Goal: Task Accomplishment & Management: Use online tool/utility

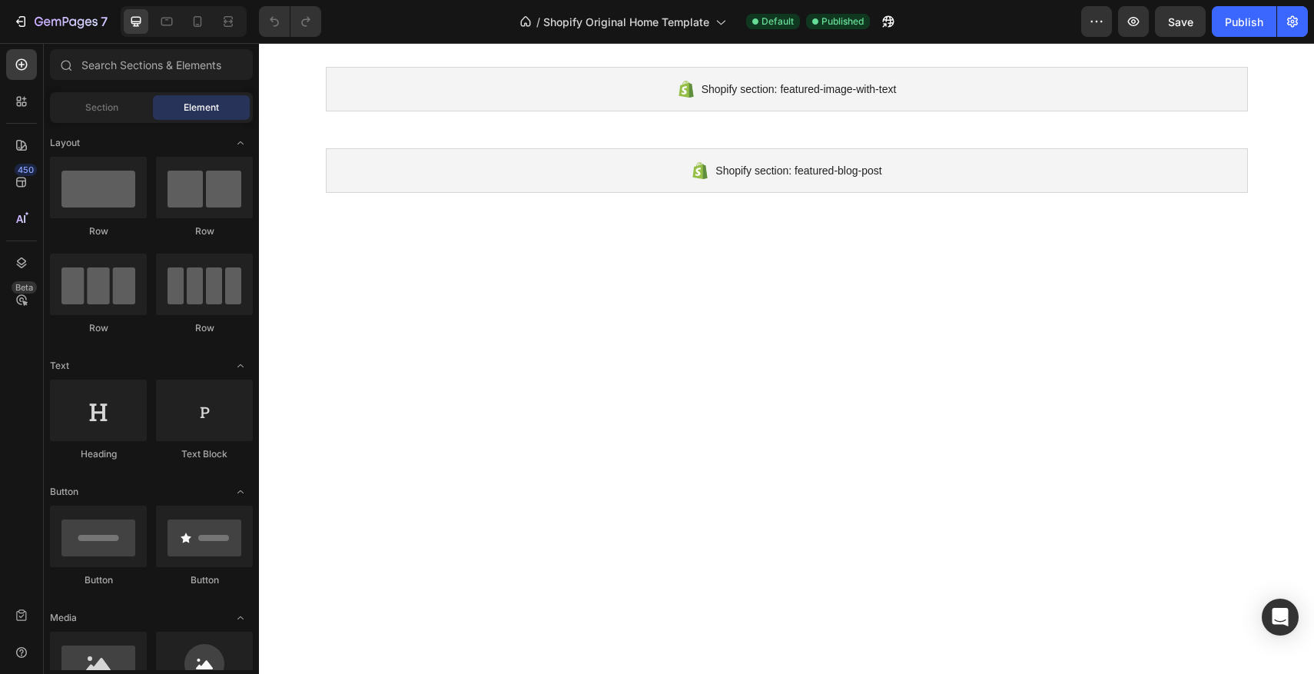
scroll to position [2380, 0]
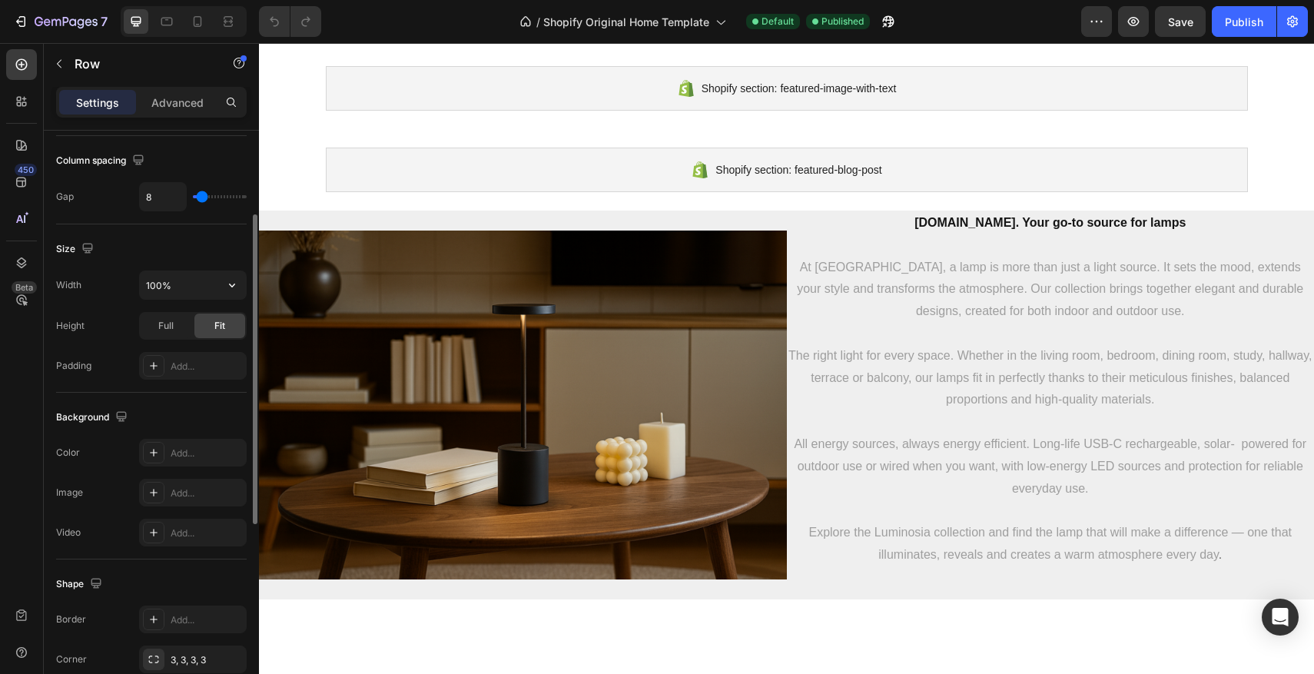
scroll to position [224, 0]
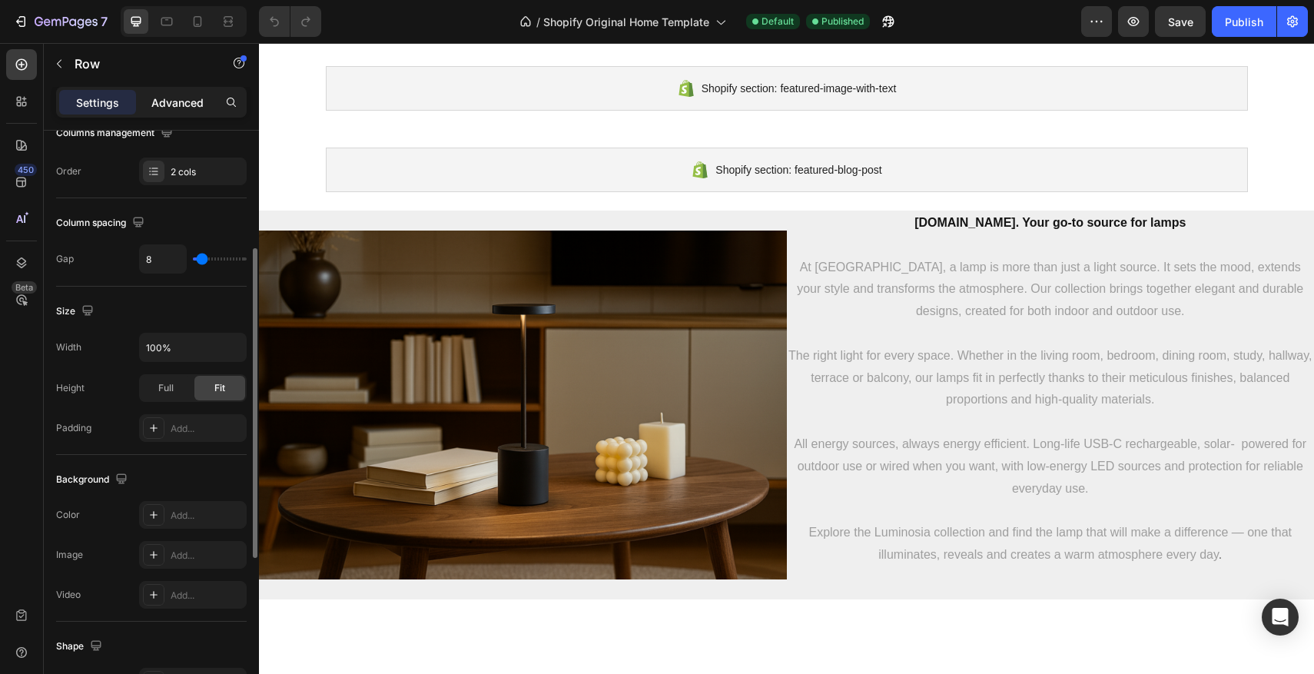
click at [197, 103] on p "Advanced" at bounding box center [177, 102] width 52 height 16
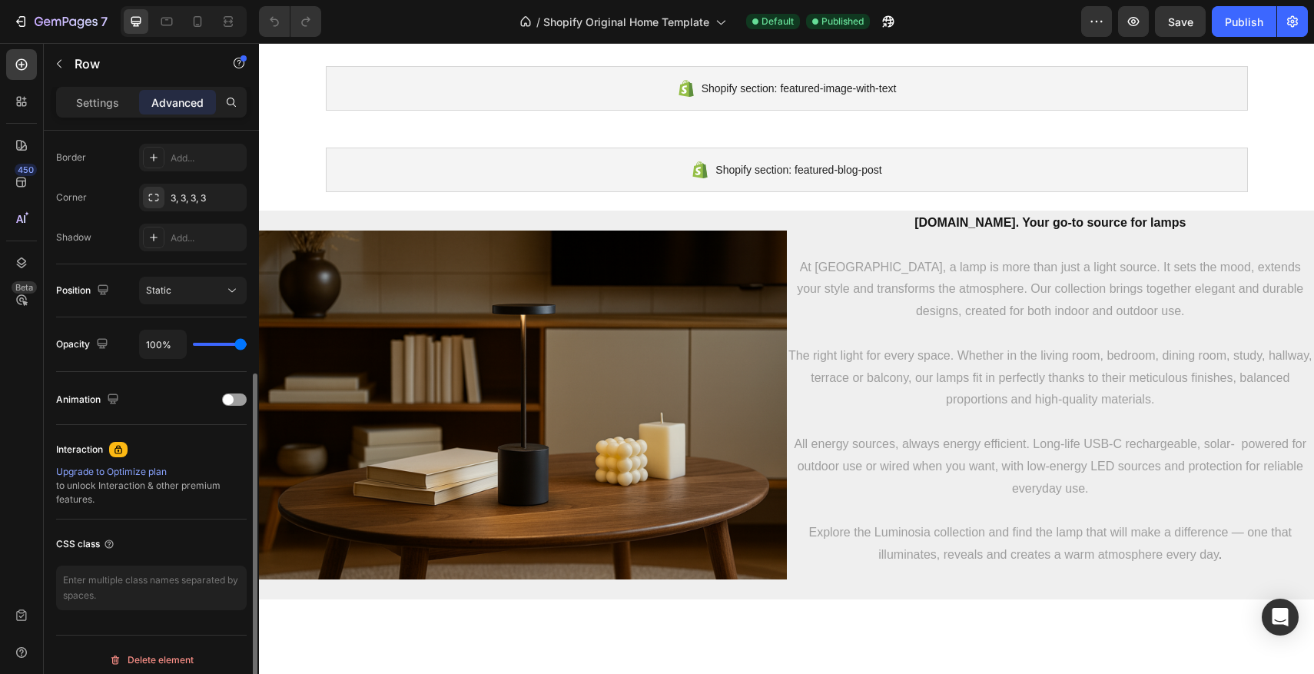
scroll to position [429, 0]
click at [369, 14] on div "Icon Icon Icon Icon Icon Row 0" at bounding box center [357, 9] width 136 height 9
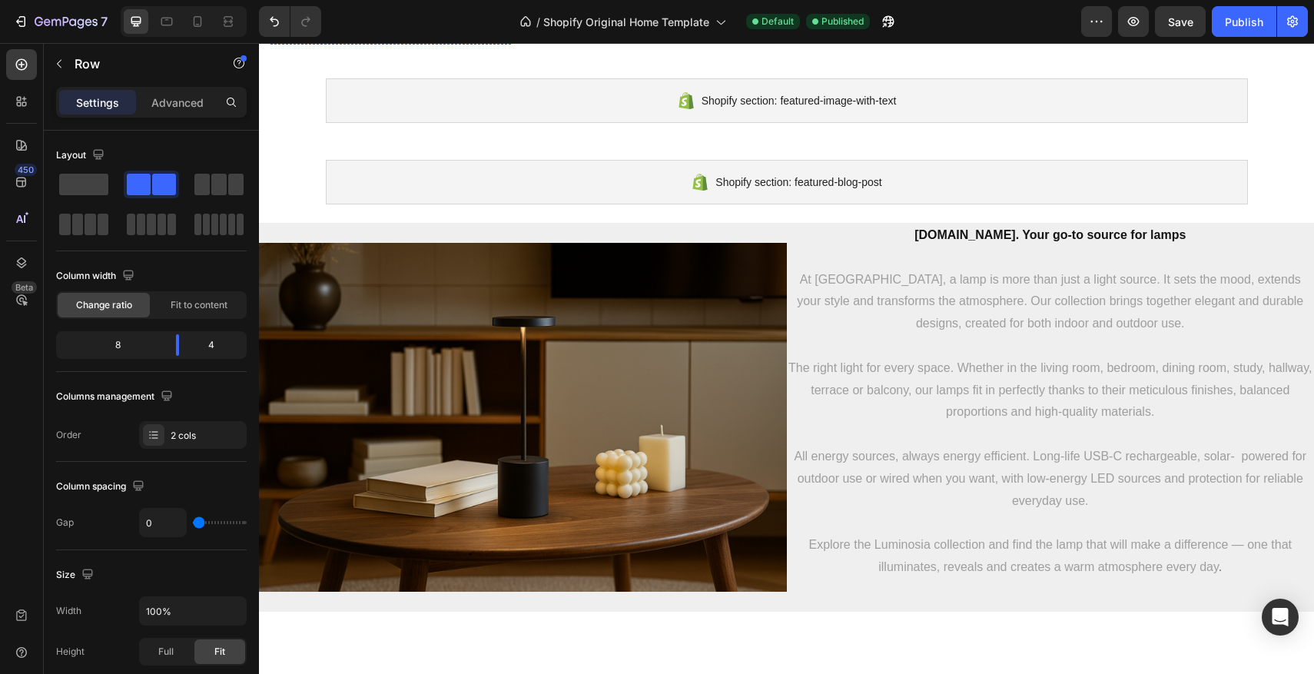
click at [483, 26] on div at bounding box center [459, 3] width 68 height 46
click at [81, 179] on span at bounding box center [83, 185] width 49 height 22
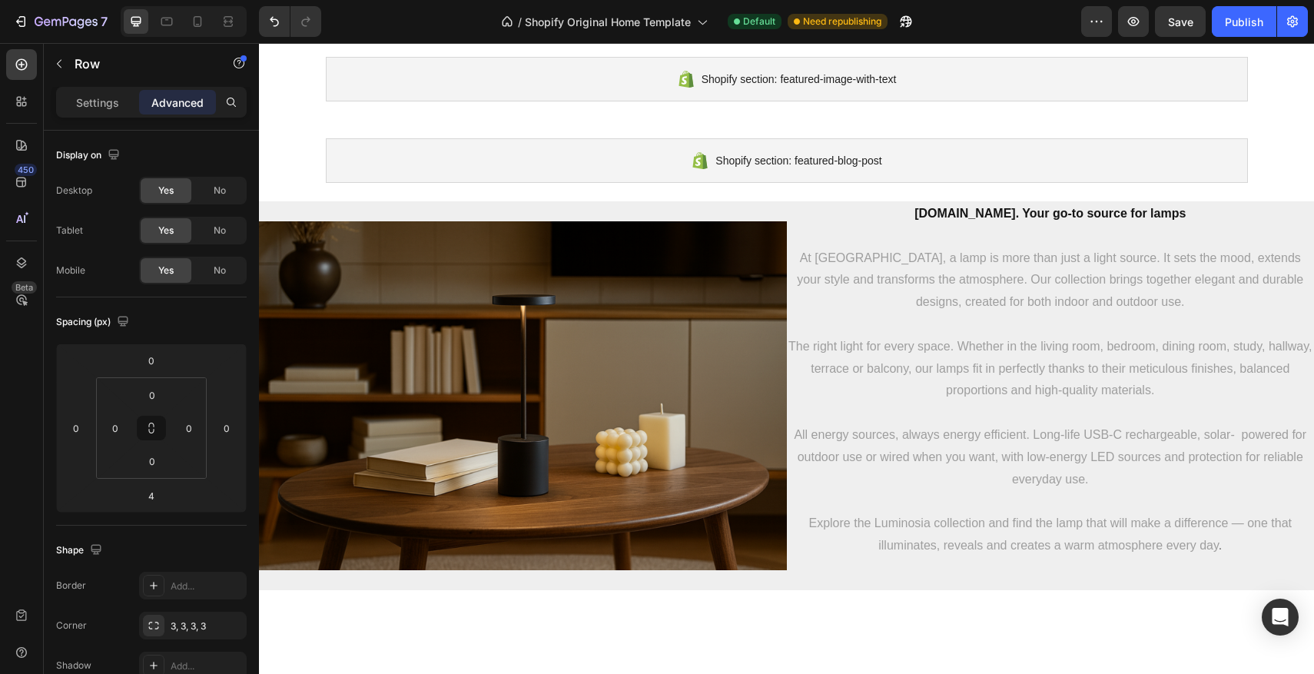
click at [85, 98] on p "Settings" at bounding box center [97, 102] width 43 height 16
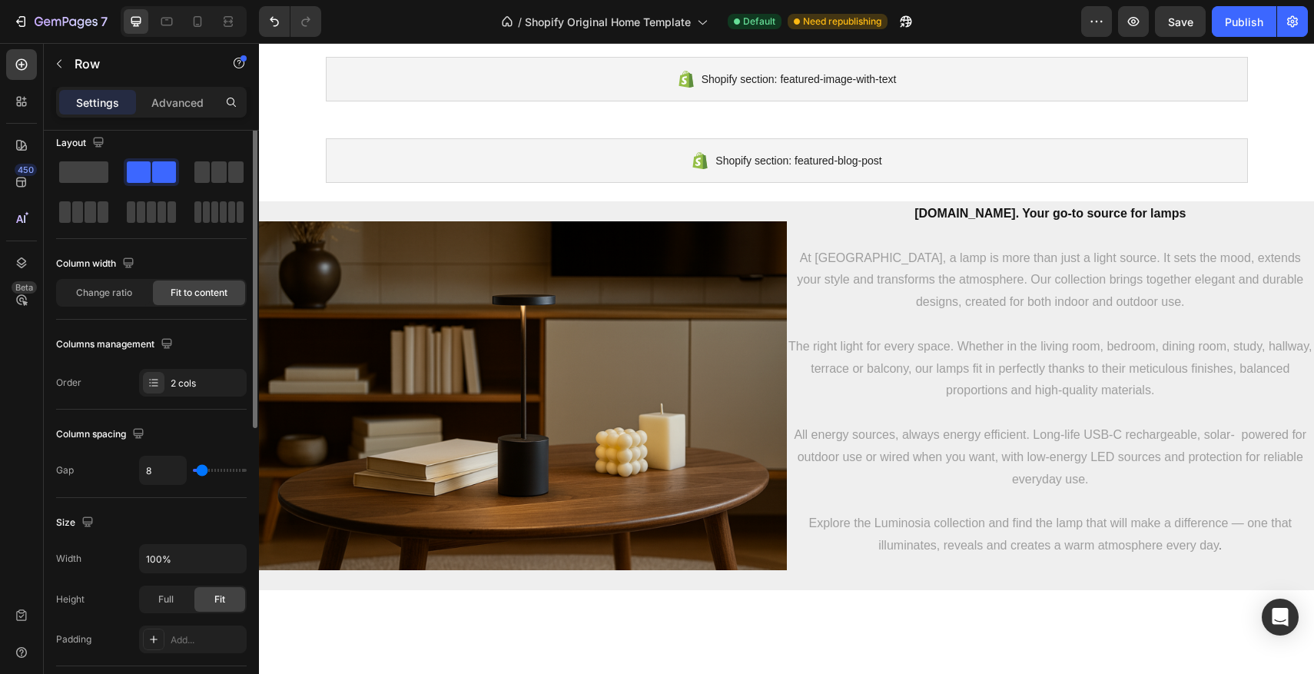
scroll to position [20, 0]
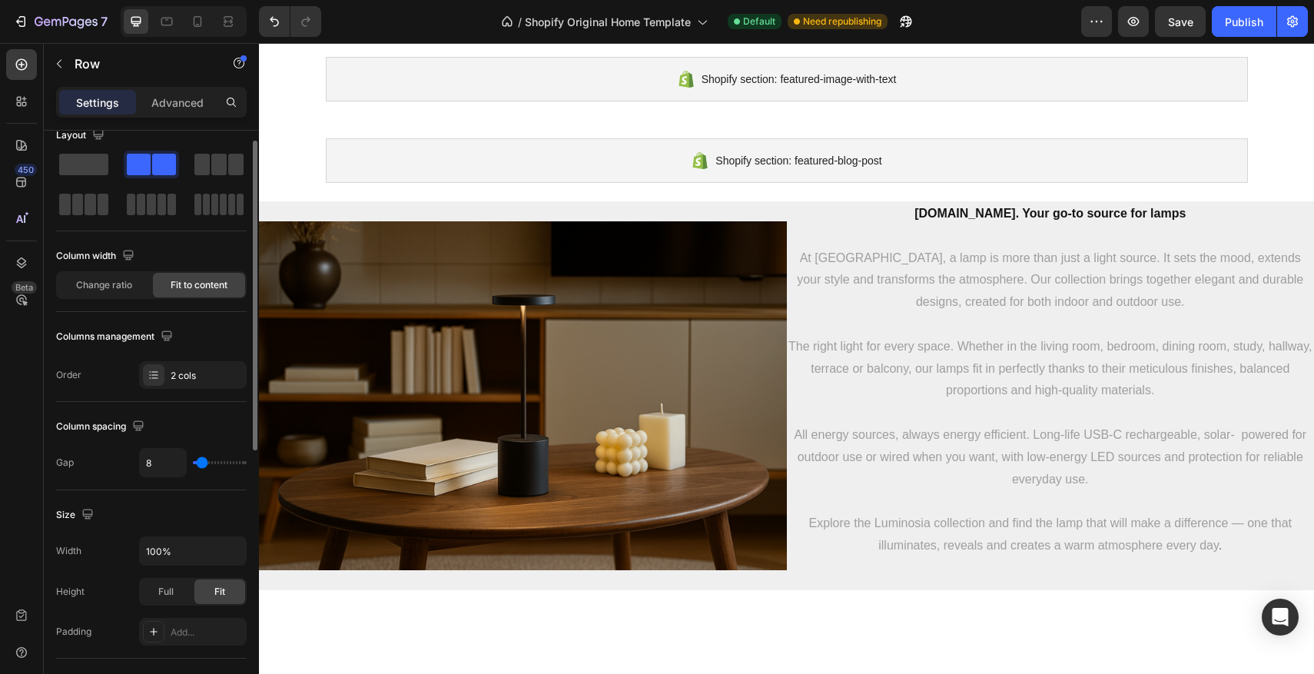
click at [100, 298] on div "Change ratio Fit to content" at bounding box center [151, 285] width 191 height 28
click at [104, 289] on span "Change ratio" at bounding box center [104, 285] width 56 height 14
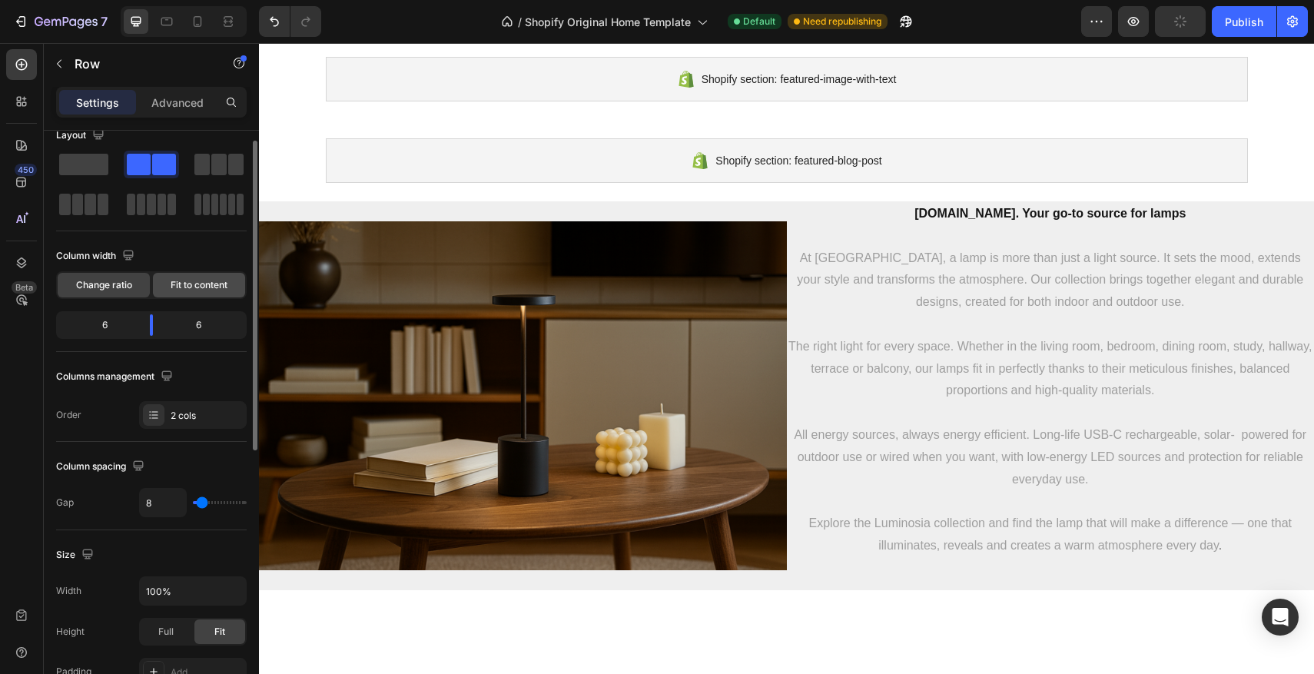
click at [171, 280] on span "Fit to content" at bounding box center [199, 285] width 57 height 14
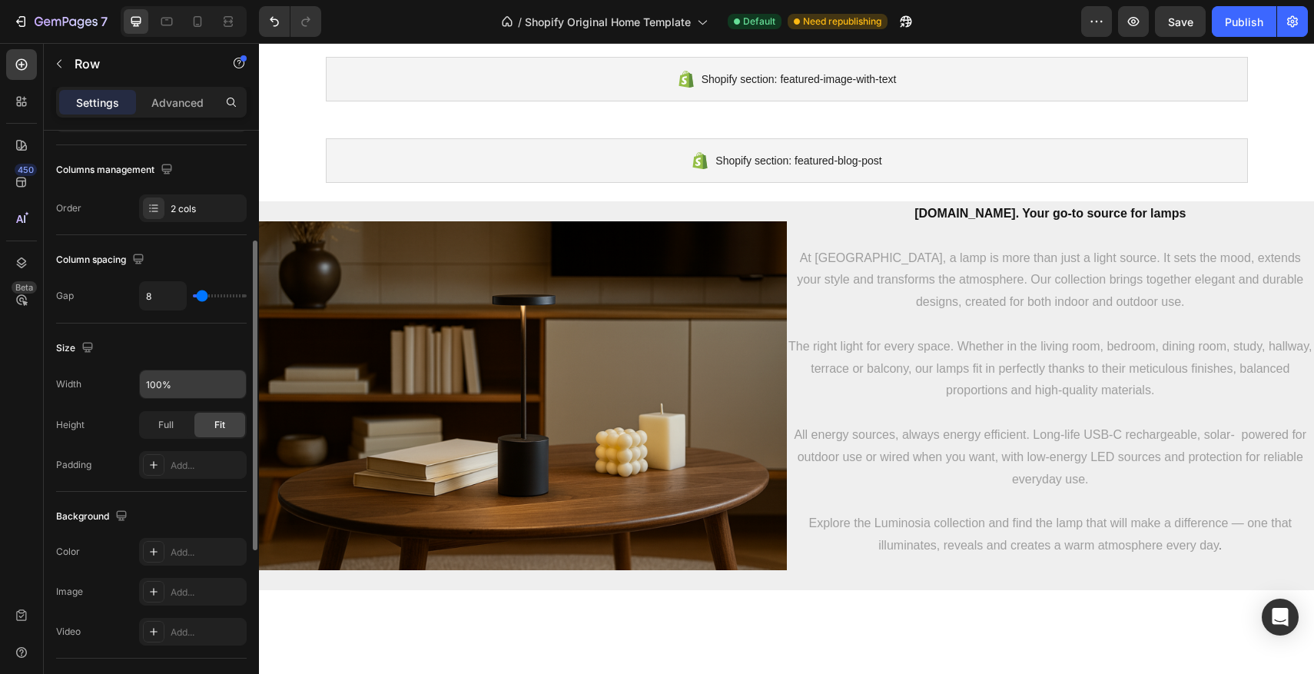
scroll to position [242, 0]
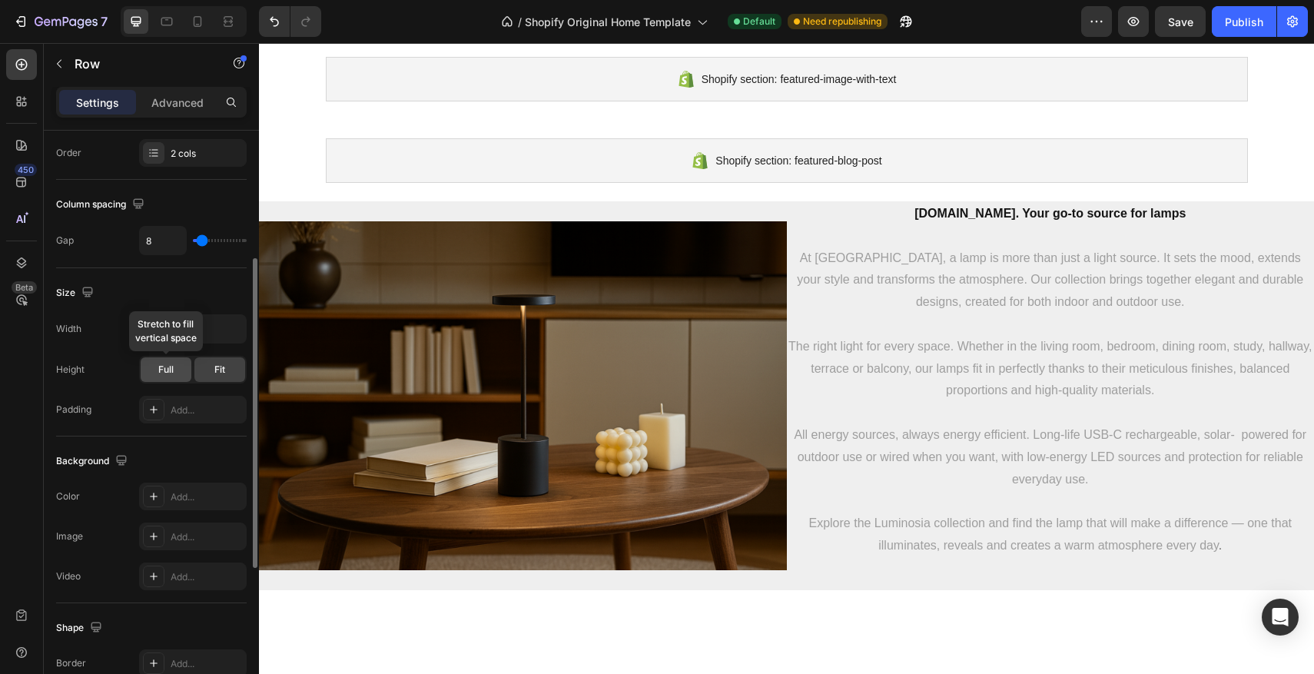
click at [176, 377] on div "Full" at bounding box center [166, 369] width 51 height 25
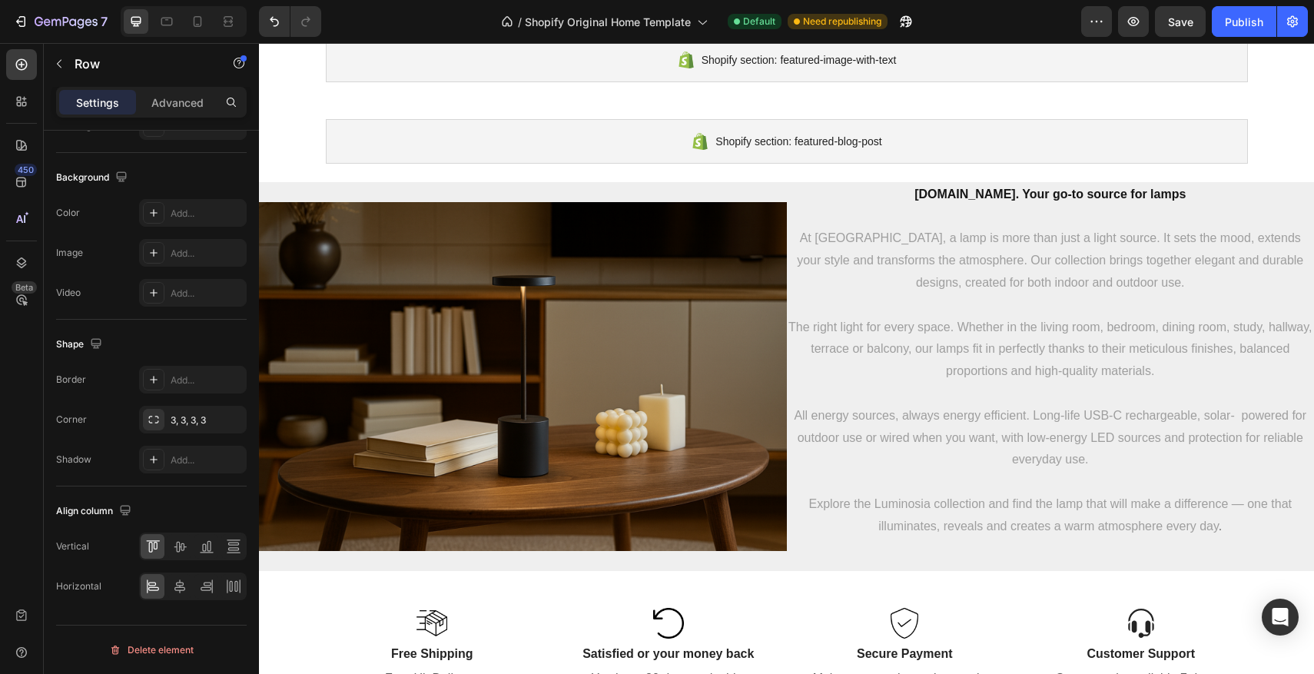
scroll to position [2891, 0]
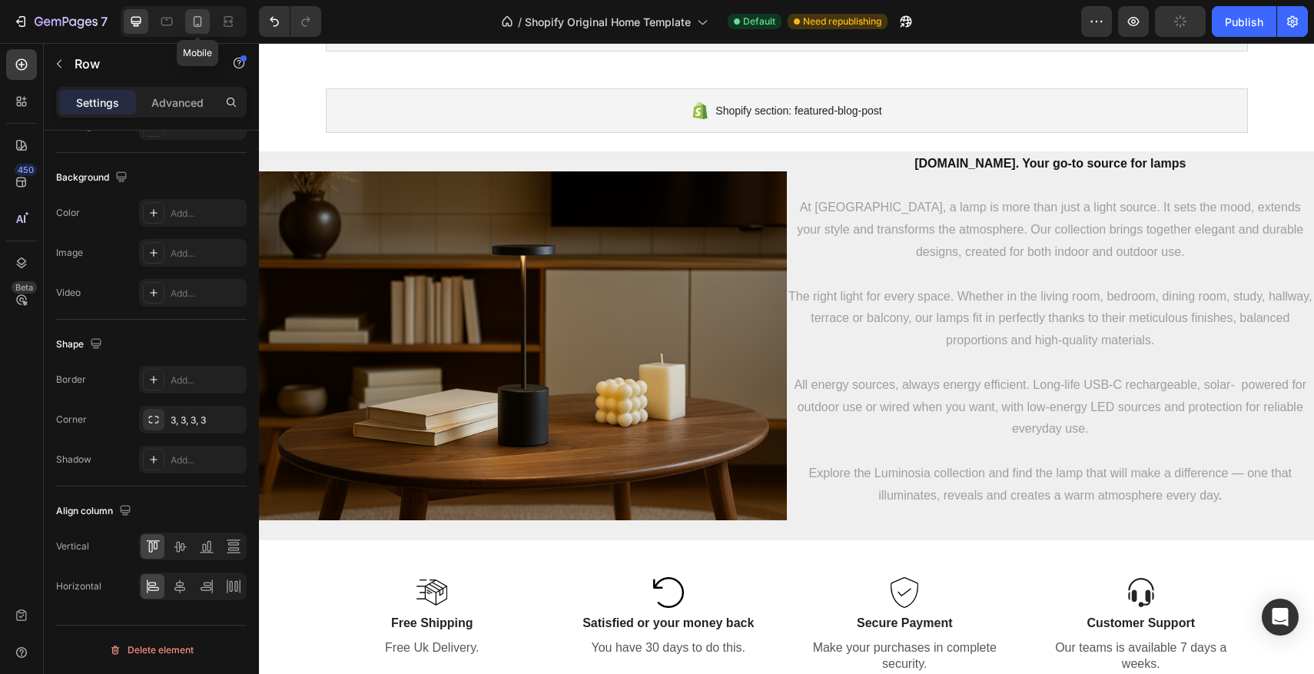
click at [206, 23] on div at bounding box center [197, 21] width 25 height 25
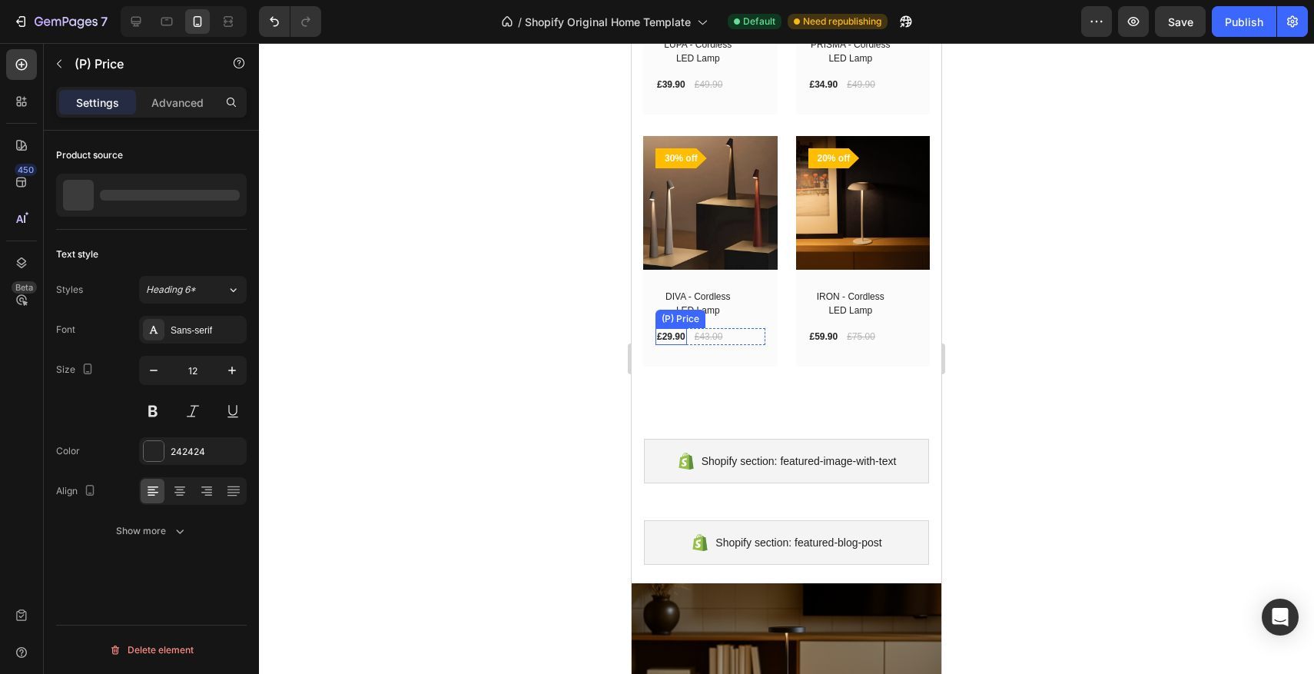
click at [680, 93] on div "£29.90" at bounding box center [670, 84] width 31 height 17
click at [184, 486] on icon at bounding box center [179, 487] width 11 height 2
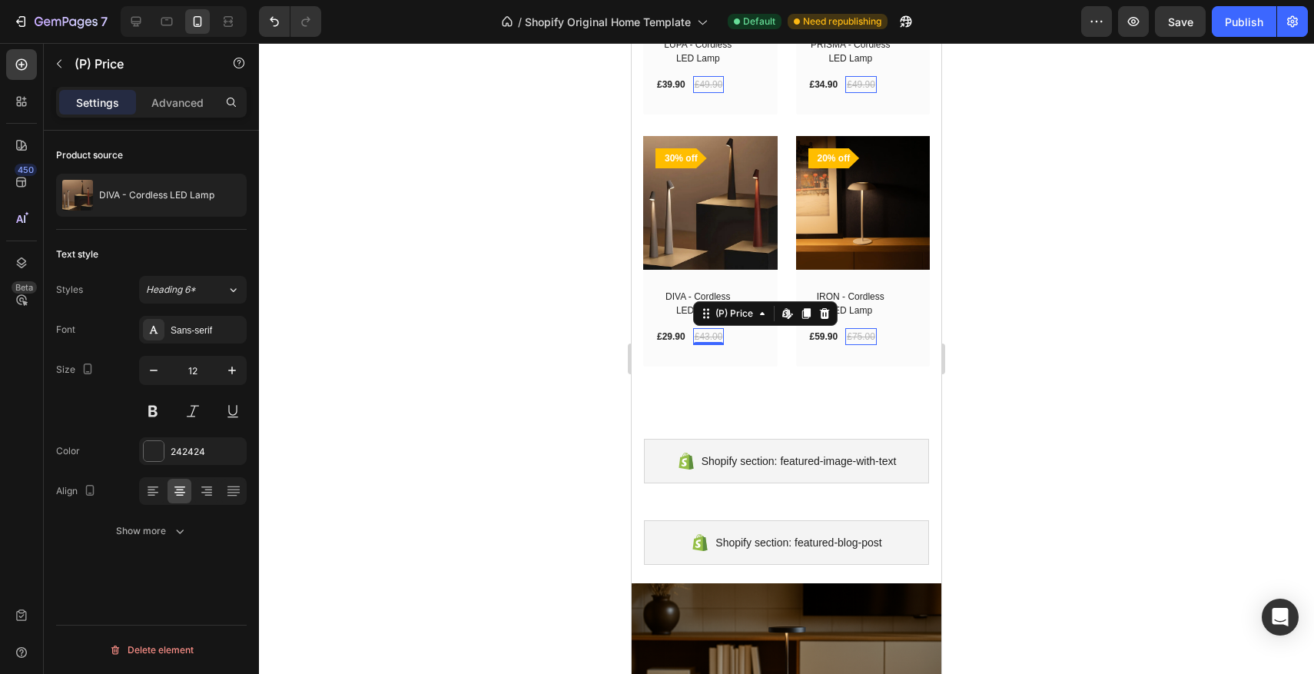
click at [719, 93] on div "£43.00" at bounding box center [708, 84] width 31 height 17
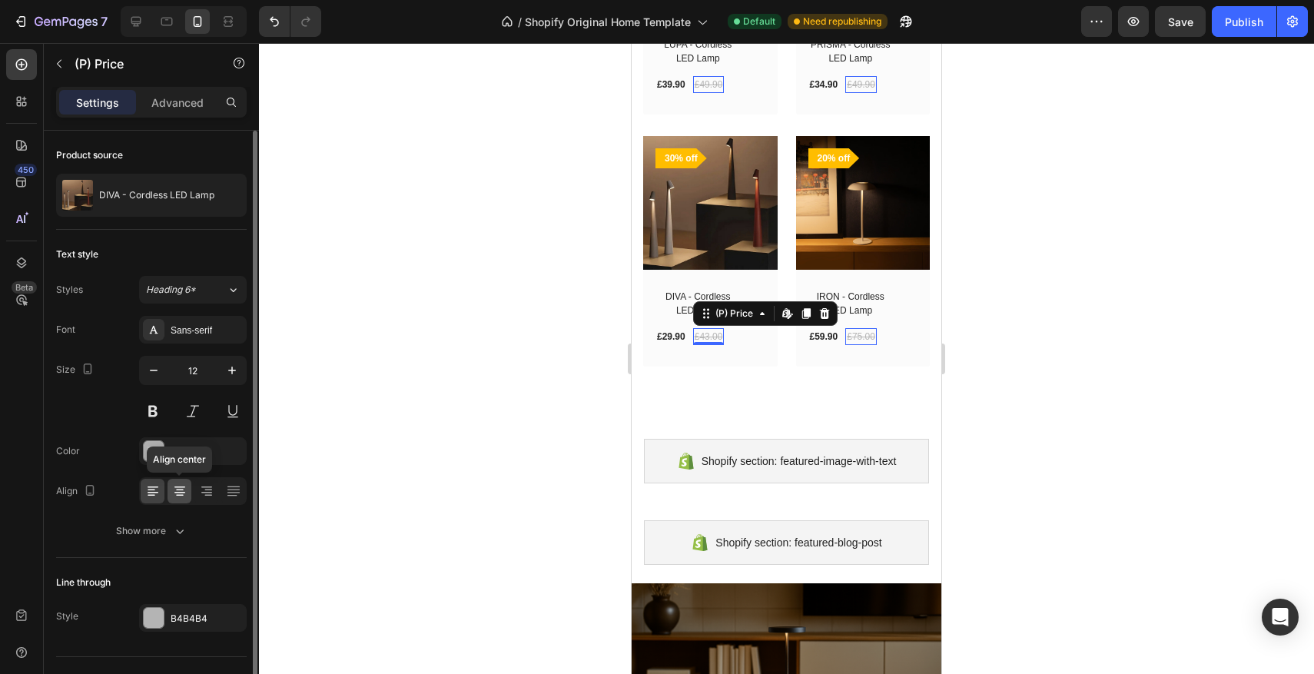
click at [179, 491] on icon at bounding box center [179, 490] width 15 height 15
click at [214, 494] on icon at bounding box center [206, 490] width 15 height 15
click at [161, 495] on div at bounding box center [153, 491] width 24 height 25
click at [188, 494] on div at bounding box center [179, 491] width 24 height 25
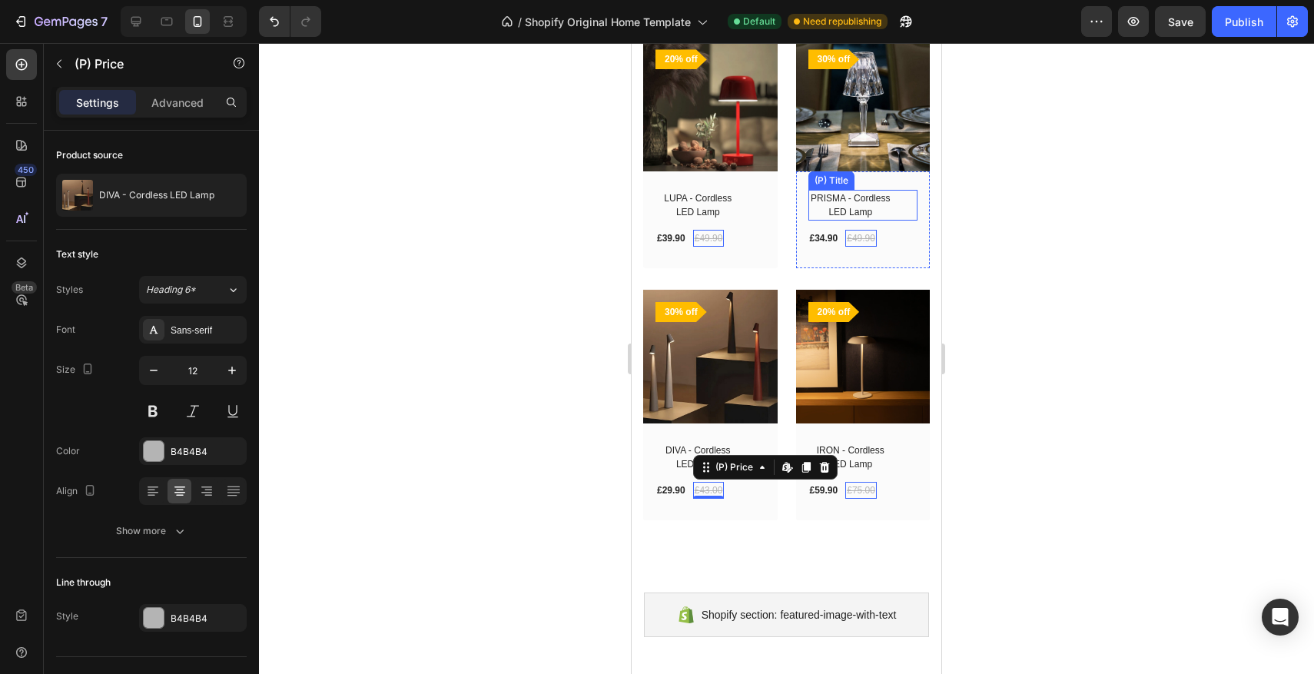
scroll to position [2067, 0]
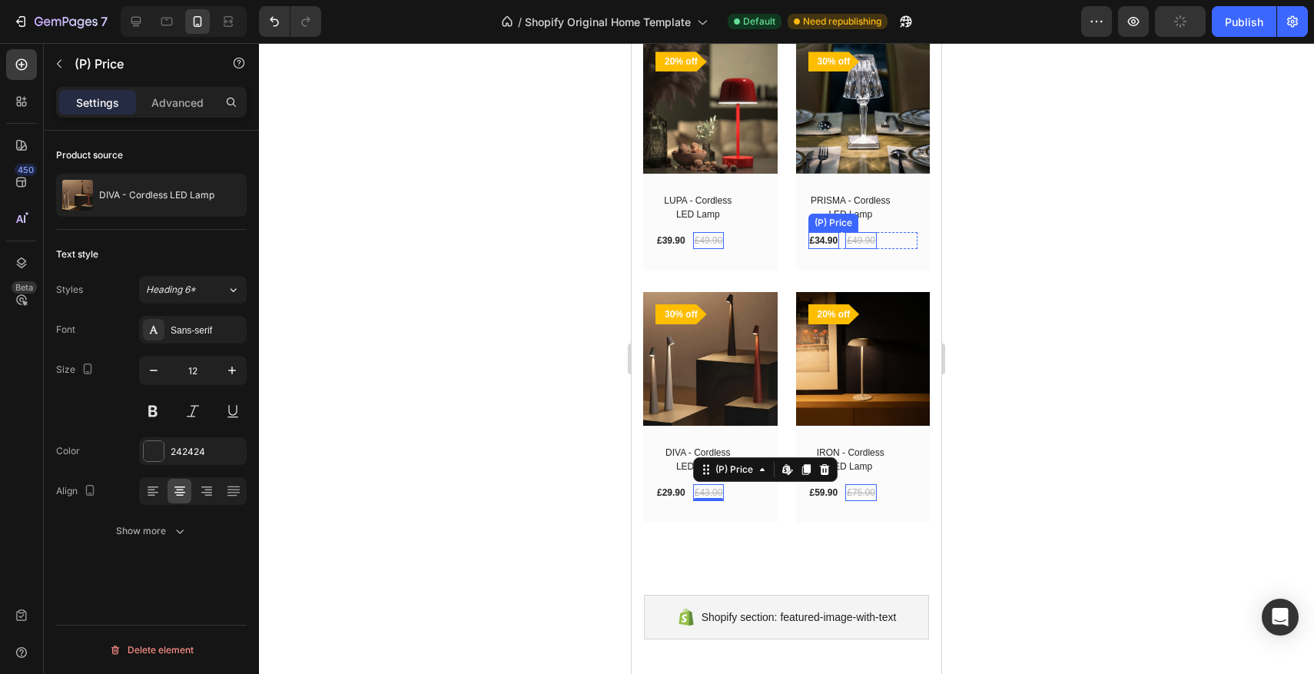
click at [687, 237] on div "£34.90" at bounding box center [670, 240] width 31 height 17
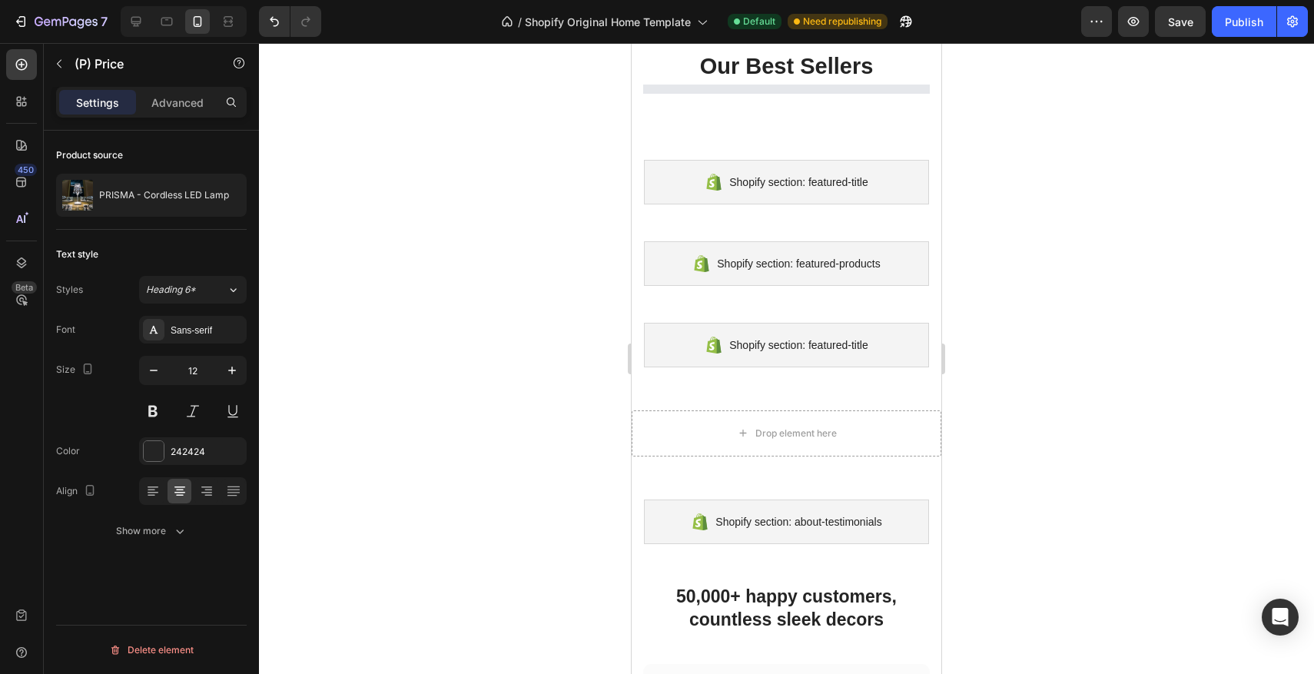
scroll to position [0, 0]
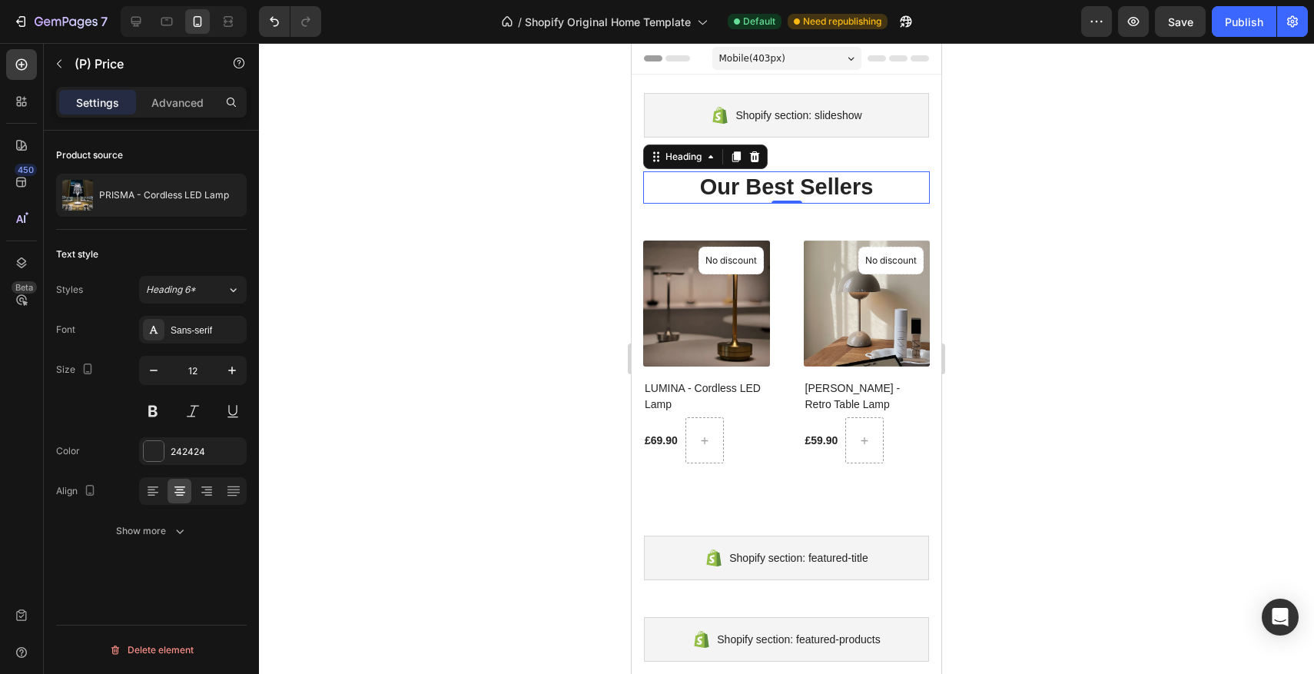
click at [788, 191] on strong "Our Best Sellers" at bounding box center [787, 186] width 174 height 25
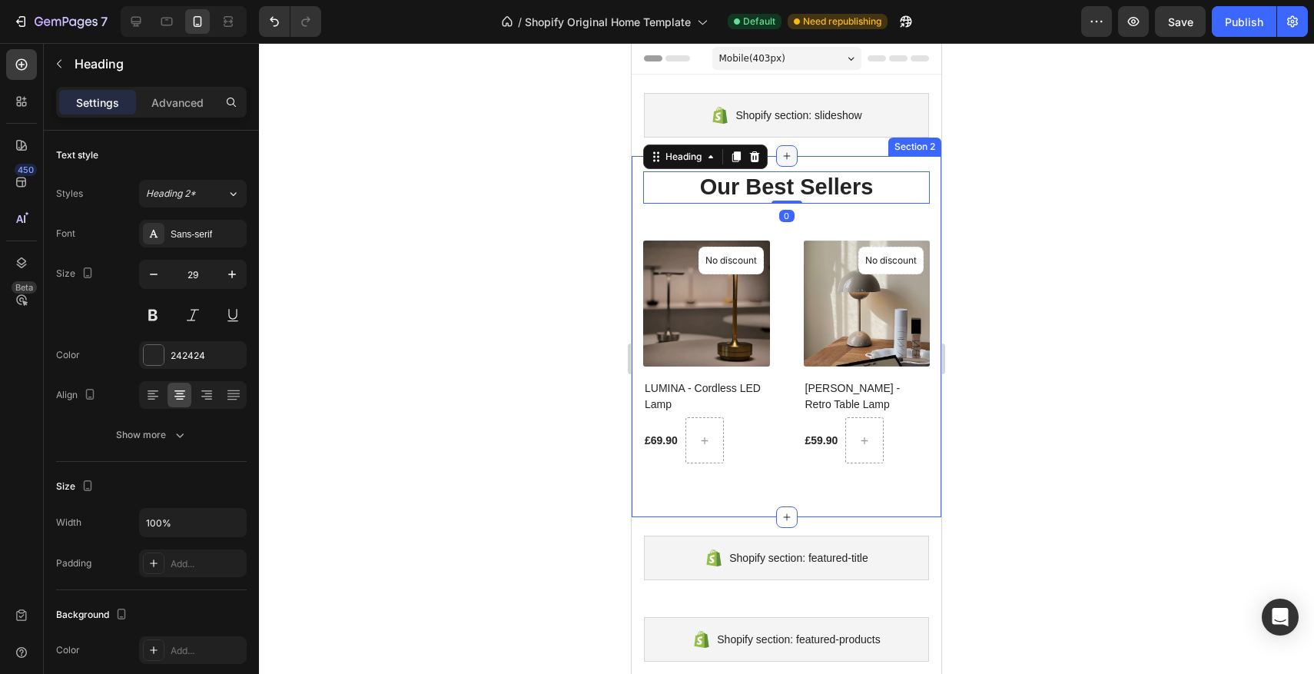
click at [794, 160] on div at bounding box center [787, 156] width 22 height 22
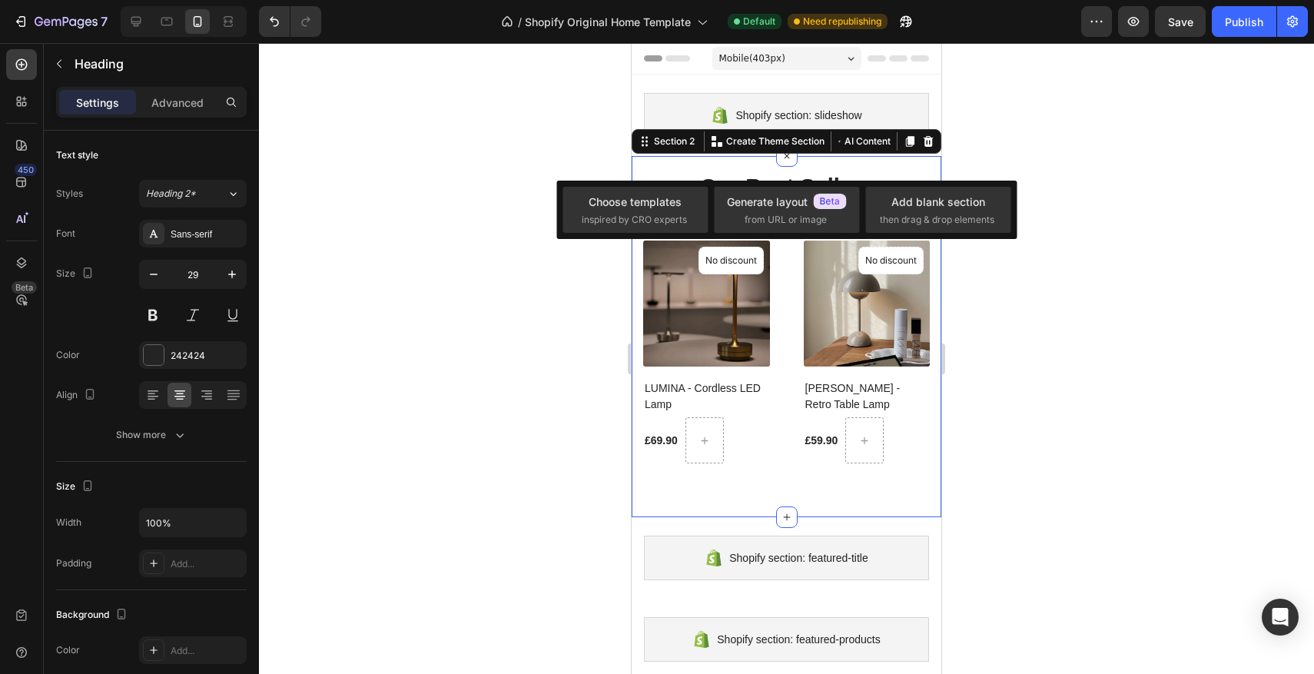
click at [827, 164] on div "Our Best Sellers Heading (P) Images No discount Not be displayed when published…" at bounding box center [786, 336] width 310 height 361
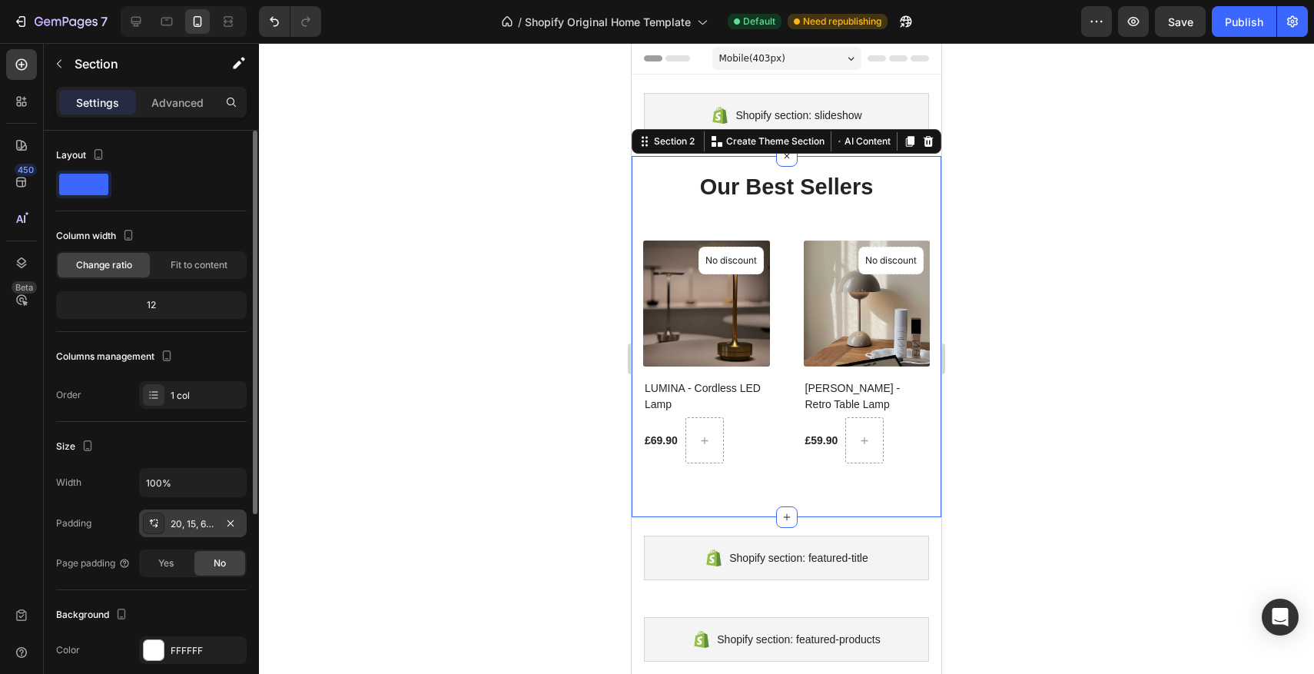
click at [171, 523] on div "20, 15, 60, 15" at bounding box center [193, 524] width 45 height 14
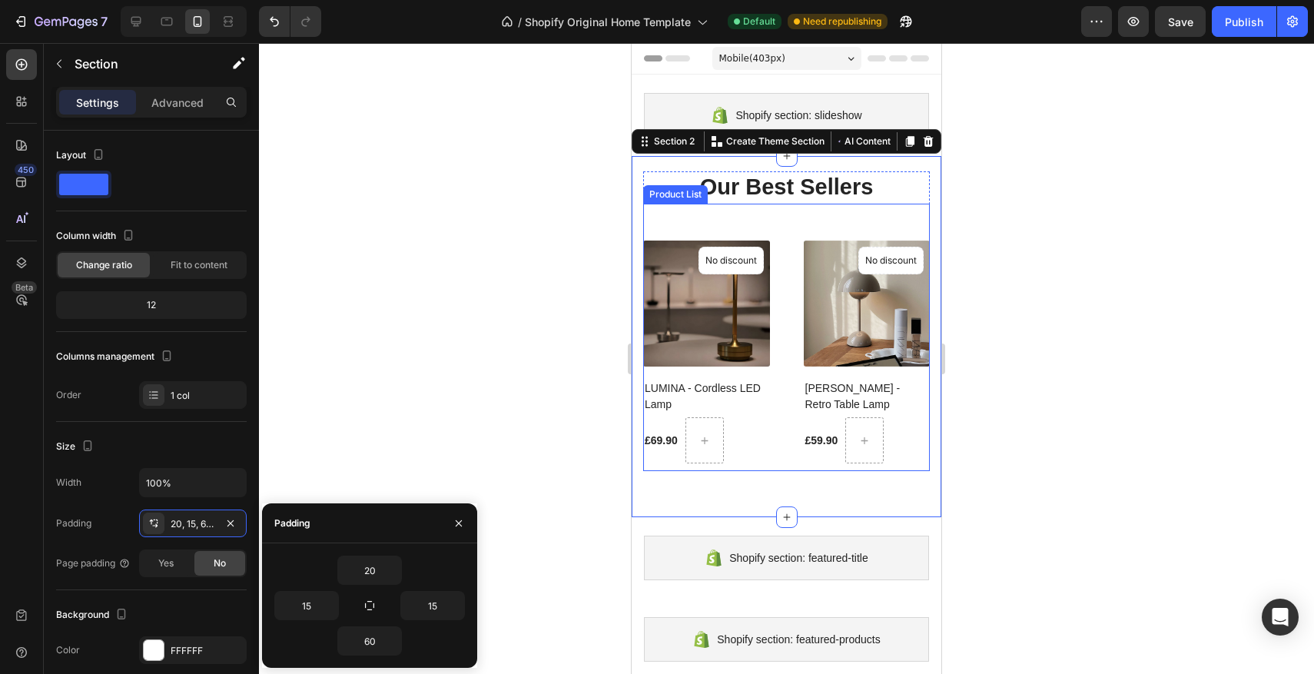
click at [785, 226] on div "(P) Images No discount Not be displayed when published Product Badge LUMINA - C…" at bounding box center [786, 338] width 287 height 268
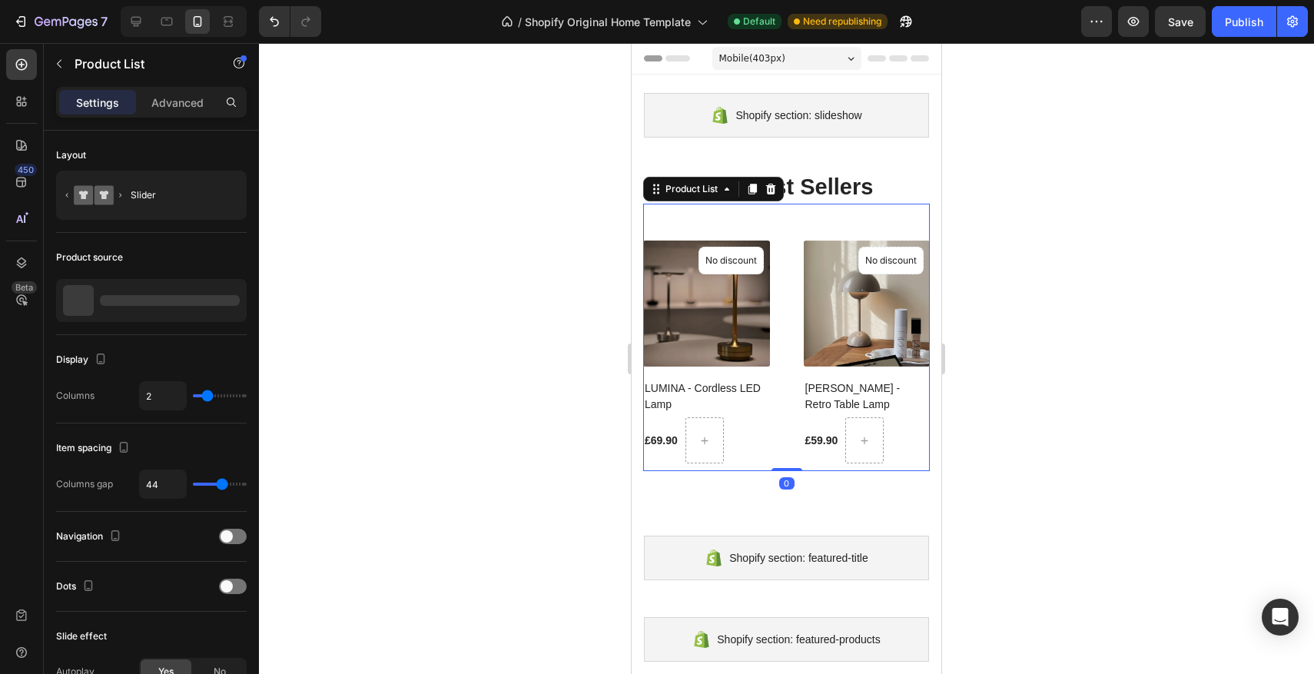
click at [787, 243] on div "(P) Images No discount Not be displayed when published Product Badge LUMINA - C…" at bounding box center [786, 352] width 287 height 224
drag, startPoint x: 782, startPoint y: 468, endPoint x: 805, endPoint y: 363, distance: 107.7
click at [787, 452] on div "(P) Images No discount Not be displayed when published Product Badge LUMINA - C…" at bounding box center [786, 338] width 287 height 268
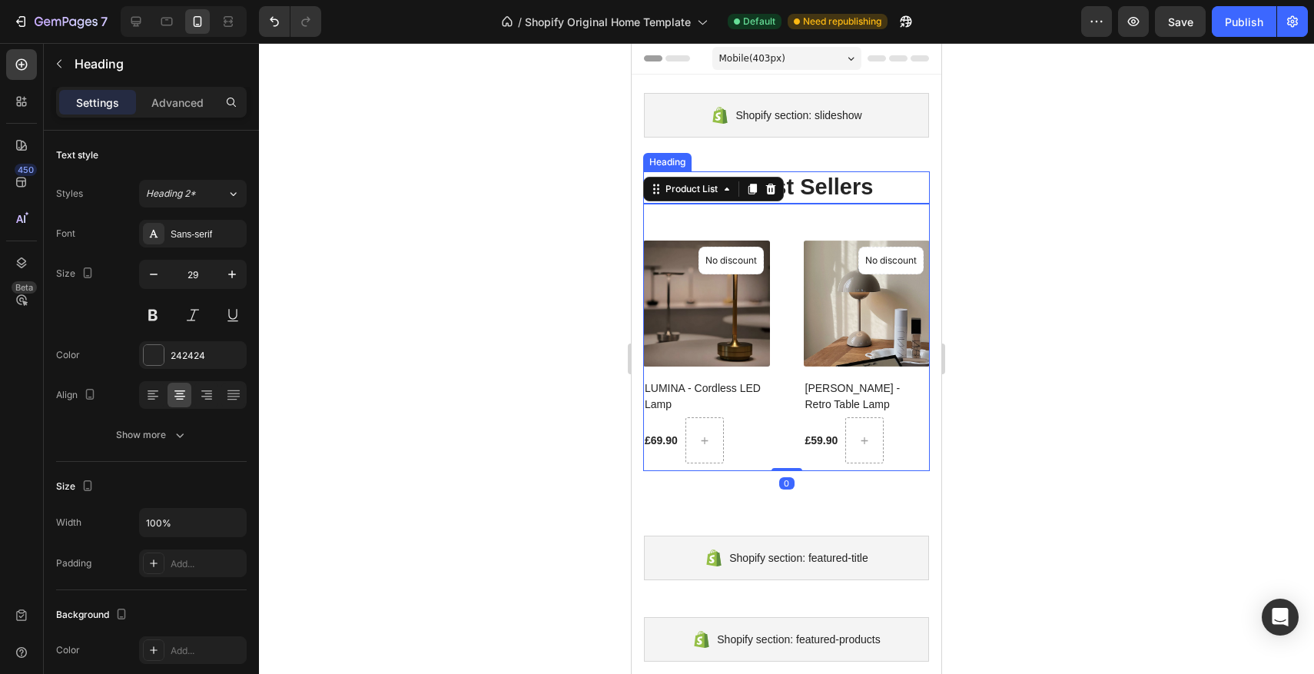
click at [857, 181] on strong "Our Best Sellers" at bounding box center [787, 186] width 174 height 25
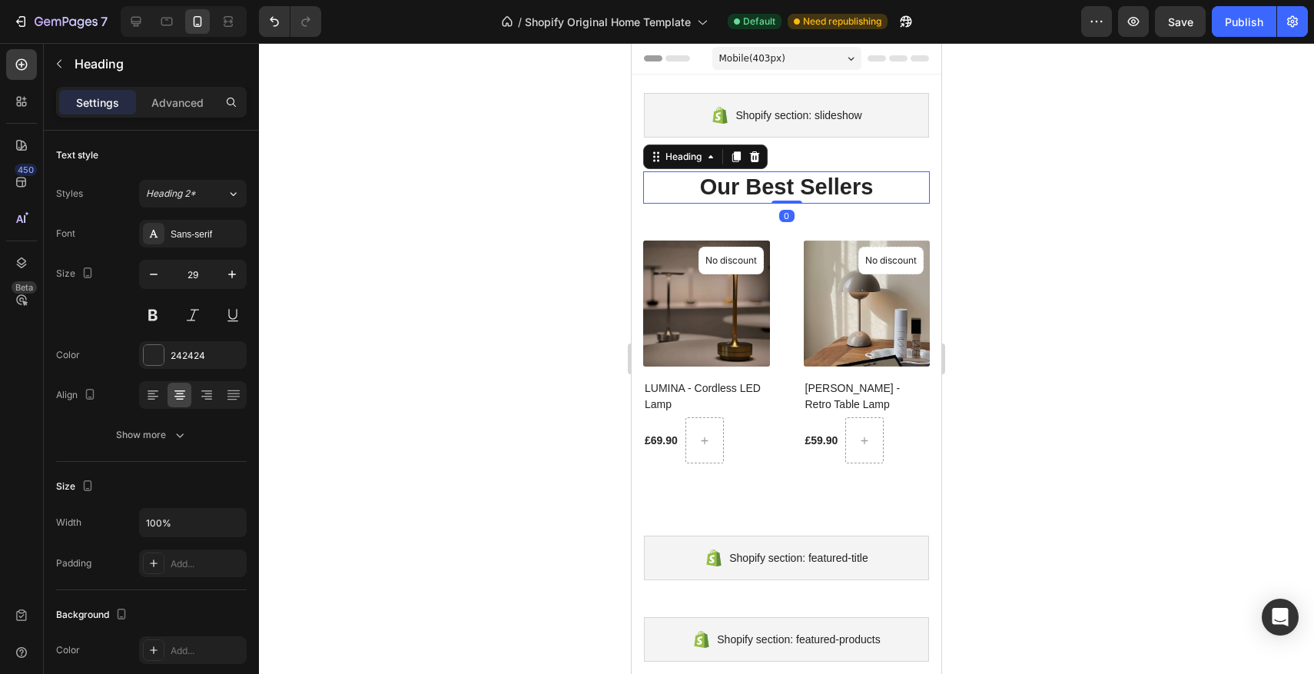
scroll to position [2, 0]
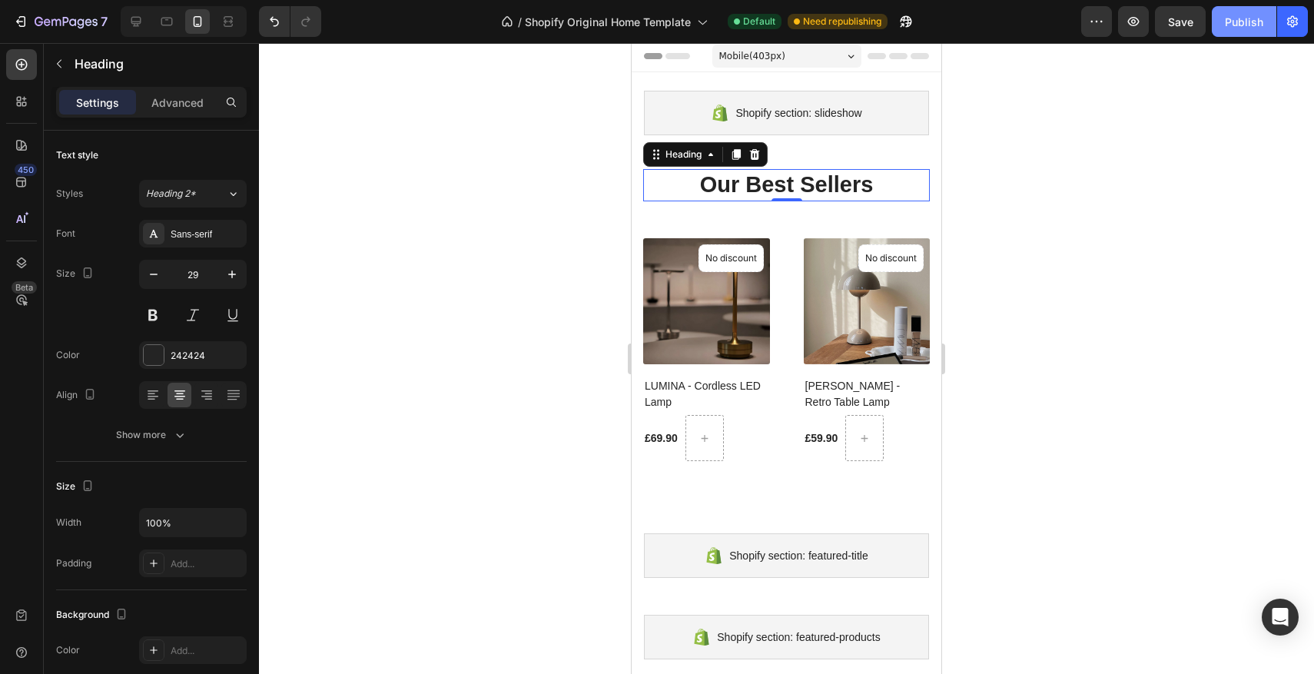
click at [1216, 18] on button "Publish" at bounding box center [1244, 21] width 65 height 31
click at [770, 426] on div "£59.90 (P) Price (P) Price Row" at bounding box center [706, 438] width 127 height 46
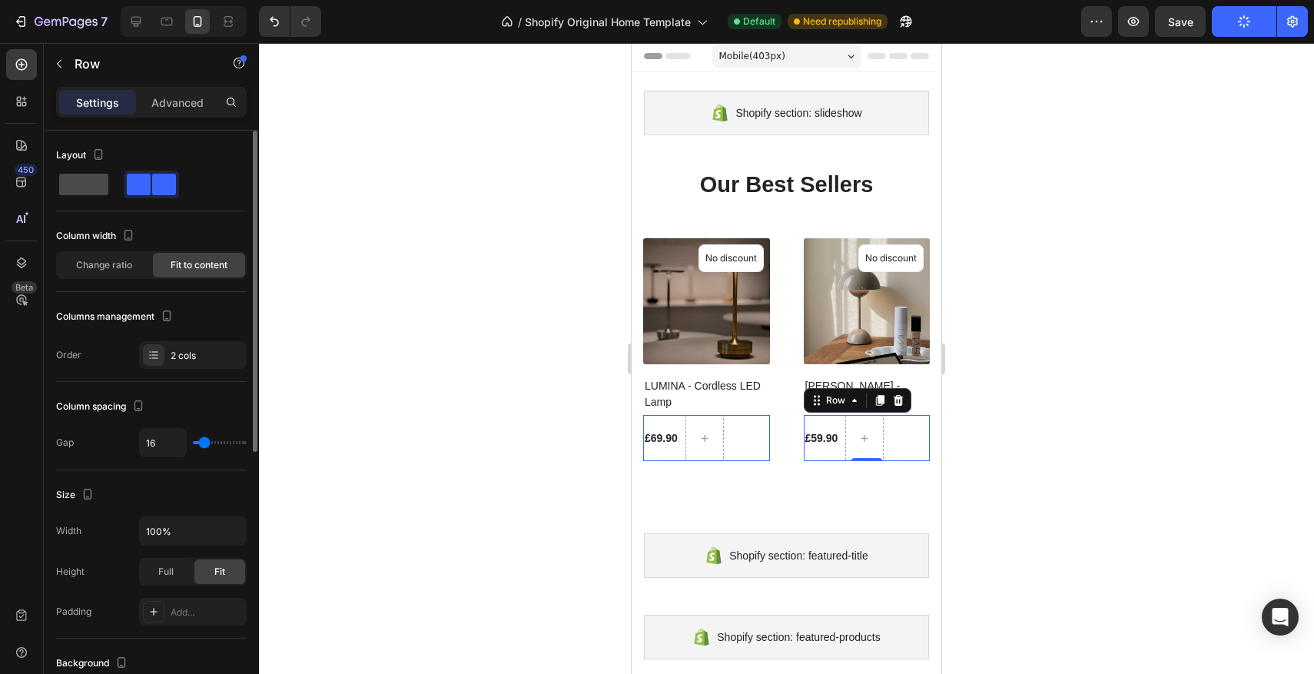
click at [124, 195] on div at bounding box center [151, 185] width 55 height 28
type input "0"
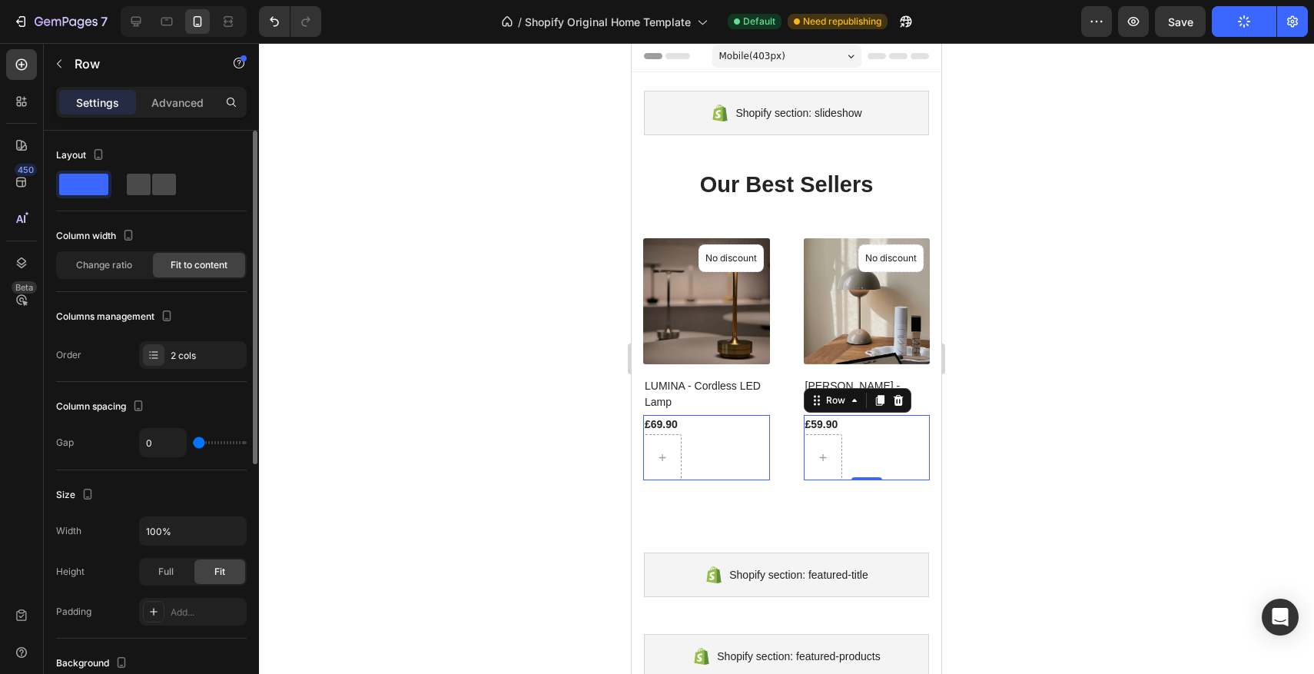
click at [152, 183] on span at bounding box center [164, 185] width 24 height 22
type input "16"
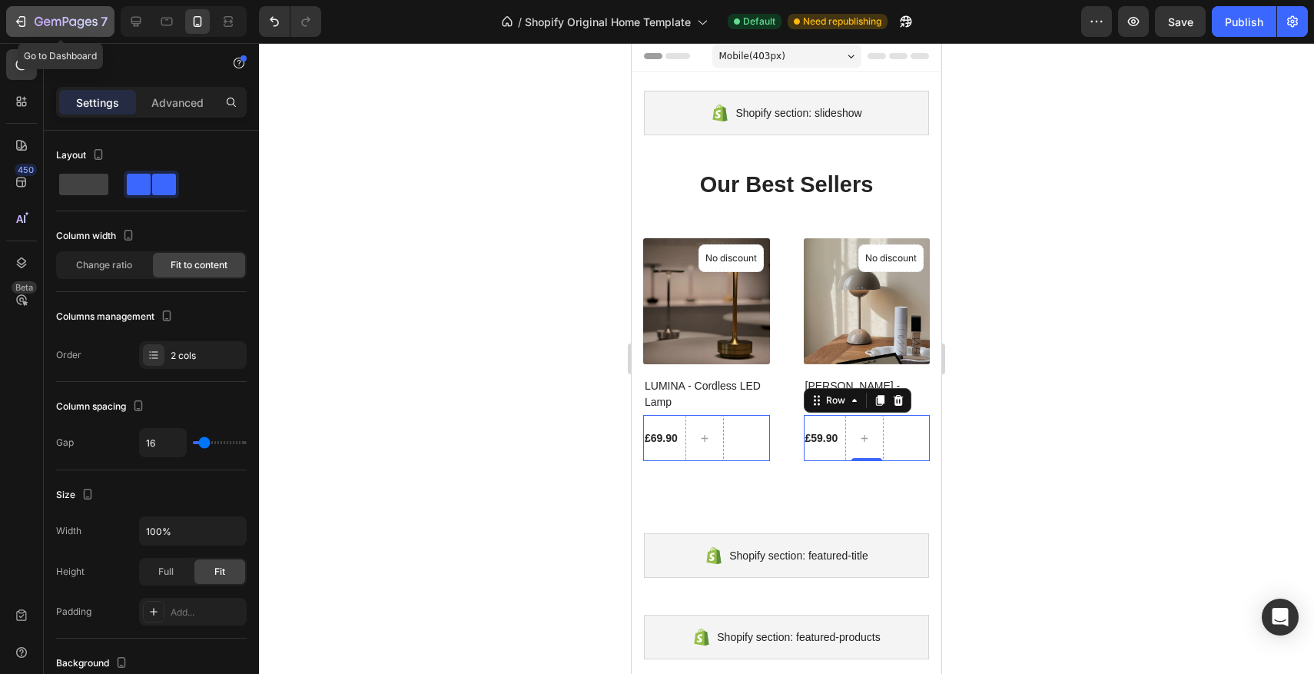
click at [49, 18] on icon "button" at bounding box center [66, 22] width 63 height 13
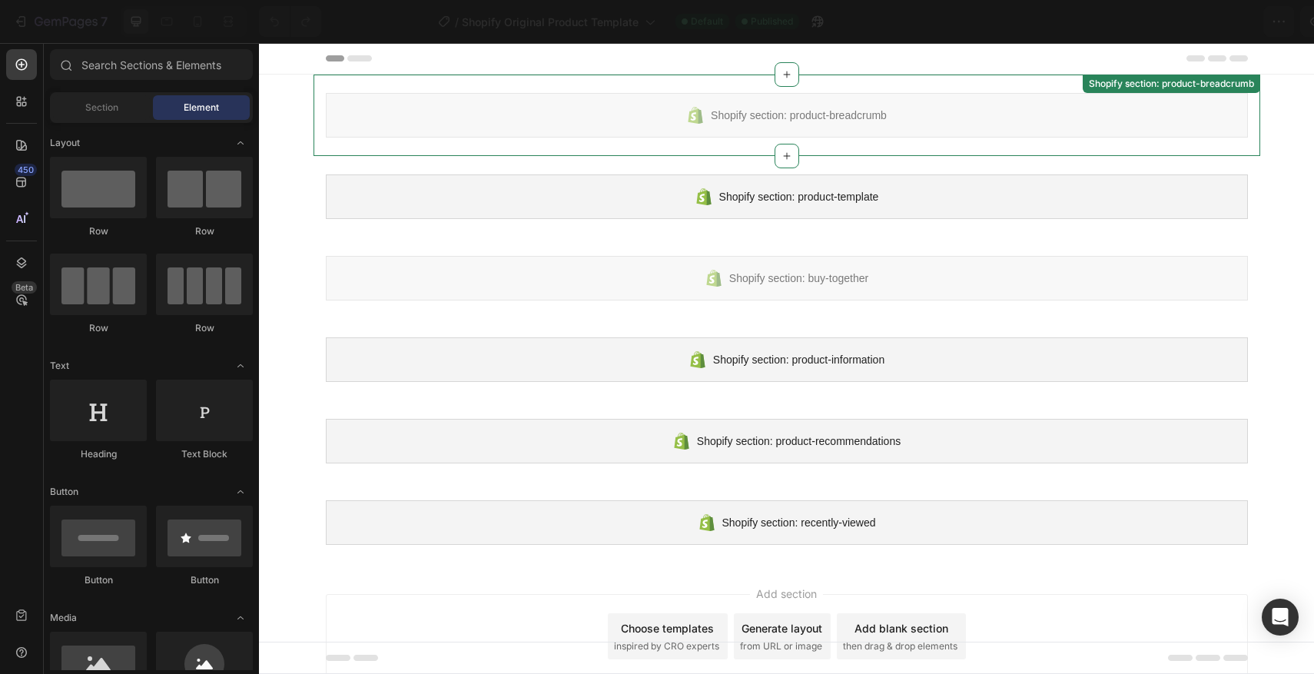
scroll to position [41, 0]
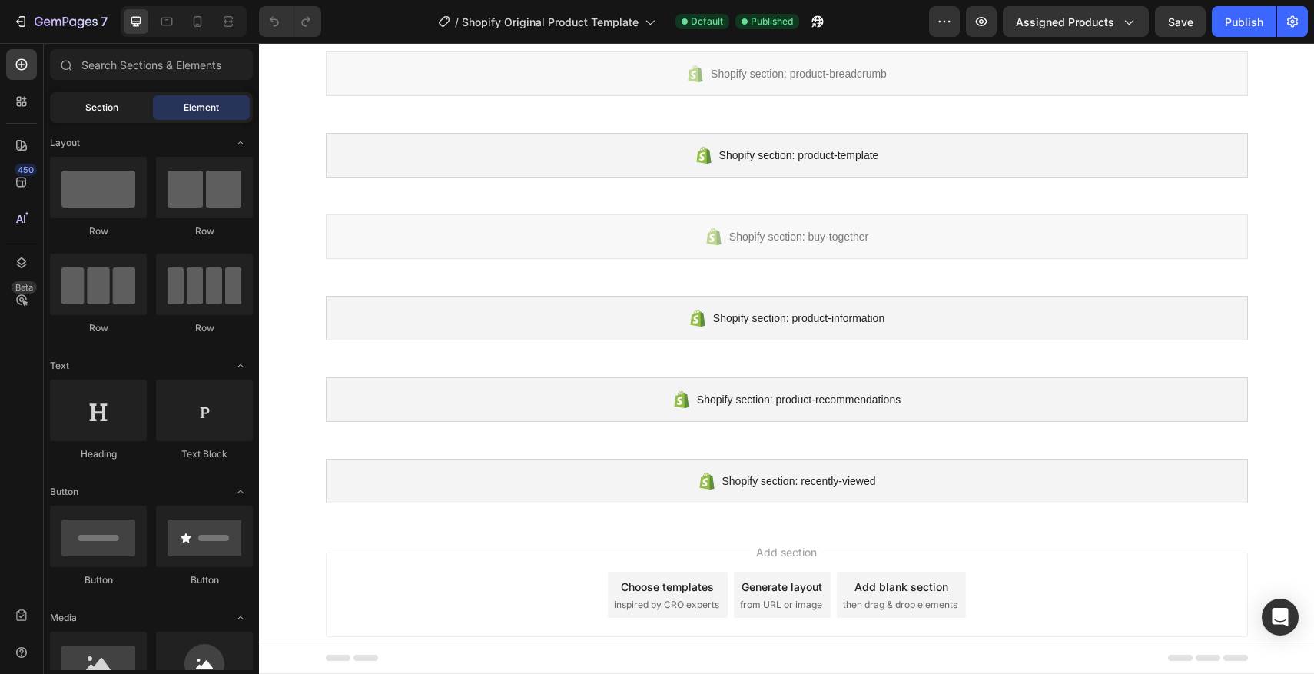
click at [92, 101] on span "Section" at bounding box center [101, 108] width 33 height 14
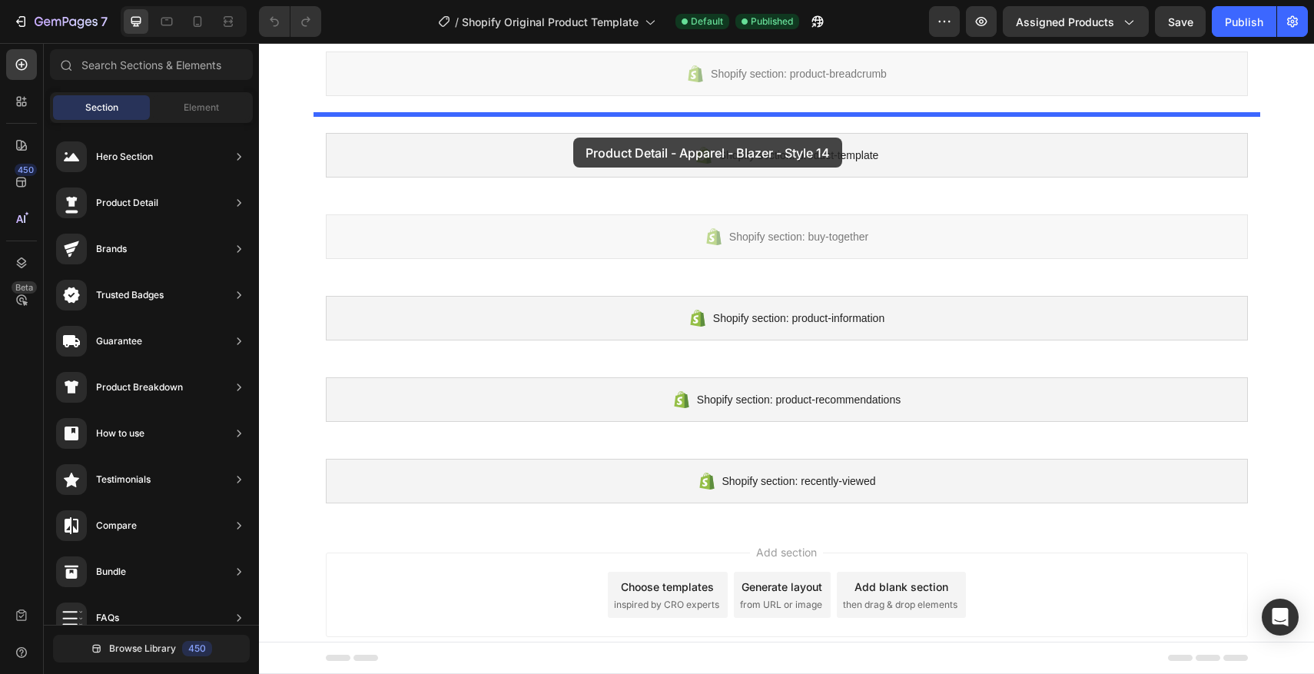
drag, startPoint x: 585, startPoint y: 197, endPoint x: 573, endPoint y: 138, distance: 61.2
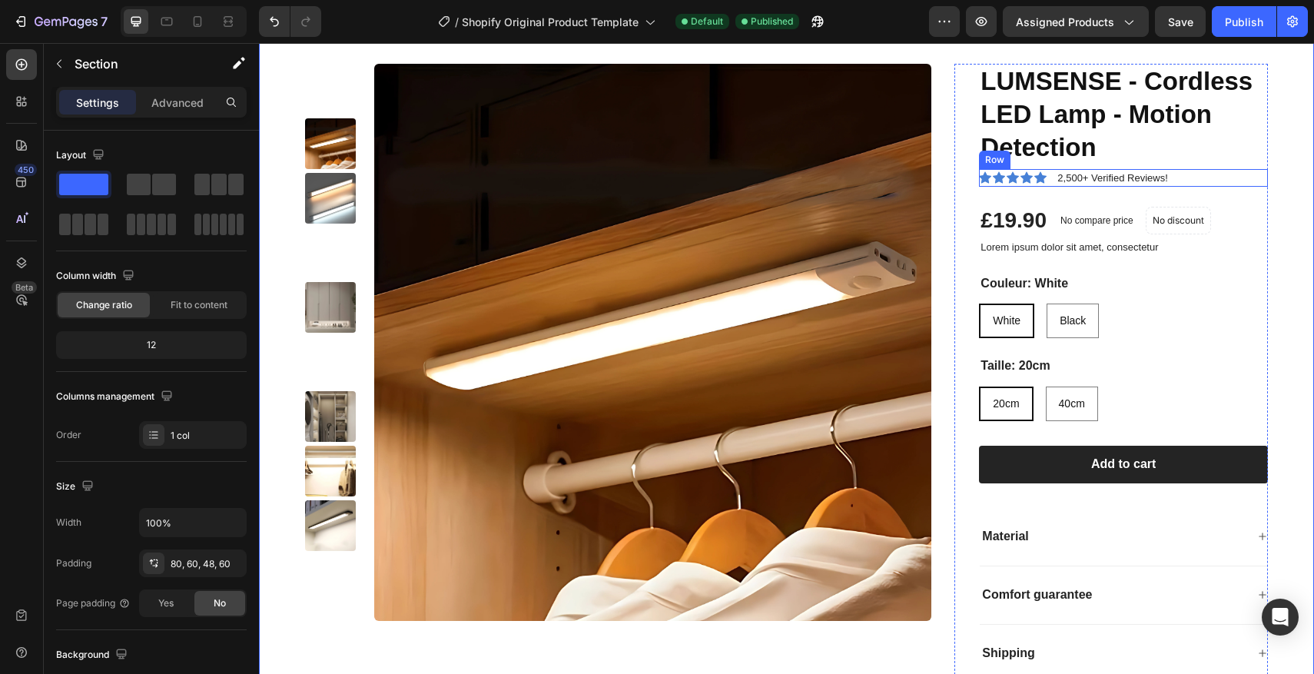
scroll to position [148, 0]
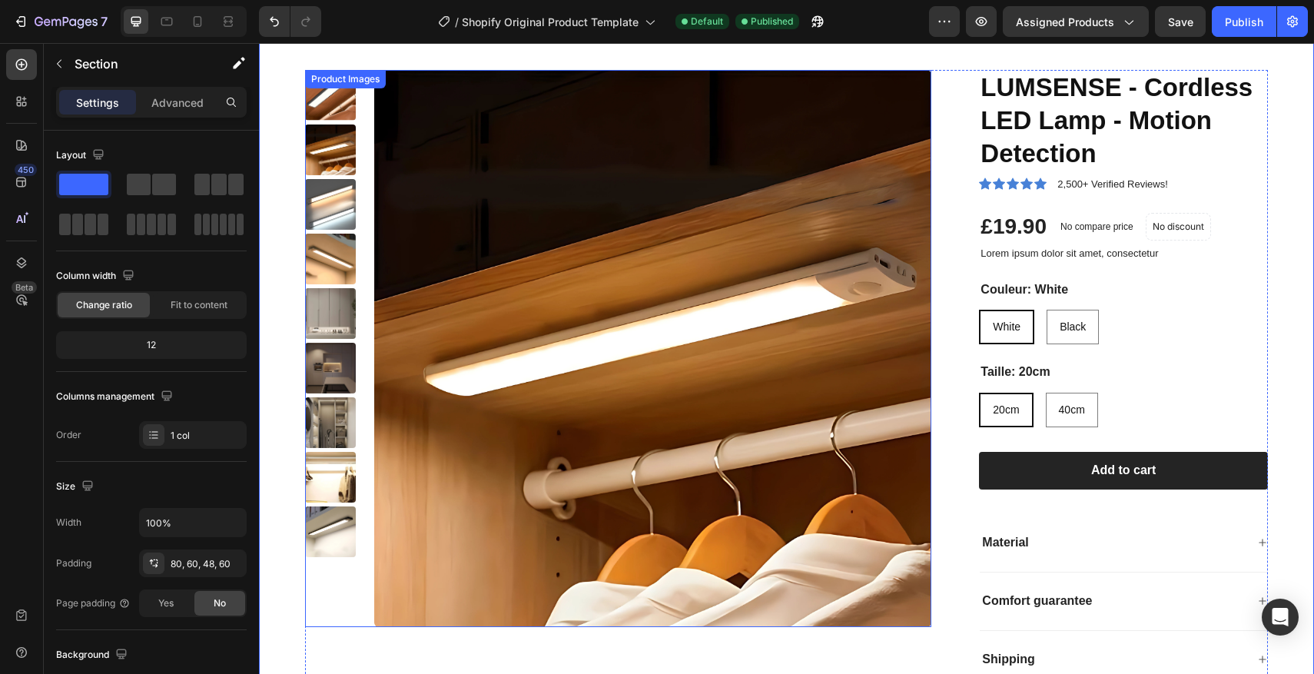
click at [791, 222] on img at bounding box center [652, 348] width 557 height 557
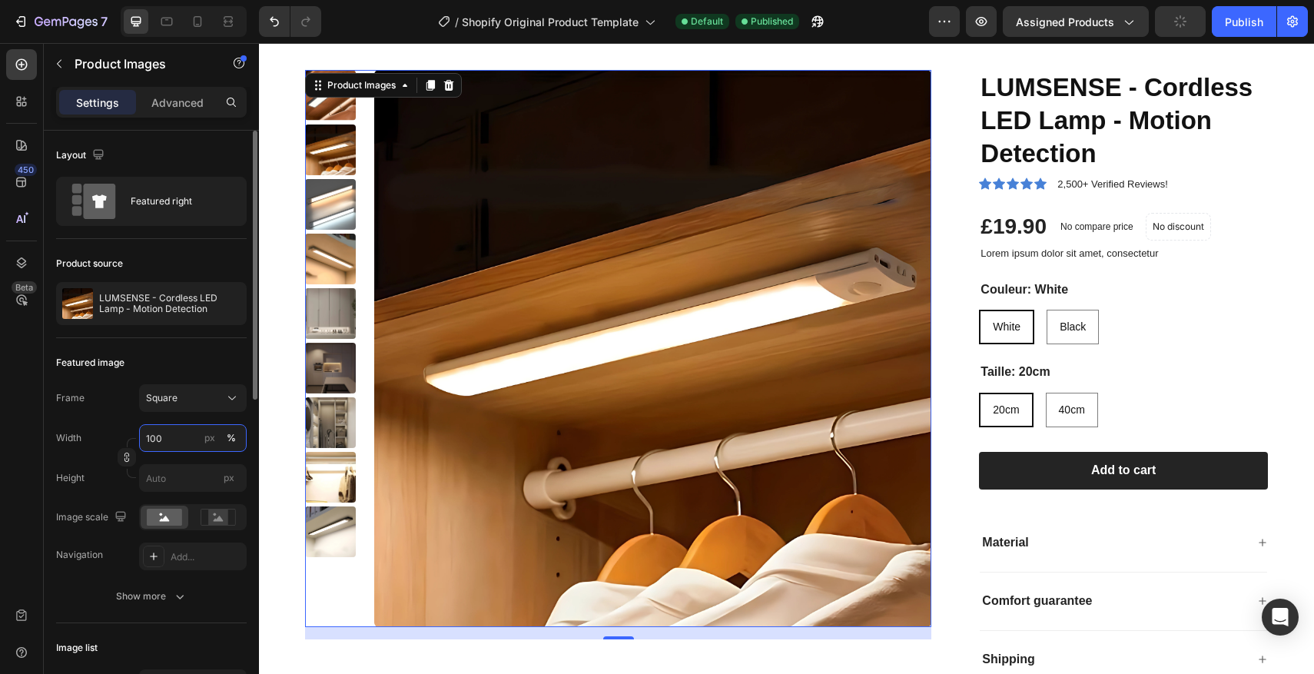
click at [159, 437] on input "100" at bounding box center [193, 438] width 108 height 28
click at [157, 437] on input "100" at bounding box center [193, 438] width 108 height 28
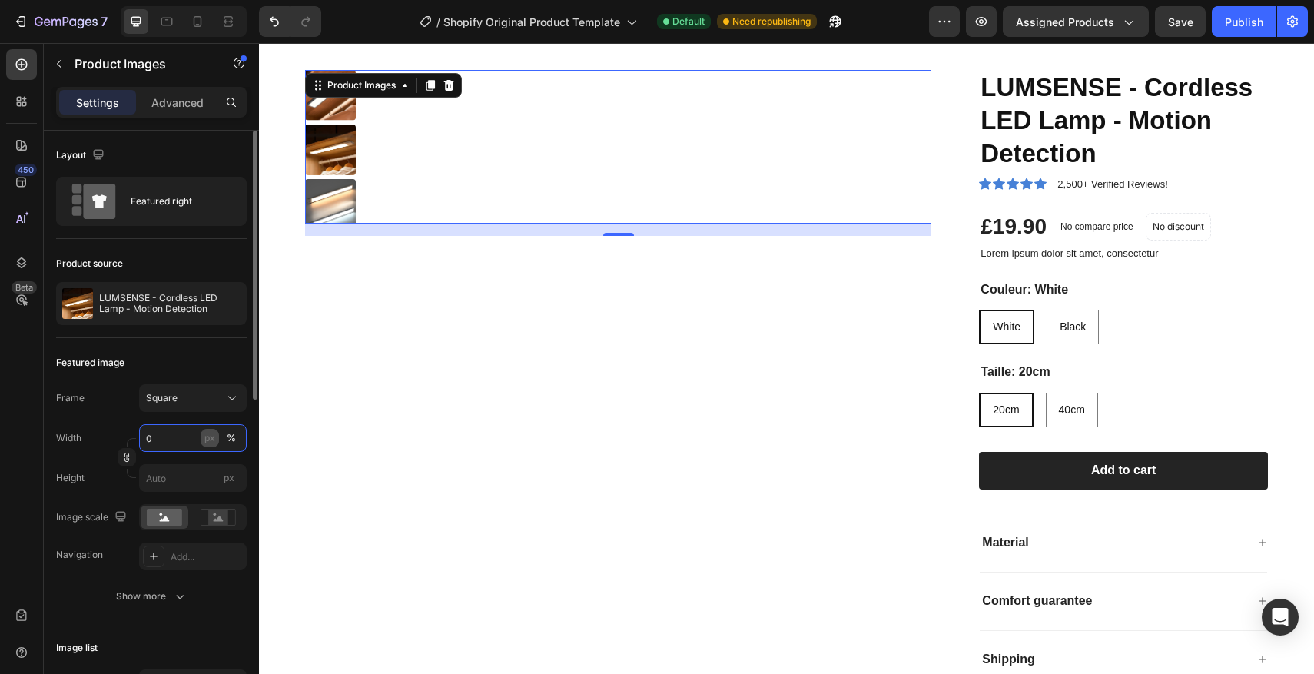
type input "80"
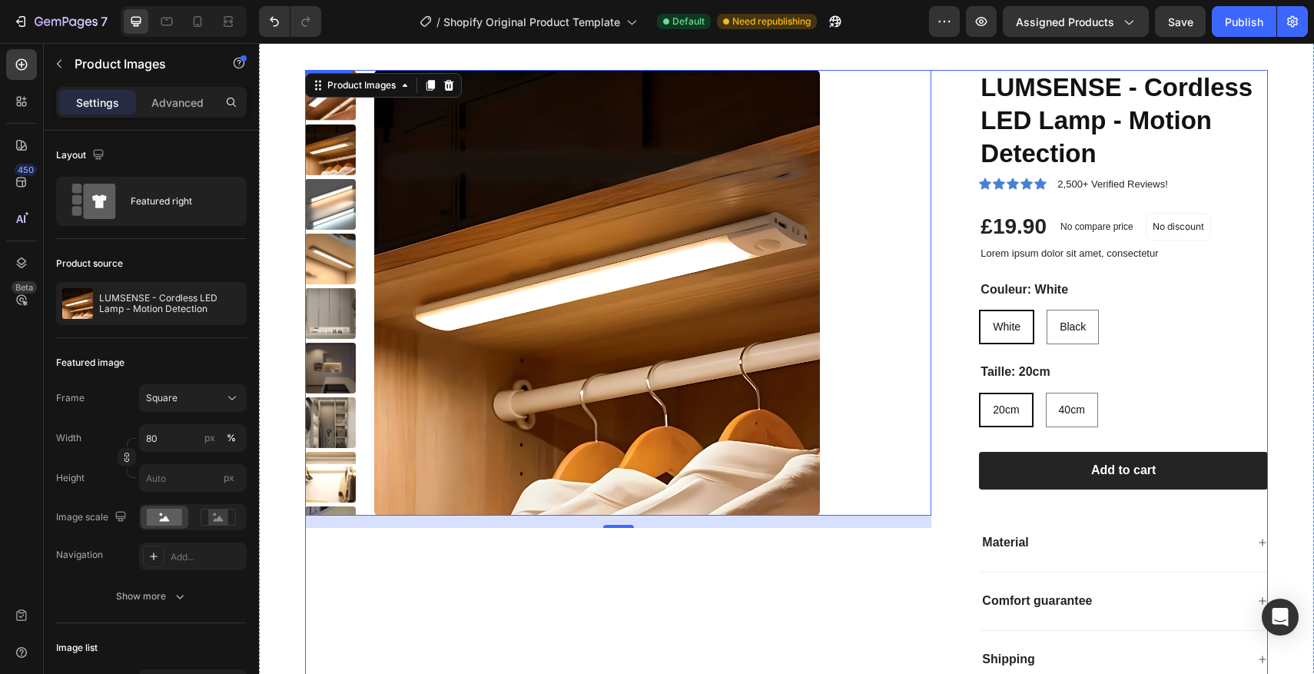
click at [947, 268] on div "Product Images 16 LUMSENSE - Cordless LED Lamp - Motion Detection Product Title…" at bounding box center [786, 385] width 963 height 631
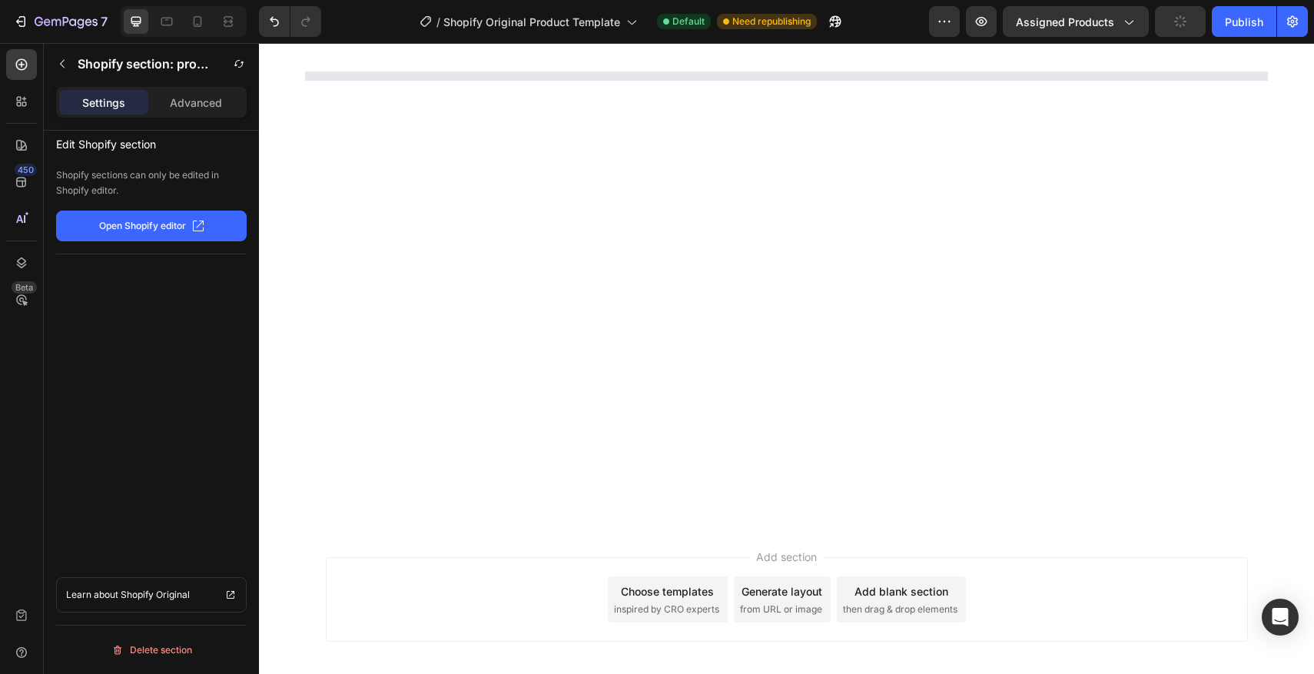
click at [1047, 316] on div at bounding box center [787, 322] width 922 height 45
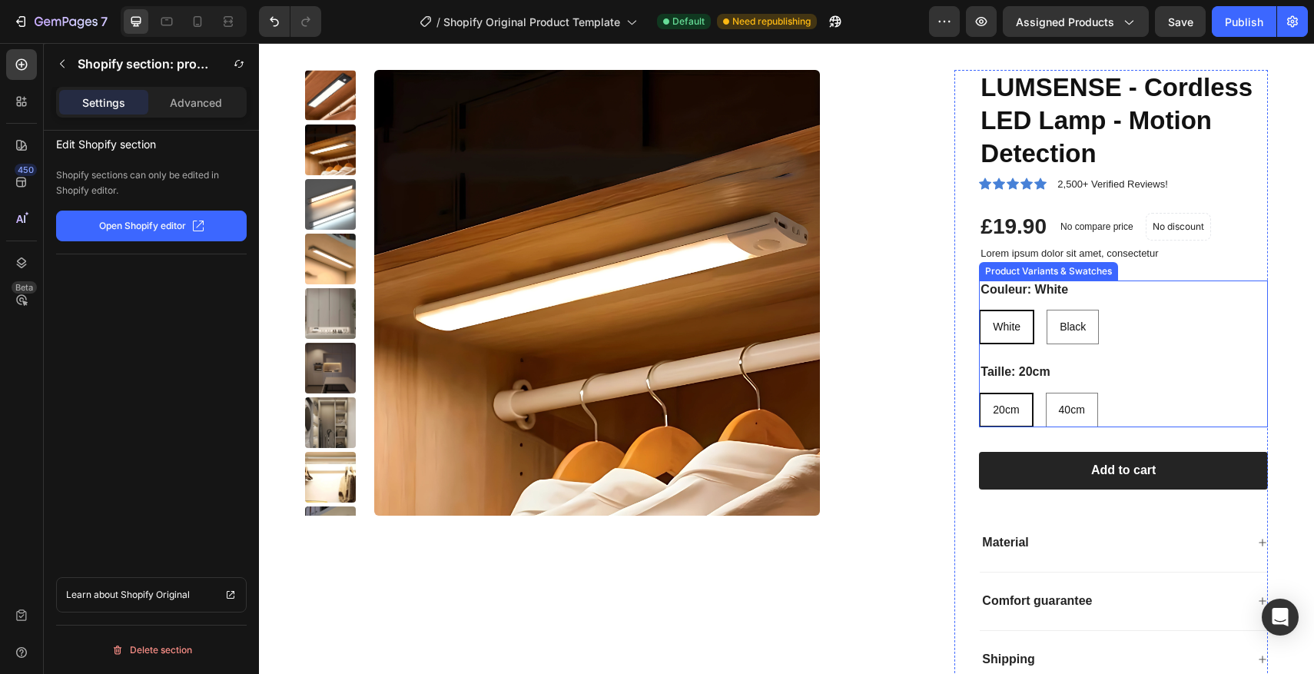
click at [1046, 303] on div "Couleur: White White White White Black Black Black" at bounding box center [1123, 312] width 289 height 65
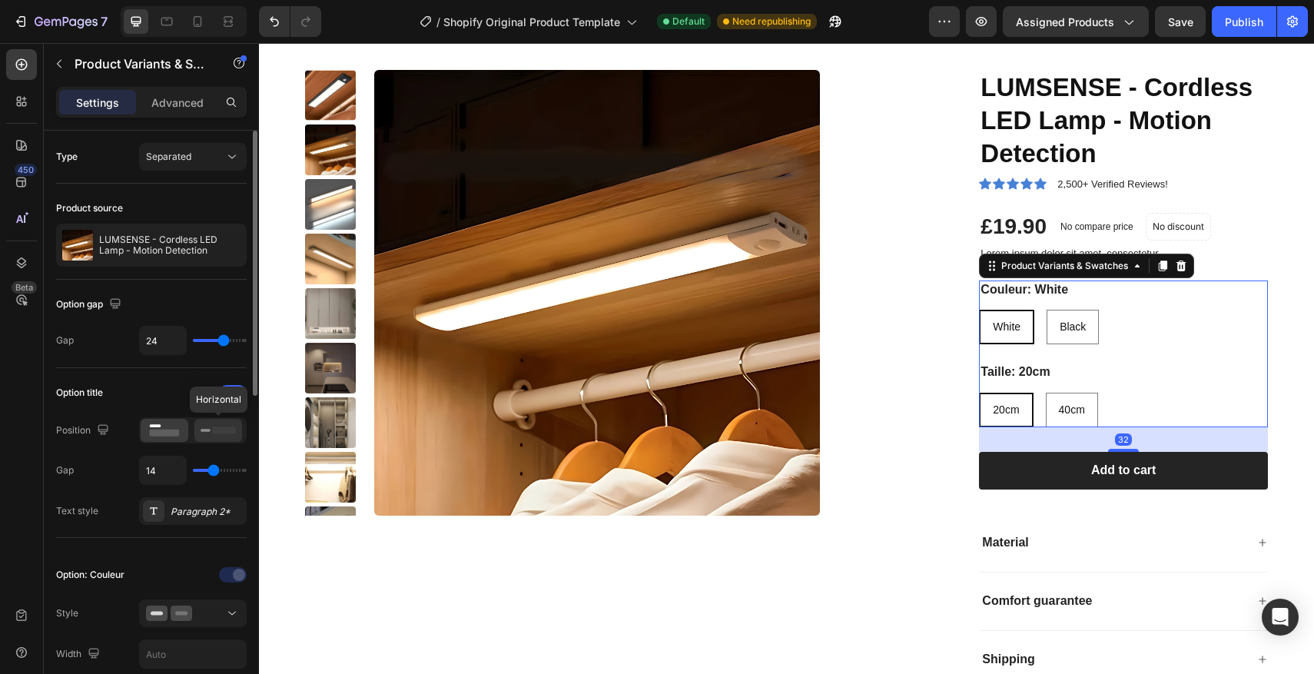
click at [204, 429] on rect at bounding box center [206, 430] width 10 height 3
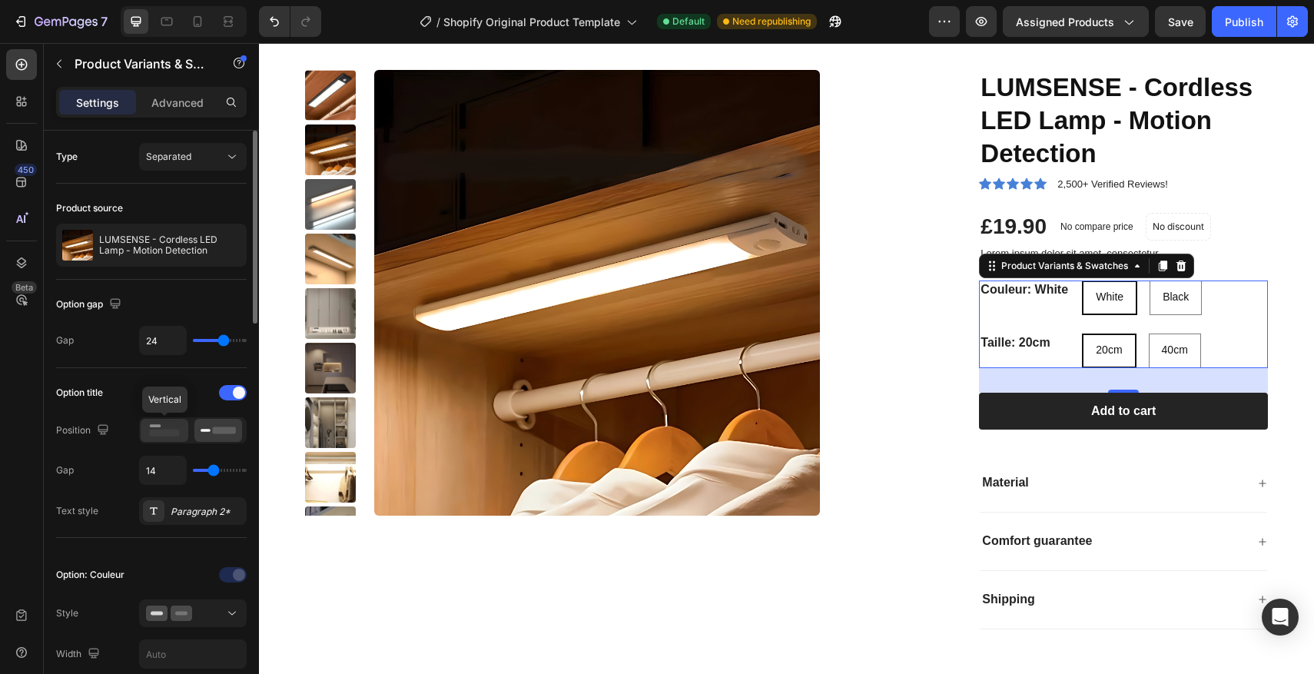
click at [182, 429] on div at bounding box center [165, 430] width 48 height 23
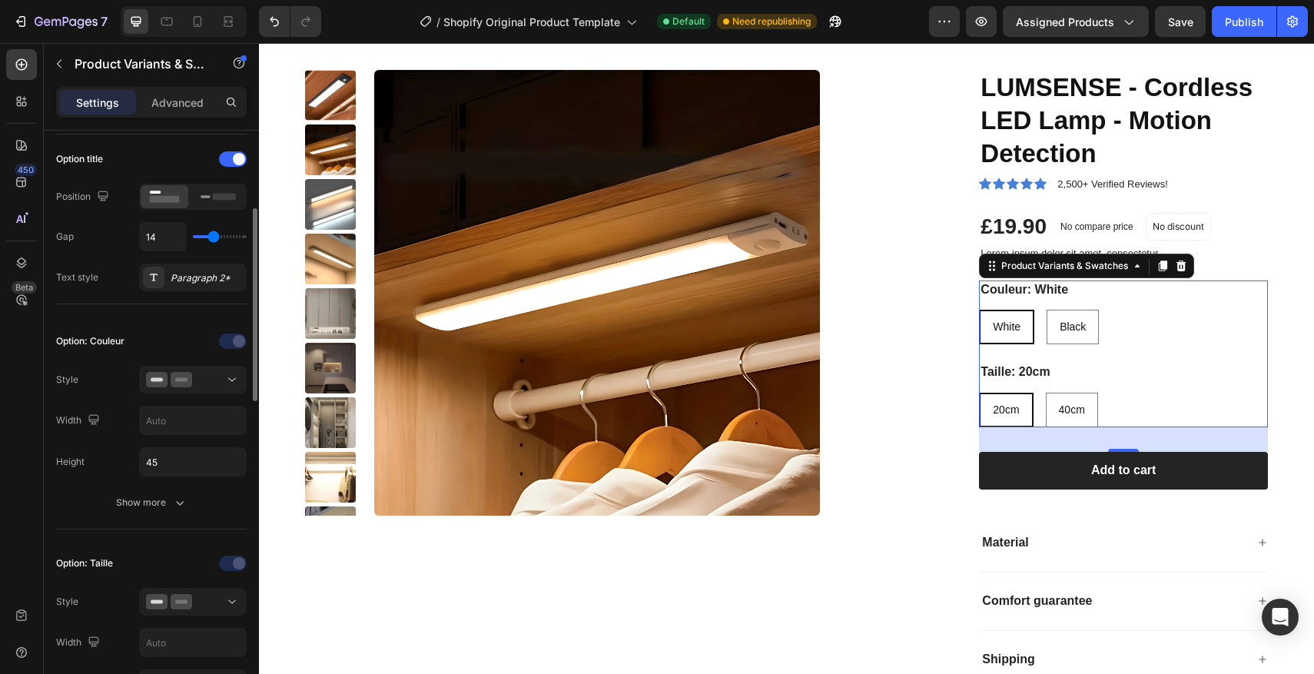
scroll to position [239, 0]
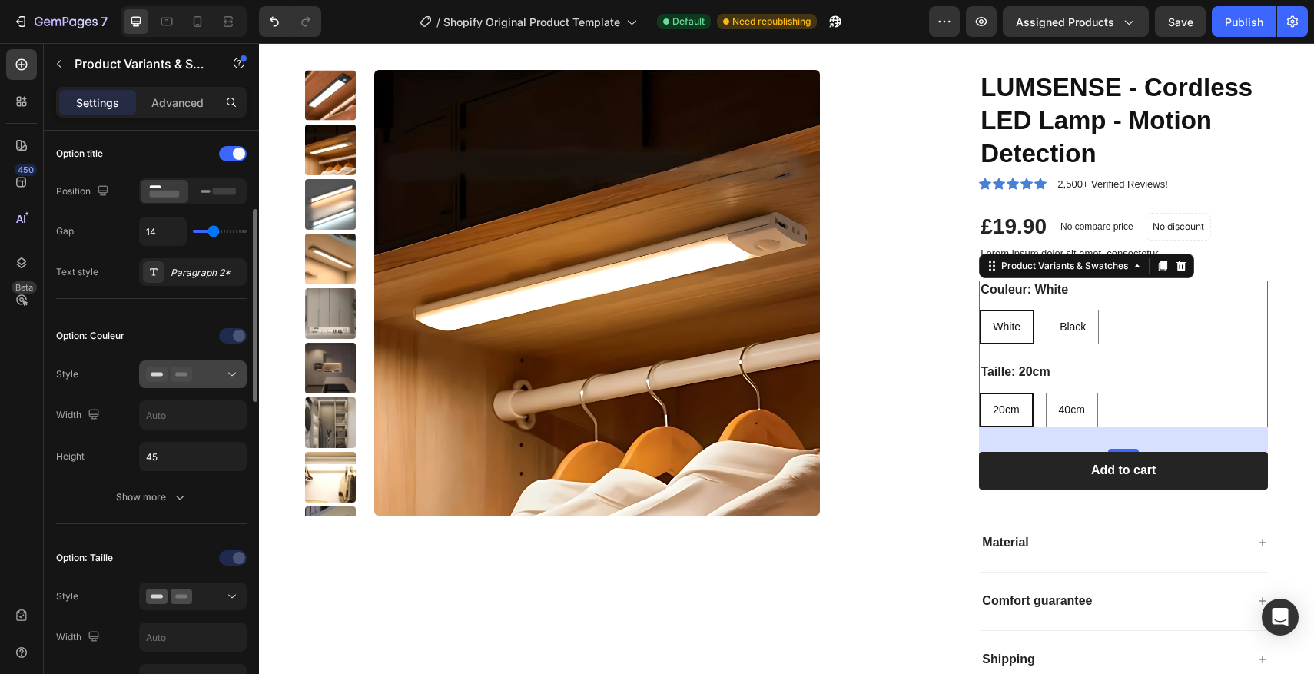
click at [208, 382] on button at bounding box center [193, 374] width 108 height 28
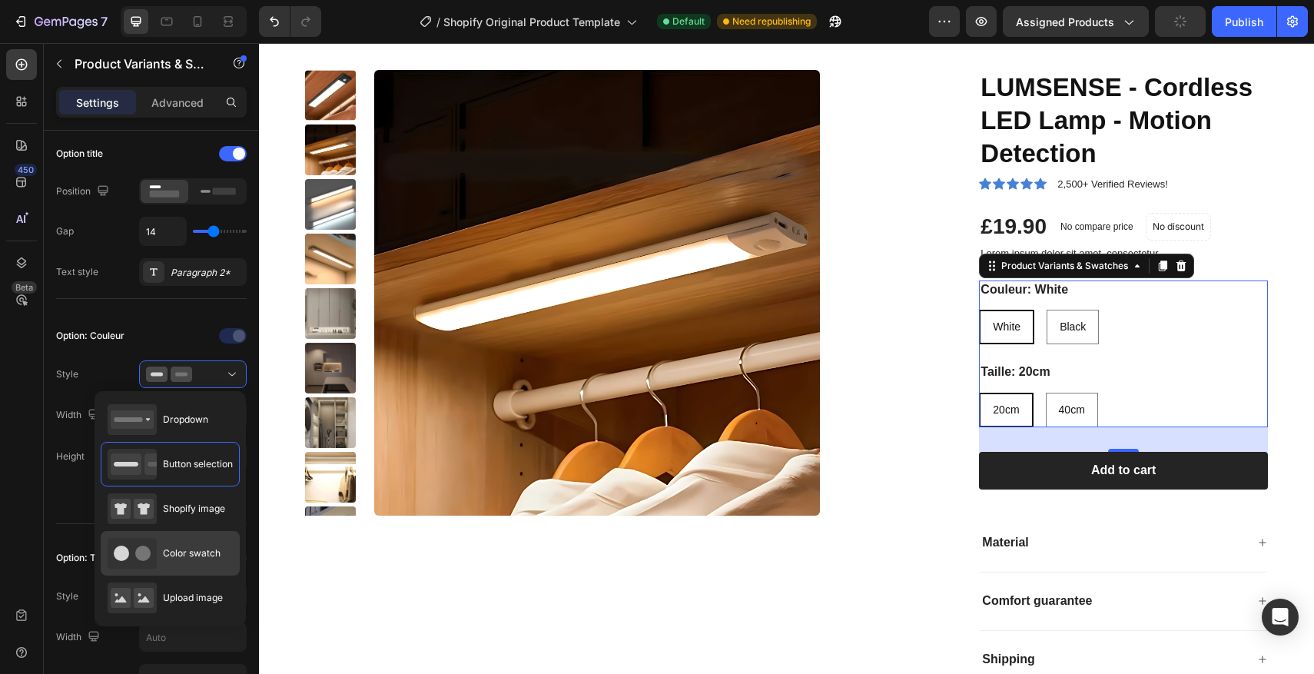
click at [205, 552] on span "Color swatch" at bounding box center [192, 553] width 58 height 14
type input "45"
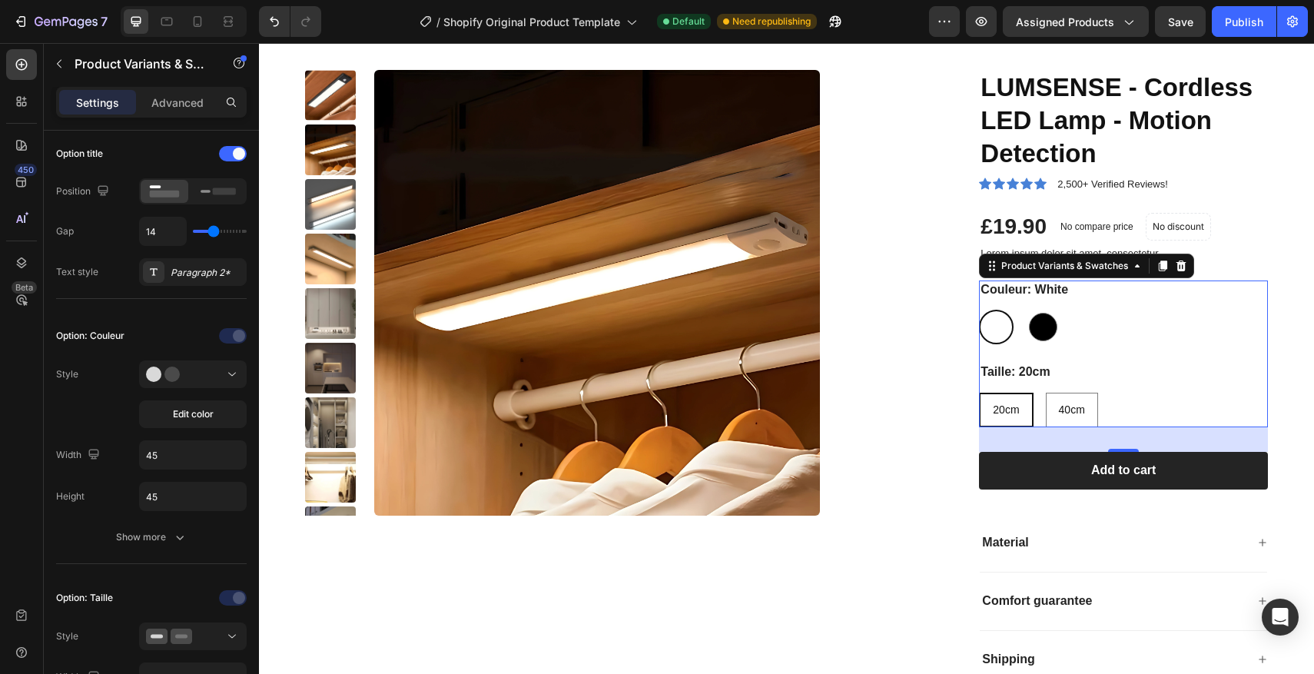
click at [1051, 388] on div "Taille: 20cm 20cm 20cm 20cm 40cm 40cm 40cm" at bounding box center [1123, 395] width 289 height 65
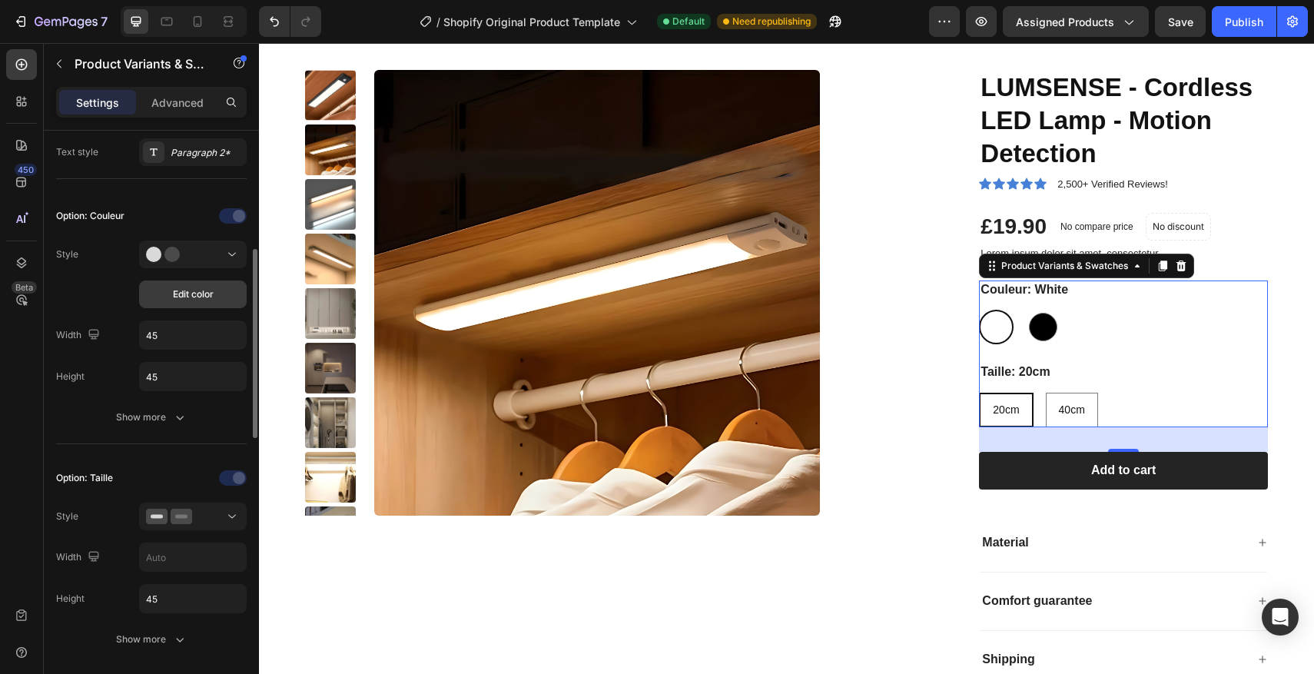
scroll to position [363, 0]
click at [197, 506] on div at bounding box center [193, 512] width 94 height 15
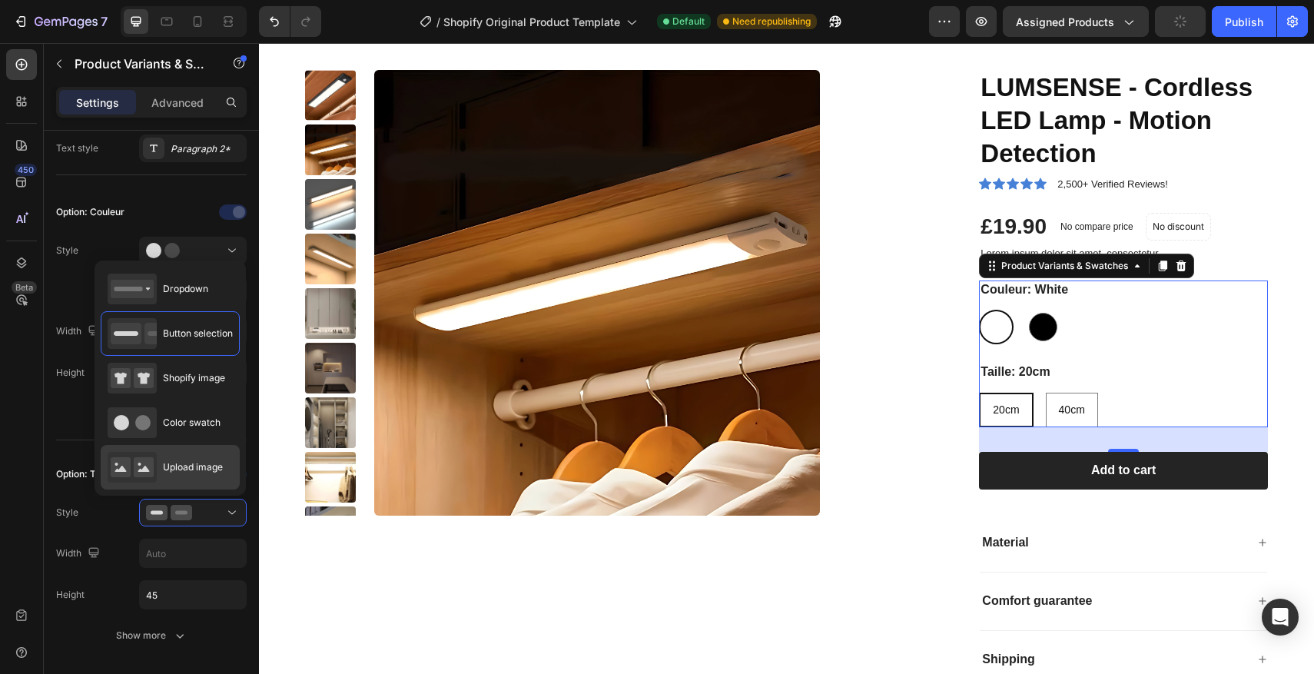
click at [179, 459] on div "Upload image" at bounding box center [165, 467] width 115 height 31
type input "64"
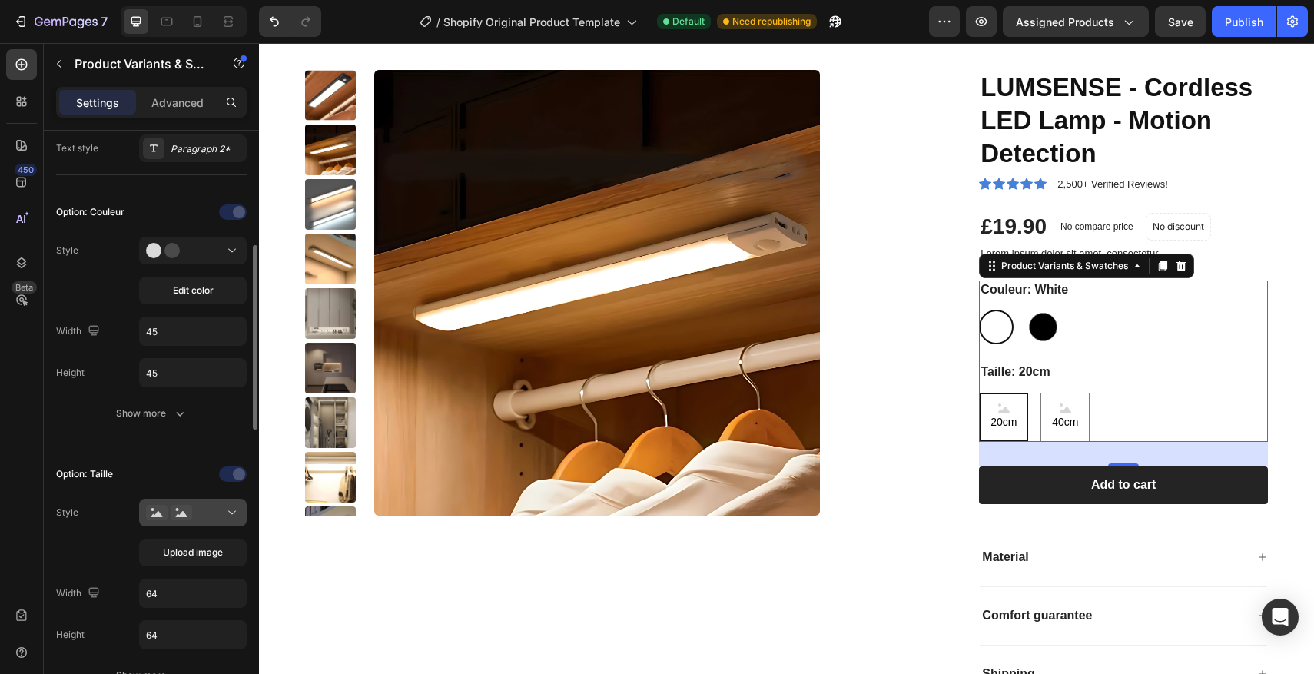
click at [176, 520] on icon at bounding box center [182, 512] width 22 height 15
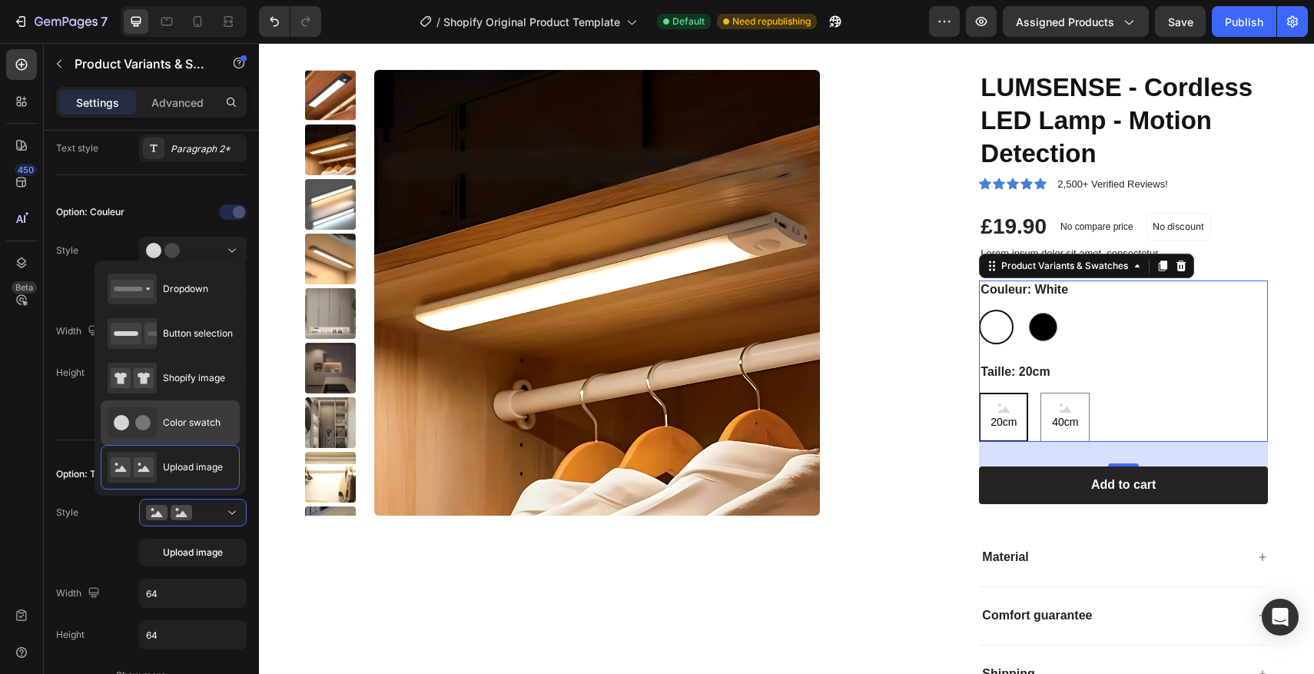
click at [0, 0] on div "Color swatch" at bounding box center [0, 0] width 0 height 0
type input "45"
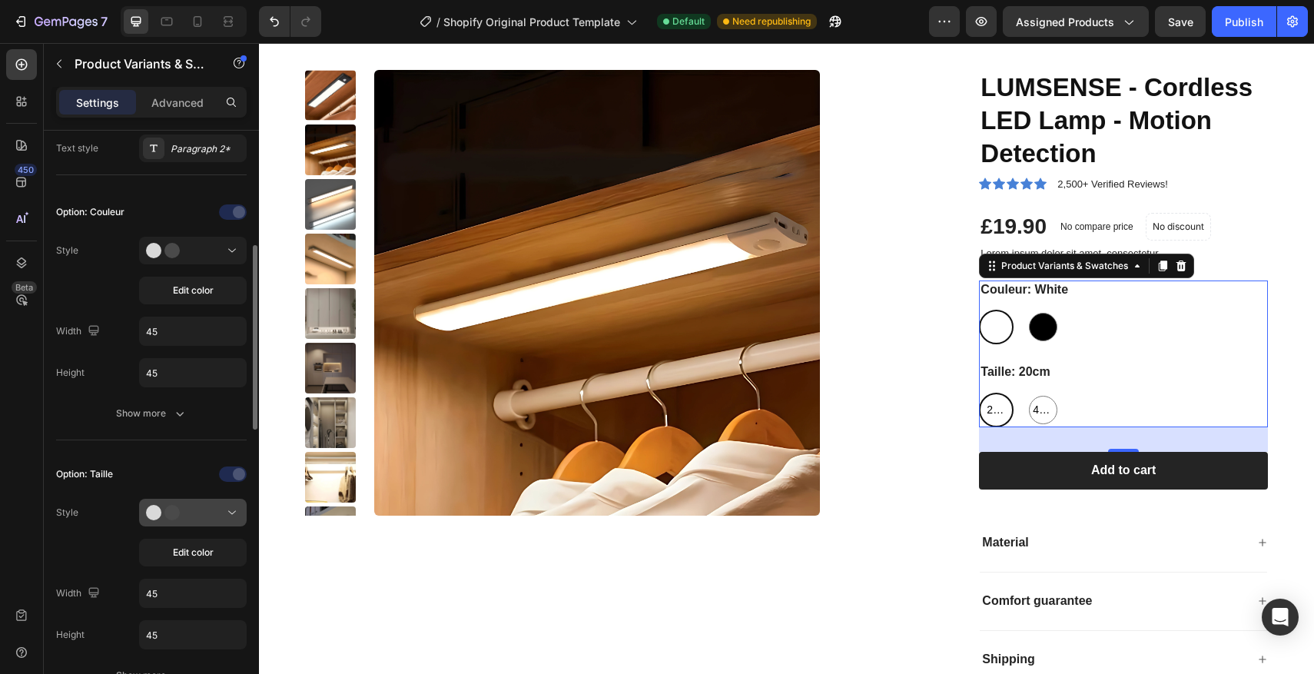
click at [165, 508] on circle at bounding box center [171, 512] width 15 height 15
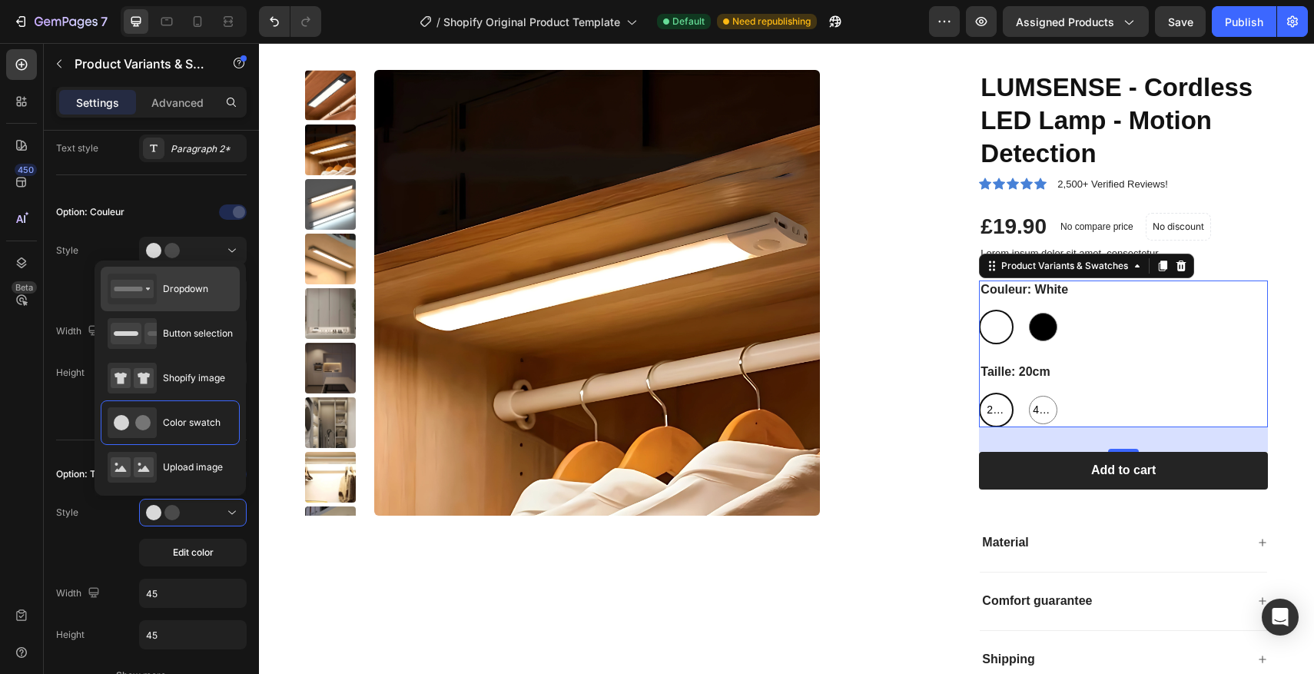
click at [198, 297] on div "Dropdown" at bounding box center [158, 288] width 101 height 31
type input "100%"
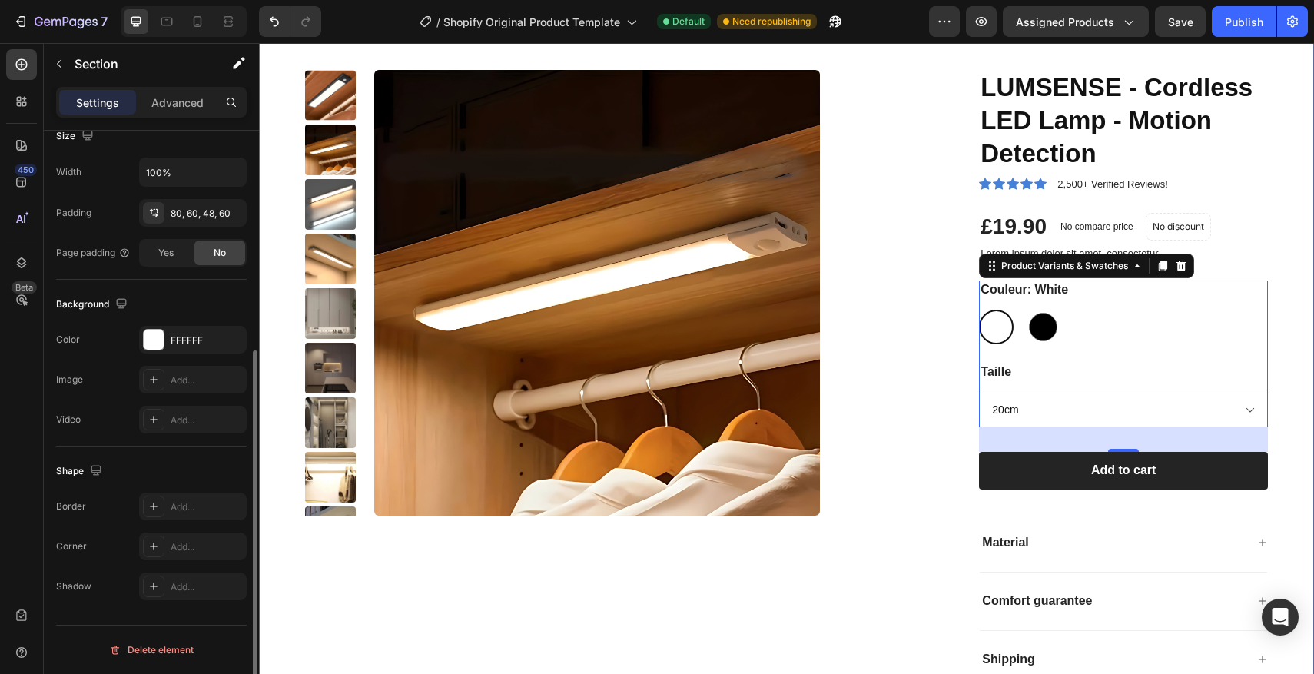
click at [1291, 320] on div "Product Images LUMSENSE - Cordless LED Lamp - Motion Detection Product Title Ic…" at bounding box center [786, 378] width 1055 height 741
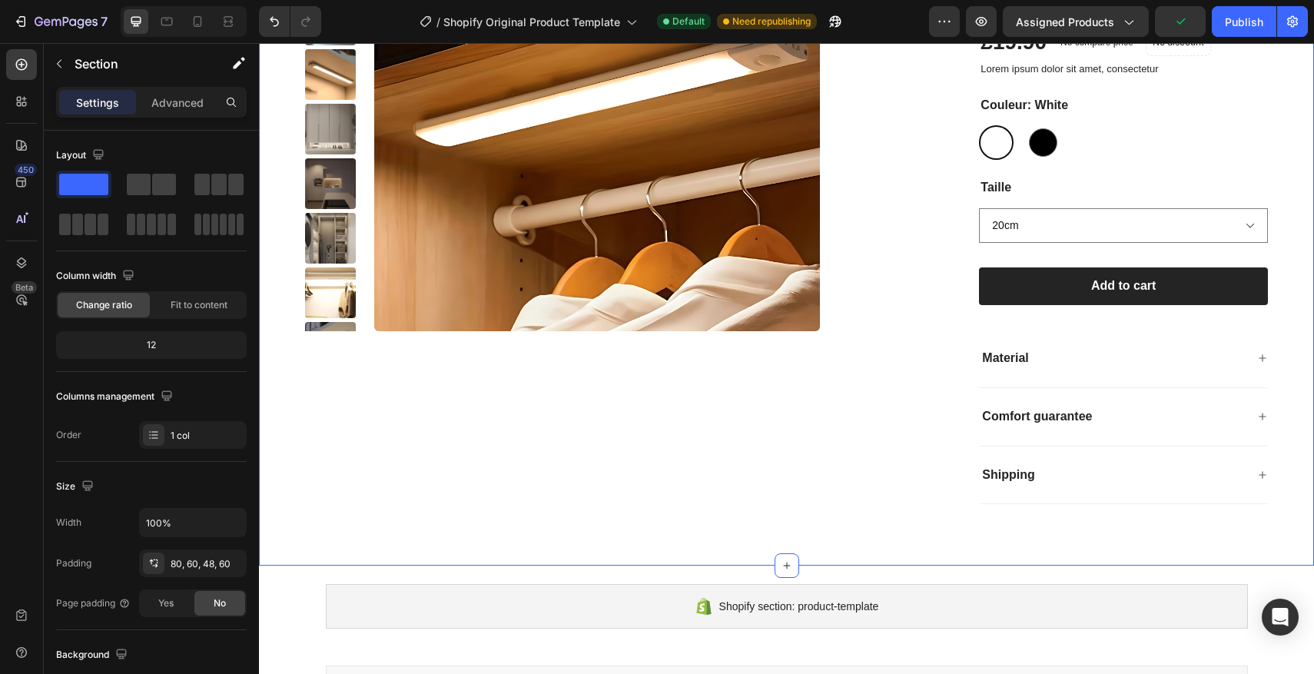
scroll to position [342, 0]
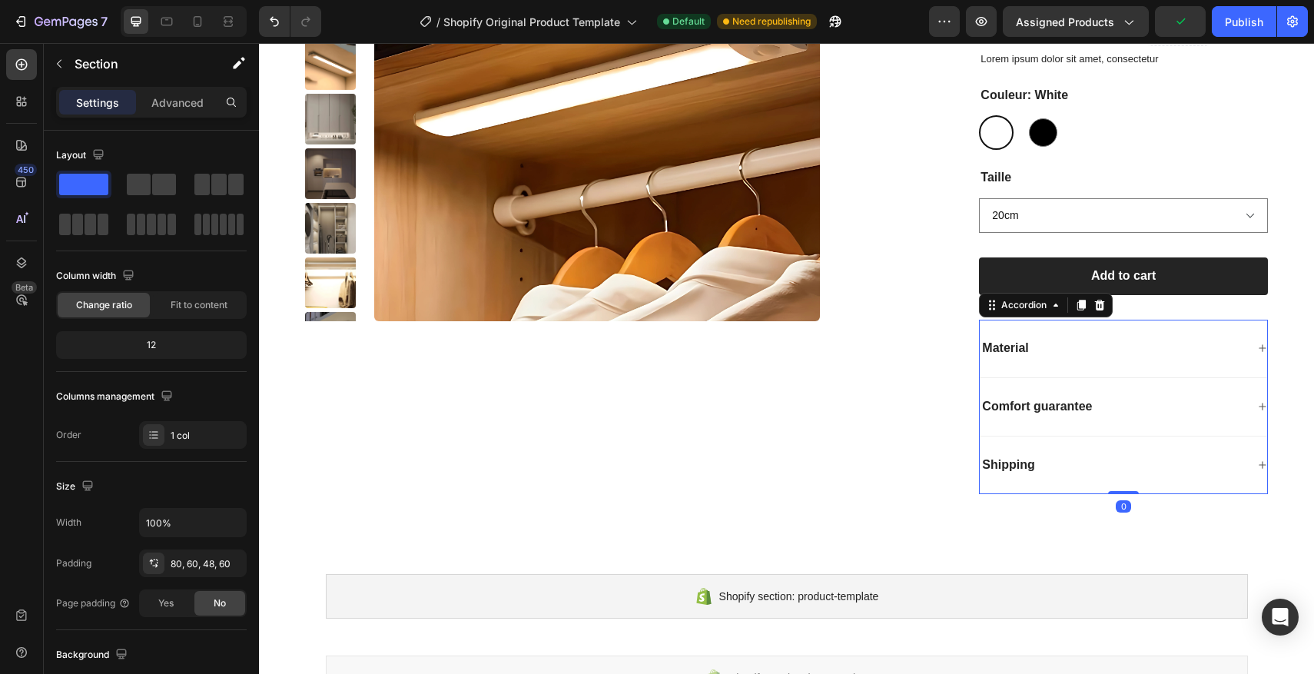
click at [1229, 338] on div "Material" at bounding box center [1113, 348] width 266 height 21
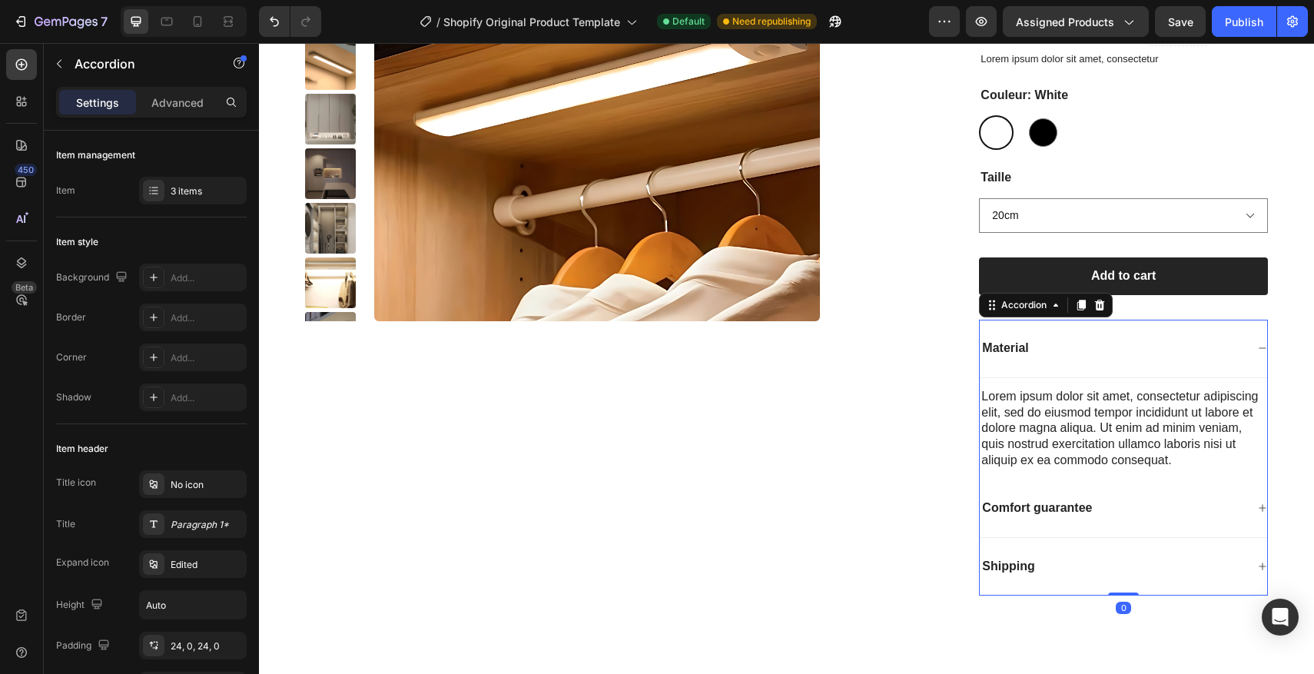
click at [1125, 501] on div "Comfort guarantee" at bounding box center [1113, 508] width 266 height 21
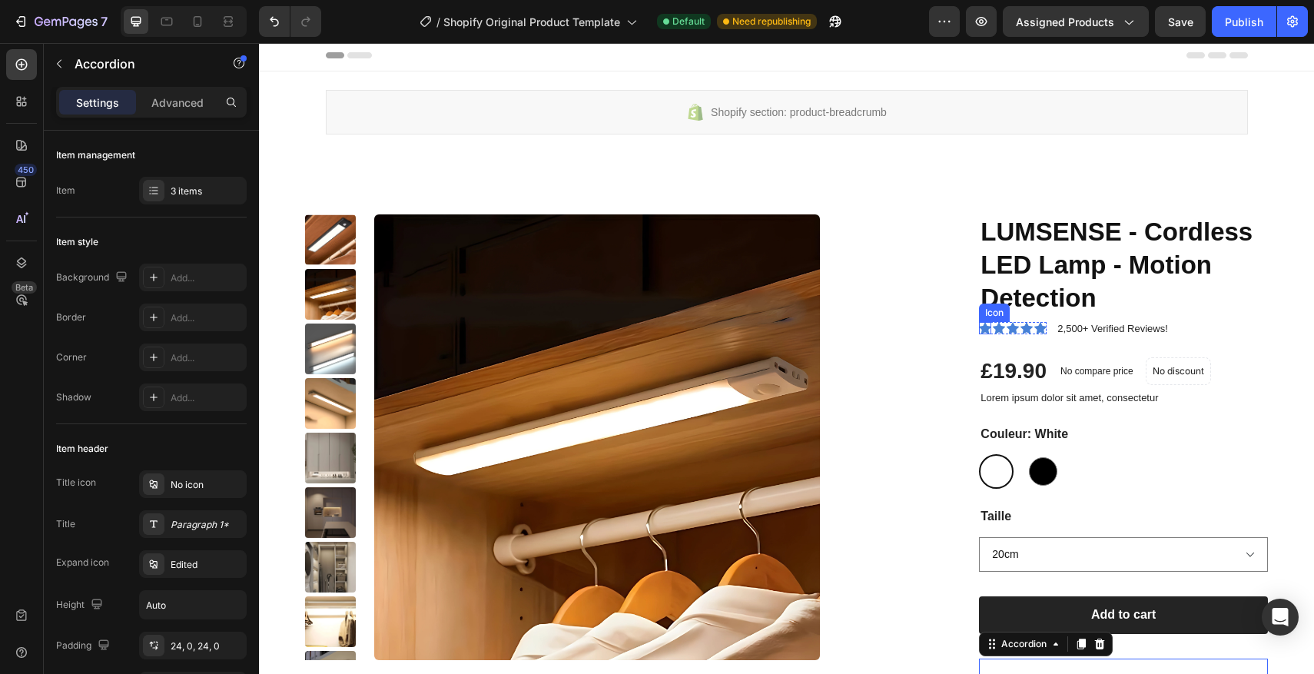
scroll to position [0, 0]
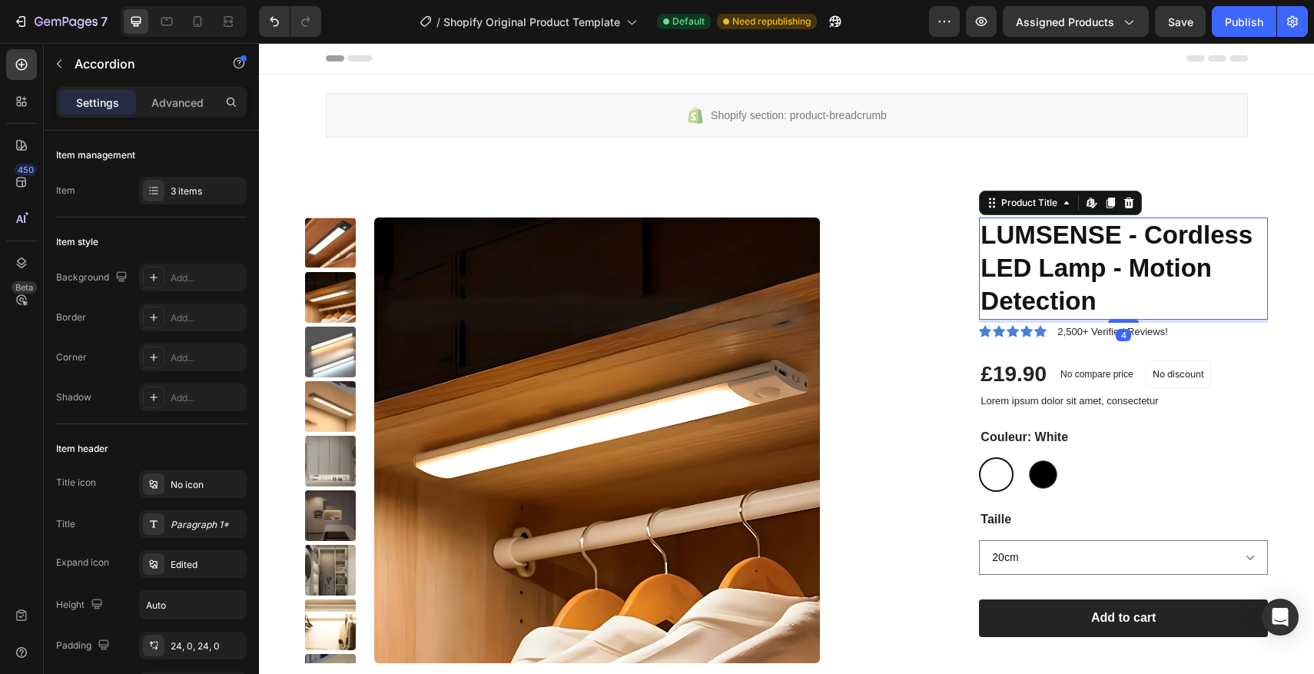
click at [1039, 284] on h1 "LUMSENSE - Cordless LED Lamp - Motion Detection" at bounding box center [1123, 268] width 289 height 102
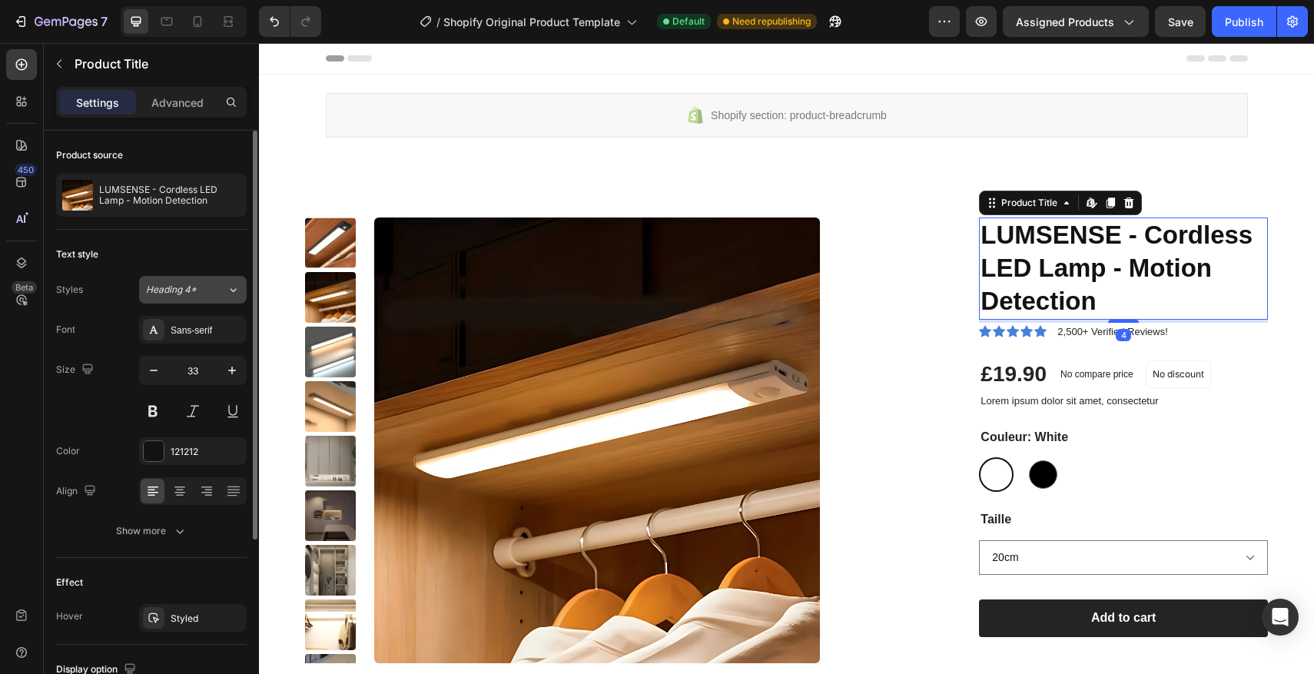
click at [165, 289] on span "Heading 4*" at bounding box center [171, 290] width 51 height 14
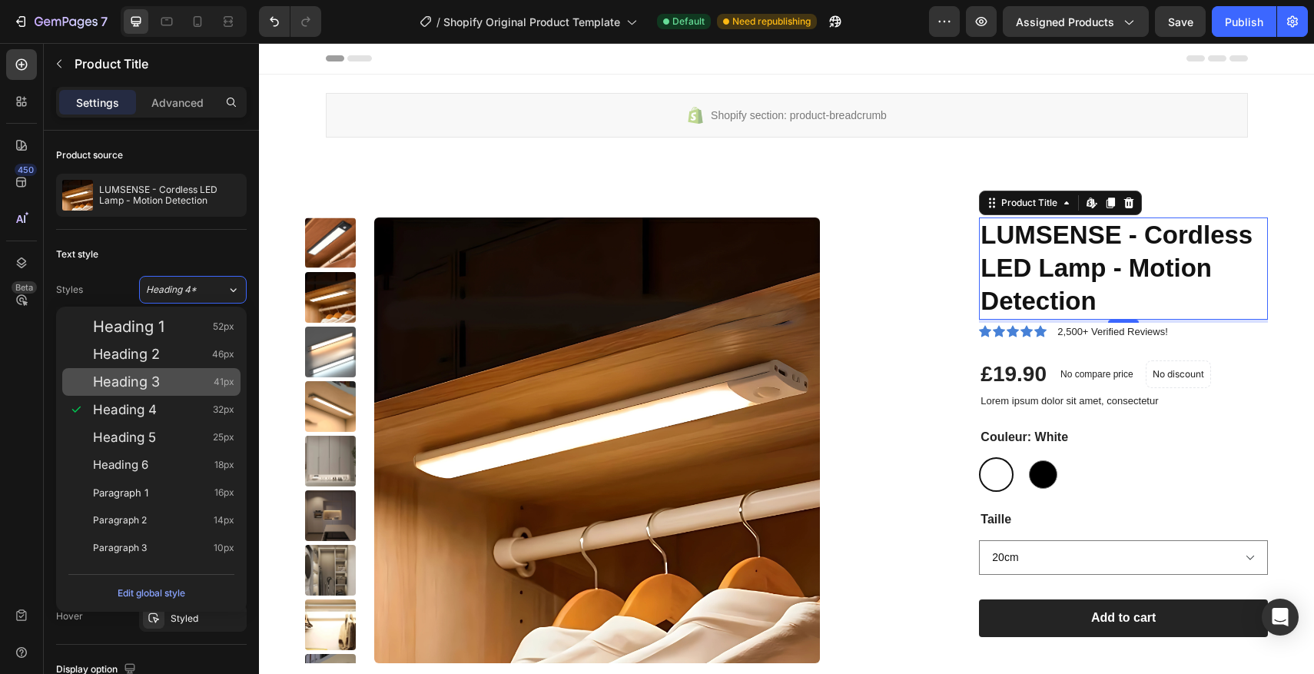
click at [123, 374] on span "Heading 3" at bounding box center [126, 381] width 67 height 15
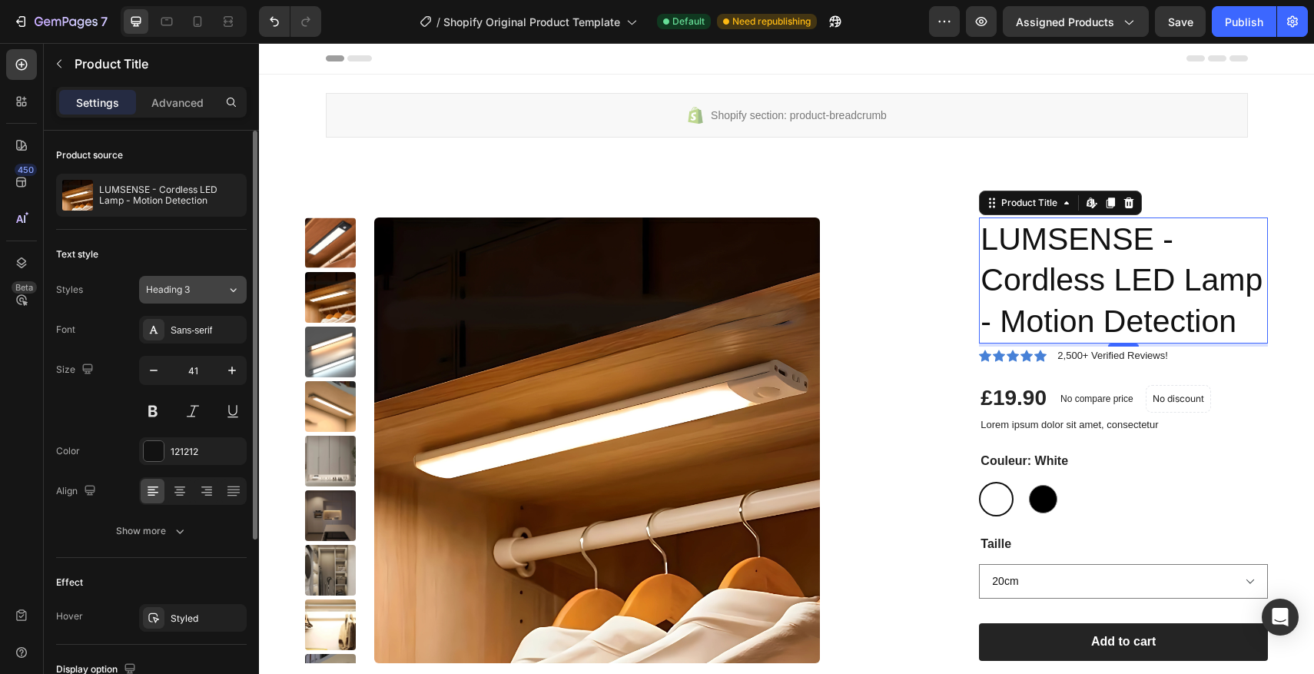
click at [199, 300] on button "Heading 3" at bounding box center [193, 290] width 108 height 28
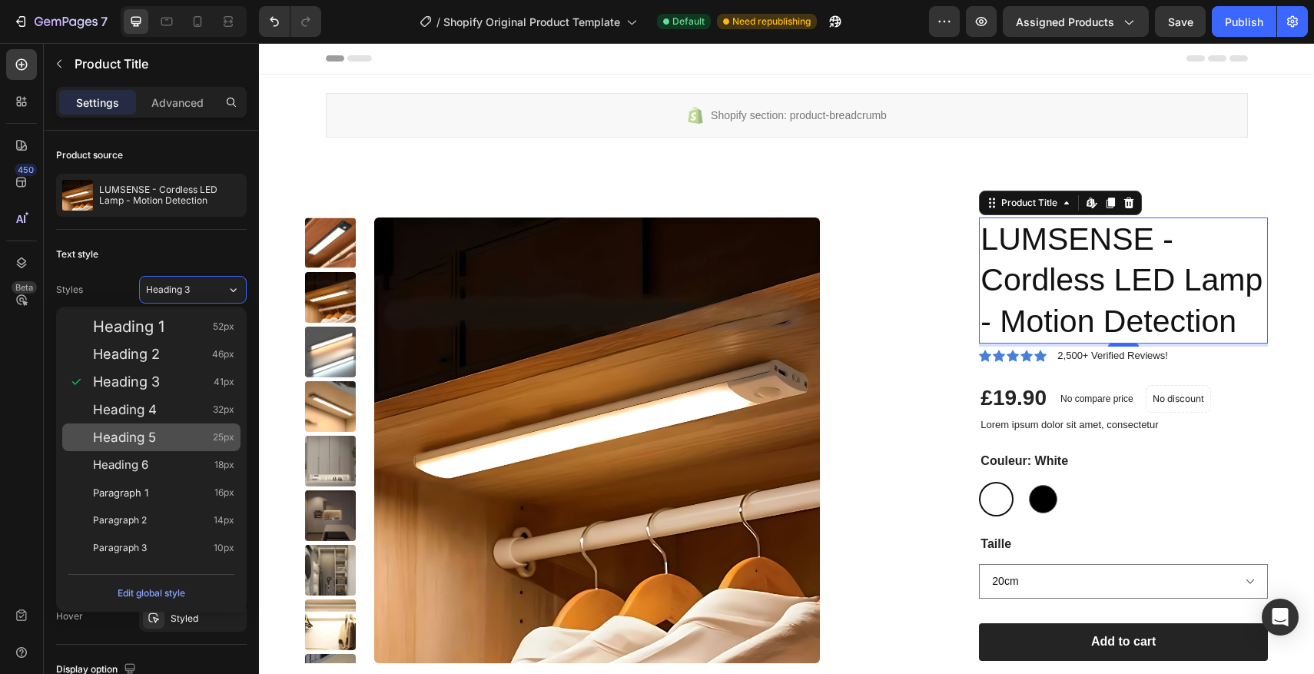
click at [150, 433] on span "Heading 5" at bounding box center [124, 436] width 63 height 15
type input "25"
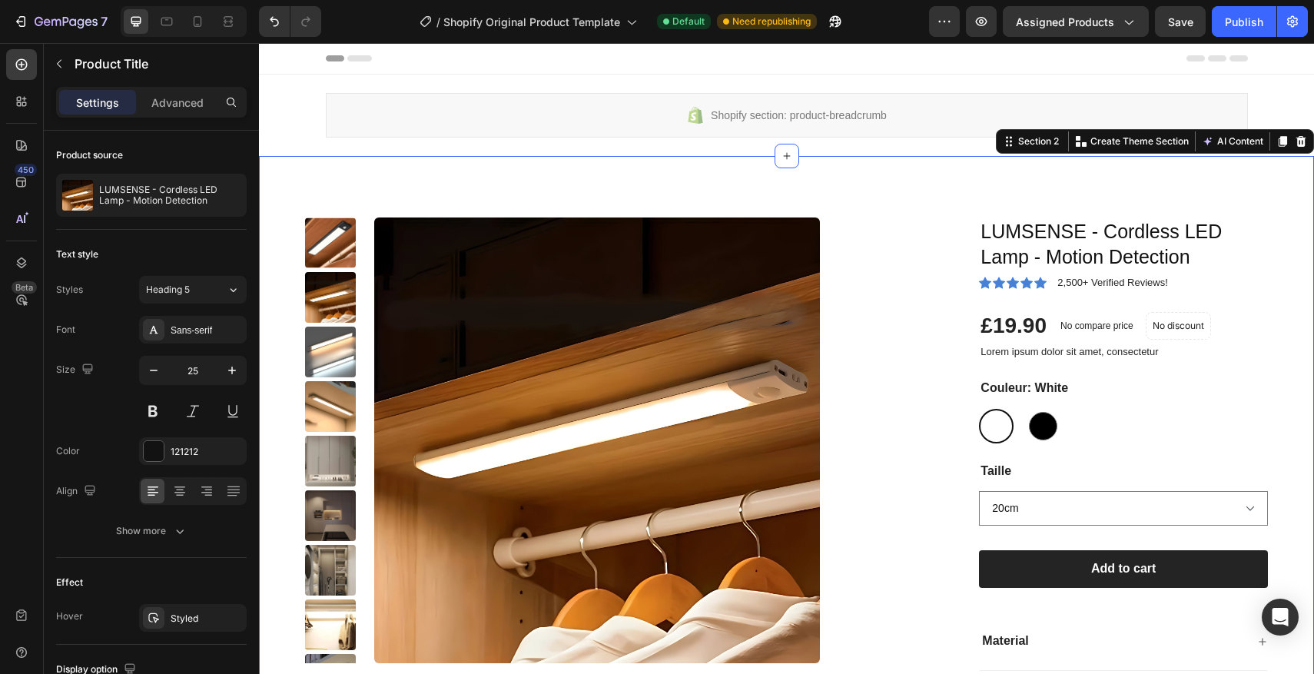
click at [375, 187] on div "Product Images LUMSENSE - Cordless LED Lamp - Motion Detection Product Title Ic…" at bounding box center [786, 553] width 1055 height 794
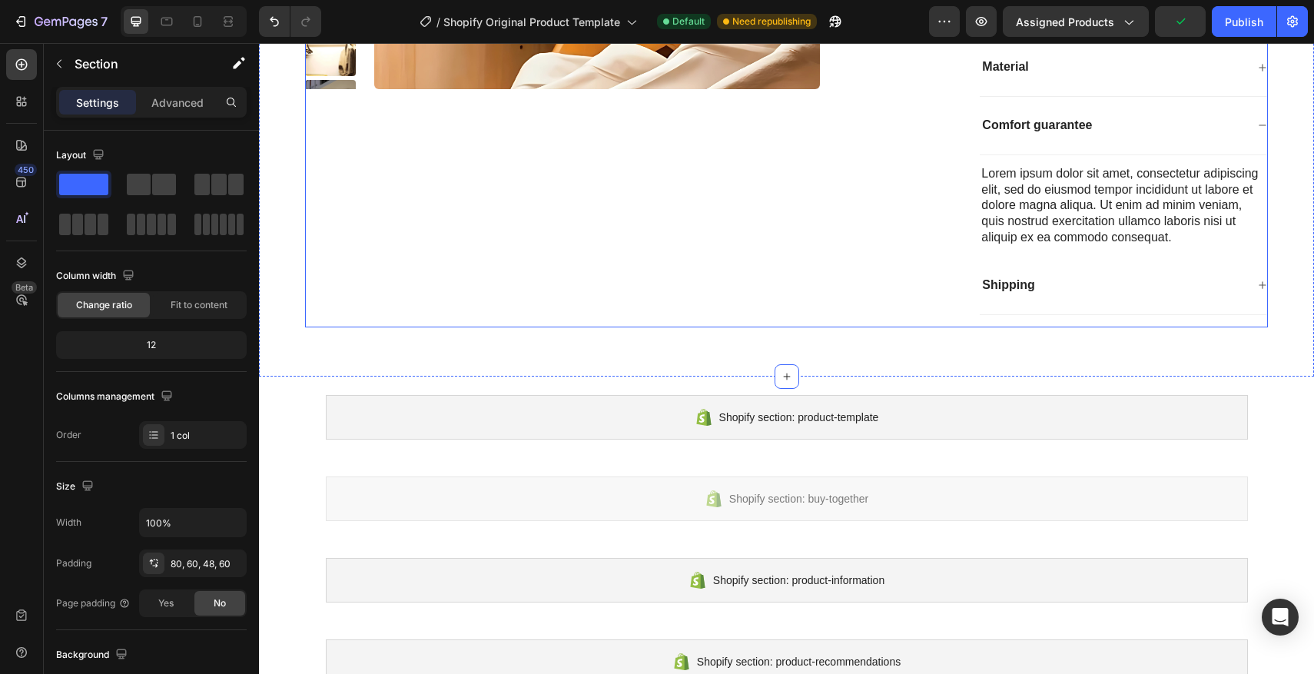
scroll to position [571, 0]
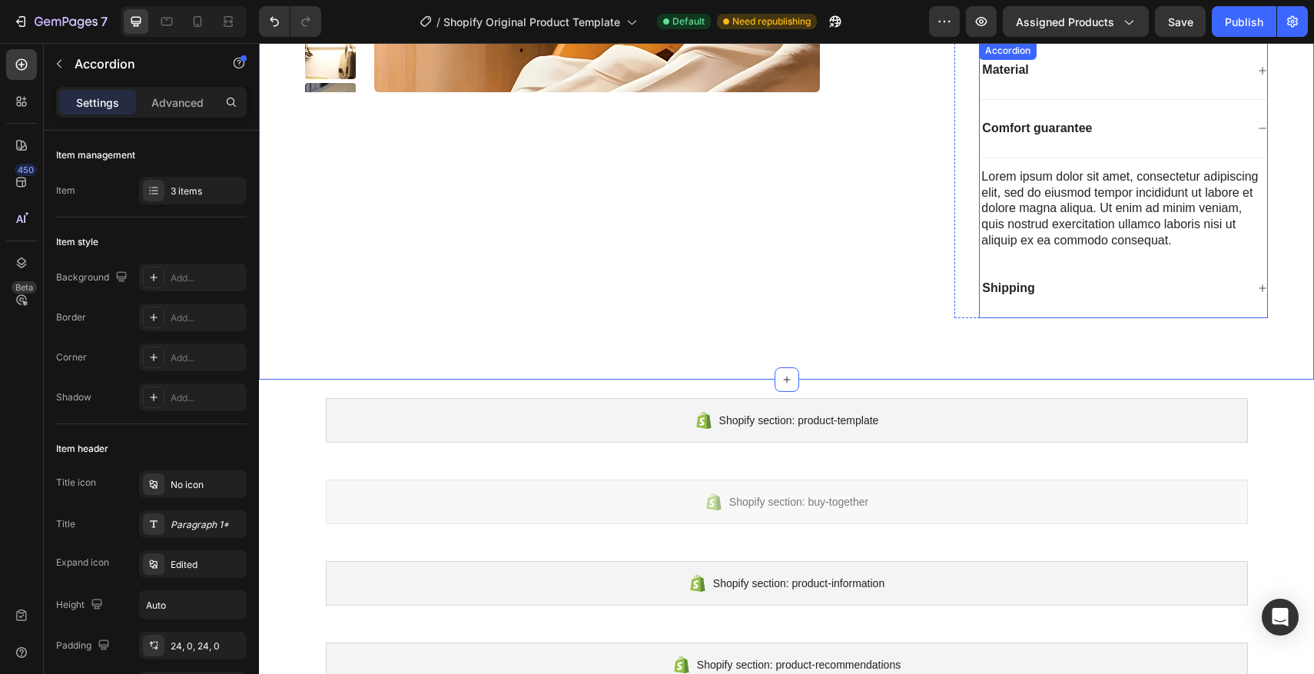
click at [1263, 133] on icon at bounding box center [1262, 128] width 9 height 9
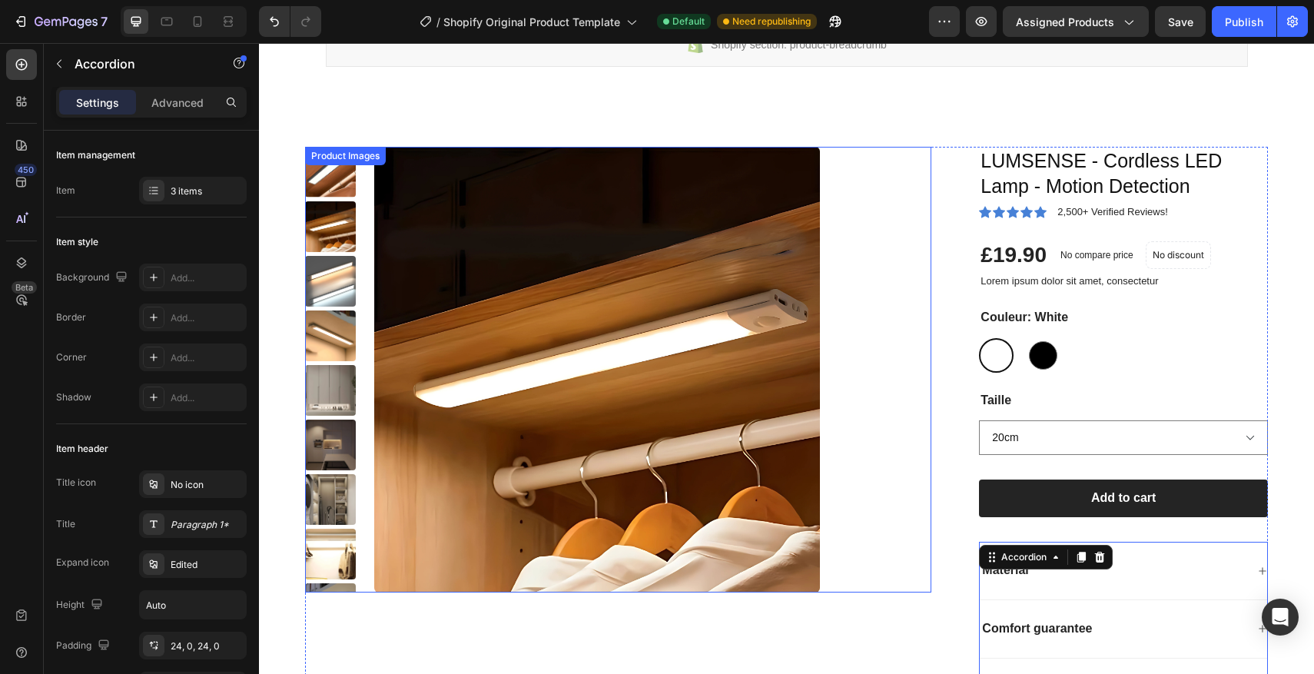
scroll to position [0, 0]
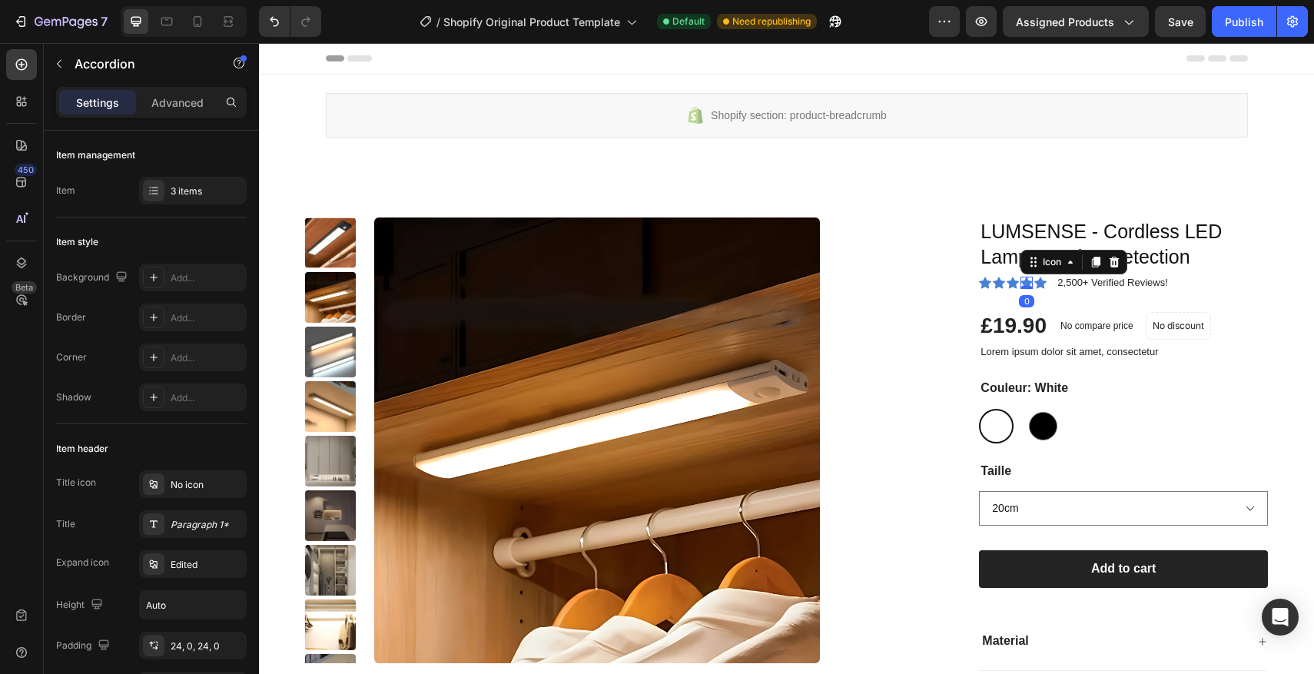
click at [1029, 280] on icon at bounding box center [1026, 283] width 12 height 12
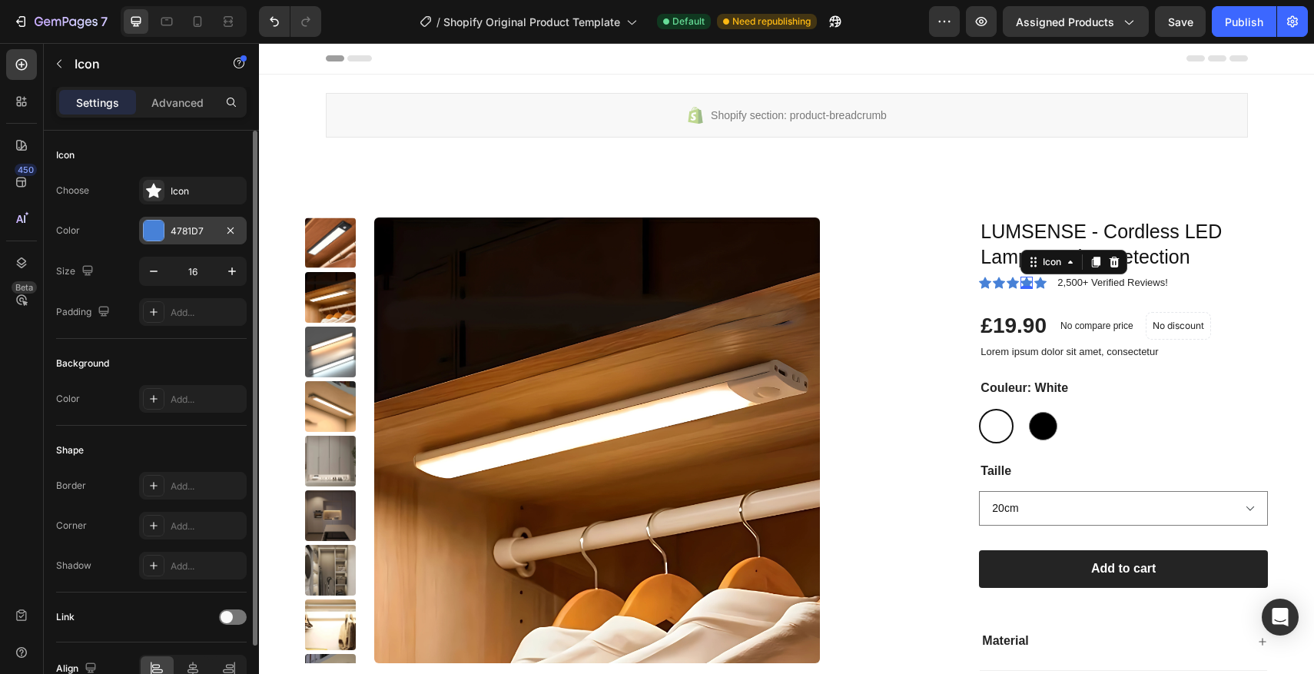
click at [139, 230] on div "4781D7" at bounding box center [193, 231] width 108 height 28
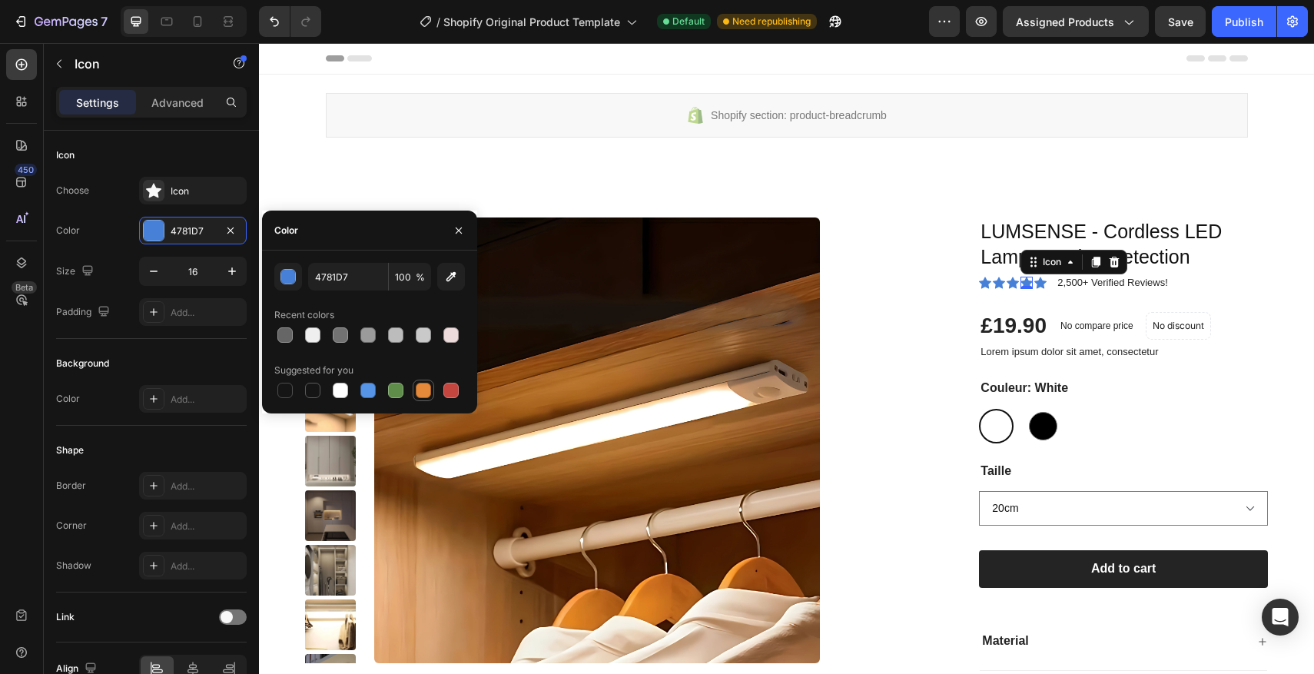
click at [430, 389] on div at bounding box center [423, 390] width 15 height 15
type input "E4893A"
click at [210, 233] on div "E4893A" at bounding box center [193, 231] width 45 height 14
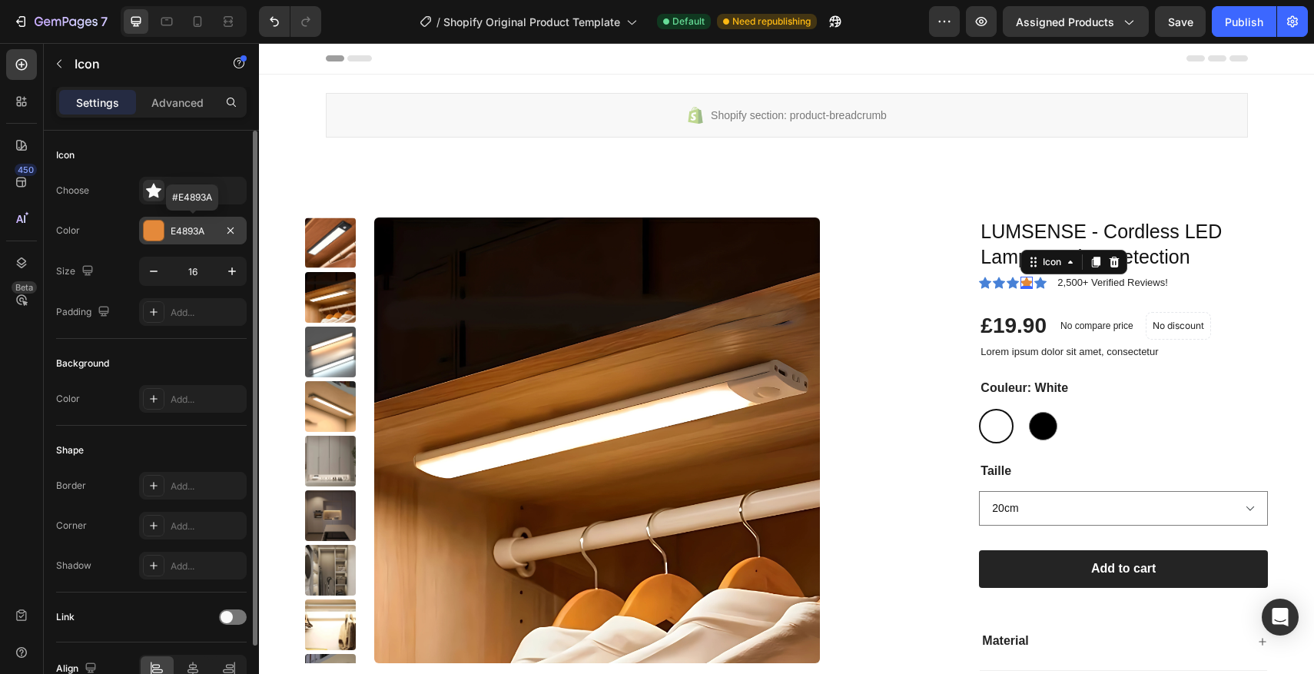
click at [210, 233] on div "E4893A" at bounding box center [193, 231] width 45 height 14
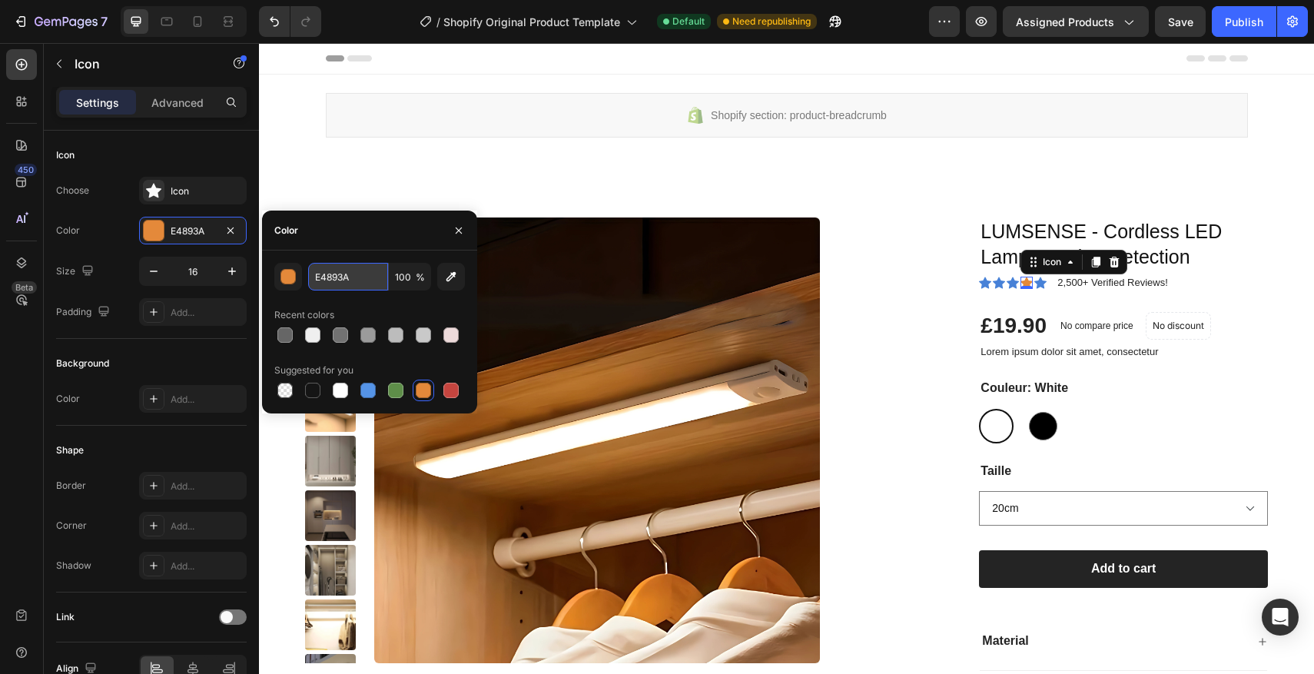
click at [373, 286] on input "E4893A" at bounding box center [348, 277] width 80 height 28
type input "FFB"
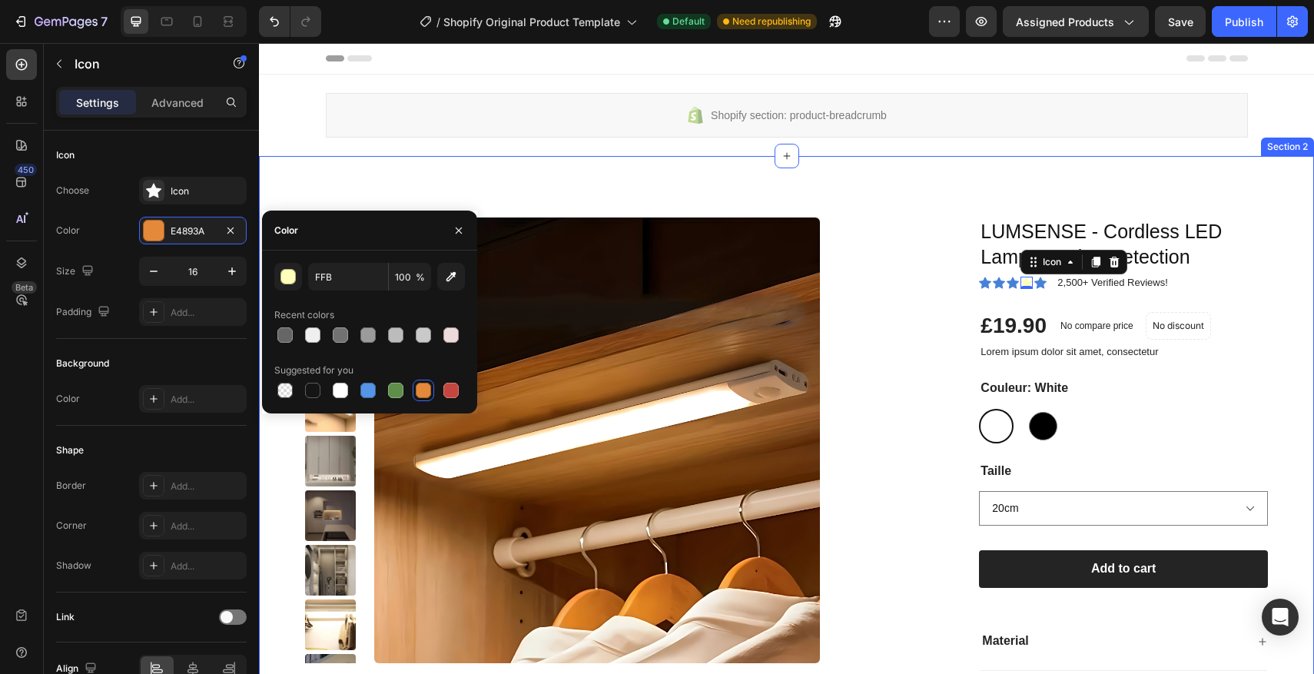
click at [849, 199] on div "Product Images LUMSENSE - Cordless LED Lamp - Motion Detection Product Title Ic…" at bounding box center [786, 502] width 1055 height 693
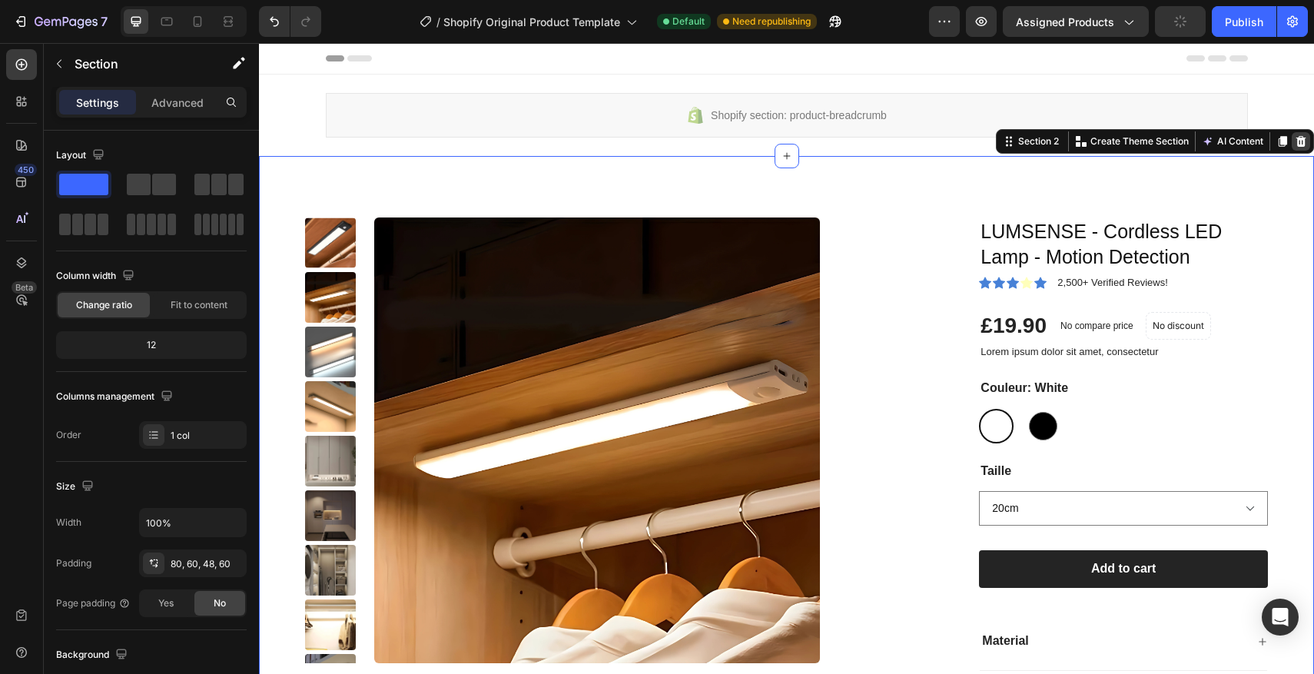
click at [1294, 143] on icon at bounding box center [1300, 141] width 12 height 12
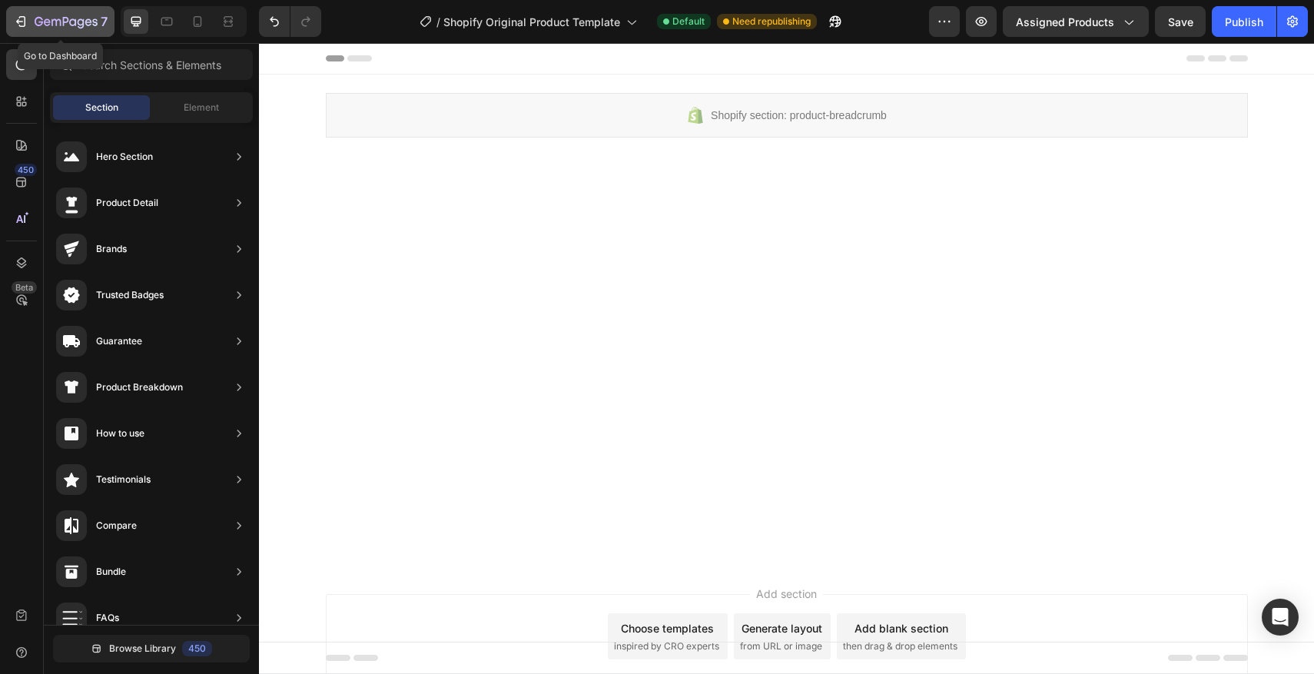
click at [38, 26] on icon "button" at bounding box center [66, 22] width 63 height 13
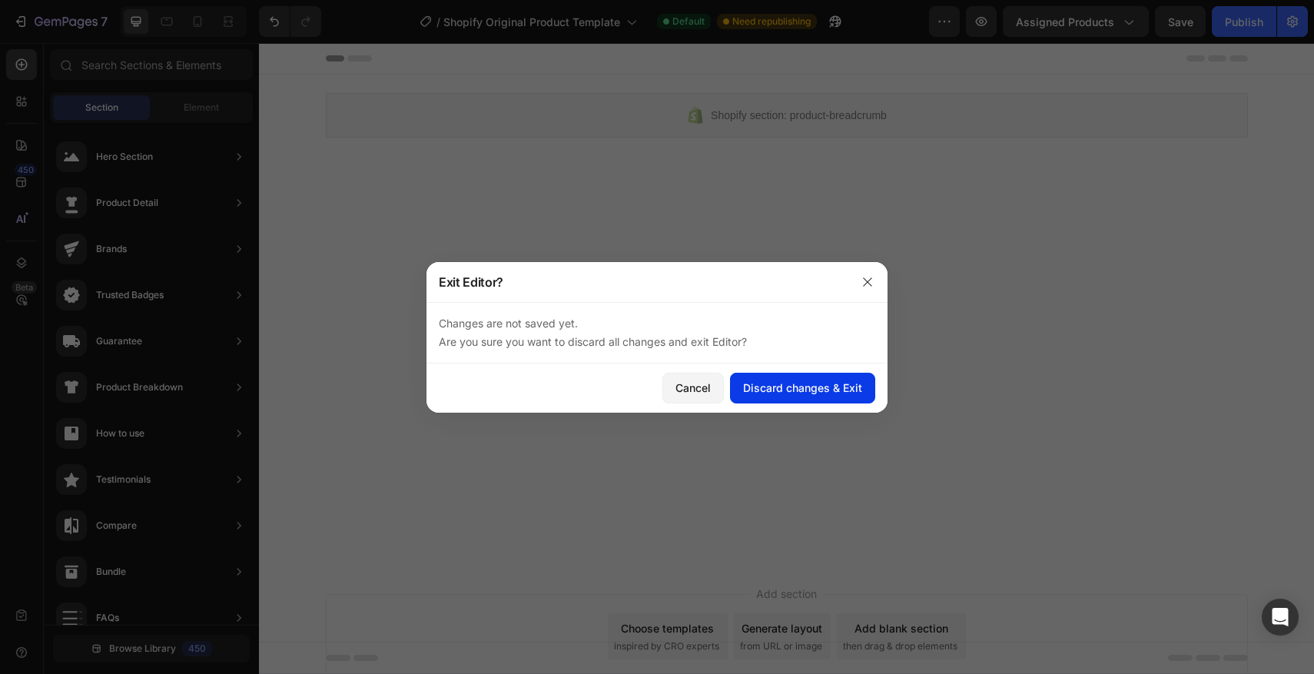
click at [774, 380] on div "Discard changes & Exit" at bounding box center [802, 388] width 119 height 16
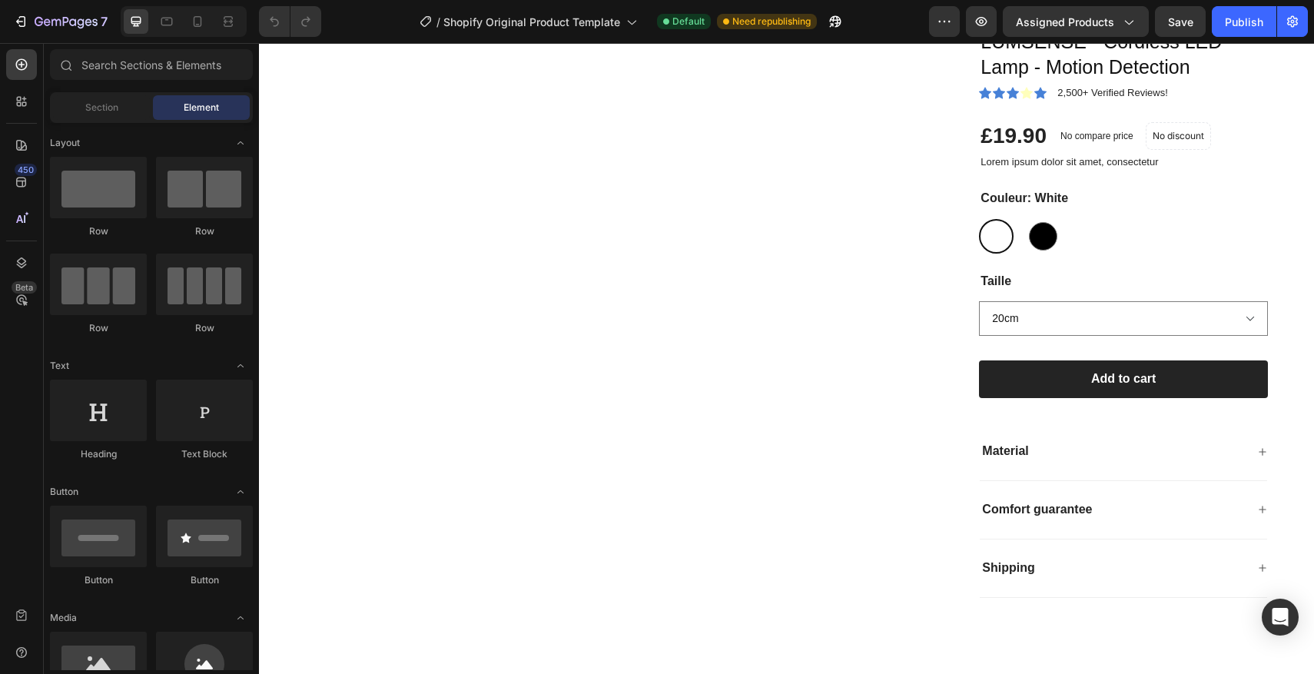
scroll to position [604, 0]
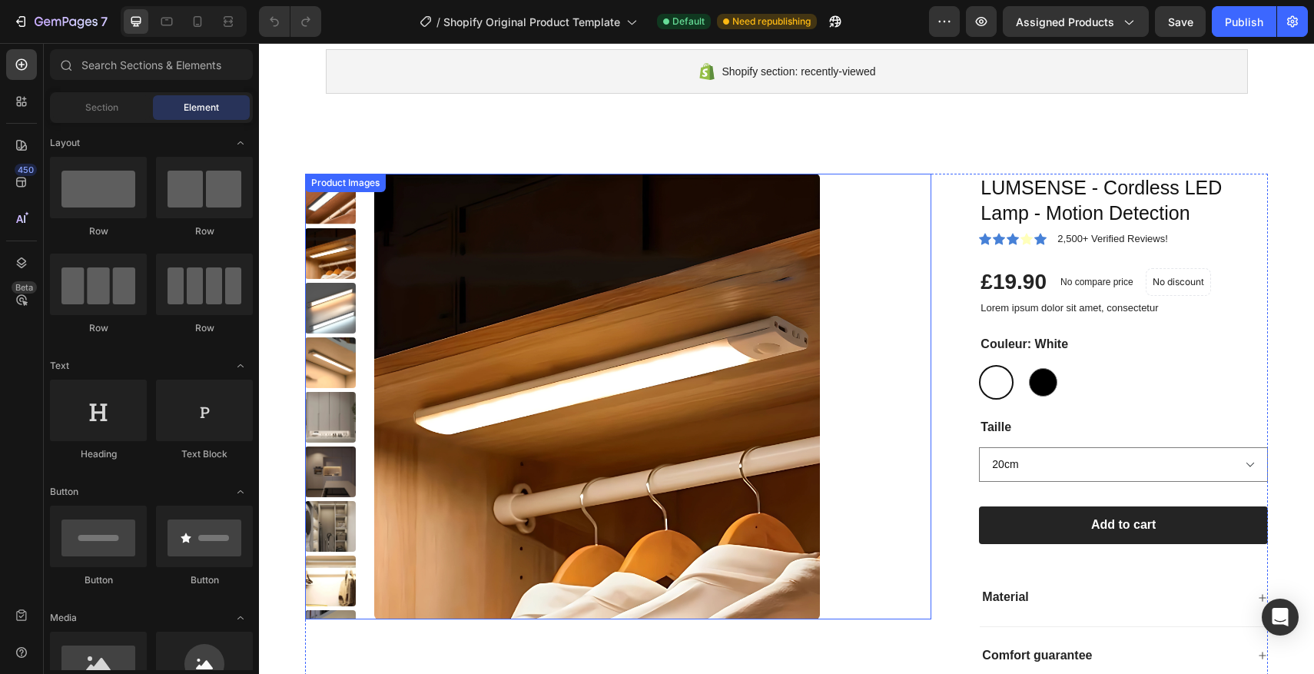
click at [870, 316] on div at bounding box center [652, 397] width 557 height 446
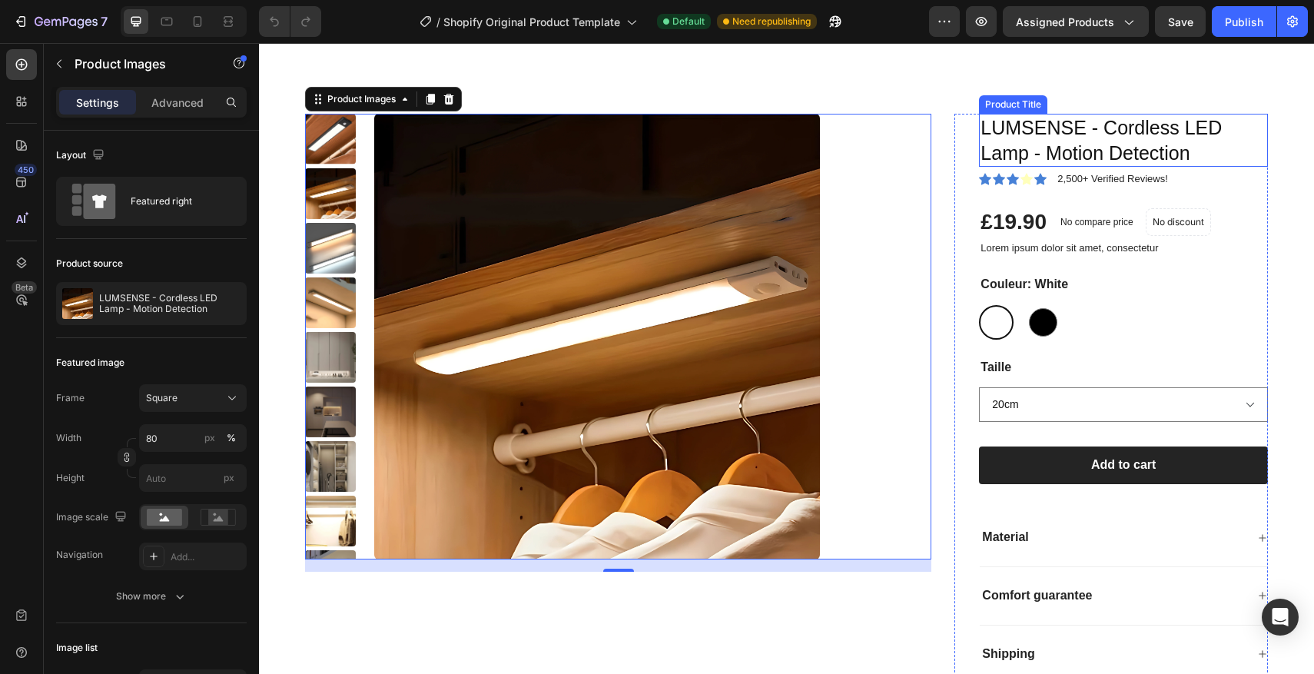
scroll to position [515, 0]
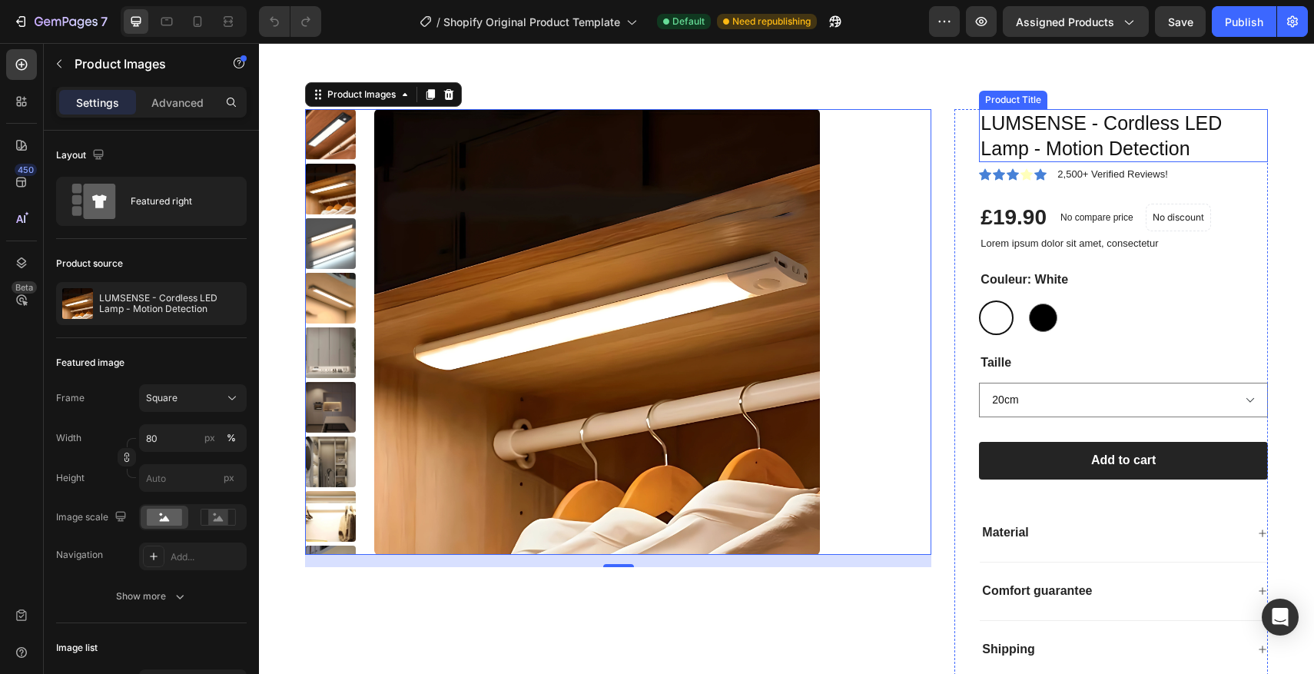
click at [1165, 144] on h1 "LUMSENSE - Cordless LED Lamp - Motion Detection" at bounding box center [1123, 135] width 289 height 53
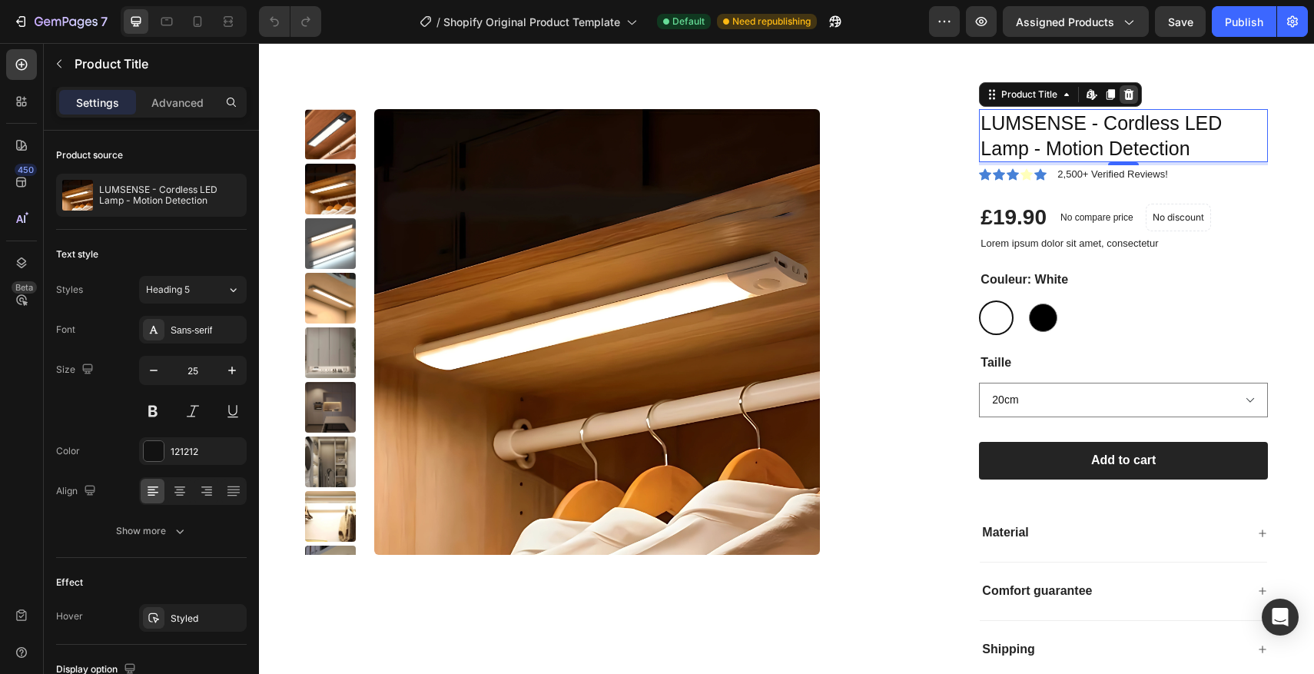
click at [1129, 98] on icon at bounding box center [1129, 94] width 10 height 11
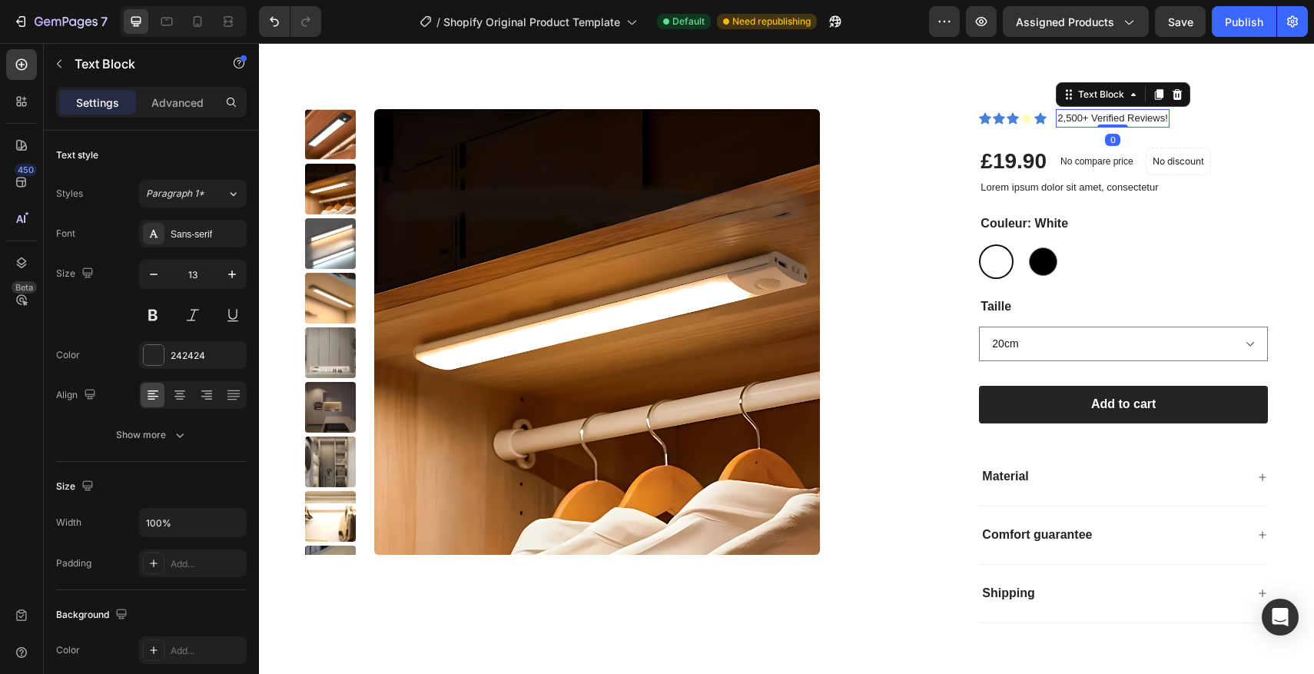
click at [1123, 118] on p "2,500+ Verified Reviews!" at bounding box center [1112, 118] width 110 height 15
click at [1181, 94] on icon at bounding box center [1177, 94] width 12 height 12
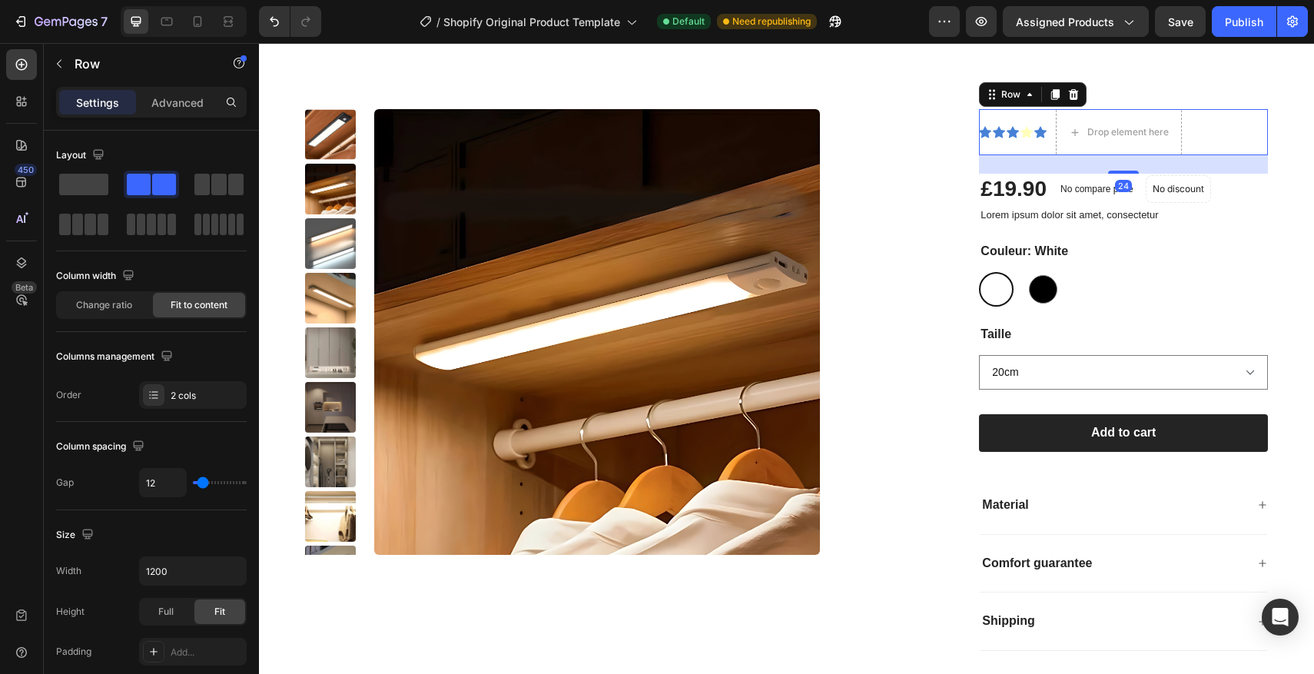
click at [1228, 128] on div "Icon Icon Icon Icon Icon Icon List Drop element here Row 24" at bounding box center [1123, 132] width 289 height 46
click at [1078, 100] on icon at bounding box center [1073, 94] width 12 height 12
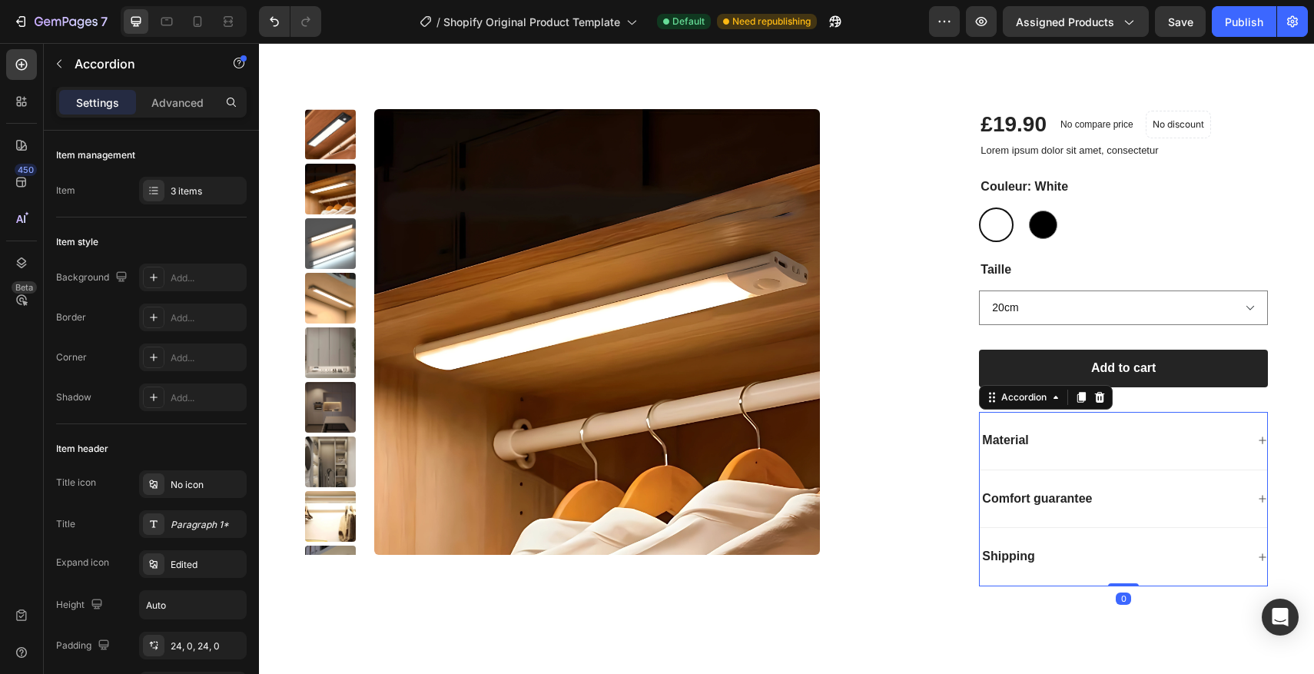
click at [1098, 429] on div "Material" at bounding box center [1123, 441] width 287 height 58
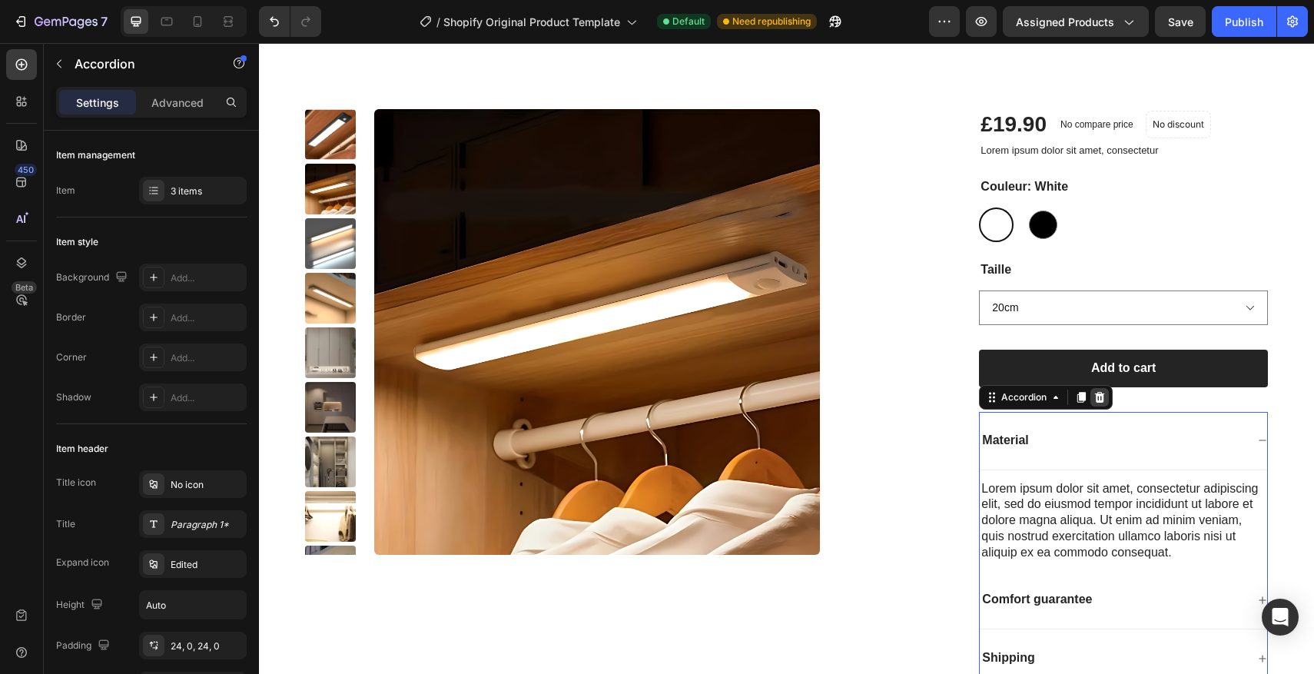
click at [1091, 397] on div at bounding box center [1099, 397] width 18 height 18
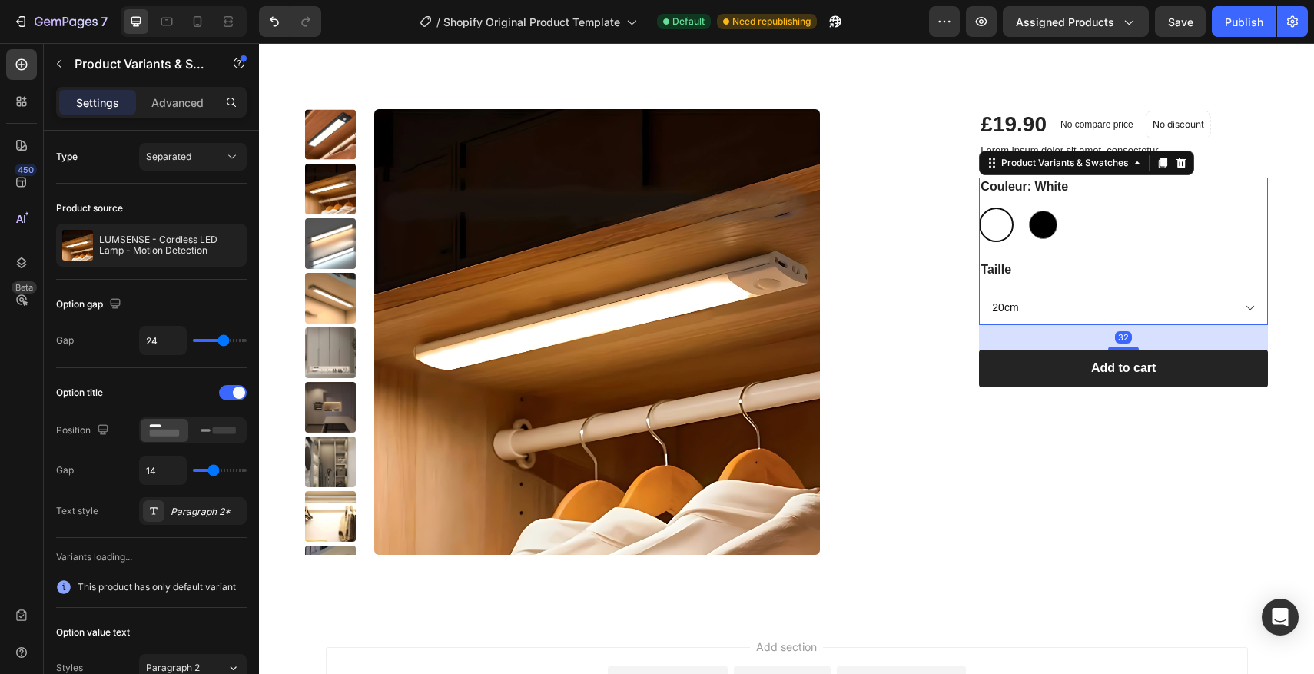
click at [1138, 261] on div "Taille 20cm 40cm" at bounding box center [1123, 292] width 289 height 65
click at [1179, 161] on icon at bounding box center [1181, 163] width 12 height 12
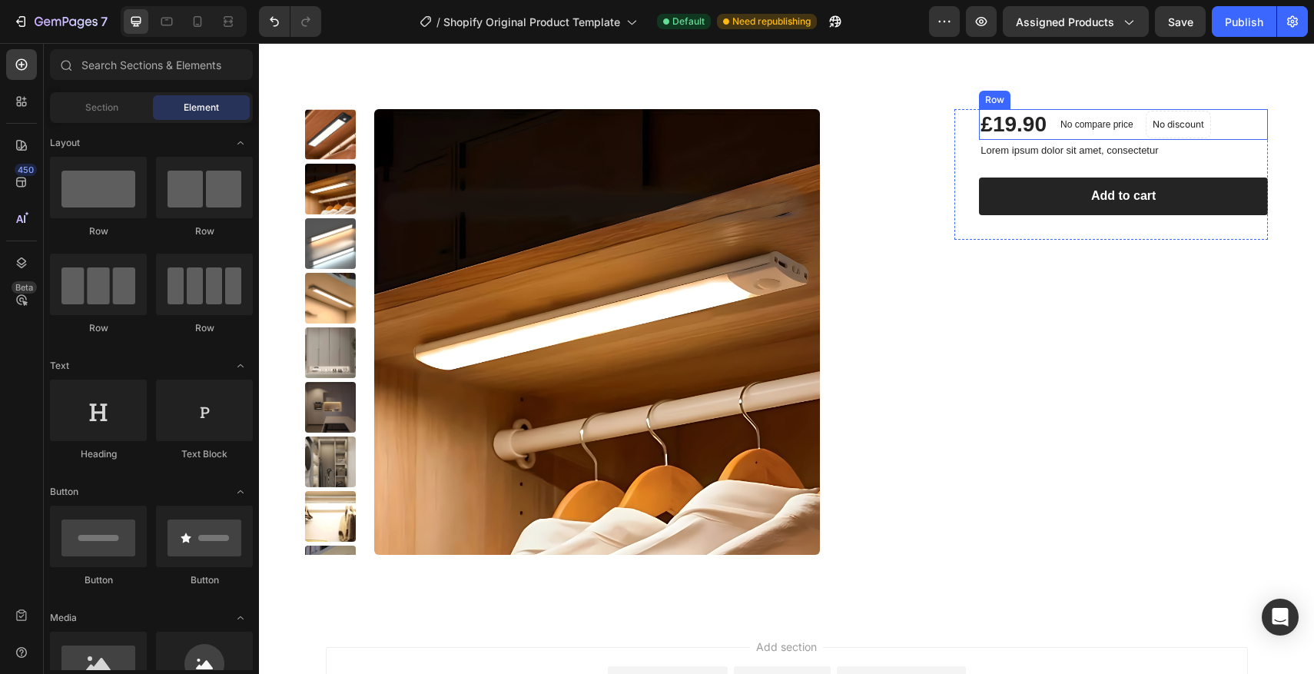
click at [1258, 118] on div "£19.90 Product Price Product Price No compare price Product Price No discount N…" at bounding box center [1123, 124] width 289 height 31
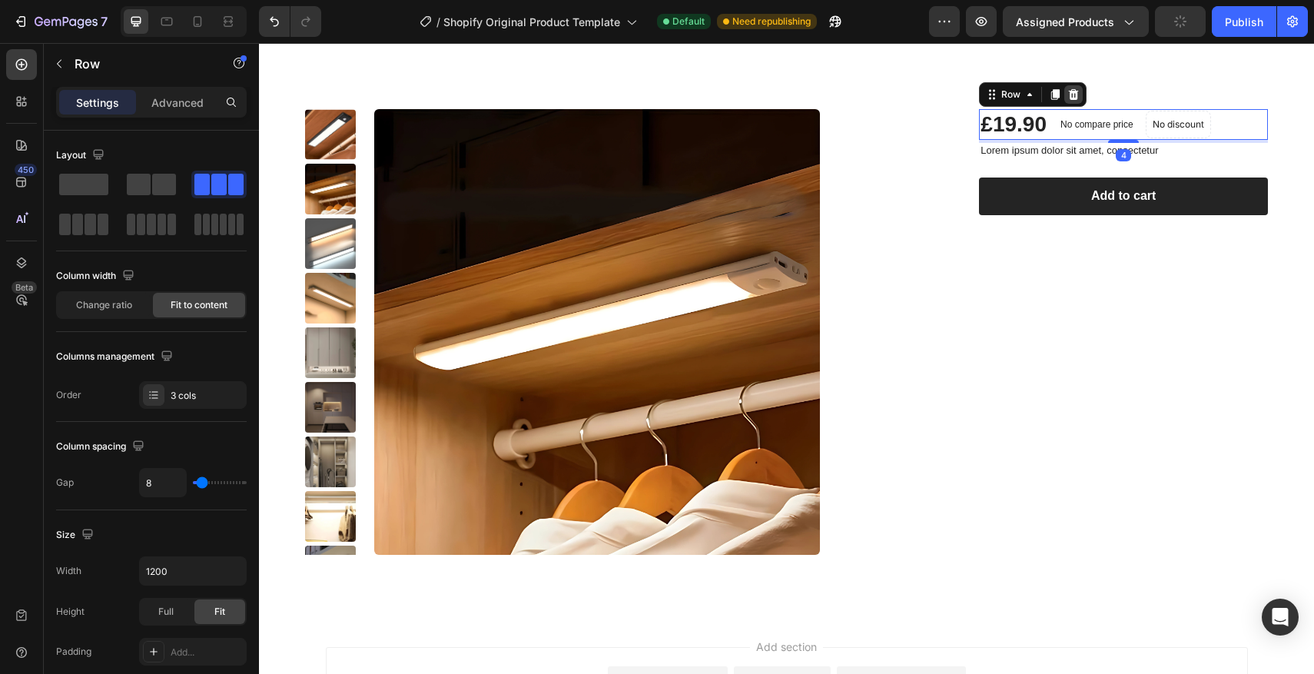
click at [1079, 100] on div at bounding box center [1073, 94] width 18 height 18
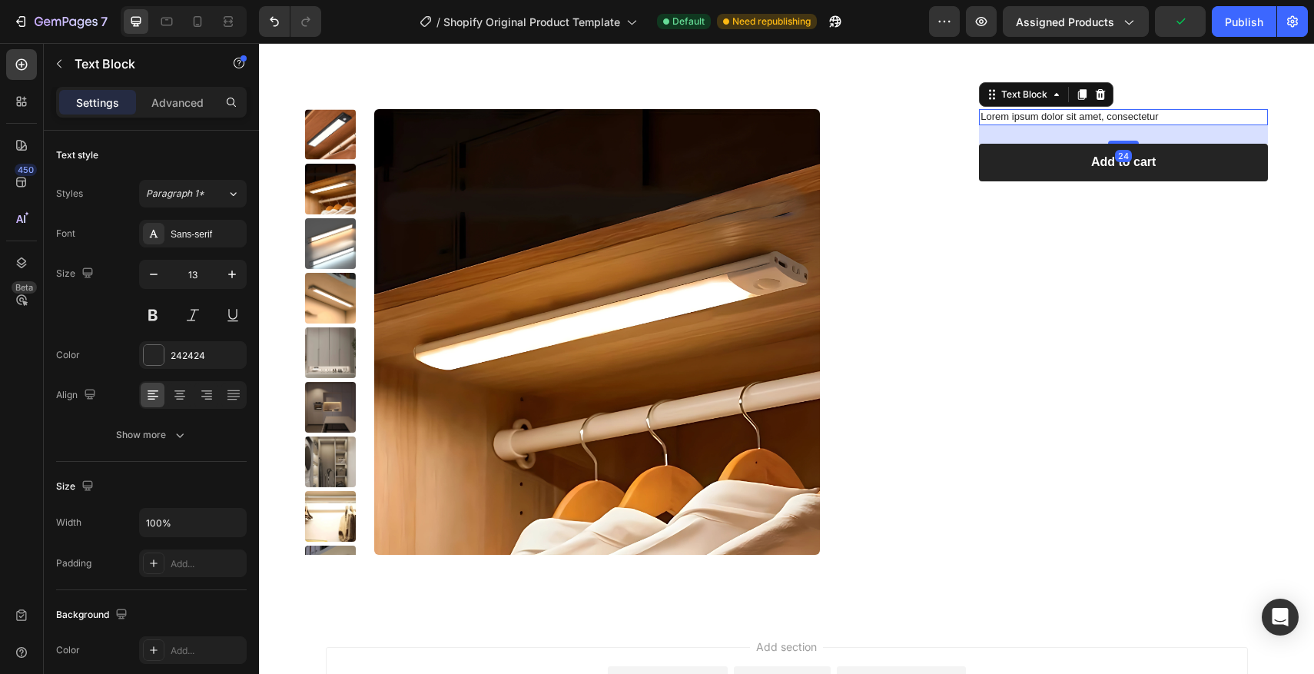
click at [1143, 119] on p "Lorem ipsum dolor sit amet, consectetur" at bounding box center [1123, 117] width 286 height 13
click at [1101, 91] on icon at bounding box center [1101, 94] width 10 height 11
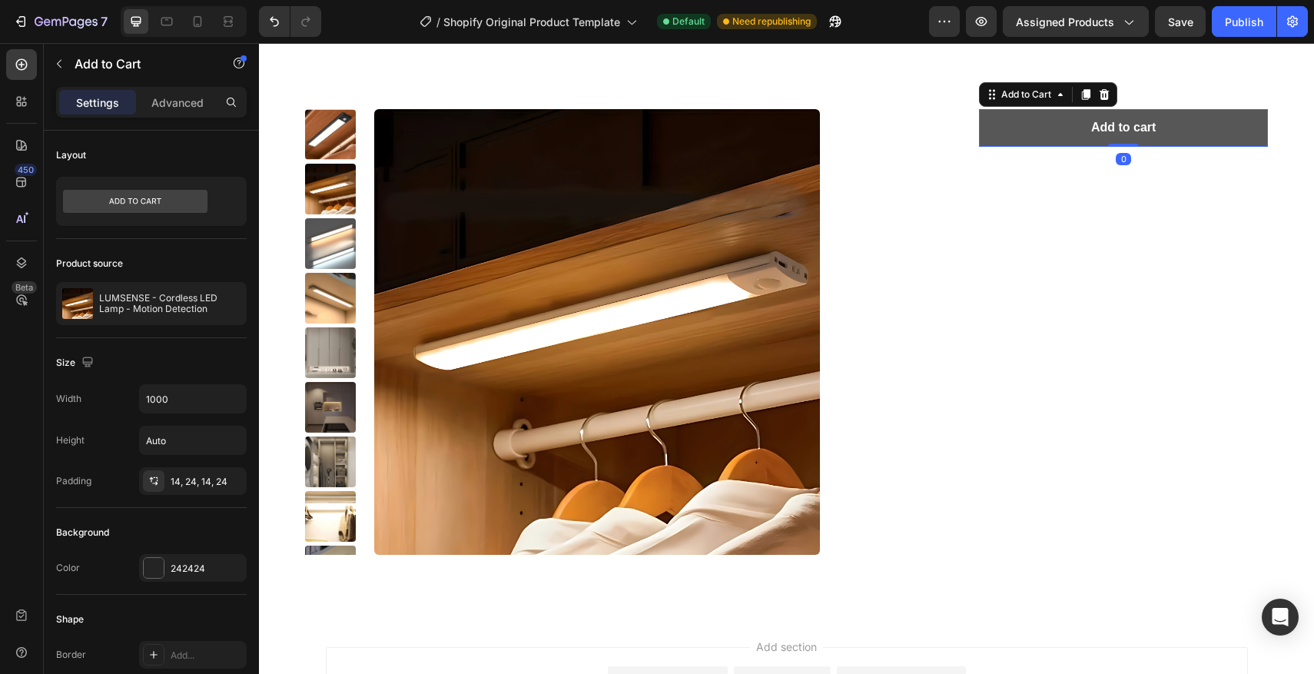
click at [1150, 114] on button "Add to cart" at bounding box center [1123, 128] width 289 height 38
click at [1101, 98] on icon at bounding box center [1104, 94] width 10 height 11
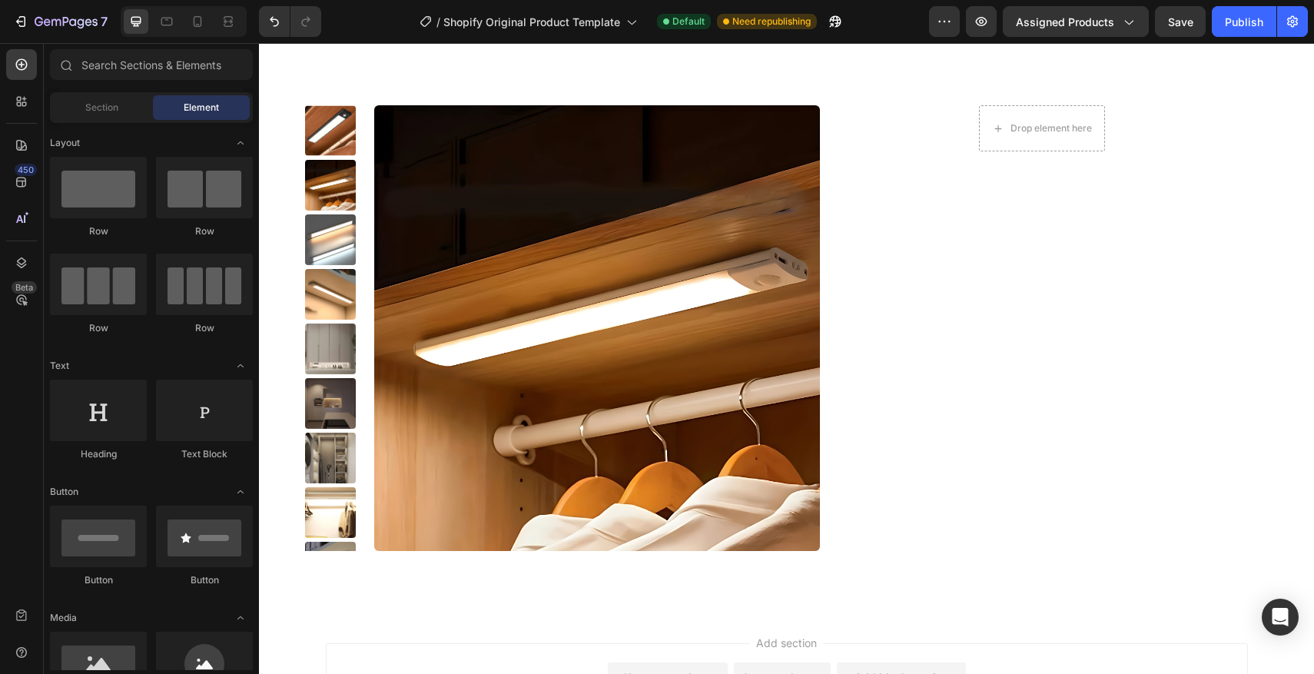
scroll to position [519, 0]
click at [89, 122] on div "Section Element" at bounding box center [151, 107] width 203 height 31
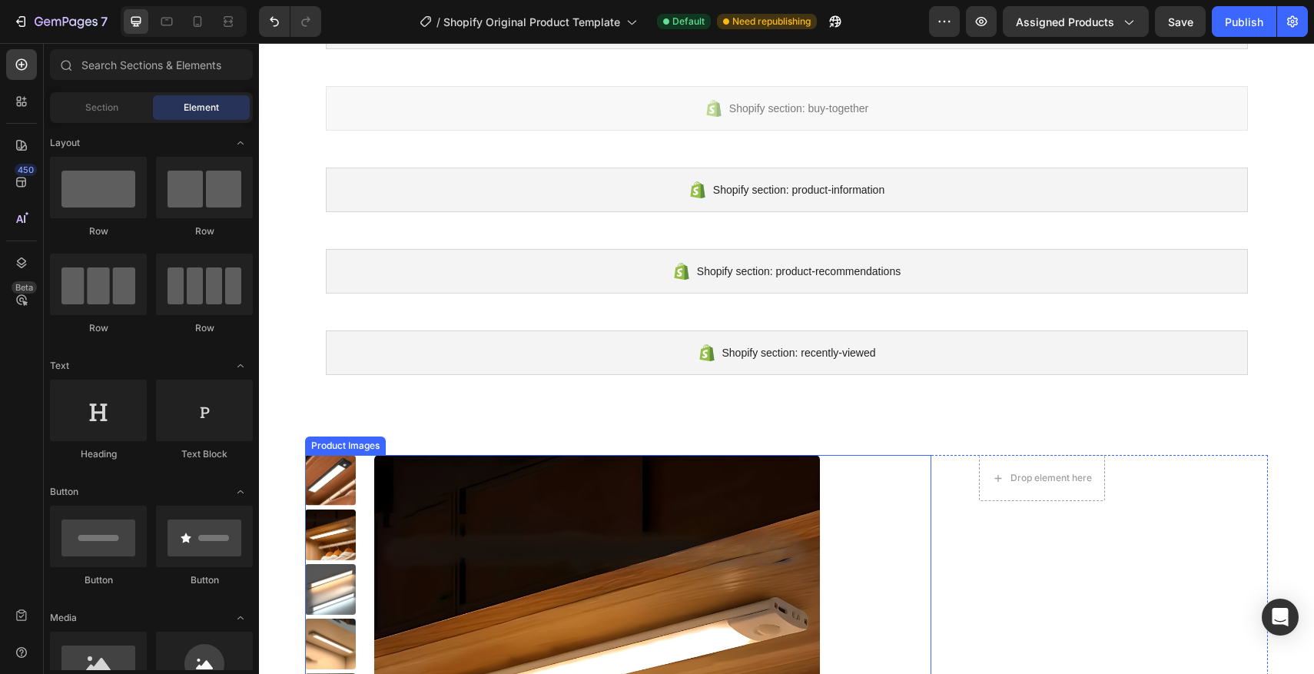
scroll to position [150, 0]
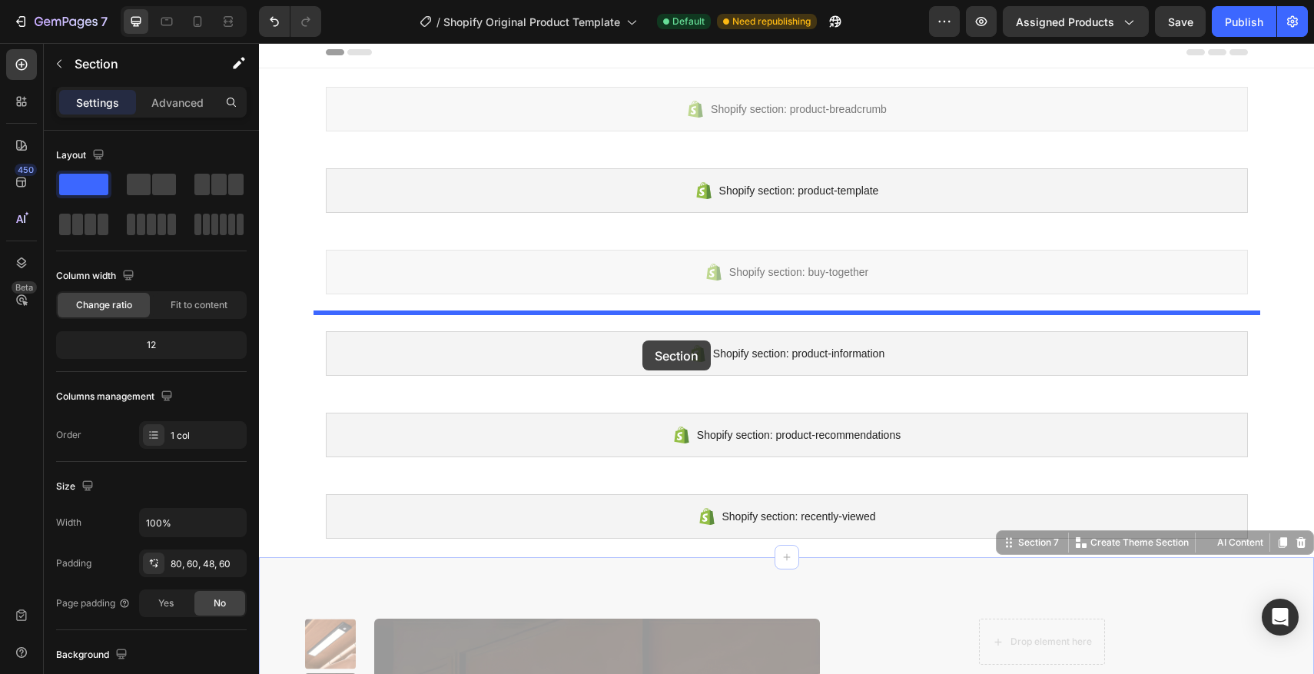
scroll to position [0, 0]
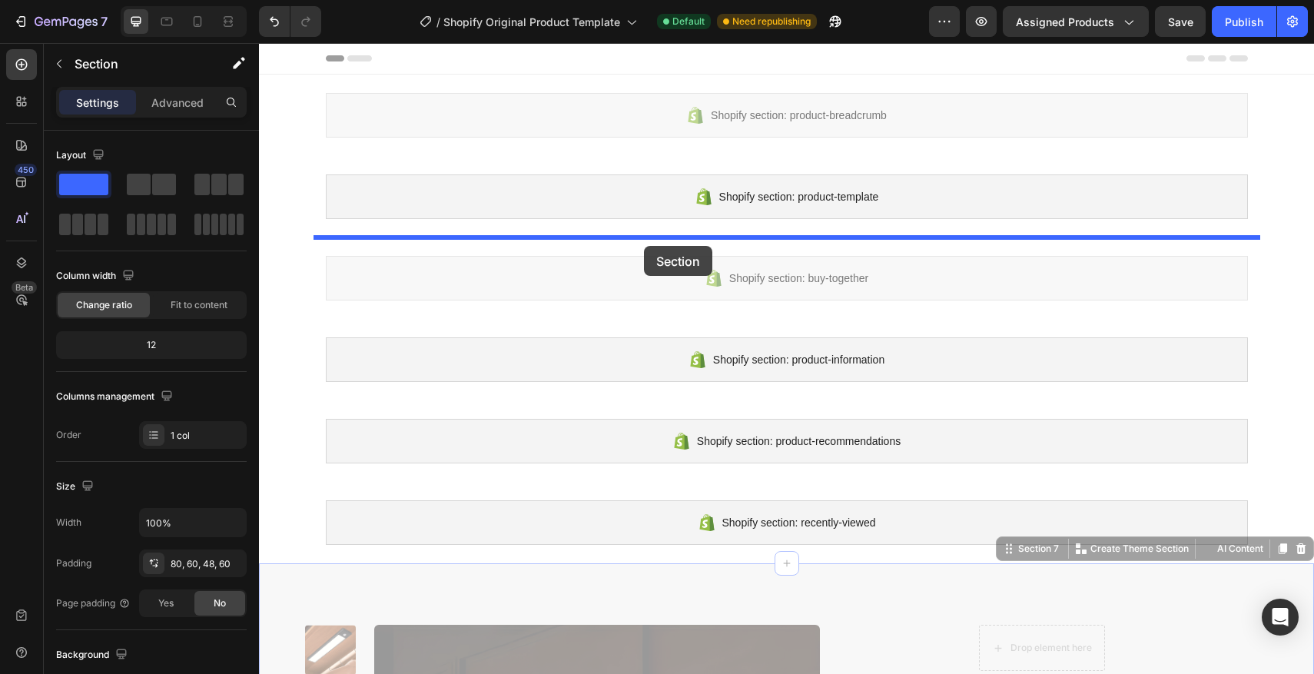
drag, startPoint x: 638, startPoint y: 445, endPoint x: 644, endPoint y: 246, distance: 199.1
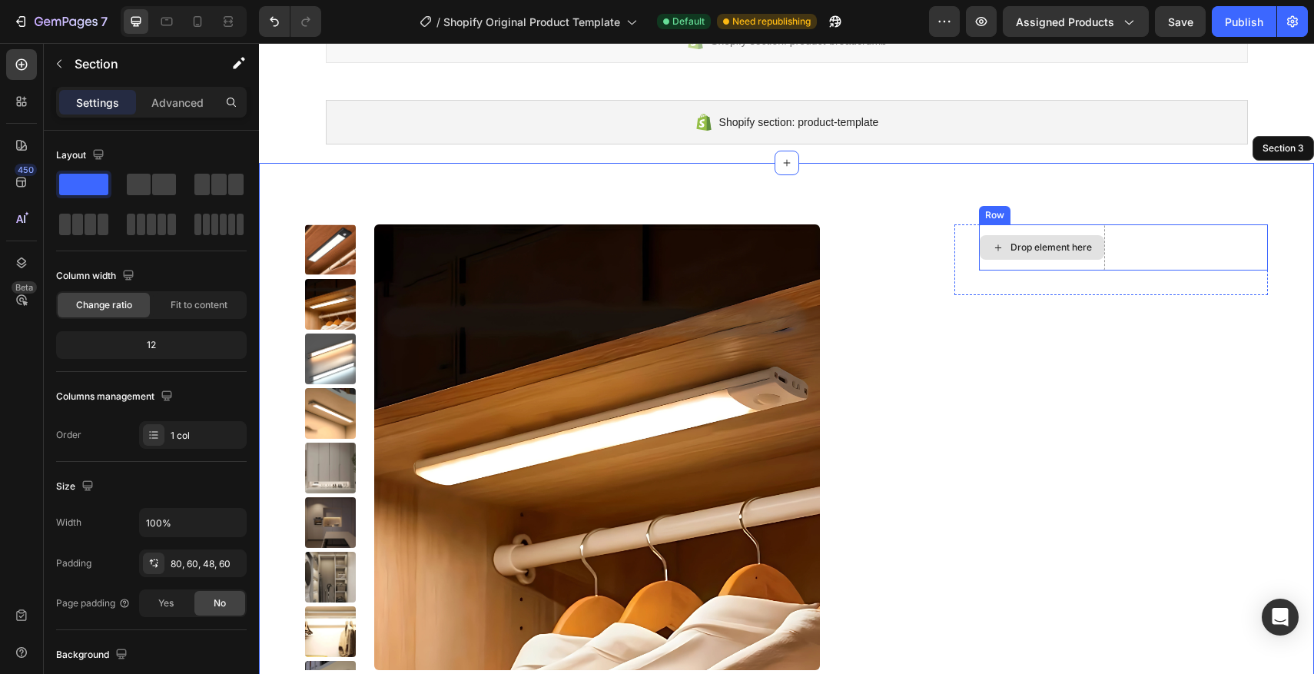
scroll to position [81, 0]
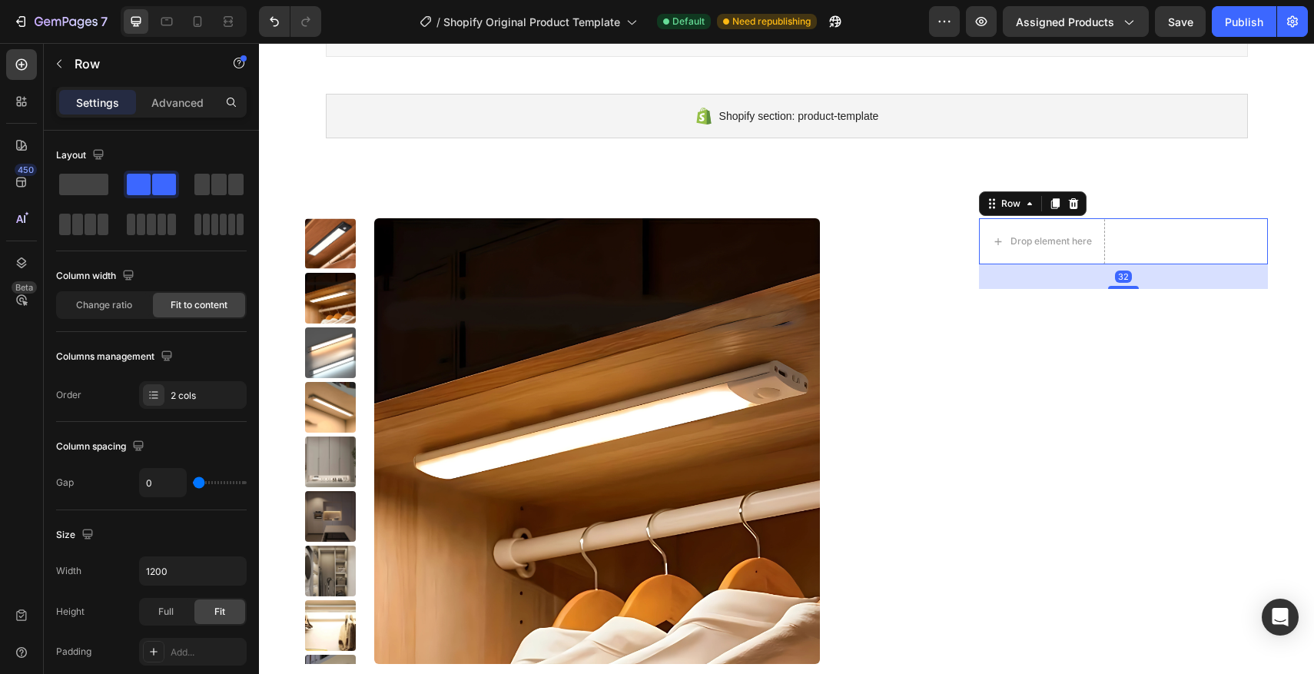
click at [1138, 234] on div "1 Product Quantity Row Drop element here Row 32" at bounding box center [1123, 241] width 289 height 46
click at [1080, 206] on div at bounding box center [1073, 203] width 18 height 18
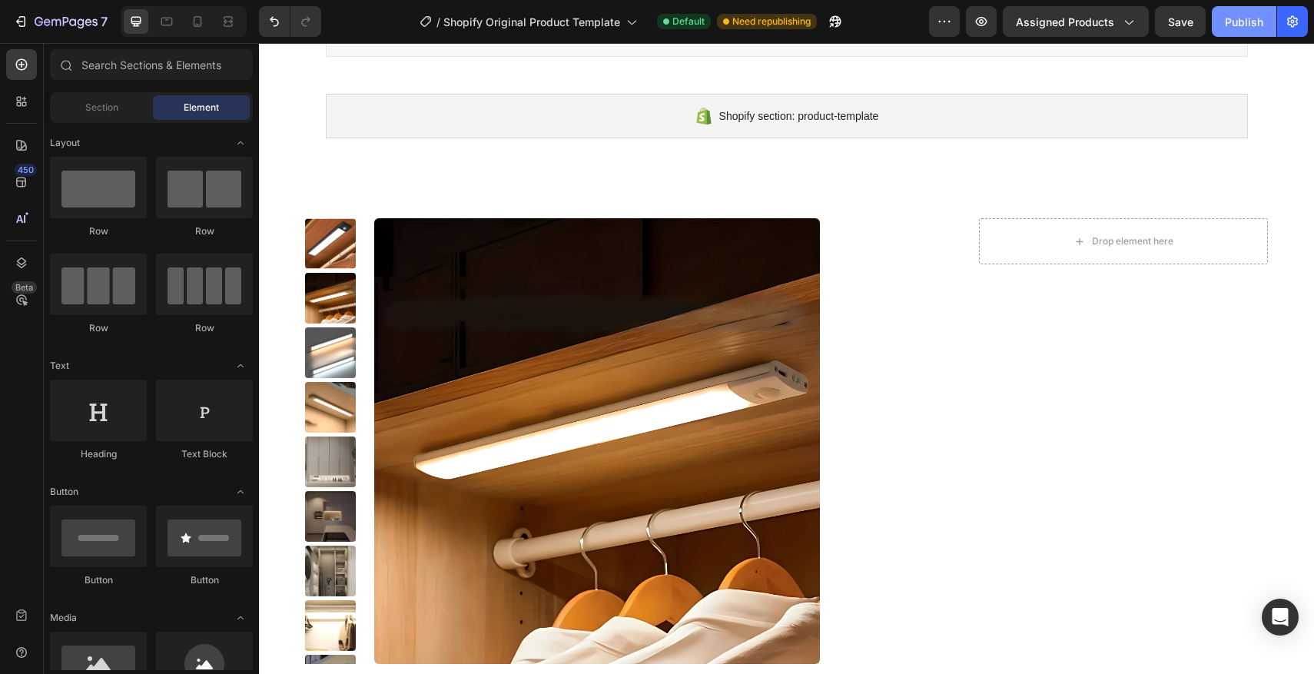
click at [1258, 24] on div "Publish" at bounding box center [1244, 22] width 38 height 16
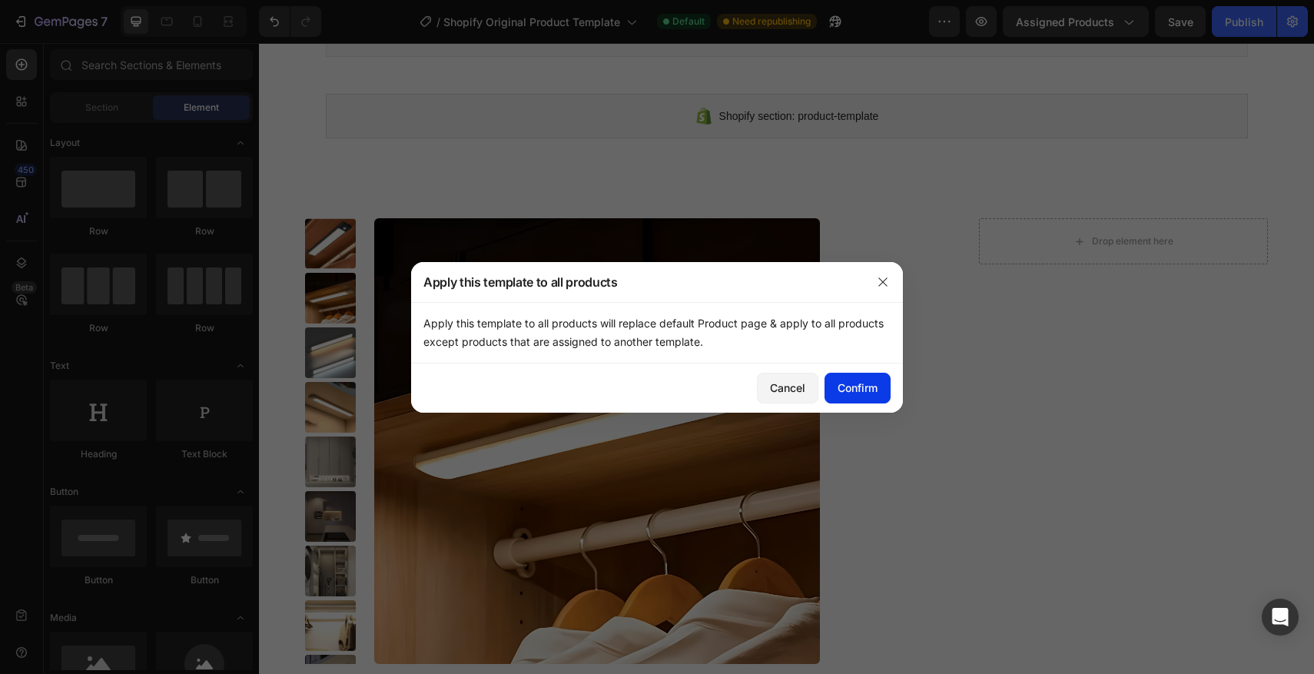
click at [877, 393] on button "Confirm" at bounding box center [857, 388] width 66 height 31
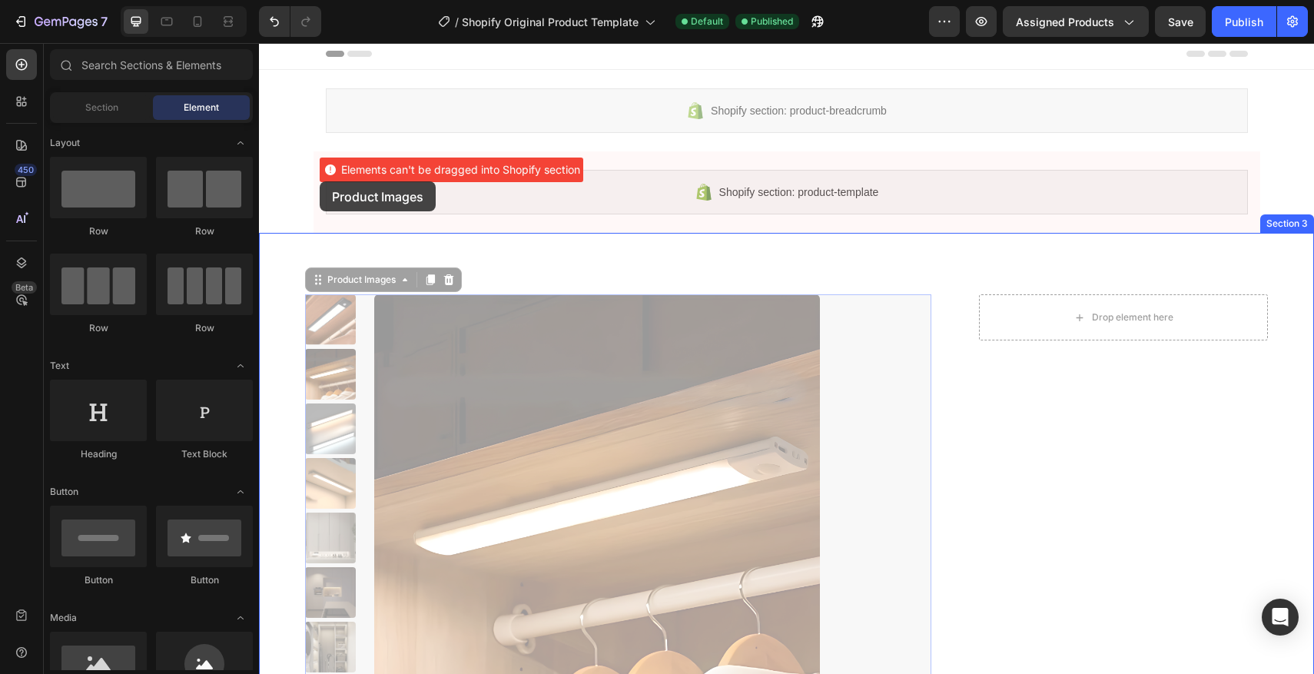
scroll to position [0, 0]
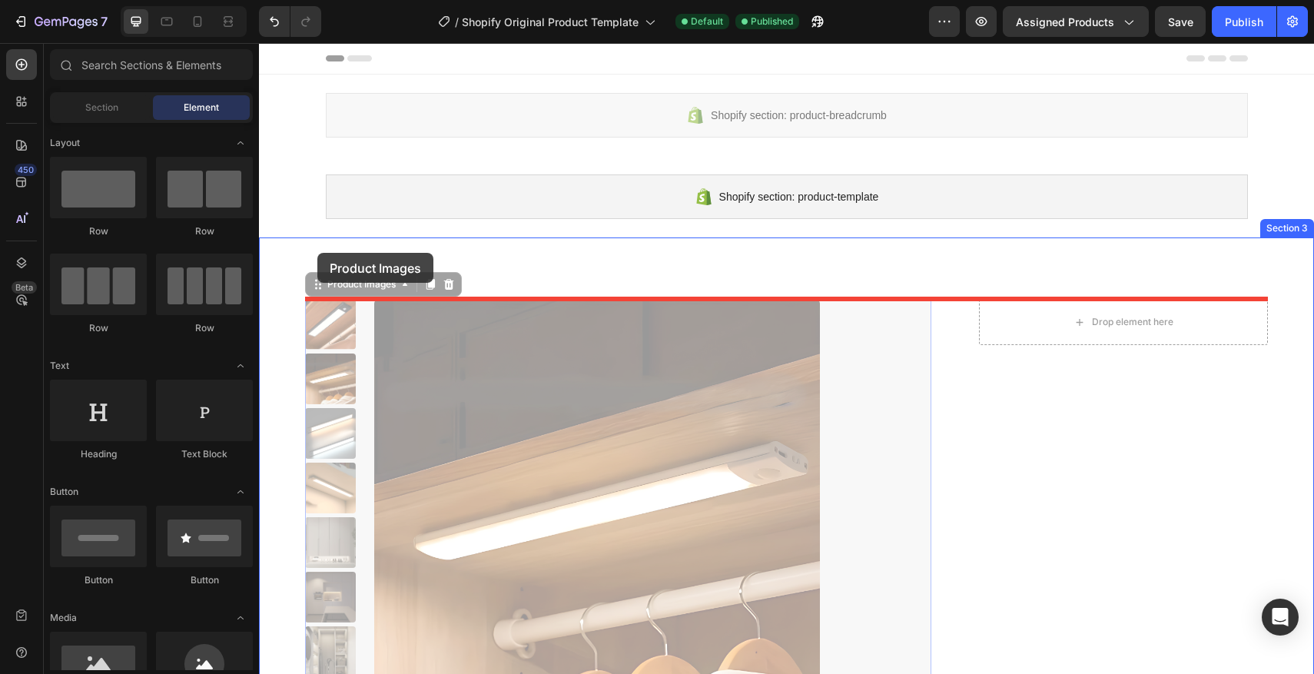
drag, startPoint x: 318, startPoint y: 205, endPoint x: 317, endPoint y: 253, distance: 47.6
click at [317, 253] on div at bounding box center [786, 679] width 1055 height 1273
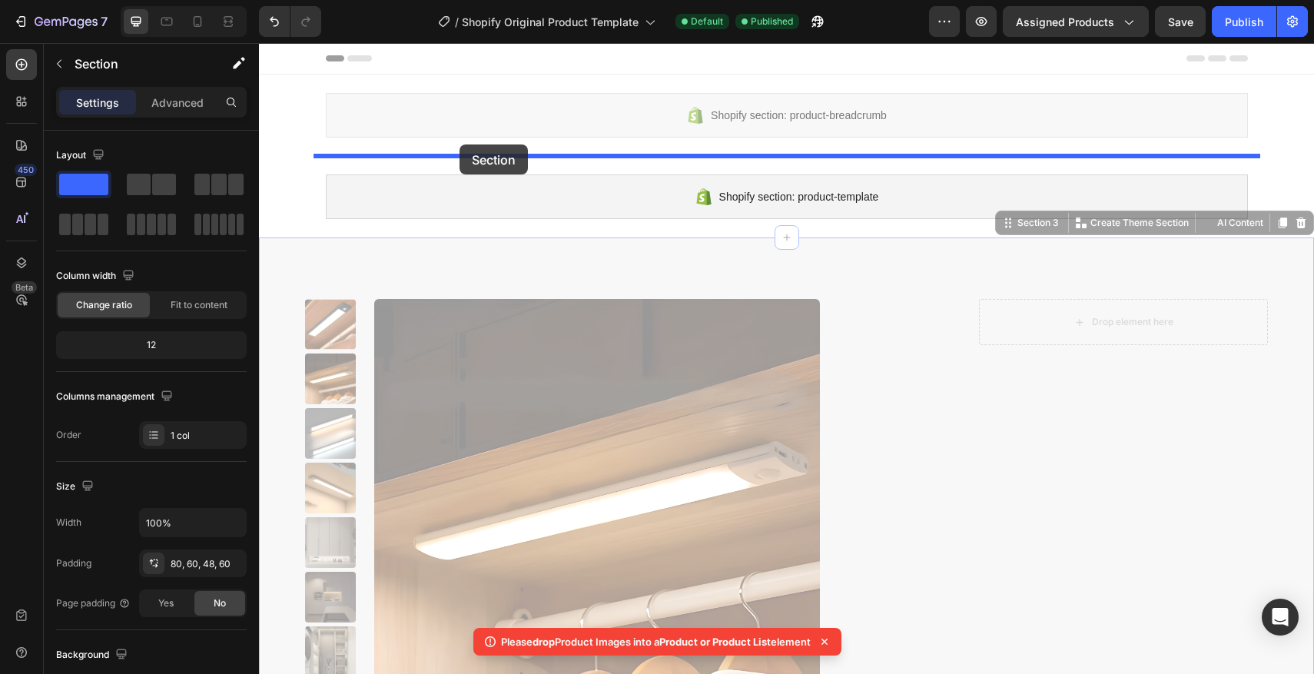
drag, startPoint x: 287, startPoint y: 254, endPoint x: 459, endPoint y: 144, distance: 203.8
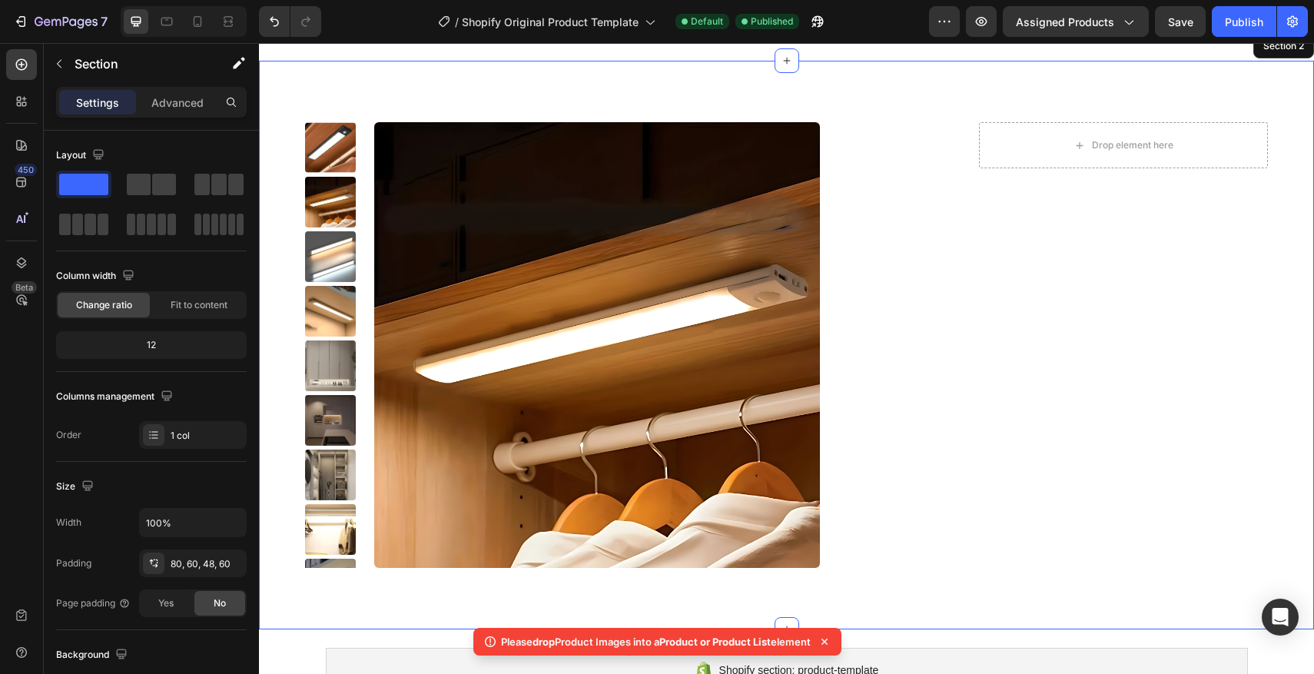
scroll to position [88, 0]
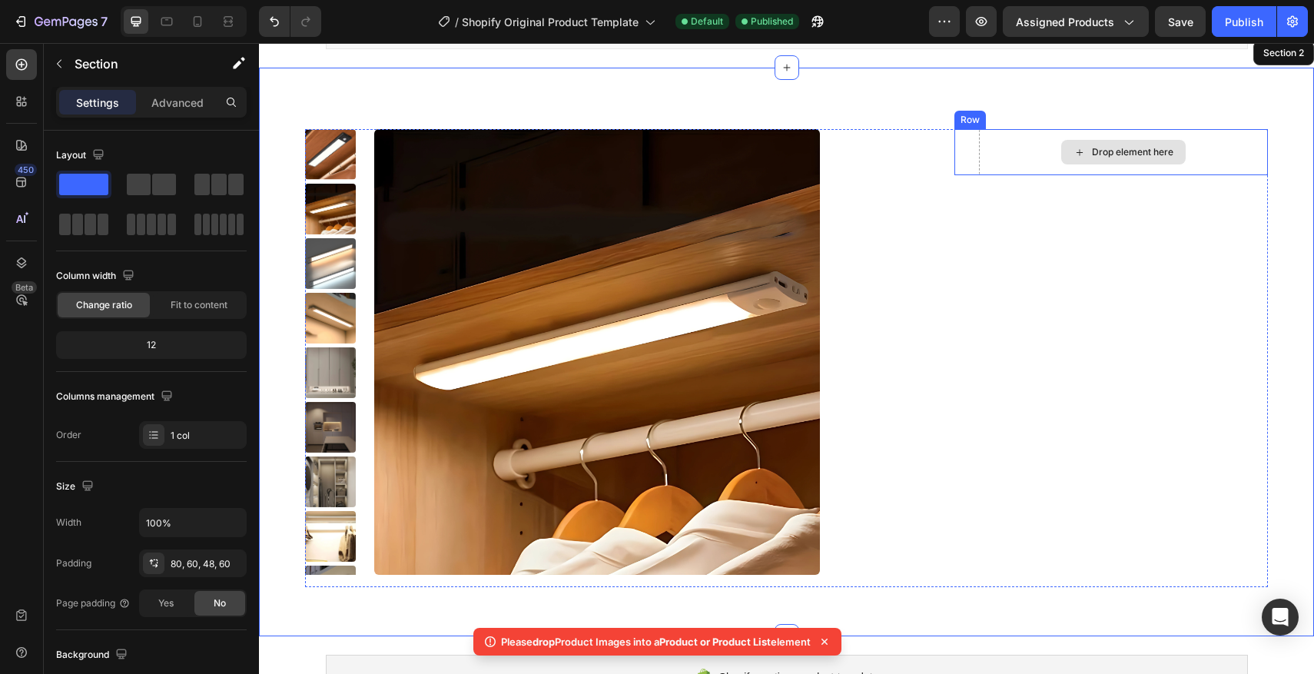
click at [1196, 158] on div "Drop element here" at bounding box center [1123, 152] width 289 height 46
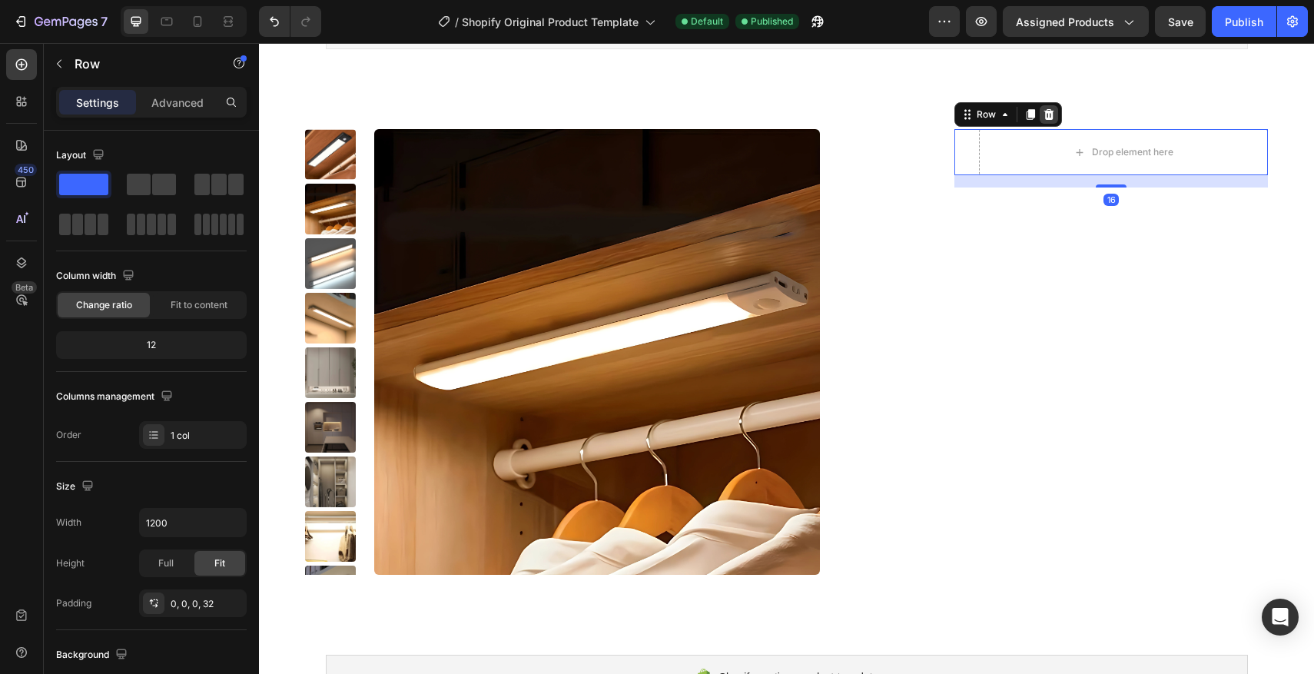
click at [1056, 119] on div at bounding box center [1048, 114] width 18 height 18
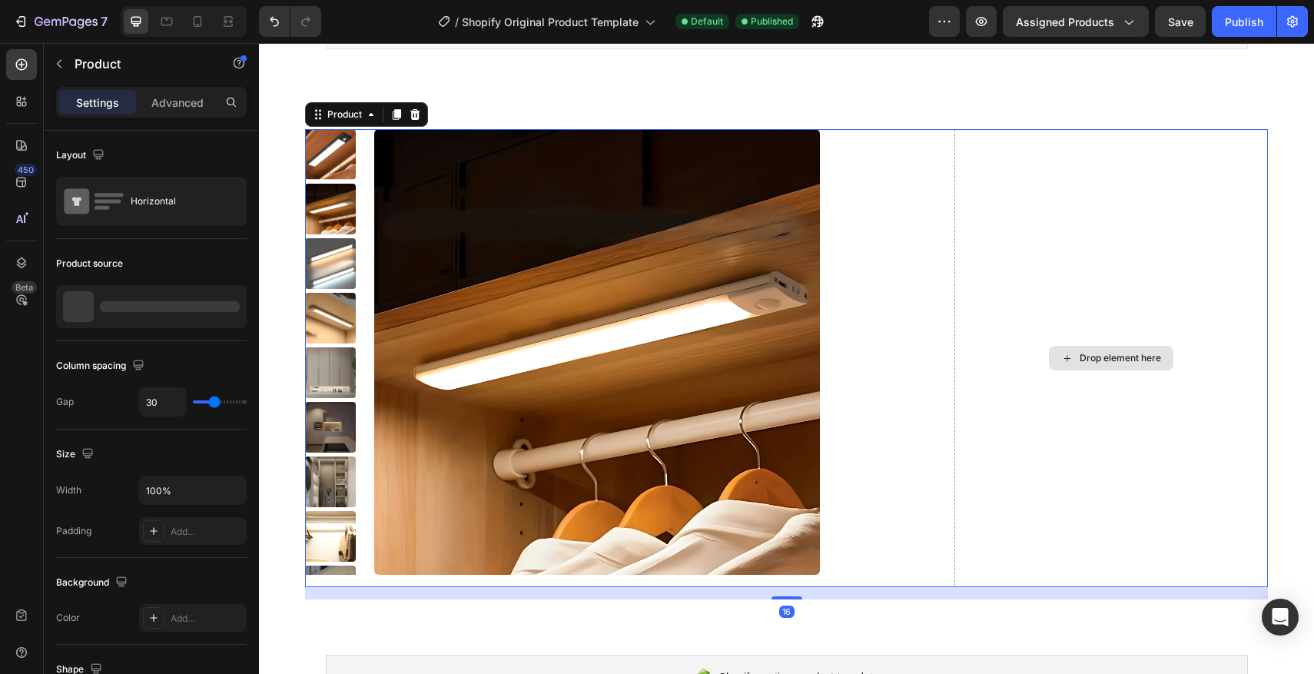
click at [1132, 200] on div "Drop element here" at bounding box center [1110, 358] width 313 height 458
click at [1039, 231] on div "Drop element here" at bounding box center [1110, 358] width 313 height 458
click at [168, 106] on p "Advanced" at bounding box center [177, 102] width 52 height 16
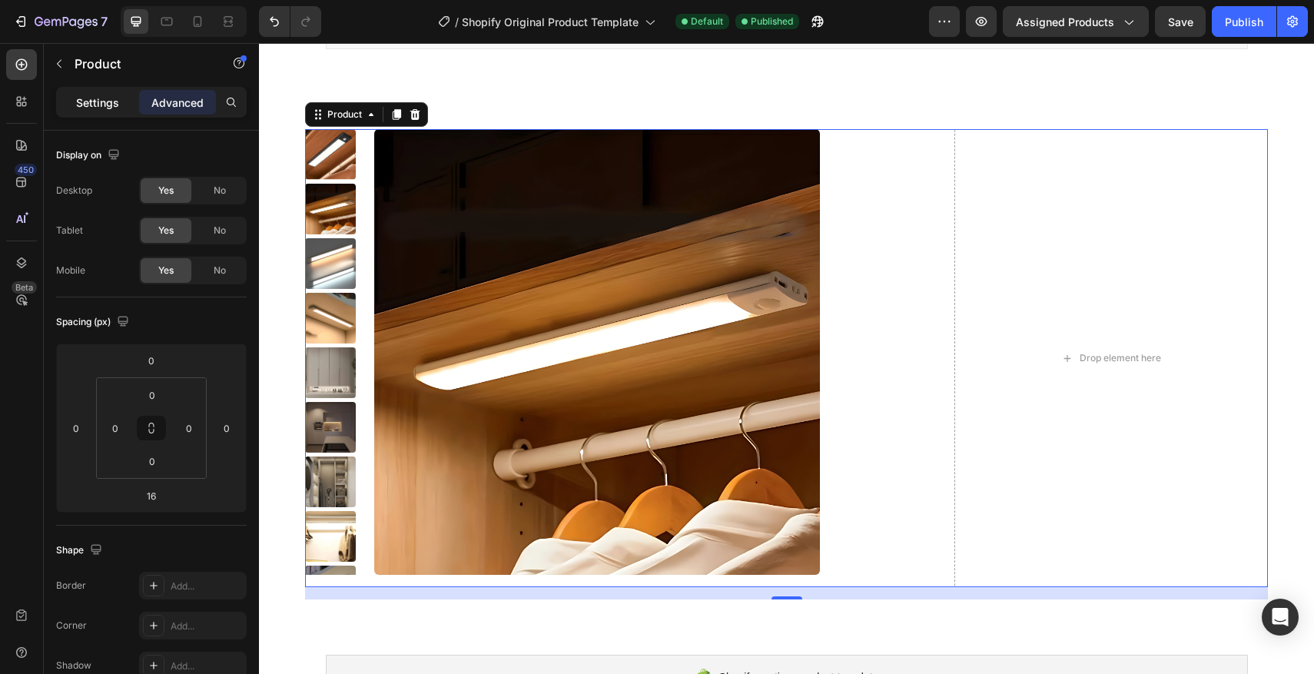
click at [88, 105] on p "Settings" at bounding box center [97, 102] width 43 height 16
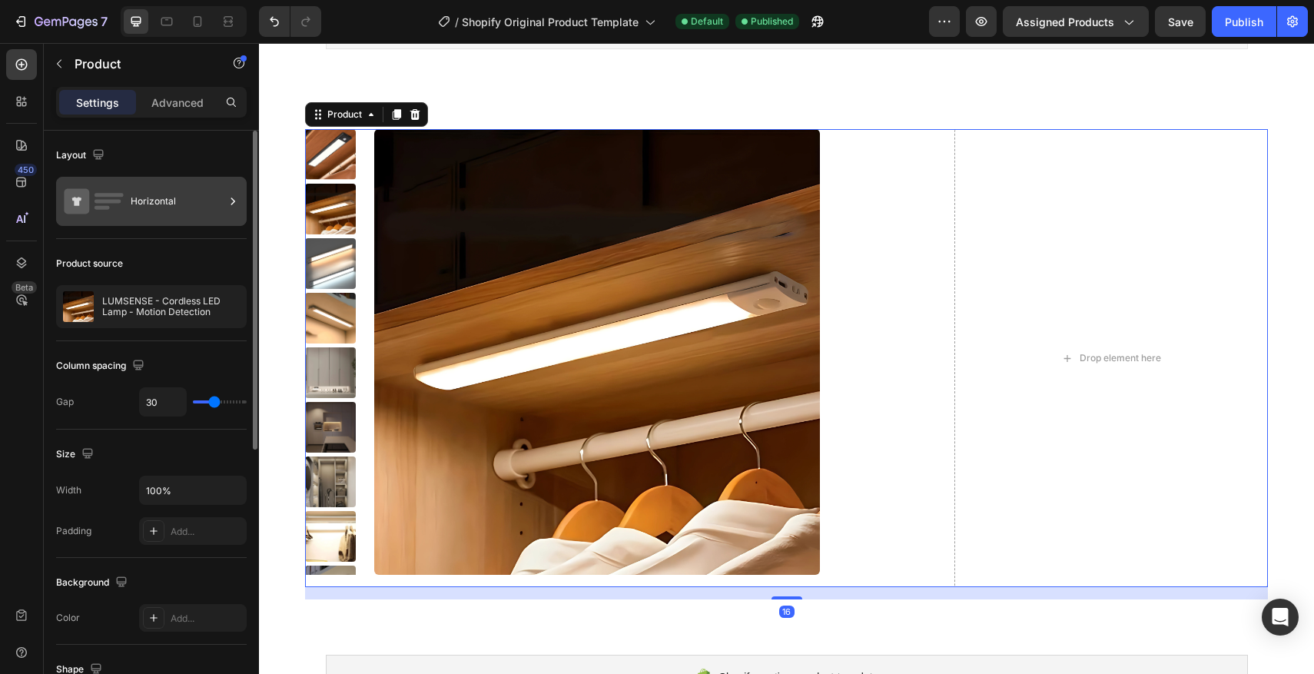
click at [117, 203] on icon at bounding box center [93, 201] width 61 height 35
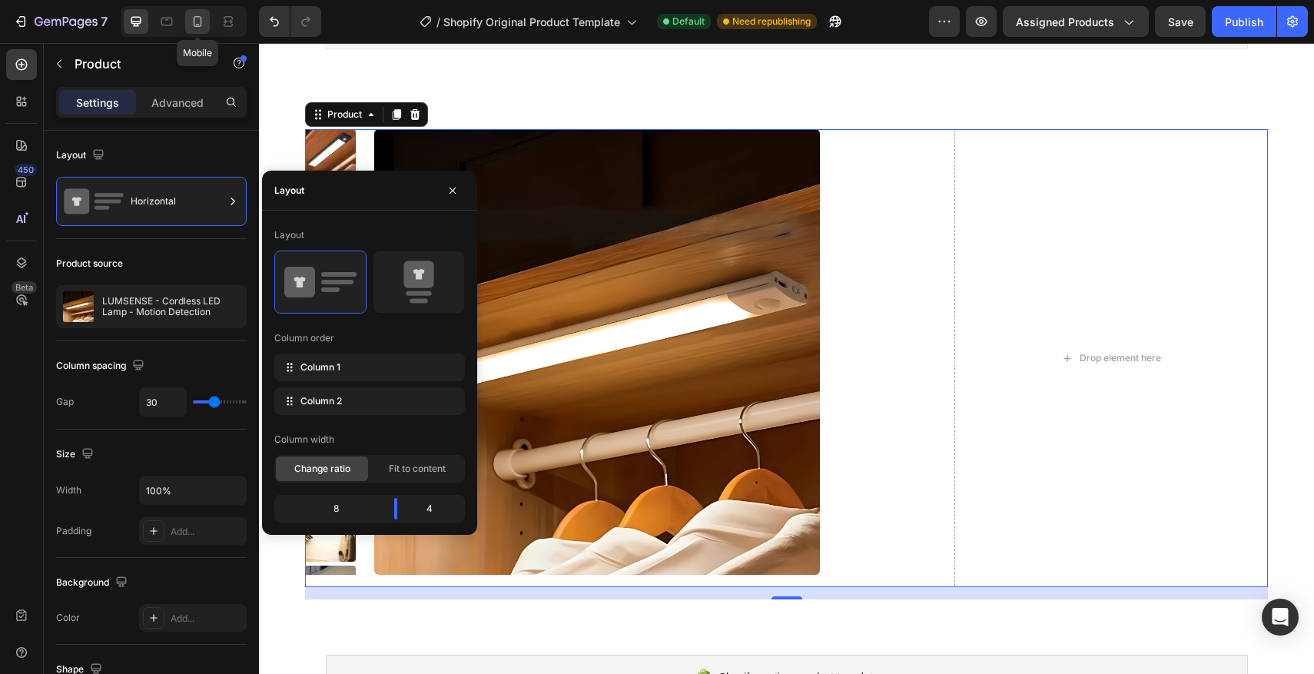
click at [189, 23] on div at bounding box center [197, 21] width 25 height 25
type input "0"
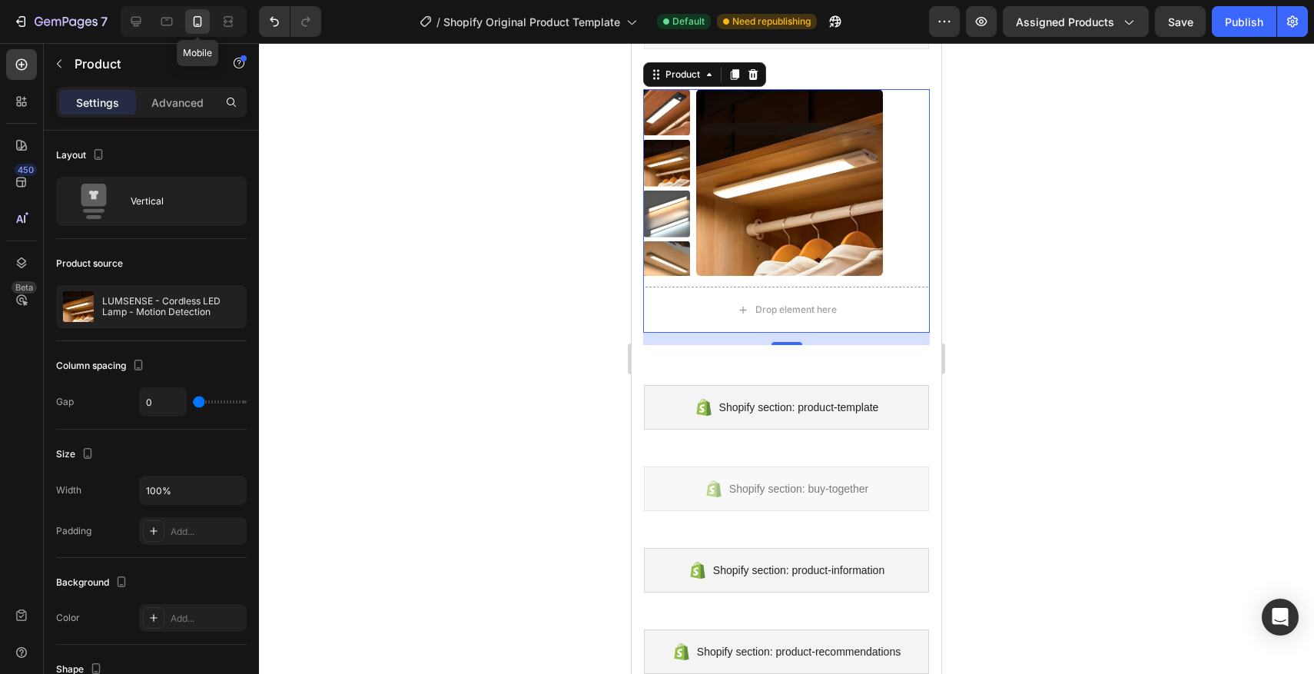
scroll to position [81, 0]
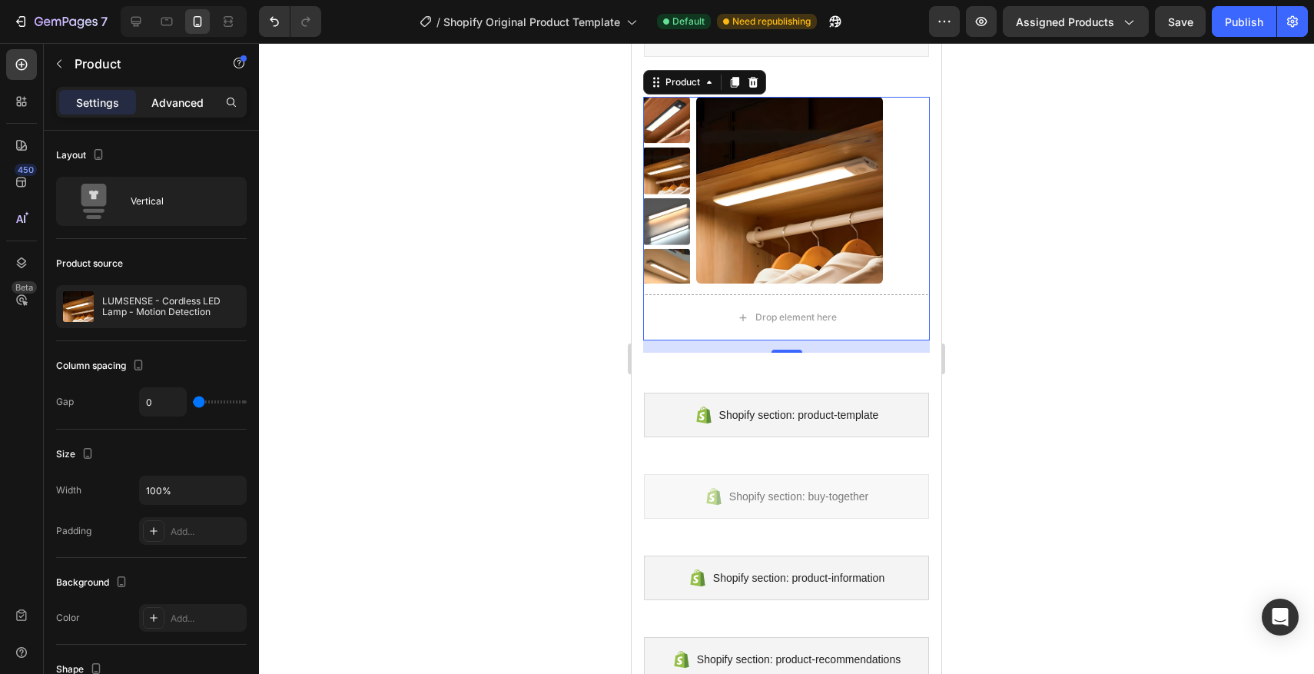
click at [173, 110] on div "Advanced" at bounding box center [177, 102] width 77 height 25
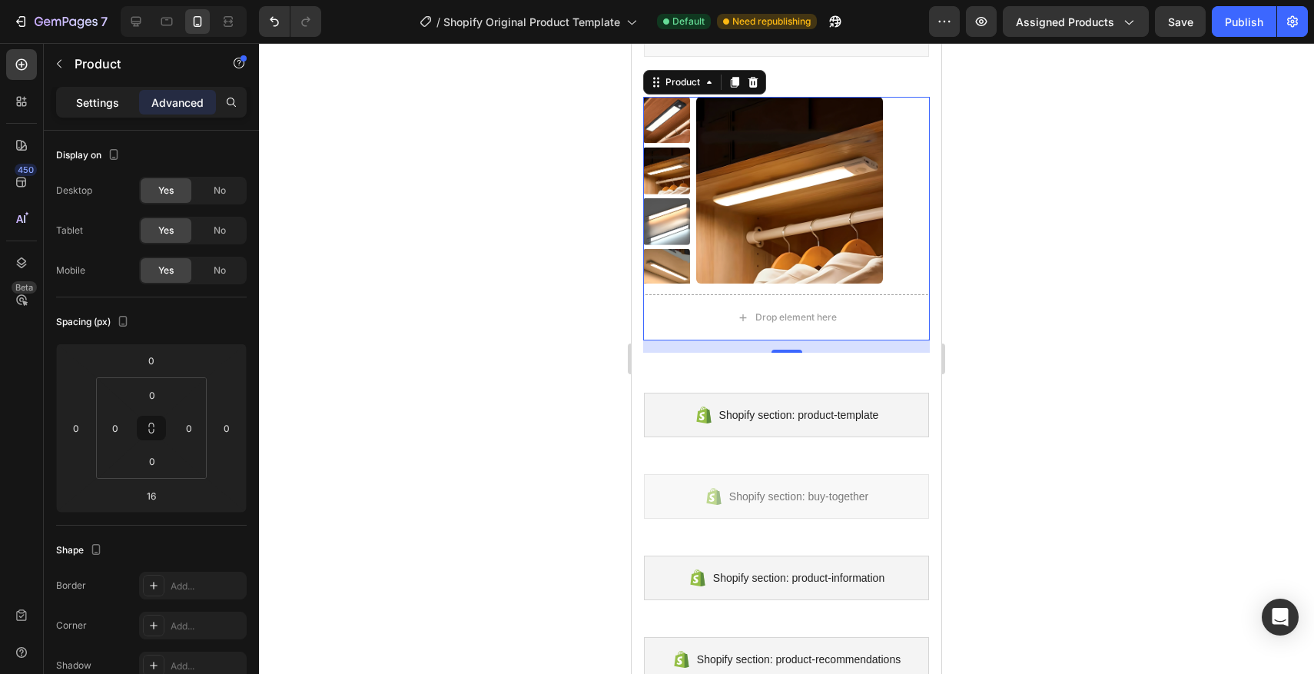
click at [100, 96] on p "Settings" at bounding box center [97, 102] width 43 height 16
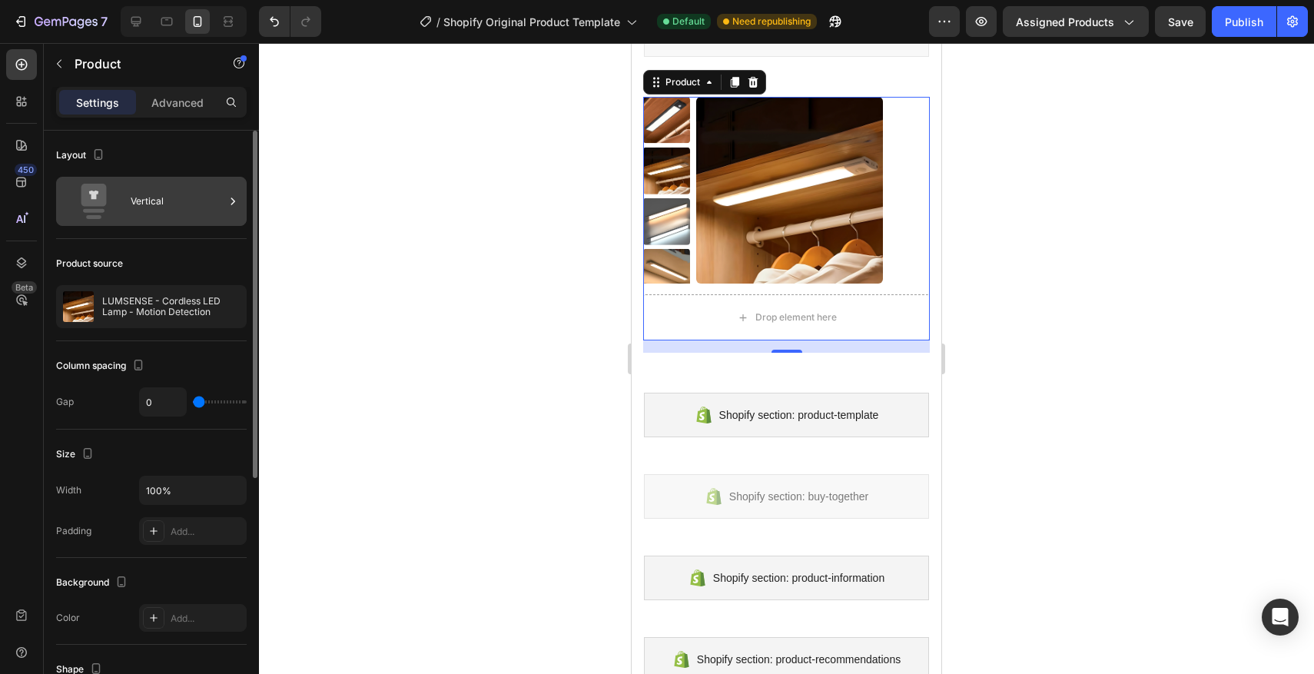
click at [110, 202] on icon at bounding box center [93, 201] width 61 height 35
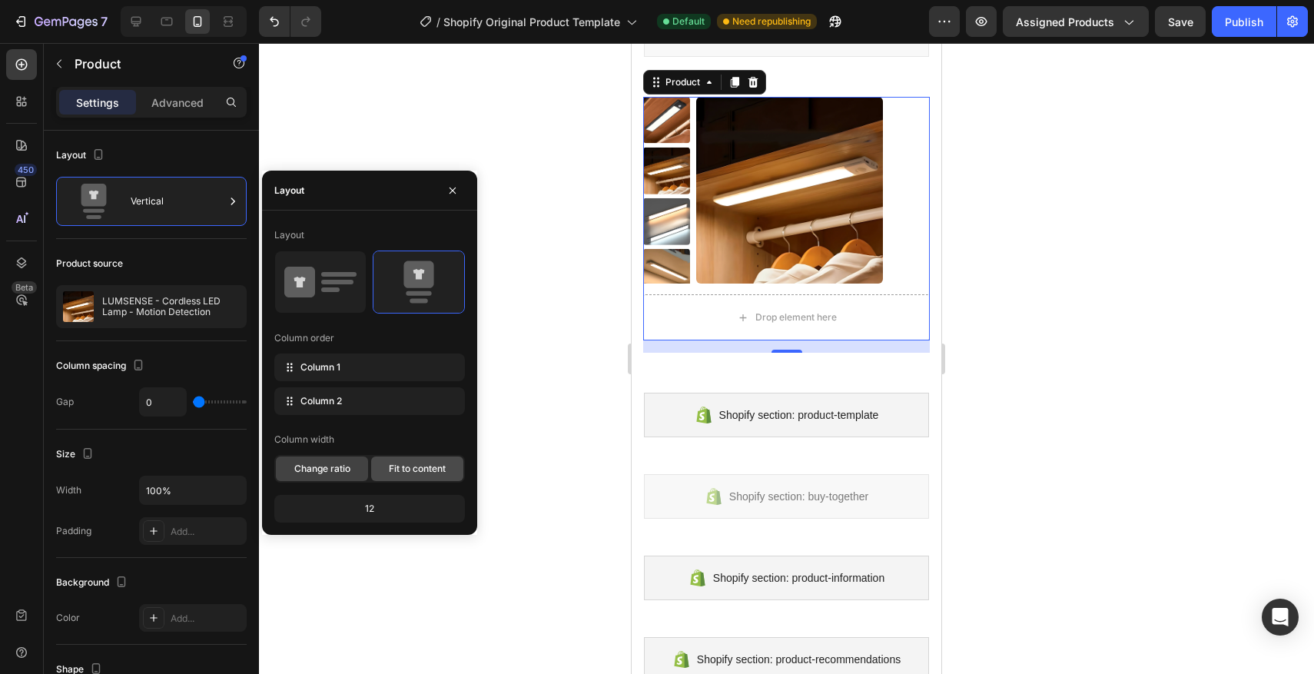
click at [411, 473] on span "Fit to content" at bounding box center [417, 469] width 57 height 14
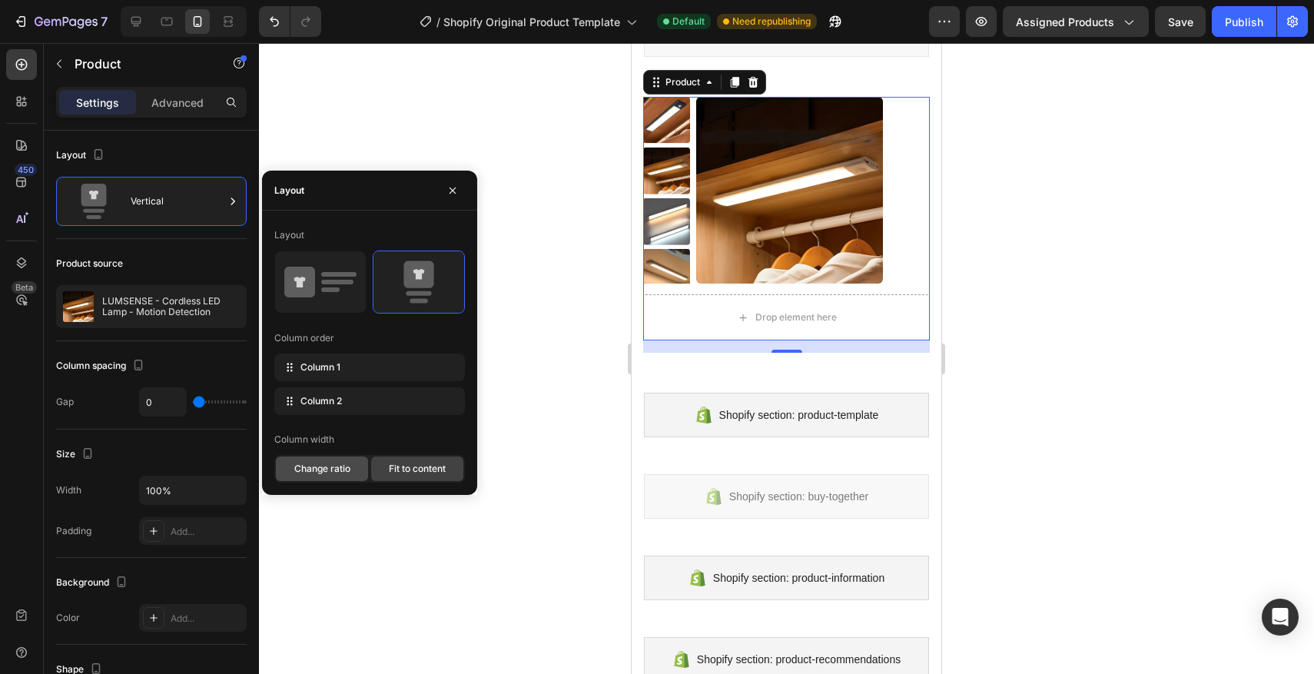
click at [360, 465] on div "Change ratio" at bounding box center [322, 468] width 92 height 25
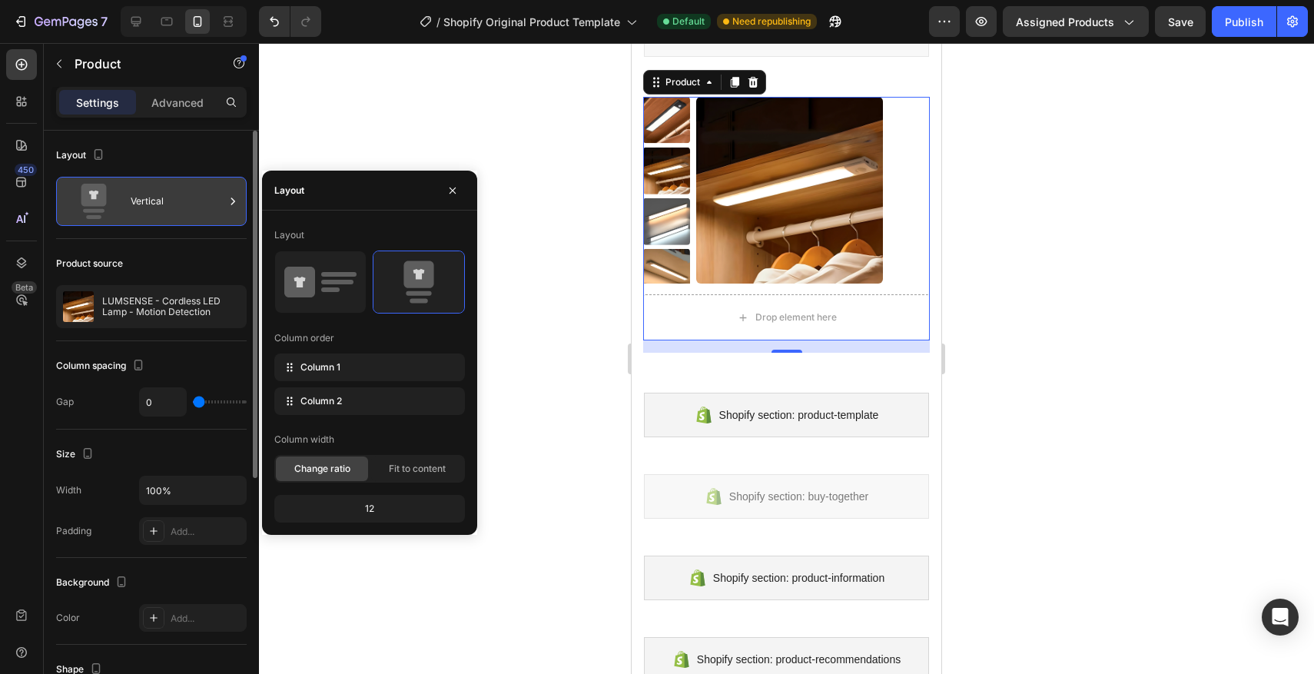
click at [172, 210] on div "Vertical" at bounding box center [178, 201] width 94 height 35
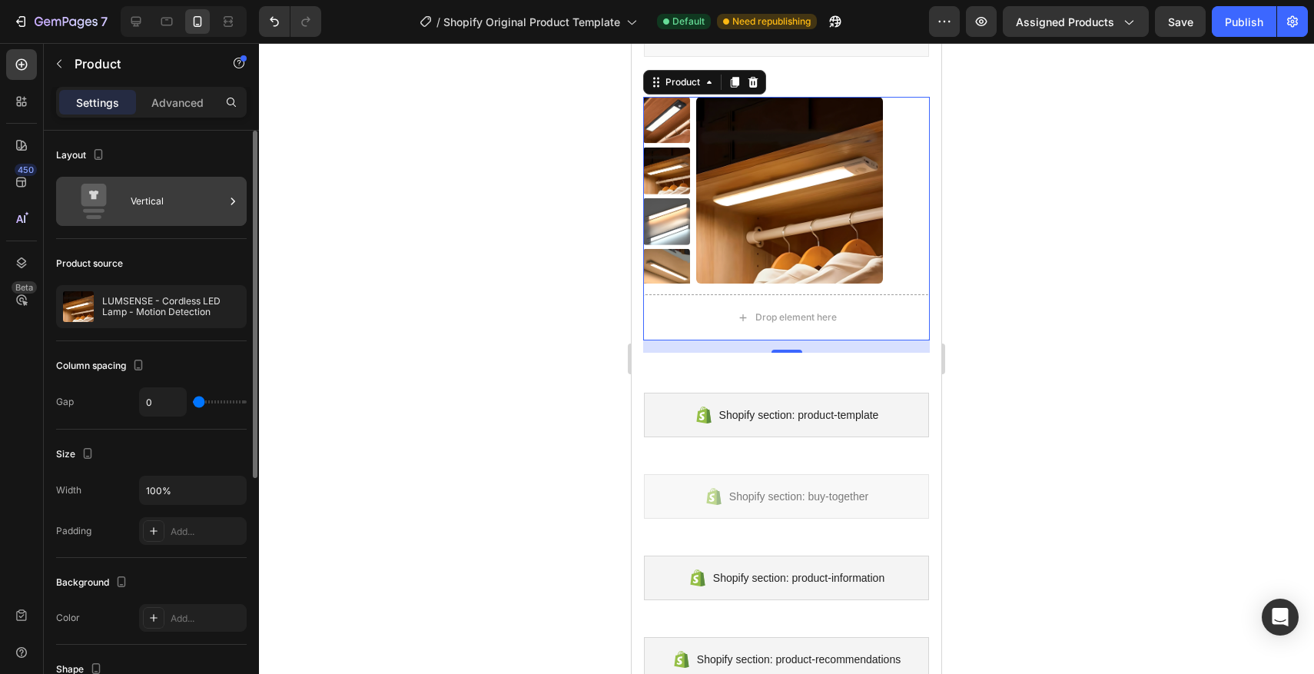
click at [172, 210] on div "Vertical" at bounding box center [178, 201] width 94 height 35
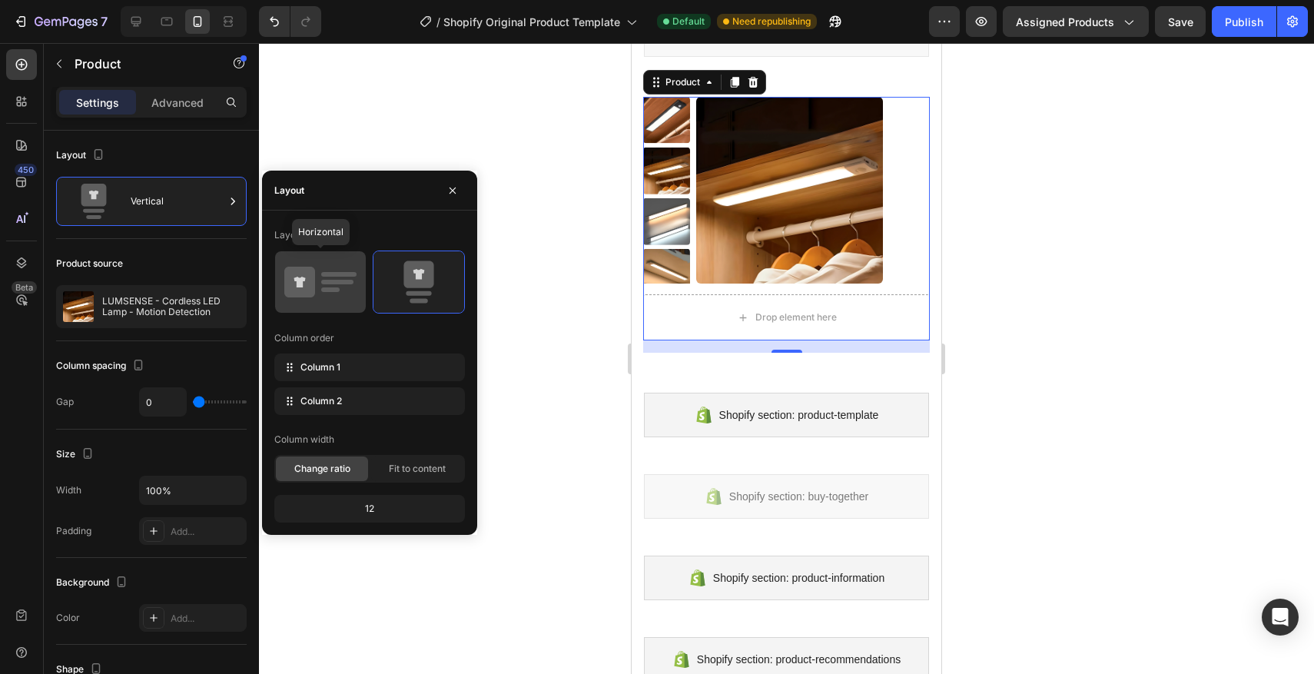
click at [298, 260] on icon at bounding box center [320, 281] width 72 height 43
type input "30"
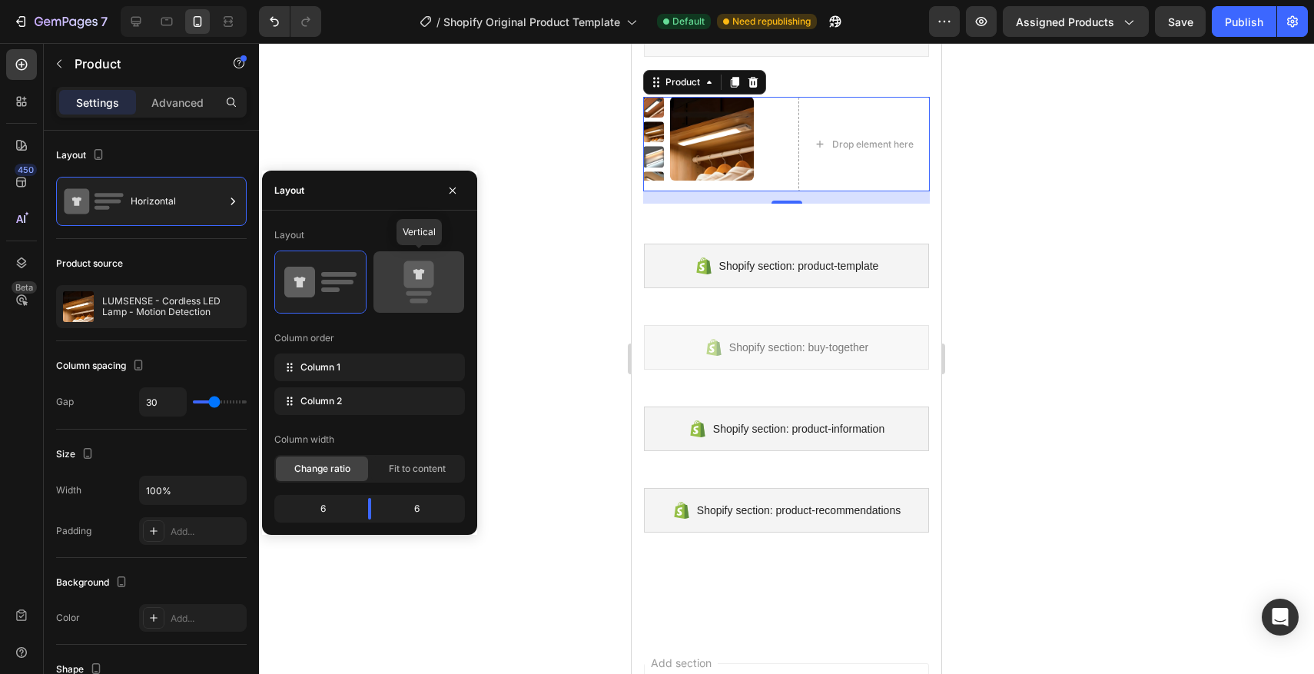
click at [393, 260] on div at bounding box center [418, 281] width 91 height 61
type input "0"
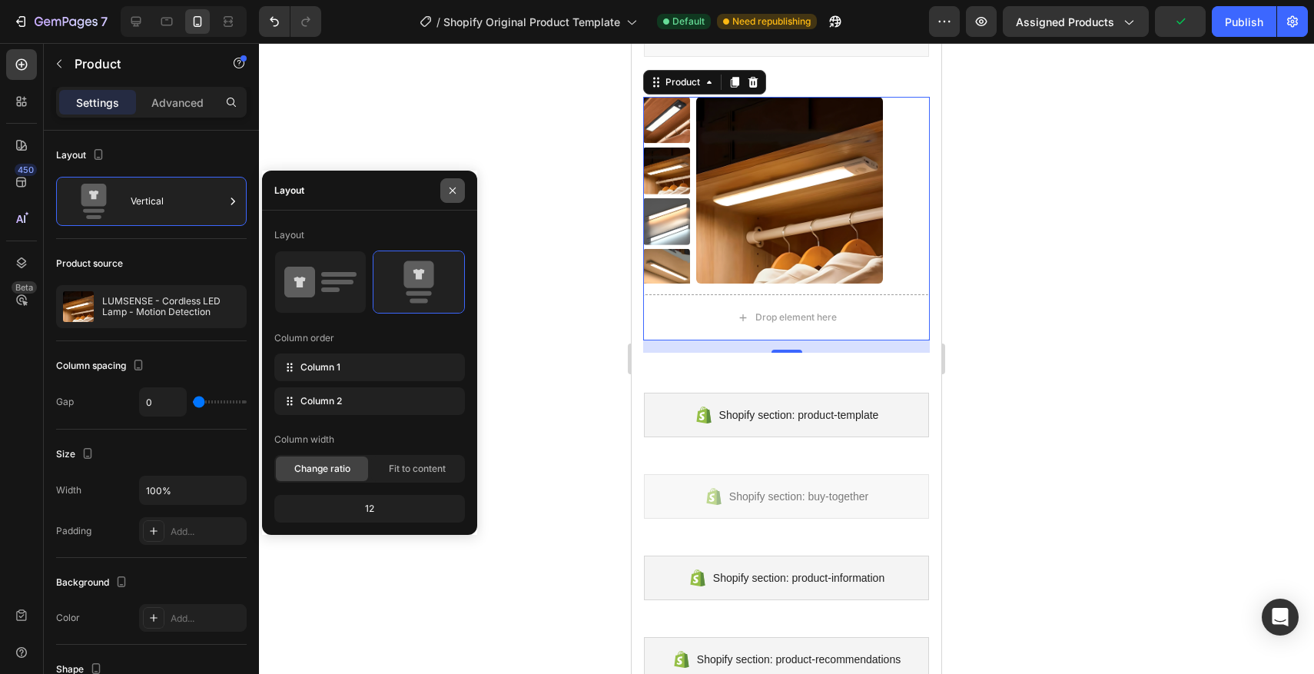
click at [458, 187] on icon "button" at bounding box center [452, 190] width 12 height 12
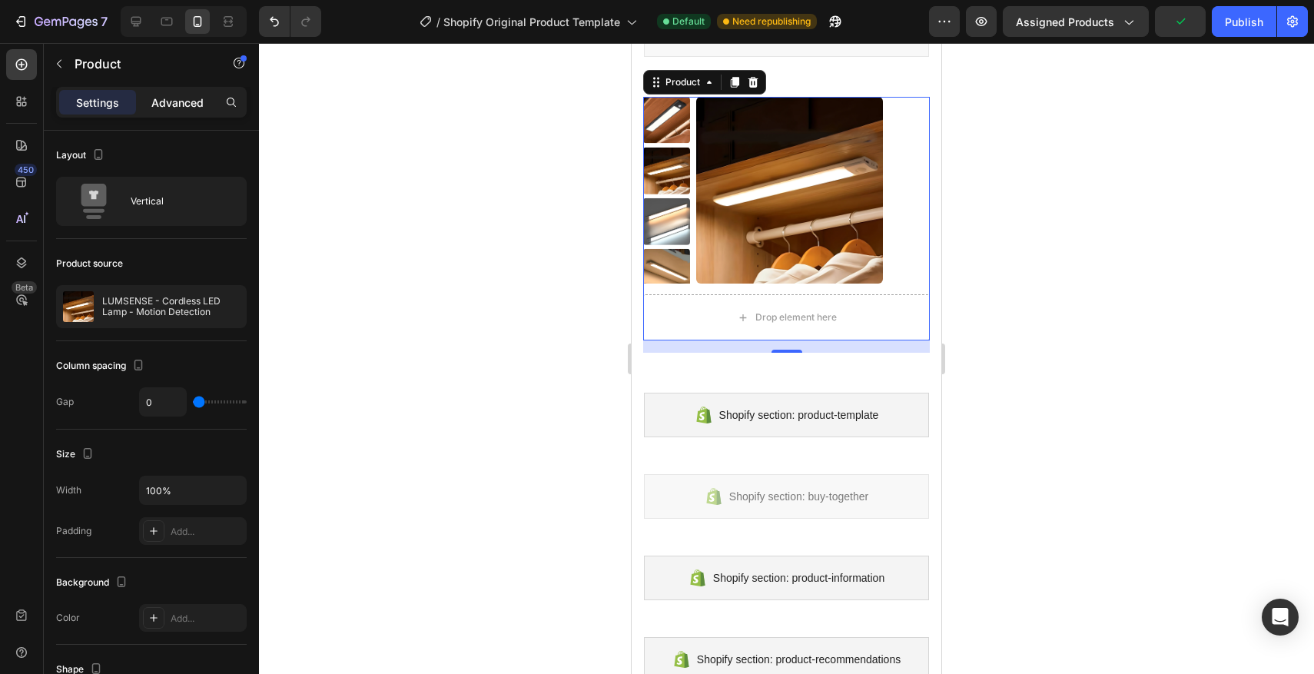
click at [148, 107] on div "Advanced" at bounding box center [177, 102] width 77 height 25
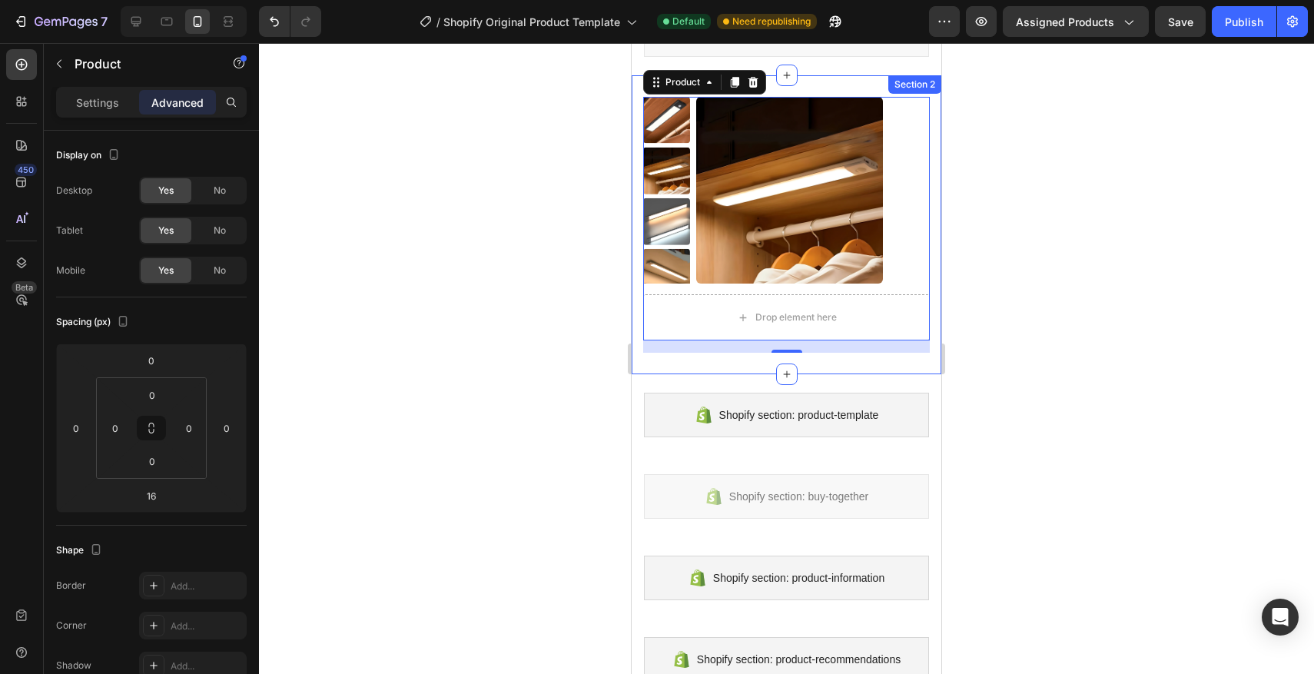
click at [641, 191] on div "Product Images Drop element here Product 16 Section 2" at bounding box center [786, 224] width 310 height 299
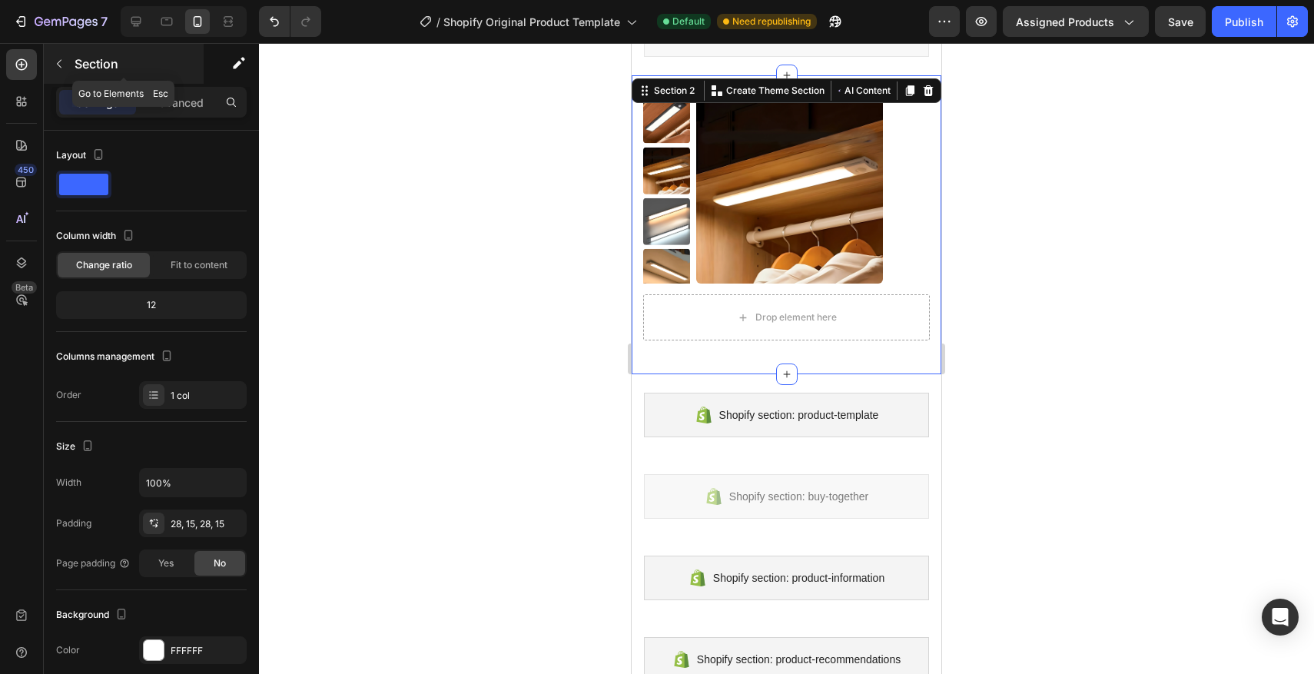
click at [71, 60] on button "button" at bounding box center [59, 63] width 25 height 25
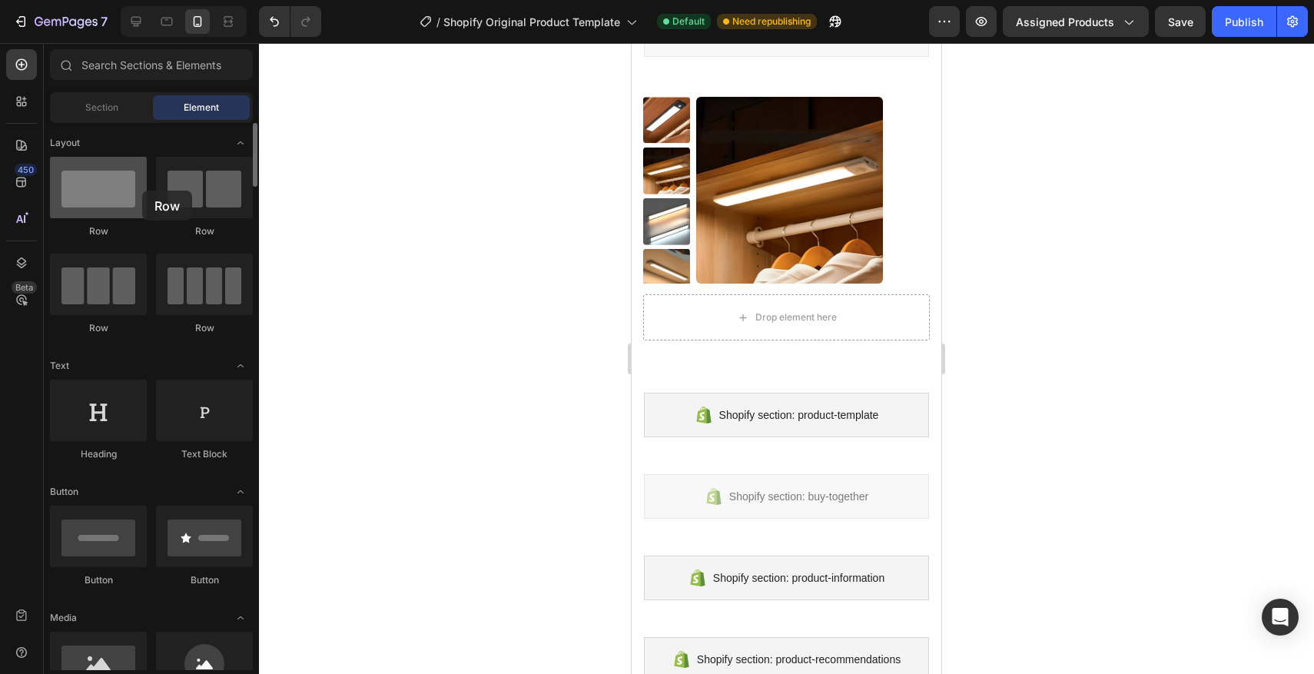
click at [142, 191] on div at bounding box center [98, 187] width 97 height 61
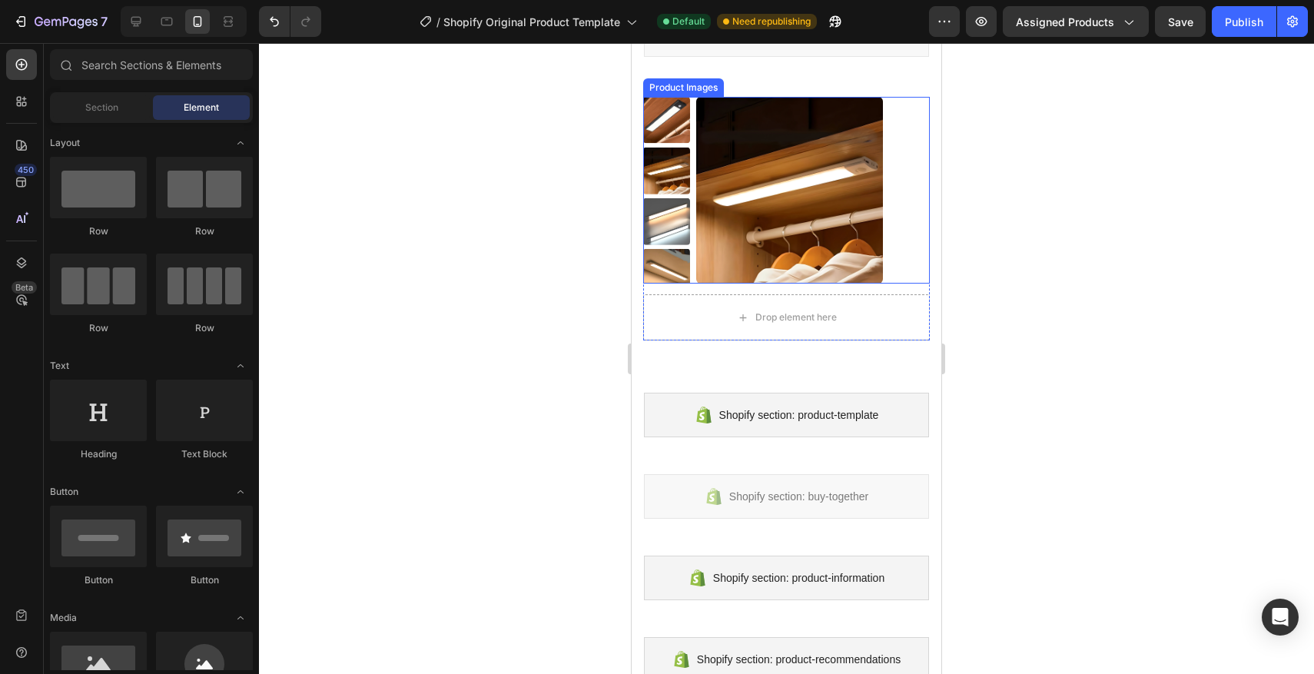
click at [672, 201] on img at bounding box center [666, 221] width 47 height 47
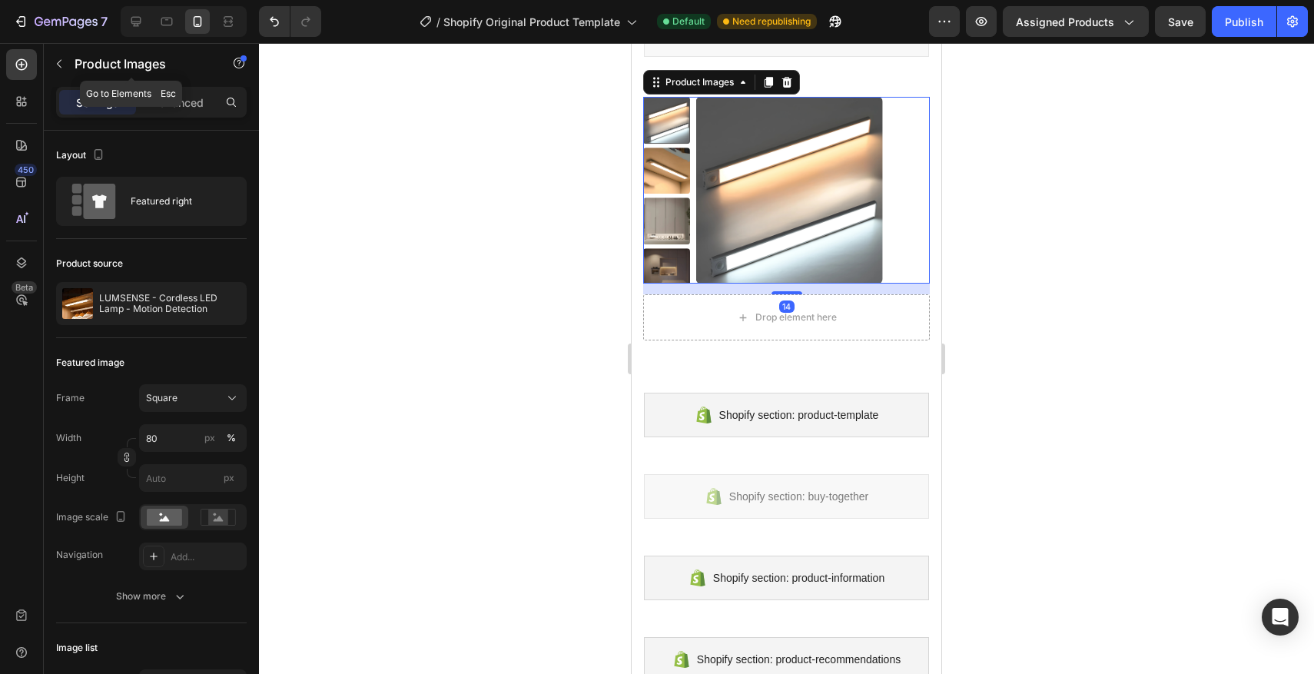
click at [66, 63] on button "button" at bounding box center [59, 63] width 25 height 25
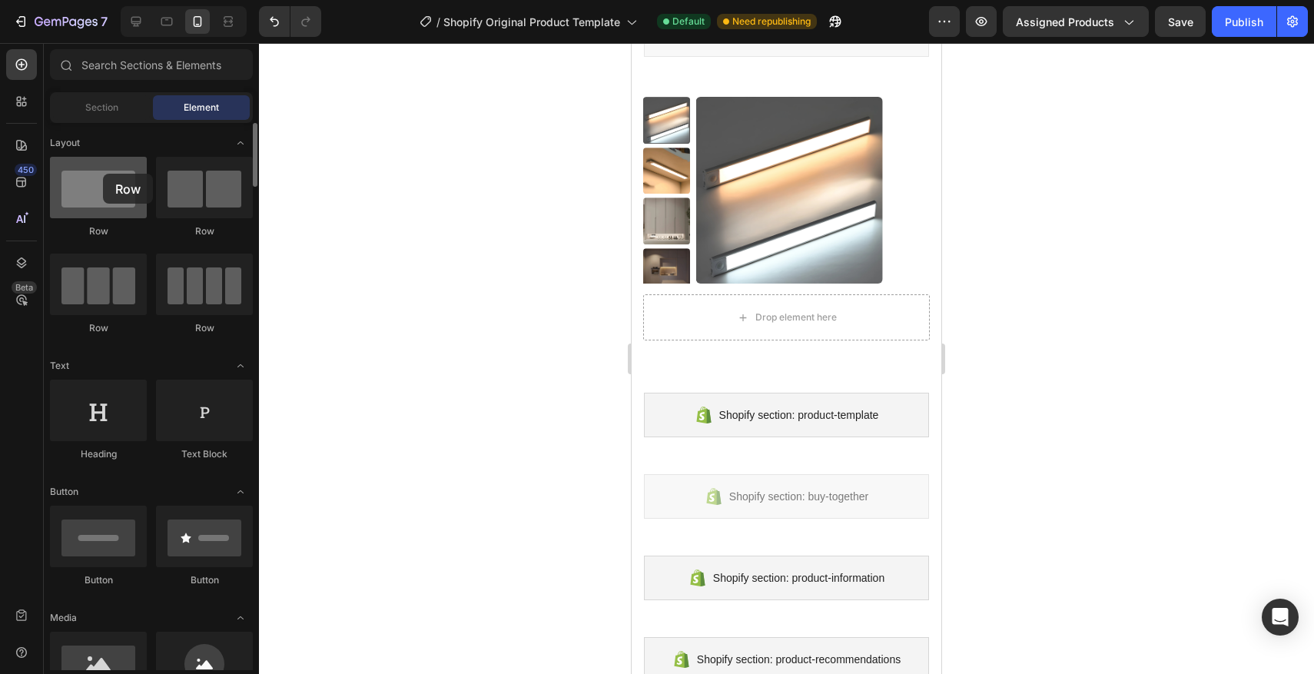
click at [103, 174] on div at bounding box center [98, 187] width 97 height 61
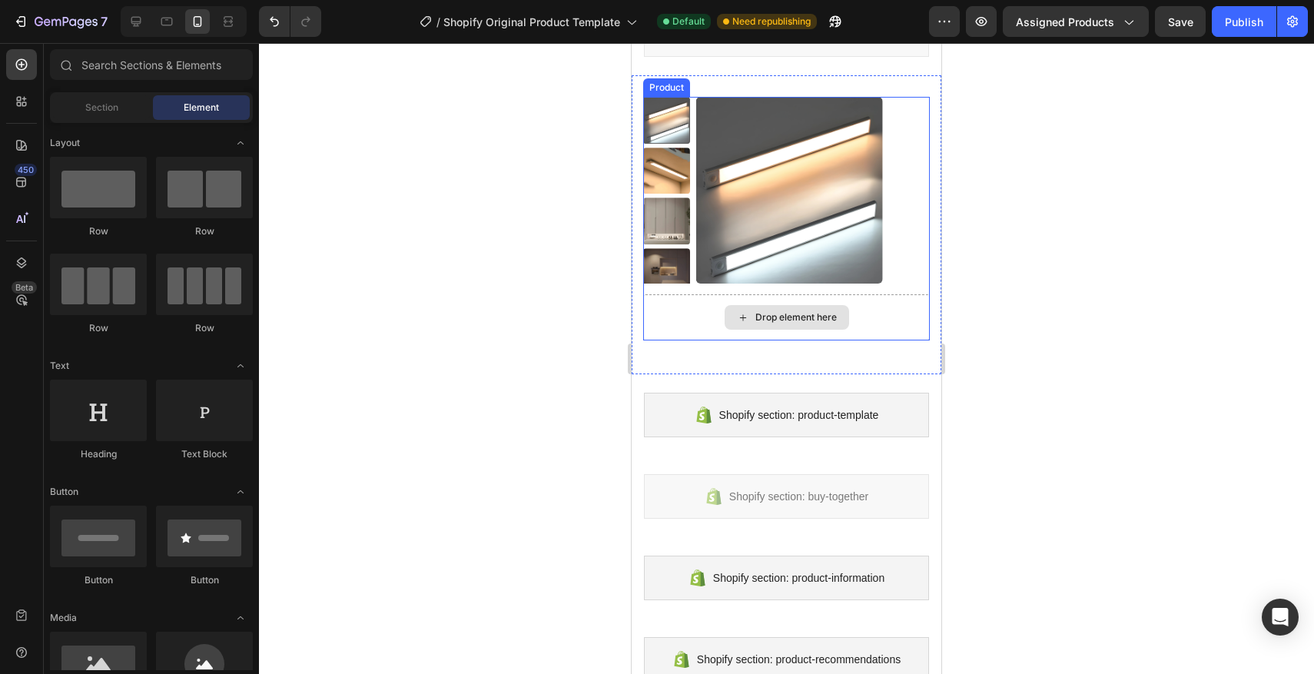
click at [695, 323] on div "Drop element here" at bounding box center [786, 317] width 287 height 46
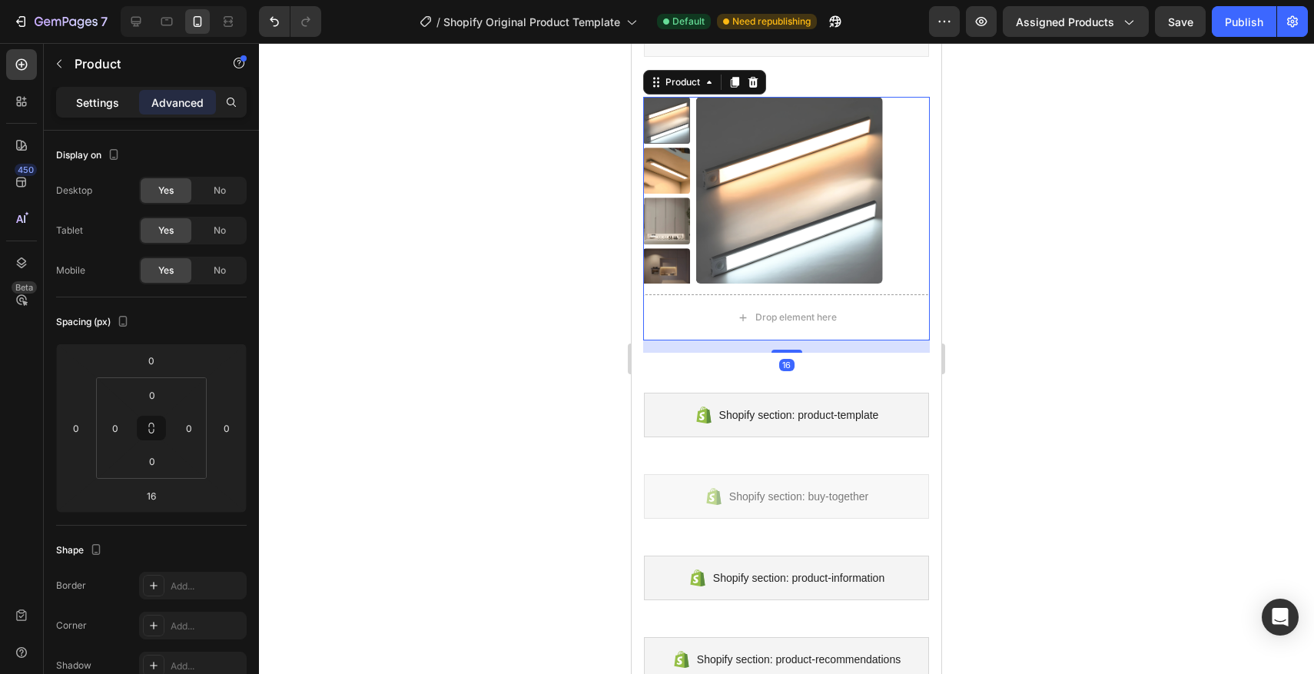
click at [111, 111] on div "Settings" at bounding box center [97, 102] width 77 height 25
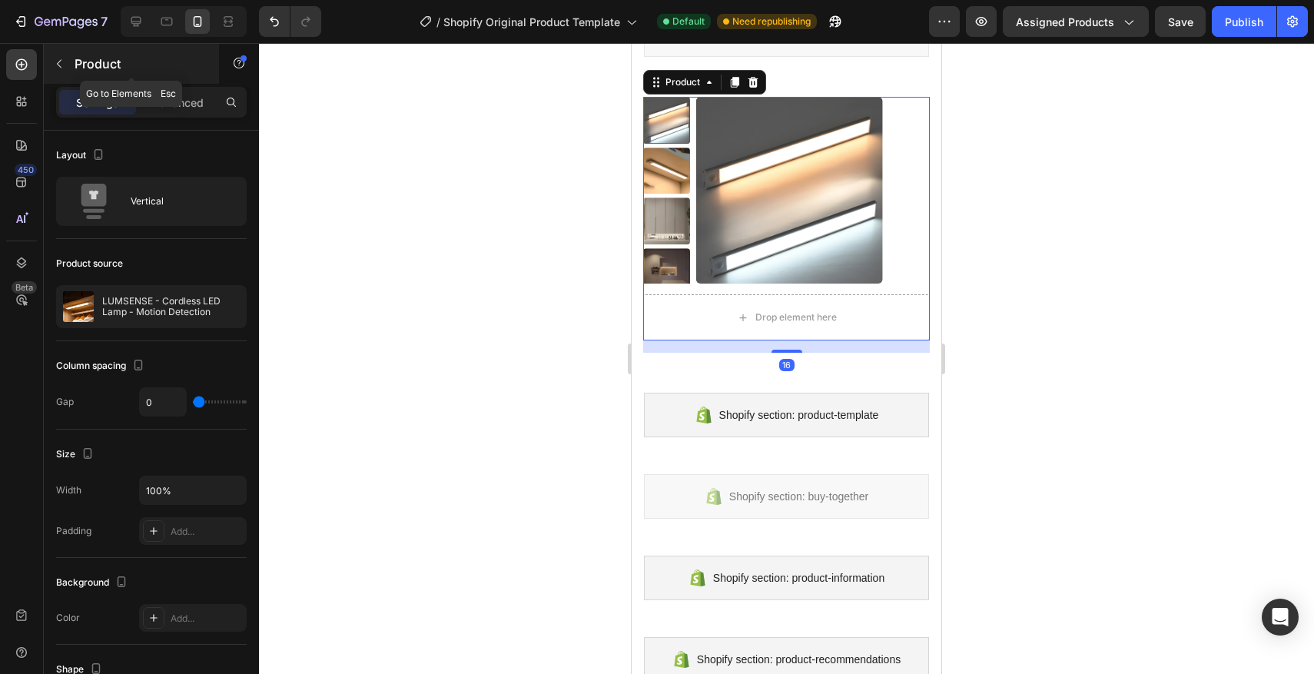
click at [60, 71] on button "button" at bounding box center [59, 63] width 25 height 25
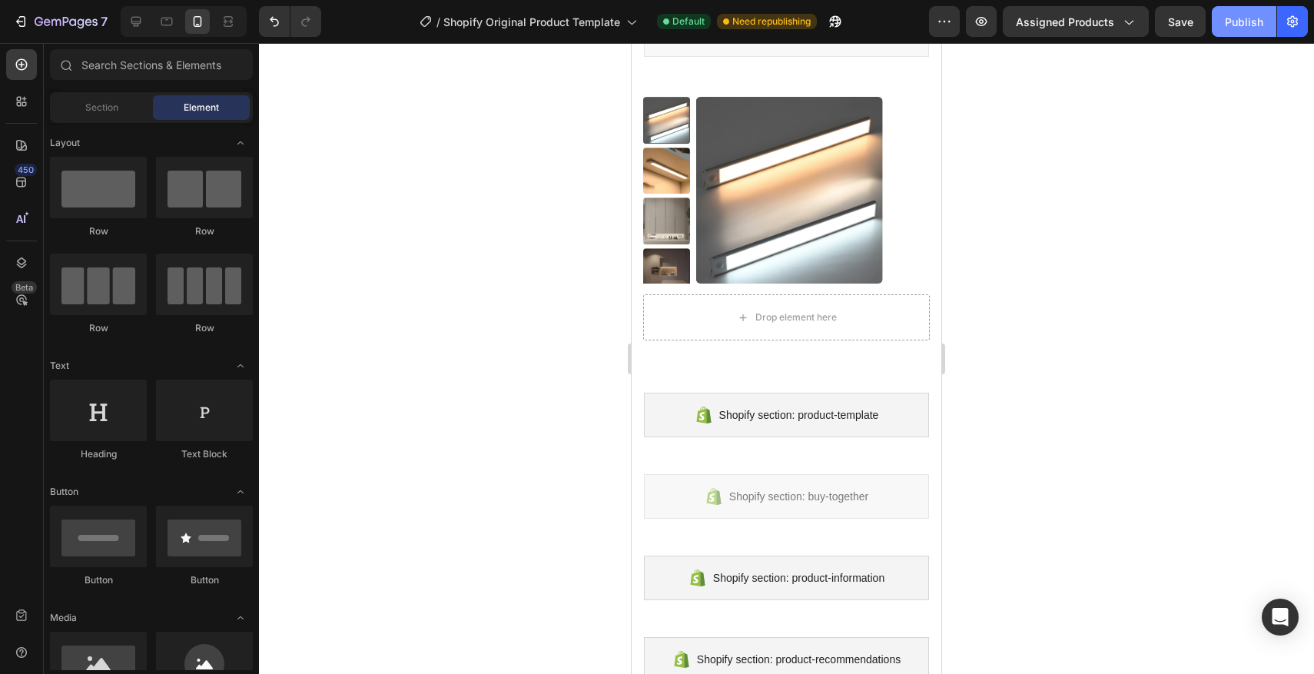
click at [1227, 14] on div "Publish" at bounding box center [1244, 22] width 38 height 16
click at [144, 21] on div at bounding box center [136, 21] width 25 height 25
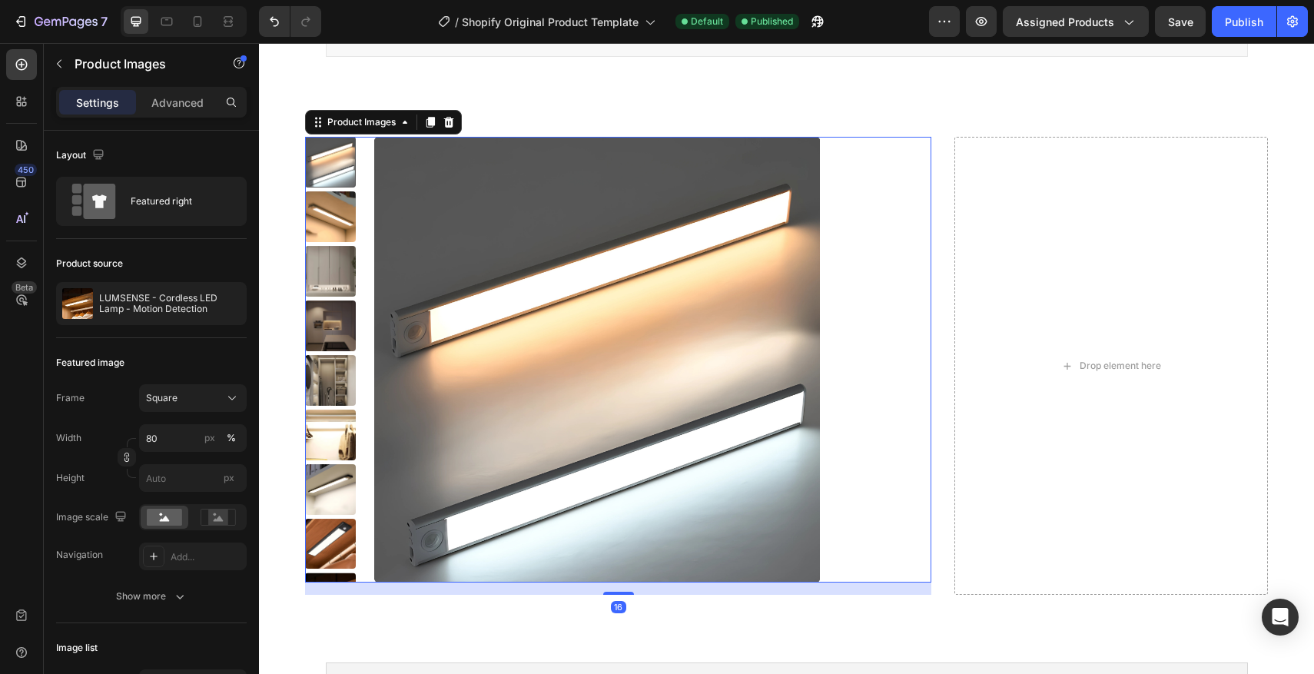
click at [386, 178] on img at bounding box center [597, 360] width 446 height 446
click at [152, 438] on input "80" at bounding box center [193, 438] width 108 height 28
click at [151, 437] on input "80" at bounding box center [193, 438] width 108 height 28
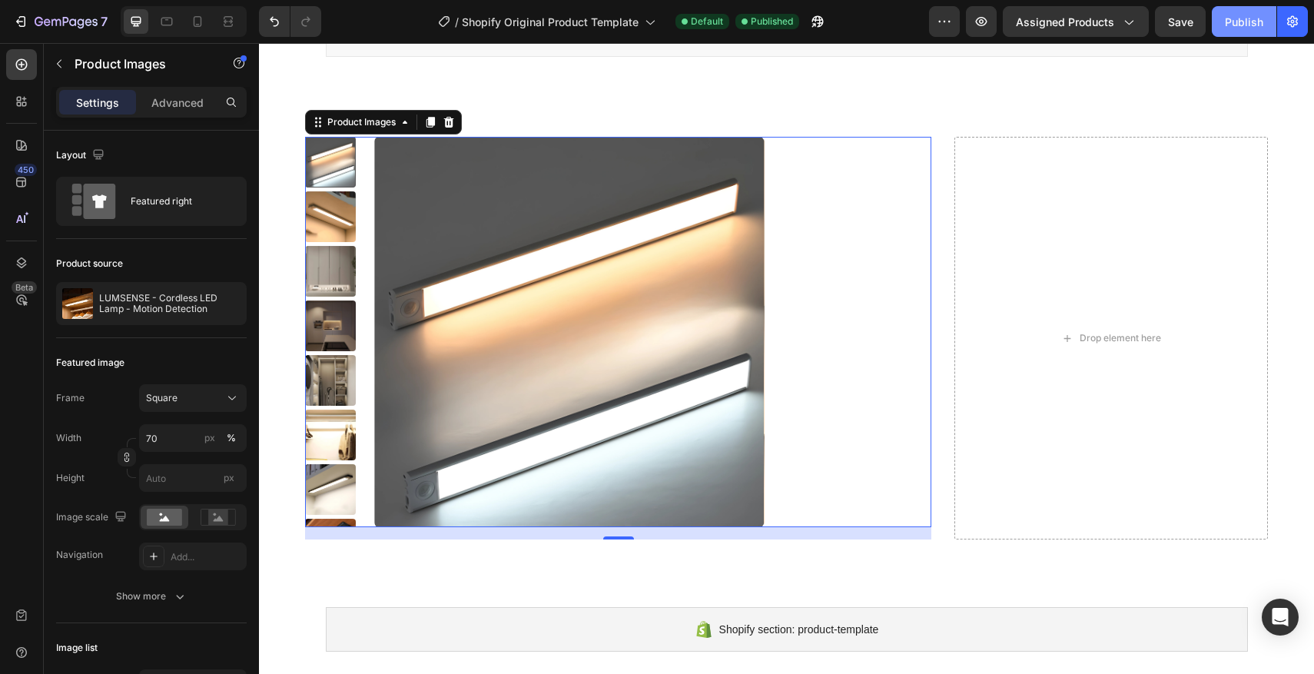
click at [1250, 32] on button "Publish" at bounding box center [1244, 21] width 65 height 31
click at [164, 440] on input "70" at bounding box center [193, 438] width 108 height 28
click at [150, 439] on input "70" at bounding box center [193, 438] width 108 height 28
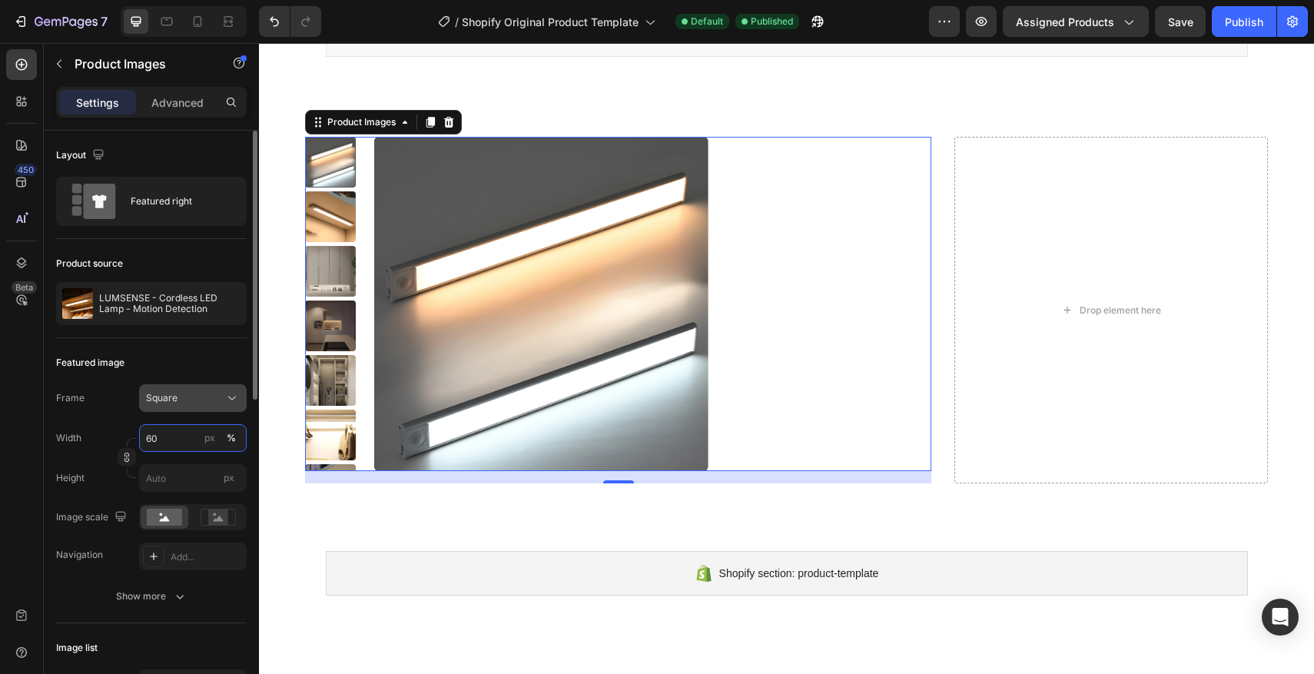
type input "60"
click at [195, 396] on div "Square" at bounding box center [183, 398] width 75 height 14
click at [114, 402] on div "Frame Square Square Vertical Horizontal Original Custom" at bounding box center [151, 398] width 191 height 28
click at [1245, 38] on div "7 / Shopify Original Product Template Default Published Preview Assigned Produc…" at bounding box center [657, 22] width 1314 height 44
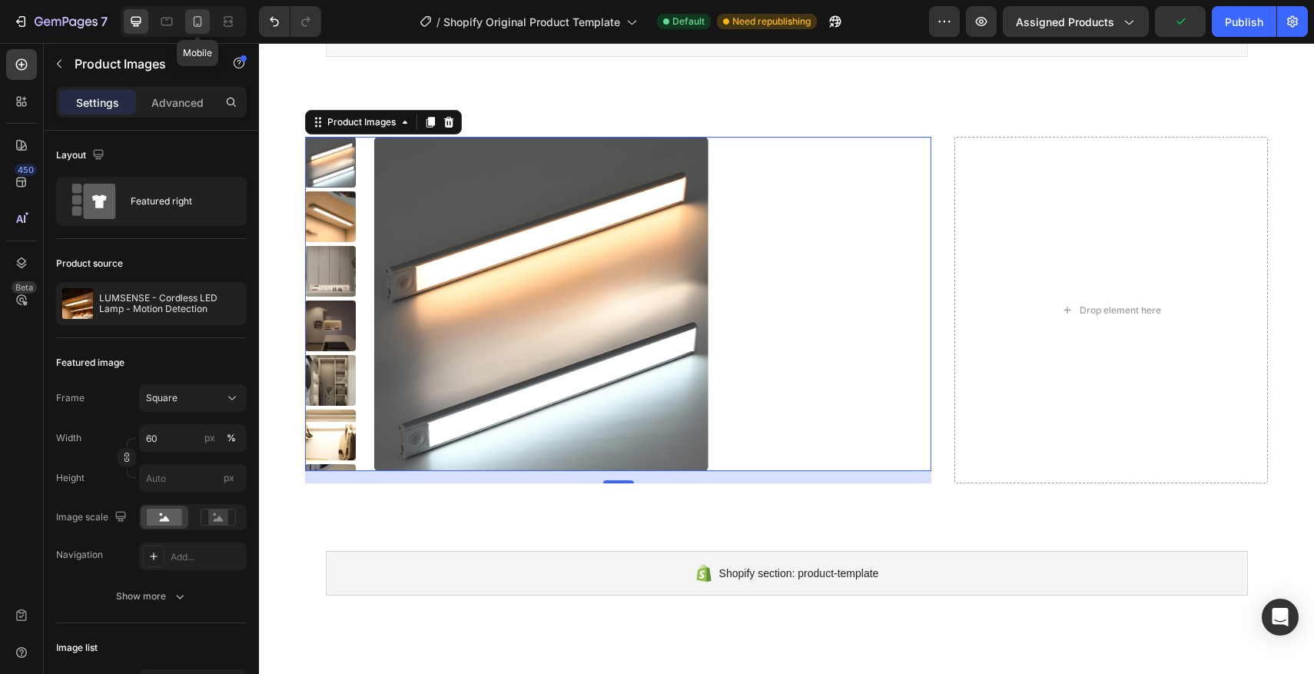
click at [195, 14] on icon at bounding box center [197, 21] width 15 height 15
type input "8"
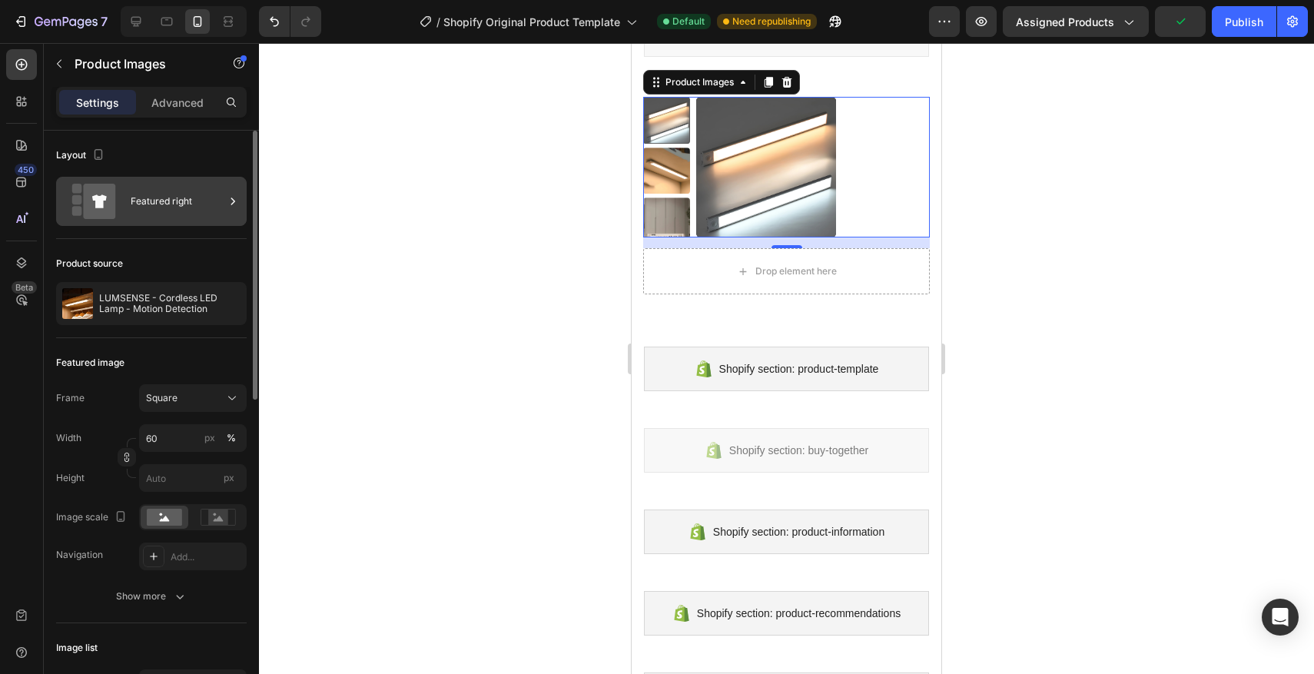
click at [122, 187] on icon at bounding box center [93, 201] width 61 height 35
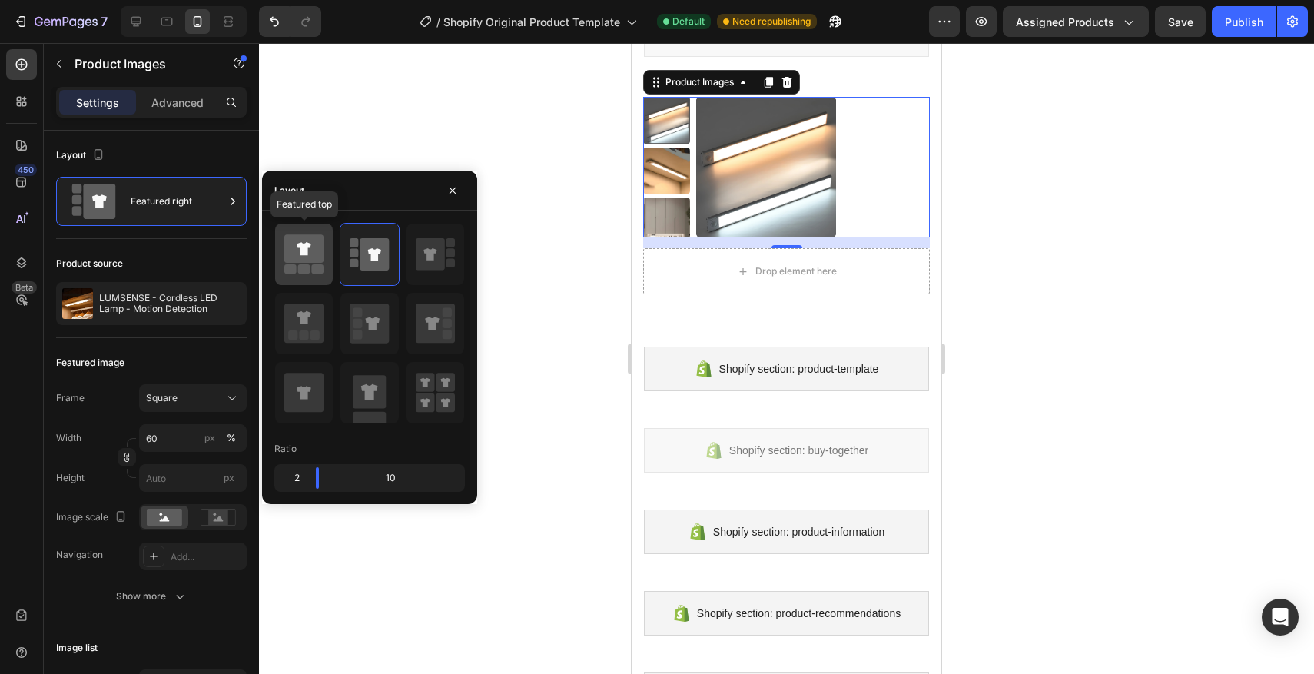
click at [317, 264] on icon at bounding box center [303, 254] width 39 height 43
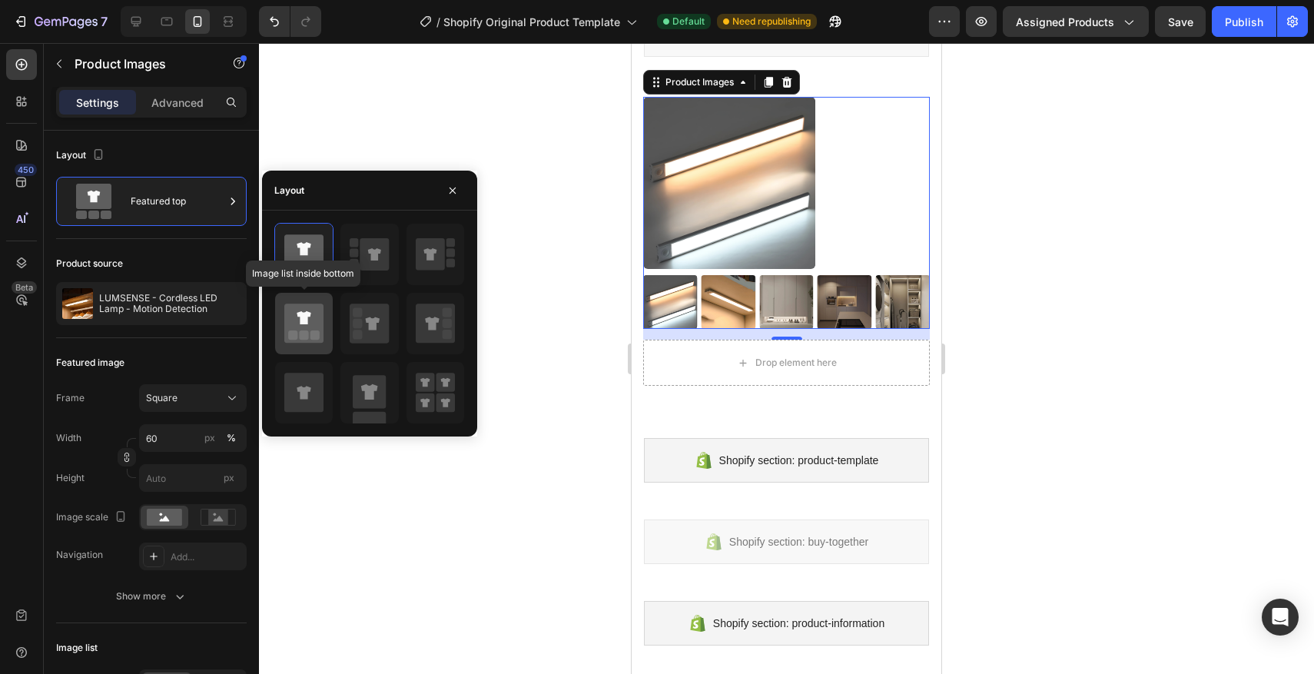
click at [317, 335] on rect at bounding box center [314, 334] width 9 height 9
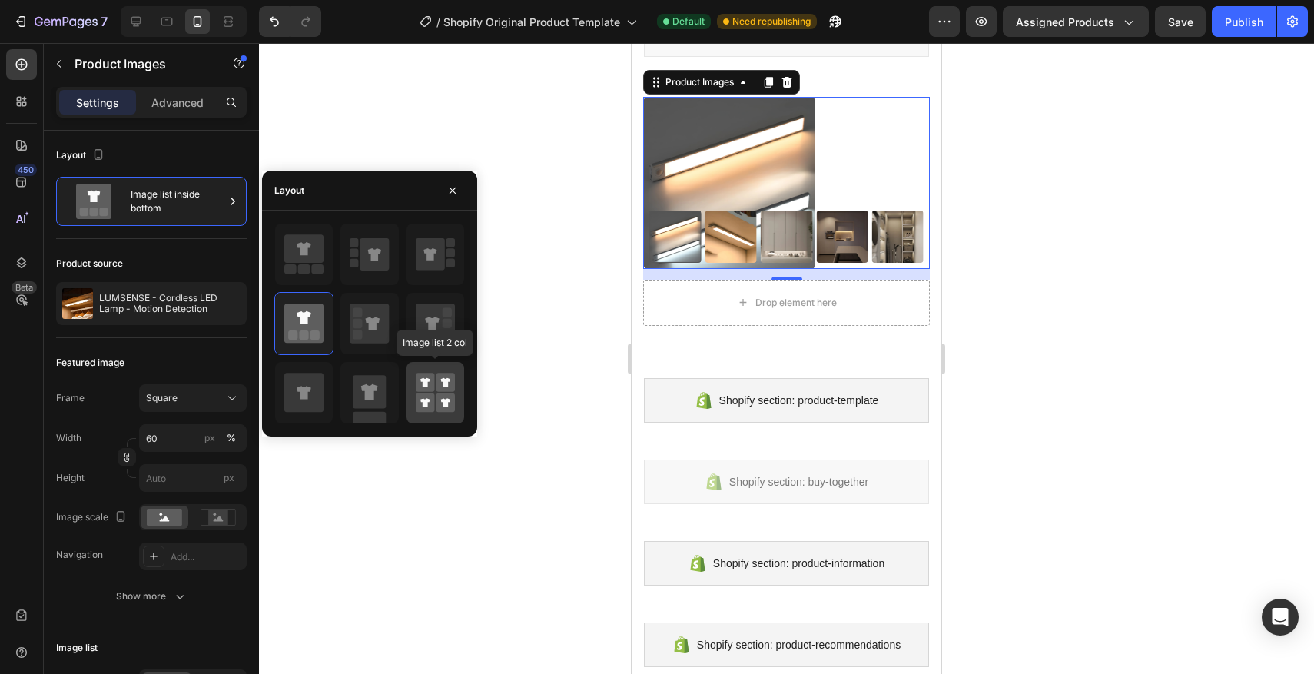
click at [414, 389] on div at bounding box center [435, 392] width 58 height 61
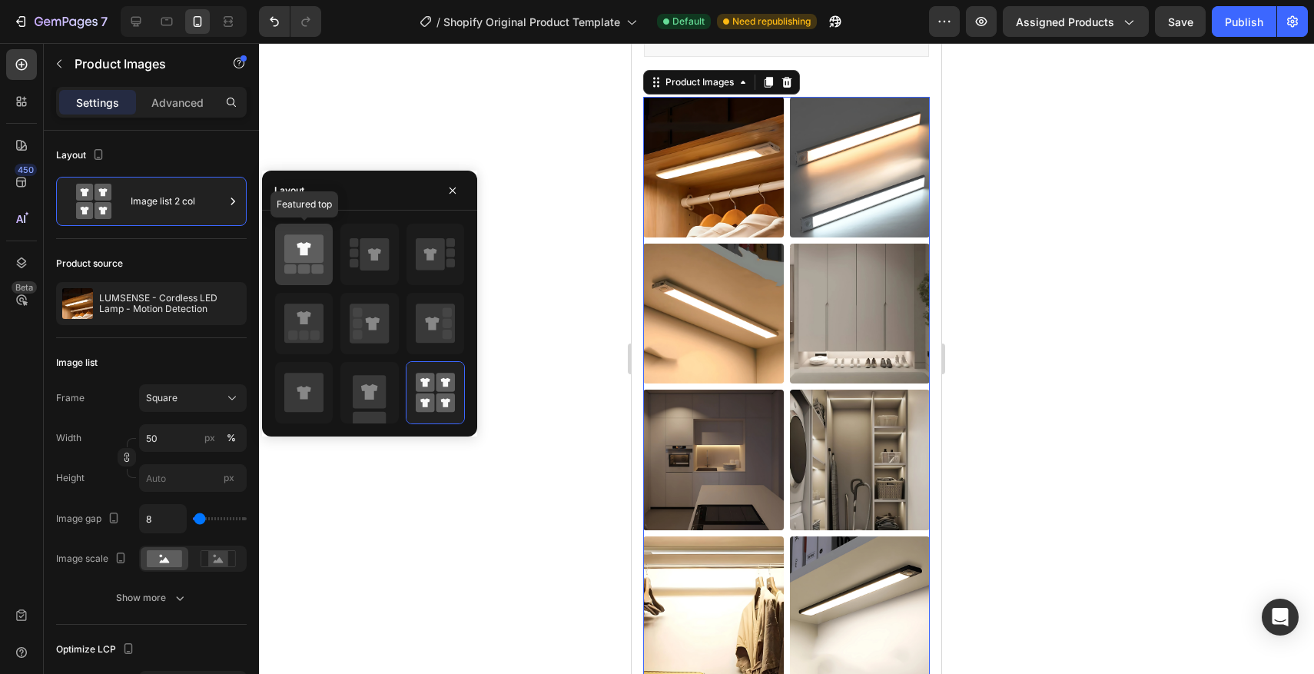
click at [323, 277] on div at bounding box center [304, 254] width 58 height 61
type input "60"
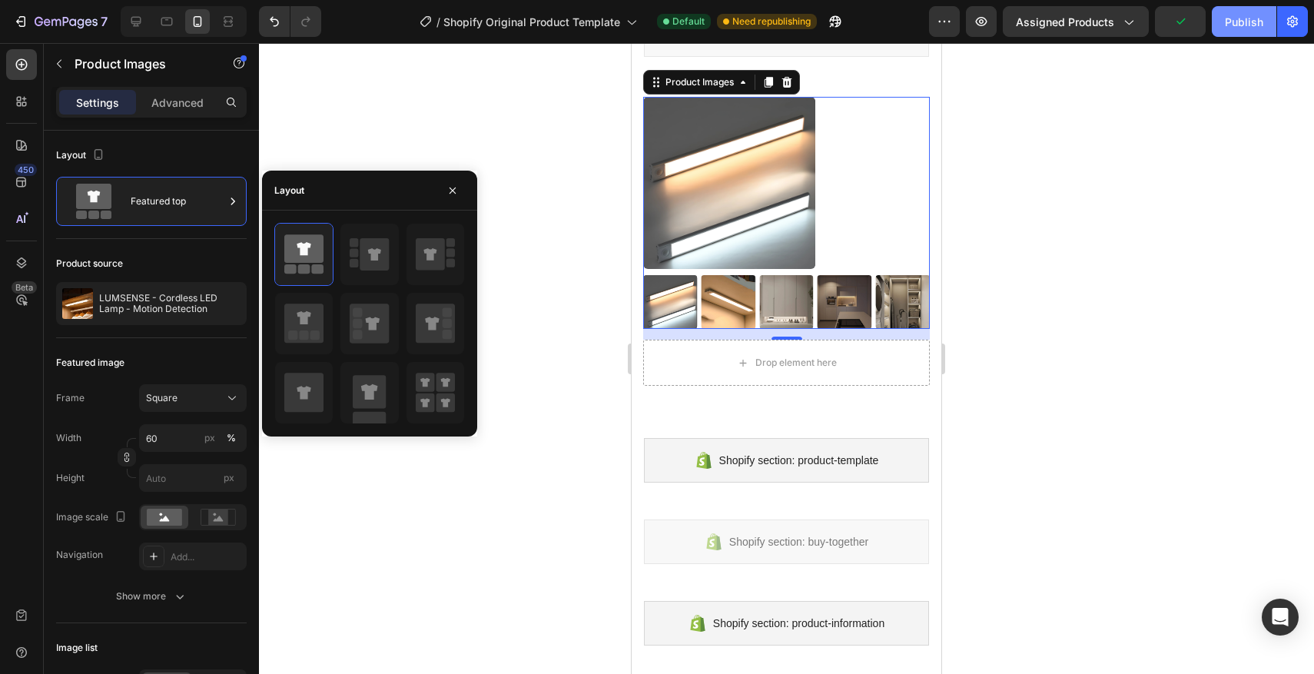
click at [1245, 27] on div "Publish" at bounding box center [1244, 22] width 38 height 16
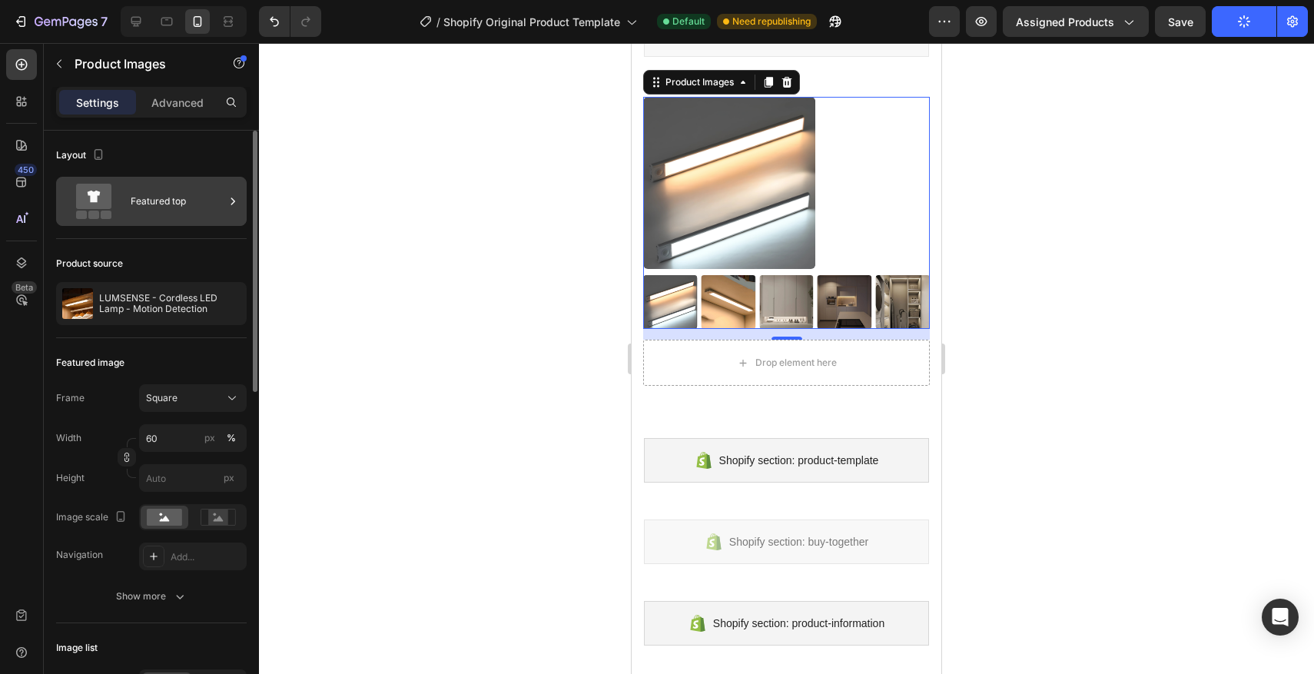
click at [156, 203] on div "Featured top" at bounding box center [178, 201] width 94 height 35
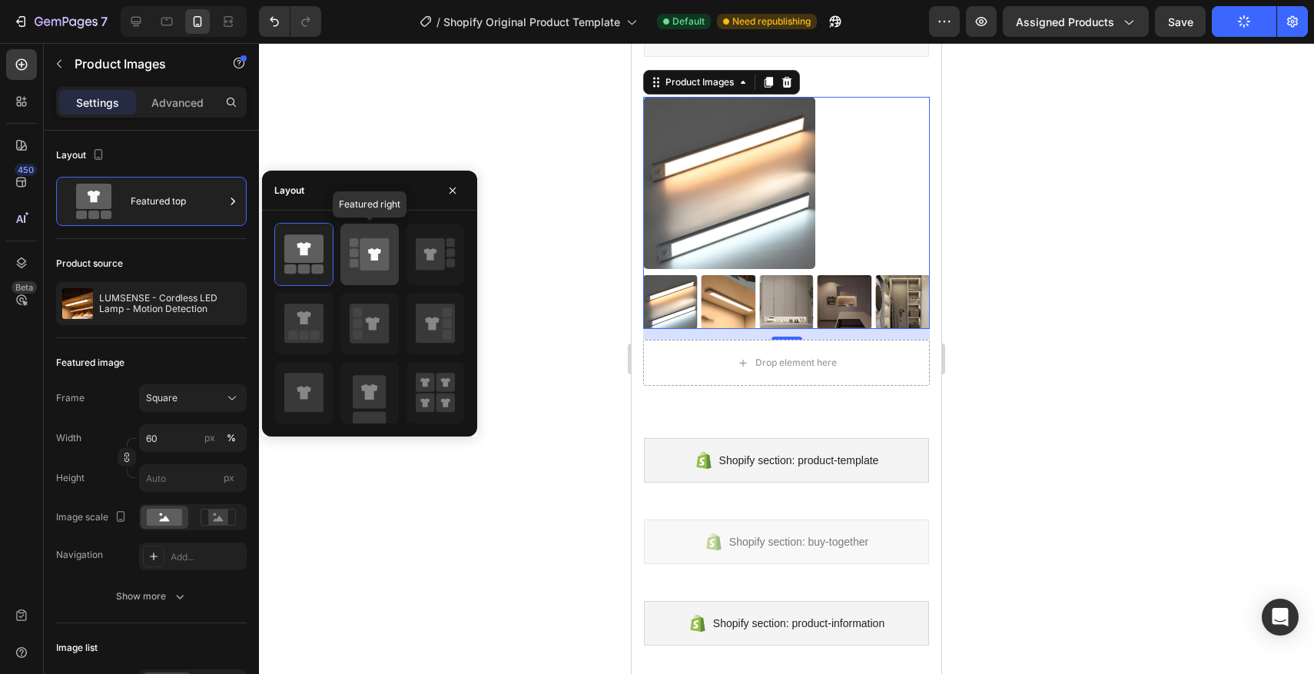
click at [353, 257] on rect at bounding box center [354, 252] width 8 height 8
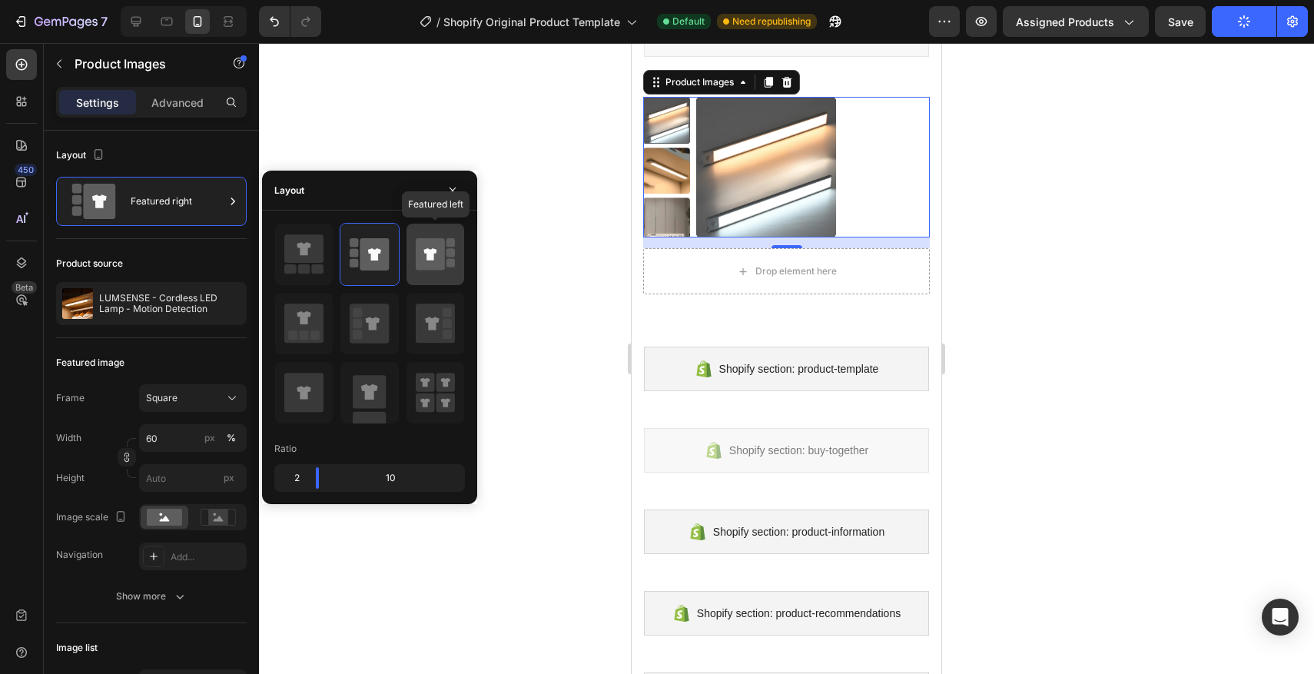
click at [411, 254] on div at bounding box center [435, 254] width 58 height 61
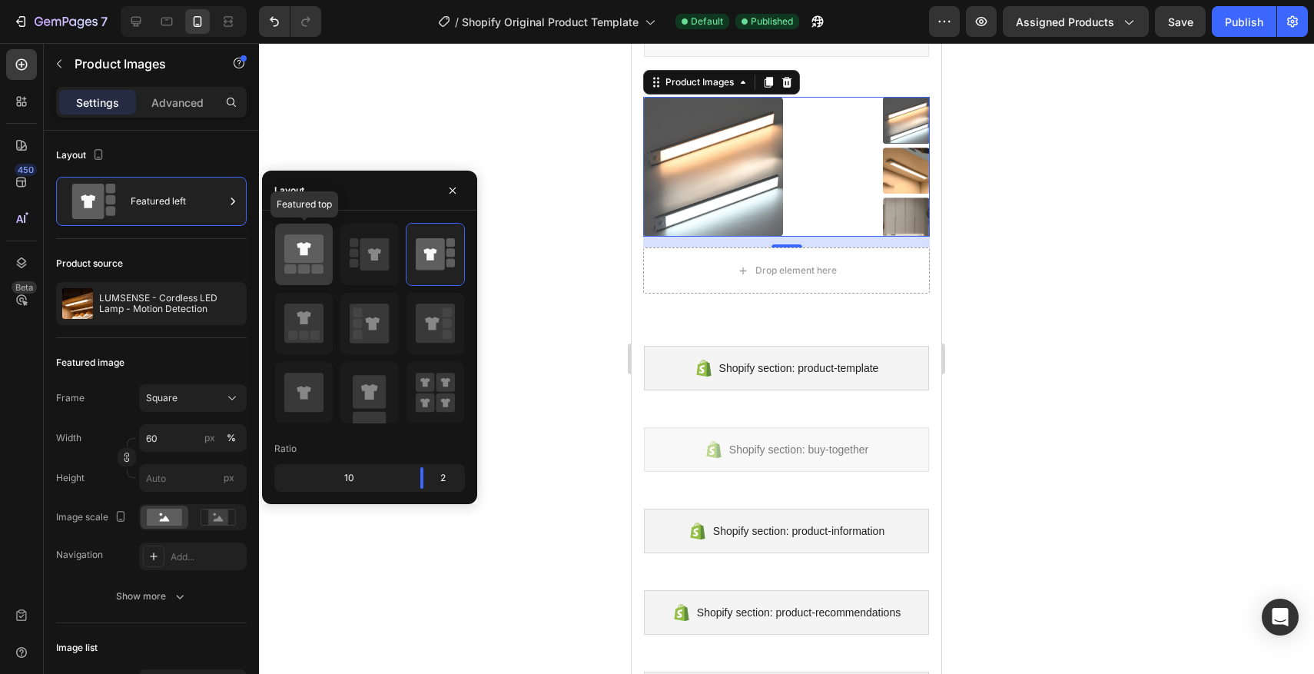
click at [310, 256] on icon at bounding box center [303, 248] width 39 height 28
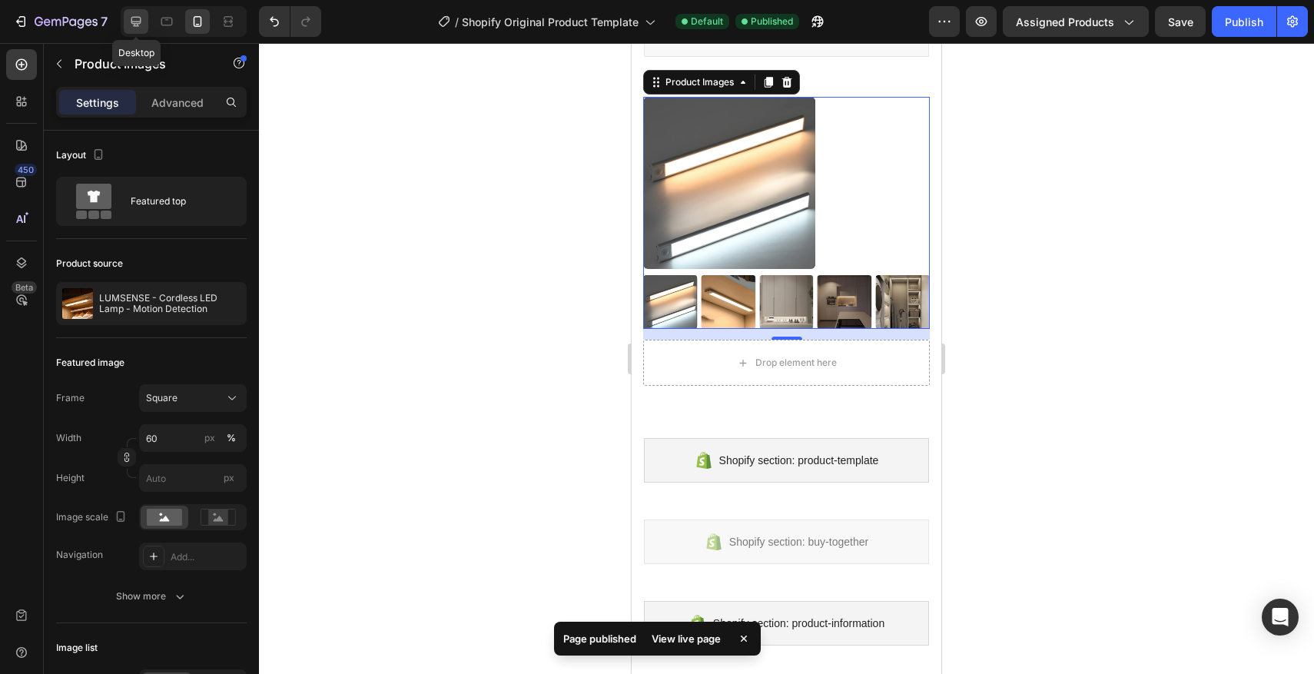
click at [140, 21] on icon at bounding box center [136, 22] width 10 height 10
type input "24"
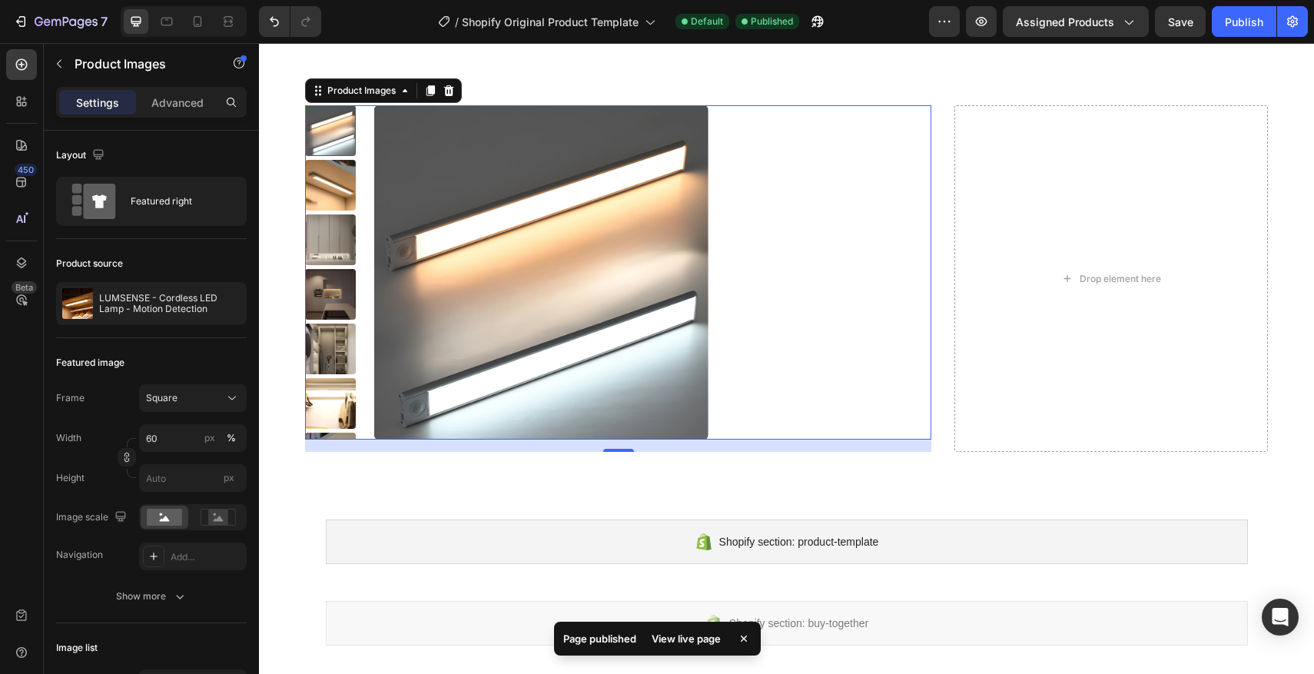
scroll to position [121, 0]
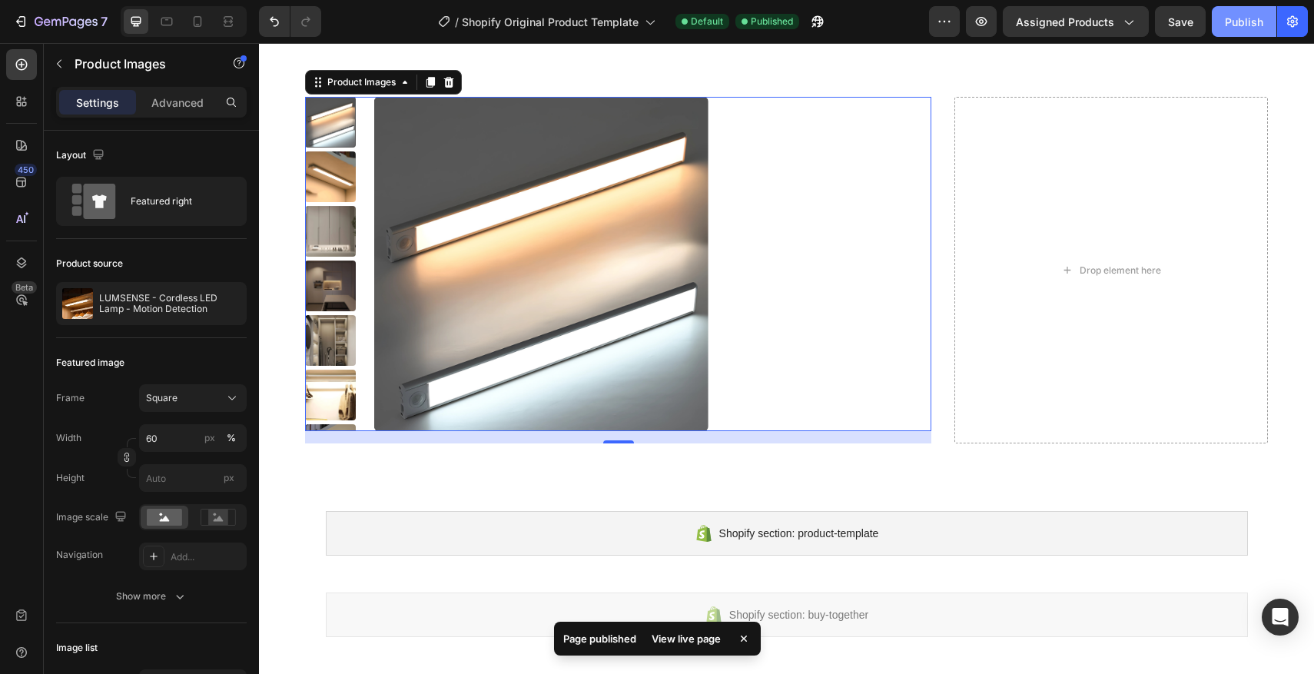
click at [1259, 14] on div "Publish" at bounding box center [1244, 22] width 38 height 16
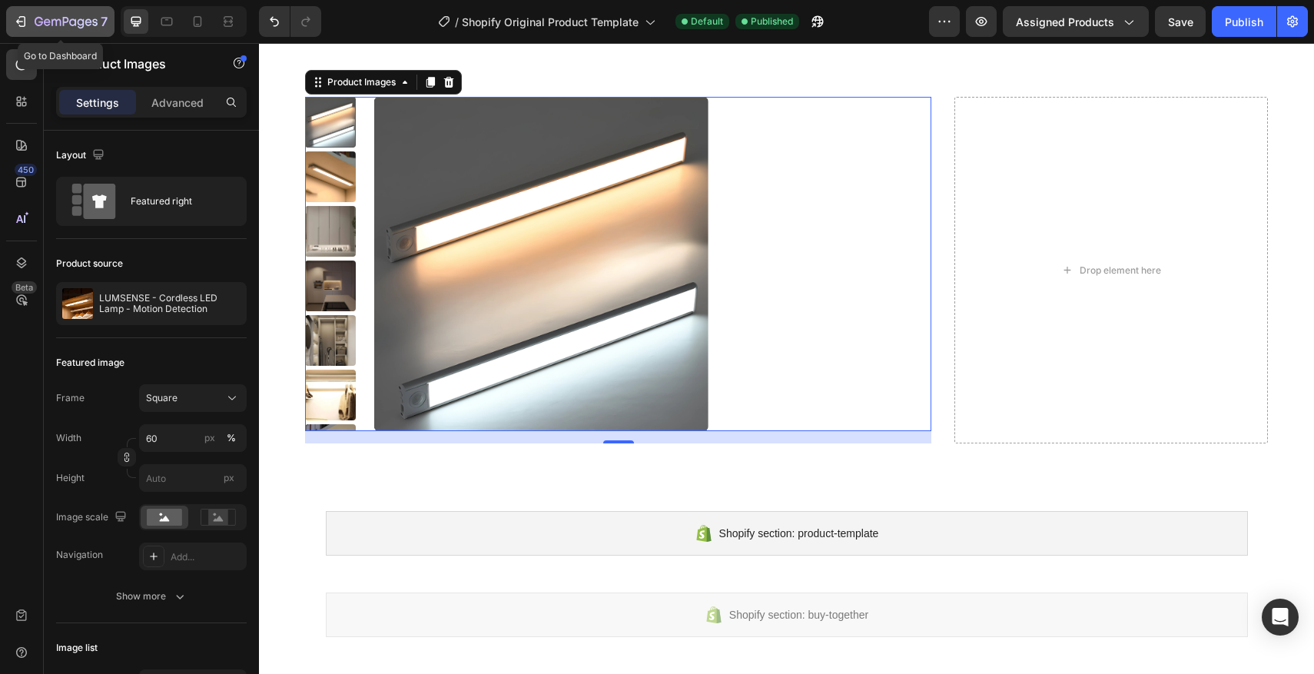
click at [45, 15] on div "7" at bounding box center [71, 21] width 73 height 18
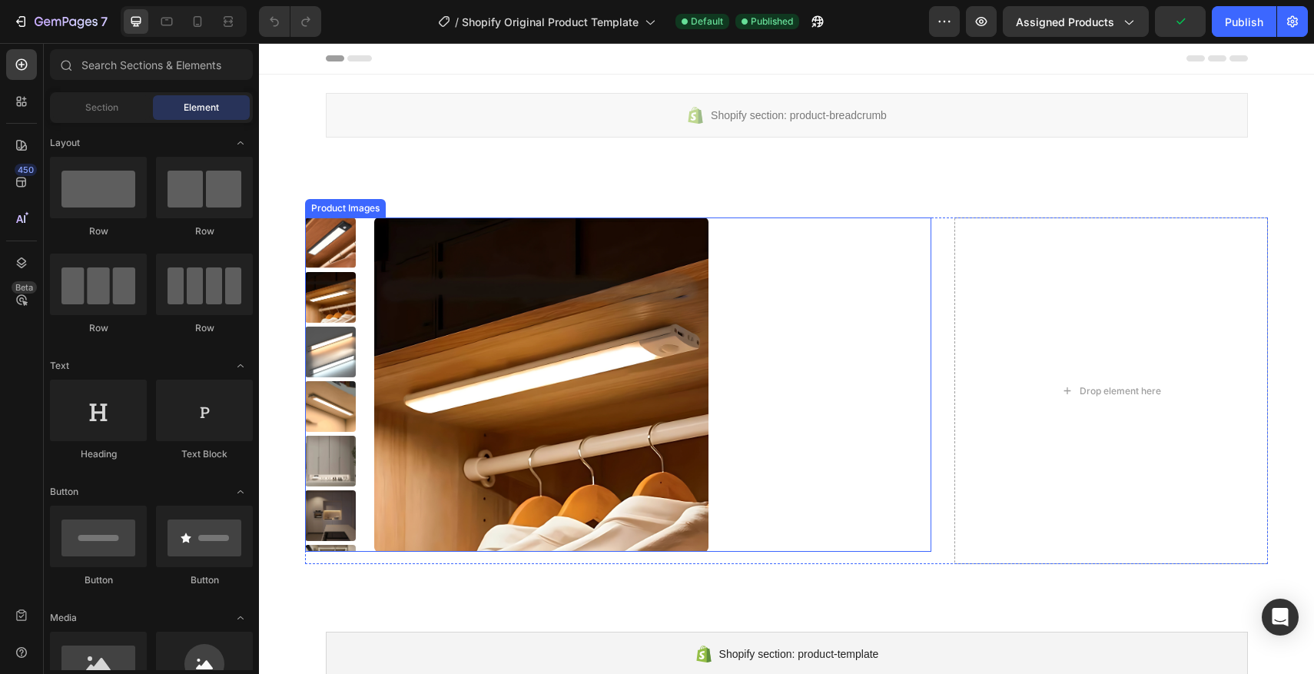
click at [764, 364] on div at bounding box center [652, 384] width 557 height 334
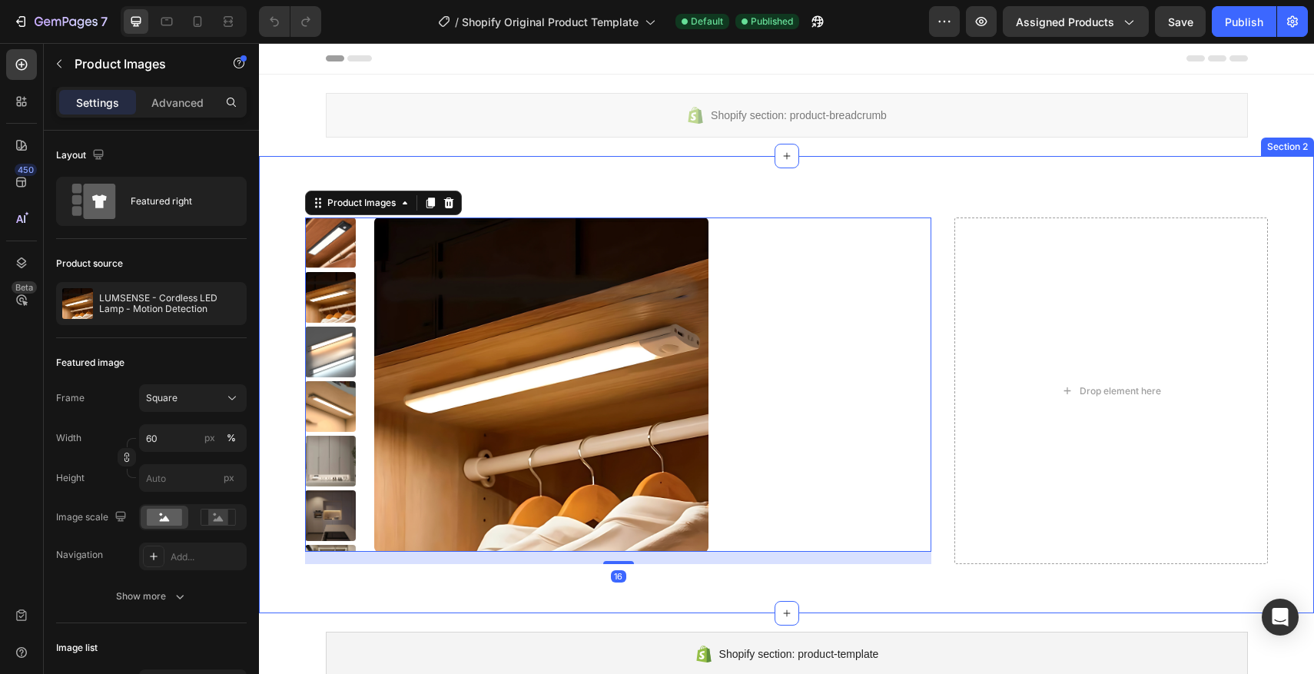
click at [1099, 186] on div "Product Images 16 Drop element here Product Section 2" at bounding box center [786, 384] width 1055 height 457
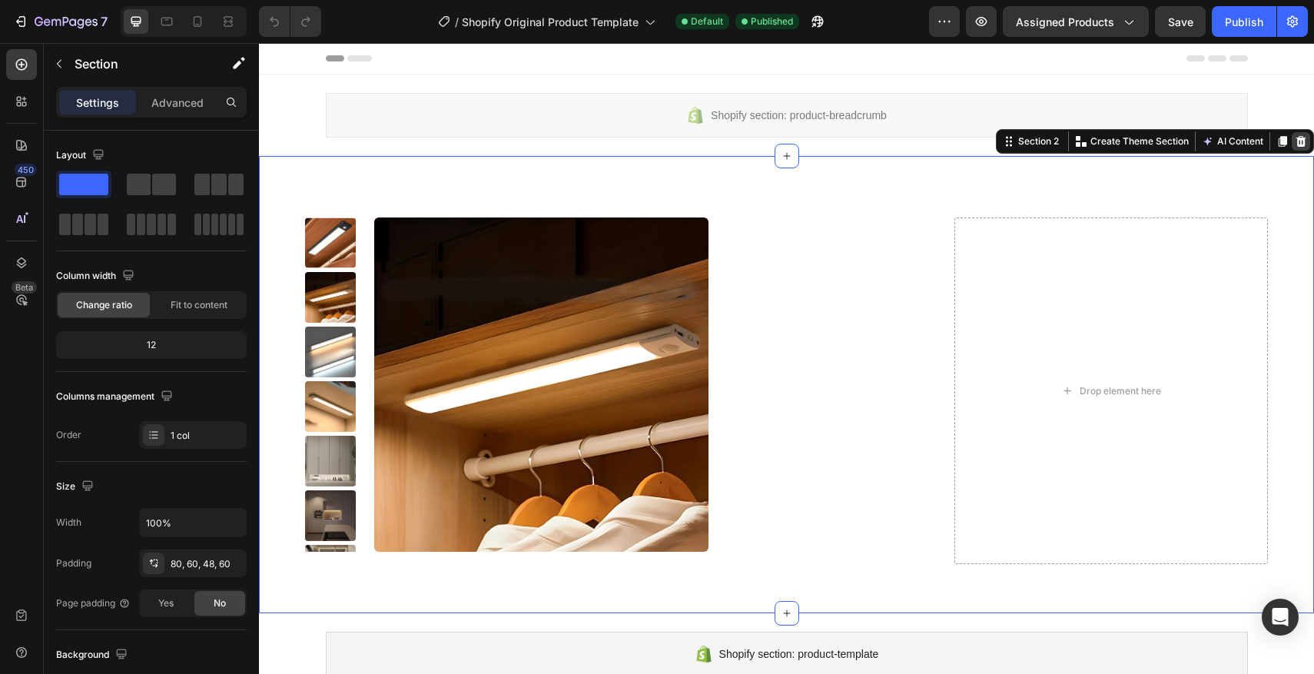
click at [1298, 144] on icon at bounding box center [1301, 141] width 10 height 11
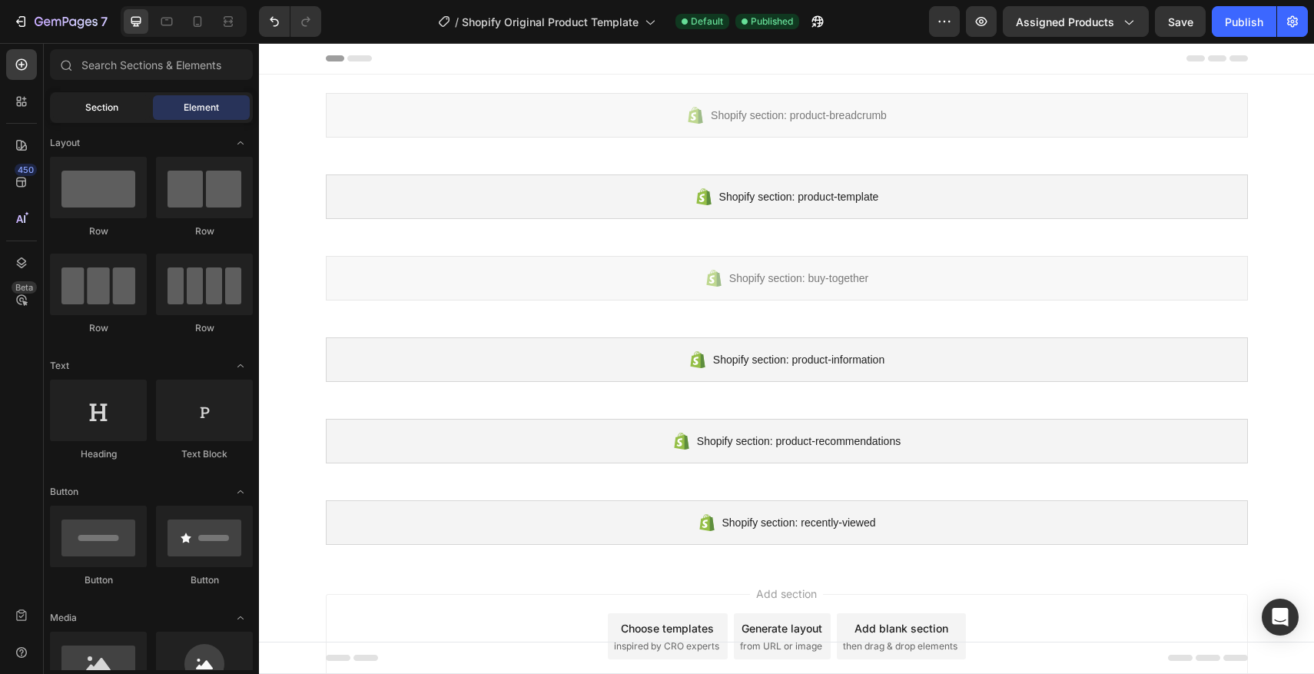
click at [87, 108] on span "Section" at bounding box center [101, 108] width 33 height 14
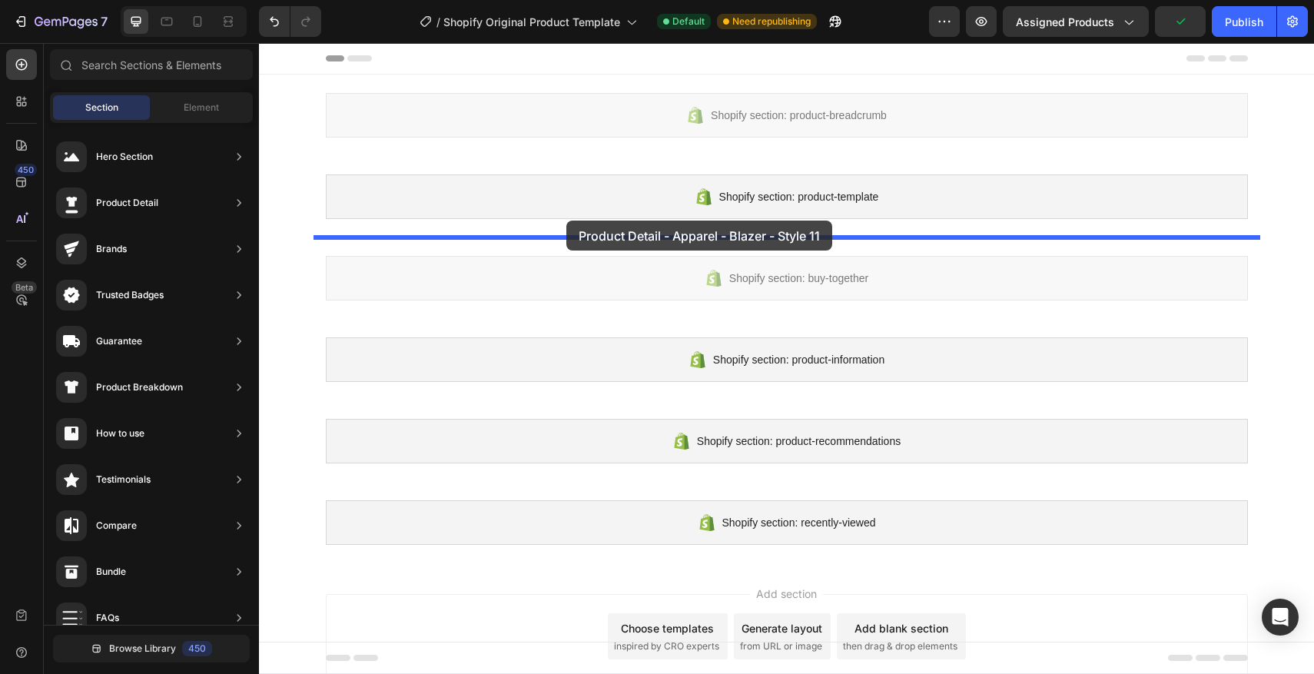
drag, startPoint x: 568, startPoint y: 285, endPoint x: 566, endPoint y: 220, distance: 64.6
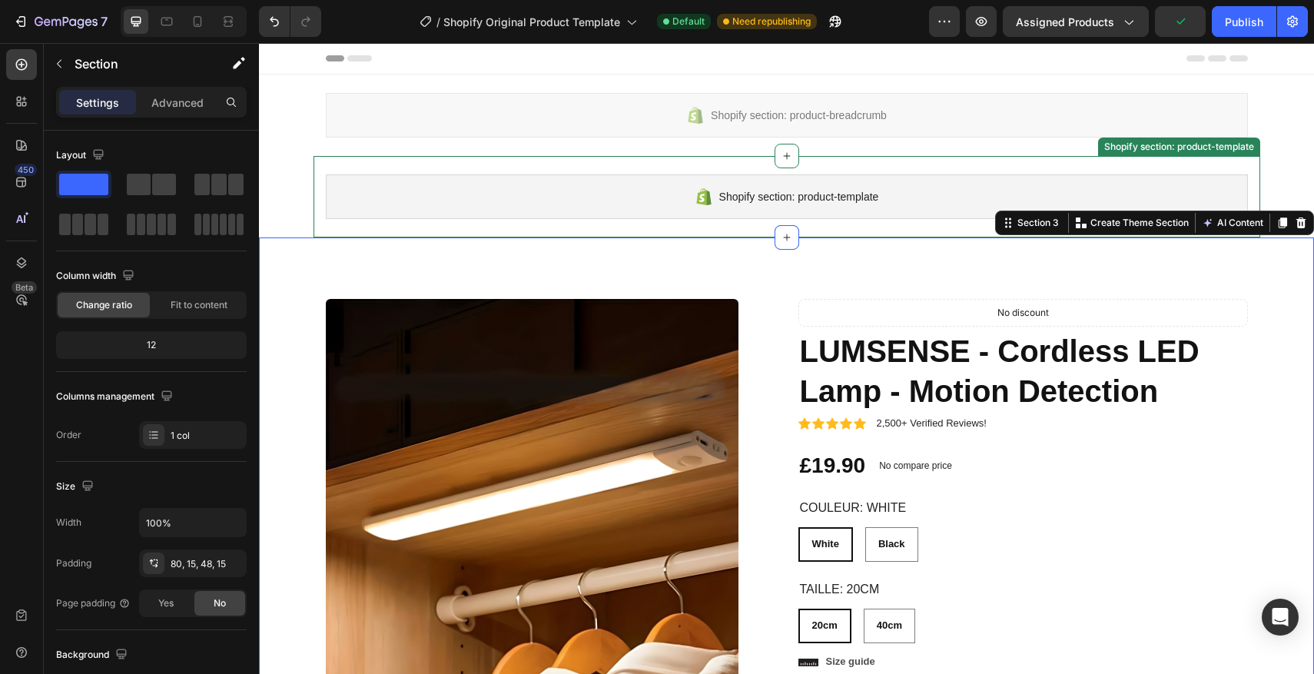
radio input "false"
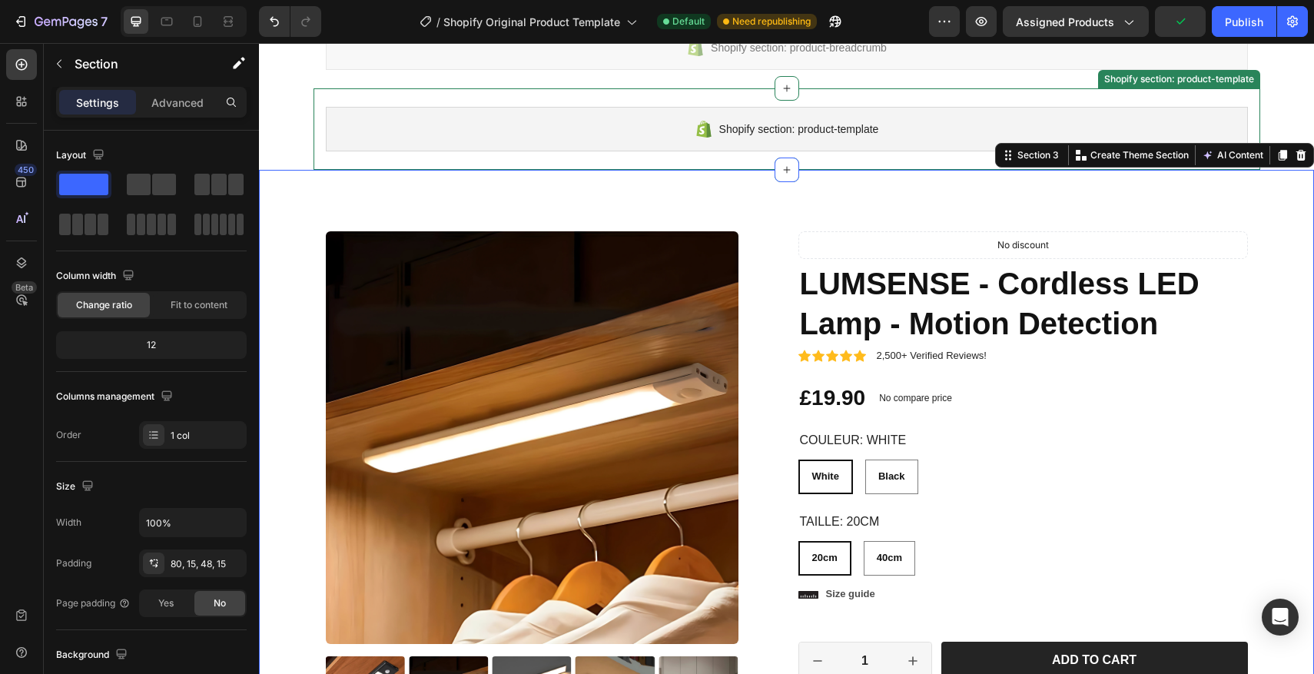
scroll to position [80, 0]
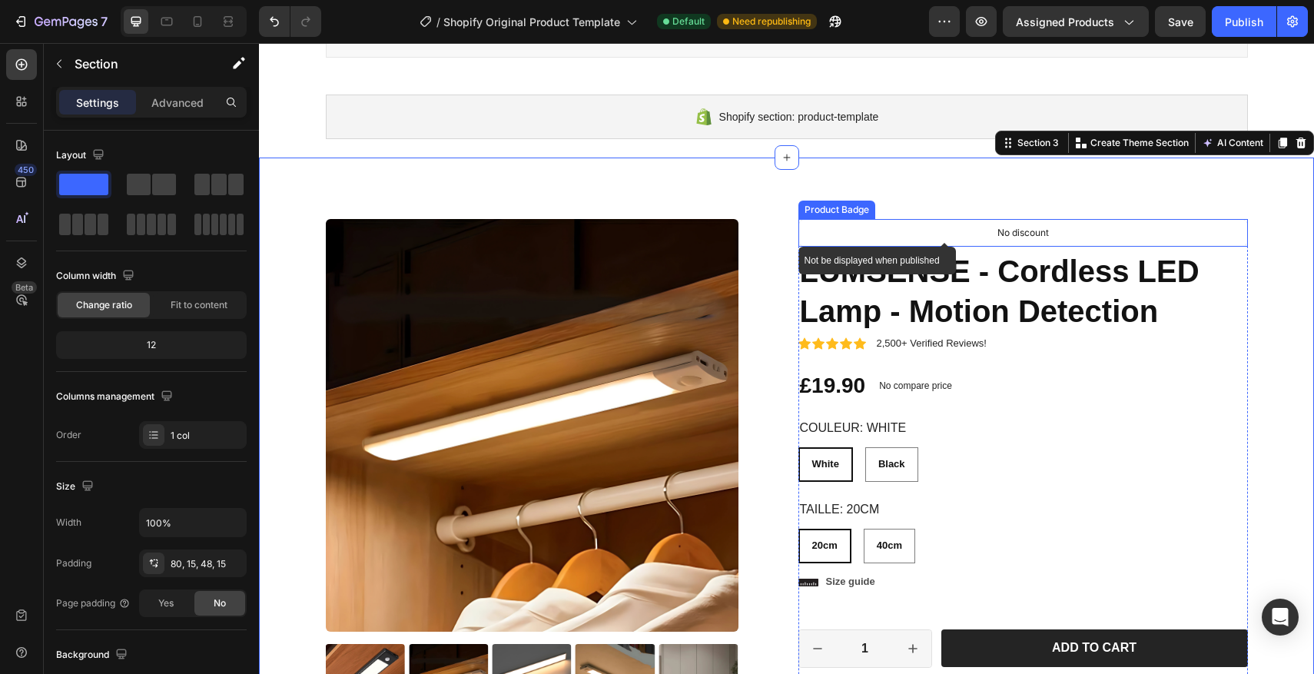
click at [874, 230] on div "No discount" at bounding box center [1023, 233] width 448 height 26
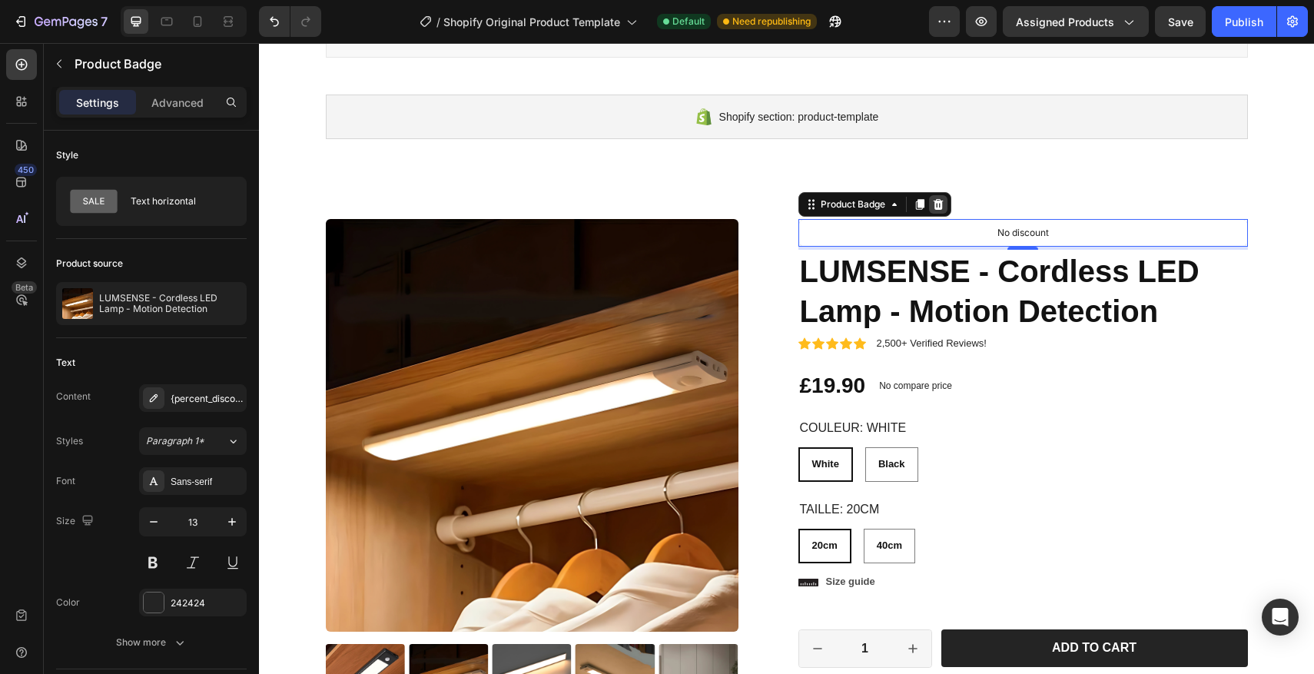
click at [937, 202] on icon at bounding box center [938, 204] width 10 height 11
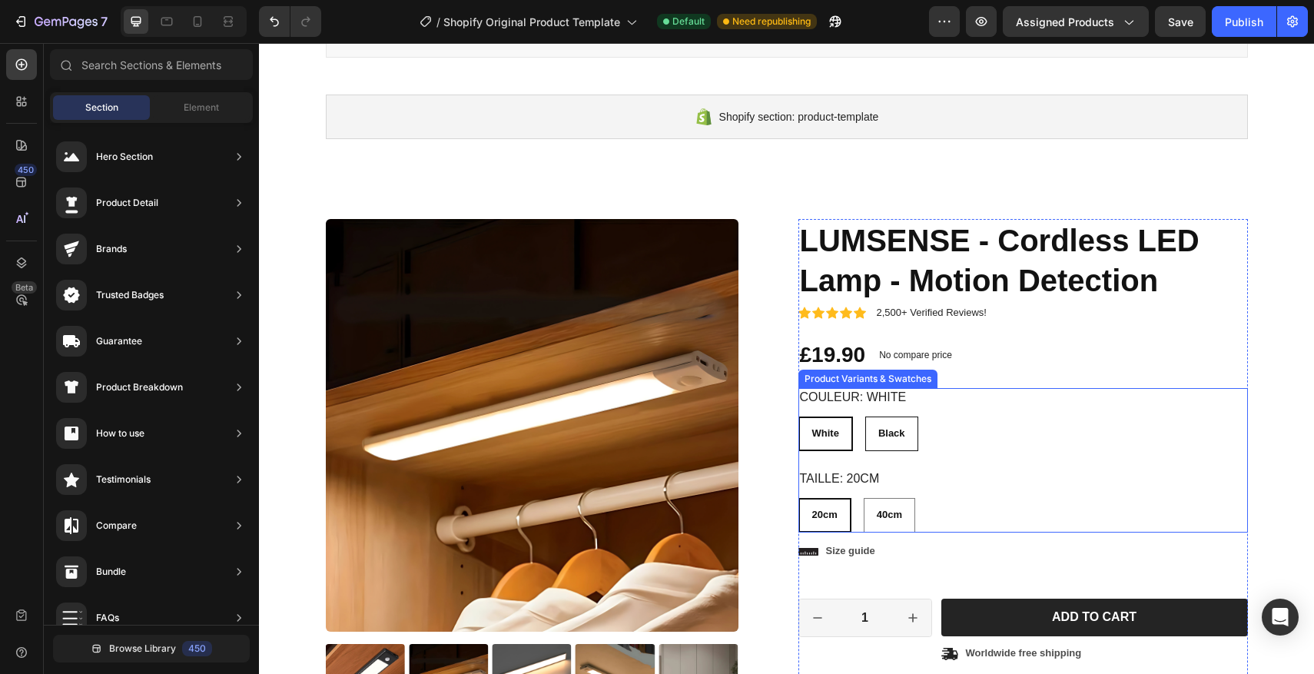
click at [903, 439] on div "Black" at bounding box center [891, 433] width 51 height 25
click at [865, 416] on input "Black Black Black" at bounding box center [864, 416] width 1 height 1
radio input "false"
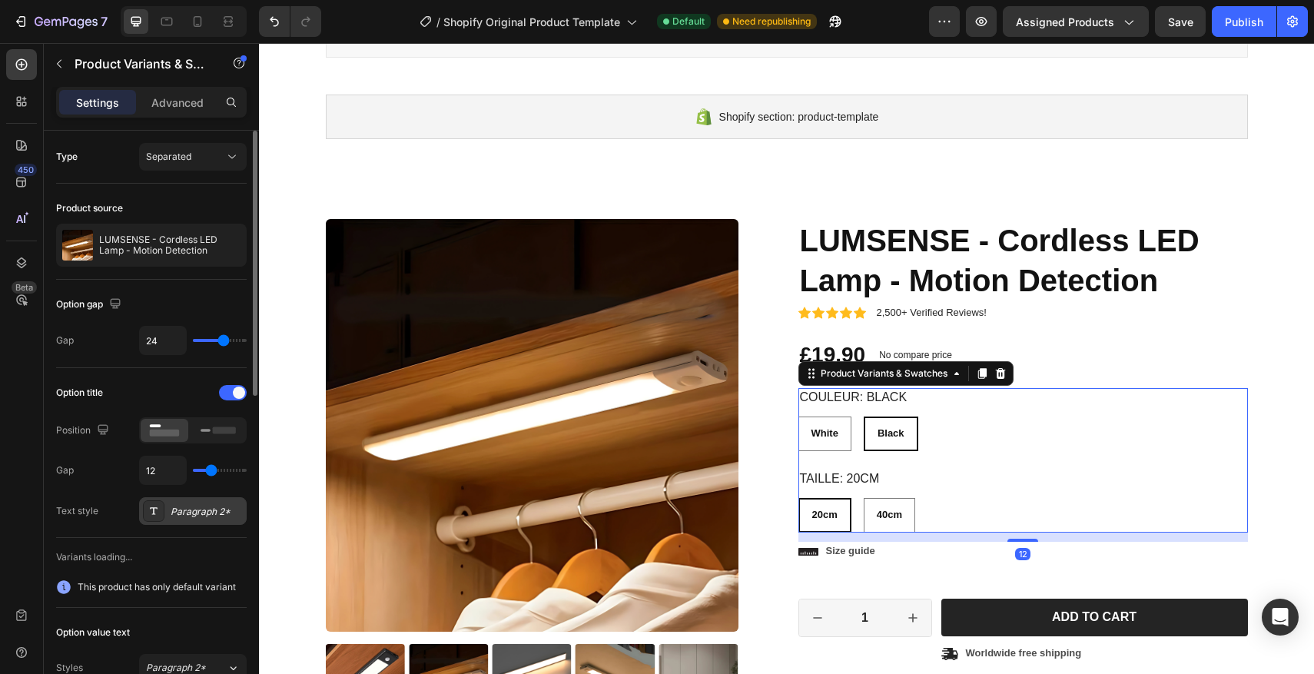
radio input "false"
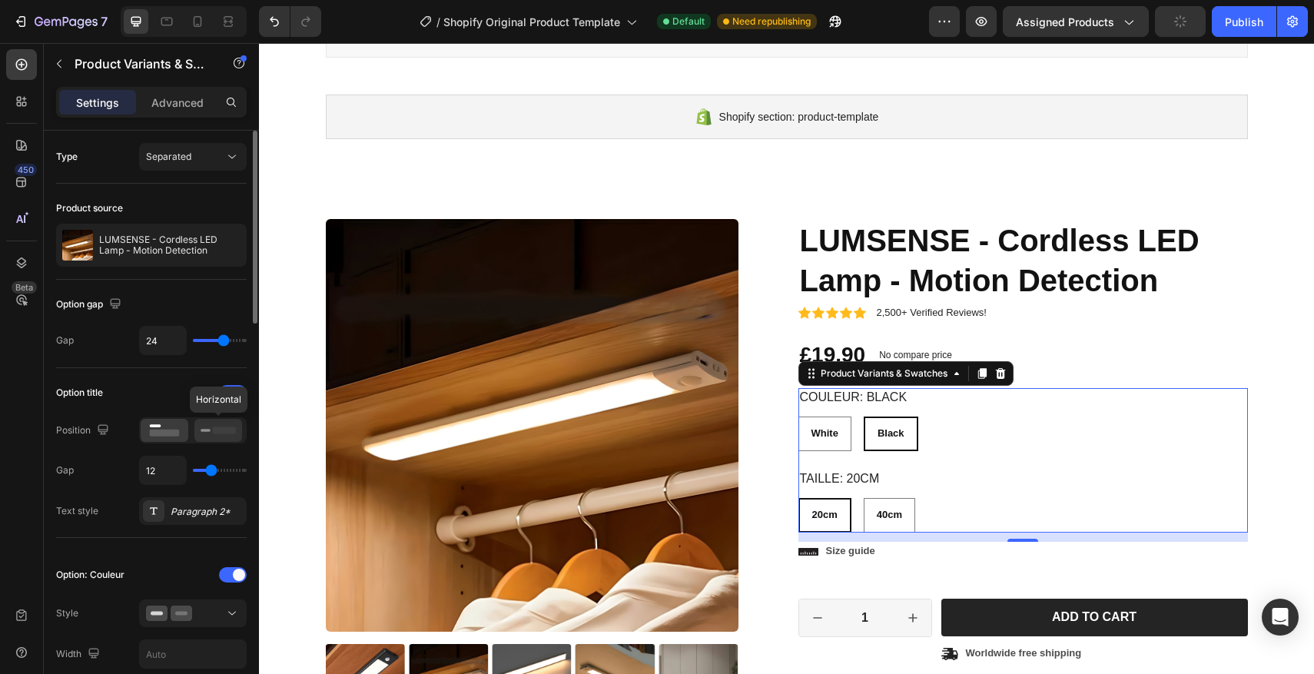
click at [199, 435] on div at bounding box center [218, 430] width 48 height 23
radio input "true"
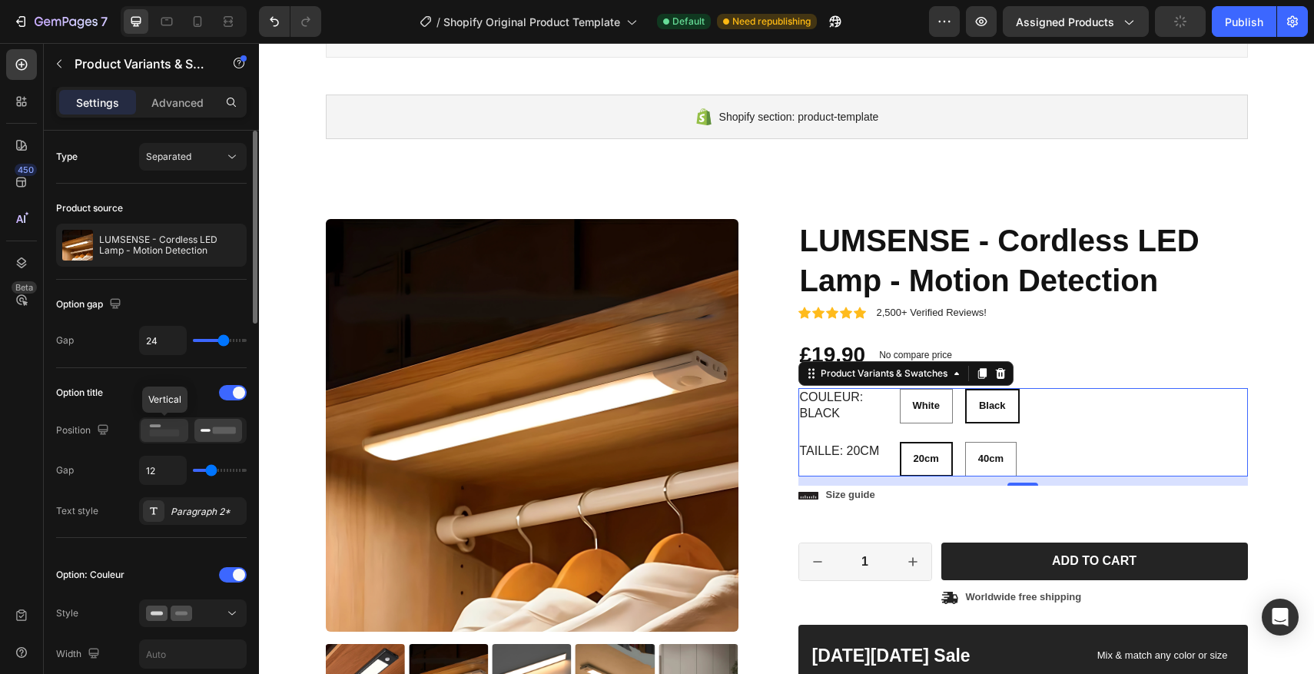
click at [184, 434] on div at bounding box center [165, 430] width 48 height 23
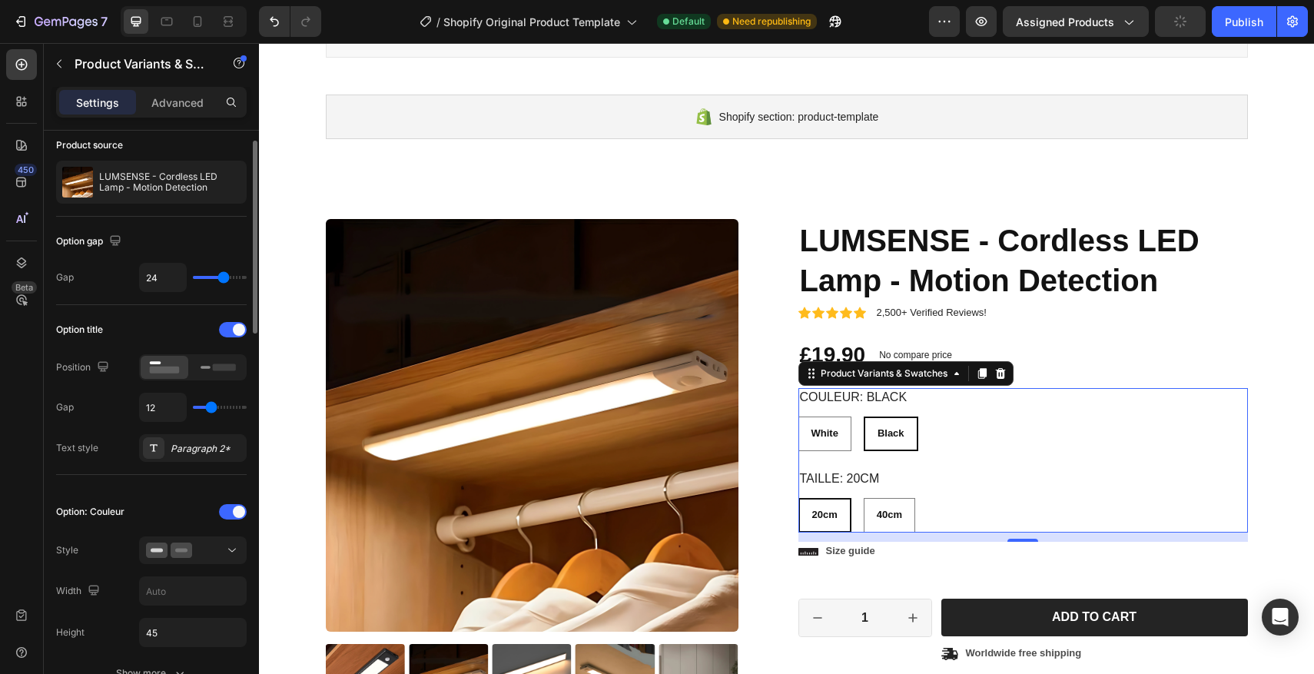
scroll to position [62, 0]
click at [193, 545] on div at bounding box center [193, 550] width 94 height 15
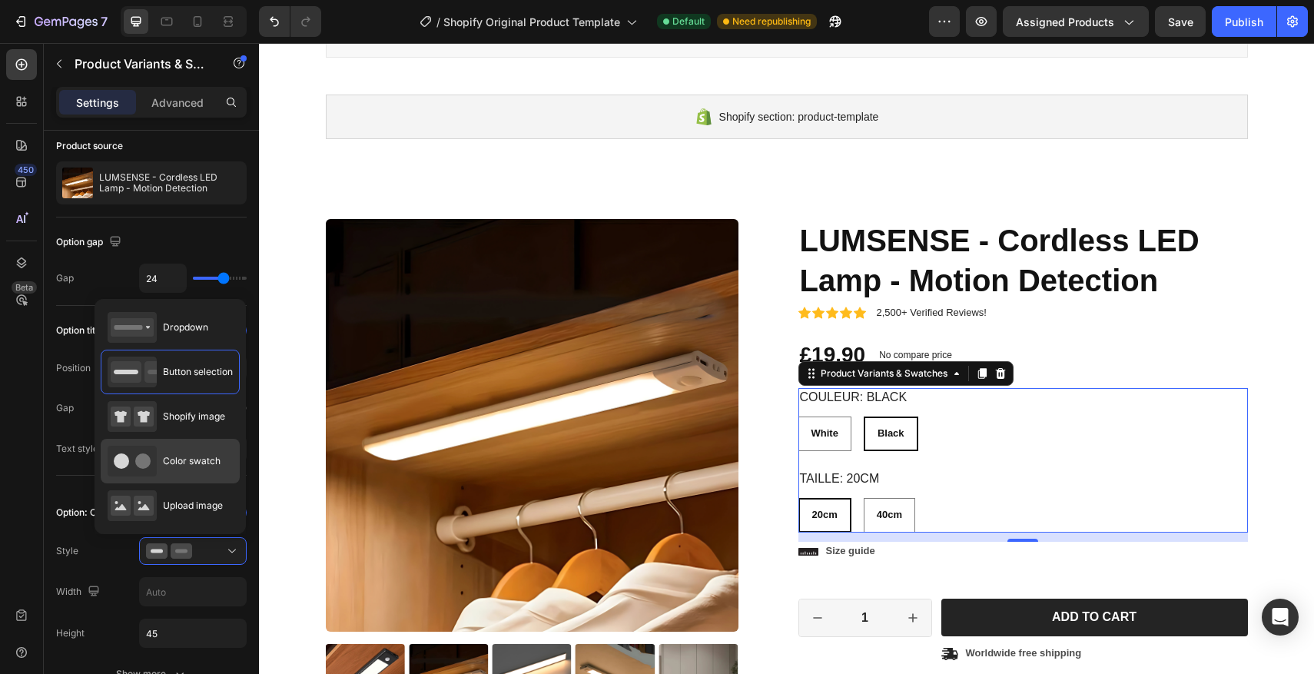
click at [161, 449] on div "Color swatch" at bounding box center [164, 461] width 113 height 31
type input "45"
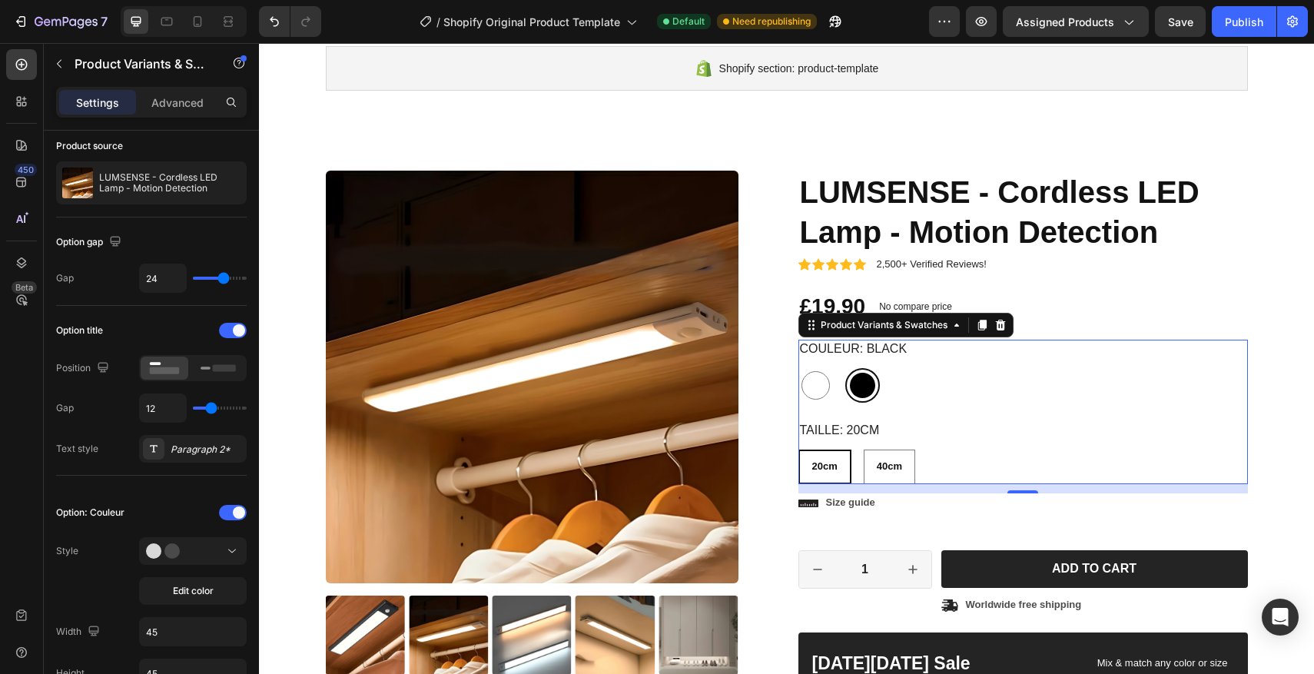
scroll to position [152, 0]
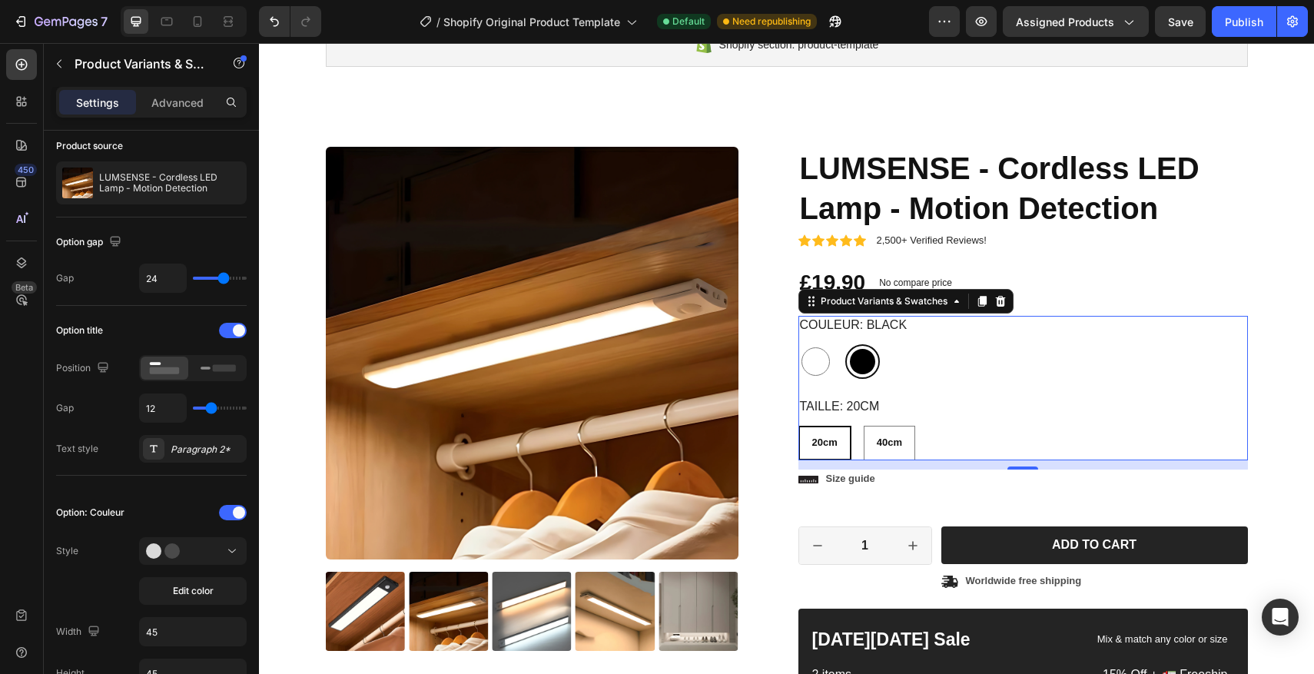
click at [966, 433] on div "20cm 20cm 20cm 40cm 40cm 40cm" at bounding box center [1022, 443] width 449 height 35
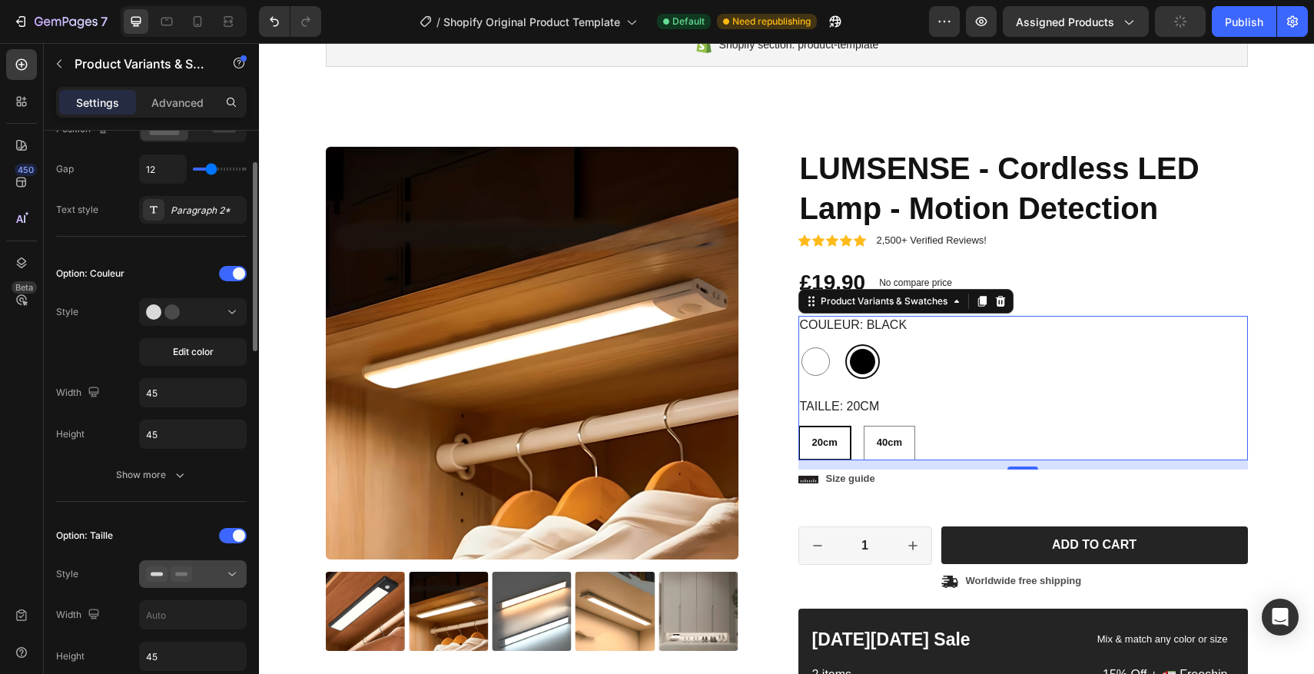
scroll to position [302, 0]
click at [208, 572] on div at bounding box center [193, 572] width 94 height 15
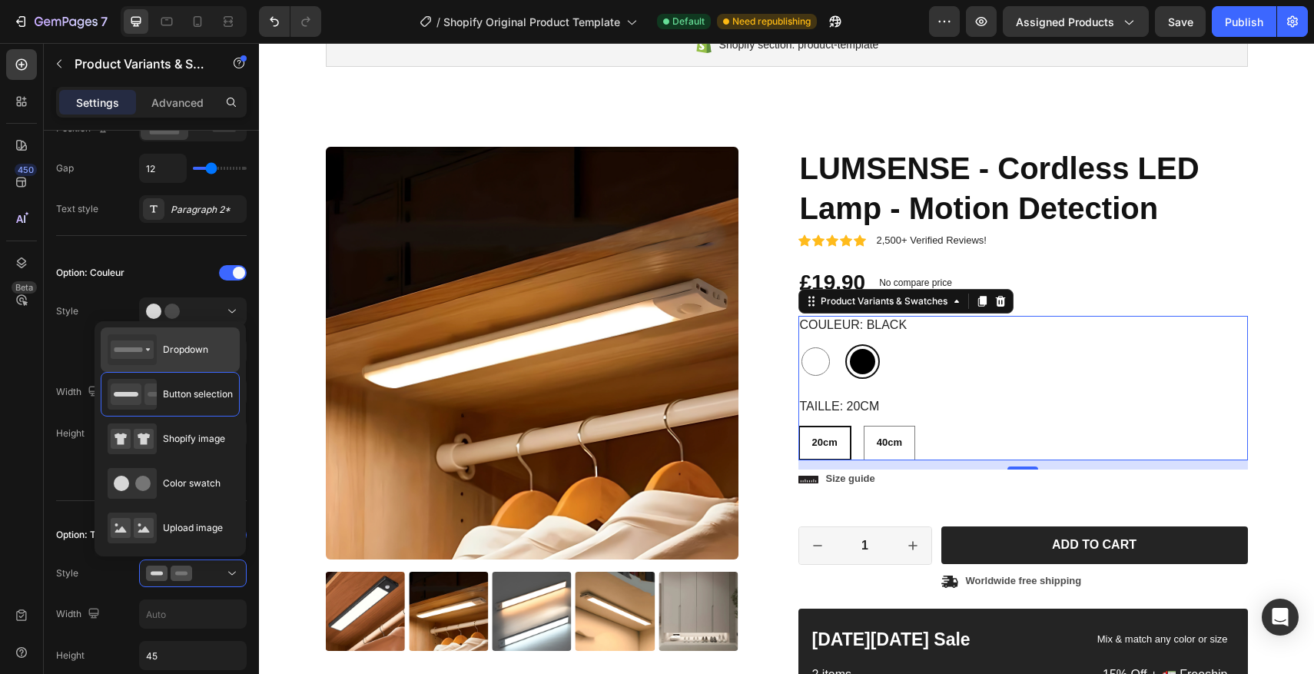
click at [0, 0] on div "Dropdown" at bounding box center [0, 0] width 0 height 0
type input "100%"
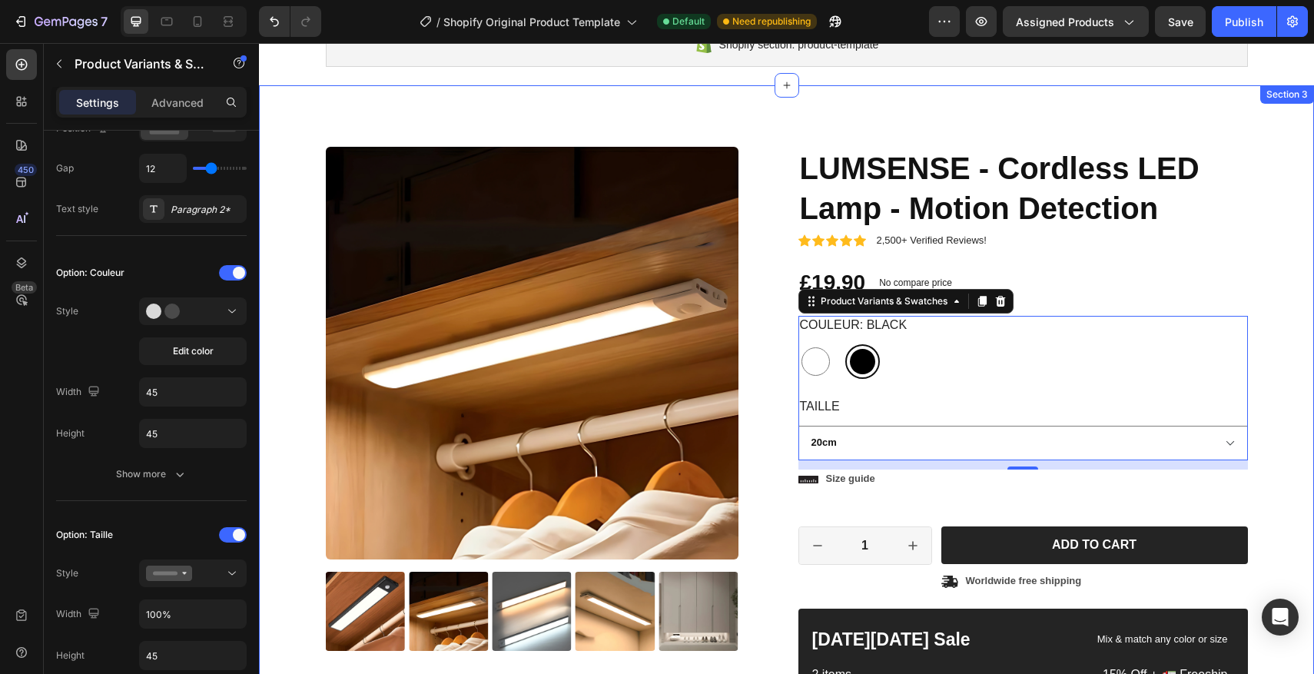
click at [1261, 215] on div "Product Images Material Shipping Care instruction Accordion Icon Icon Icon Icon…" at bounding box center [786, 497] width 1032 height 701
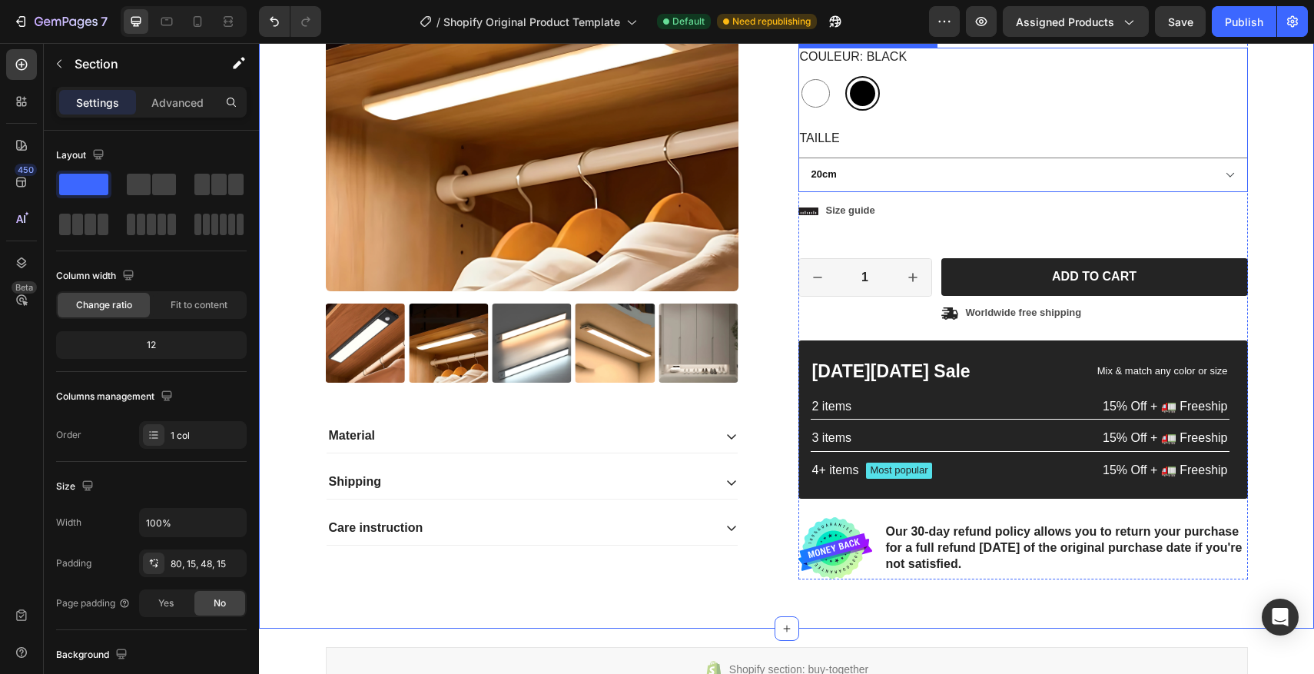
scroll to position [421, 0]
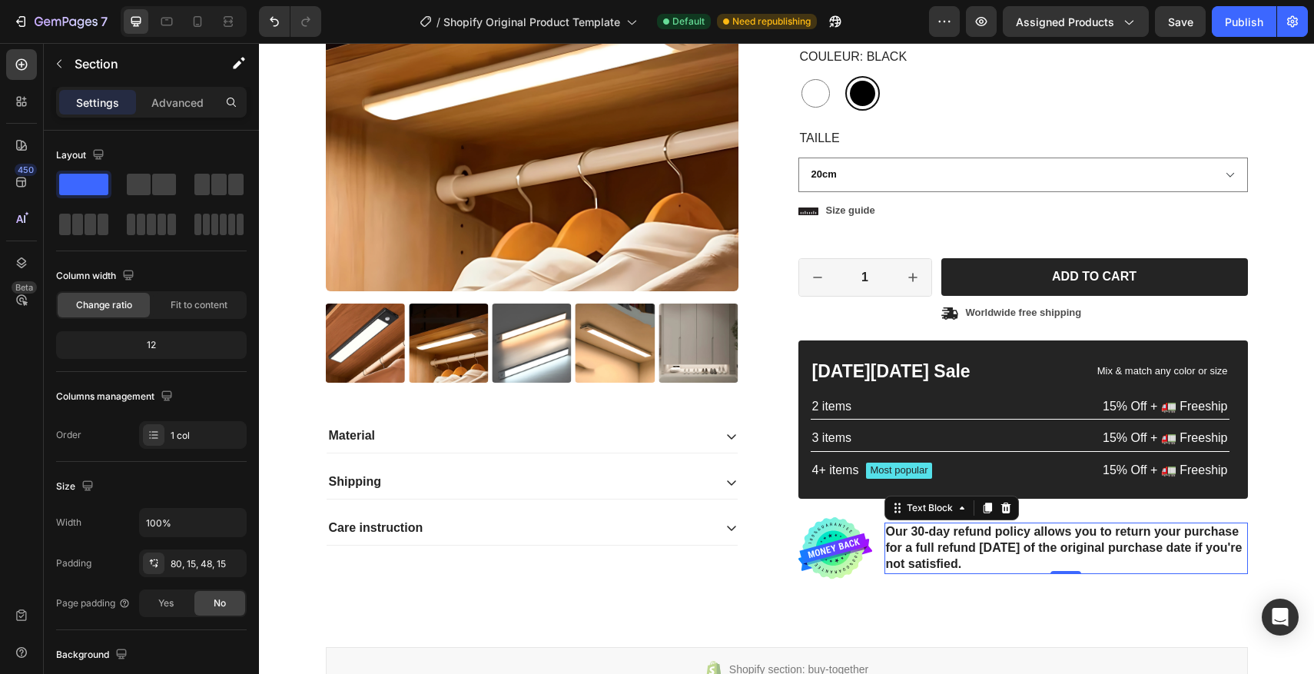
click at [1039, 535] on p "Our 30-day refund policy allows you to return your purchase for a full refund w…" at bounding box center [1066, 548] width 360 height 48
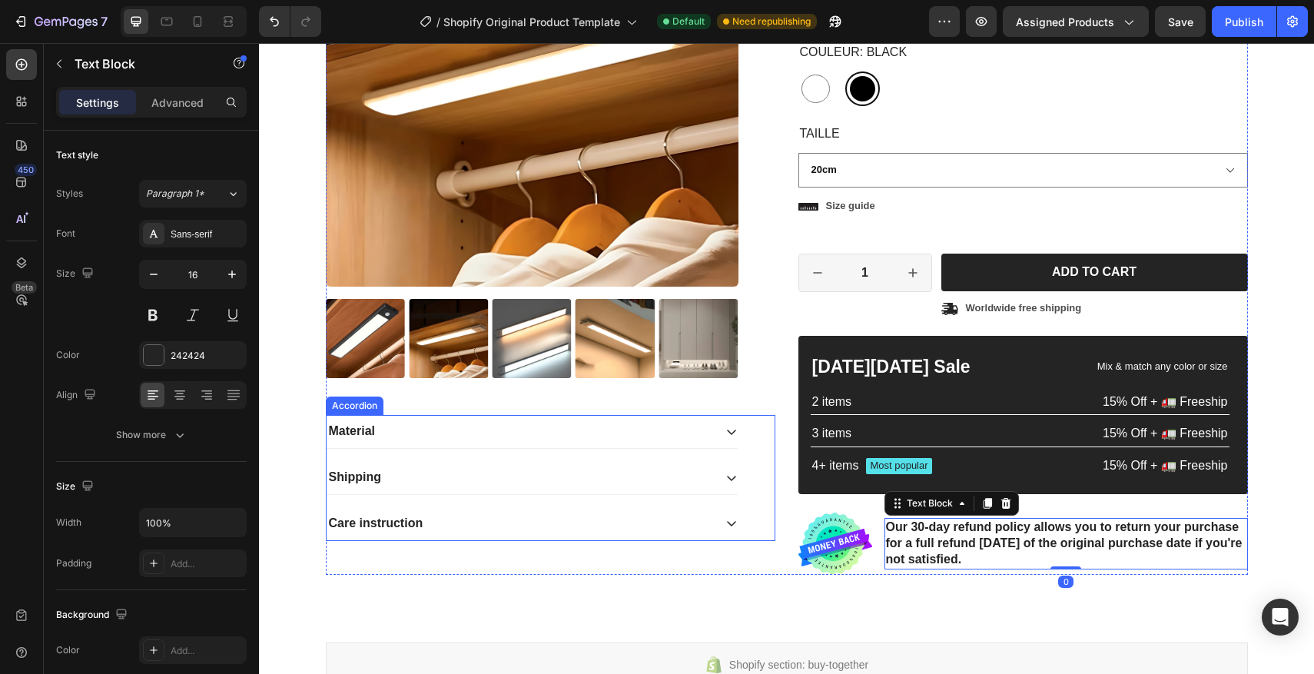
click at [707, 429] on div "Material" at bounding box center [520, 431] width 386 height 21
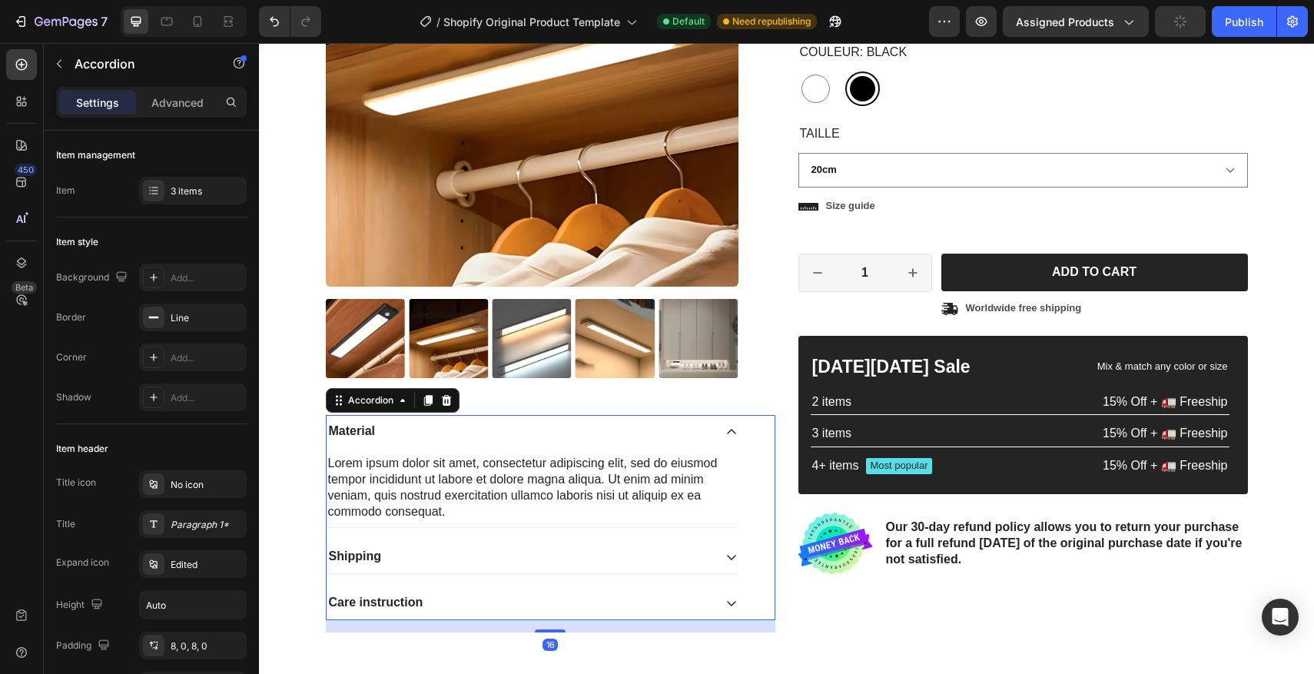
click at [700, 542] on div "Shipping" at bounding box center [532, 556] width 411 height 33
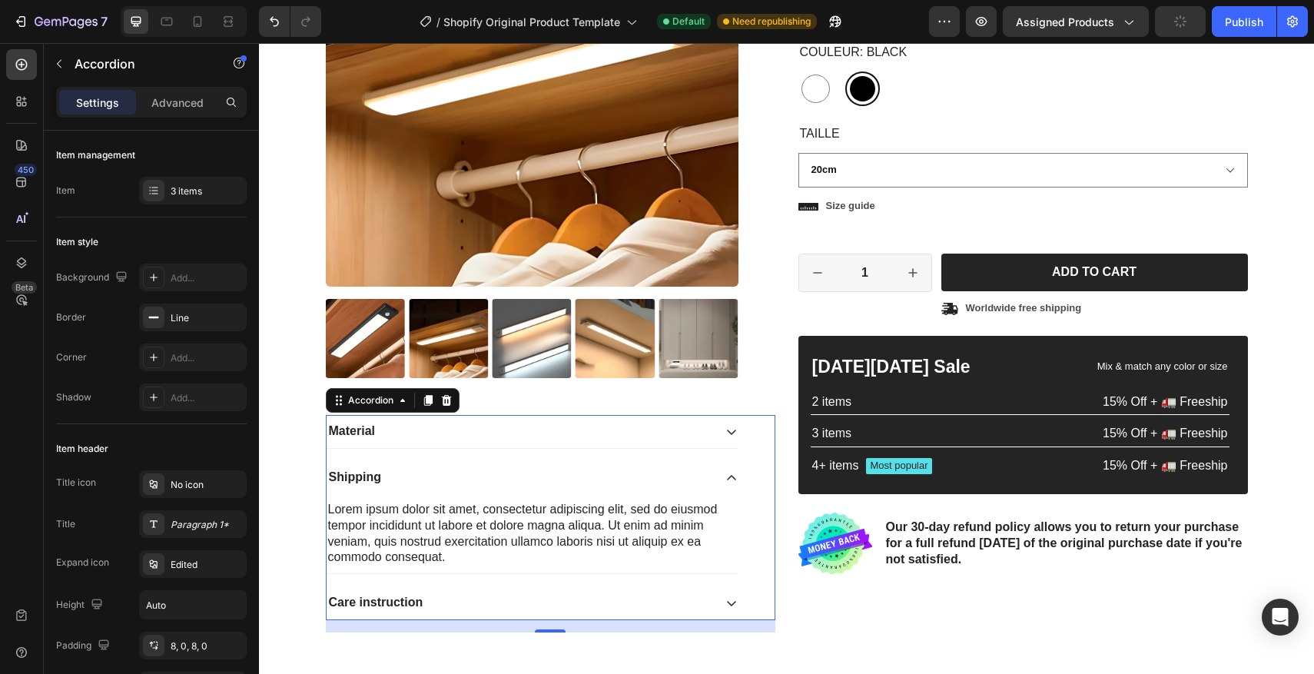
click at [708, 593] on div "Care instruction" at bounding box center [520, 602] width 386 height 21
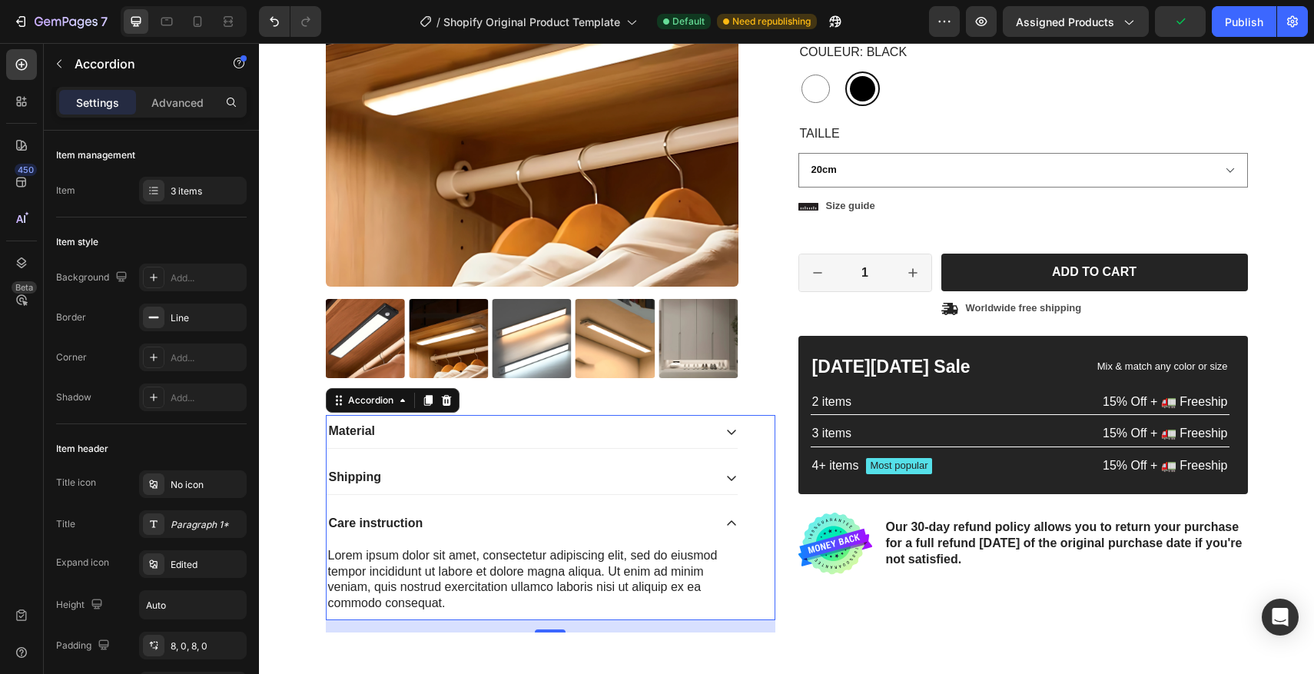
click at [702, 517] on div "Care instruction" at bounding box center [520, 523] width 386 height 21
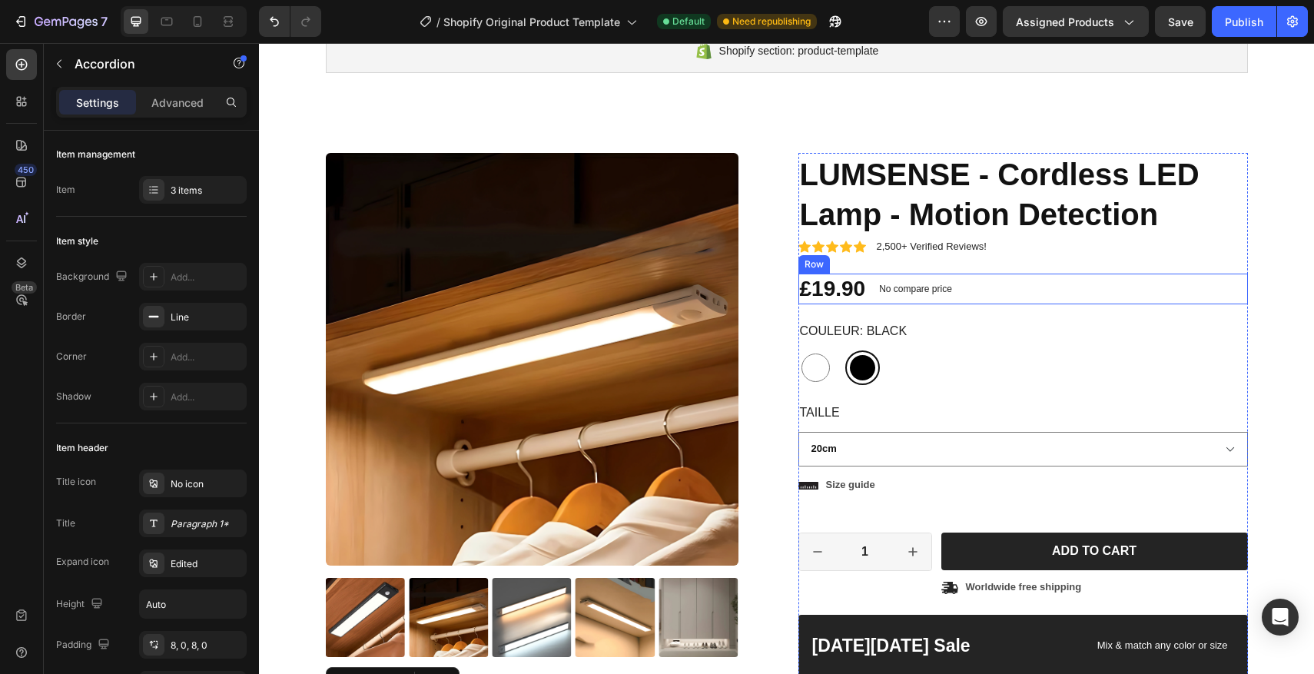
scroll to position [154, 0]
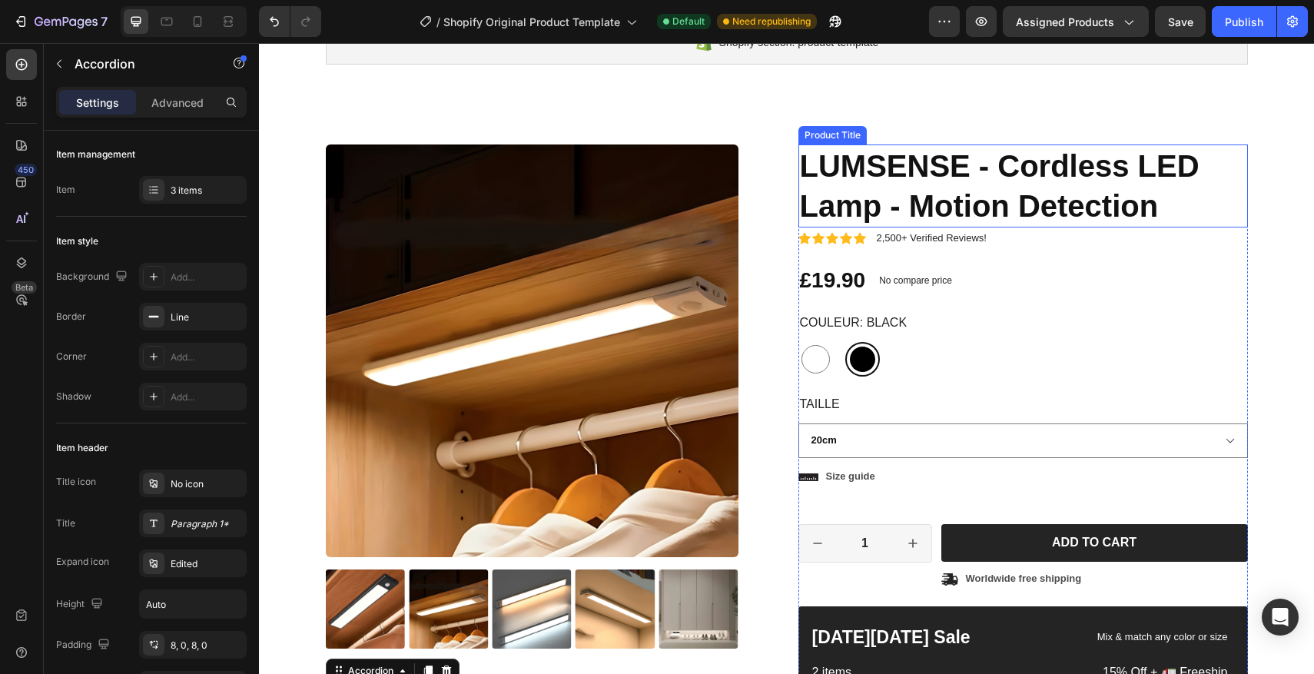
click at [1018, 178] on h1 "LUMSENSE - Cordless LED Lamp - Motion Detection" at bounding box center [1022, 185] width 449 height 83
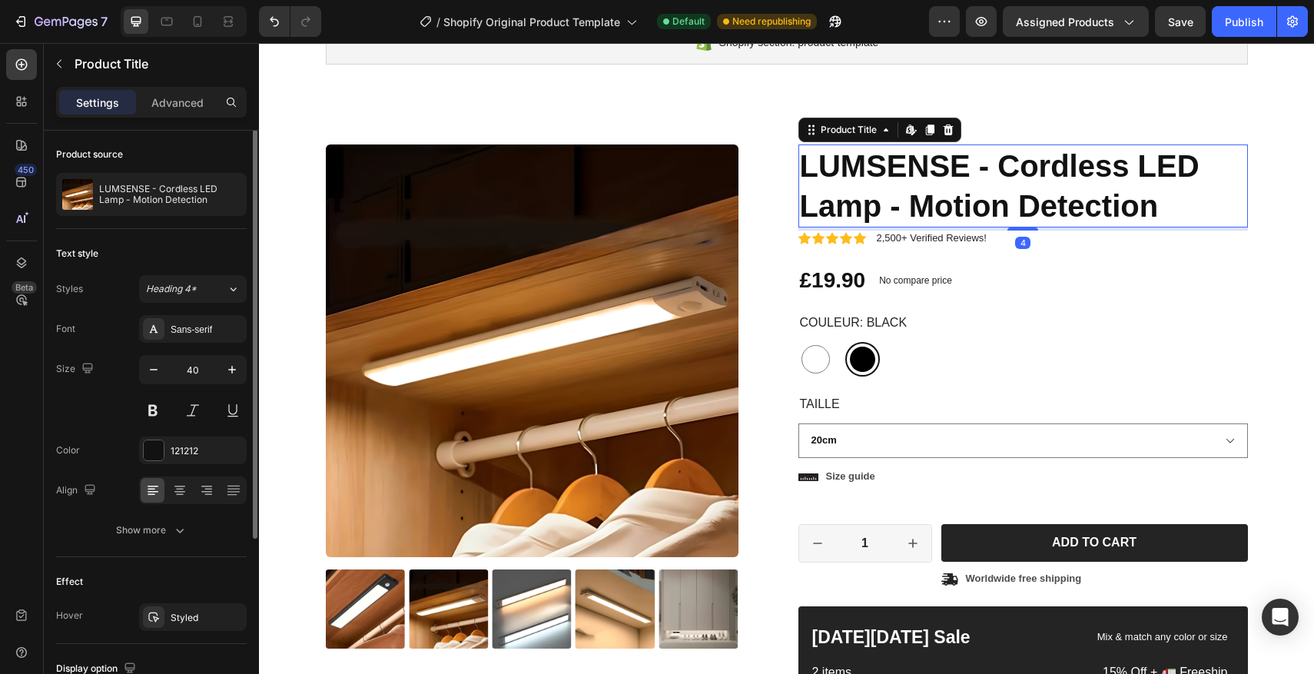
scroll to position [0, 0]
click at [148, 364] on icon "button" at bounding box center [153, 370] width 15 height 15
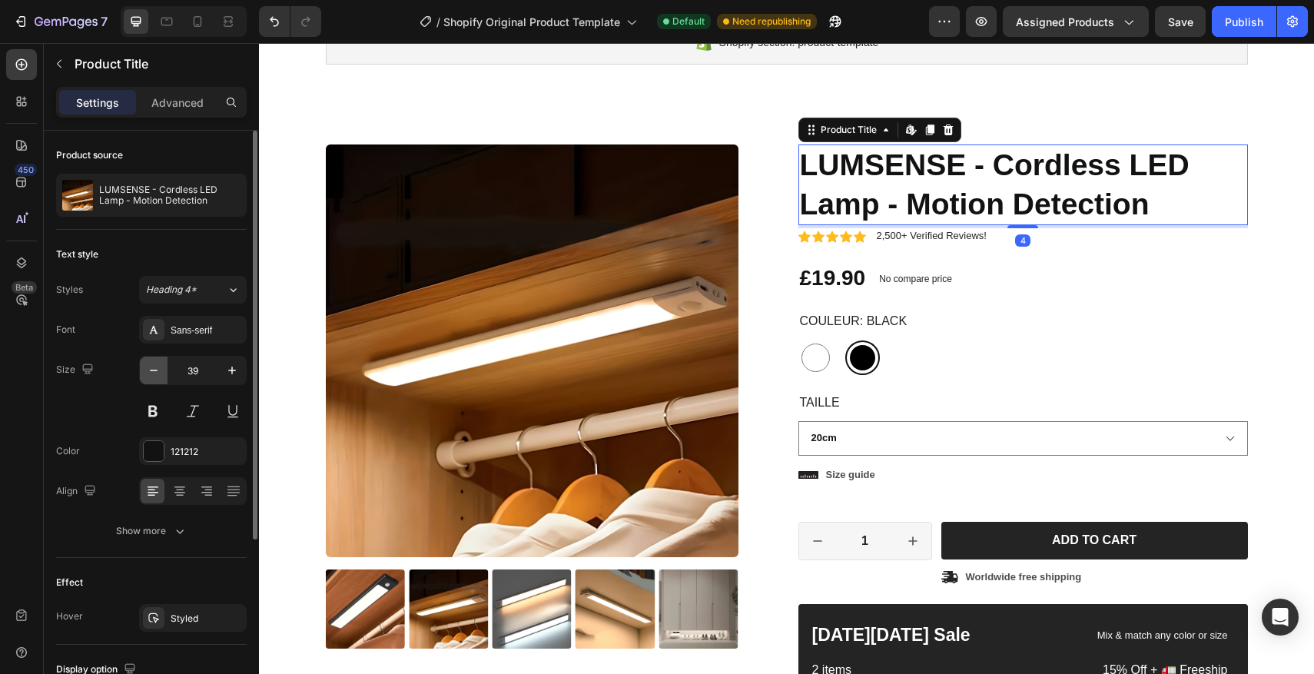
click at [148, 364] on icon "button" at bounding box center [153, 370] width 15 height 15
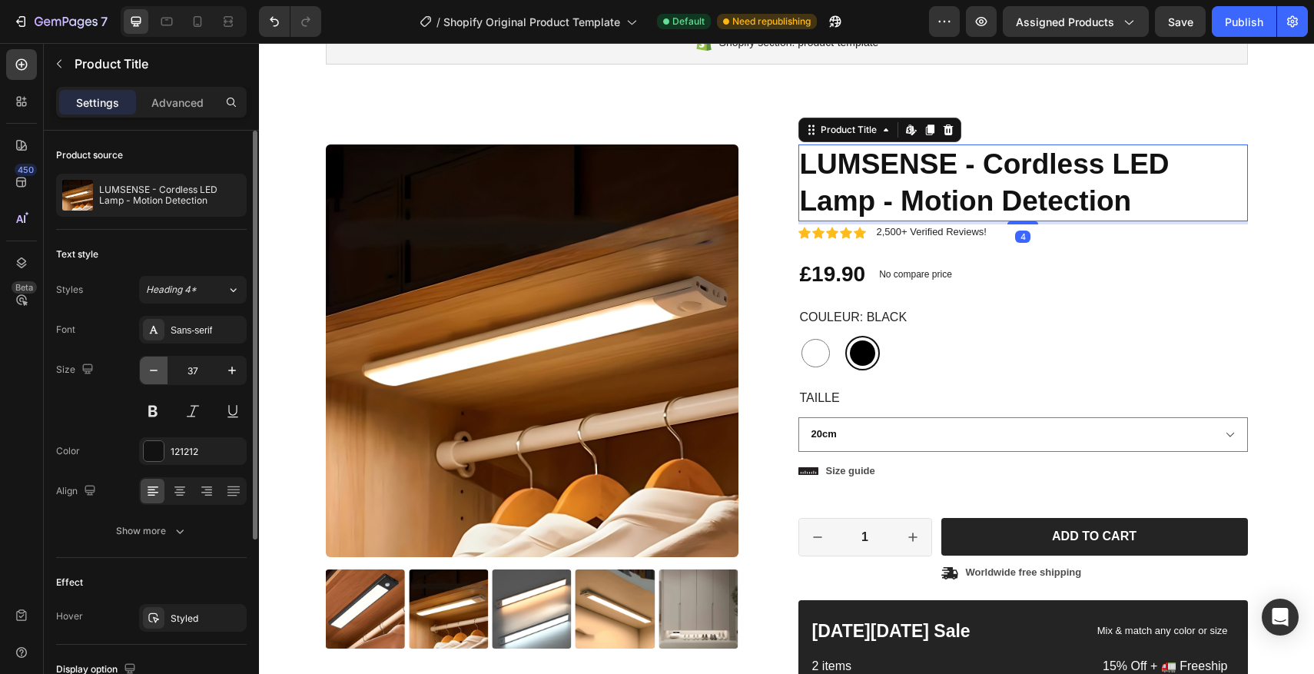
click at [148, 364] on icon "button" at bounding box center [153, 370] width 15 height 15
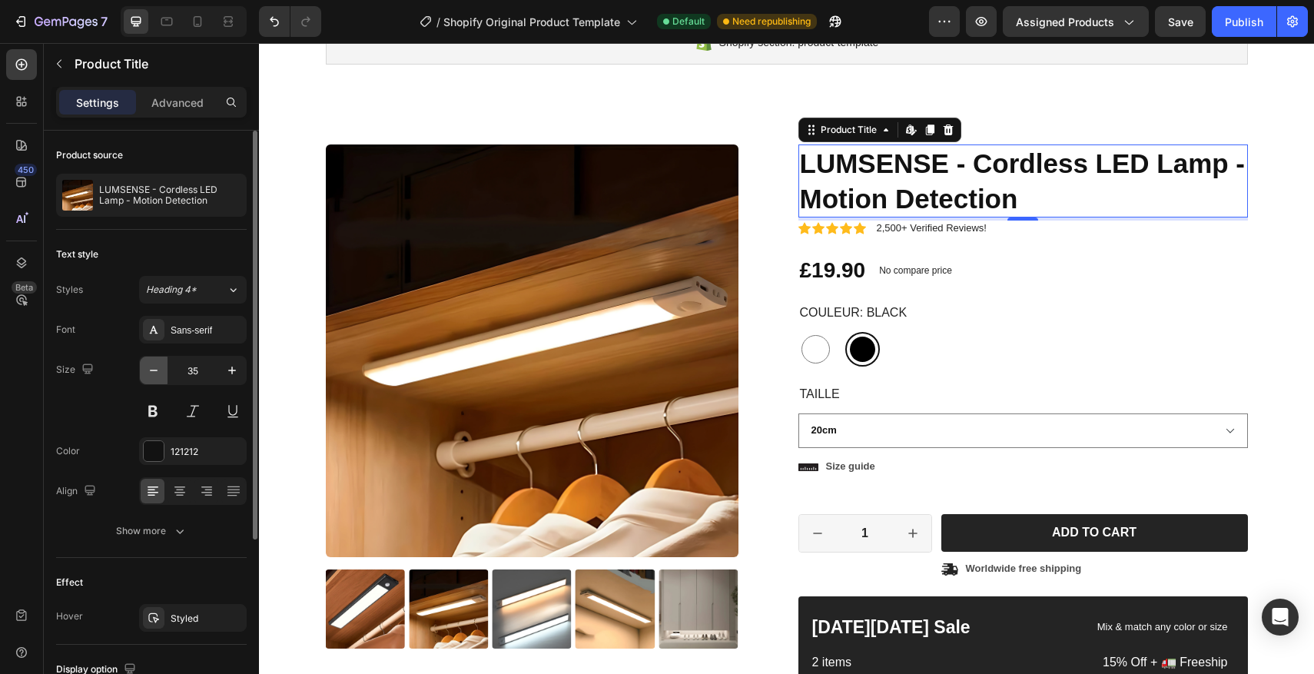
click at [148, 364] on icon "button" at bounding box center [153, 370] width 15 height 15
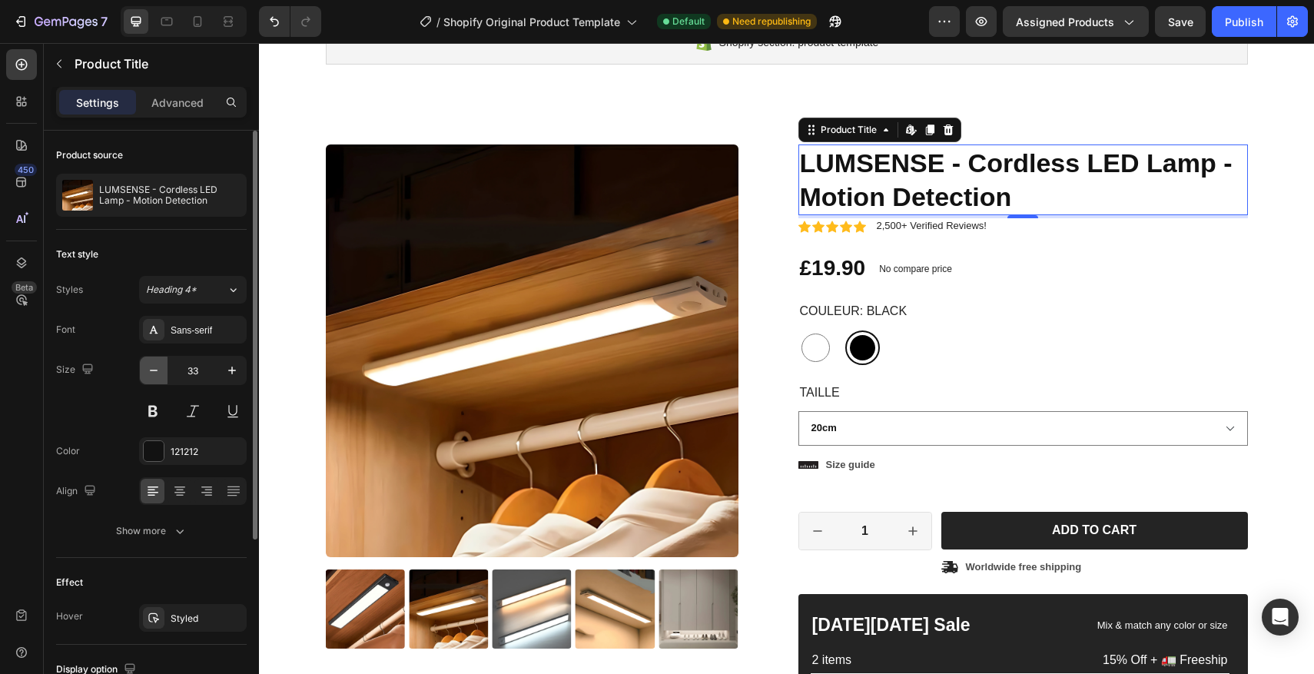
click at [148, 364] on icon "button" at bounding box center [153, 370] width 15 height 15
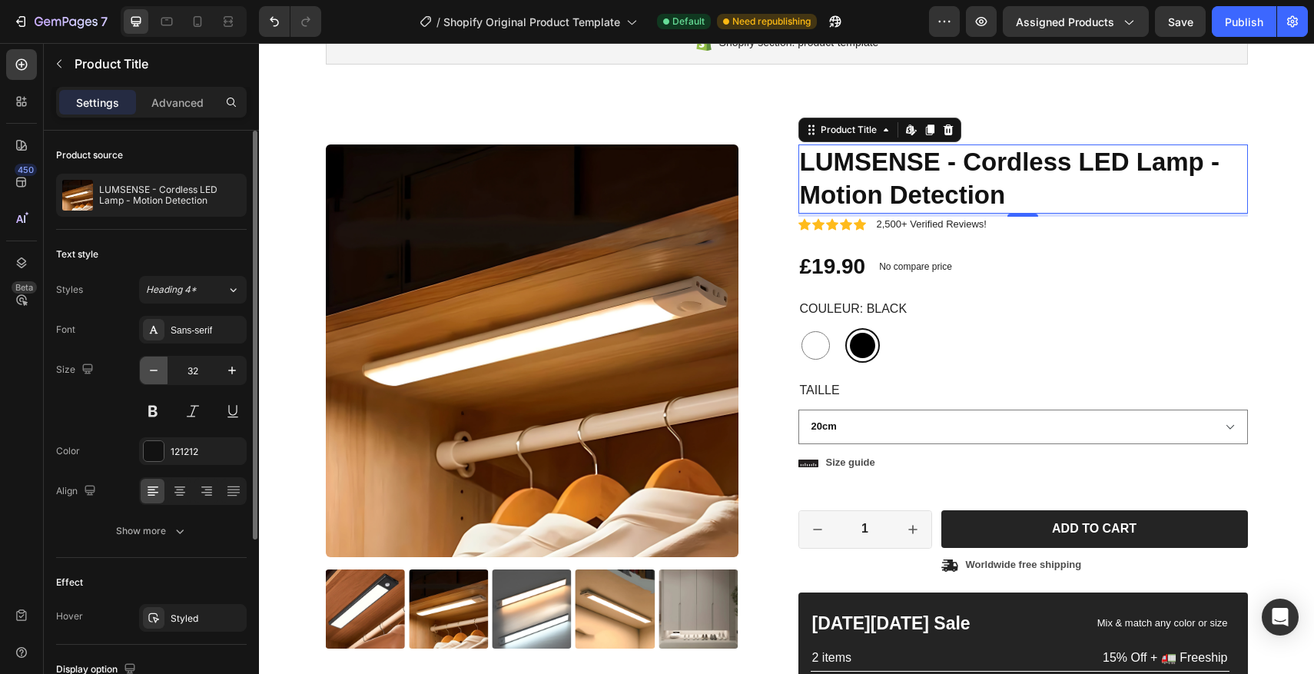
click at [148, 364] on icon "button" at bounding box center [153, 370] width 15 height 15
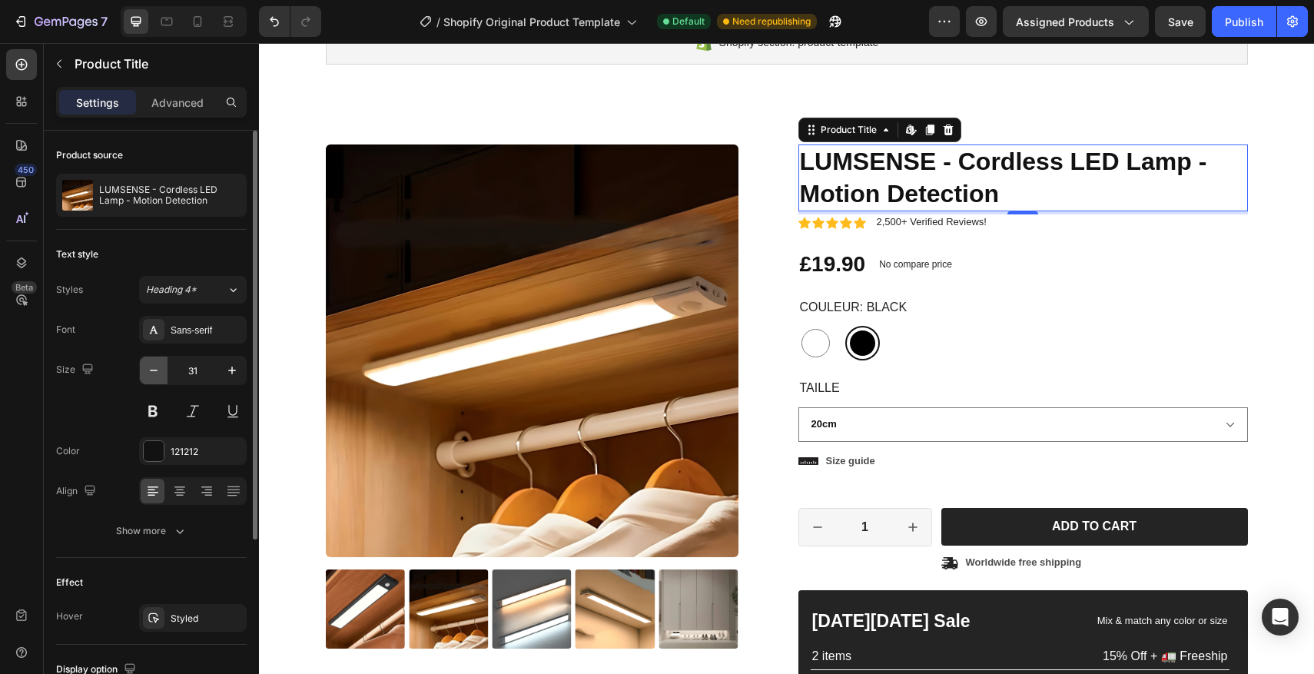
click at [148, 364] on icon "button" at bounding box center [153, 370] width 15 height 15
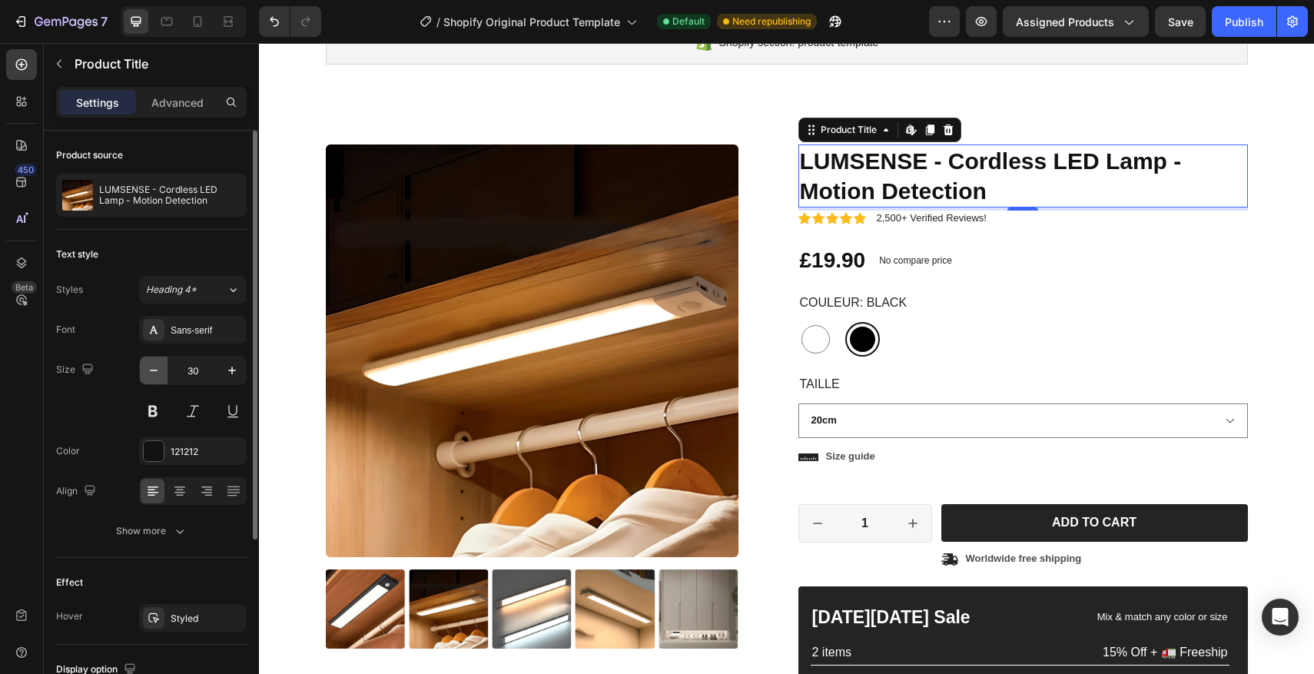
click at [148, 364] on icon "button" at bounding box center [153, 370] width 15 height 15
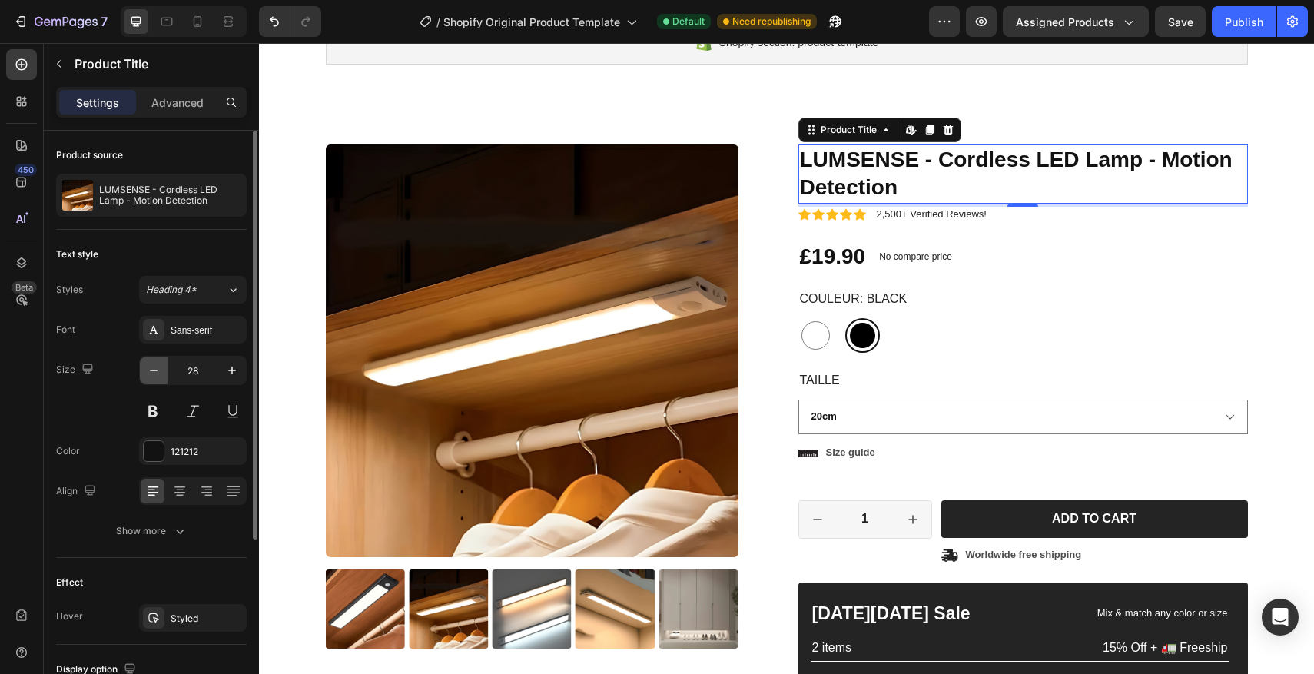
click at [148, 364] on icon "button" at bounding box center [153, 370] width 15 height 15
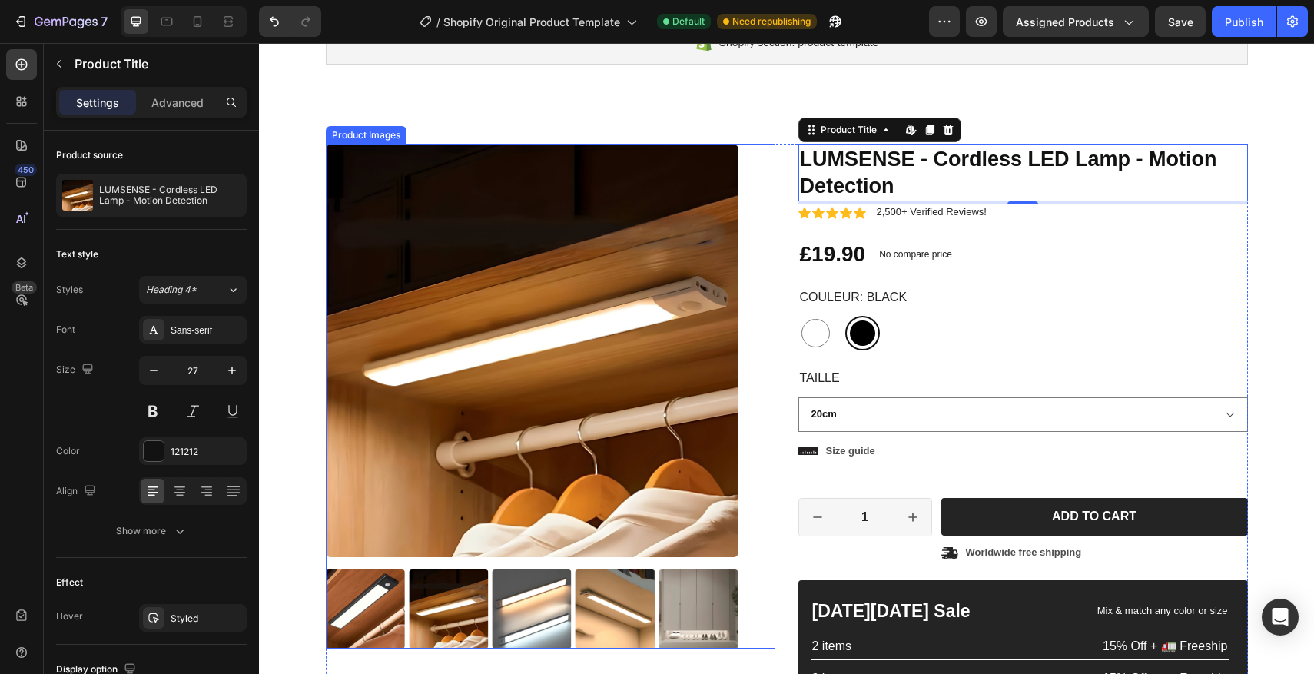
scroll to position [155, 0]
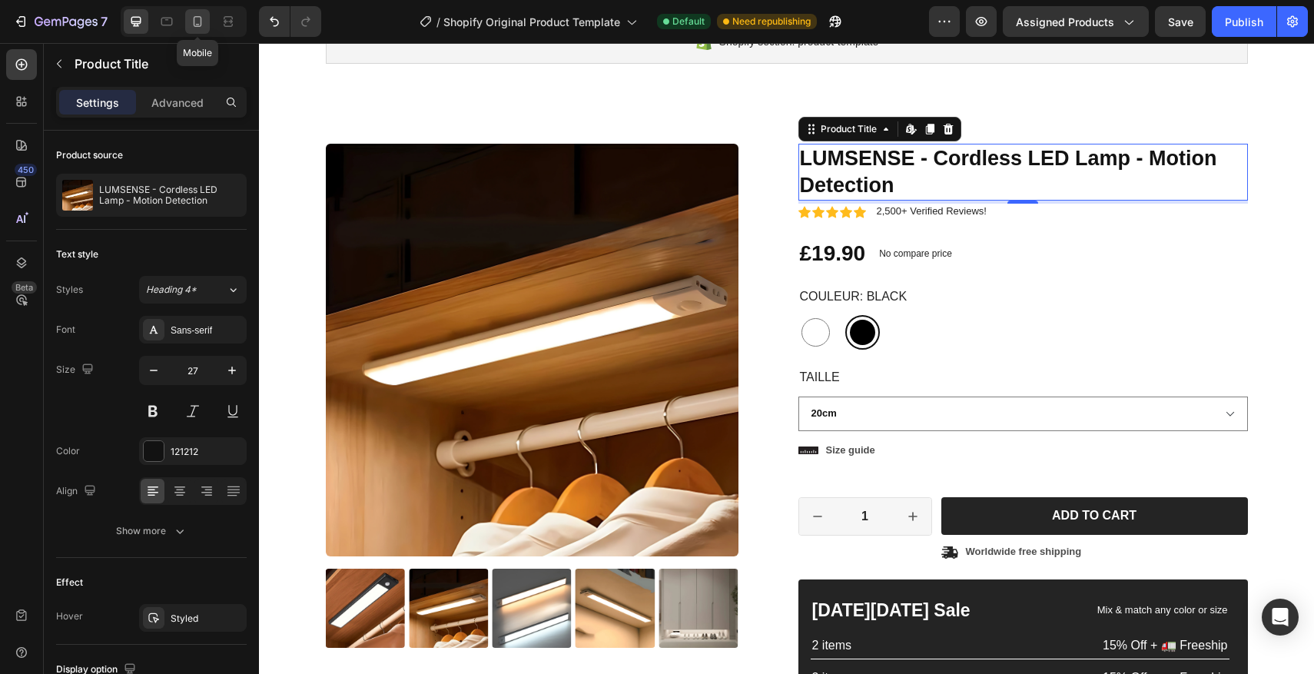
click at [200, 20] on icon at bounding box center [197, 21] width 15 height 15
type input "24"
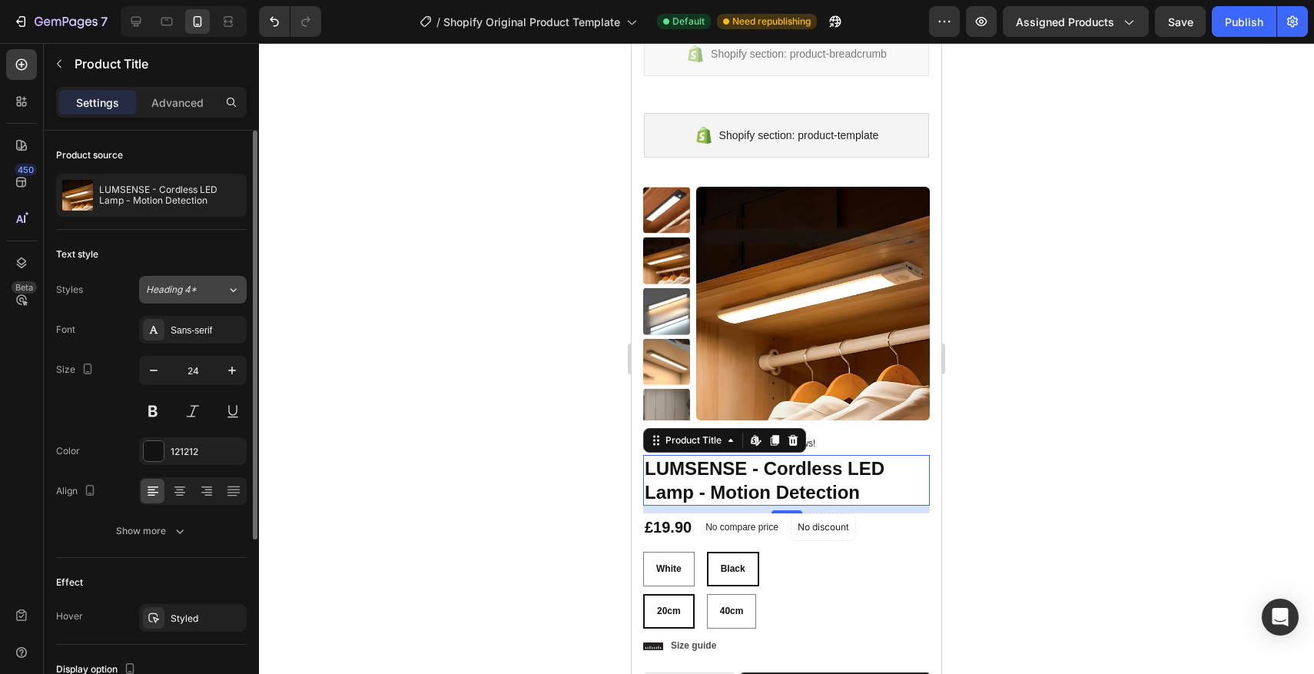
scroll to position [58, 0]
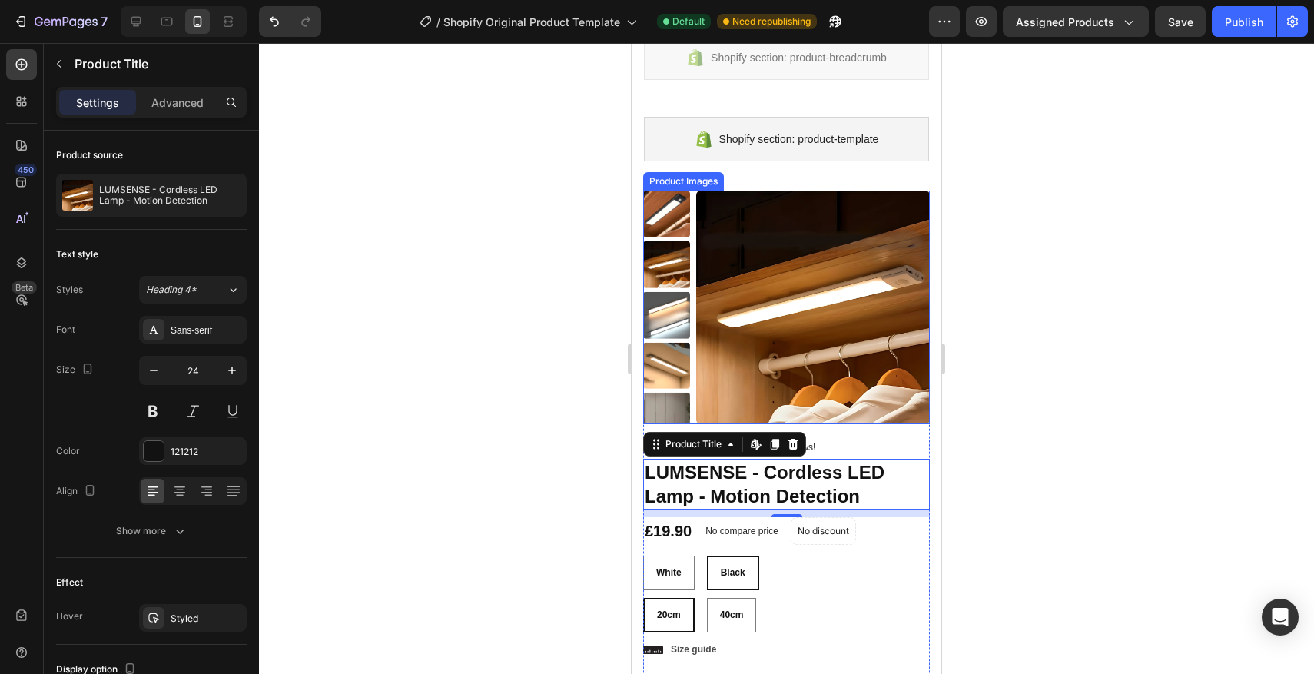
click at [767, 226] on img at bounding box center [813, 308] width 234 height 234
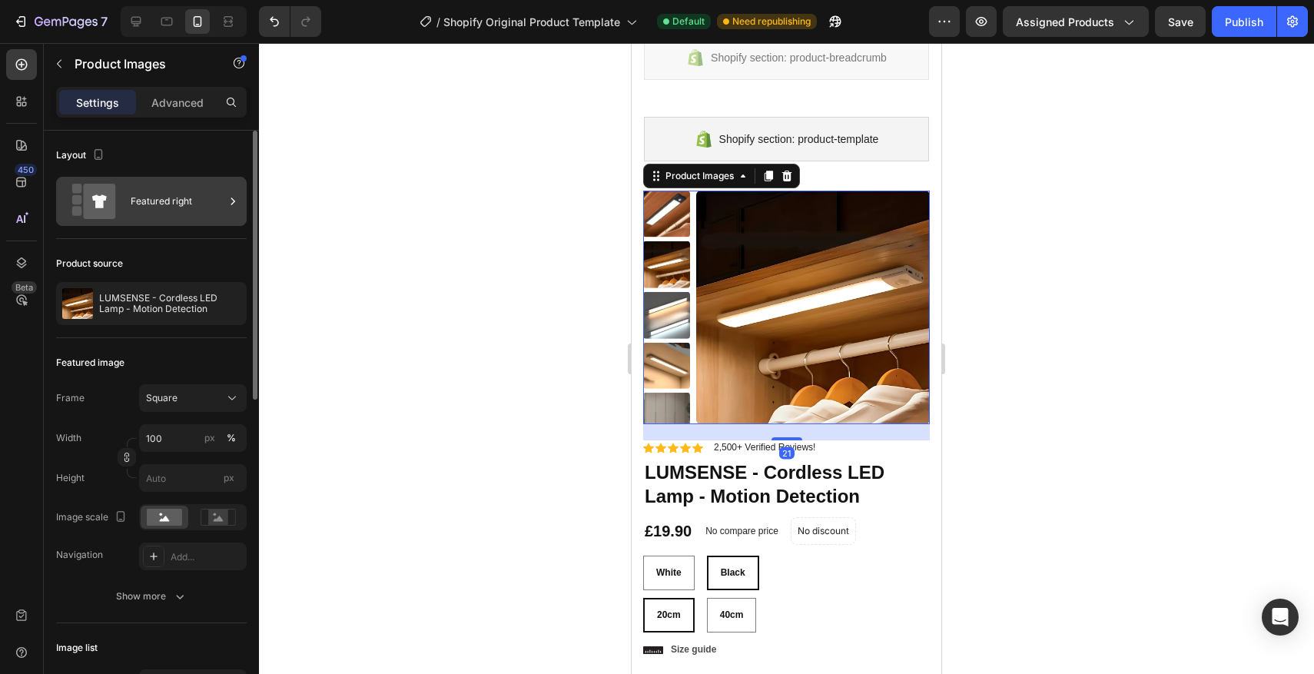
click at [139, 211] on div "Featured right" at bounding box center [178, 201] width 94 height 35
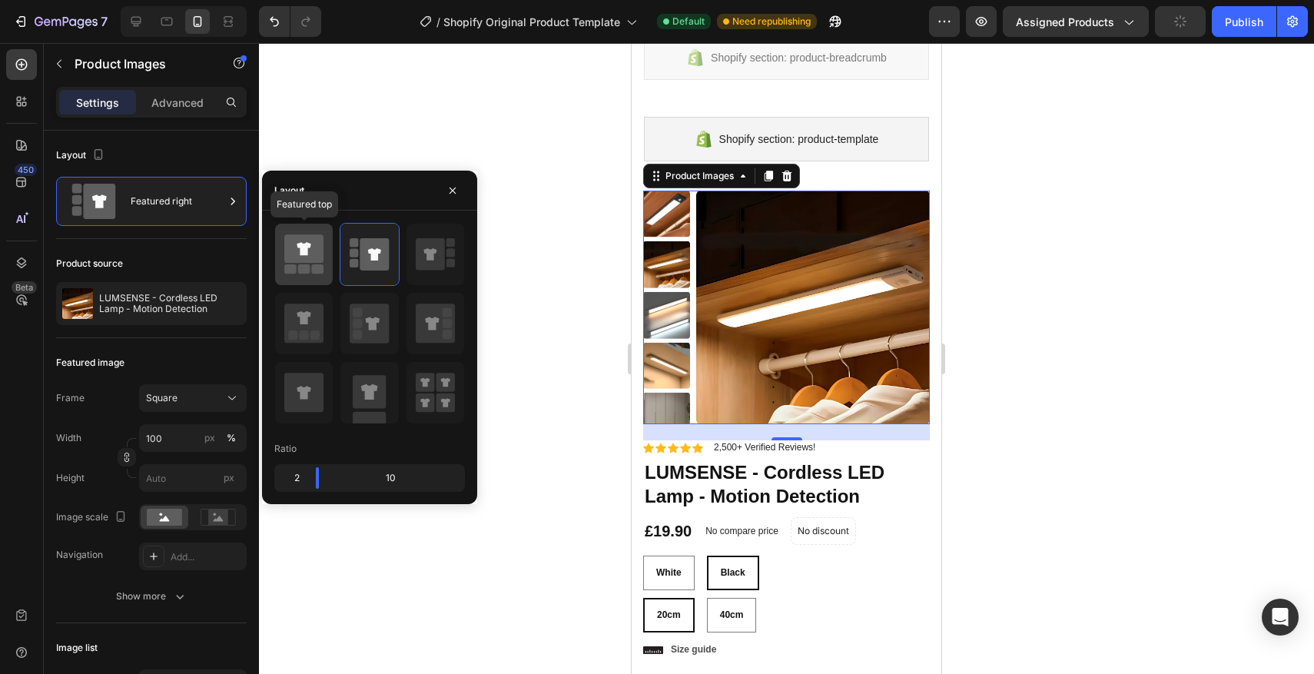
click at [297, 270] on icon at bounding box center [303, 254] width 39 height 43
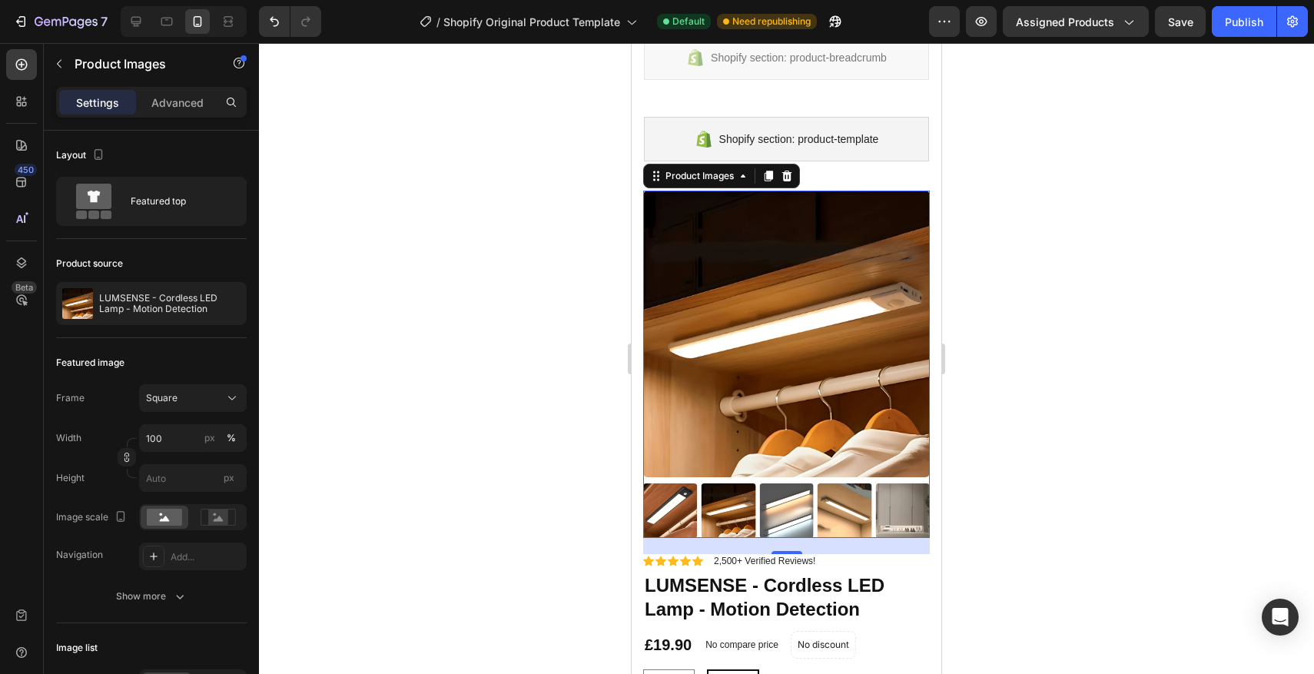
click at [981, 270] on div at bounding box center [786, 358] width 1055 height 631
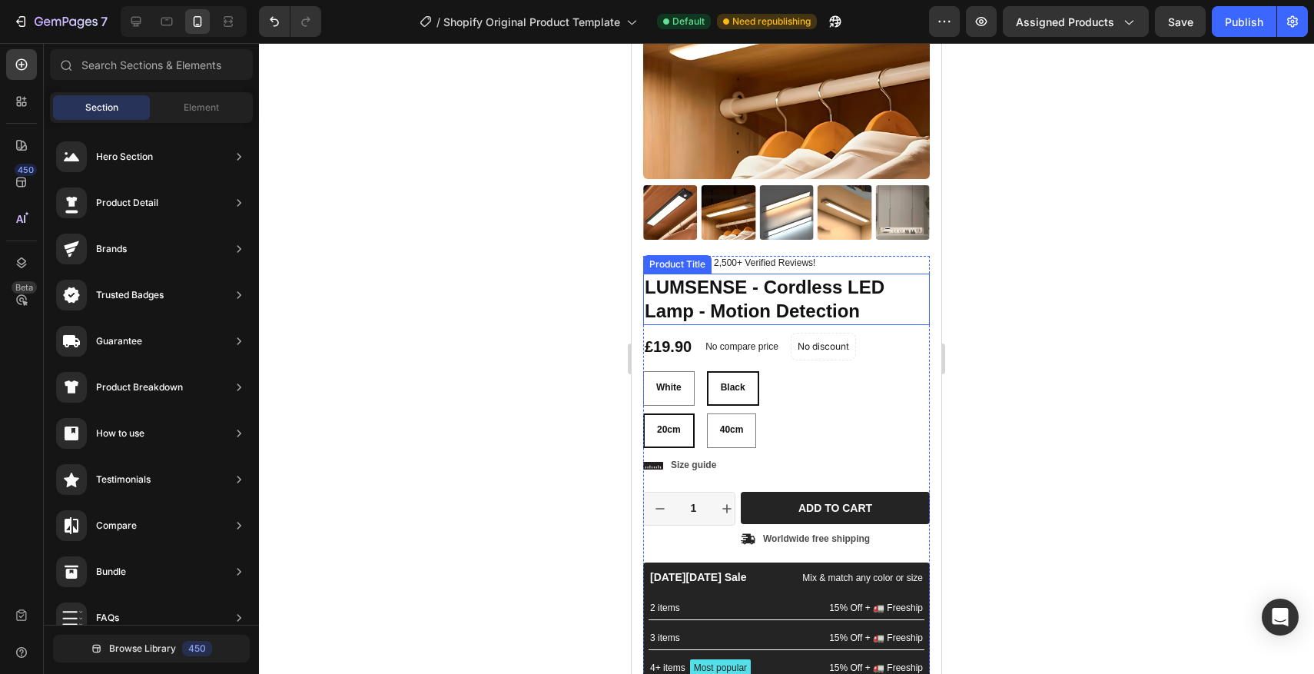
scroll to position [360, 0]
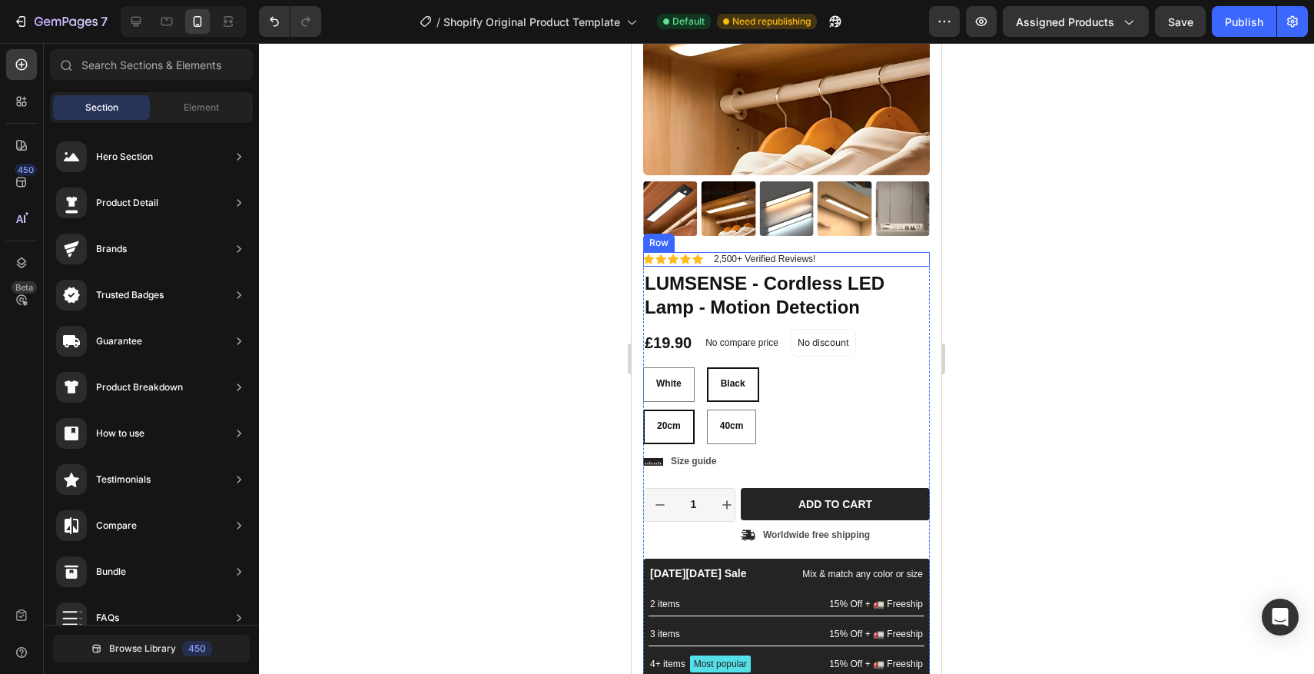
click at [889, 263] on div "Icon Icon Icon Icon Icon Icon List 2,500+ Verified Reviews! Text Block Row" at bounding box center [786, 259] width 287 height 15
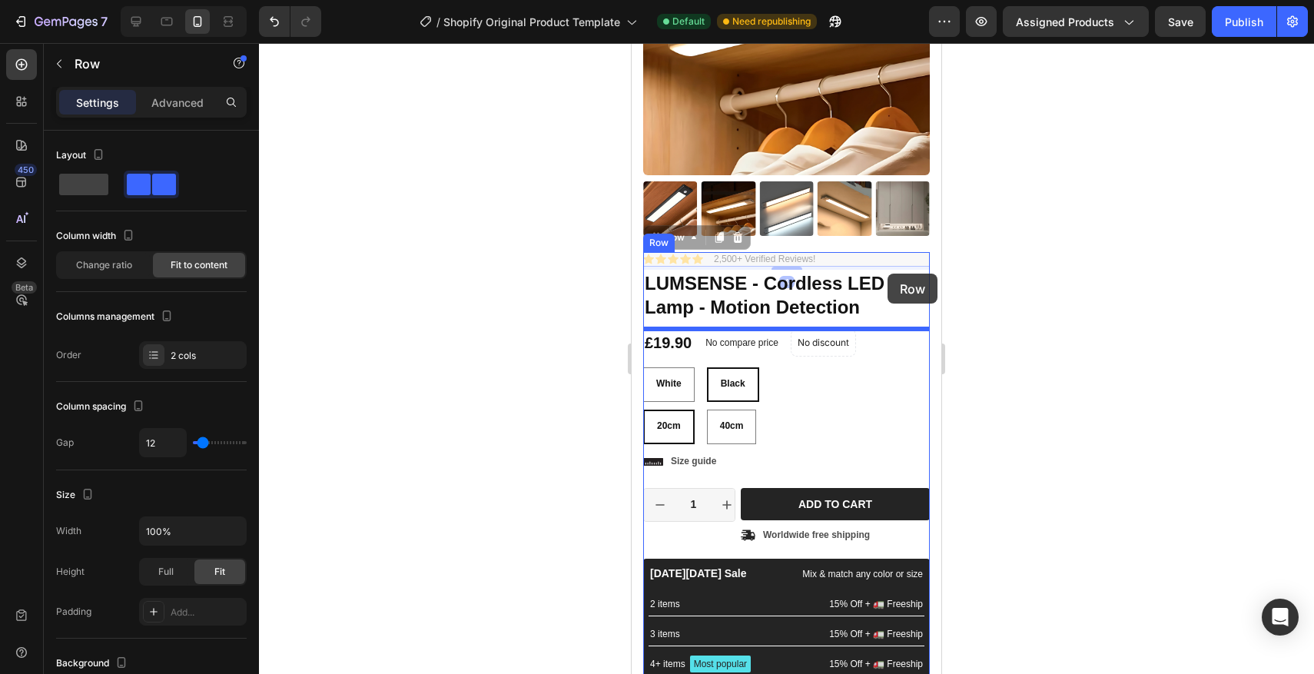
drag, startPoint x: 889, startPoint y: 263, endPoint x: 887, endPoint y: 273, distance: 10.9
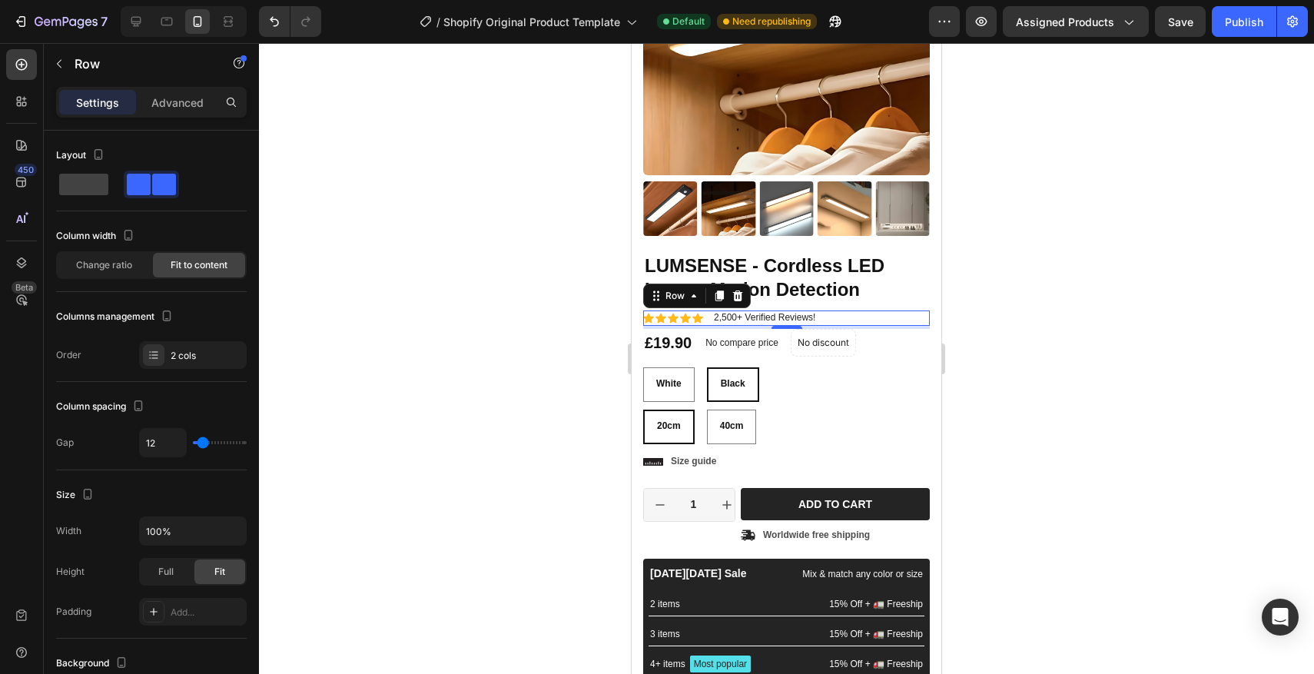
click at [568, 305] on div at bounding box center [786, 358] width 1055 height 631
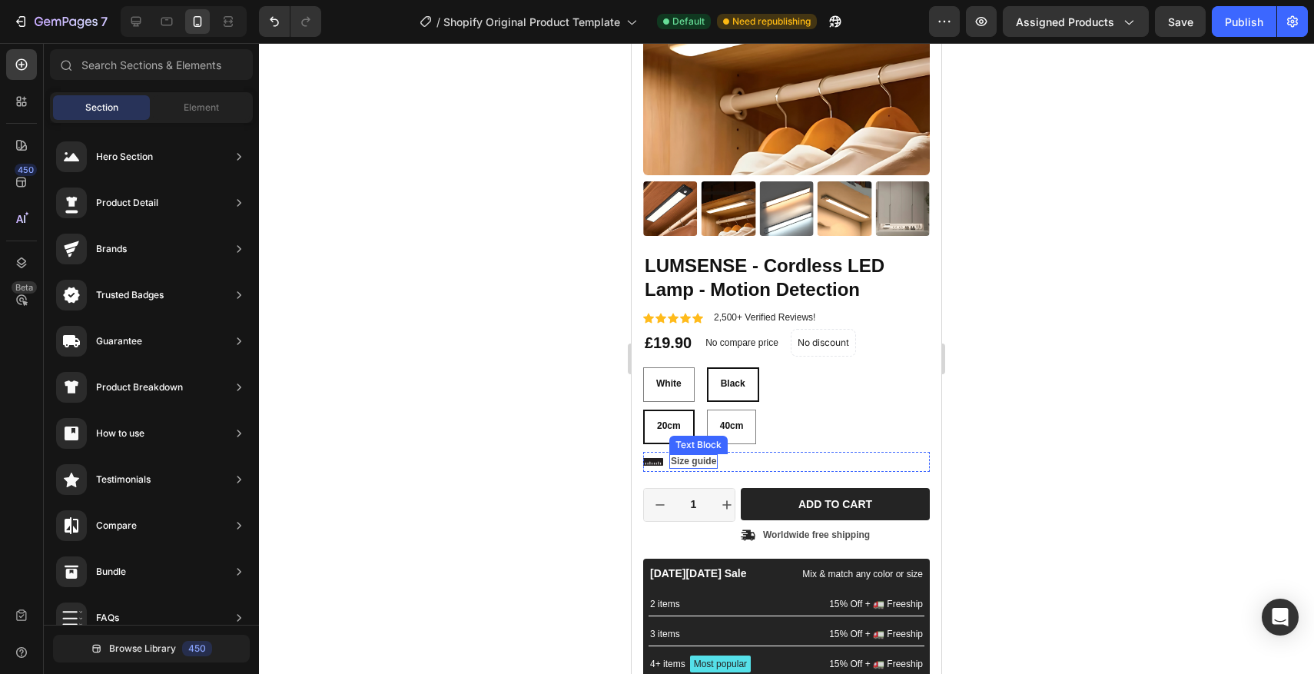
click at [714, 459] on p "Size guide" at bounding box center [693, 462] width 45 height 12
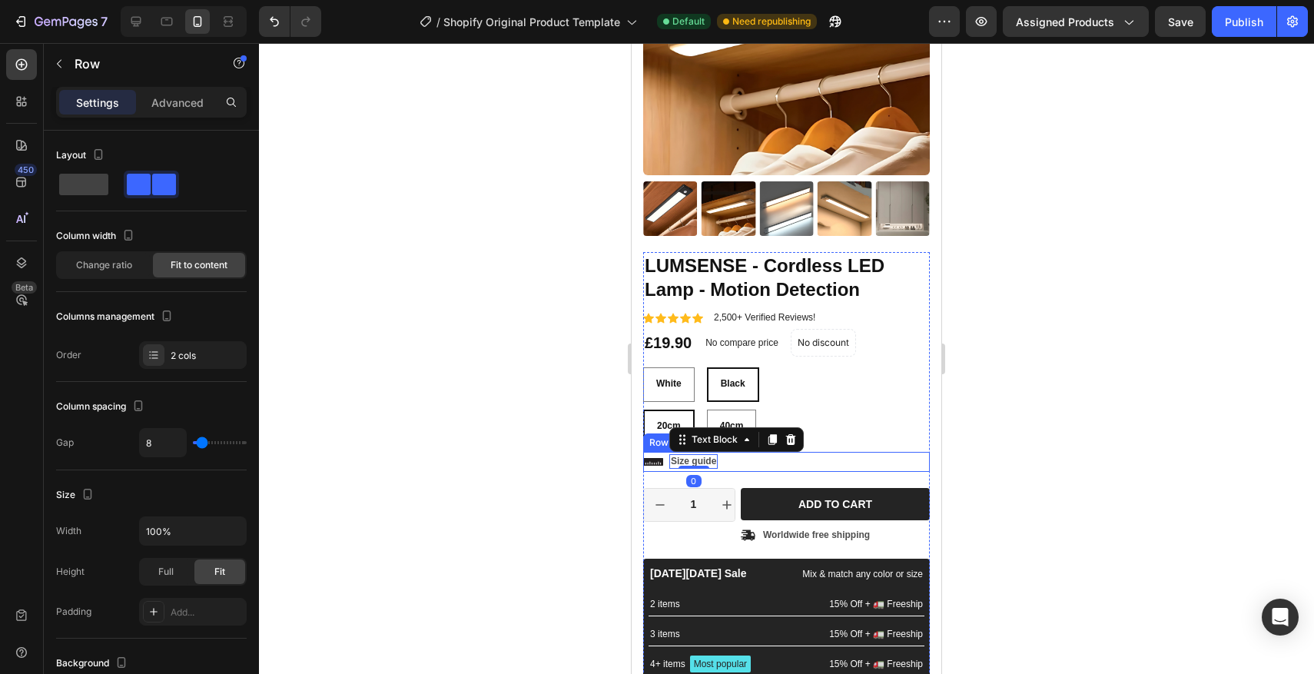
click at [746, 459] on div "Icon Size guide Text Block 0 Row" at bounding box center [786, 462] width 287 height 20
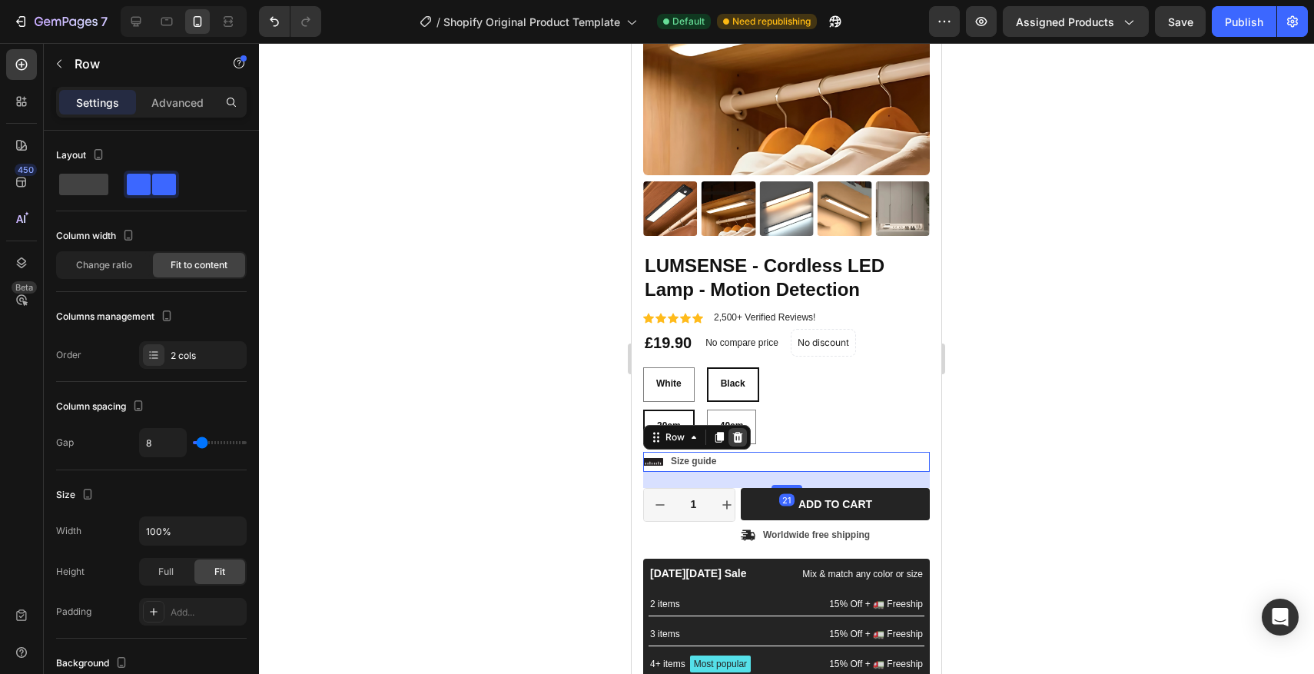
click at [735, 439] on icon at bounding box center [738, 436] width 10 height 11
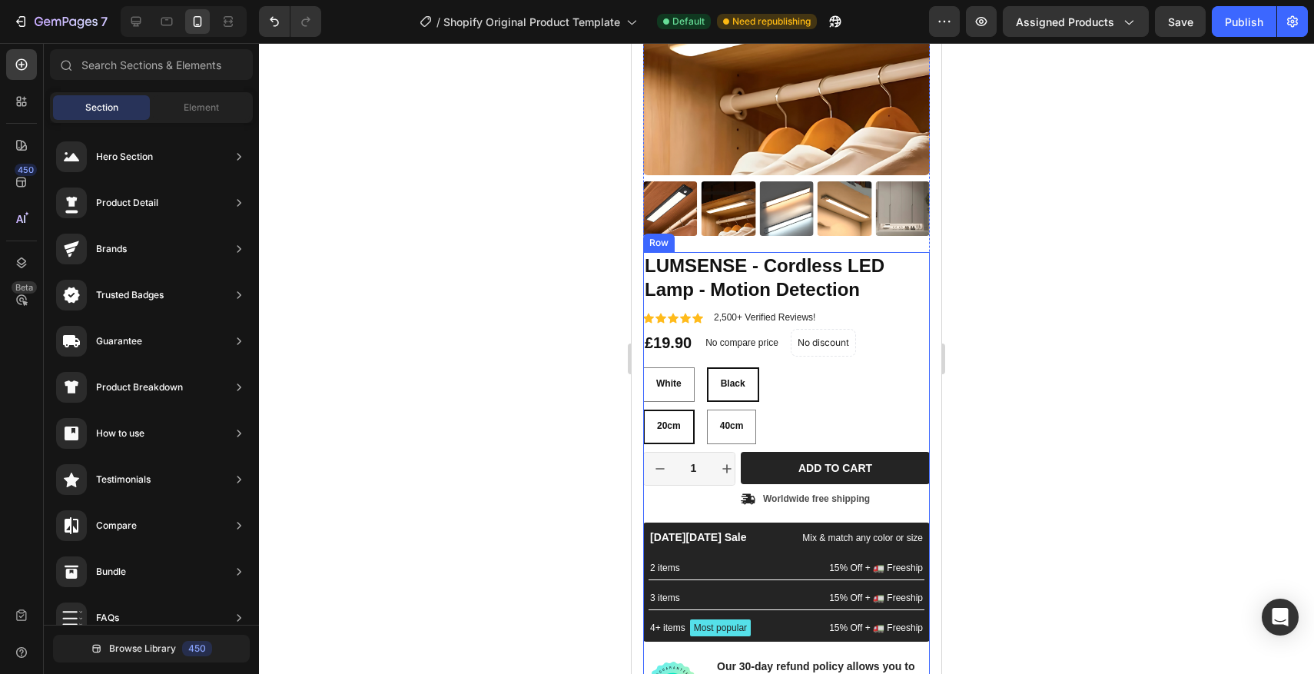
click at [796, 447] on div "LUMSENSE - Cordless LED Lamp - Motion Detection Product Title Icon Icon Icon Ic…" at bounding box center [786, 485] width 287 height 466
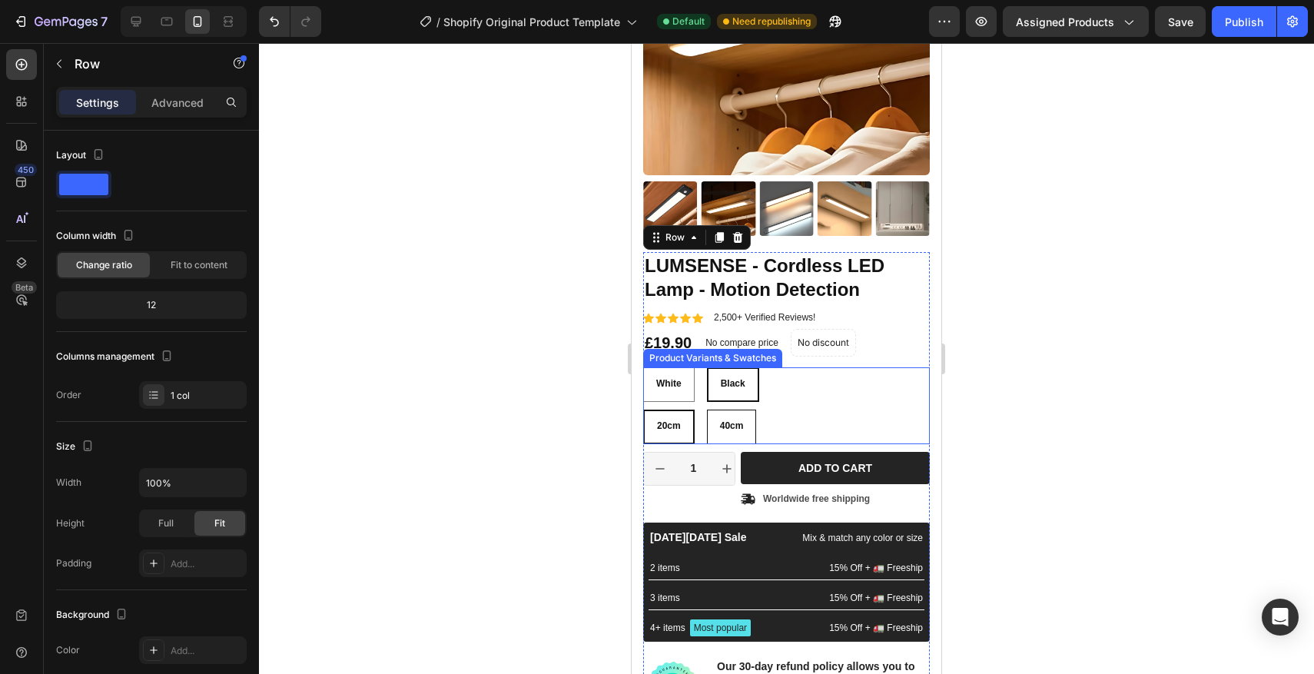
click at [729, 441] on div "40cm" at bounding box center [732, 426] width 50 height 35
click at [707, 409] on input "40cm 40cm 40cm" at bounding box center [706, 409] width 1 height 1
radio input "true"
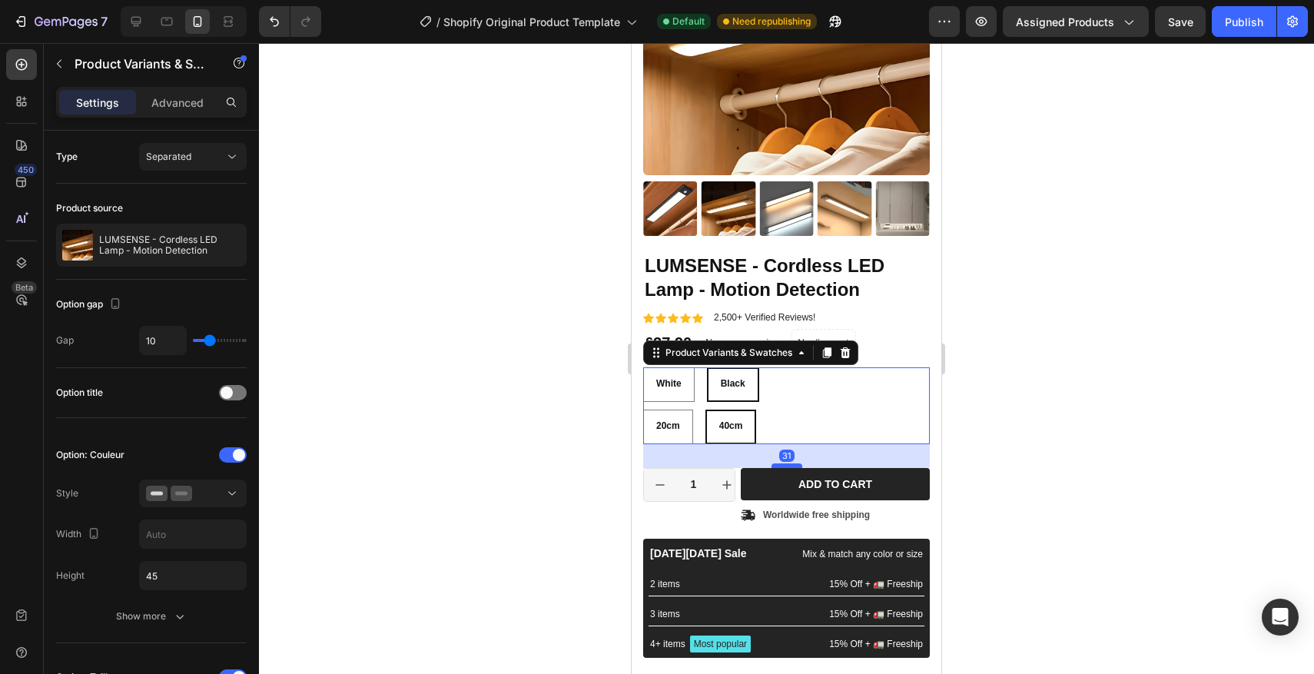
drag, startPoint x: 782, startPoint y: 449, endPoint x: 781, endPoint y: 465, distance: 16.2
click at [781, 465] on div at bounding box center [786, 465] width 31 height 5
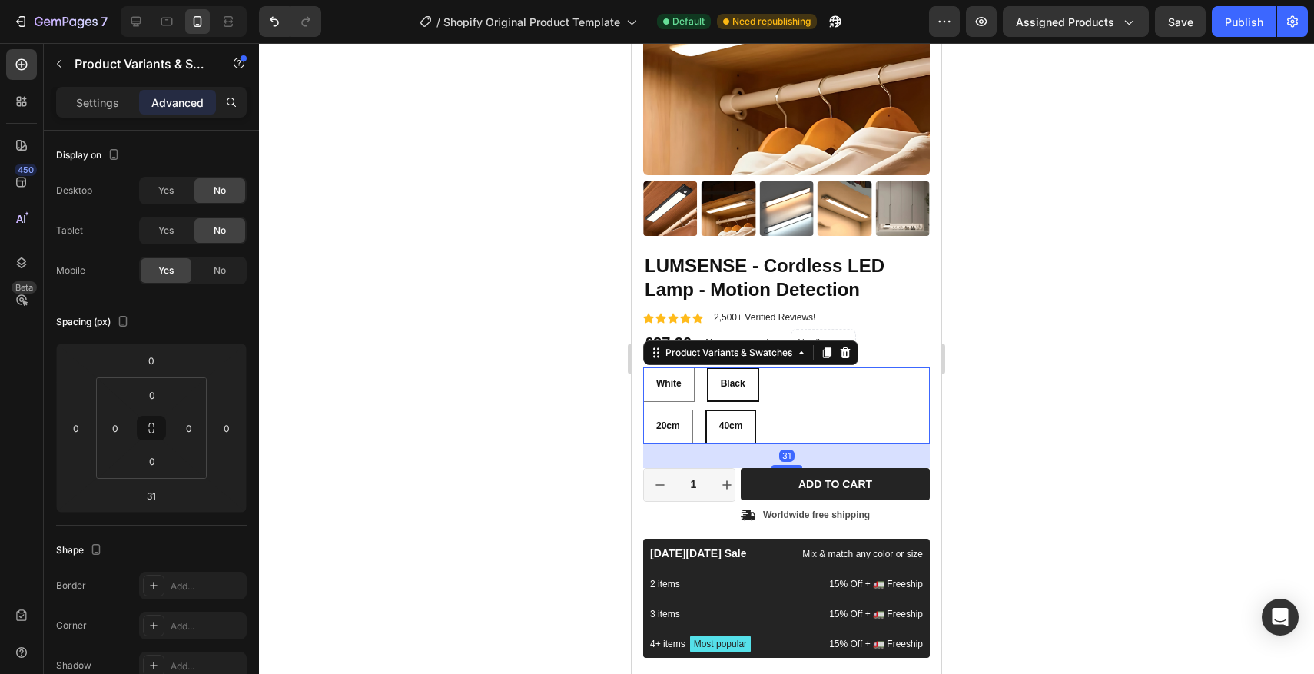
click at [575, 443] on div at bounding box center [786, 358] width 1055 height 631
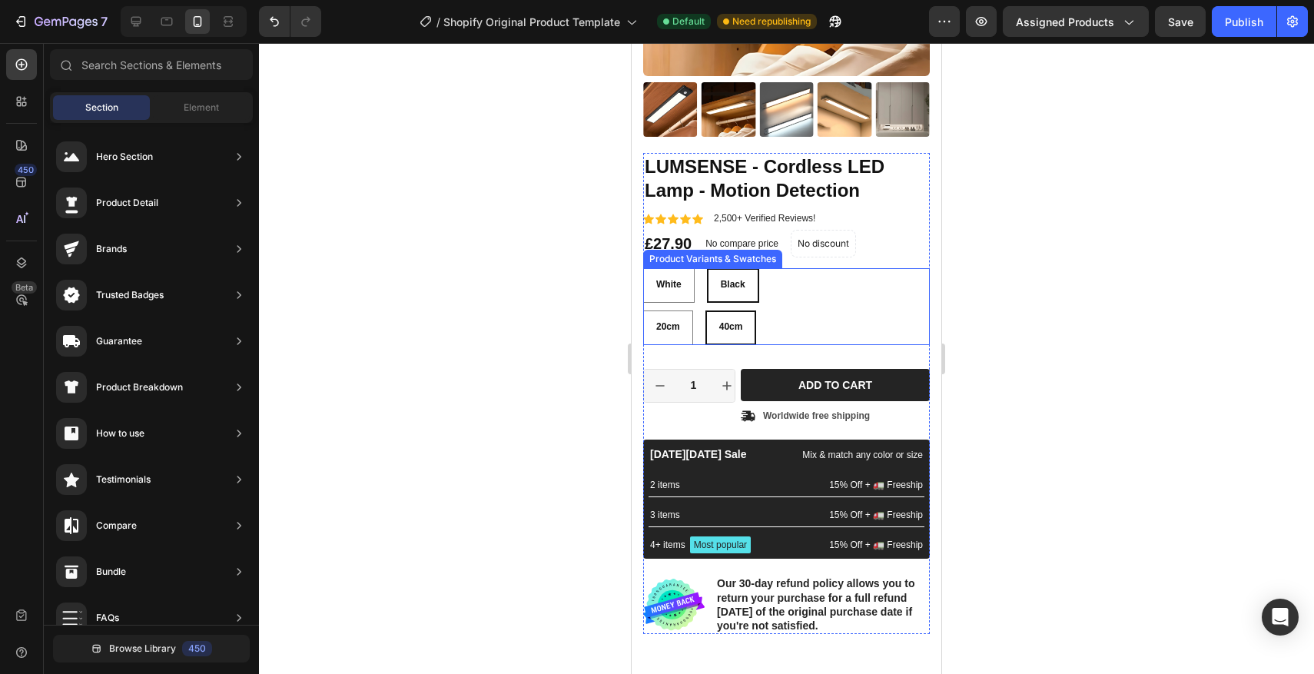
scroll to position [497, 0]
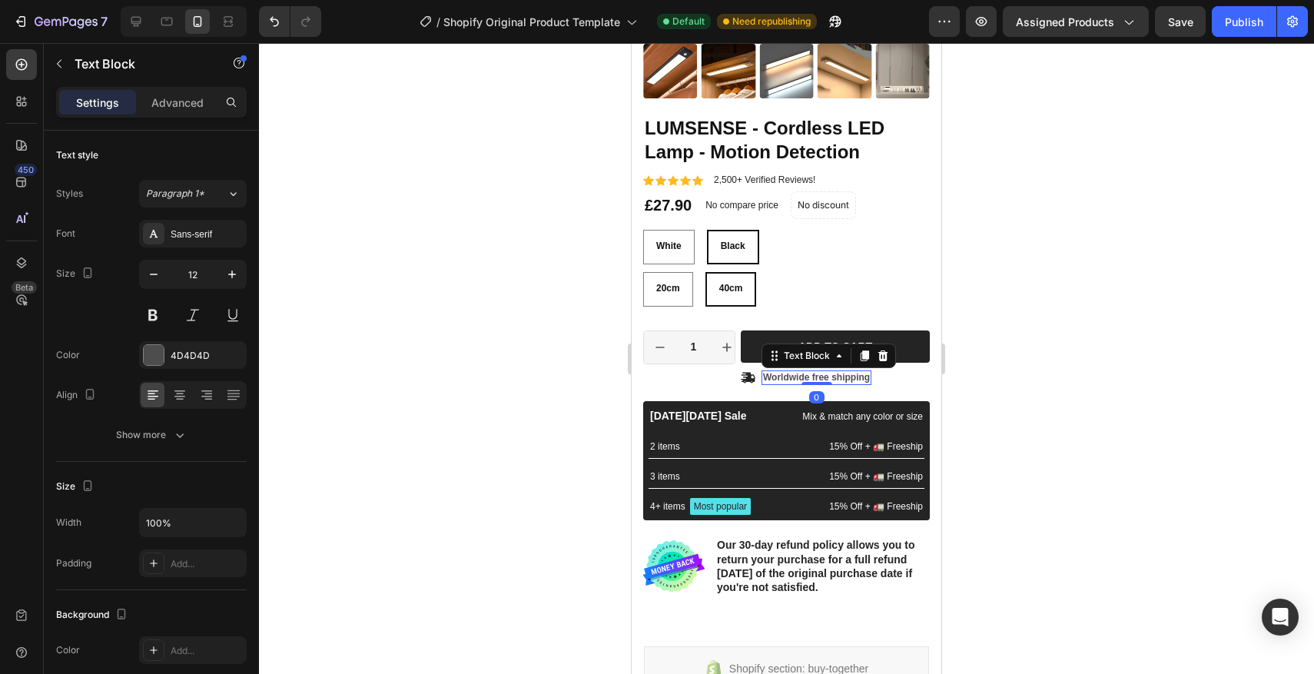
click at [808, 376] on p "Worldwide free shipping" at bounding box center [816, 378] width 107 height 12
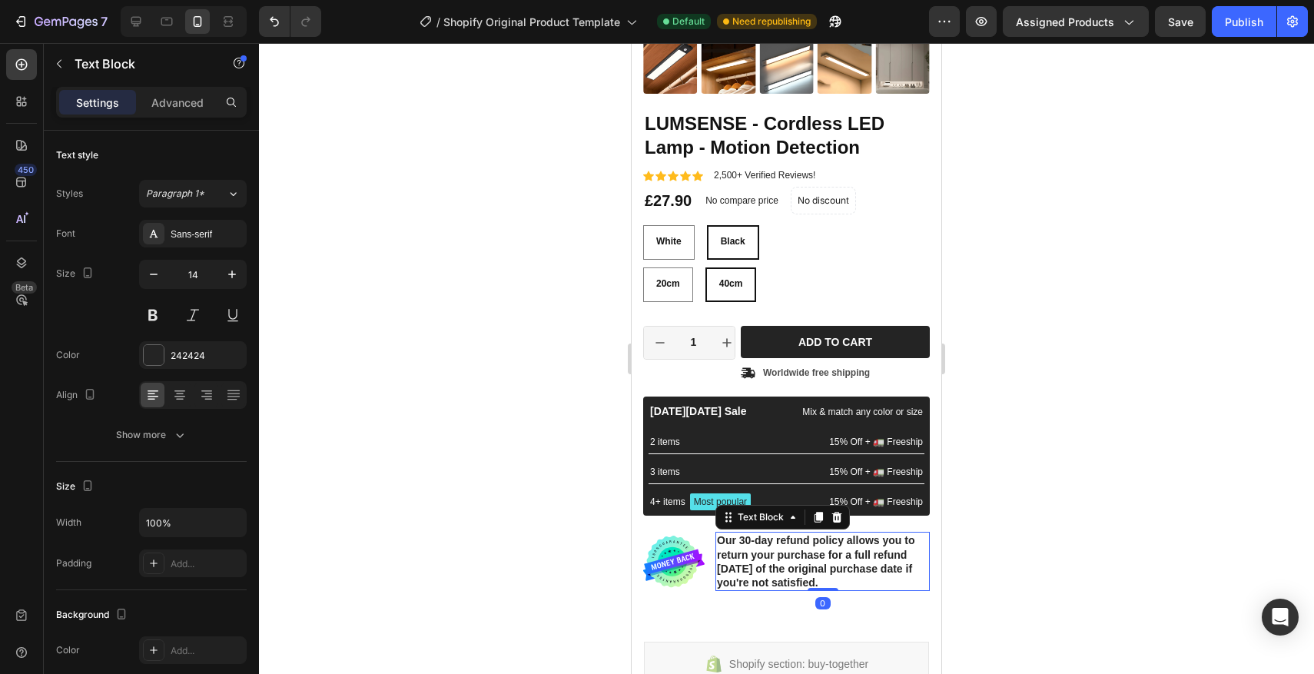
click at [818, 552] on p "Our 30-day refund policy allows you to return your purchase for a full refund w…" at bounding box center [822, 561] width 211 height 56
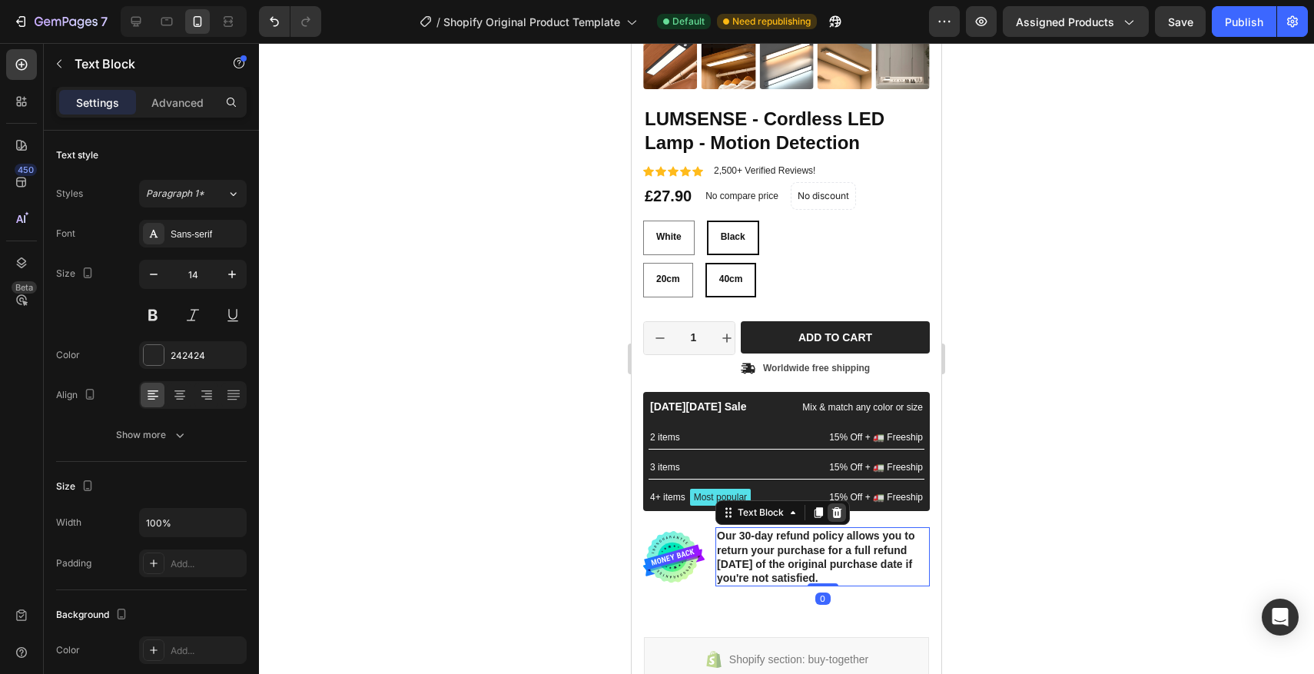
click at [837, 517] on icon at bounding box center [837, 512] width 10 height 11
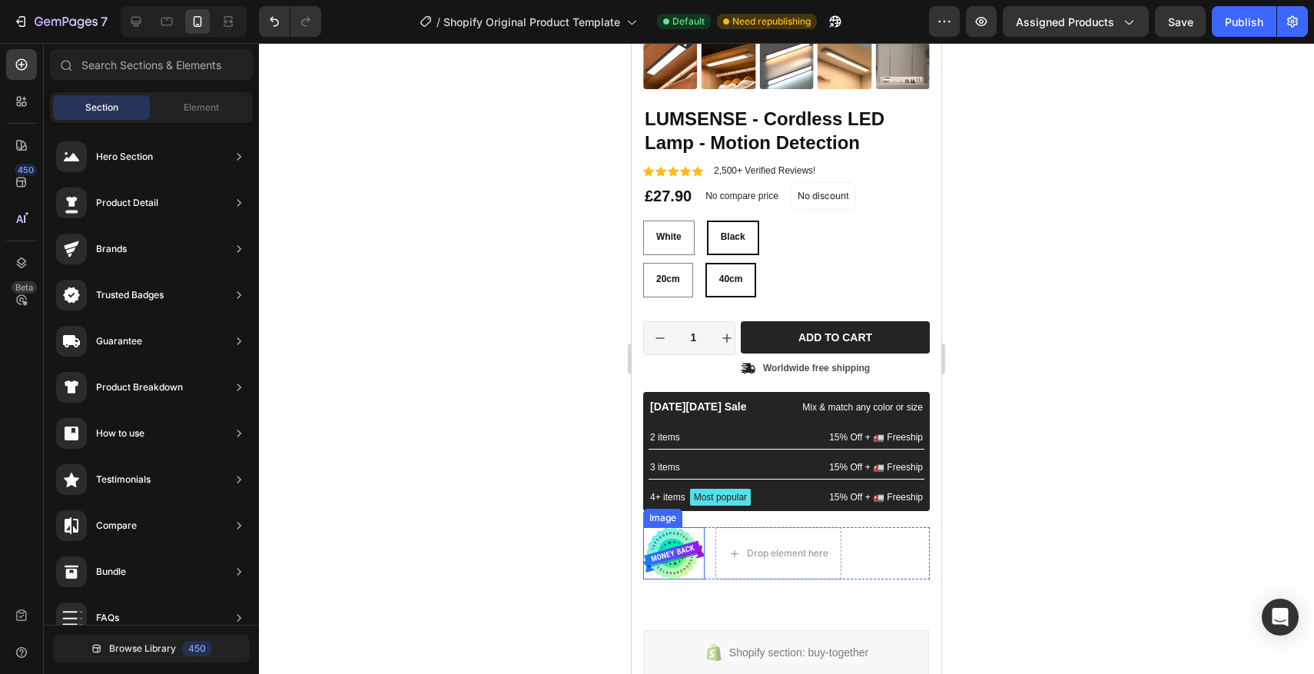
click at [686, 554] on img at bounding box center [673, 553] width 61 height 52
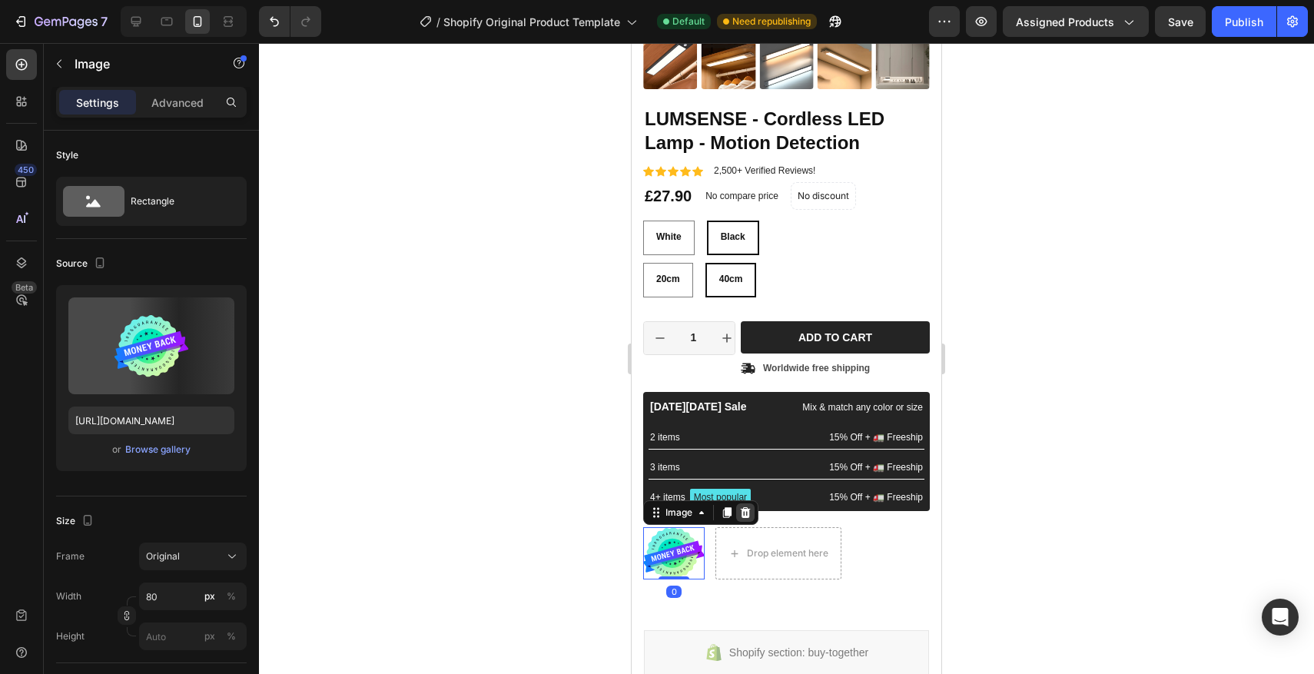
click at [744, 515] on icon at bounding box center [746, 512] width 10 height 11
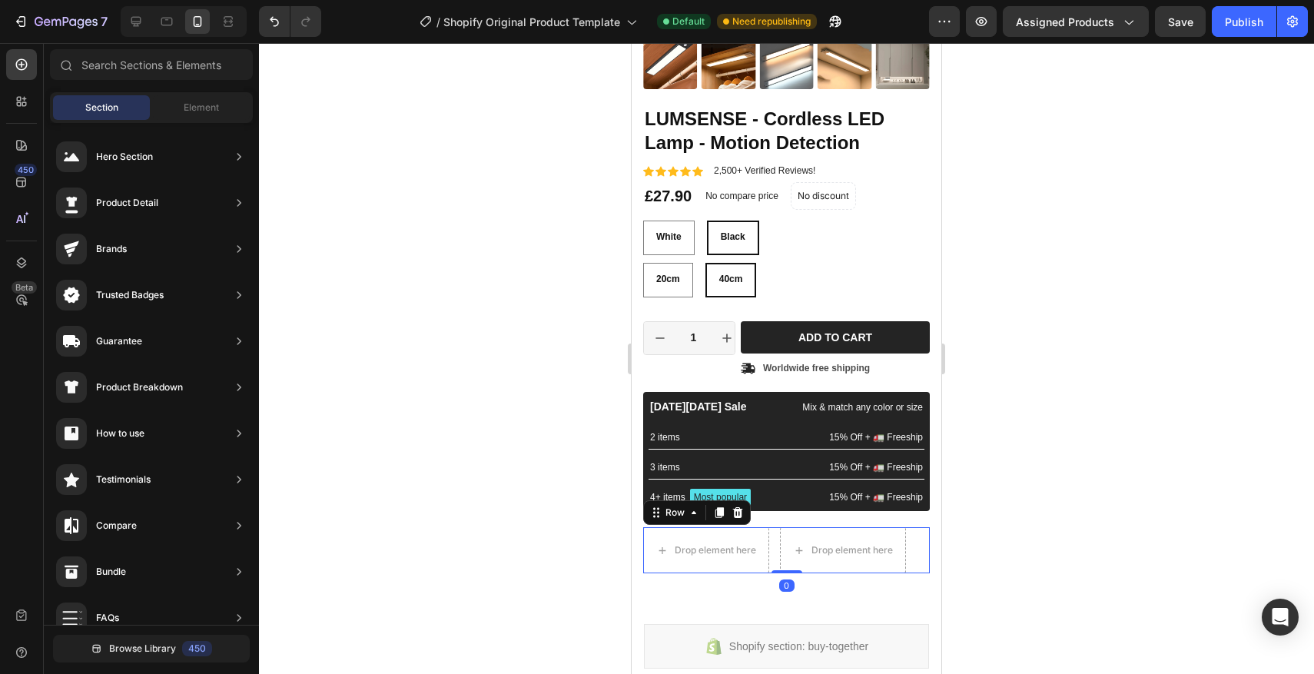
click at [913, 529] on div "Drop element here Drop element here Row 0" at bounding box center [786, 550] width 287 height 46
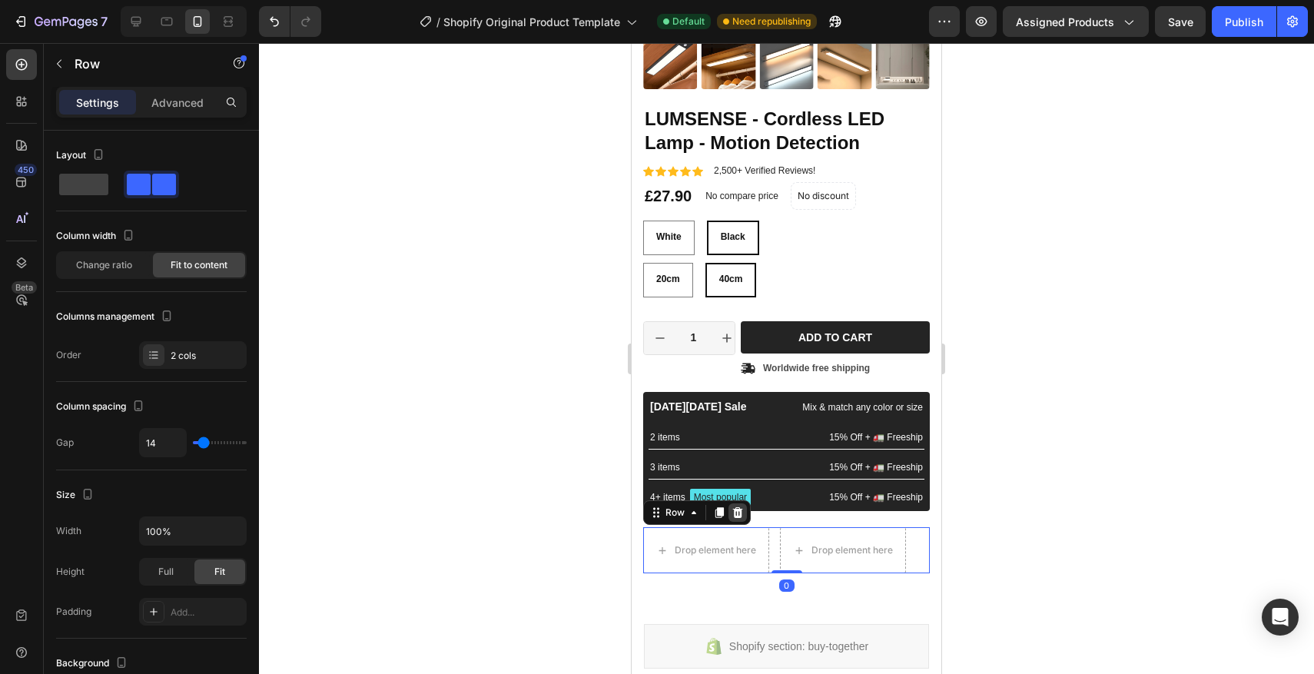
click at [741, 511] on icon at bounding box center [738, 512] width 10 height 11
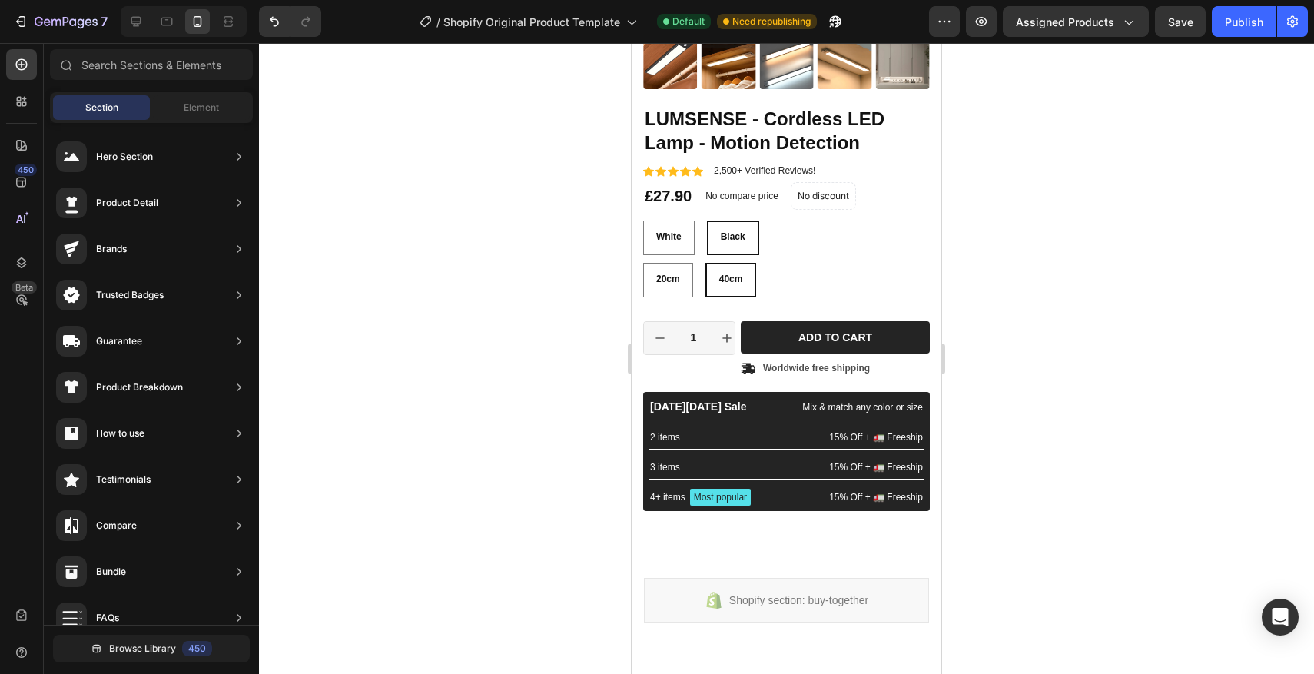
click at [548, 426] on div at bounding box center [786, 358] width 1055 height 631
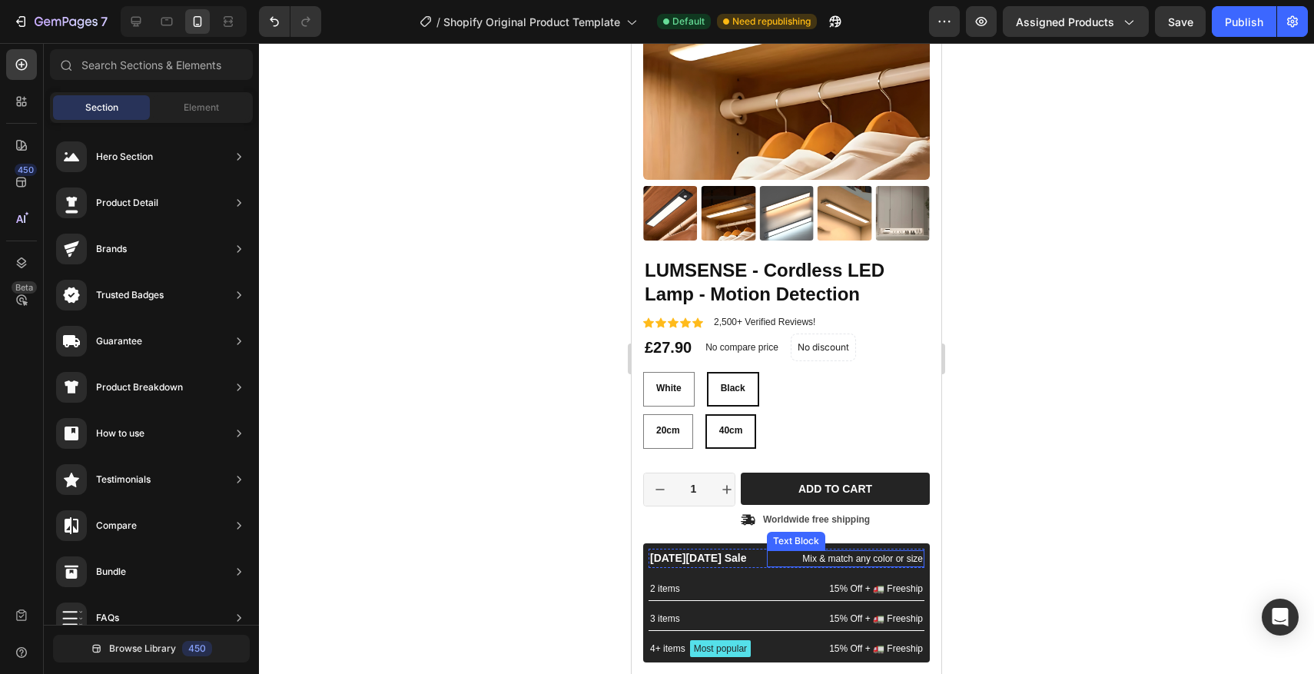
scroll to position [270, 0]
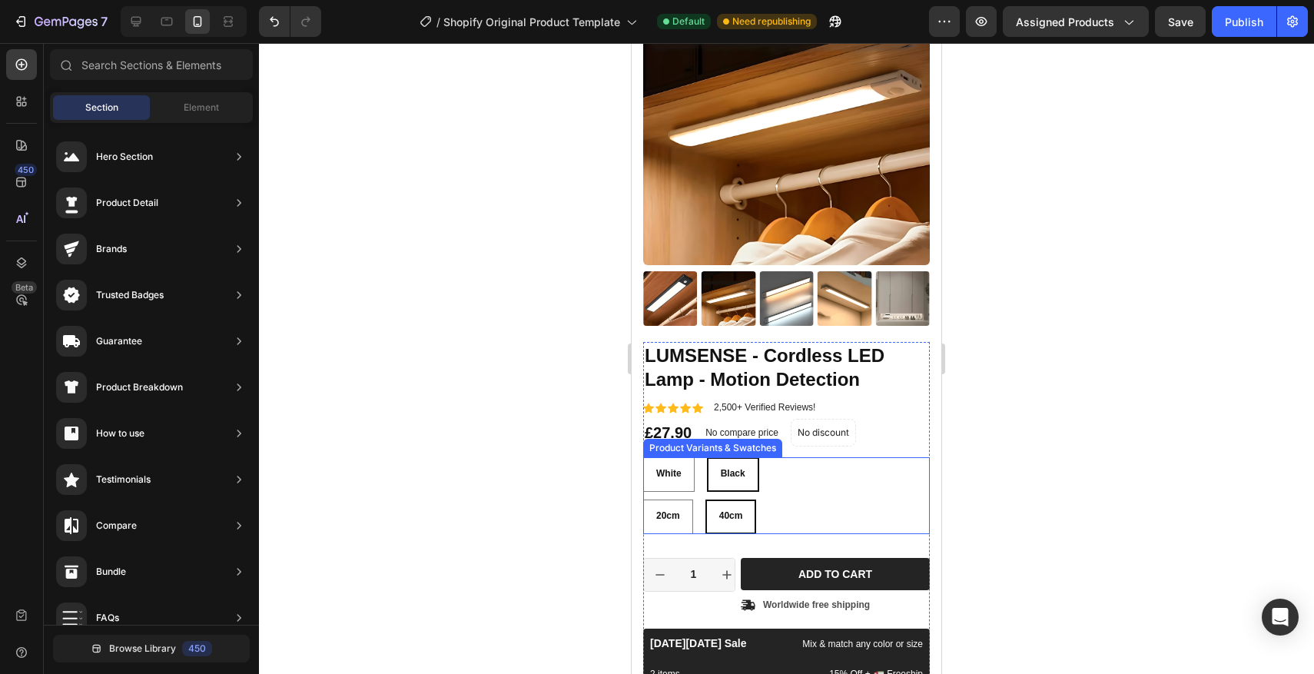
click at [811, 479] on div "White White White Black Black Black" at bounding box center [786, 474] width 287 height 35
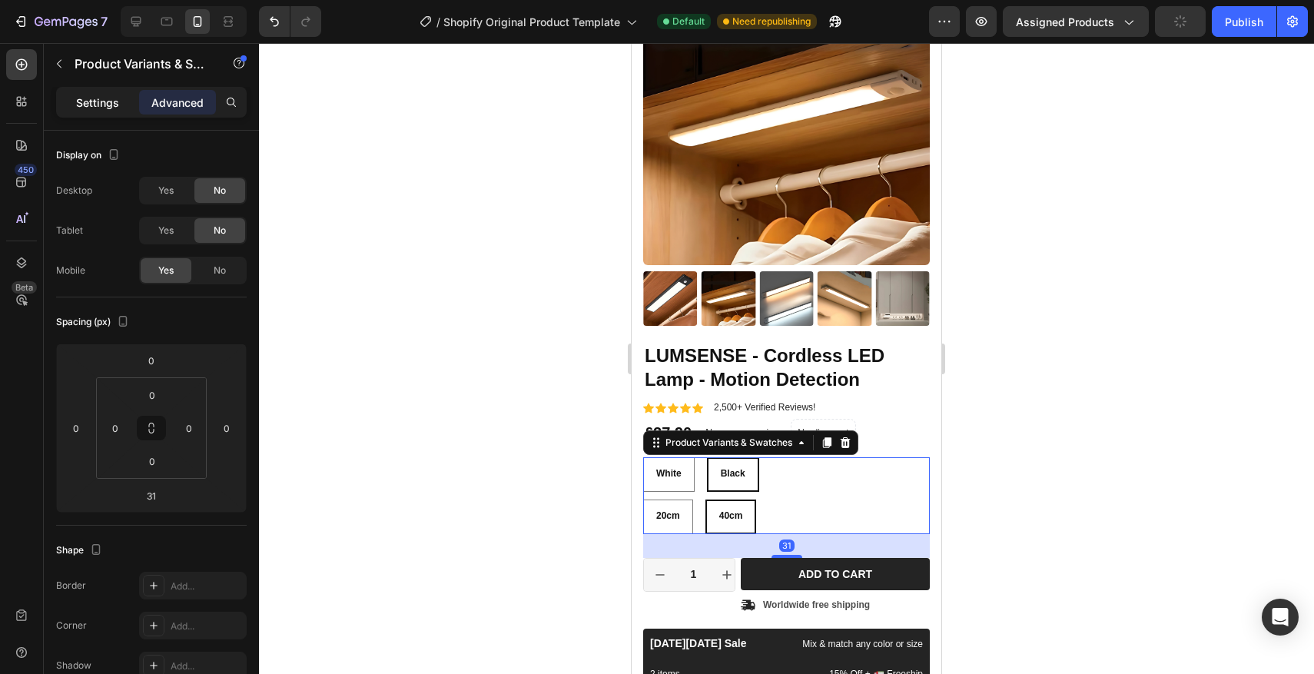
click at [101, 111] on div "Settings" at bounding box center [97, 102] width 77 height 25
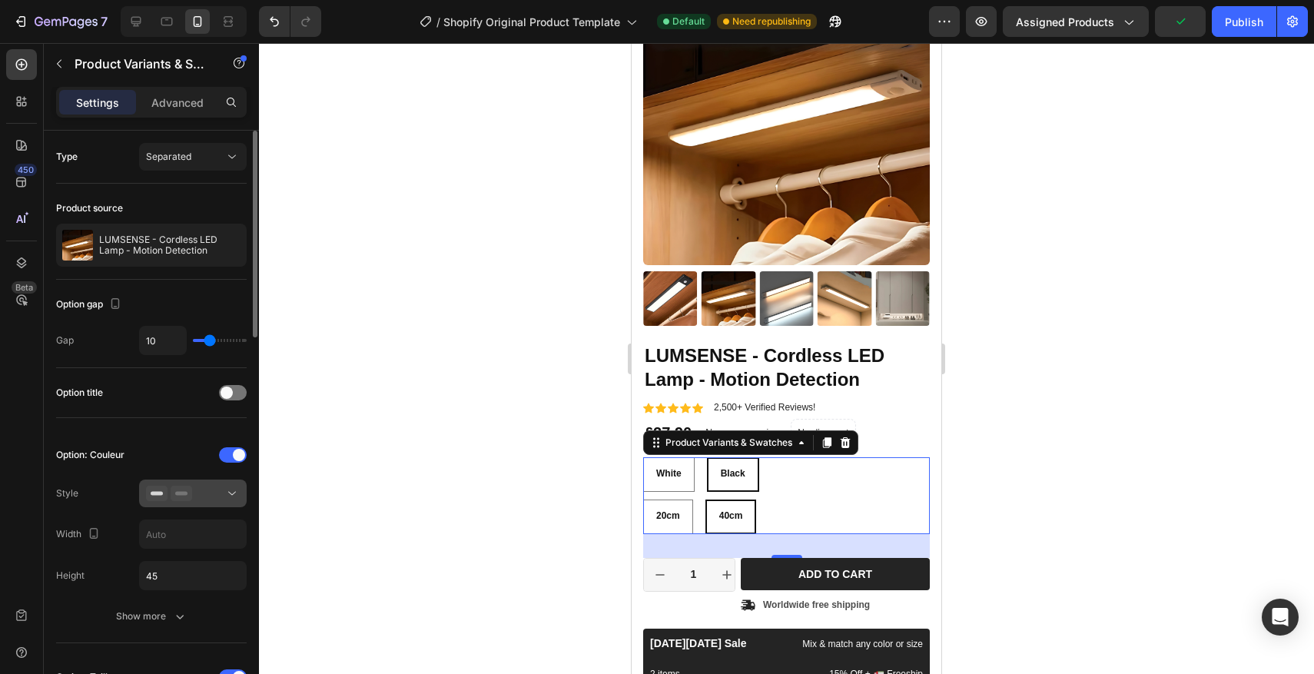
click at [210, 492] on div at bounding box center [193, 493] width 94 height 15
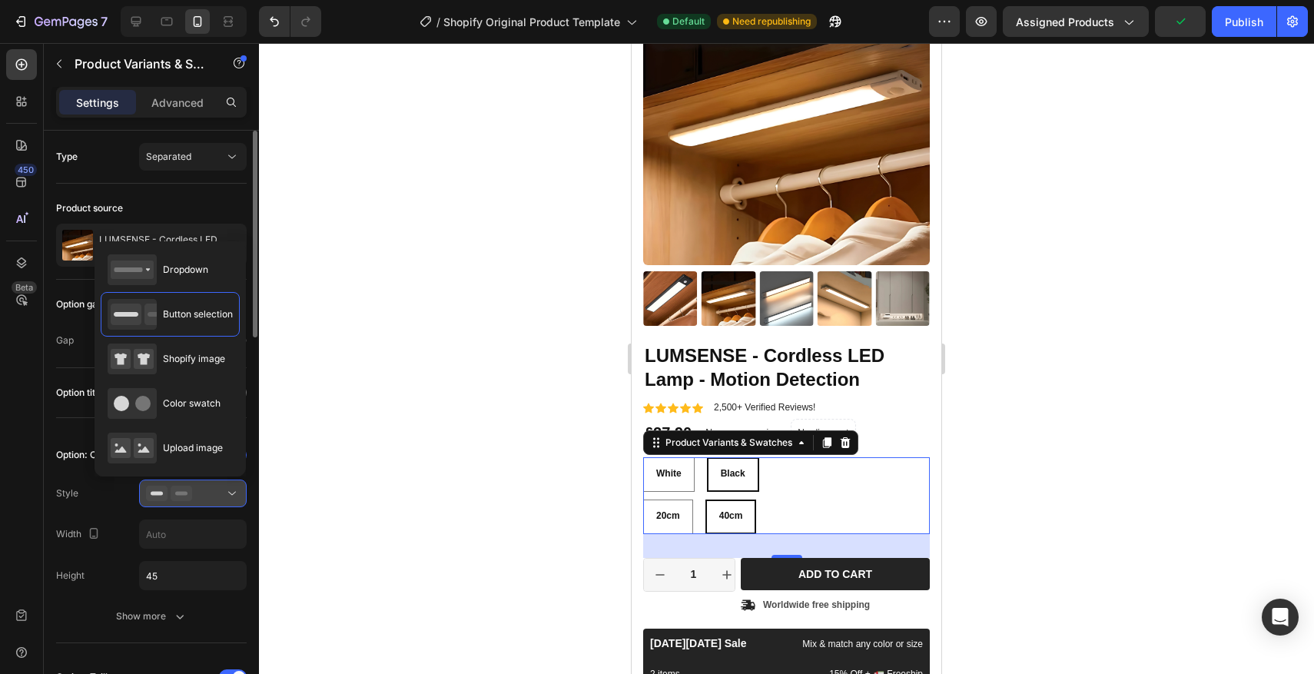
scroll to position [1, 0]
click at [164, 413] on div "Color swatch" at bounding box center [164, 402] width 113 height 31
type input "45"
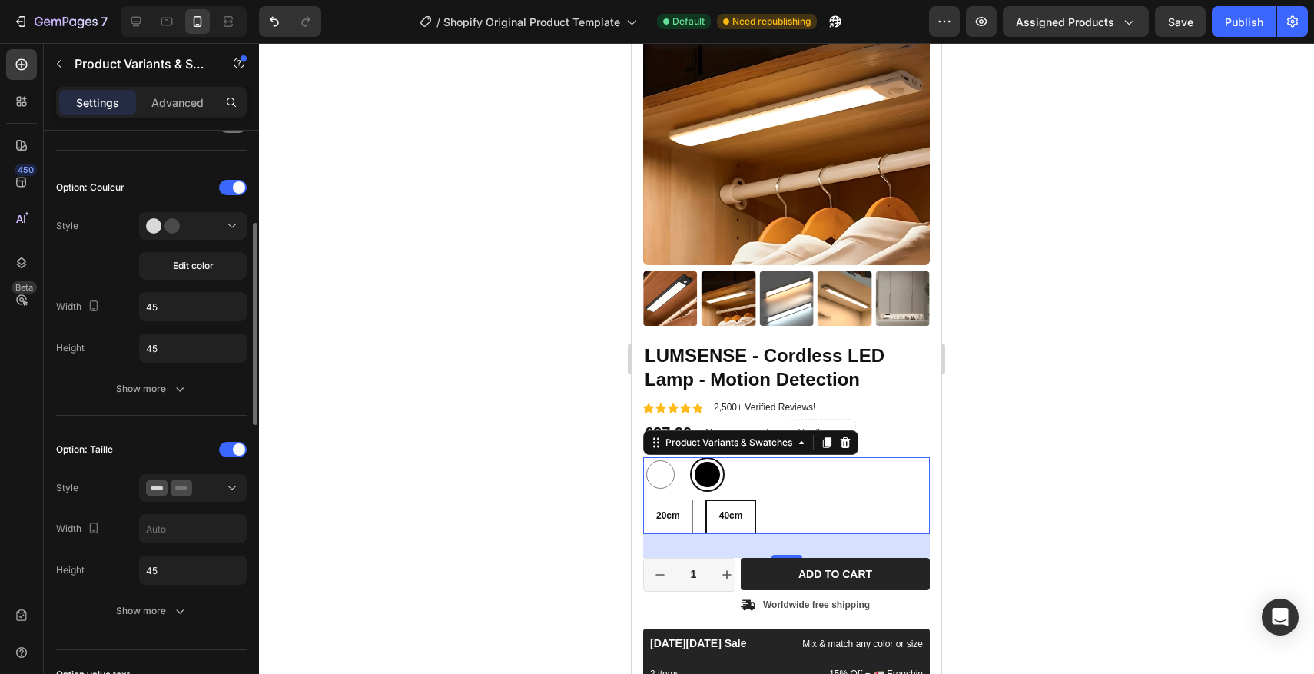
scroll to position [280, 0]
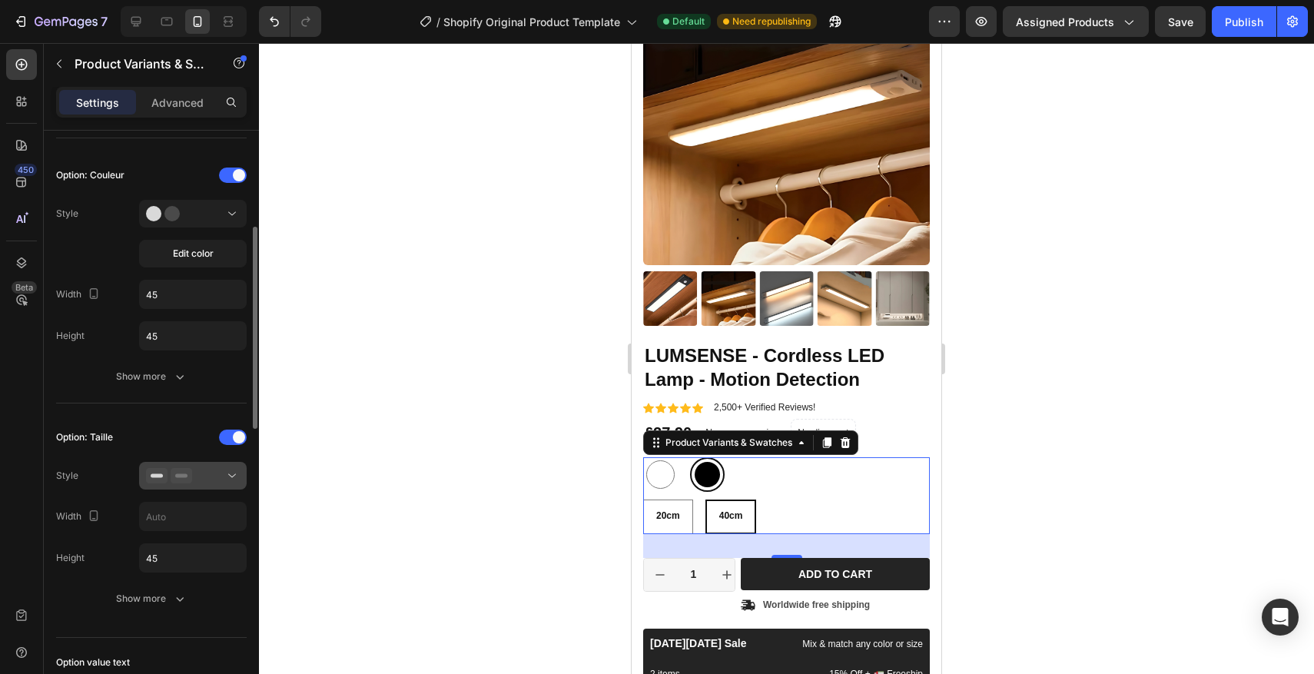
click at [196, 478] on div at bounding box center [193, 475] width 94 height 15
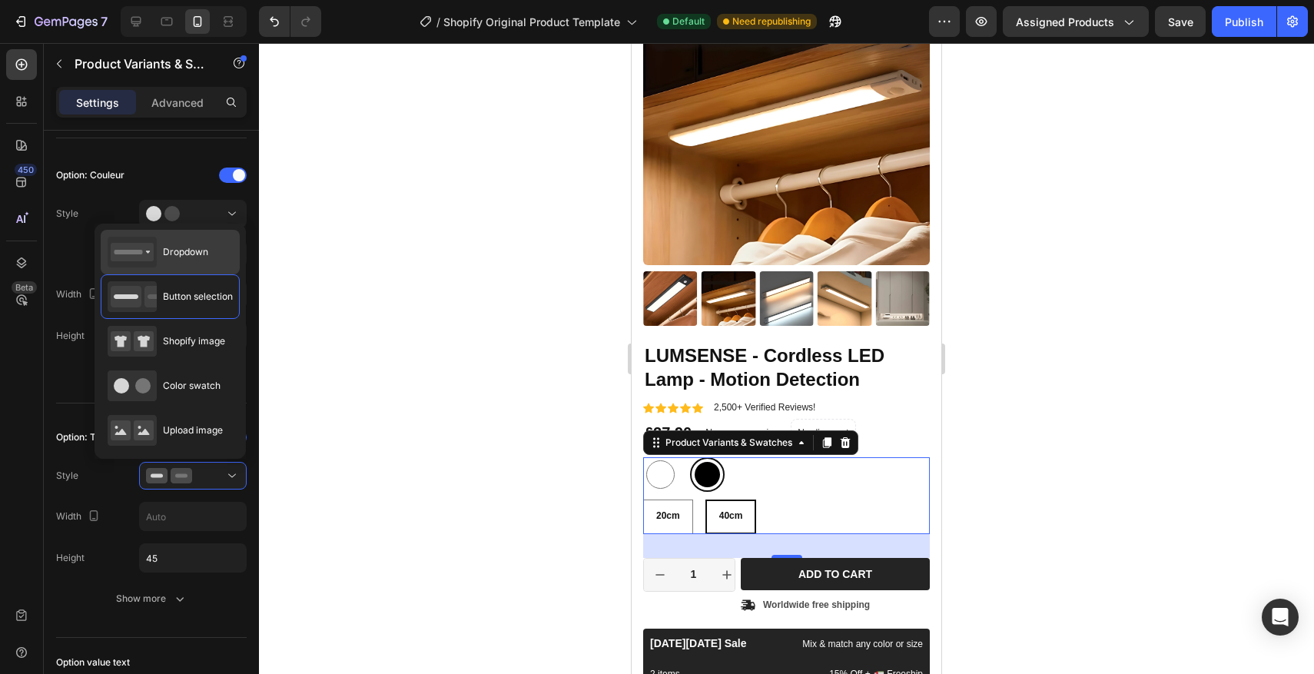
click at [170, 259] on div "Dropdown" at bounding box center [158, 252] width 101 height 31
type input "100%"
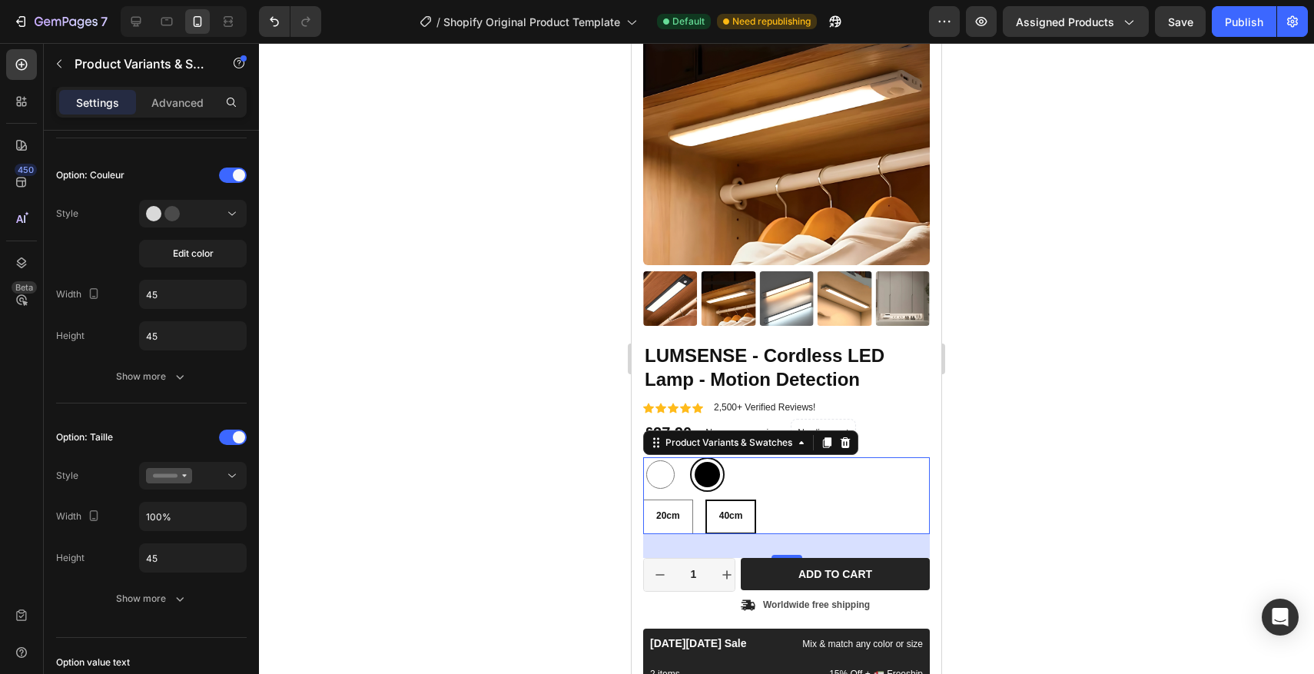
select select "40cm"
click at [451, 382] on div at bounding box center [786, 358] width 1055 height 631
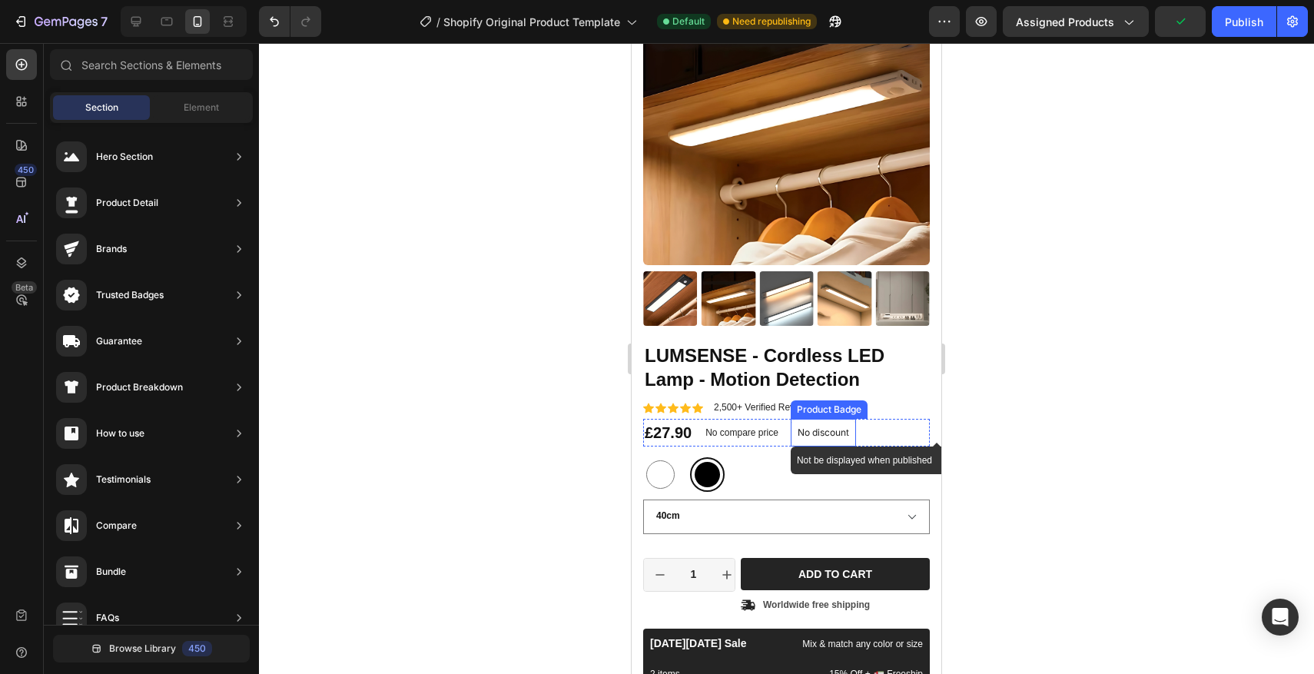
click at [840, 436] on p "No discount" at bounding box center [822, 433] width 51 height 14
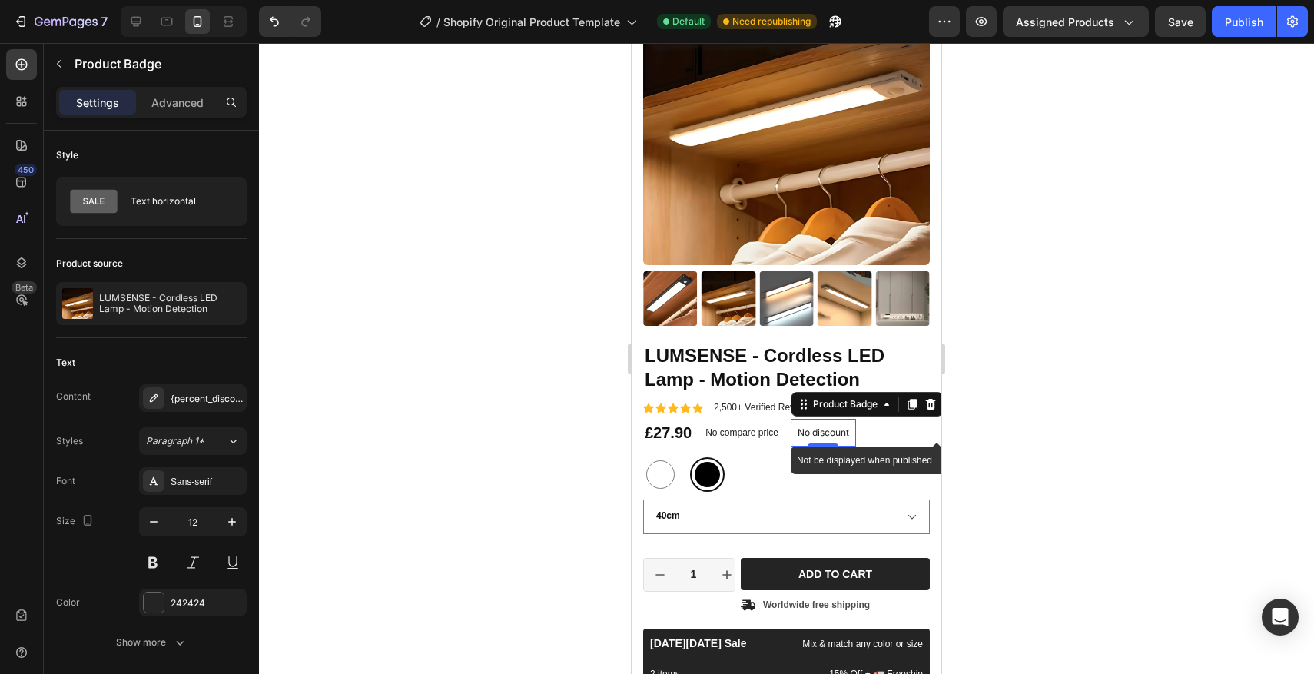
click at [837, 429] on p "No discount" at bounding box center [822, 433] width 51 height 14
click at [934, 402] on icon at bounding box center [930, 403] width 10 height 11
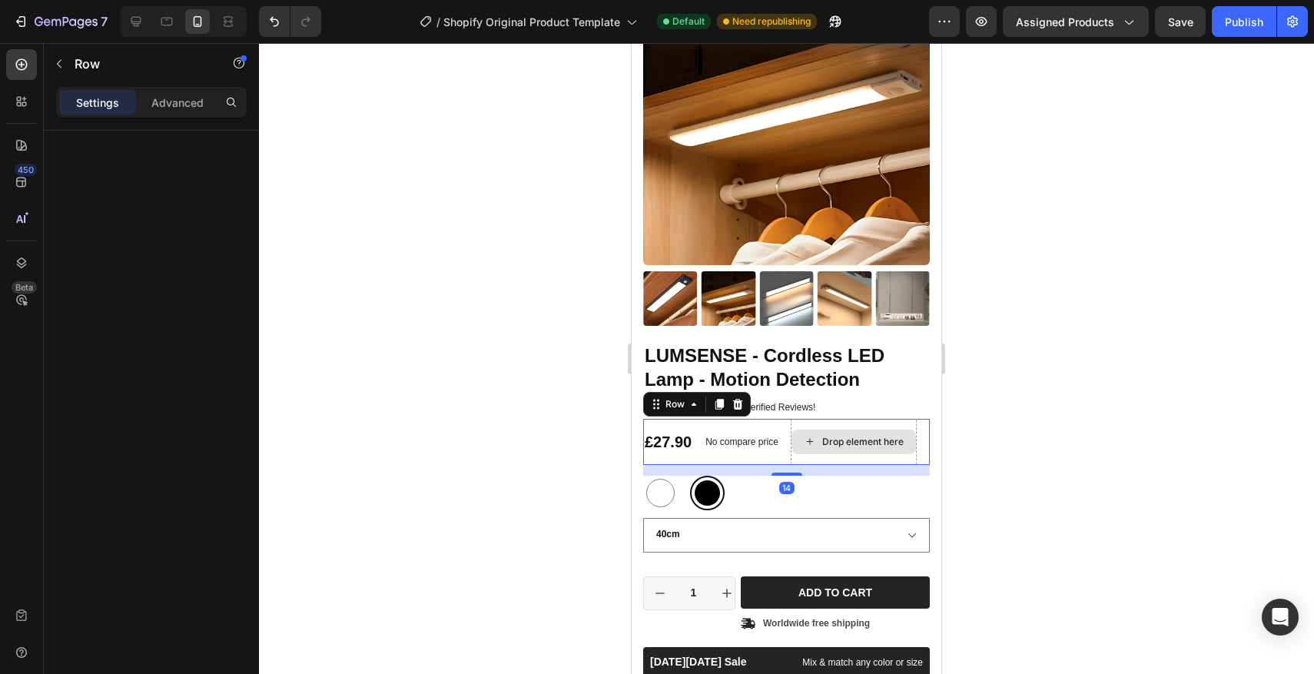
click at [905, 421] on div "Drop element here" at bounding box center [854, 442] width 126 height 46
click at [175, 88] on div "Settings Advanced" at bounding box center [151, 102] width 191 height 31
click at [173, 98] on p "Advanced" at bounding box center [177, 102] width 52 height 16
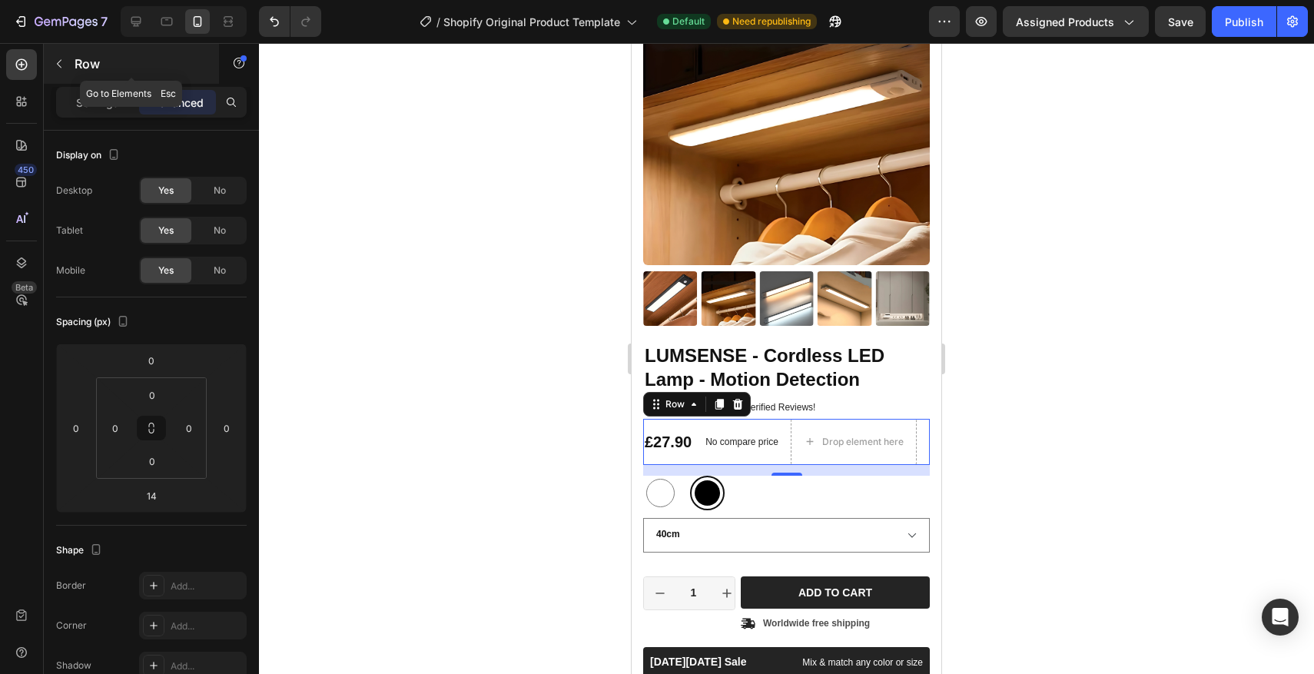
click at [44, 61] on div "Row" at bounding box center [131, 64] width 175 height 40
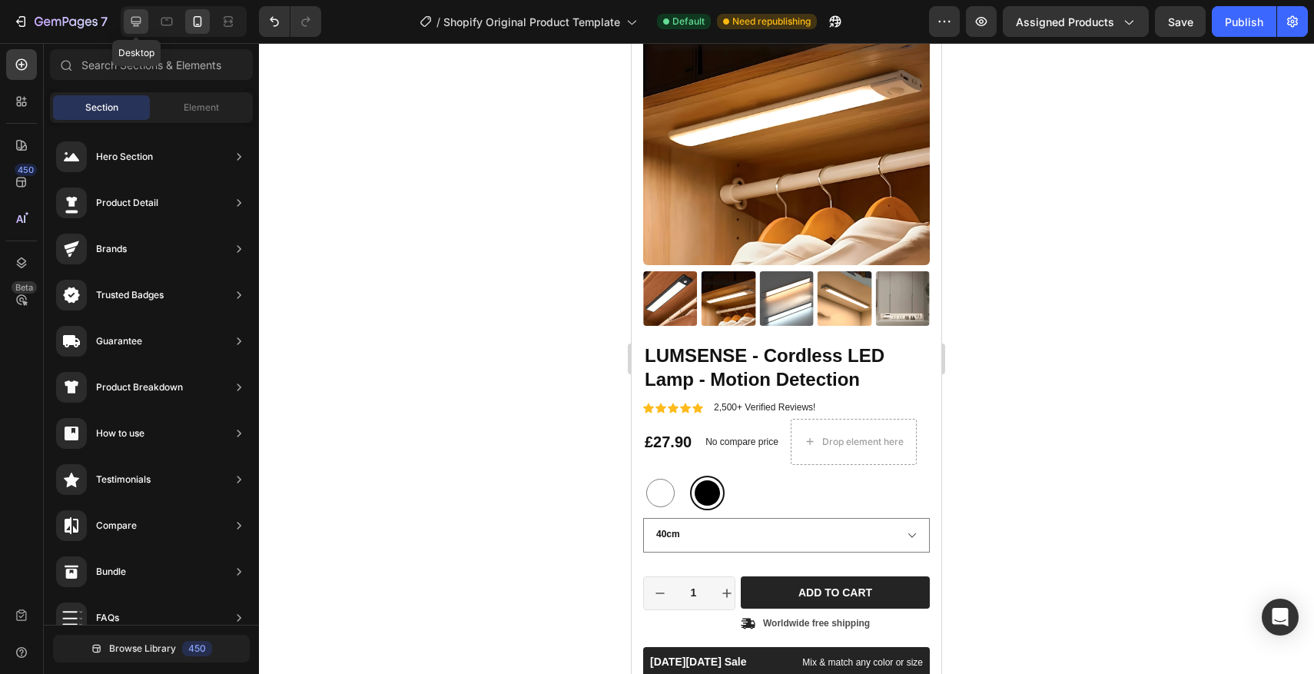
click at [138, 27] on icon at bounding box center [135, 21] width 15 height 15
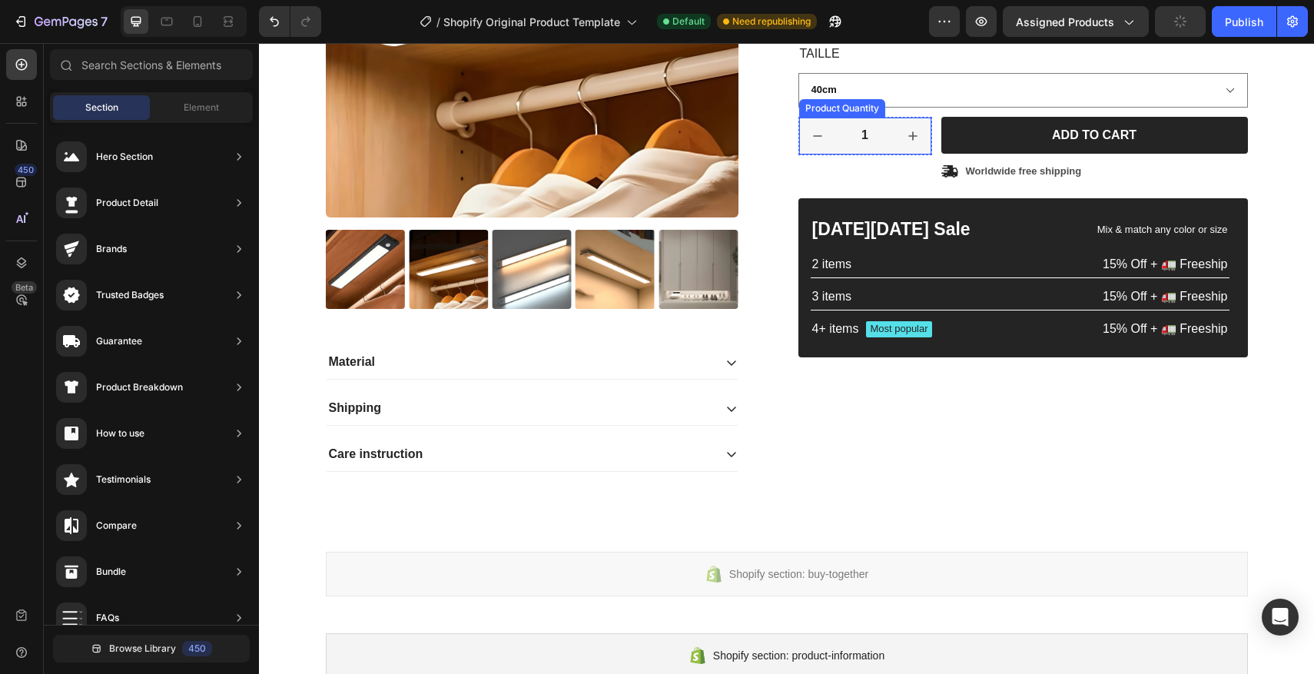
scroll to position [467, 0]
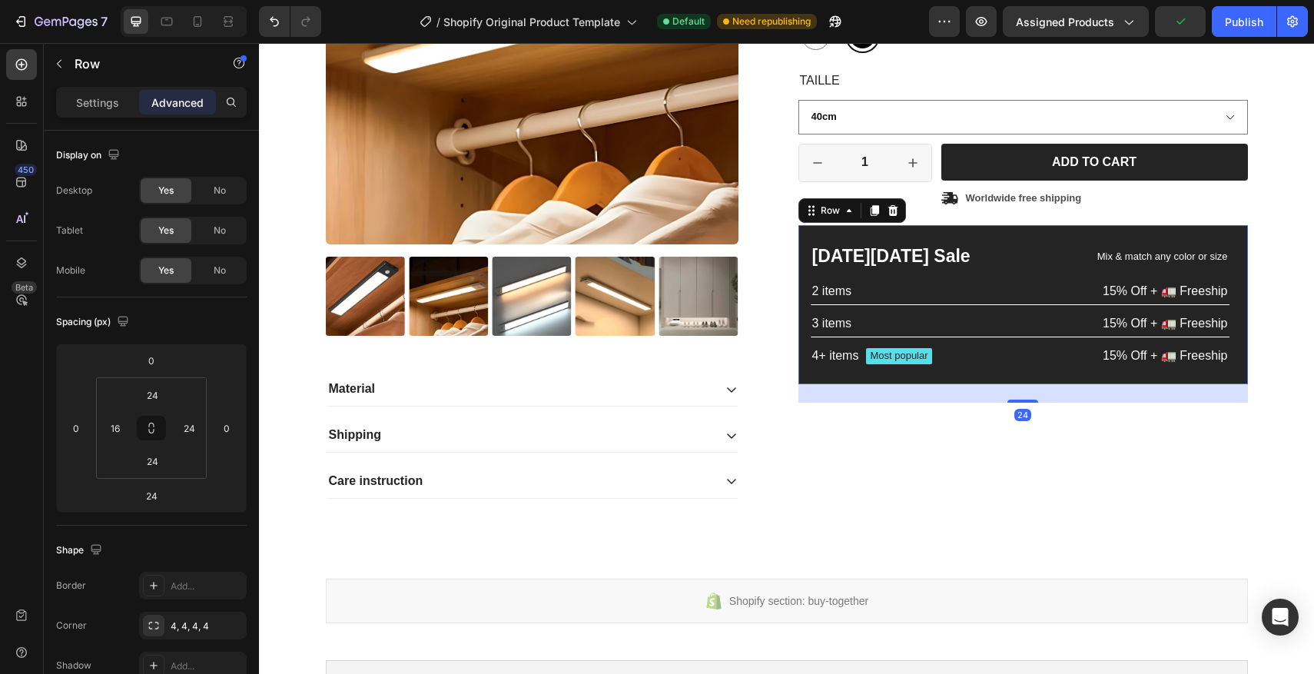
click at [980, 235] on div "Black Friday Sale Text Block Mix & match any color or size Text Block Row 2 ite…" at bounding box center [1022, 304] width 449 height 158
click at [895, 216] on icon at bounding box center [893, 210] width 12 height 12
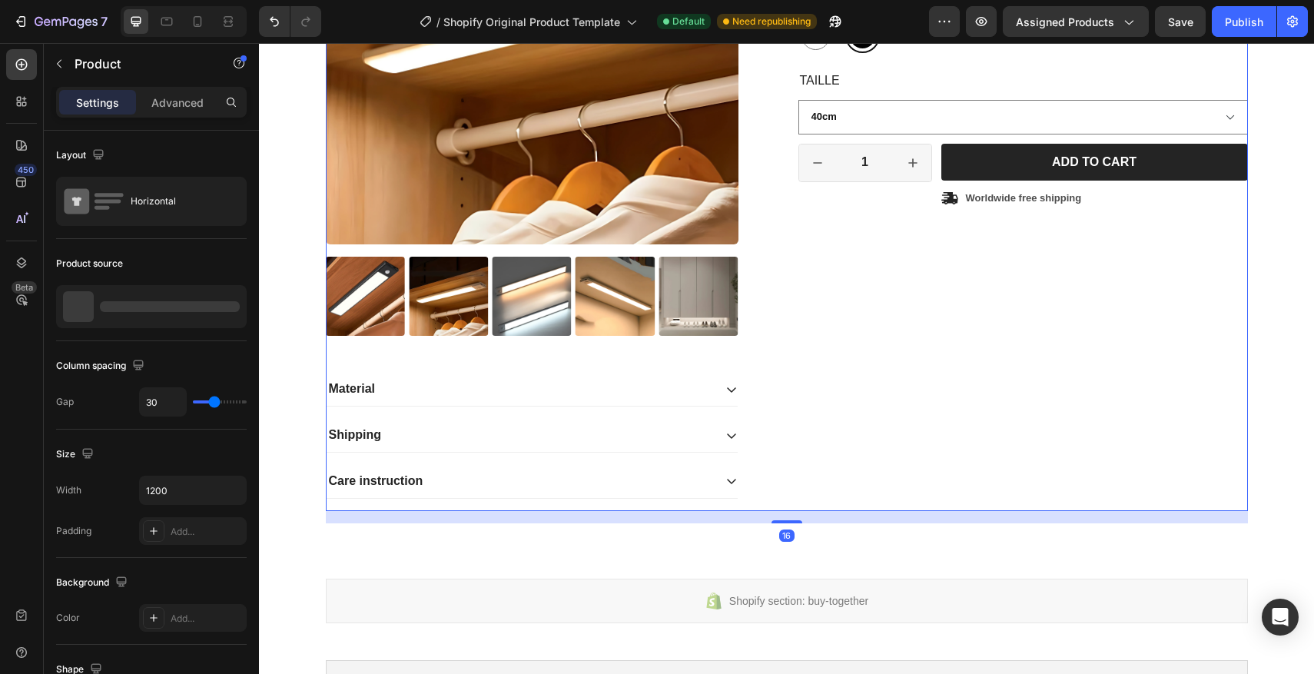
click at [433, 363] on div "Product Images Material Shipping Care instruction Accordion" at bounding box center [550, 171] width 449 height 679
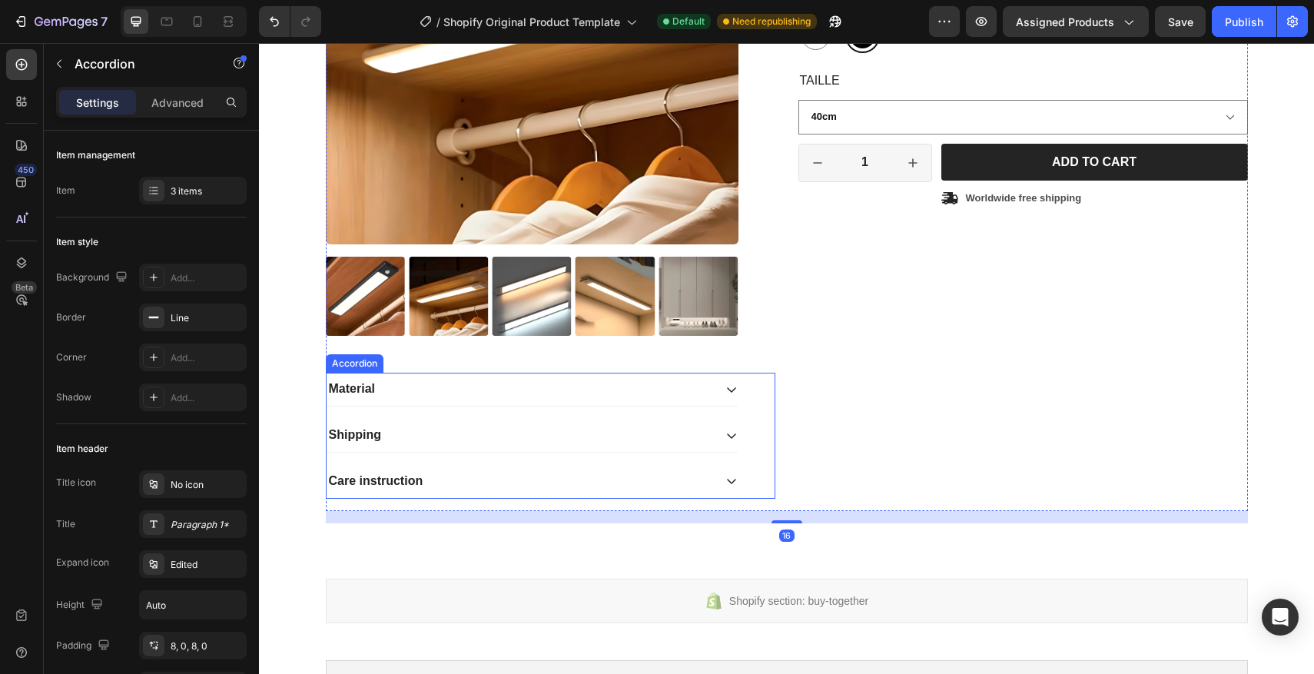
select select "40cm"
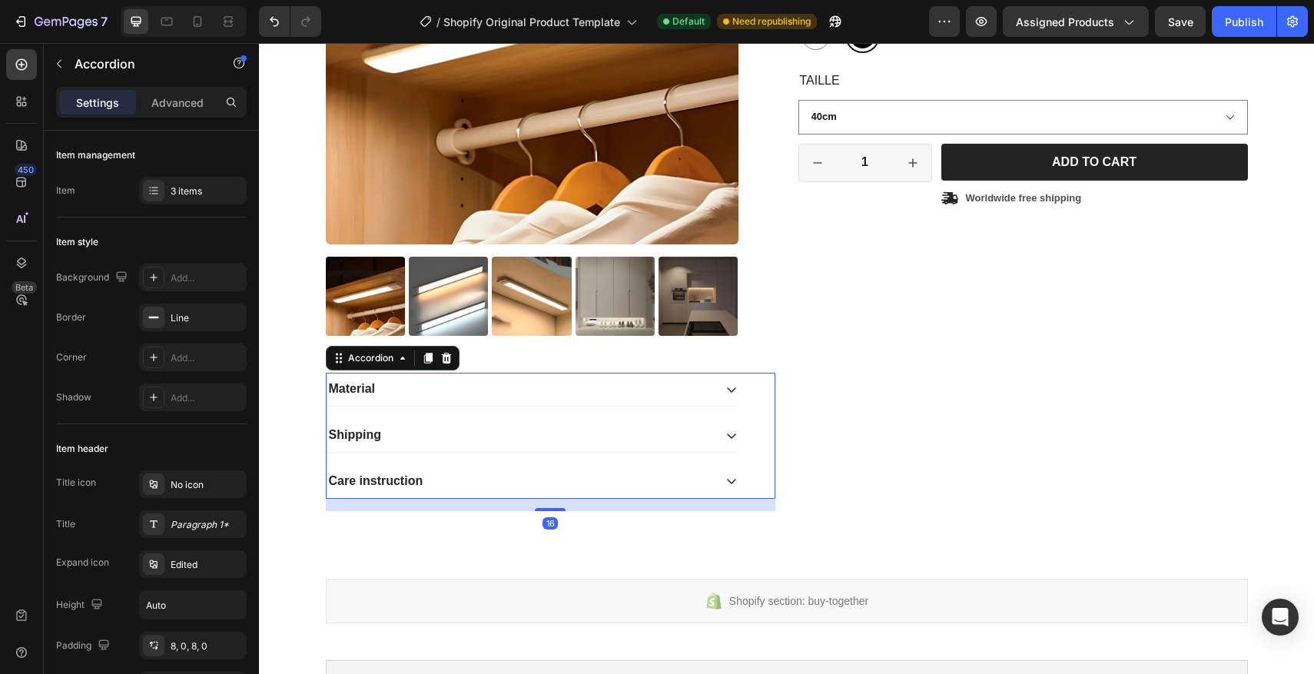
click at [420, 392] on div "Material" at bounding box center [520, 389] width 386 height 21
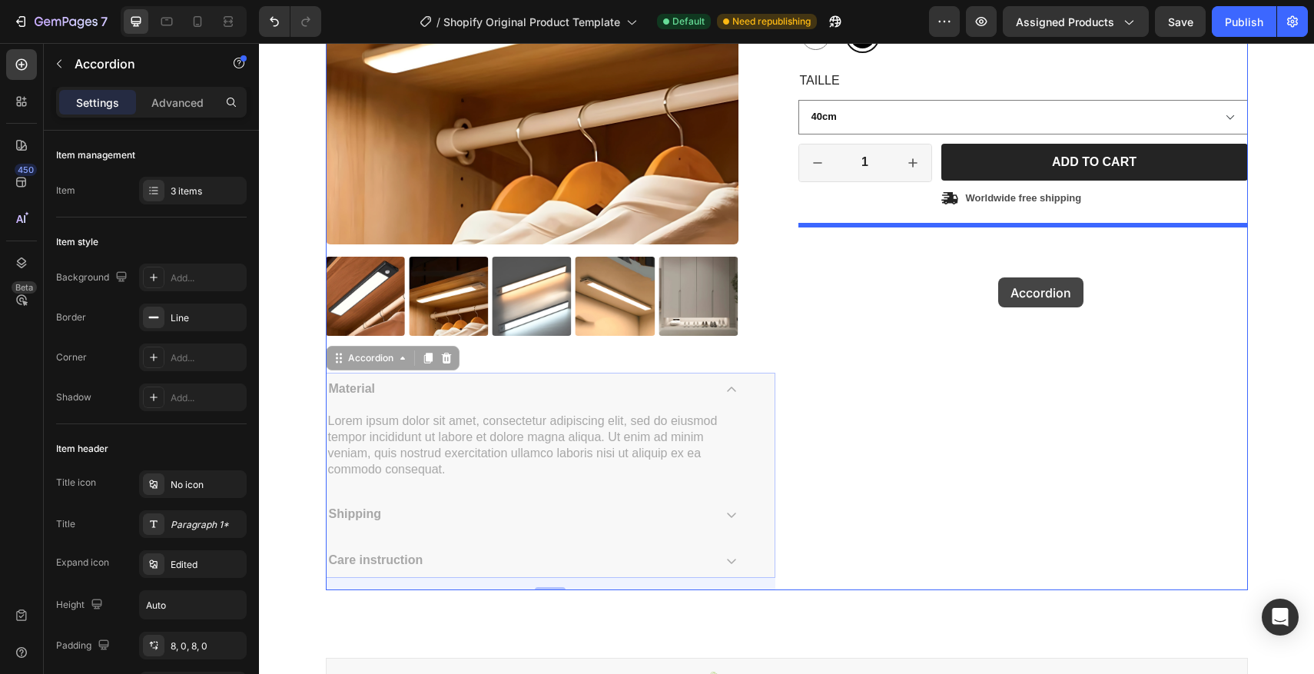
drag, startPoint x: 525, startPoint y: 380, endPoint x: 998, endPoint y: 277, distance: 483.4
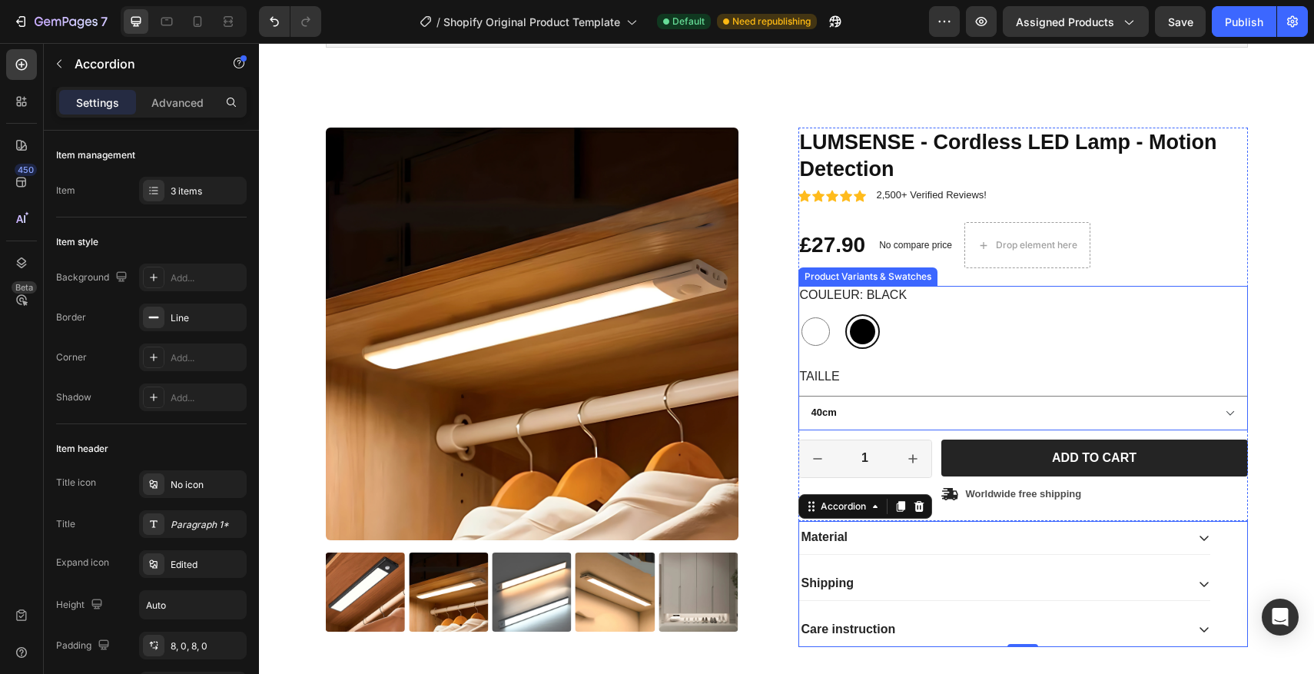
scroll to position [174, 0]
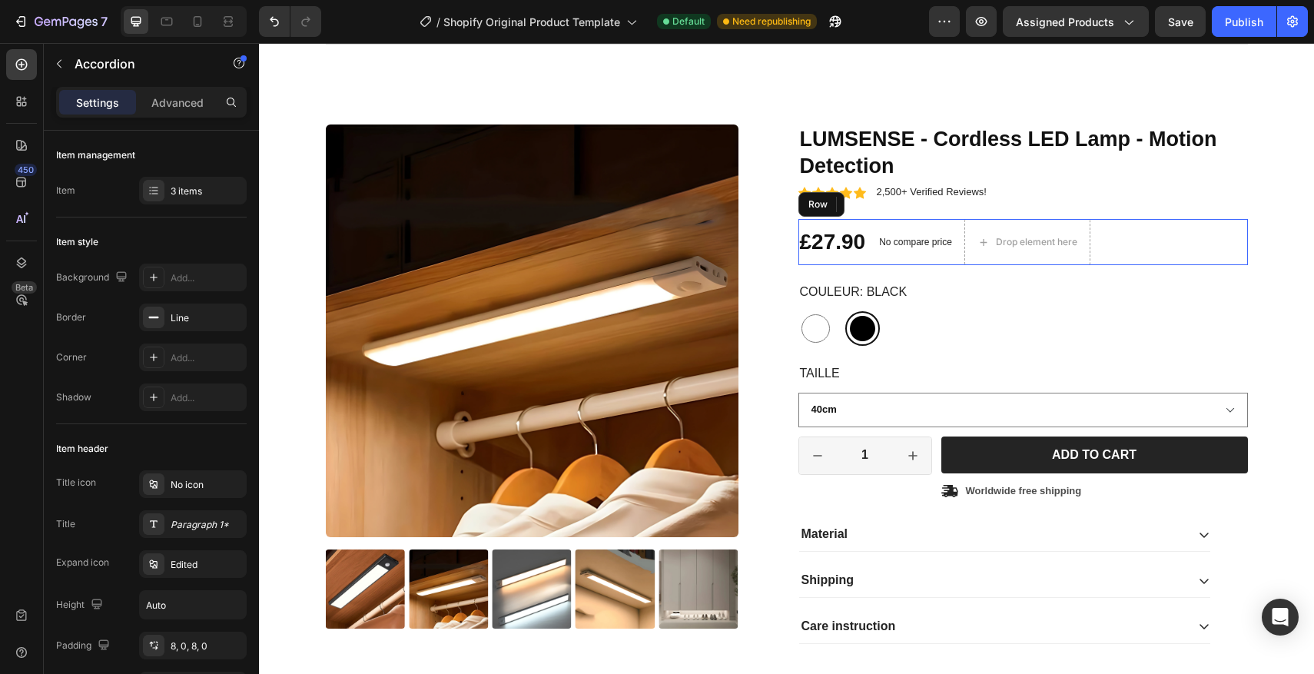
click at [1165, 232] on div "£27.90 Product Price Product Price No compare price Product Price Drop element …" at bounding box center [1022, 242] width 449 height 46
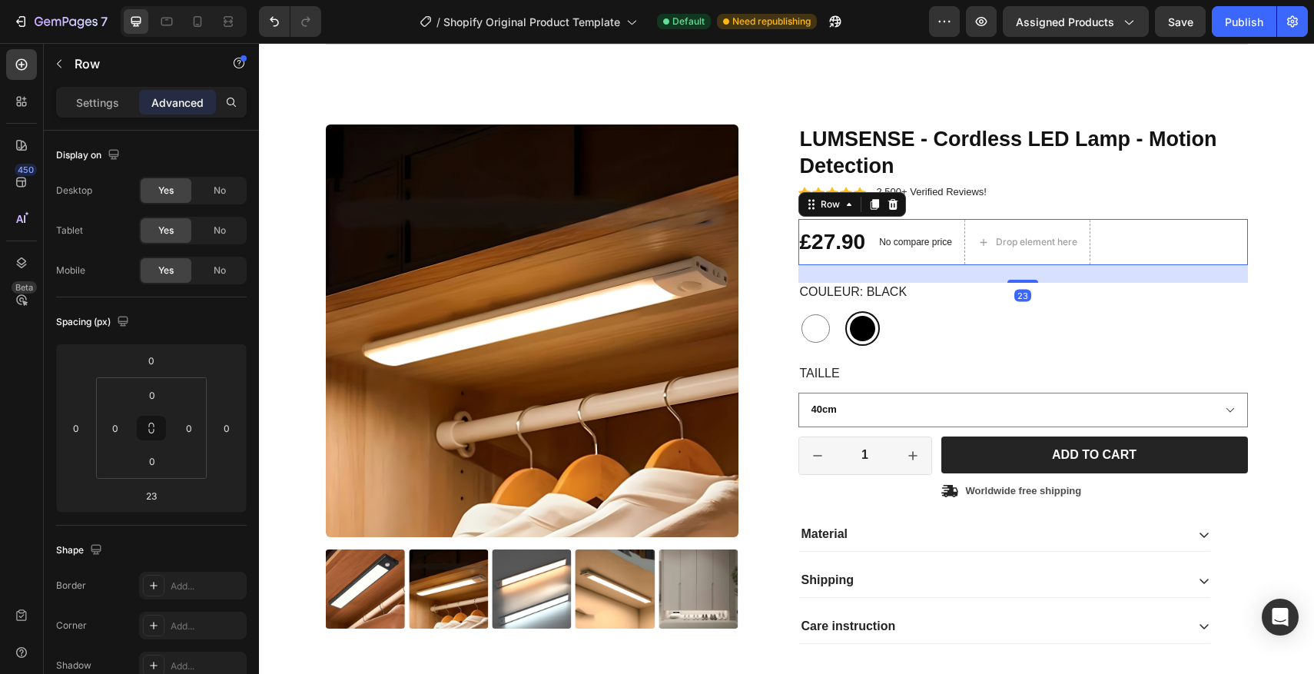
scroll to position [175, 0]
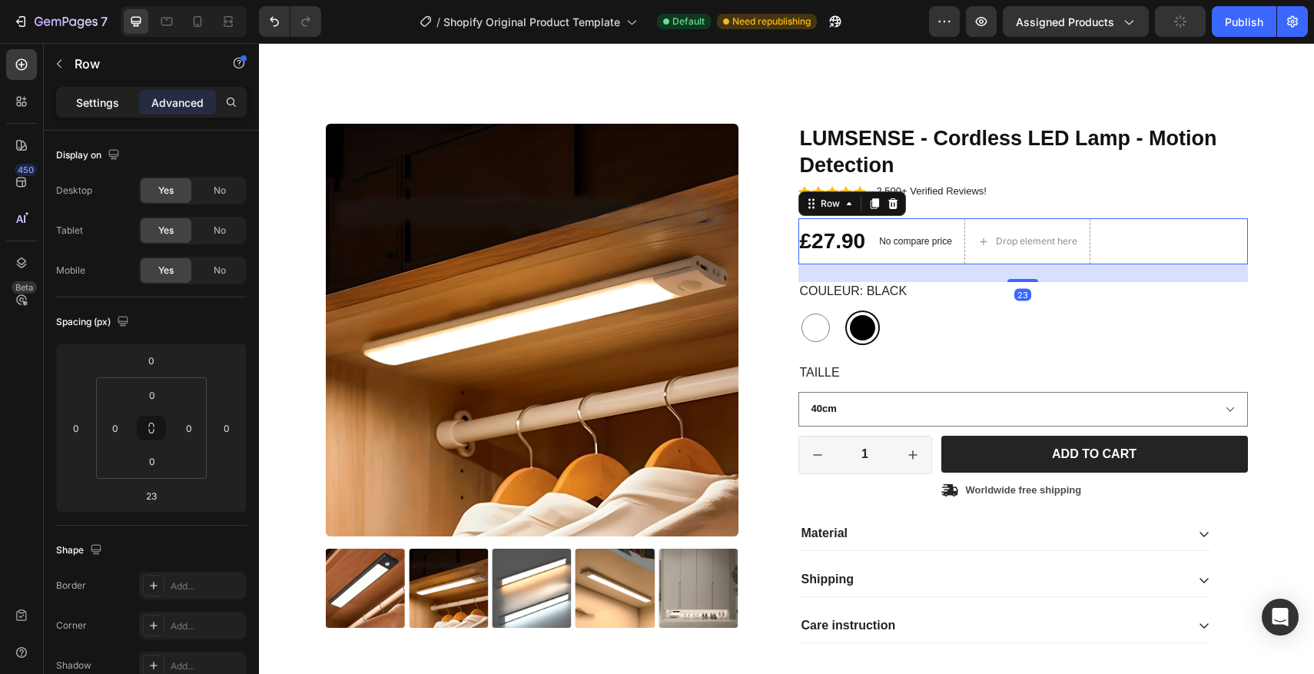
click at [106, 113] on div "Settings" at bounding box center [97, 102] width 77 height 25
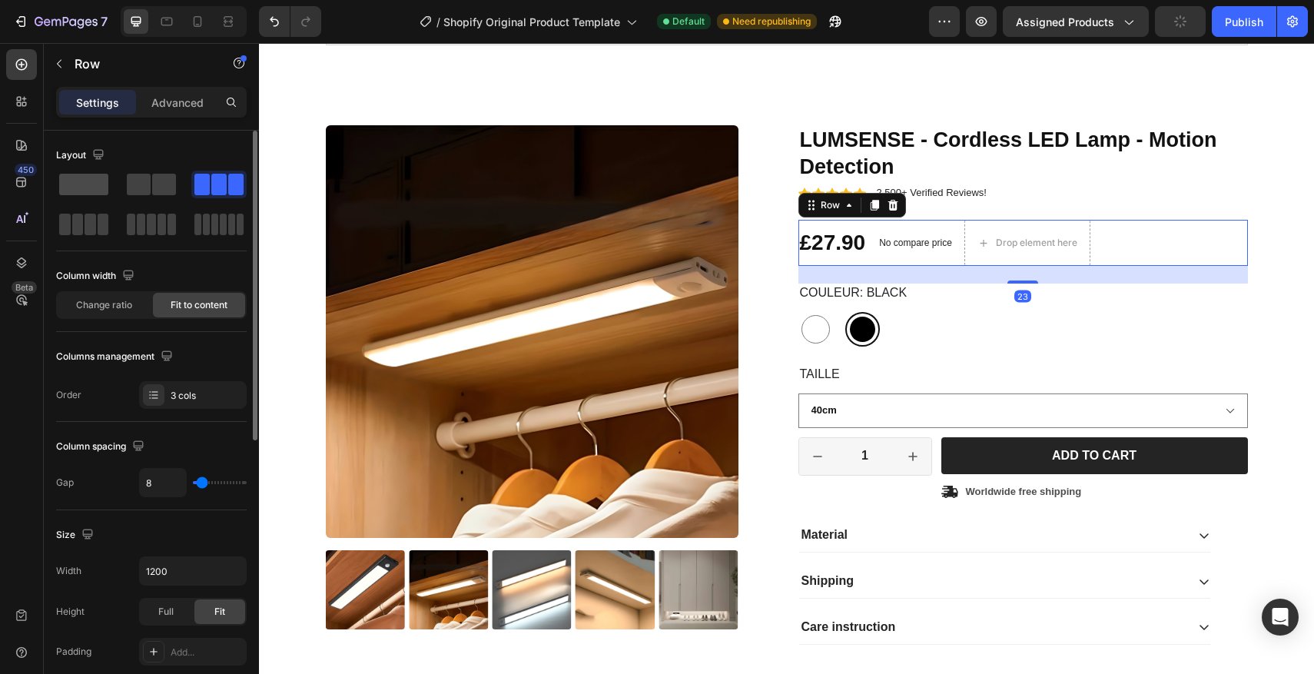
click at [102, 177] on span at bounding box center [83, 185] width 49 height 22
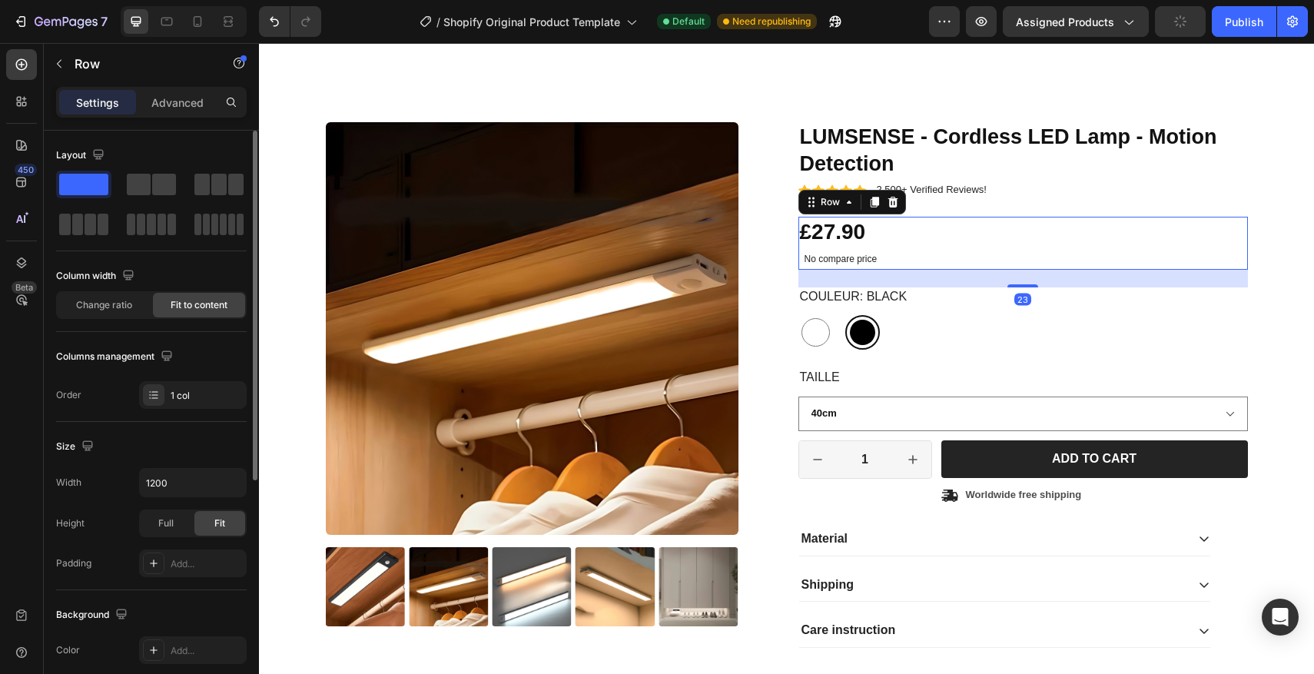
scroll to position [178, 0]
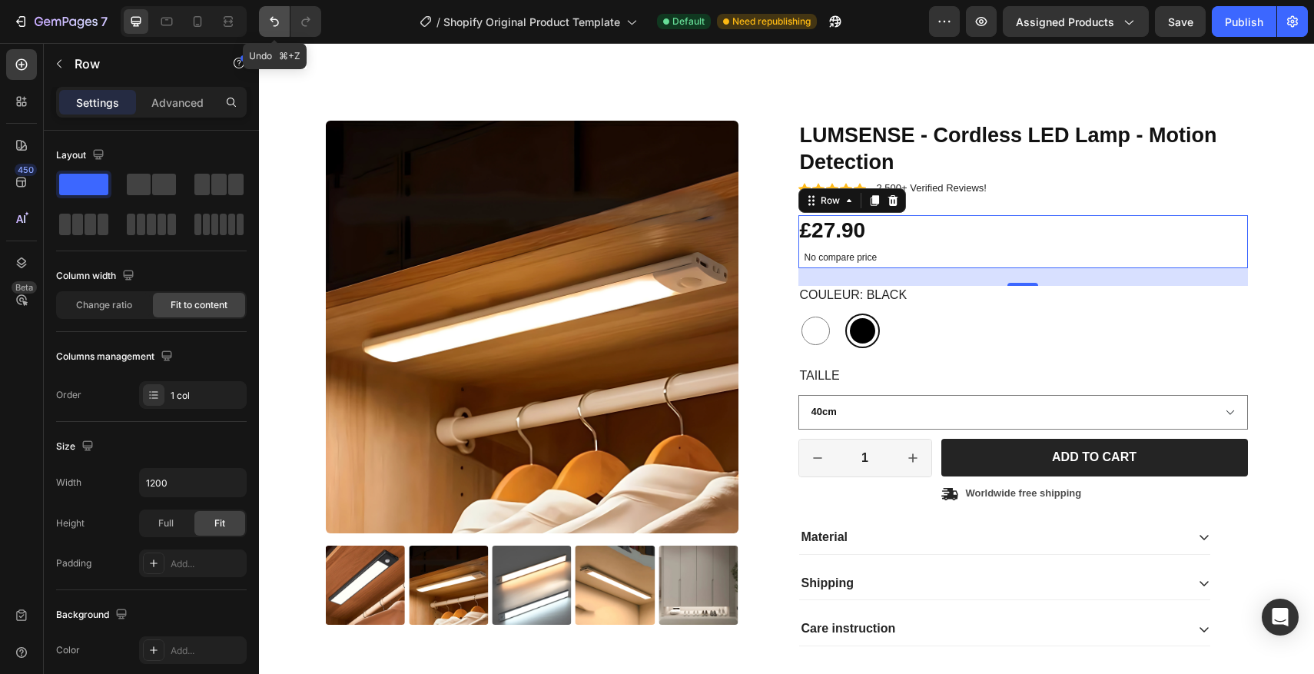
click at [273, 29] on button "Undo/Redo" at bounding box center [274, 21] width 31 height 31
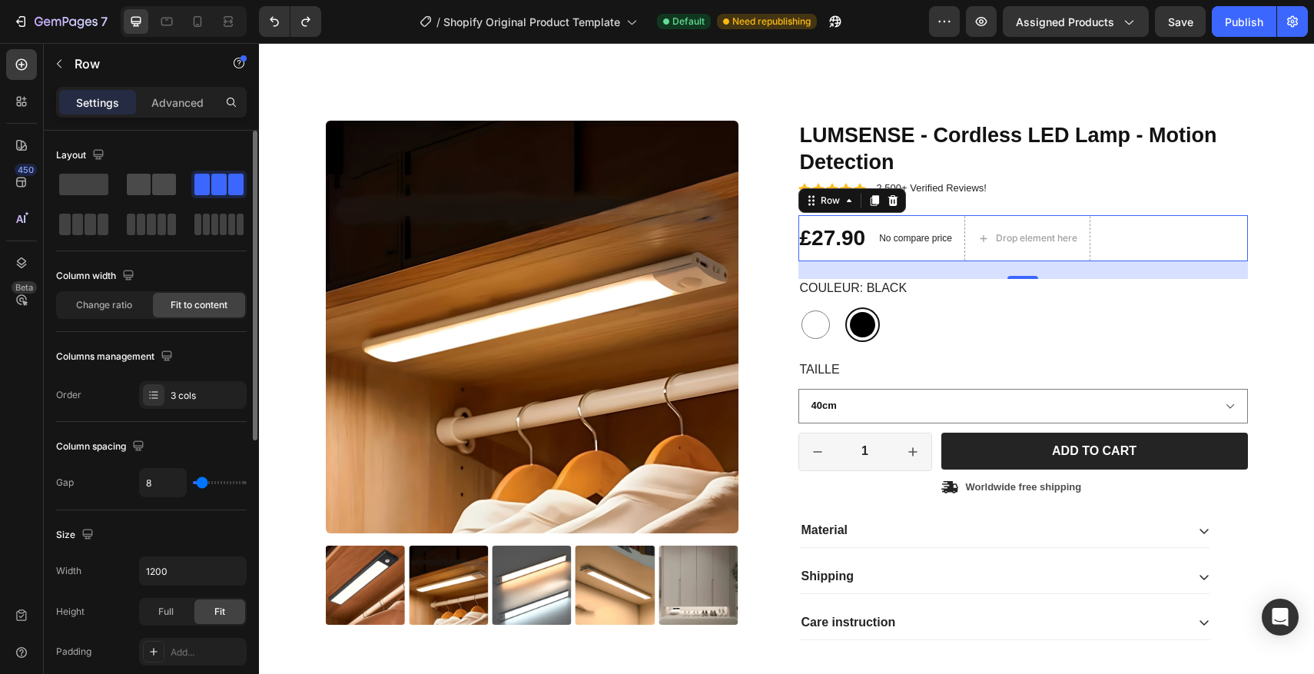
click at [141, 183] on span at bounding box center [139, 185] width 24 height 22
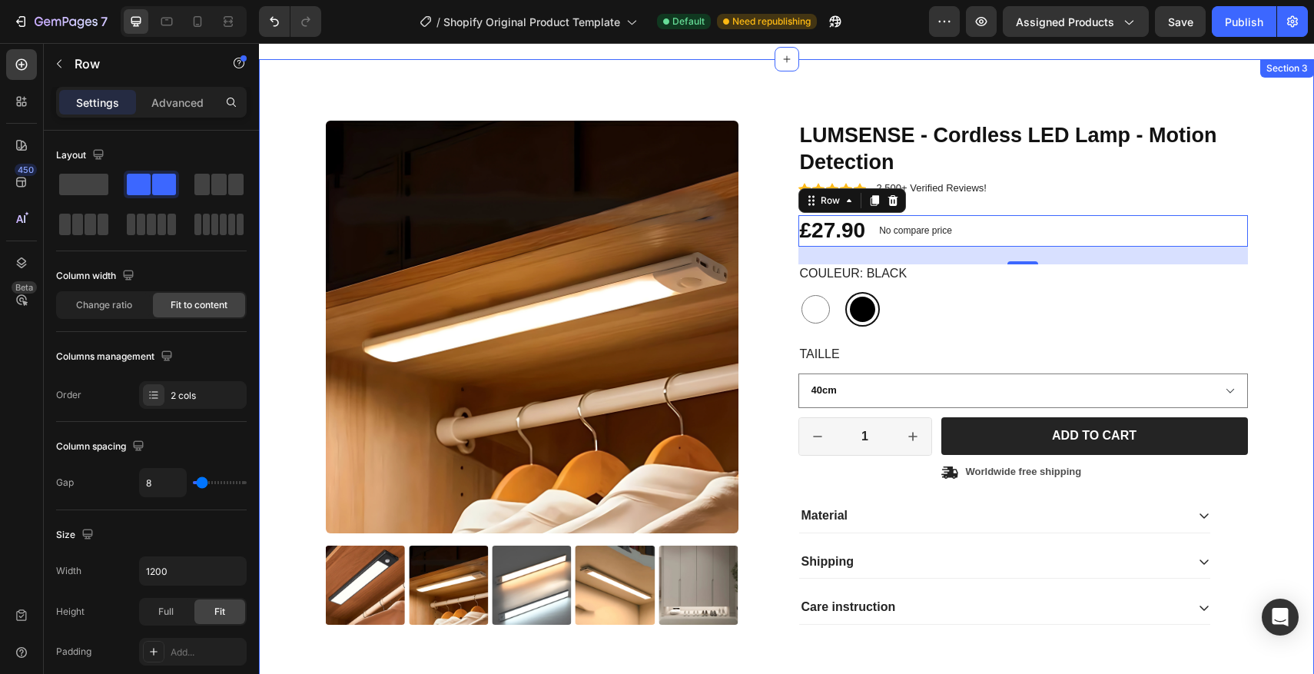
click at [293, 99] on div "Product Images LUMSENSE - Cordless LED Lamp - Motion Detection Product Title Ic…" at bounding box center [786, 384] width 1055 height 651
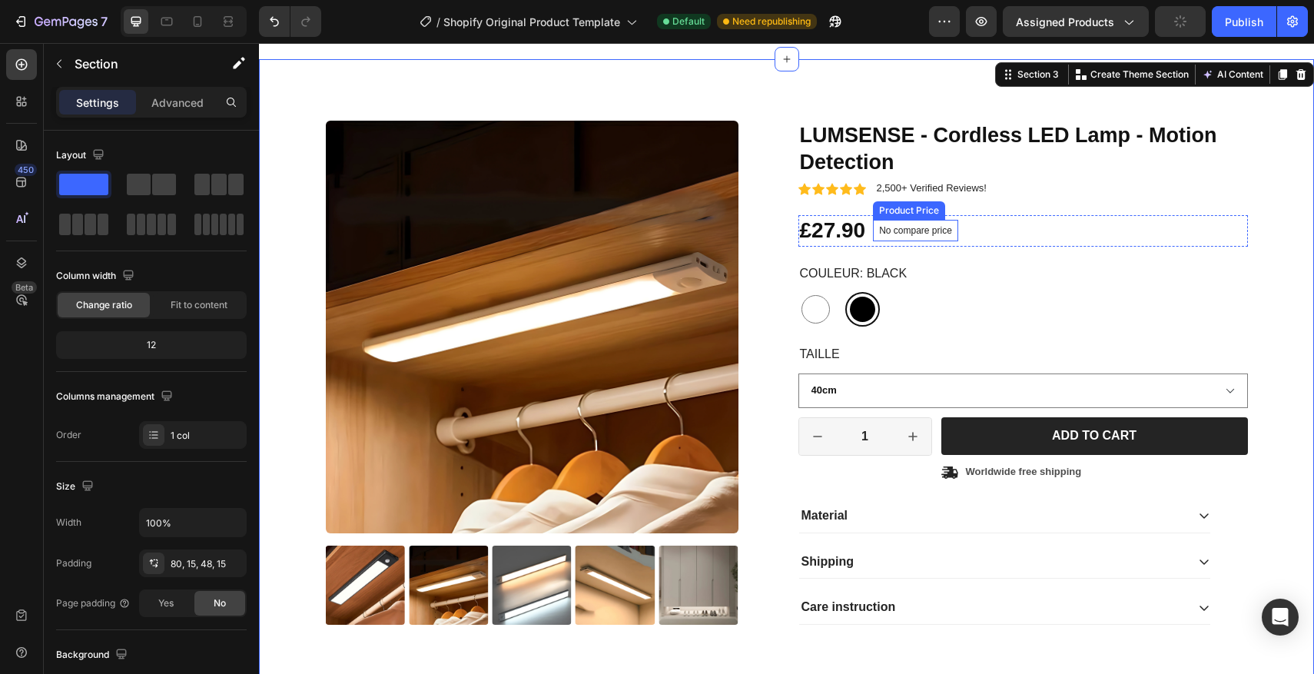
click at [922, 234] on p "No compare price" at bounding box center [915, 230] width 73 height 9
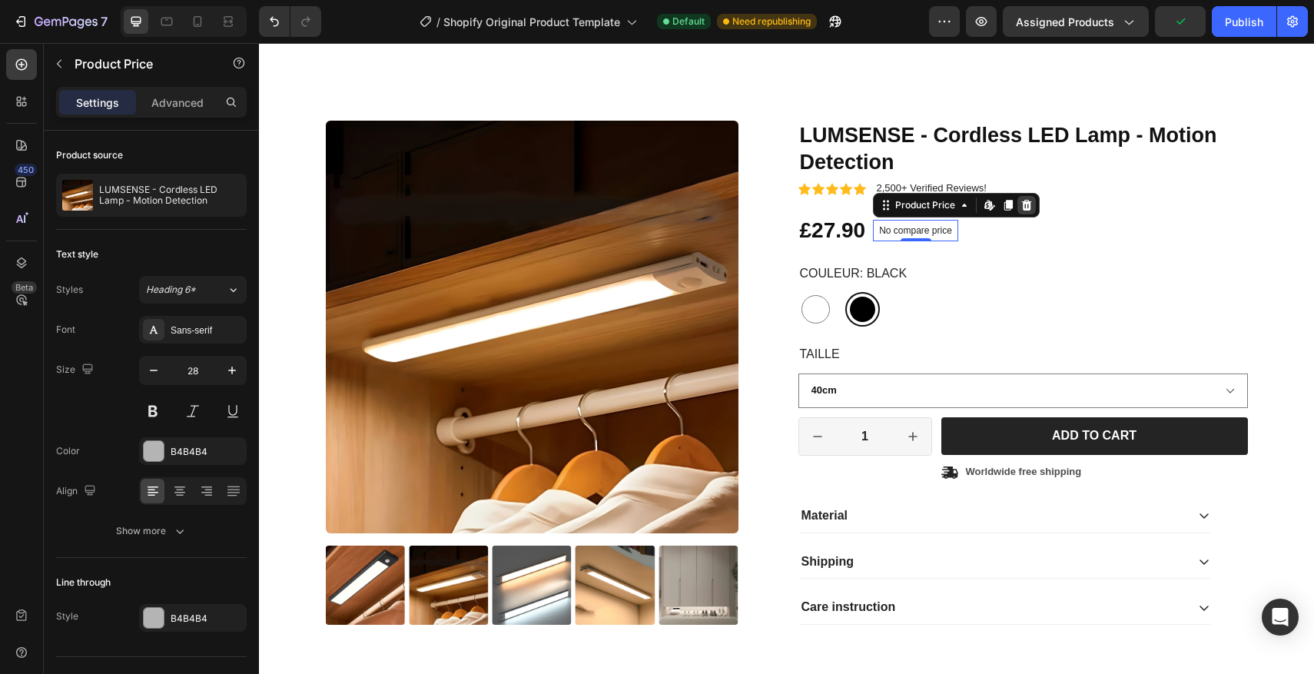
click at [1029, 204] on icon at bounding box center [1027, 205] width 10 height 11
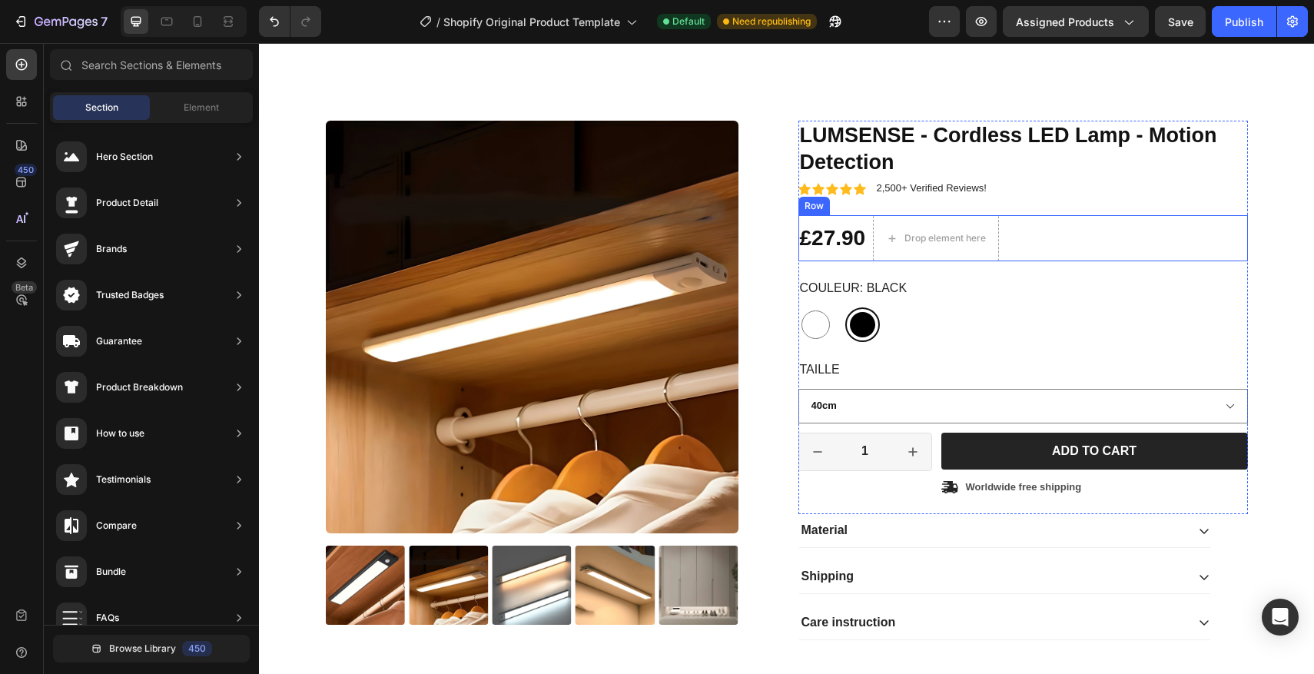
click at [1079, 225] on div "£27.90 Product Price Product Price Drop element here Row" at bounding box center [1022, 238] width 449 height 46
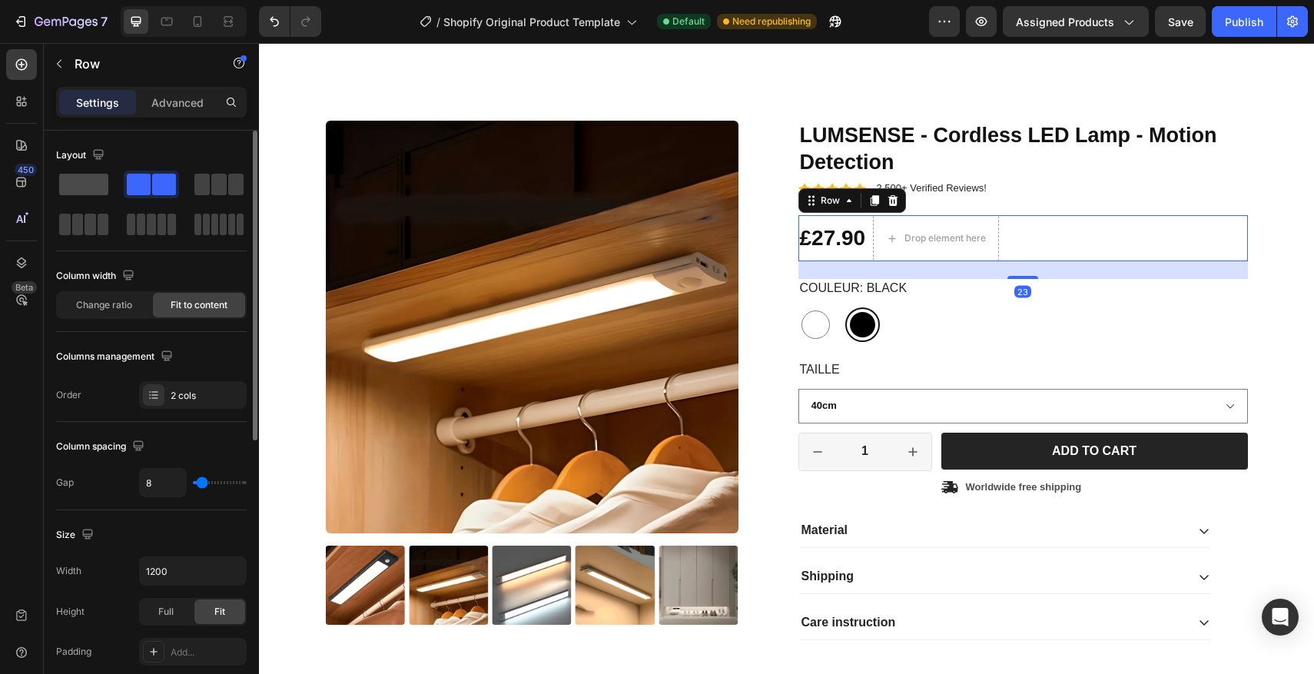
click at [65, 187] on span at bounding box center [83, 185] width 49 height 22
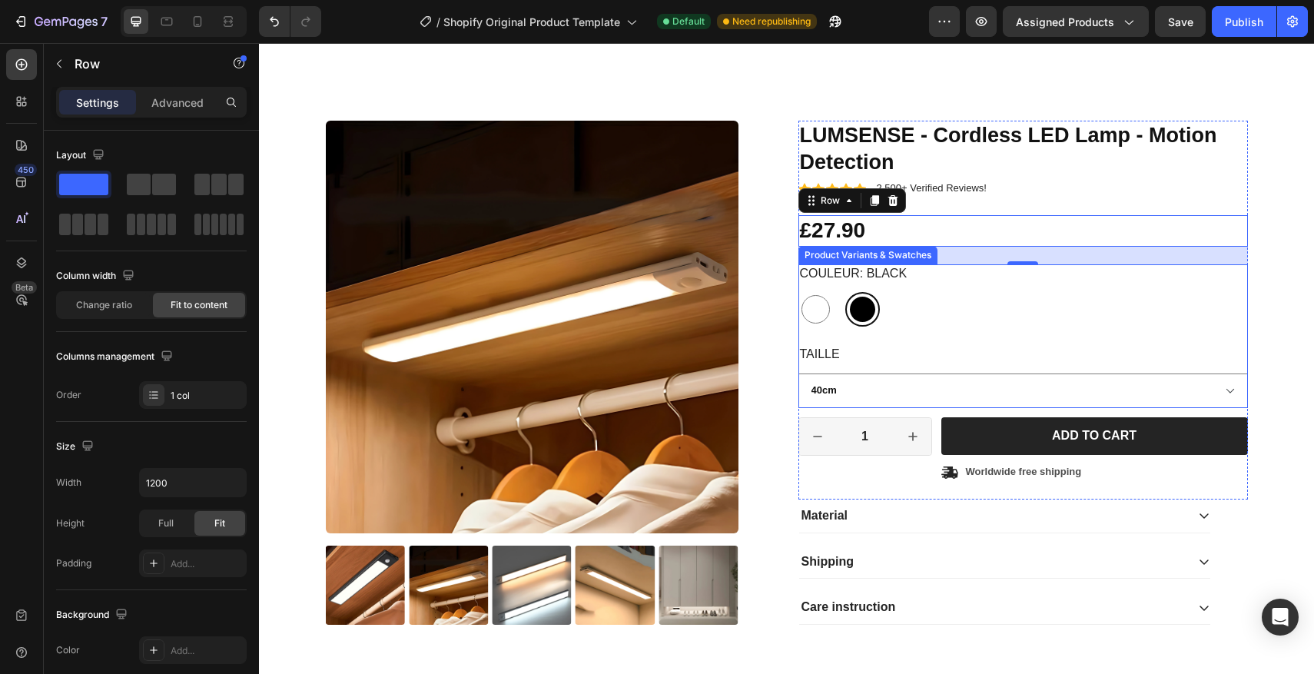
click at [984, 279] on div "Couleur: Black White White Black Black" at bounding box center [1022, 295] width 449 height 63
radio input "false"
select select "20cm"
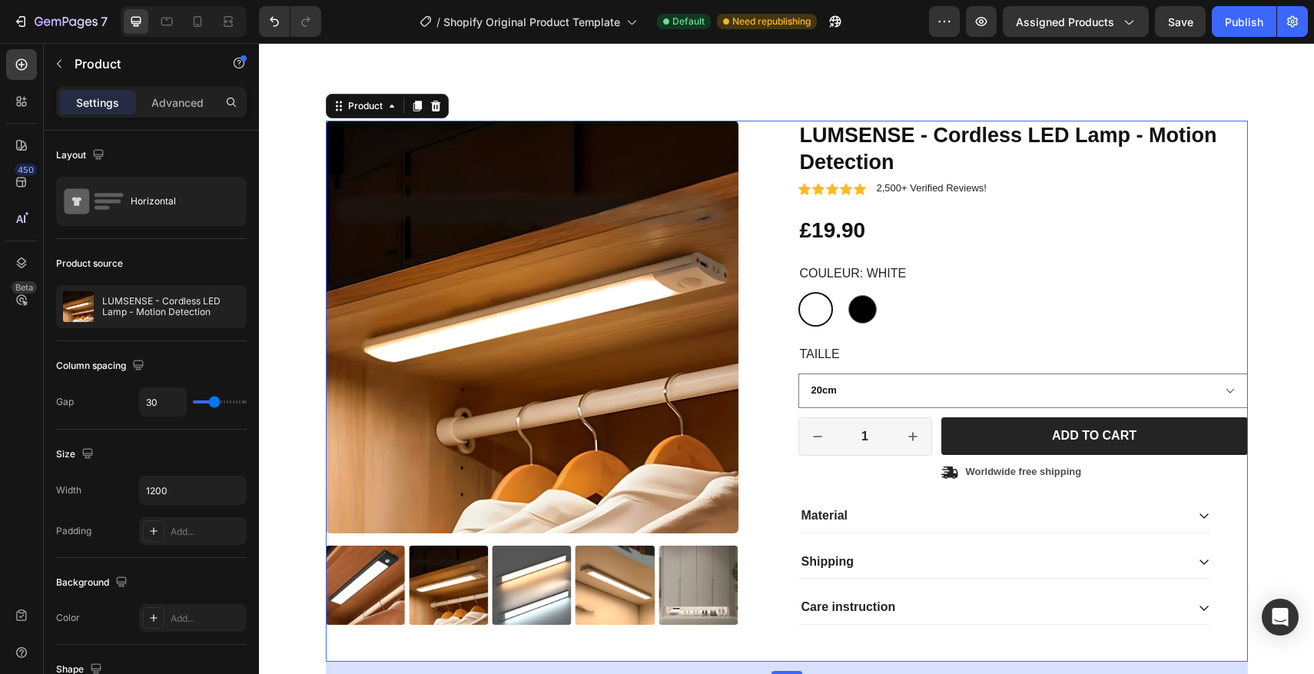
click at [789, 180] on div "Product Images LUMSENSE - Cordless LED Lamp - Motion Detection Product Title Ic…" at bounding box center [787, 391] width 922 height 541
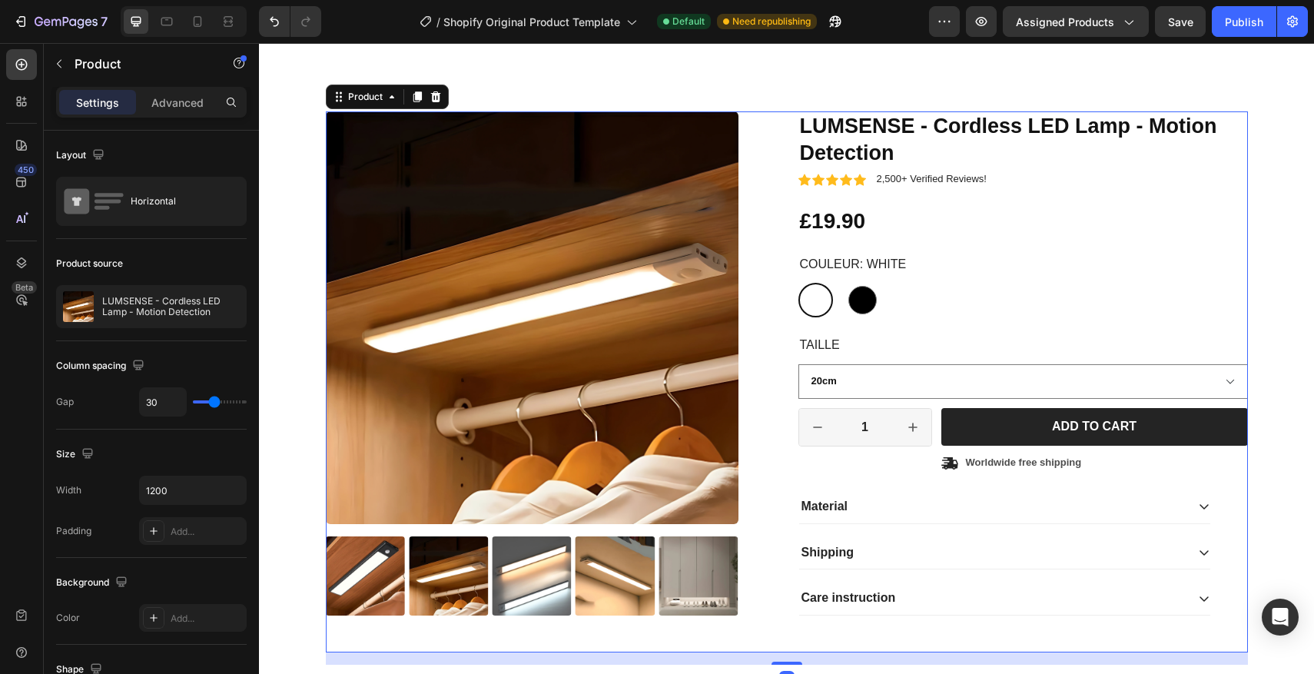
scroll to position [193, 0]
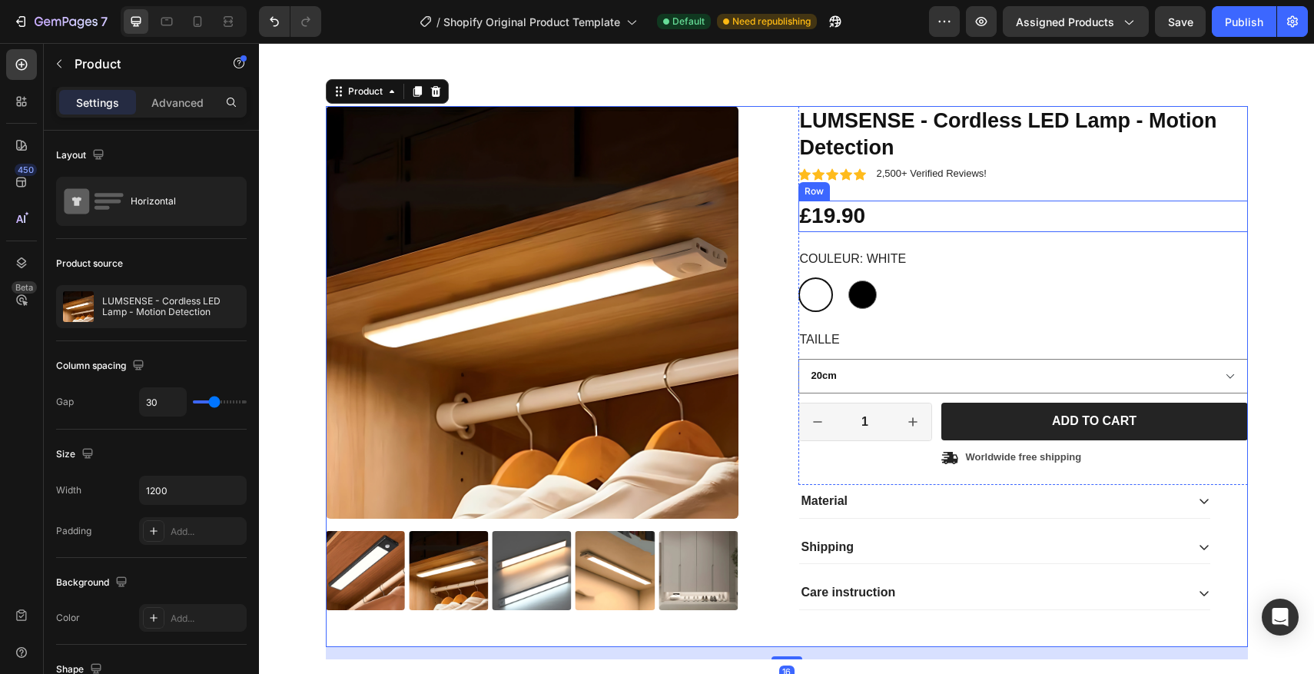
click at [927, 204] on div "£19.90 Product Price Product Price Row" at bounding box center [1022, 216] width 449 height 31
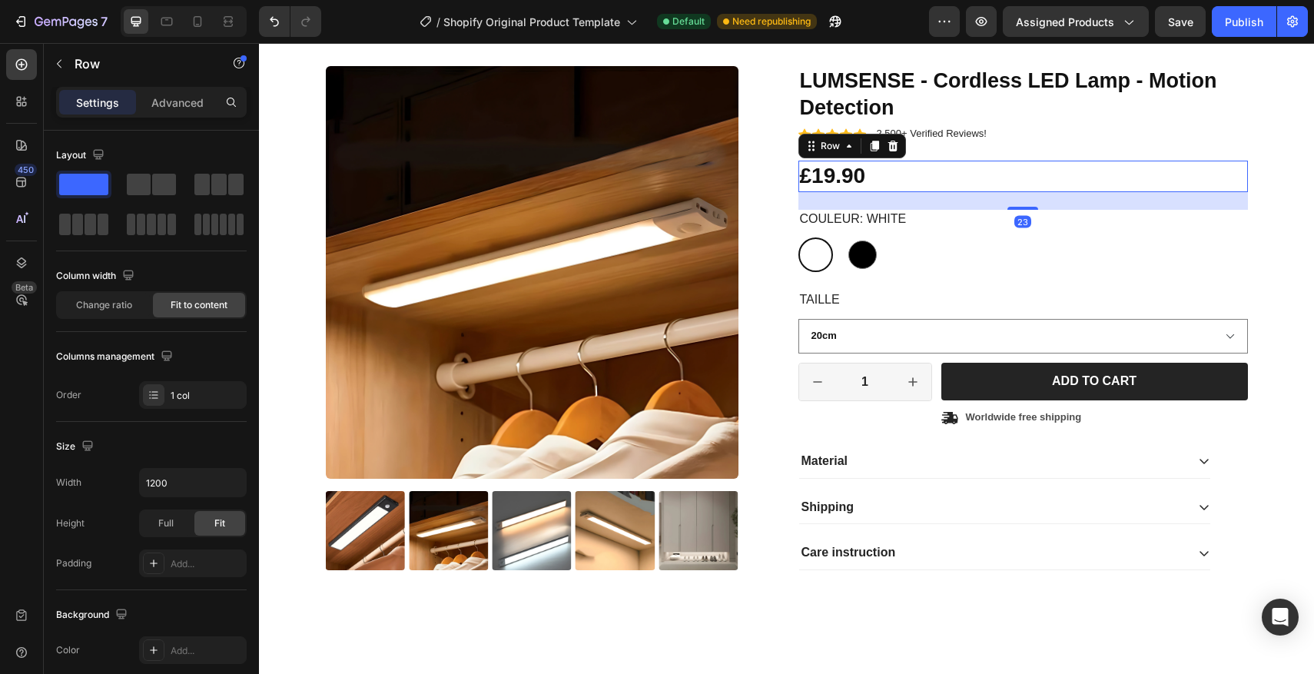
scroll to position [235, 0]
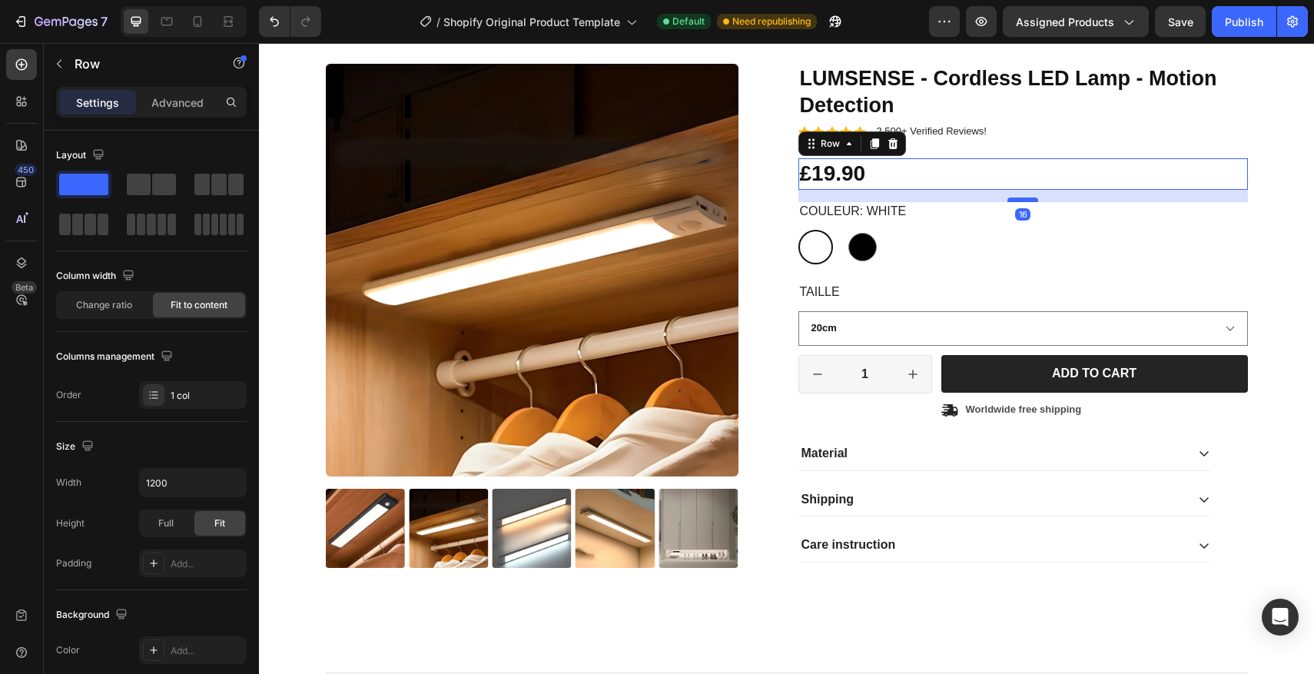
click at [1022, 198] on div at bounding box center [1022, 199] width 31 height 5
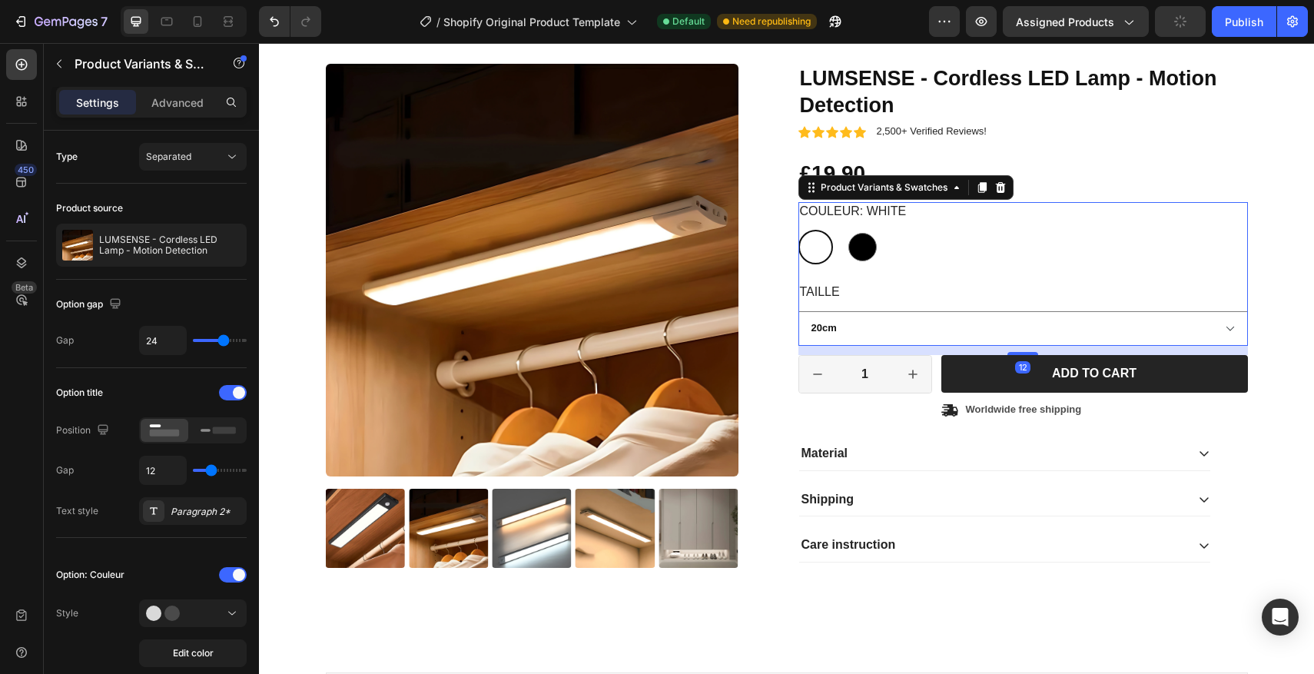
click at [849, 210] on legend "Couleur: White" at bounding box center [853, 211] width 110 height 19
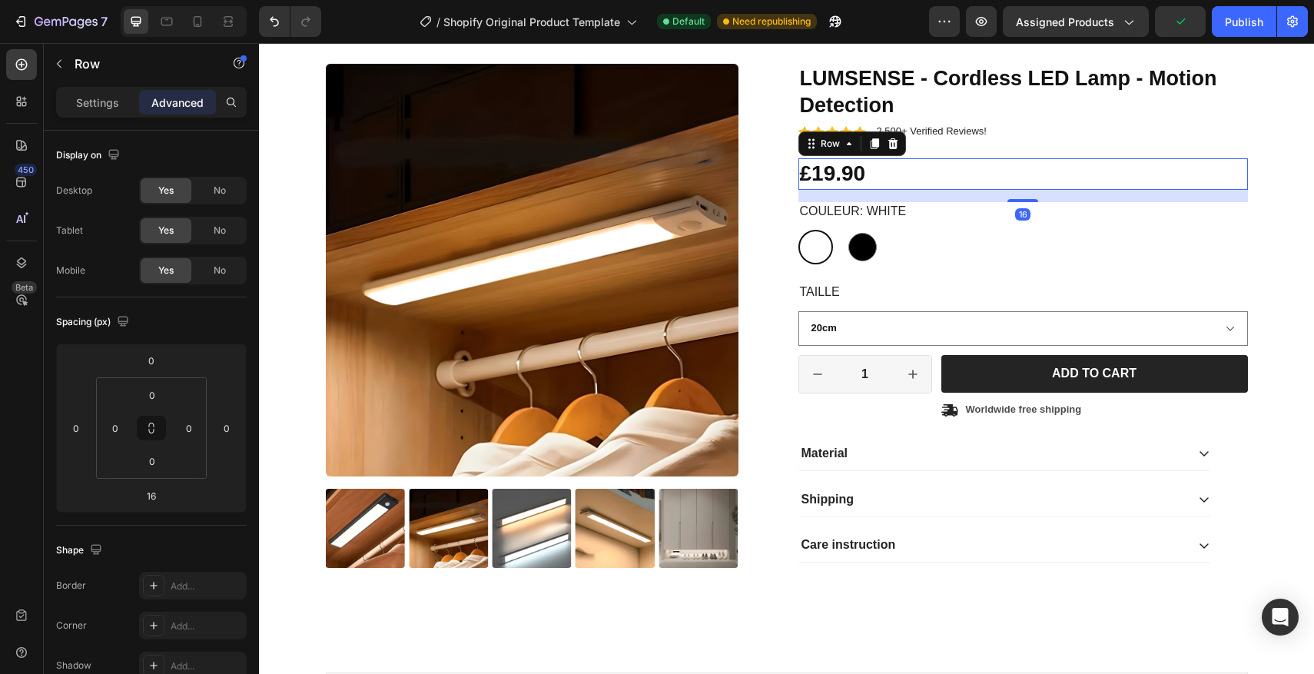
click at [902, 163] on div "£19.90 Product Price Product Price Row 16" at bounding box center [1022, 173] width 449 height 31
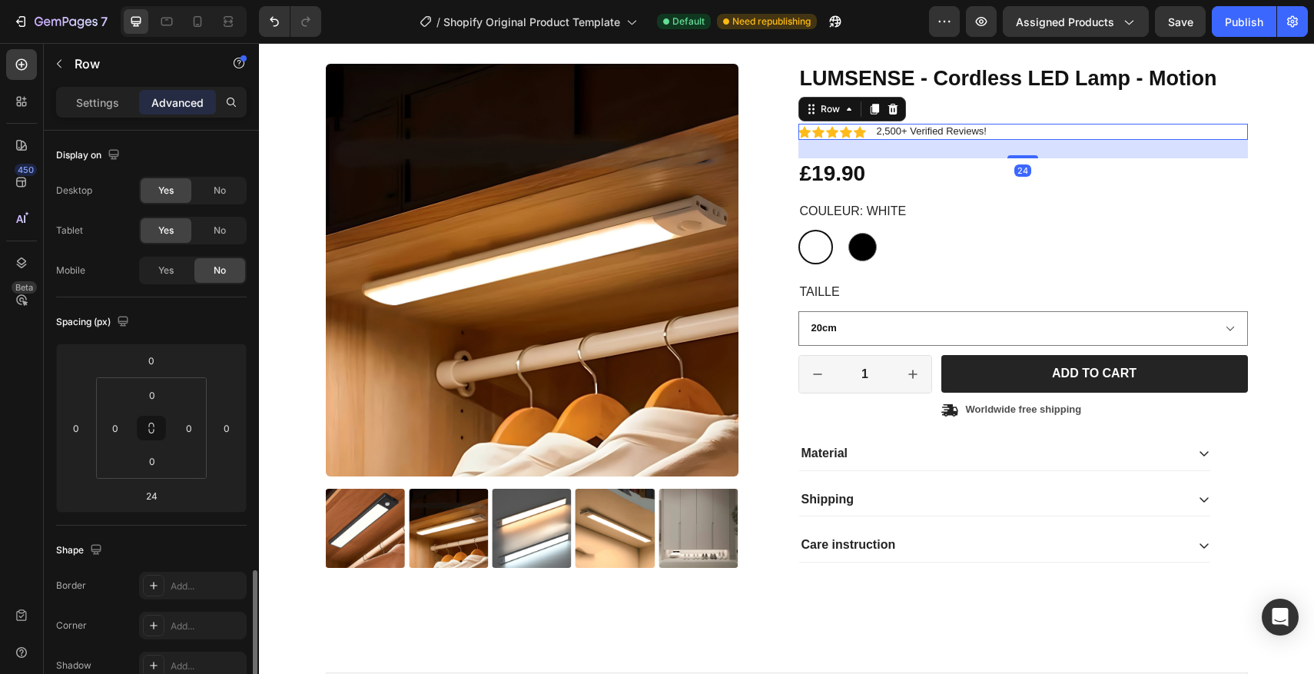
scroll to position [280, 0]
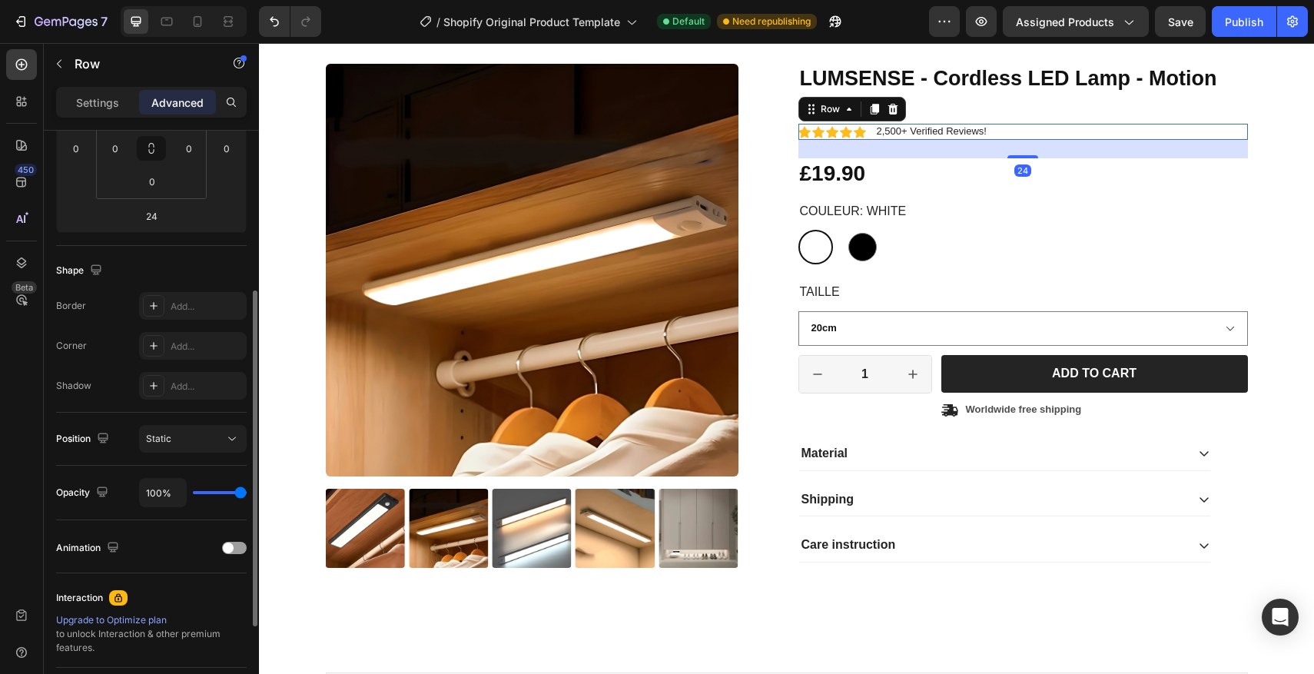
click at [1009, 133] on div "Icon Icon Icon Icon Icon Icon List 2,500+ Verified Reviews! Text Block Row 24" at bounding box center [1022, 132] width 449 height 16
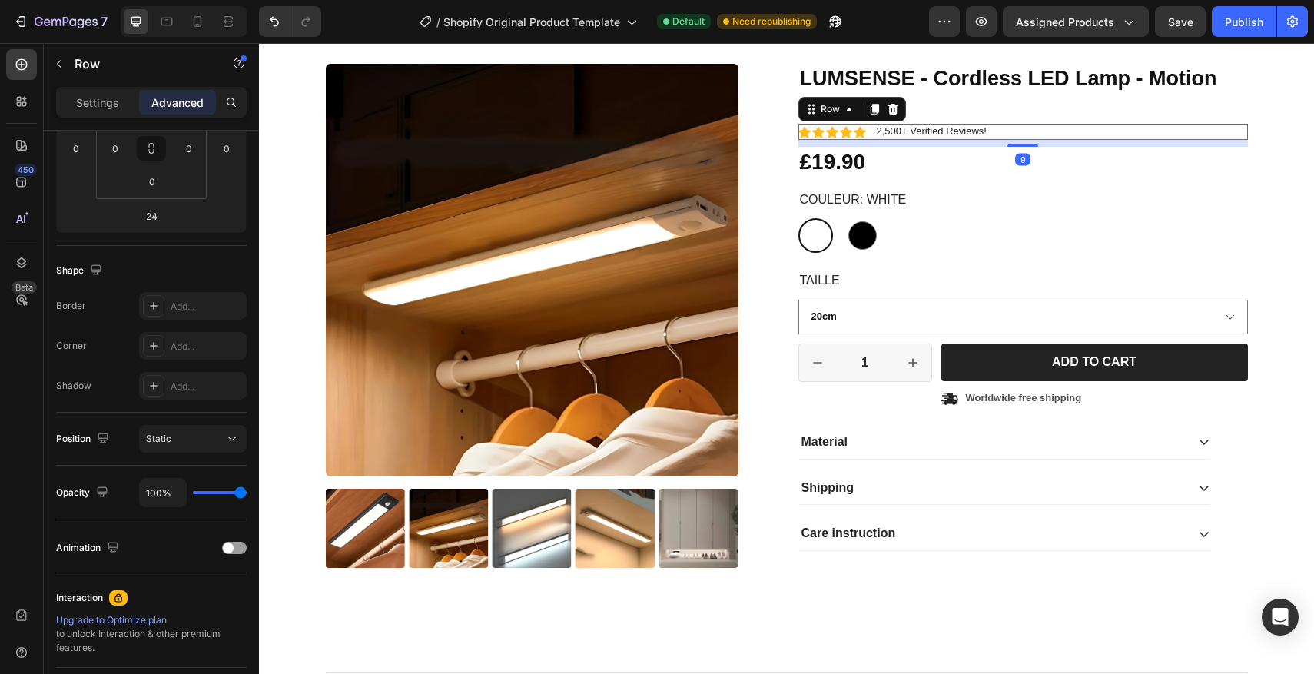
drag, startPoint x: 1021, startPoint y: 156, endPoint x: 998, endPoint y: 174, distance: 29.0
click at [1020, 144] on div at bounding box center [1022, 145] width 31 height 3
type input "8"
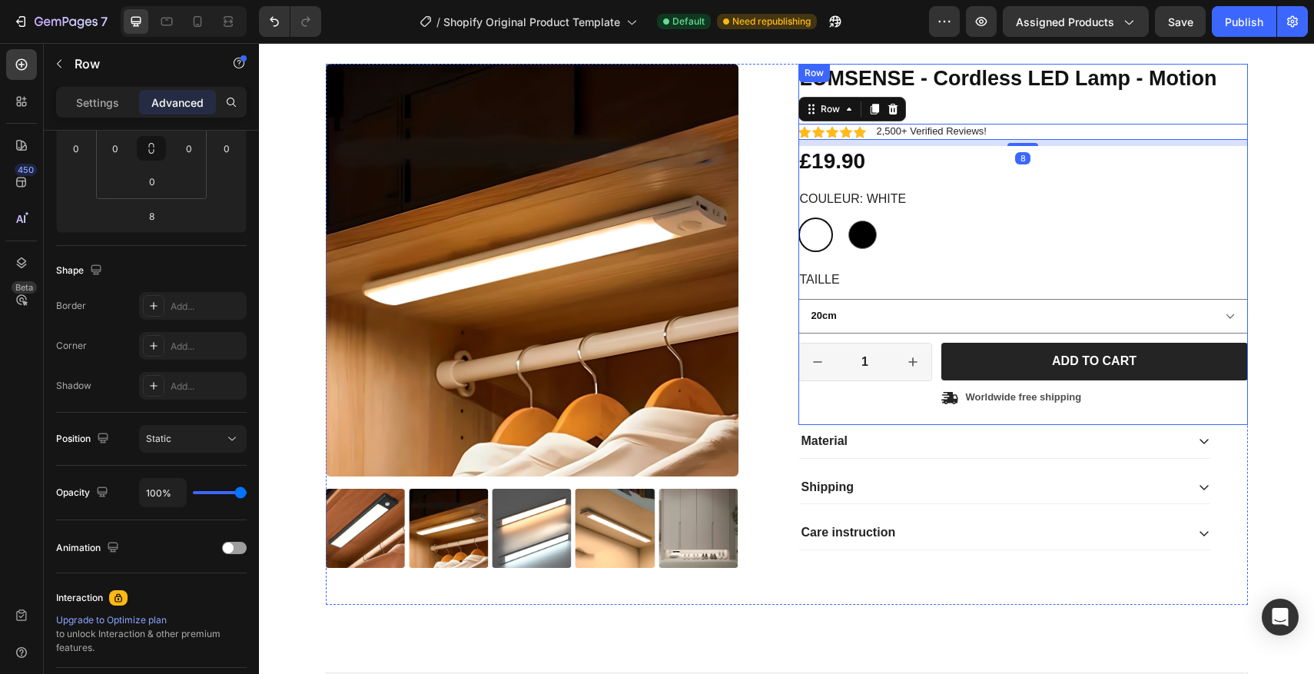
click at [1000, 179] on div "LUMSENSE - Cordless LED Lamp - Motion Detection Product Title Icon Icon Icon Ic…" at bounding box center [1022, 244] width 449 height 361
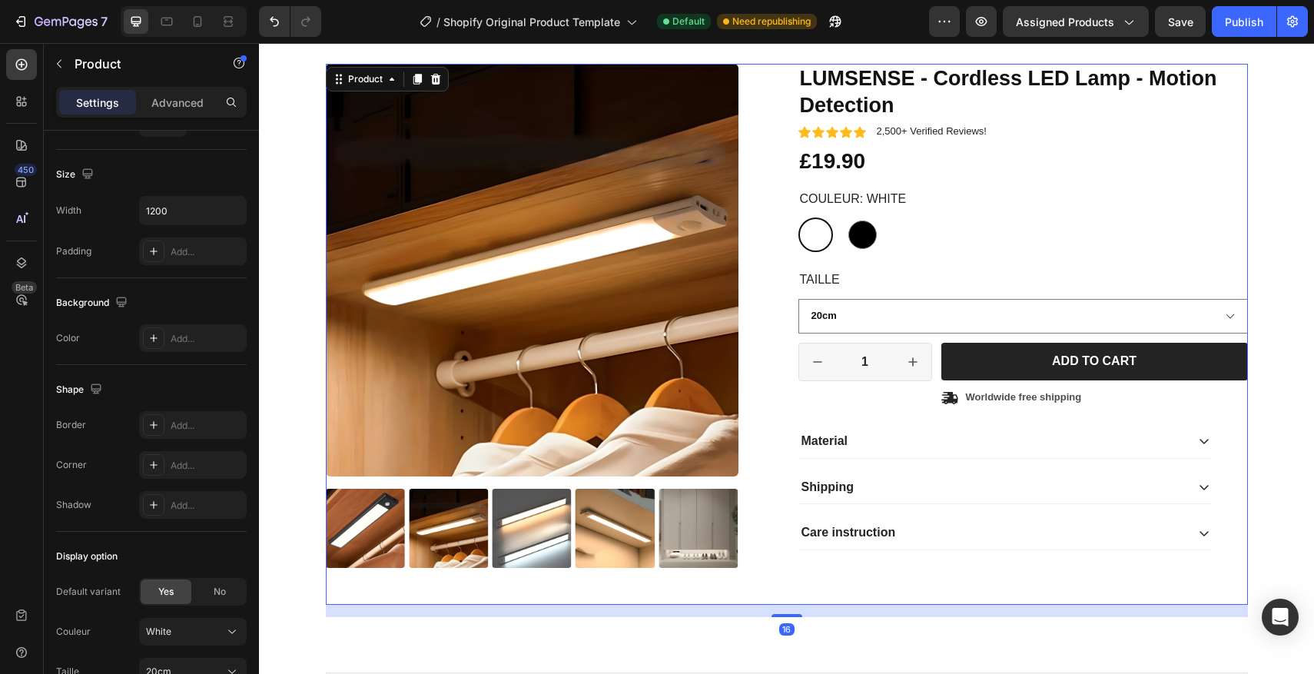
click at [782, 193] on div "Product Images LUMSENSE - Cordless LED Lamp - Motion Detection Product Title Ic…" at bounding box center [787, 334] width 922 height 541
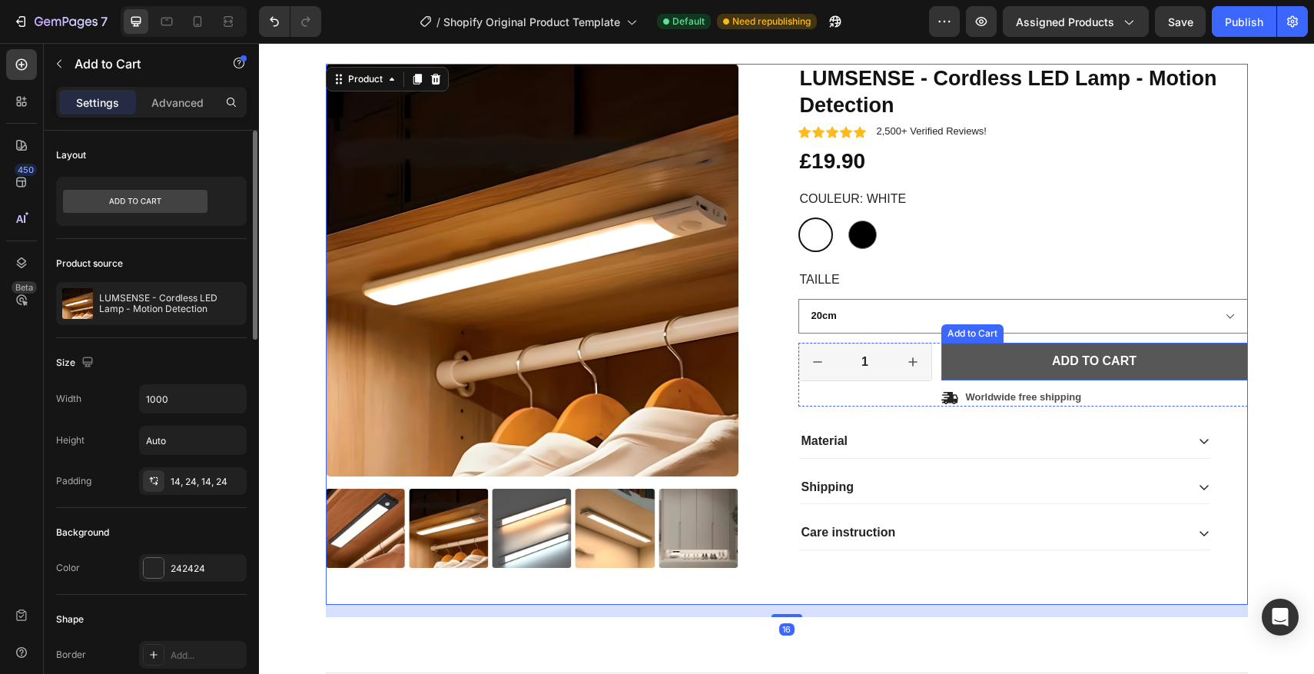
click at [986, 360] on button "Add to cart" at bounding box center [1094, 362] width 307 height 38
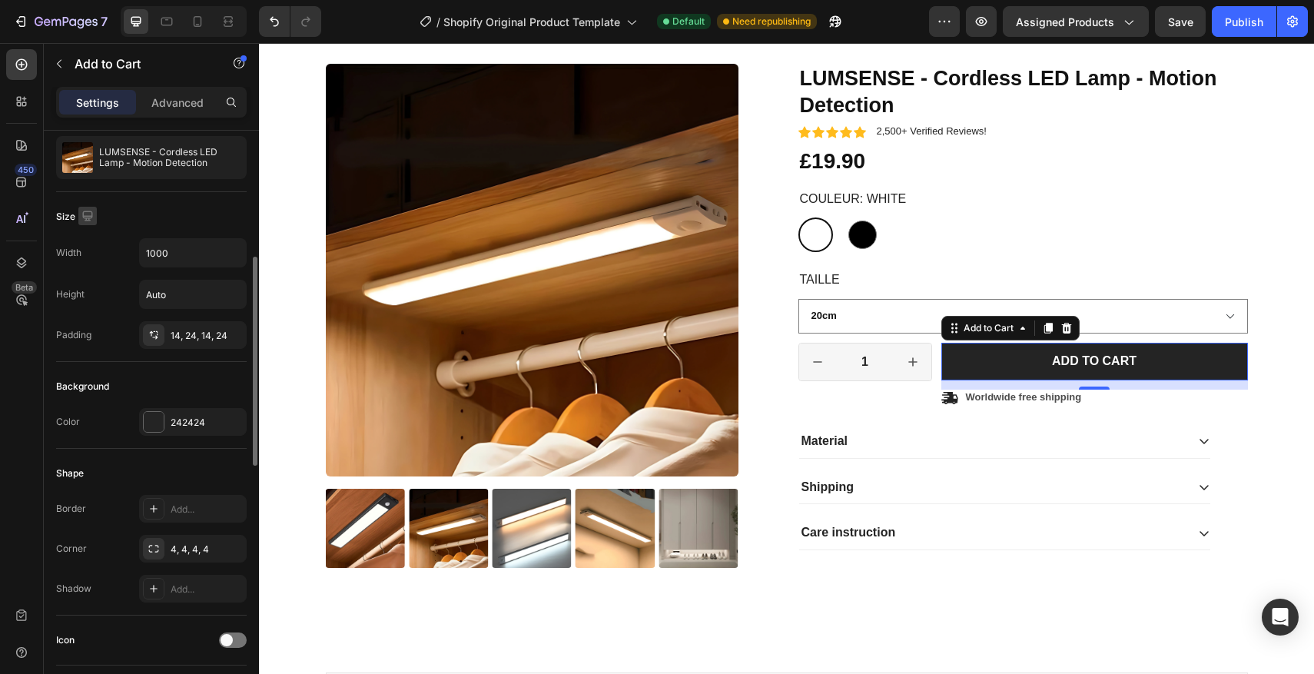
scroll to position [208, 0]
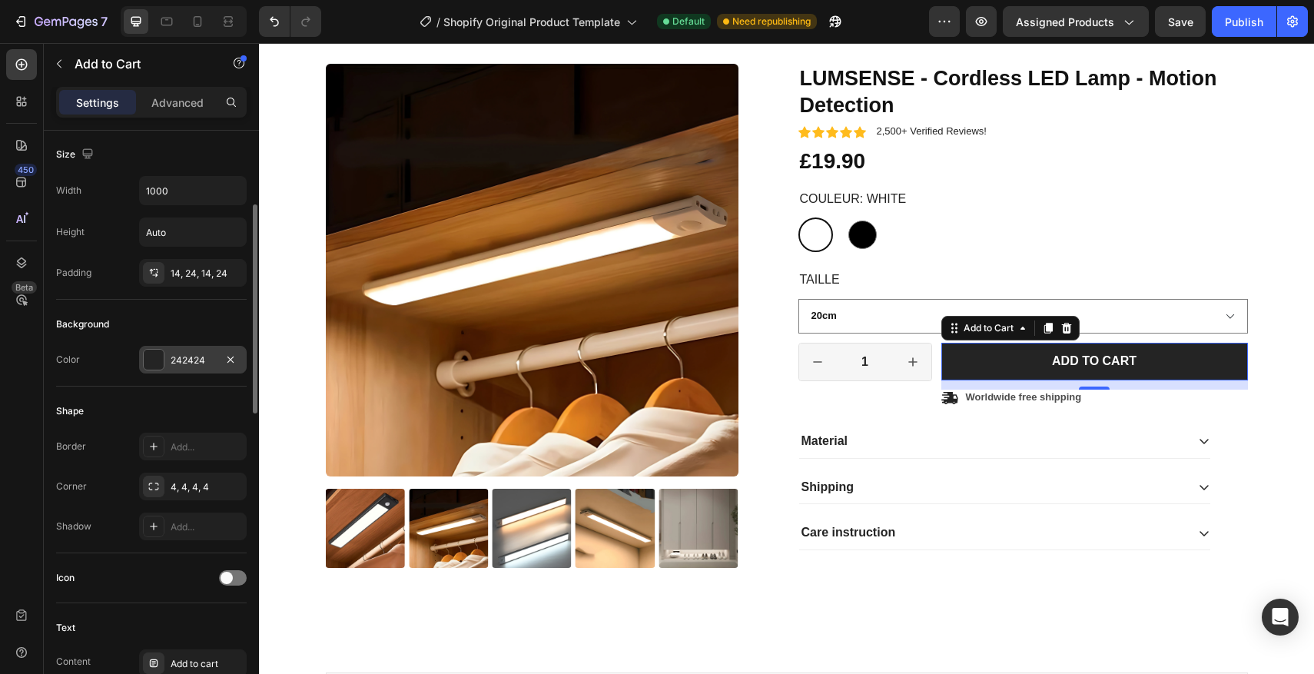
click at [153, 356] on div at bounding box center [154, 360] width 20 height 20
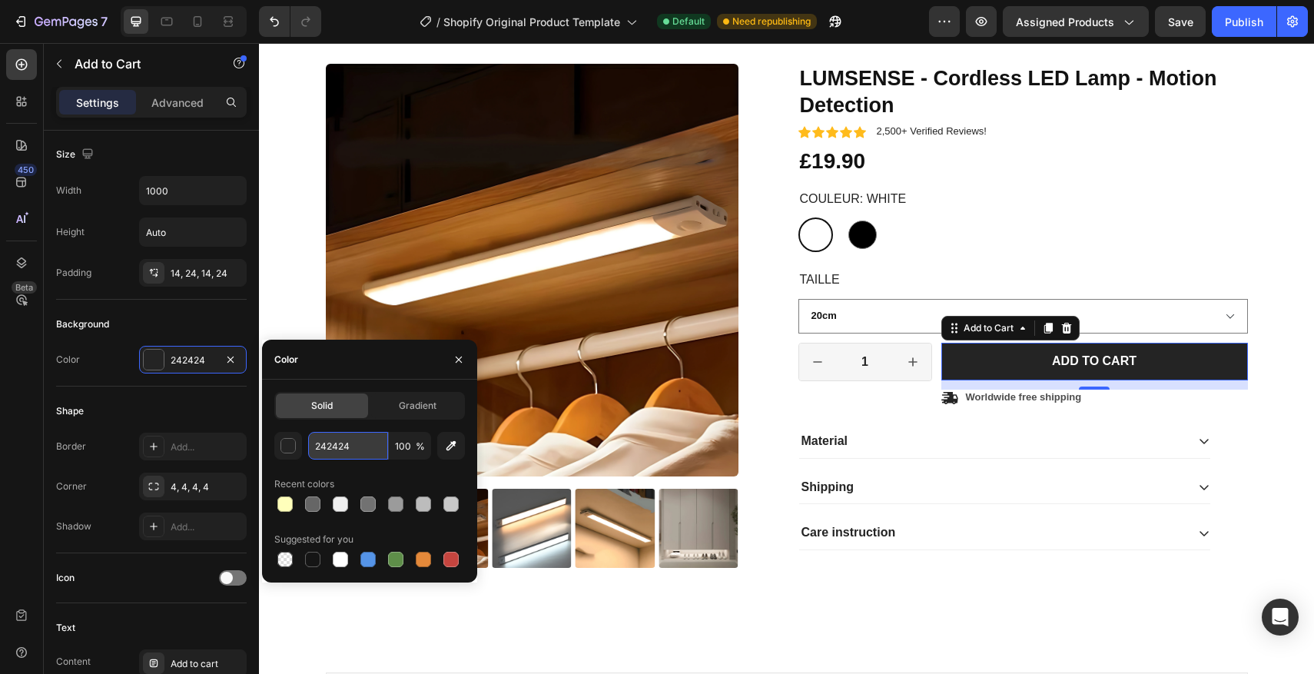
click at [354, 449] on input "242424" at bounding box center [348, 446] width 80 height 28
paste input "#4C8AE0."
click at [320, 446] on input "#4C8AE0." at bounding box center [348, 446] width 80 height 28
type input "4C8AE0"
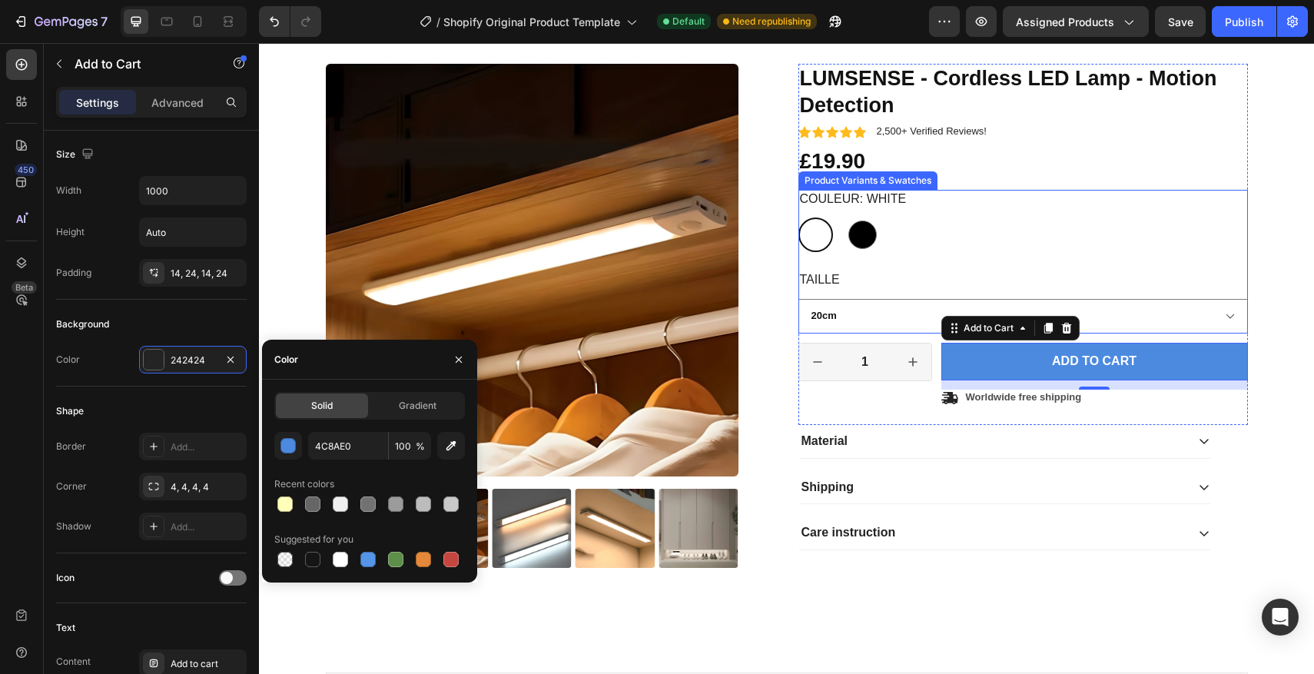
click at [833, 267] on div "Couleur: White White White Black Black Taille 20cm 40cm" at bounding box center [1022, 262] width 449 height 144
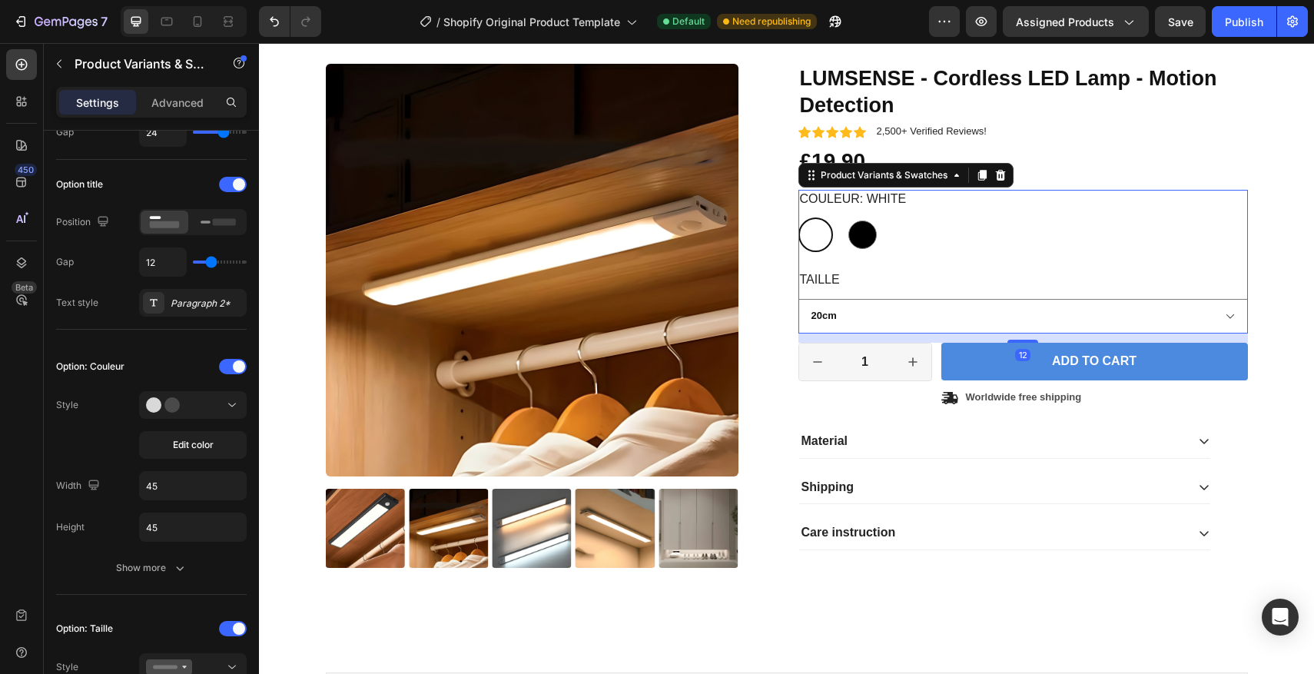
scroll to position [0, 0]
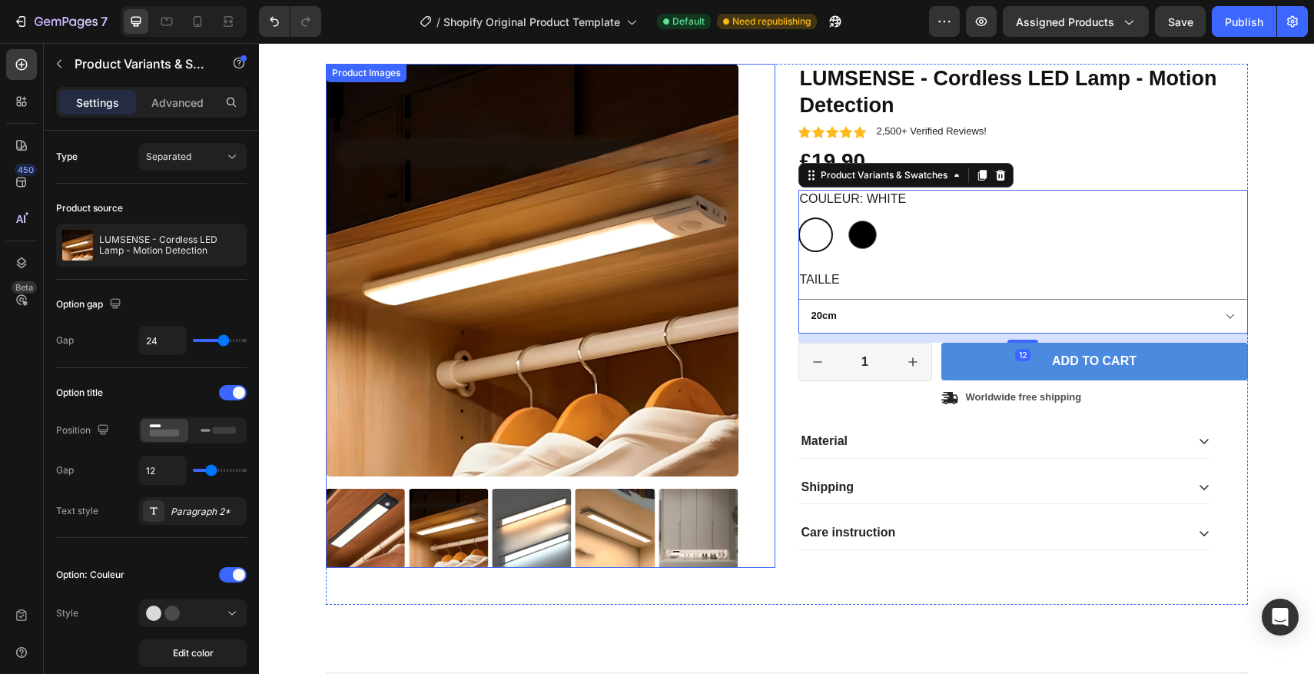
click at [752, 300] on div "Product Images" at bounding box center [550, 316] width 449 height 504
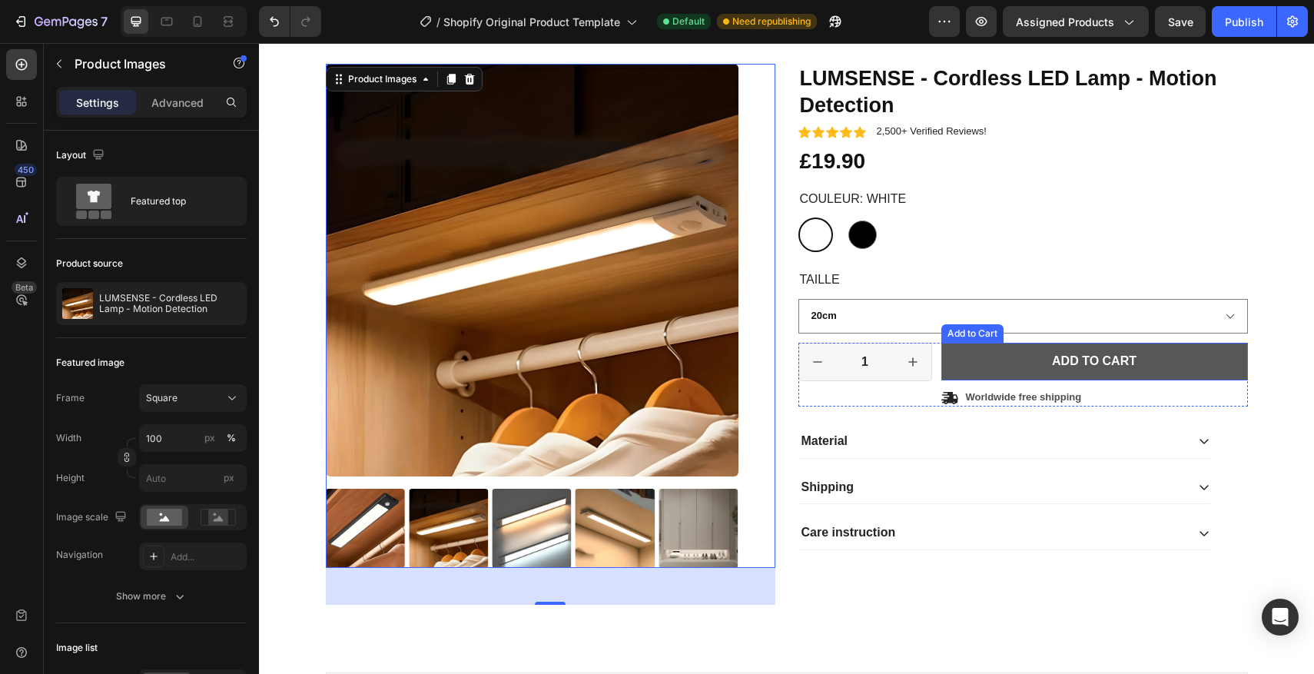
click at [980, 353] on button "Add to cart" at bounding box center [1094, 362] width 307 height 38
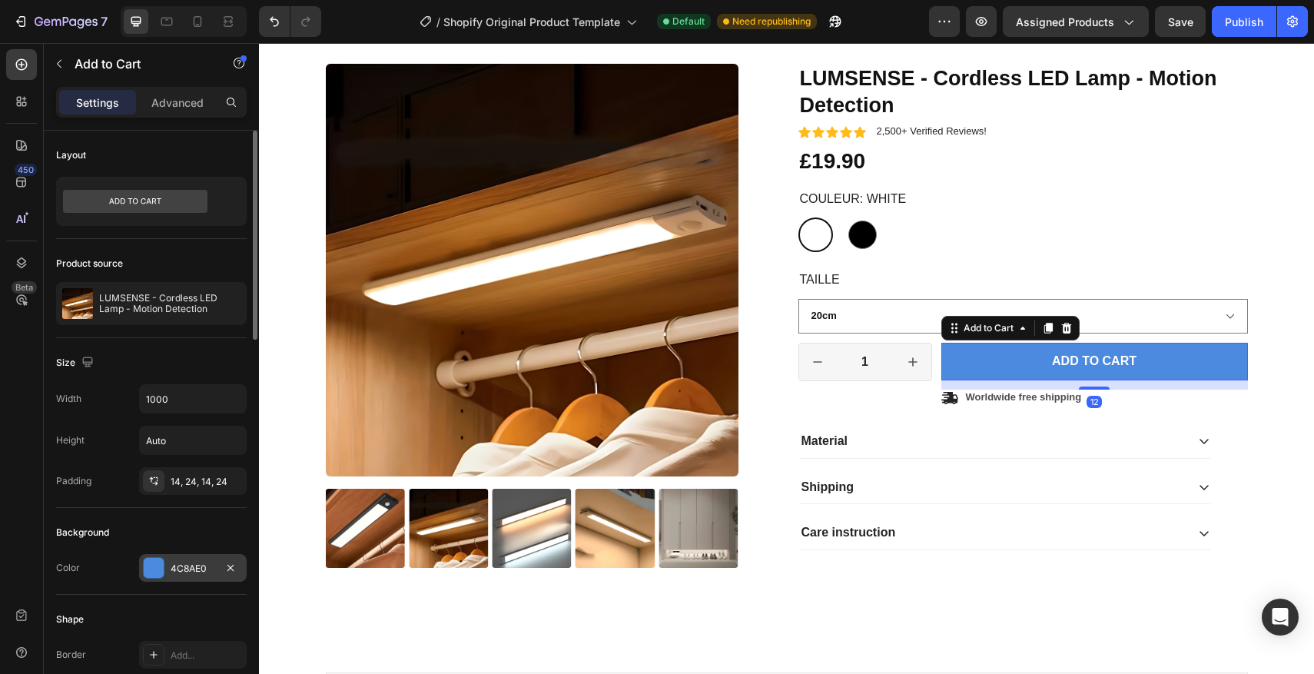
click at [159, 568] on div at bounding box center [154, 568] width 20 height 20
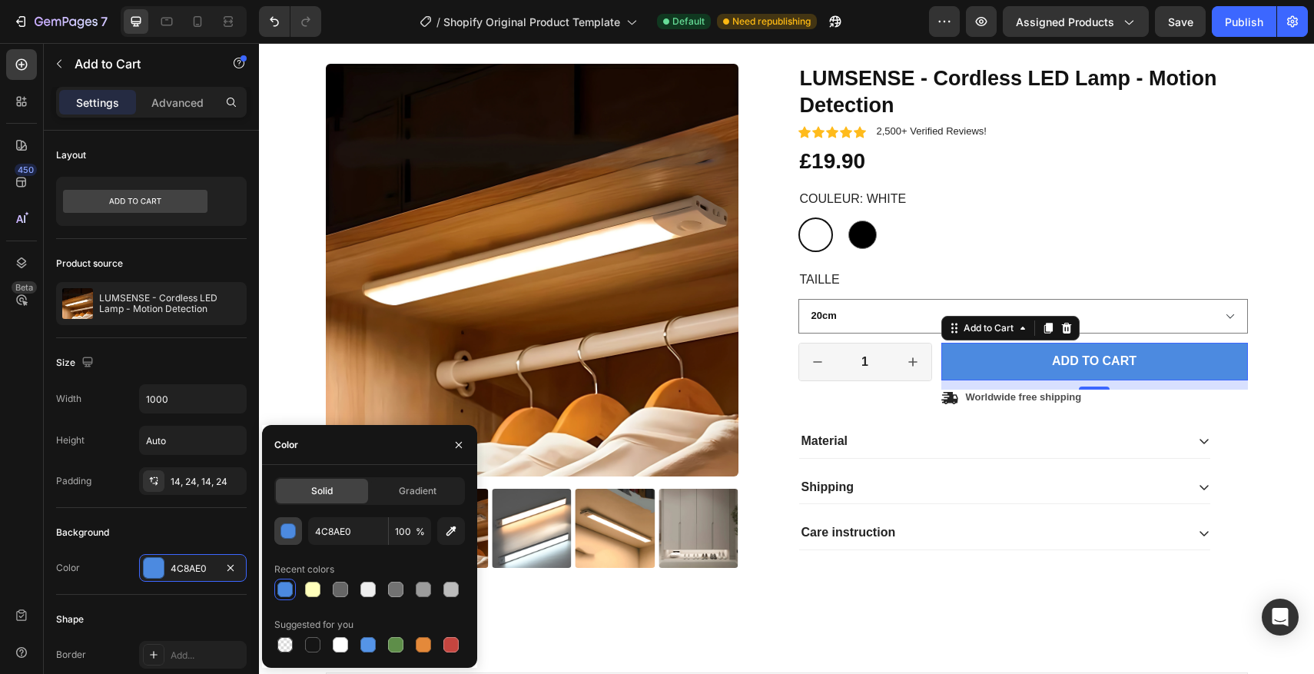
click at [281, 531] on div "button" at bounding box center [288, 531] width 15 height 15
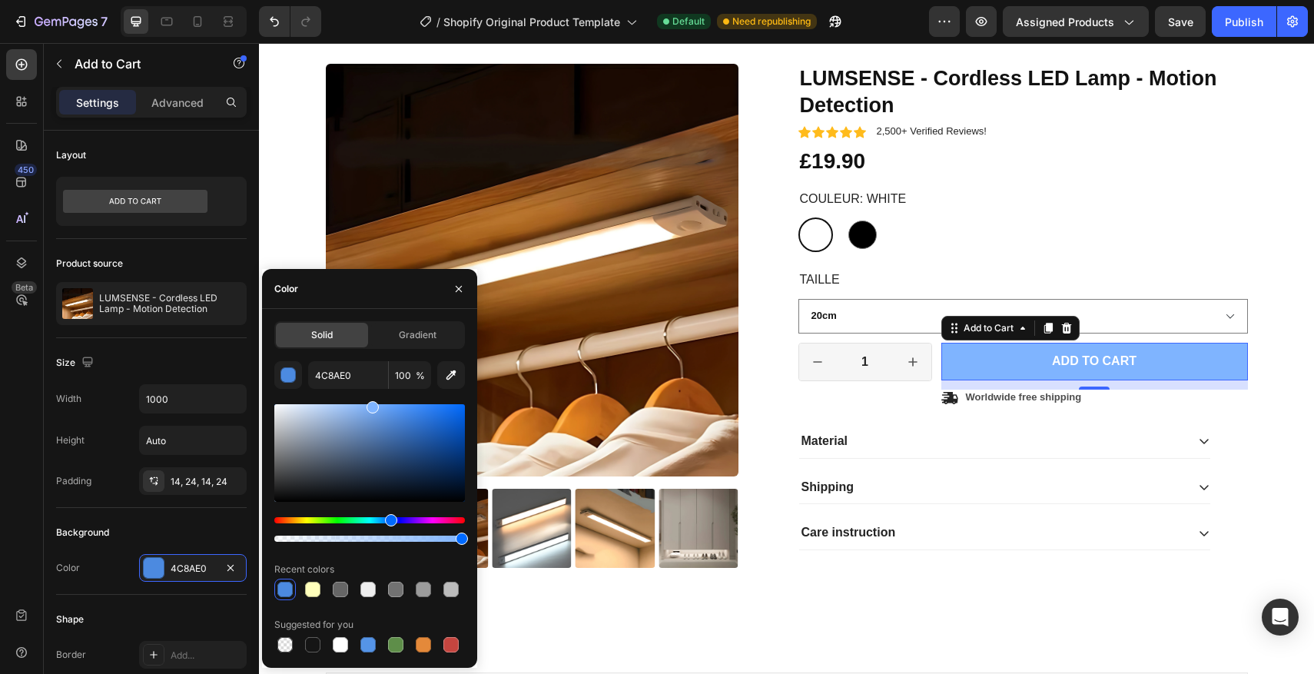
drag, startPoint x: 404, startPoint y: 420, endPoint x: 371, endPoint y: 401, distance: 38.2
click at [371, 401] on div at bounding box center [372, 407] width 12 height 12
type input "7FB4FF"
click at [347, 376] on input "7FB4FF" at bounding box center [348, 375] width 80 height 28
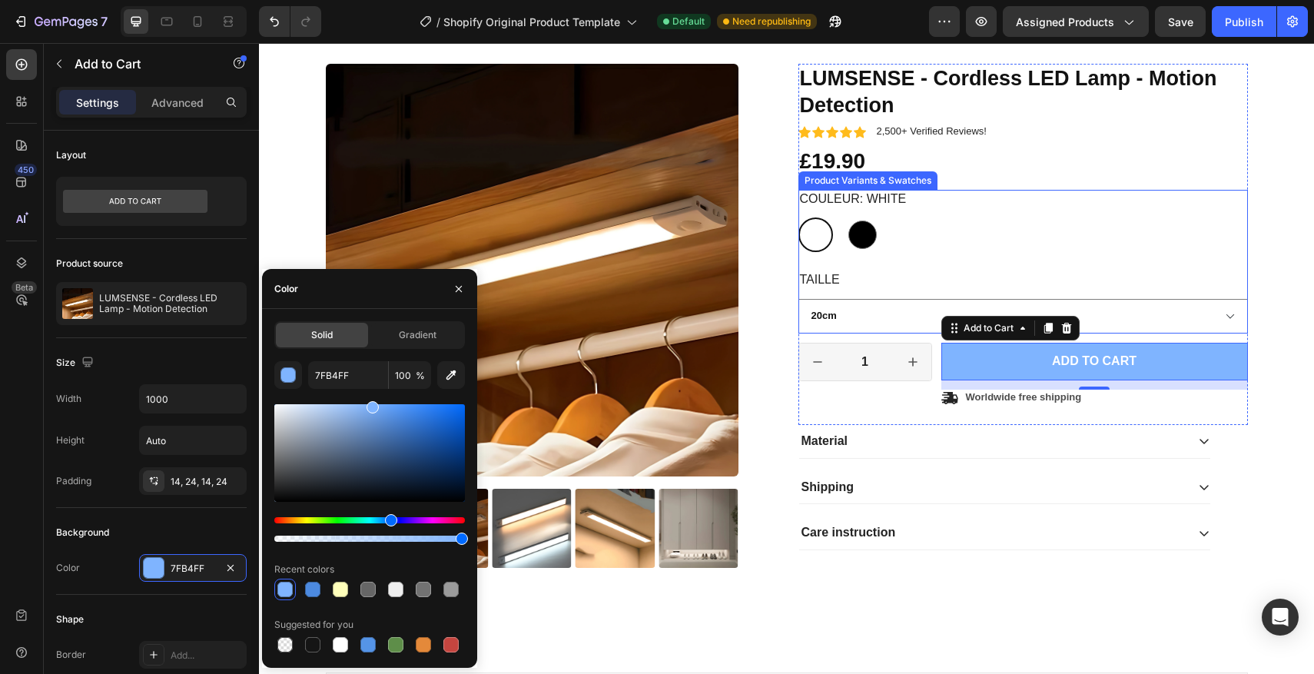
click at [1052, 220] on div "White White Black Black" at bounding box center [1022, 234] width 449 height 35
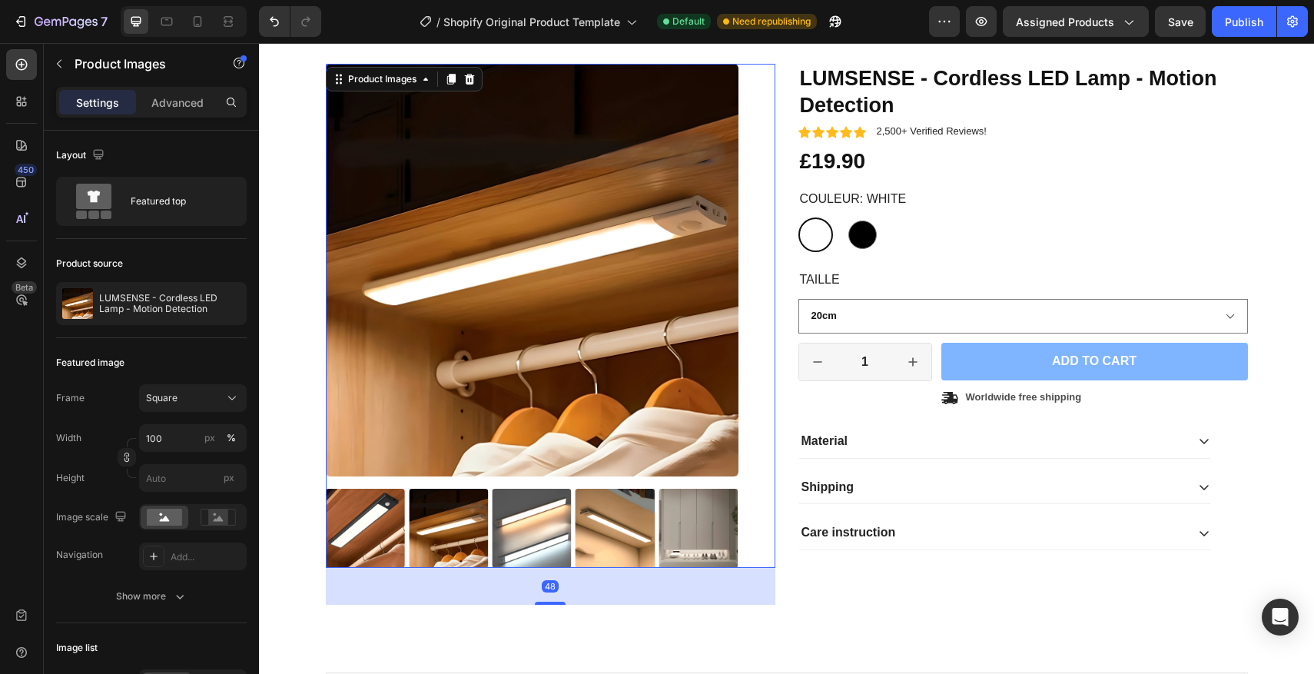
click at [751, 199] on div "Product Images 48" at bounding box center [550, 316] width 449 height 504
click at [898, 443] on div "Material" at bounding box center [992, 441] width 386 height 21
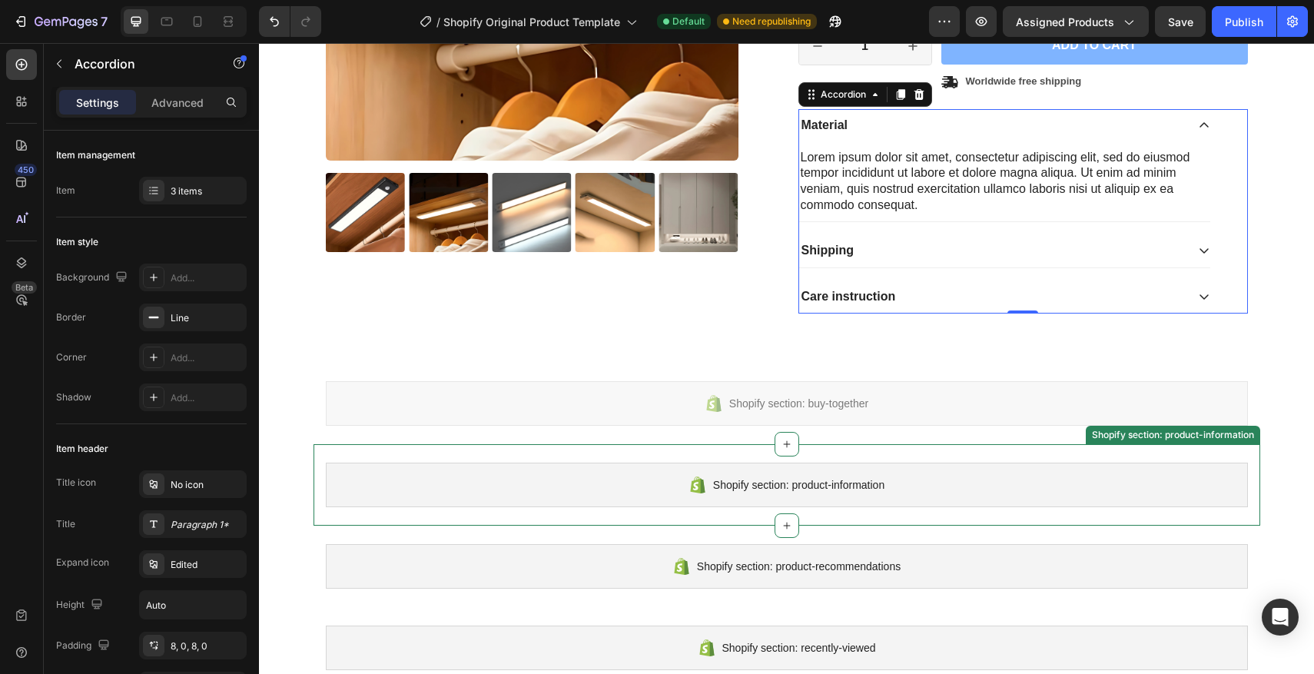
scroll to position [541, 0]
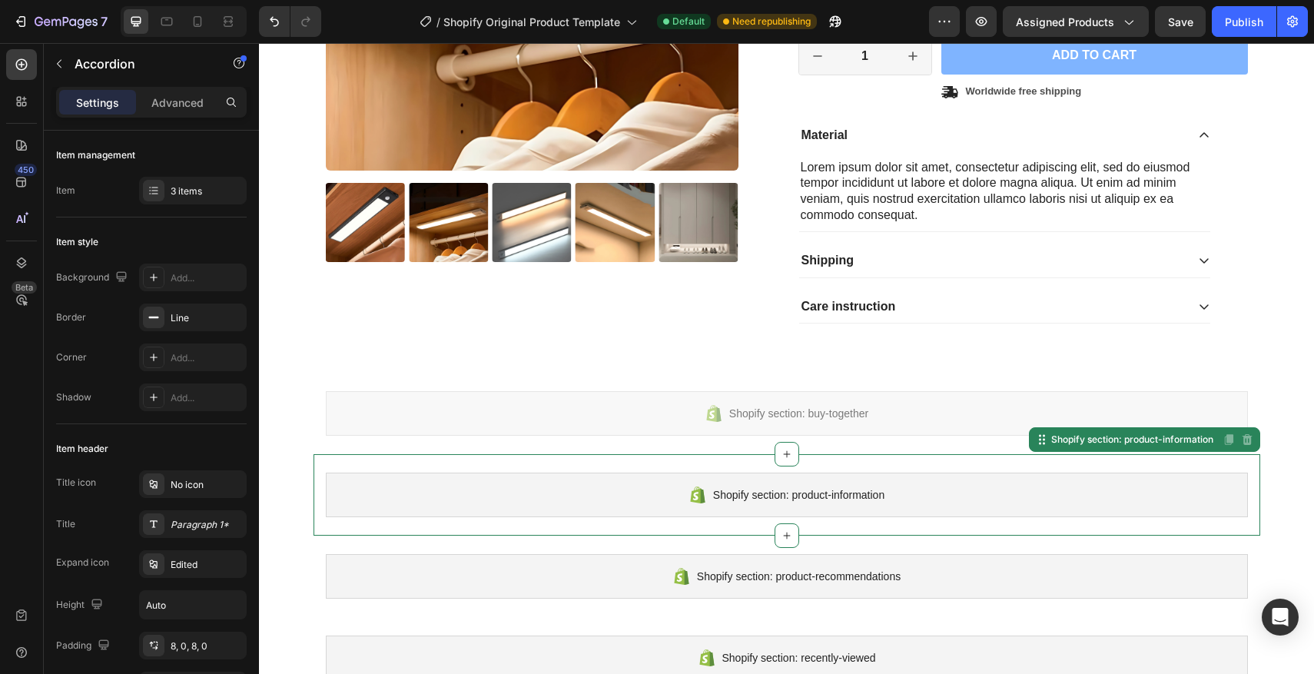
click at [873, 490] on span "Shopify section: product-information" at bounding box center [798, 495] width 171 height 18
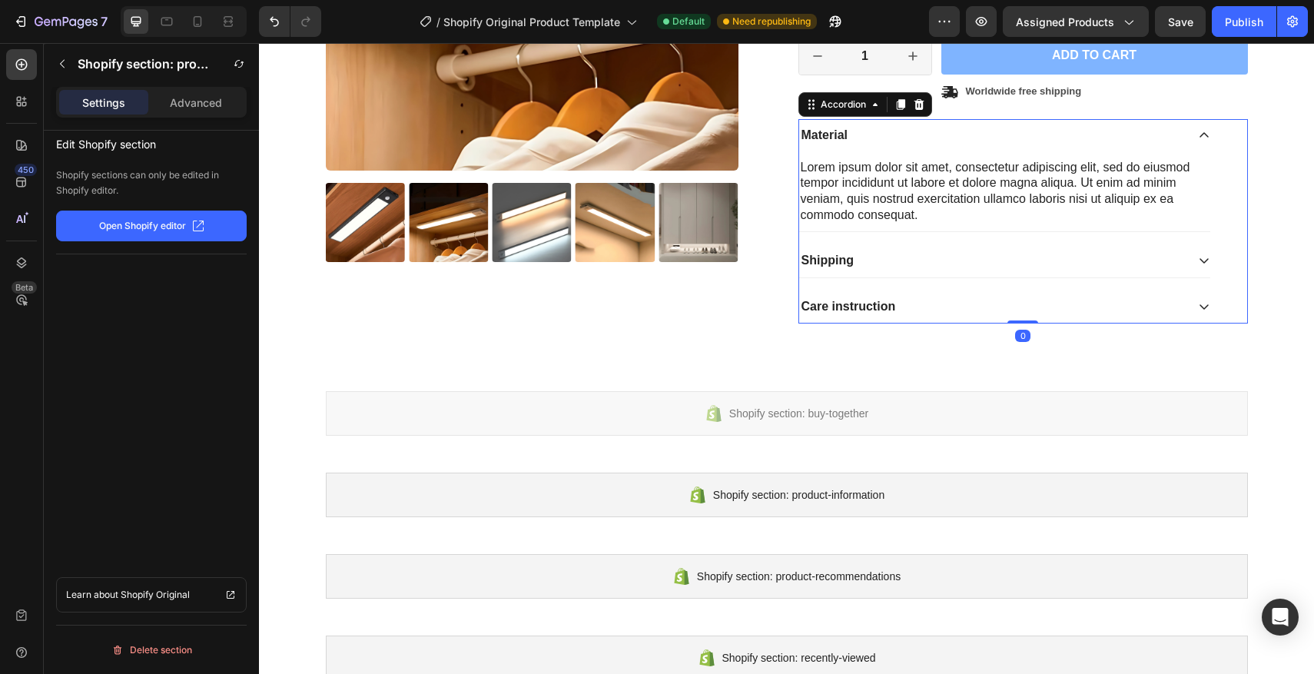
click at [913, 147] on div "Material" at bounding box center [1004, 135] width 411 height 33
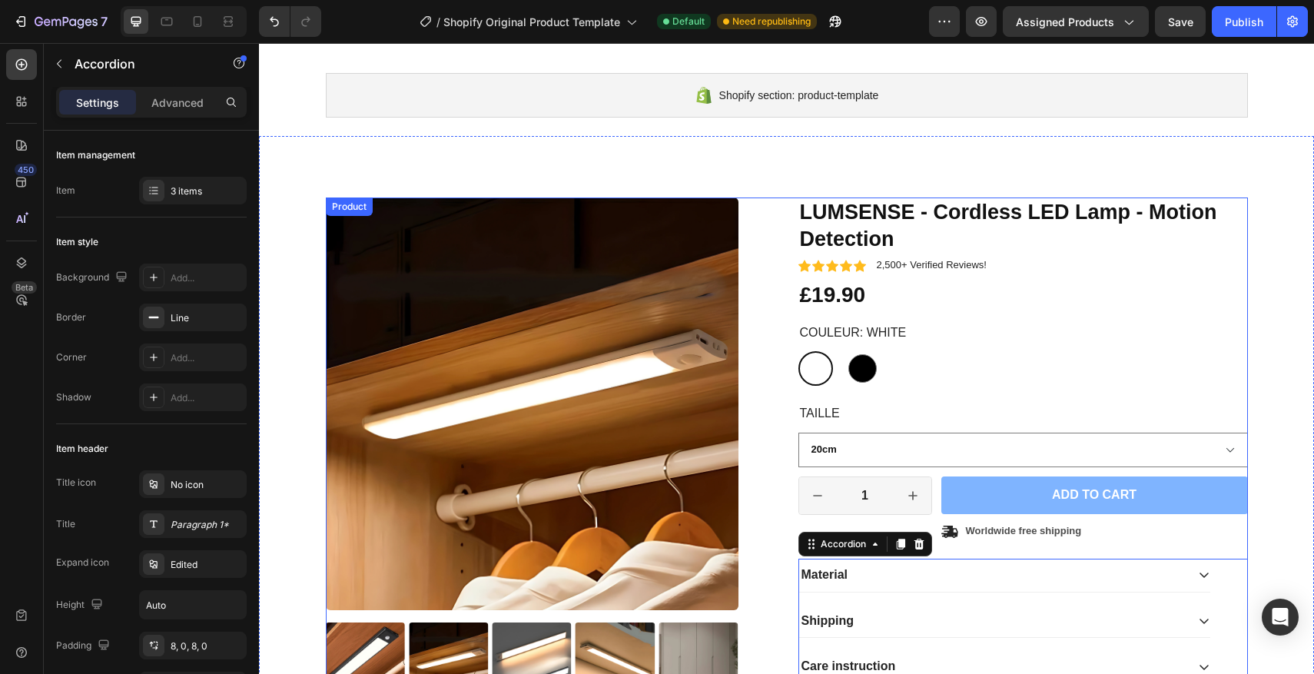
scroll to position [66, 0]
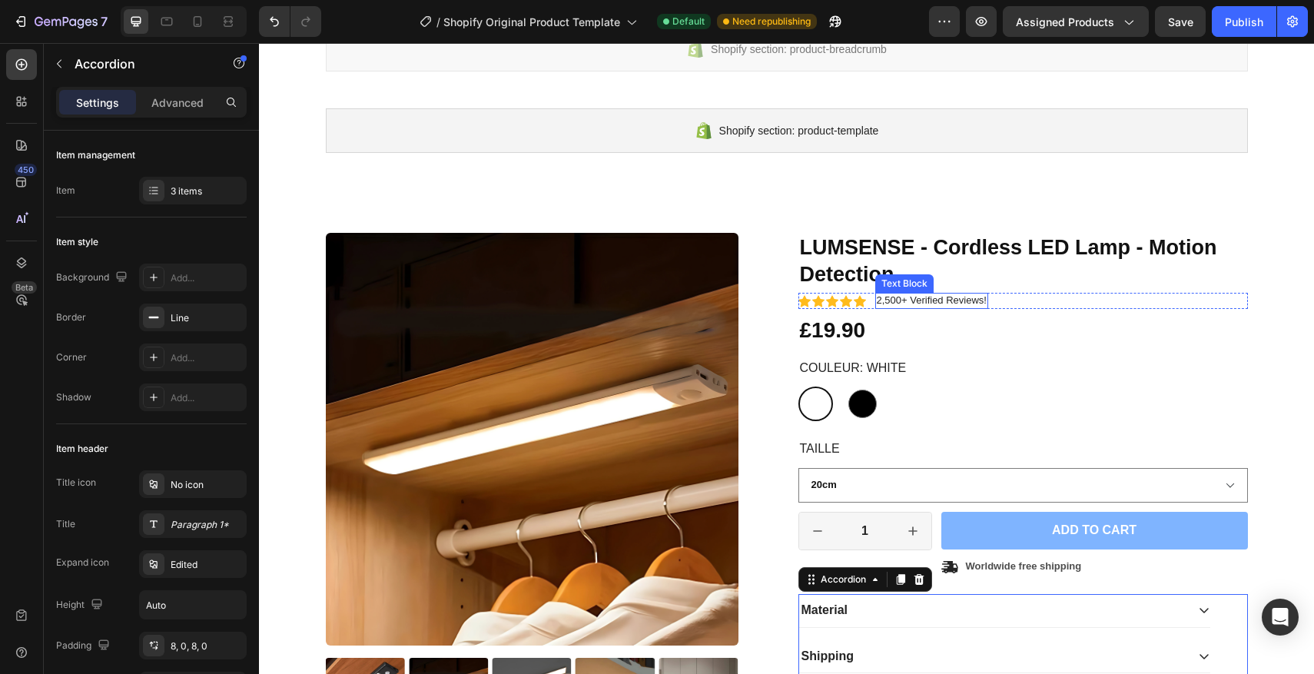
click at [935, 299] on p "2,500+ Verified Reviews!" at bounding box center [932, 300] width 110 height 13
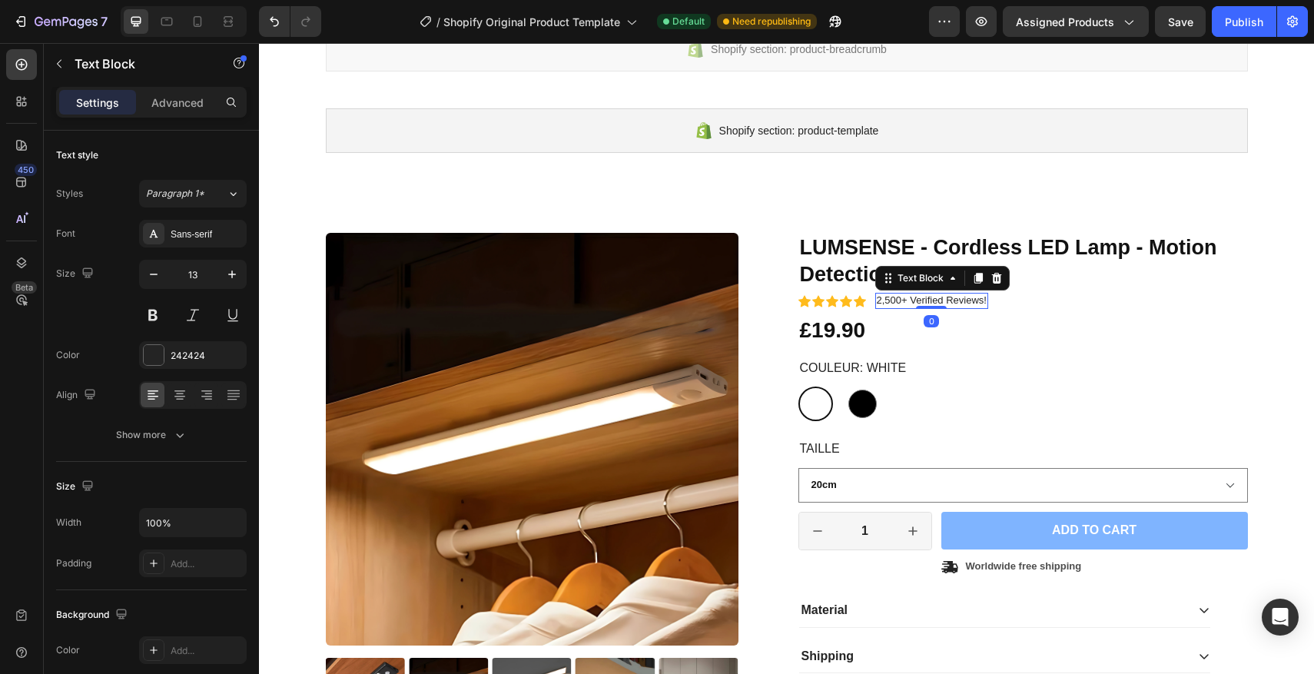
click at [900, 300] on p "2,500+ Verified Reviews!" at bounding box center [932, 300] width 110 height 13
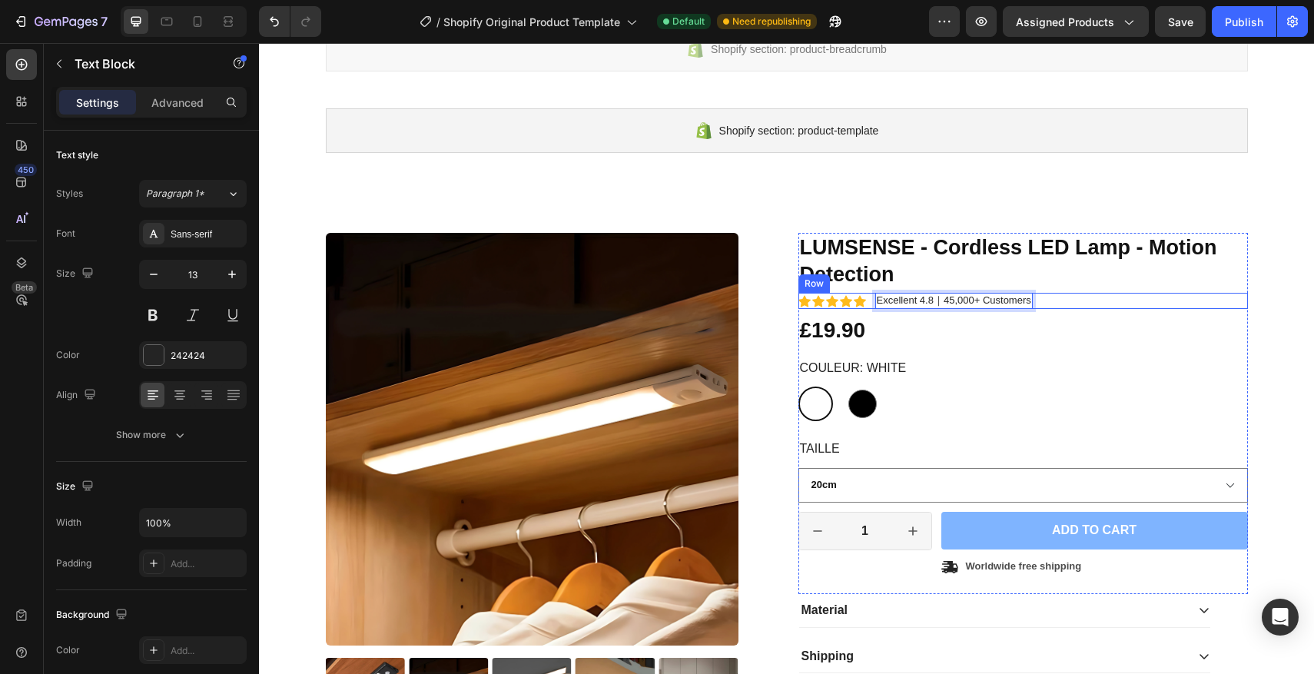
click at [1071, 294] on div "Icon Icon Icon Icon Icon Icon List Excellent 4.8｜45,000+ Customers Text Block 0…" at bounding box center [1022, 301] width 449 height 16
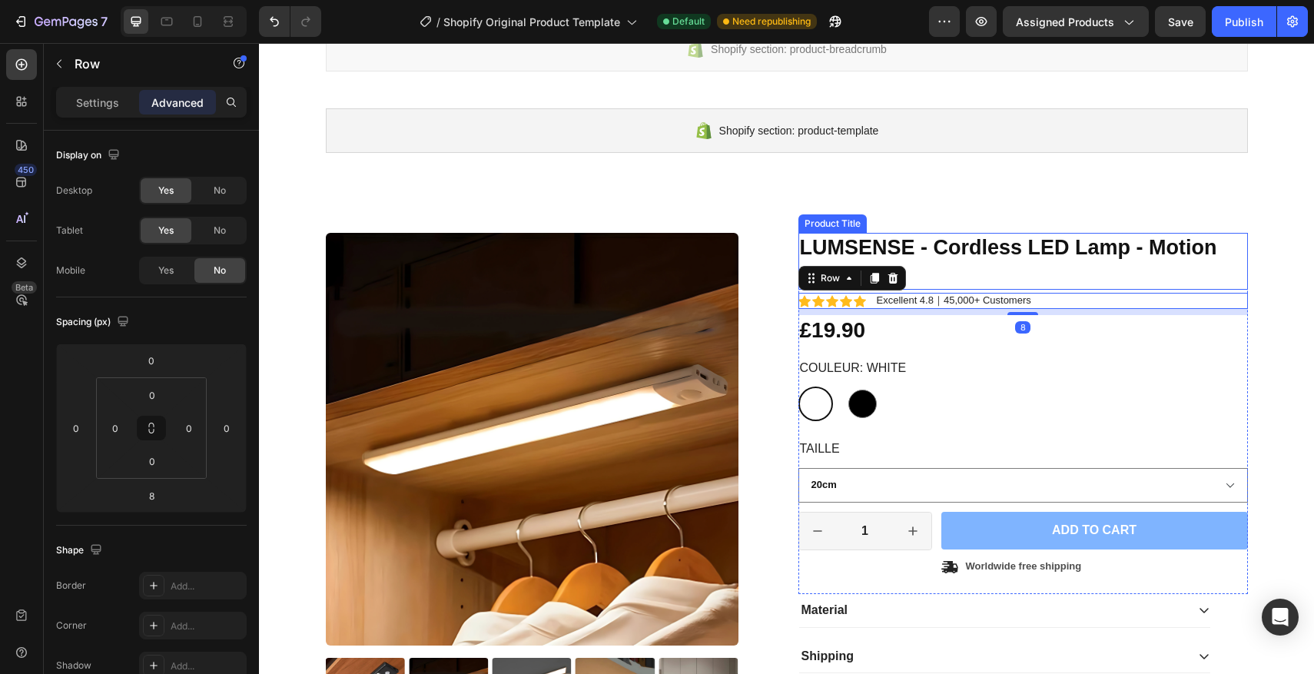
click at [1074, 284] on h1 "LUMSENSE - Cordless LED Lamp - Motion Detection" at bounding box center [1022, 261] width 449 height 57
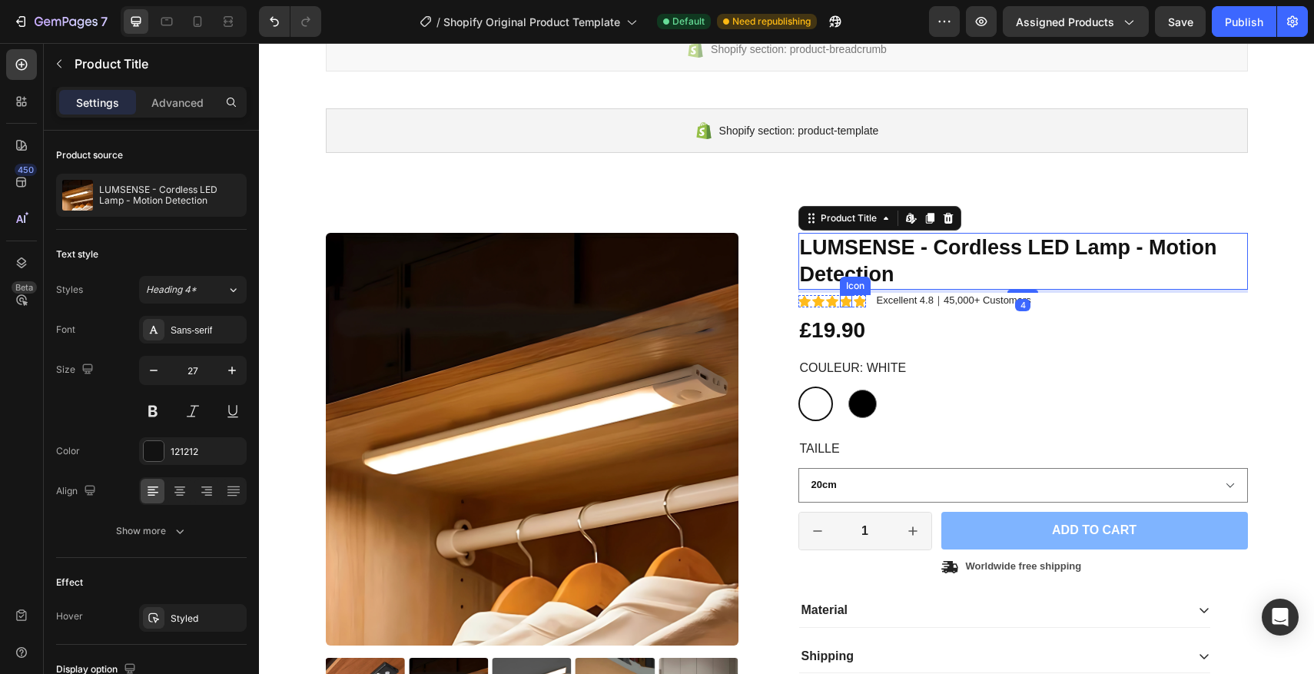
click at [847, 302] on div "Icon" at bounding box center [846, 301] width 12 height 12
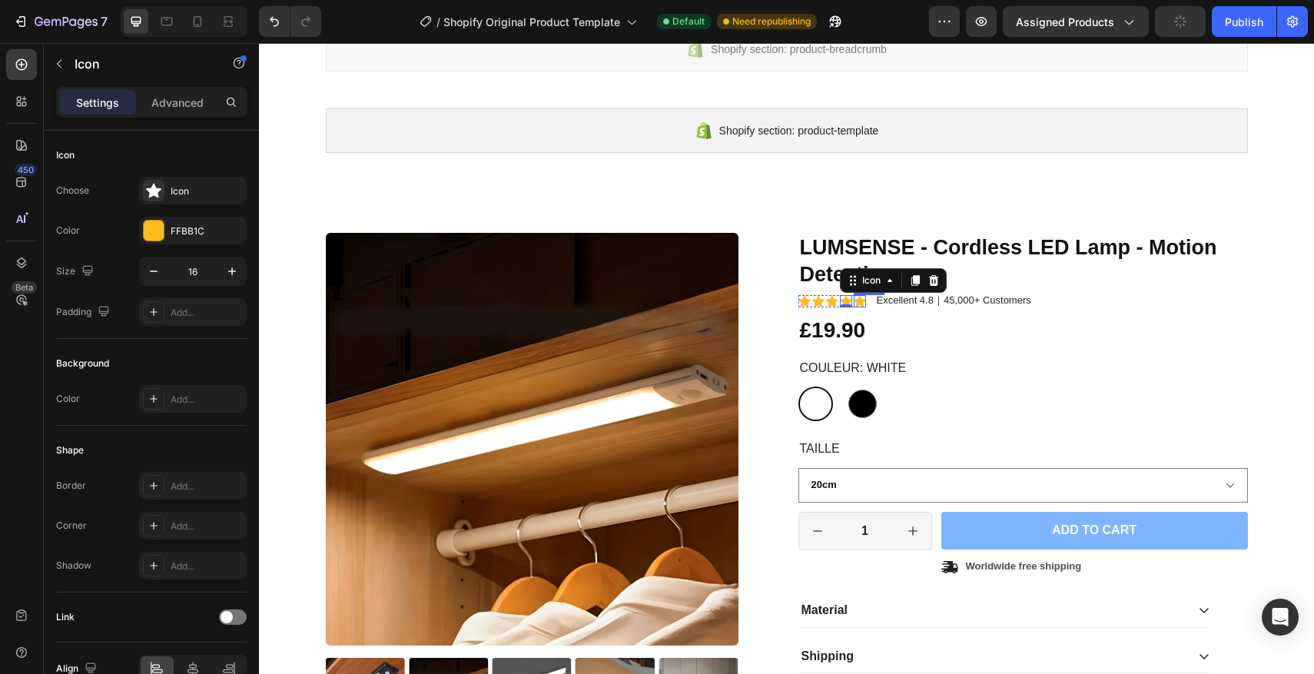
click at [857, 301] on div "Icon" at bounding box center [860, 301] width 12 height 12
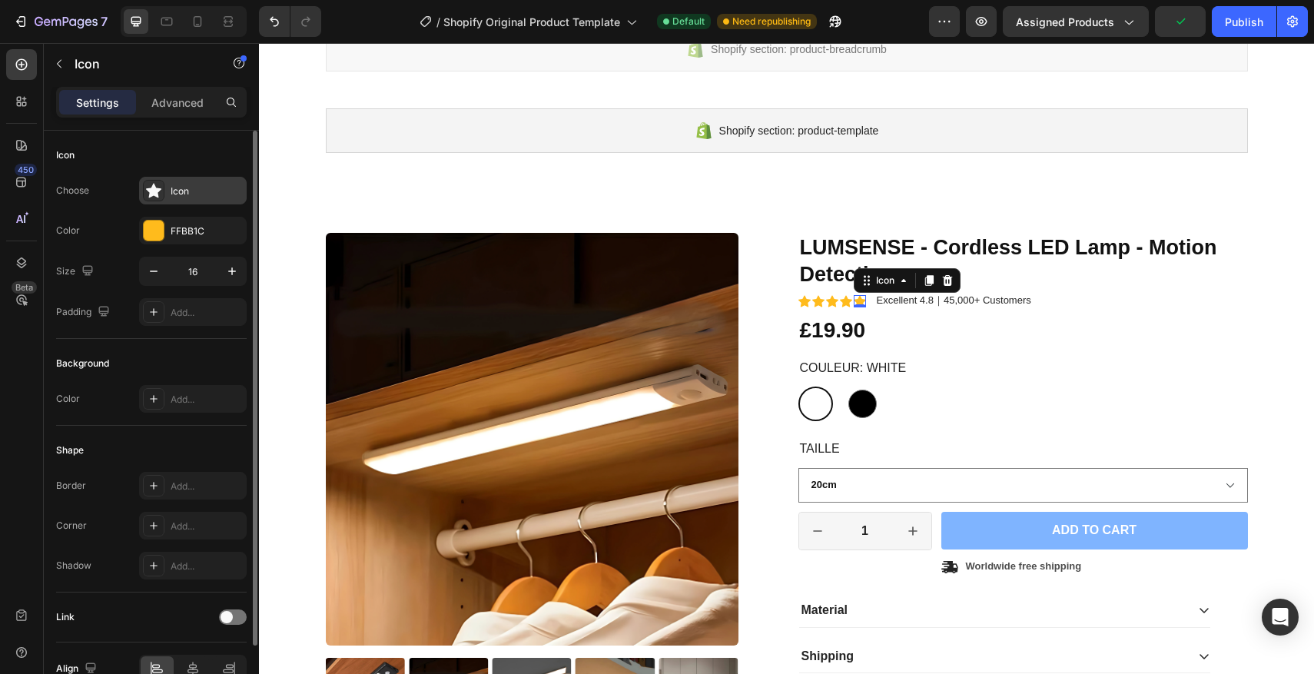
click at [157, 200] on div at bounding box center [154, 191] width 22 height 22
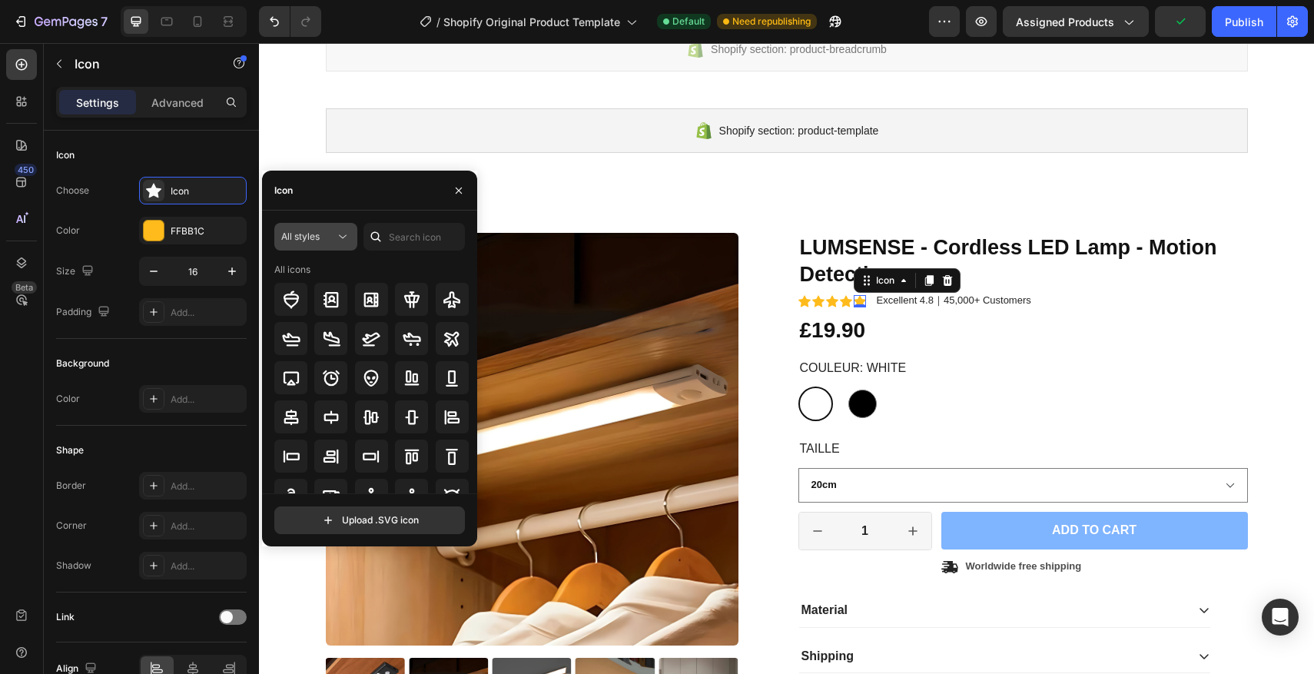
click at [319, 233] on span "All styles" at bounding box center [300, 236] width 38 height 12
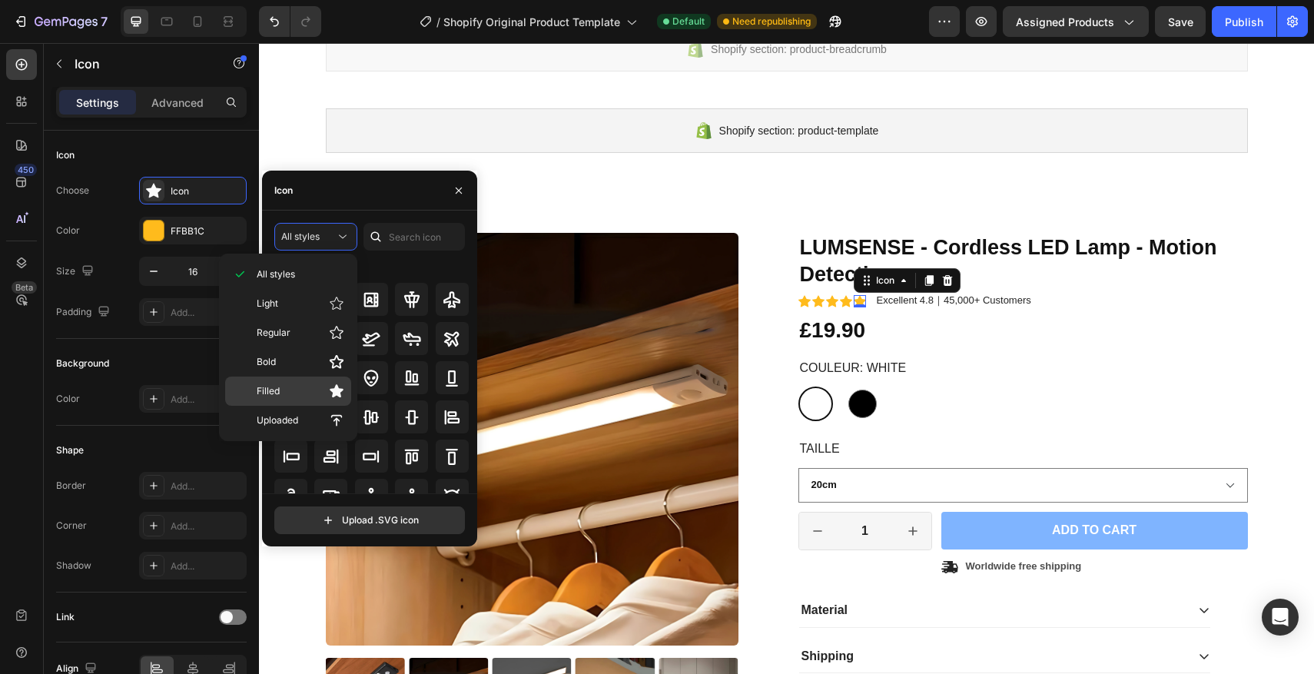
click at [283, 395] on p "Filled" at bounding box center [301, 390] width 88 height 15
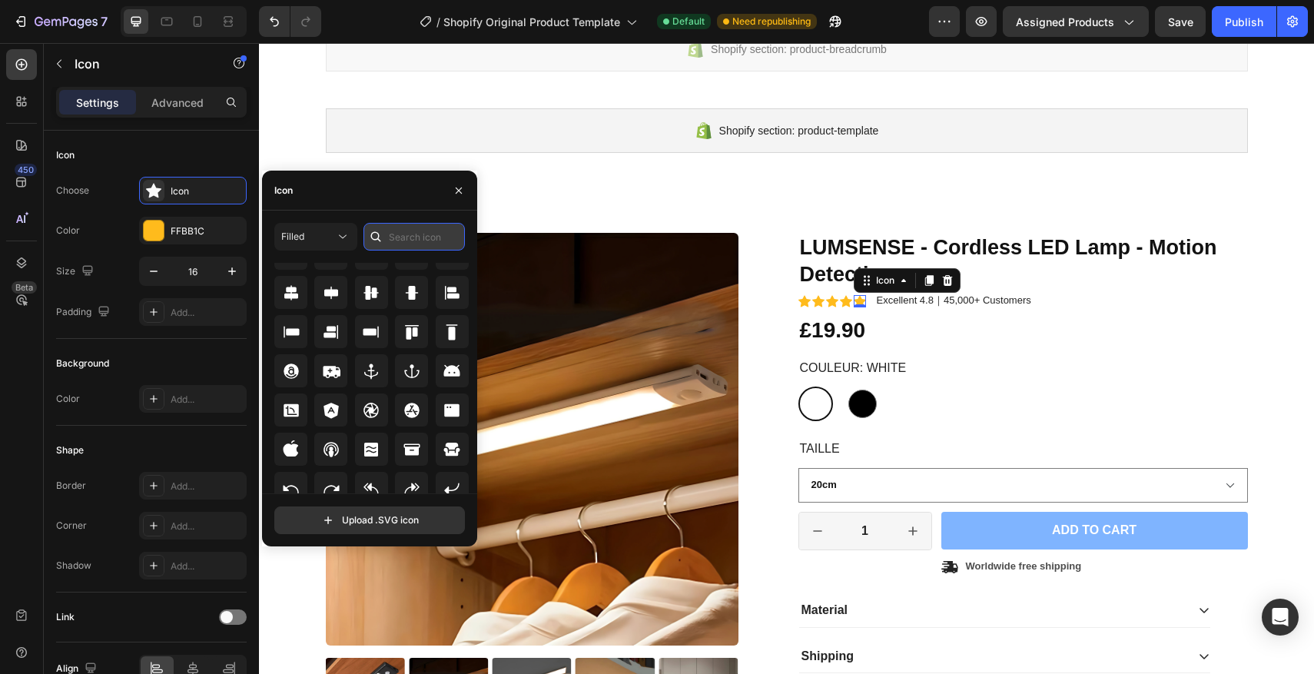
click at [389, 236] on input "text" at bounding box center [413, 237] width 101 height 28
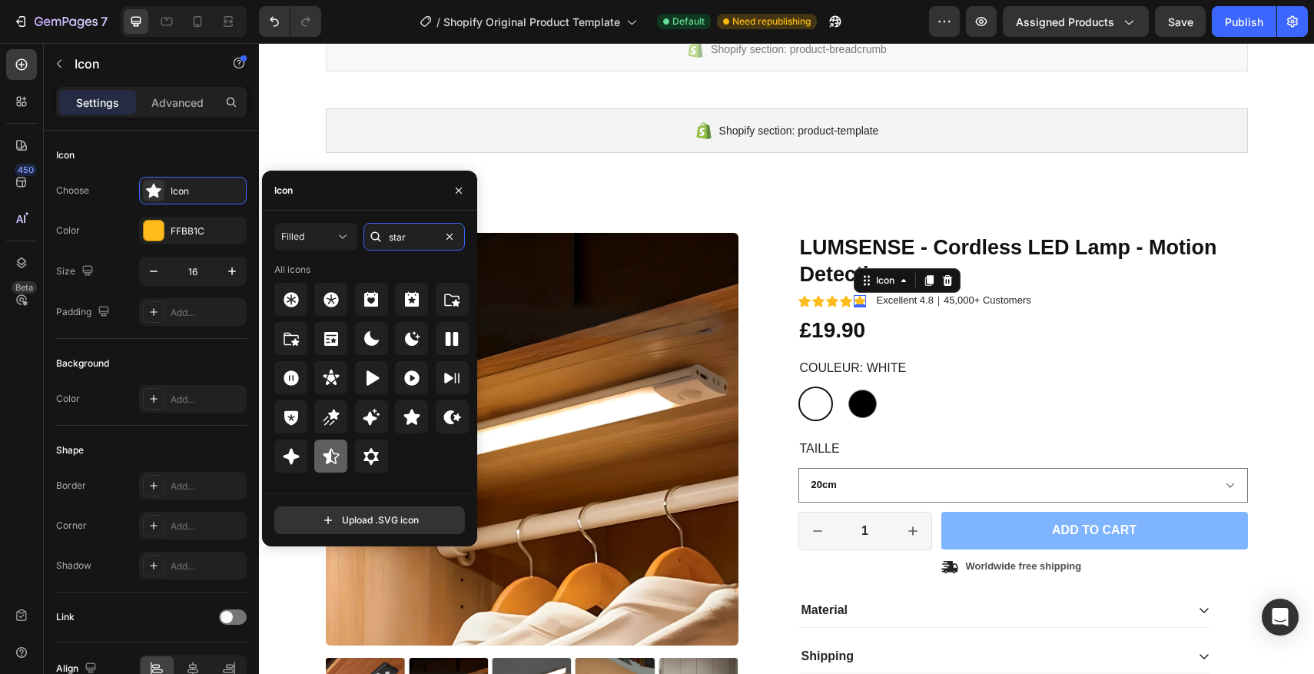
type input "star"
click at [337, 452] on icon at bounding box center [331, 456] width 18 height 18
click at [943, 336] on div "£19.90 Product Price Product Price Row" at bounding box center [1022, 330] width 449 height 31
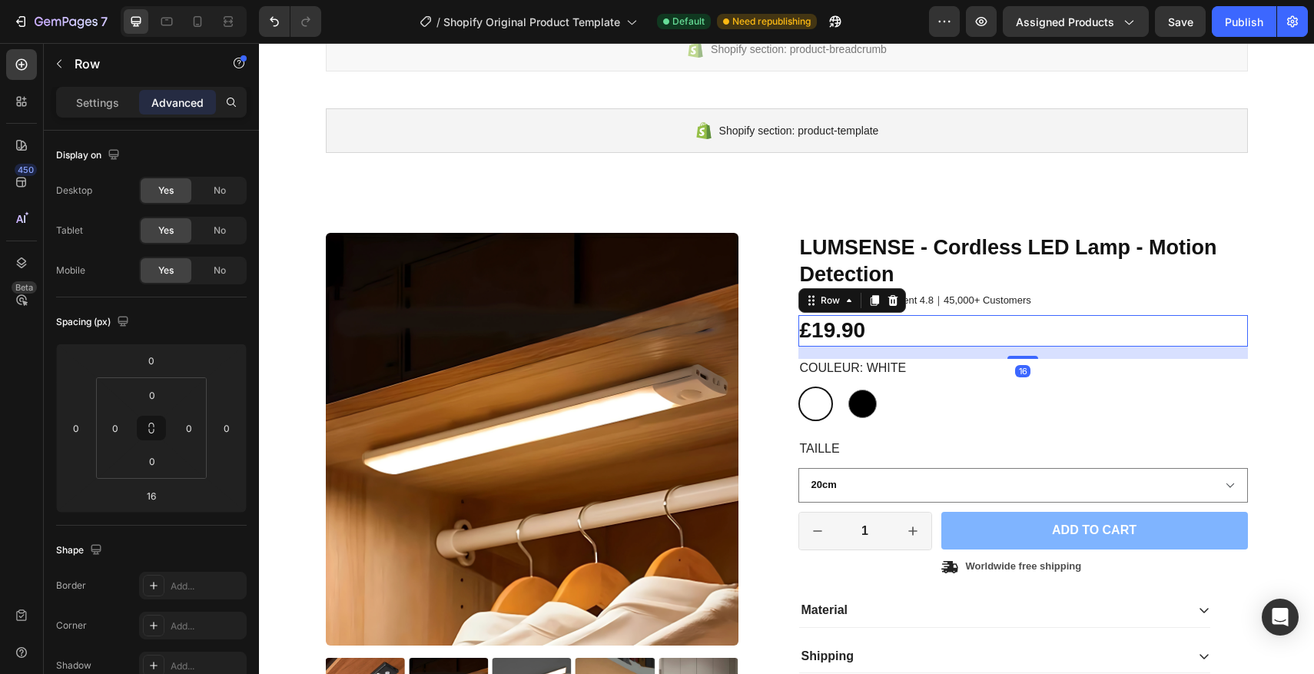
scroll to position [67, 0]
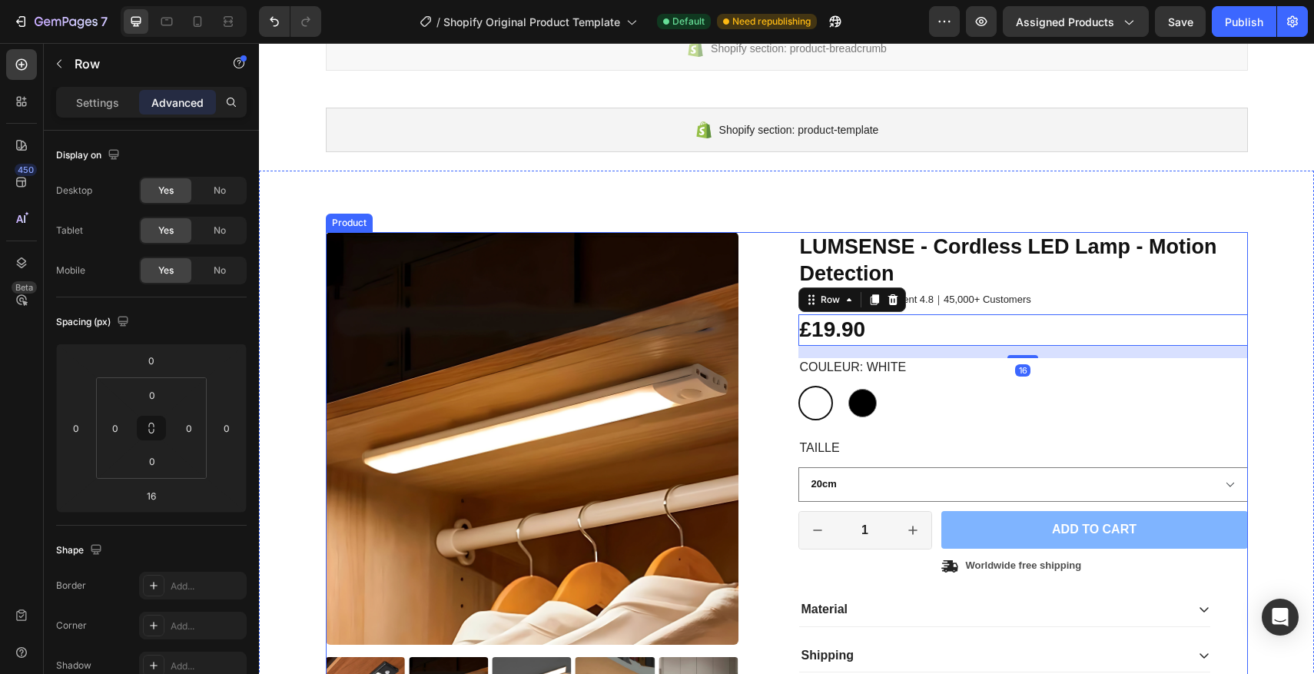
click at [792, 247] on div "Product Images LUMSENSE - Cordless LED Lamp - Motion Detection Product Title Ic…" at bounding box center [787, 502] width 922 height 541
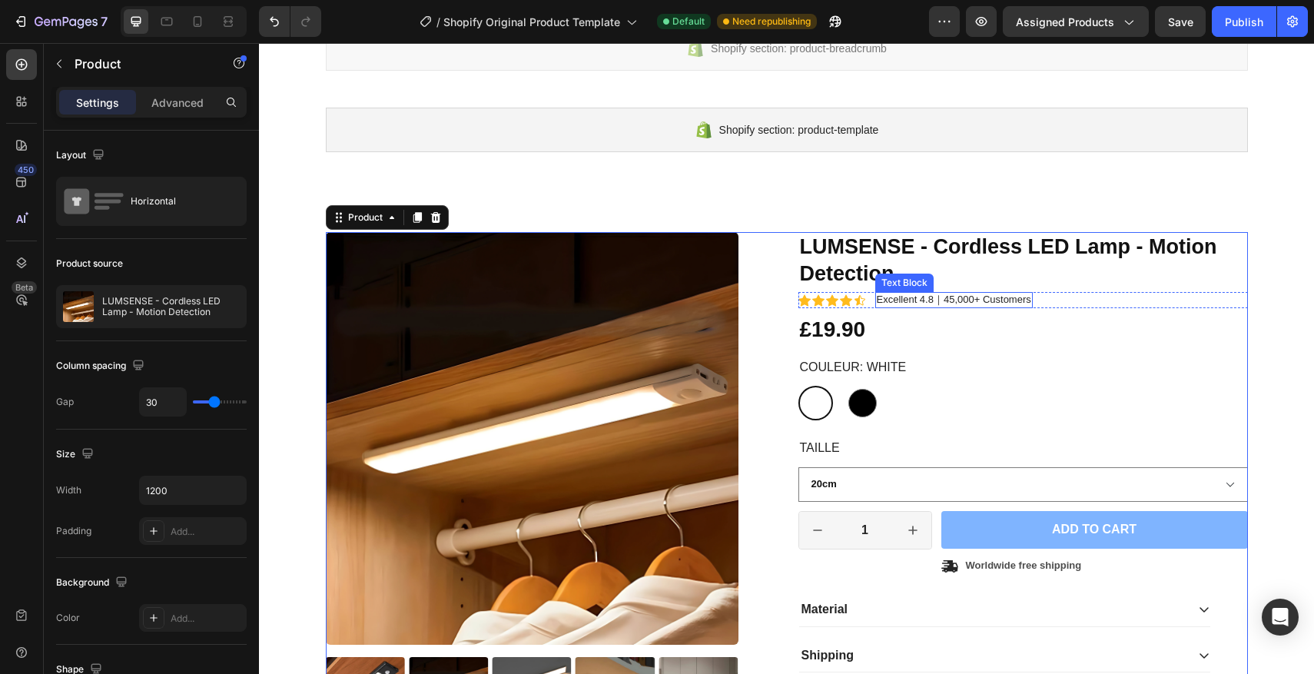
click at [922, 297] on p "Excellent 4.8｜45,000+ Customers" at bounding box center [954, 299] width 154 height 13
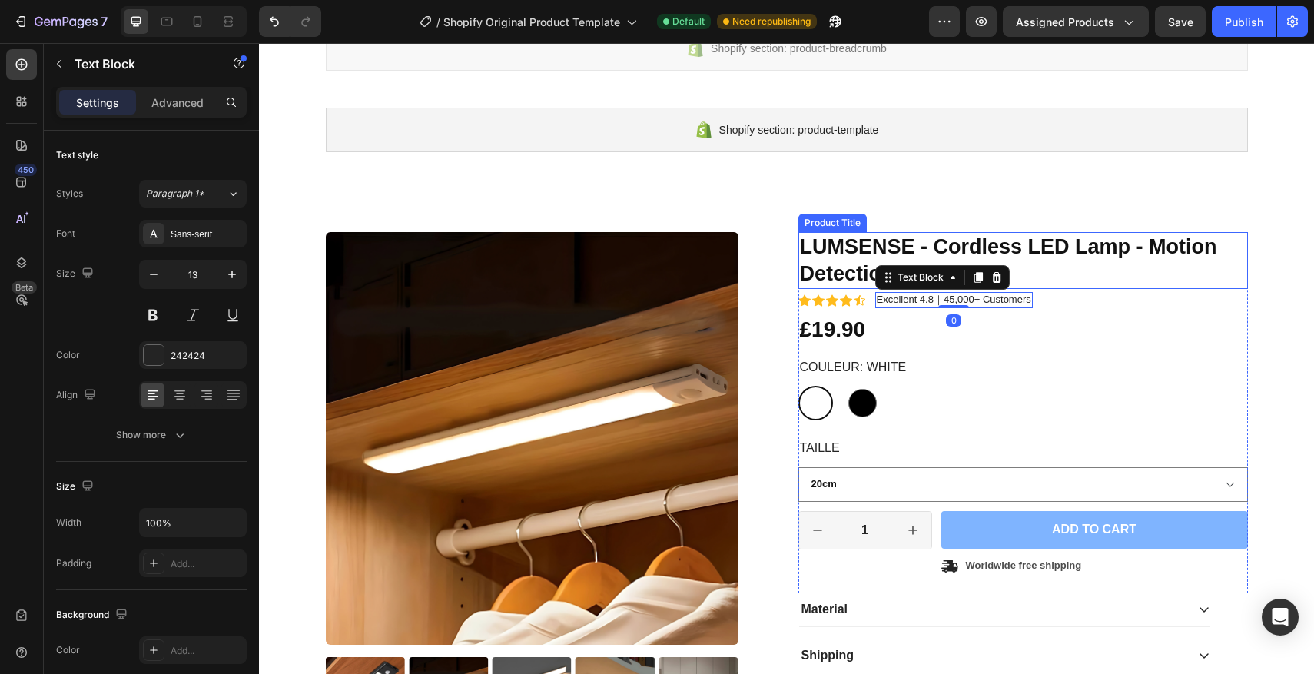
click at [1052, 261] on h1 "LUMSENSE - Cordless LED Lamp - Motion Detection" at bounding box center [1022, 260] width 449 height 57
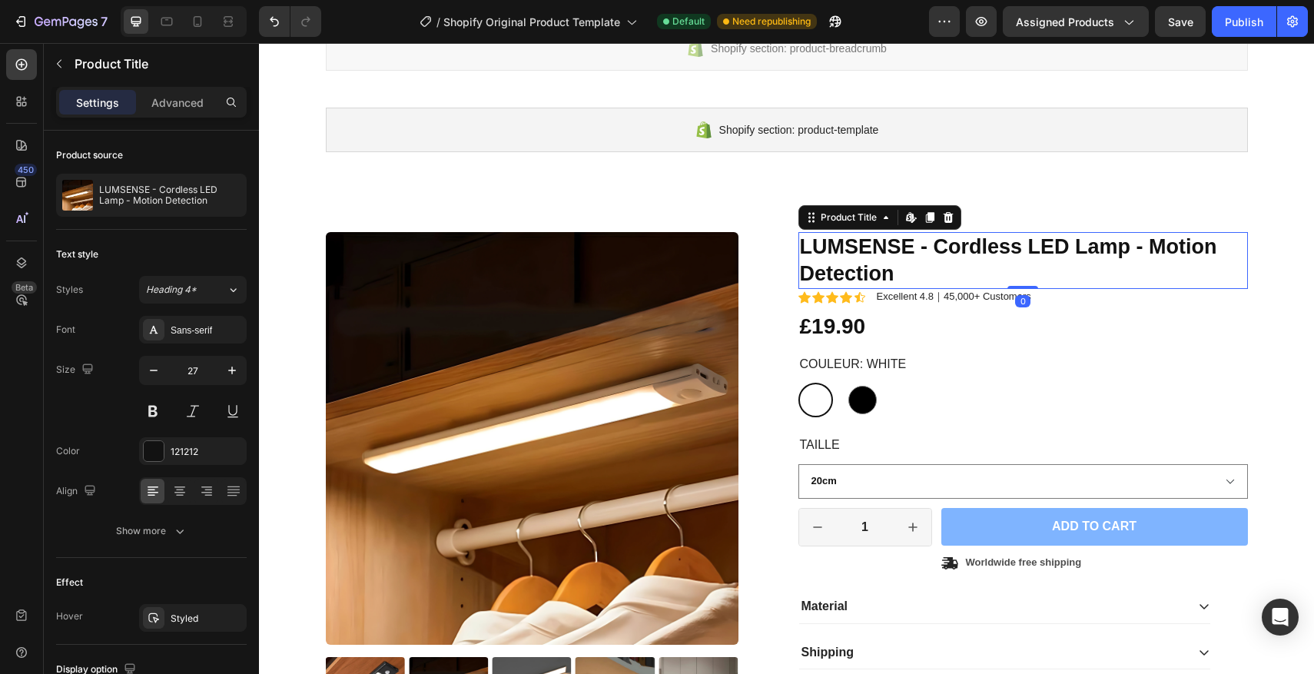
drag, startPoint x: 1026, startPoint y: 290, endPoint x: 1025, endPoint y: 281, distance: 9.3
click at [1025, 281] on div "LUMSENSE - Cordless LED Lamp - Motion Detection Product Title Edit content in S…" at bounding box center [1022, 260] width 449 height 57
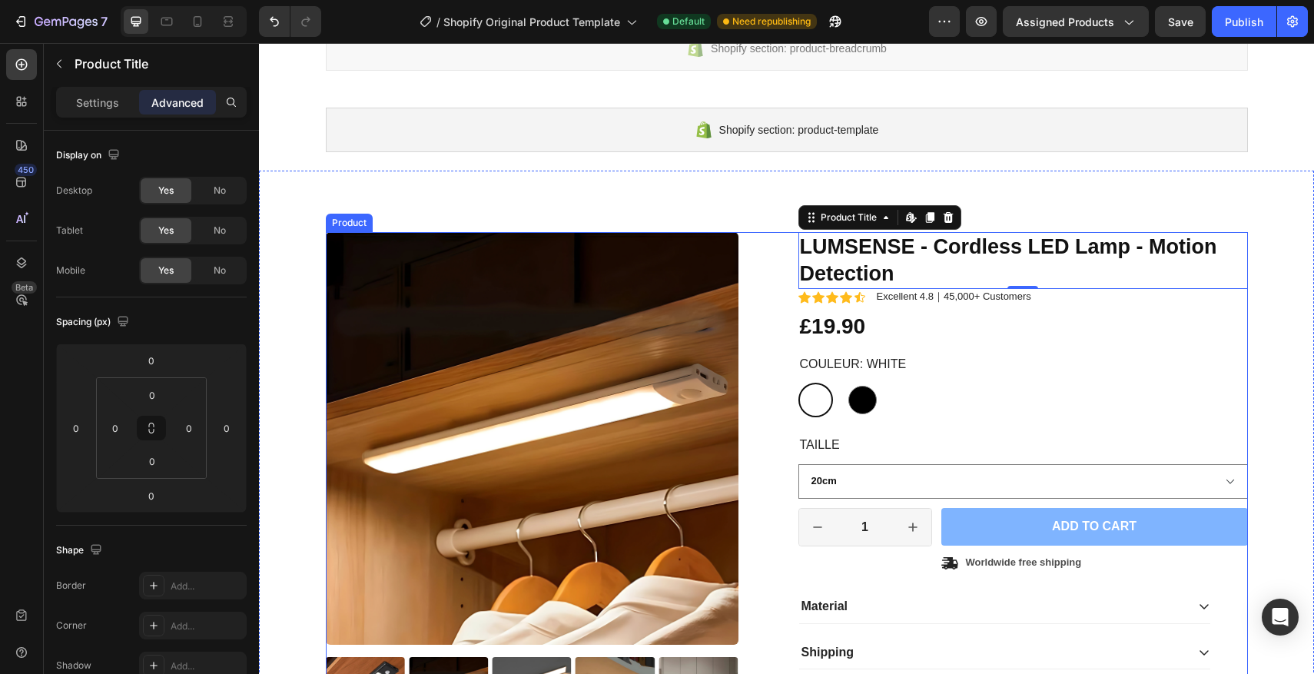
click at [789, 281] on div "Product Images LUMSENSE - Cordless LED Lamp - Motion Detection Product Title Ed…" at bounding box center [787, 502] width 922 height 541
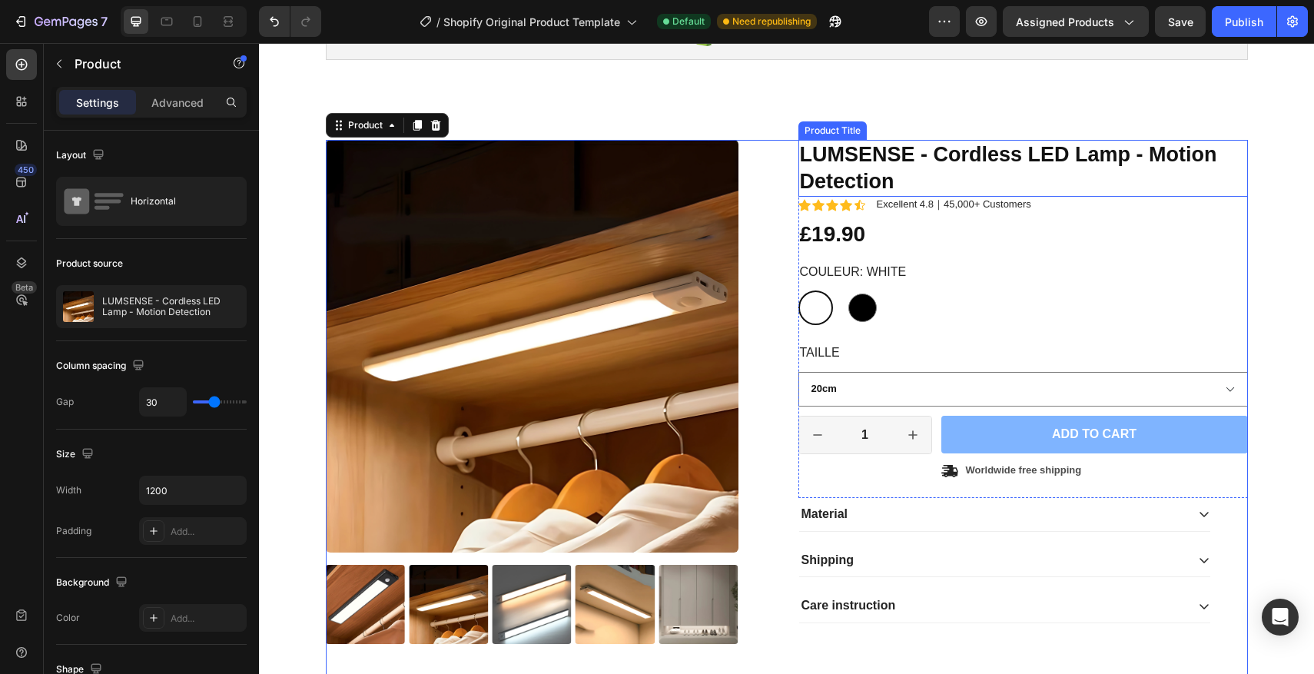
scroll to position [207, 0]
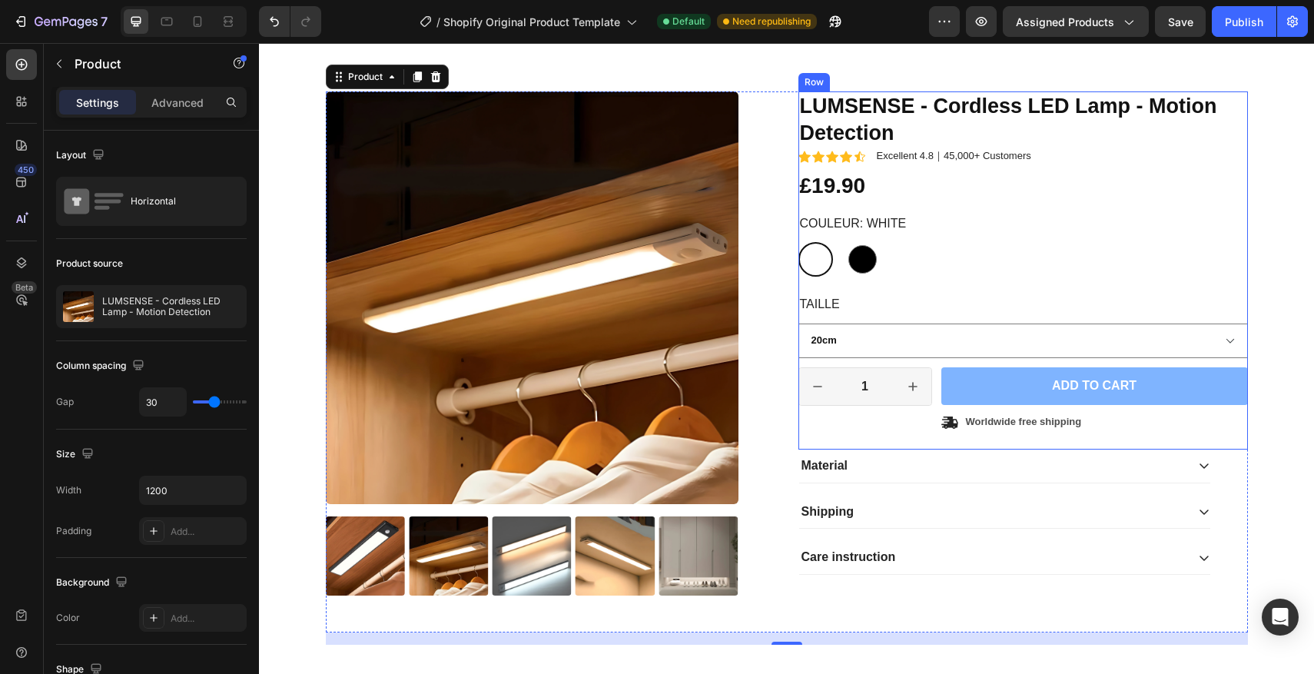
click at [991, 431] on div "LUMSENSE - Cordless LED Lamp - Motion Detection Product Title Icon Icon Icon Ic…" at bounding box center [1022, 270] width 449 height 358
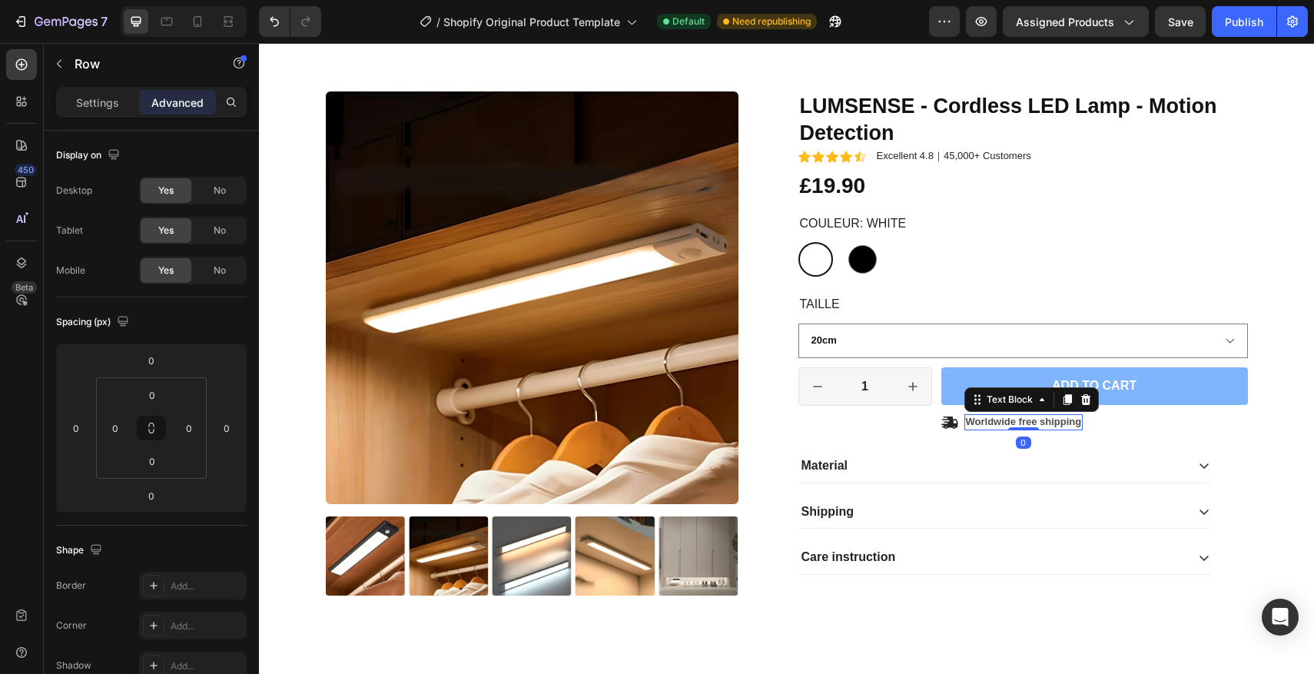
click at [996, 424] on p "Worldwide free shipping" at bounding box center [1024, 422] width 116 height 13
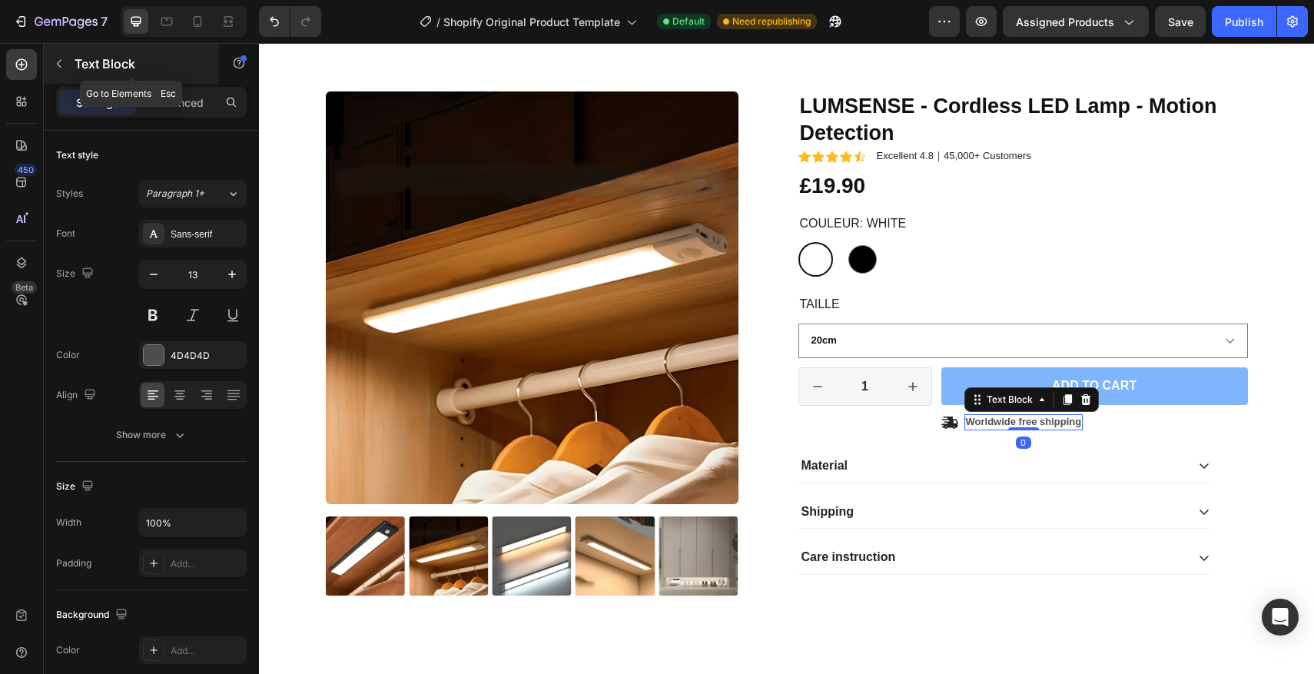
click at [71, 66] on button "button" at bounding box center [59, 63] width 25 height 25
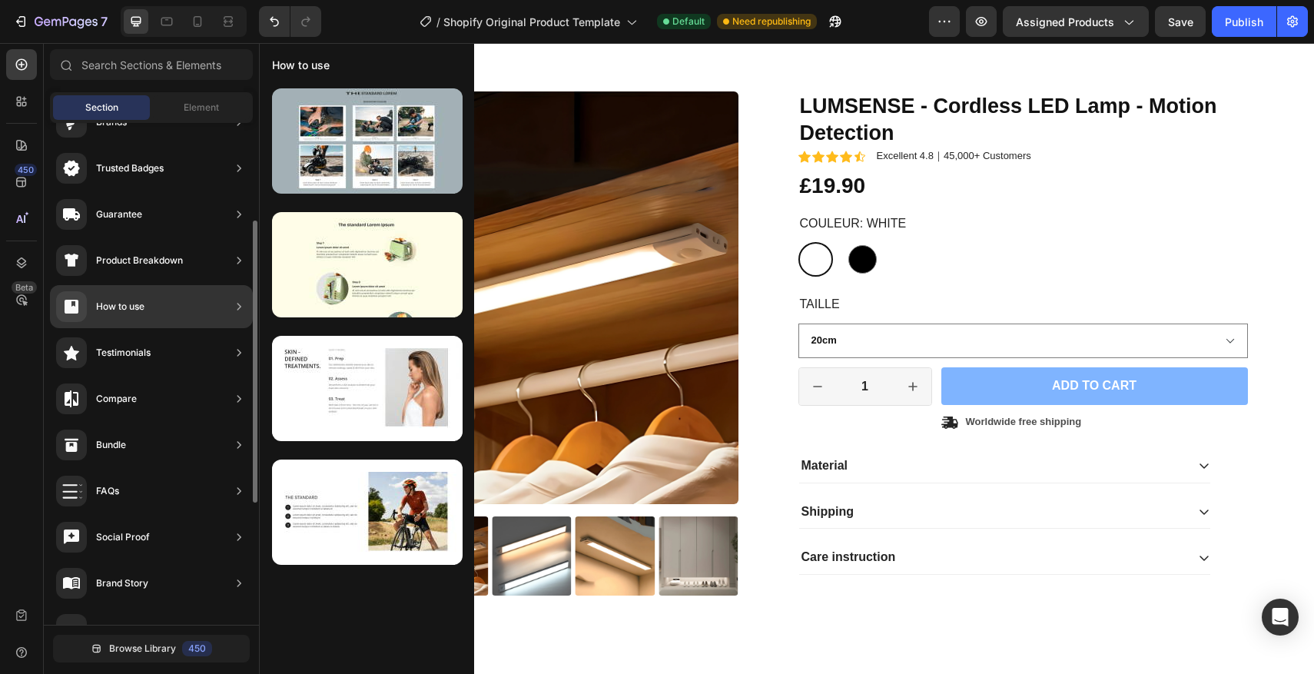
scroll to position [144, 0]
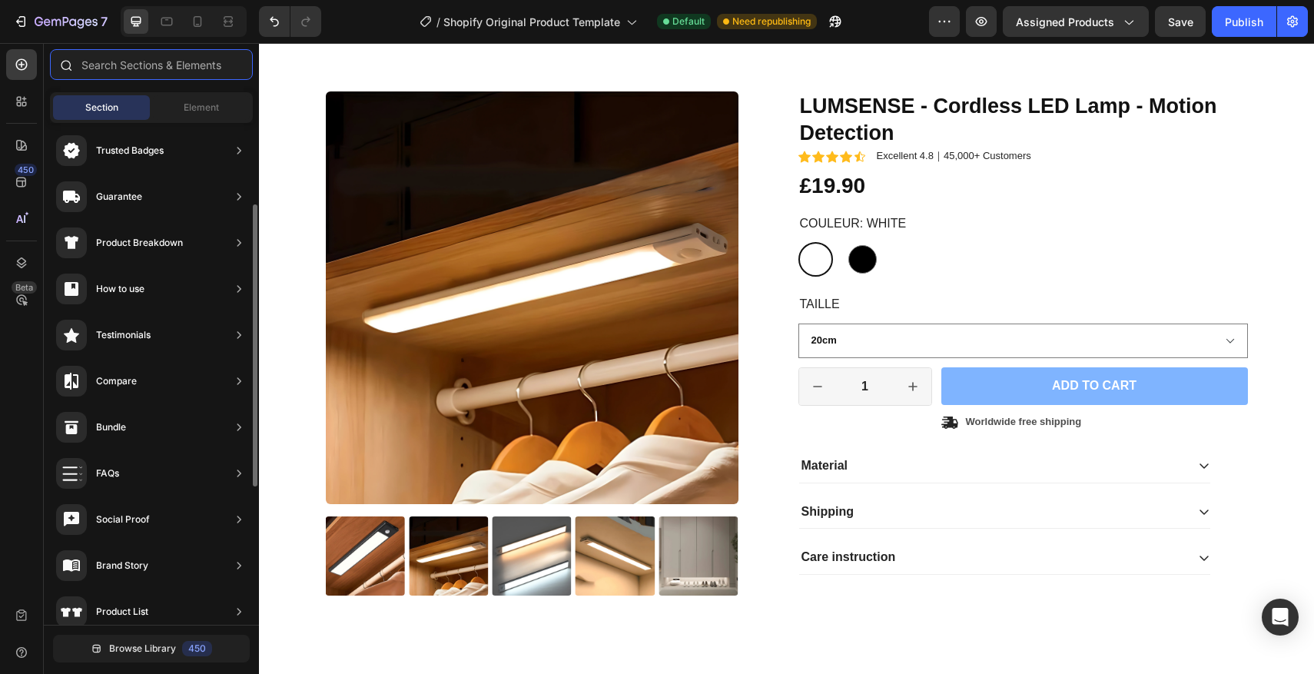
click at [143, 68] on input "text" at bounding box center [151, 64] width 203 height 31
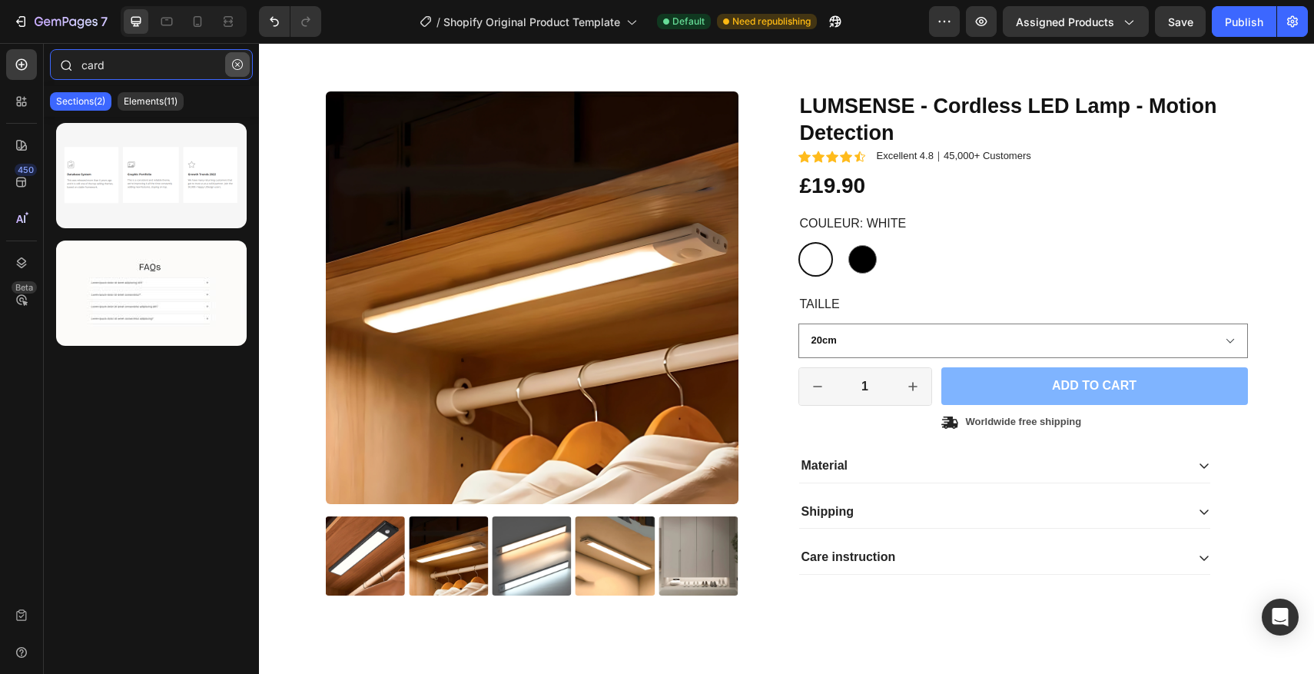
type input "card"
click at [232, 64] on icon "button" at bounding box center [237, 64] width 11 height 11
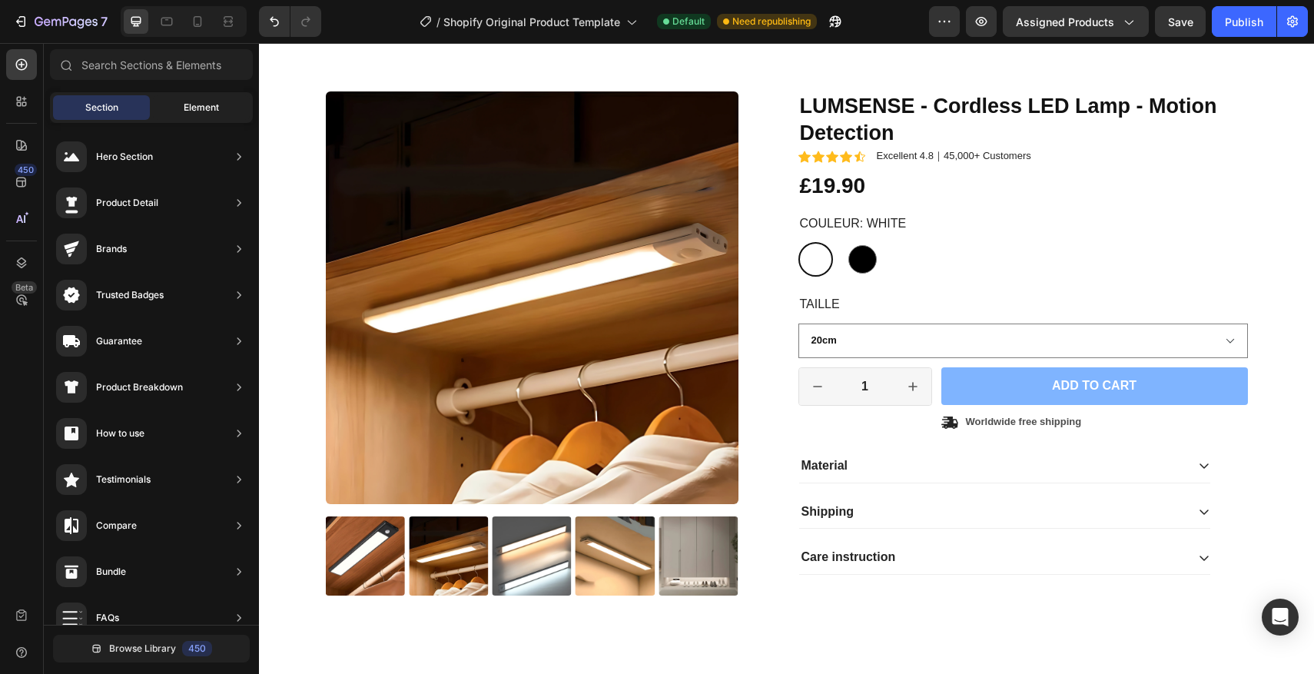
click at [183, 97] on div "Element" at bounding box center [201, 107] width 97 height 25
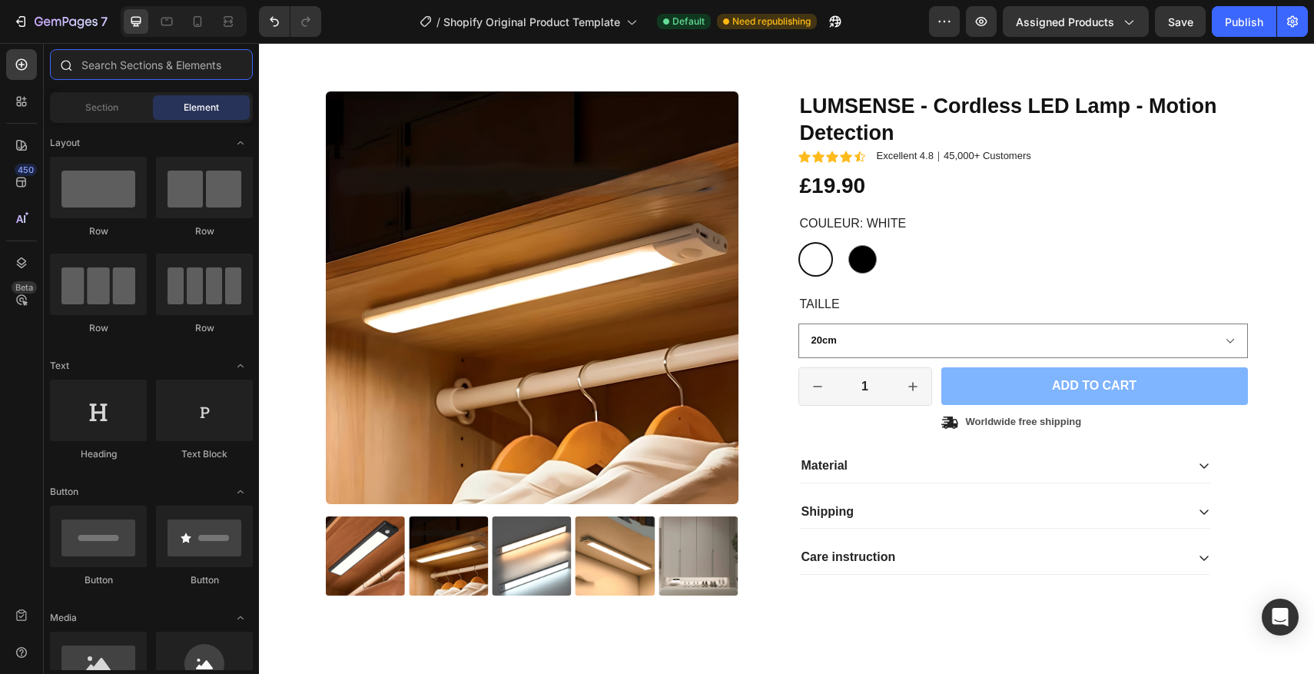
click at [171, 72] on input "text" at bounding box center [151, 64] width 203 height 31
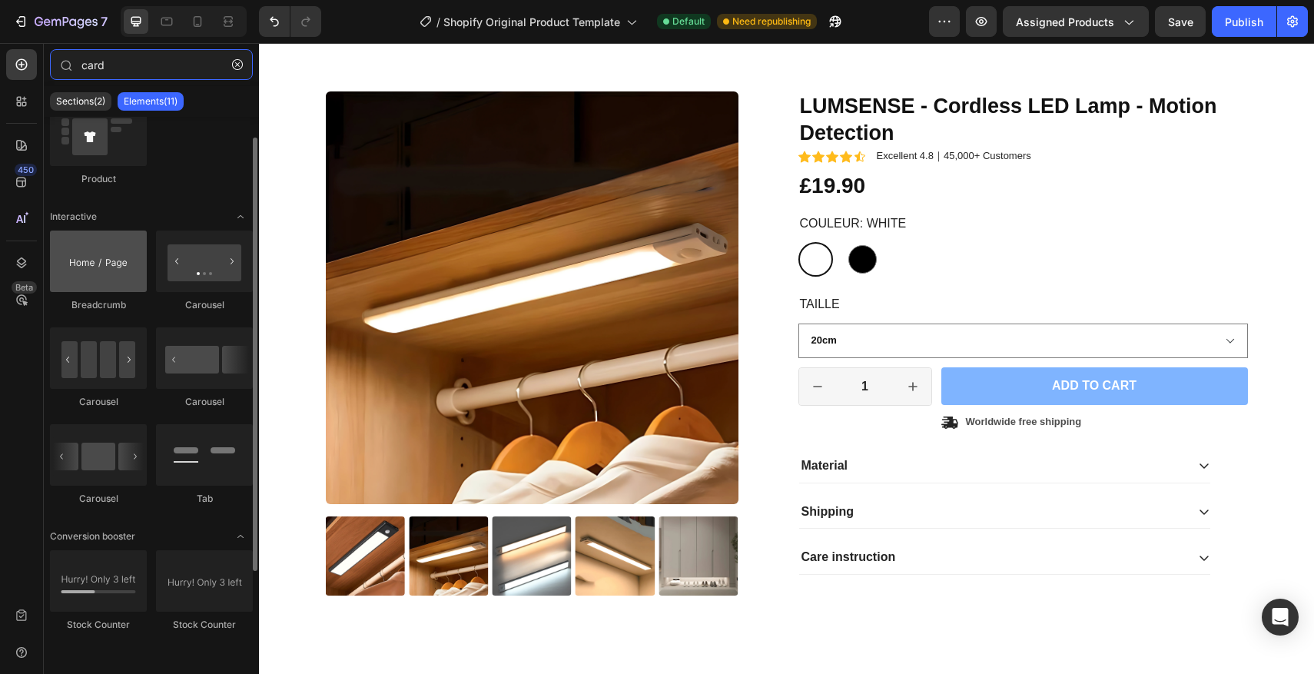
scroll to position [0, 0]
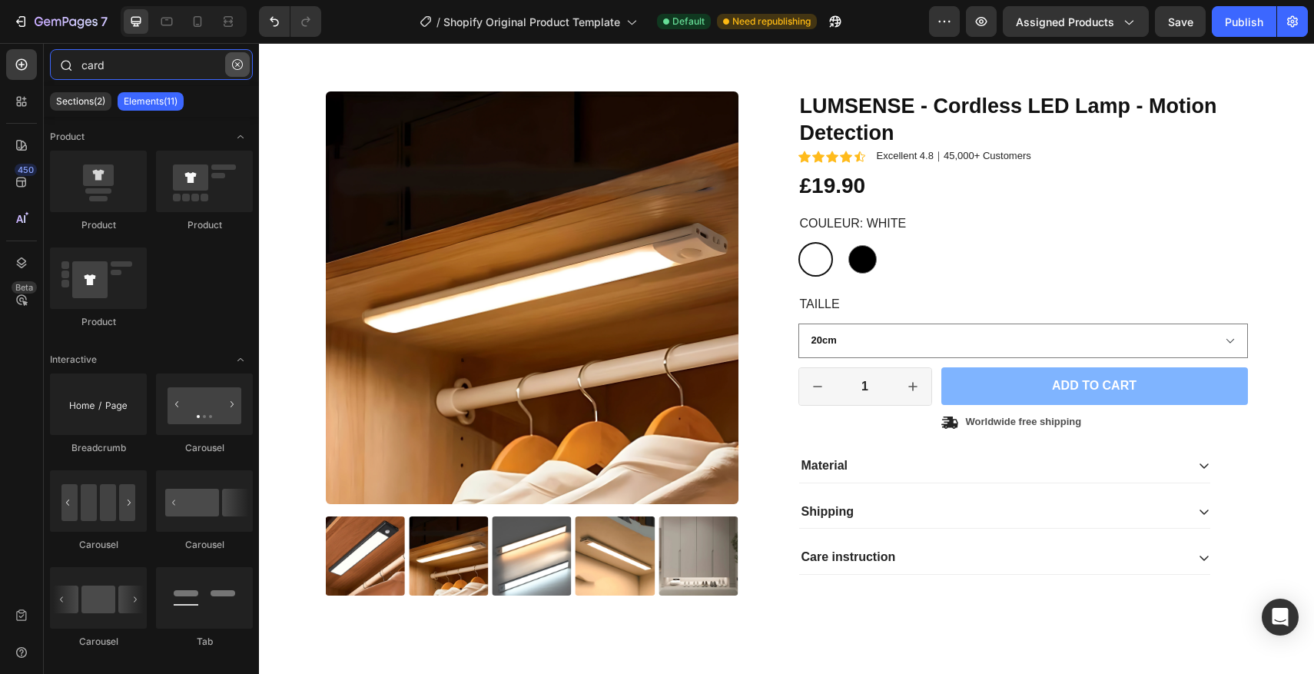
type input "card"
click at [234, 63] on icon "button" at bounding box center [237, 64] width 11 height 11
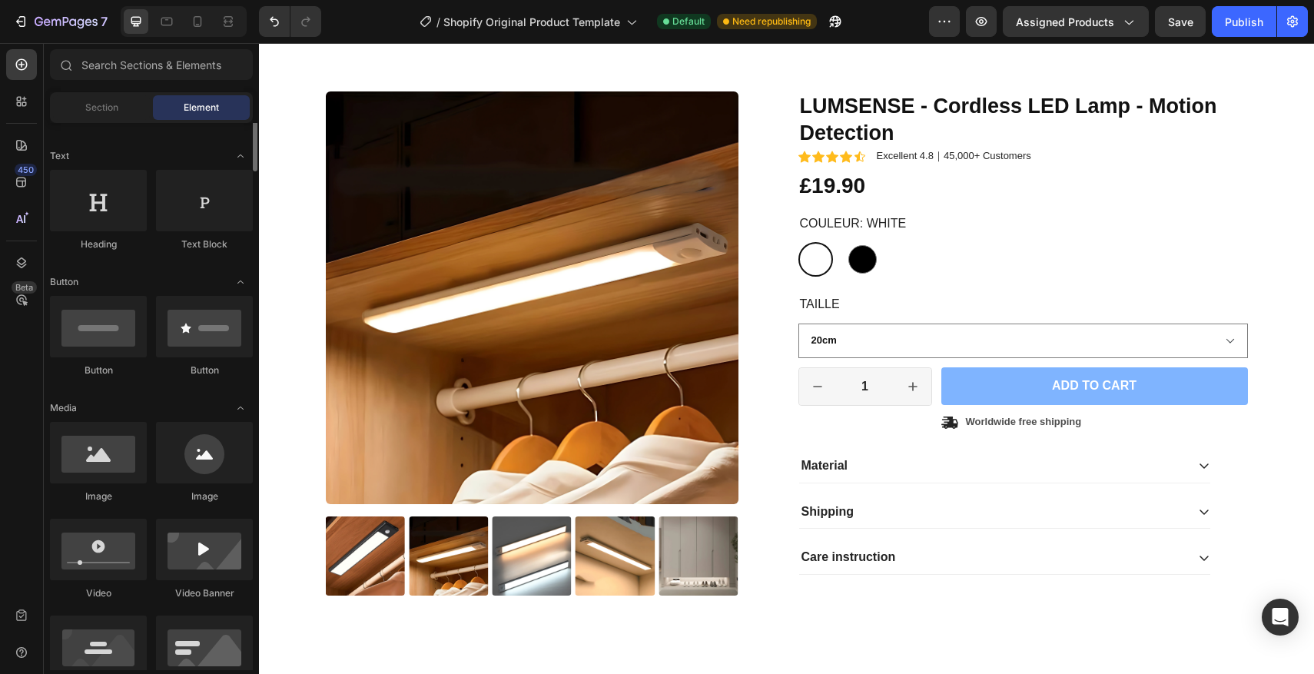
scroll to position [313, 0]
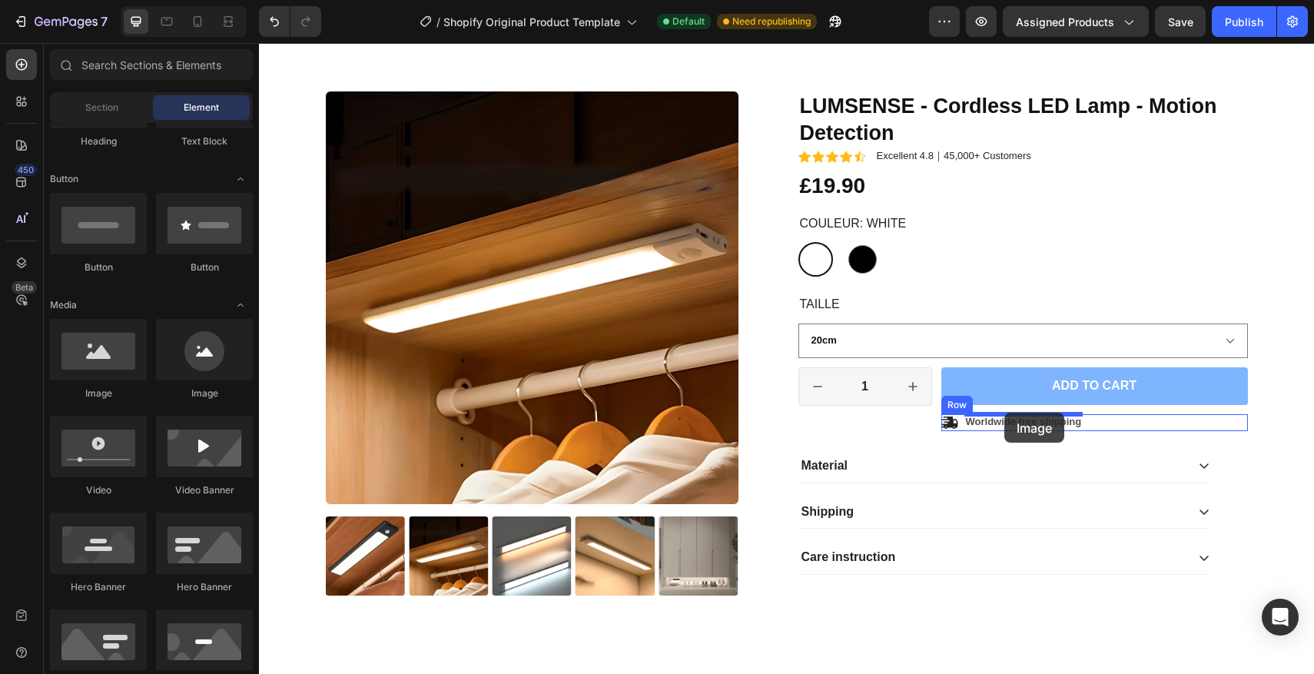
drag, startPoint x: 342, startPoint y: 406, endPoint x: 1004, endPoint y: 413, distance: 662.3
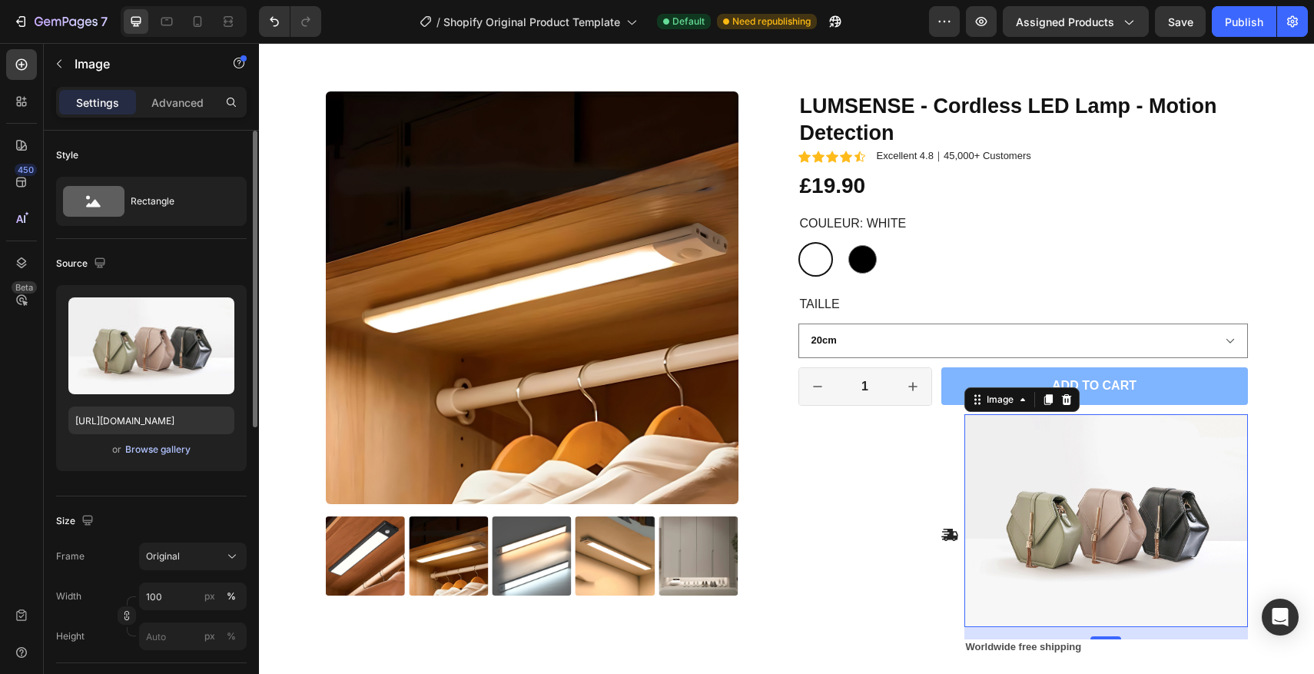
click at [156, 445] on div "Browse gallery" at bounding box center [157, 450] width 65 height 14
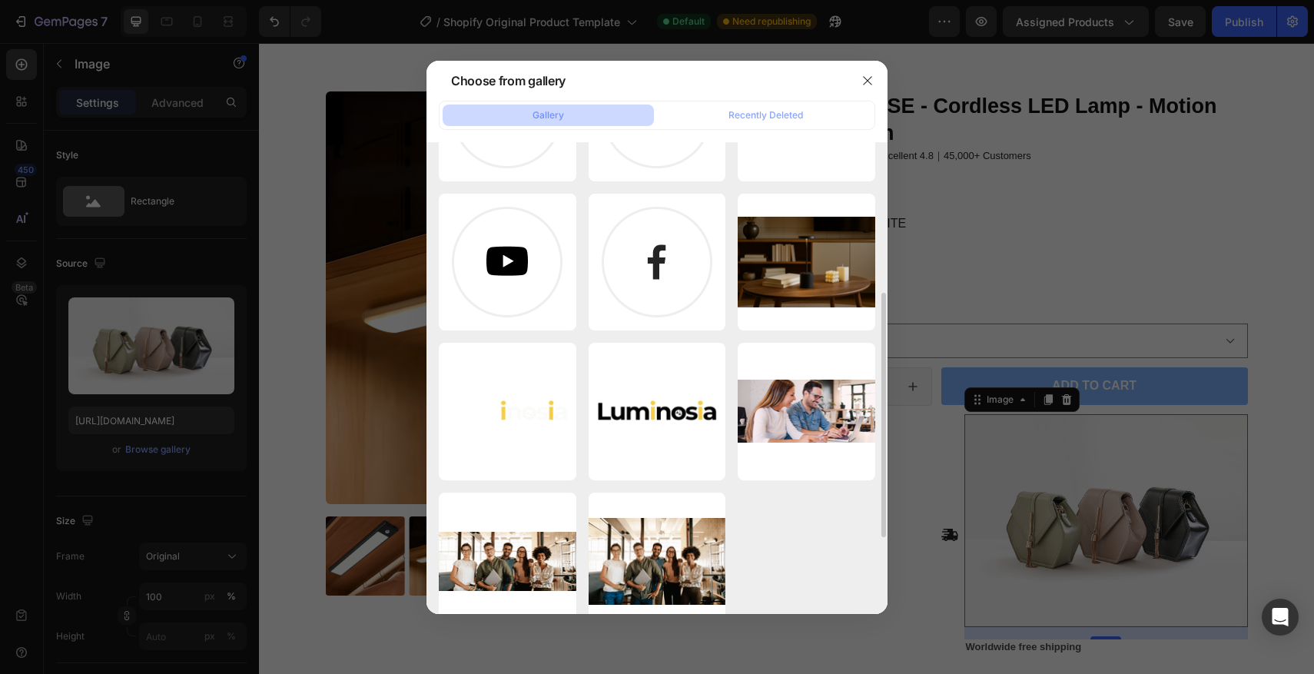
scroll to position [333, 0]
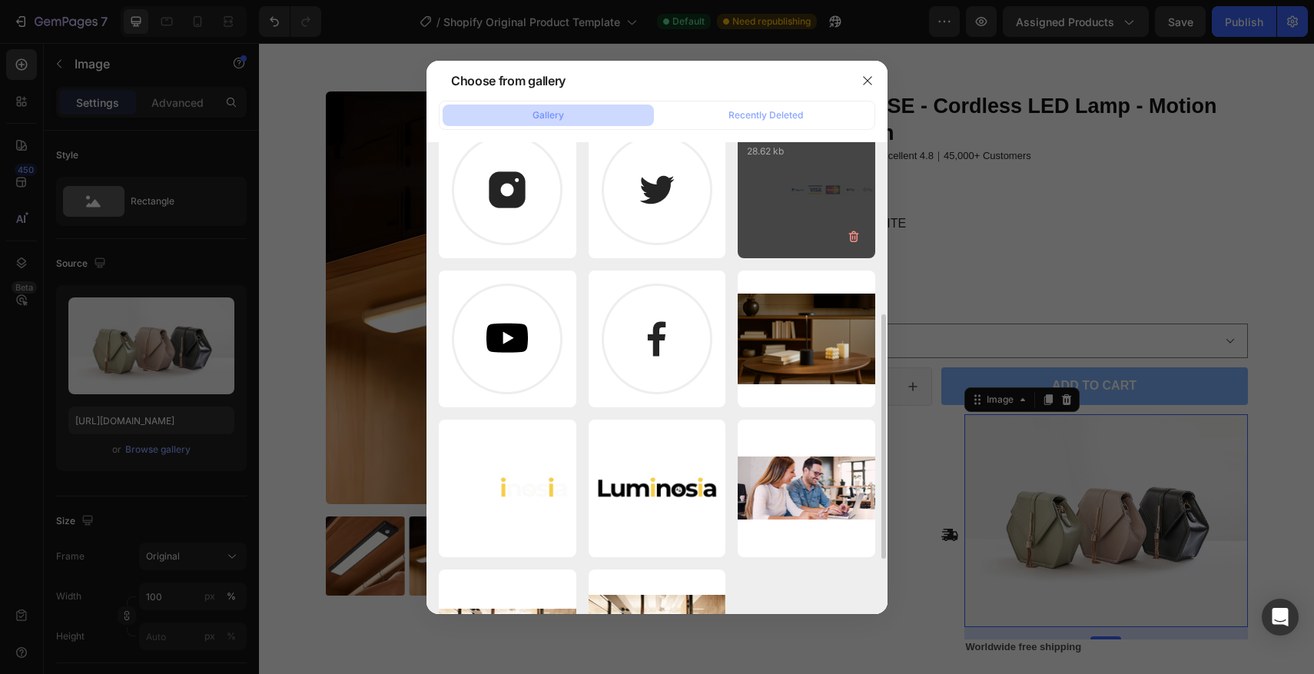
click at [797, 210] on div "Payments (1).png 28.62 kb" at bounding box center [807, 190] width 138 height 138
type input "https://cdn.shopify.com/s/files/1/0670/7760/3493/files/gempages_581389846103196…"
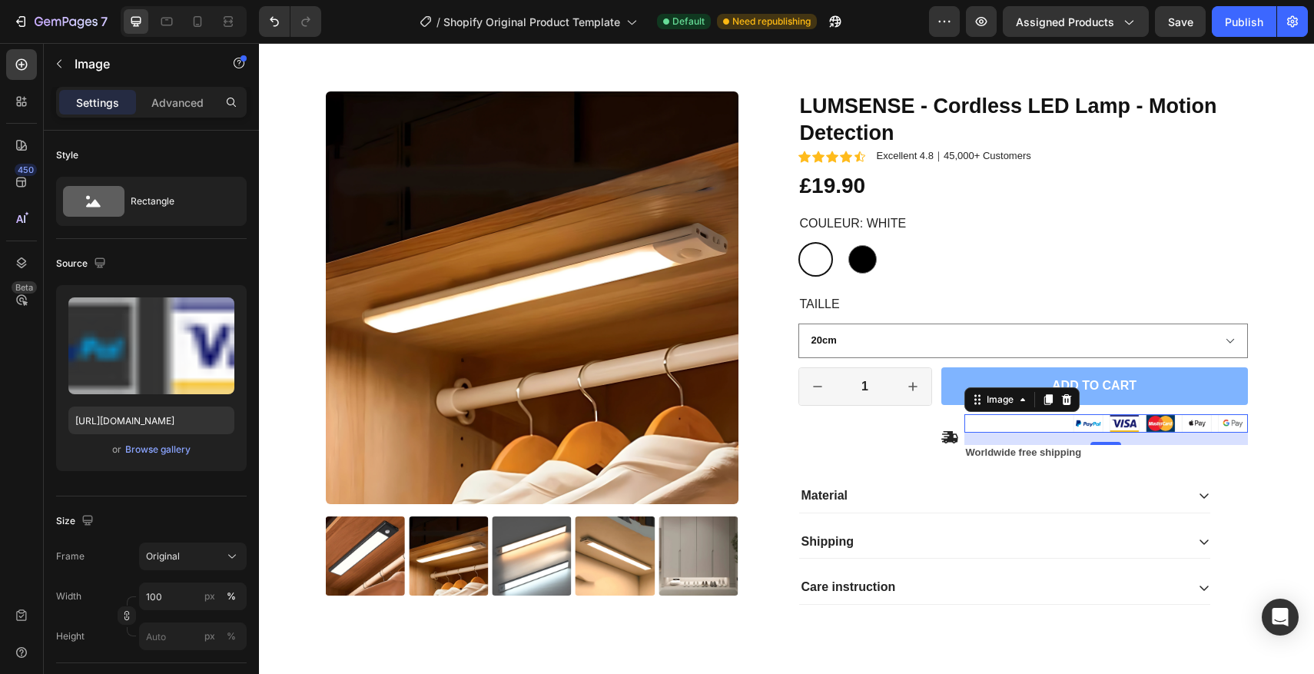
click at [1175, 424] on img at bounding box center [1105, 423] width 283 height 18
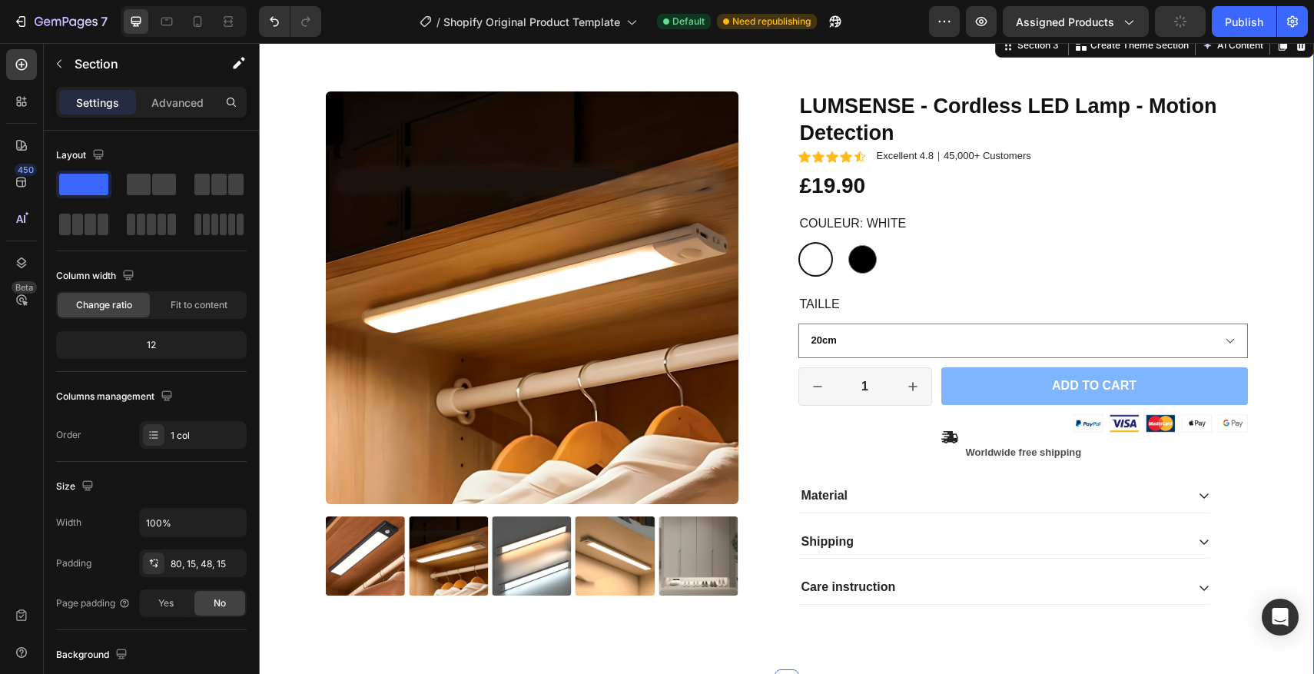
click at [1254, 357] on div "Product Images LUMSENSE - Cordless LED Lamp - Motion Detection Product Title Ic…" at bounding box center [786, 367] width 1032 height 553
click at [1164, 429] on img at bounding box center [1105, 423] width 283 height 18
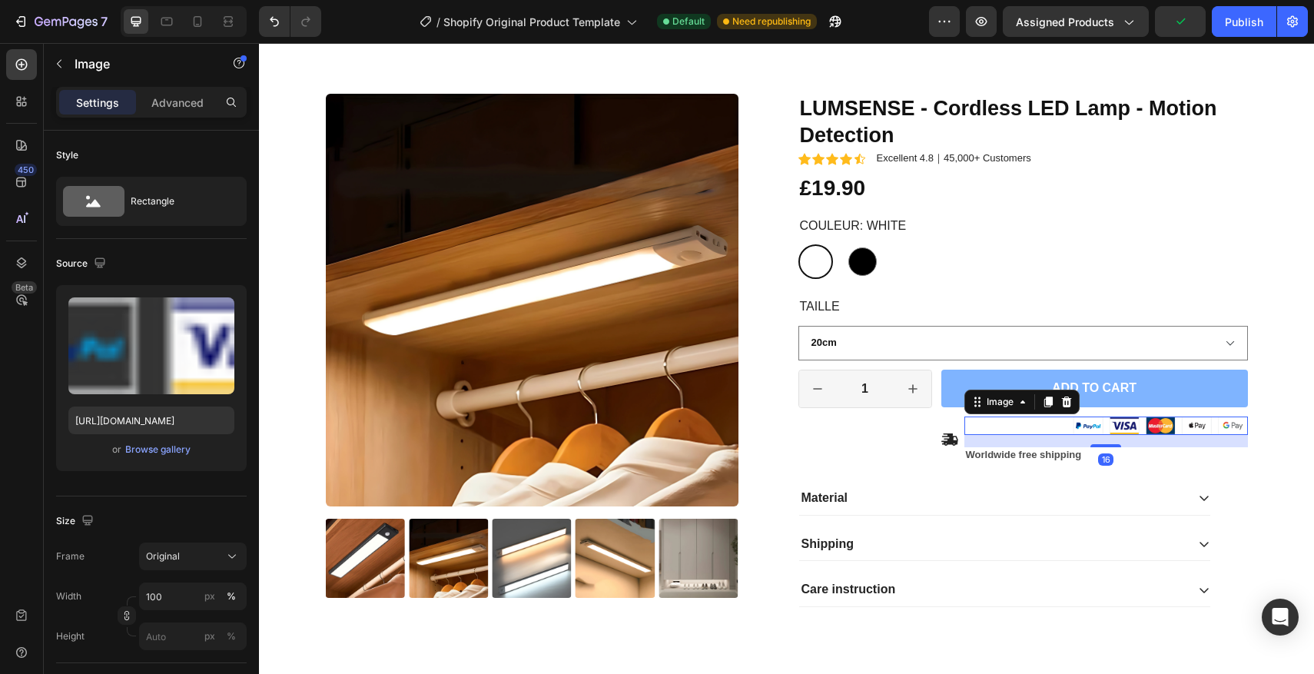
scroll to position [213, 0]
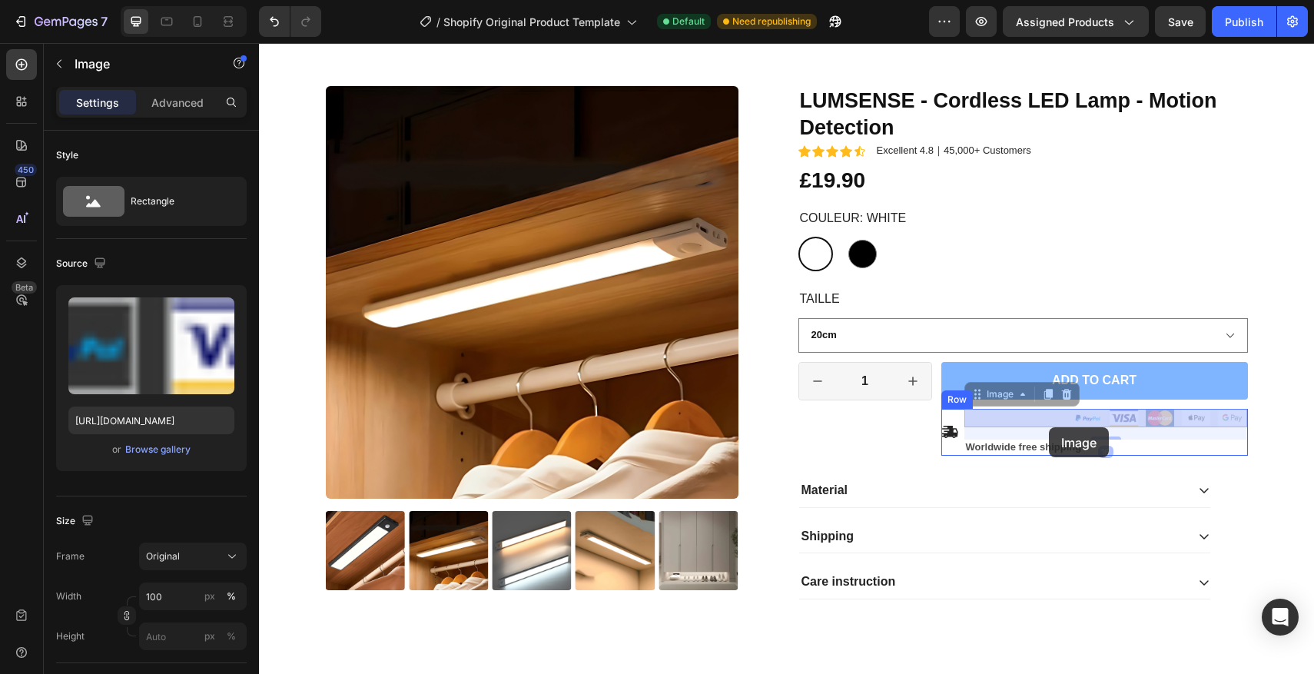
drag, startPoint x: 1128, startPoint y: 428, endPoint x: 1049, endPoint y: 427, distance: 79.1
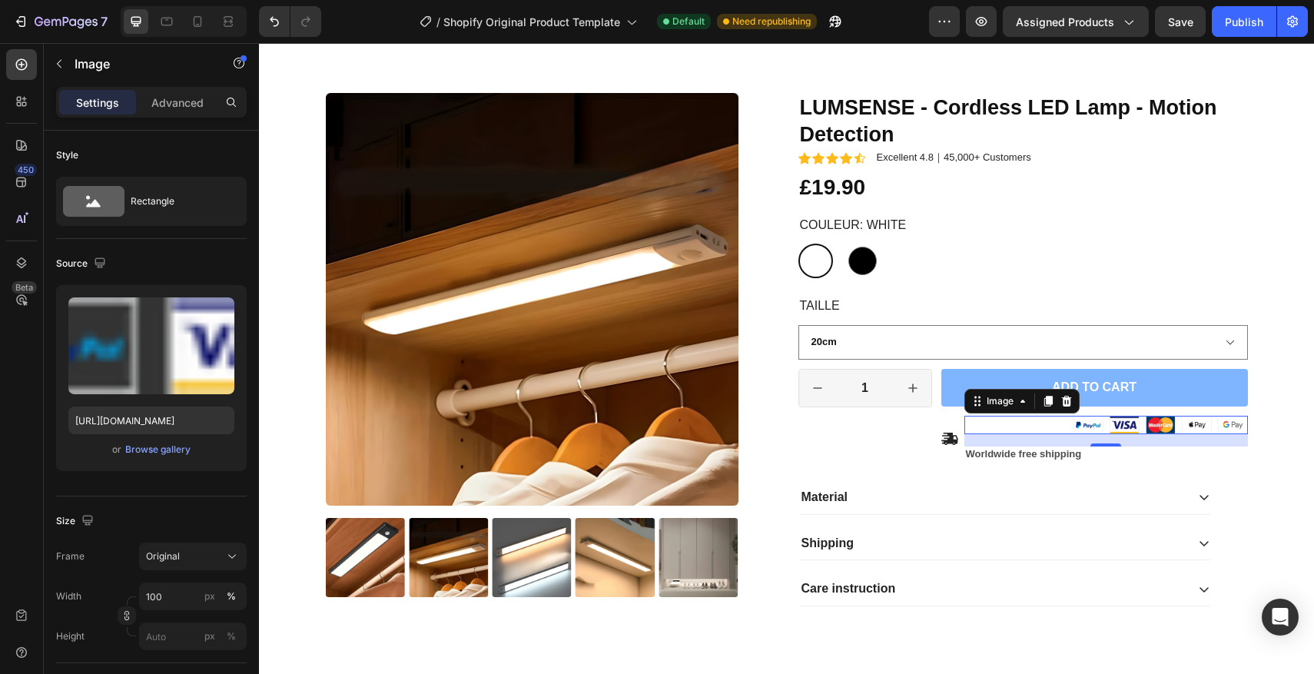
click at [1089, 429] on img at bounding box center [1105, 425] width 283 height 18
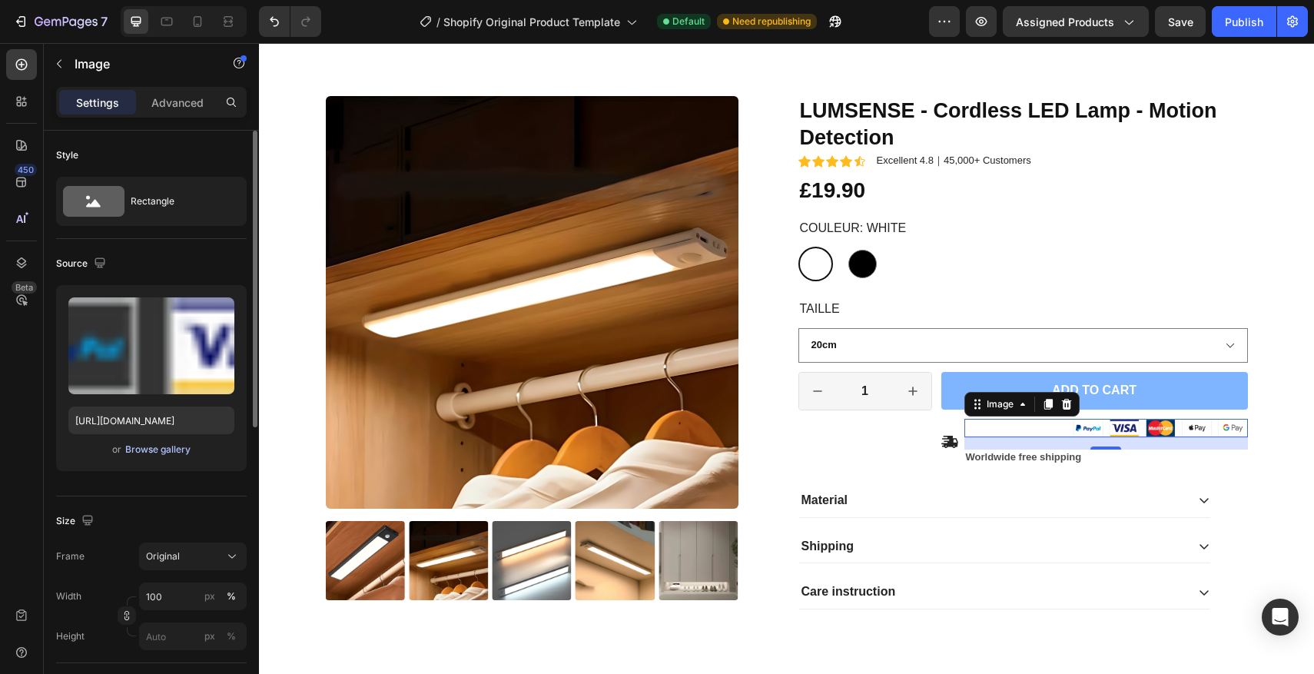
click at [158, 449] on div "Browse gallery" at bounding box center [157, 450] width 65 height 14
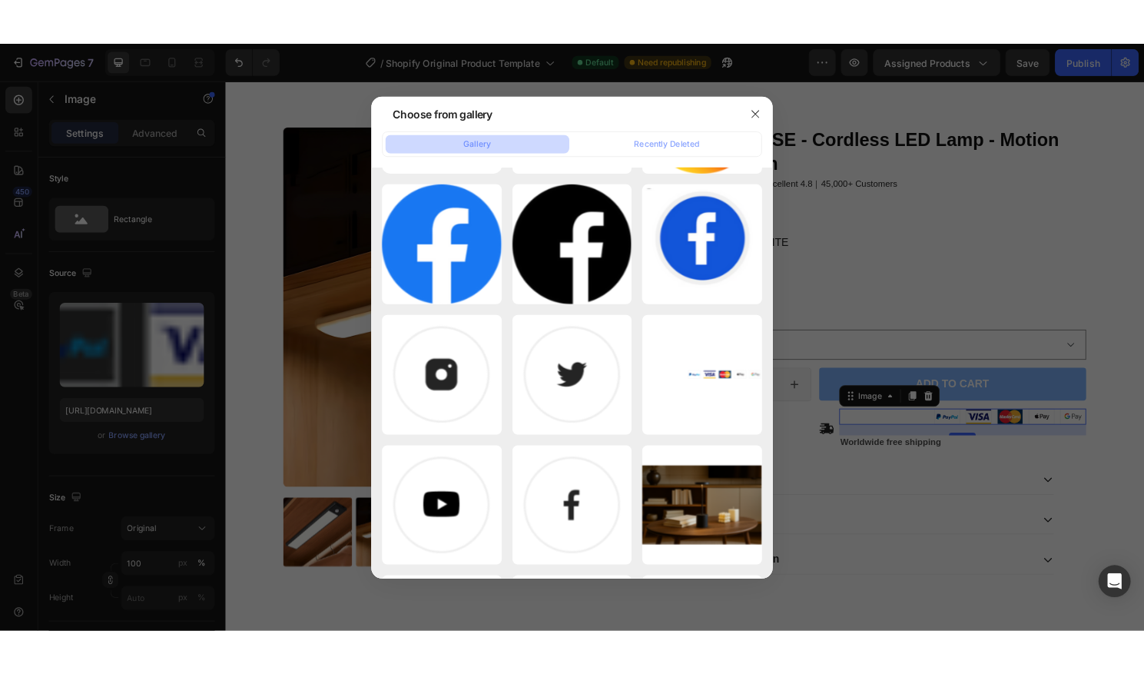
scroll to position [0, 0]
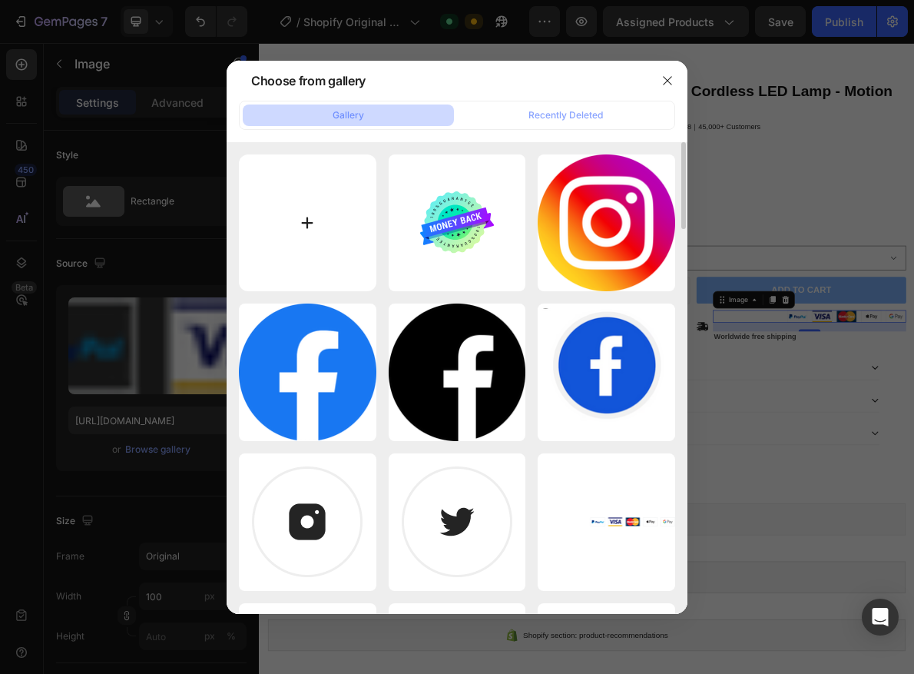
type input "C:\fakepath\Capture d’écran 2025-08-26 à 22.05.53.png"
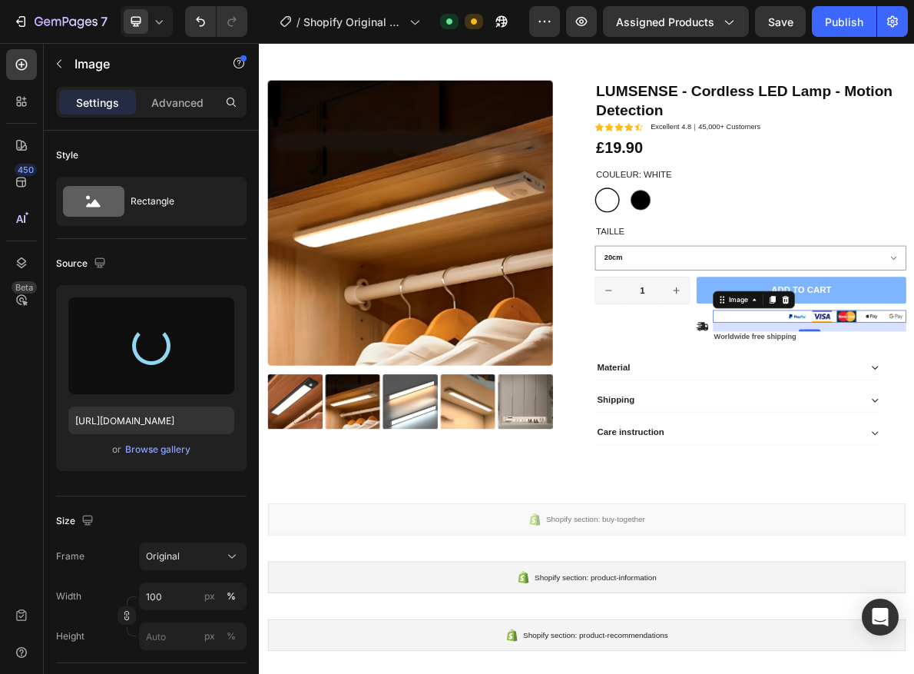
type input "https://cdn.shopify.com/s/files/1/0670/7760/3493/files/gempages_581389846103196…"
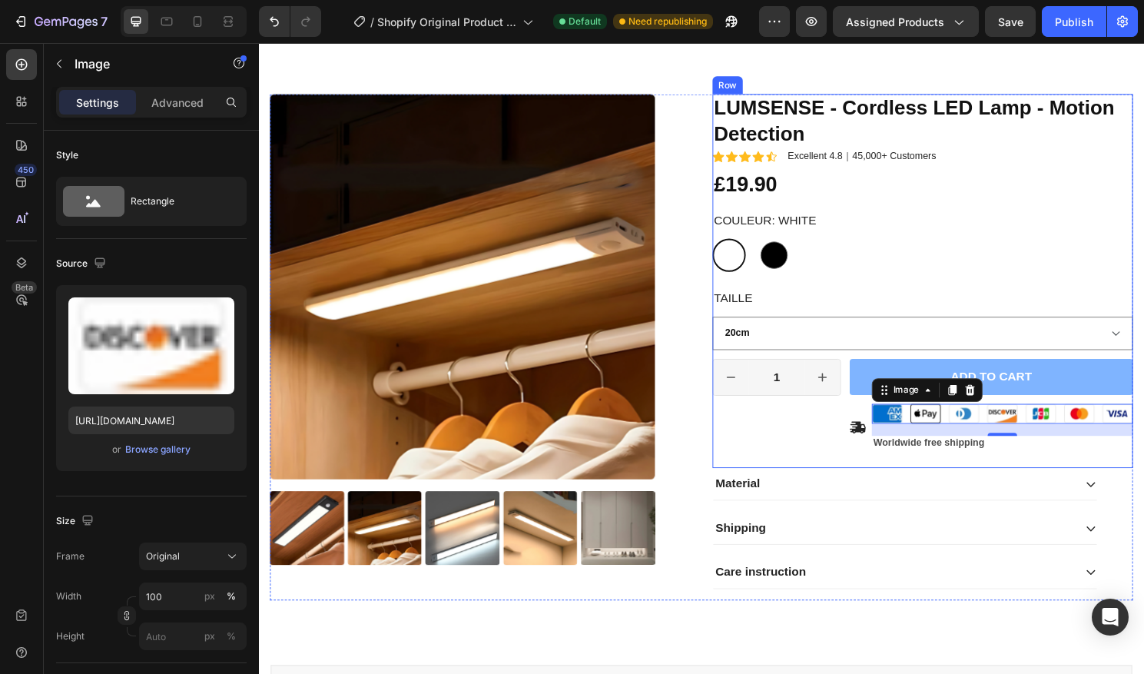
click at [999, 211] on div "LUMSENSE - Cordless LED Lamp - Motion Detection Product Title Icon Icon Icon Ic…" at bounding box center [950, 290] width 438 height 389
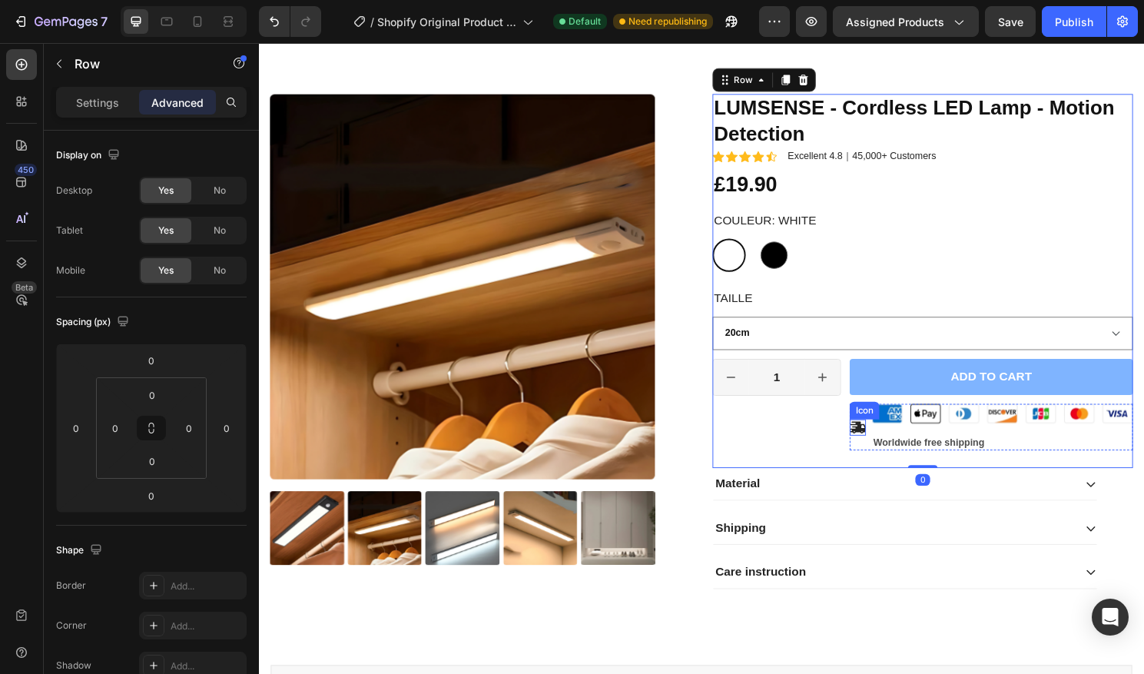
click at [887, 447] on div "Icon" at bounding box center [882, 443] width 17 height 17
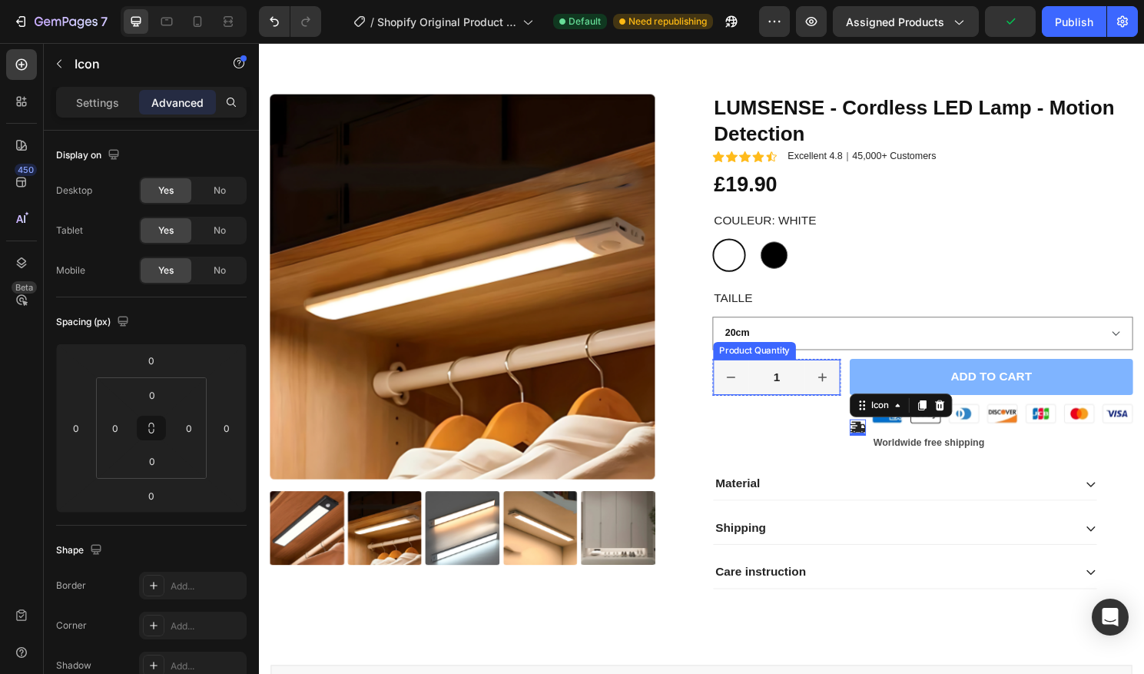
click at [829, 380] on button "increment" at bounding box center [845, 391] width 37 height 37
type input "2"
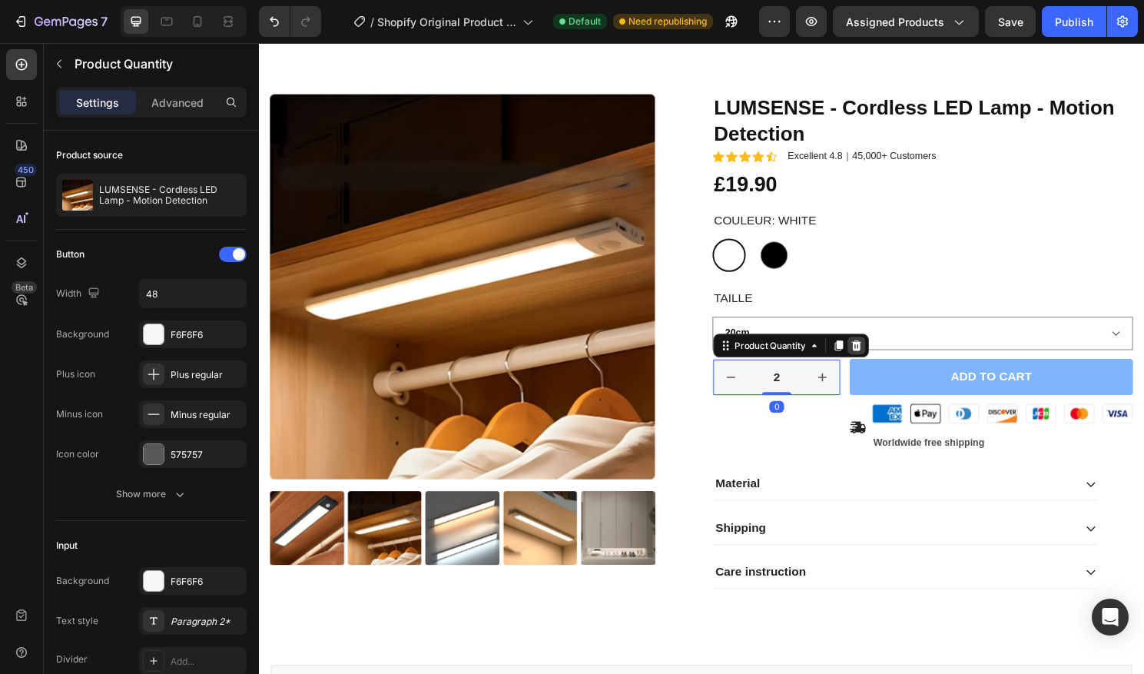
click at [877, 362] on icon at bounding box center [881, 358] width 12 height 12
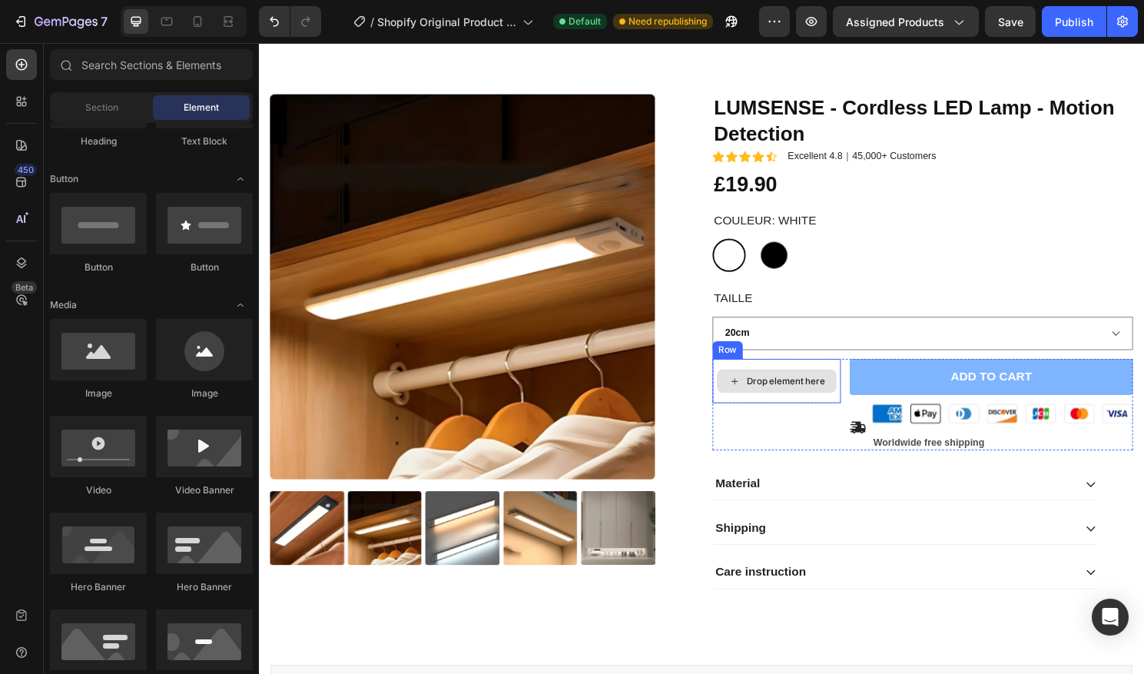
click at [839, 378] on div "Drop element here" at bounding box center [798, 395] width 134 height 46
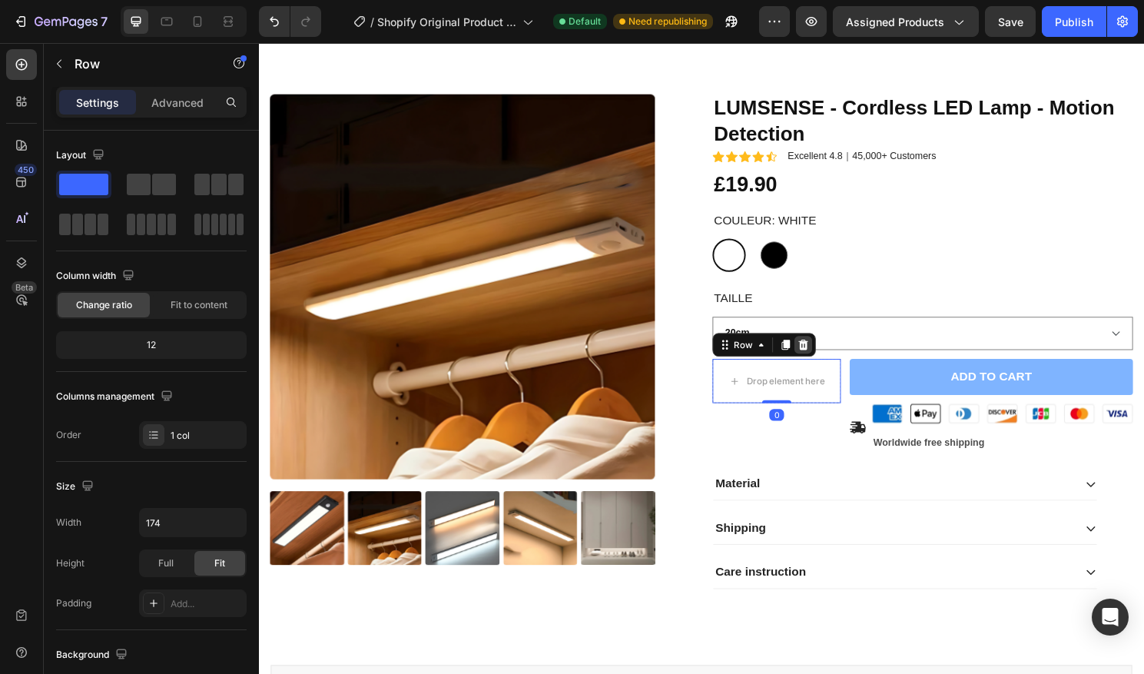
click at [830, 359] on icon at bounding box center [826, 357] width 12 height 12
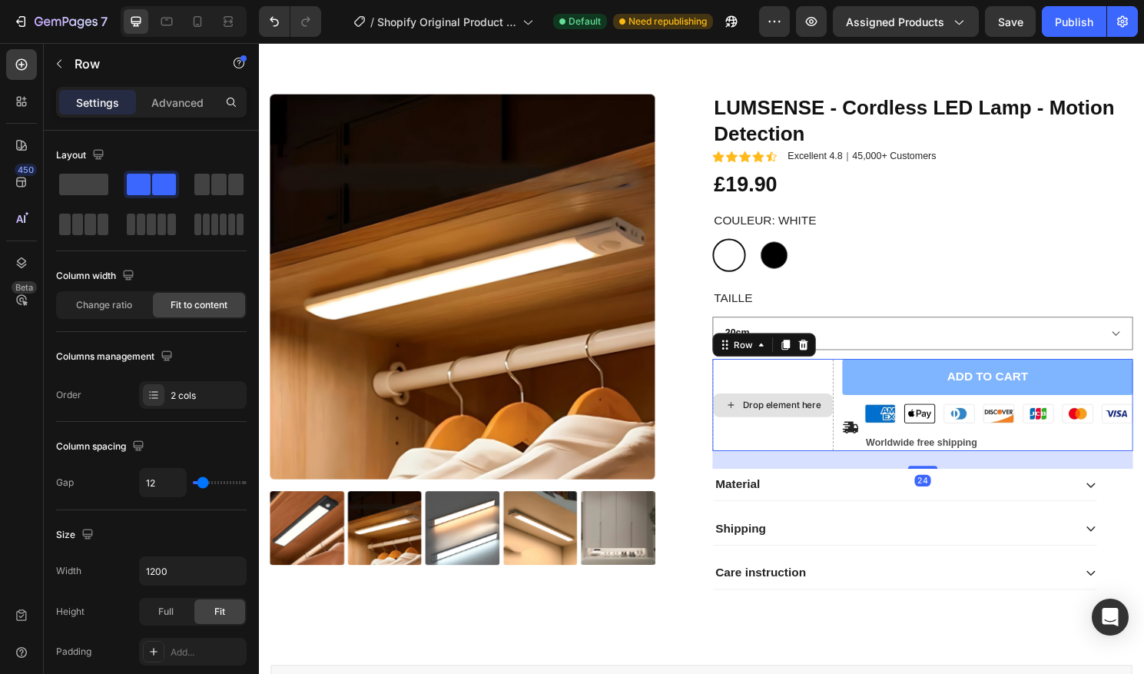
click at [820, 394] on div "Drop element here" at bounding box center [794, 420] width 126 height 96
click at [824, 361] on icon at bounding box center [826, 357] width 10 height 11
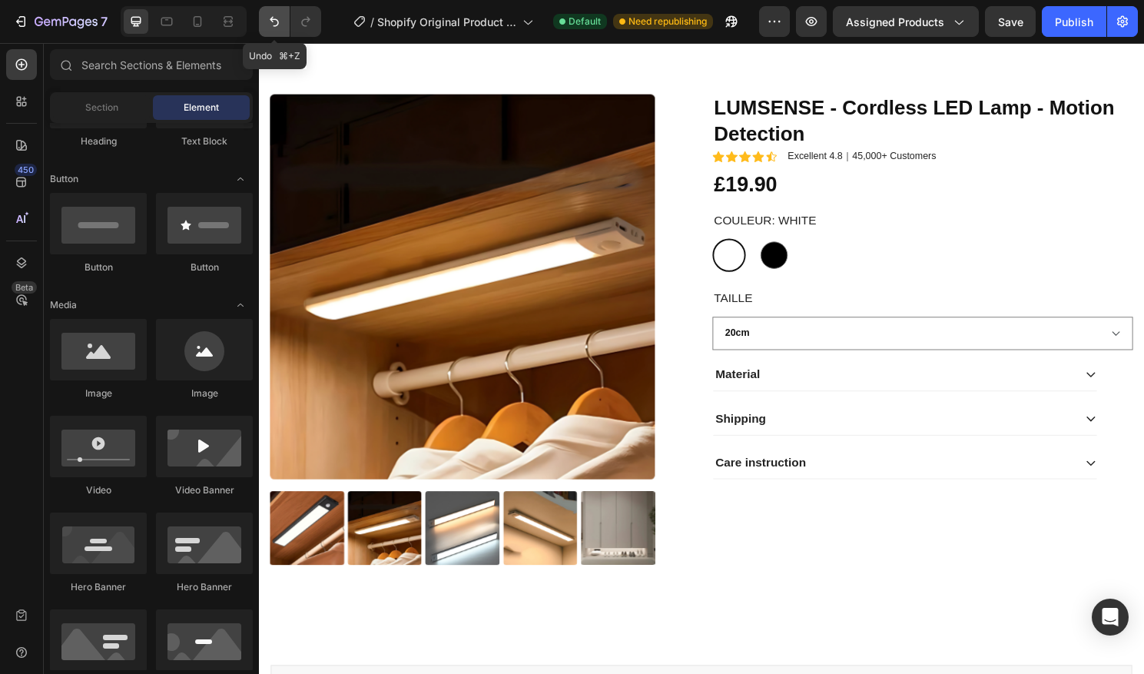
click at [282, 21] on button "Undo/Redo" at bounding box center [274, 21] width 31 height 31
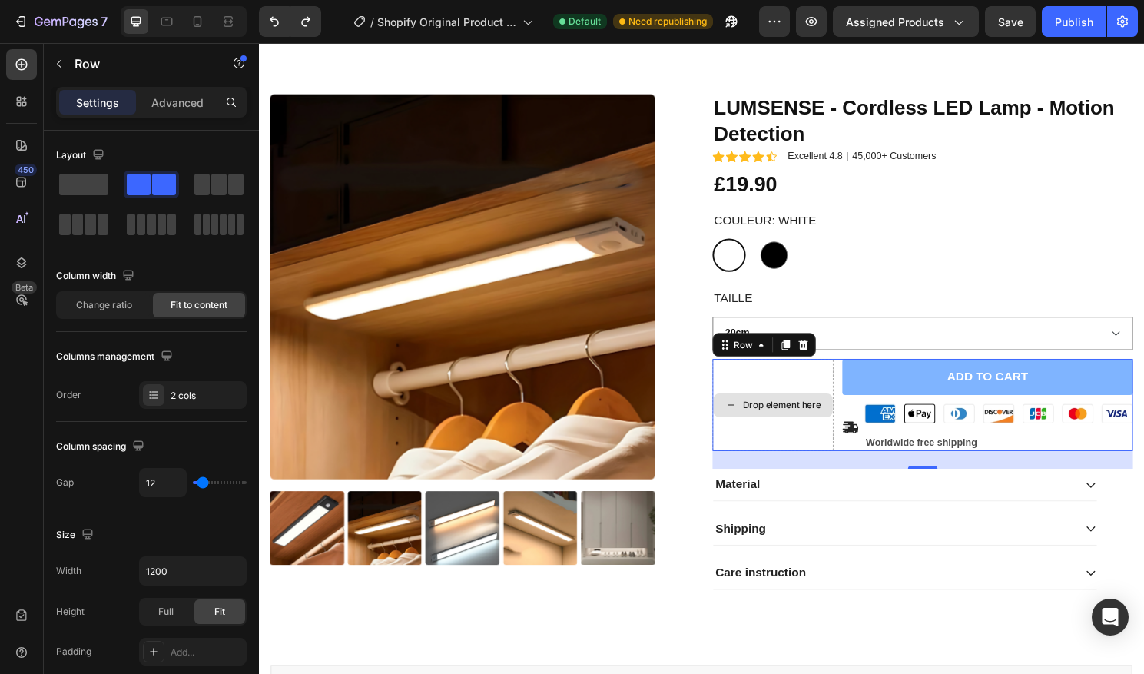
click at [771, 390] on div "Drop element here" at bounding box center [794, 420] width 126 height 96
click at [91, 189] on span at bounding box center [83, 185] width 49 height 22
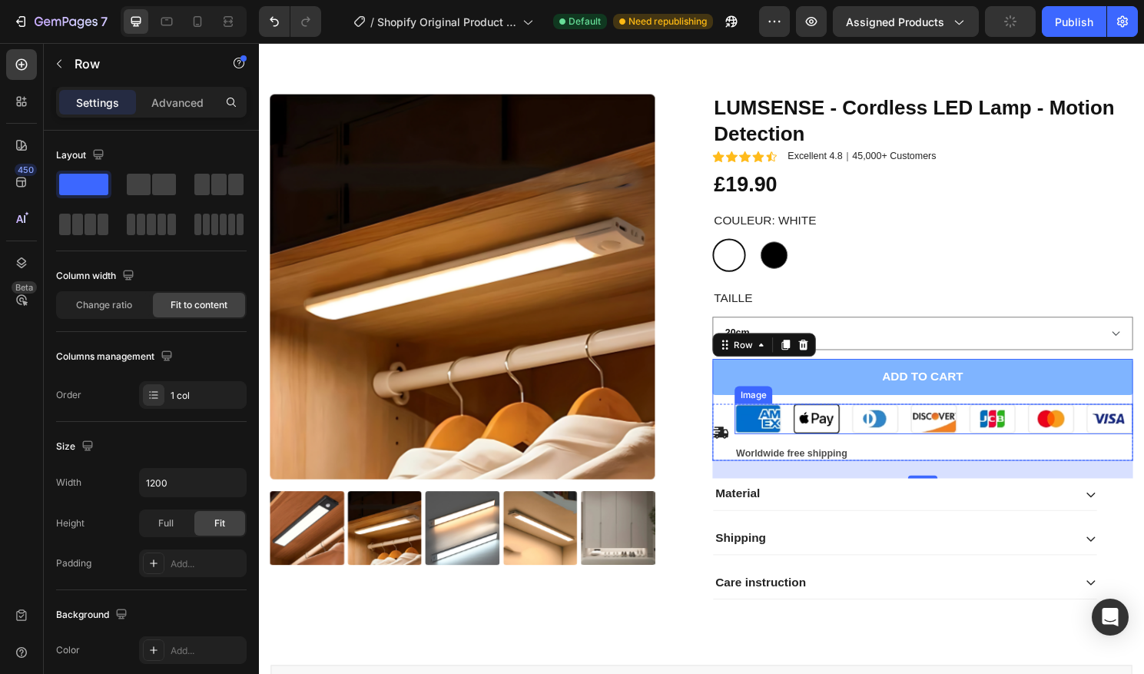
click at [905, 436] on img at bounding box center [961, 434] width 415 height 31
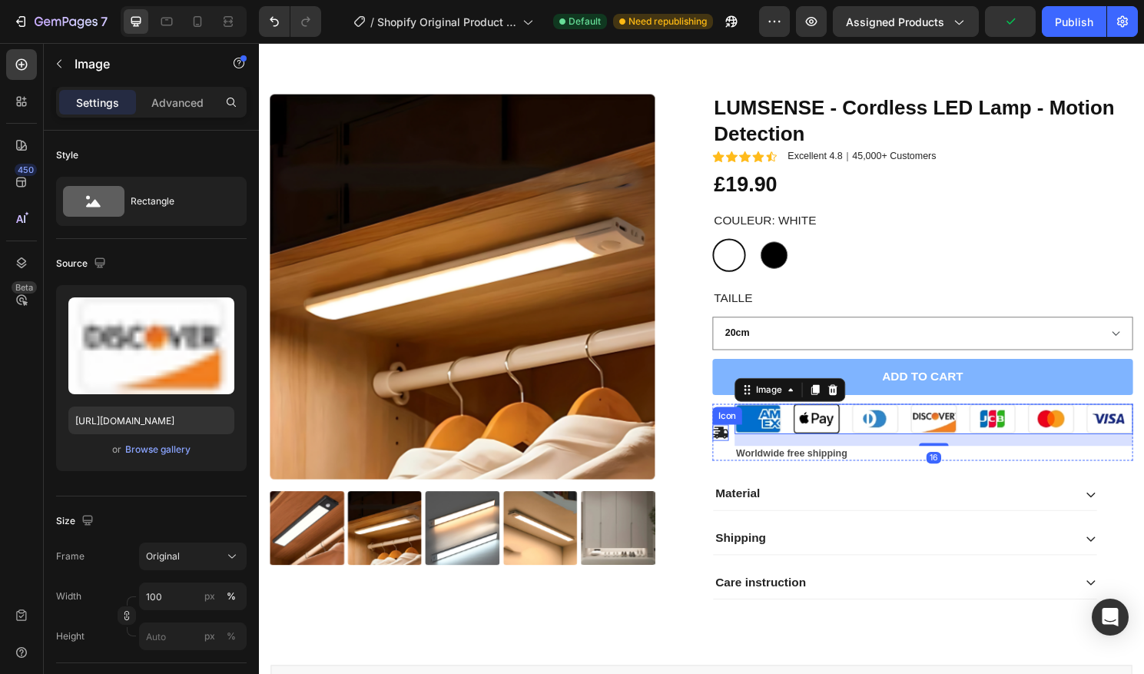
click at [735, 443] on icon at bounding box center [739, 449] width 17 height 12
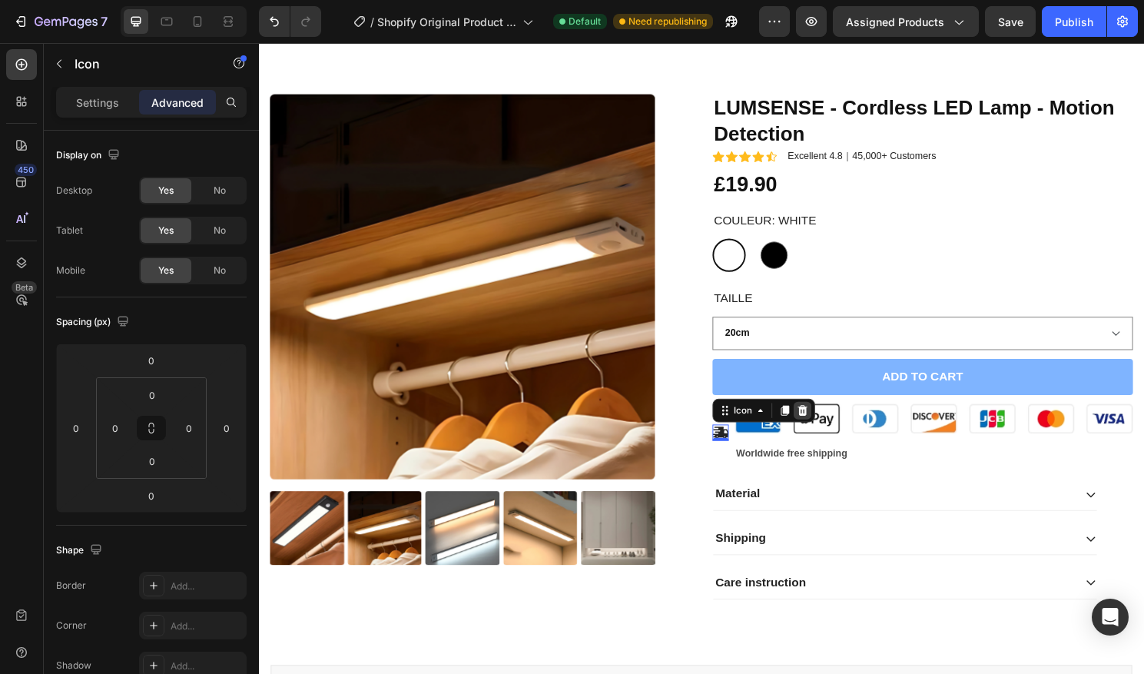
click at [827, 427] on icon at bounding box center [825, 425] width 10 height 11
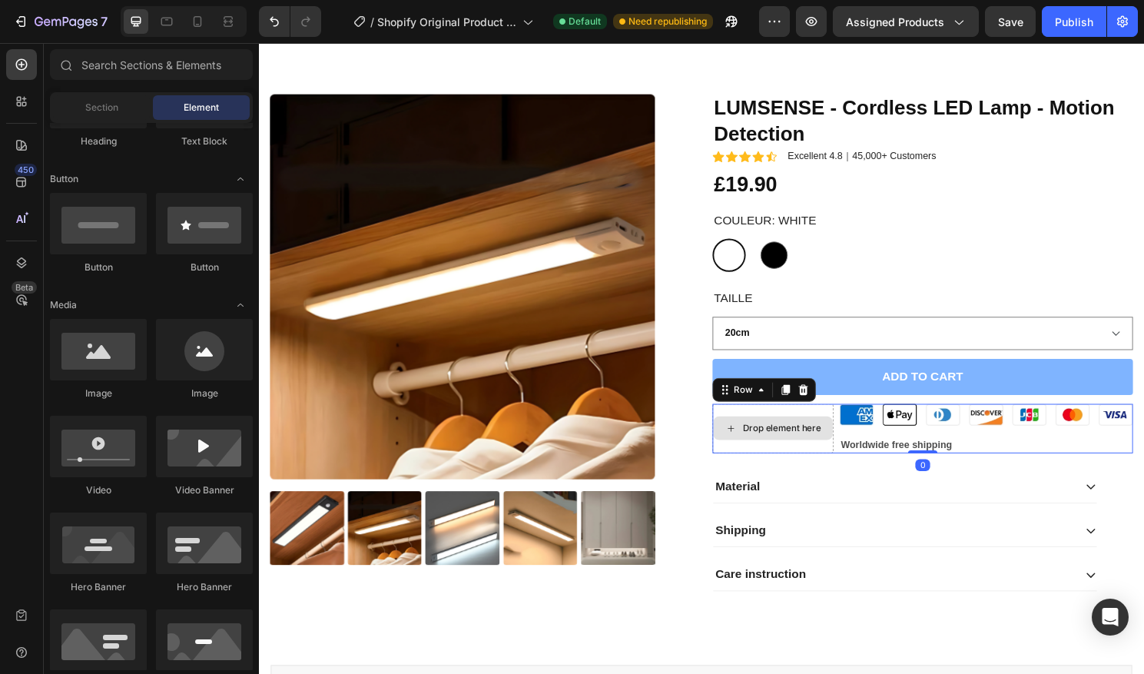
click at [828, 429] on div "Drop element here" at bounding box center [794, 444] width 126 height 51
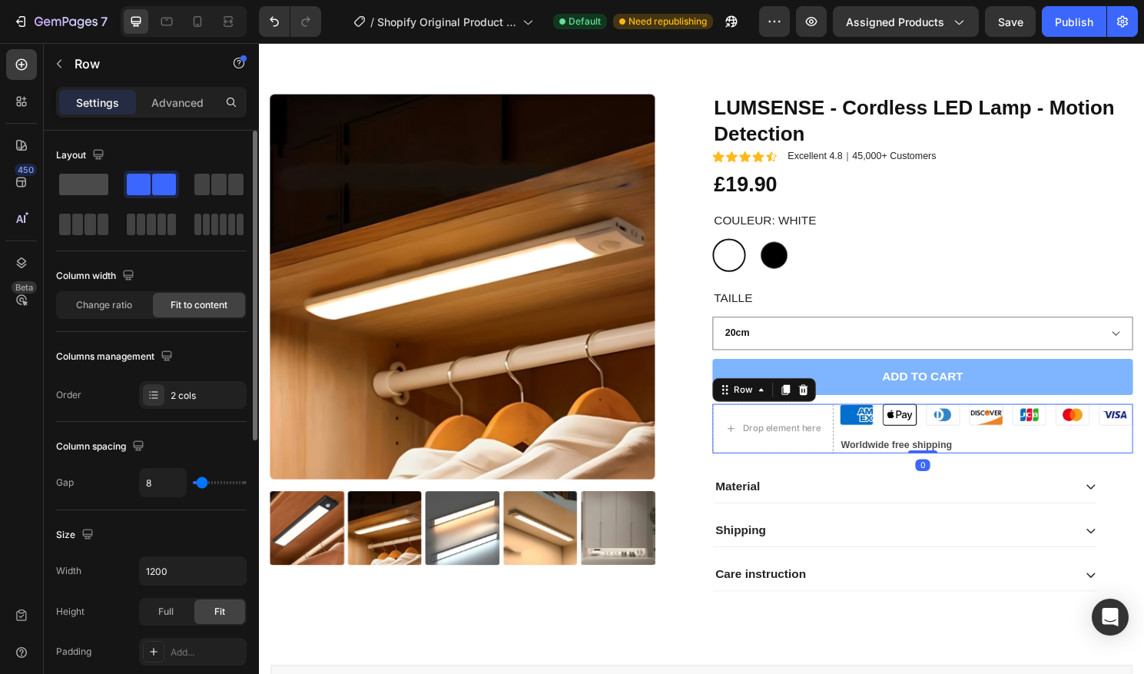
click at [86, 187] on span at bounding box center [83, 185] width 49 height 22
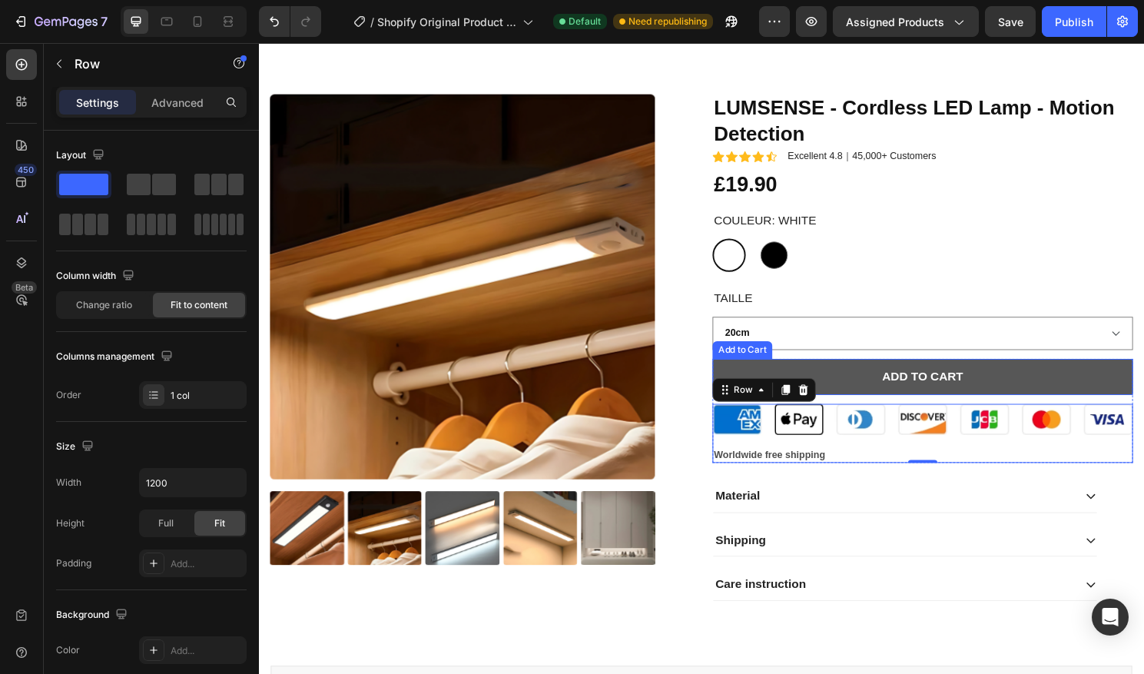
click at [876, 387] on button "Add to cart" at bounding box center [950, 391] width 438 height 38
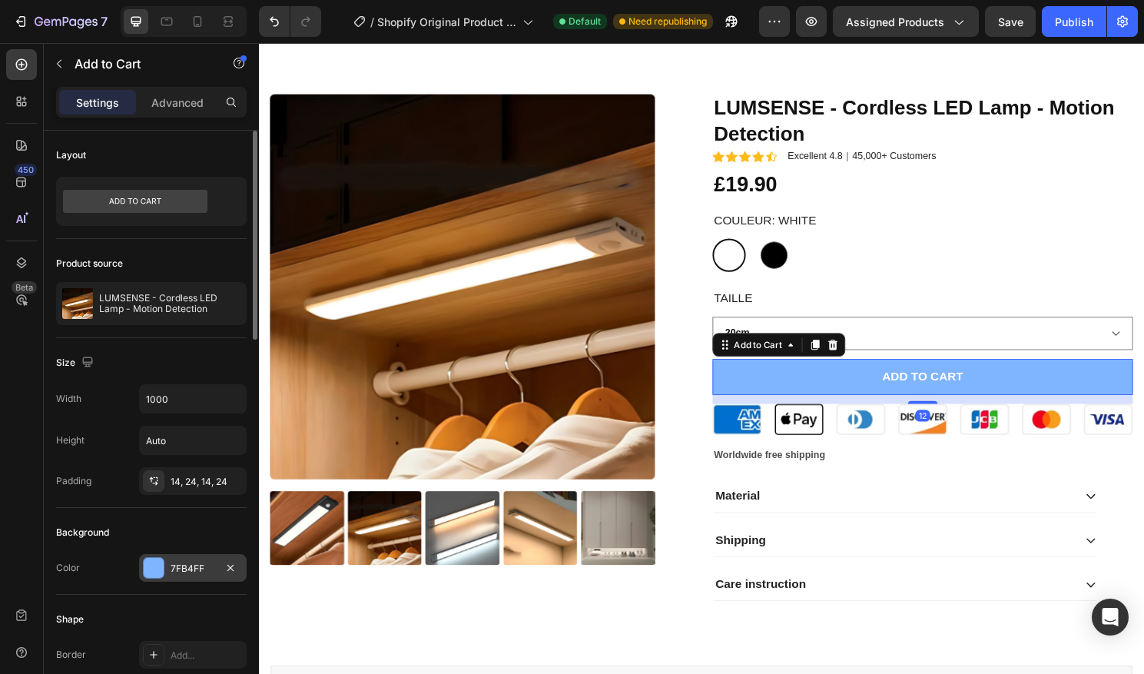
click at [157, 565] on div at bounding box center [154, 568] width 20 height 20
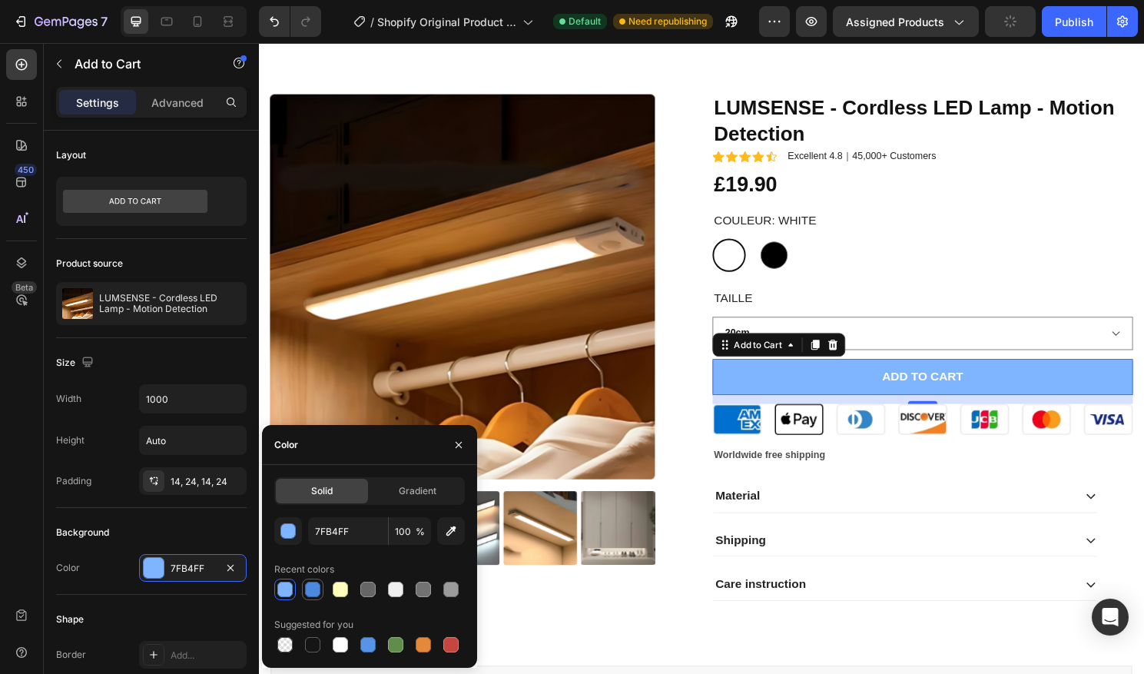
click at [309, 585] on div at bounding box center [312, 589] width 15 height 15
type input "4C8AE0"
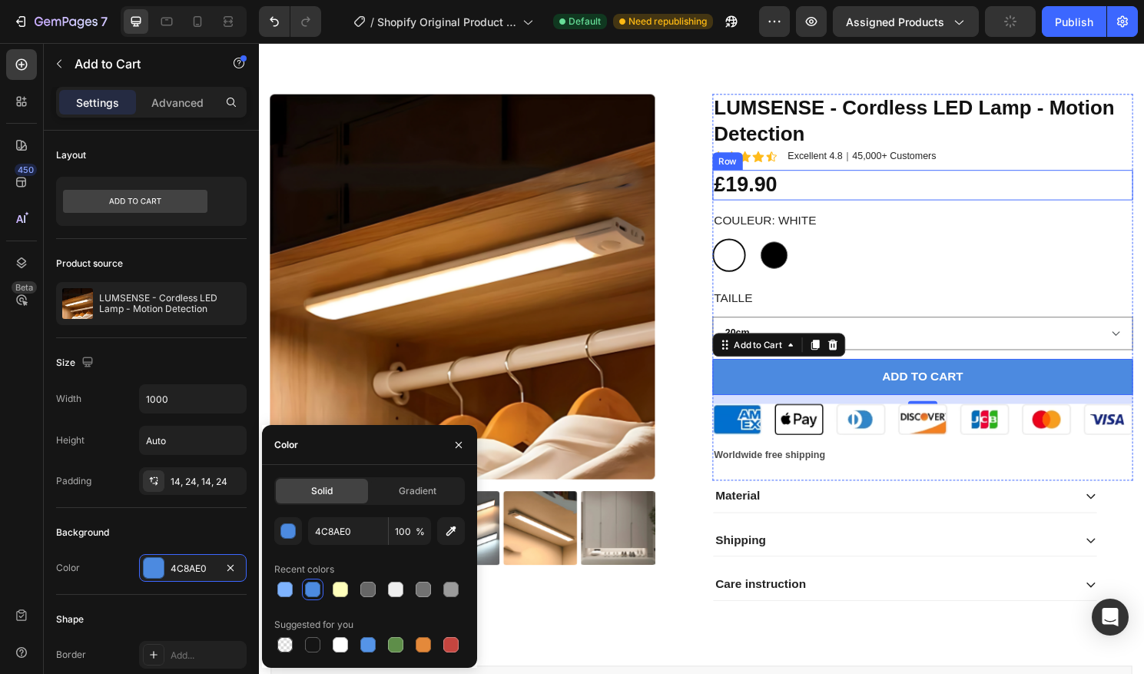
click at [940, 191] on div "£19.90 Product Price Product Price Row" at bounding box center [950, 190] width 438 height 31
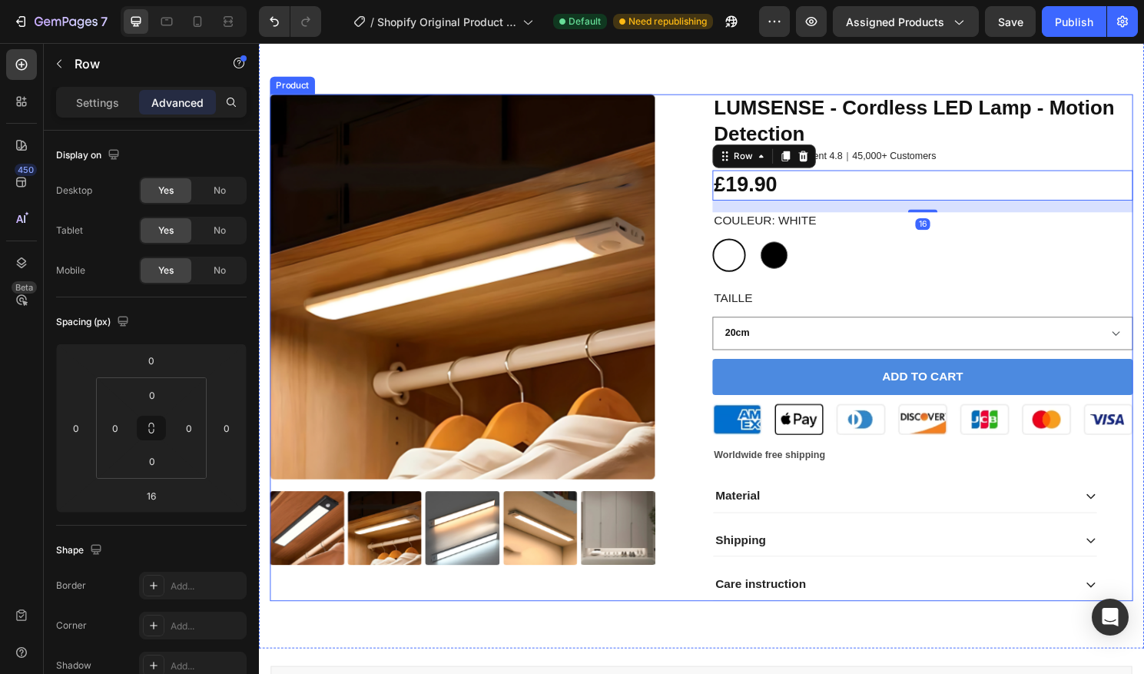
click at [714, 171] on div "Product Images LUMSENSE - Cordless LED Lamp - Motion Detection Product Title Ic…" at bounding box center [719, 360] width 899 height 528
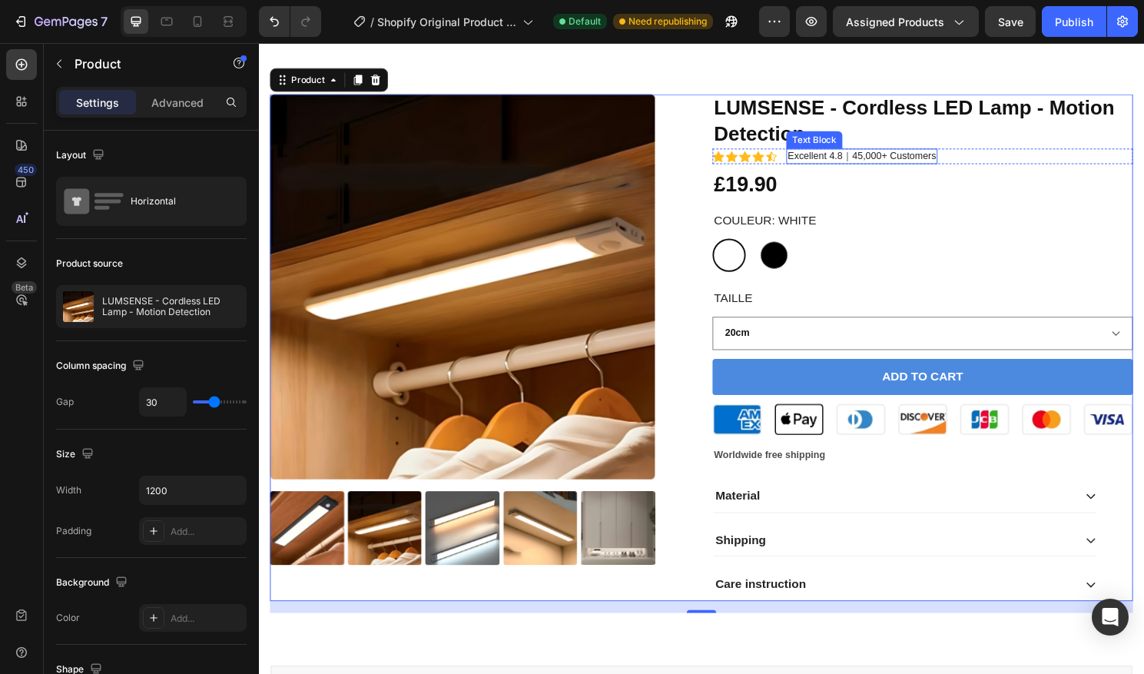
click at [883, 157] on p "Excellent 4.8｜45,000+ Customers" at bounding box center [887, 160] width 154 height 13
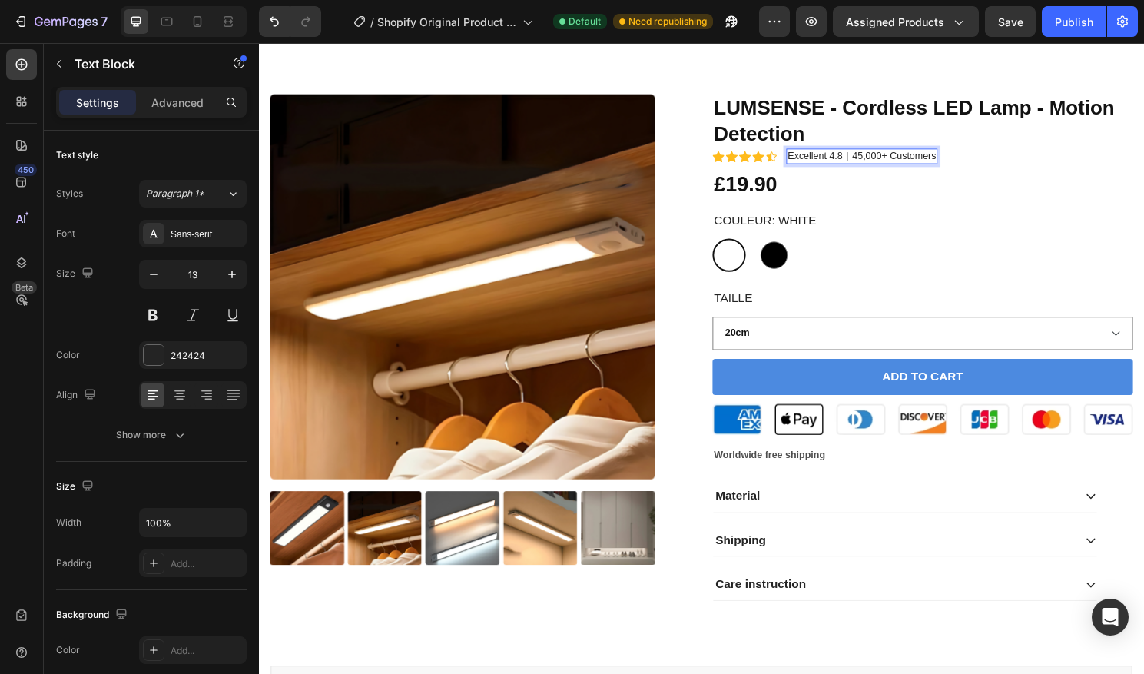
click at [882, 161] on p "Excellent 4.8｜45,000+ Customers" at bounding box center [887, 160] width 154 height 13
click at [1018, 156] on div "Icon Icon Icon Icon Icon Icon List Excellent 4.8｜45,000+ Customers Text Block 0…" at bounding box center [950, 161] width 438 height 16
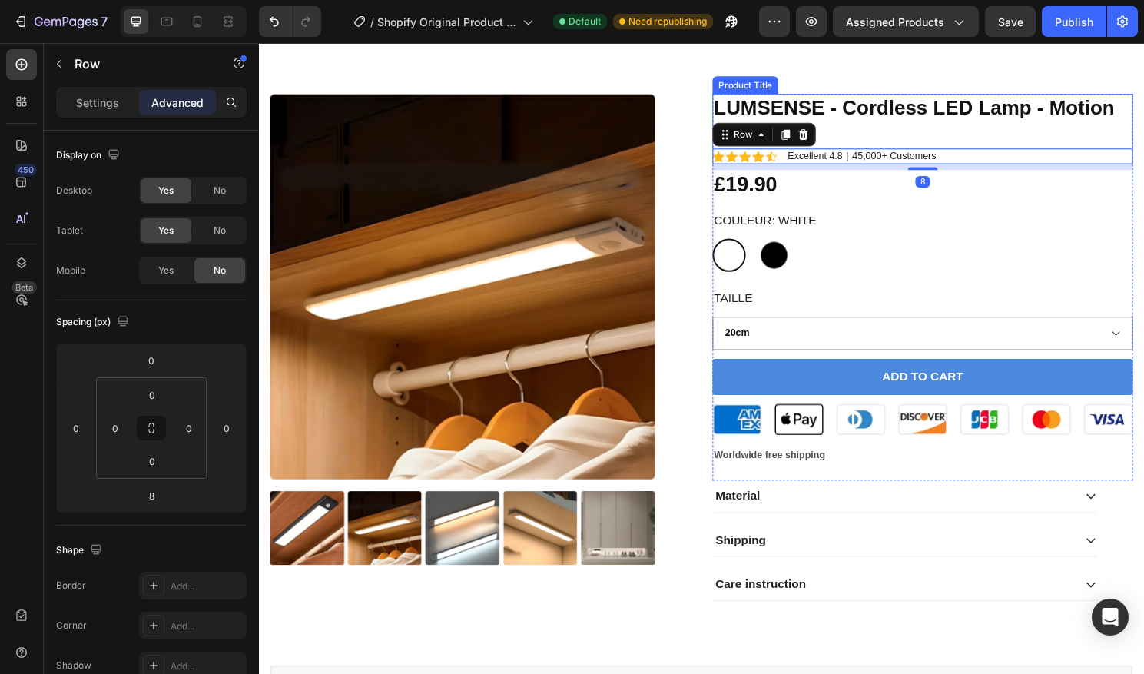
click at [955, 101] on h1 "LUMSENSE - Cordless LED Lamp - Motion Detection" at bounding box center [950, 124] width 438 height 57
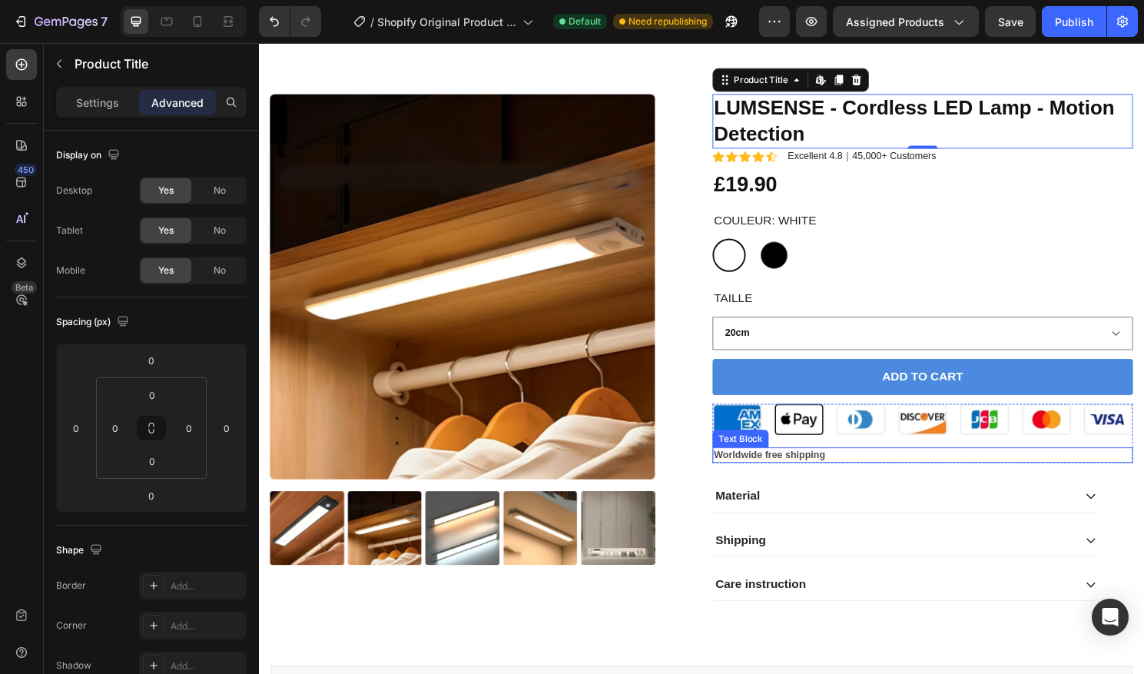
click at [753, 470] on p "Worldwide free shipping" at bounding box center [950, 472] width 435 height 13
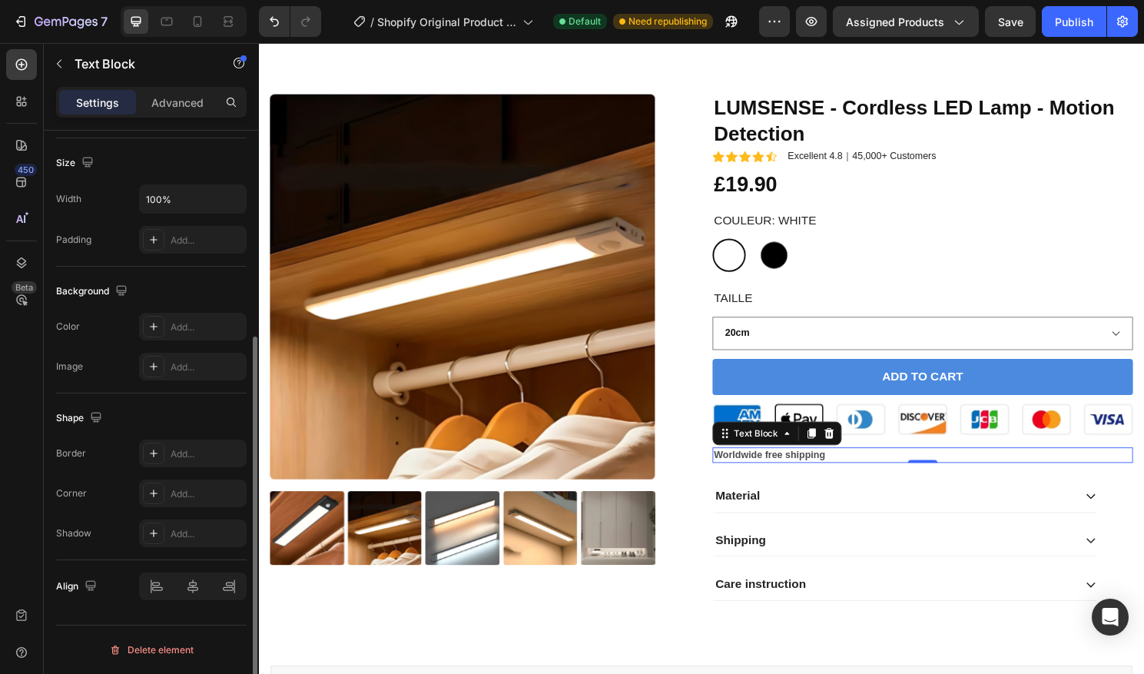
scroll to position [322, 0]
click at [185, 363] on div "Add..." at bounding box center [207, 369] width 72 height 14
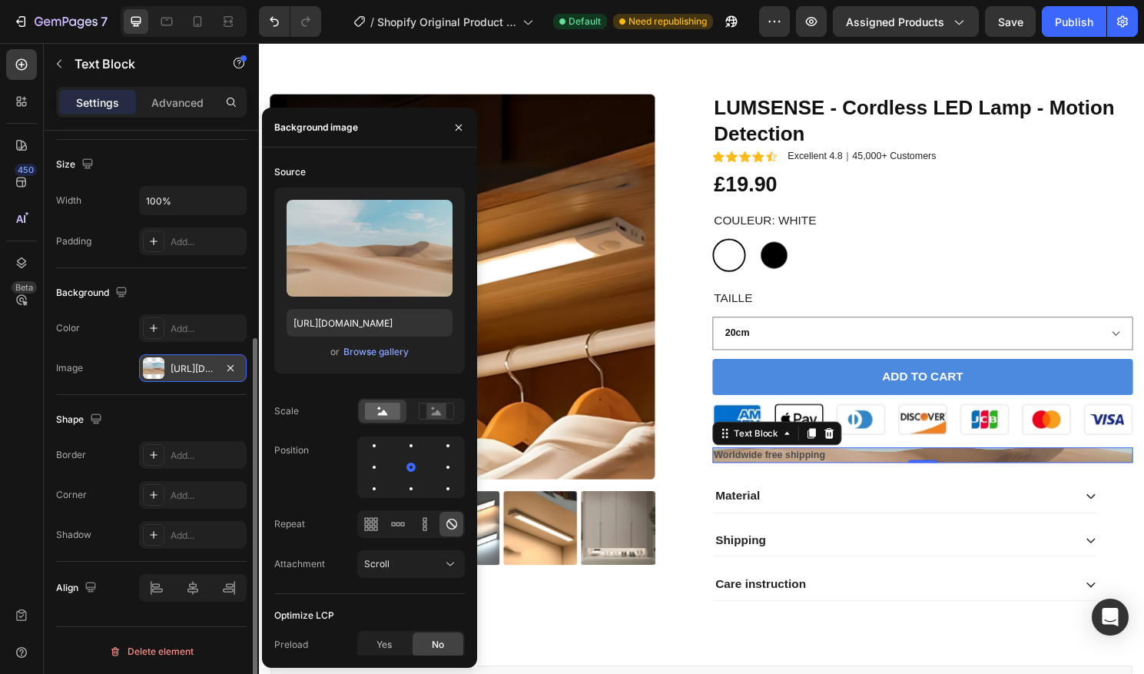
click at [865, 470] on p "Worldwide free shipping" at bounding box center [950, 472] width 435 height 13
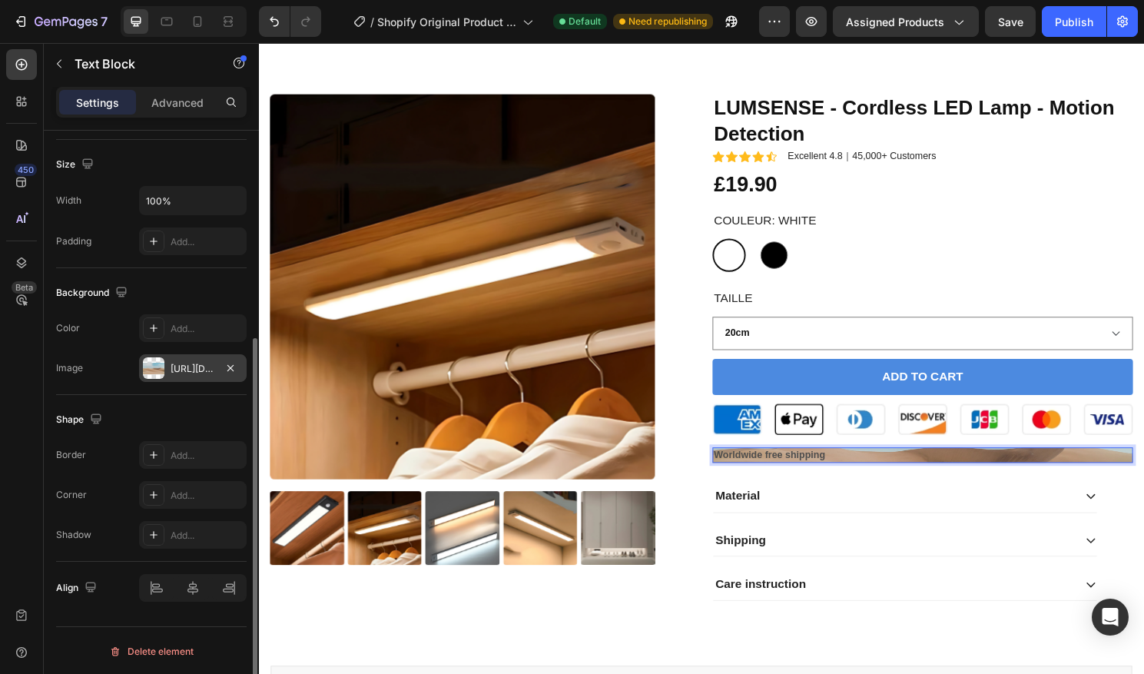
click at [864, 470] on p "Worldwide free shipping" at bounding box center [950, 472] width 435 height 13
click at [881, 469] on p "Worldwide free shipping" at bounding box center [950, 472] width 435 height 13
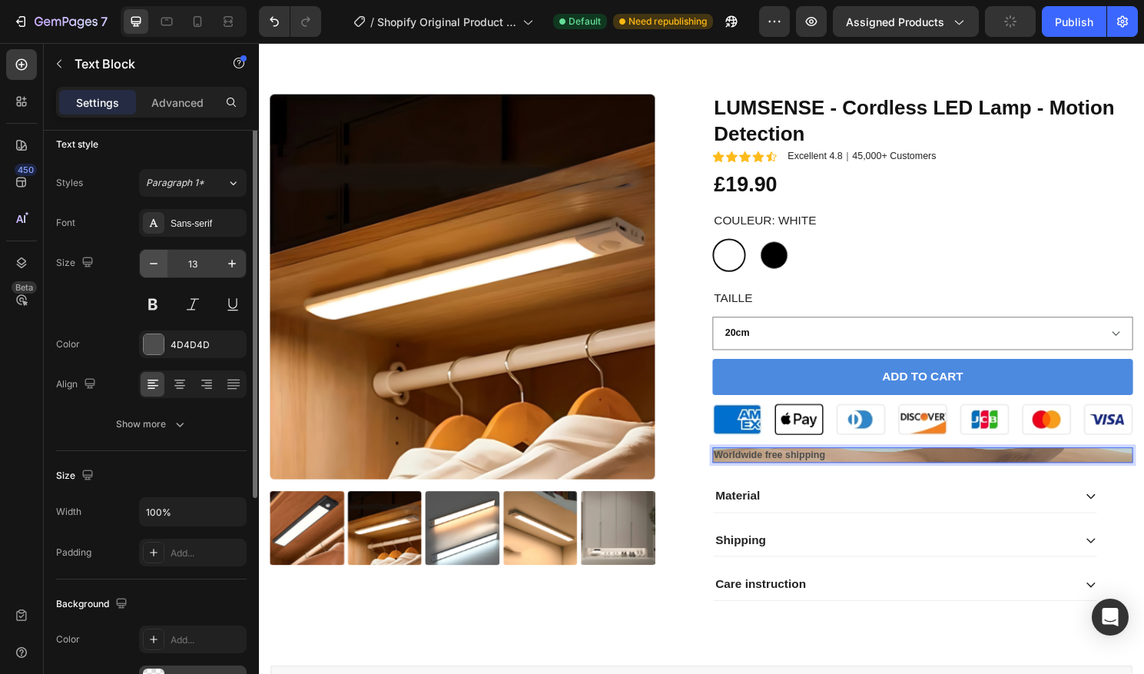
scroll to position [0, 0]
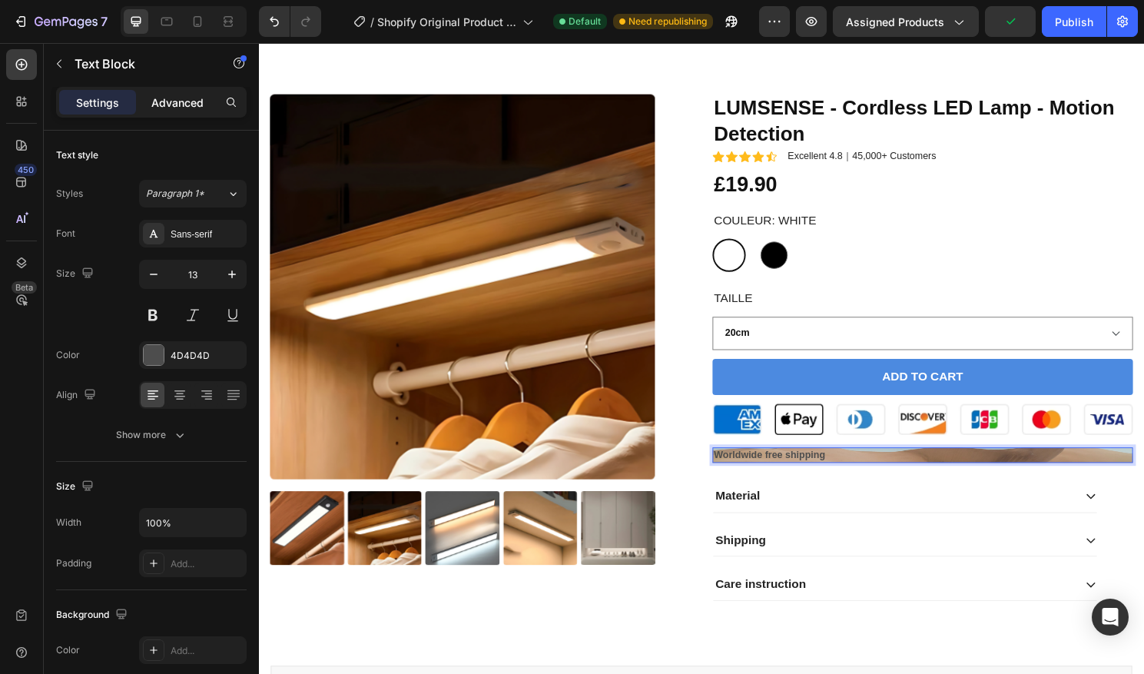
click at [207, 103] on div "Advanced" at bounding box center [177, 102] width 77 height 25
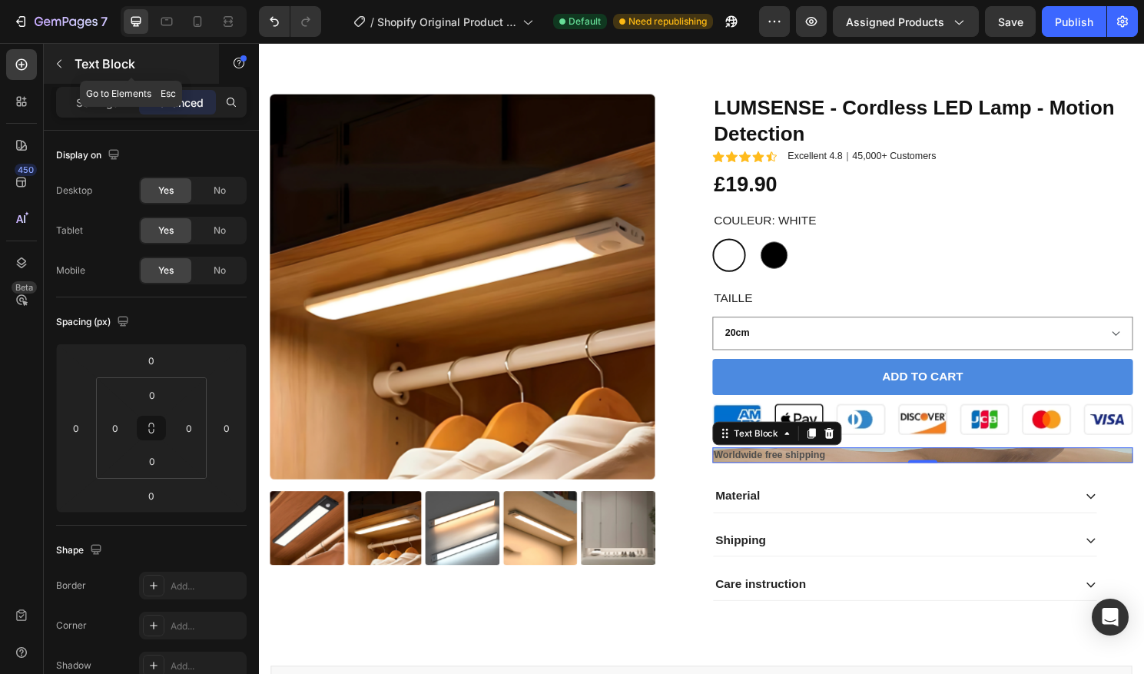
click at [57, 55] on button "button" at bounding box center [59, 63] width 25 height 25
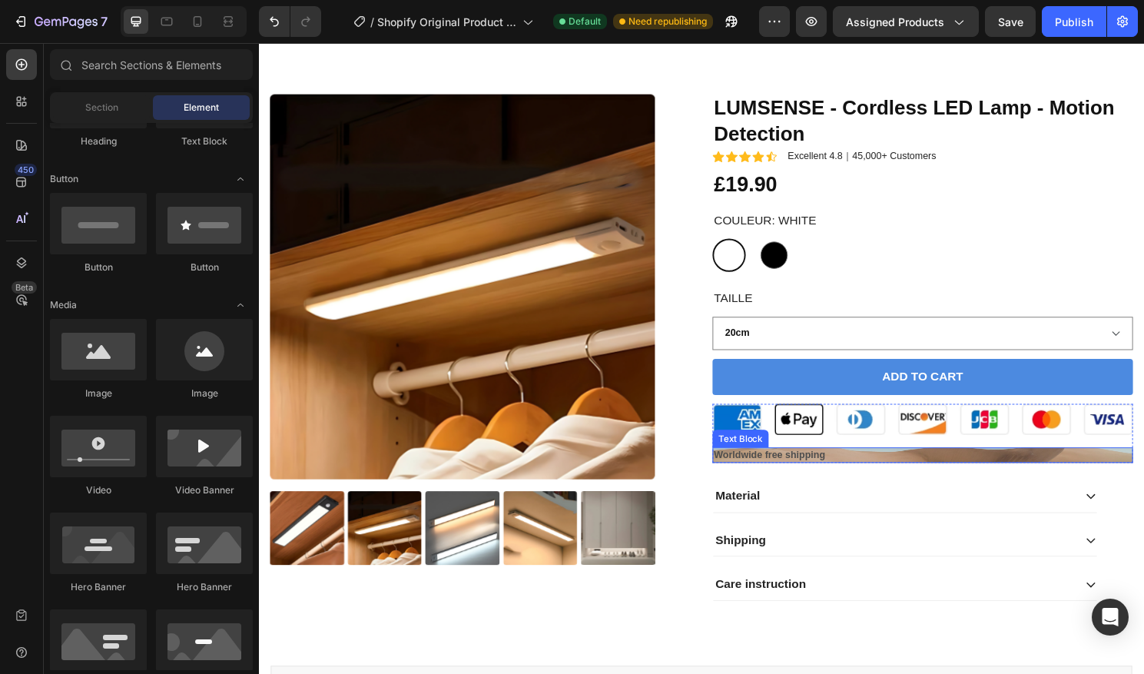
click at [819, 470] on p "Worldwide free shipping" at bounding box center [950, 472] width 435 height 13
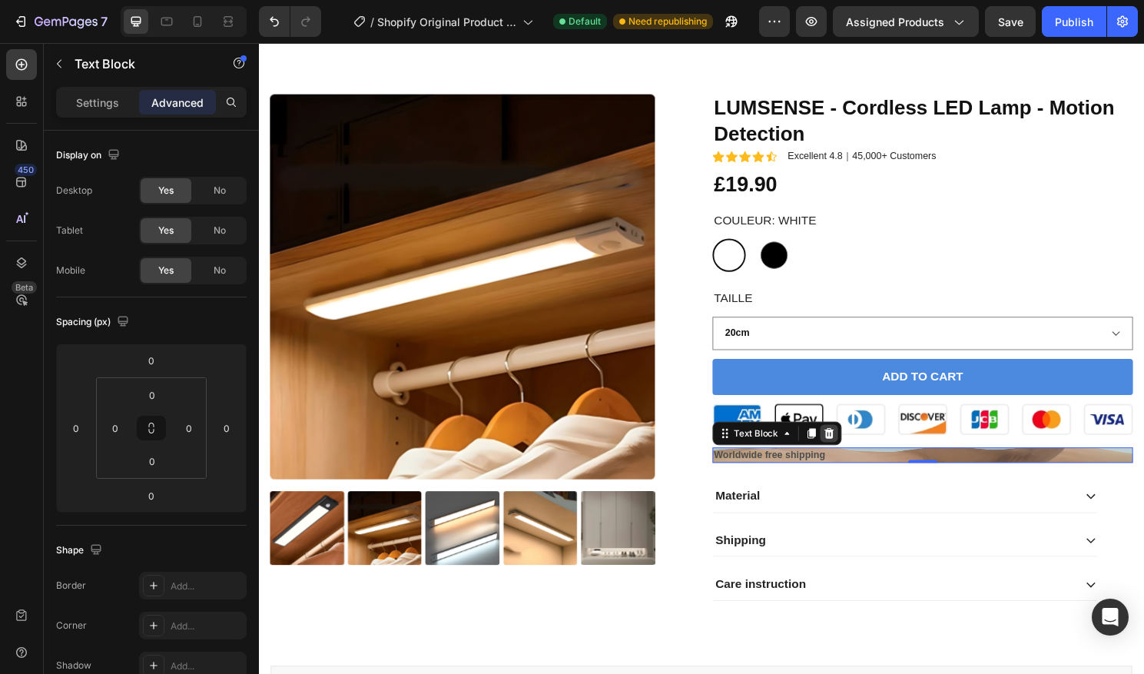
click at [852, 452] on icon at bounding box center [853, 449] width 10 height 11
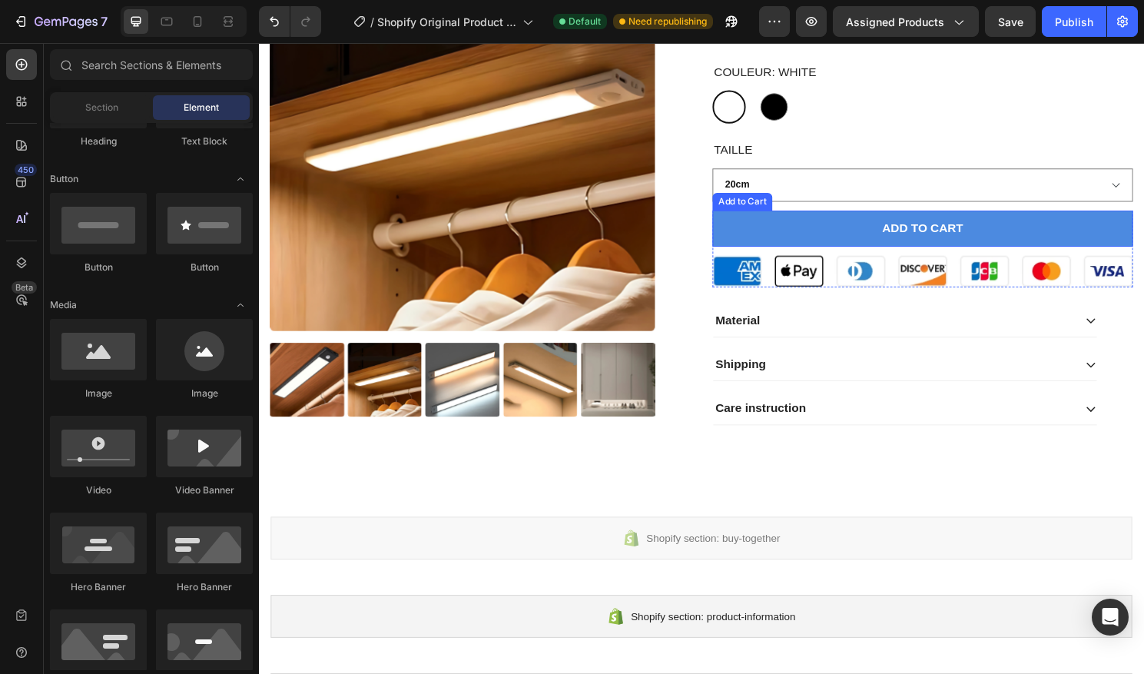
scroll to position [364, 0]
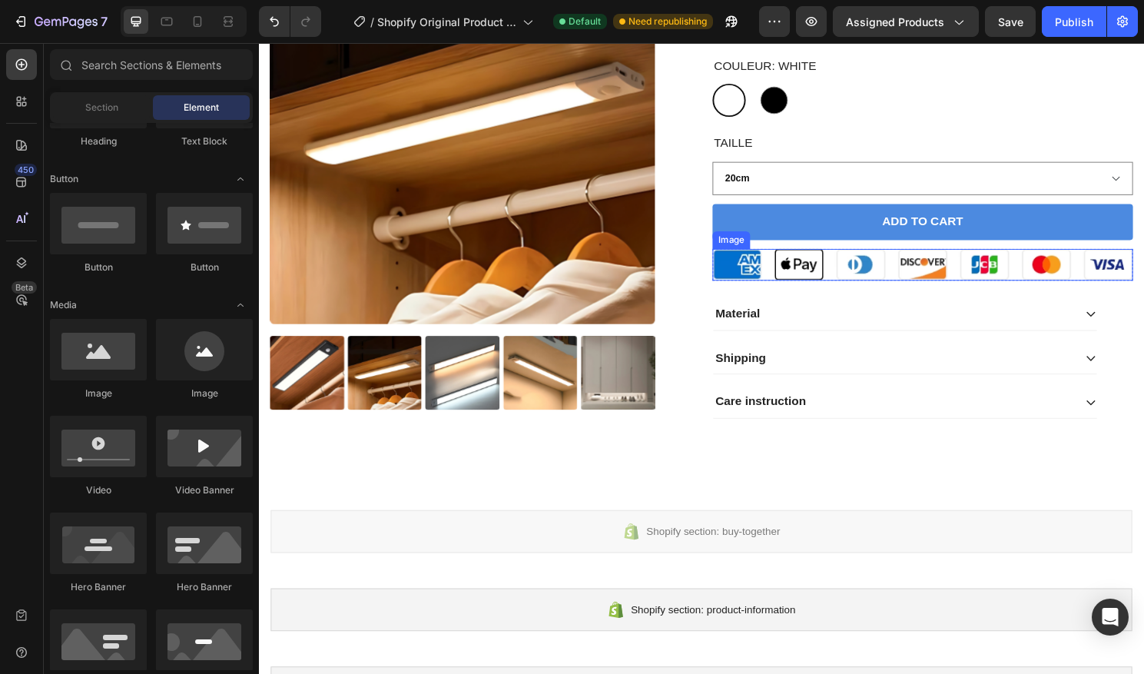
click at [869, 270] on img at bounding box center [950, 273] width 438 height 33
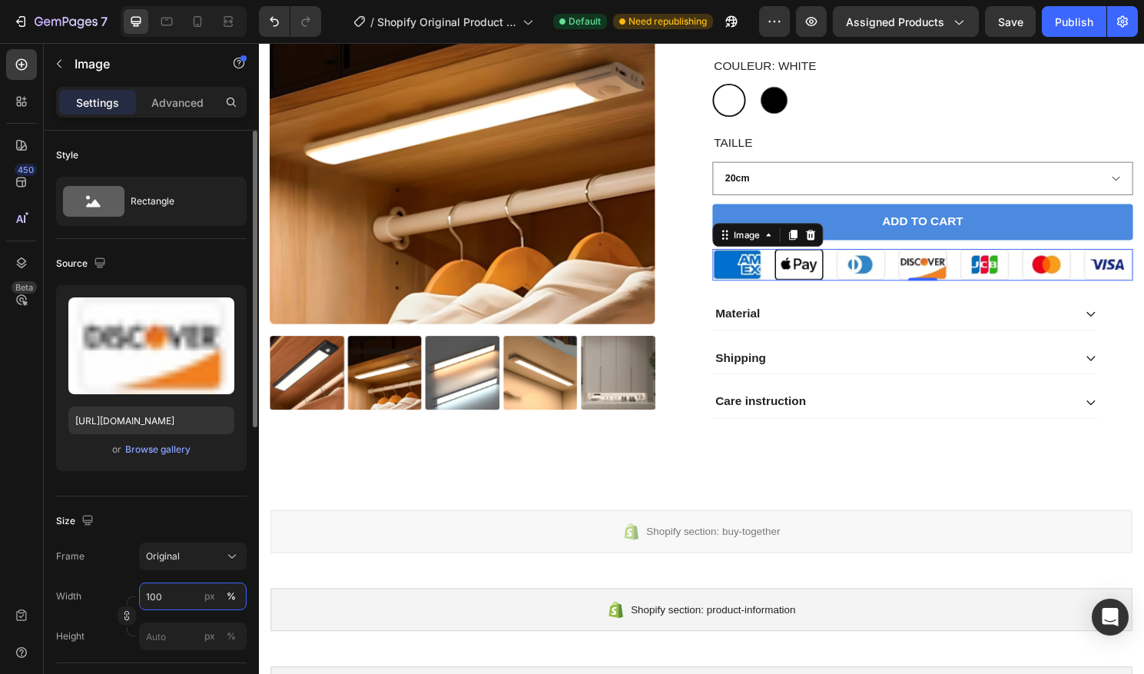
click at [150, 595] on input "100" at bounding box center [193, 596] width 108 height 28
click at [151, 595] on input "100" at bounding box center [193, 596] width 108 height 28
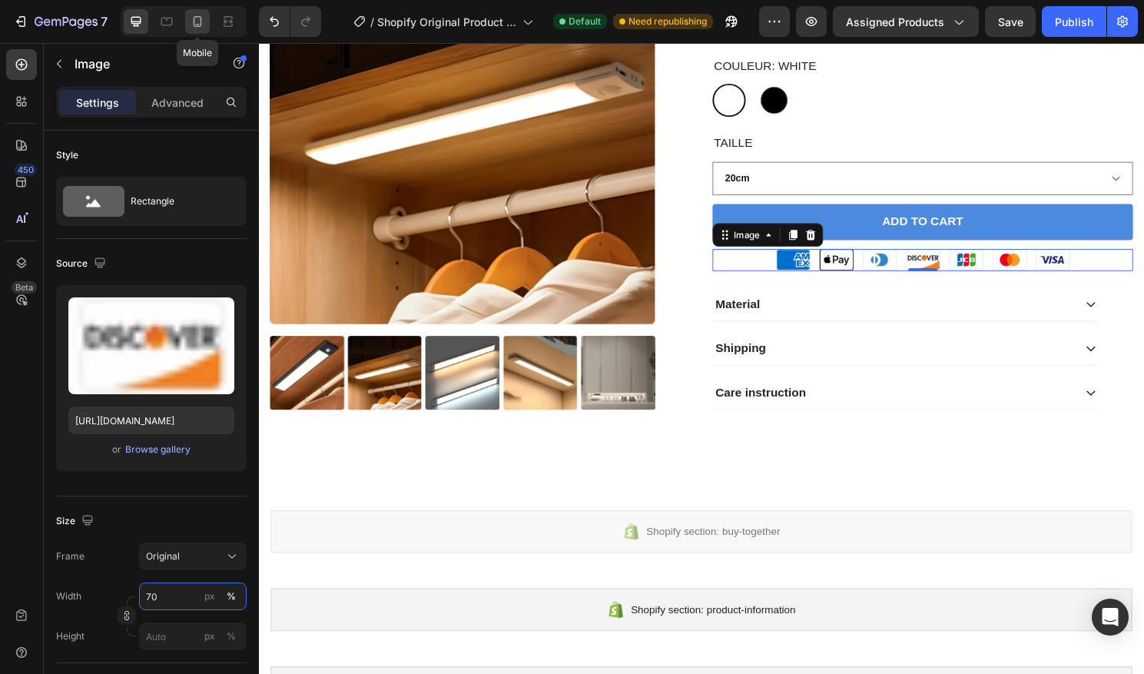
type input "70"
click at [197, 23] on icon at bounding box center [197, 21] width 15 height 15
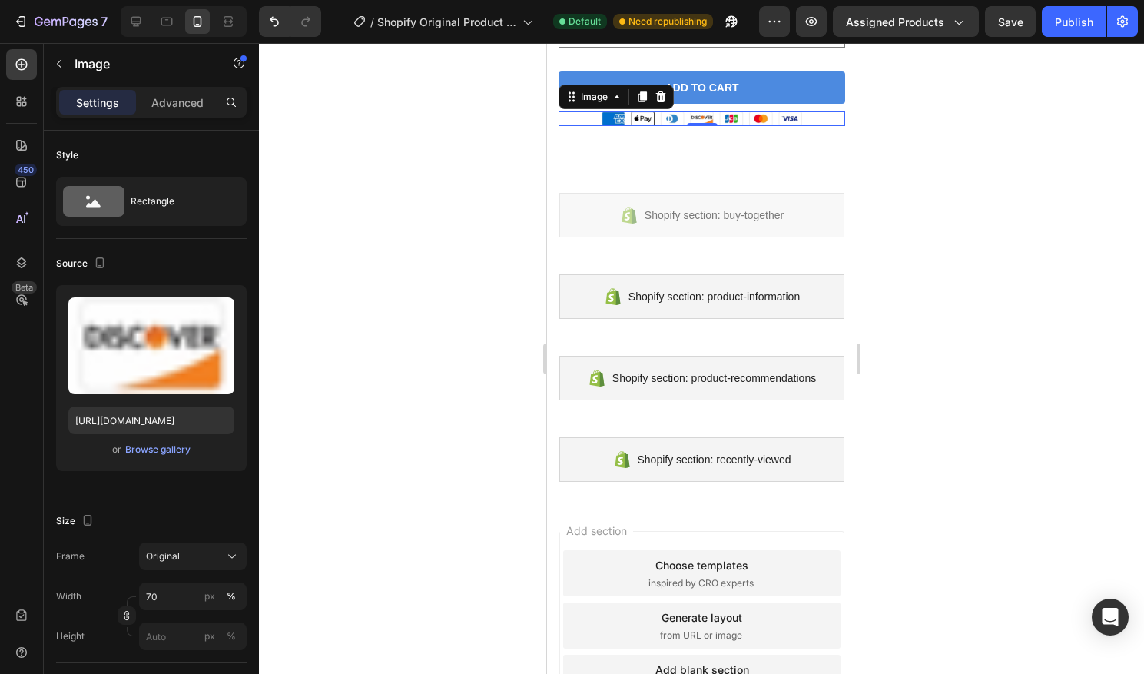
scroll to position [766, 0]
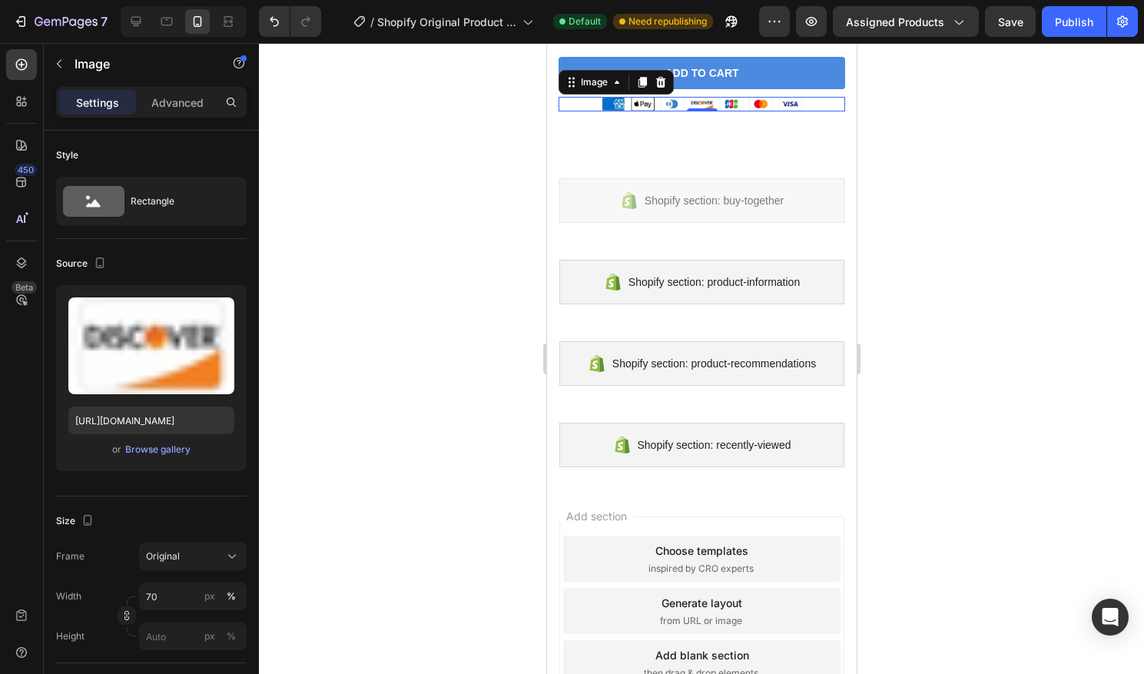
click at [511, 189] on div at bounding box center [701, 358] width 885 height 631
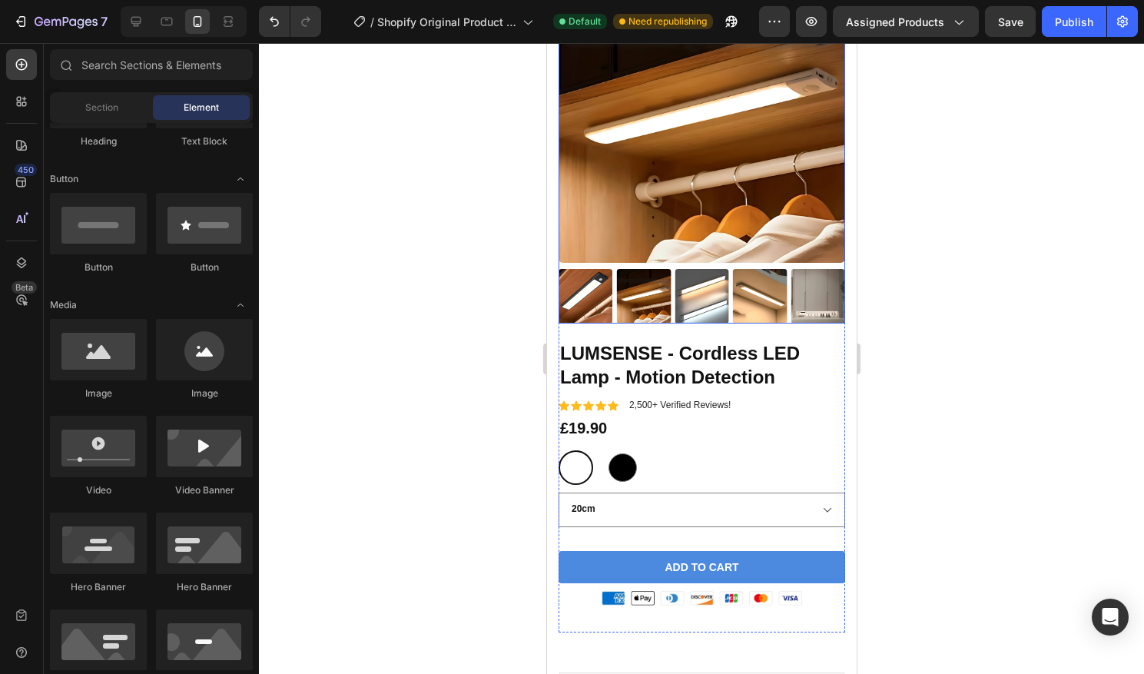
scroll to position [270, 0]
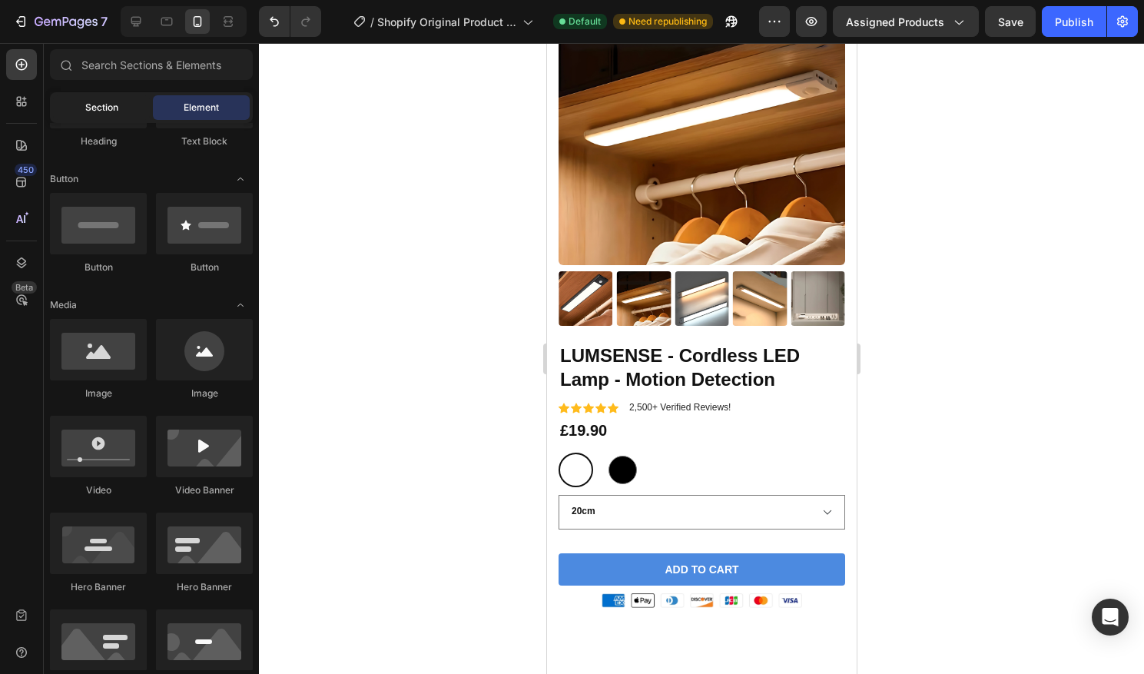
click at [108, 114] on div "Section" at bounding box center [101, 107] width 97 height 25
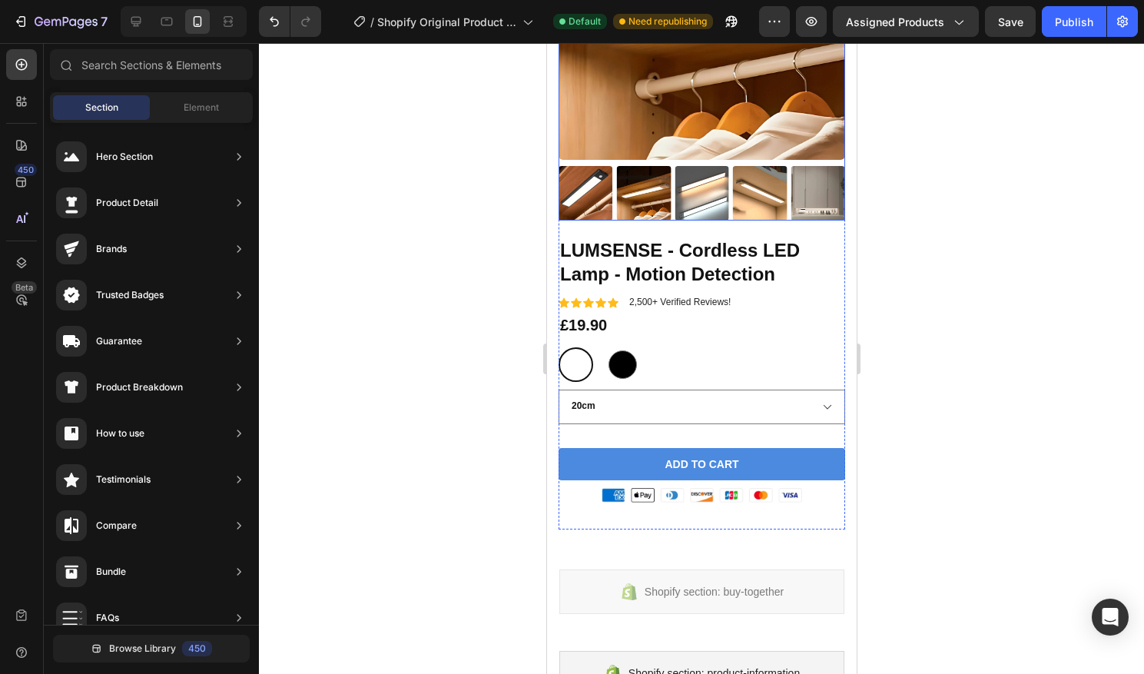
scroll to position [377, 0]
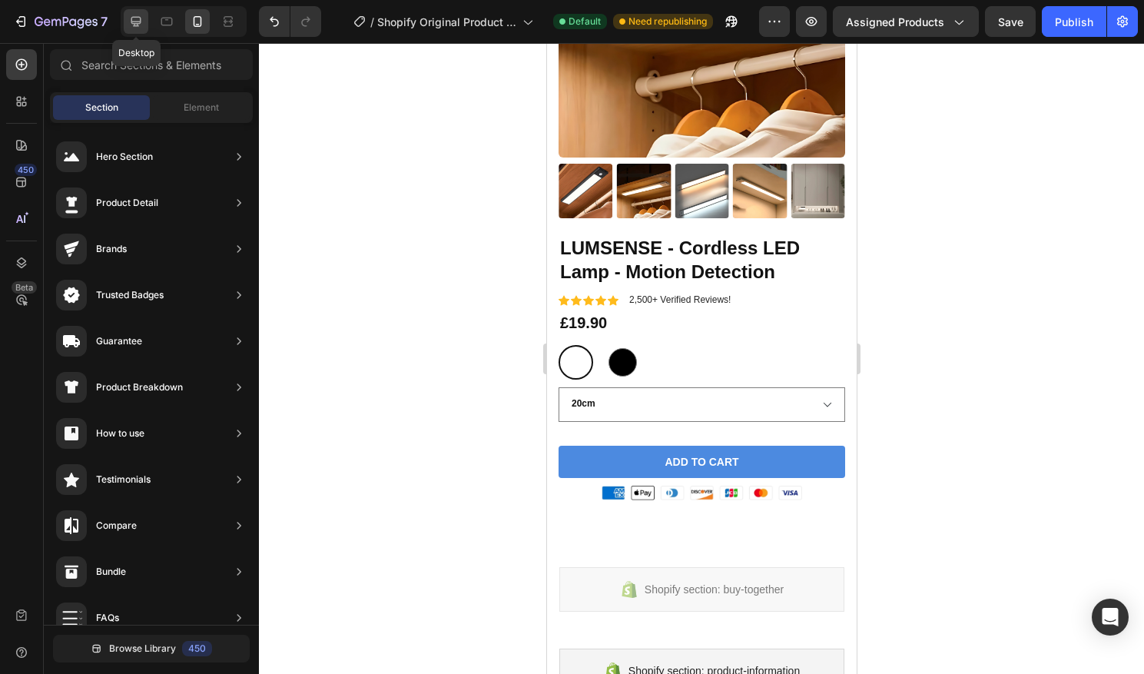
click at [131, 31] on div at bounding box center [136, 21] width 25 height 25
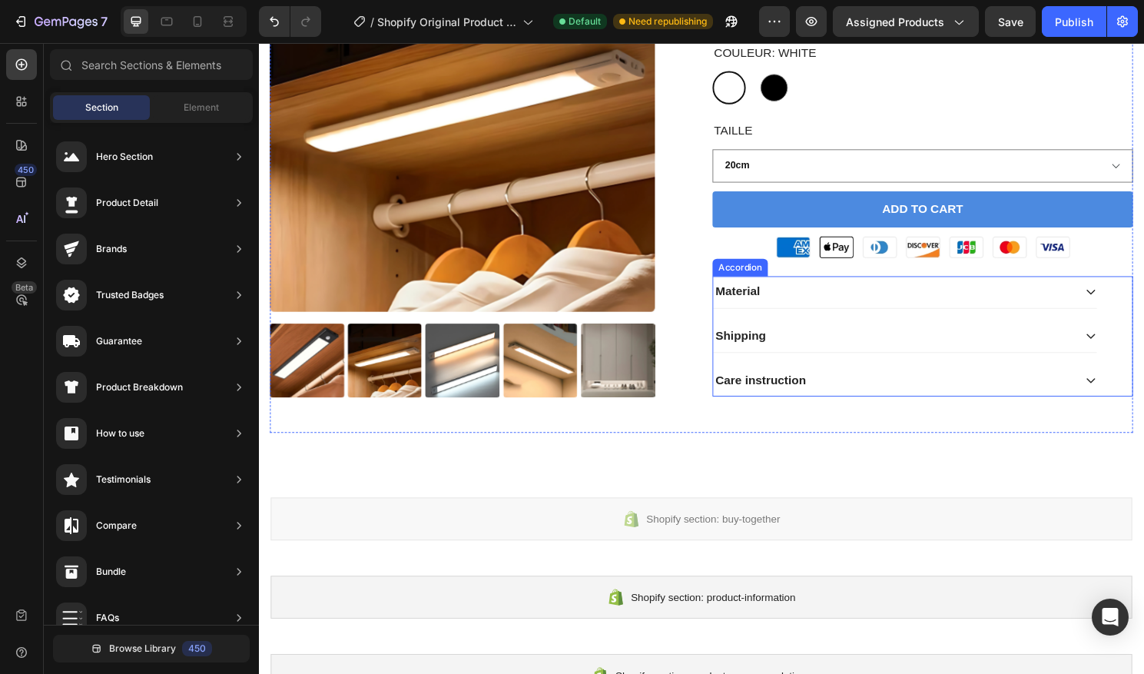
click at [873, 295] on div "Material" at bounding box center [919, 302] width 375 height 21
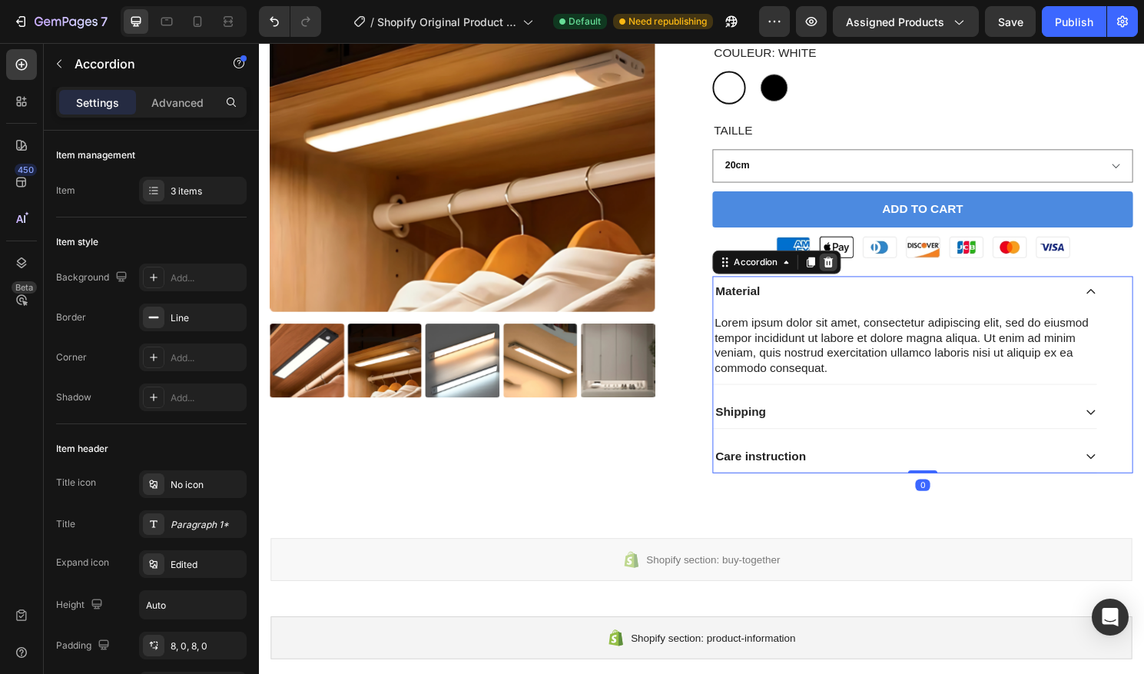
click at [847, 277] on icon at bounding box center [852, 271] width 12 height 12
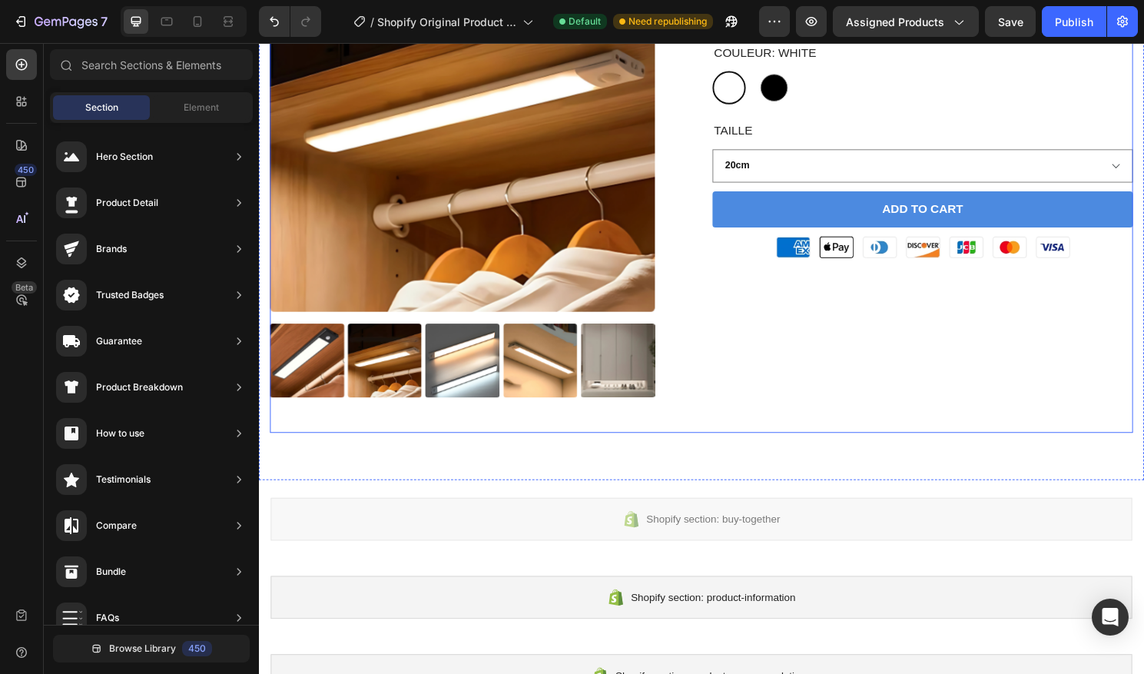
click at [764, 332] on div "LUMSENSE - Cordless LED Lamp - Motion Detection Product Title Icon Icon Icon Ic…" at bounding box center [950, 185] width 438 height 527
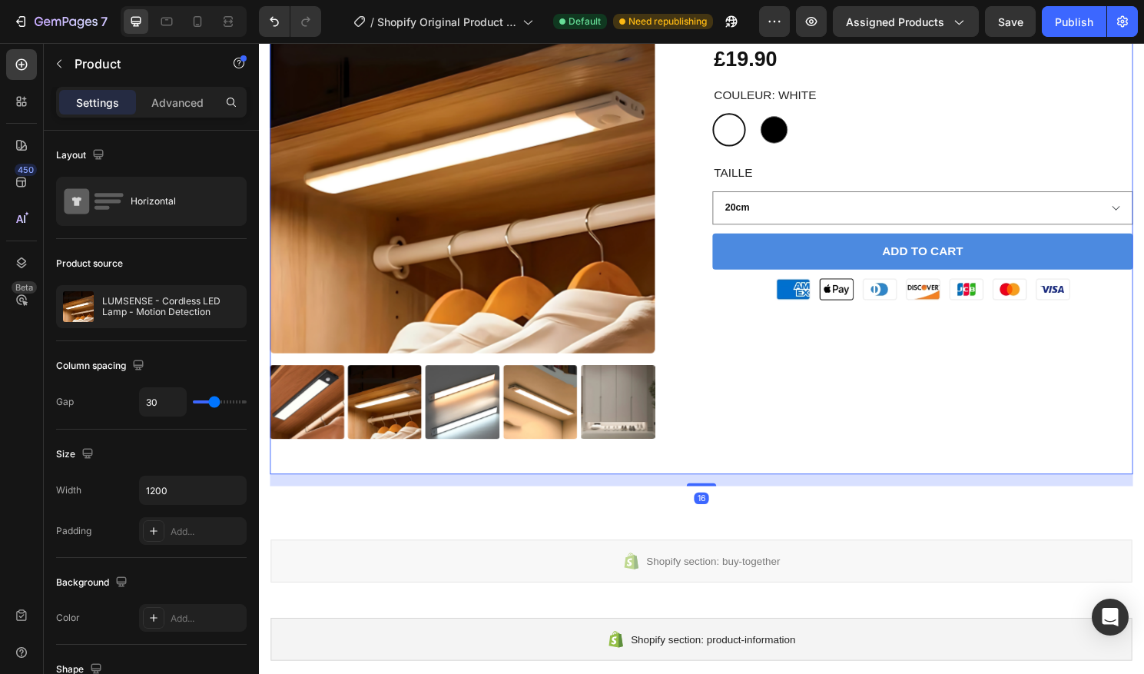
scroll to position [332, 0]
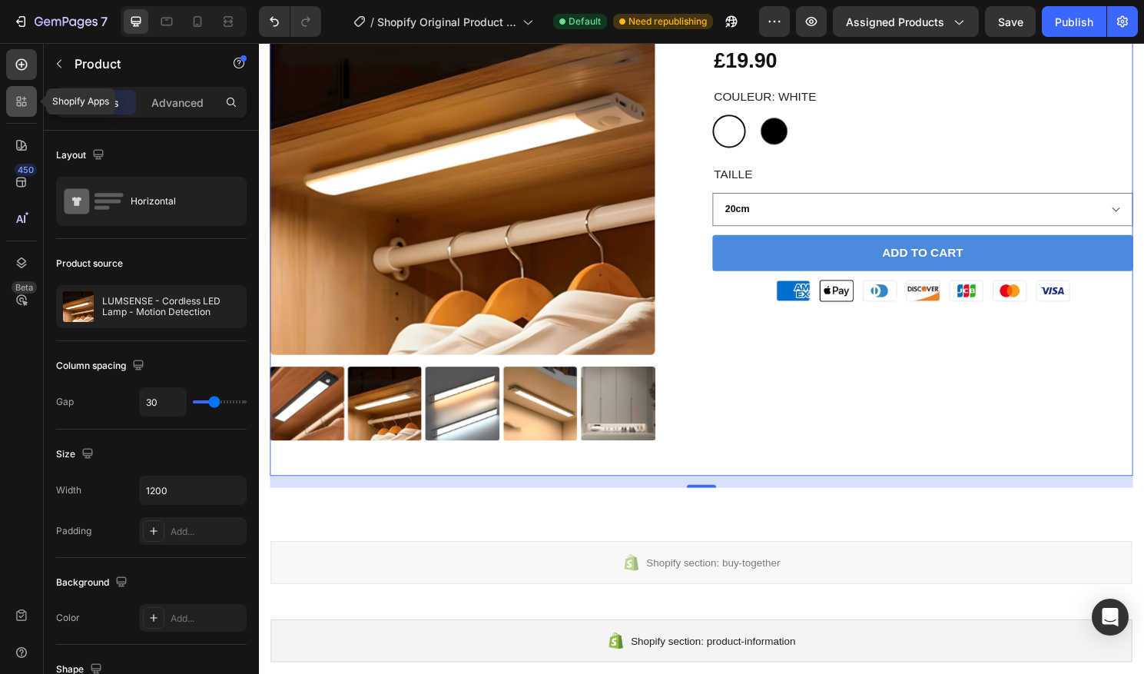
click at [12, 106] on div at bounding box center [21, 101] width 31 height 31
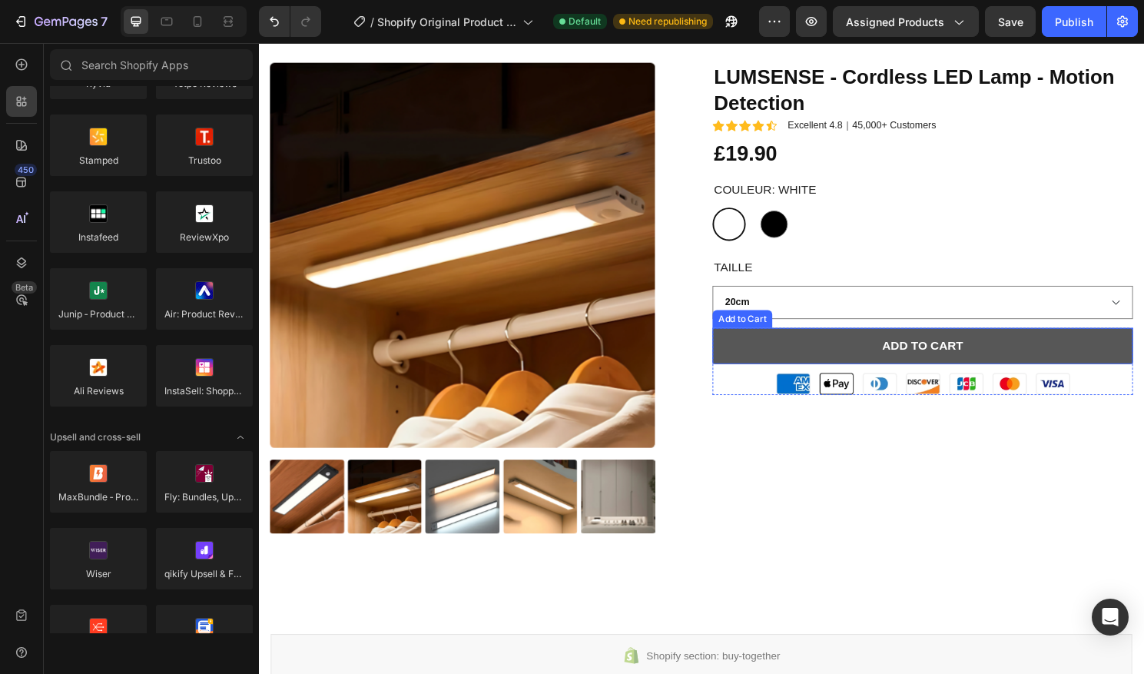
scroll to position [230, 0]
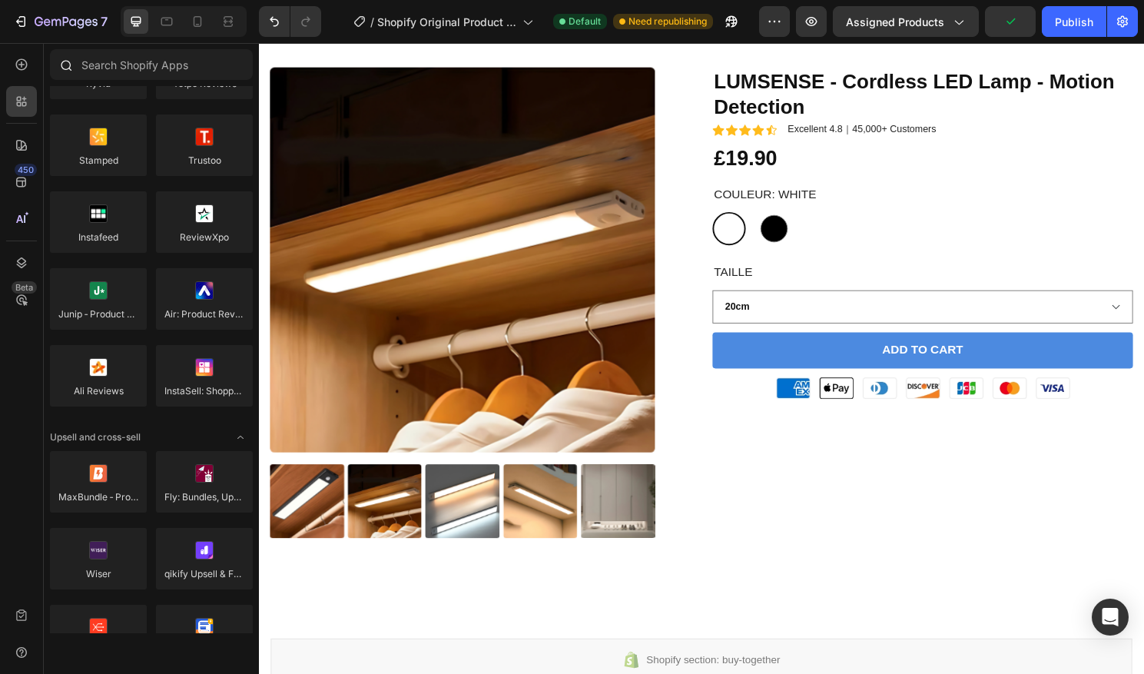
click at [78, 60] on div at bounding box center [65, 64] width 31 height 31
click at [21, 101] on icon at bounding box center [21, 101] width 15 height 15
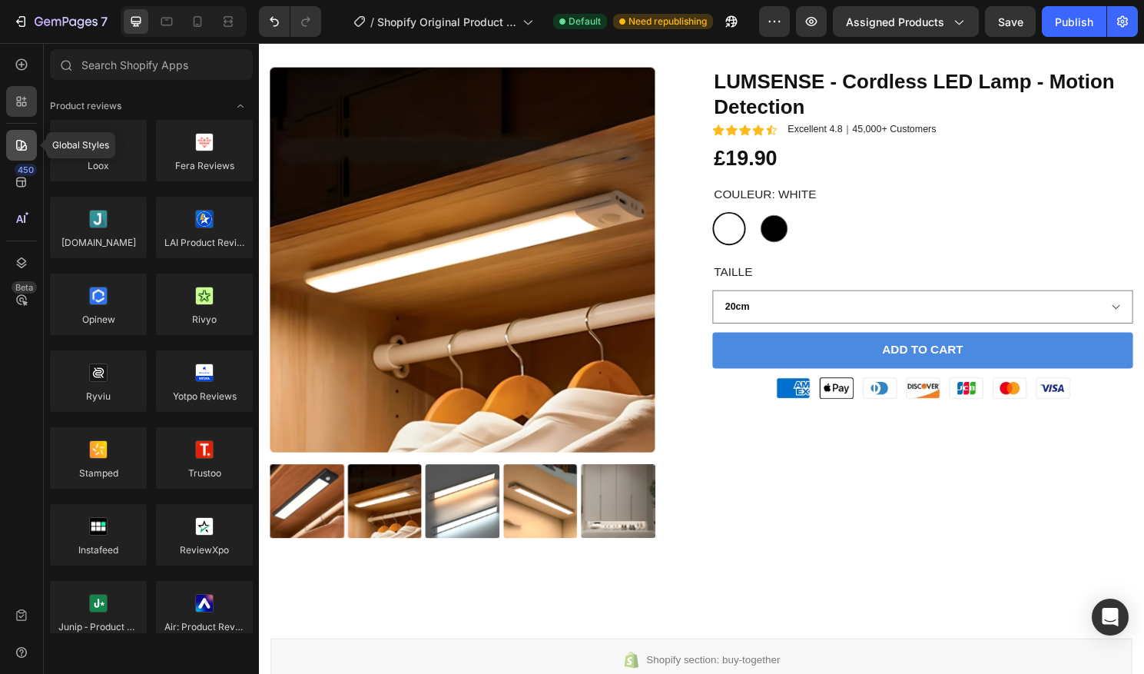
click at [18, 145] on icon at bounding box center [21, 145] width 15 height 15
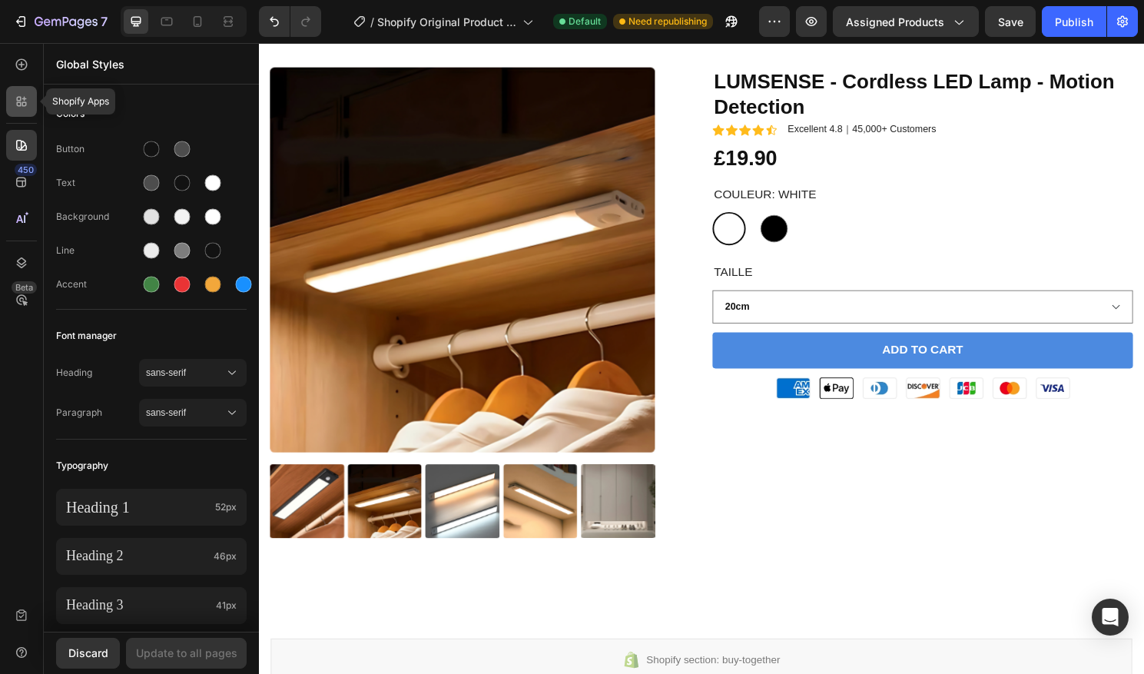
click at [24, 111] on div at bounding box center [21, 101] width 31 height 31
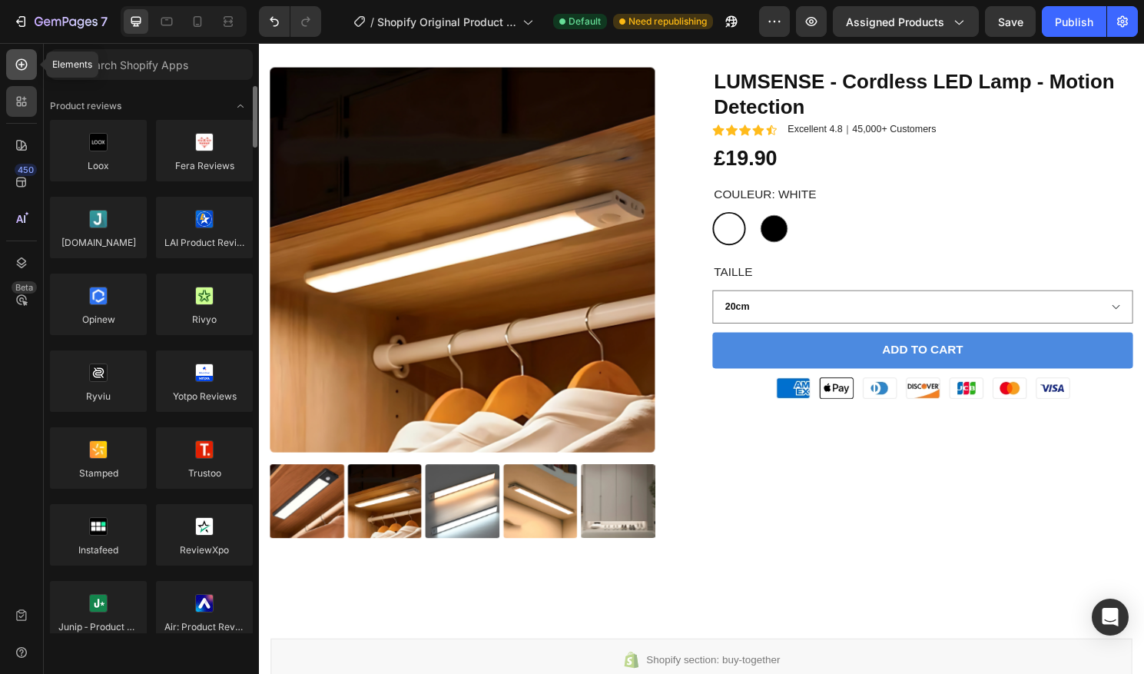
click at [27, 75] on div at bounding box center [21, 64] width 31 height 31
radio input "false"
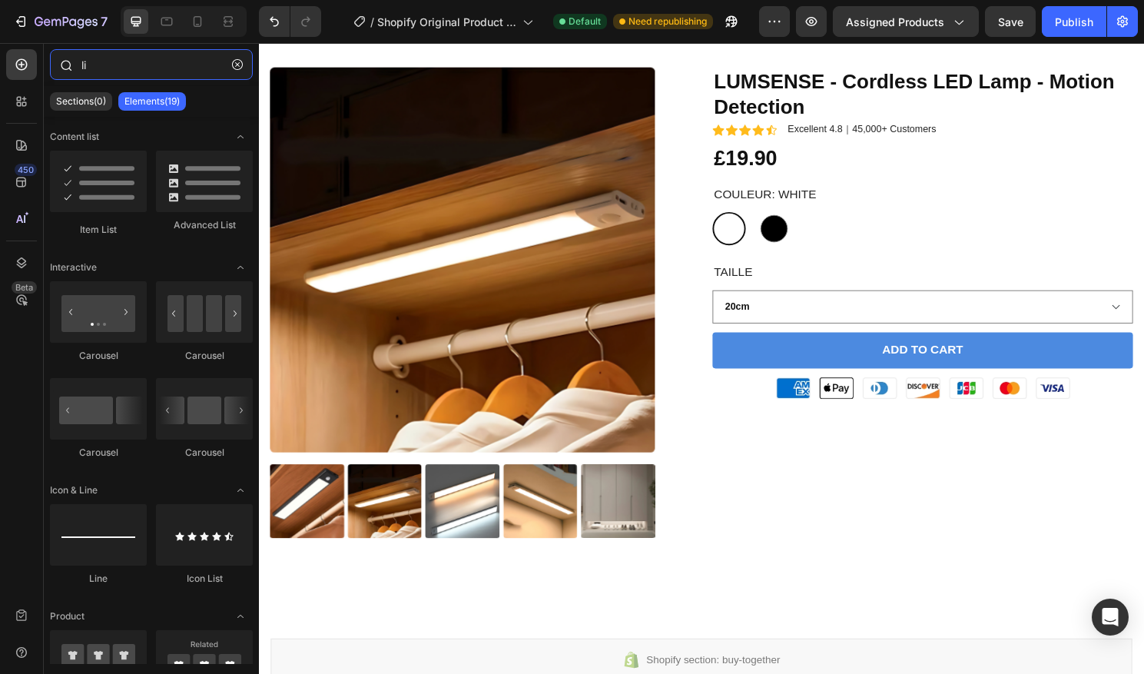
type input "l"
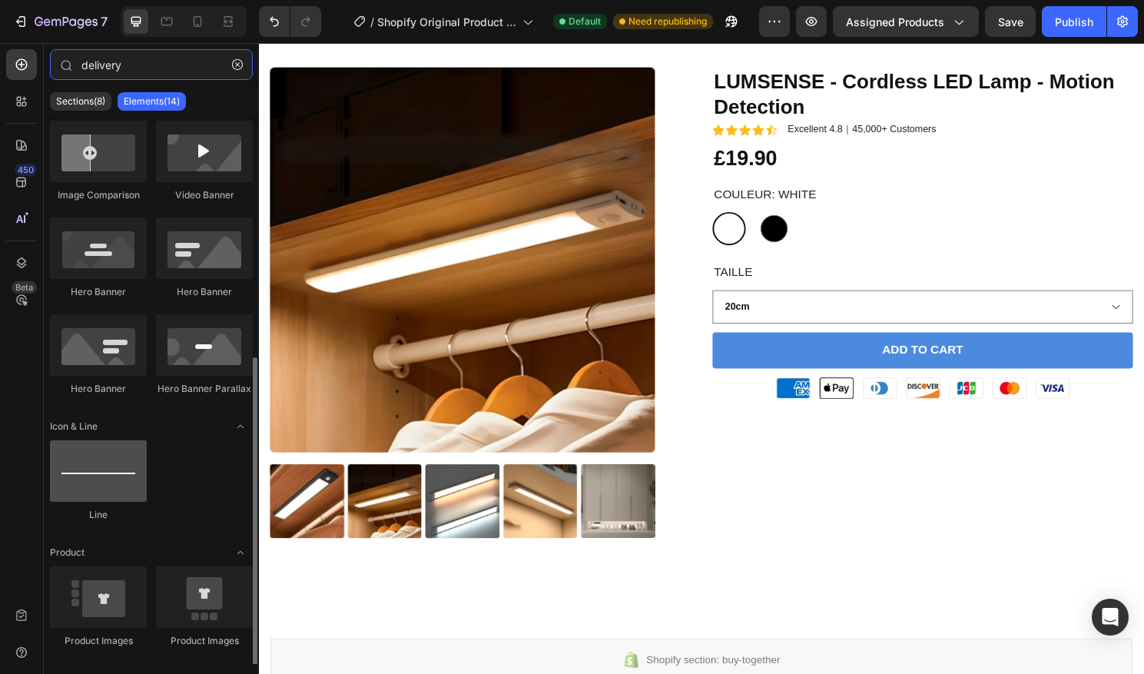
scroll to position [395, 0]
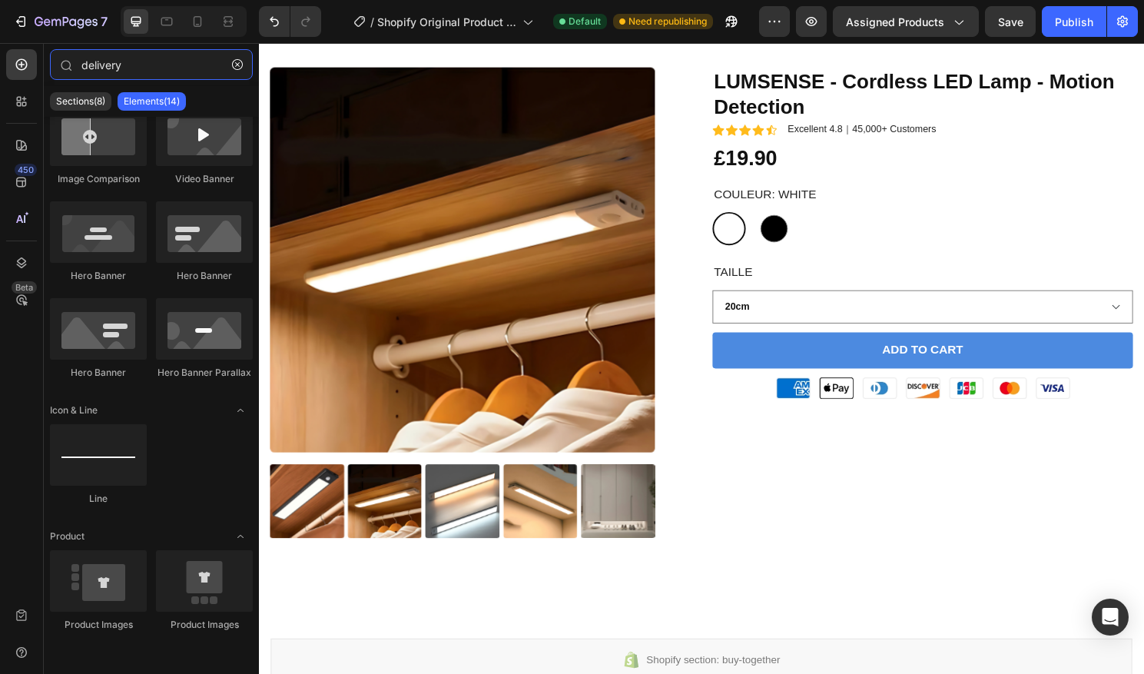
type input "delivery"
click at [244, 64] on button "button" at bounding box center [237, 64] width 25 height 25
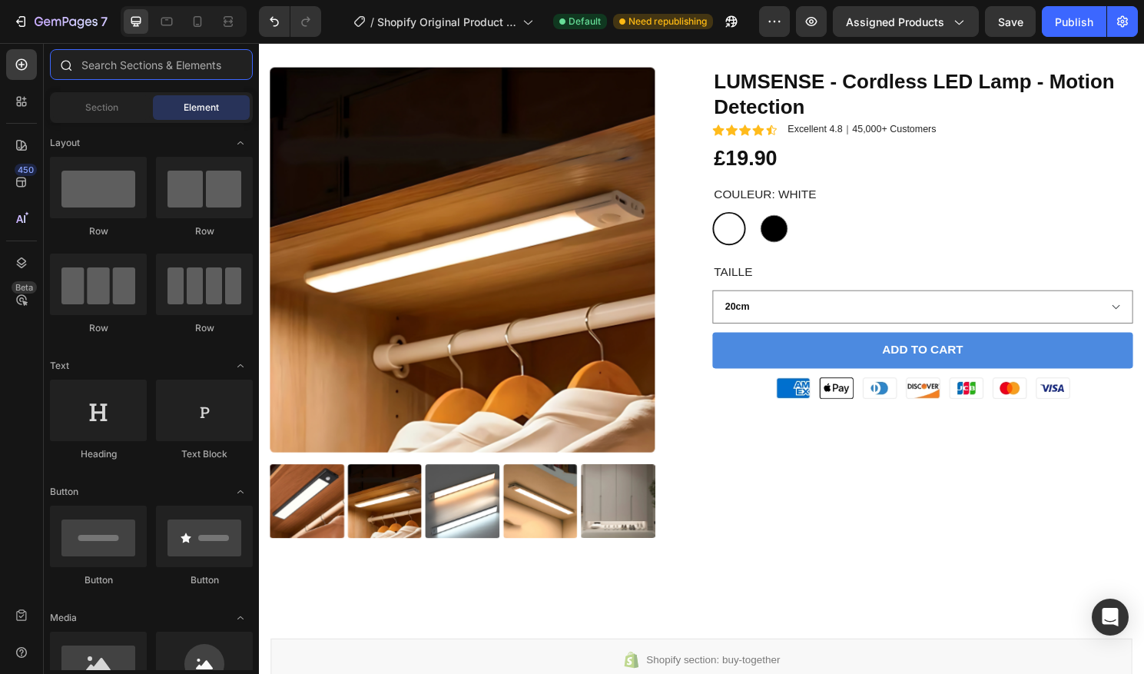
click at [136, 58] on input "text" at bounding box center [151, 64] width 203 height 31
click at [120, 85] on div at bounding box center [151, 67] width 215 height 37
click at [98, 101] on span "Section" at bounding box center [101, 108] width 33 height 14
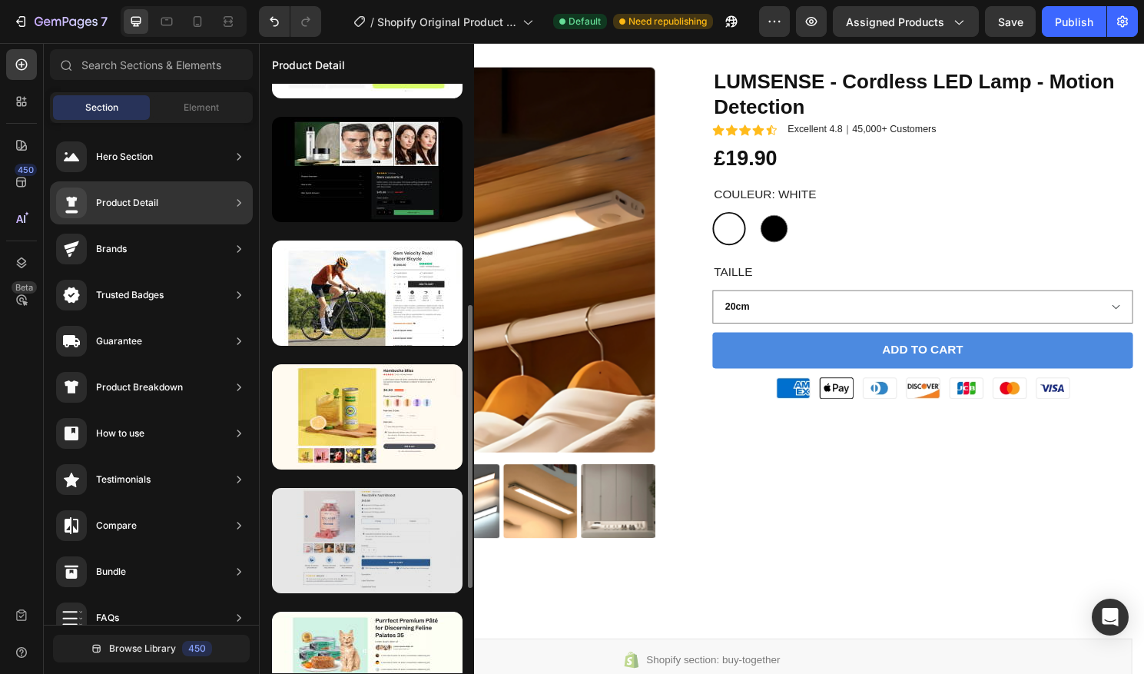
scroll to position [461, 0]
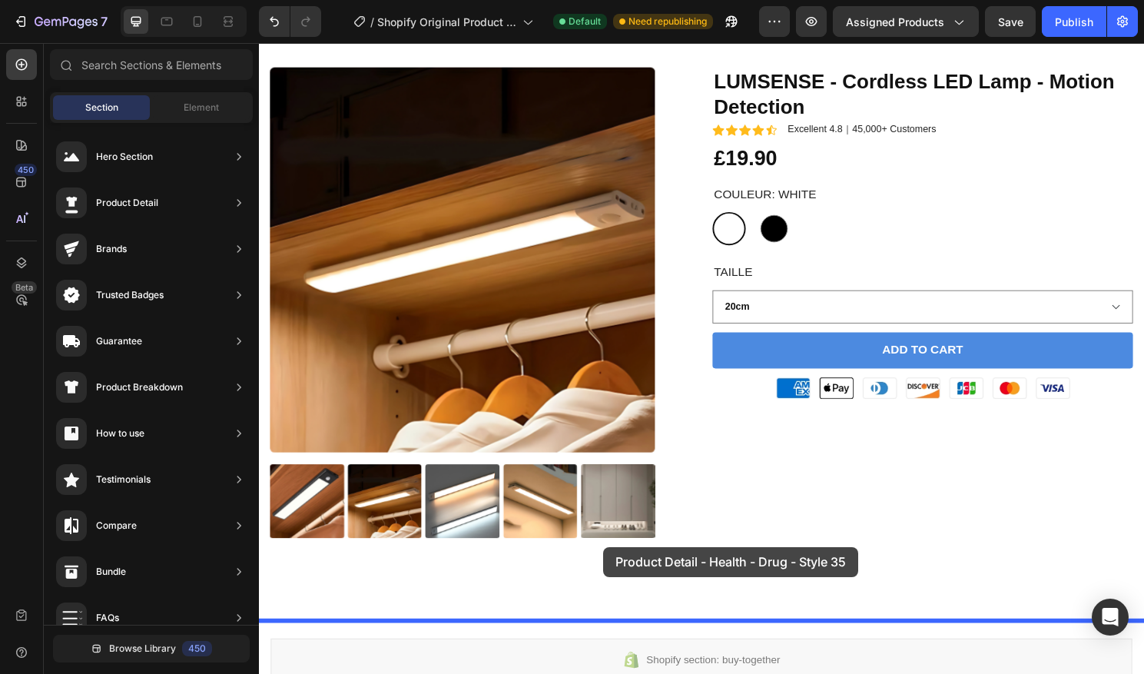
drag, startPoint x: 598, startPoint y: 548, endPoint x: 618, endPoint y: 568, distance: 27.7
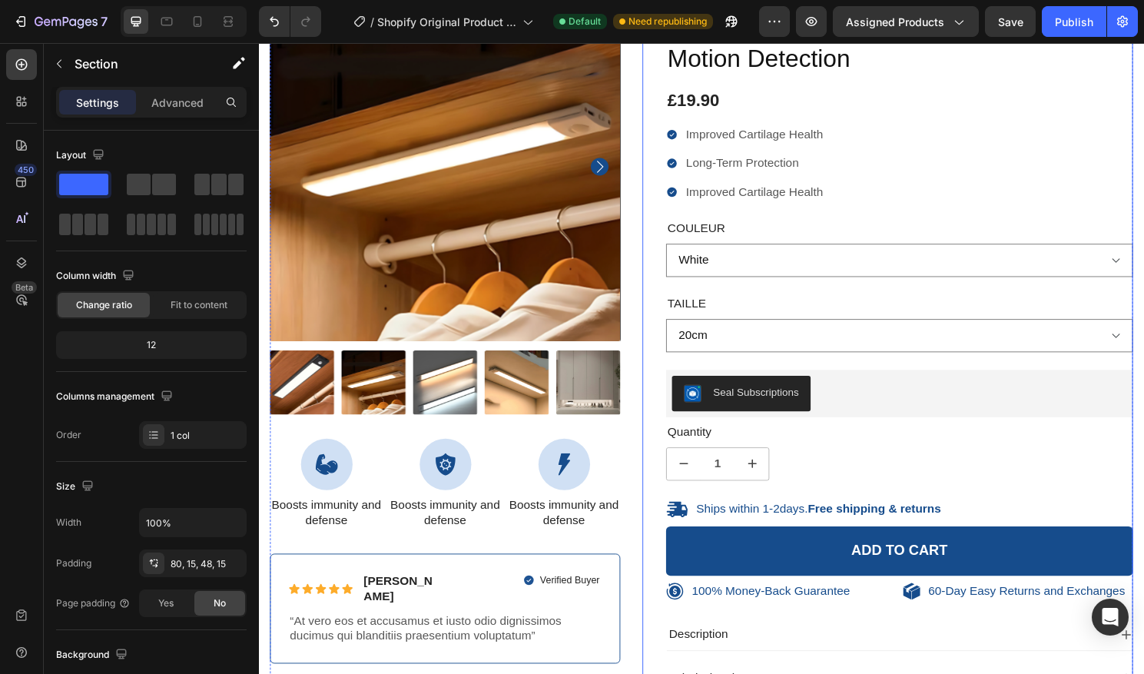
scroll to position [852, 0]
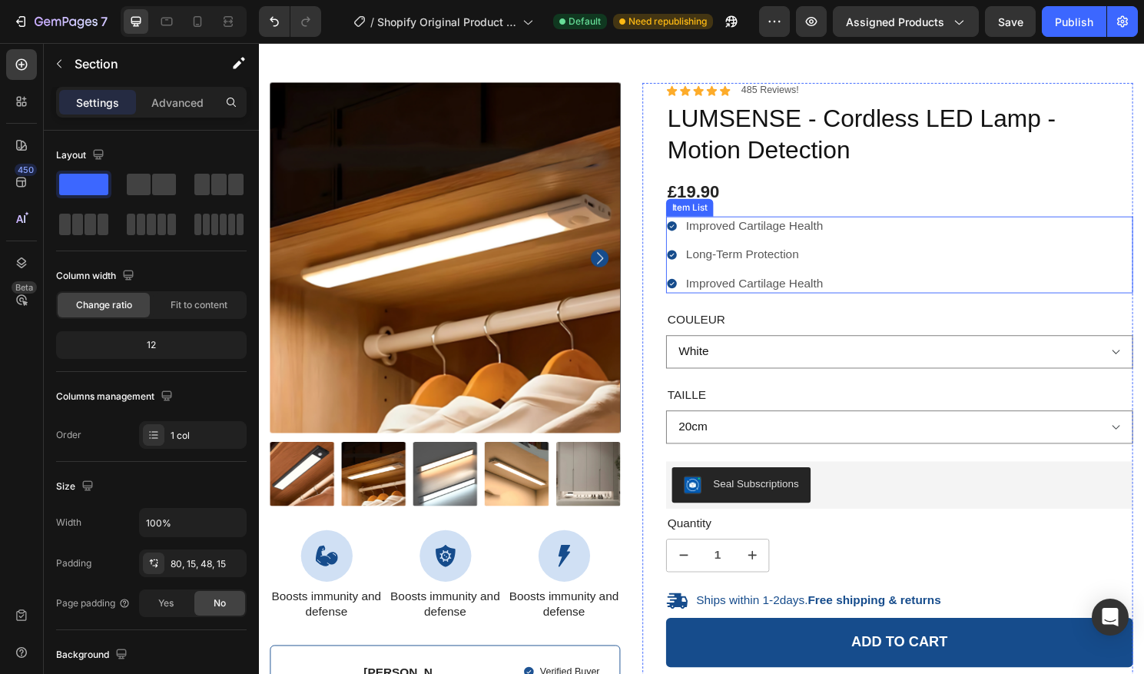
click at [949, 279] on div "Improved Cartilage Health Long-Term Protection Improved Cartilage Health" at bounding box center [926, 264] width 486 height 80
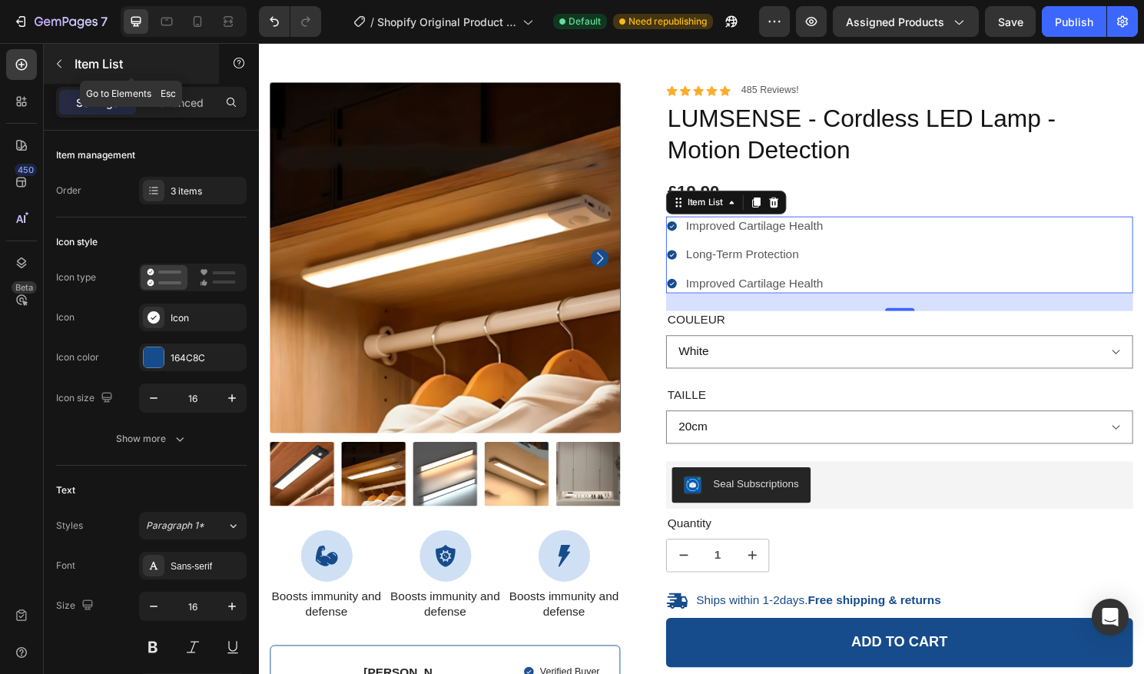
click at [61, 67] on icon "button" at bounding box center [59, 64] width 5 height 8
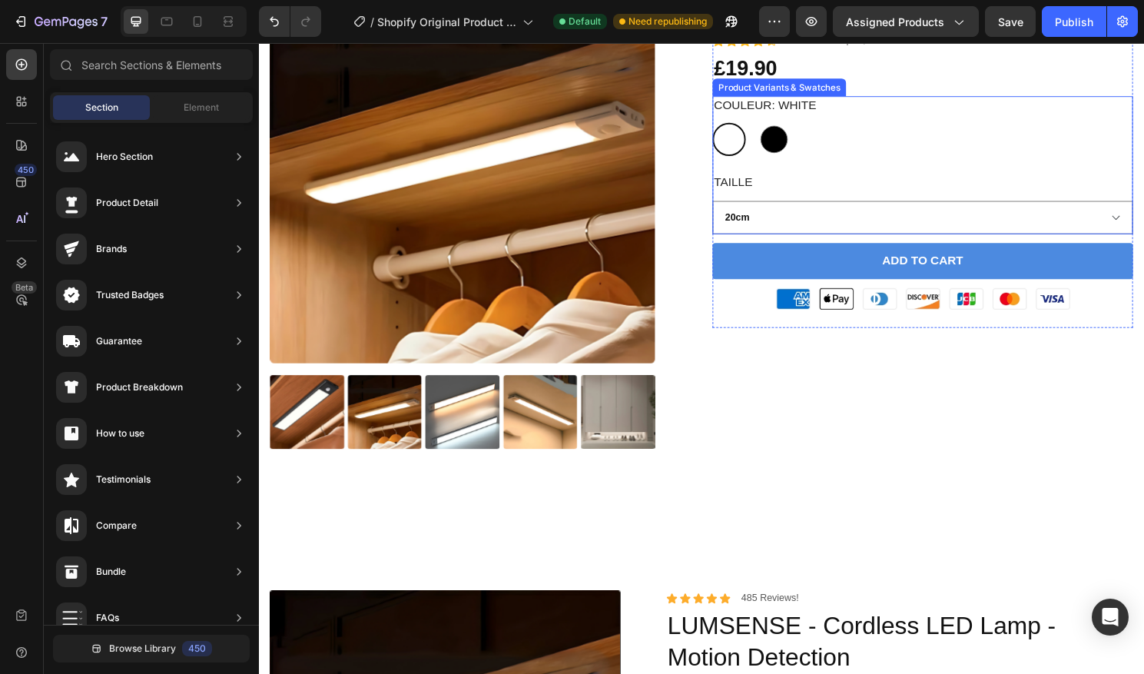
scroll to position [323, 0]
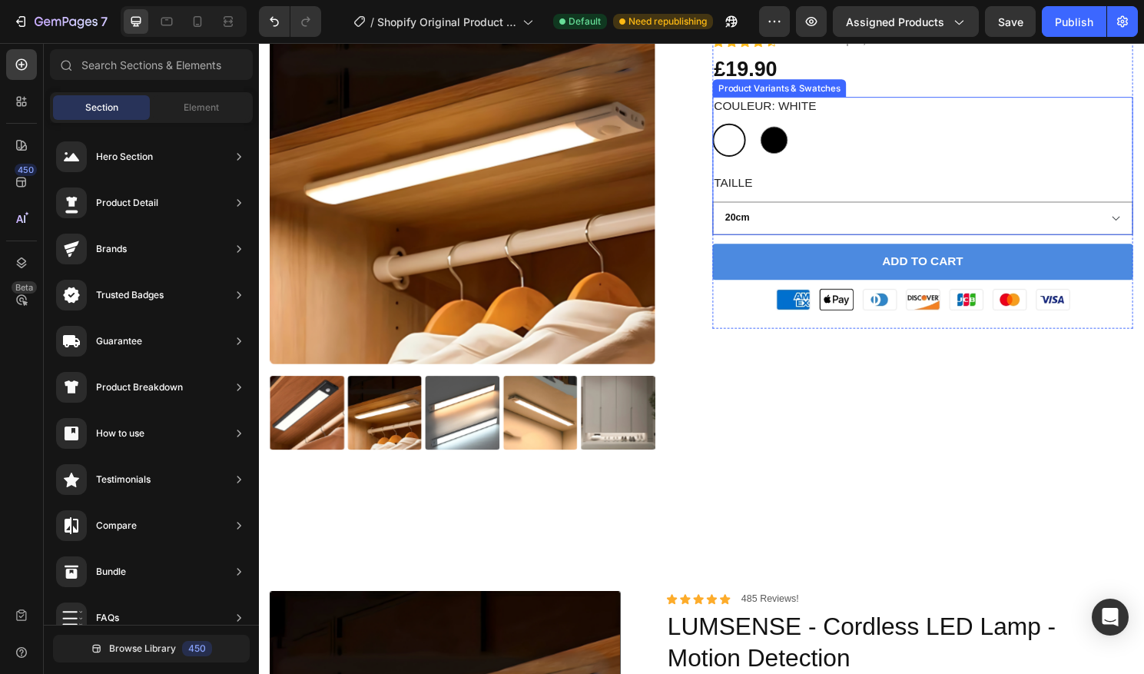
click at [970, 167] on div "Couleur: White White White Black Black Taille 20cm 40cm" at bounding box center [950, 171] width 438 height 144
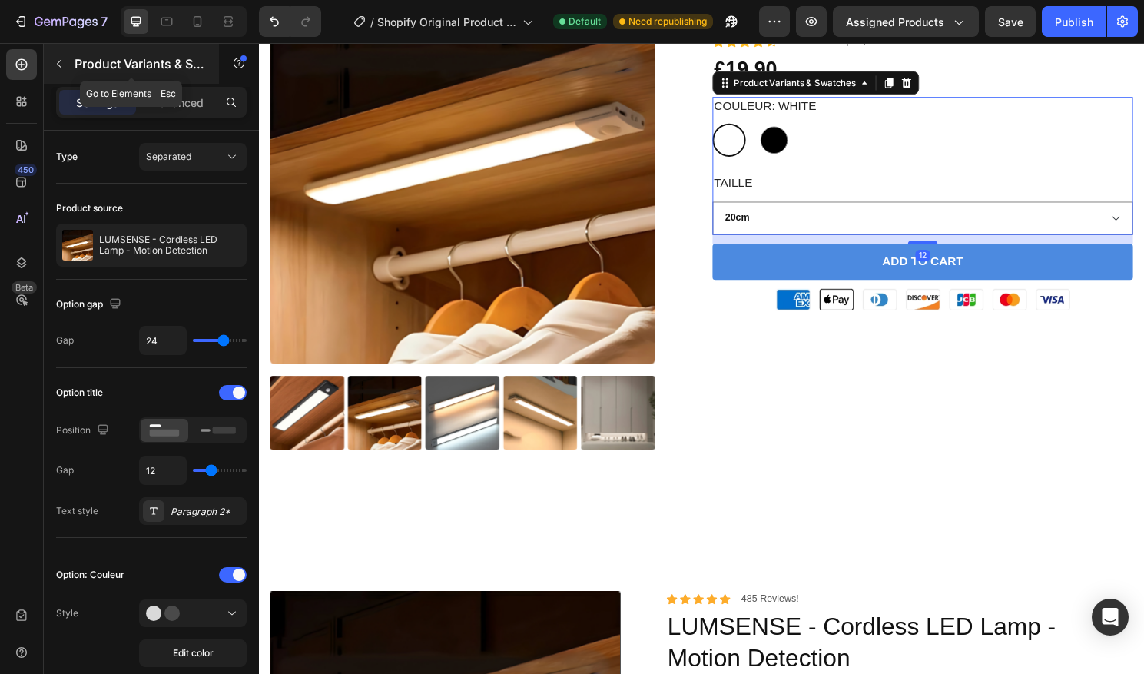
click at [59, 66] on icon "button" at bounding box center [59, 64] width 12 height 12
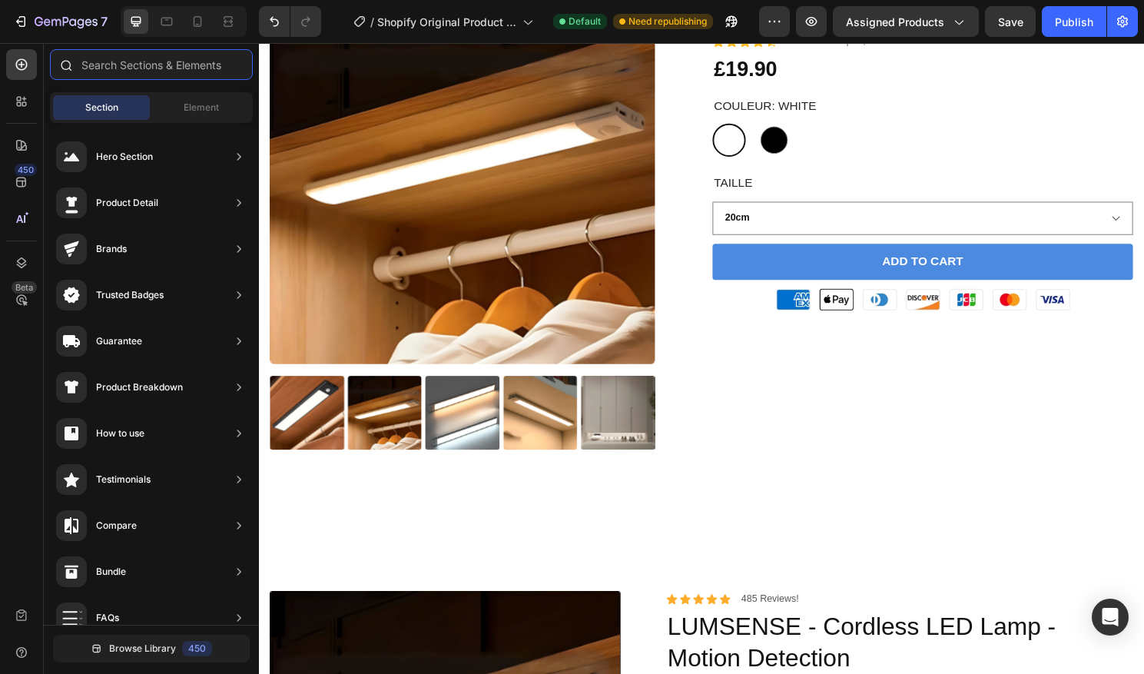
click at [175, 74] on input "text" at bounding box center [151, 64] width 203 height 31
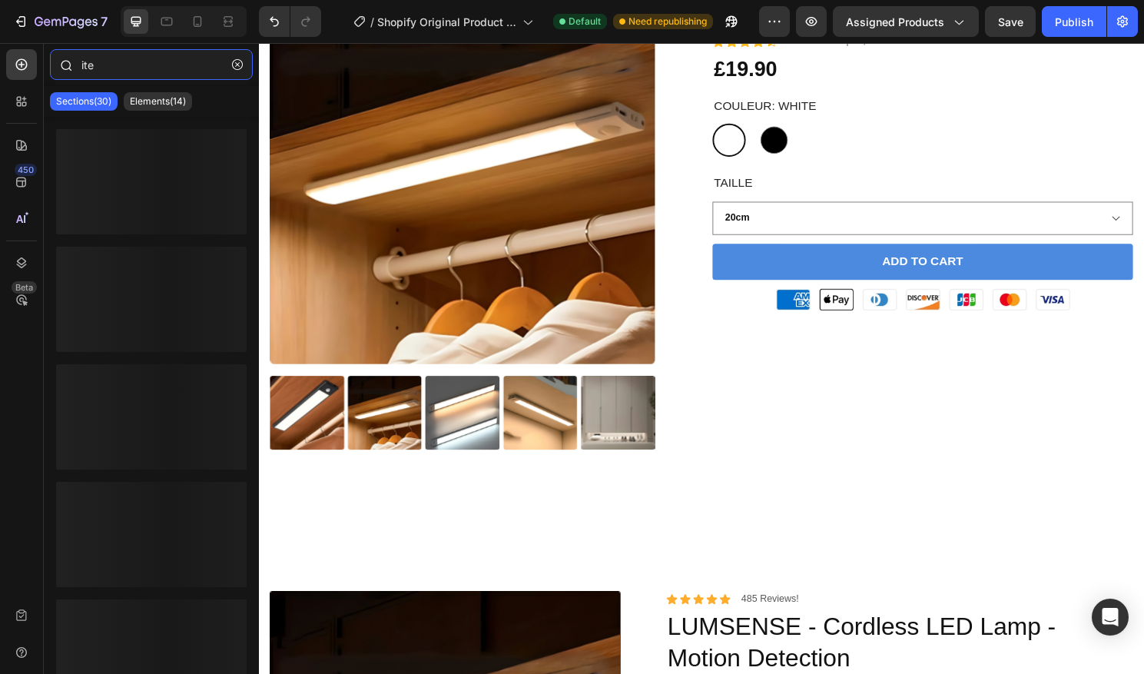
type input "item"
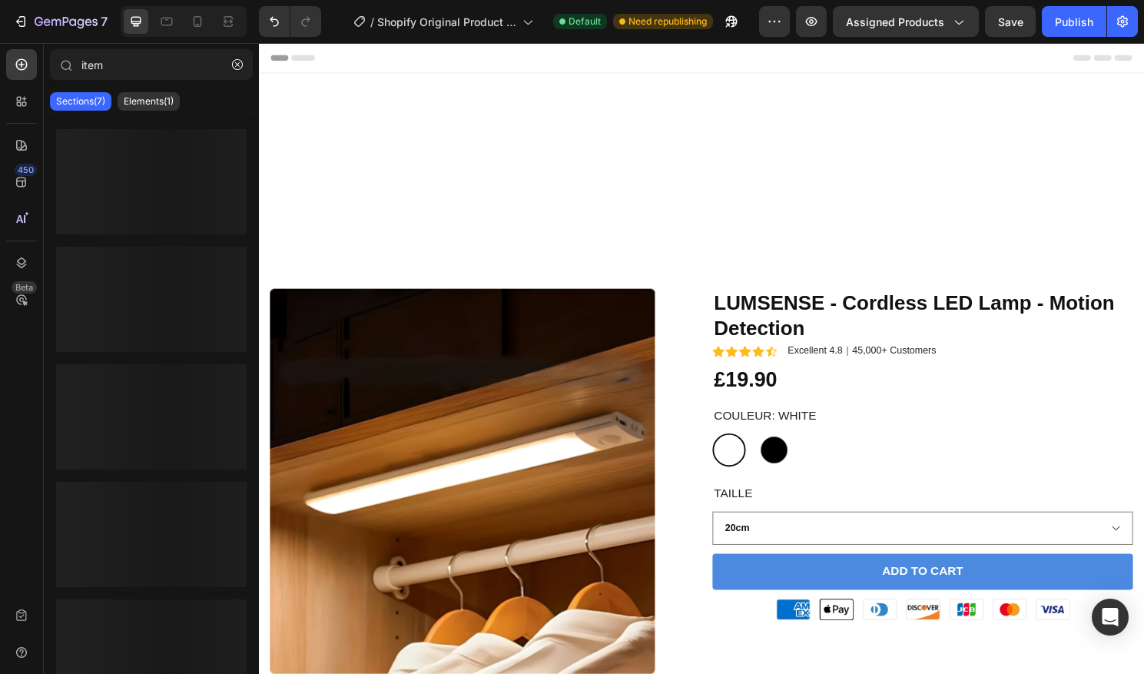
scroll to position [323, 0]
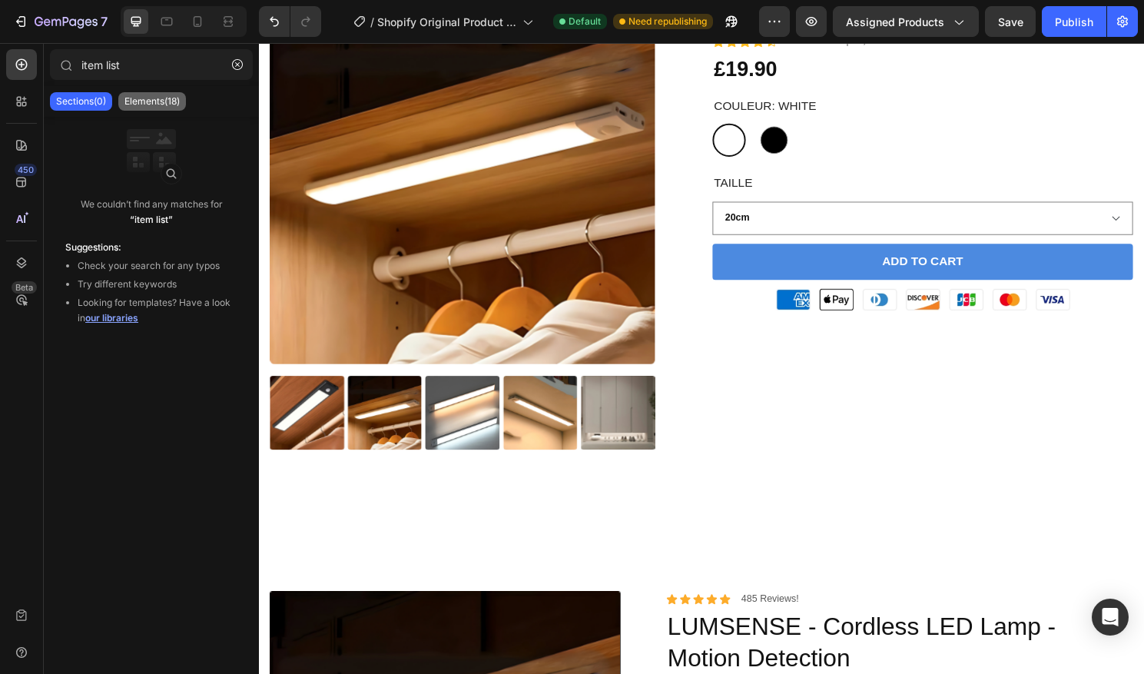
type input "item list"
click at [147, 99] on p "Elements(18)" at bounding box center [151, 101] width 55 height 12
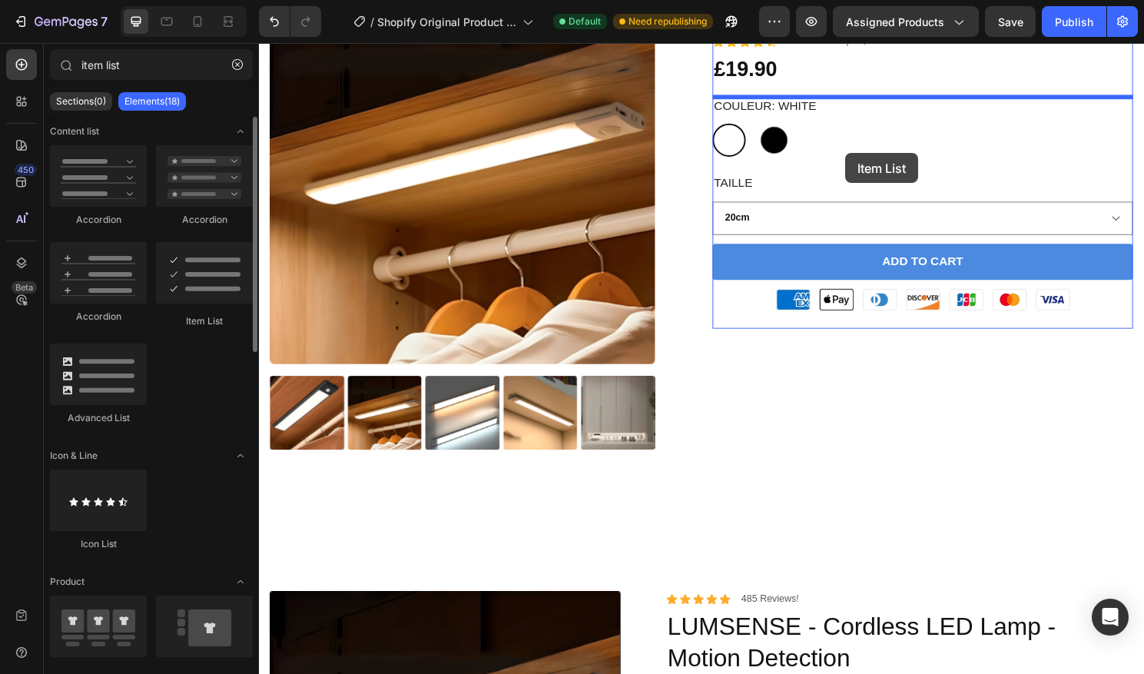
scroll to position [0, 0]
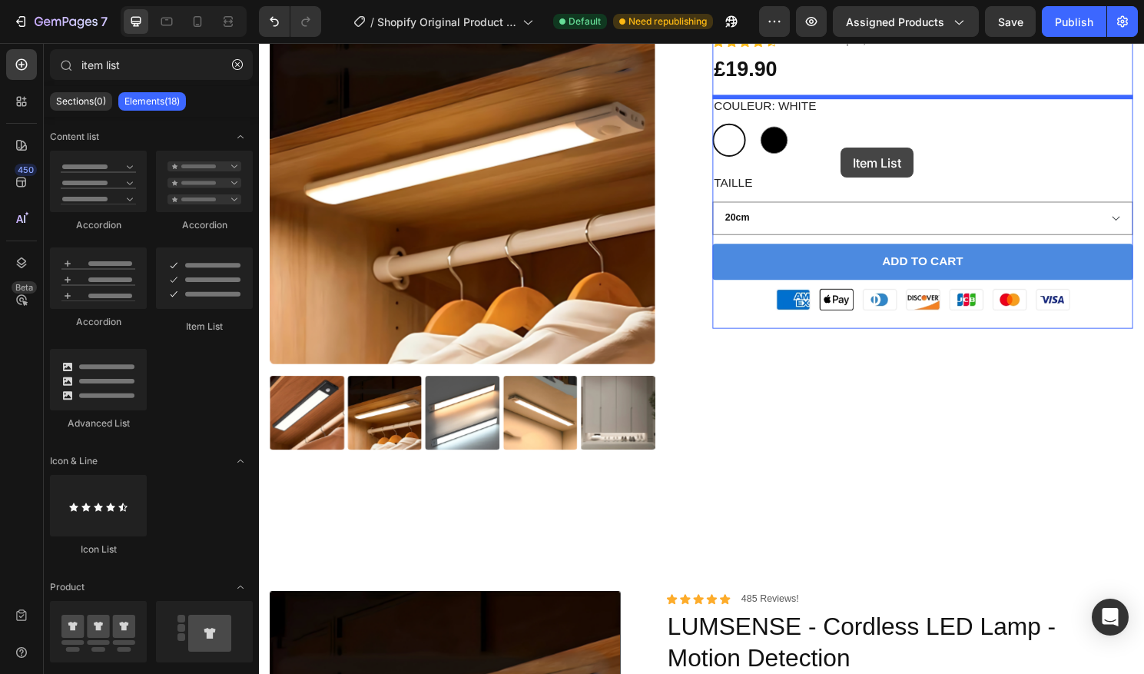
drag, startPoint x: 439, startPoint y: 324, endPoint x: 865, endPoint y: 152, distance: 459.1
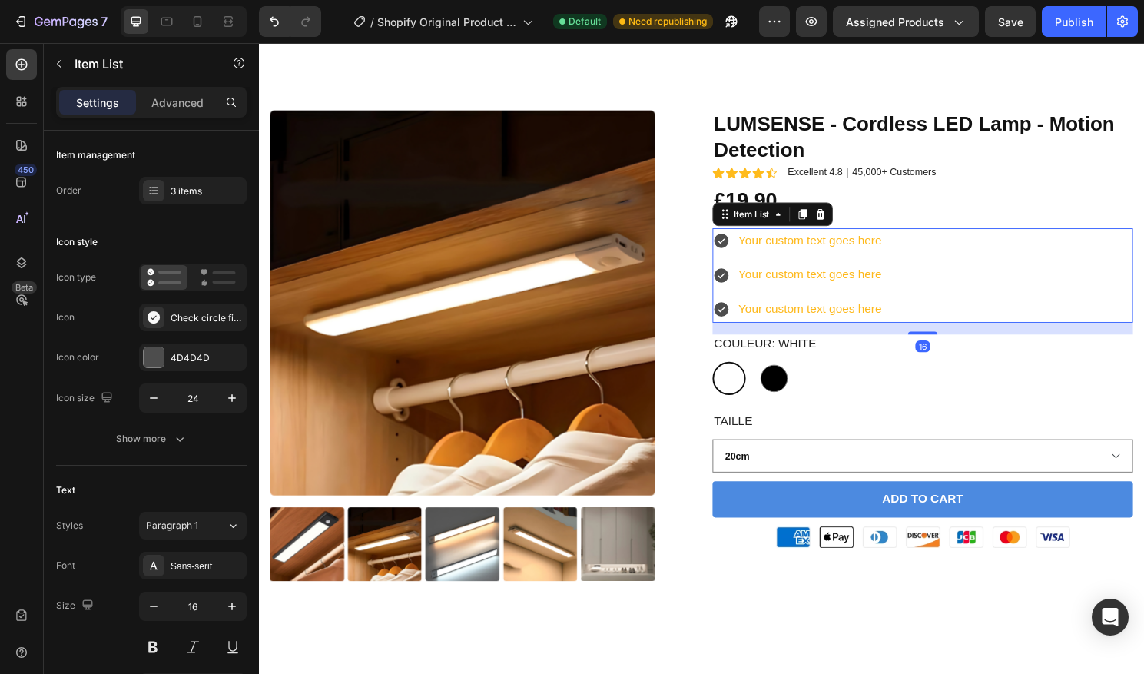
scroll to position [152, 0]
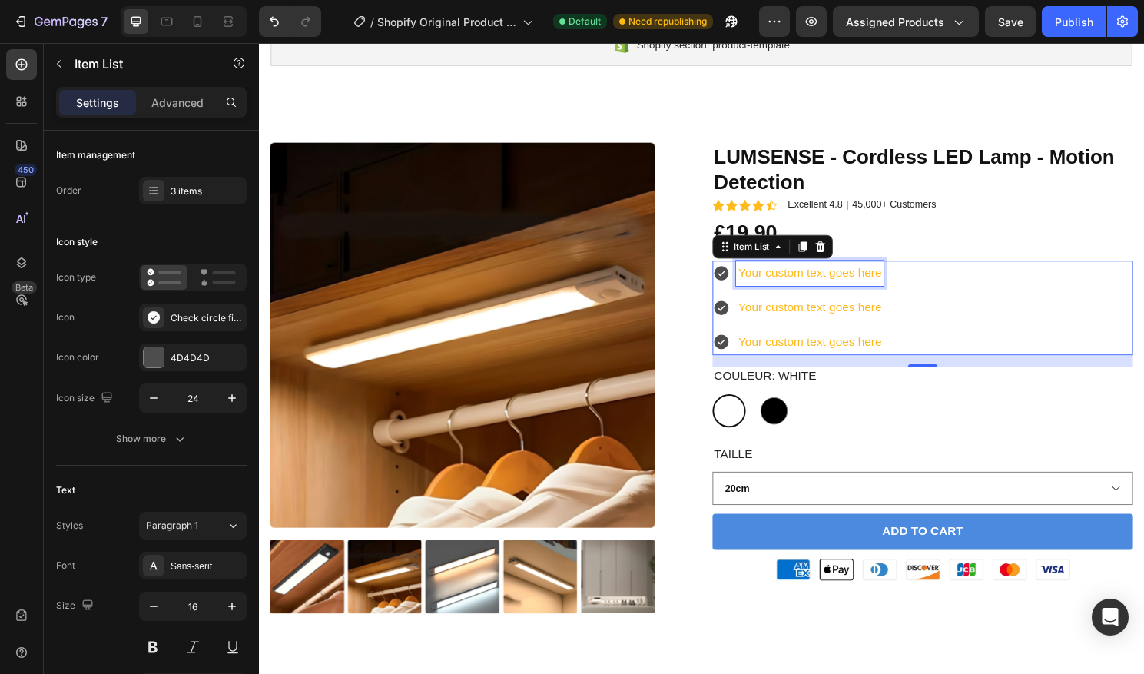
click at [897, 282] on div "Your custom text goes here" at bounding box center [833, 283] width 154 height 27
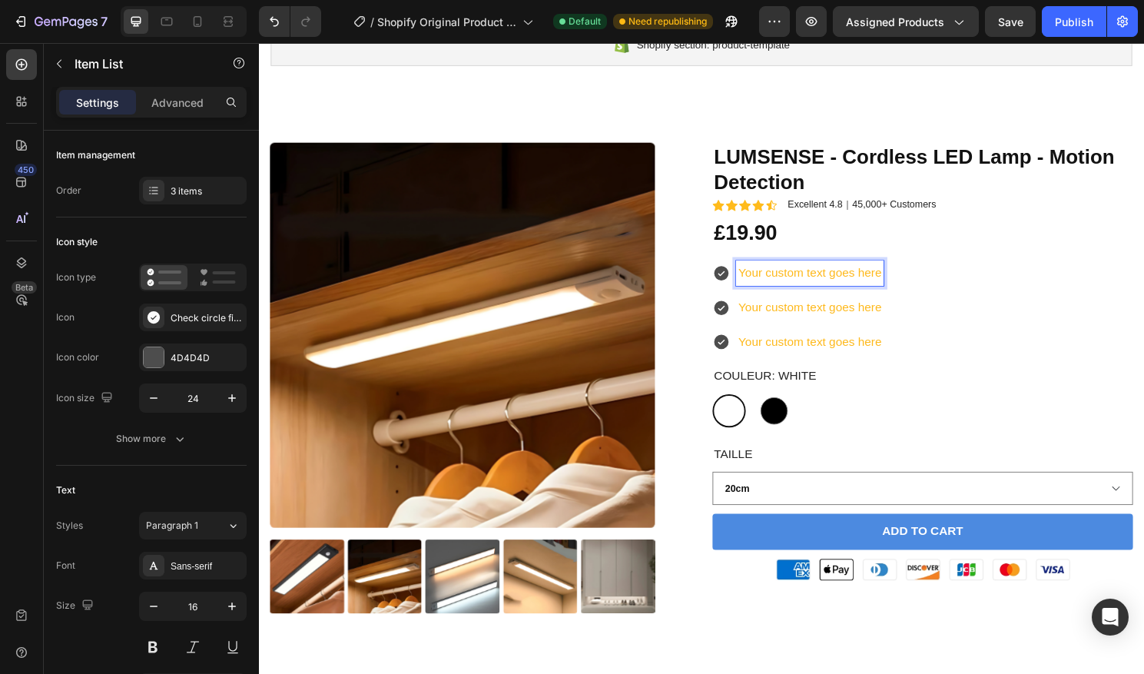
click at [907, 282] on p "Your custom text goes here" at bounding box center [832, 283] width 149 height 22
click at [734, 282] on icon at bounding box center [740, 282] width 15 height 15
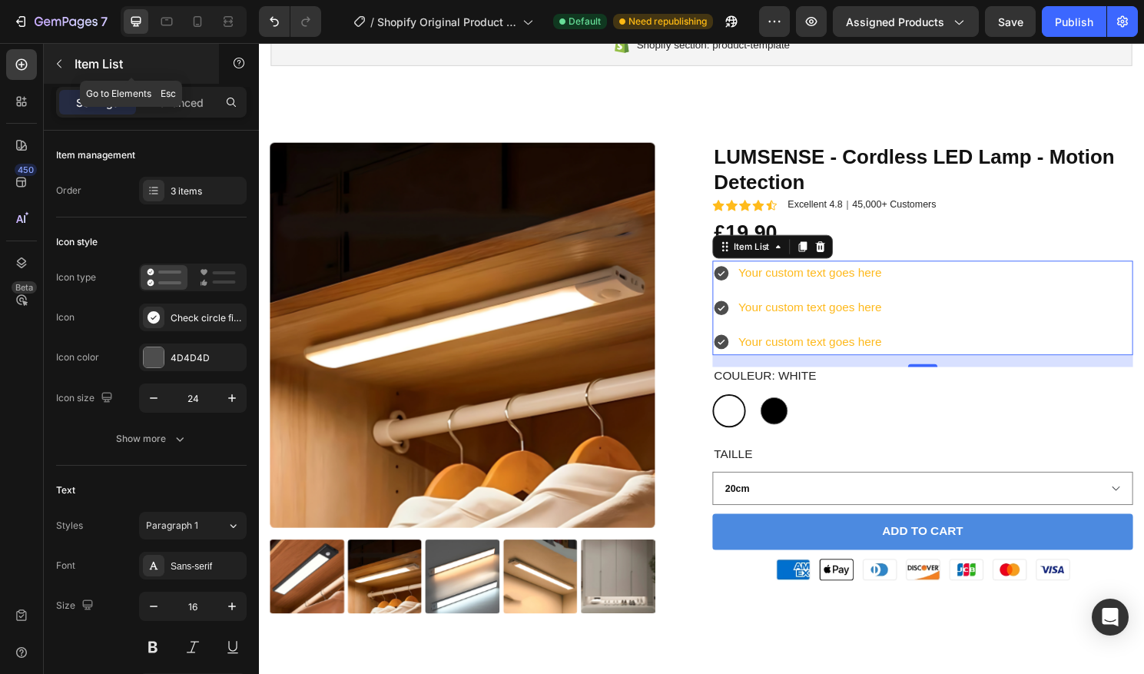
click at [53, 61] on icon "button" at bounding box center [59, 64] width 12 height 12
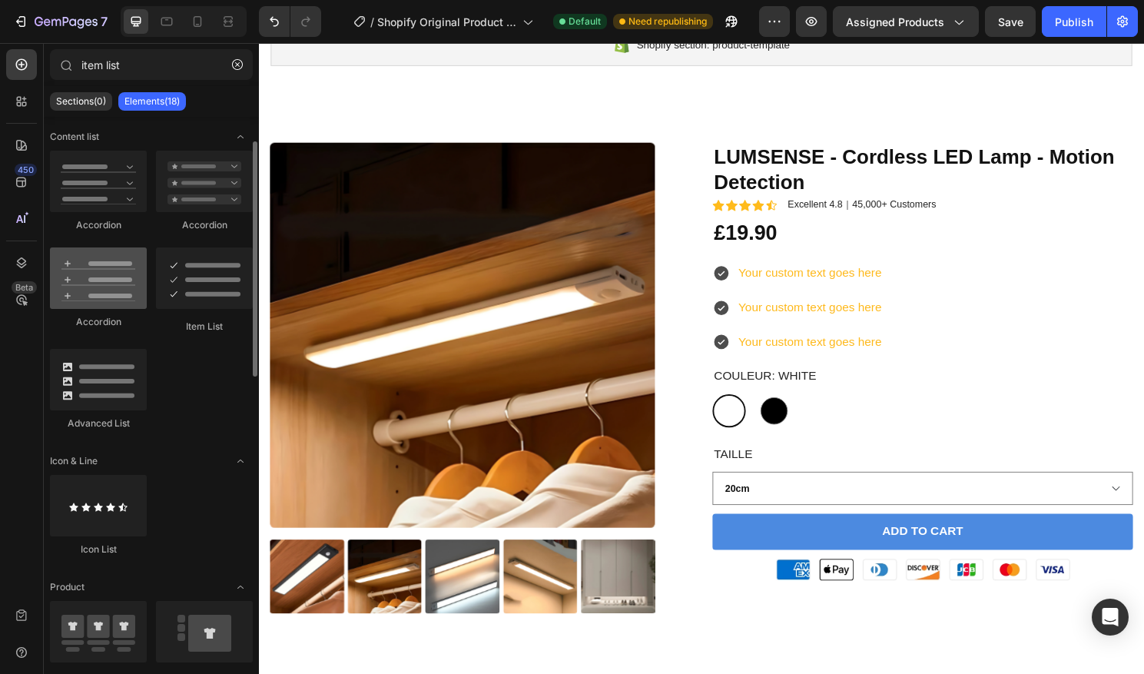
scroll to position [60, 0]
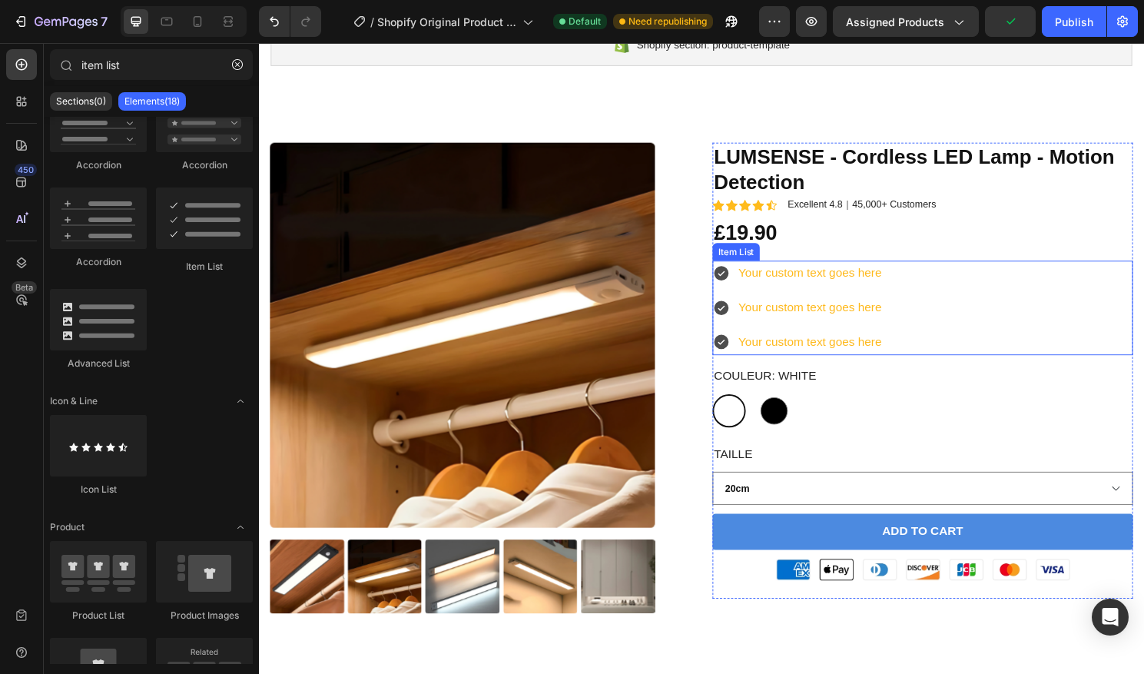
click at [776, 327] on p "Your custom text goes here" at bounding box center [832, 318] width 149 height 22
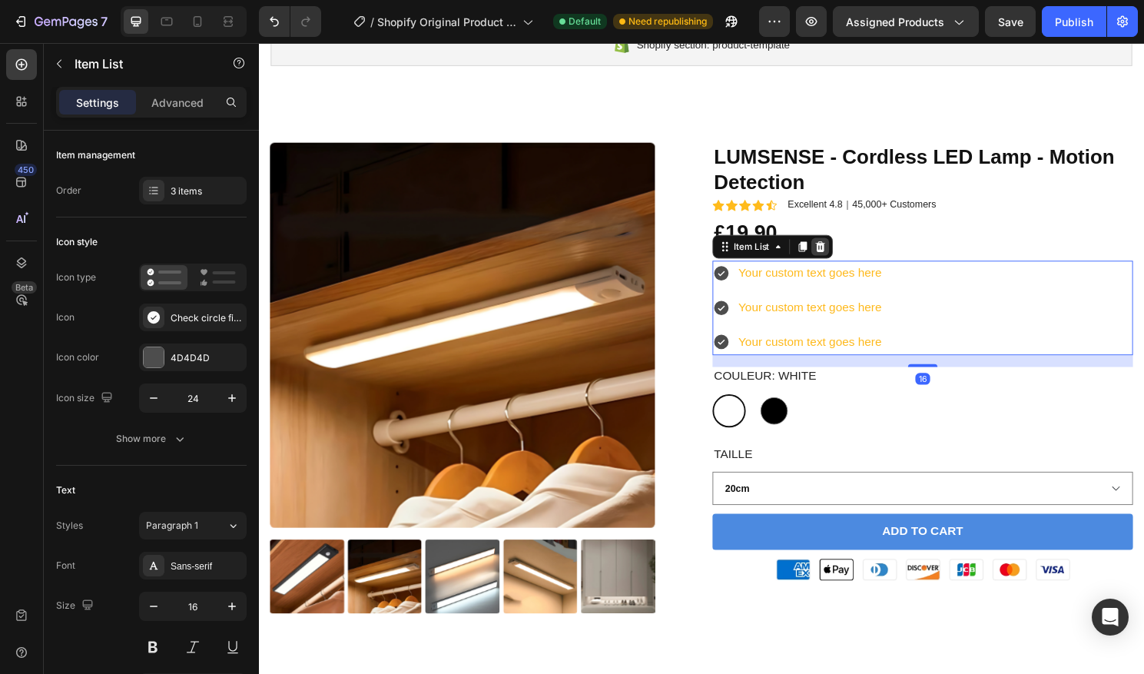
click at [850, 260] on div at bounding box center [843, 255] width 18 height 18
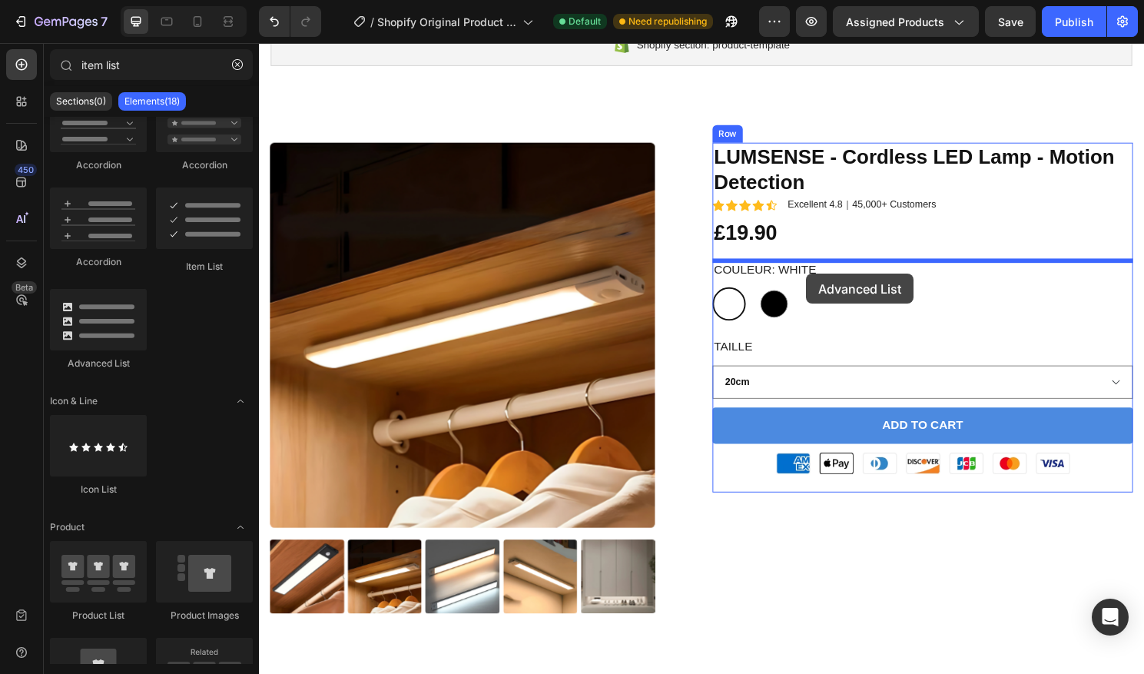
drag, startPoint x: 351, startPoint y: 357, endPoint x: 829, endPoint y: 283, distance: 483.5
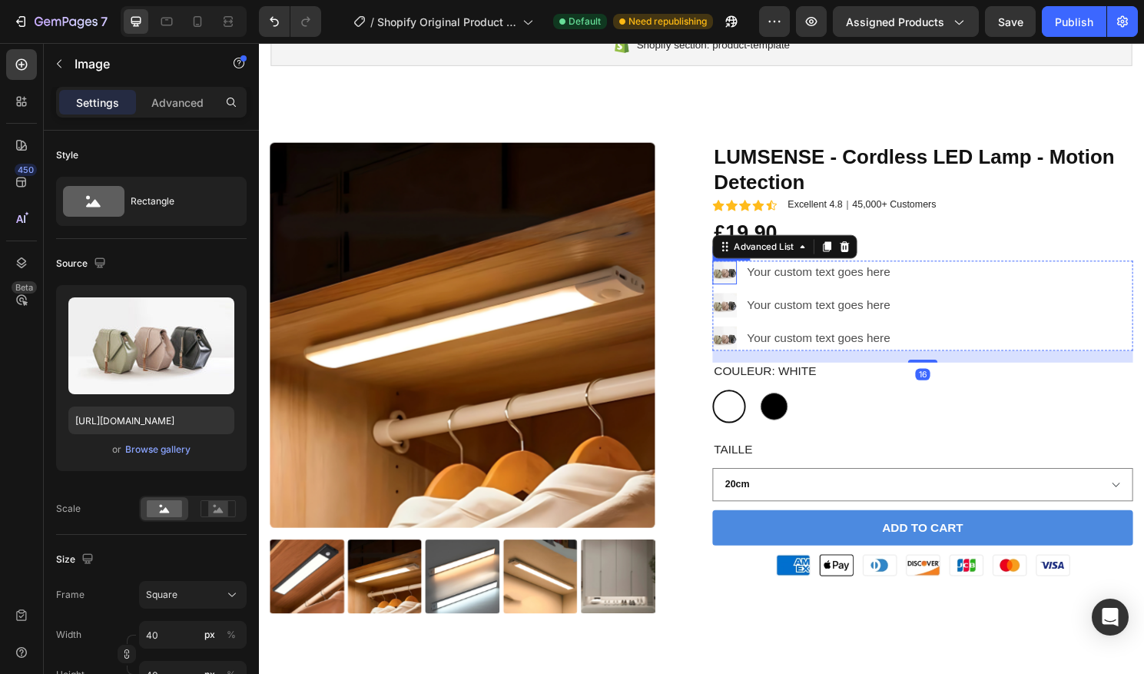
click at [753, 285] on img at bounding box center [743, 282] width 25 height 25
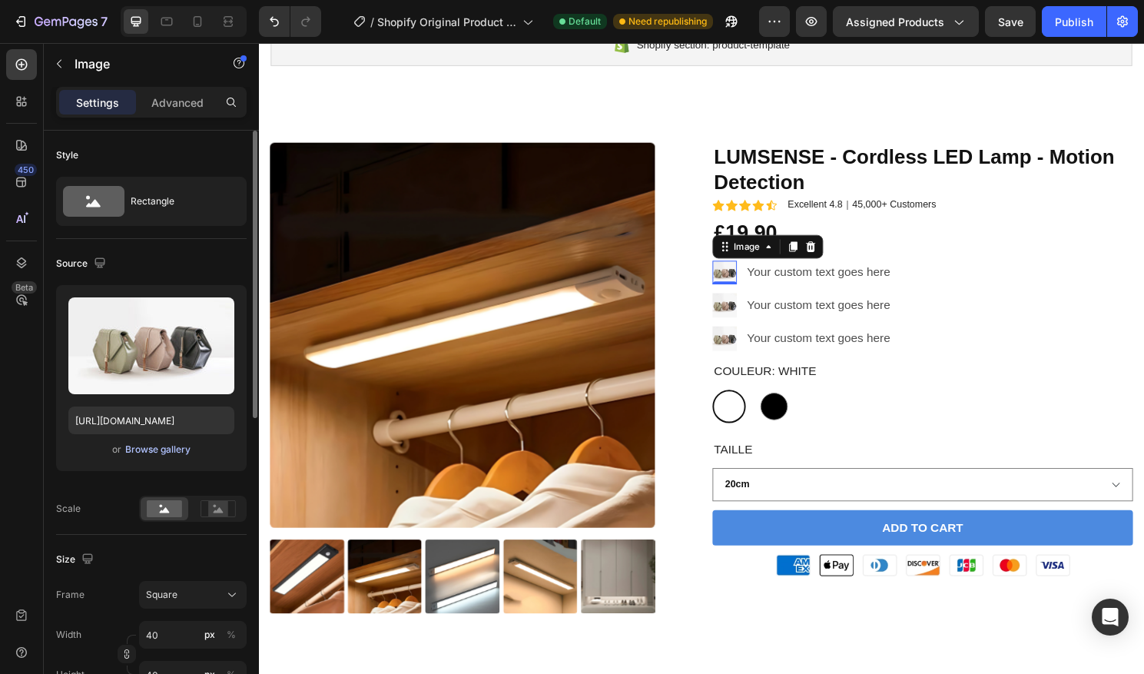
click at [157, 449] on div "Browse gallery" at bounding box center [157, 450] width 65 height 14
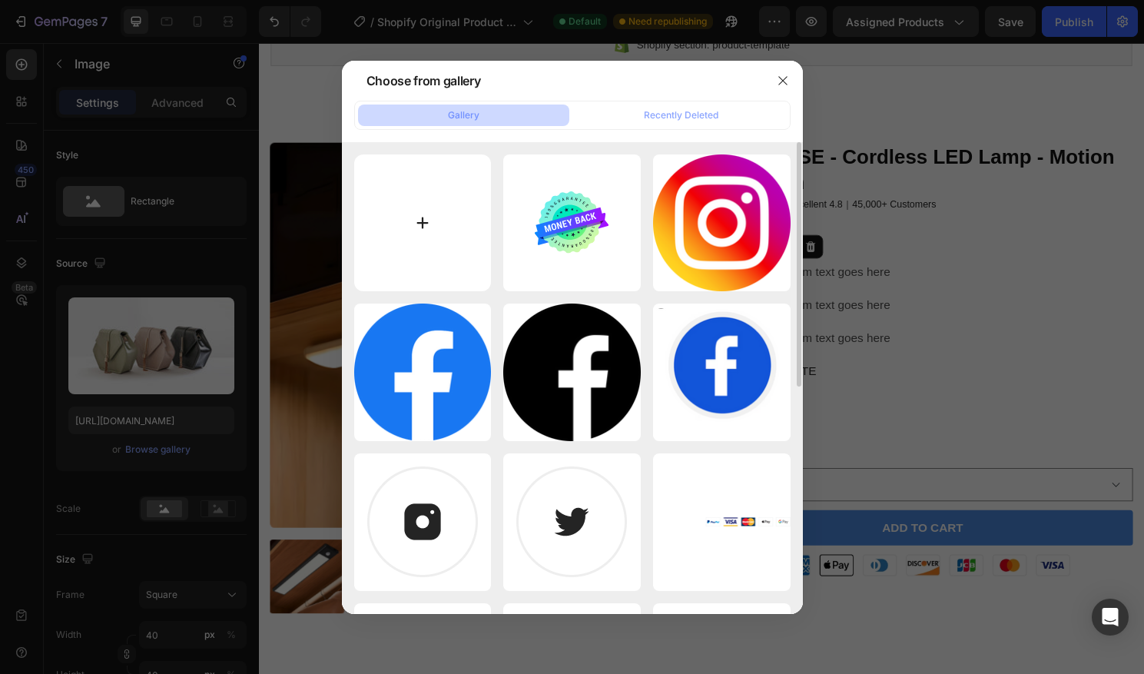
type input "C:\fakepath\marteau.png"
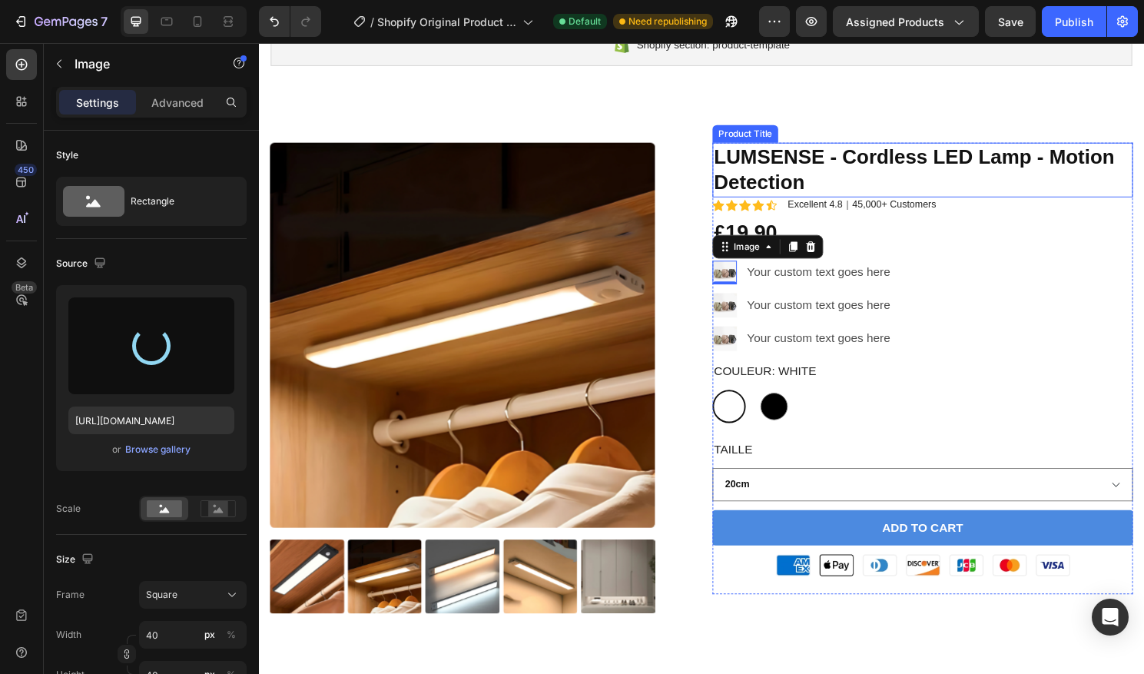
type input "[URL][DOMAIN_NAME]"
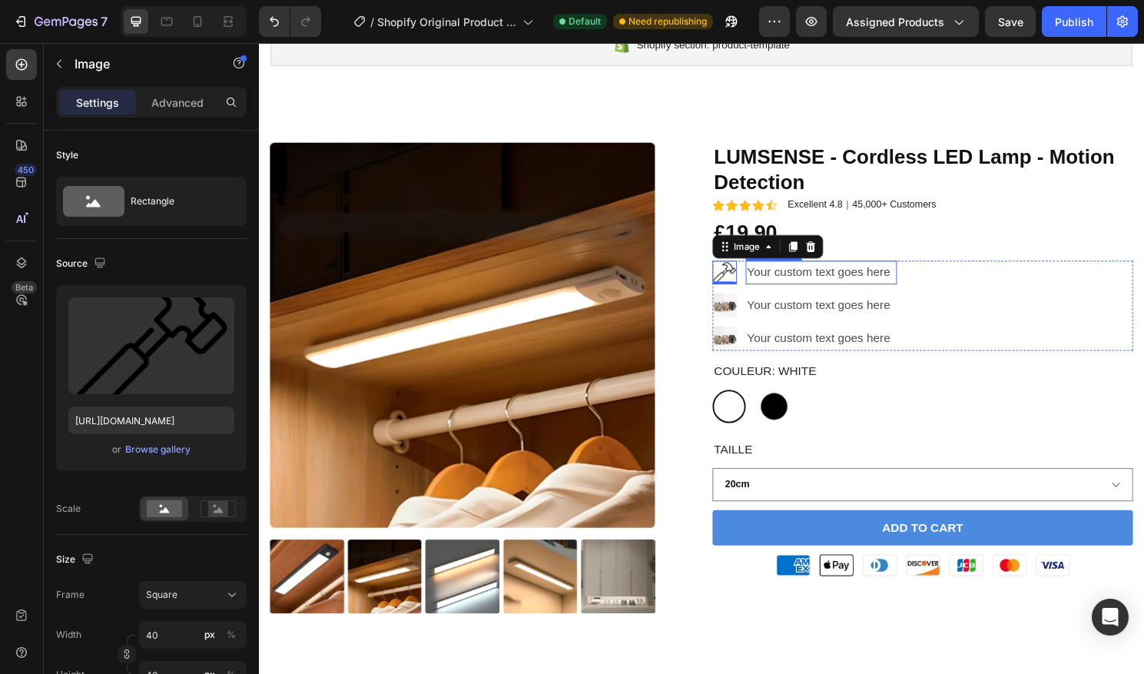
click at [784, 287] on div "Your custom text goes here" at bounding box center [844, 282] width 157 height 25
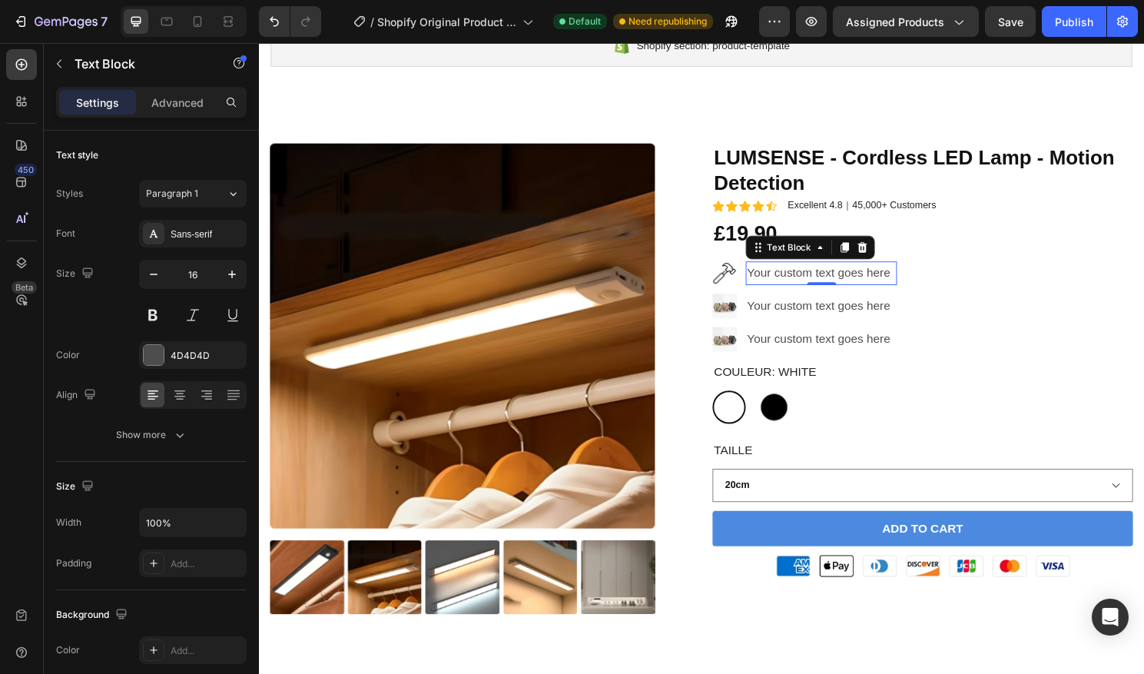
click at [912, 288] on div "Your custom text goes here" at bounding box center [844, 282] width 157 height 25
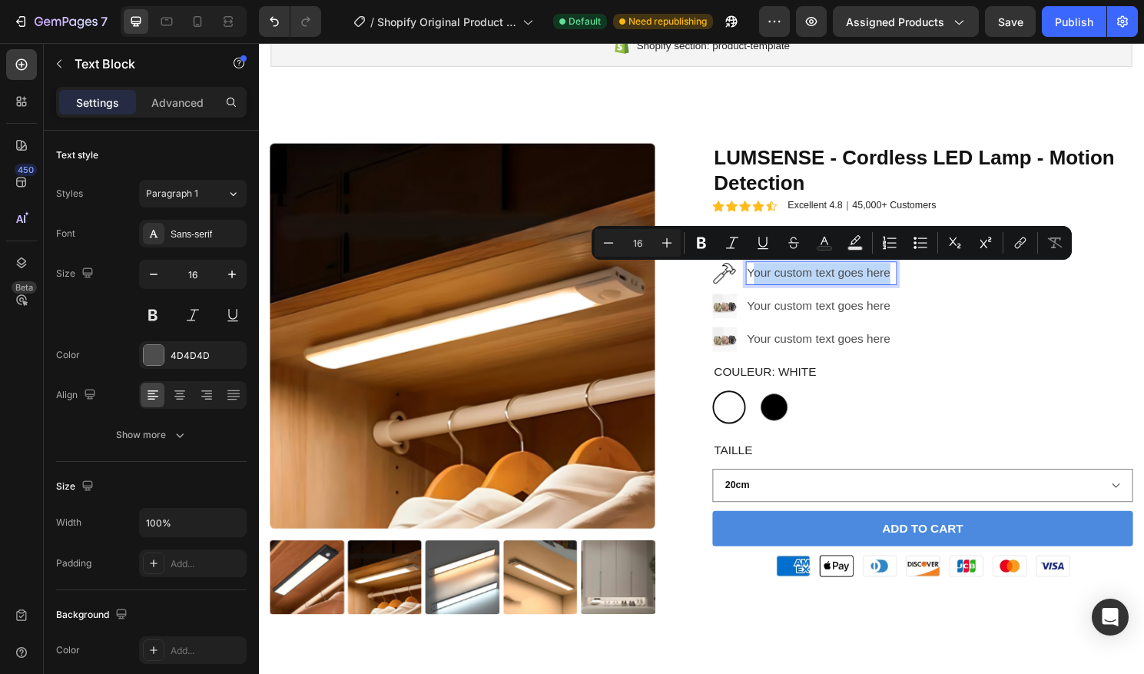
drag, startPoint x: 917, startPoint y: 286, endPoint x: 771, endPoint y: 285, distance: 146.0
click at [771, 285] on p "Your custom text goes here" at bounding box center [844, 283] width 154 height 22
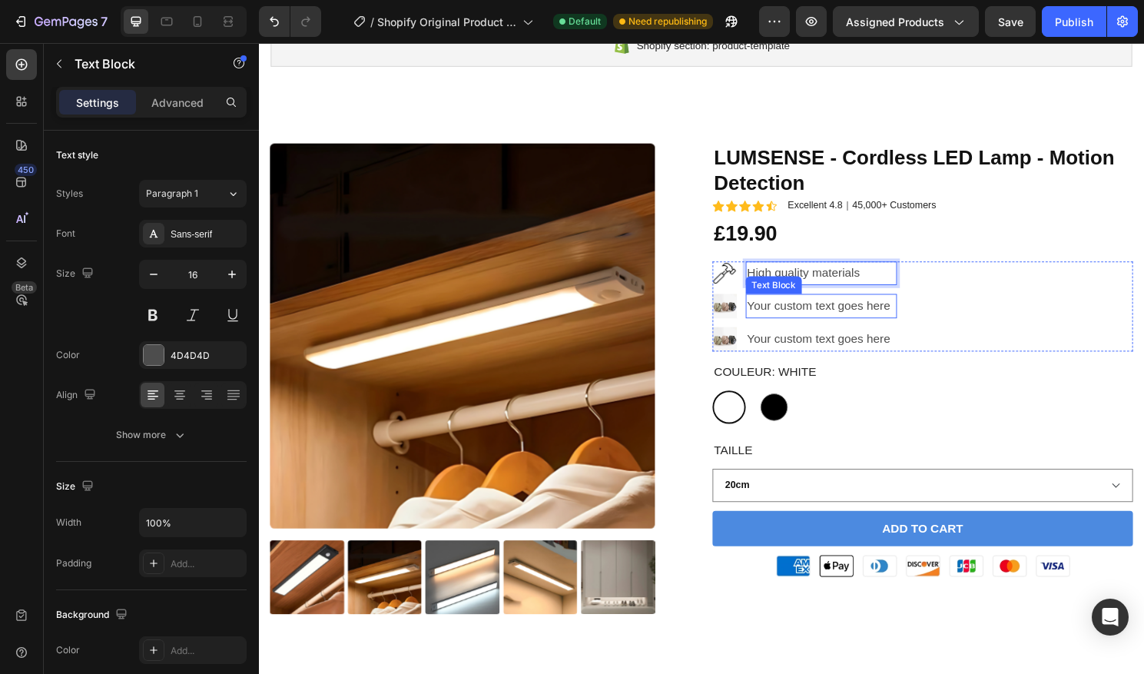
click at [799, 320] on div "Your custom text goes here" at bounding box center [844, 316] width 157 height 25
click at [917, 315] on div "Your custom text goes here" at bounding box center [844, 316] width 157 height 25
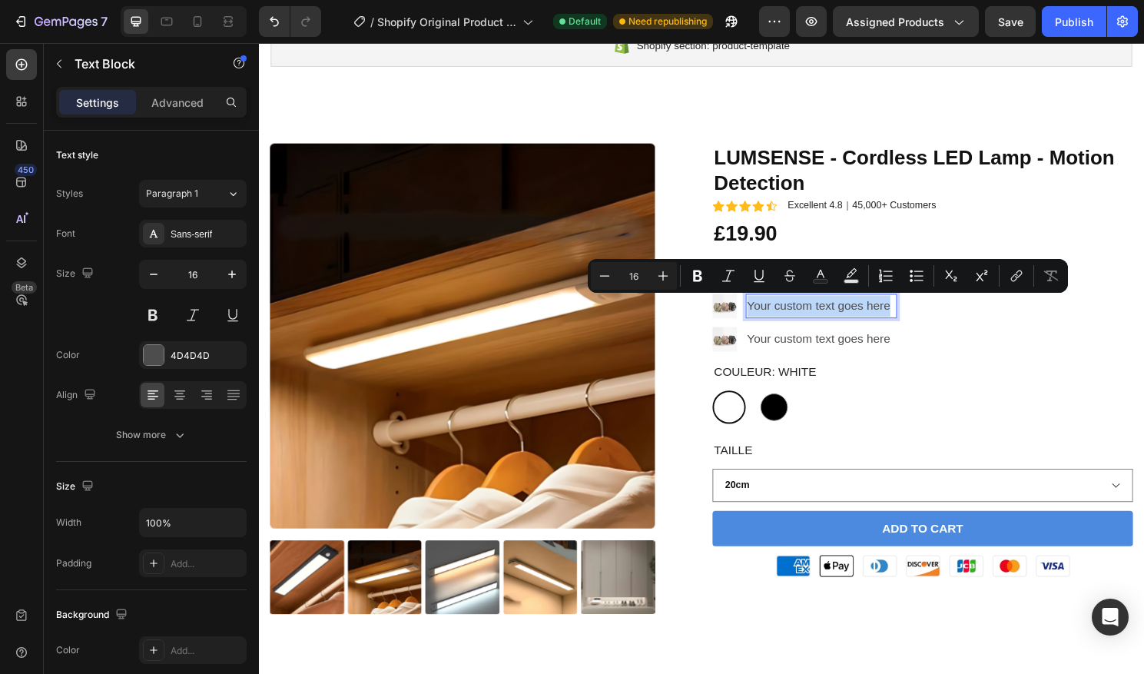
drag, startPoint x: 917, startPoint y: 315, endPoint x: 769, endPoint y: 310, distance: 147.6
click at [769, 310] on p "Your custom text goes here" at bounding box center [844, 317] width 154 height 22
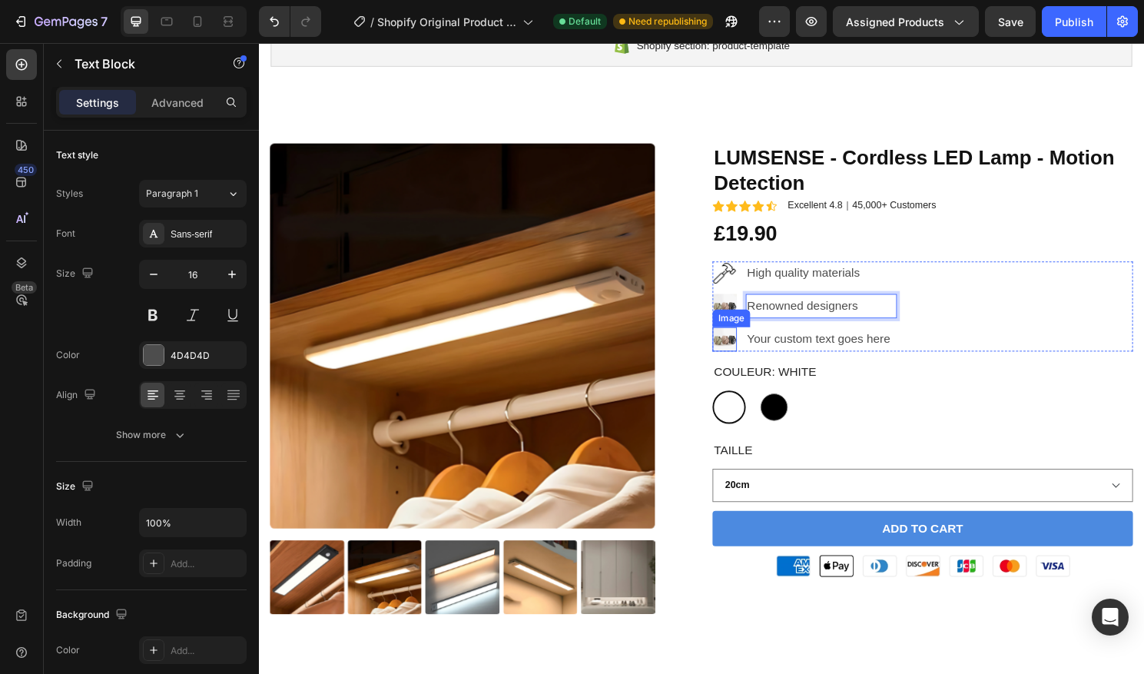
click at [744, 320] on div "Image" at bounding box center [750, 329] width 39 height 18
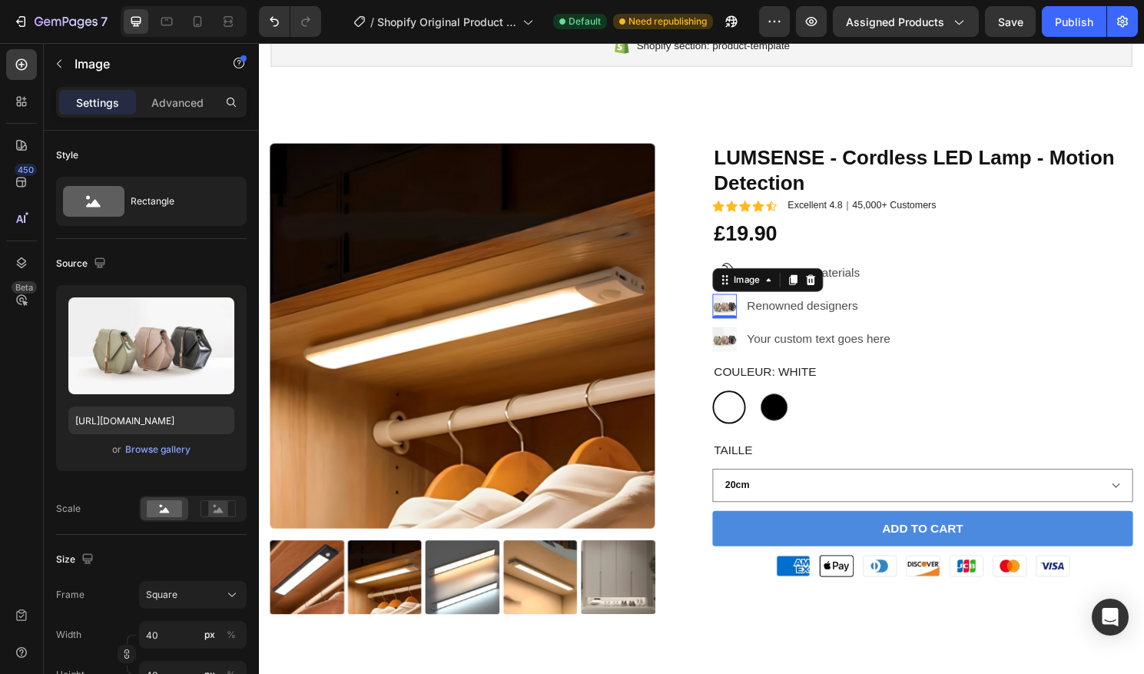
click at [740, 309] on img at bounding box center [743, 316] width 25 height 25
click at [176, 446] on div "Browse gallery" at bounding box center [157, 450] width 65 height 14
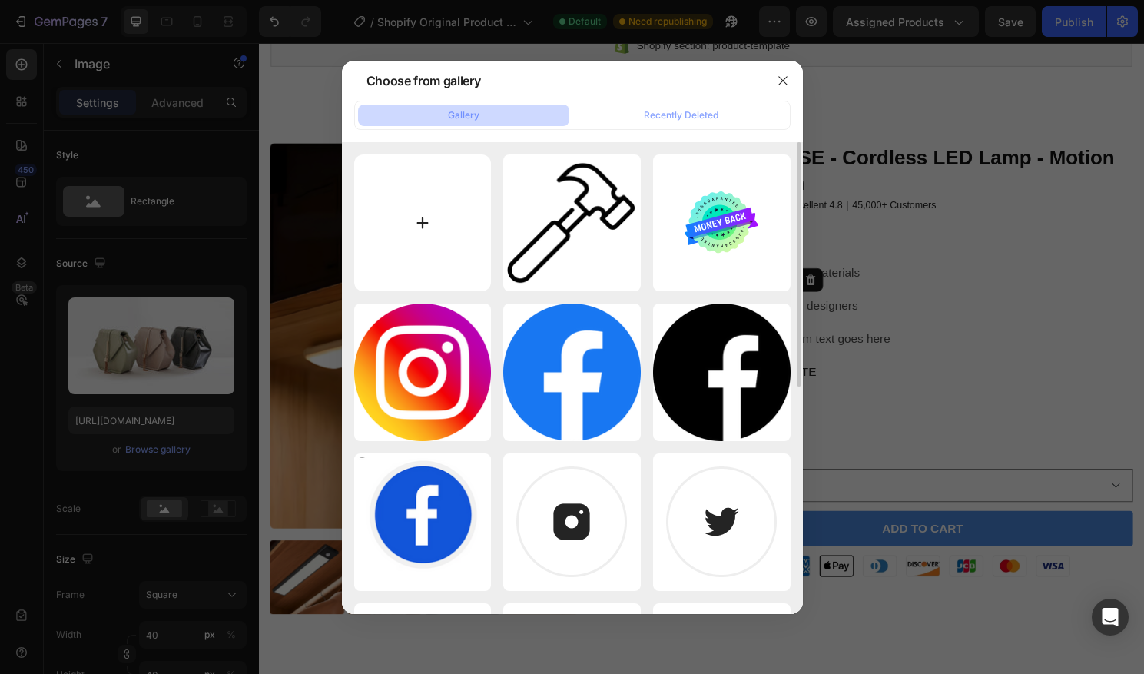
type input "C:\fakepath\utilisateur-verifie.png"
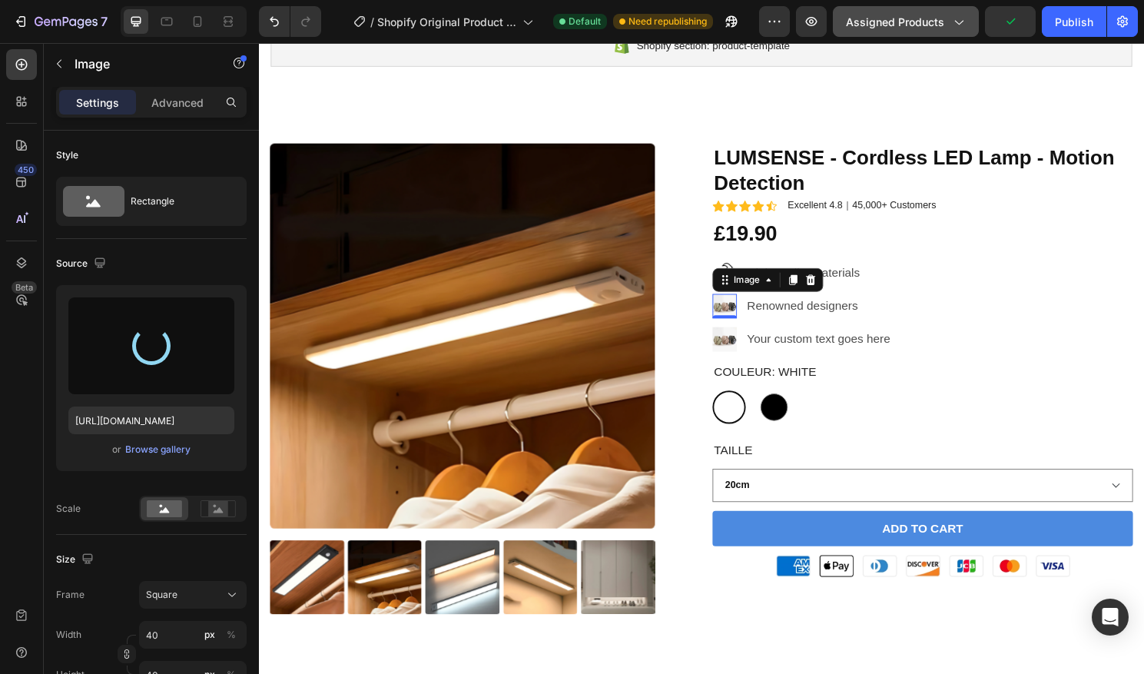
type input "[URL][DOMAIN_NAME]"
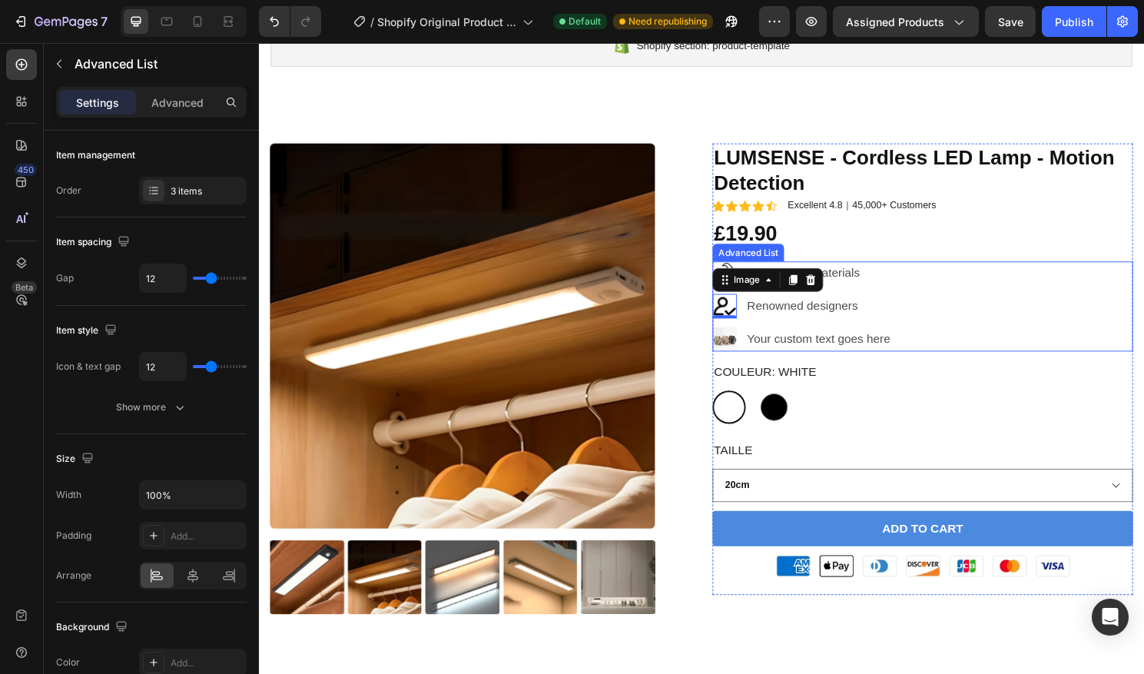
click at [946, 291] on div "Image High quality materials Text Block Image 0 Renowned designers Text Block I…" at bounding box center [950, 317] width 438 height 94
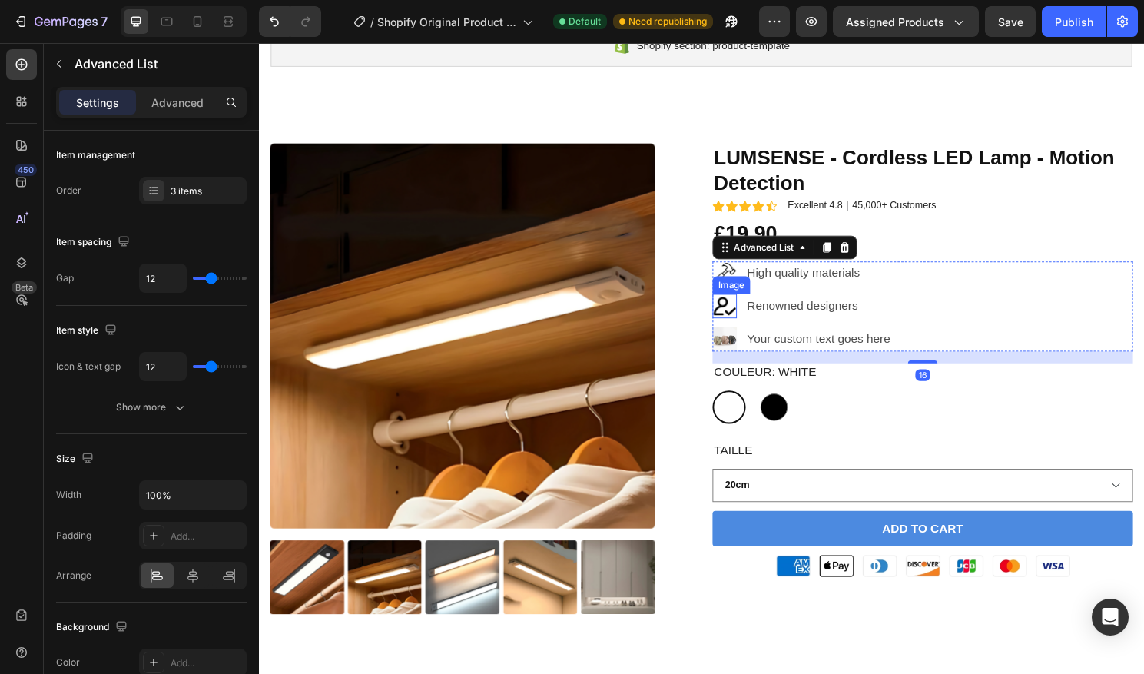
click at [754, 317] on img at bounding box center [743, 316] width 25 height 25
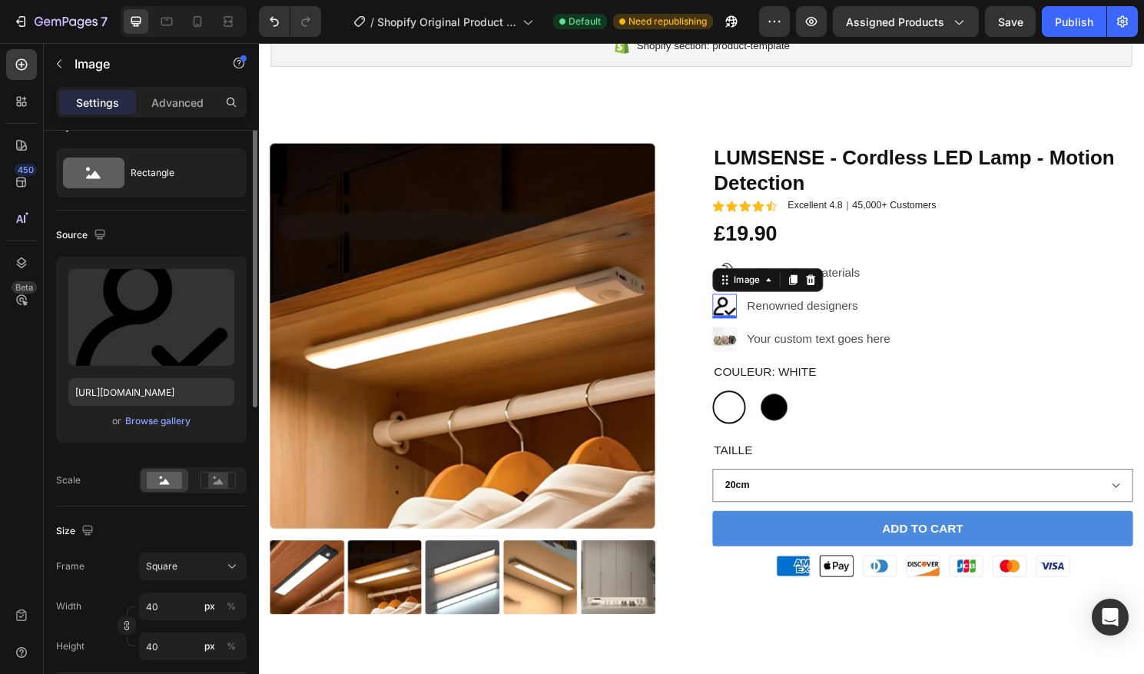
scroll to position [54, 0]
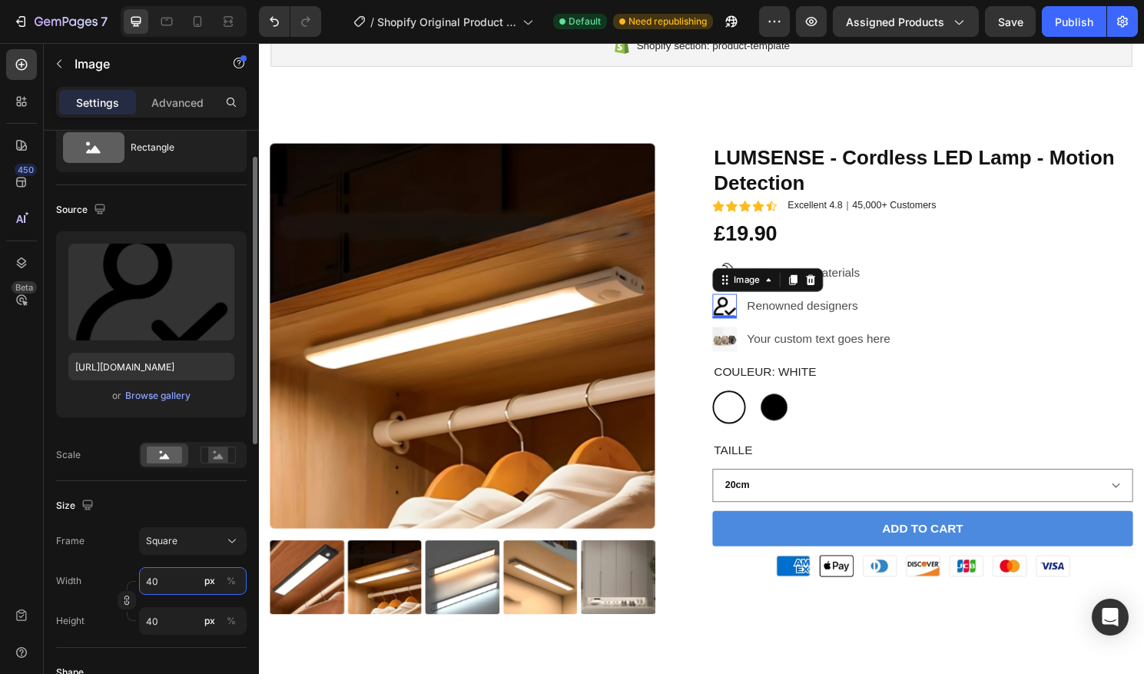
click at [152, 582] on input "40" at bounding box center [193, 581] width 108 height 28
click at [151, 580] on input "40" at bounding box center [193, 581] width 108 height 28
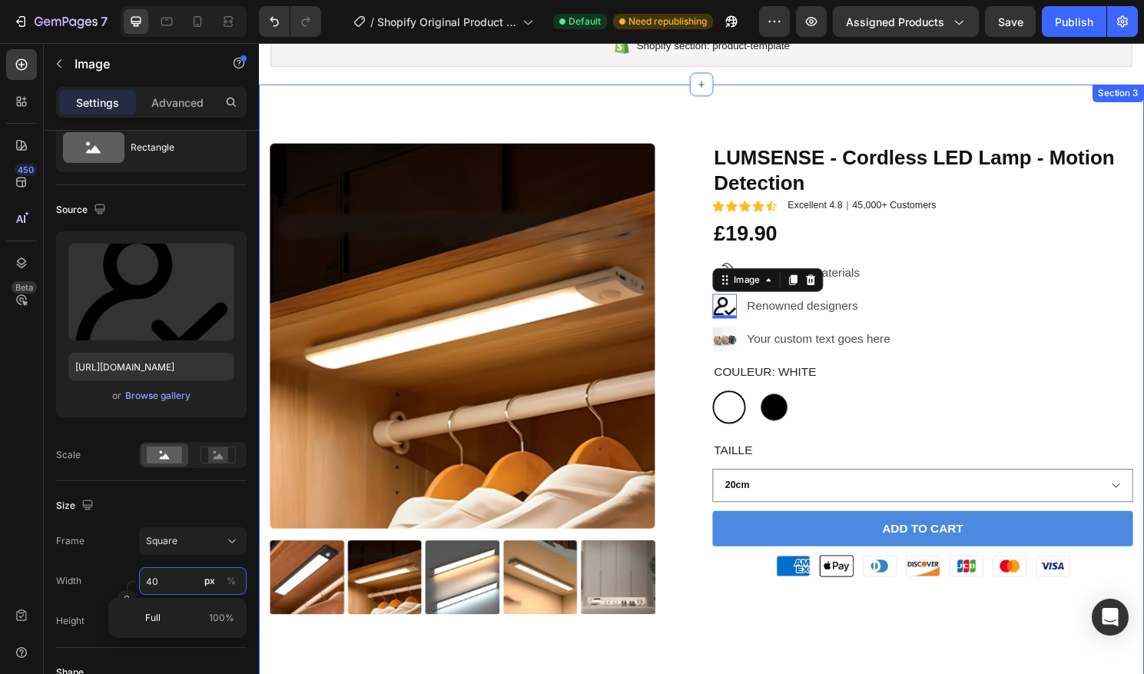
type input "0"
type input "20"
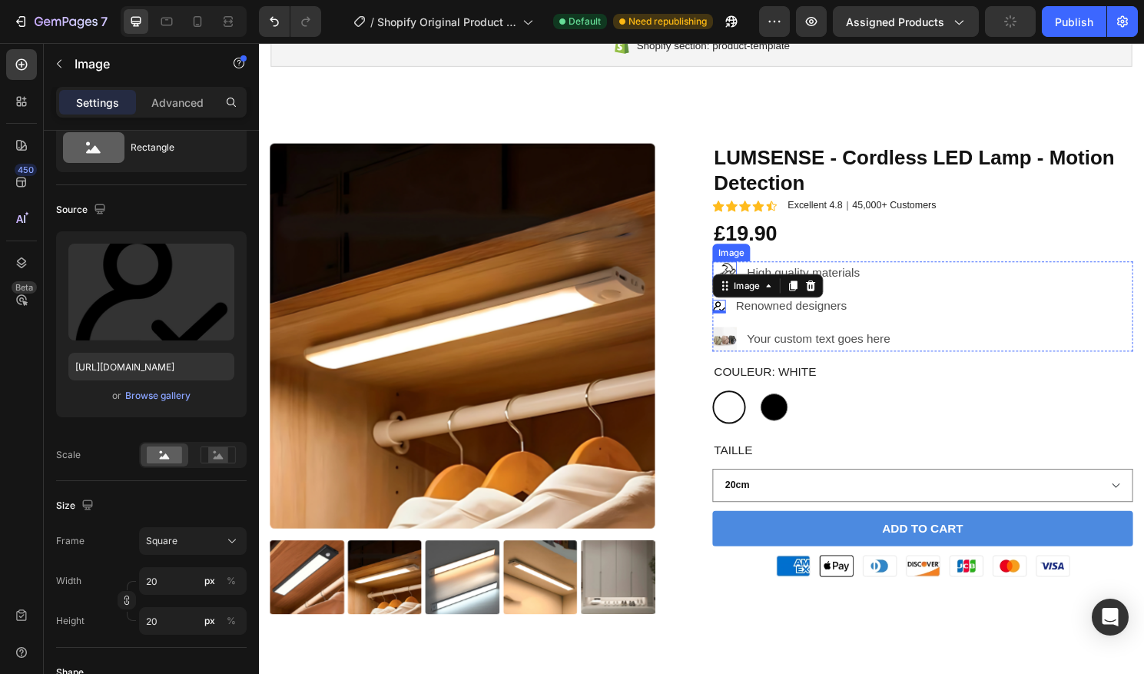
click at [751, 280] on img at bounding box center [743, 282] width 25 height 25
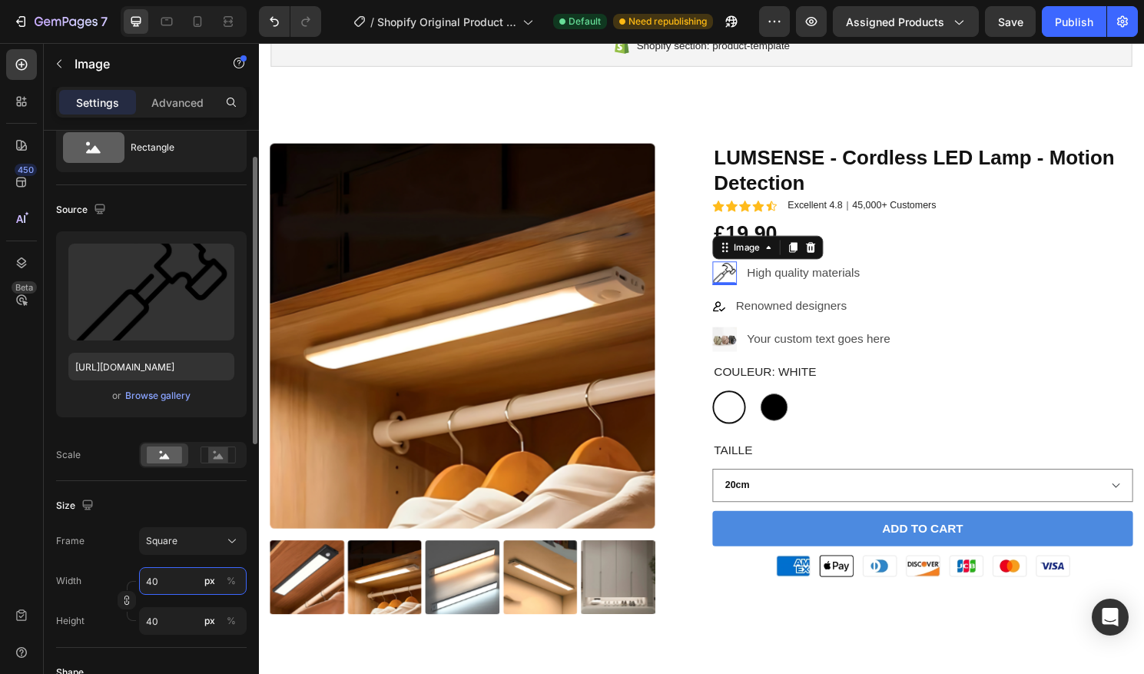
click at [153, 578] on input "40" at bounding box center [193, 581] width 108 height 28
click at [150, 578] on input "40" at bounding box center [193, 581] width 108 height 28
type input "0"
type input "20"
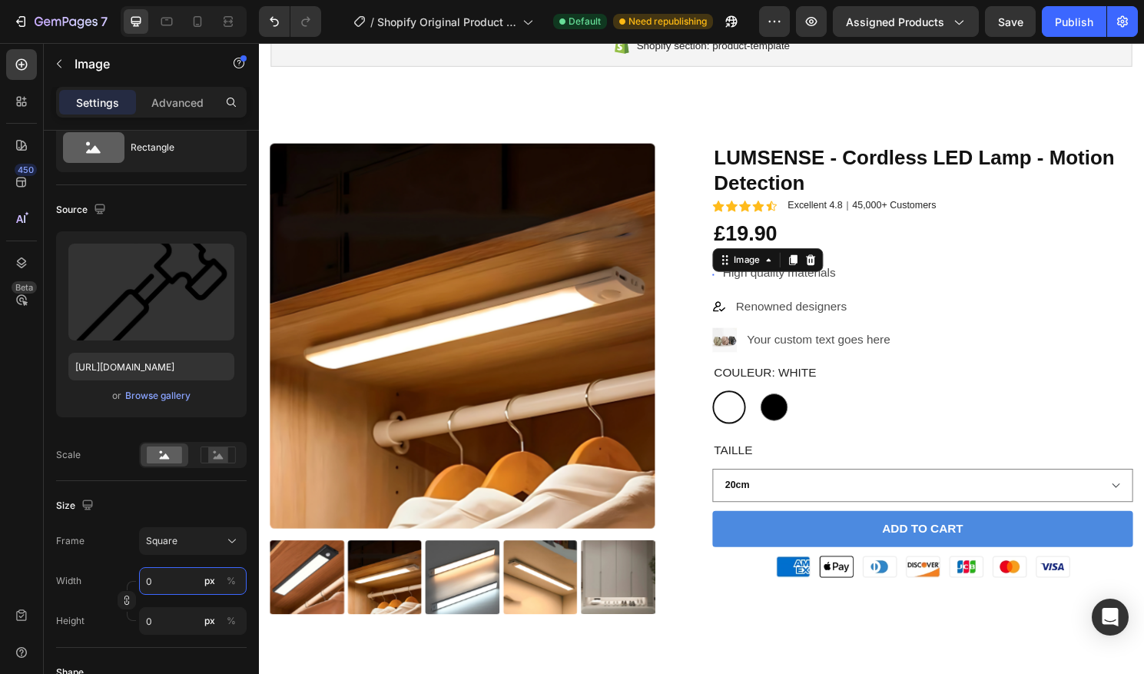
type input "20"
click at [815, 315] on p "Renowned designers" at bounding box center [839, 317] width 167 height 22
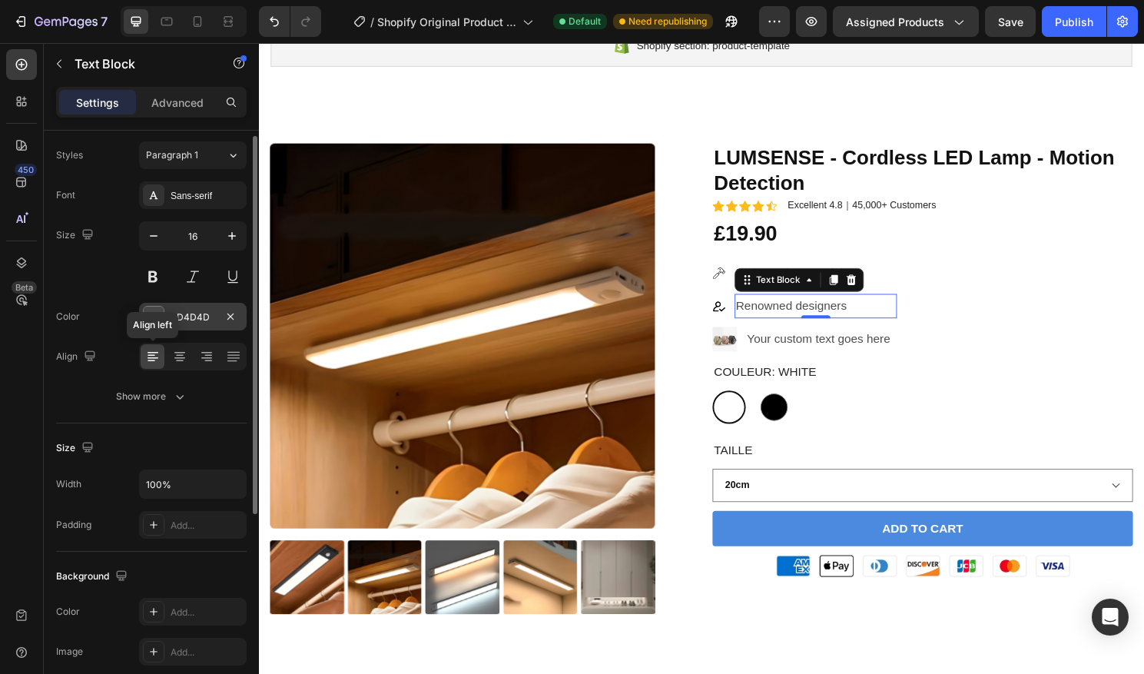
scroll to position [44, 0]
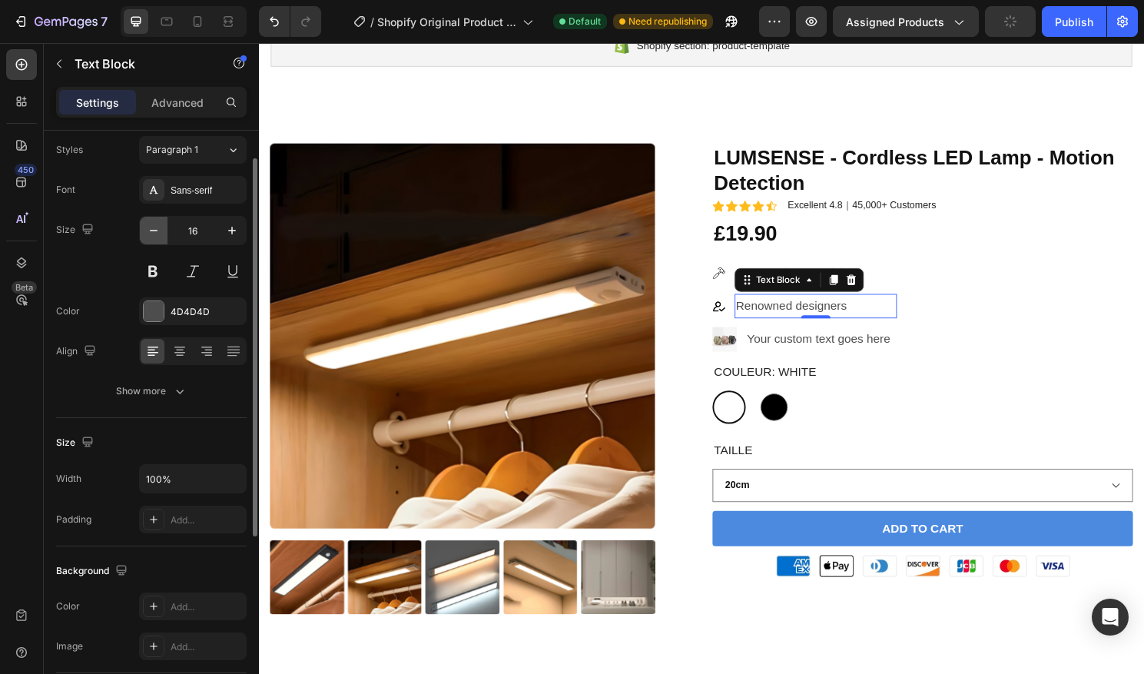
click at [152, 227] on icon "button" at bounding box center [153, 230] width 15 height 15
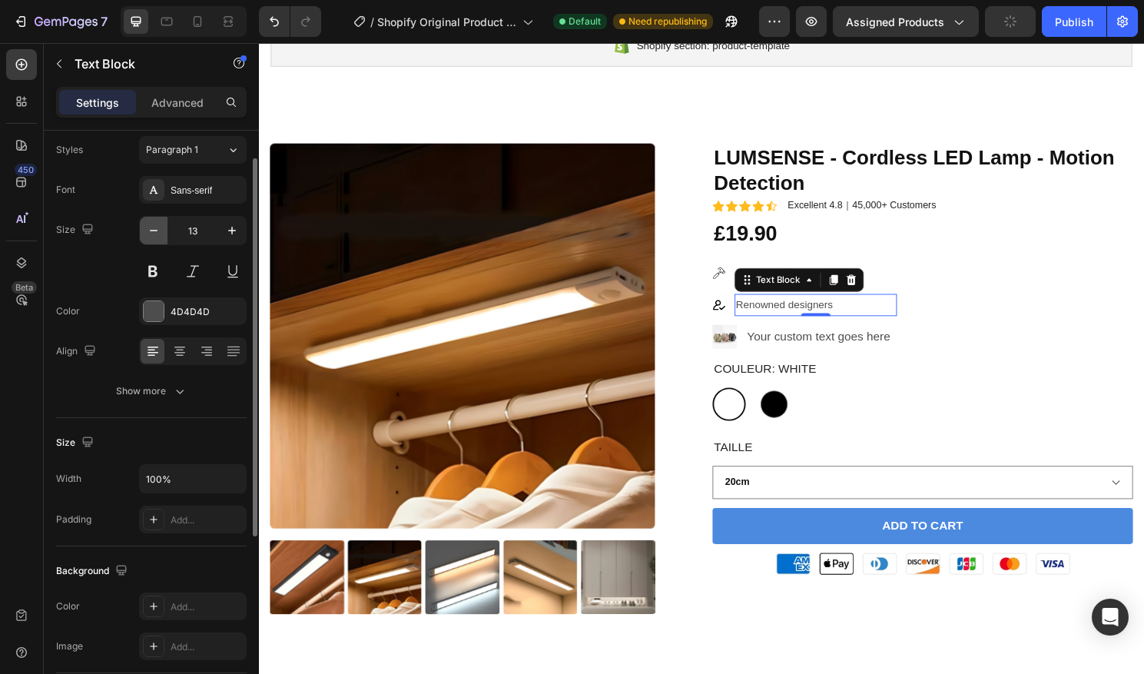
click at [152, 227] on icon "button" at bounding box center [153, 230] width 15 height 15
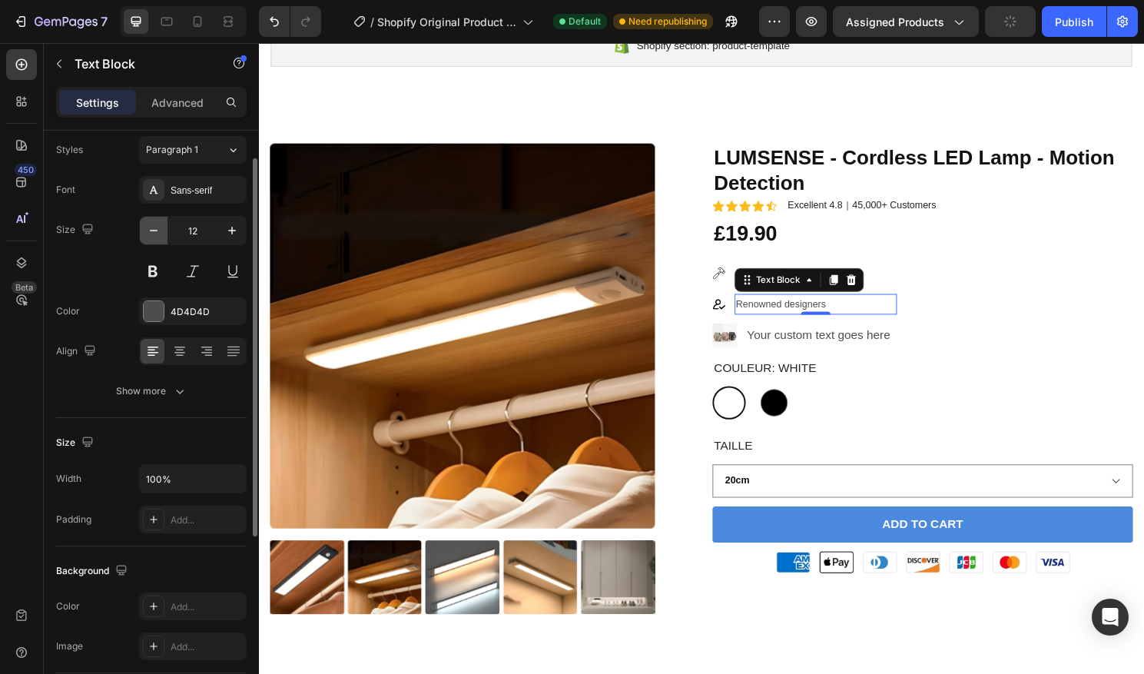
click at [152, 227] on icon "button" at bounding box center [153, 230] width 15 height 15
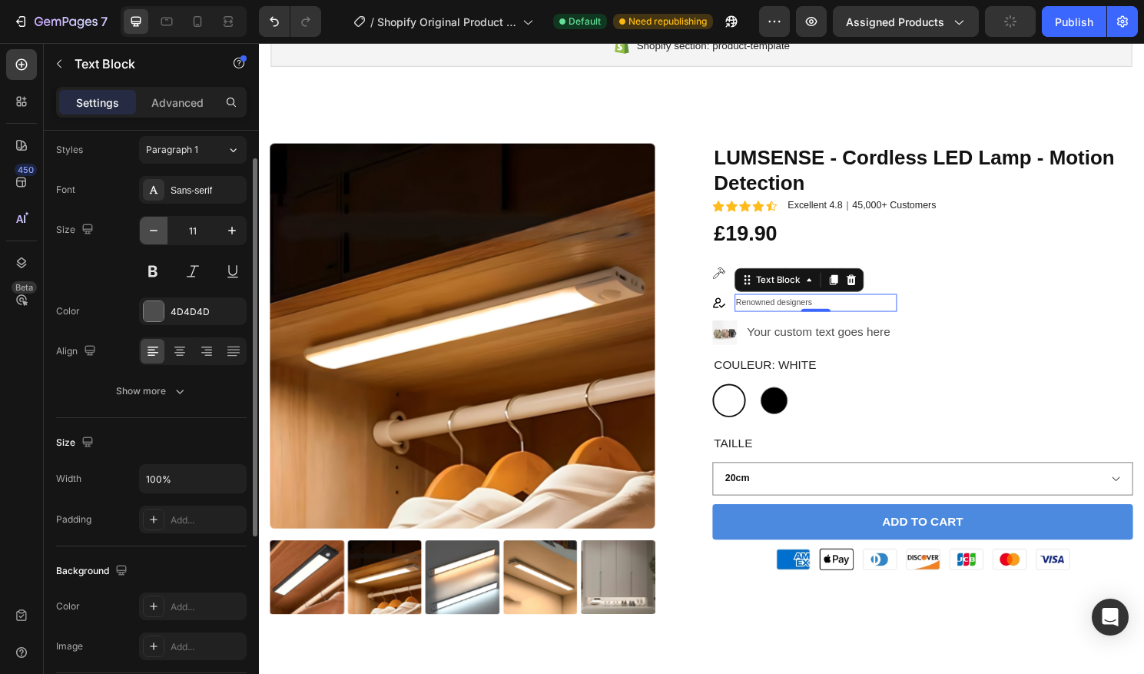
click at [152, 227] on icon "button" at bounding box center [153, 230] width 15 height 15
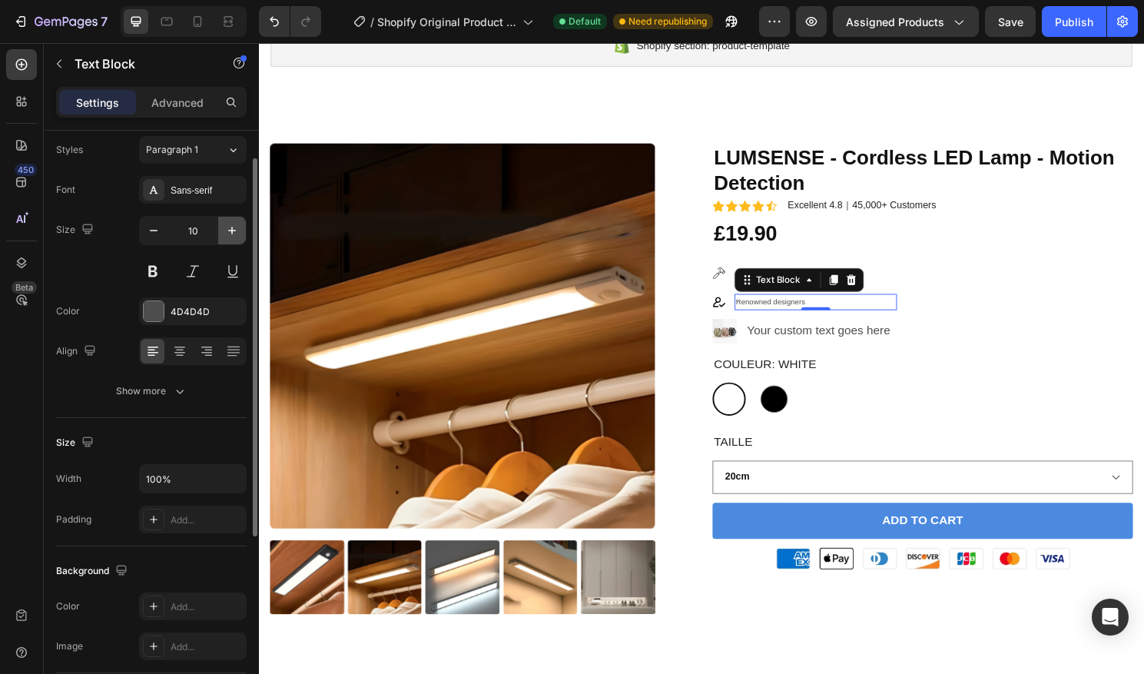
click at [230, 230] on icon "button" at bounding box center [231, 230] width 15 height 15
type input "11"
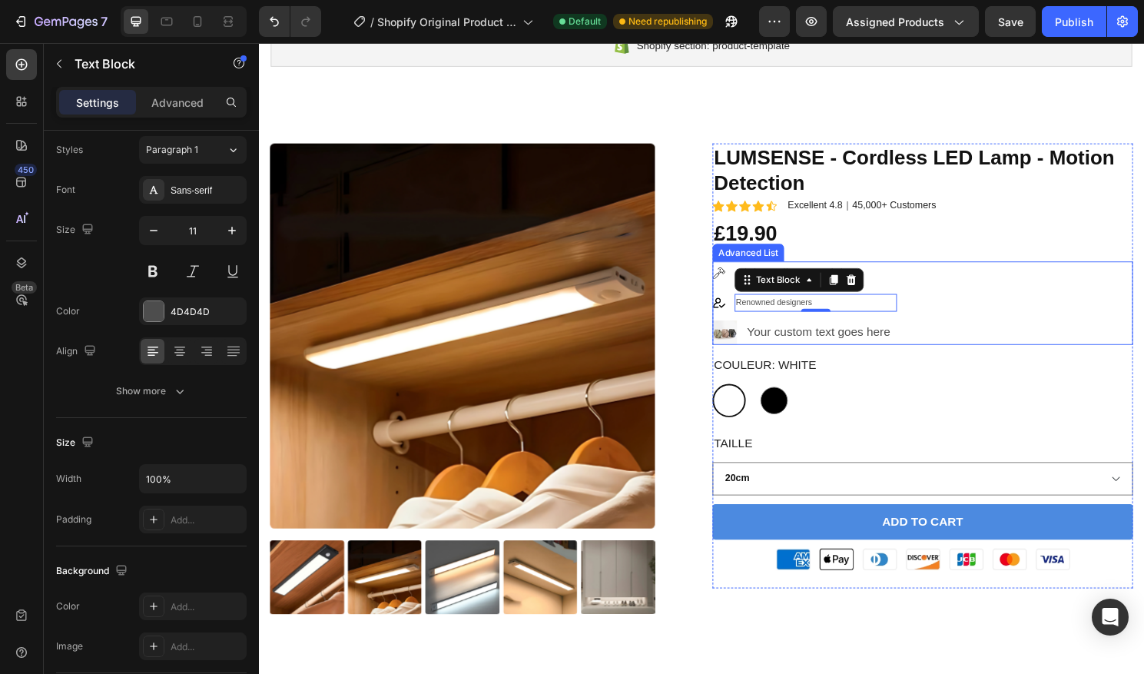
click at [956, 307] on div "Image High quality materials Text Block Image Renowned designers Text Block 0 I…" at bounding box center [950, 313] width 438 height 87
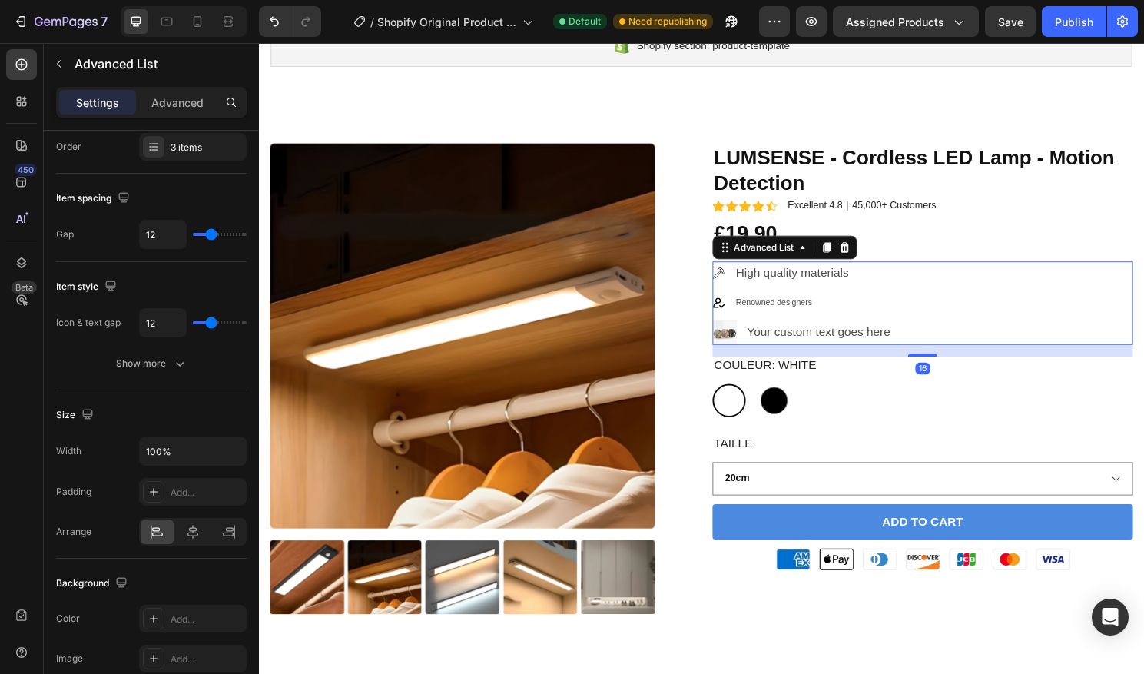
scroll to position [0, 0]
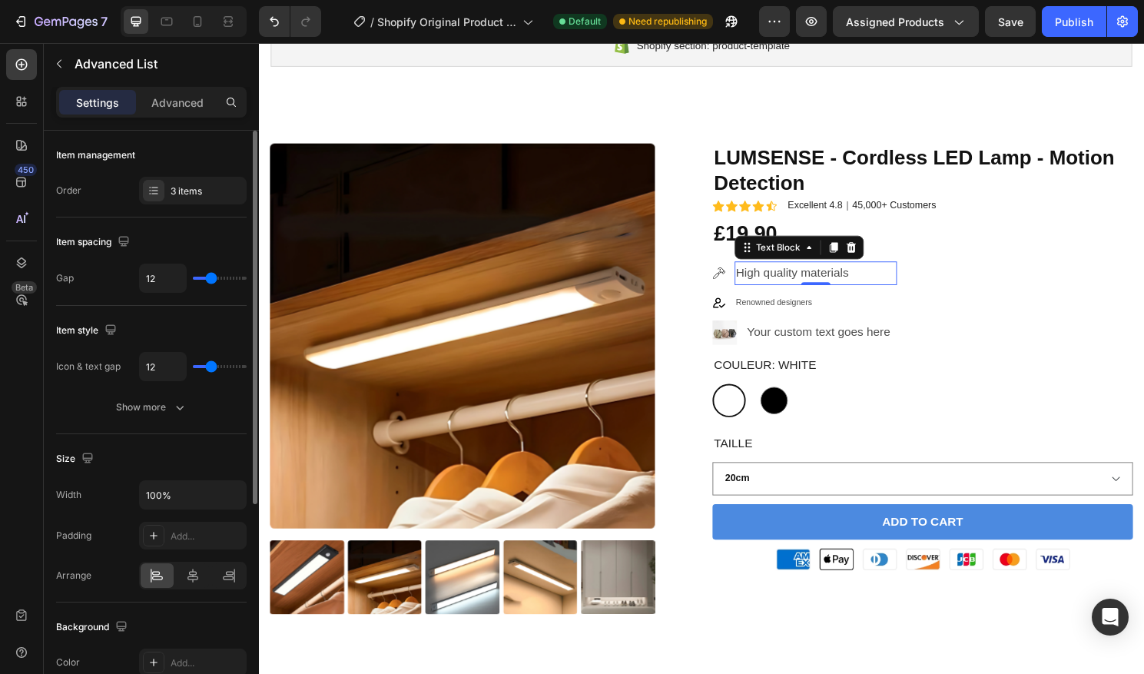
click at [841, 290] on div "High quality materials Text Block 0" at bounding box center [839, 282] width 170 height 25
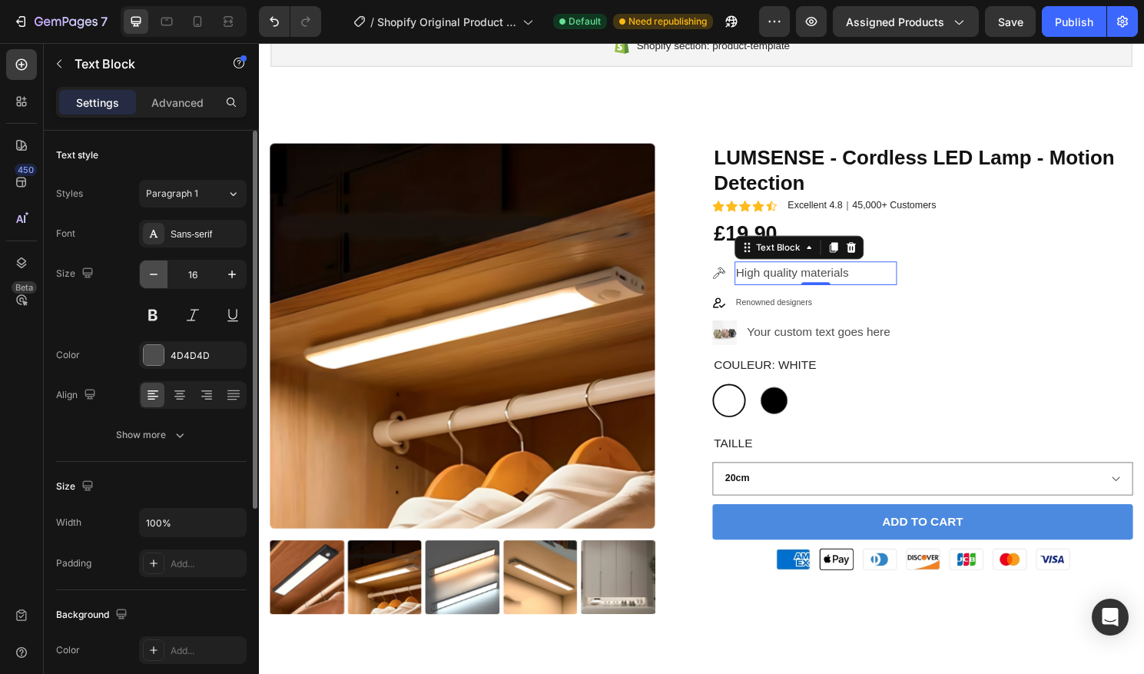
click at [160, 273] on icon "button" at bounding box center [153, 274] width 15 height 15
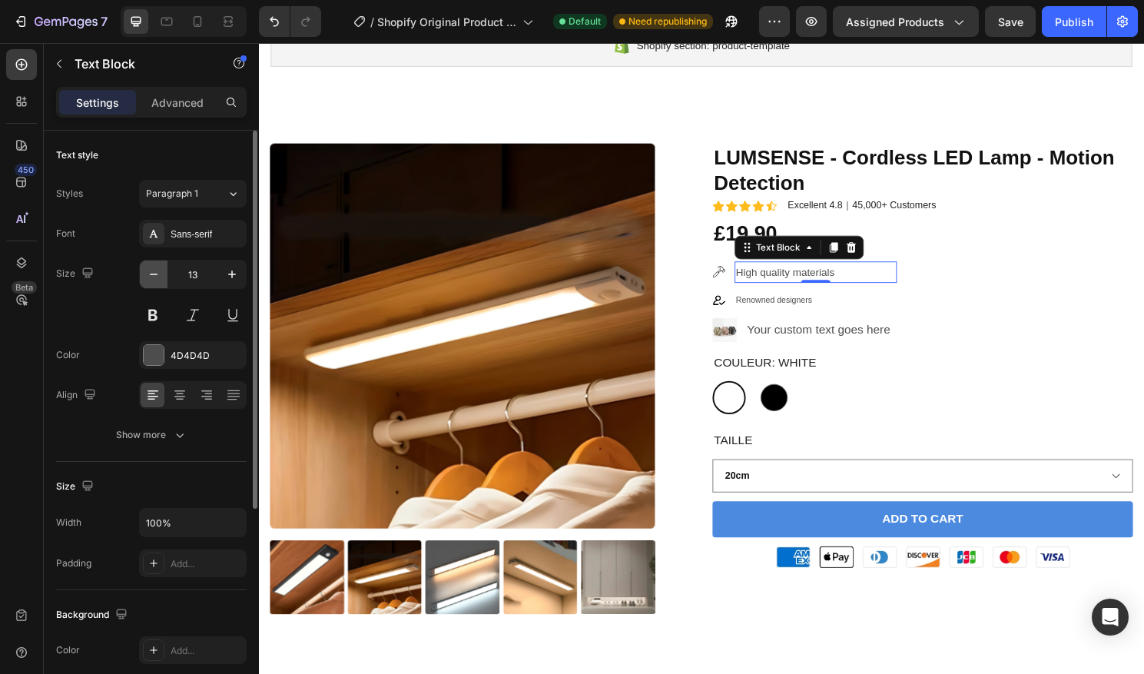
click at [160, 273] on icon "button" at bounding box center [153, 274] width 15 height 15
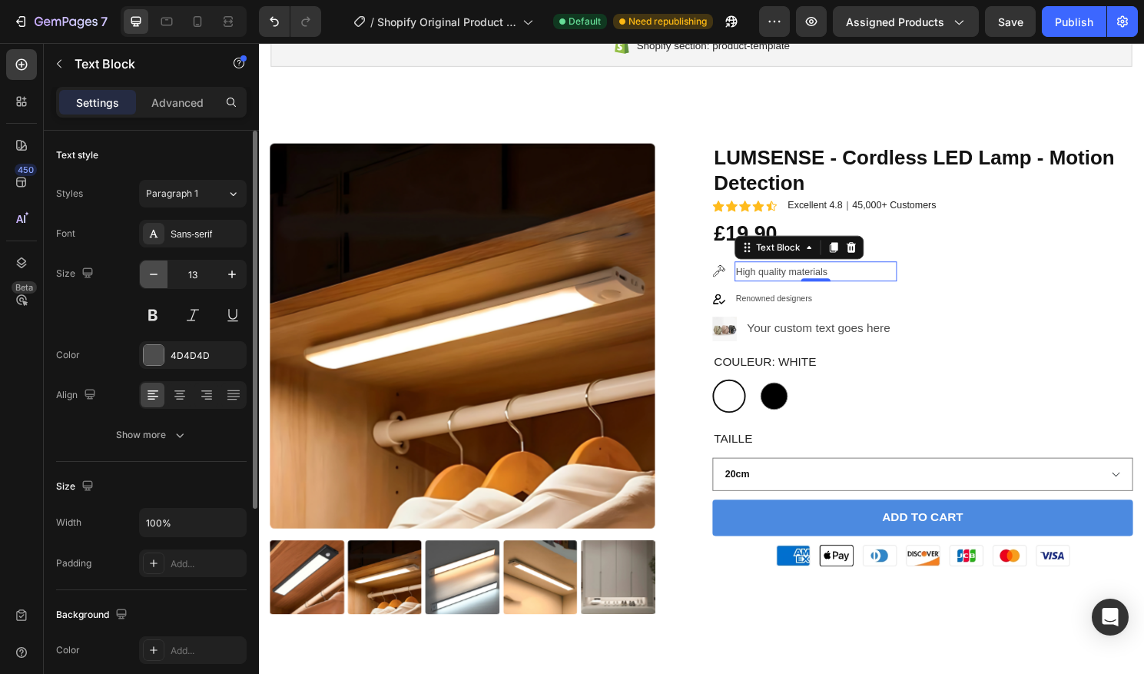
click at [160, 273] on icon "button" at bounding box center [153, 274] width 15 height 15
type input "11"
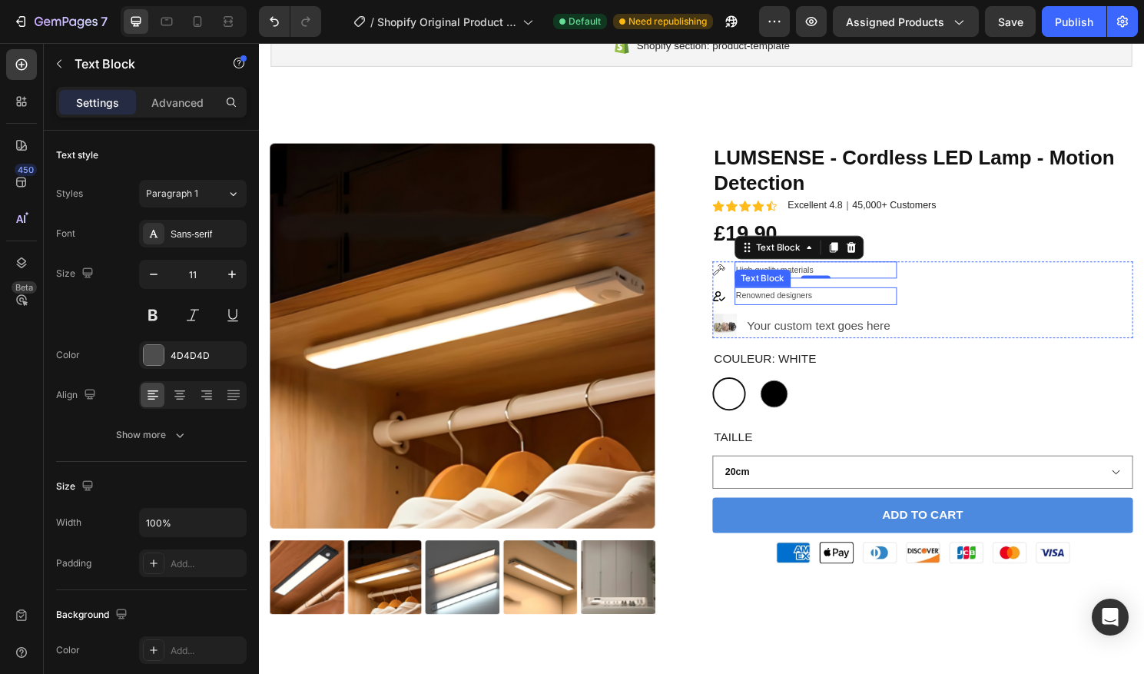
click at [799, 303] on p "Renowned designers" at bounding box center [839, 306] width 167 height 15
click at [917, 283] on p "High quality materials" at bounding box center [839, 279] width 167 height 15
click at [894, 307] on p "Renowned designers" at bounding box center [839, 306] width 167 height 15
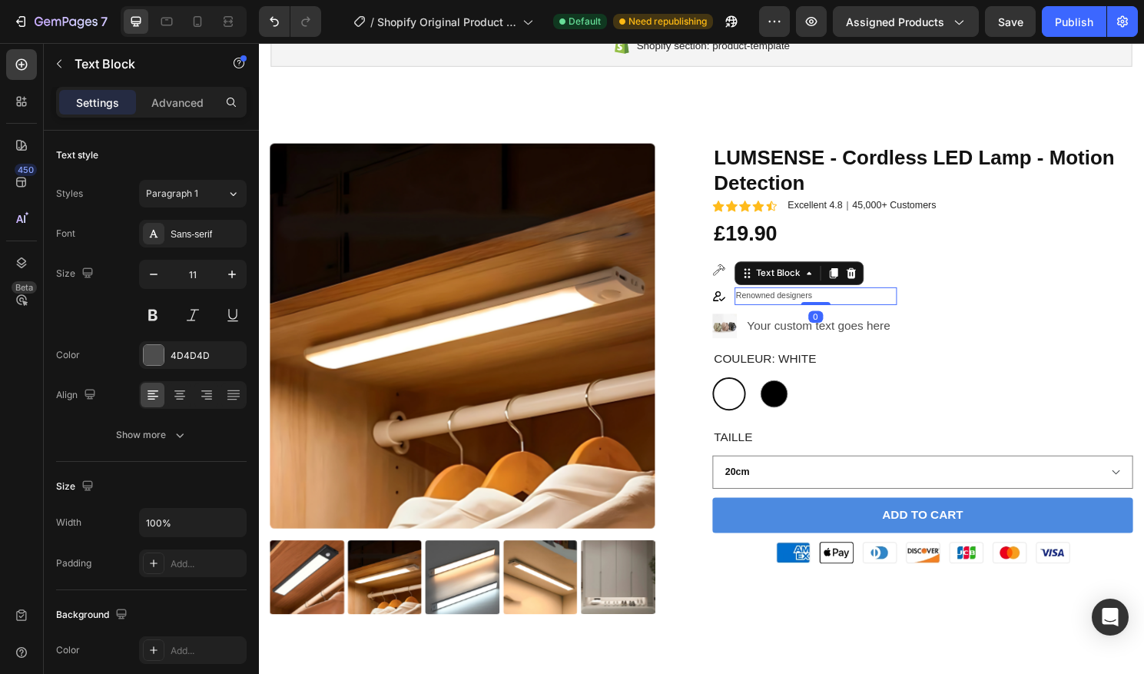
drag, startPoint x: 844, startPoint y: 314, endPoint x: 844, endPoint y: 304, distance: 10.0
click at [844, 304] on div "Renowned designers Text Block 0" at bounding box center [839, 306] width 170 height 18
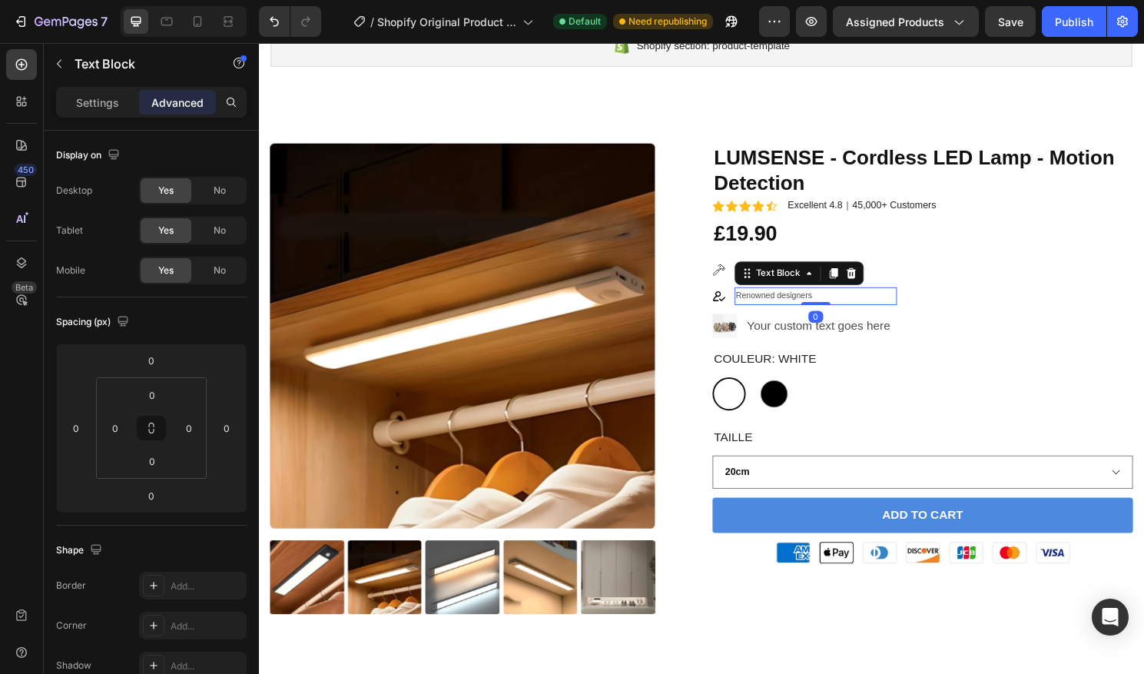
scroll to position [151, 0]
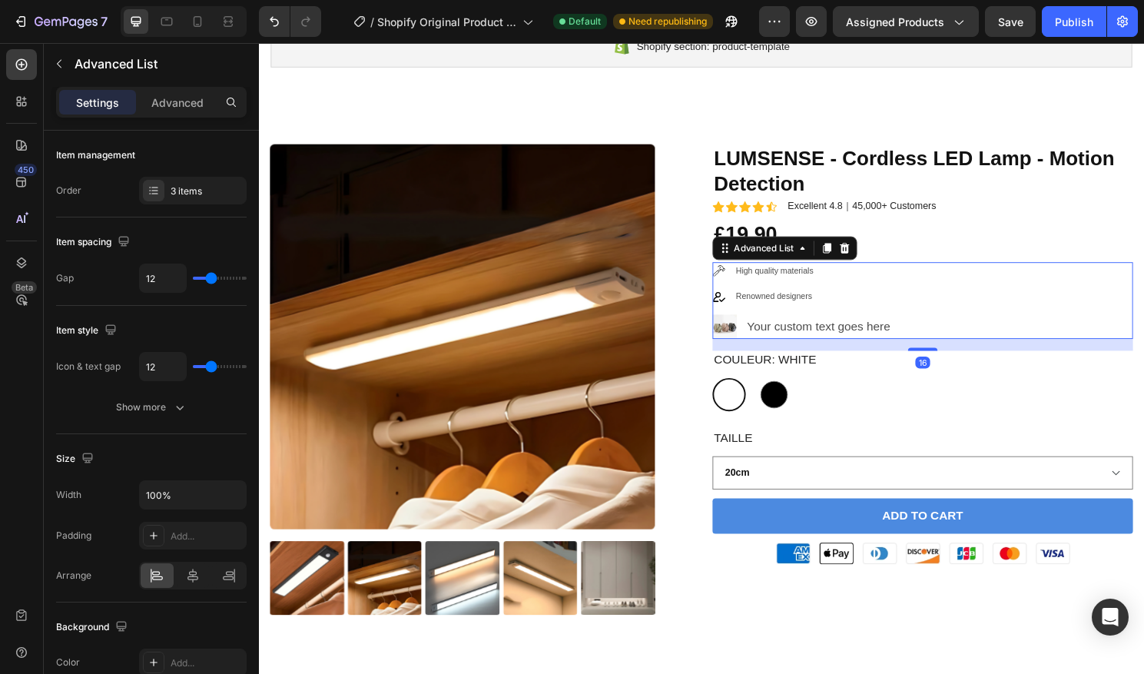
click at [908, 291] on ul "Image High quality materials Text Block Image Renowned designers Text Block Ima…" at bounding box center [827, 311] width 192 height 80
click at [847, 280] on p "High quality materials" at bounding box center [839, 280] width 167 height 15
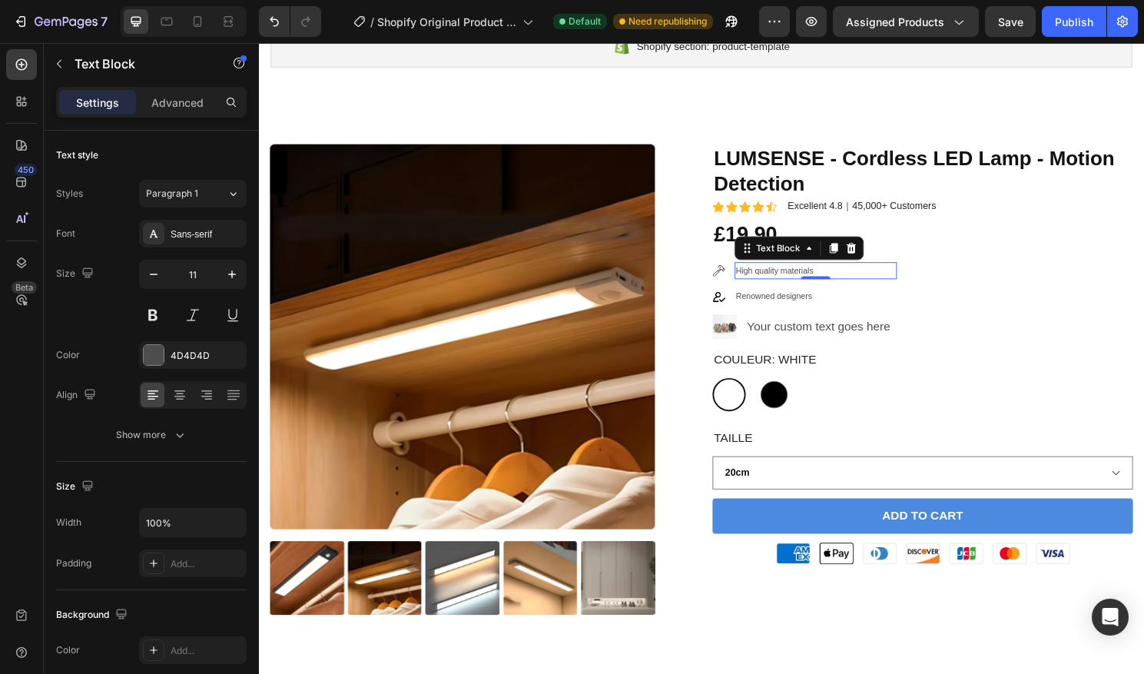
scroll to position [154, 0]
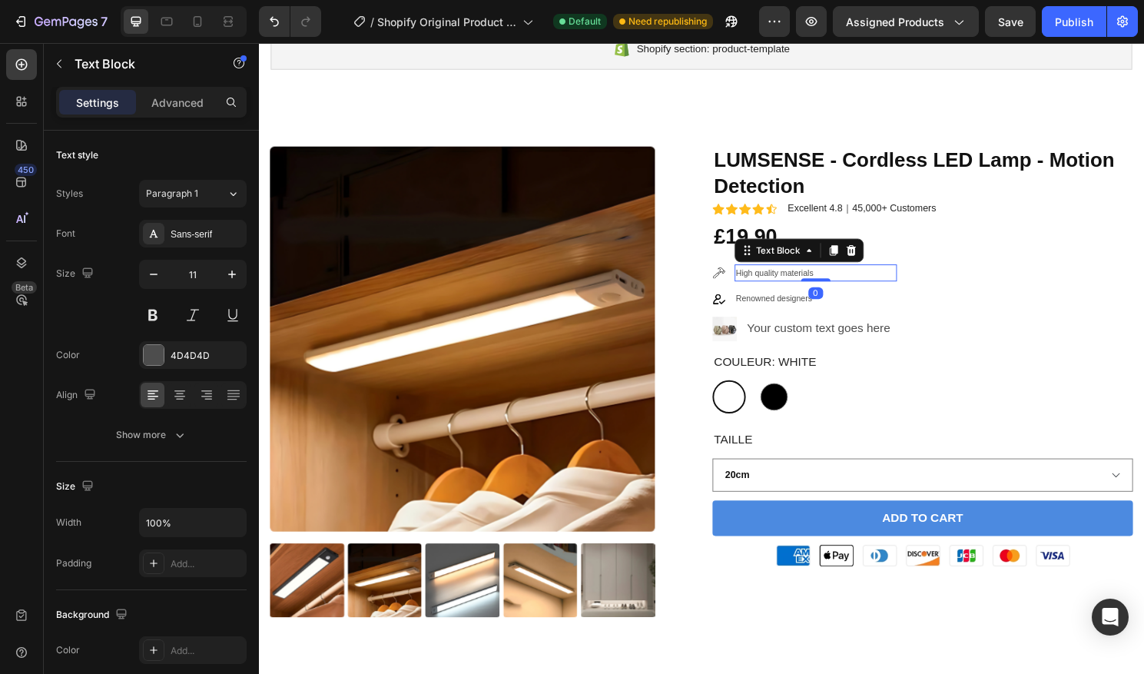
drag, startPoint x: 842, startPoint y: 286, endPoint x: 843, endPoint y: 273, distance: 13.1
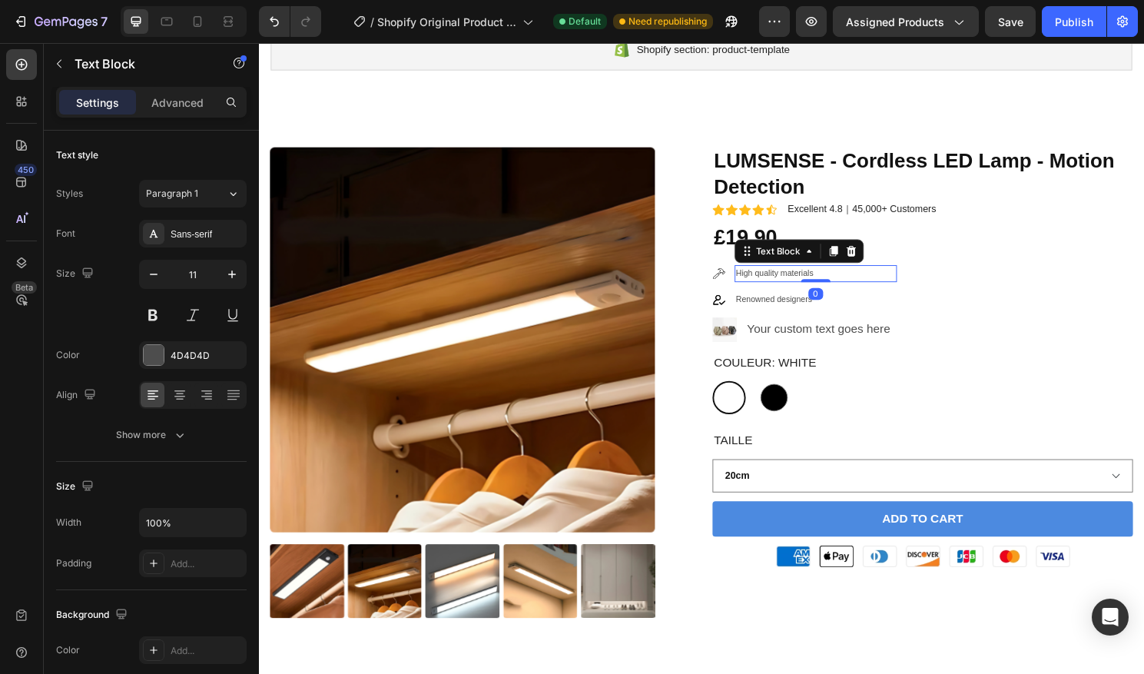
click at [843, 273] on div "LUMSENSE - Cordless LED Lamp - Motion Detection Product Title Icon Icon Icon Ic…" at bounding box center [950, 379] width 438 height 456
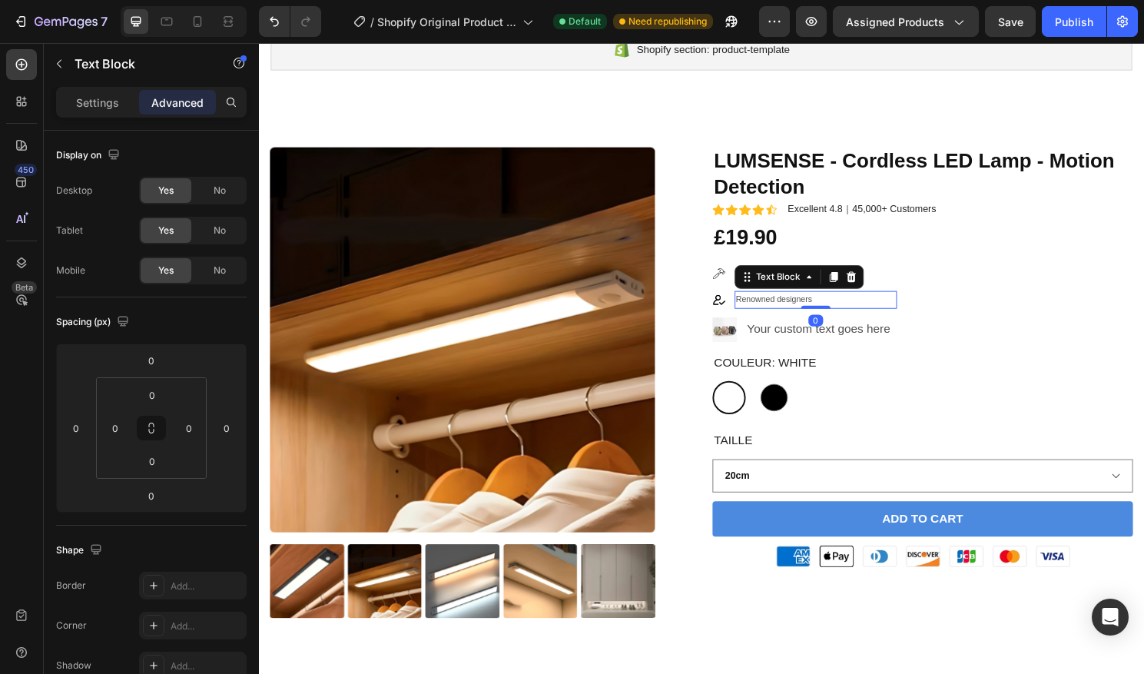
click at [804, 304] on p "Renowned designers" at bounding box center [839, 310] width 167 height 15
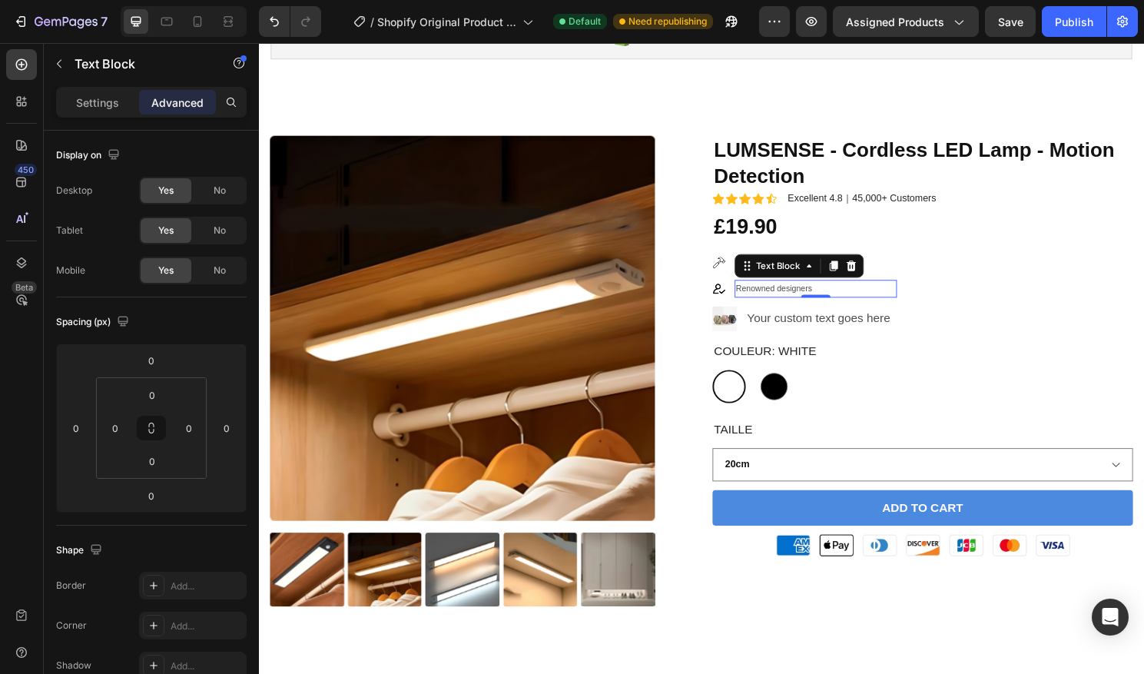
drag, startPoint x: 844, startPoint y: 319, endPoint x: 874, endPoint y: 316, distance: 30.9
click at [844, 308] on div "Renowned designers Text Block 0" at bounding box center [839, 299] width 170 height 18
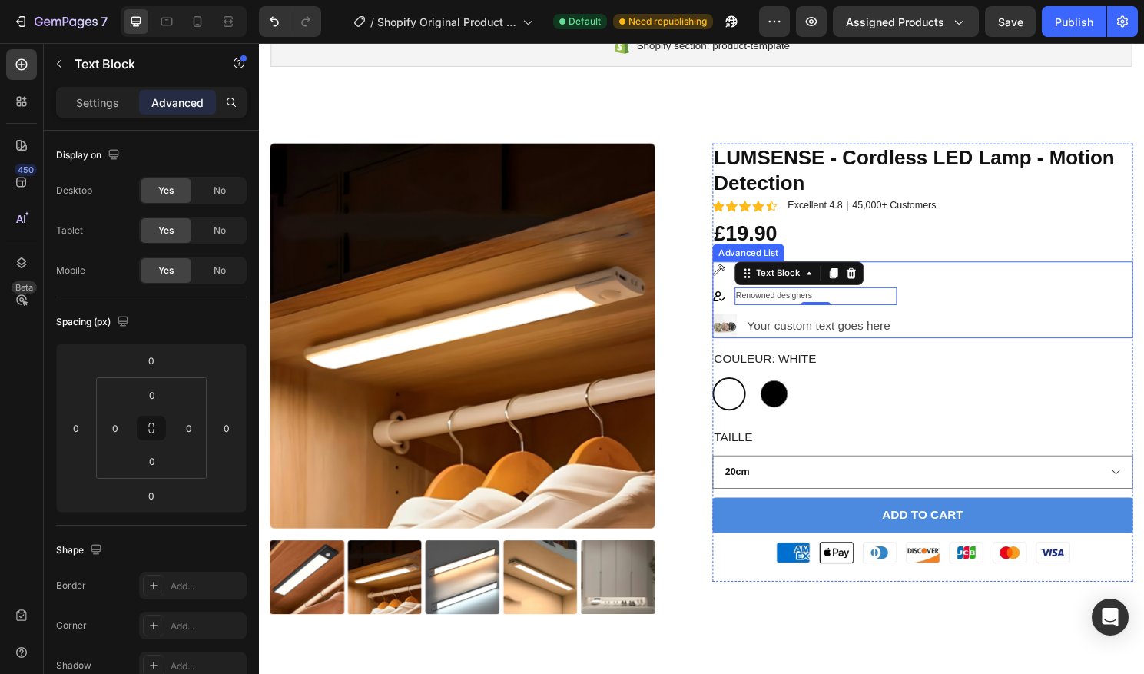
click at [942, 328] on div "Image High quality materials Text Block Image Renowned designers Text Block 0 I…" at bounding box center [950, 310] width 438 height 80
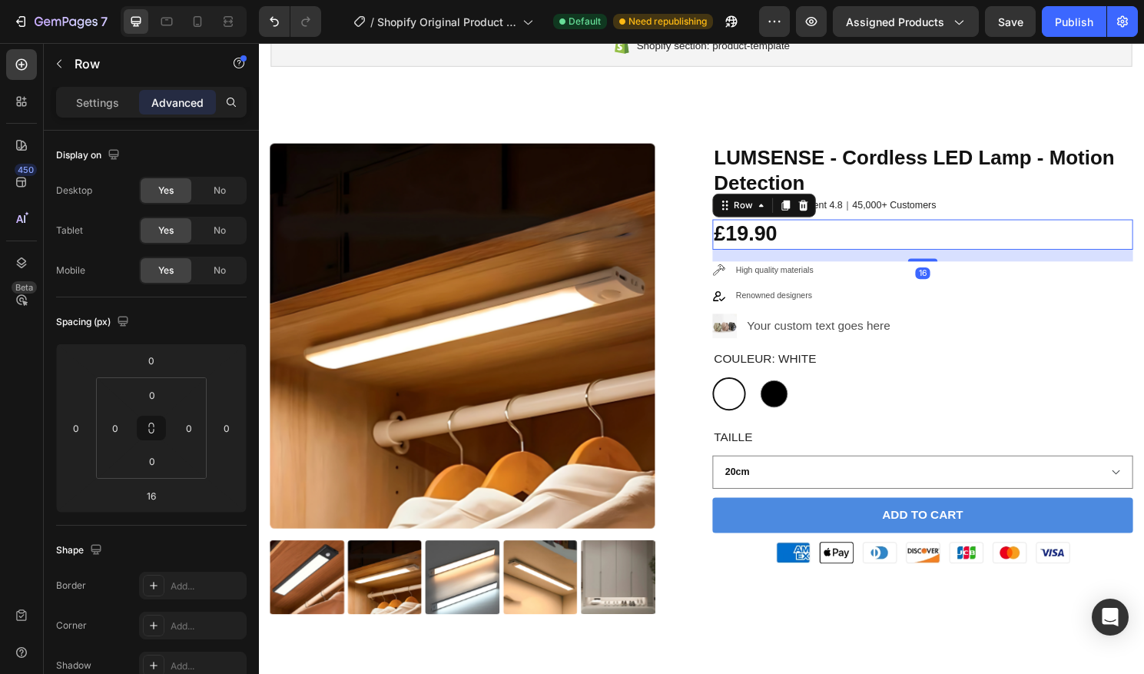
click at [992, 254] on div "£19.90 Product Price Product Price Row 16" at bounding box center [950, 242] width 438 height 31
click at [747, 331] on img at bounding box center [743, 337] width 25 height 25
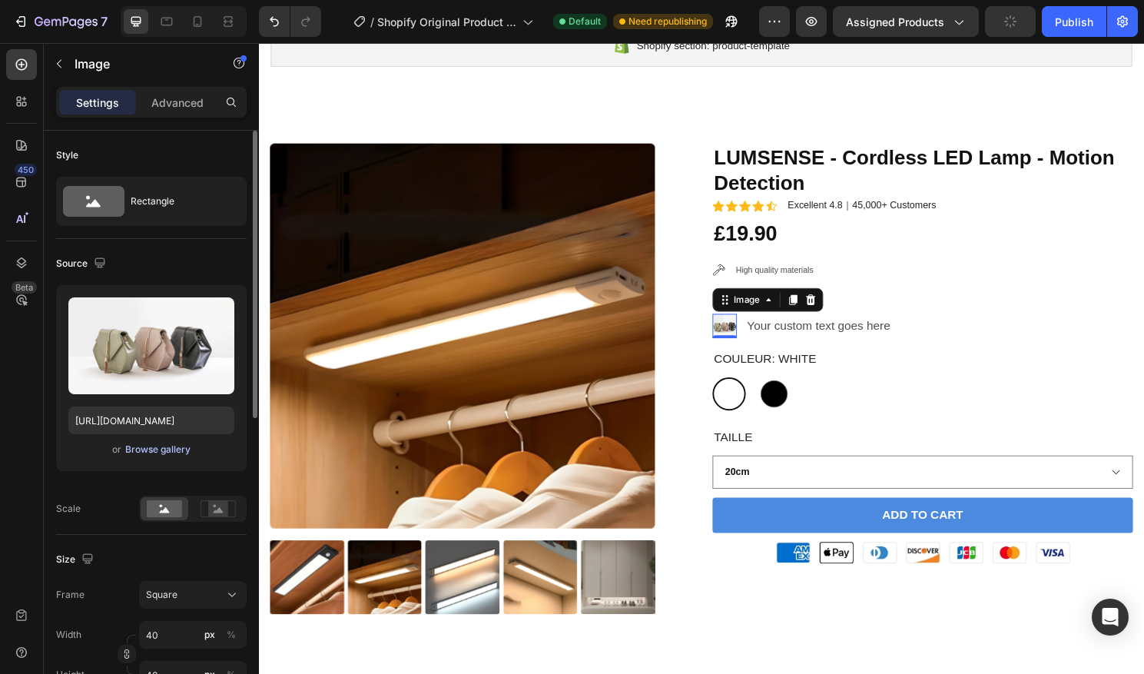
click at [158, 452] on div "Browse gallery" at bounding box center [157, 450] width 65 height 14
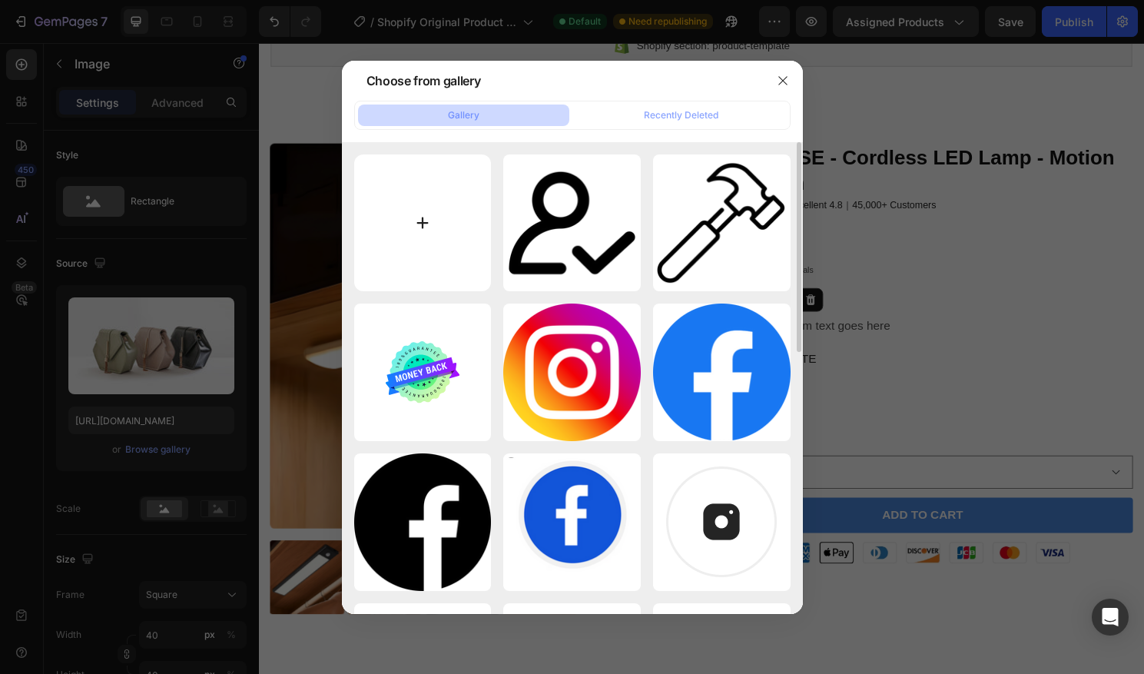
type input "C:\fakepath\boite.png"
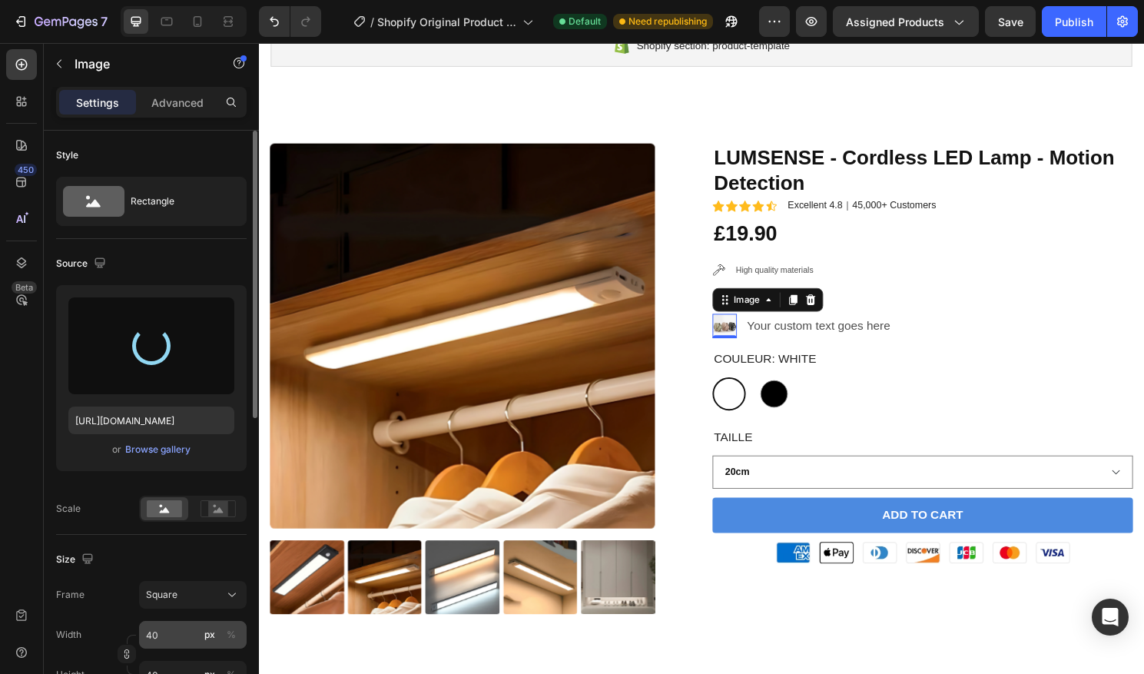
type input "https://cdn.shopify.com/s/files/1/0670/7760/3493/files/gempages_581389846103196…"
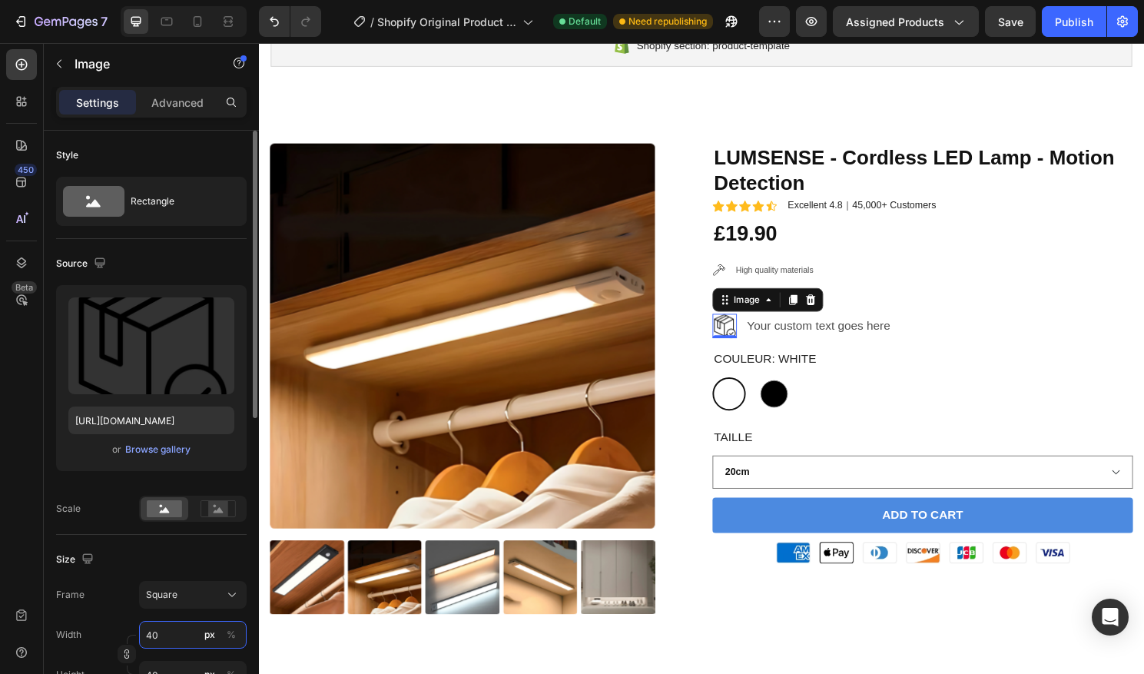
click at [151, 631] on input "40" at bounding box center [193, 635] width 108 height 28
type input "20"
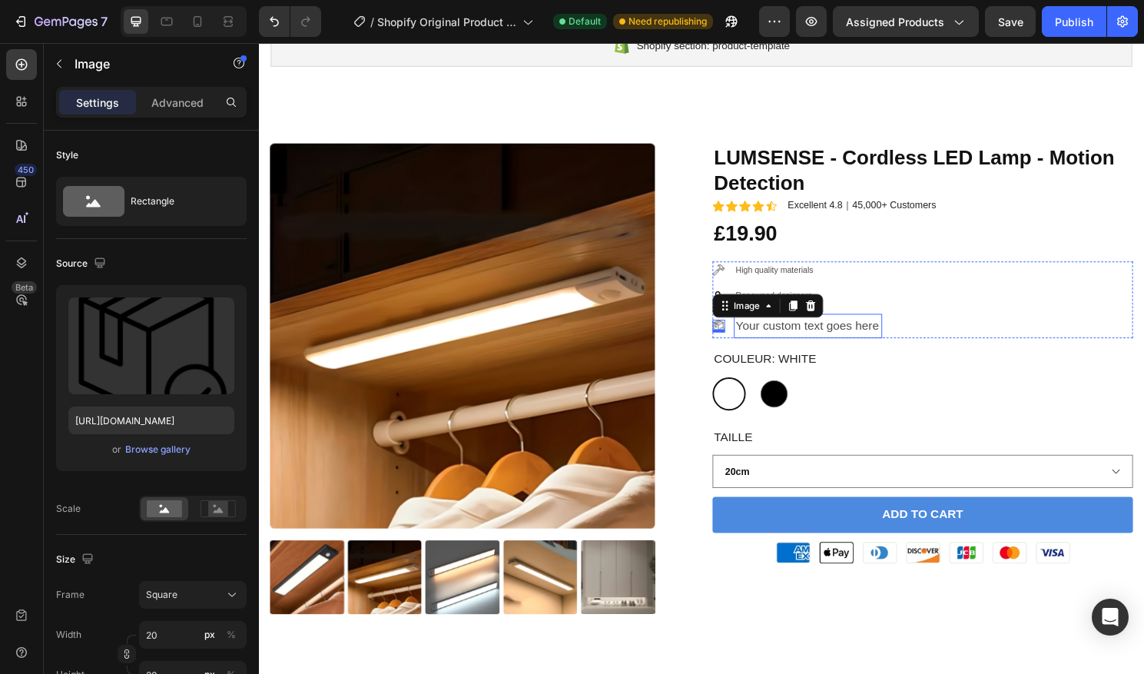
click at [852, 333] on div "Your custom text goes here" at bounding box center [831, 337] width 154 height 25
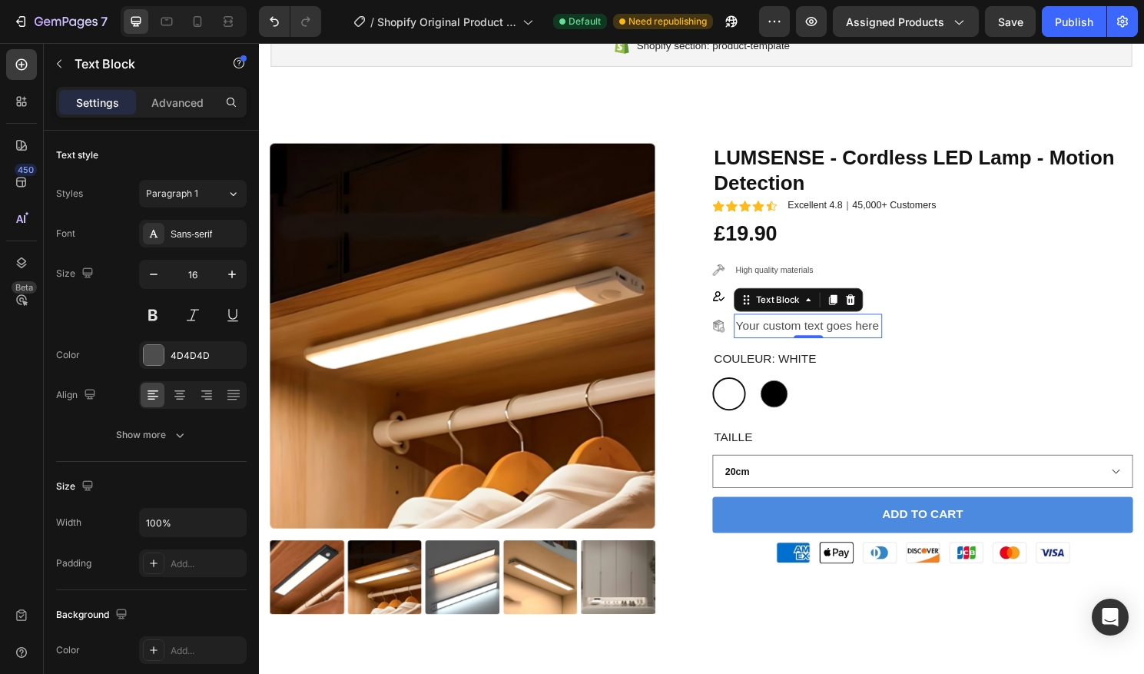
click at [882, 335] on div "Your custom text goes here" at bounding box center [831, 337] width 154 height 25
drag, startPoint x: 904, startPoint y: 340, endPoint x: 759, endPoint y: 341, distance: 145.2
click at [759, 341] on p "Your custom text goes here" at bounding box center [830, 338] width 151 height 22
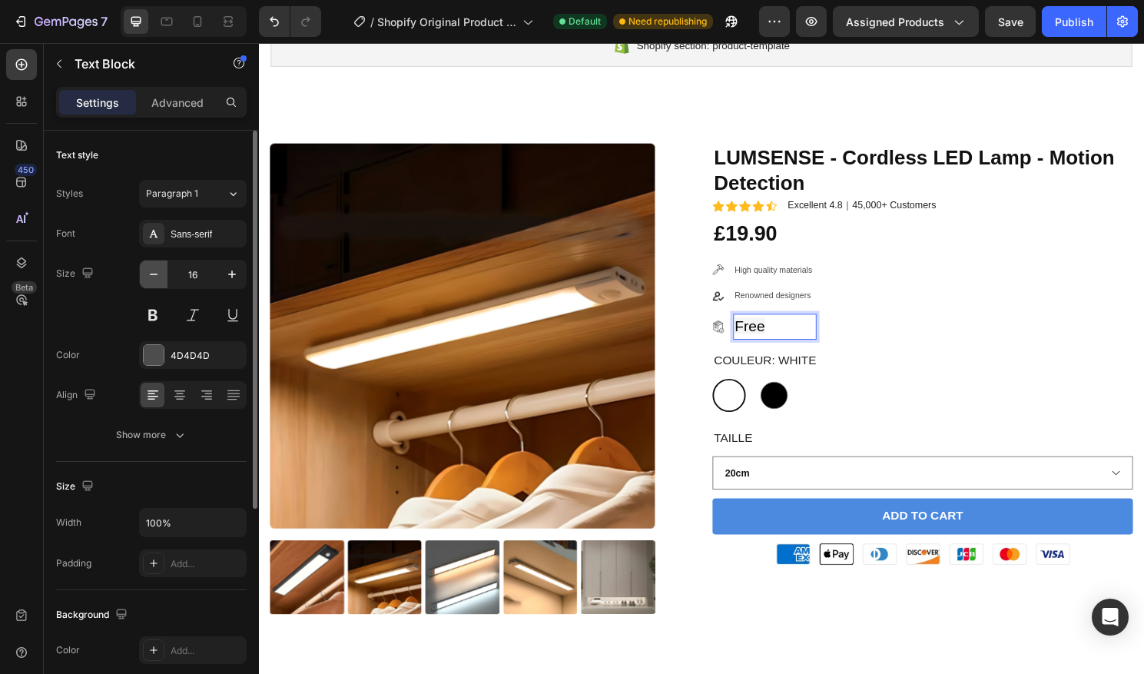
click at [161, 276] on icon "button" at bounding box center [153, 274] width 15 height 15
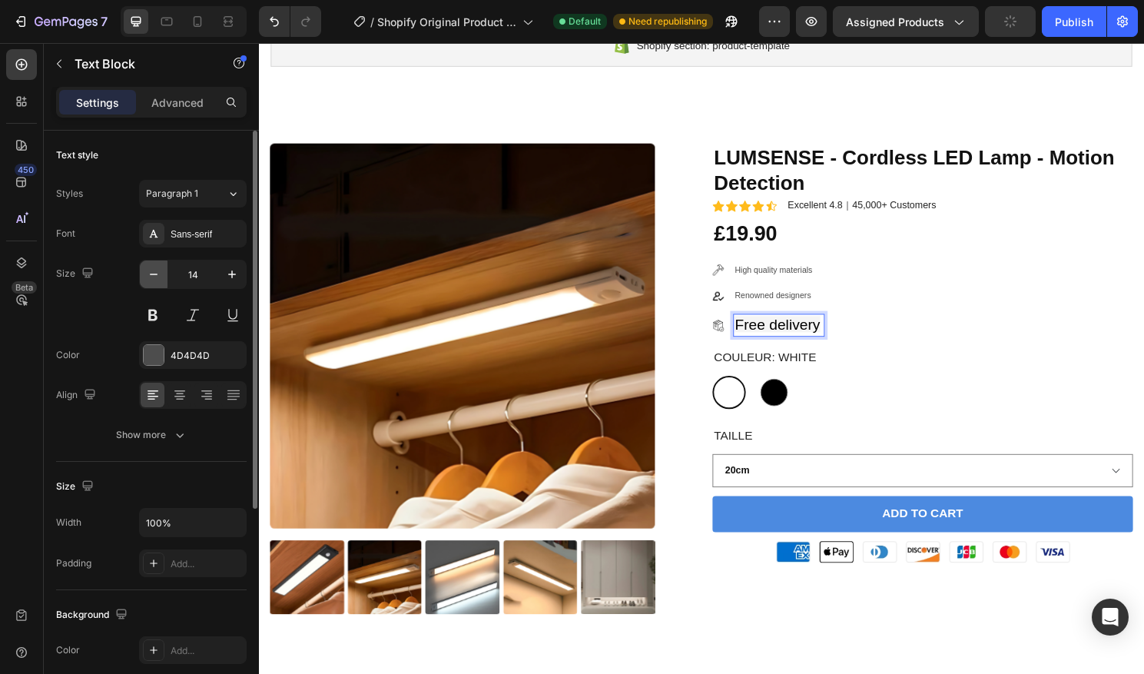
click at [151, 272] on icon "button" at bounding box center [153, 274] width 15 height 15
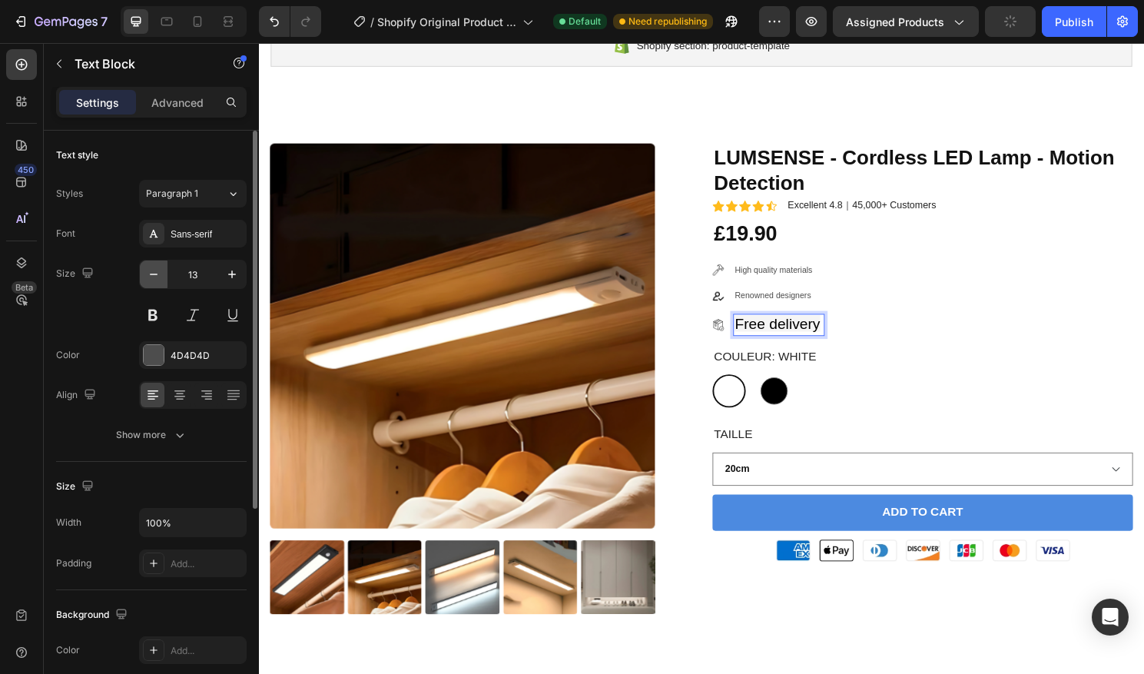
click at [151, 272] on icon "button" at bounding box center [153, 274] width 15 height 15
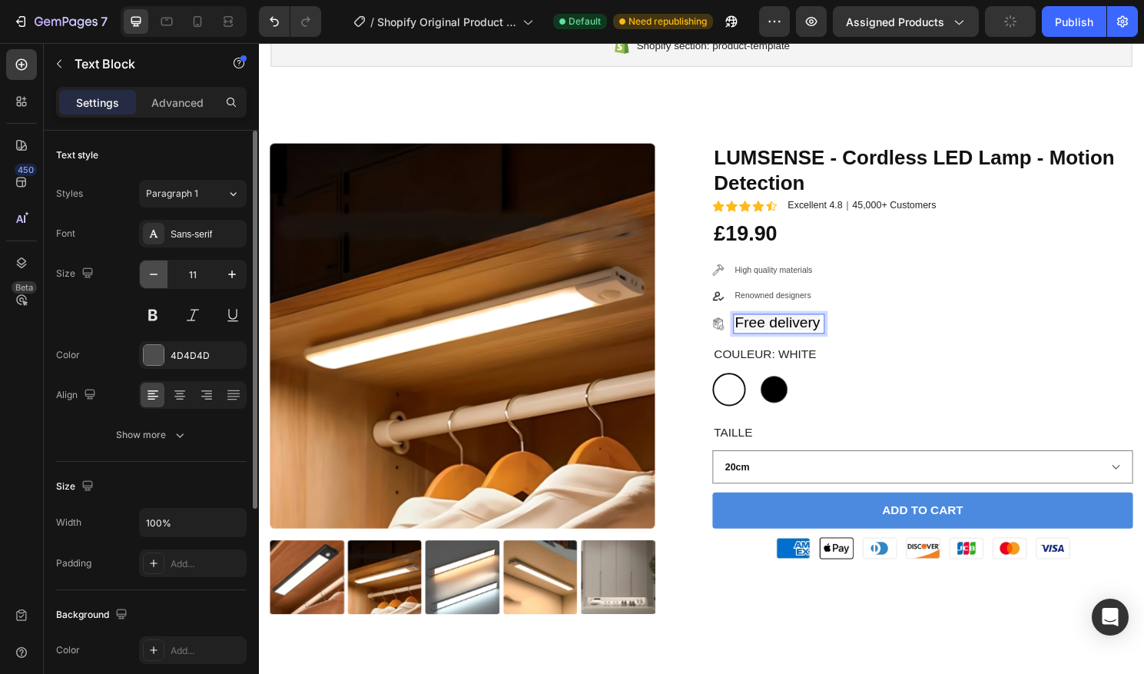
click at [151, 272] on icon "button" at bounding box center [153, 274] width 15 height 15
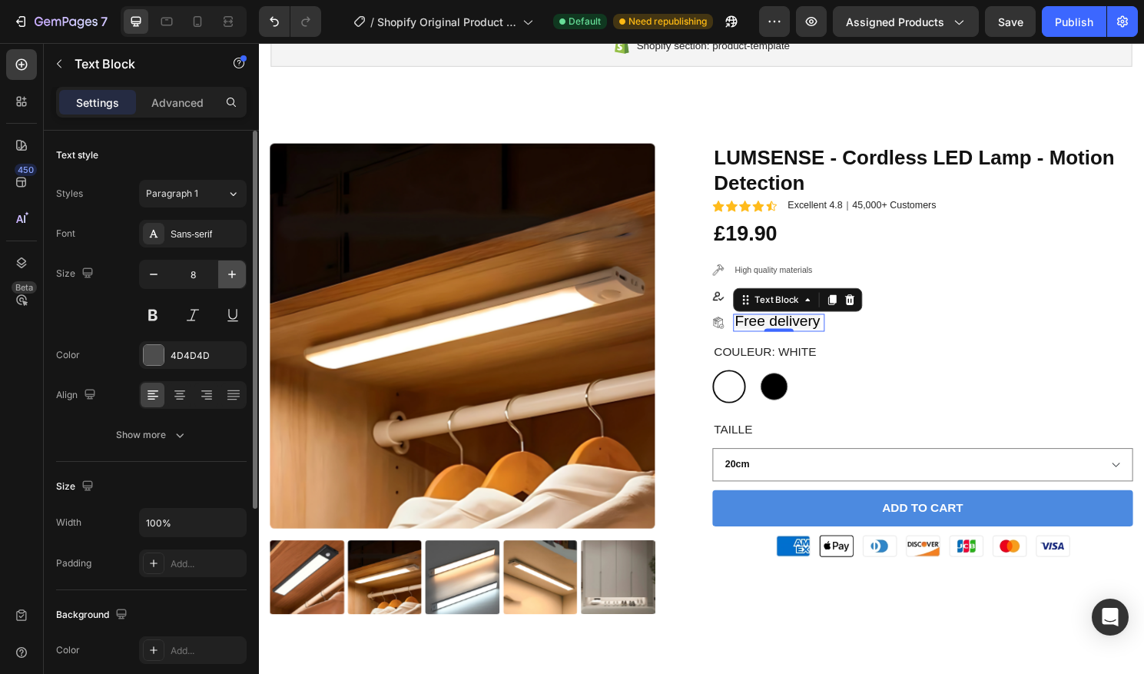
click at [227, 267] on icon "button" at bounding box center [231, 274] width 15 height 15
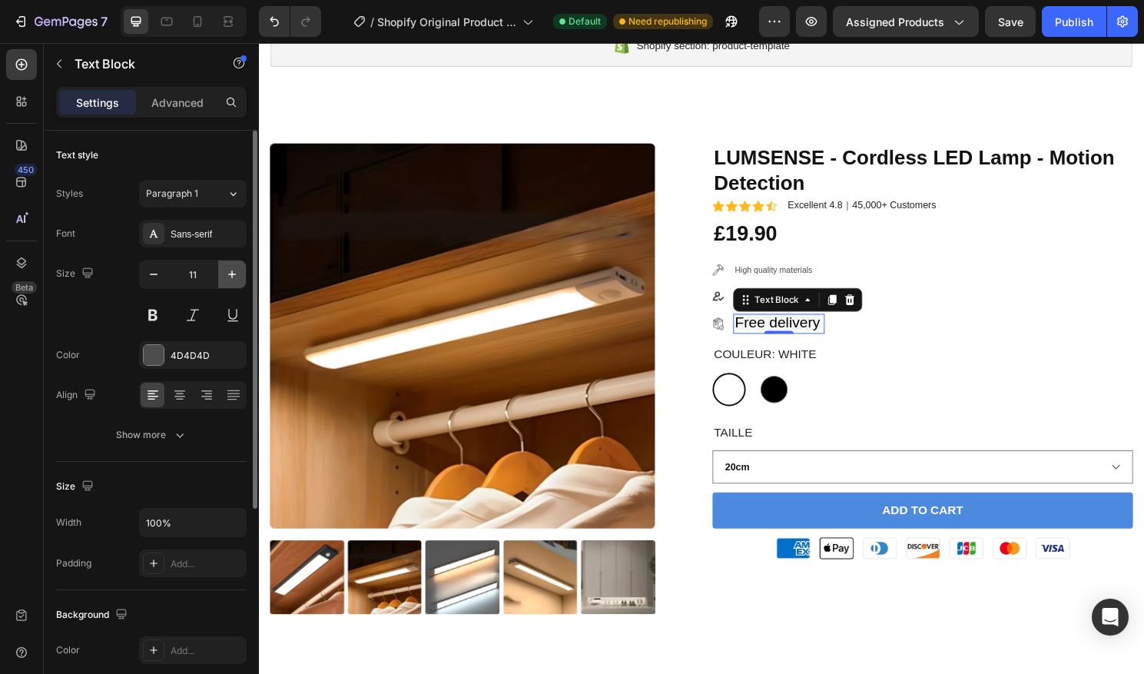
click at [227, 267] on icon "button" at bounding box center [231, 274] width 15 height 15
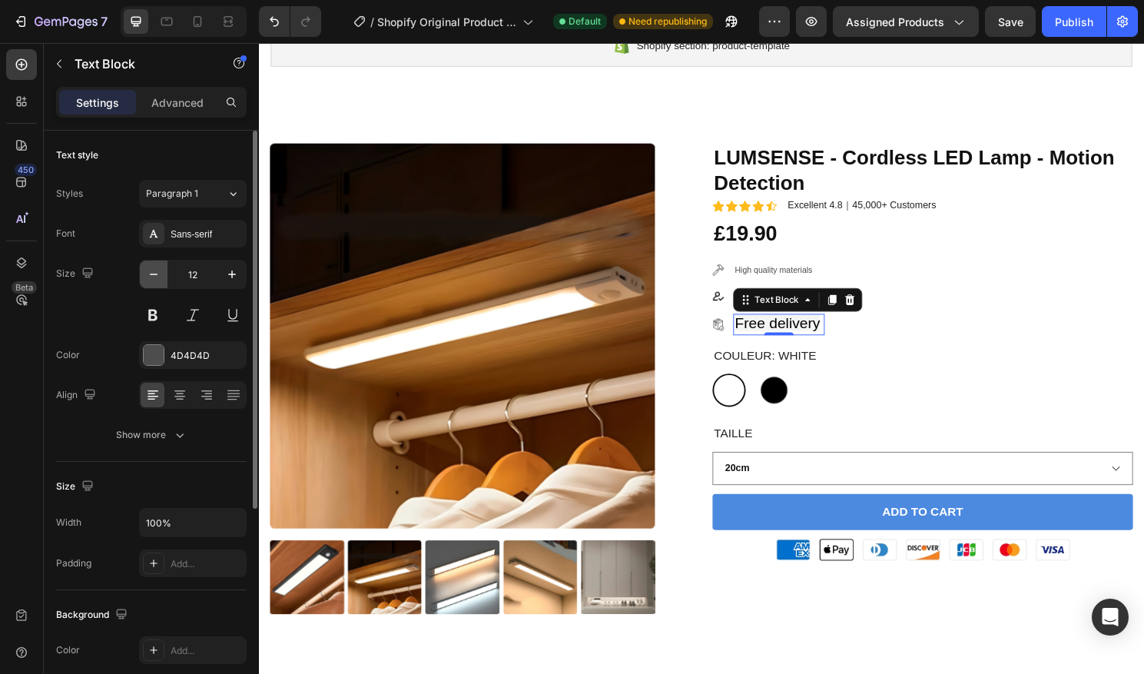
click at [161, 276] on button "button" at bounding box center [154, 274] width 28 height 28
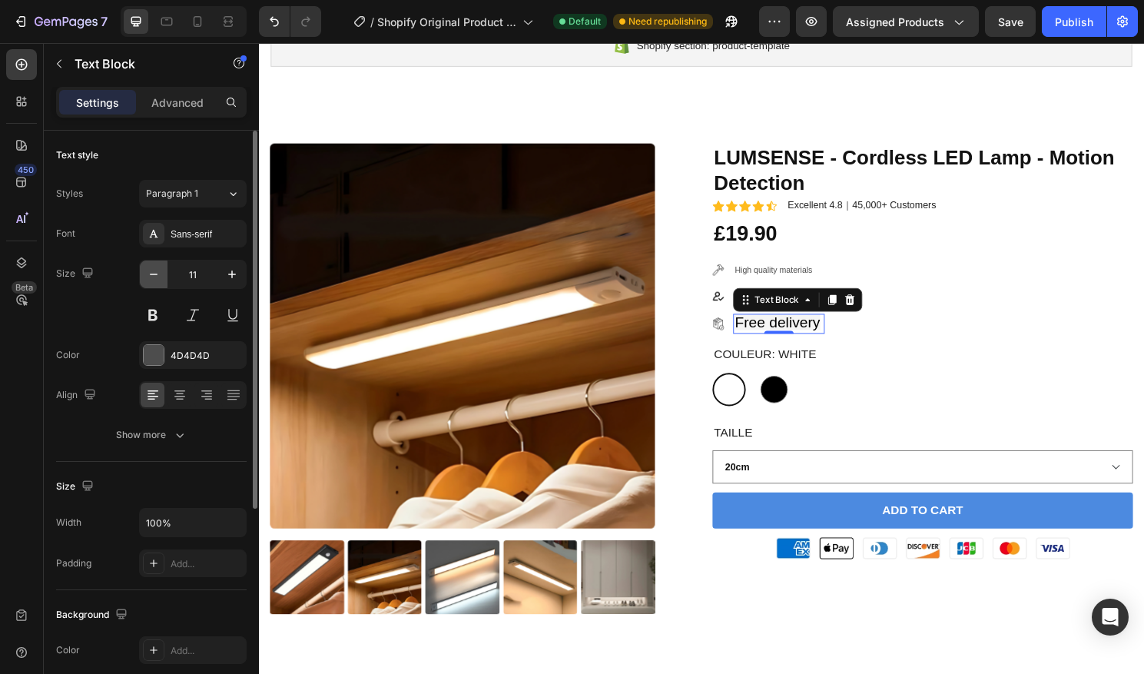
click at [161, 276] on button "button" at bounding box center [154, 274] width 28 height 28
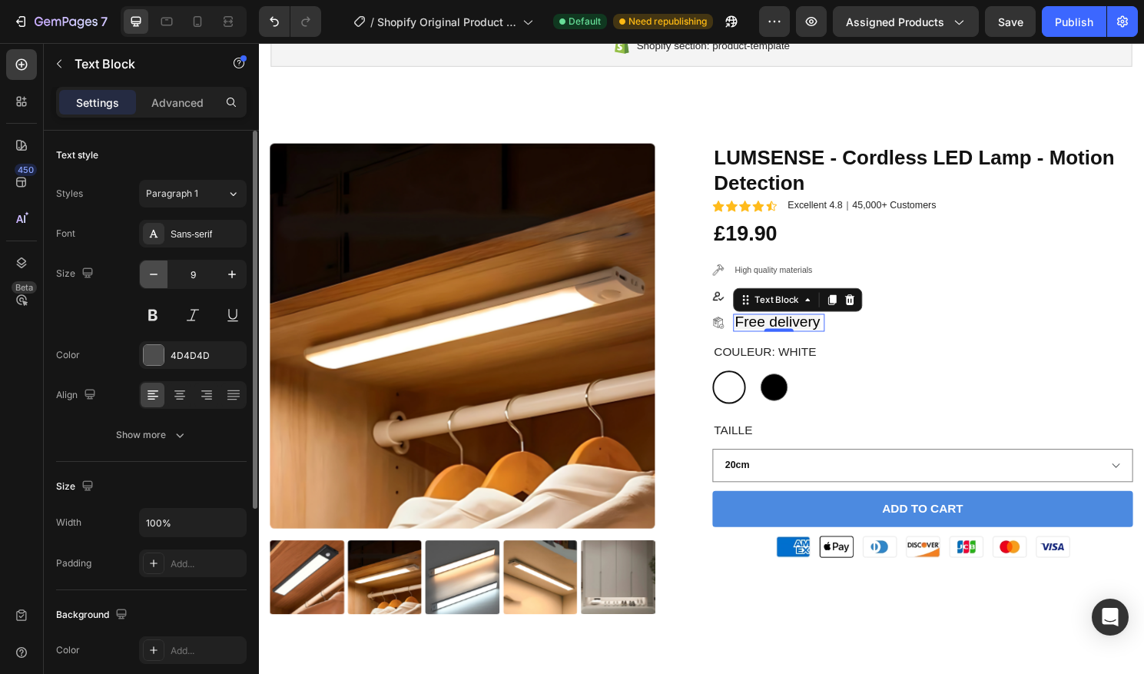
click at [161, 276] on button "button" at bounding box center [154, 274] width 28 height 28
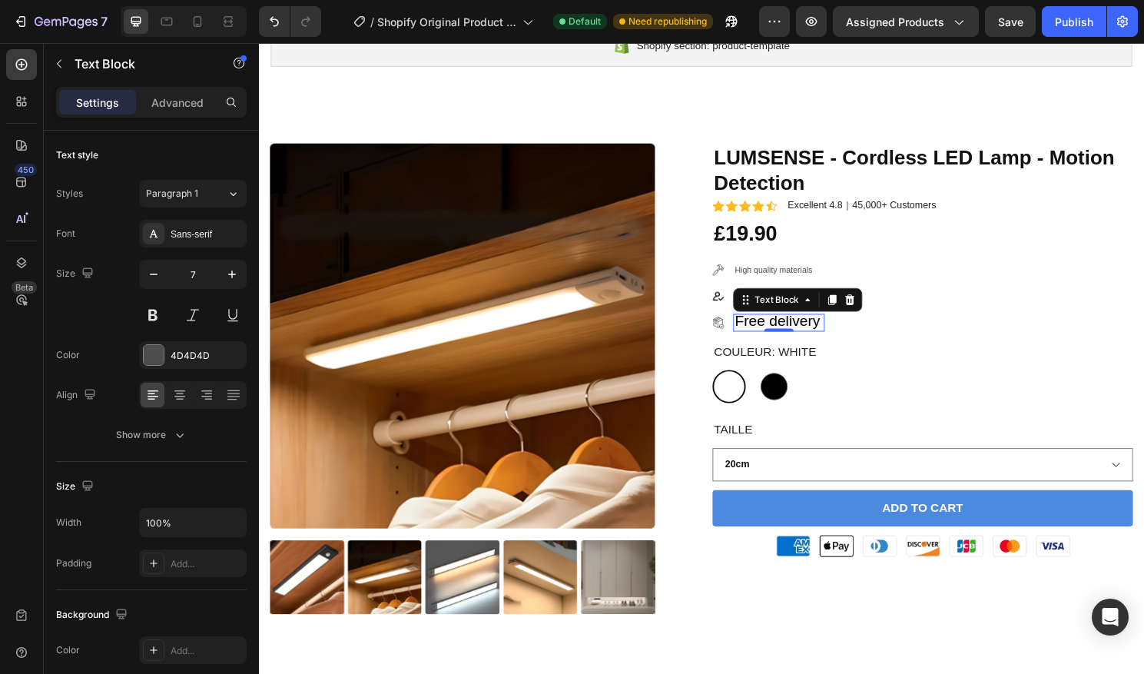
type input "6"
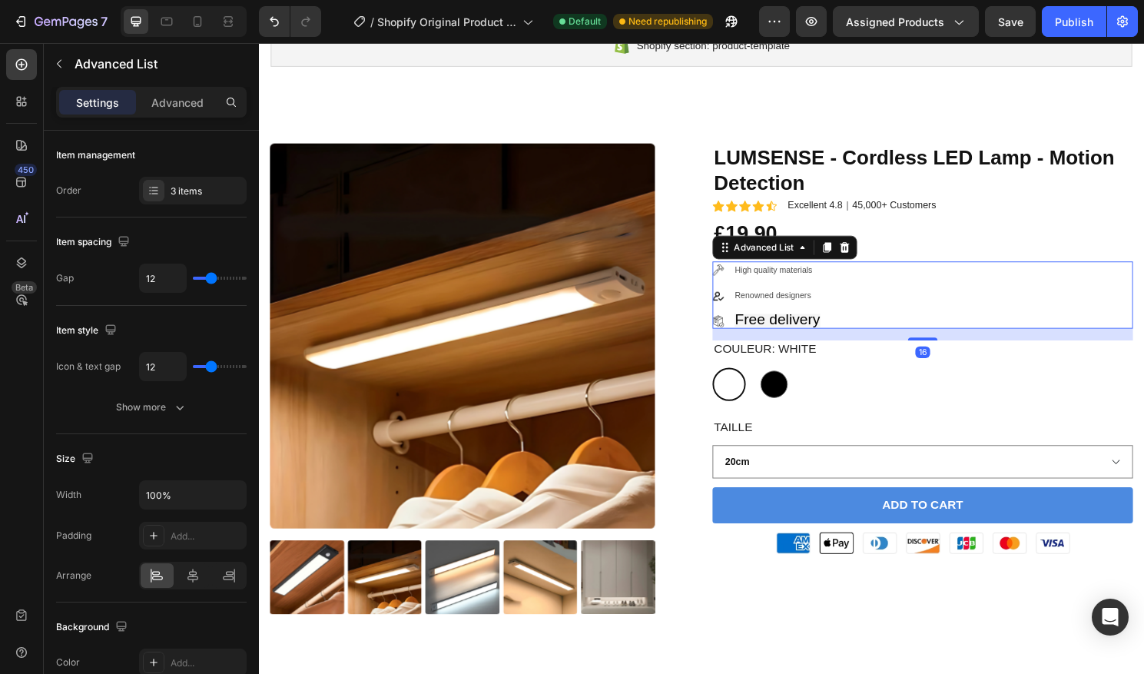
click at [900, 340] on div "Image High quality materials Text Block Image Renowned designers Text Block Ima…" at bounding box center [950, 305] width 438 height 70
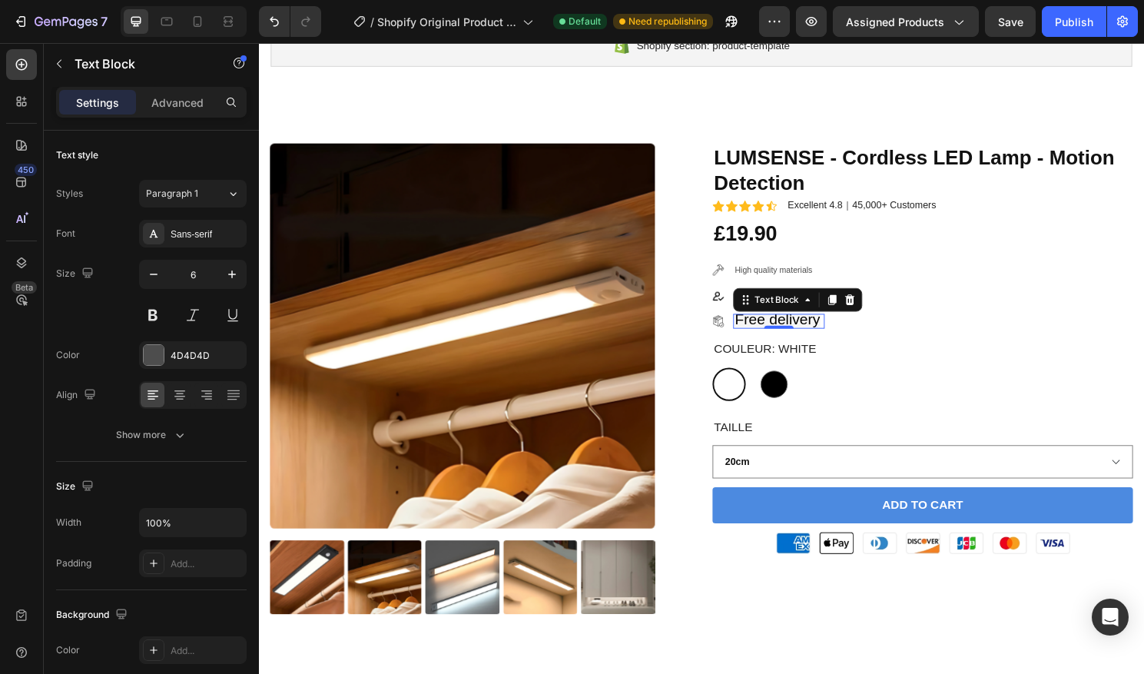
click at [794, 332] on span "Free delivery" at bounding box center [798, 330] width 89 height 17
click at [871, 309] on icon at bounding box center [875, 310] width 10 height 11
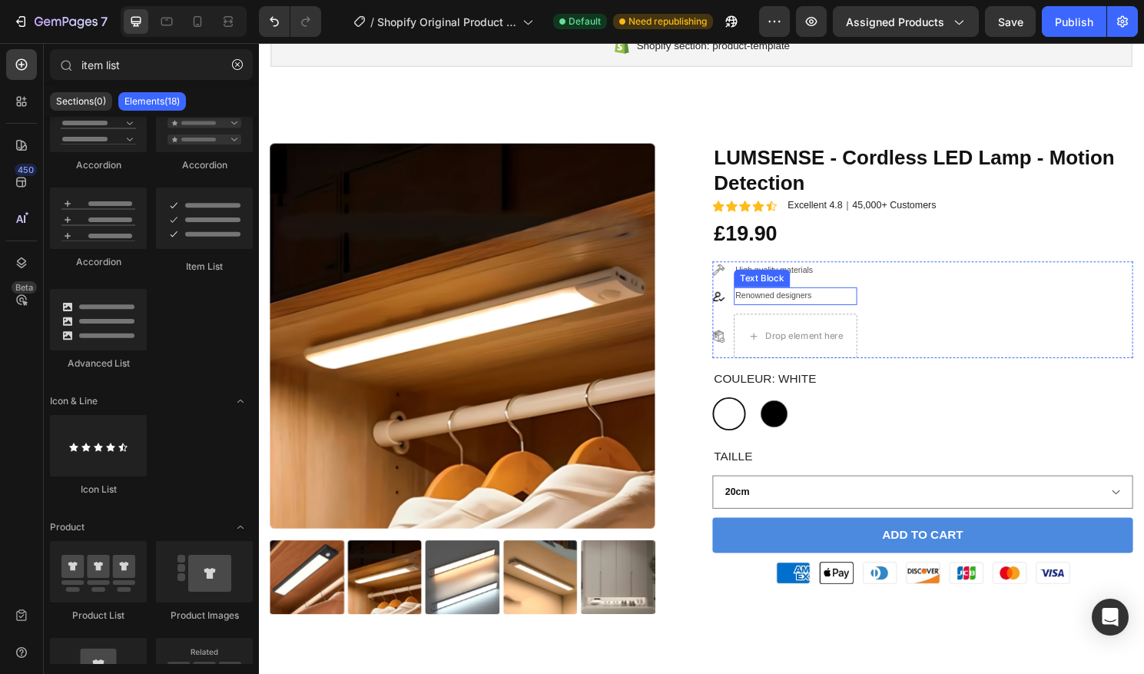
click at [774, 312] on p "Renowned designers" at bounding box center [817, 306] width 125 height 15
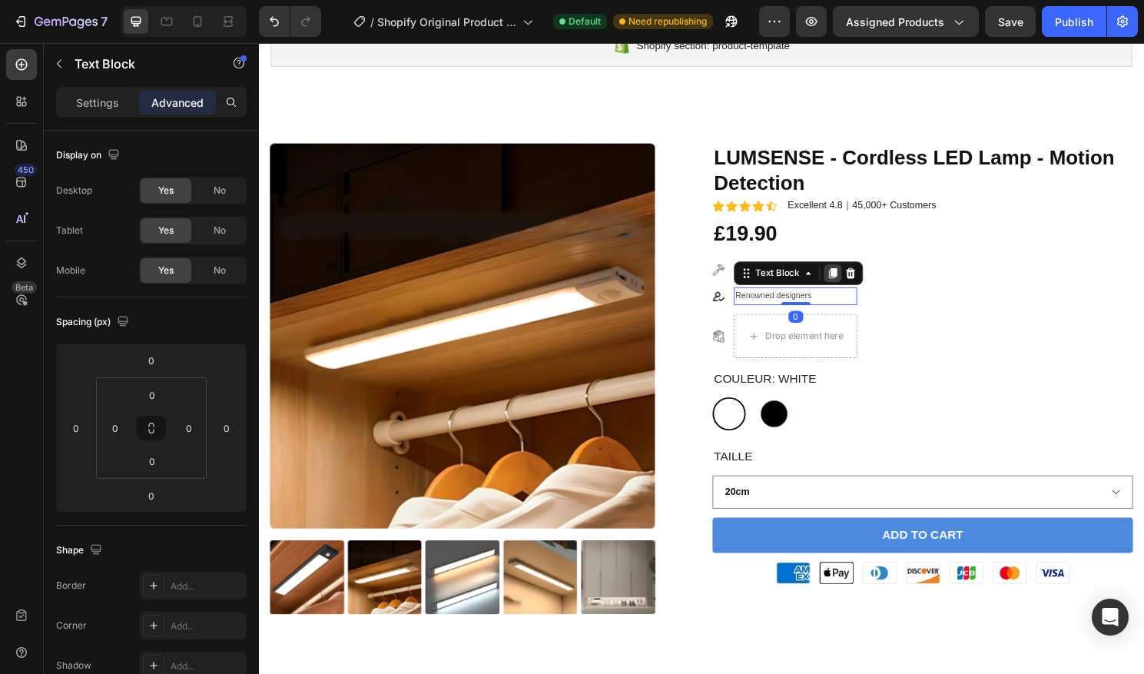
click at [863, 279] on div at bounding box center [856, 282] width 18 height 18
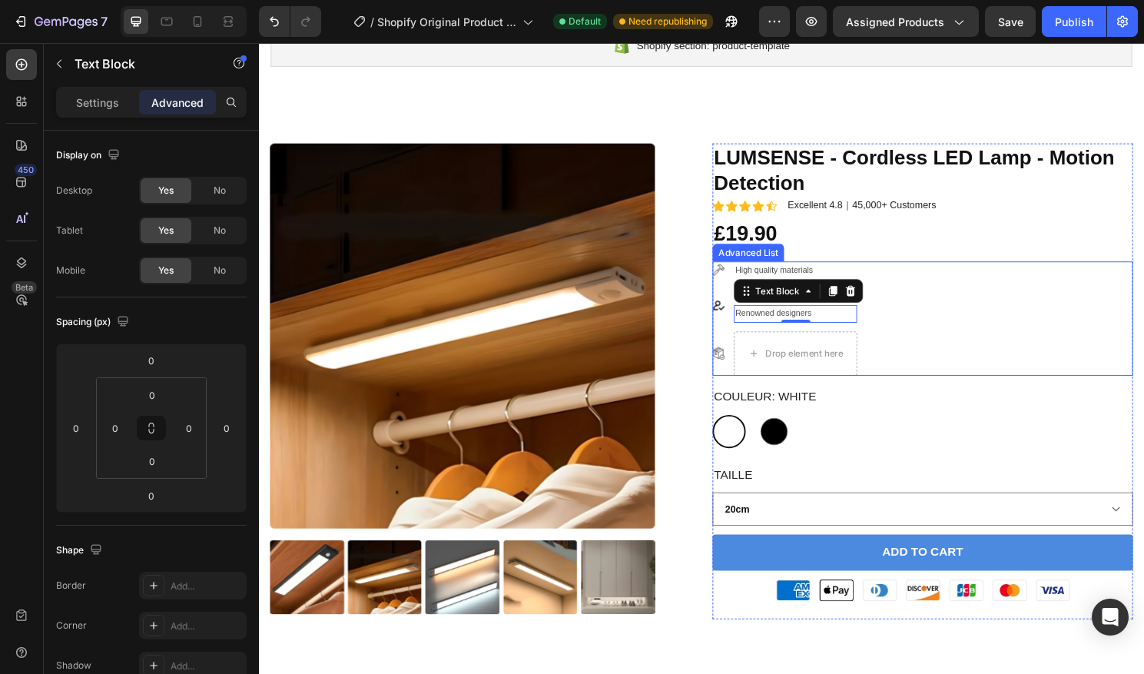
click at [998, 325] on div "Image High quality materials Text Block Image Renowned designers Text Block Ren…" at bounding box center [950, 329] width 438 height 119
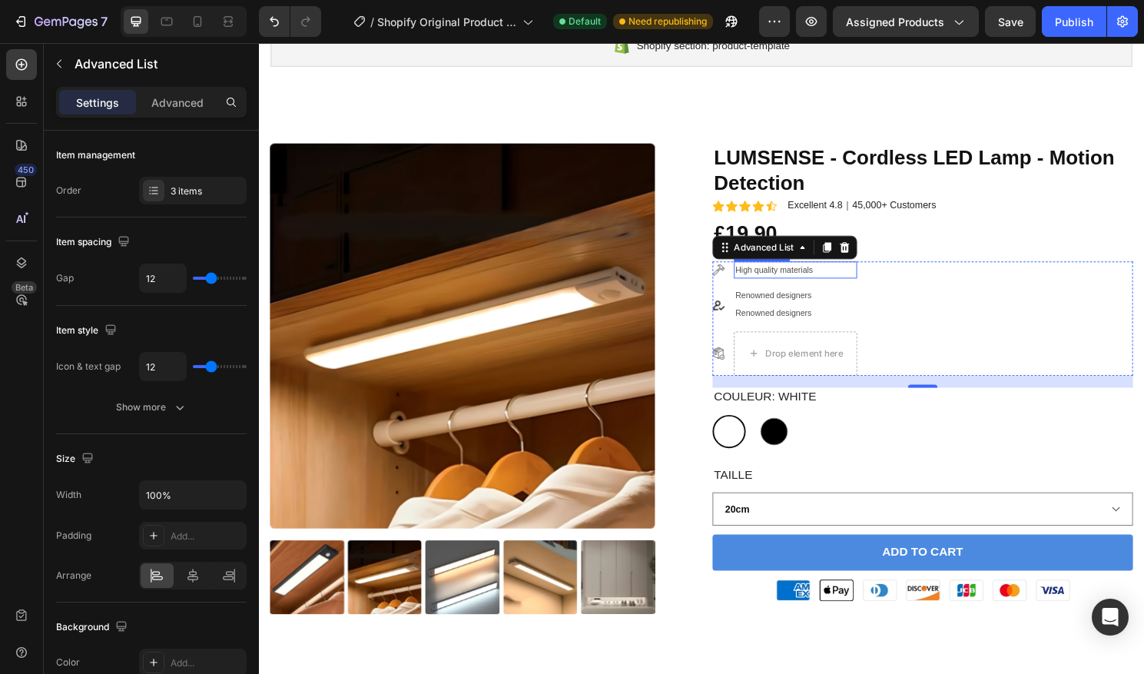
click at [819, 279] on p "High quality materials" at bounding box center [817, 279] width 125 height 15
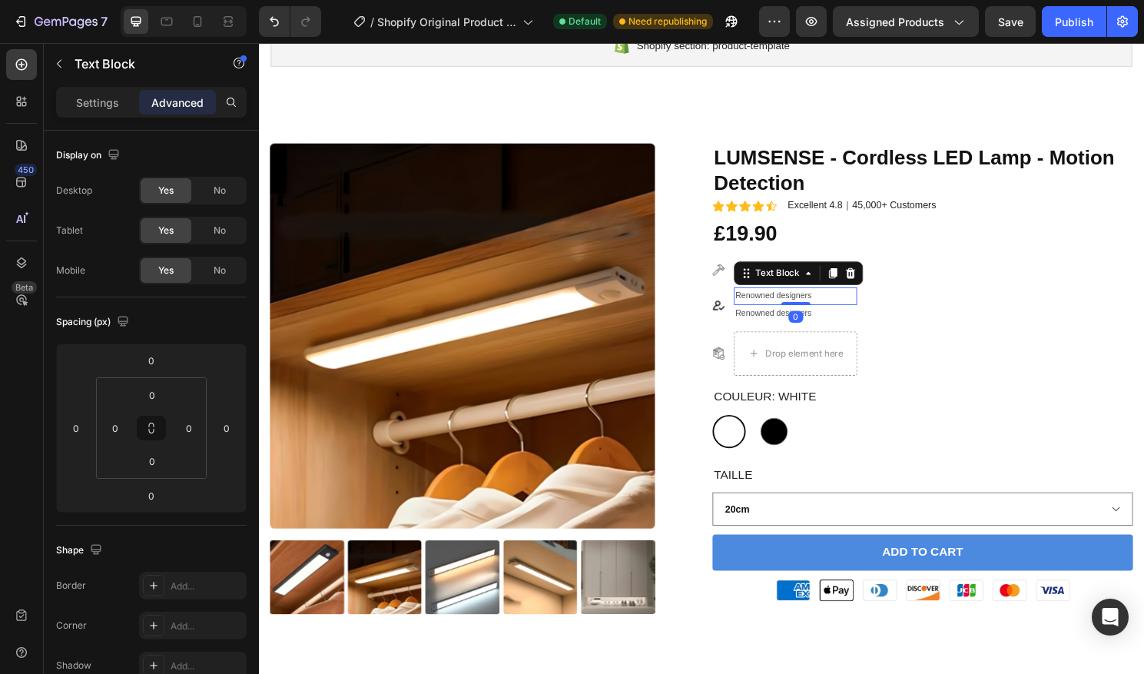
click at [788, 303] on p "Renowned designers" at bounding box center [817, 306] width 125 height 15
click at [920, 261] on div "LUMSENSE - Cordless LED Lamp - Motion Detection Product Title Icon Icon Icon Ic…" at bounding box center [950, 396] width 438 height 496
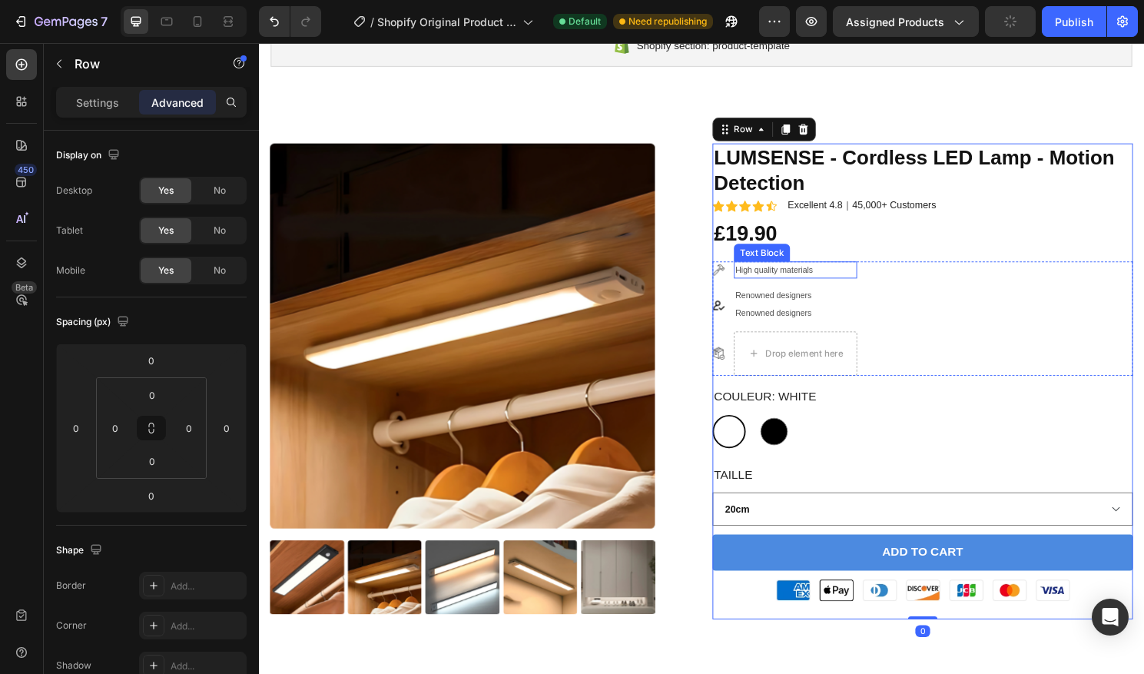
click at [816, 276] on p "High quality materials" at bounding box center [817, 279] width 125 height 15
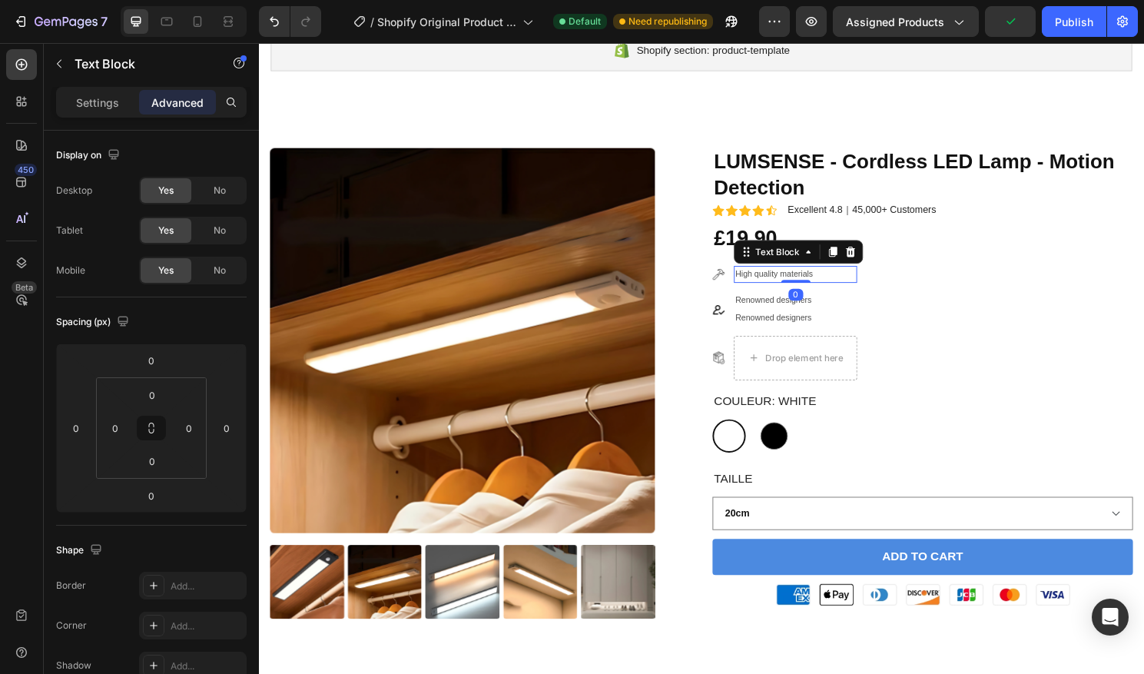
scroll to position [145, 0]
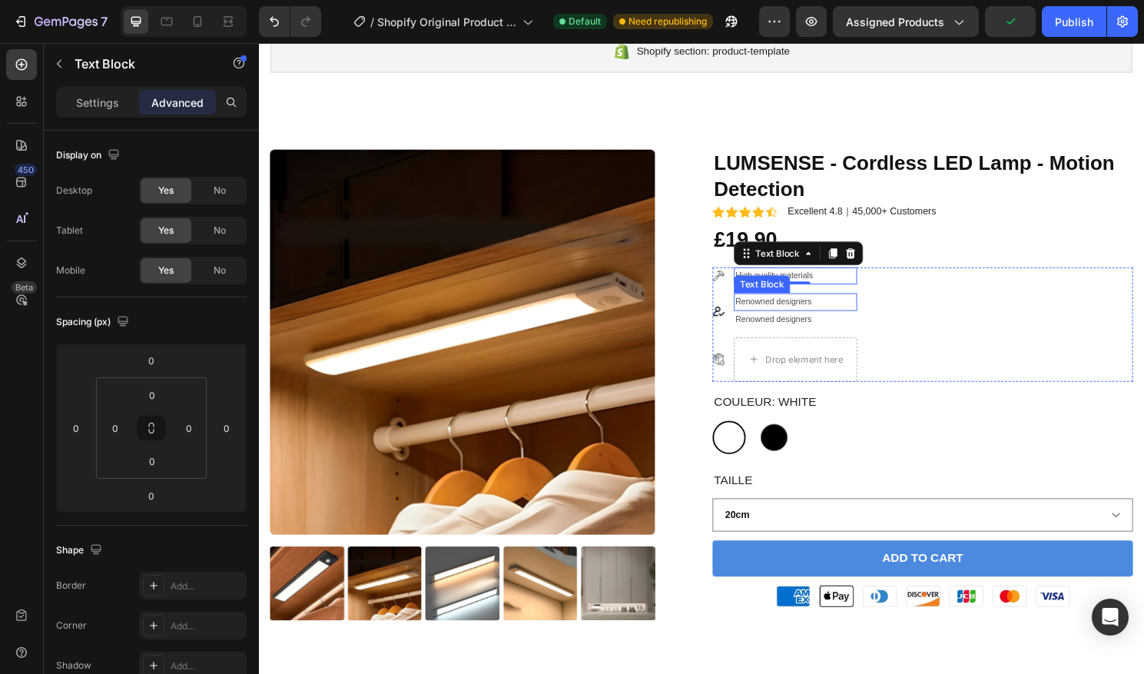
click at [792, 316] on p "Renowned designers" at bounding box center [817, 312] width 125 height 15
click at [874, 292] on icon at bounding box center [875, 288] width 10 height 11
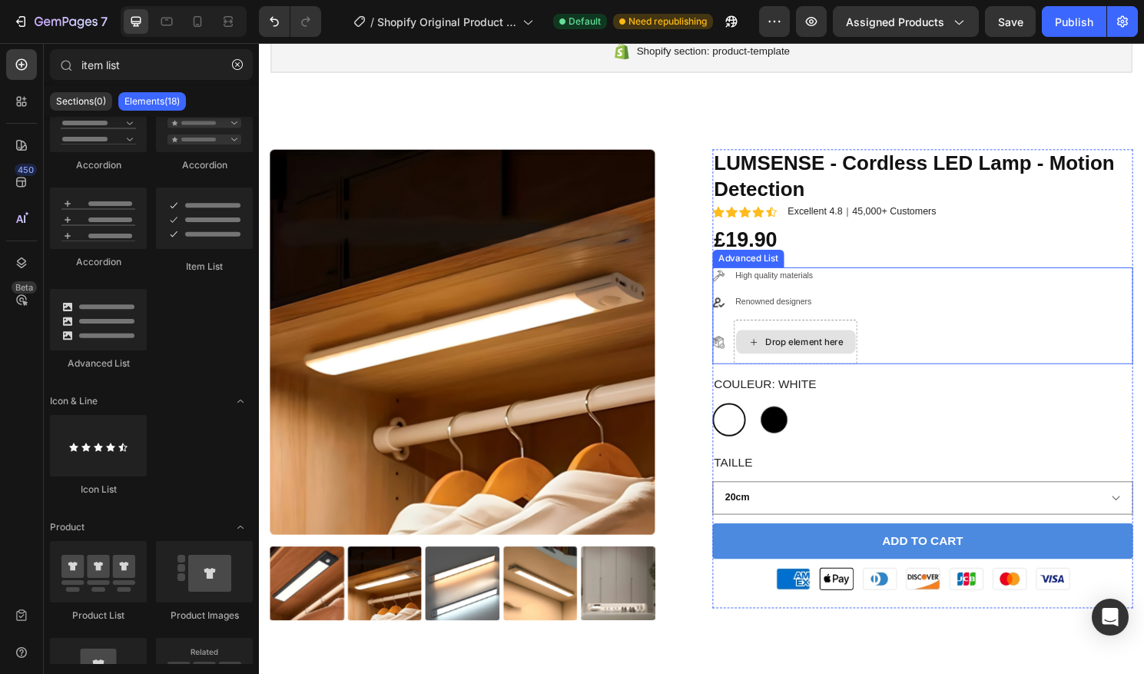
click at [823, 346] on div "Drop element here" at bounding box center [818, 354] width 124 height 25
click at [820, 336] on div "Drop element here" at bounding box center [818, 354] width 128 height 46
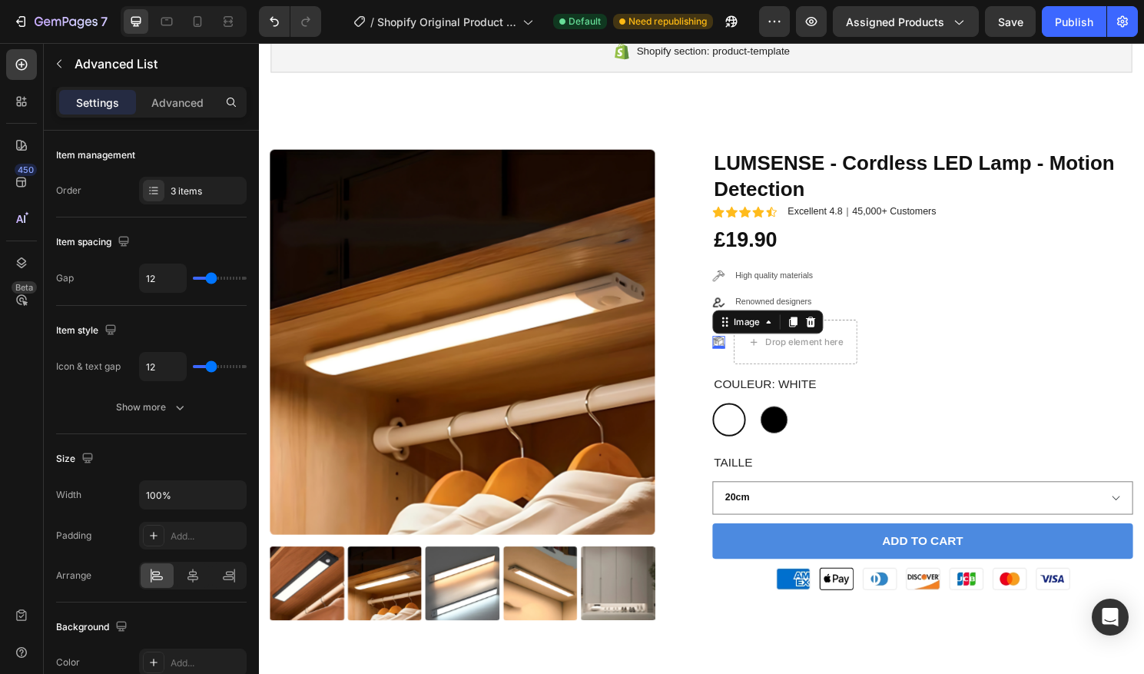
click at [742, 350] on img at bounding box center [737, 354] width 13 height 13
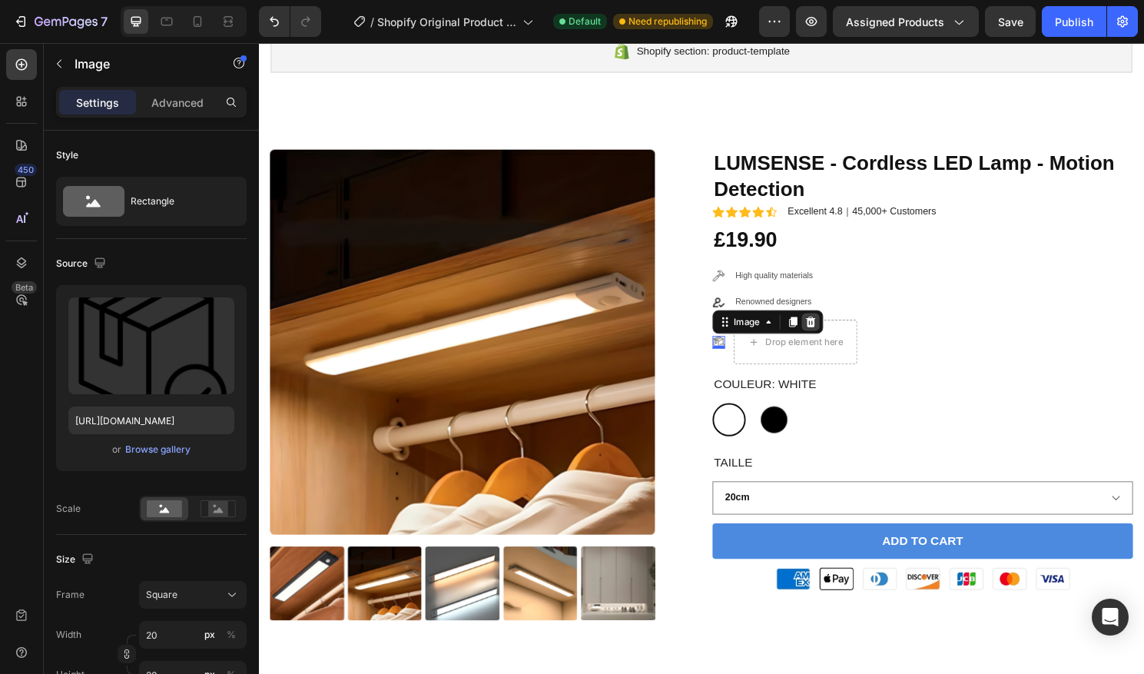
click at [831, 327] on icon at bounding box center [833, 333] width 12 height 12
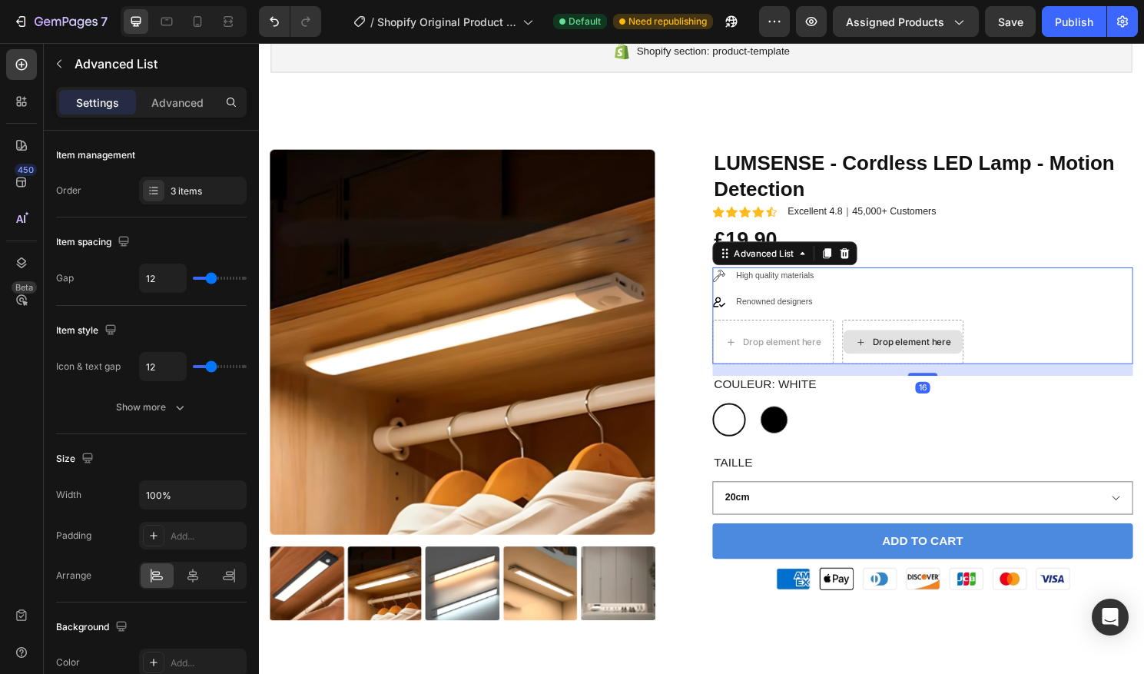
click at [937, 372] on div "Drop element here" at bounding box center [930, 354] width 126 height 46
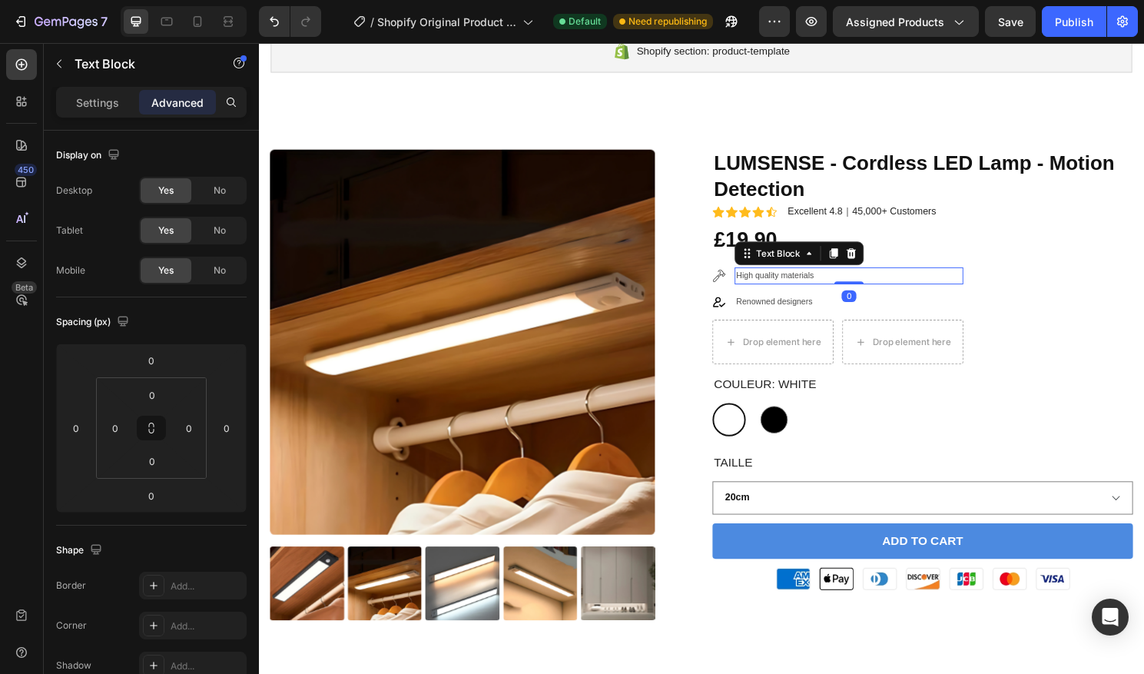
click at [831, 287] on p "High quality materials" at bounding box center [873, 285] width 235 height 15
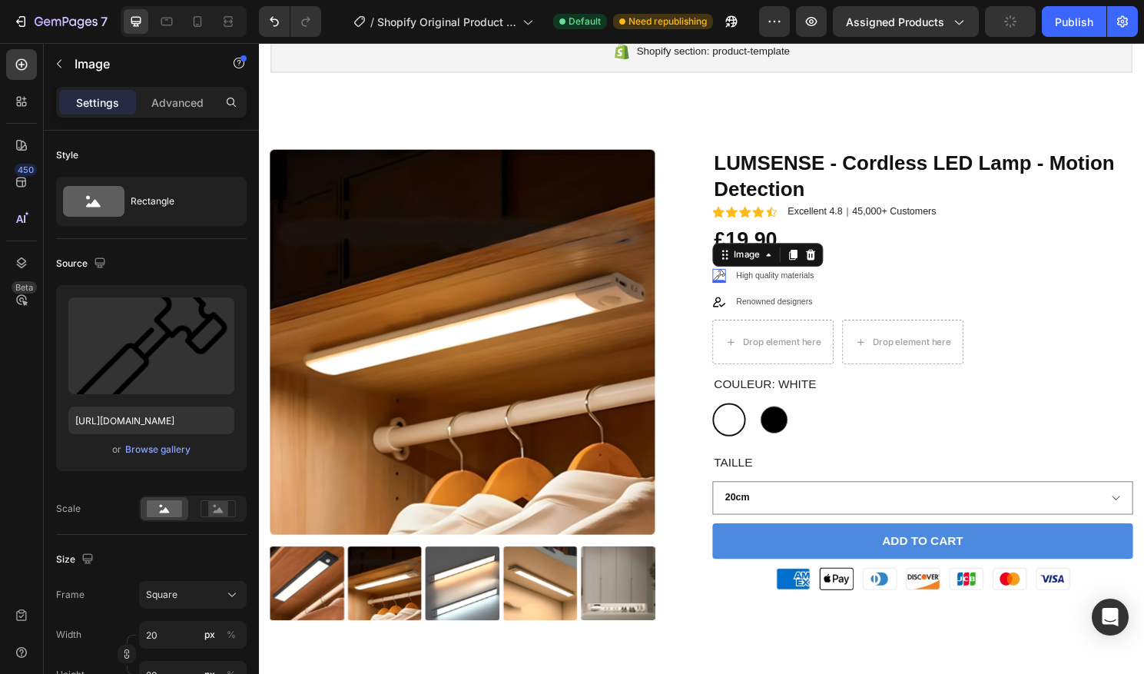
click at [738, 284] on img at bounding box center [738, 285] width 14 height 14
click at [812, 268] on icon at bounding box center [815, 263] width 12 height 12
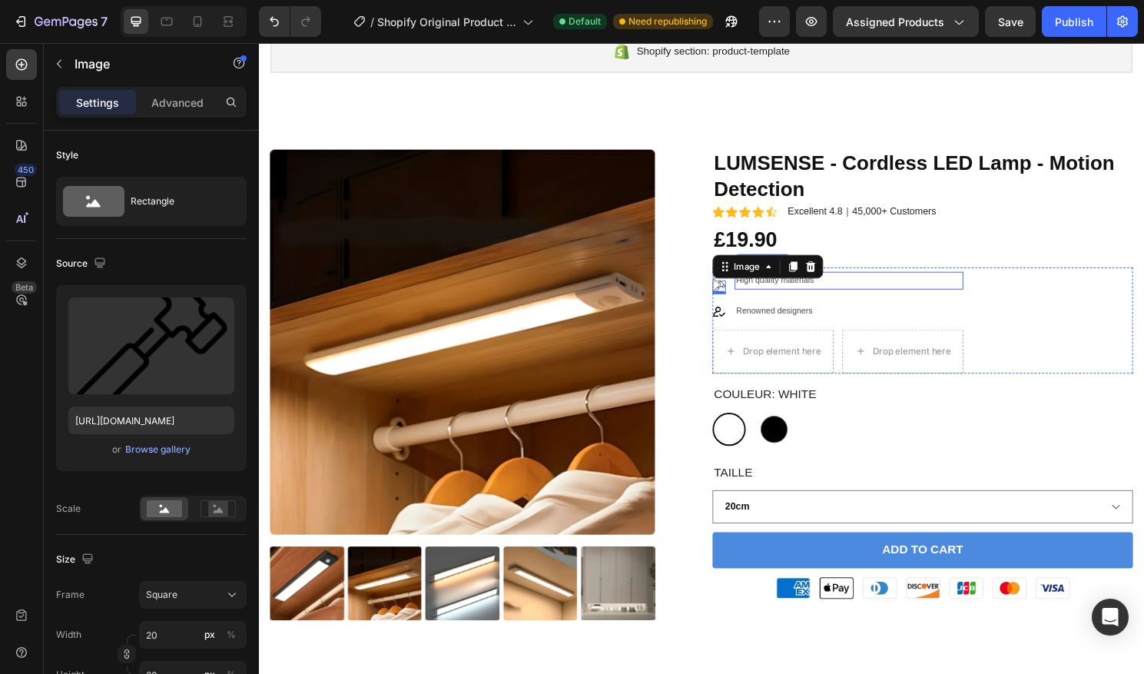
click at [793, 291] on p "High quality materials" at bounding box center [873, 290] width 235 height 15
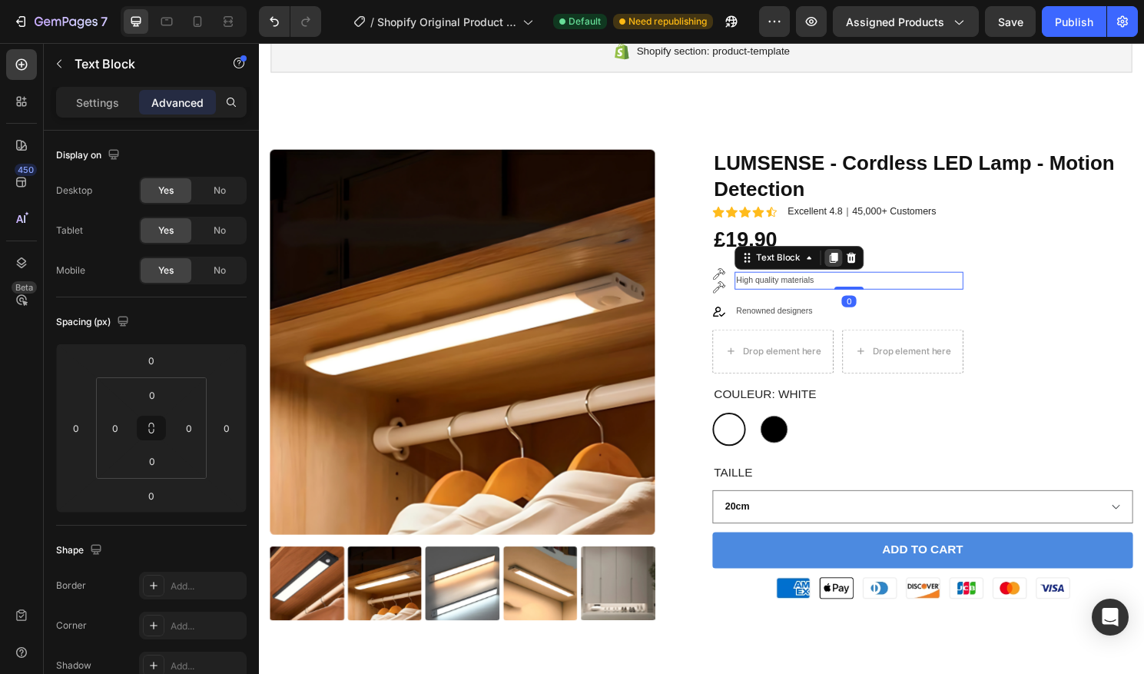
click at [858, 268] on icon at bounding box center [858, 266] width 8 height 11
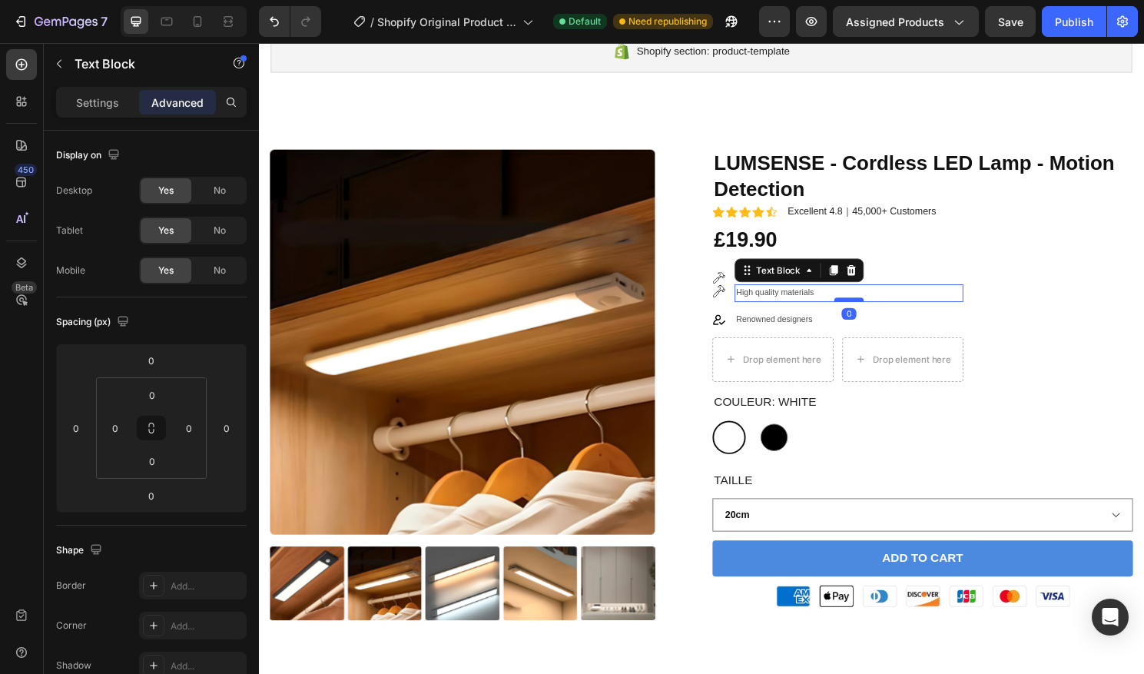
click at [875, 311] on div at bounding box center [873, 310] width 31 height 5
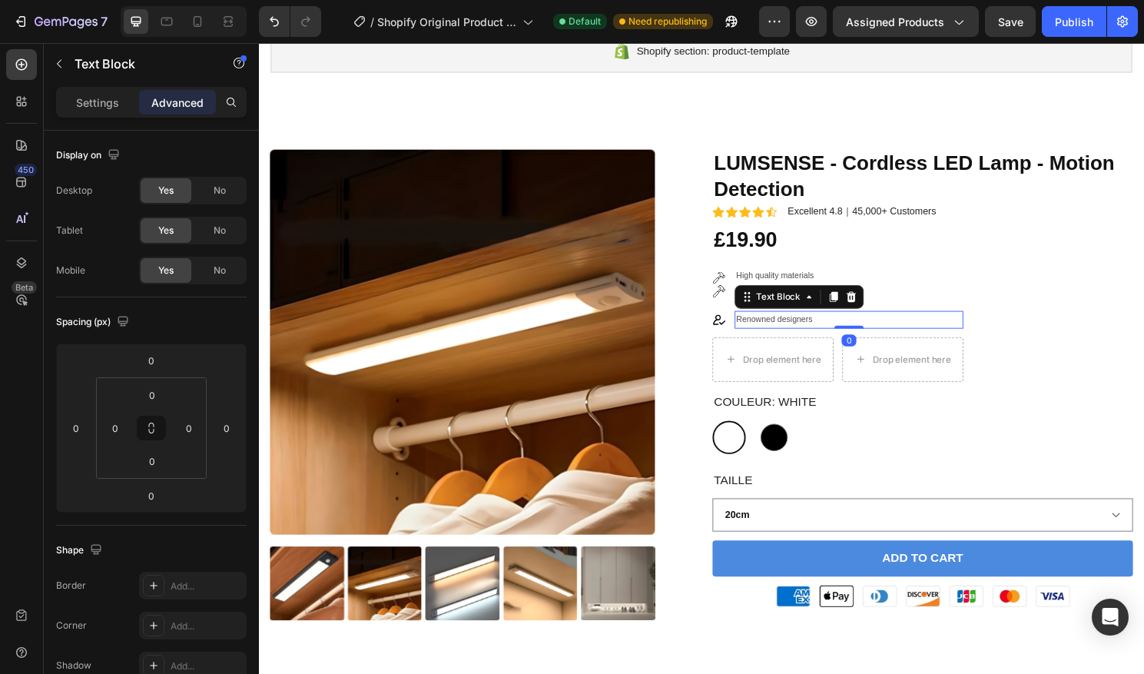
click at [815, 324] on p "Renowned designers" at bounding box center [873, 330] width 235 height 15
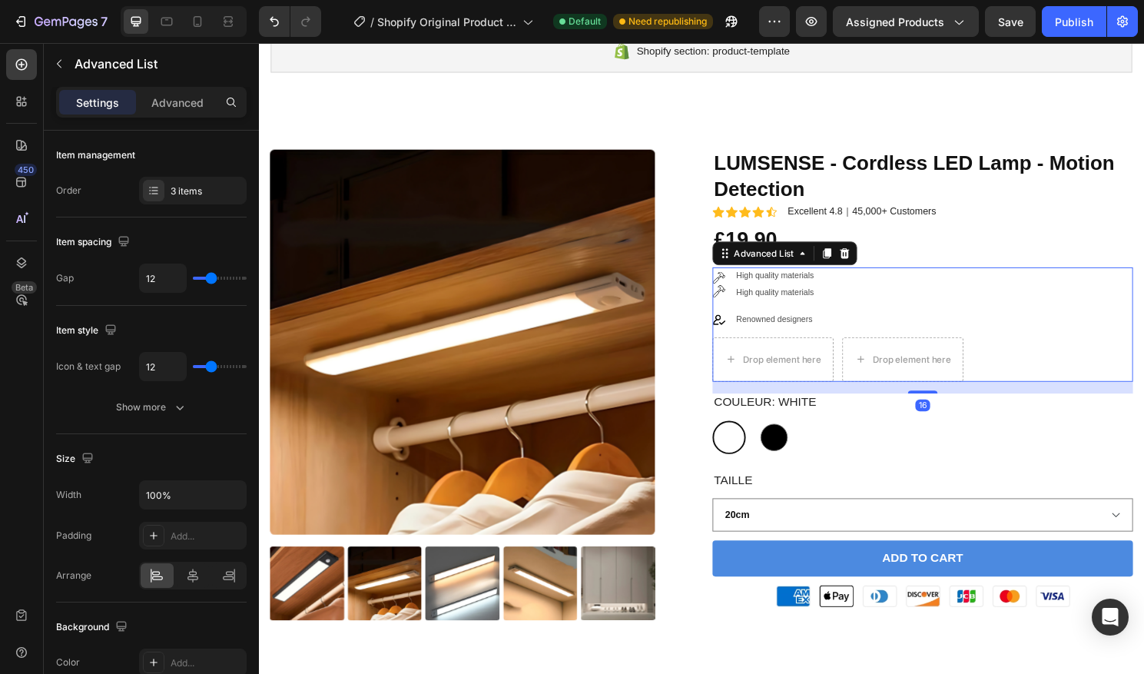
click at [1057, 310] on div "Image Image High quality materials Text Block High quality materials Text Block…" at bounding box center [950, 336] width 438 height 119
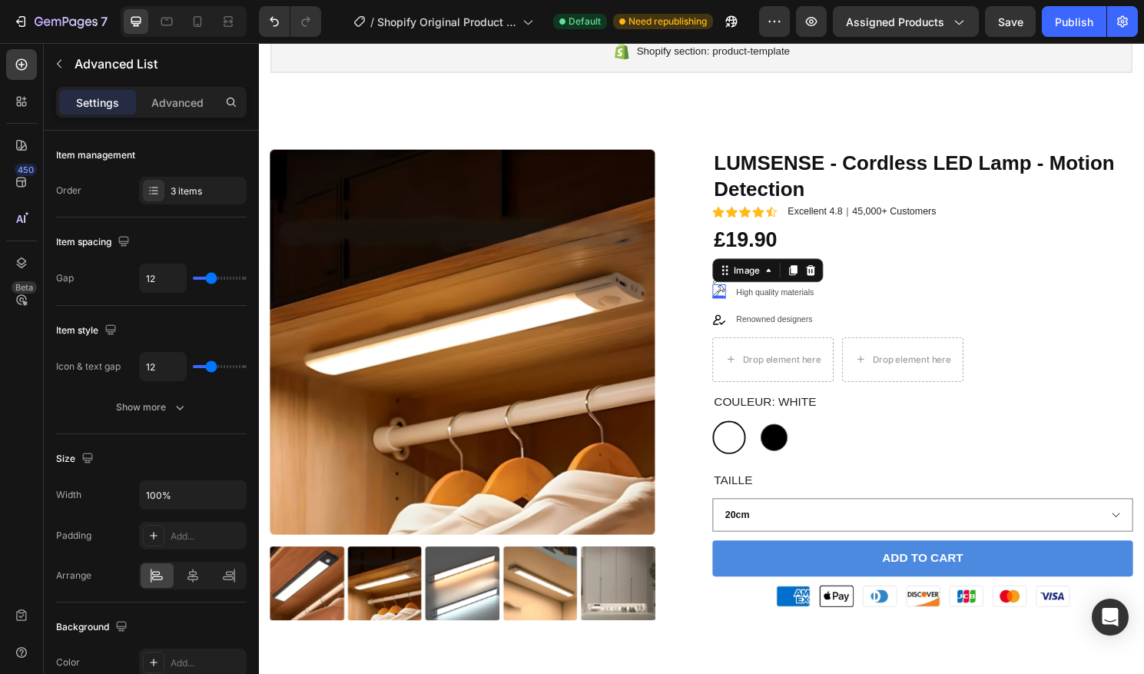
click at [737, 303] on div "Image 0" at bounding box center [738, 301] width 14 height 14
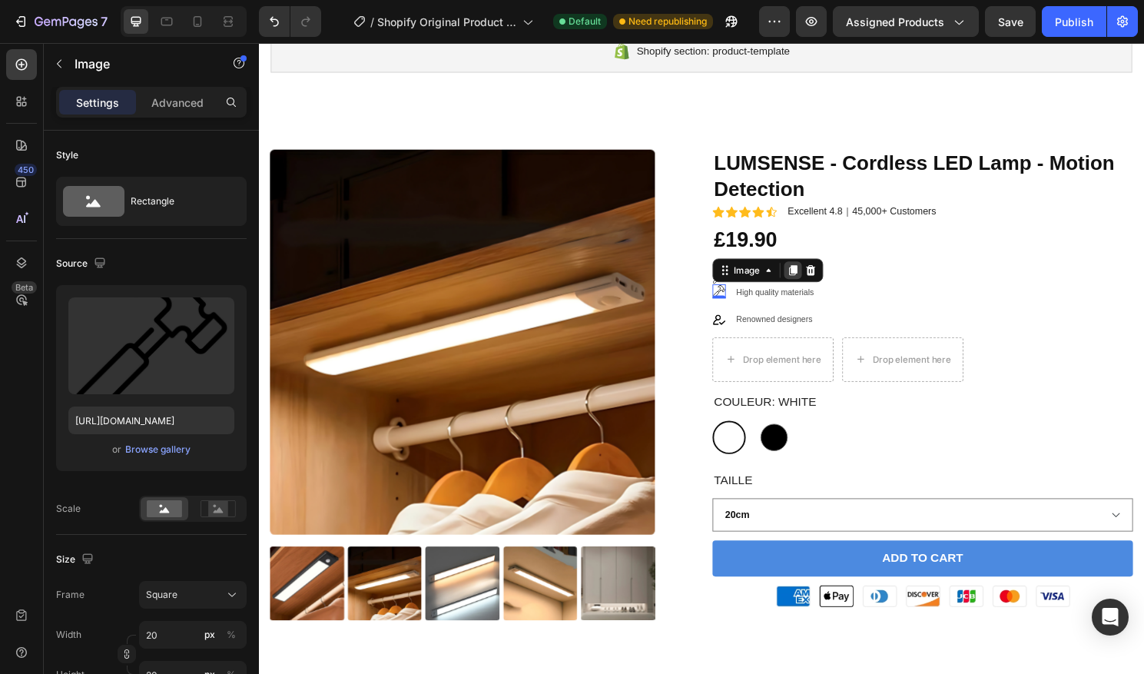
click at [816, 283] on icon at bounding box center [815, 279] width 12 height 12
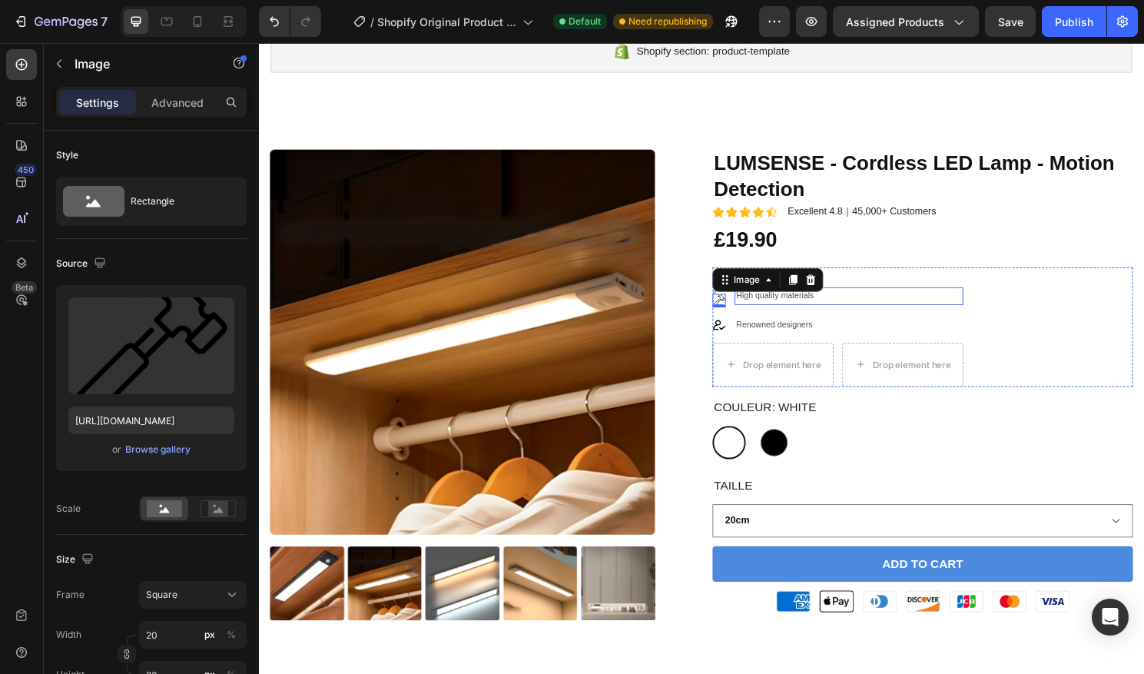
click at [801, 310] on p "High quality materials" at bounding box center [873, 306] width 235 height 15
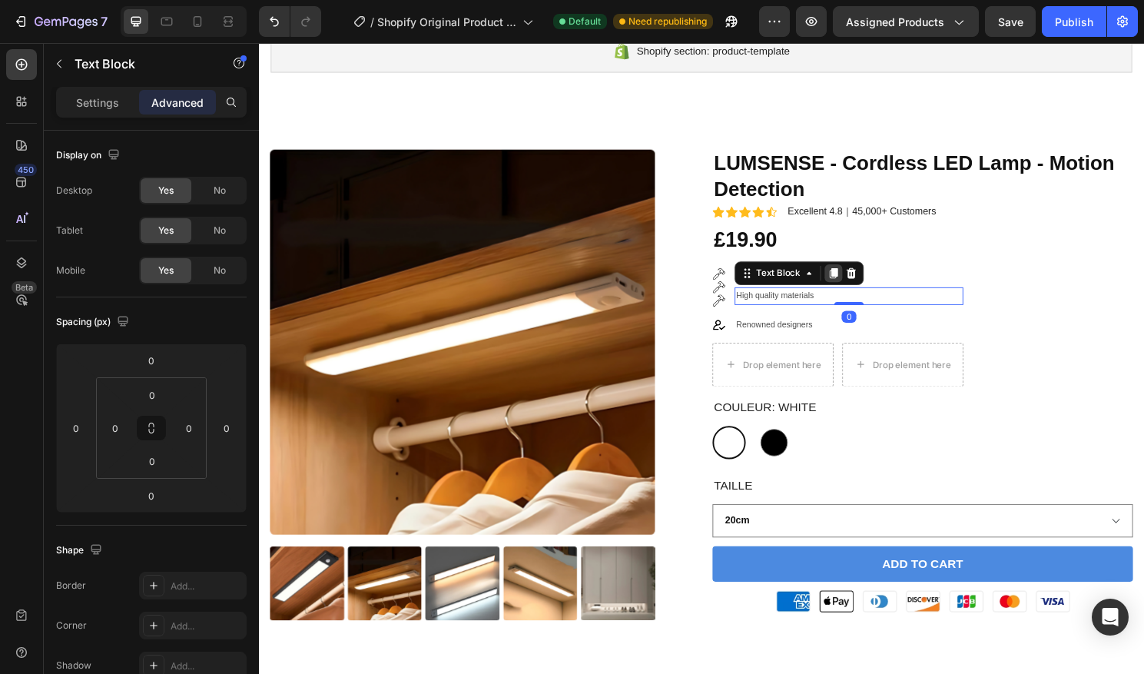
click at [850, 283] on div at bounding box center [857, 282] width 18 height 18
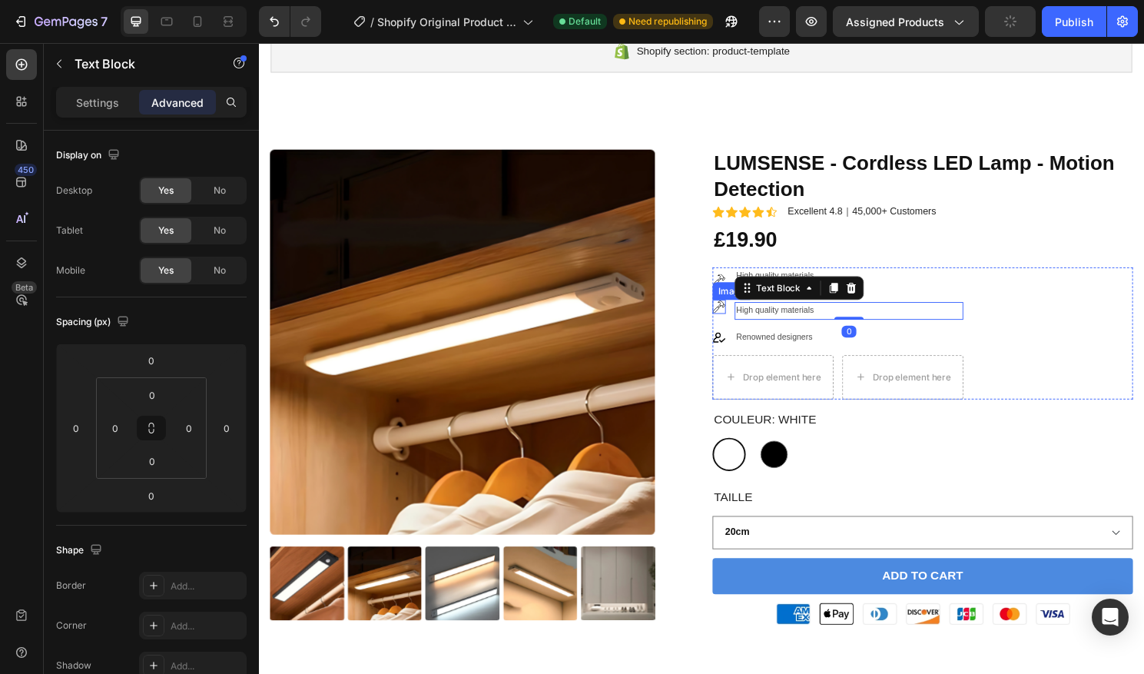
click at [738, 321] on div "Image" at bounding box center [738, 317] width 14 height 14
click at [817, 297] on icon at bounding box center [815, 296] width 8 height 11
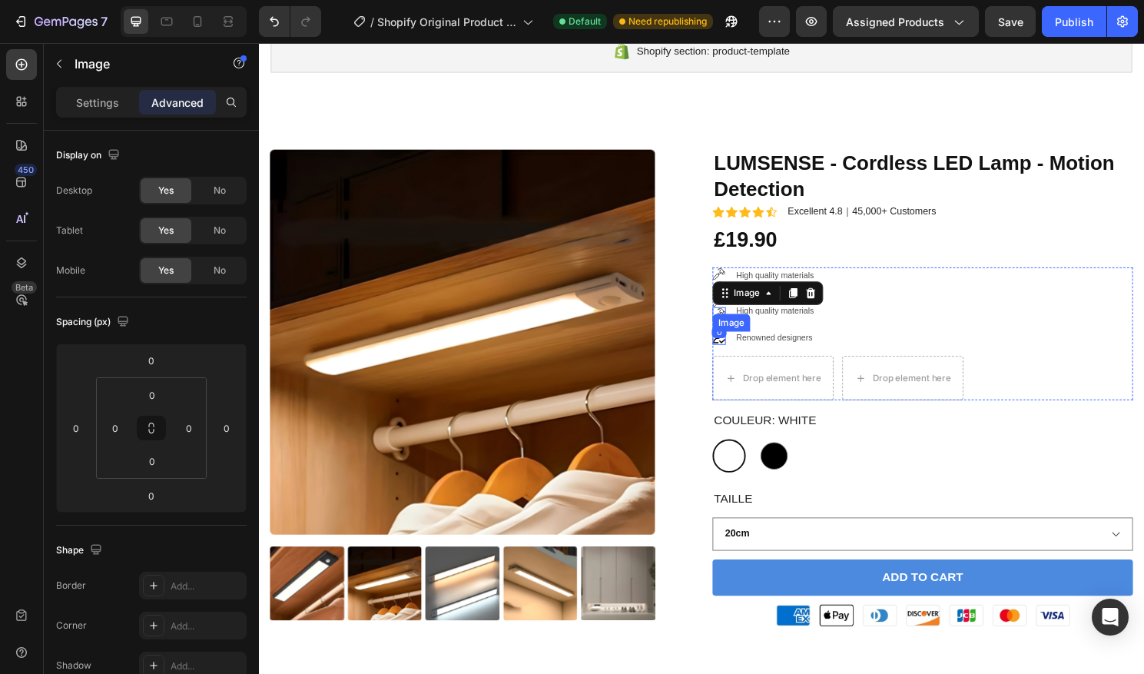
click at [741, 353] on div "Image" at bounding box center [738, 350] width 14 height 14
click at [815, 331] on icon at bounding box center [815, 328] width 8 height 11
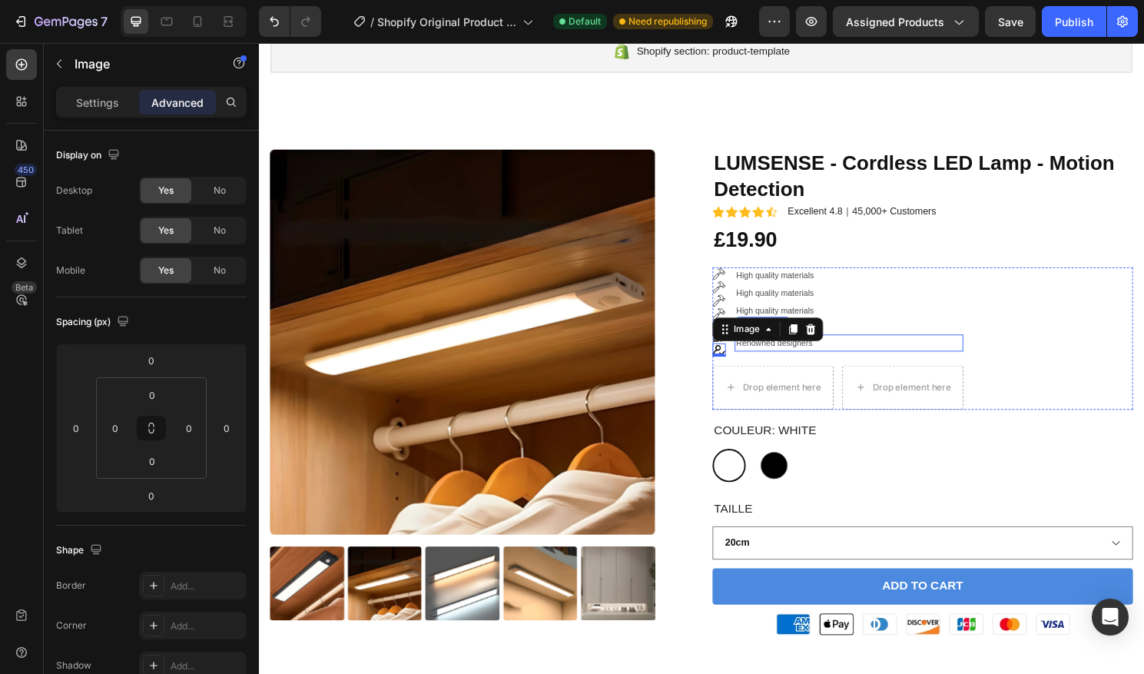
click at [799, 354] on p "Renowned designers" at bounding box center [873, 355] width 235 height 15
click at [881, 331] on icon at bounding box center [876, 332] width 12 height 12
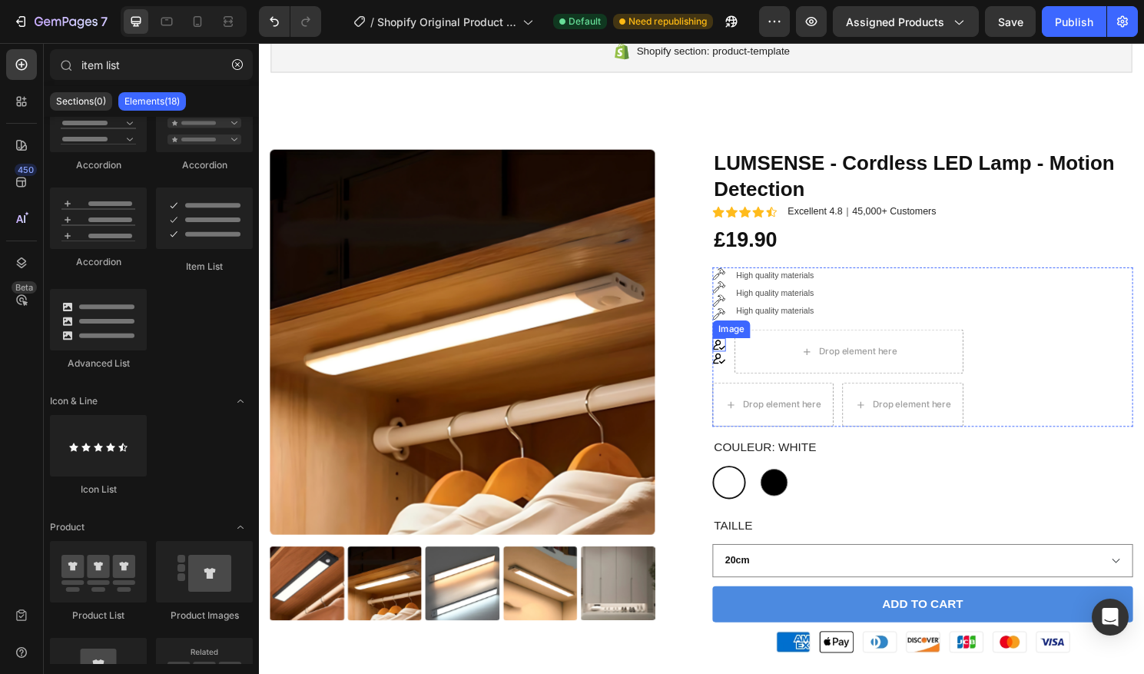
click at [743, 360] on img at bounding box center [738, 357] width 14 height 14
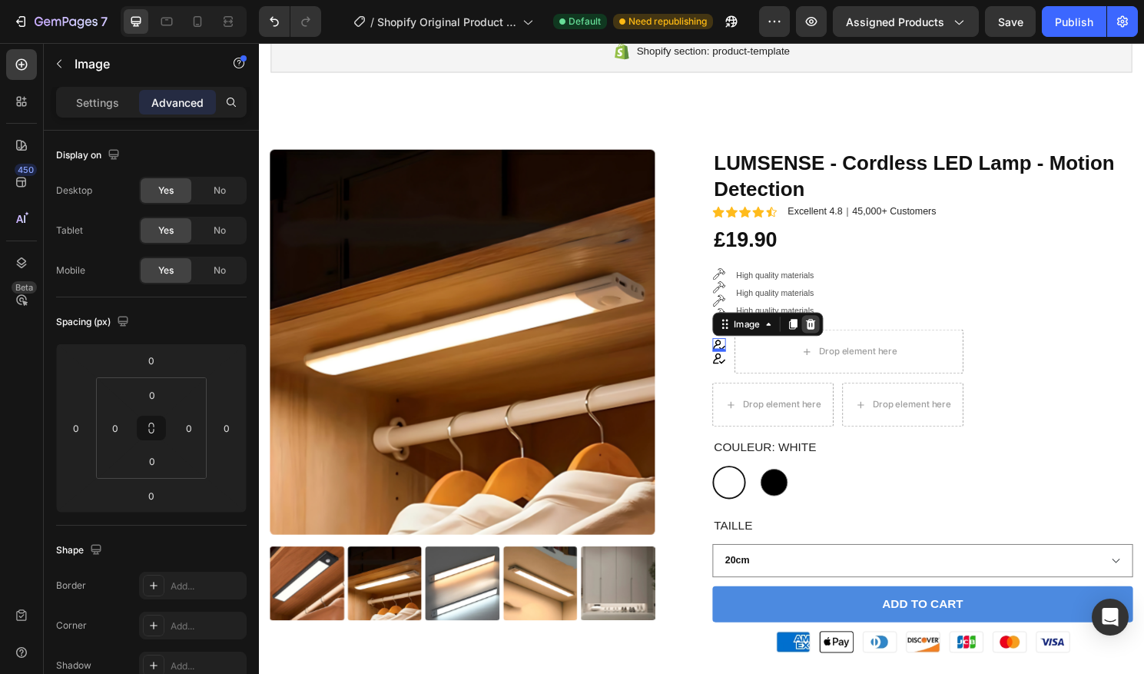
click at [828, 338] on icon at bounding box center [833, 336] width 12 height 12
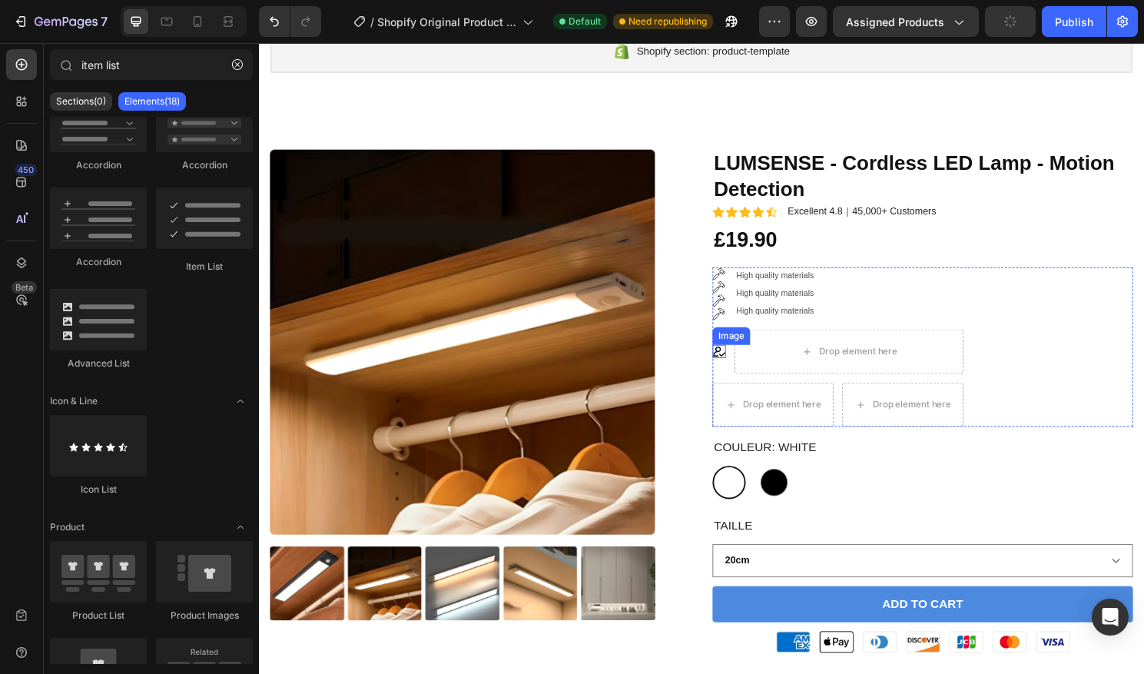
click at [732, 366] on img at bounding box center [738, 364] width 14 height 14
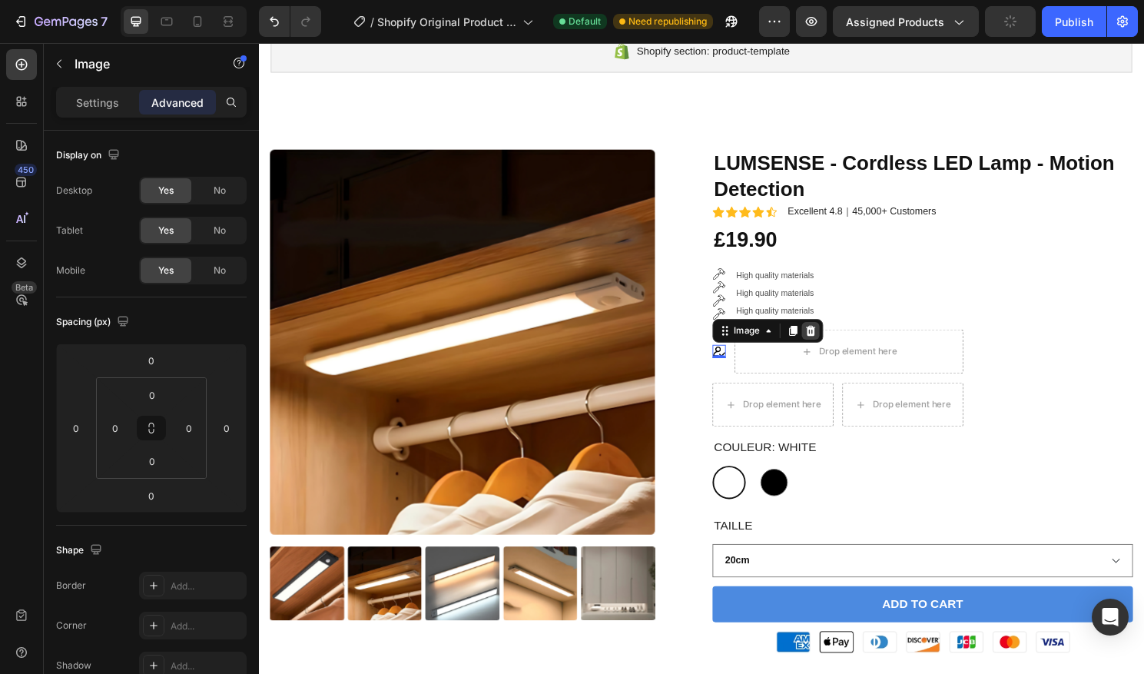
click at [830, 346] on icon at bounding box center [834, 342] width 10 height 11
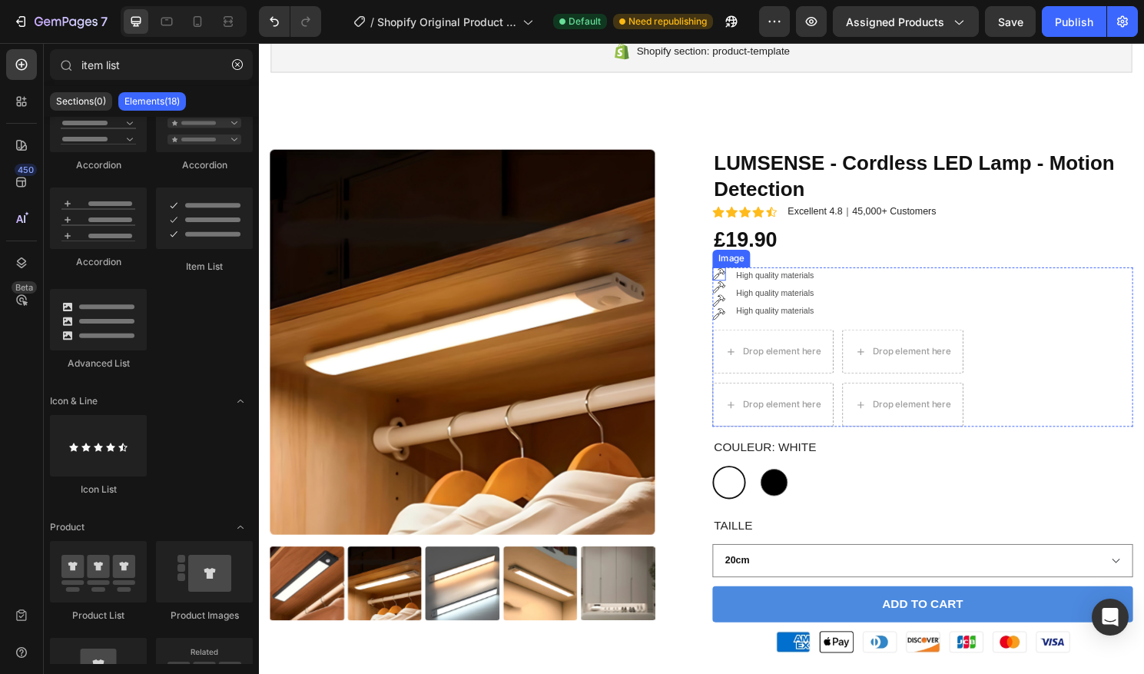
click at [742, 282] on img at bounding box center [738, 284] width 14 height 14
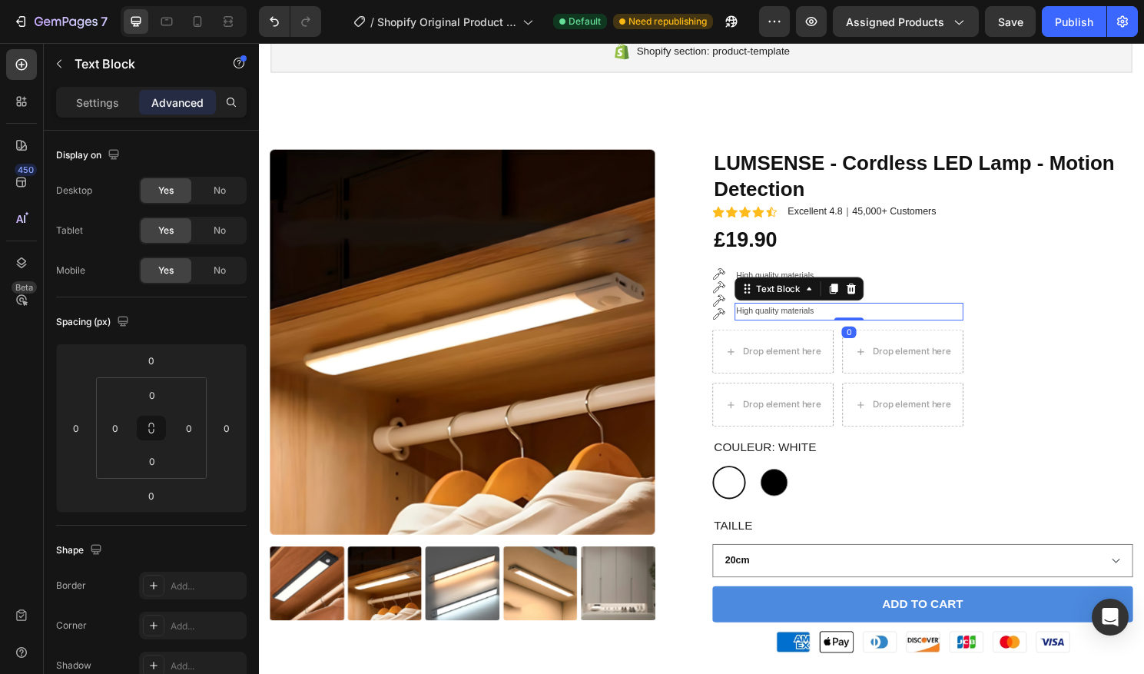
click at [973, 320] on p "High quality materials" at bounding box center [873, 322] width 235 height 15
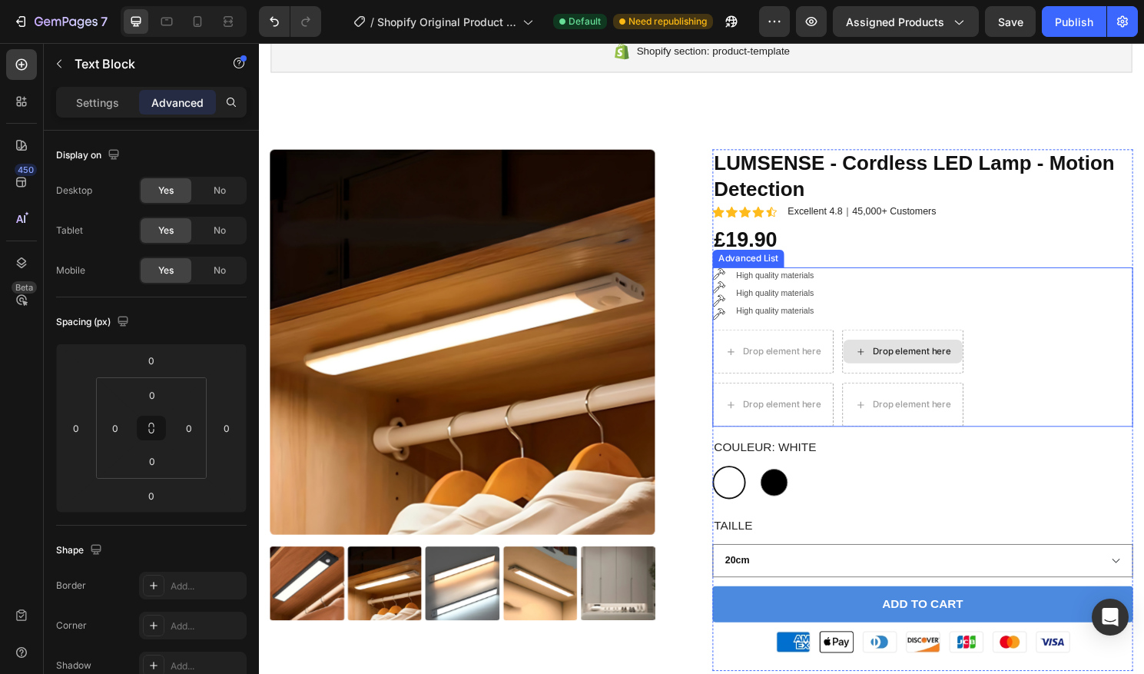
click at [913, 366] on div "Drop element here" at bounding box center [938, 364] width 81 height 12
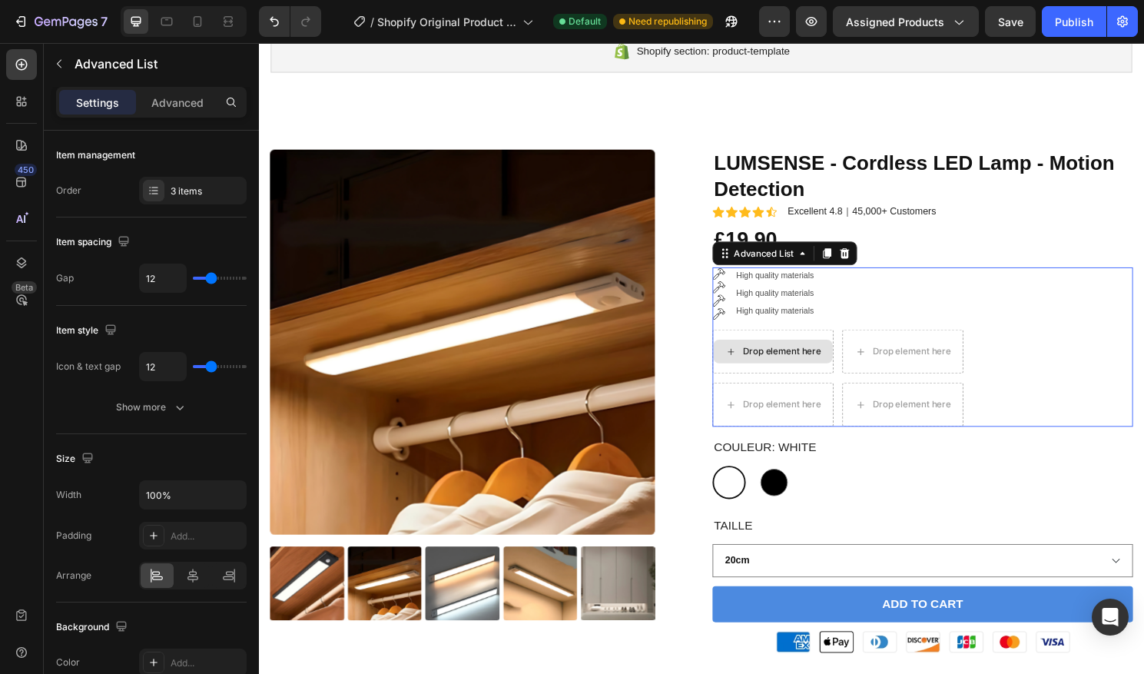
click at [838, 383] on div "Drop element here" at bounding box center [794, 364] width 126 height 46
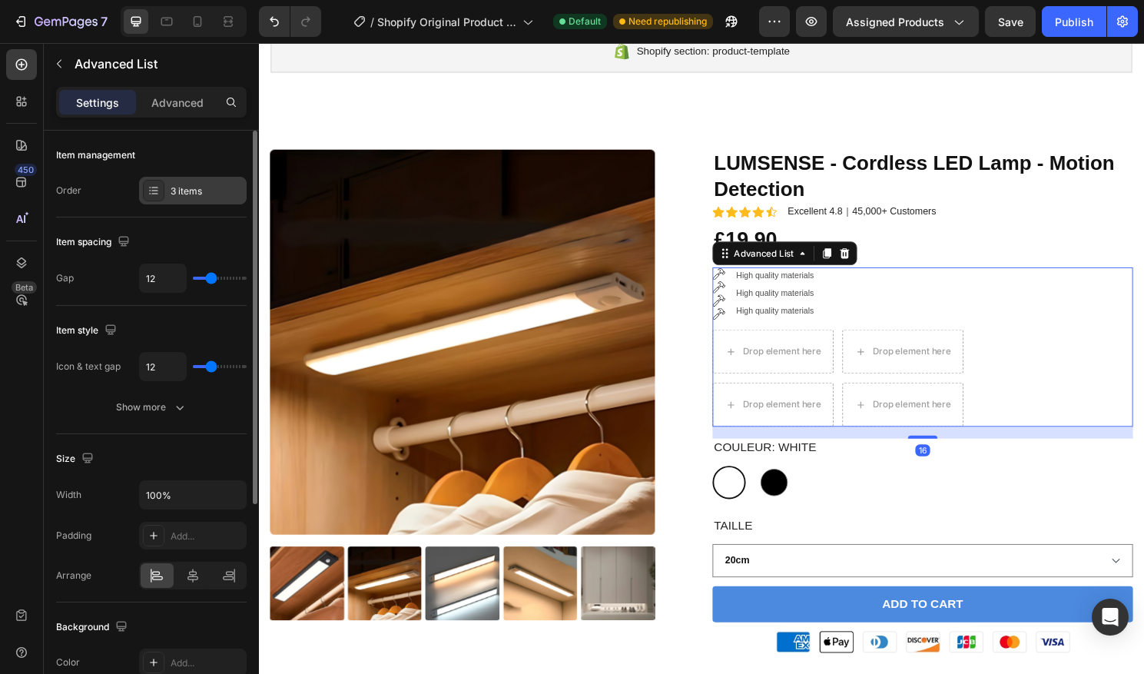
click at [187, 197] on div "3 items" at bounding box center [193, 191] width 108 height 28
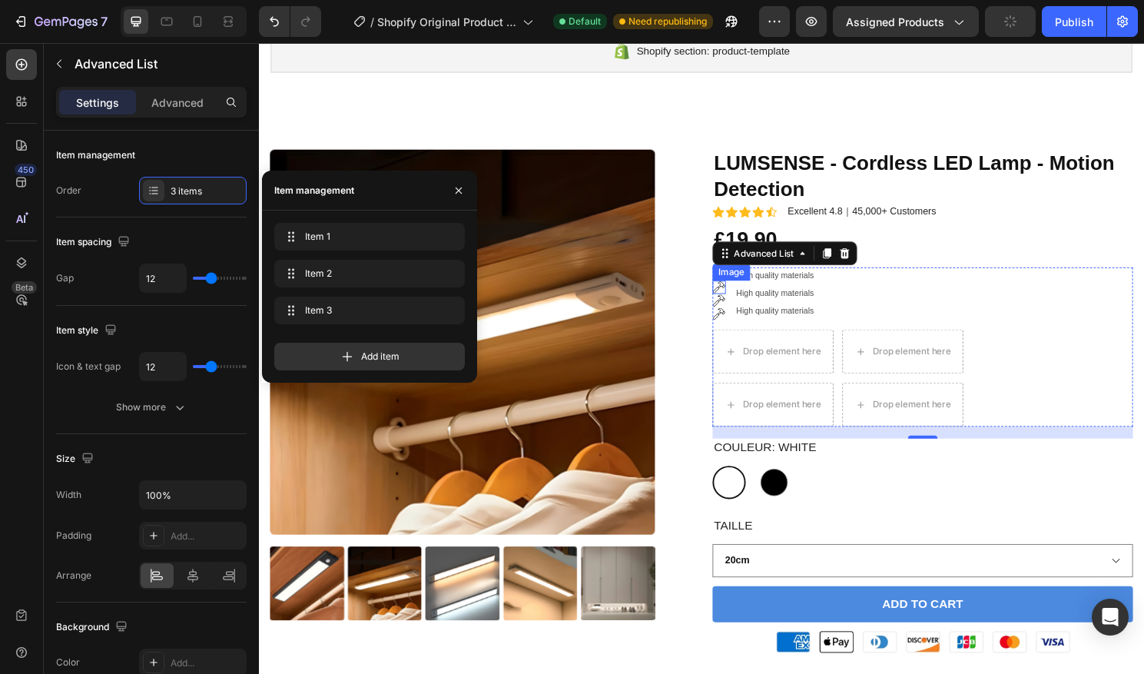
click at [738, 299] on img at bounding box center [738, 297] width 14 height 14
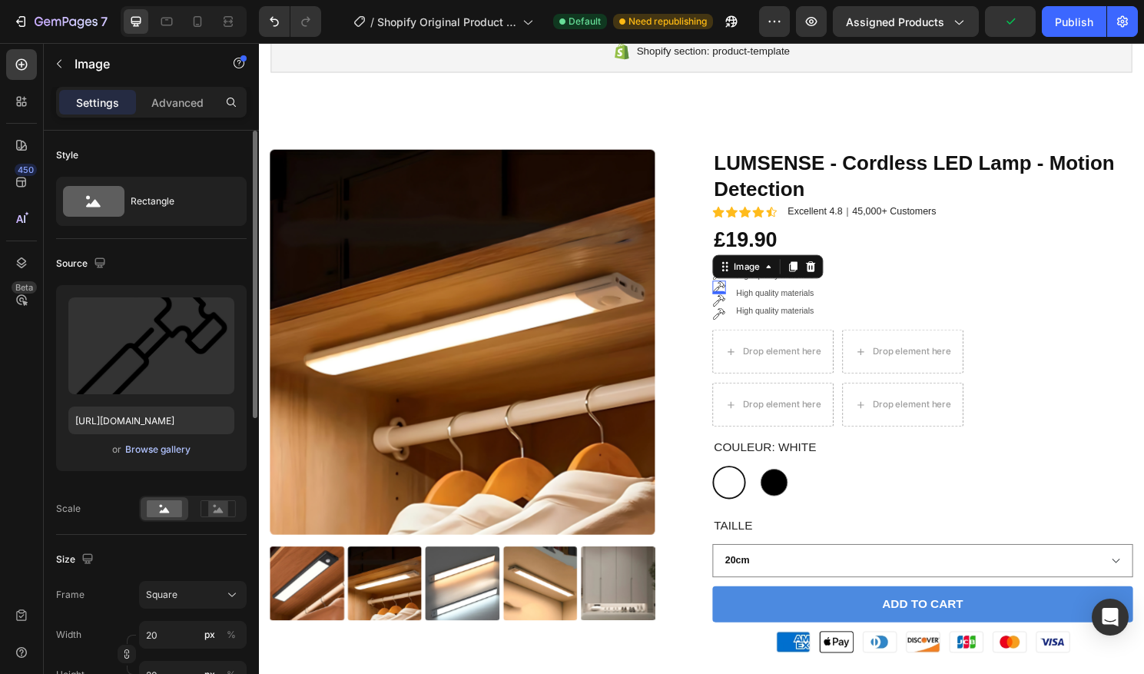
click at [138, 454] on div "Browse gallery" at bounding box center [157, 450] width 65 height 14
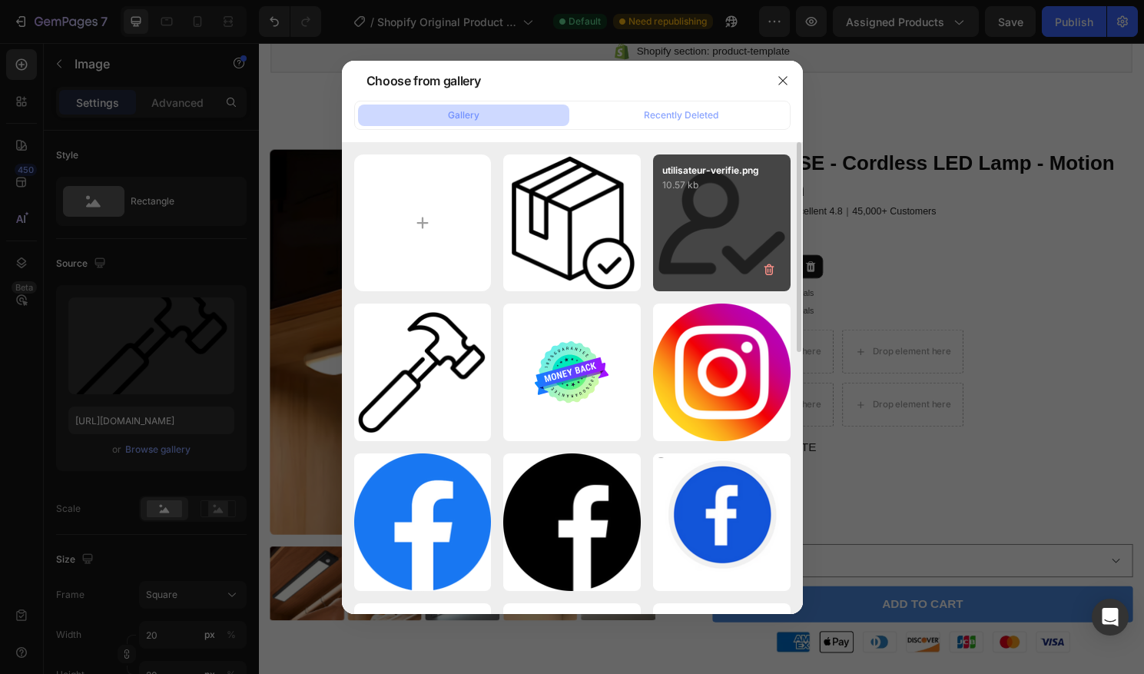
click at [691, 210] on div "utilisateur-verifie.png 10.57 kb" at bounding box center [722, 223] width 138 height 138
type input "https://cdn.shopify.com/s/files/1/0670/7760/3493/files/gempages_581389846103196…"
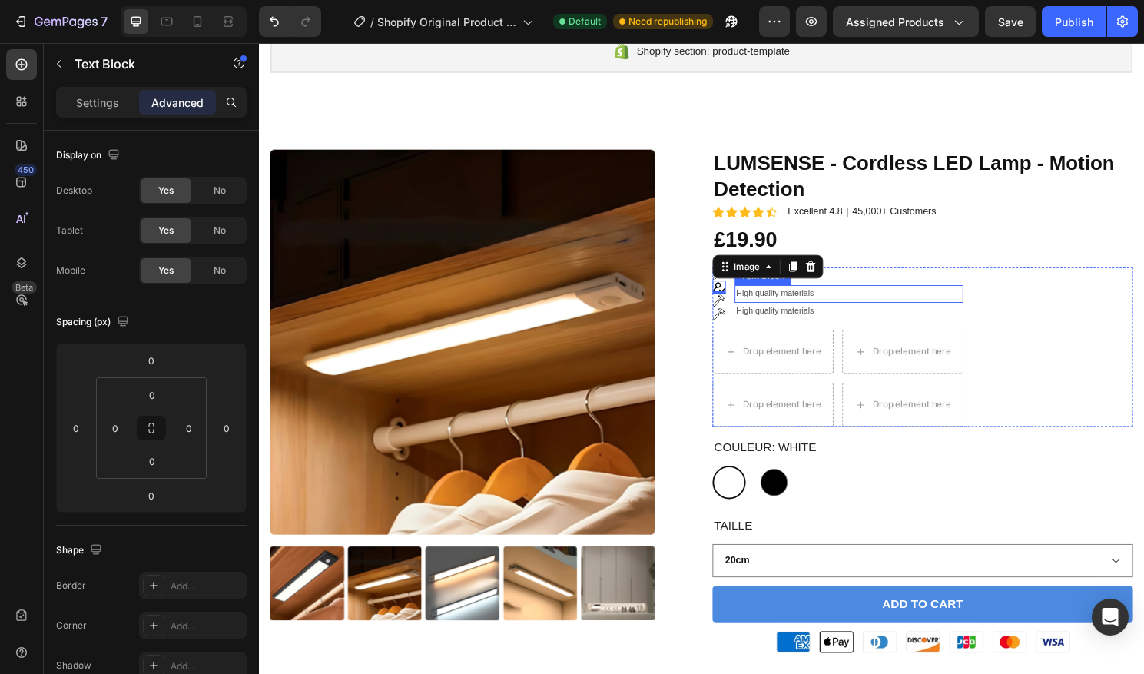
click at [789, 307] on p "High quality materials" at bounding box center [873, 304] width 235 height 15
click at [858, 307] on p "High quality materials" at bounding box center [873, 304] width 235 height 15
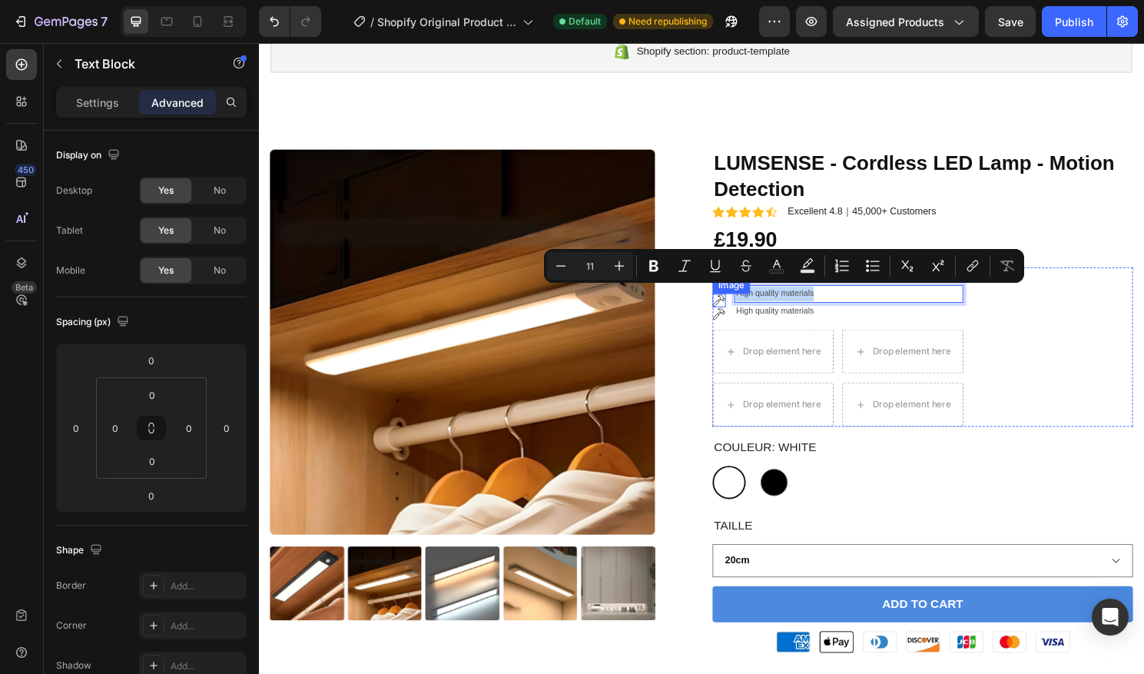
drag, startPoint x: 858, startPoint y: 307, endPoint x: 741, endPoint y: 308, distance: 116.8
click at [741, 308] on li "Image Image Image Image High quality materials Text Block High quality material…" at bounding box center [861, 305] width 261 height 56
click at [859, 319] on p "High quality materials" at bounding box center [873, 322] width 235 height 15
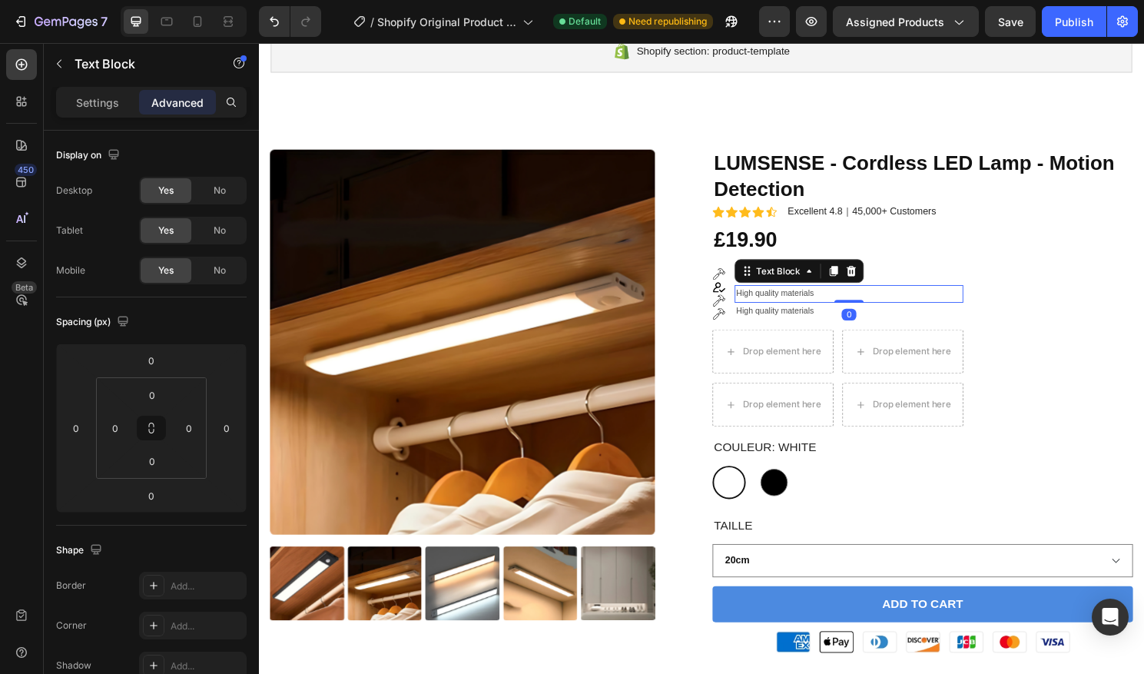
click at [893, 307] on p "High quality materials" at bounding box center [873, 304] width 235 height 15
click at [919, 289] on p "High quality materials" at bounding box center [873, 285] width 235 height 15
click at [880, 304] on p "High quality materials" at bounding box center [873, 304] width 235 height 15
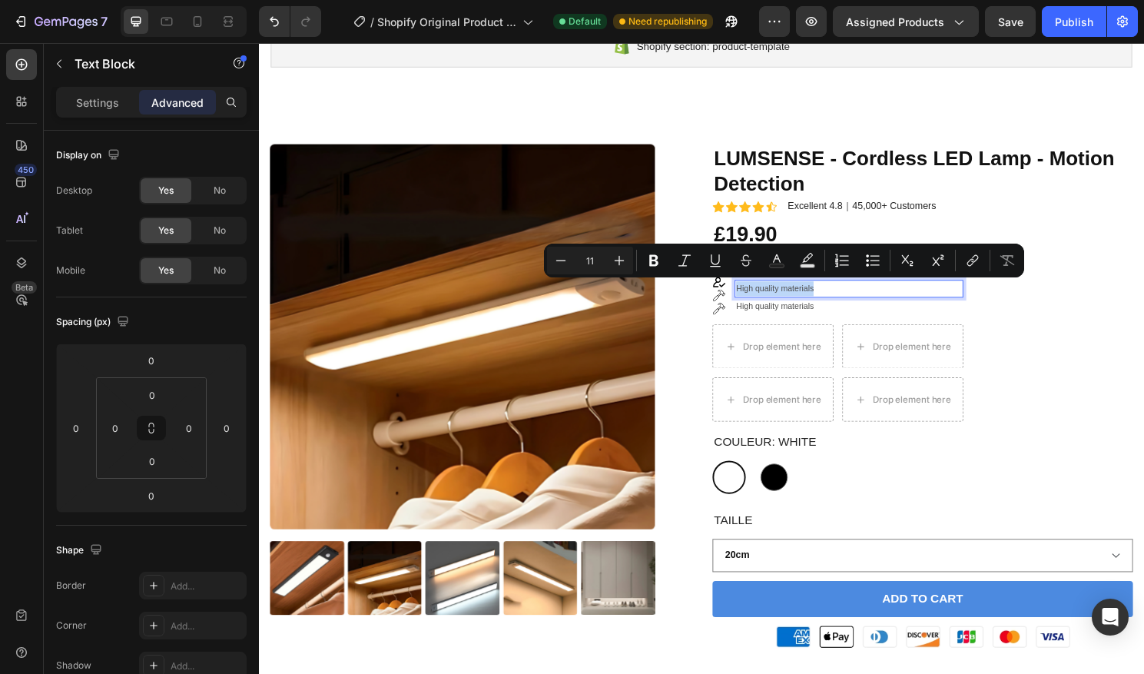
drag, startPoint x: 880, startPoint y: 304, endPoint x: 757, endPoint y: 298, distance: 122.3
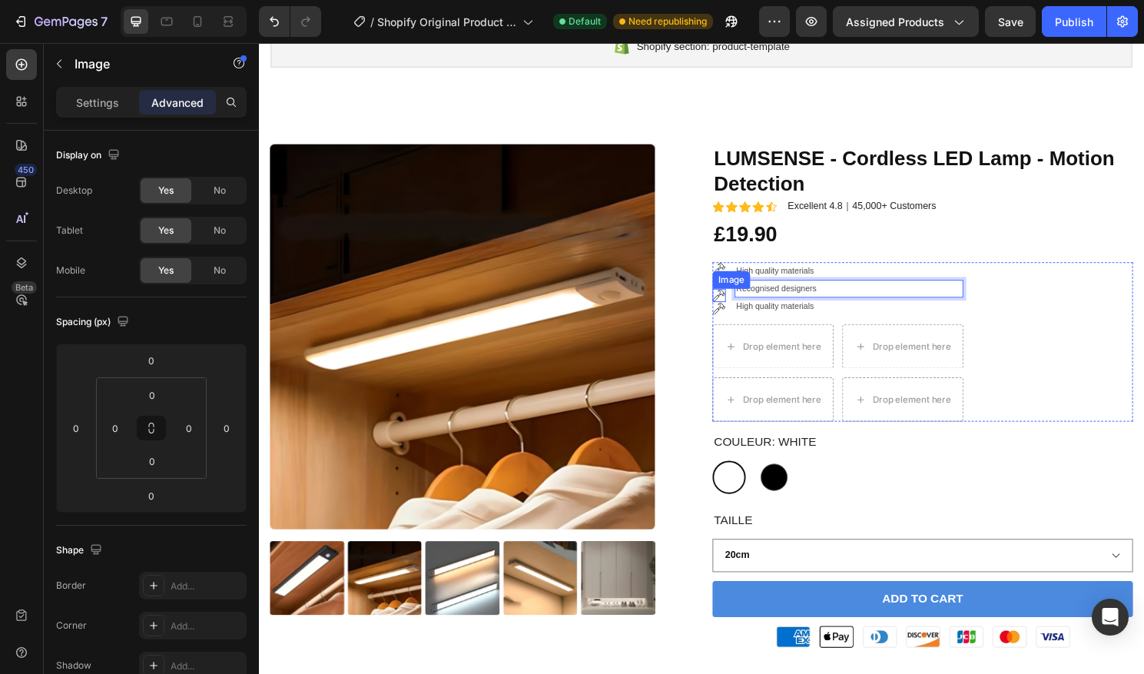
click at [734, 303] on img at bounding box center [738, 306] width 14 height 14
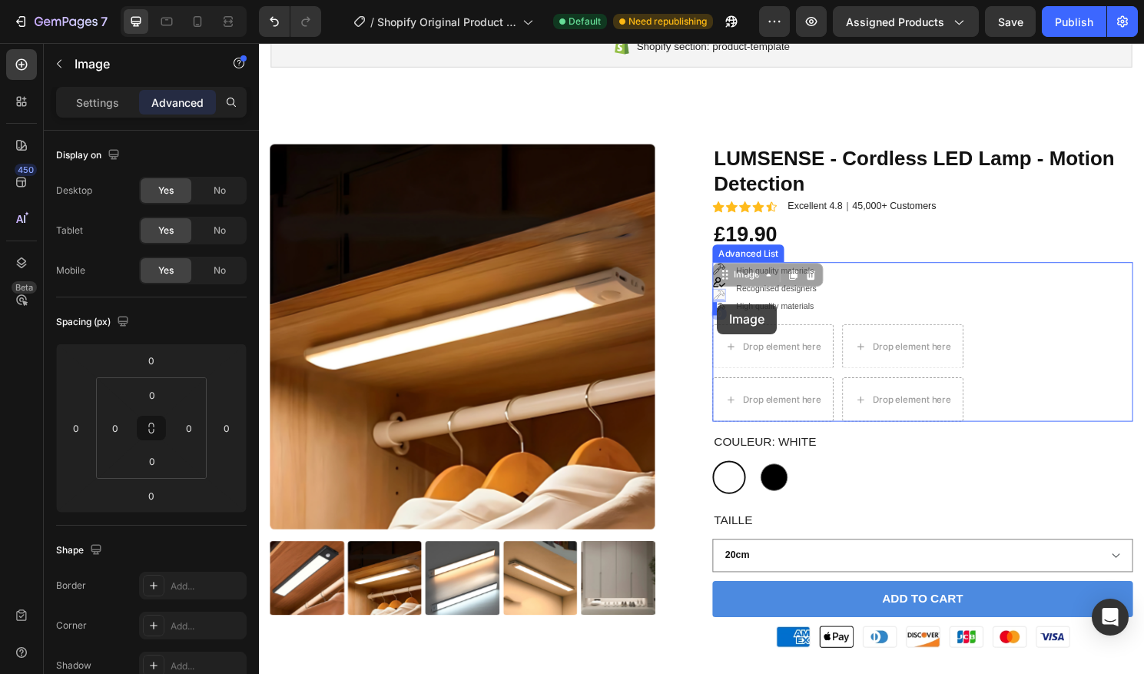
drag, startPoint x: 734, startPoint y: 303, endPoint x: 736, endPoint y: 315, distance: 12.4
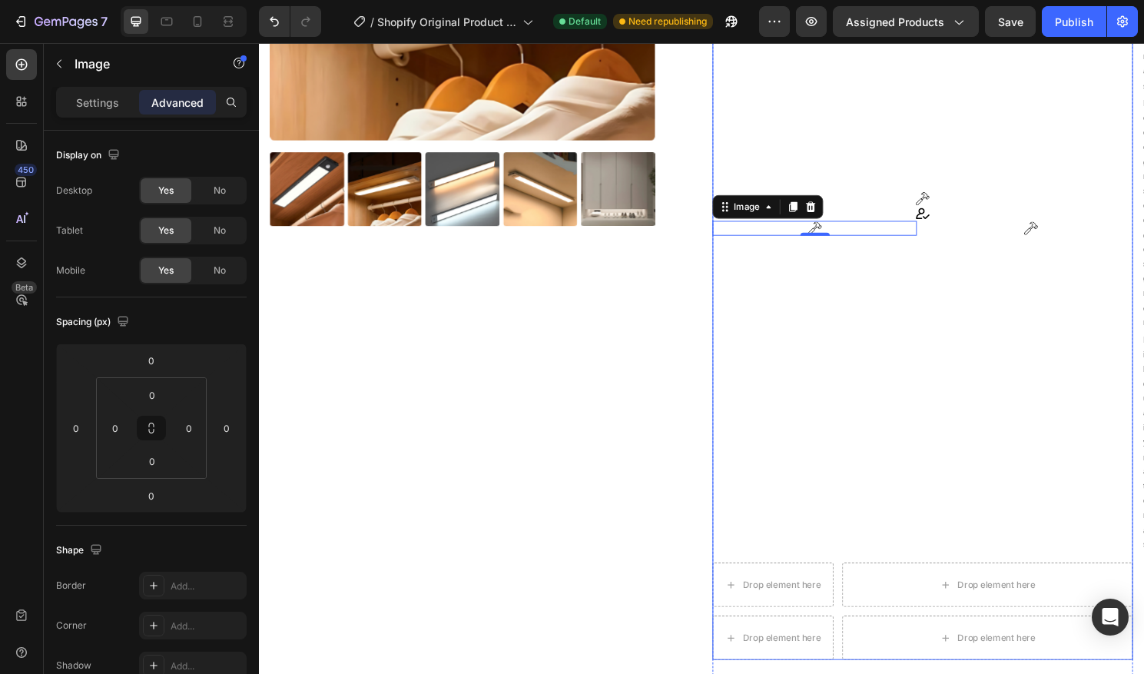
scroll to position [560, 0]
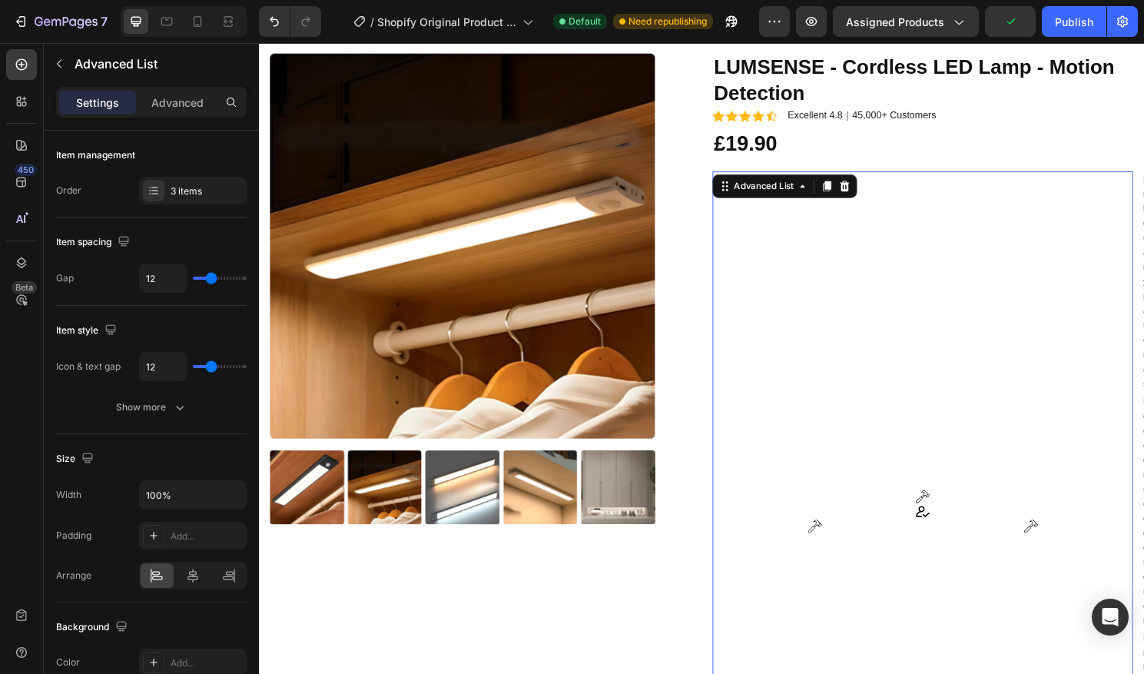
scroll to position [184, 0]
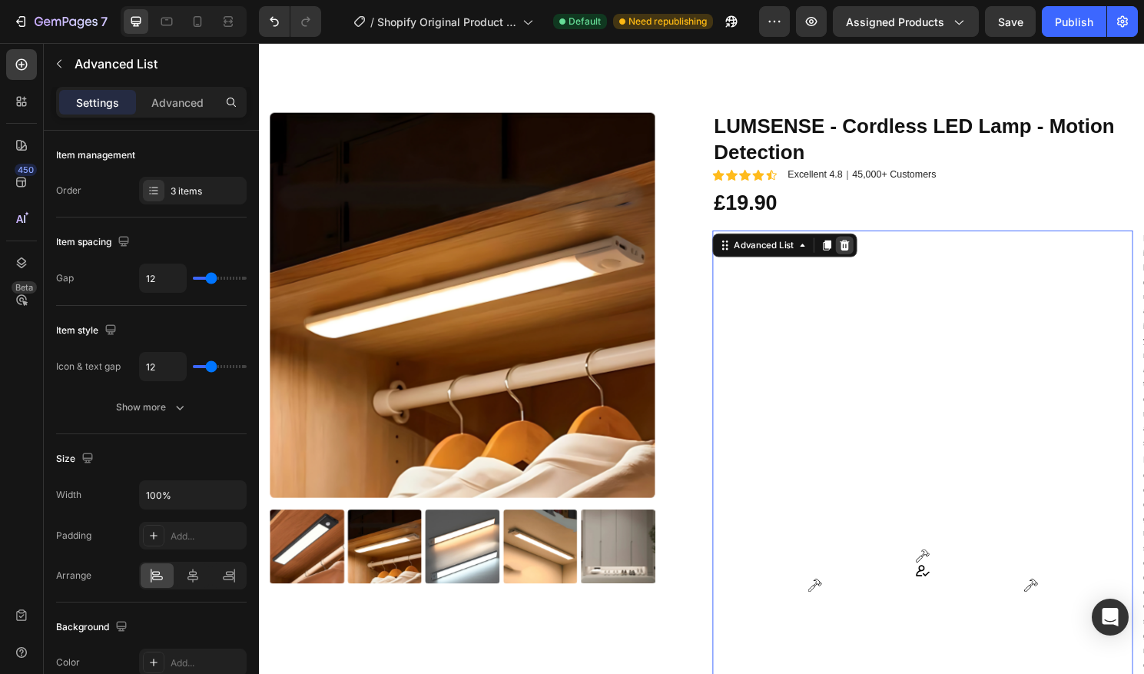
click at [870, 257] on icon at bounding box center [869, 252] width 10 height 11
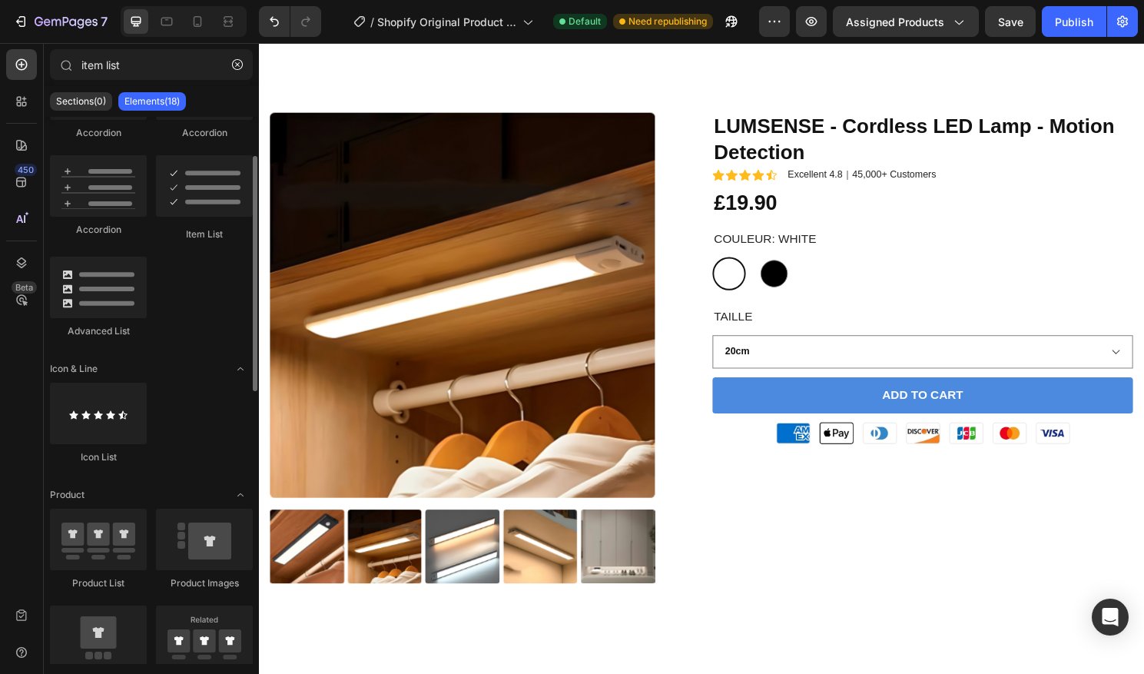
scroll to position [48, 0]
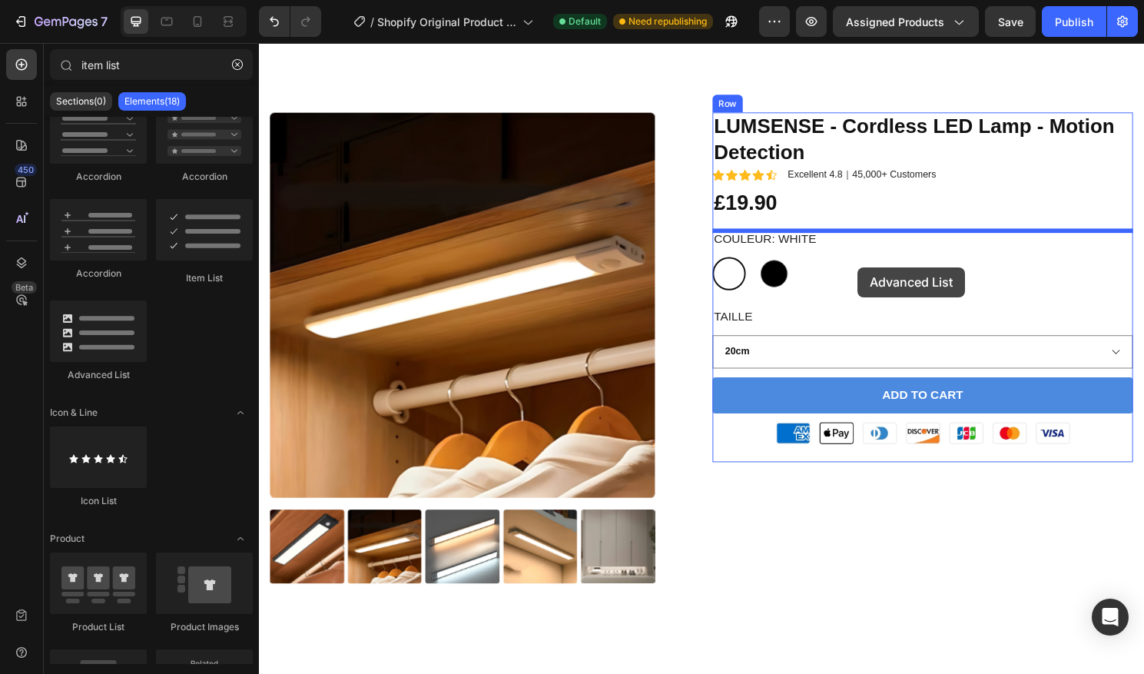
drag, startPoint x: 363, startPoint y: 393, endPoint x: 882, endPoint y: 277, distance: 532.1
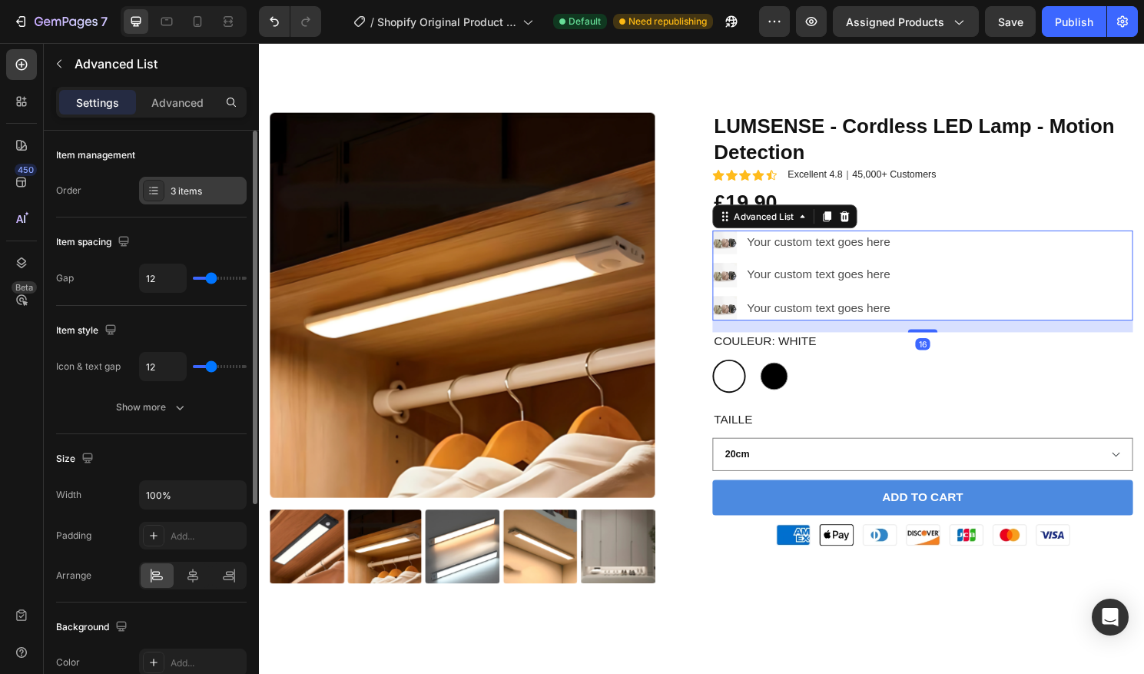
click at [179, 186] on div "3 items" at bounding box center [207, 191] width 72 height 14
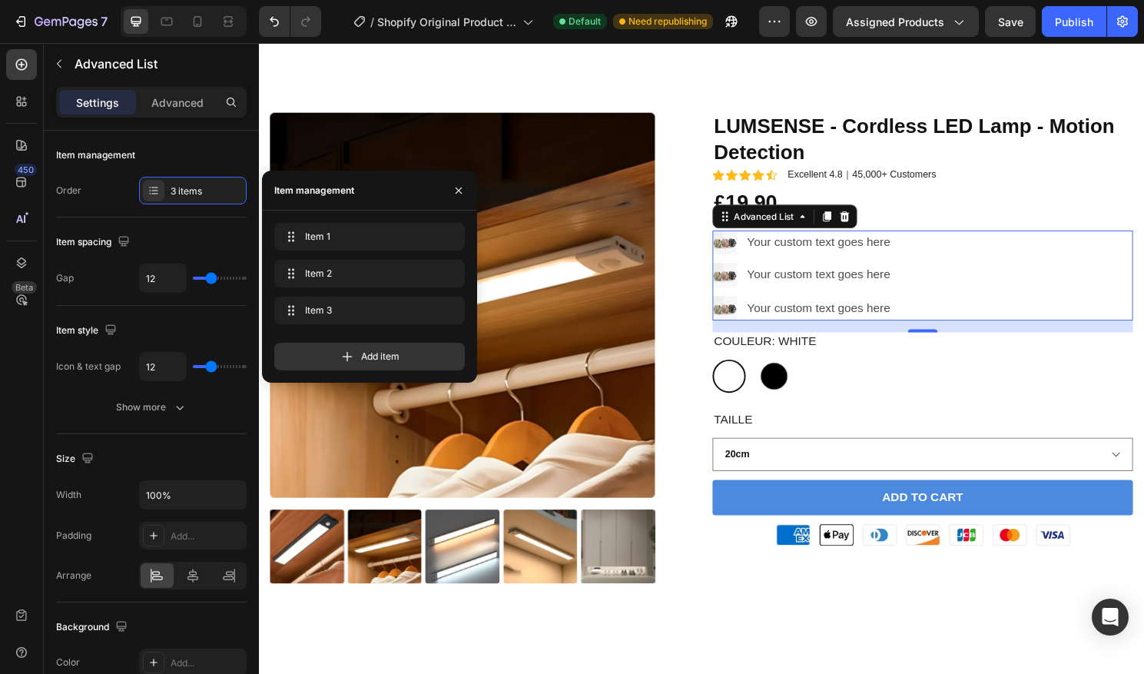
click at [834, 303] on ul "Image Your custom text goes here Text Block Image Your custom text goes here Te…" at bounding box center [827, 285] width 192 height 94
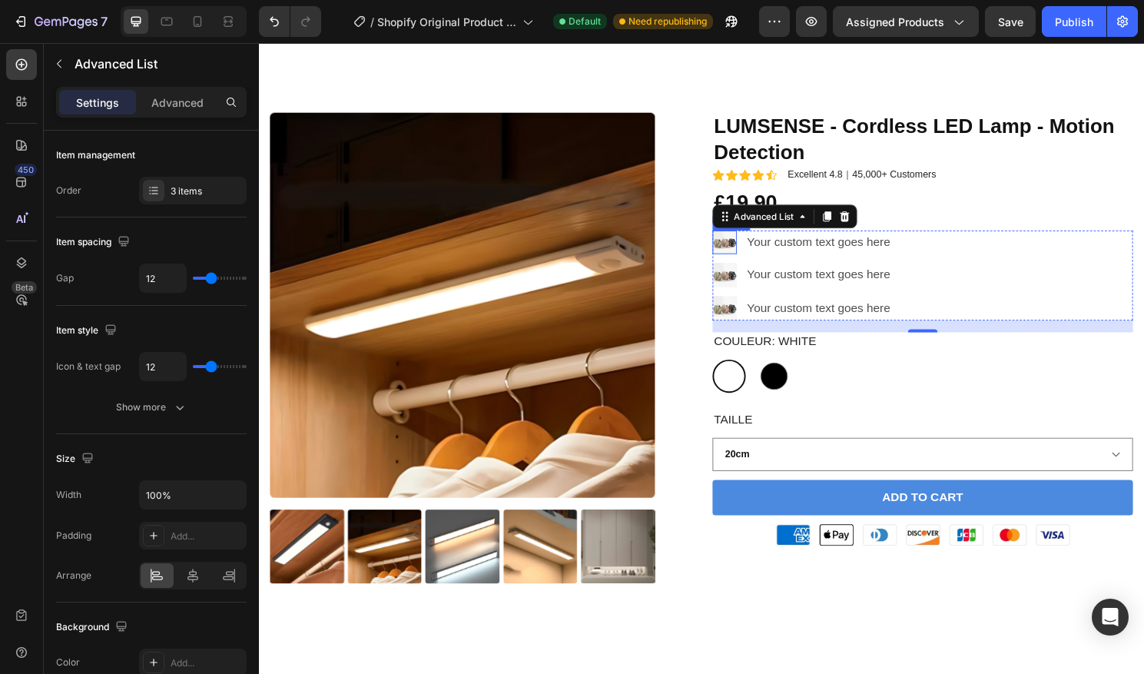
click at [749, 245] on img at bounding box center [743, 250] width 25 height 25
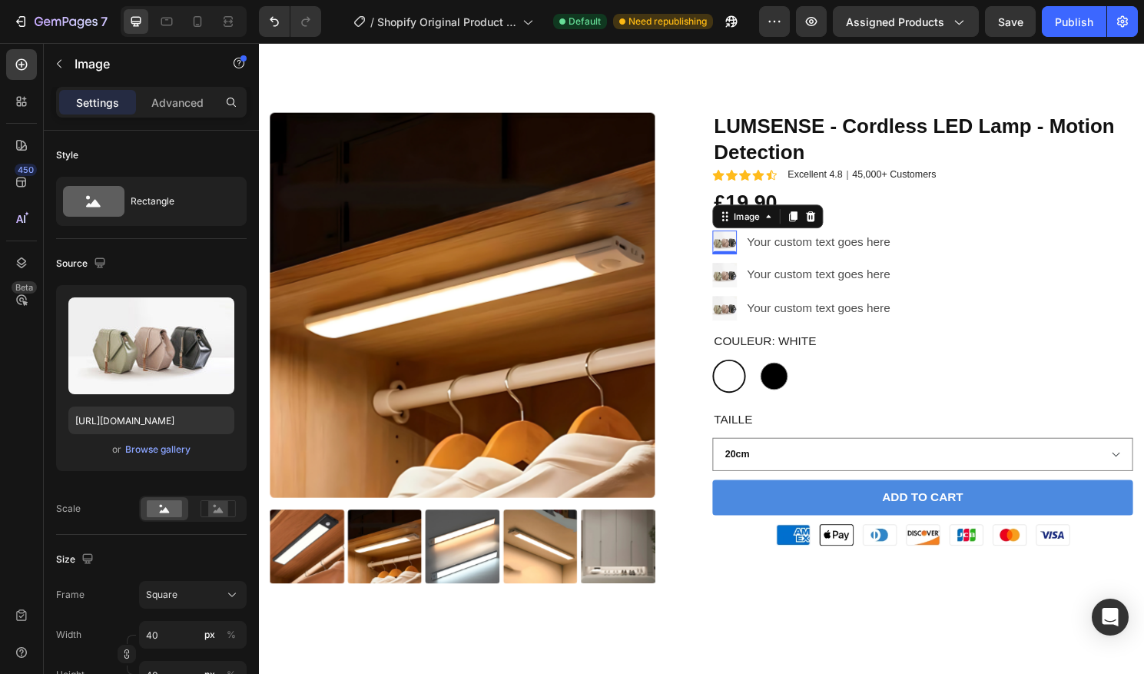
scroll to position [184, 0]
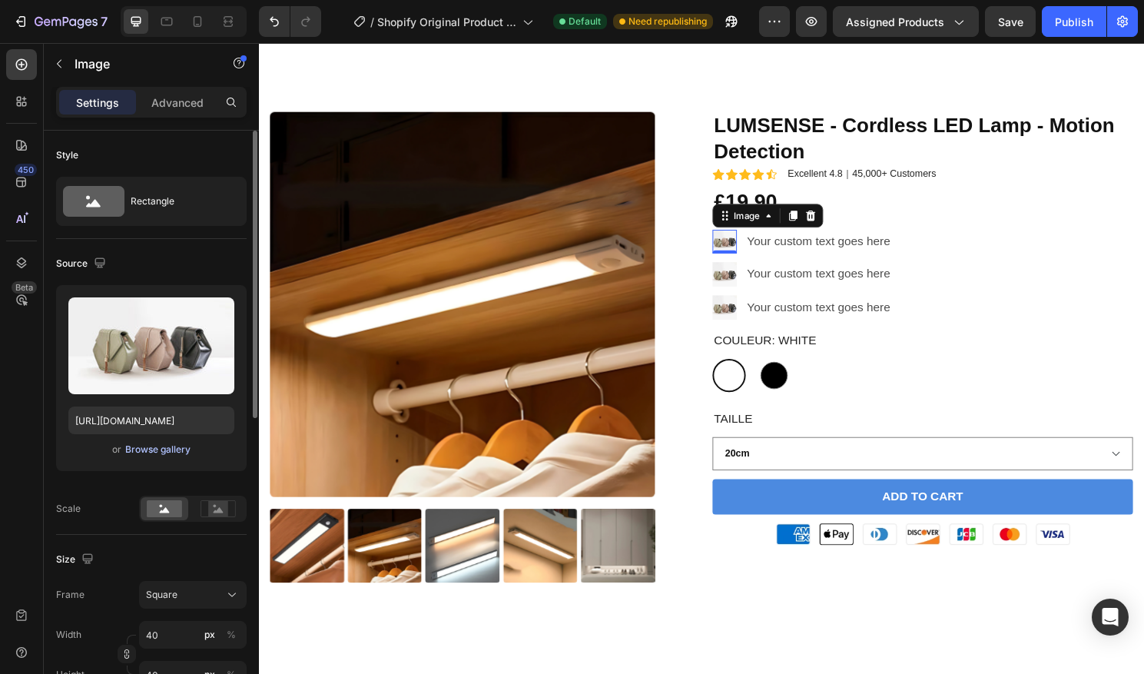
click at [150, 449] on div "Browse gallery" at bounding box center [157, 450] width 65 height 14
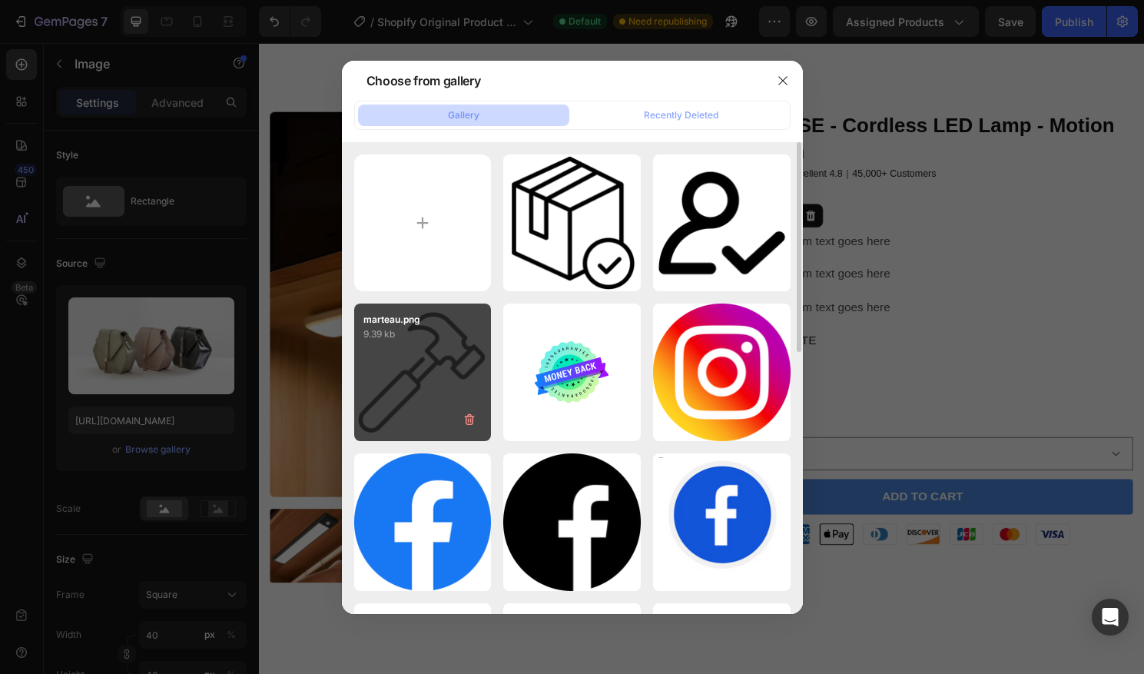
click at [447, 342] on div "marteau.png 9.39 kb" at bounding box center [423, 372] width 138 height 138
type input "https://cdn.shopify.com/s/files/1/0670/7760/3493/files/gempages_581389846103196…"
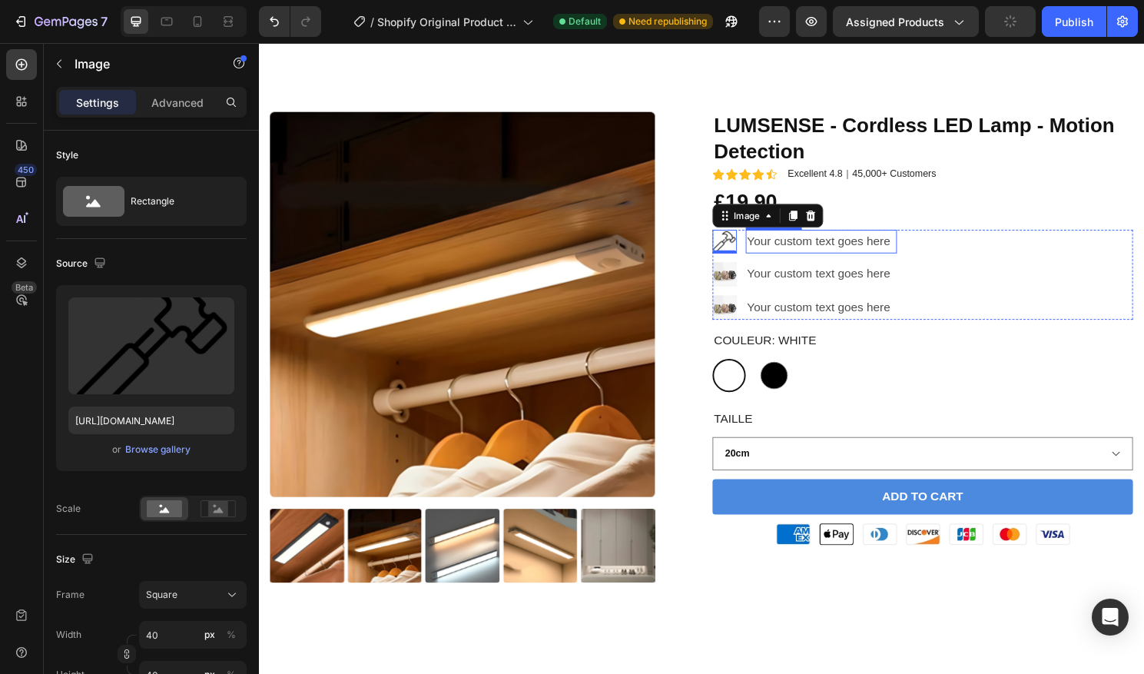
click at [881, 254] on div "Your custom text goes here" at bounding box center [844, 249] width 157 height 25
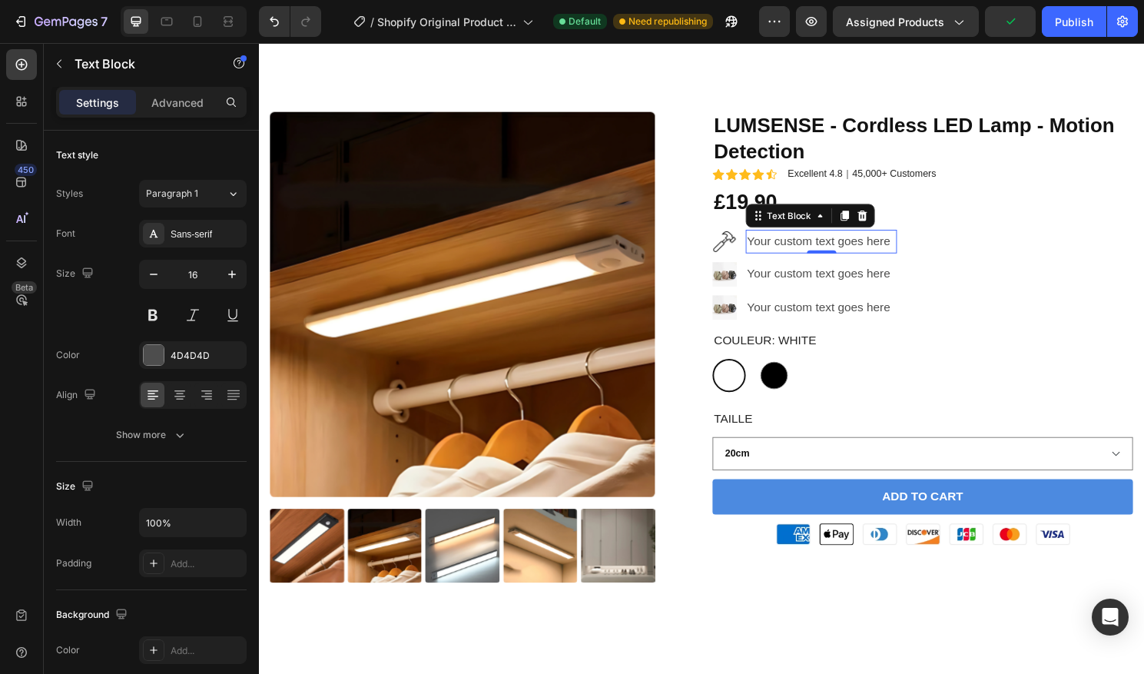
click at [919, 254] on div "Your custom text goes here" at bounding box center [844, 249] width 157 height 25
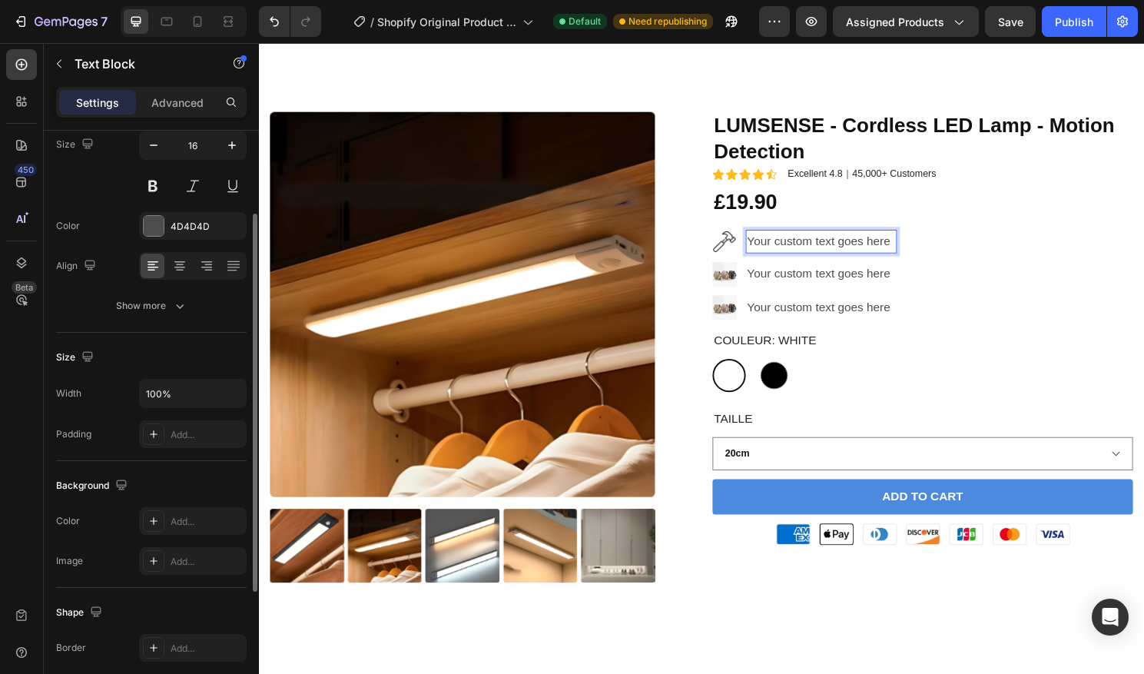
scroll to position [157, 0]
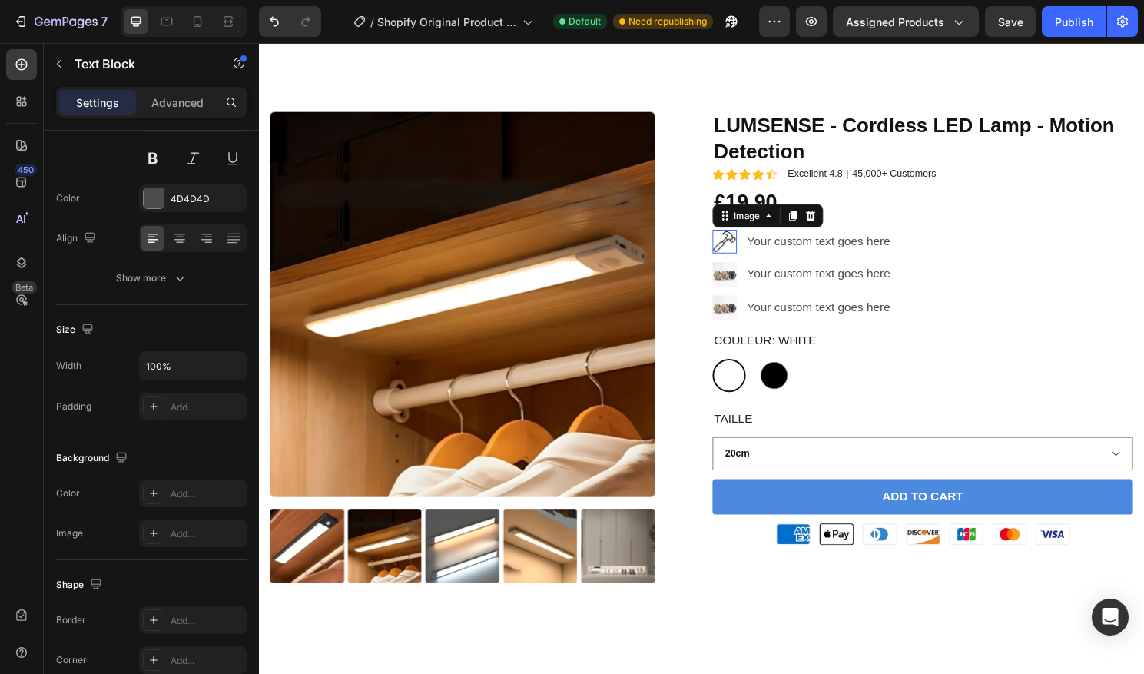
click at [753, 249] on img at bounding box center [743, 249] width 25 height 25
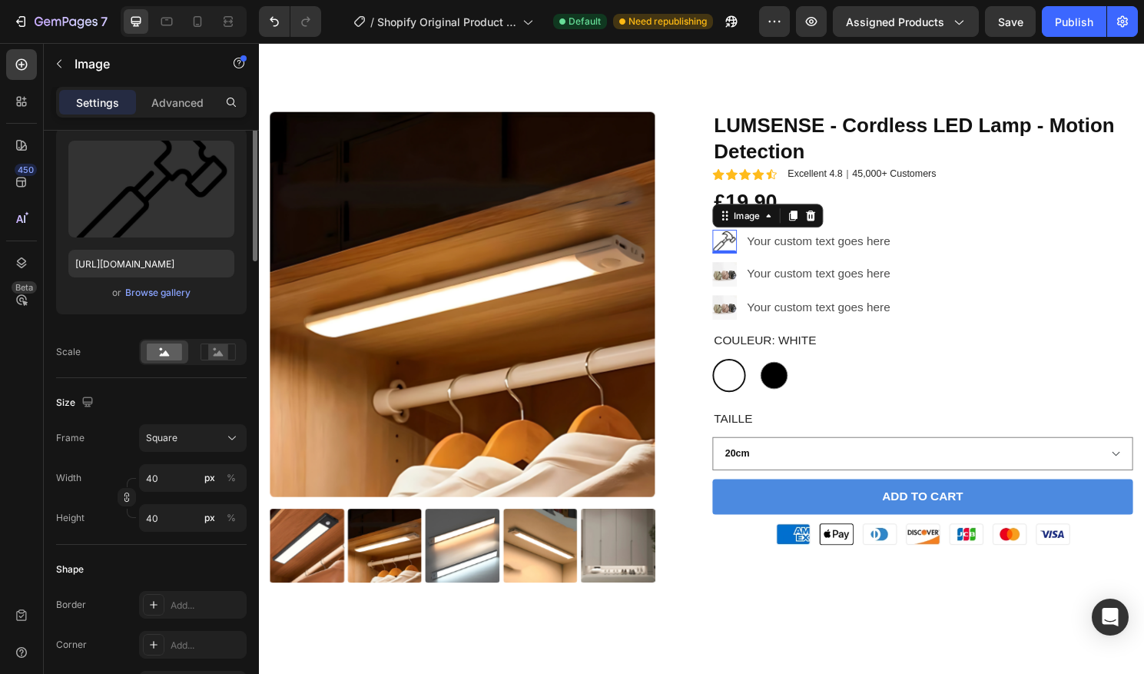
scroll to position [0, 0]
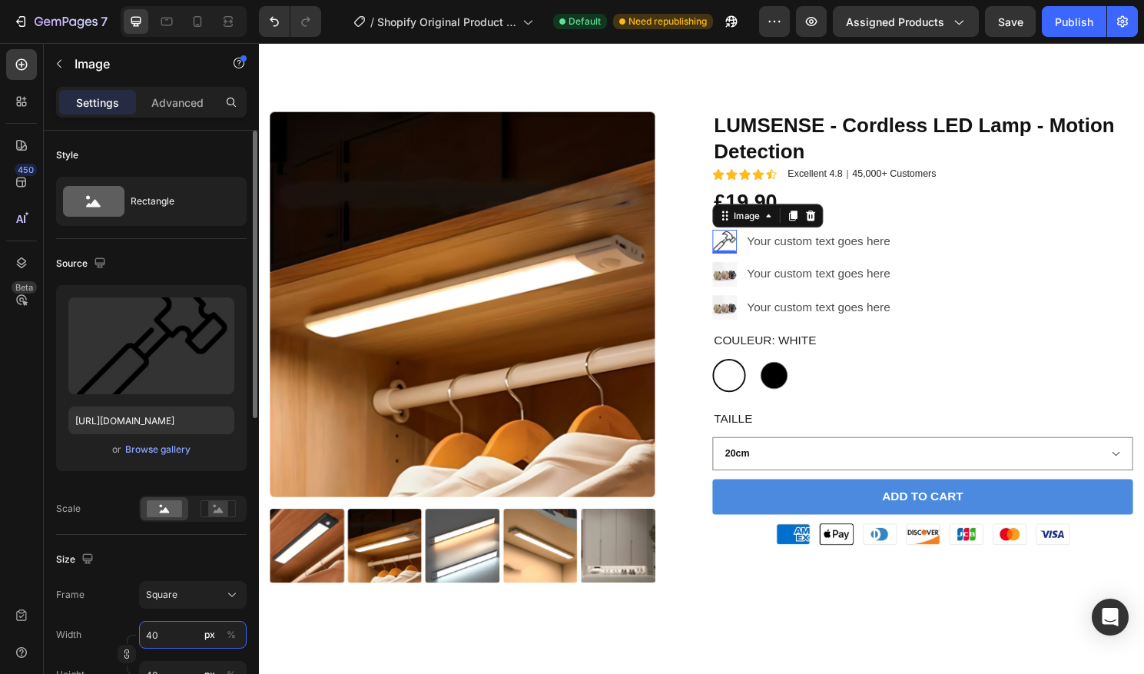
click at [152, 631] on input "40" at bounding box center [193, 635] width 108 height 28
click at [151, 632] on input "40" at bounding box center [193, 635] width 108 height 28
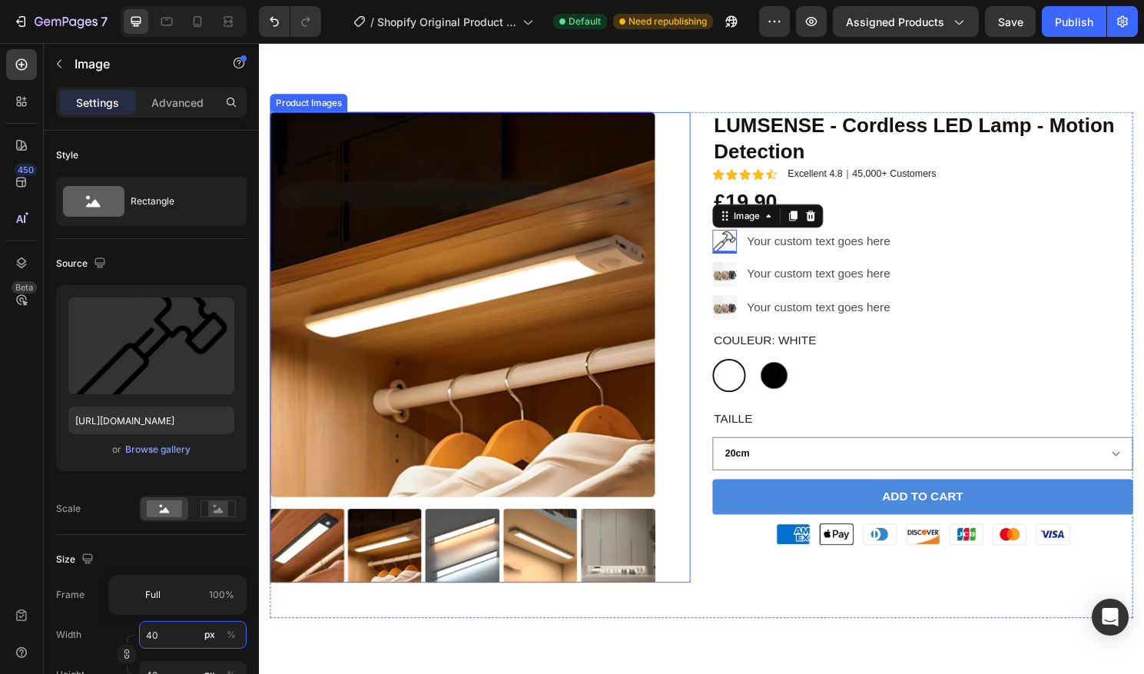
type input "0"
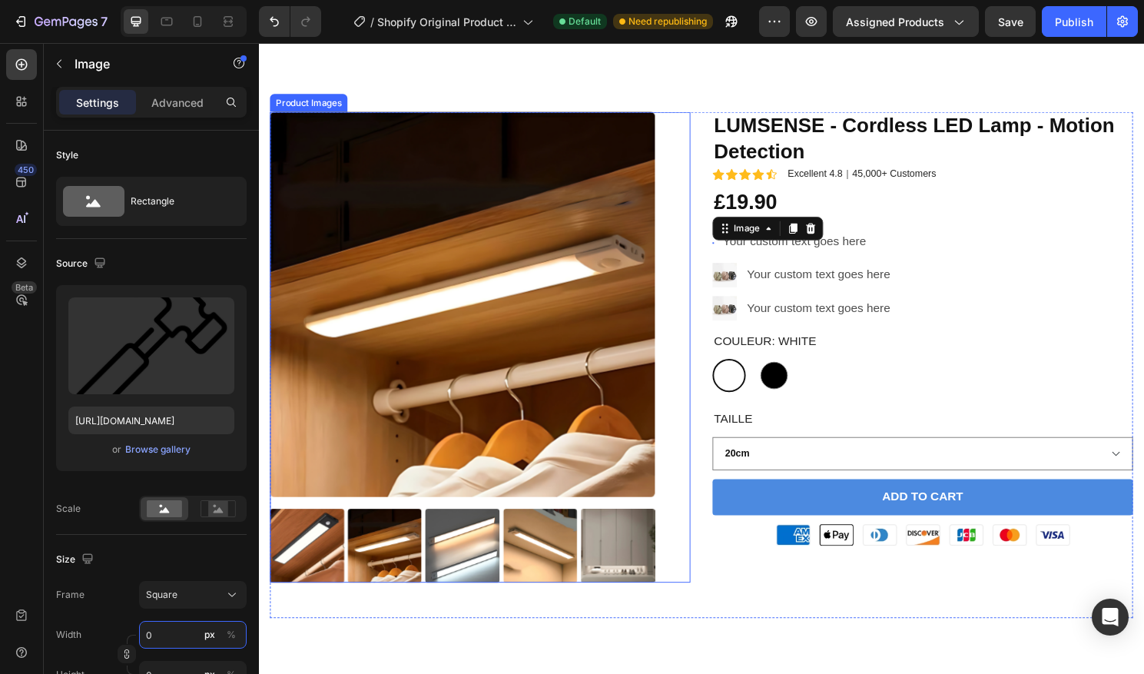
type input "20"
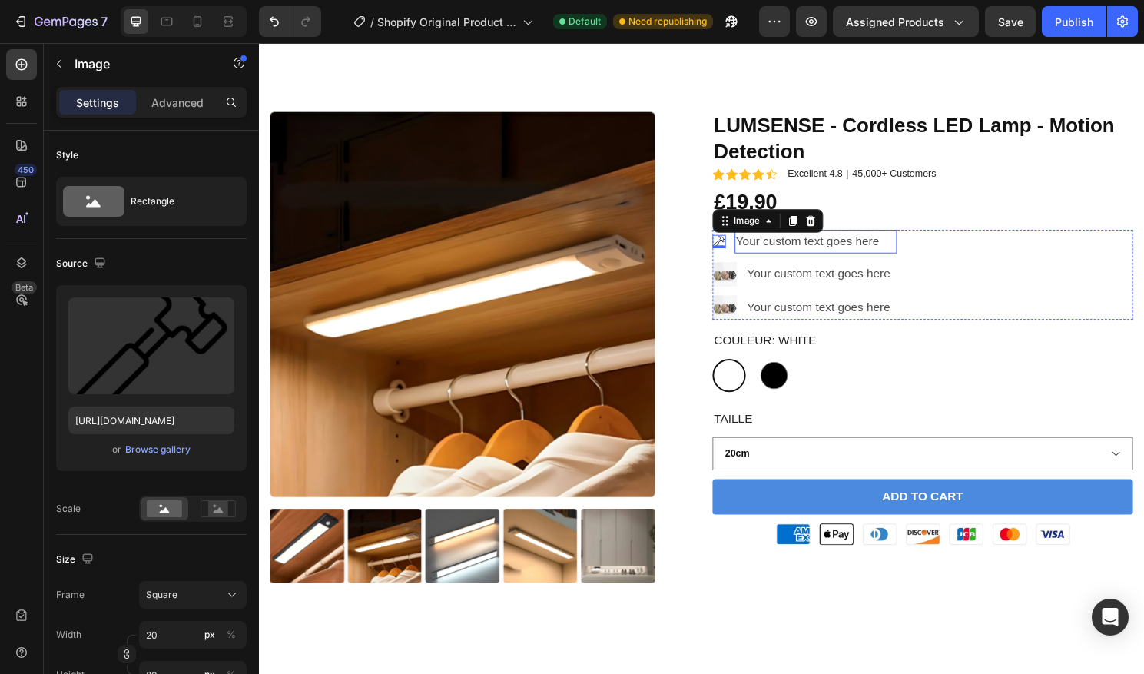
click at [836, 254] on p "Your custom text goes here" at bounding box center [839, 250] width 167 height 22
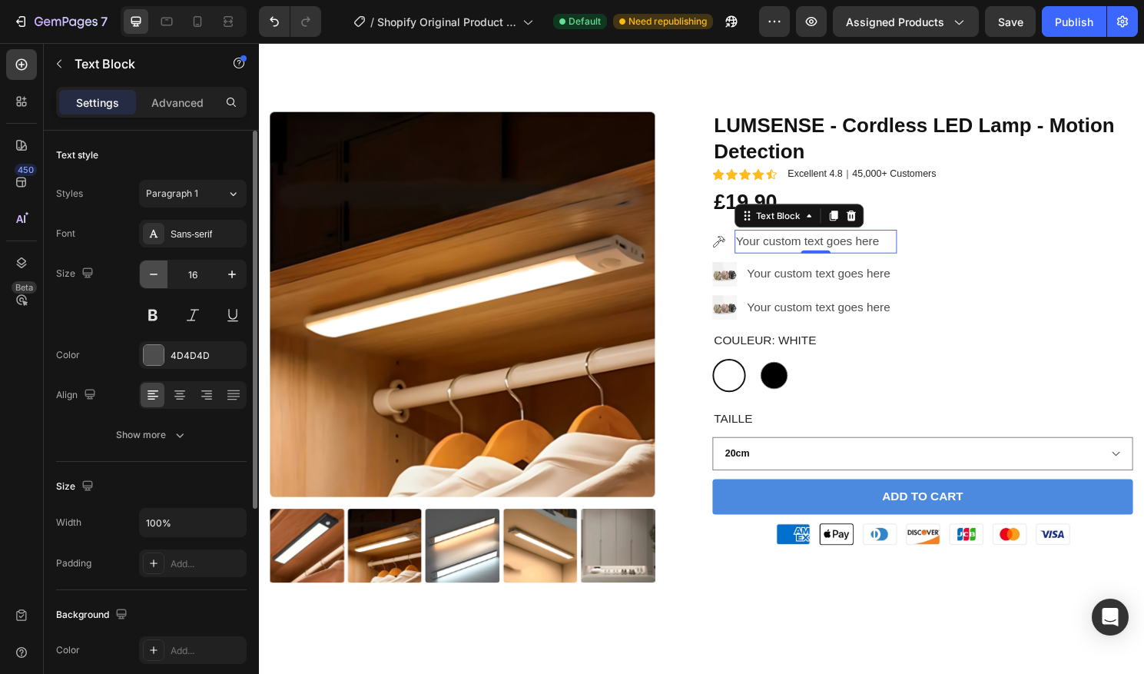
click at [148, 274] on icon "button" at bounding box center [153, 274] width 15 height 15
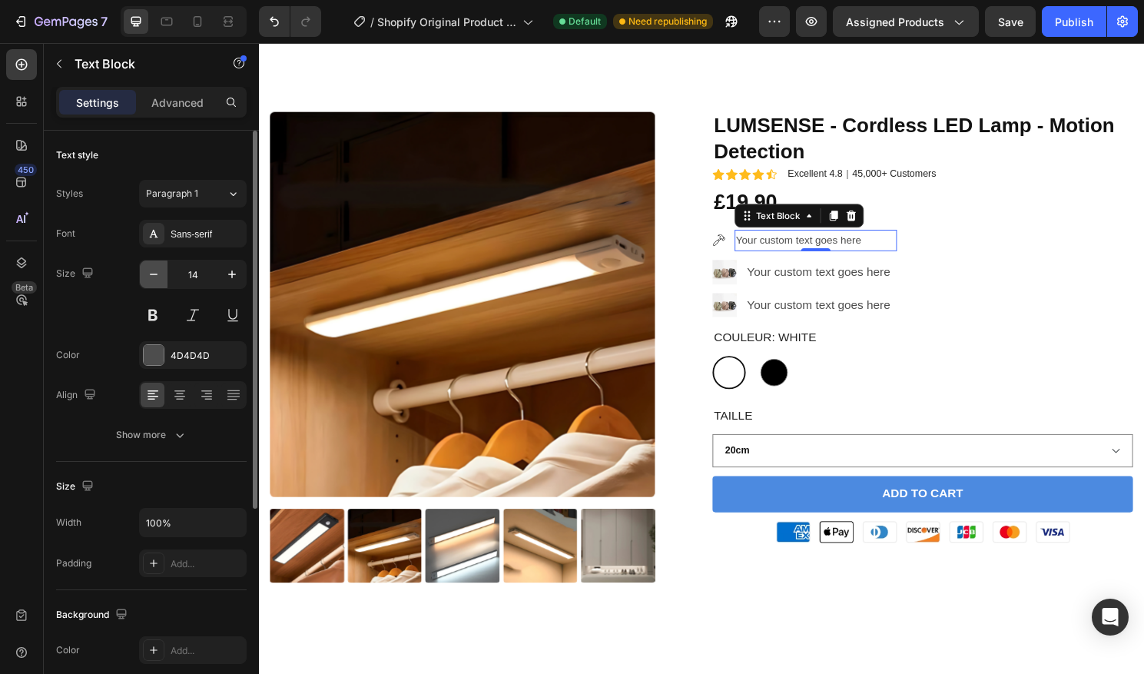
click at [148, 274] on icon "button" at bounding box center [153, 274] width 15 height 15
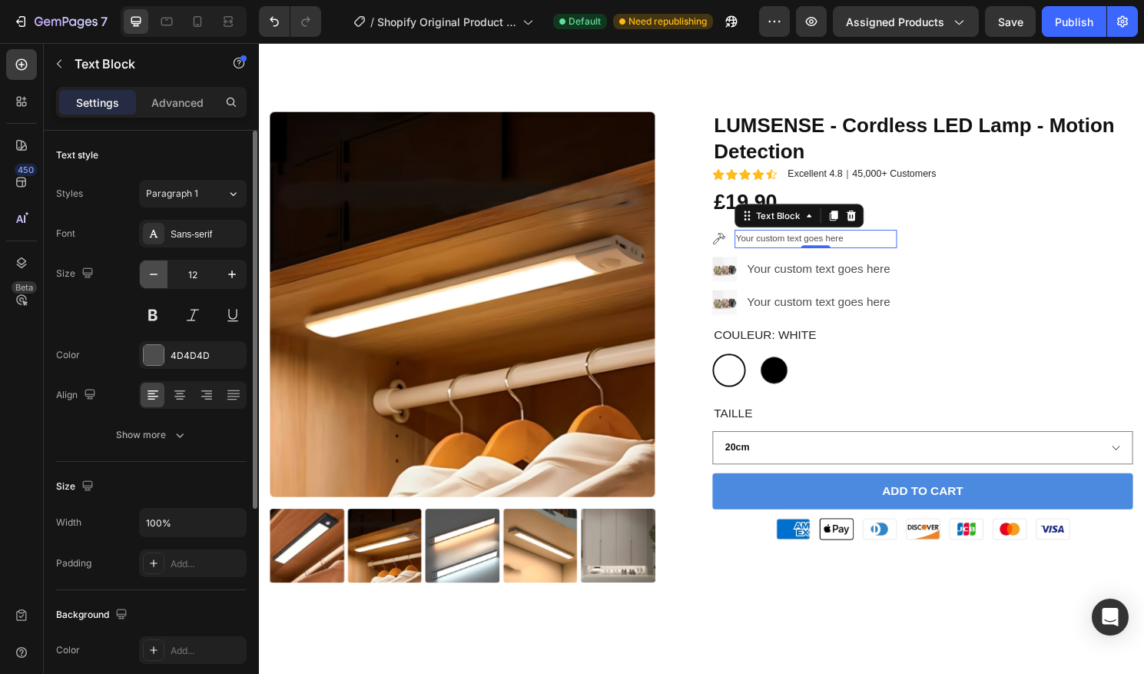
click at [148, 274] on icon "button" at bounding box center [153, 274] width 15 height 15
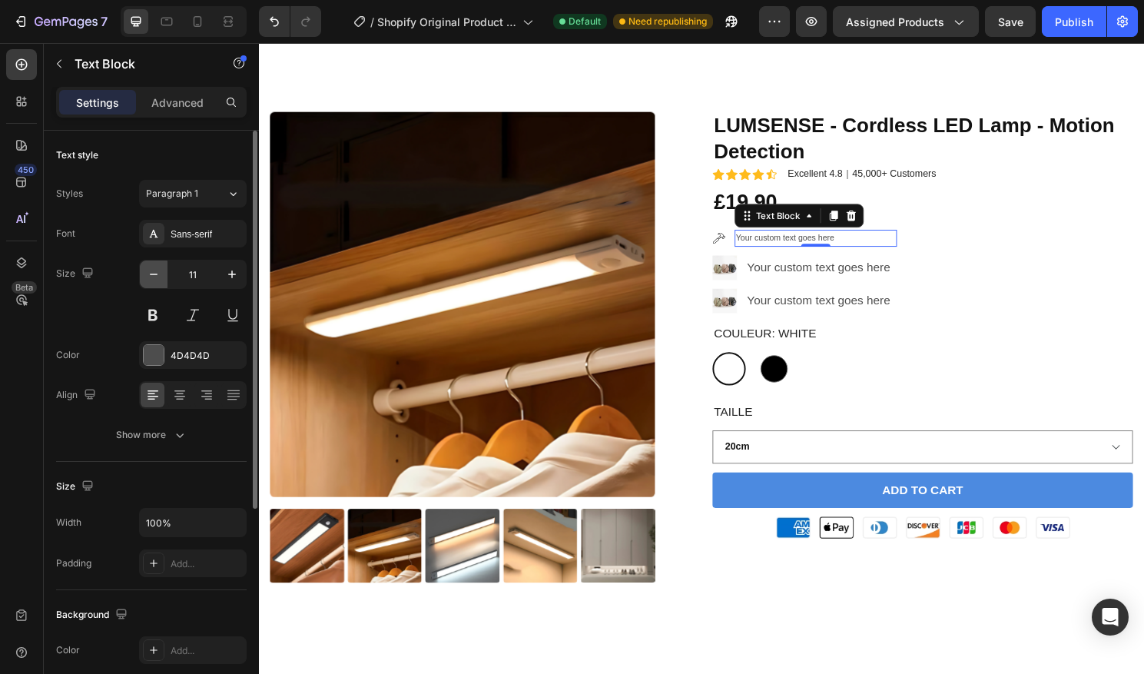
click at [148, 274] on icon "button" at bounding box center [153, 274] width 15 height 15
type input "10"
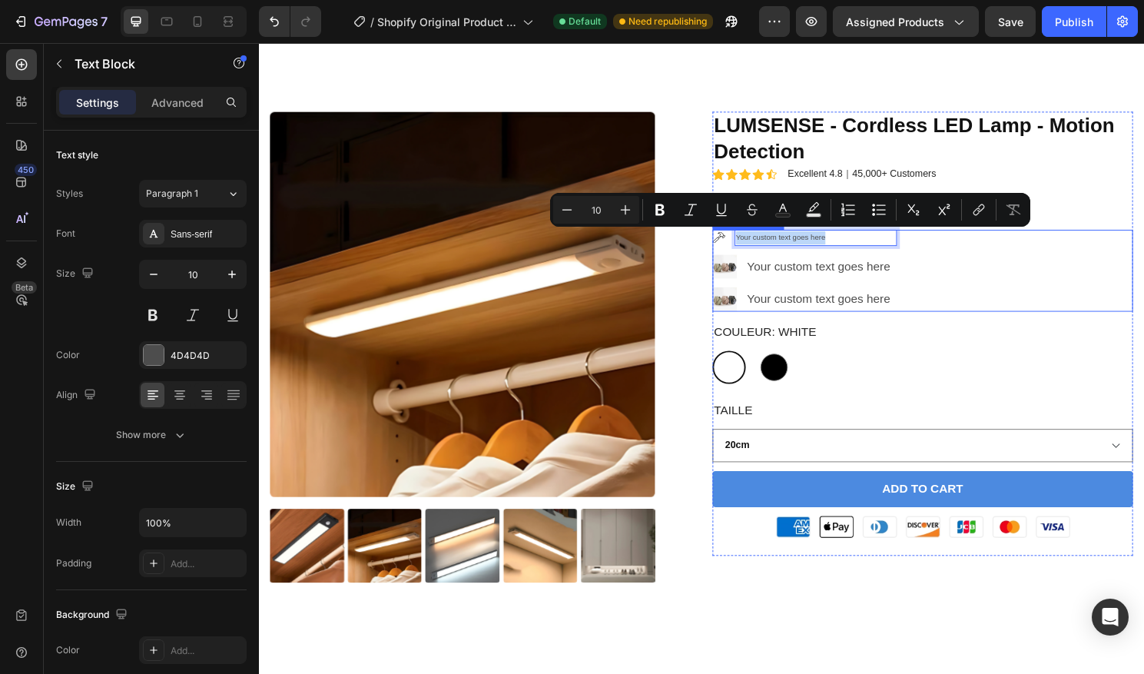
drag, startPoint x: 861, startPoint y: 247, endPoint x: 746, endPoint y: 244, distance: 115.3
click at [746, 244] on li "Image Your custom text goes here Text Block 0" at bounding box center [827, 245] width 192 height 17
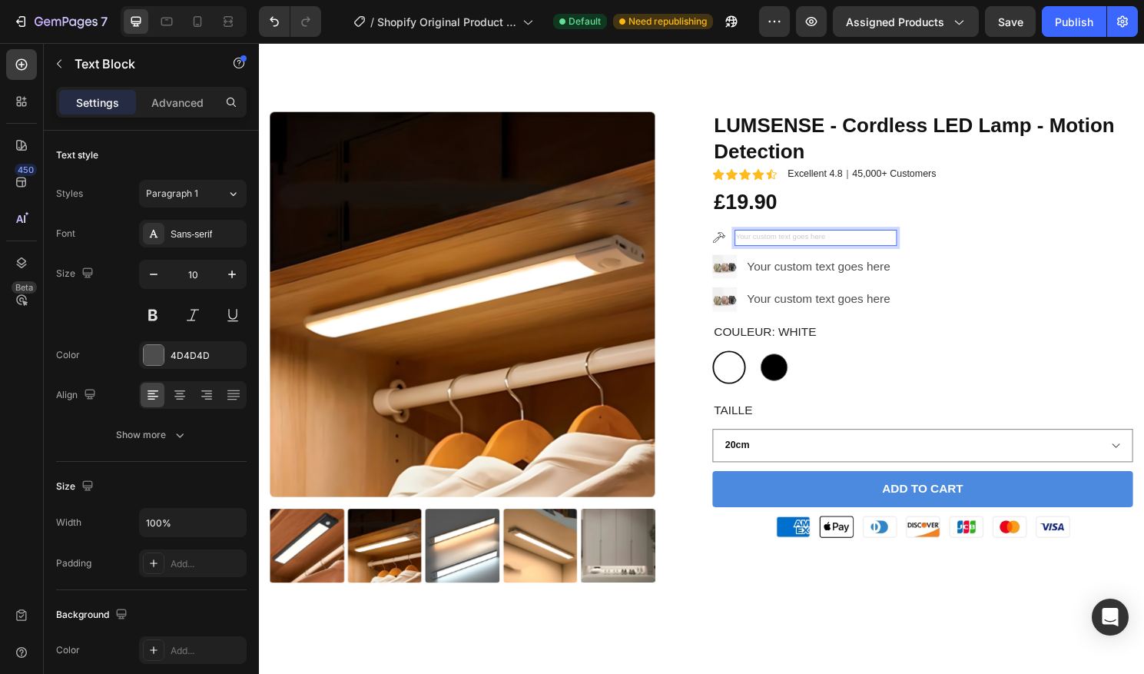
click at [838, 242] on div "Rich Text Editor. Editing area: main" at bounding box center [839, 245] width 170 height 17
click at [893, 277] on div "Your custom text goes here" at bounding box center [844, 276] width 157 height 25
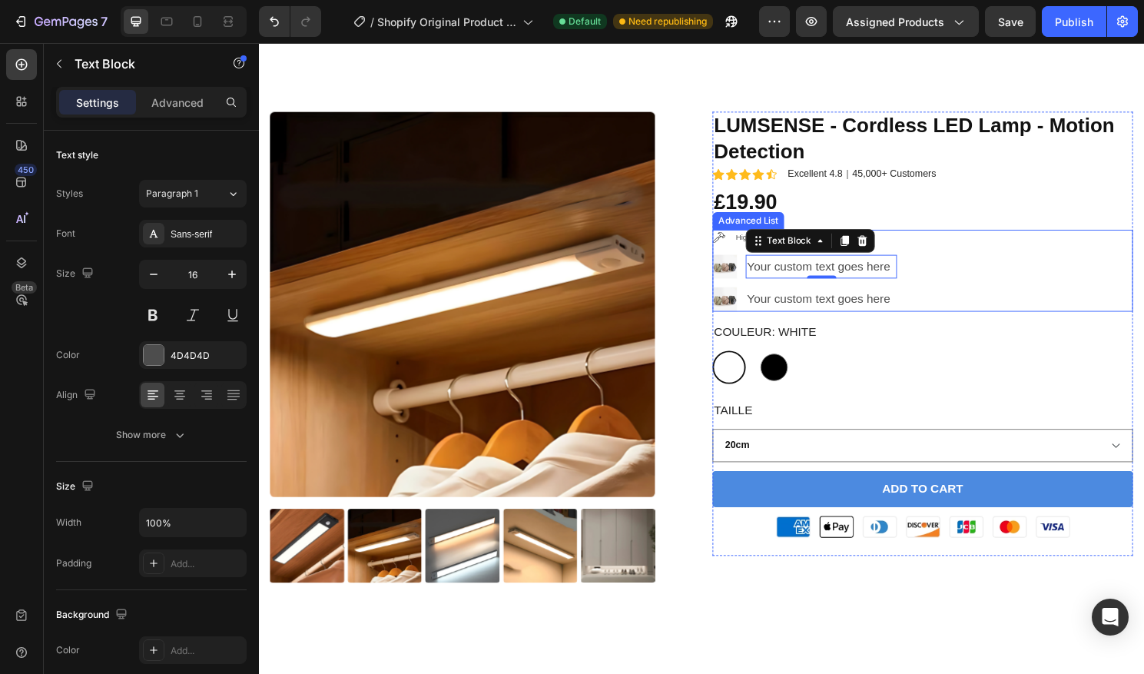
click at [1046, 250] on div "Image High-quality materials Text Block Image Your custom text goes here Text B…" at bounding box center [950, 280] width 438 height 86
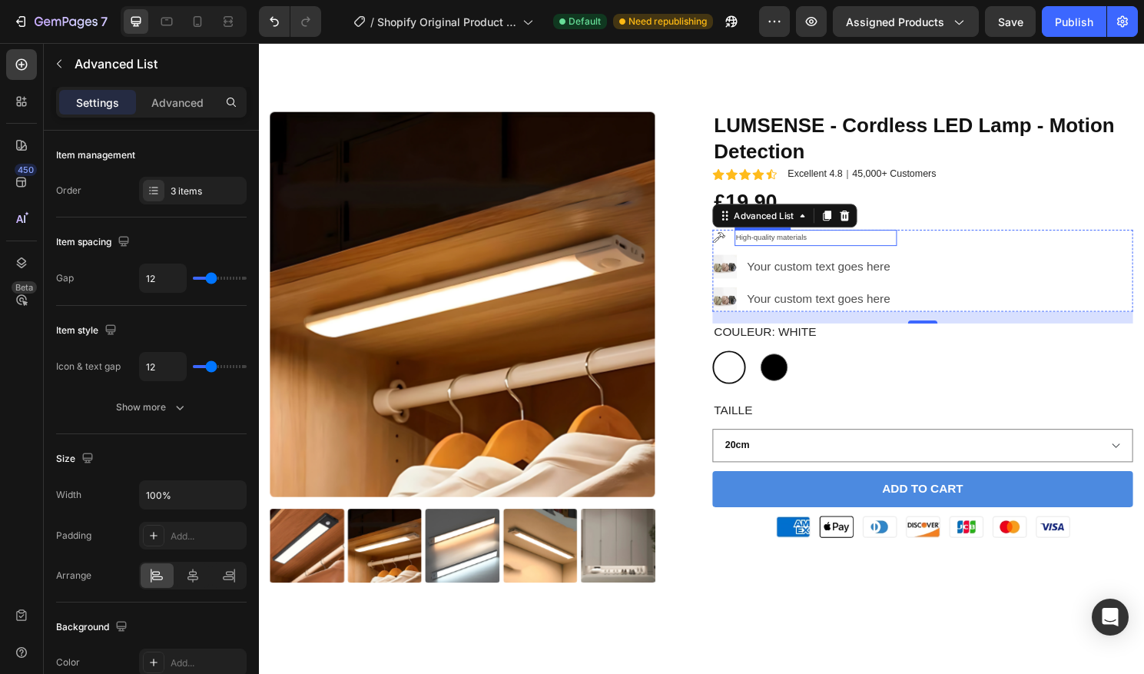
click at [823, 247] on p "High-quality materials" at bounding box center [839, 246] width 167 height 14
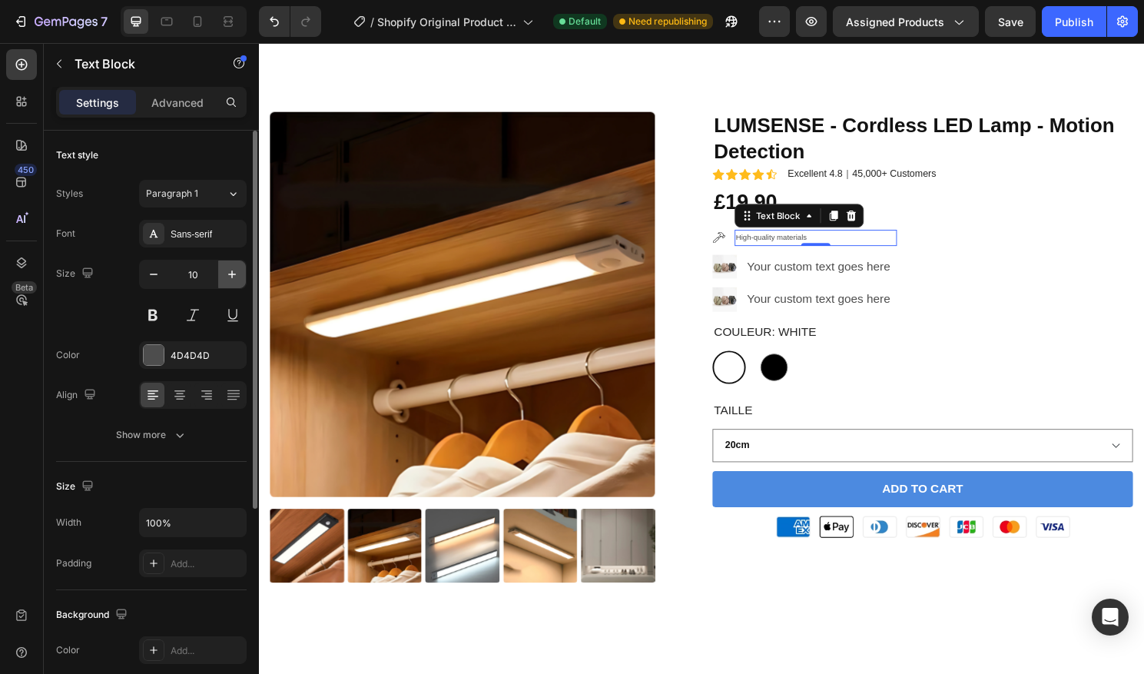
click at [228, 273] on icon "button" at bounding box center [231, 274] width 15 height 15
type input "12"
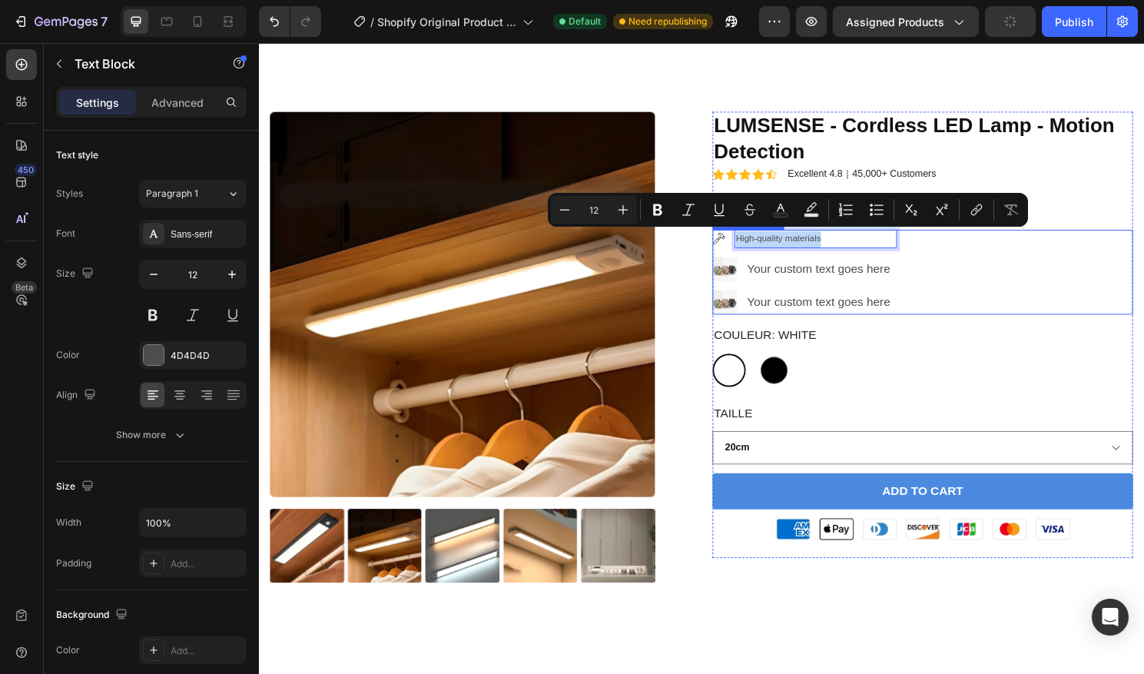
drag, startPoint x: 866, startPoint y: 251, endPoint x: 751, endPoint y: 247, distance: 114.6
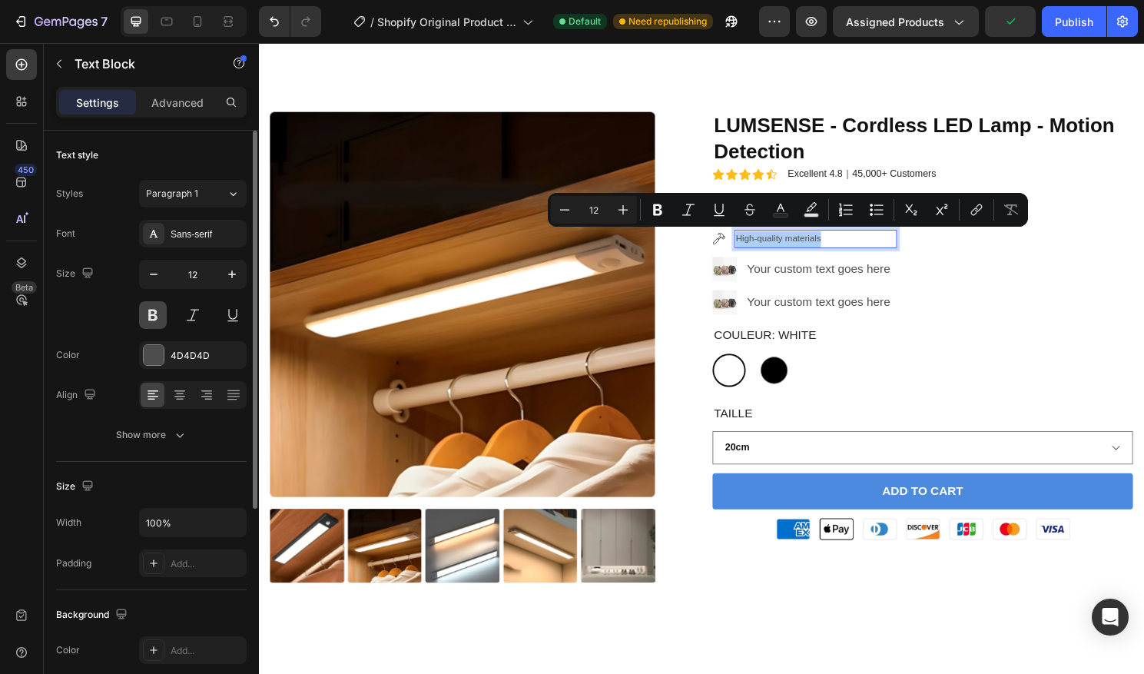
click at [155, 317] on button at bounding box center [153, 315] width 28 height 28
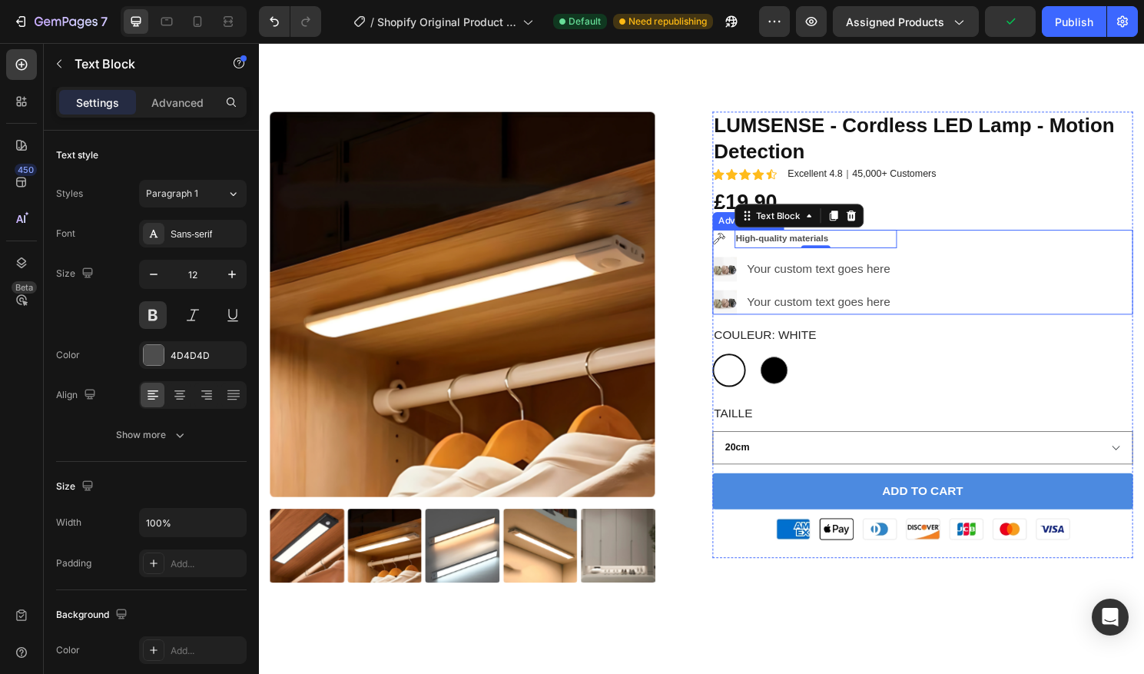
click at [1025, 273] on div "Image High-quality materials Text Block 0 Image Your custom text goes here Text…" at bounding box center [950, 281] width 438 height 88
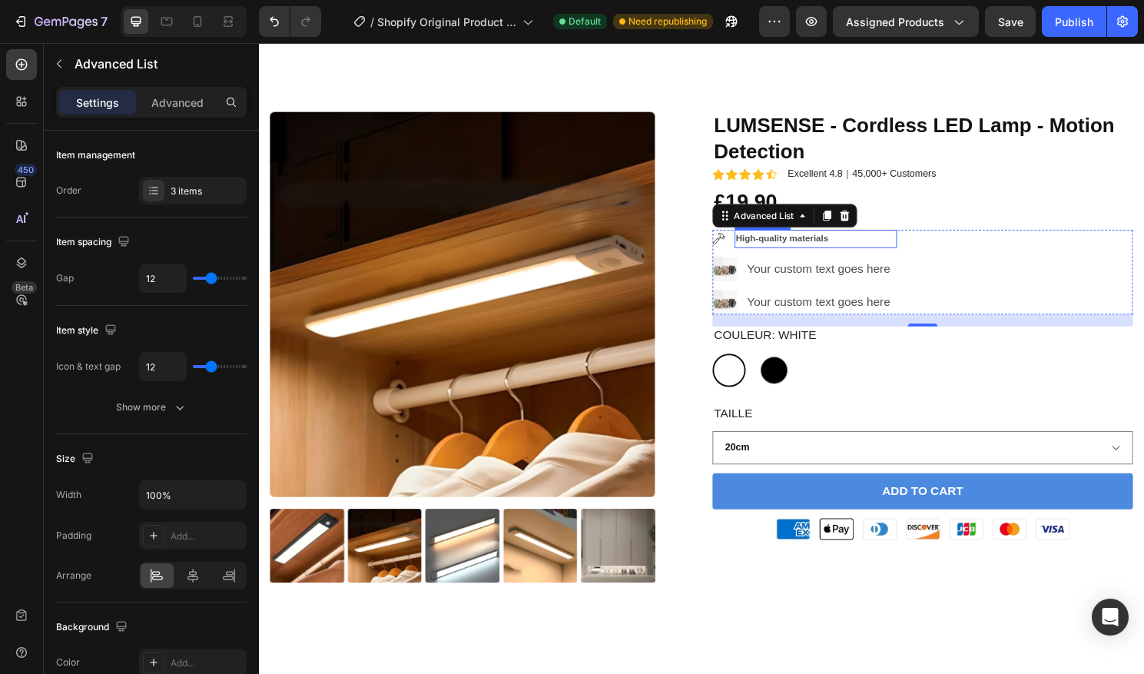
click at [826, 246] on p "High-quality materials" at bounding box center [839, 247] width 167 height 17
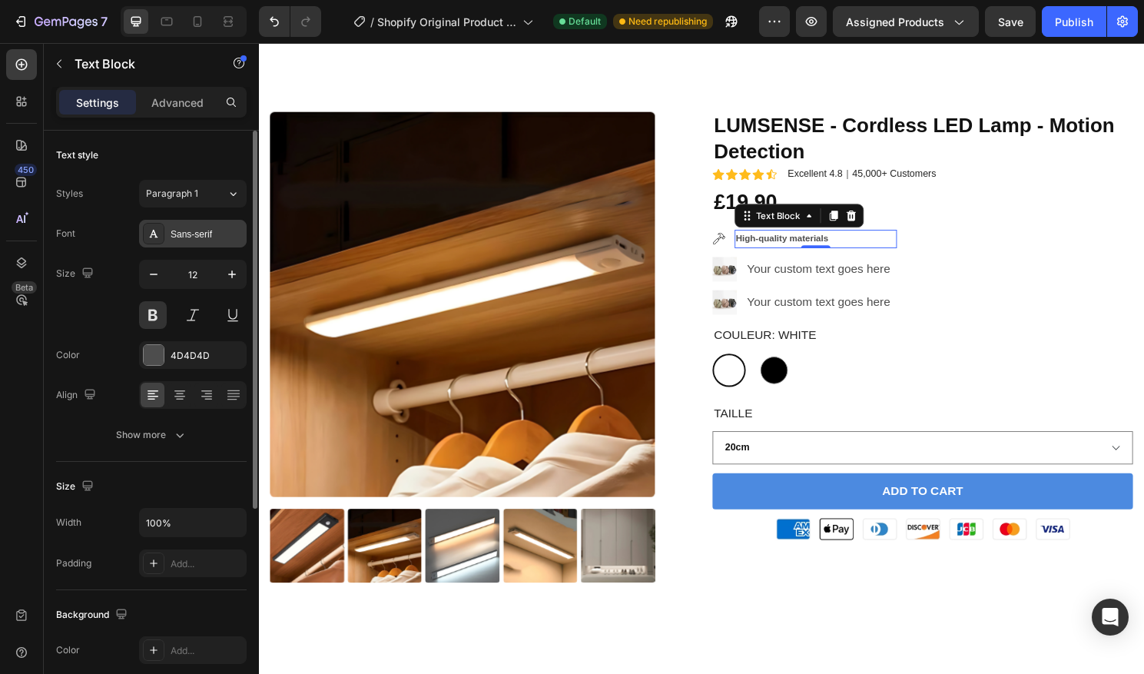
click at [210, 227] on div "Sans-serif" at bounding box center [207, 234] width 72 height 14
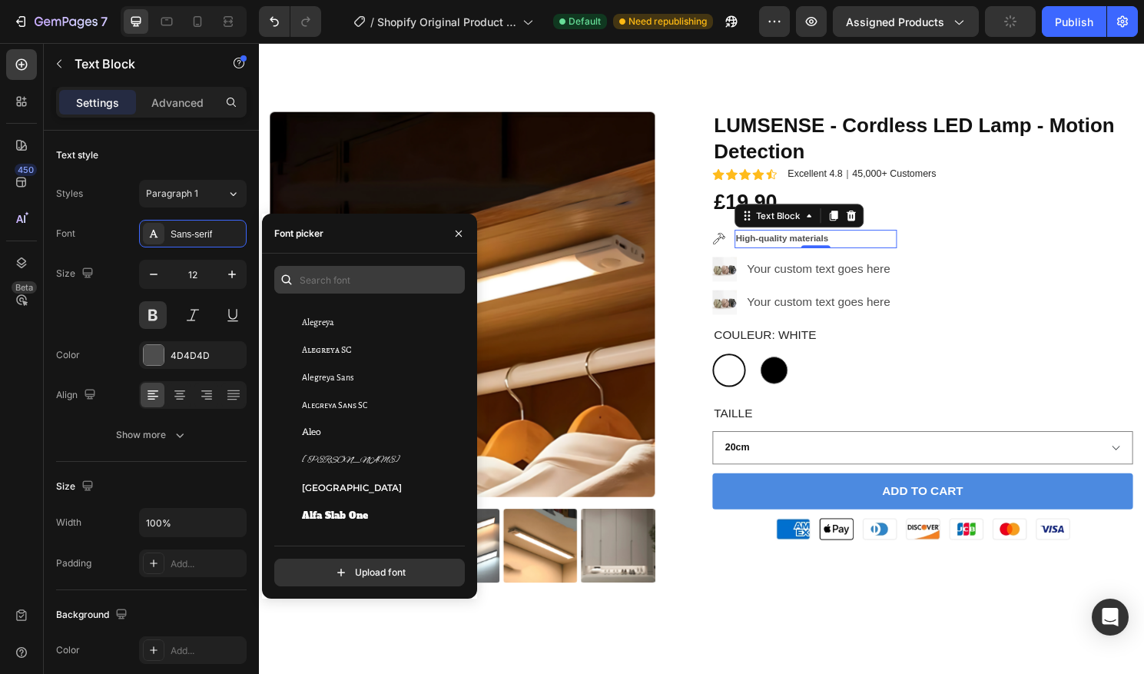
scroll to position [892, 0]
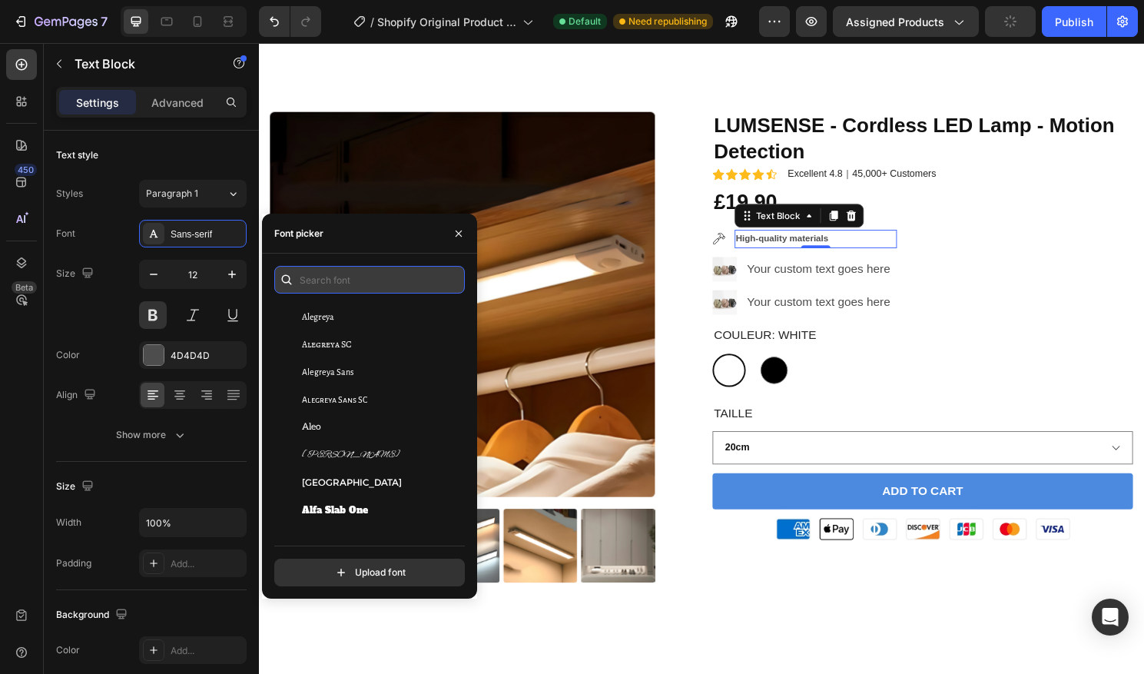
click at [345, 279] on input "text" at bounding box center [369, 280] width 191 height 28
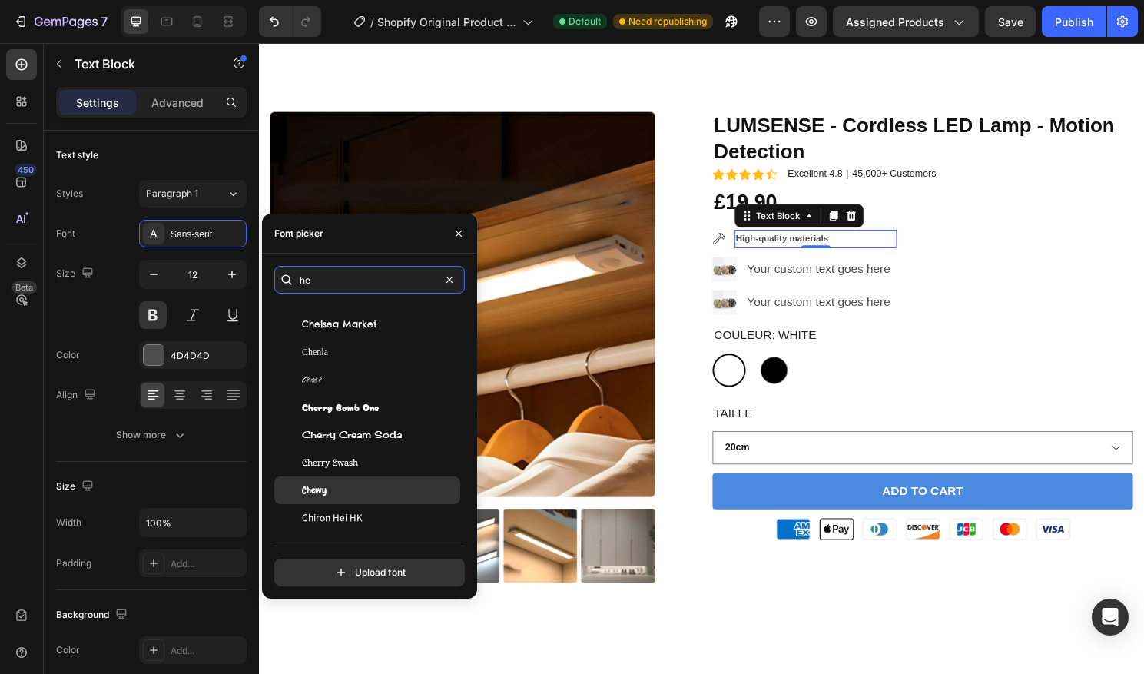
scroll to position [293, 0]
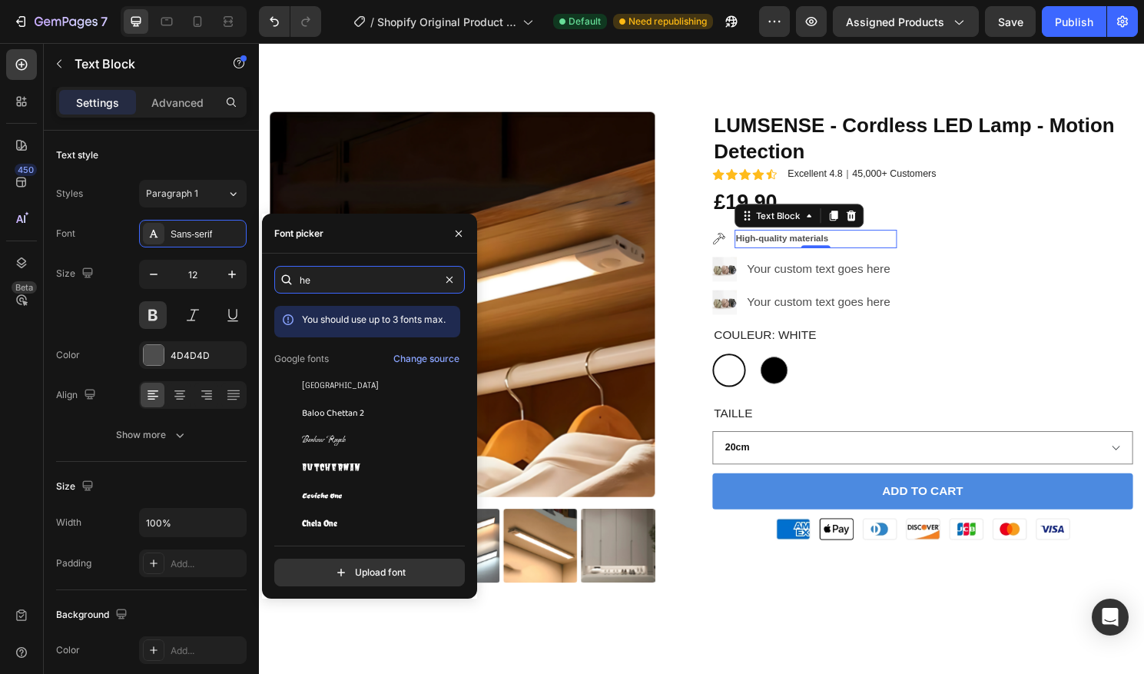
type input "h"
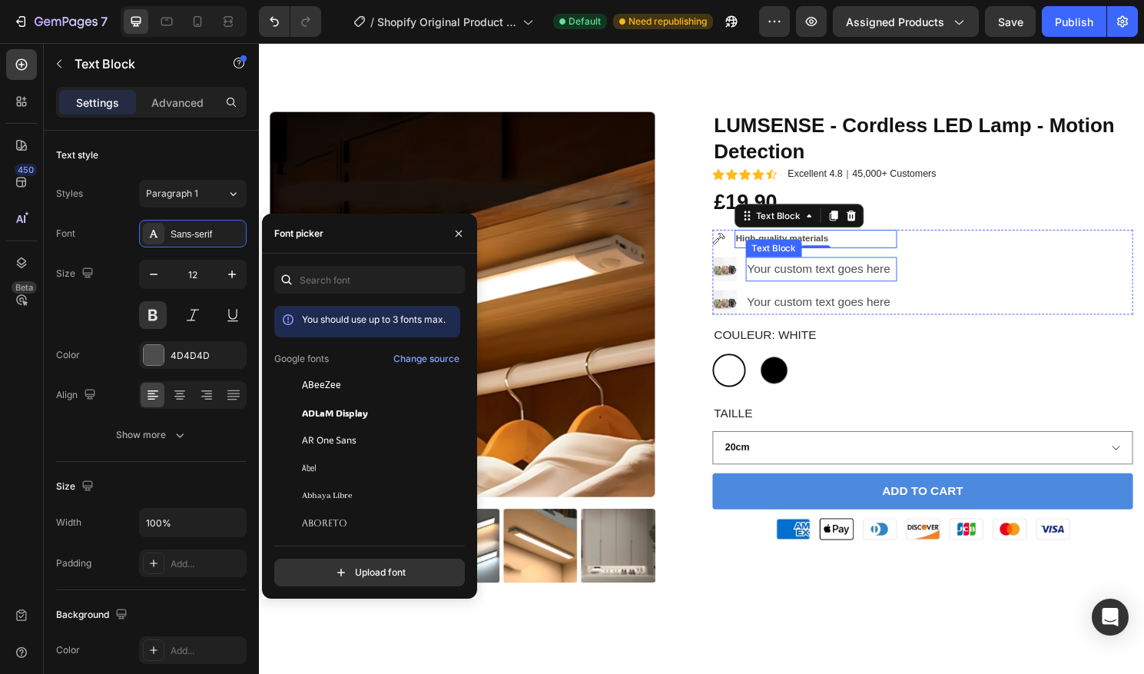
click at [888, 279] on div "Your custom text goes here" at bounding box center [844, 278] width 157 height 25
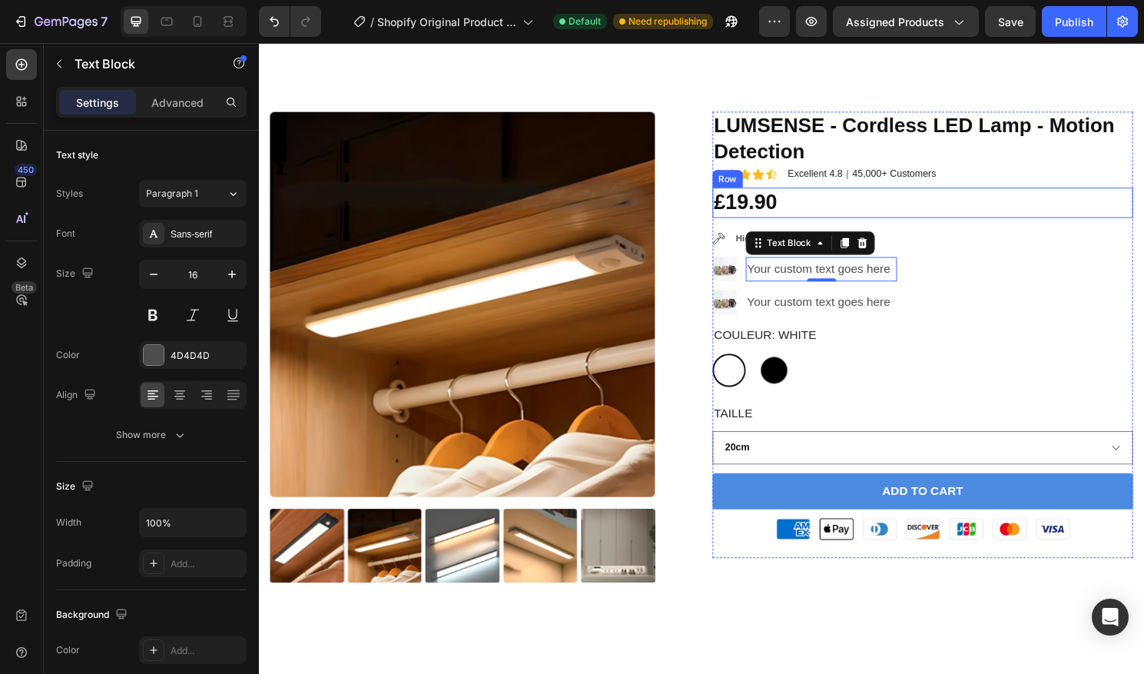
click at [946, 218] on div "£19.90 Product Price Product Price Row" at bounding box center [950, 209] width 438 height 31
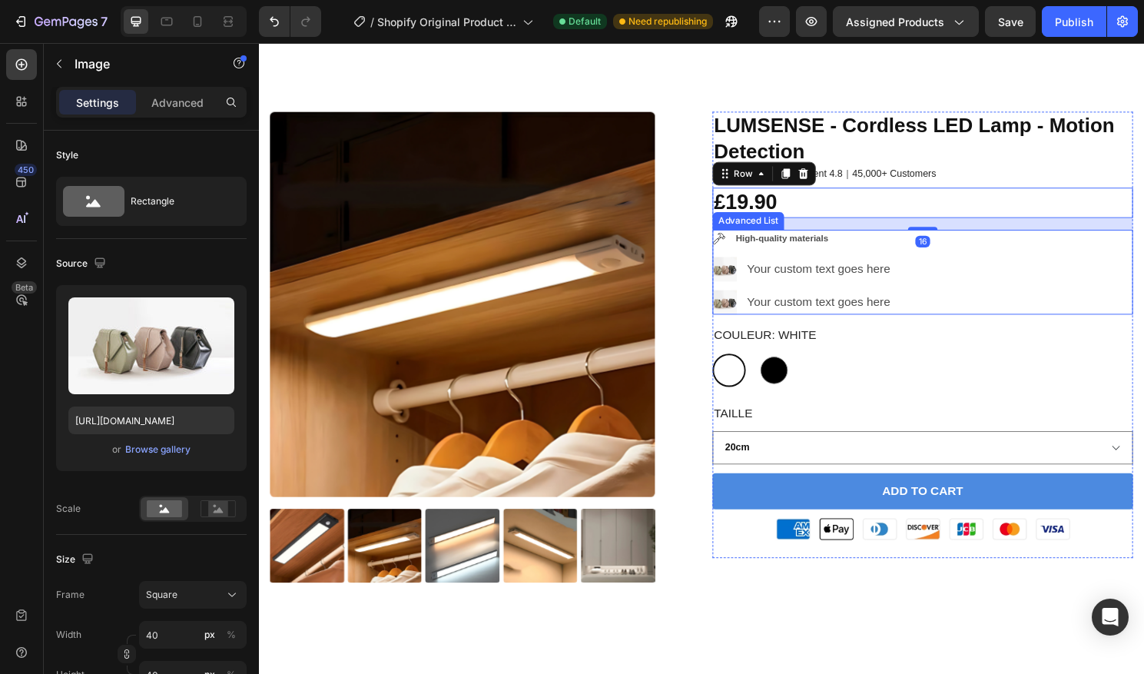
click at [751, 271] on img at bounding box center [743, 278] width 25 height 25
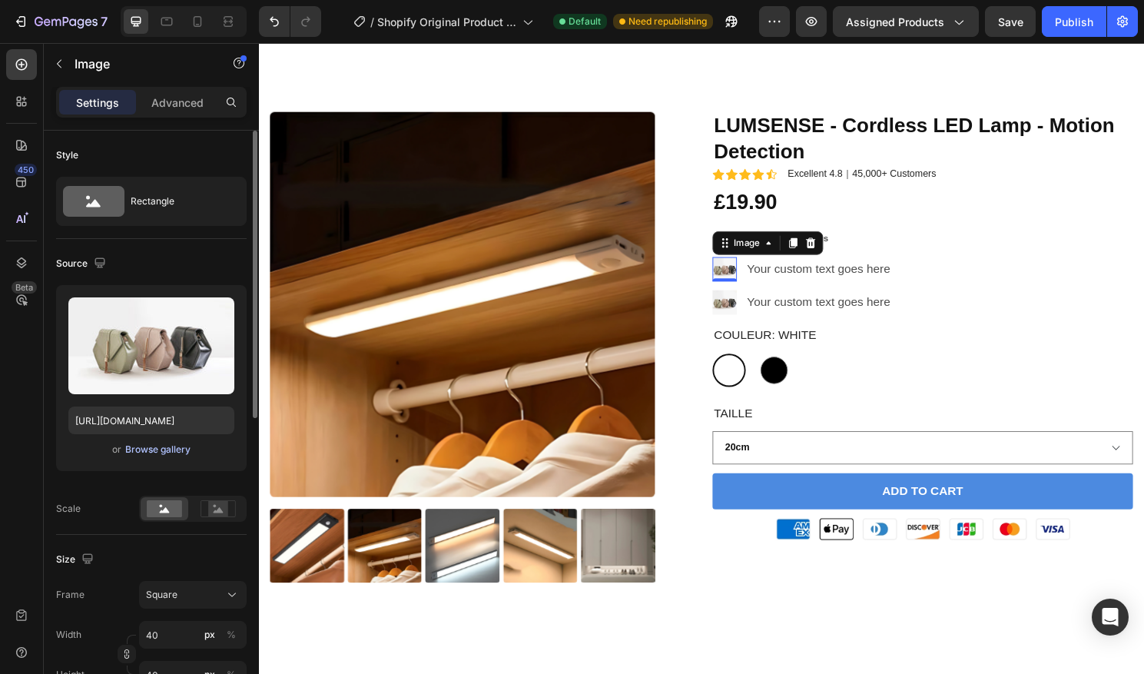
click at [154, 451] on div "Browse gallery" at bounding box center [157, 450] width 65 height 14
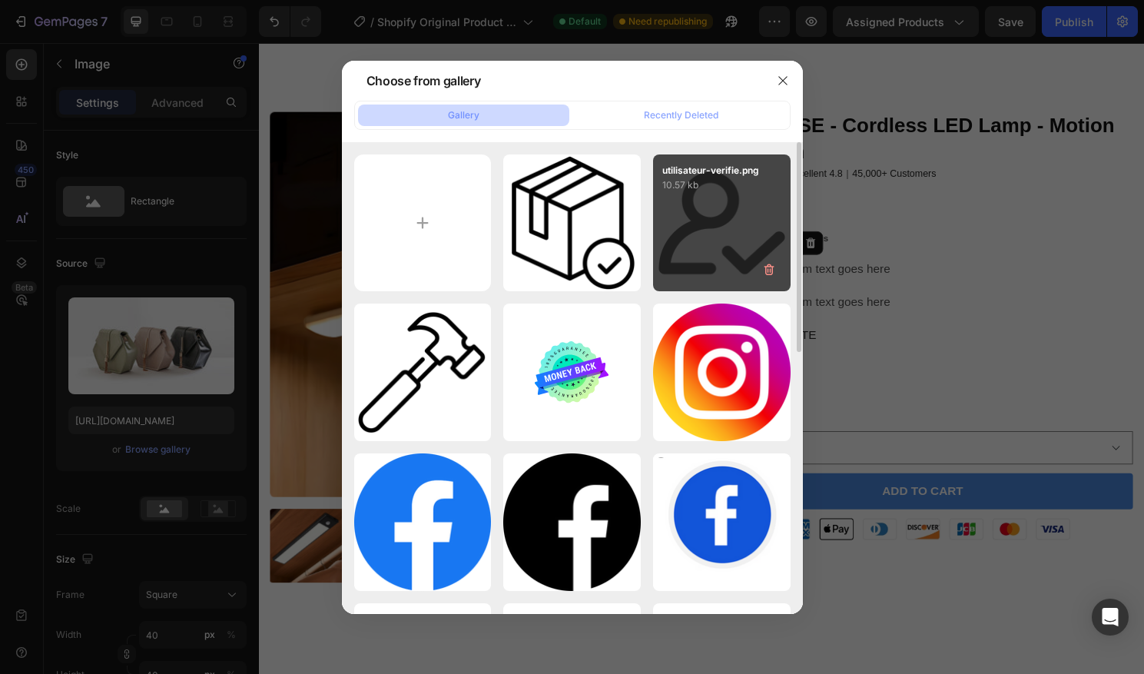
click at [678, 247] on div "utilisateur-verifie.png 10.57 kb" at bounding box center [722, 223] width 138 height 138
type input "https://cdn.shopify.com/s/files/1/0670/7760/3493/files/gempages_581389846103196…"
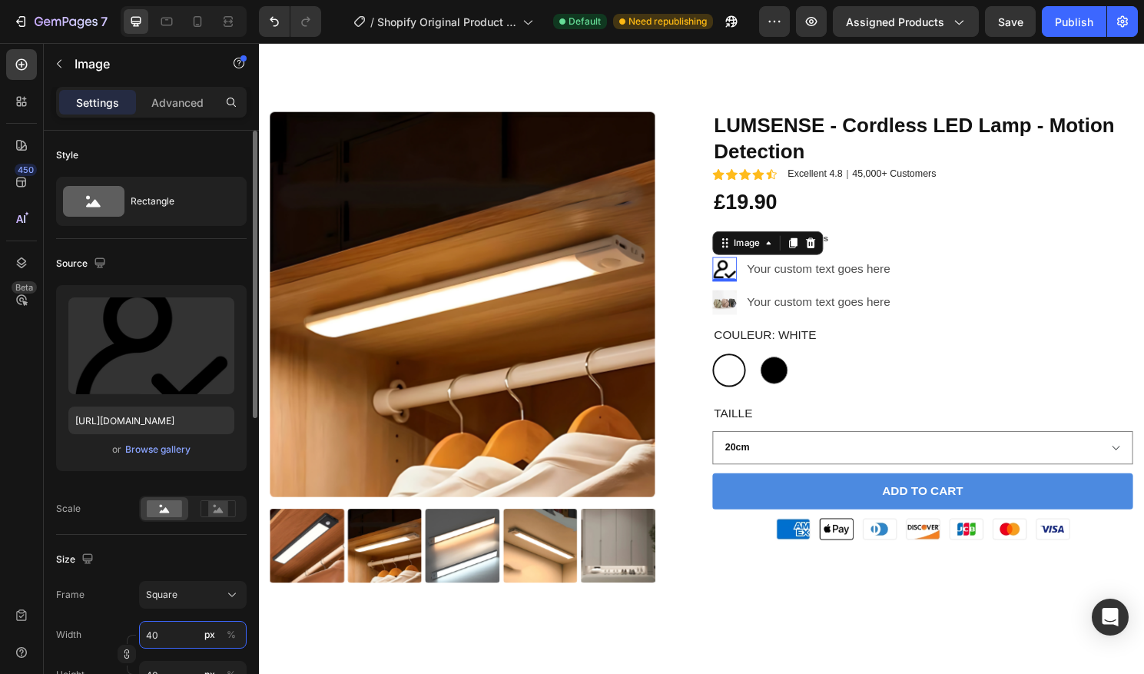
click at [152, 633] on input "40" at bounding box center [193, 635] width 108 height 28
click at [152, 635] on input "40" at bounding box center [193, 635] width 108 height 28
type input "0"
type input "20"
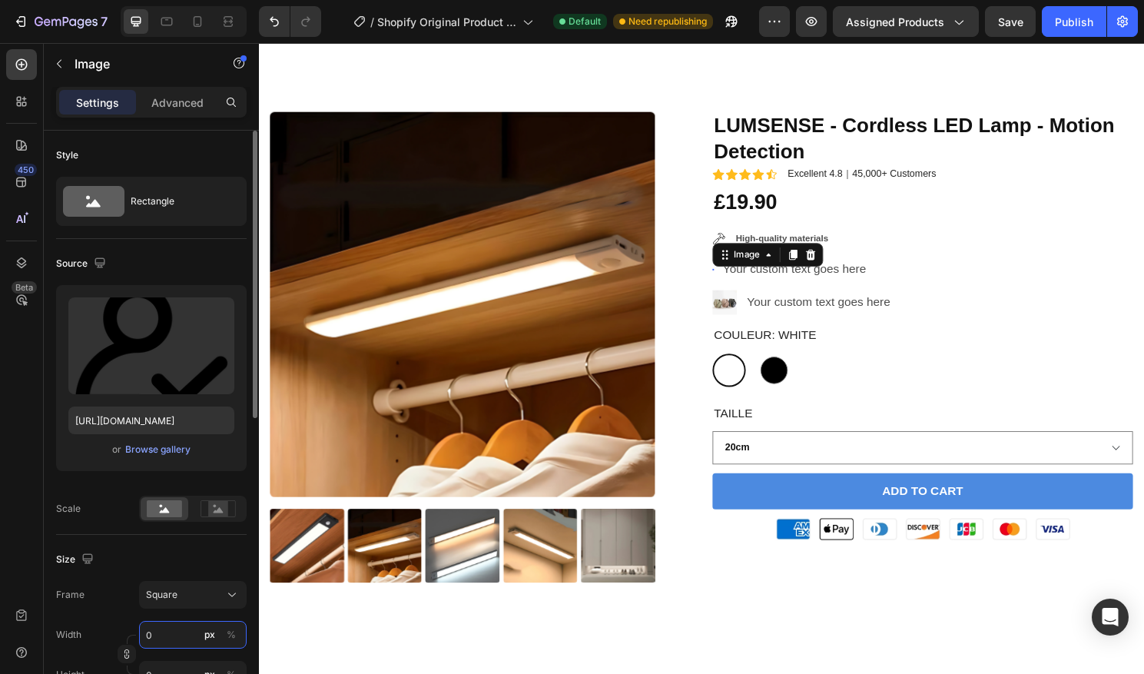
type input "20"
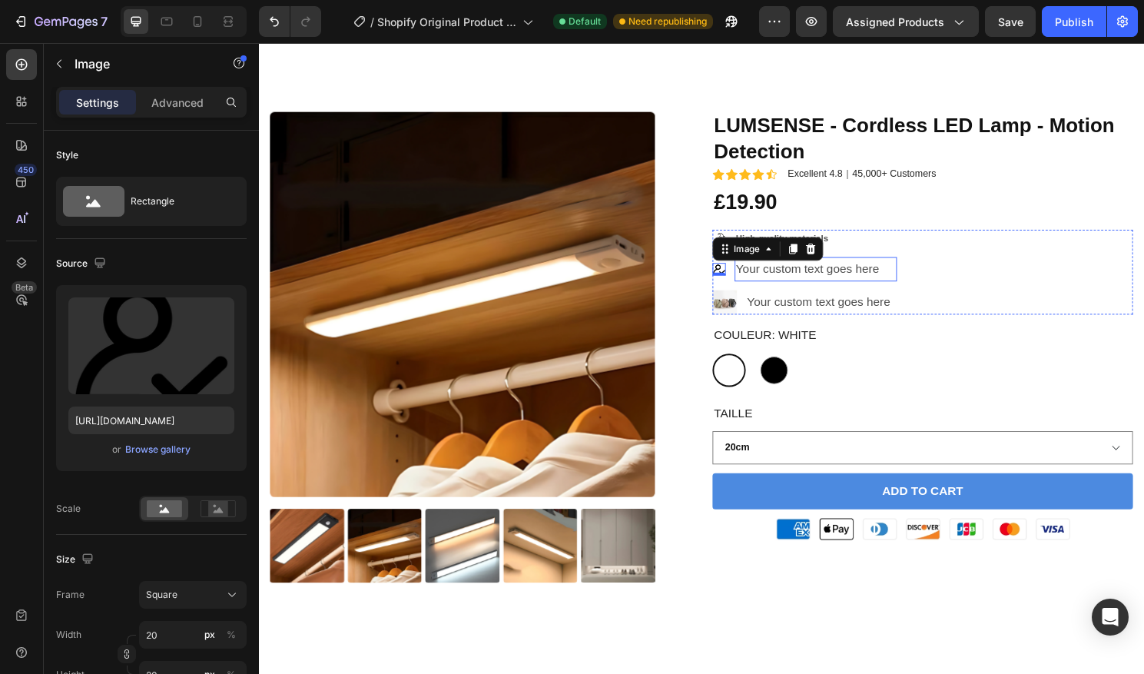
click at [857, 282] on div "Your custom text goes here" at bounding box center [839, 278] width 170 height 25
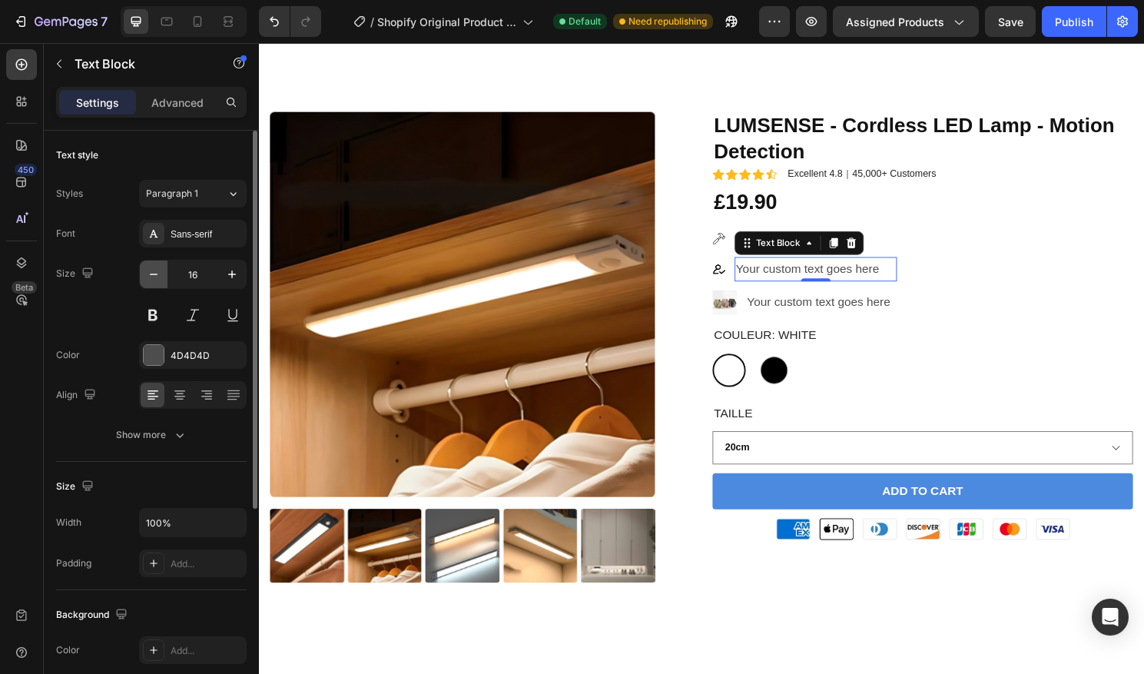
click at [161, 278] on icon "button" at bounding box center [153, 274] width 15 height 15
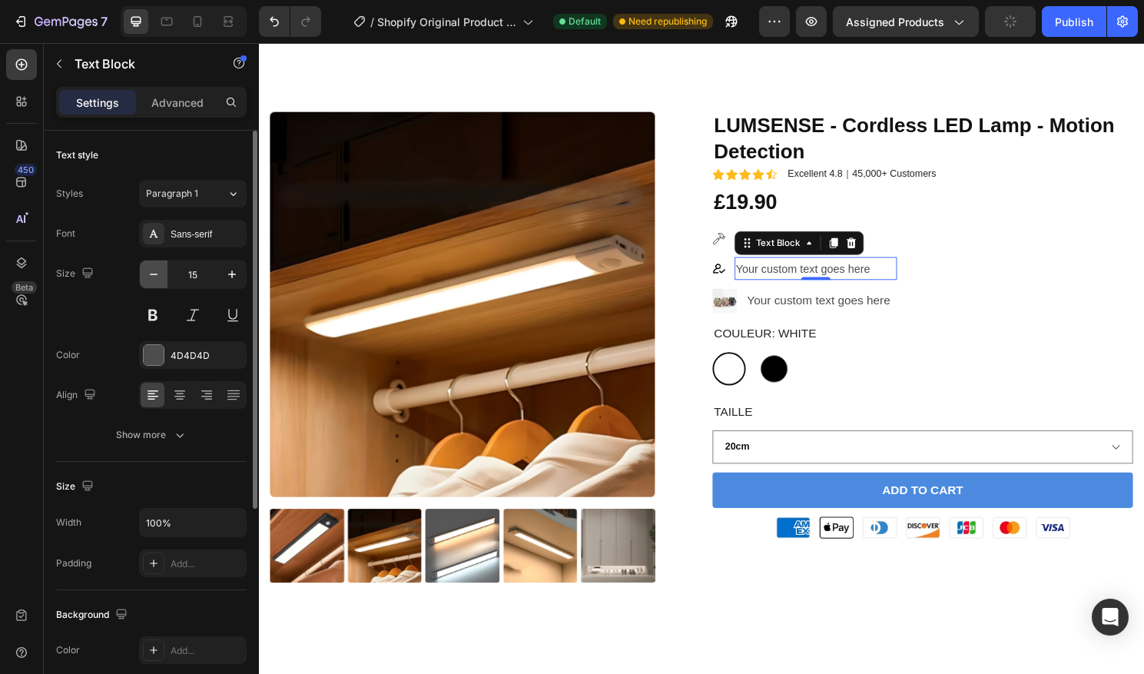
click at [161, 278] on icon "button" at bounding box center [153, 274] width 15 height 15
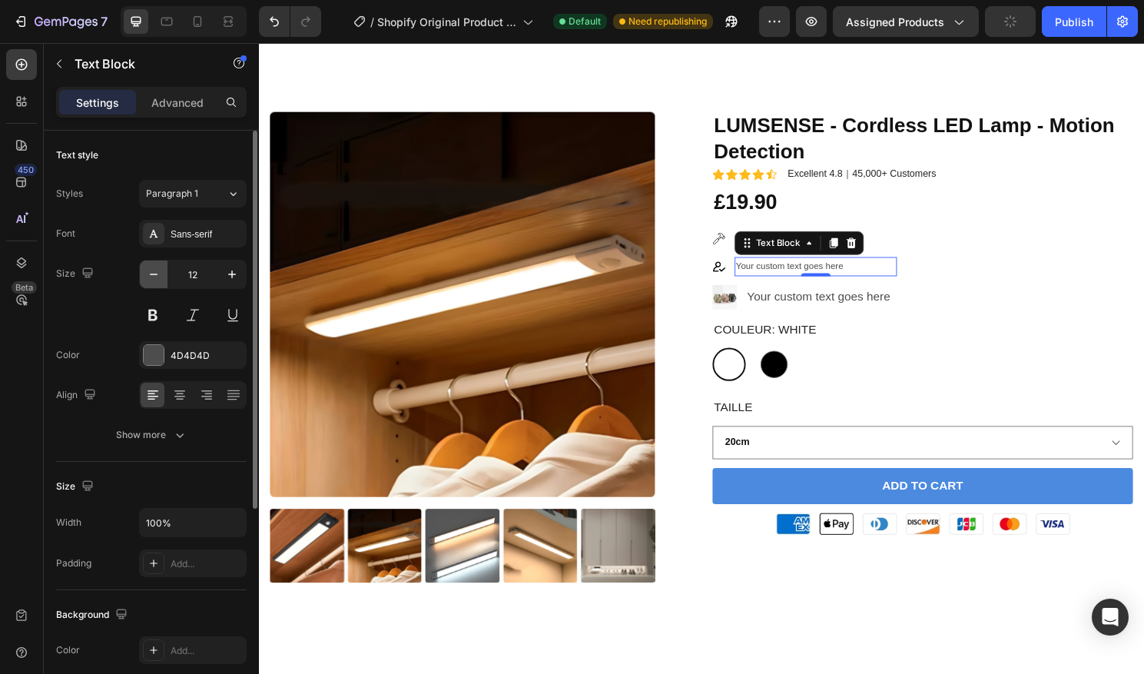
click at [161, 278] on icon "button" at bounding box center [153, 274] width 15 height 15
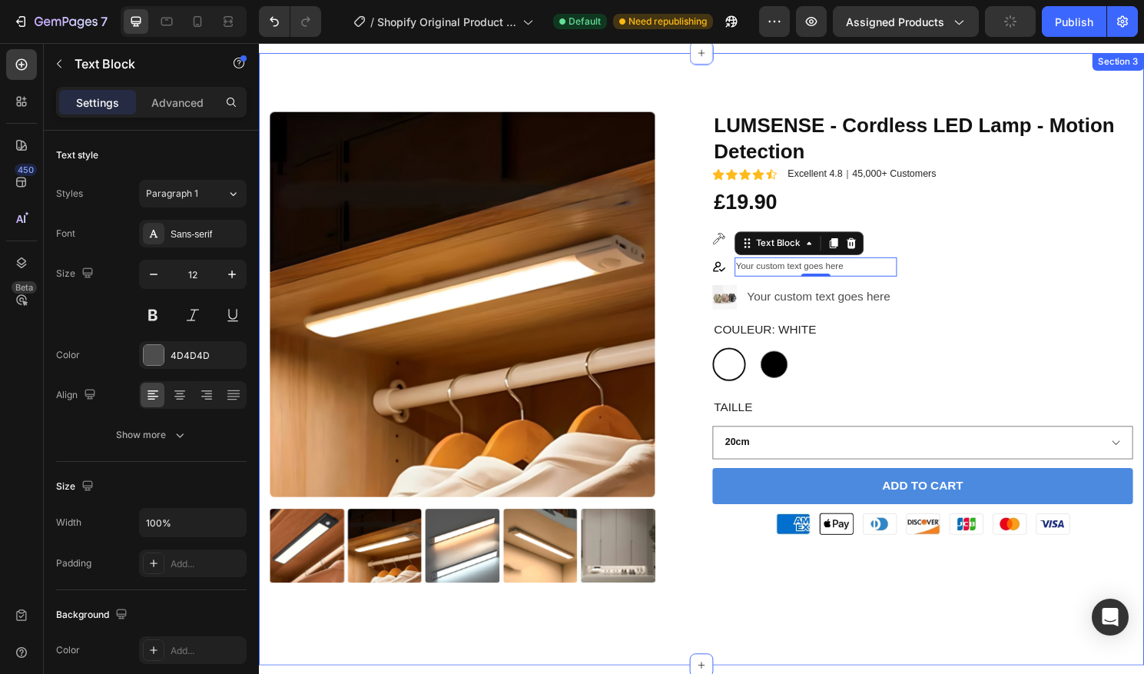
type input "11"
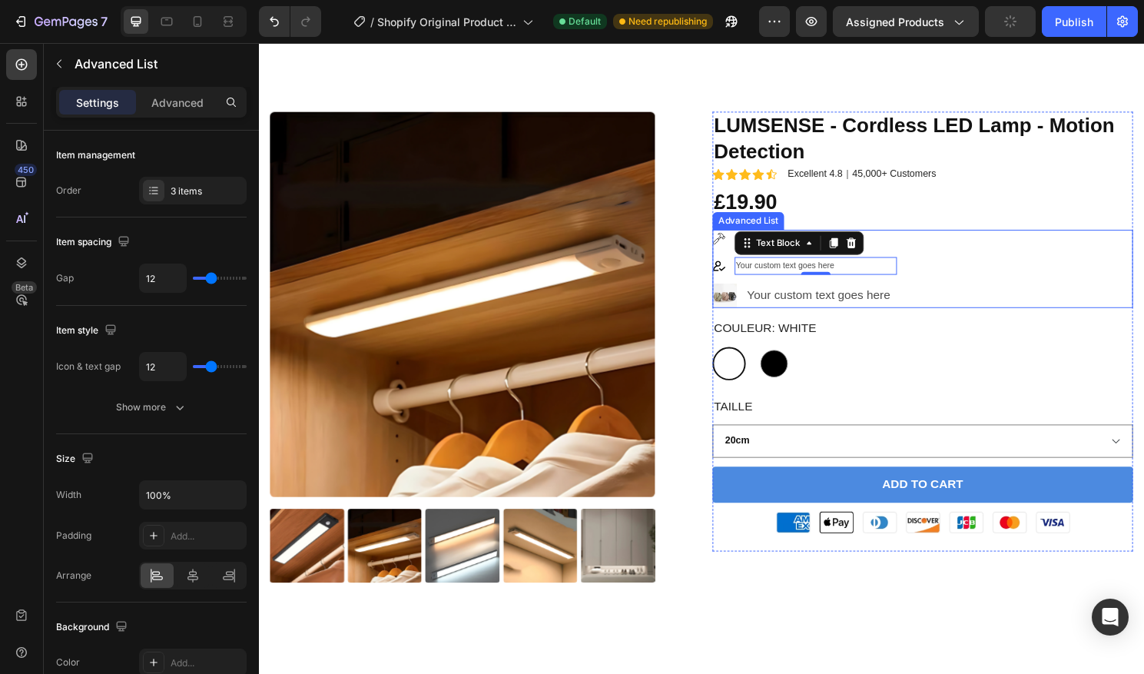
click at [989, 267] on div "Image High-quality materials Text Block Image Your custom text goes here Text B…" at bounding box center [950, 277] width 438 height 81
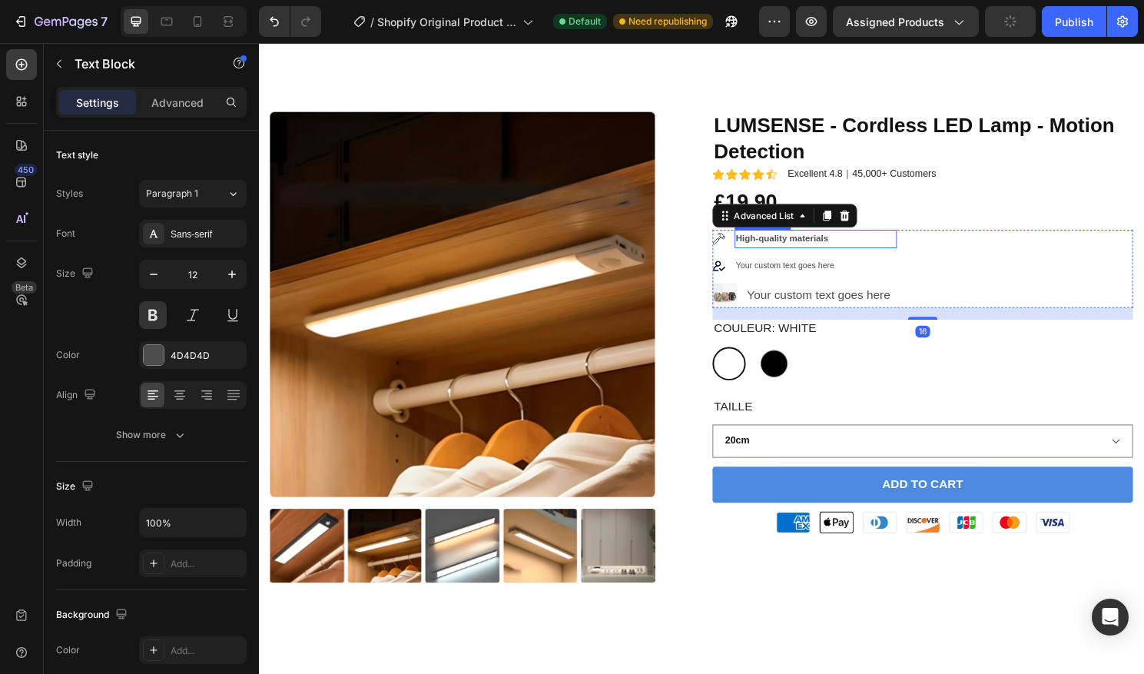
click at [821, 239] on p "High-quality materials" at bounding box center [839, 247] width 167 height 17
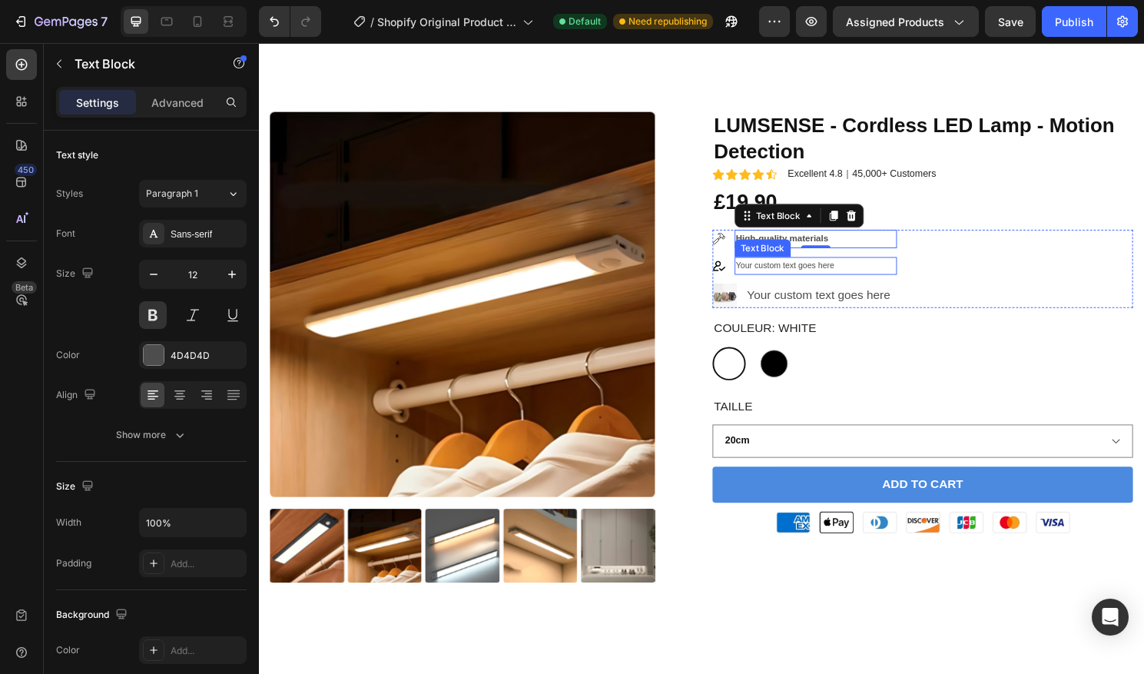
click at [792, 276] on div "Your custom text goes here" at bounding box center [839, 275] width 170 height 18
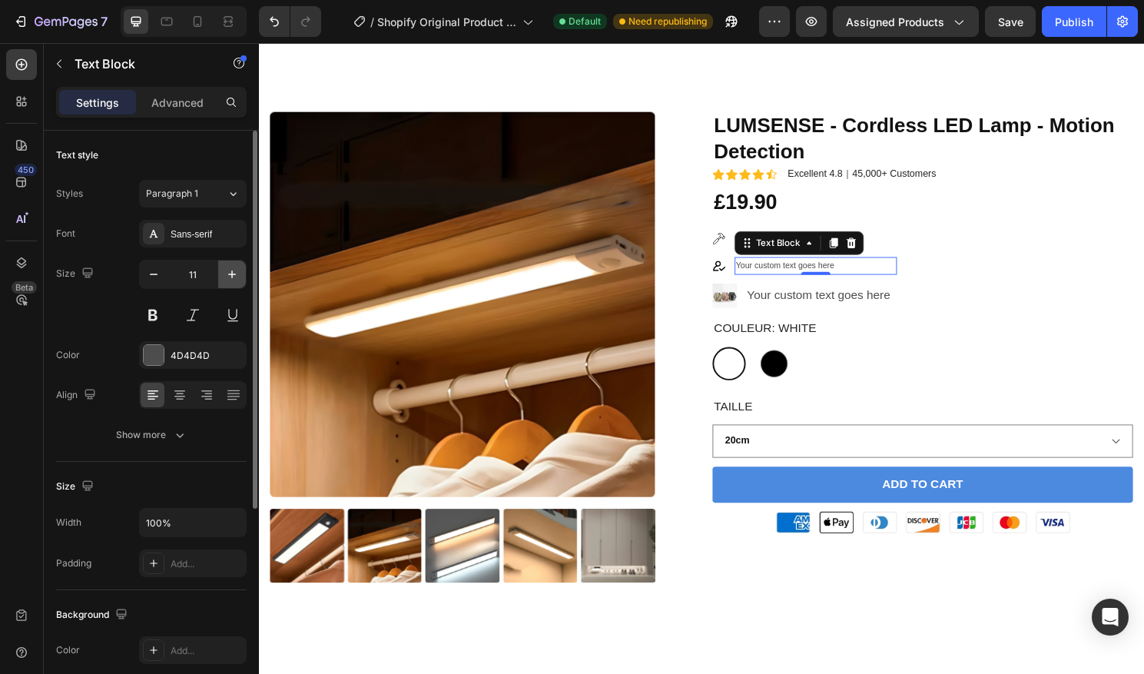
click at [222, 284] on button "button" at bounding box center [232, 274] width 28 height 28
type input "12"
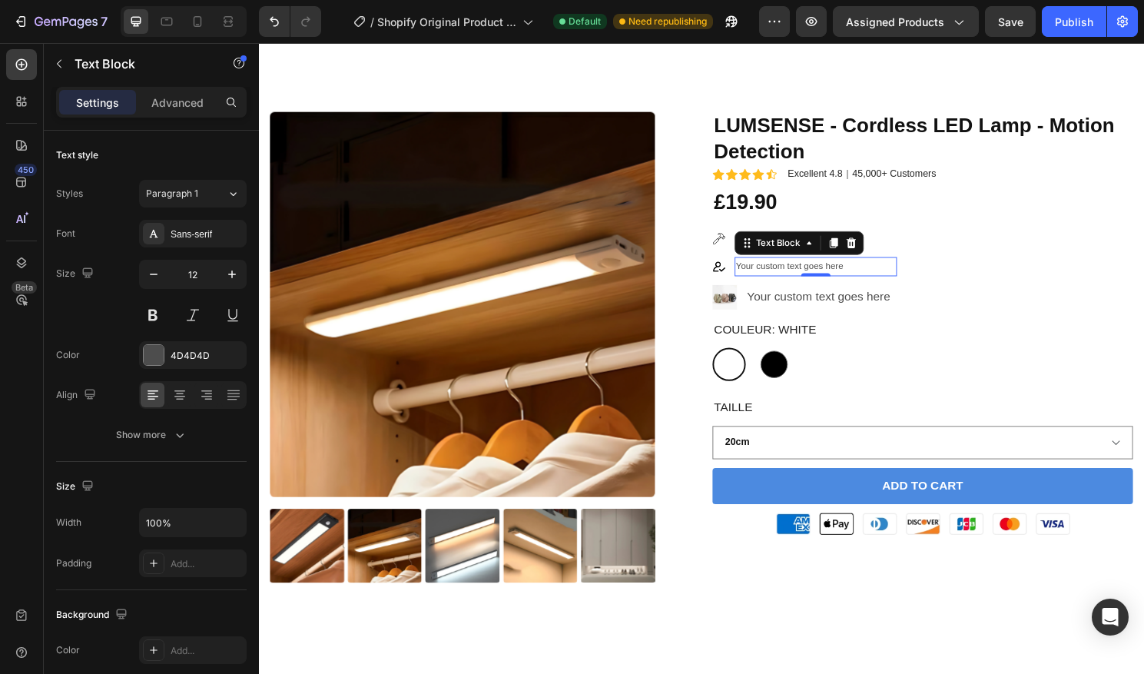
click at [867, 277] on div "Your custom text goes here" at bounding box center [839, 276] width 170 height 20
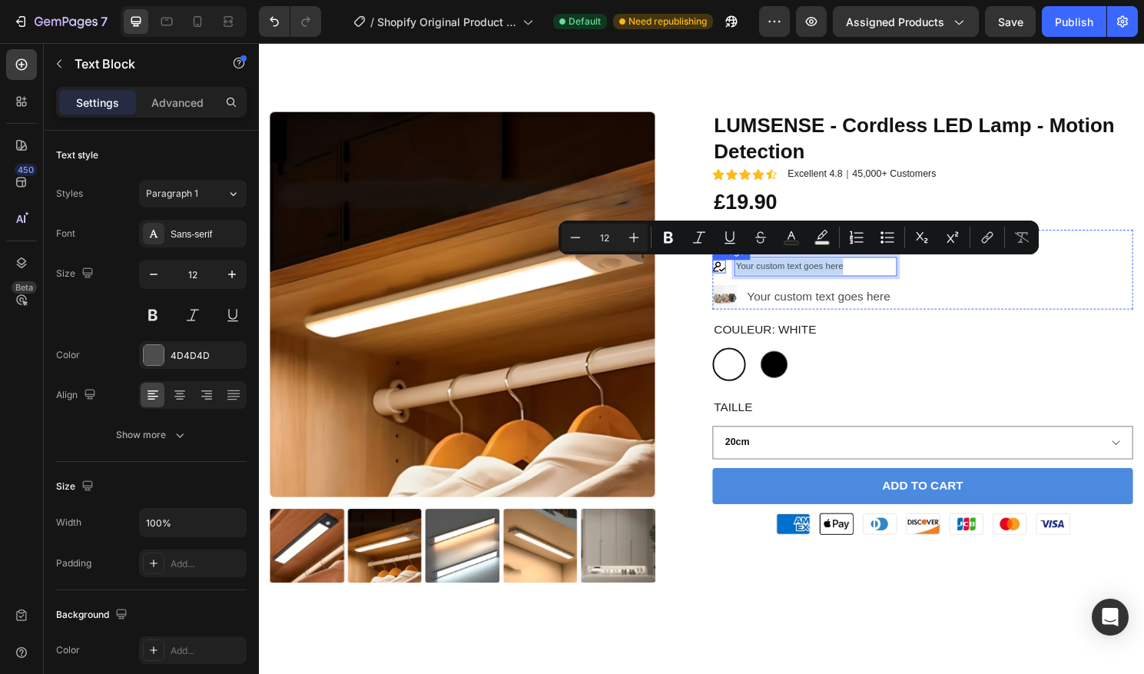
drag, startPoint x: 867, startPoint y: 277, endPoint x: 741, endPoint y: 277, distance: 126.8
click at [741, 277] on li "Image Your custom text goes here Text Block 0" at bounding box center [827, 276] width 192 height 20
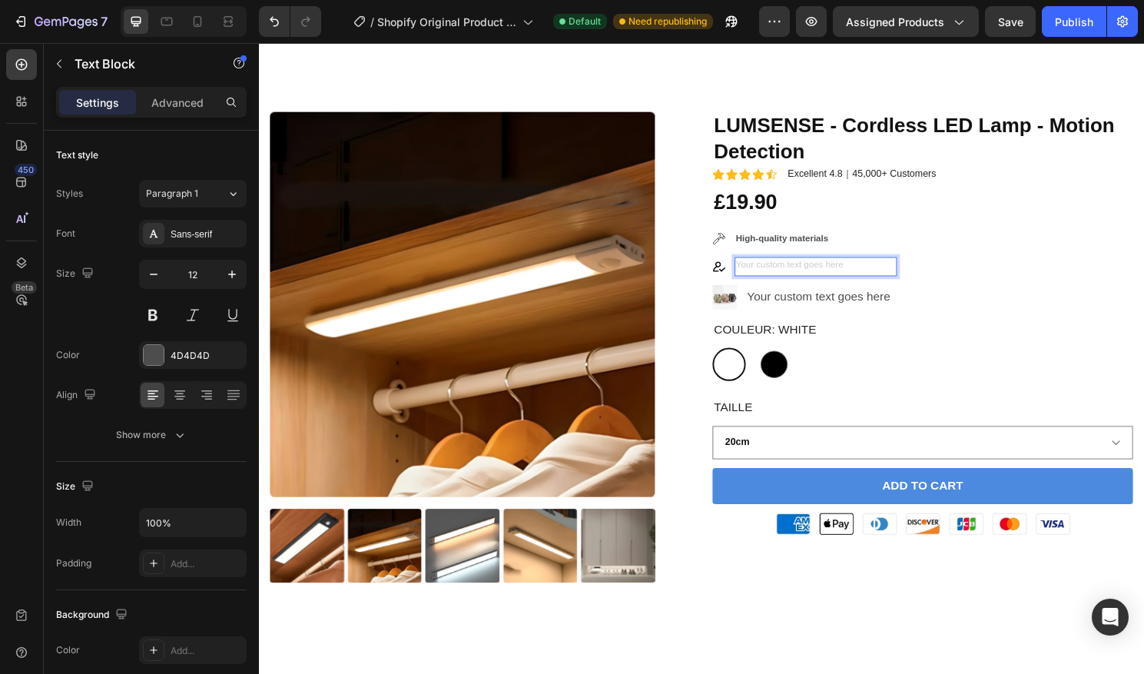
click at [893, 275] on div "Rich Text Editor. Editing area: main" at bounding box center [839, 276] width 170 height 20
click at [1029, 244] on div "Image High-quality materials Text Block Image Renowned designers Text Block 0 I…" at bounding box center [950, 278] width 438 height 83
click at [822, 274] on p "Renowned designers" at bounding box center [839, 275] width 167 height 17
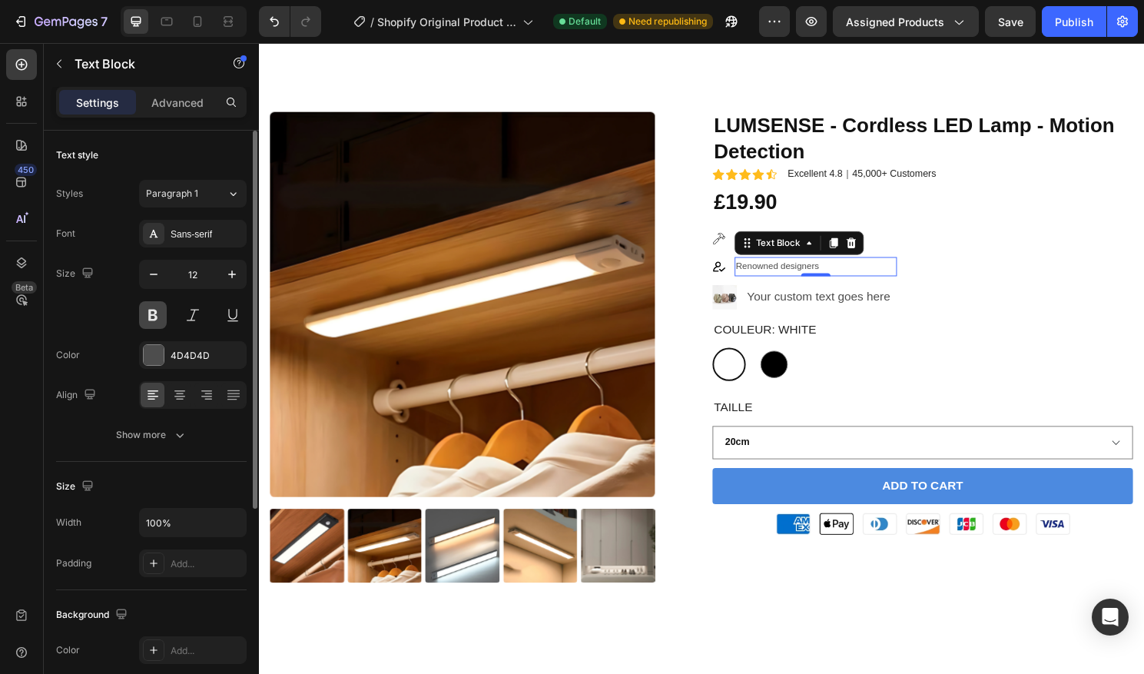
click at [162, 320] on button at bounding box center [153, 315] width 28 height 28
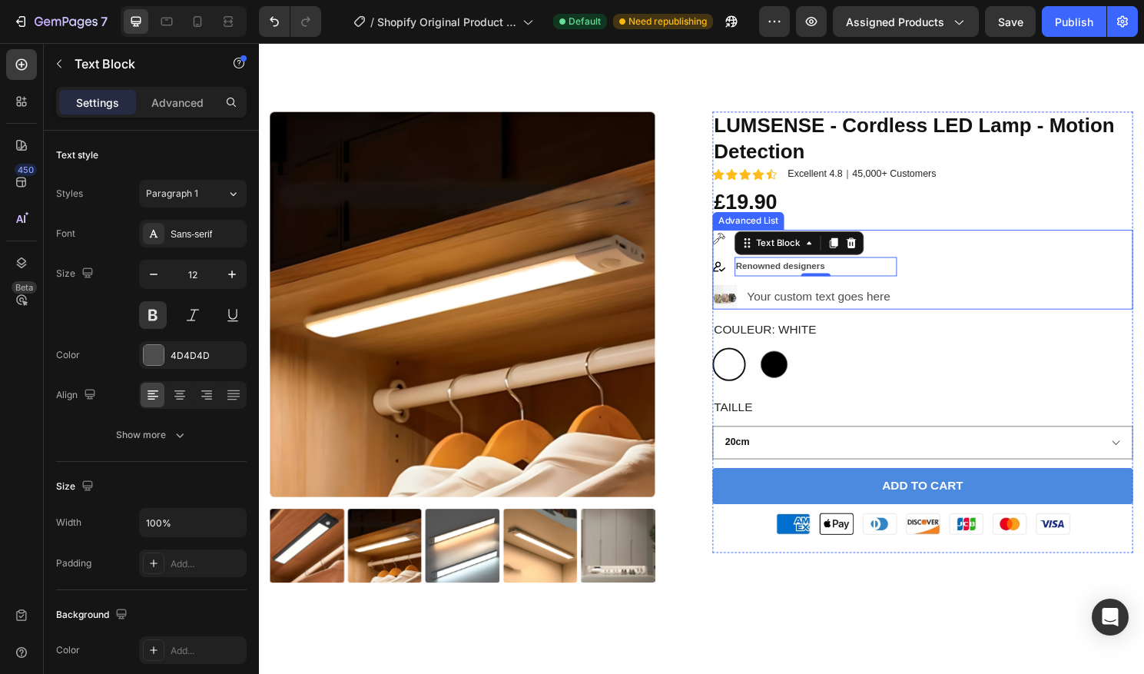
click at [1115, 282] on div "Image High-quality materials Text Block Image Renowned designers Text Block 0 I…" at bounding box center [950, 278] width 438 height 83
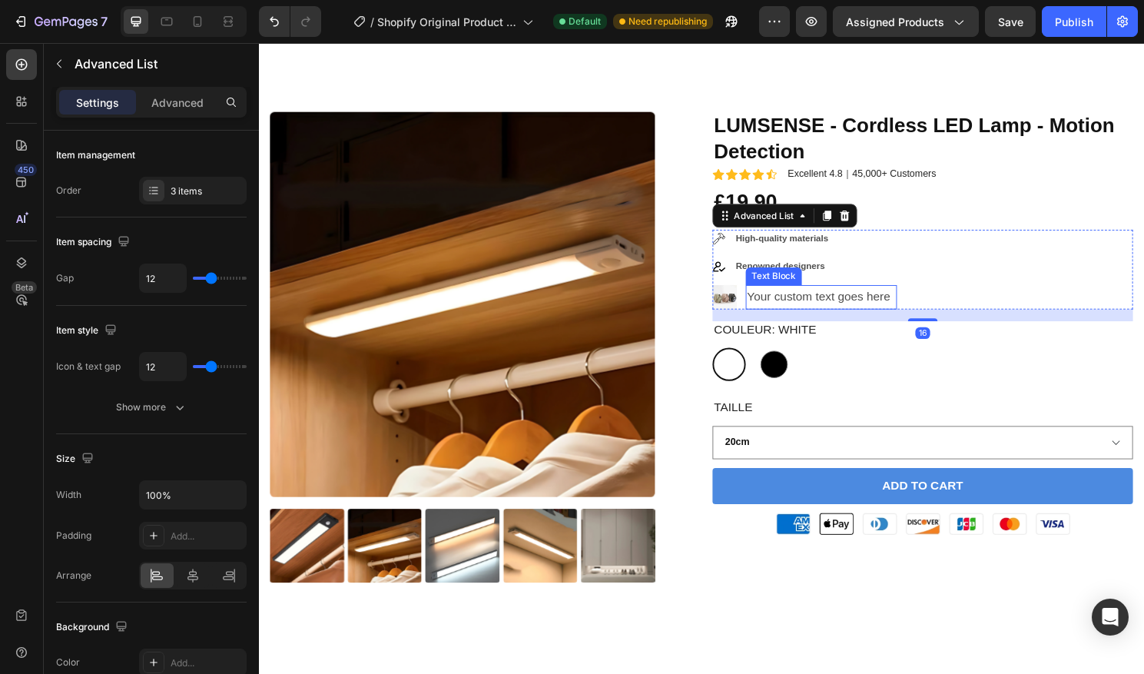
click at [911, 310] on div "Your custom text goes here" at bounding box center [844, 307] width 157 height 25
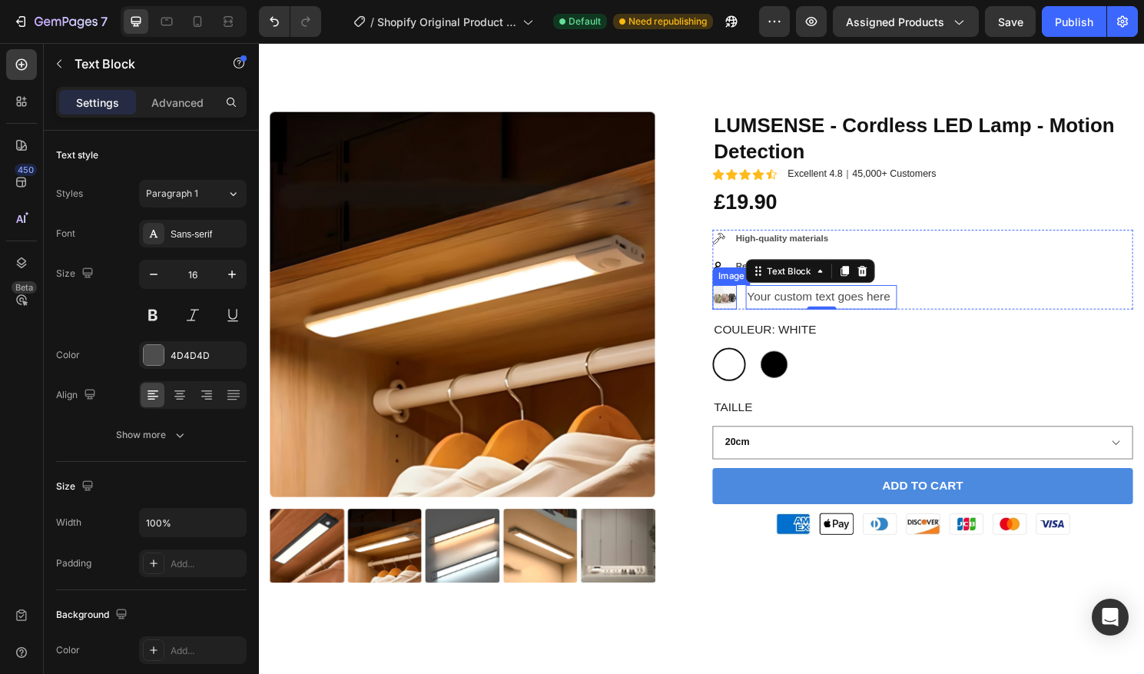
click at [747, 309] on img at bounding box center [743, 307] width 25 height 25
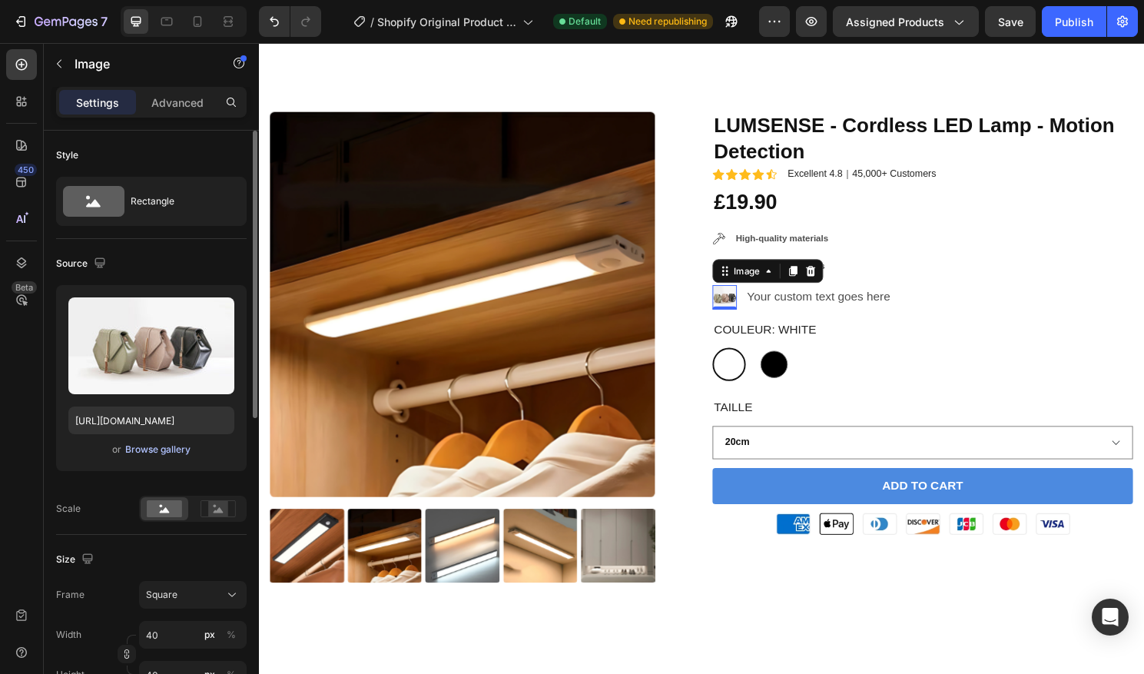
click at [155, 444] on div "Browse gallery" at bounding box center [157, 450] width 65 height 14
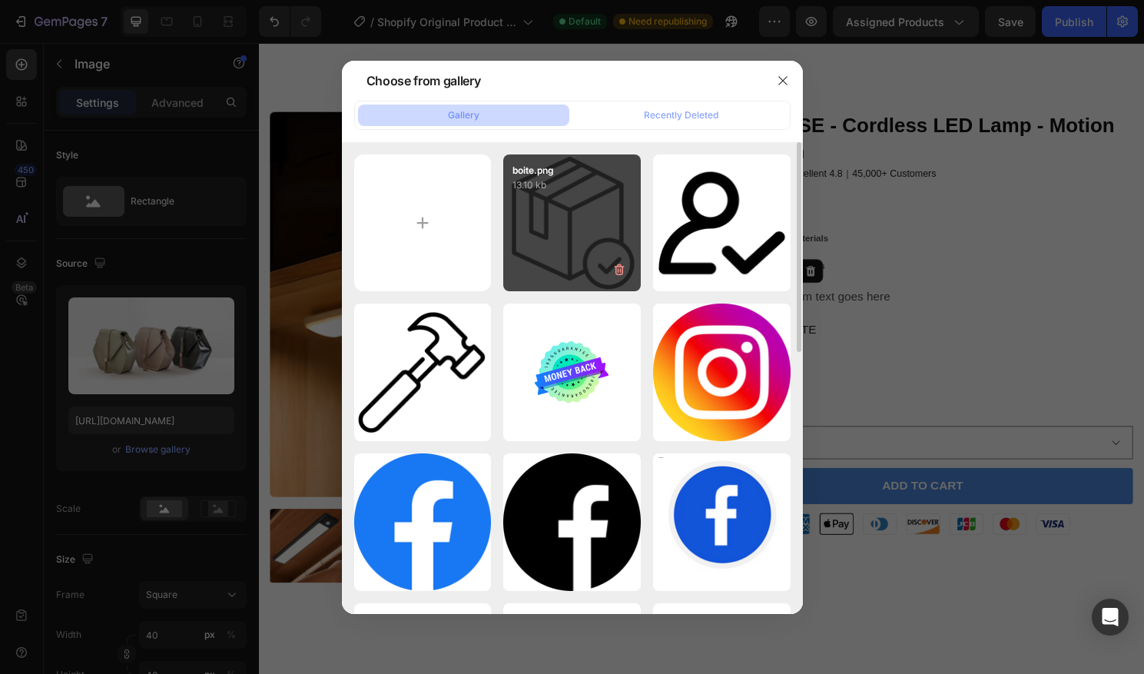
click at [559, 230] on div "boite.png 13.10 kb" at bounding box center [572, 223] width 138 height 138
type input "https://cdn.shopify.com/s/files/1/0670/7760/3493/files/gempages_581389846103196…"
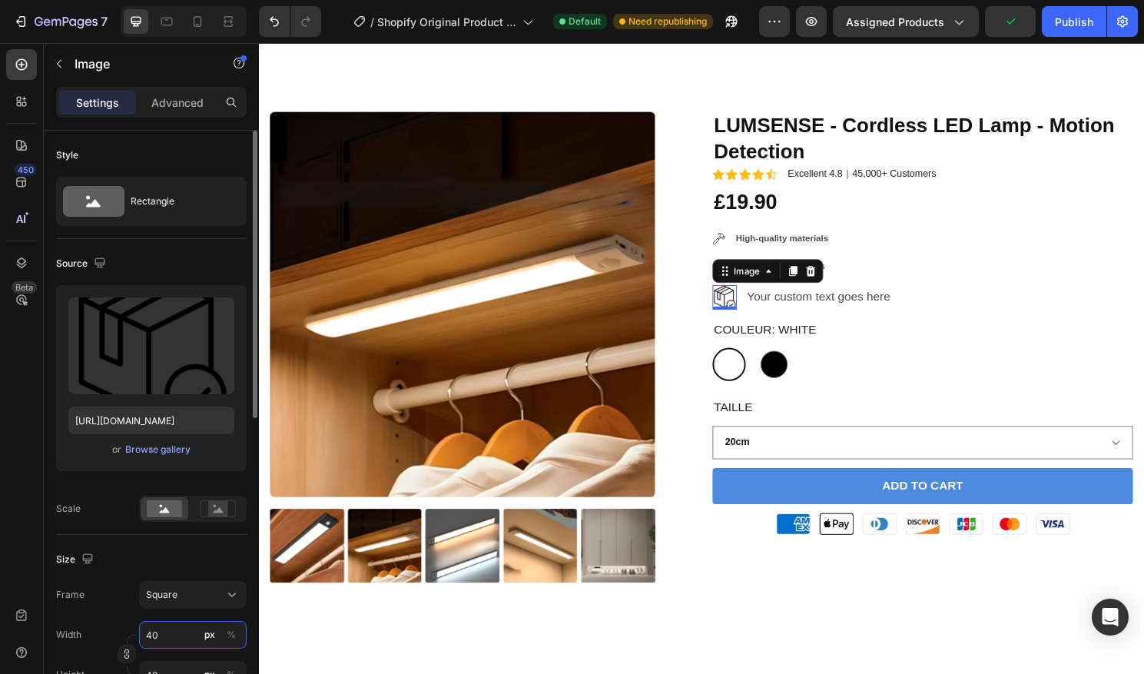
click at [150, 631] on input "40" at bounding box center [193, 635] width 108 height 28
click at [150, 634] on input "40" at bounding box center [193, 635] width 108 height 28
type input "4"
type input "42"
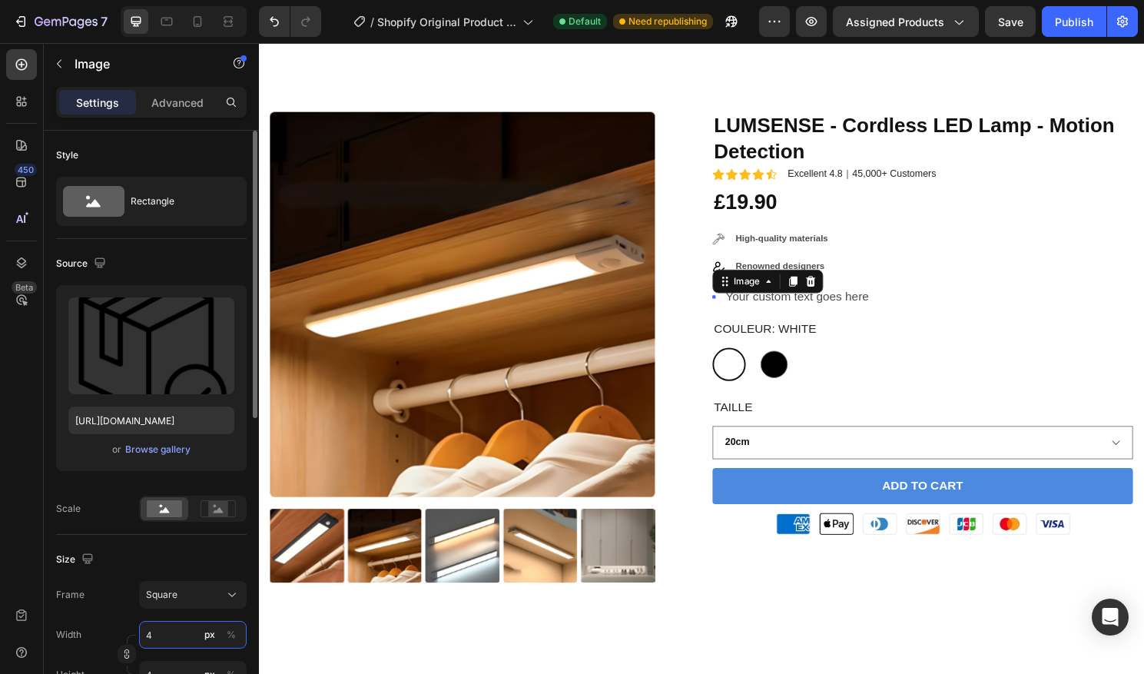
type input "42"
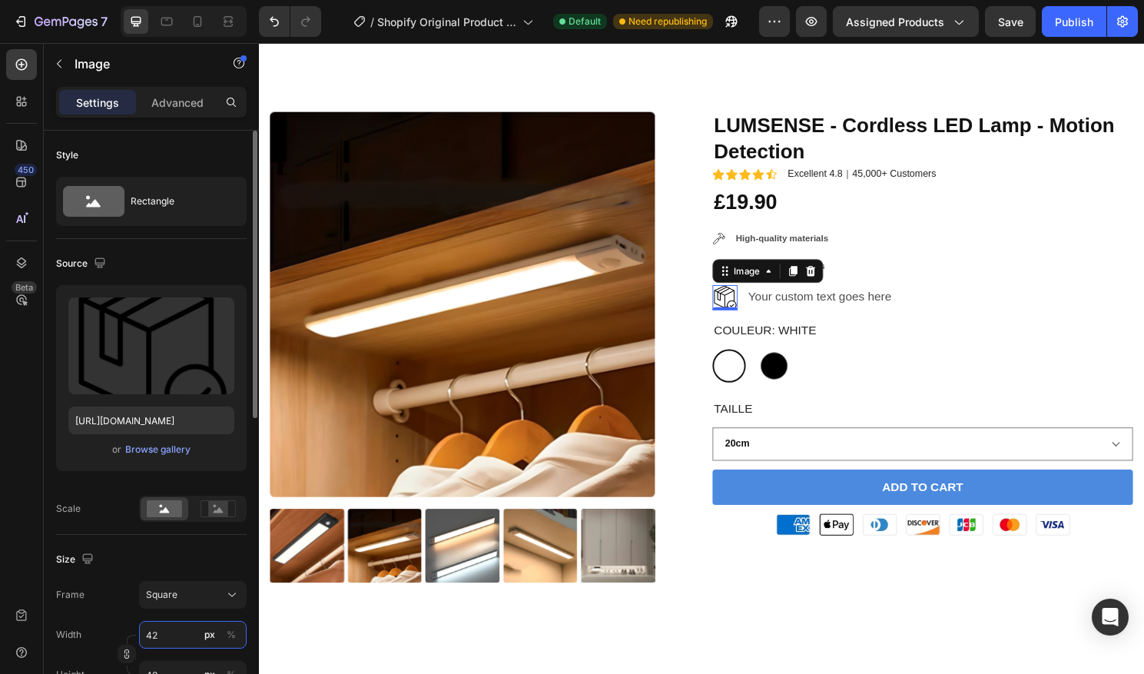
type input "4"
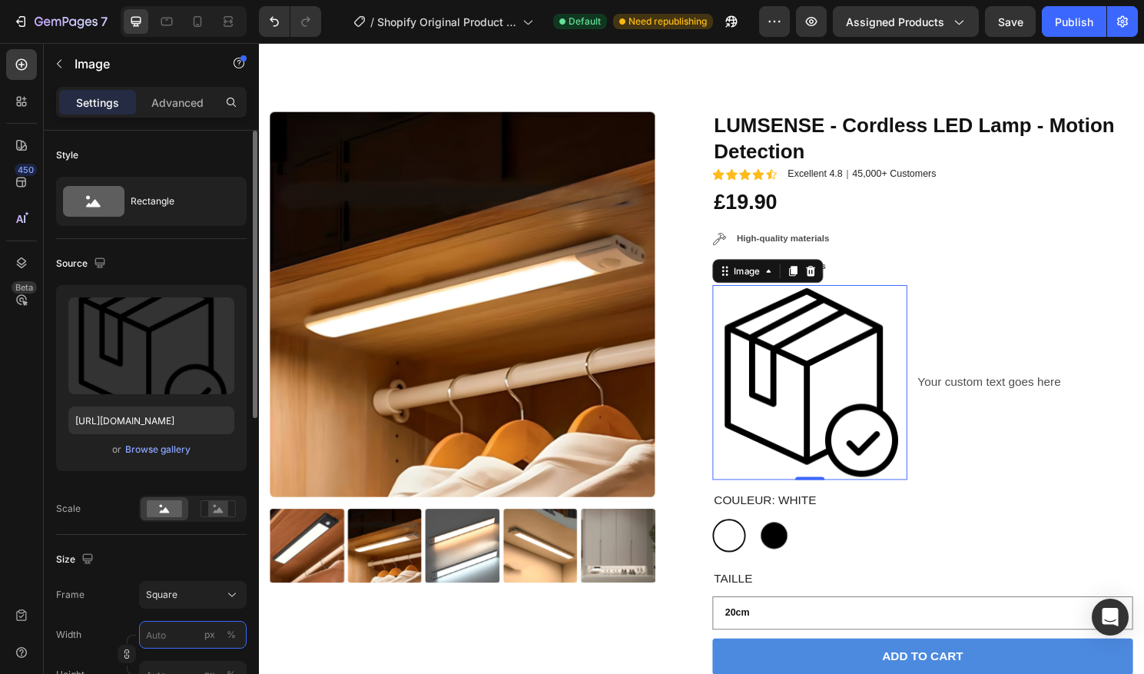
type input "4"
type input "42"
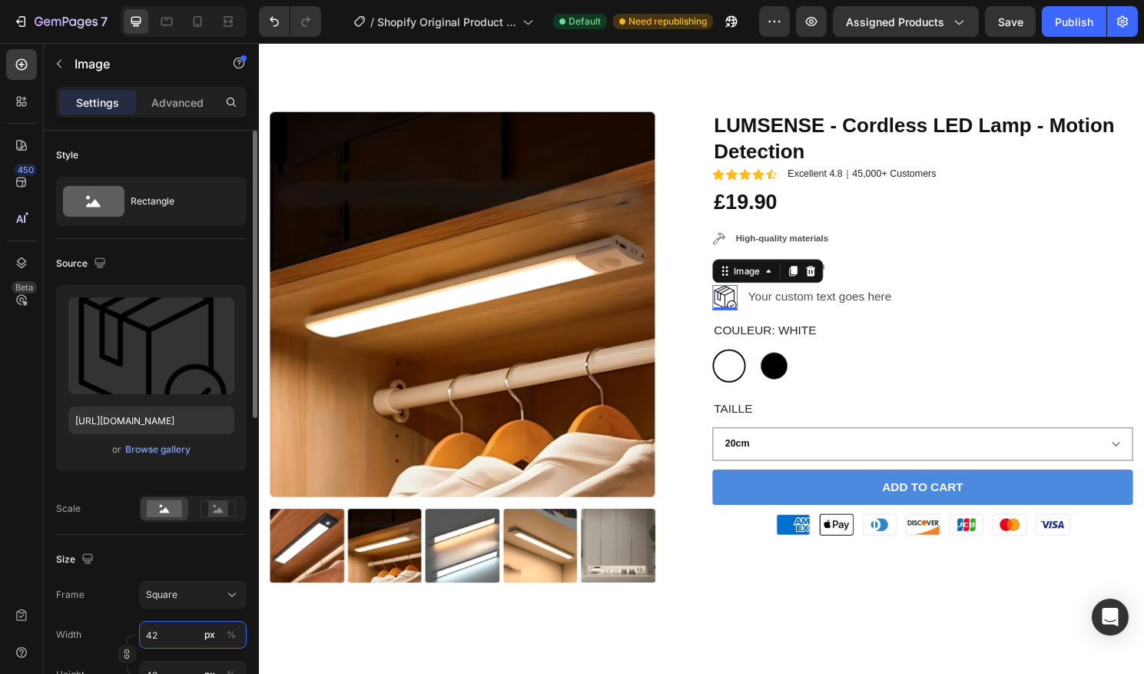
type input "420"
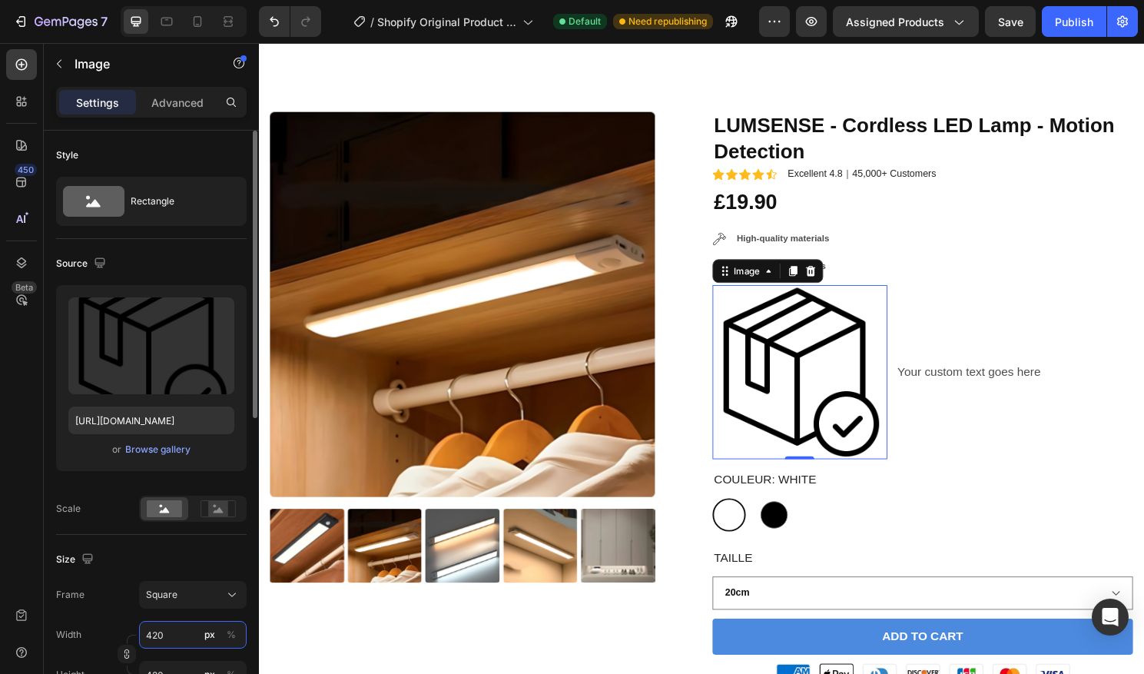
click at [150, 631] on input "420" at bounding box center [193, 635] width 108 height 28
type input "20"
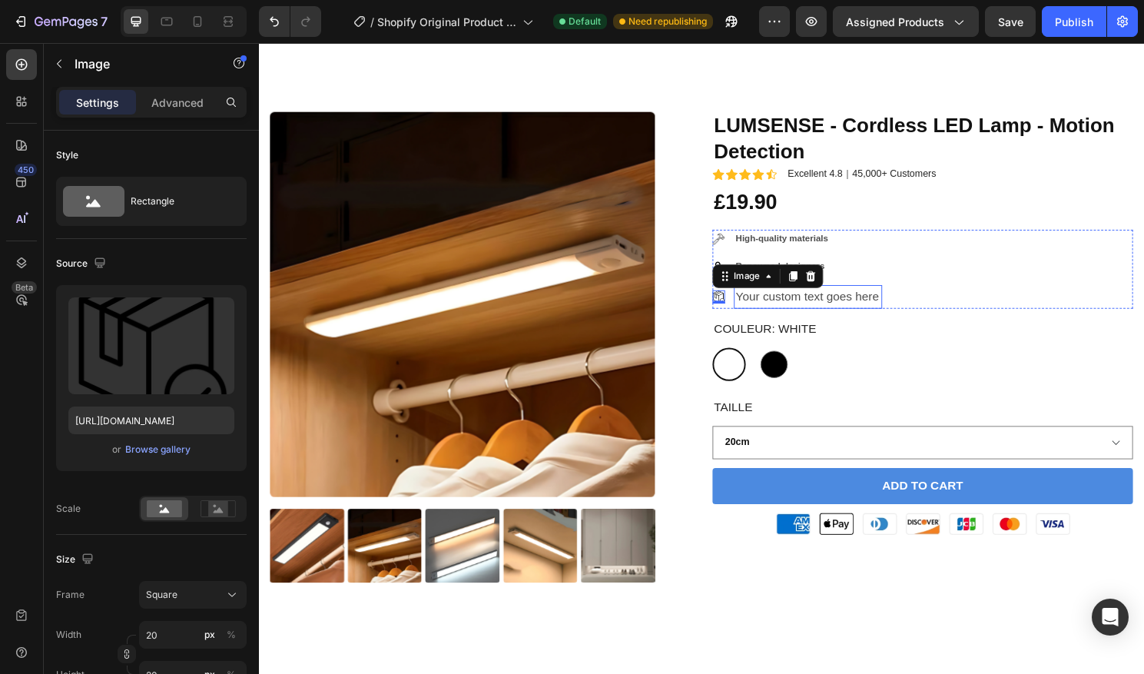
click at [886, 309] on div "Your custom text goes here" at bounding box center [831, 307] width 154 height 25
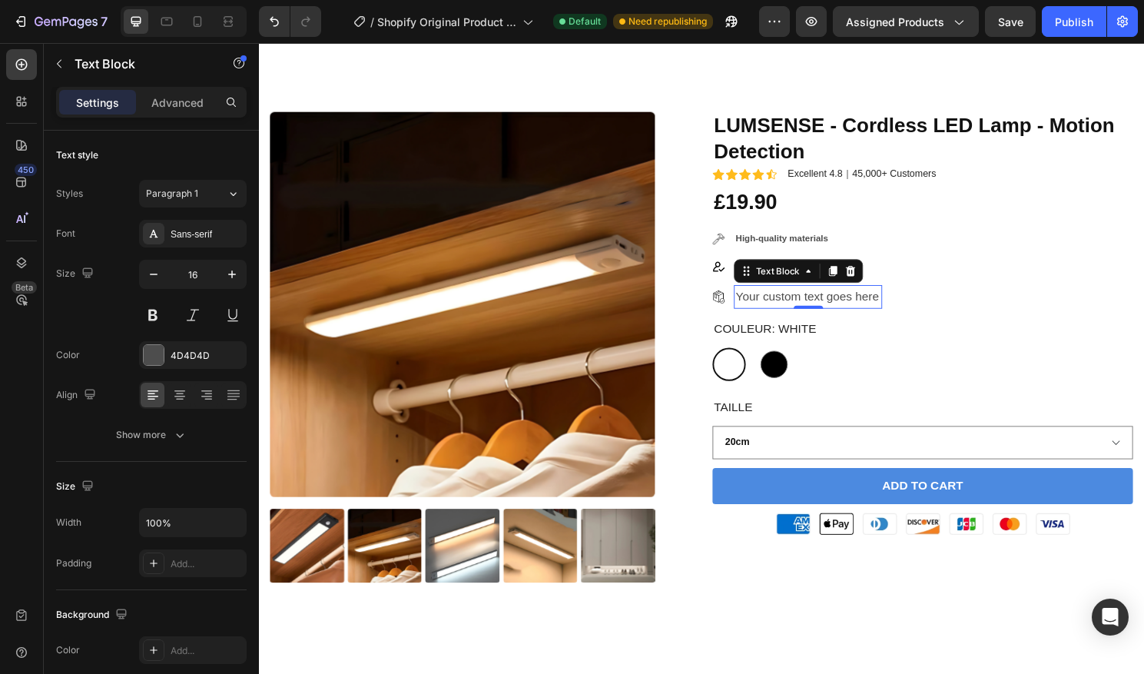
click at [896, 307] on div "Your custom text goes here" at bounding box center [831, 307] width 154 height 25
drag, startPoint x: 903, startPoint y: 306, endPoint x: 758, endPoint y: 305, distance: 144.4
click at [758, 305] on p "Your custom text goes here" at bounding box center [830, 308] width 151 height 22
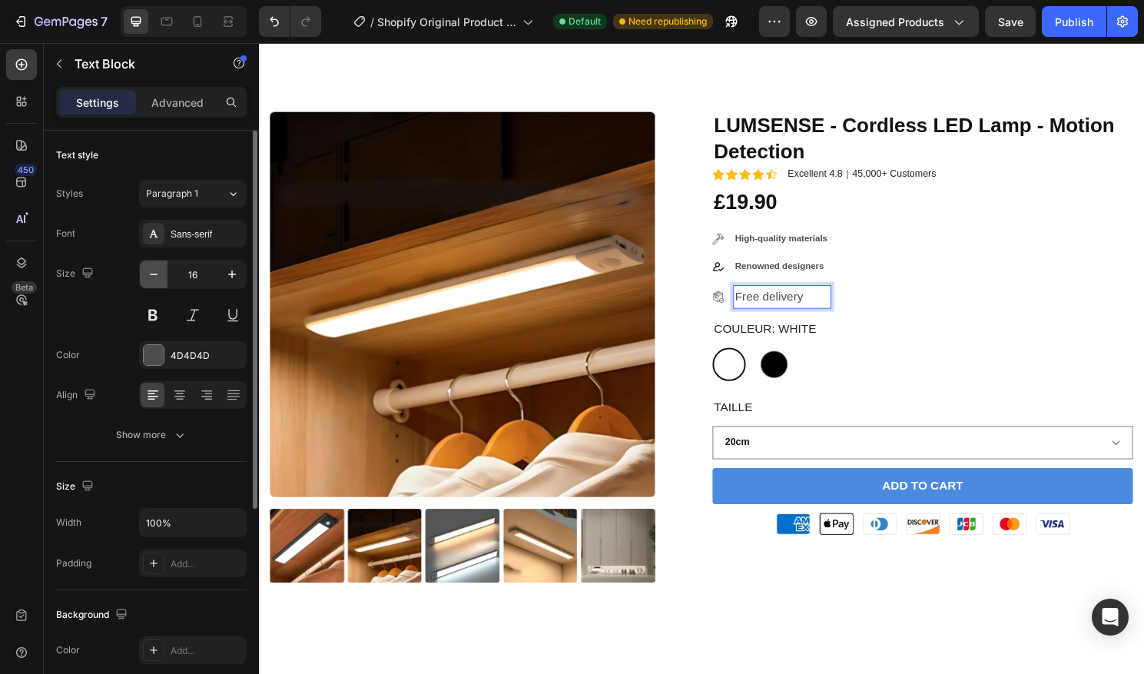
click at [155, 278] on icon "button" at bounding box center [153, 274] width 15 height 15
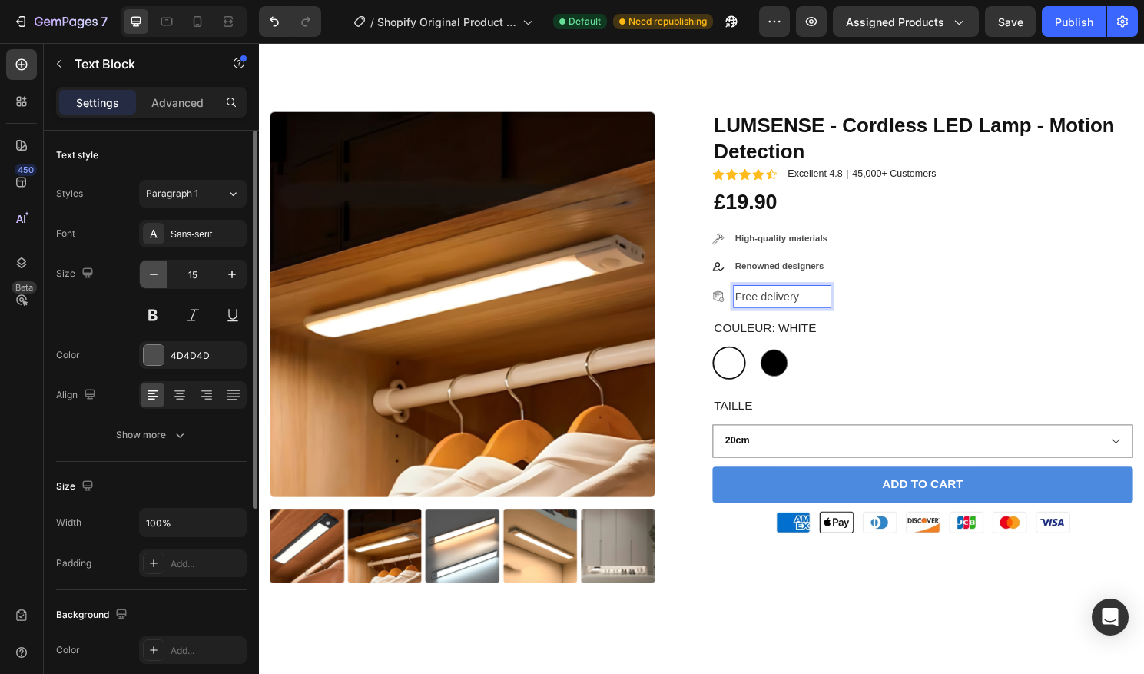
click at [155, 278] on icon "button" at bounding box center [153, 274] width 15 height 15
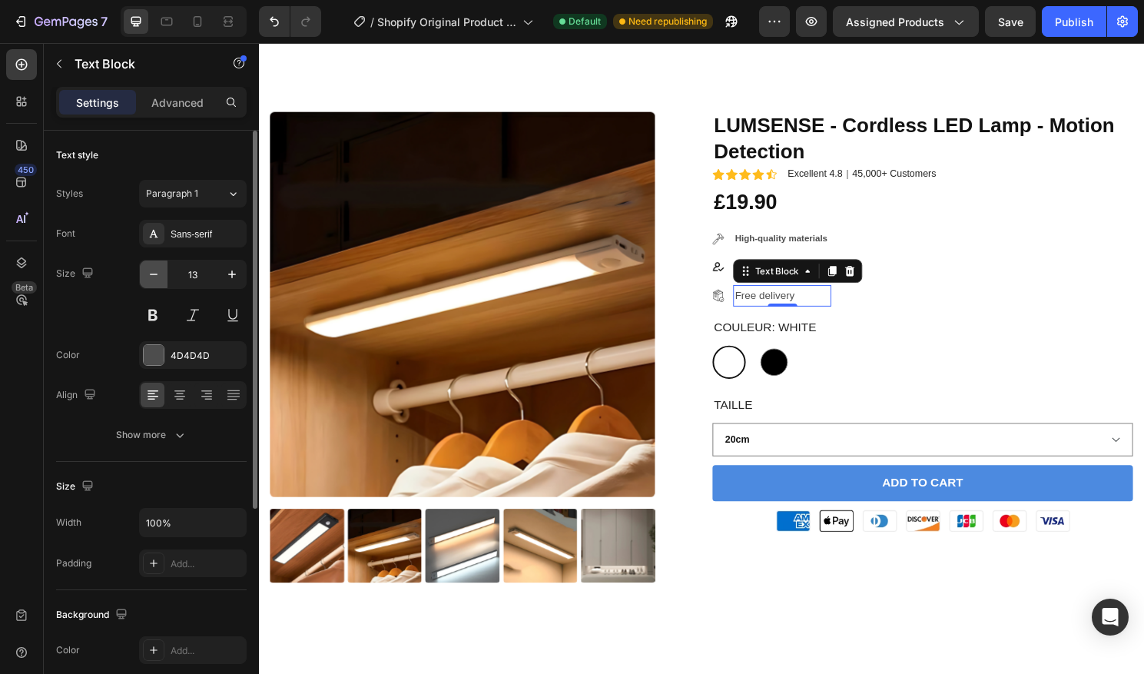
click at [155, 278] on icon "button" at bounding box center [153, 274] width 15 height 15
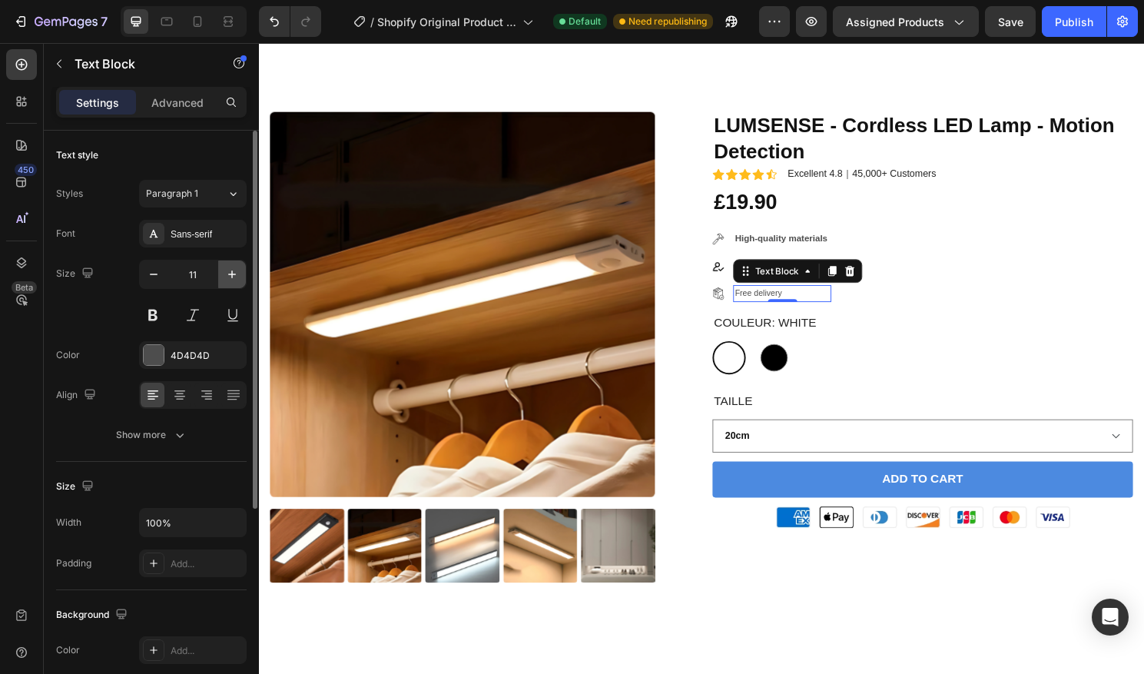
click at [237, 277] on icon "button" at bounding box center [231, 274] width 15 height 15
type input "12"
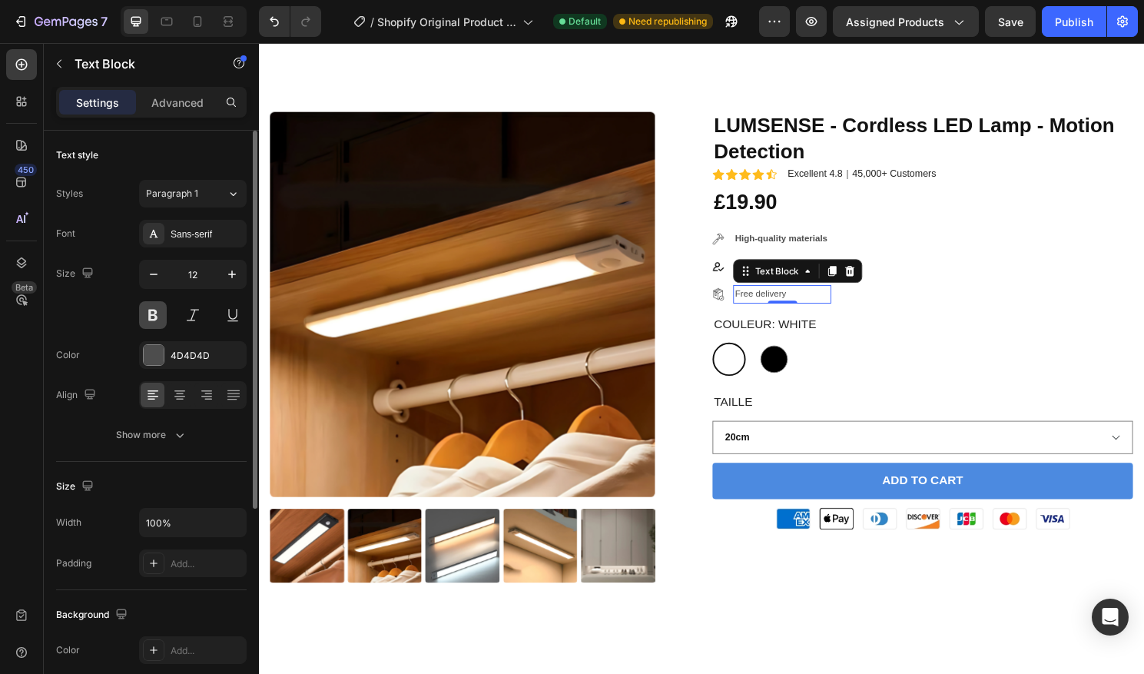
click at [156, 318] on button at bounding box center [153, 315] width 28 height 28
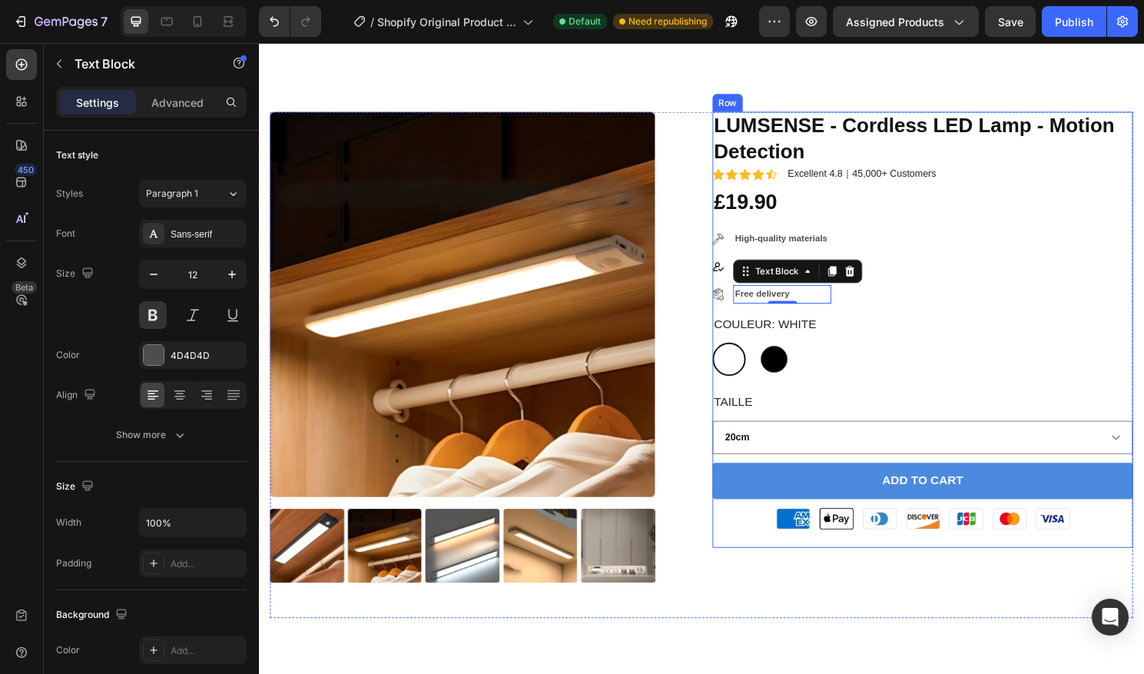
click at [862, 321] on div "LUMSENSE - Cordless LED Lamp - Motion Detection Product Title Icon Icon Icon Ic…" at bounding box center [950, 341] width 438 height 454
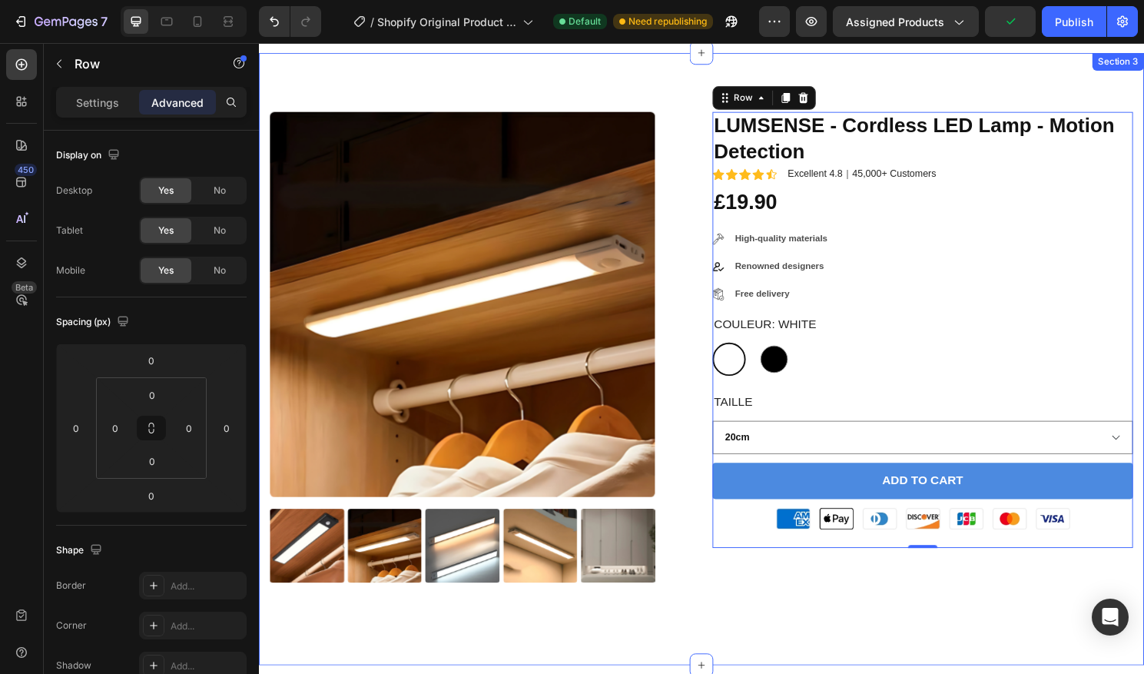
click at [698, 79] on div "Product Images LUMSENSE - Cordless LED Lamp - Motion Detection Product Title Ic…" at bounding box center [720, 372] width 922 height 638
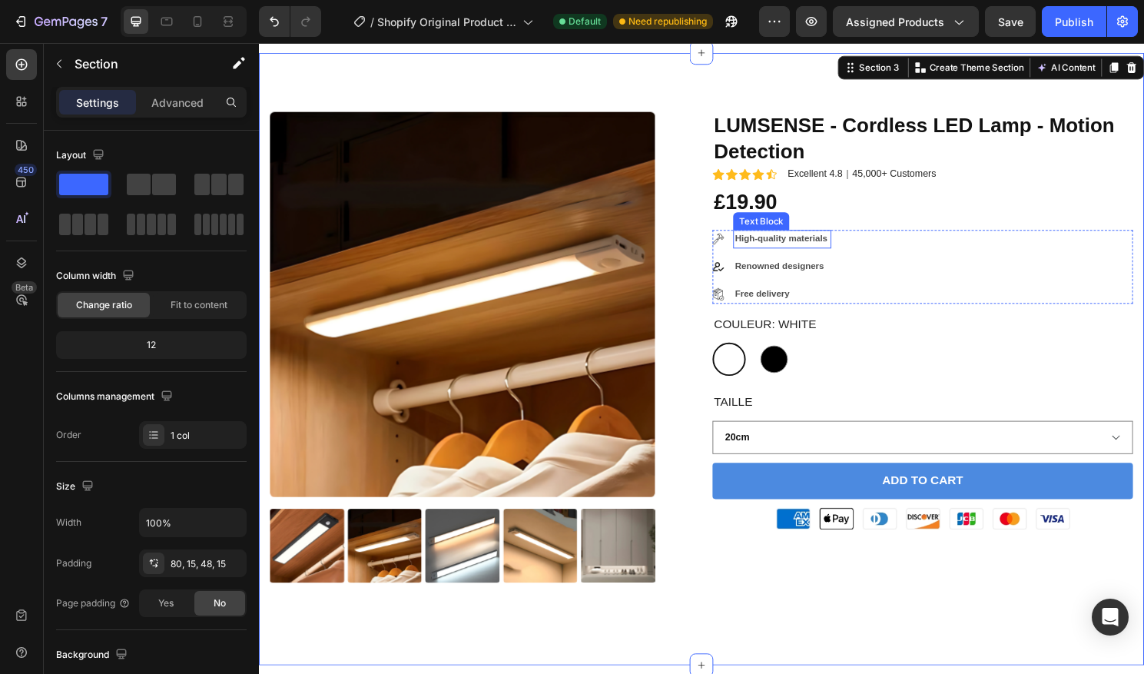
click at [835, 247] on p "High-quality materials" at bounding box center [803, 247] width 99 height 17
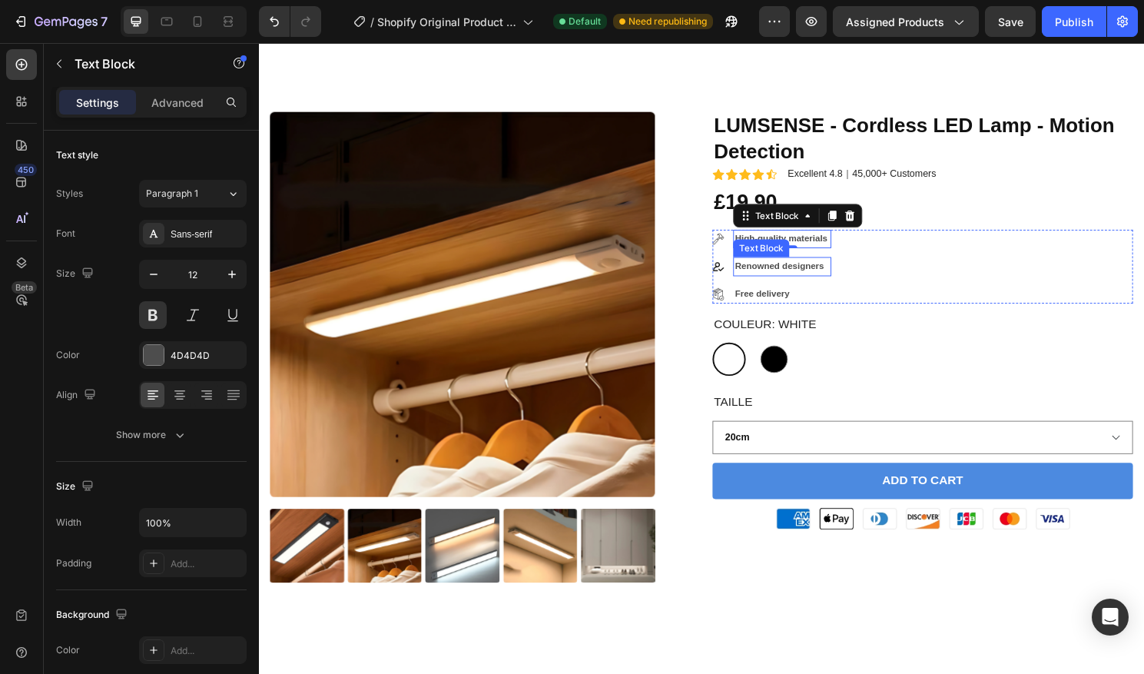
click at [827, 275] on p "Renowned designers" at bounding box center [803, 275] width 99 height 17
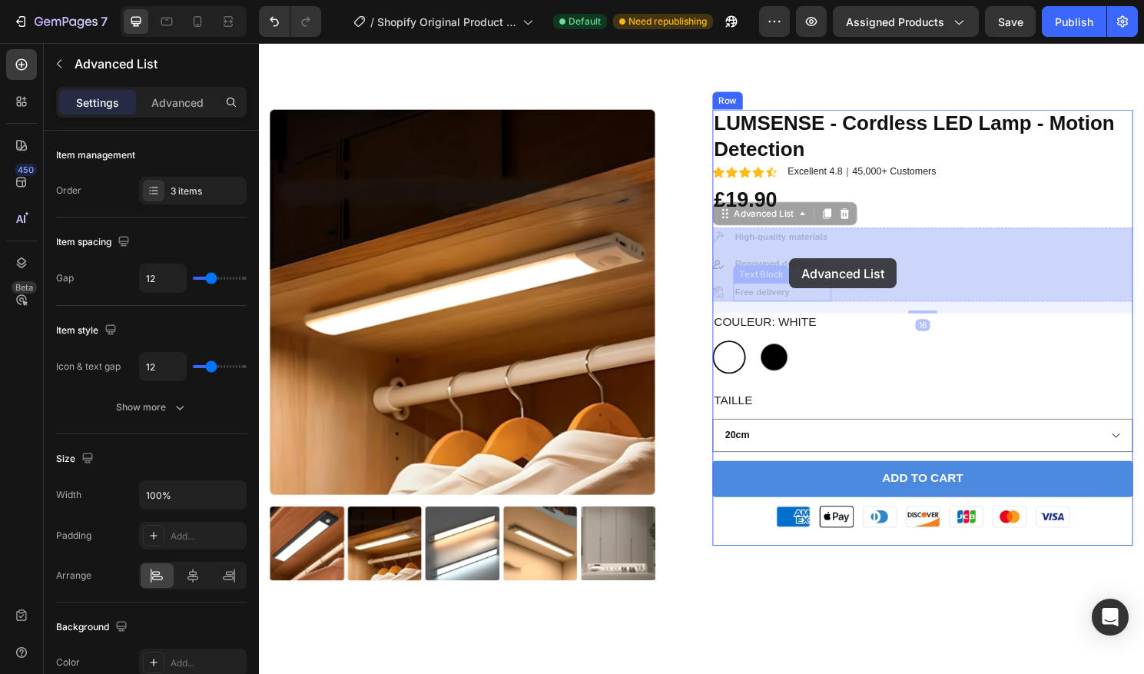
drag, startPoint x: 810, startPoint y: 287, endPoint x: 811, endPoint y: 267, distance: 20.0
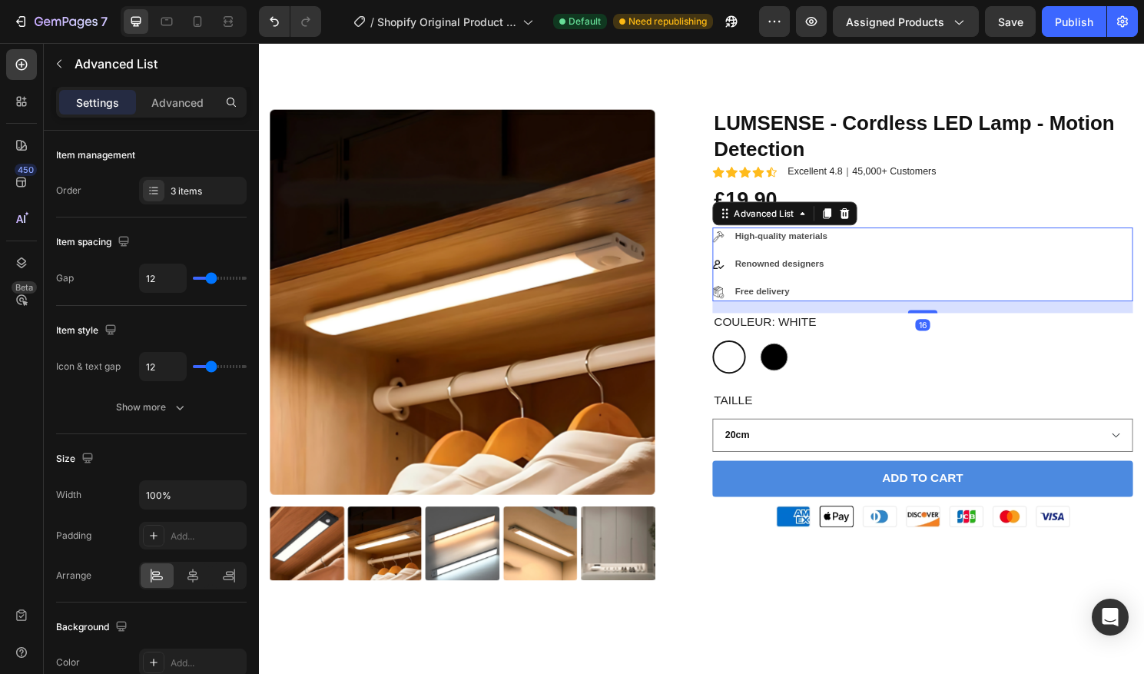
scroll to position [184, 0]
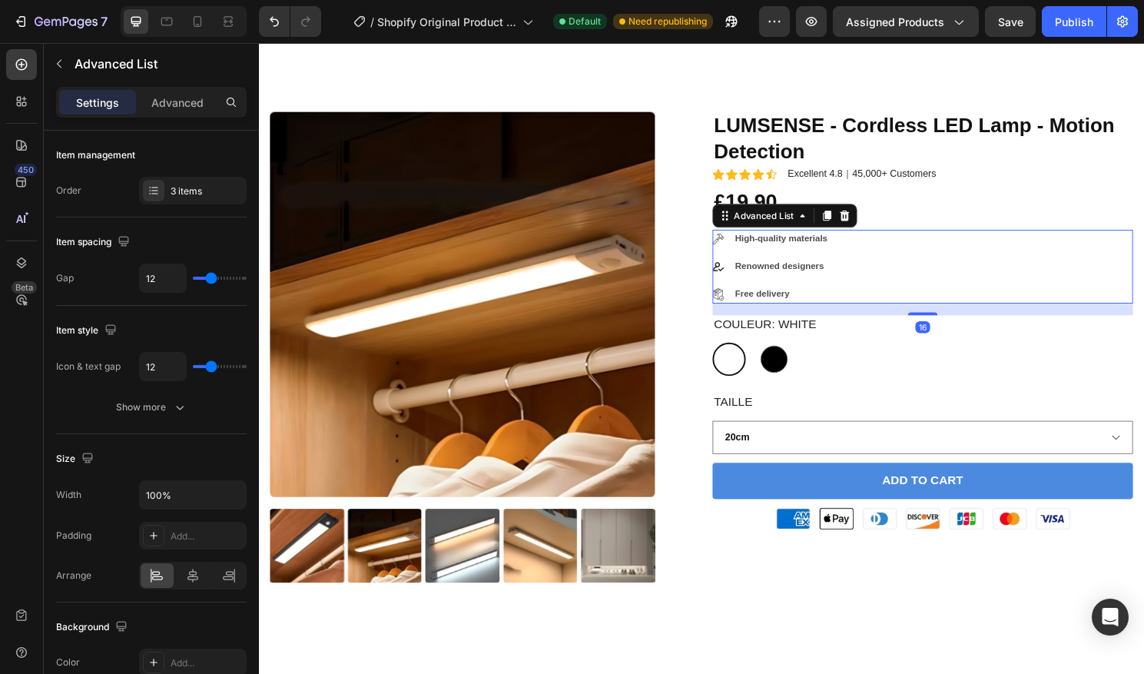
click at [946, 317] on div "16" at bounding box center [950, 320] width 438 height 12
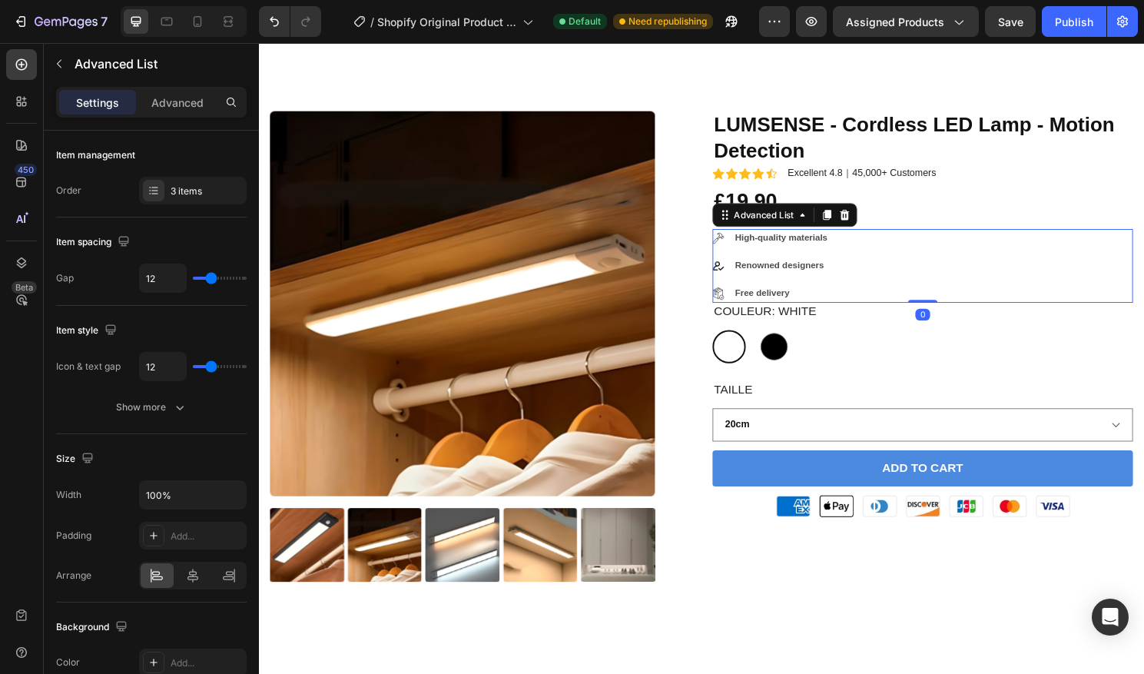
drag, startPoint x: 961, startPoint y: 325, endPoint x: 957, endPoint y: 300, distance: 24.9
click at [957, 300] on div "Image High-quality materials Text Block Image Renowned designers Text Block Ima…" at bounding box center [950, 276] width 438 height 78
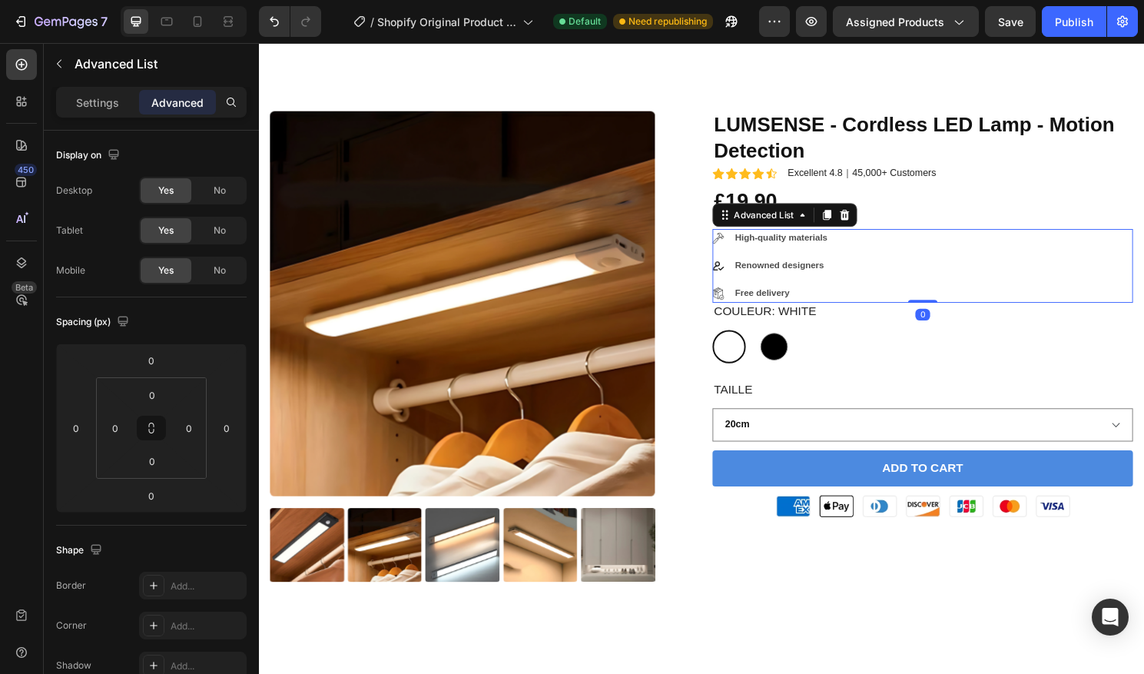
scroll to position [179, 0]
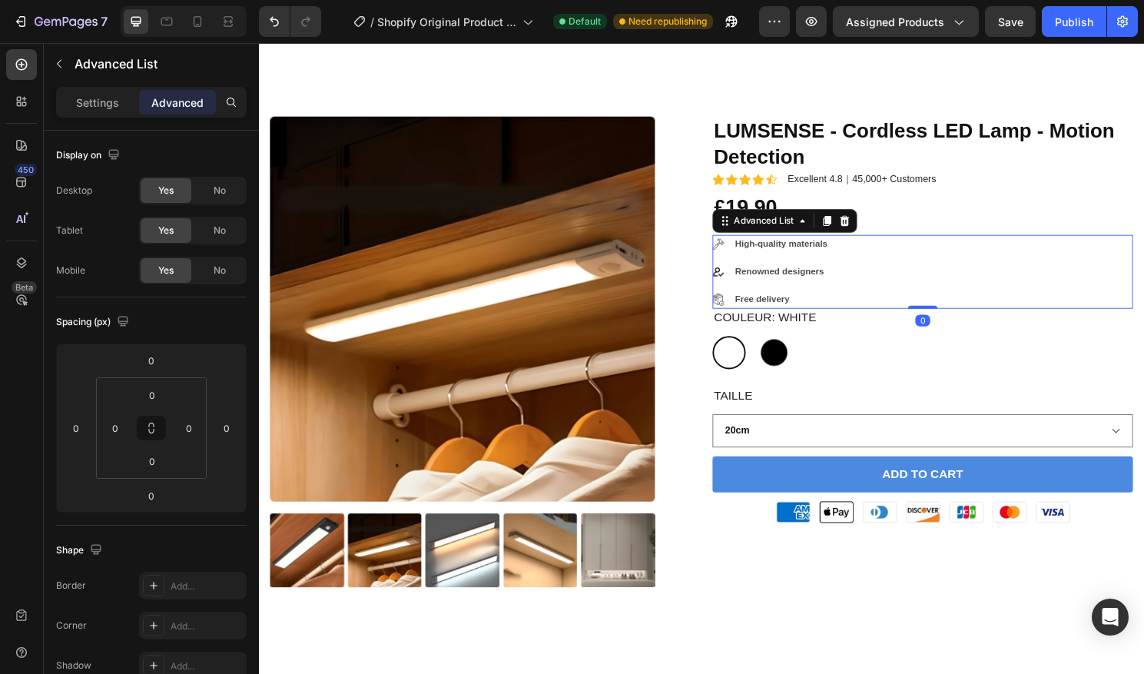
click at [898, 277] on div "Image High-quality materials Text Block Image Renowned designers Text Block Ima…" at bounding box center [950, 282] width 438 height 78
click at [939, 220] on div "£19.90 Product Price Product Price Row" at bounding box center [950, 214] width 438 height 31
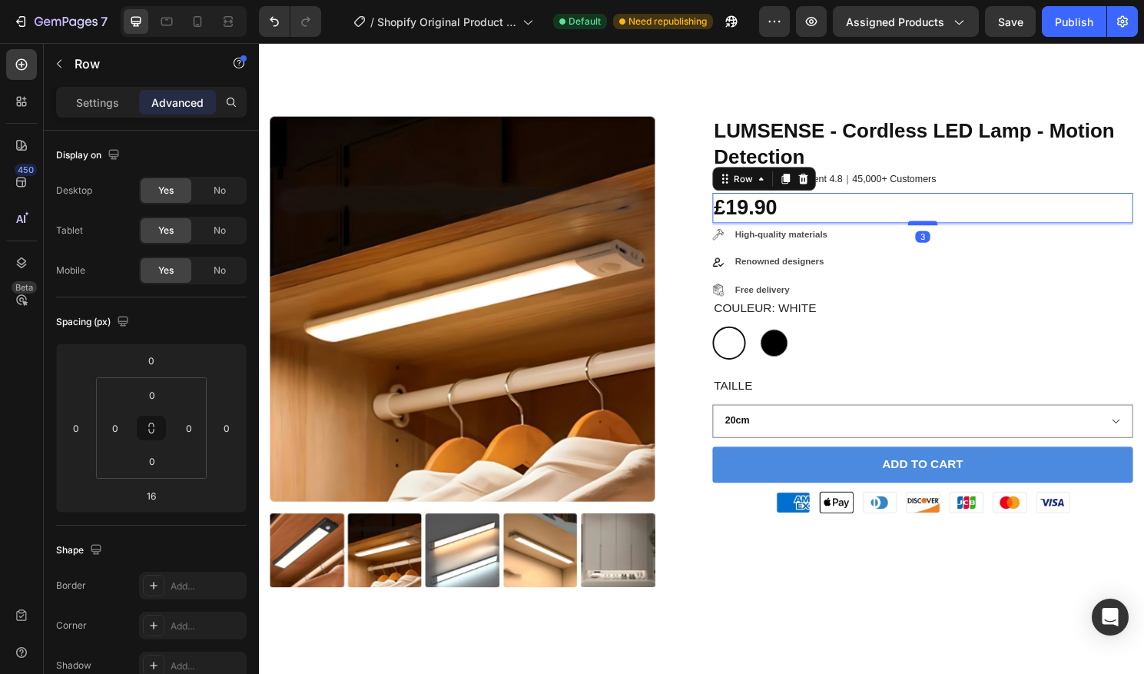
drag, startPoint x: 953, startPoint y: 240, endPoint x: 952, endPoint y: 230, distance: 10.0
click at [952, 230] on div at bounding box center [950, 230] width 31 height 5
type input "3"
click at [1016, 251] on div "Image High-quality materials Text Block Image Renowned designers Text Block Ima…" at bounding box center [950, 272] width 438 height 78
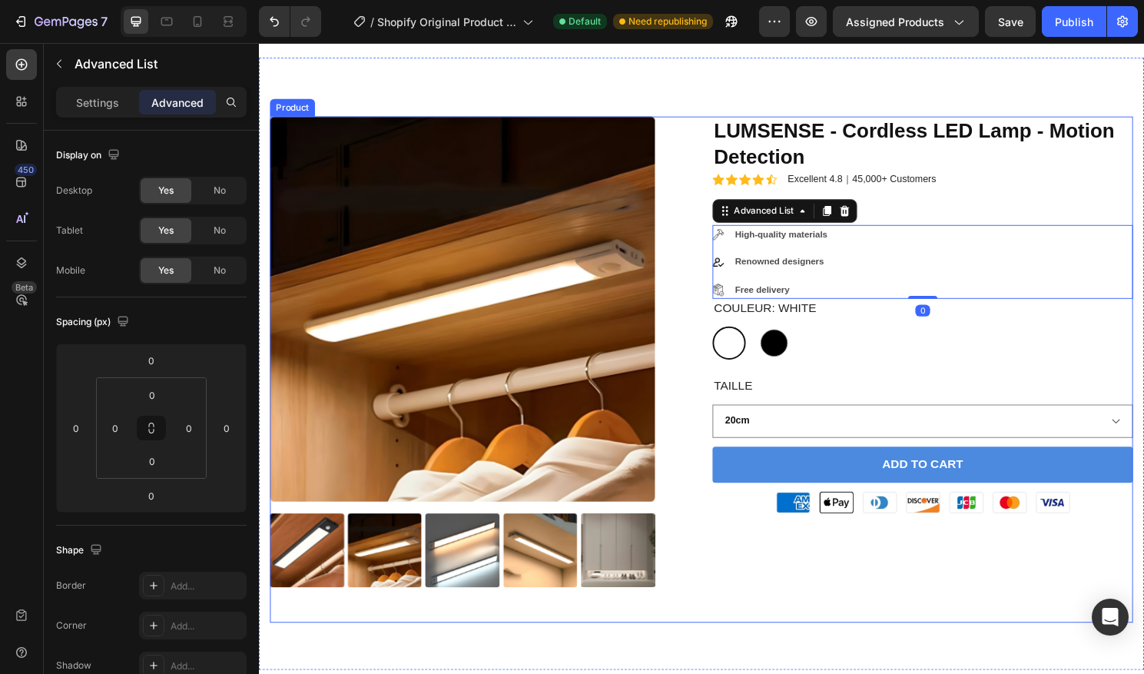
click at [711, 237] on div "Product Images LUMSENSE - Cordless LED Lamp - Motion Detection Product Title Ic…" at bounding box center [719, 383] width 899 height 527
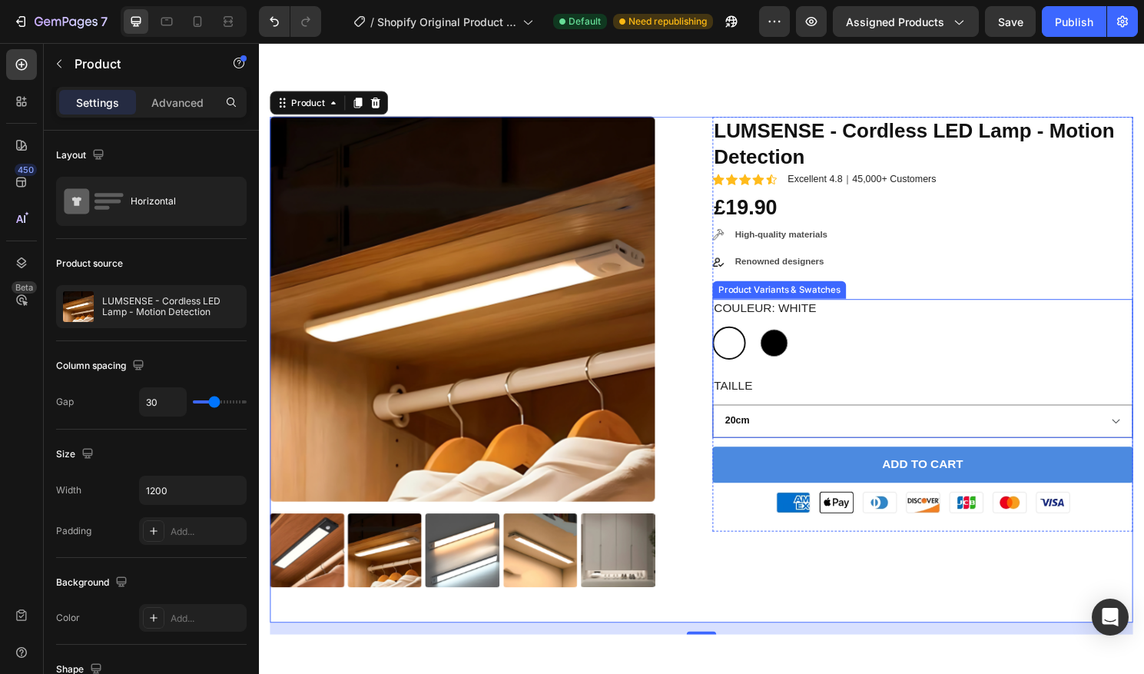
click at [890, 317] on div "Couleur: White White White Black Black" at bounding box center [950, 341] width 438 height 63
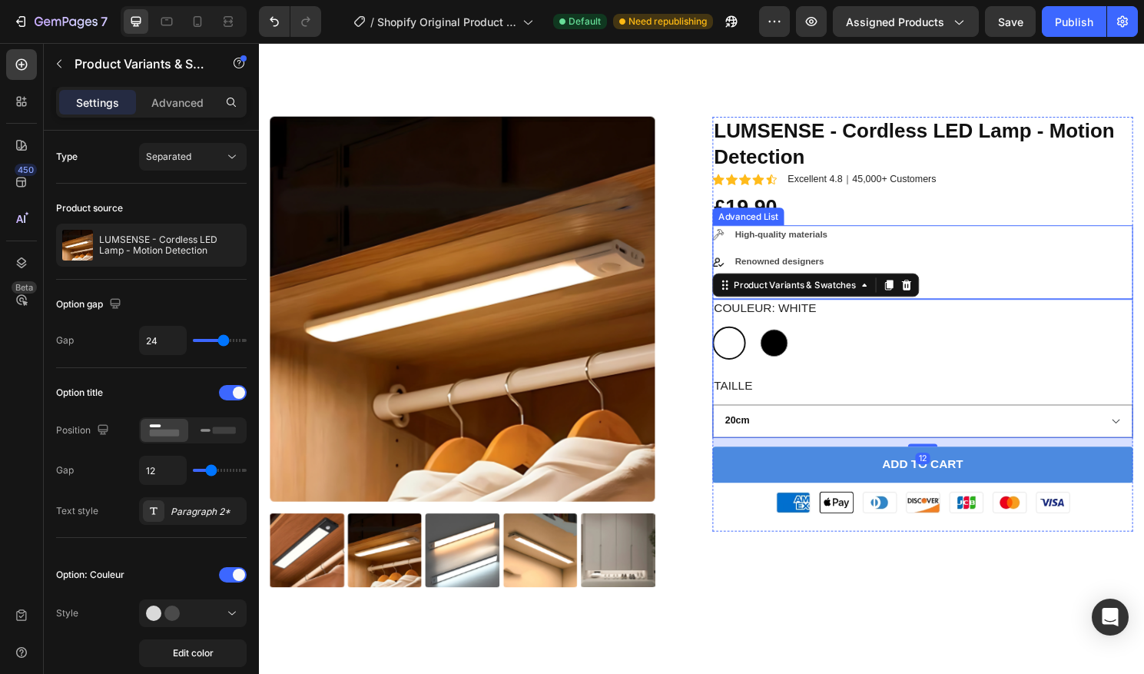
click at [978, 291] on div "Image High-quality materials Text Block Image Renowned designers Text Block Ima…" at bounding box center [950, 272] width 438 height 78
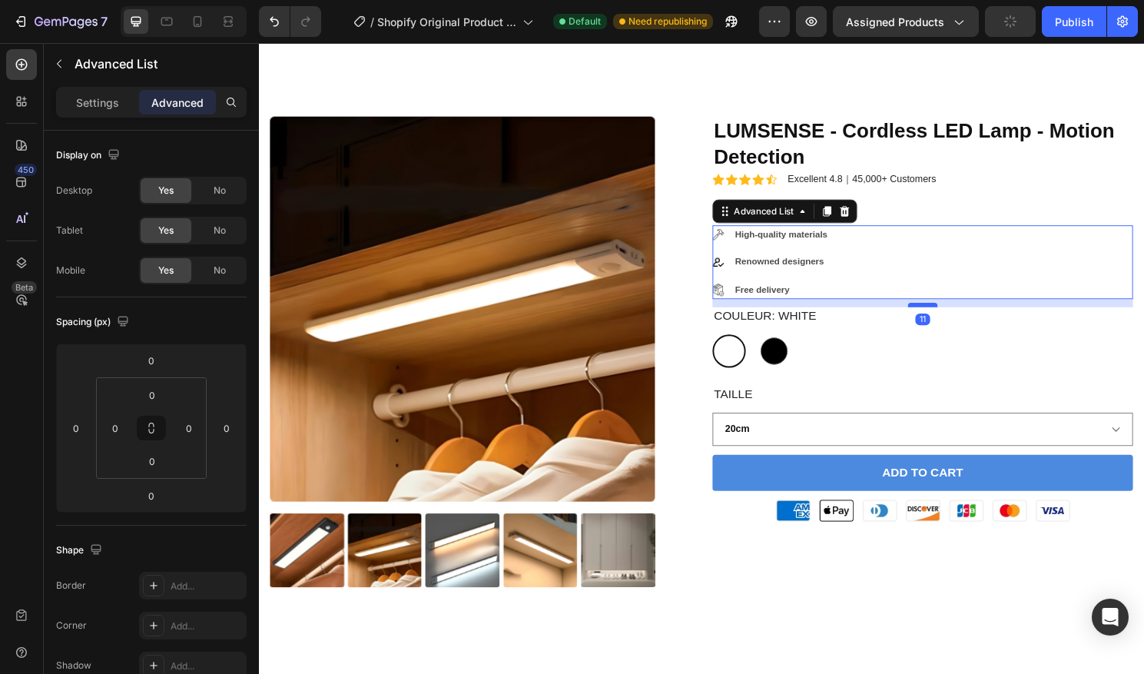
drag, startPoint x: 955, startPoint y: 307, endPoint x: 956, endPoint y: 316, distance: 8.5
click at [956, 316] on div at bounding box center [950, 315] width 31 height 5
type input "11"
click at [980, 332] on div "Couleur: White White White Black Black" at bounding box center [950, 349] width 438 height 63
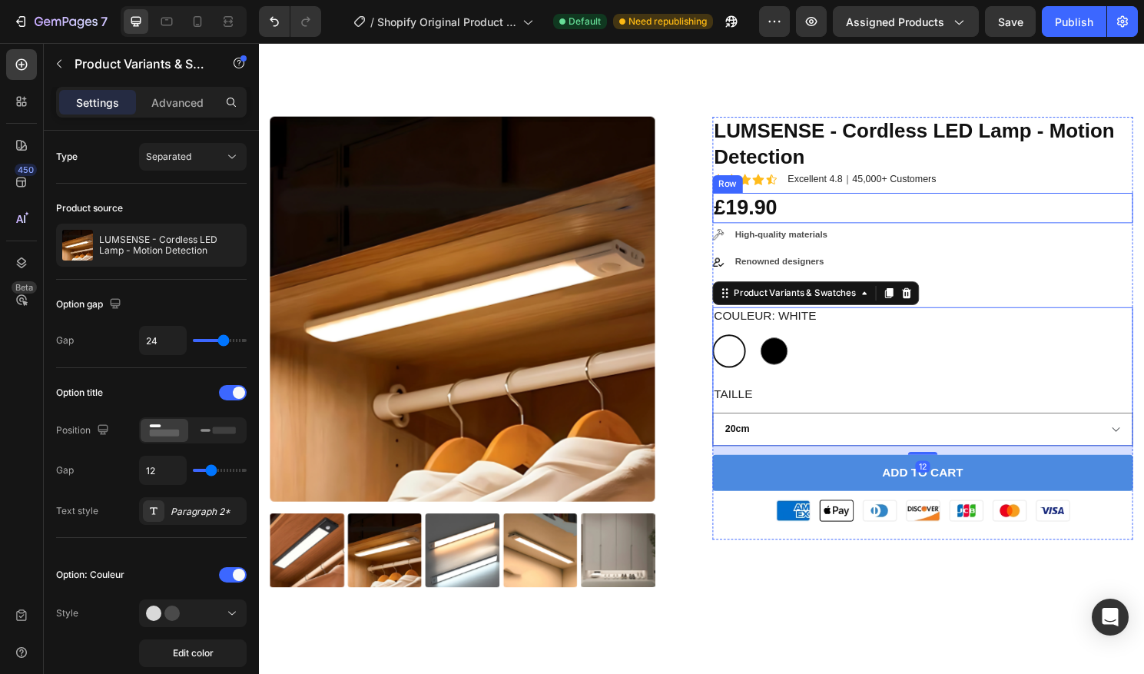
click at [957, 216] on div "£19.90 Product Price Product Price Row" at bounding box center [950, 214] width 438 height 31
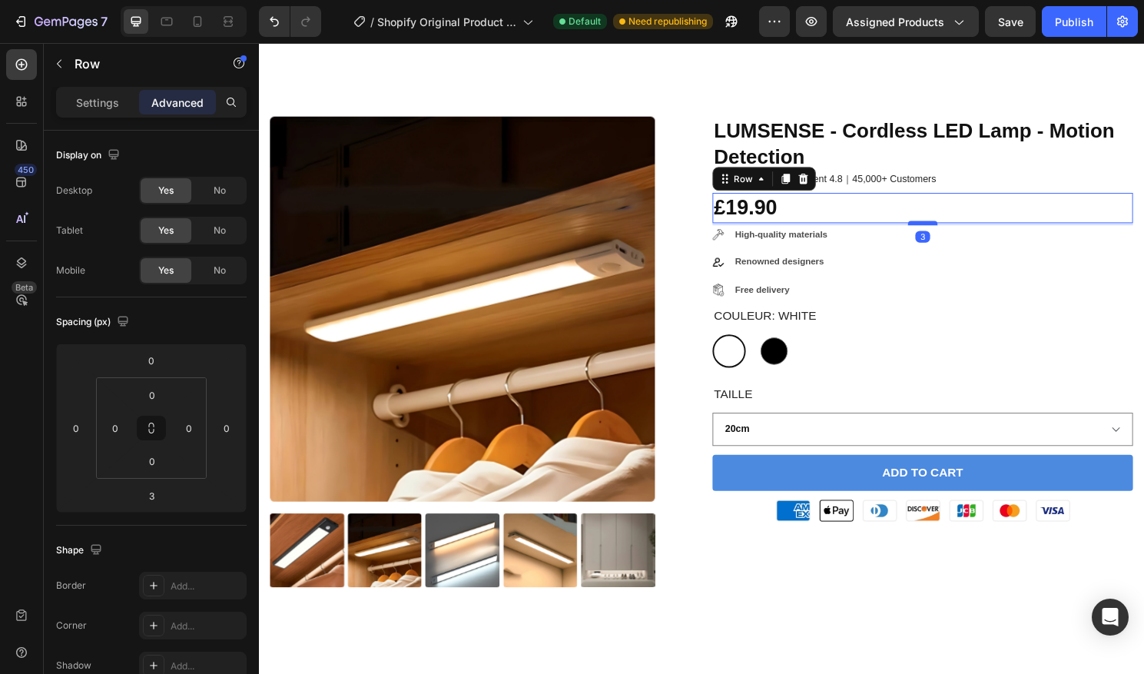
click at [961, 233] on div at bounding box center [950, 230] width 31 height 5
type input "8"
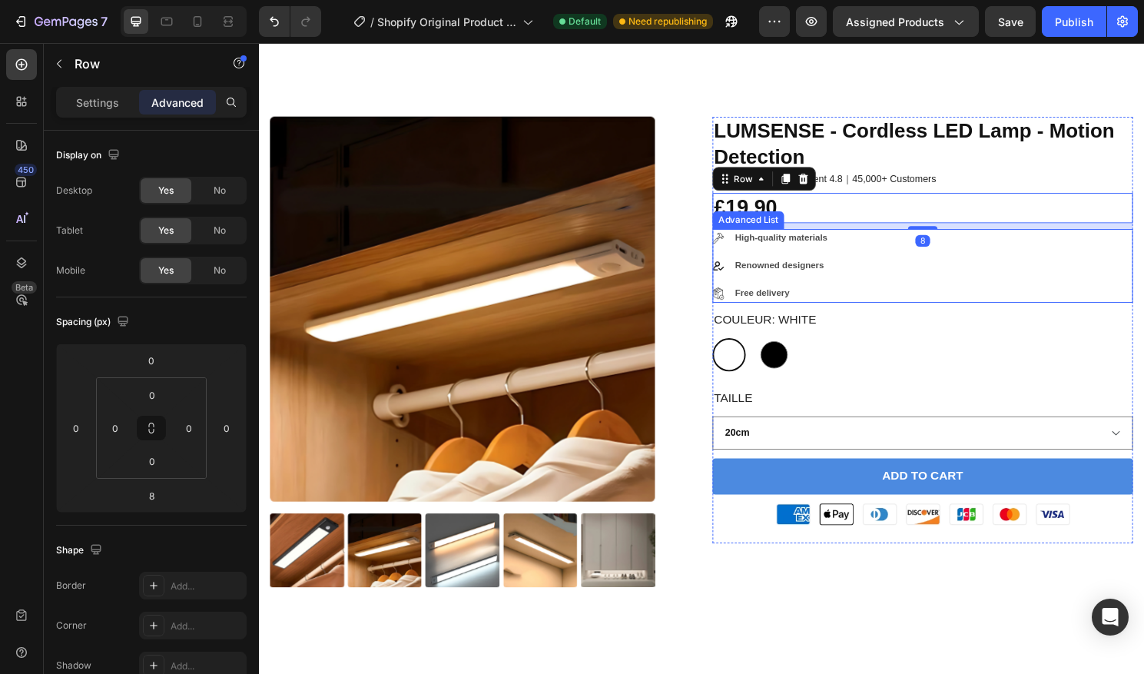
click at [928, 265] on div "Image High-quality materials Text Block Image Renowned designers Text Block Ima…" at bounding box center [950, 276] width 438 height 78
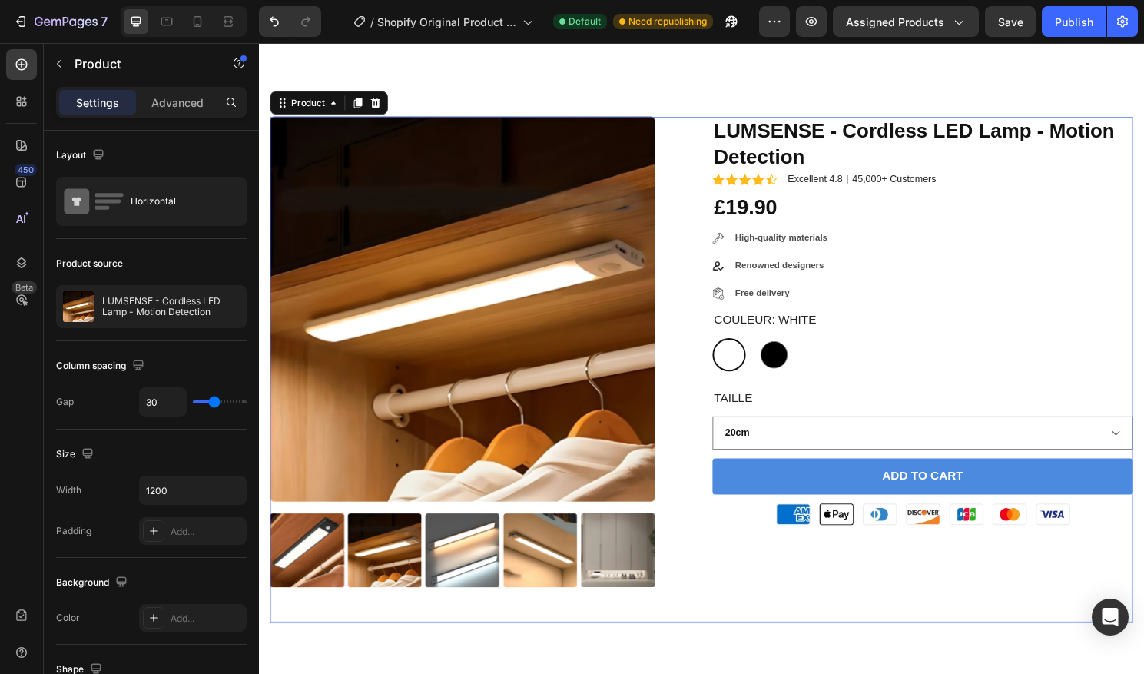
click at [722, 255] on div "Product Images LUMSENSE - Cordless LED Lamp - Motion Detection Product Title Ic…" at bounding box center [719, 383] width 899 height 527
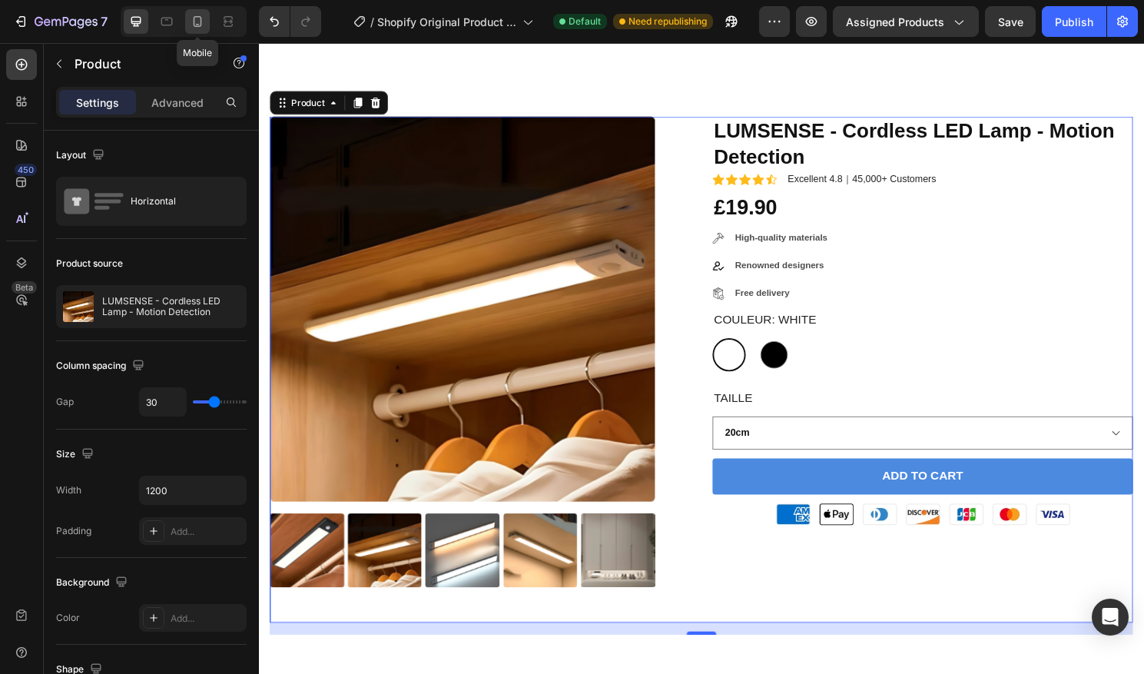
click at [201, 25] on icon at bounding box center [198, 21] width 8 height 11
type input "0"
type input "100%"
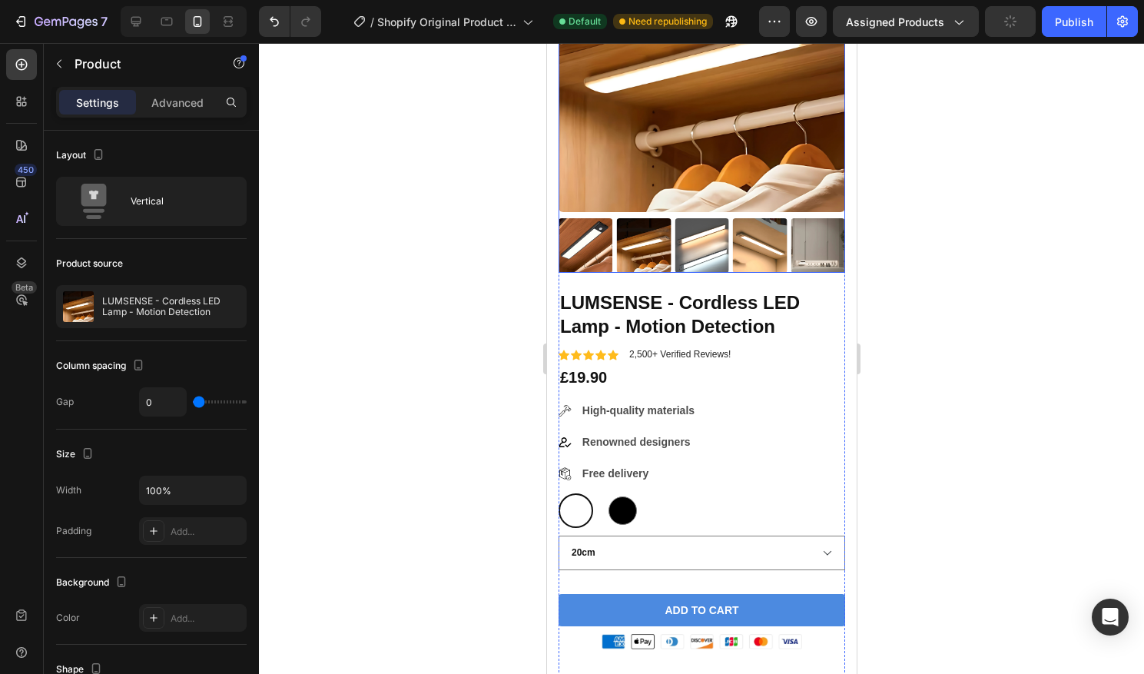
scroll to position [325, 0]
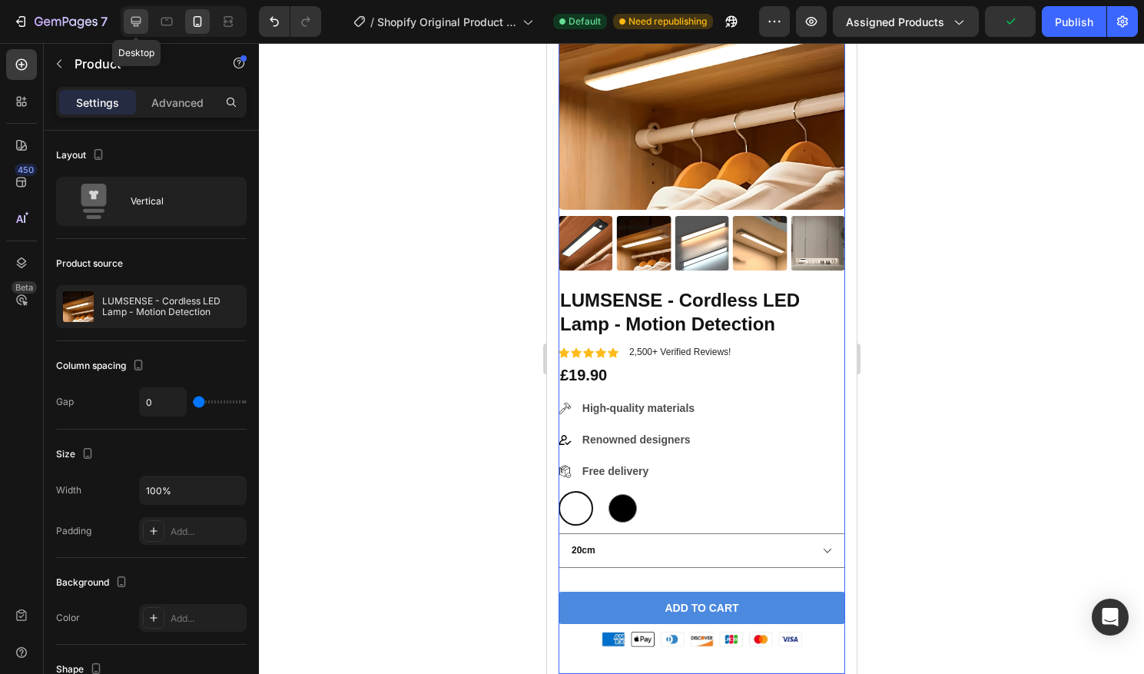
click at [141, 23] on icon at bounding box center [135, 21] width 15 height 15
type input "30"
type input "1200"
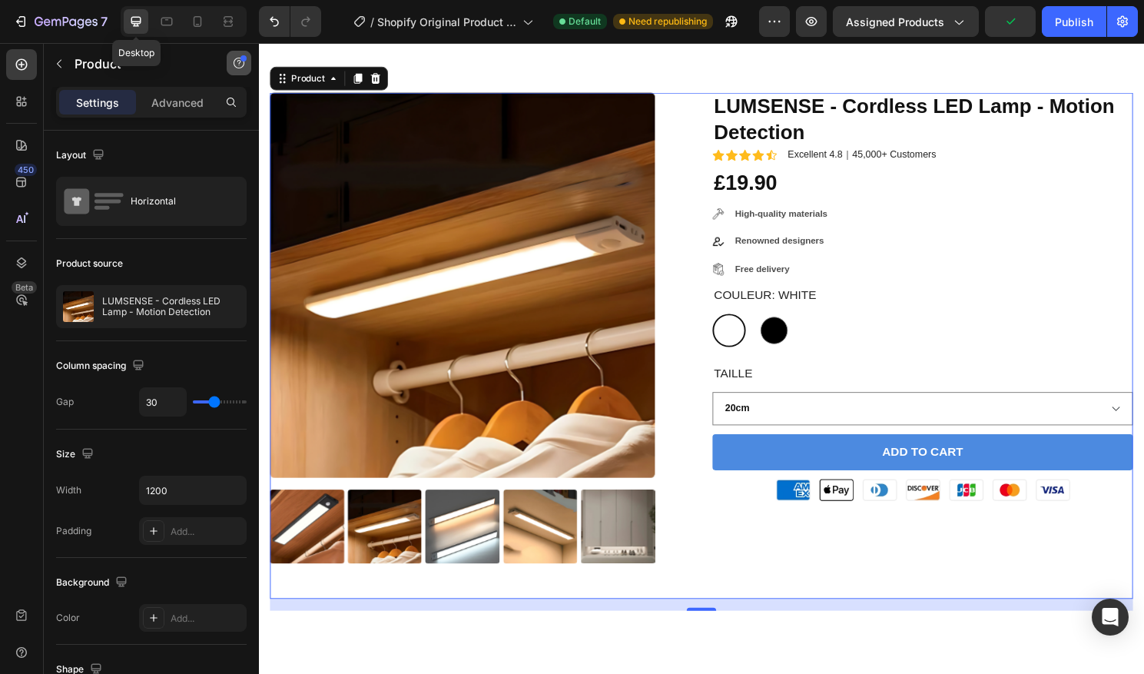
scroll to position [202, 0]
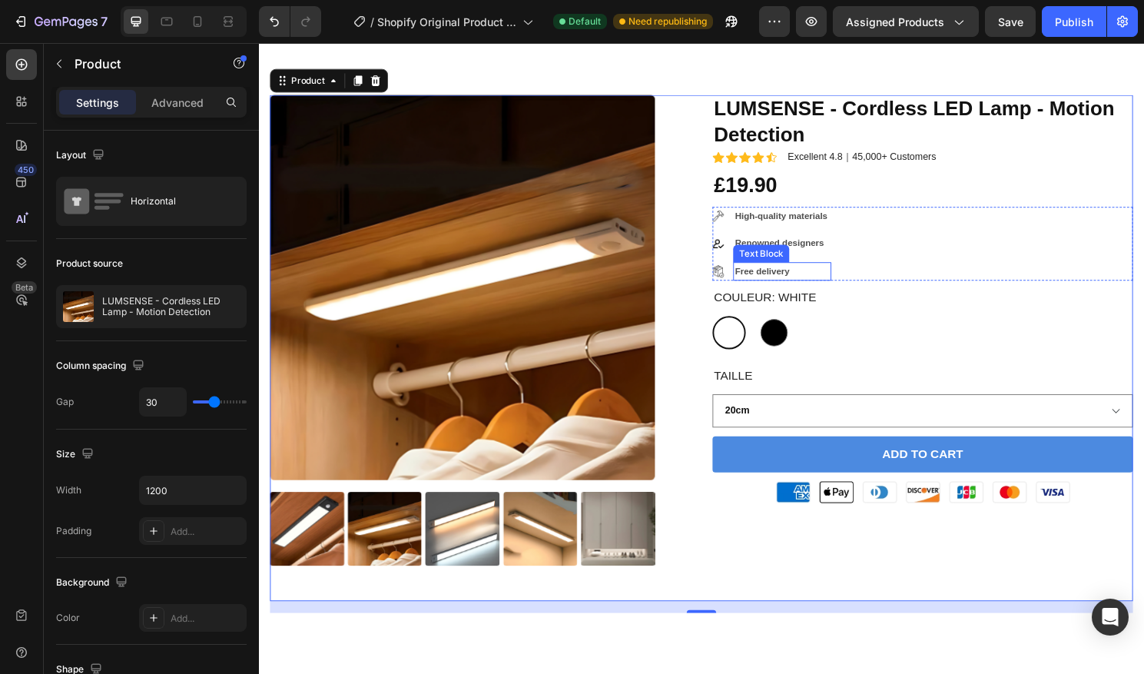
click at [802, 281] on p "Free delivery" at bounding box center [803, 281] width 99 height 17
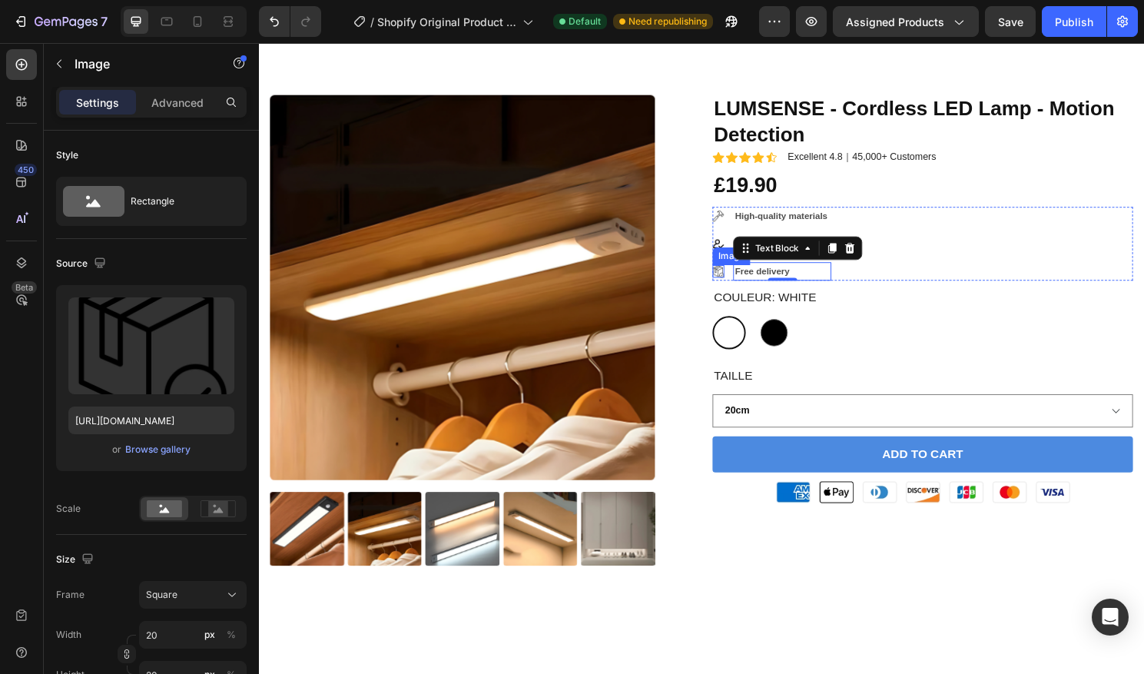
click at [737, 280] on img at bounding box center [737, 280] width 12 height 12
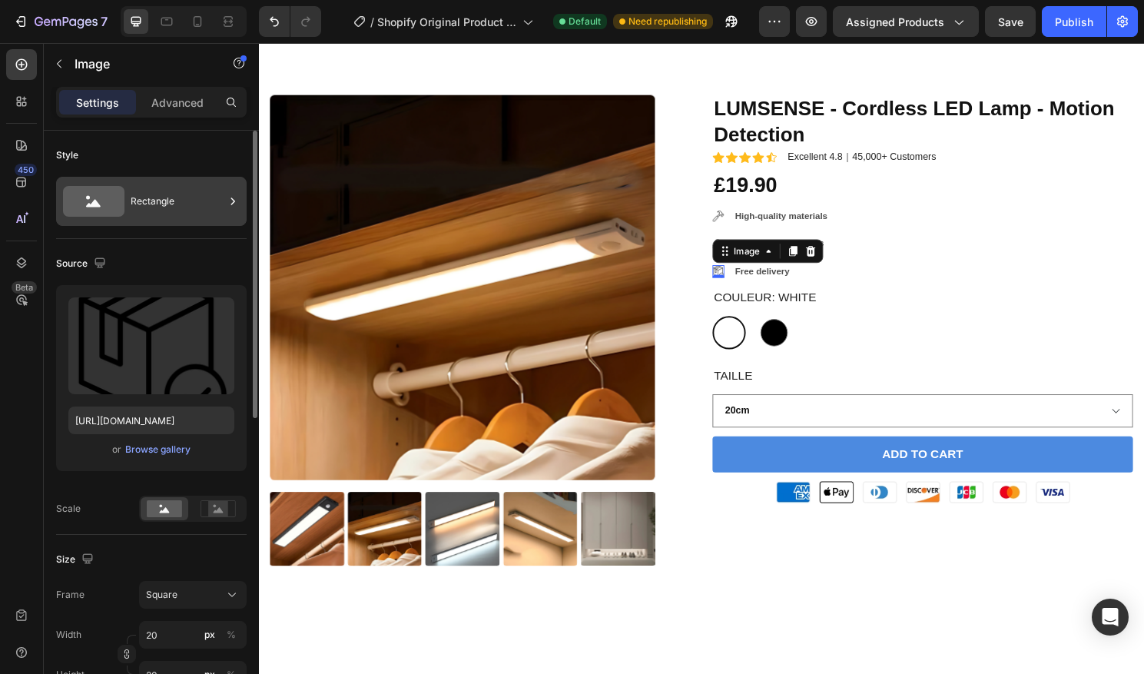
scroll to position [1, 0]
click at [813, 261] on icon at bounding box center [815, 259] width 8 height 11
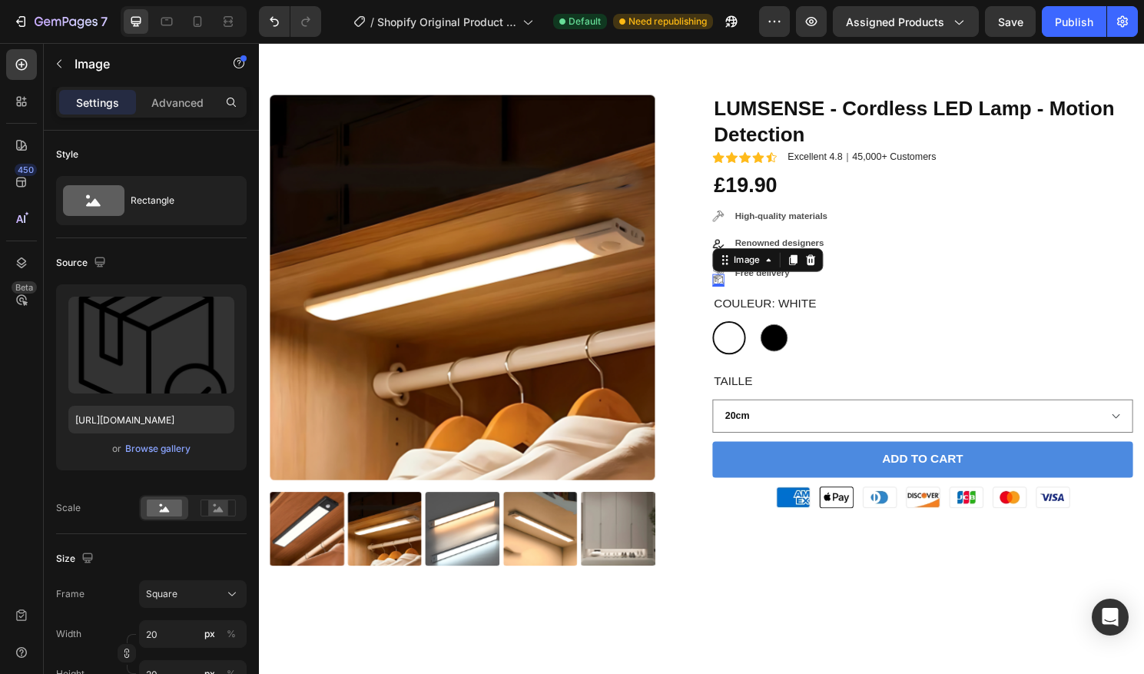
click at [837, 271] on icon at bounding box center [834, 269] width 10 height 11
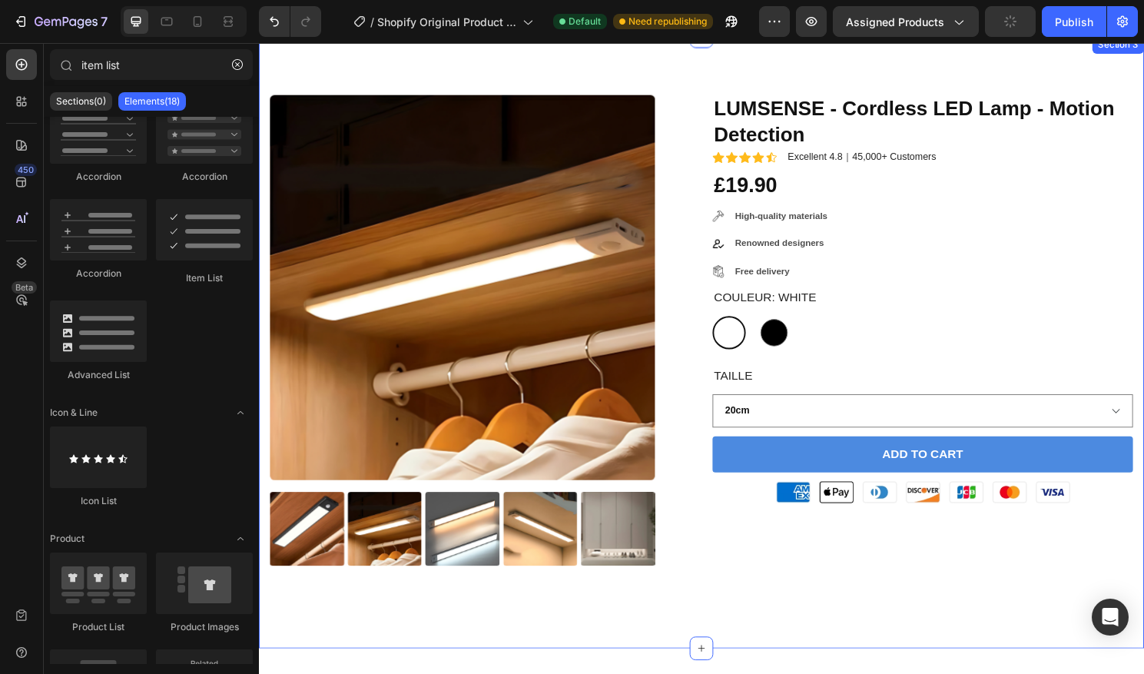
click at [640, 68] on div "Product Images LUMSENSE - Cordless LED Lamp - Motion Detection Product Title Ic…" at bounding box center [720, 354] width 922 height 638
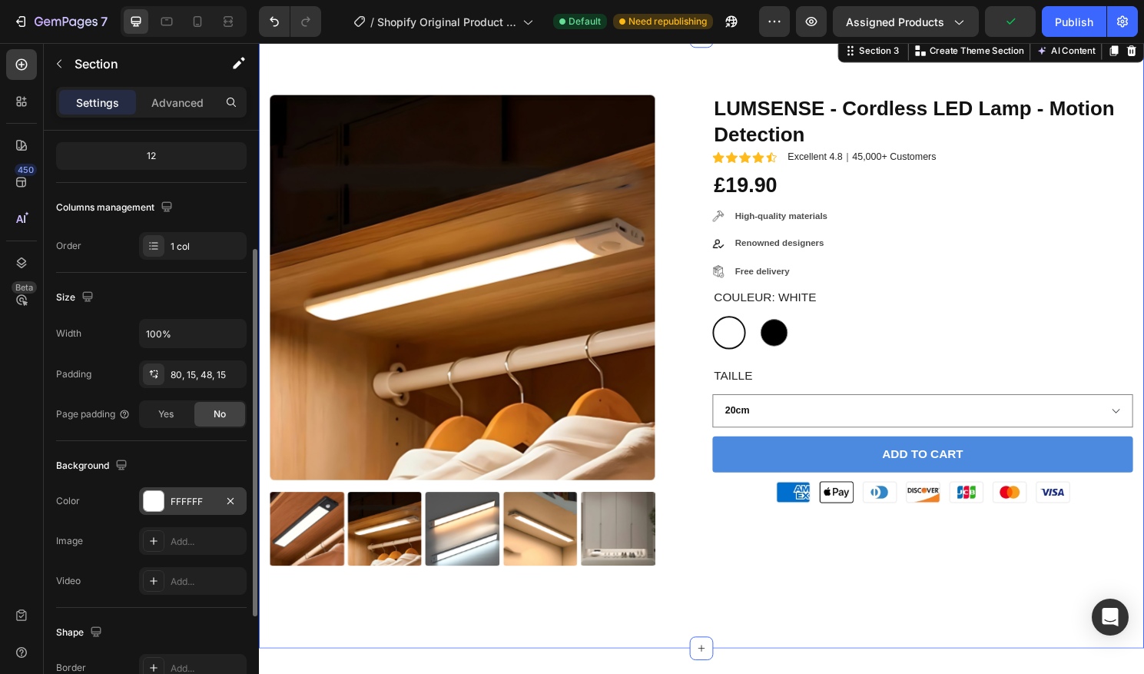
click at [144, 499] on div at bounding box center [154, 501] width 20 height 20
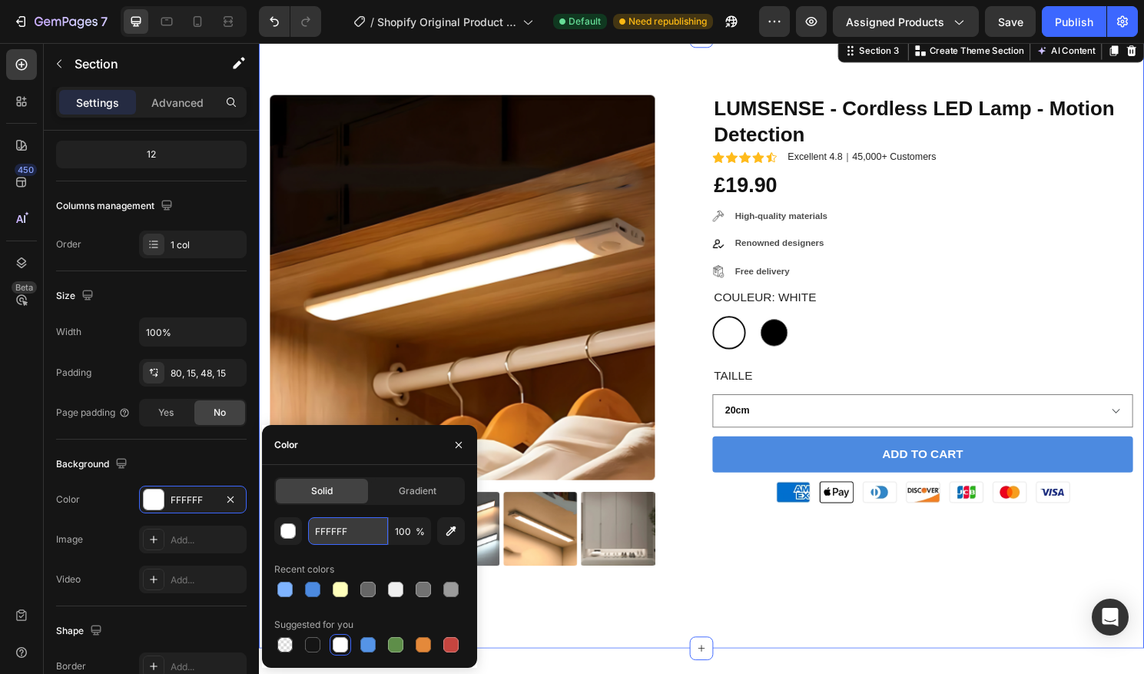
click at [360, 534] on input "FFFFFF" at bounding box center [348, 531] width 80 height 28
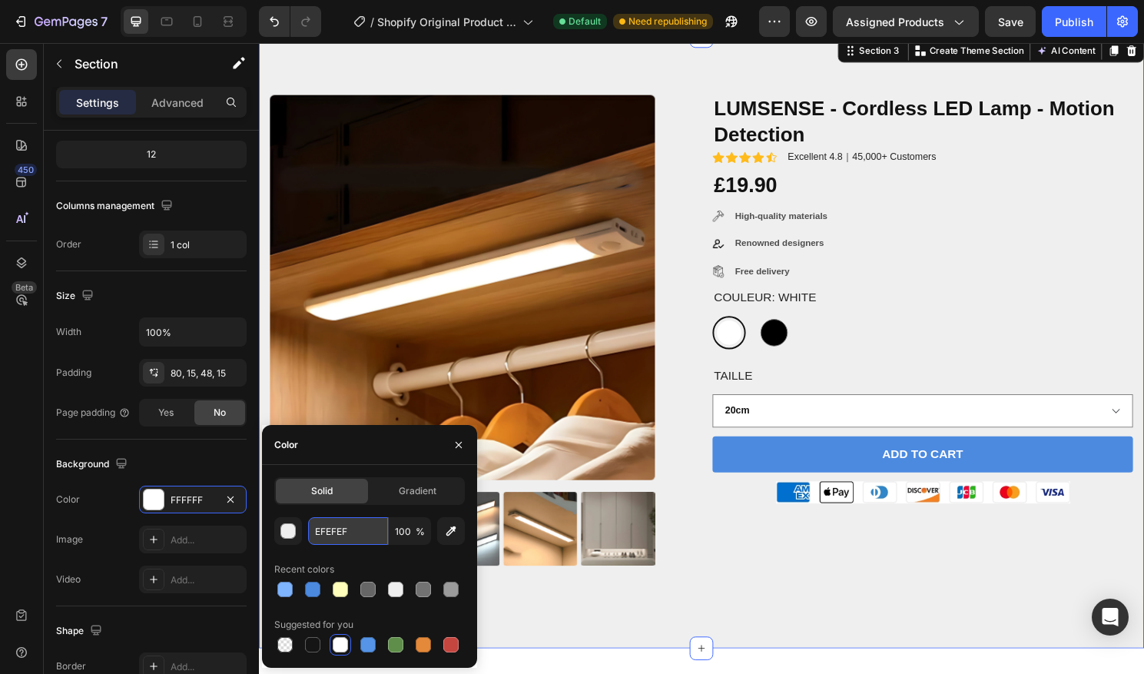
type input "EFEFEF"
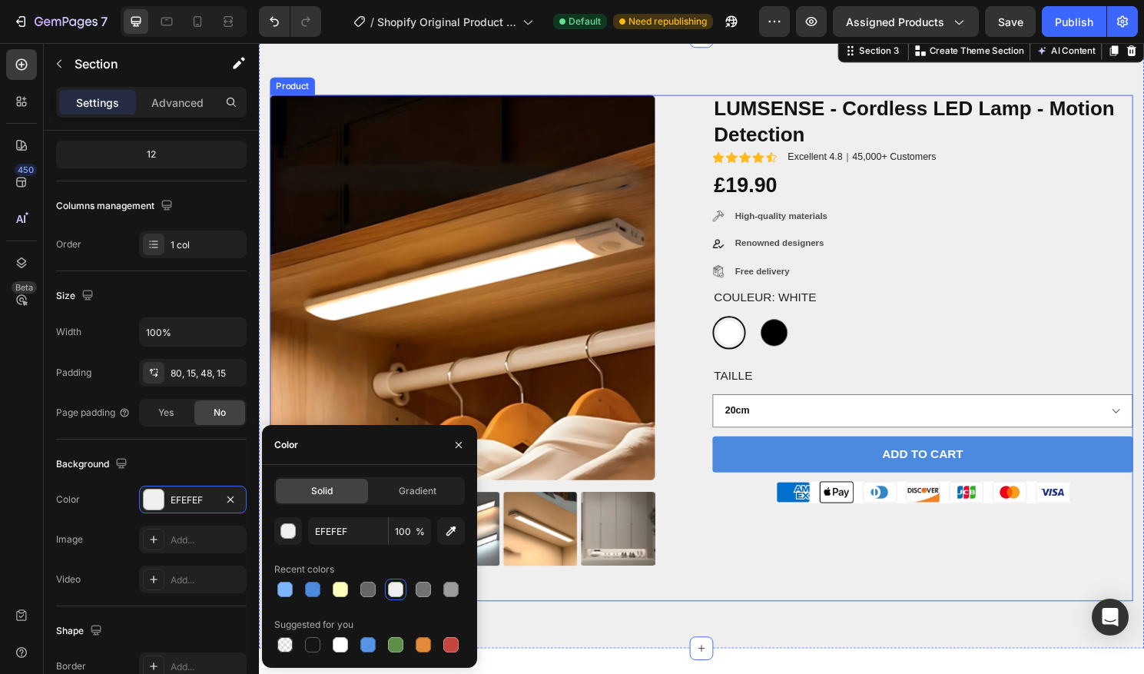
click at [755, 584] on div "LUMSENSE - Cordless LED Lamp - Motion Detection Product Title Icon Icon Icon Ic…" at bounding box center [950, 360] width 438 height 527
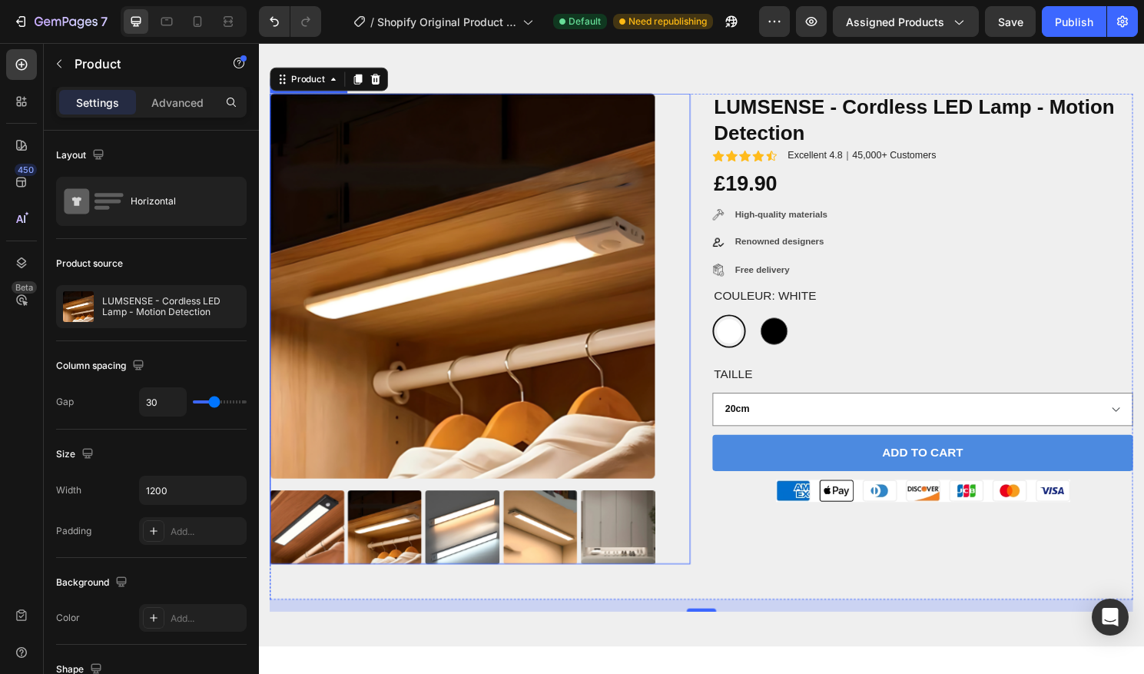
scroll to position [237, 0]
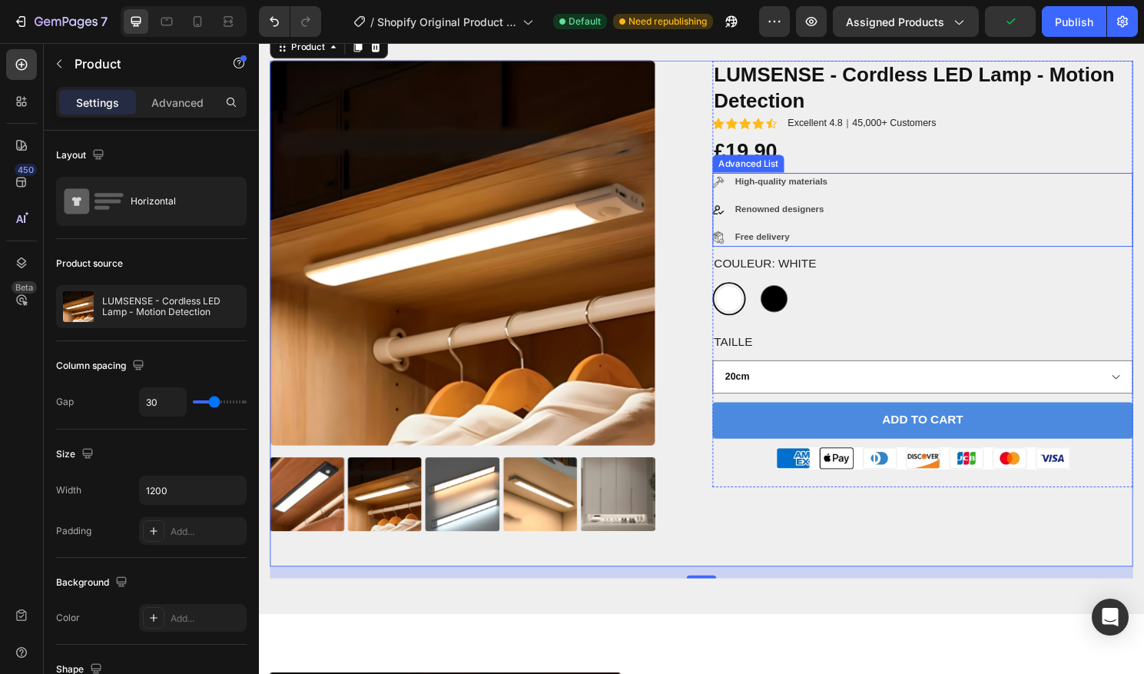
click at [937, 212] on div "Image High-quality materials Text Block Image Renowned designers Text Block Ima…" at bounding box center [950, 217] width 438 height 78
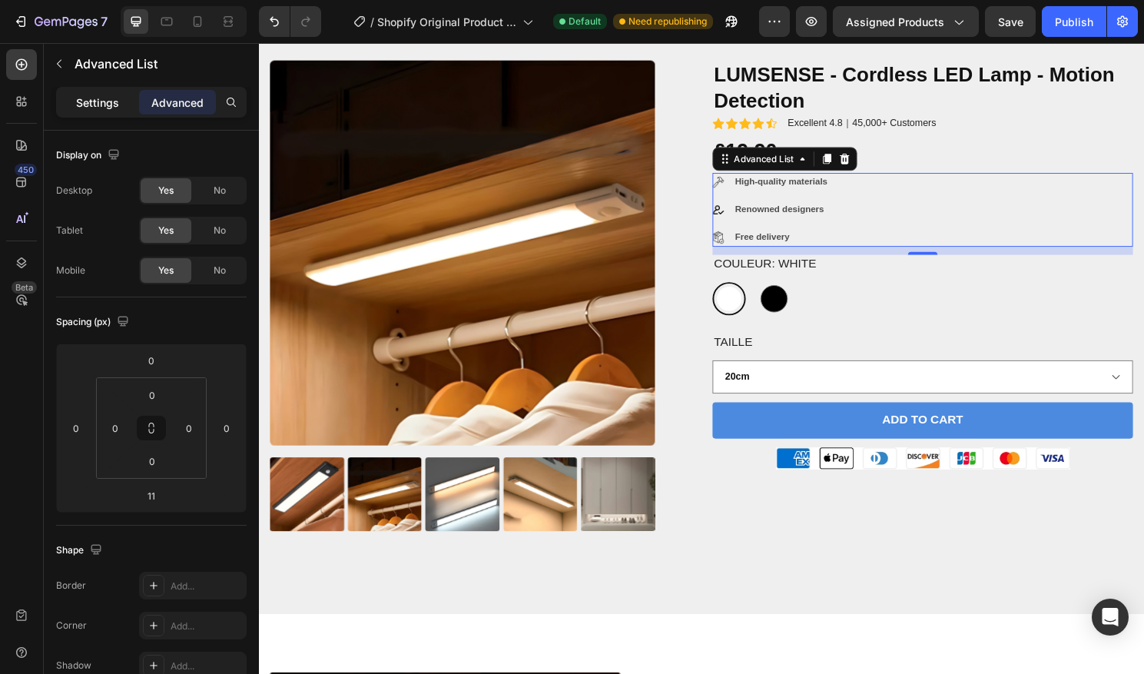
click at [101, 106] on p "Settings" at bounding box center [97, 102] width 43 height 16
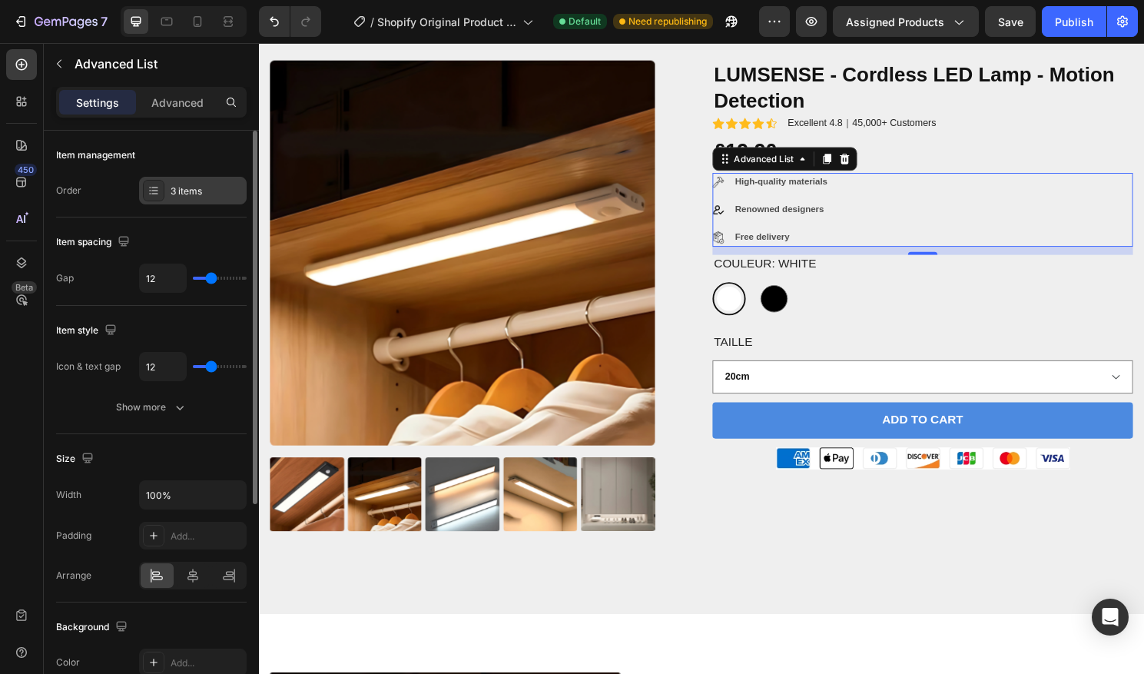
click at [152, 185] on icon at bounding box center [154, 190] width 12 height 12
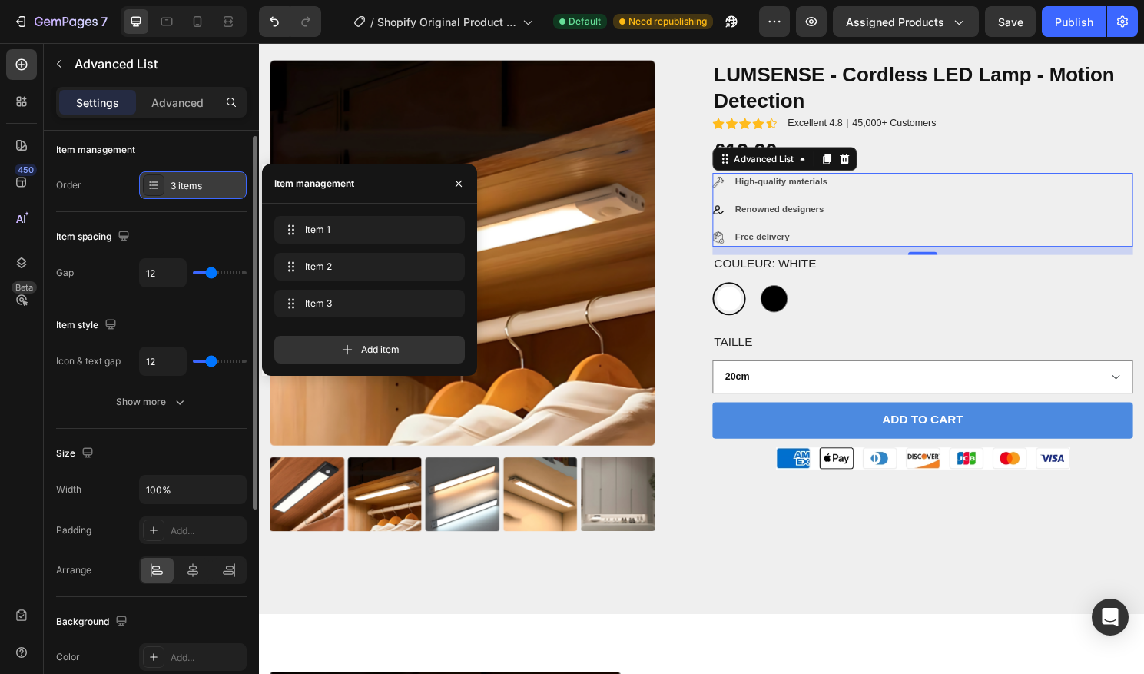
scroll to position [7, 0]
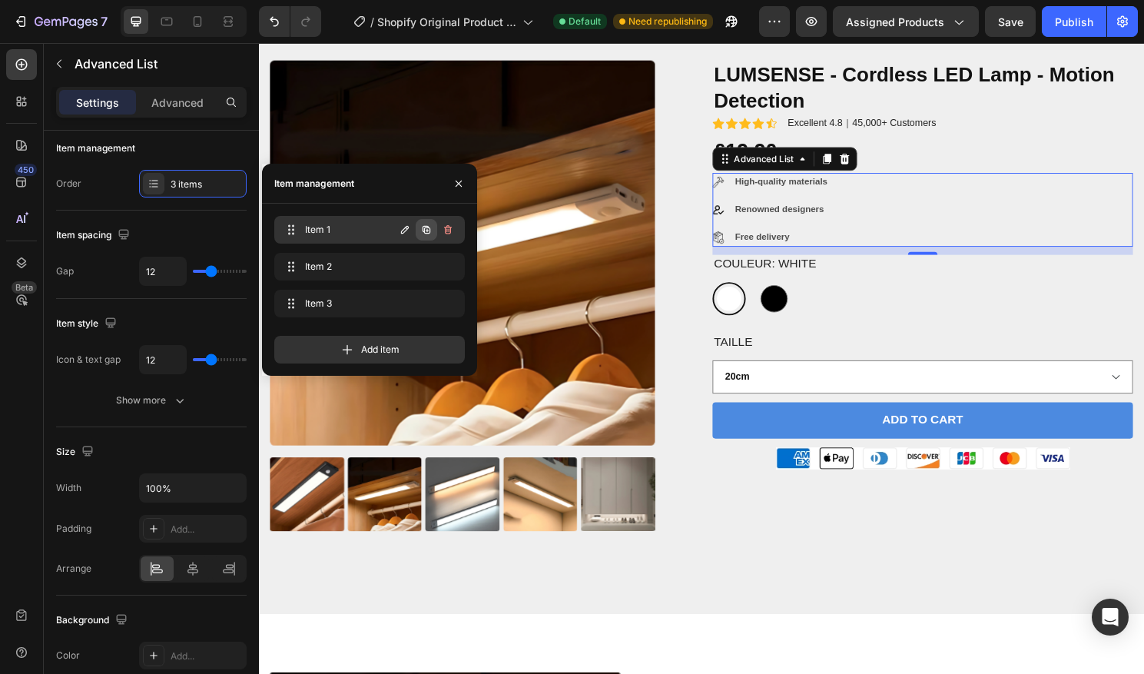
click at [426, 236] on button "button" at bounding box center [427, 230] width 22 height 22
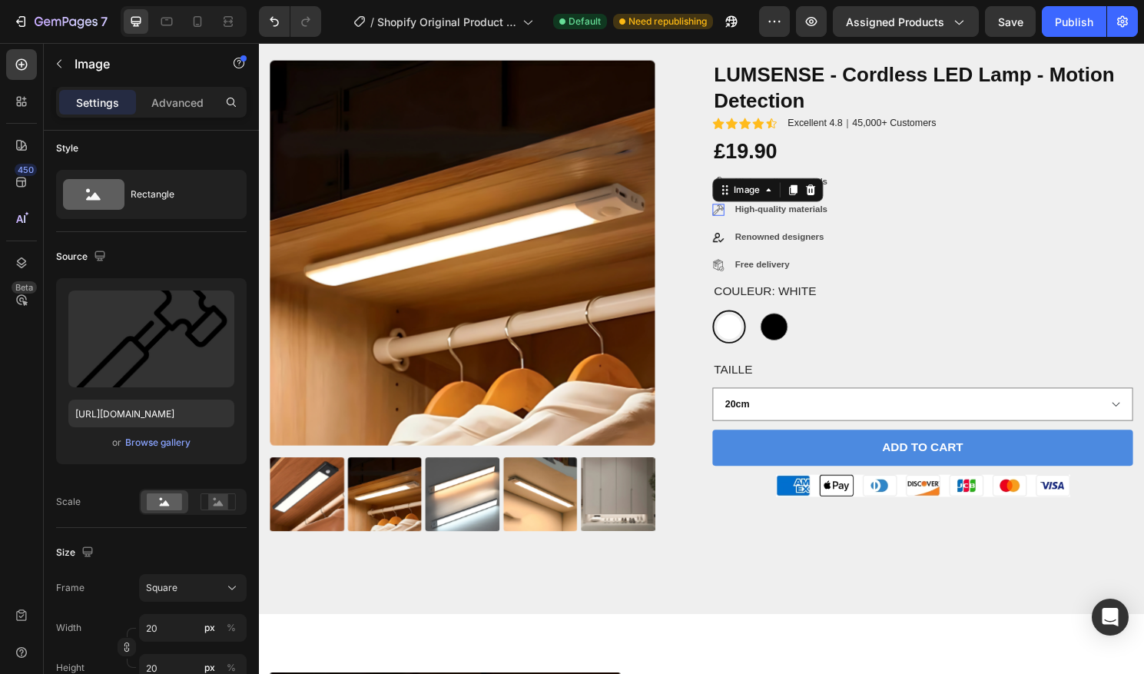
click at [744, 217] on img at bounding box center [737, 216] width 12 height 12
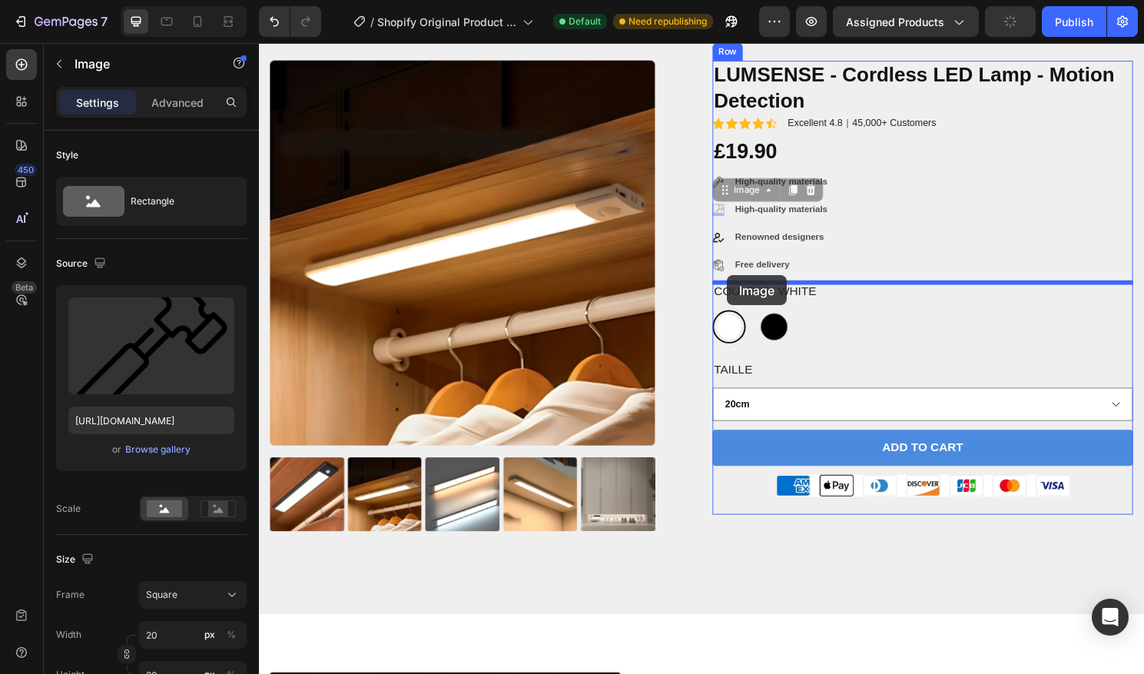
drag, startPoint x: 740, startPoint y: 214, endPoint x: 746, endPoint y: 285, distance: 70.9
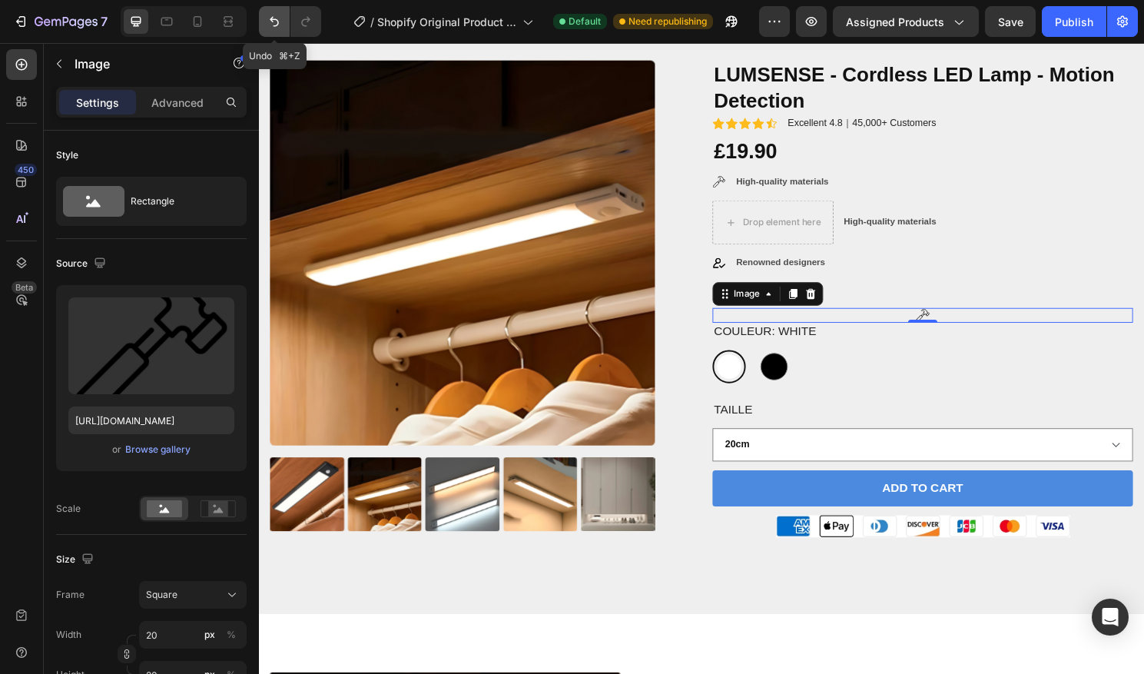
click at [283, 22] on button "Undo/Redo" at bounding box center [274, 21] width 31 height 31
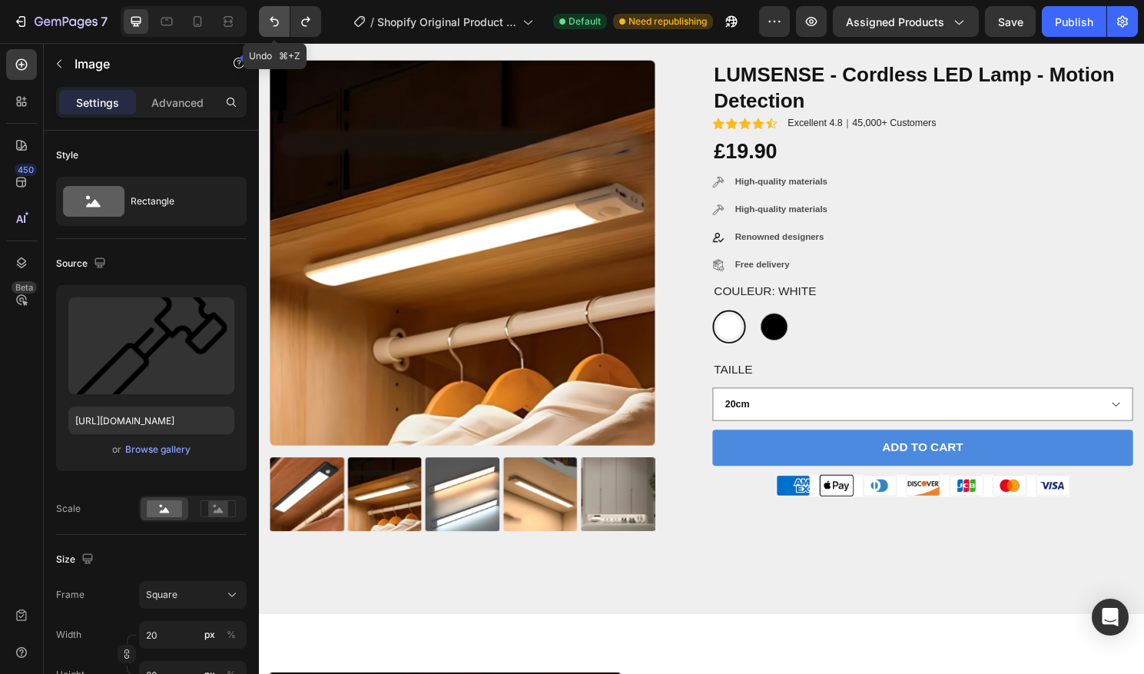
click at [283, 22] on button "Undo/Redo" at bounding box center [274, 21] width 31 height 31
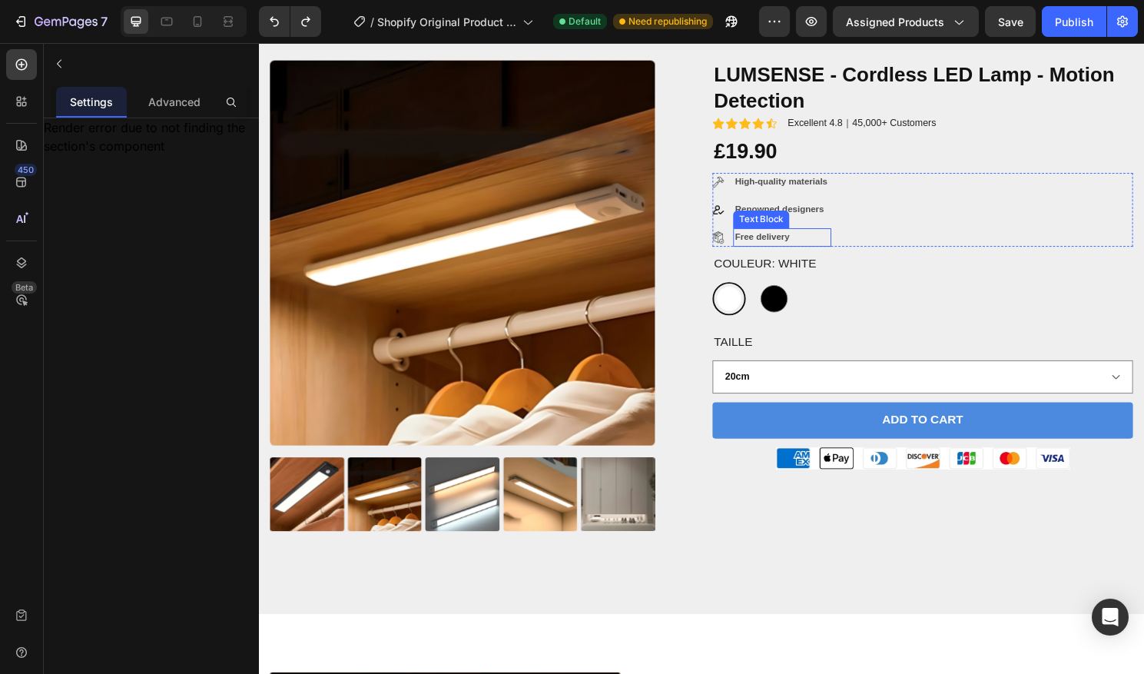
click at [791, 240] on p "Free delivery" at bounding box center [803, 245] width 99 height 17
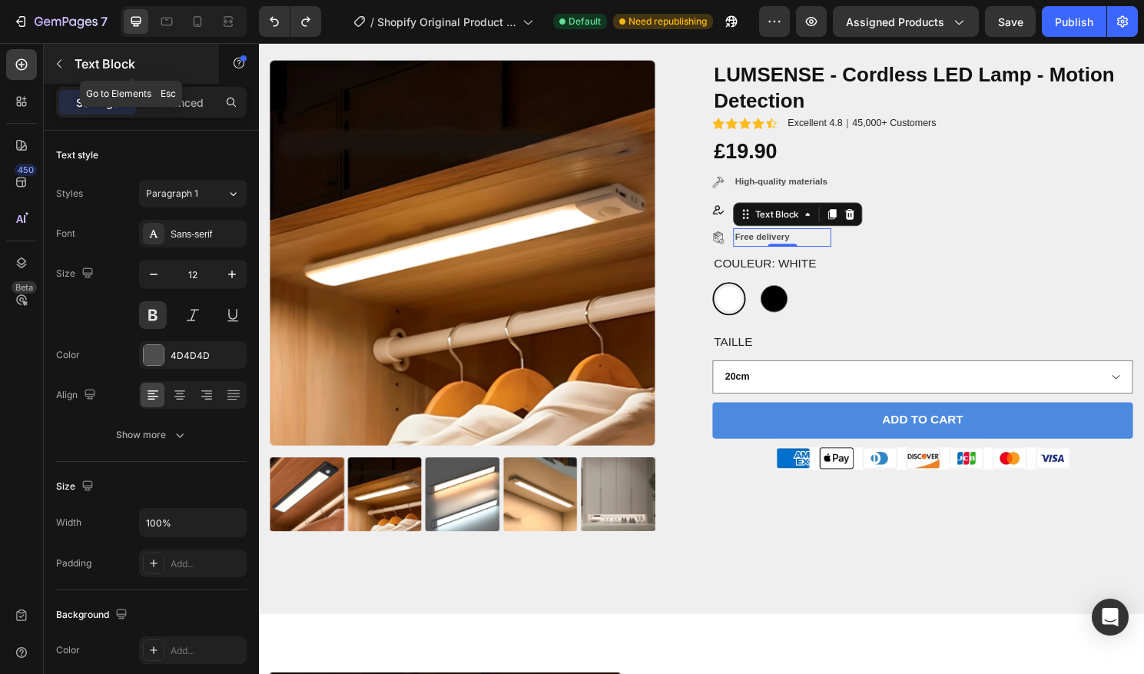
click at [61, 69] on icon "button" at bounding box center [59, 64] width 12 height 12
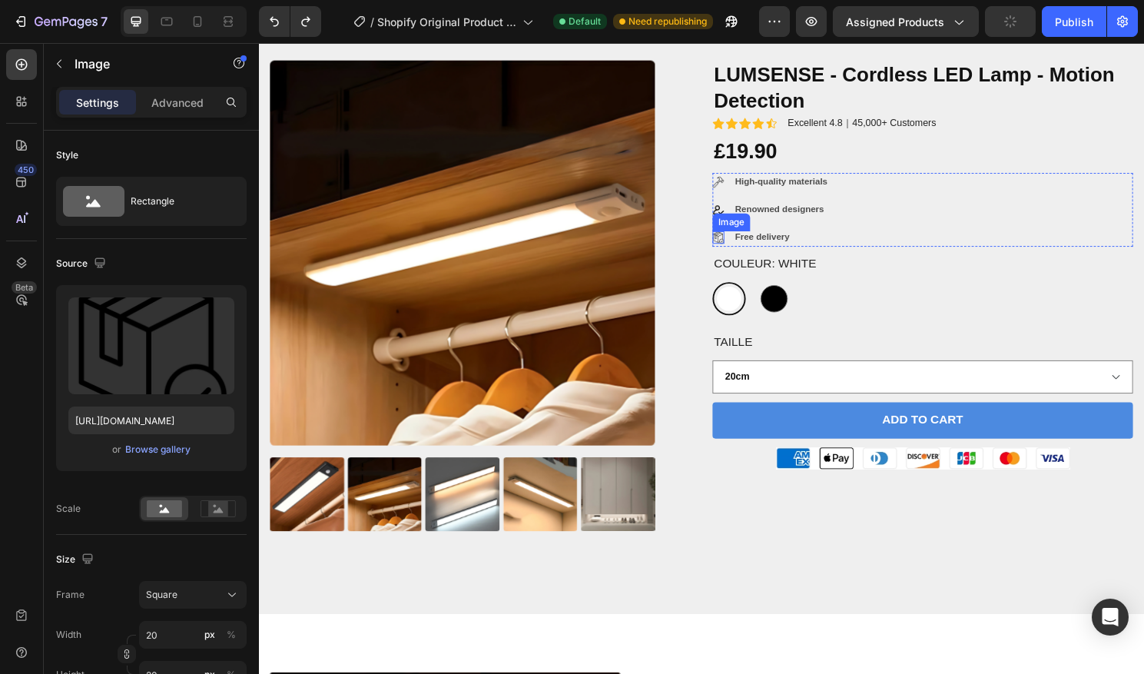
click at [743, 245] on img at bounding box center [737, 245] width 12 height 12
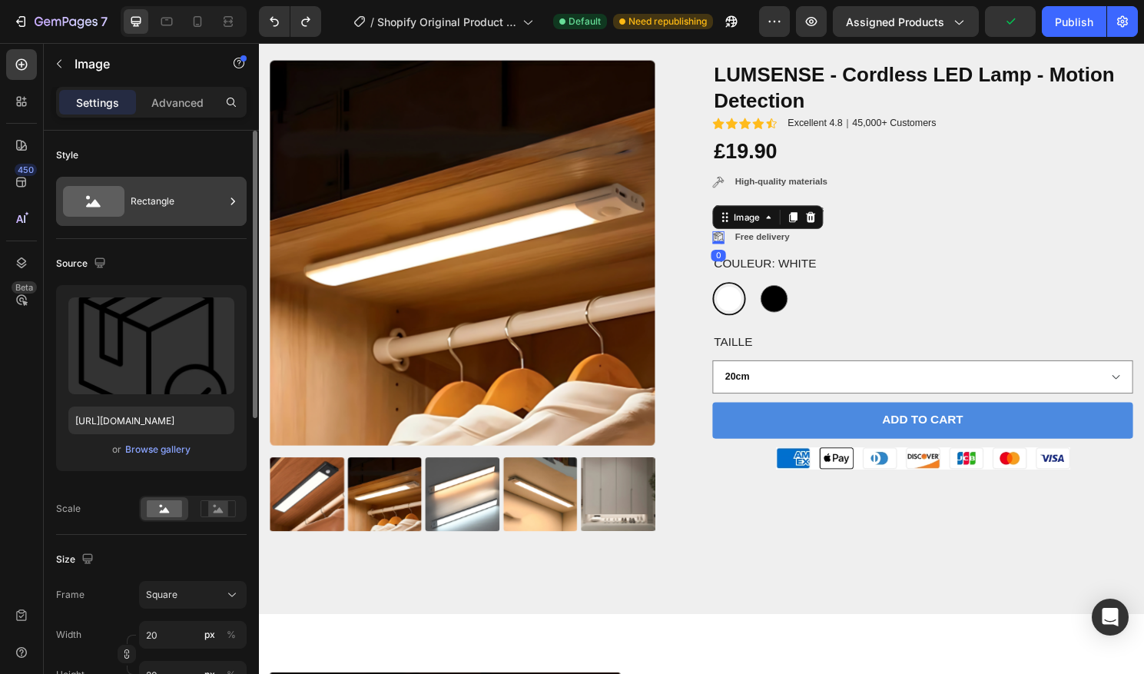
click at [122, 195] on icon at bounding box center [93, 201] width 61 height 31
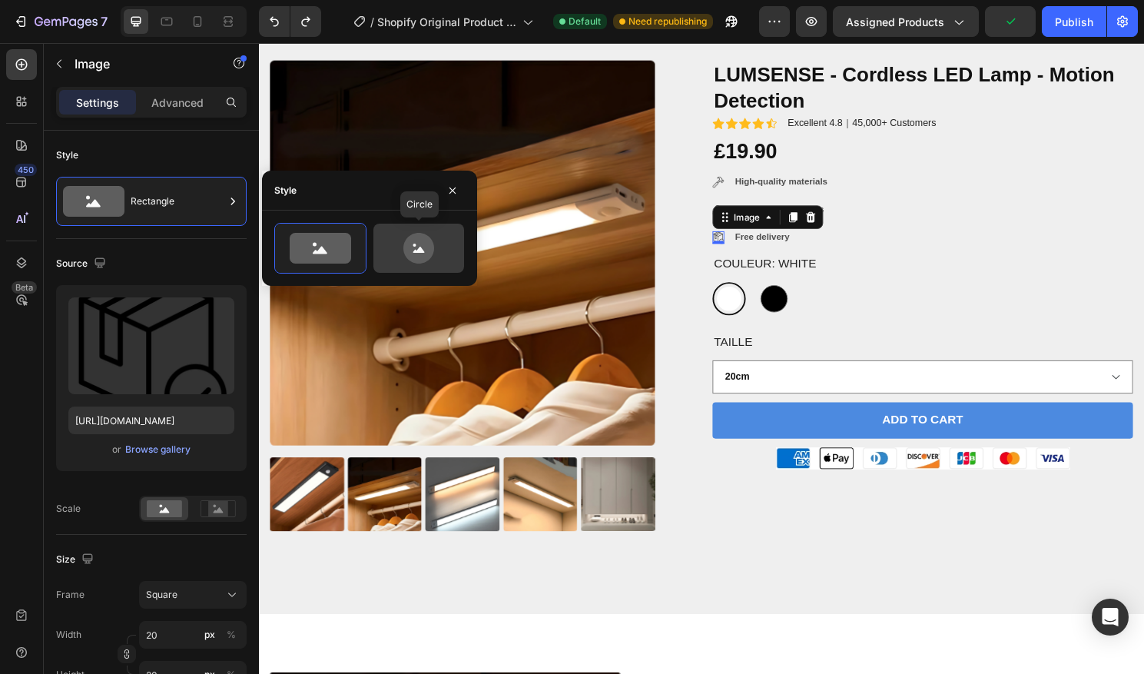
click at [411, 244] on icon at bounding box center [418, 248] width 31 height 31
type input "80"
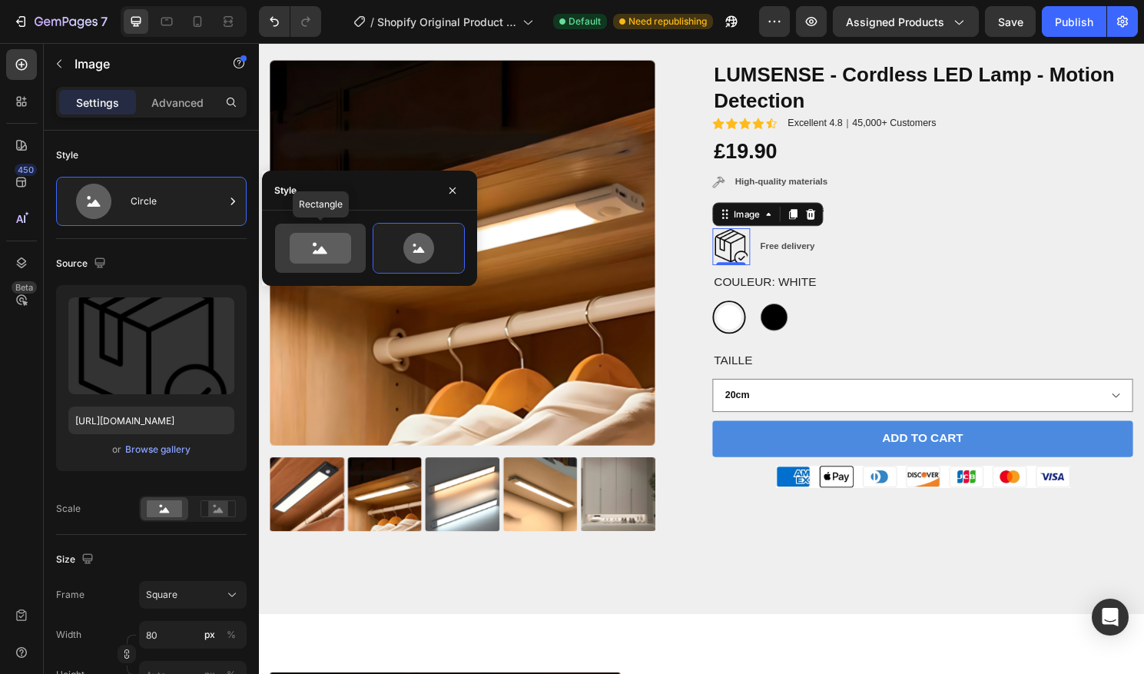
click at [317, 237] on icon at bounding box center [320, 248] width 61 height 31
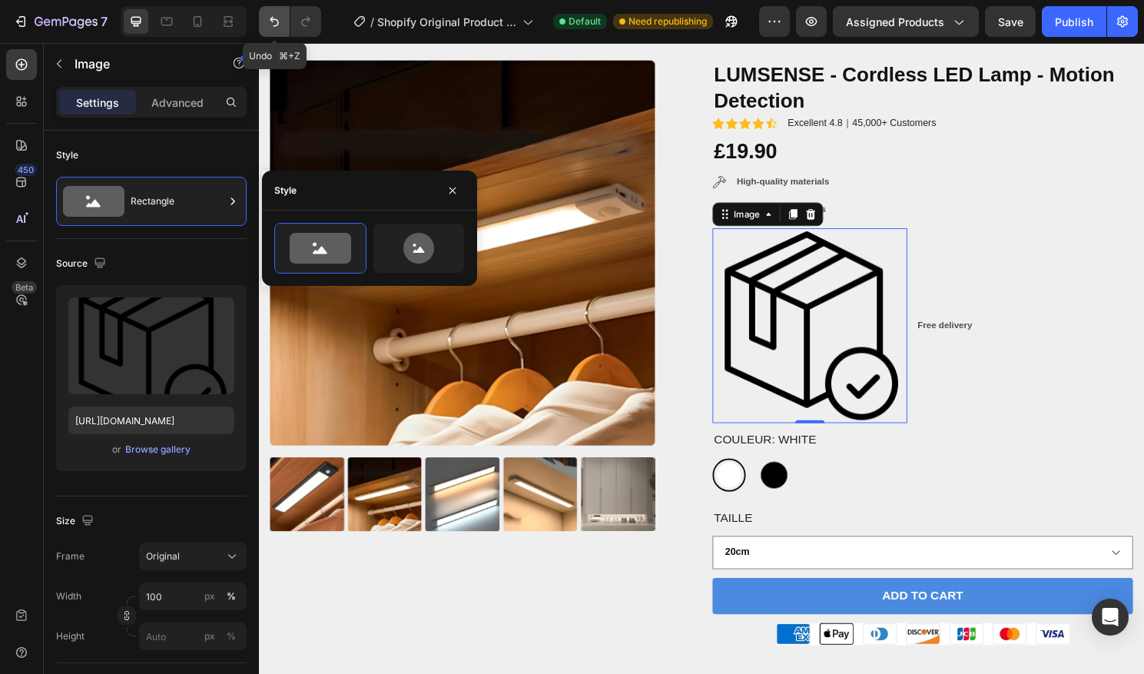
click at [285, 21] on button "Undo/Redo" at bounding box center [274, 21] width 31 height 31
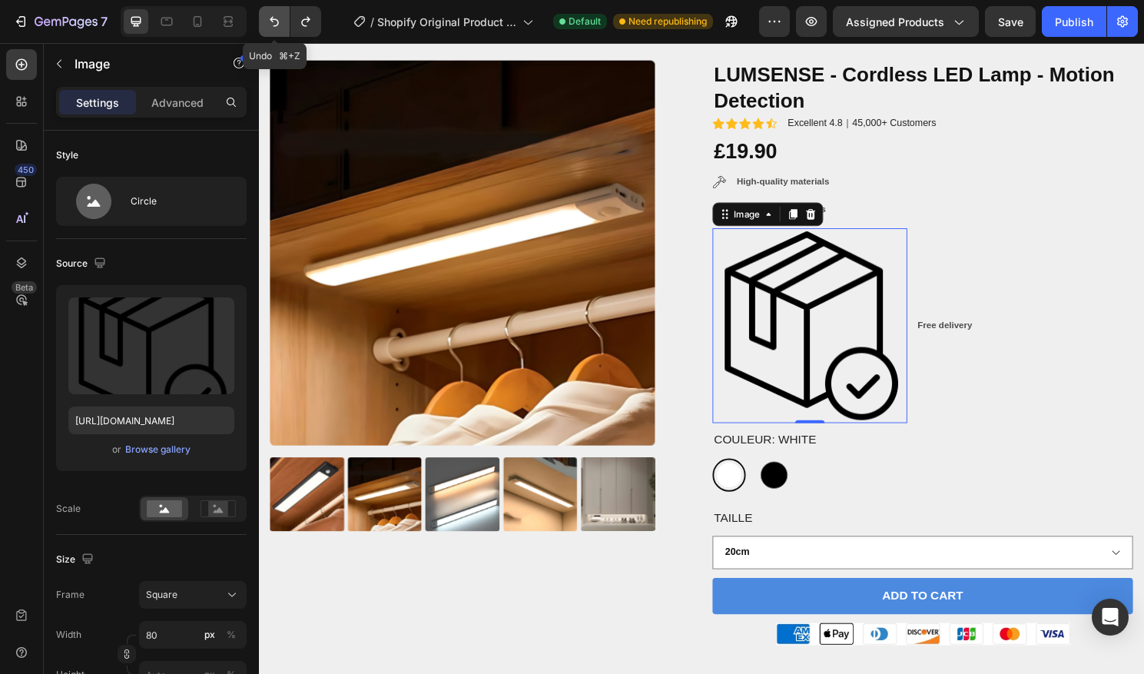
click at [285, 21] on button "Undo/Redo" at bounding box center [274, 21] width 31 height 31
type input "20"
click at [285, 21] on button "Undo/Redo" at bounding box center [274, 21] width 31 height 31
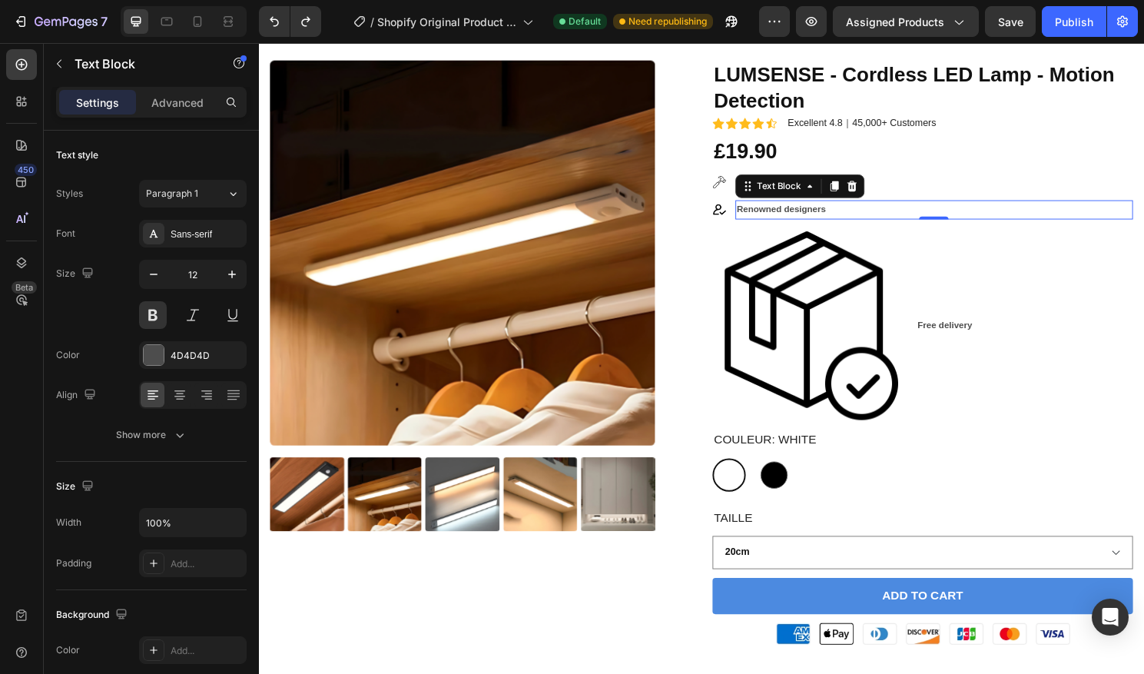
click at [963, 217] on p "Renowned designers" at bounding box center [962, 216] width 411 height 17
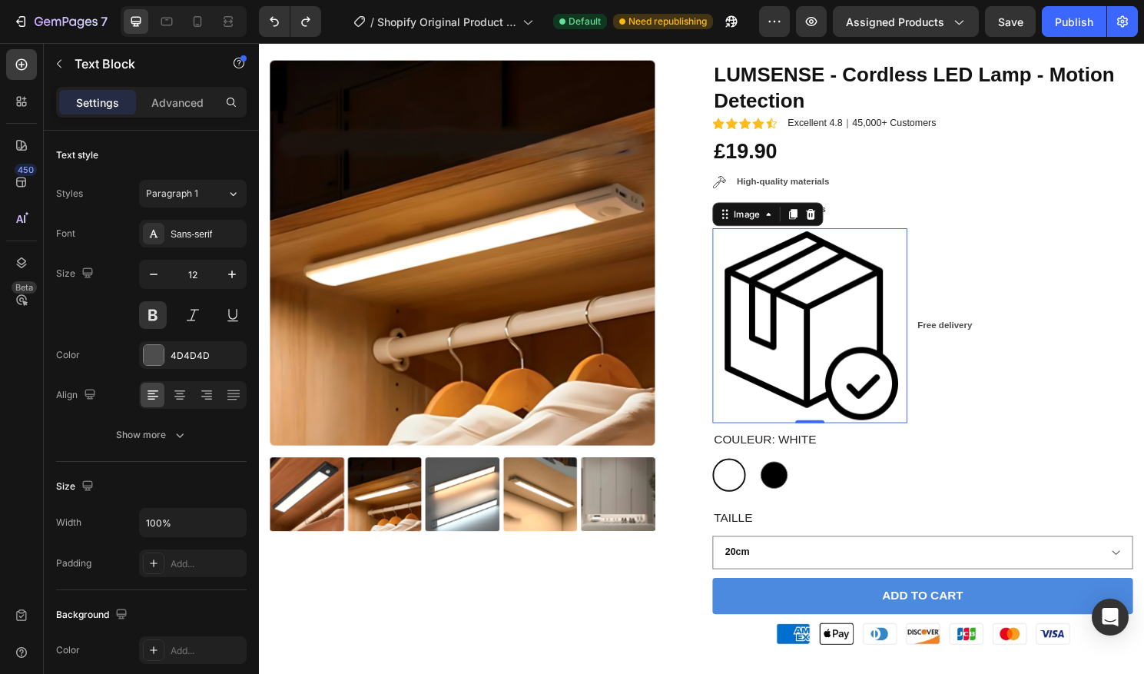
click at [824, 281] on img at bounding box center [832, 337] width 203 height 203
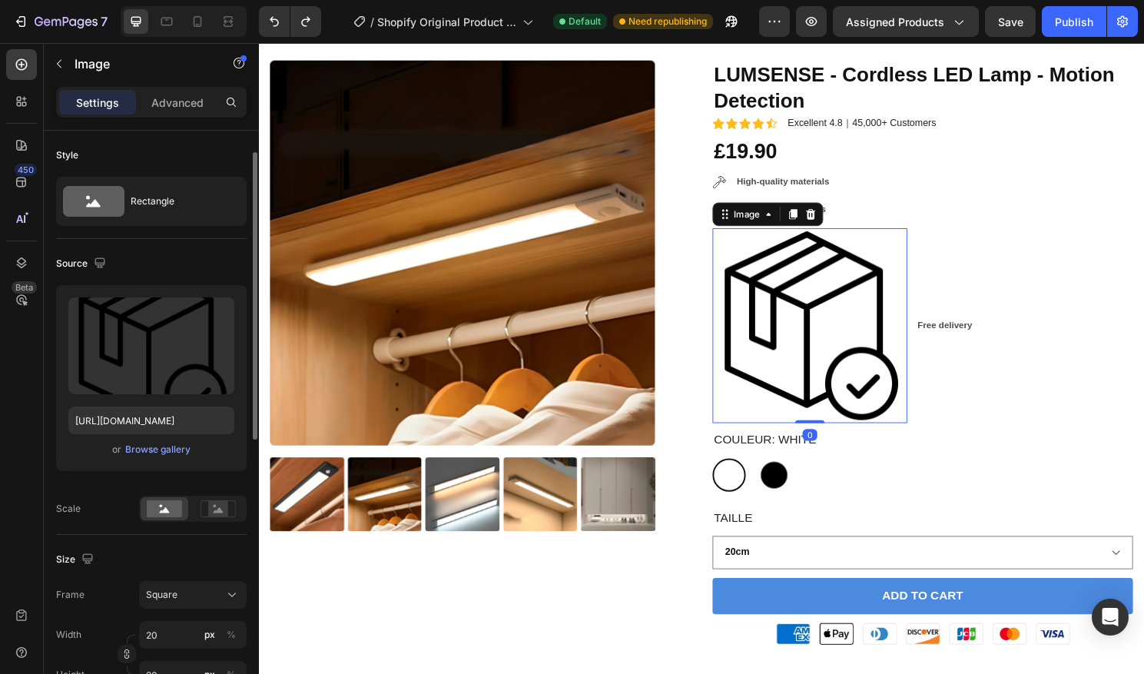
scroll to position [67, 0]
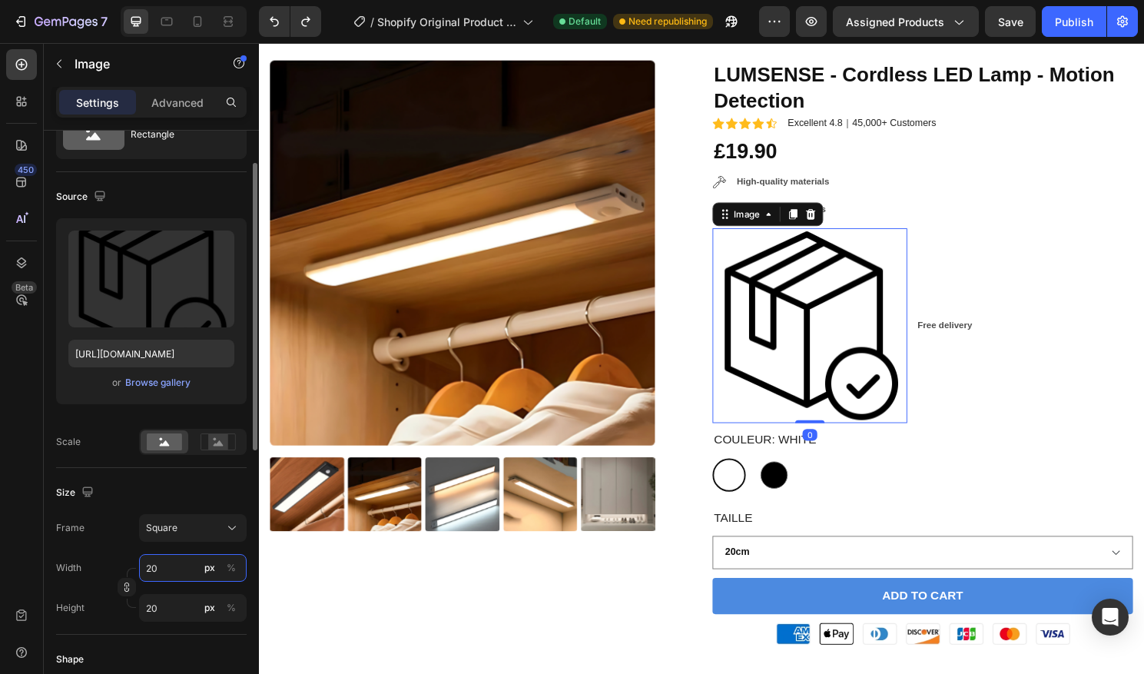
click at [159, 565] on input "20" at bounding box center [193, 568] width 108 height 28
click at [150, 565] on input "20" at bounding box center [193, 568] width 108 height 28
type input "0"
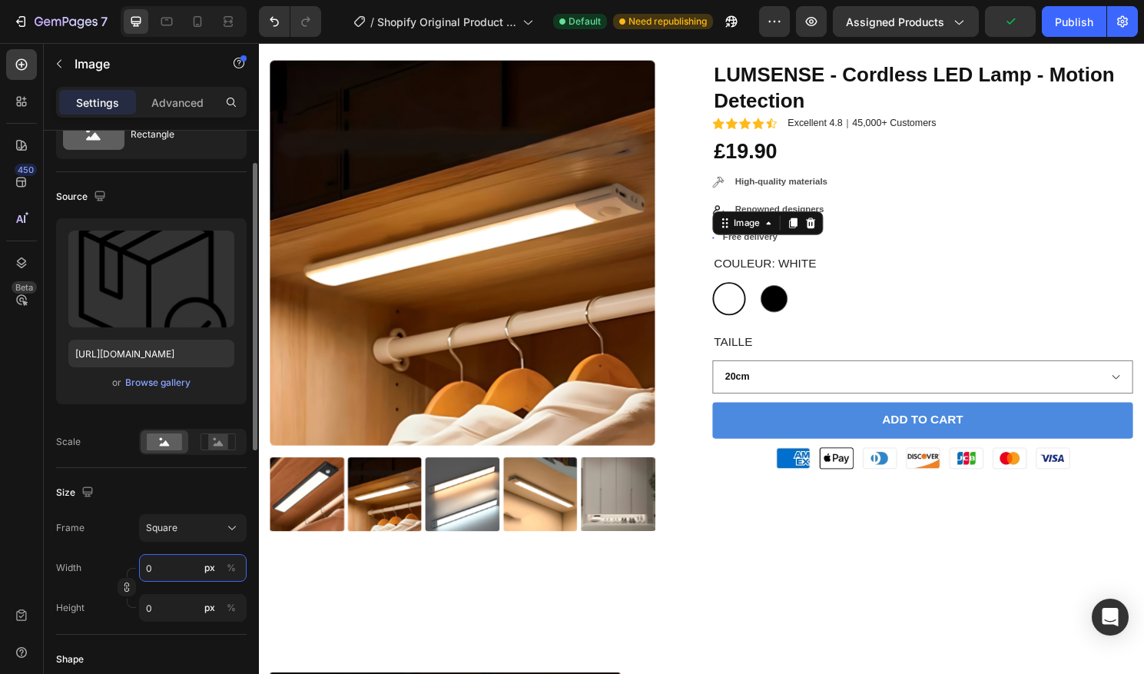
type input "20"
click at [146, 608] on input "0" at bounding box center [193, 608] width 108 height 28
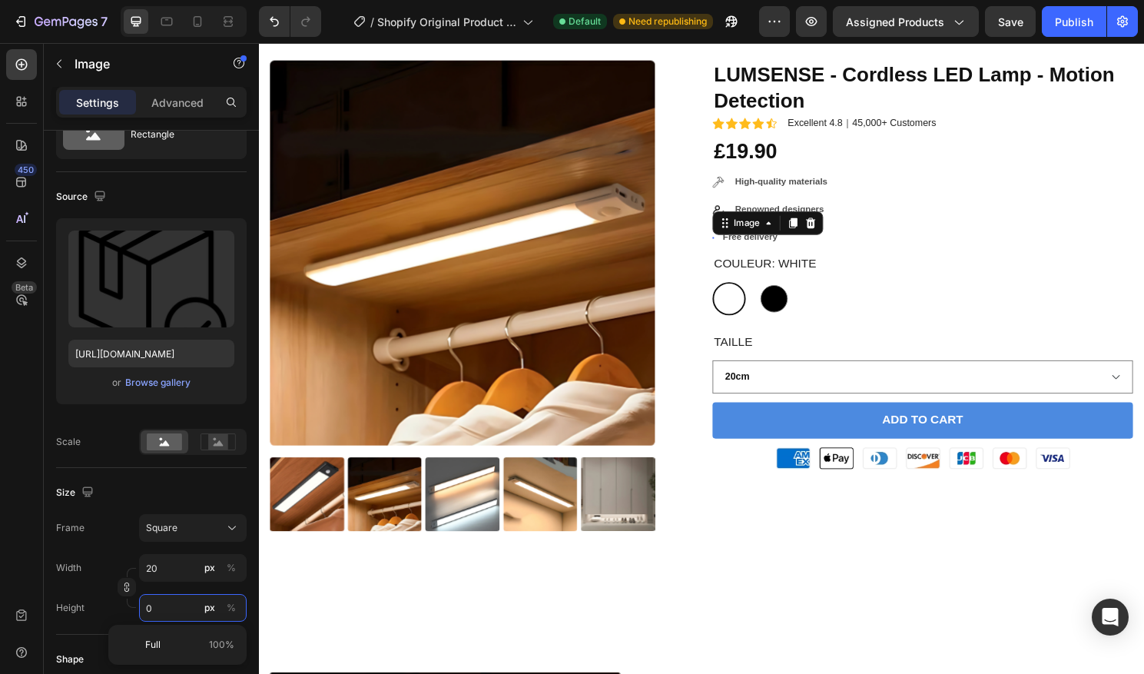
type input "20"
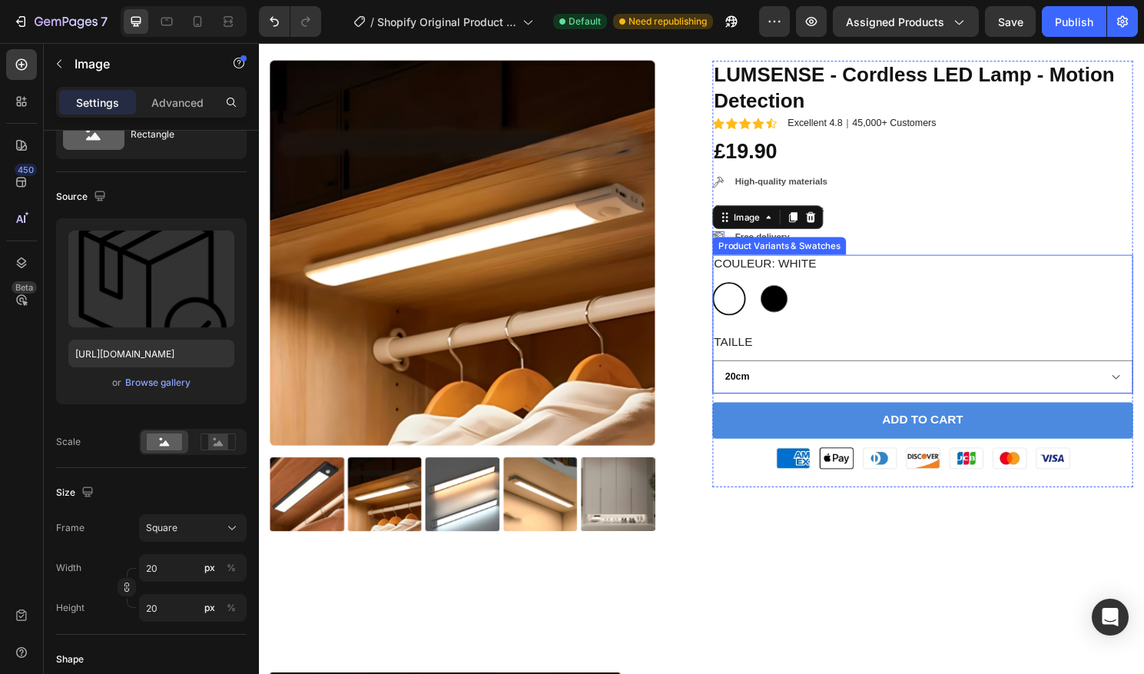
click at [890, 345] on div "Taille 20cm 40cm" at bounding box center [950, 376] width 438 height 63
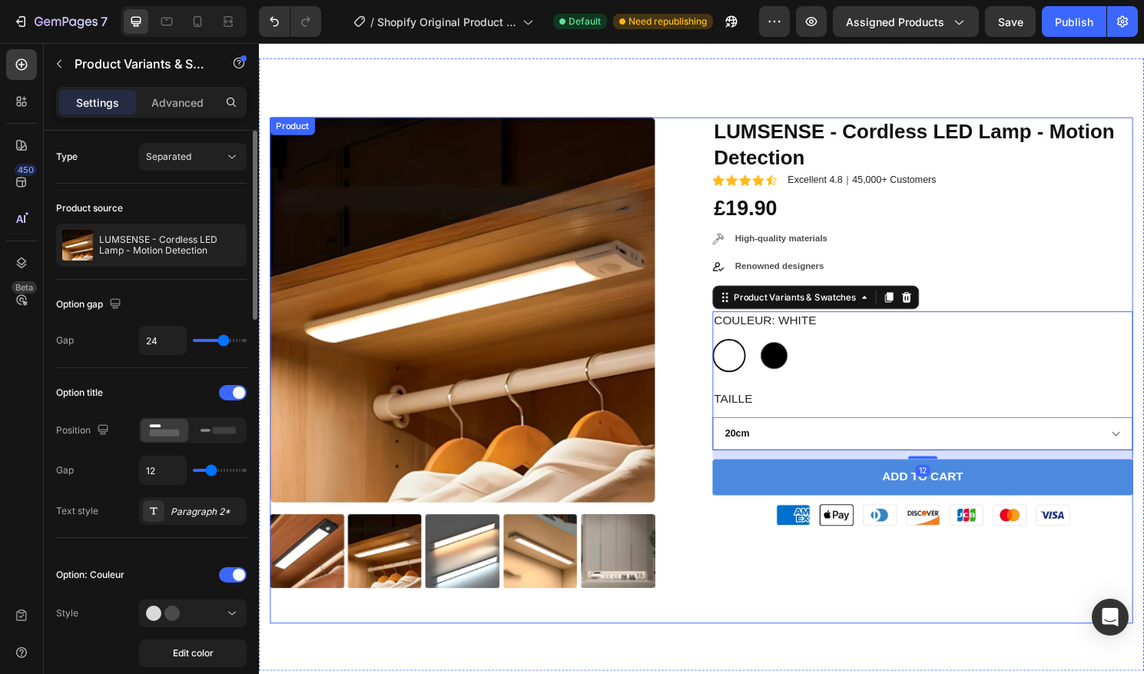
scroll to position [173, 0]
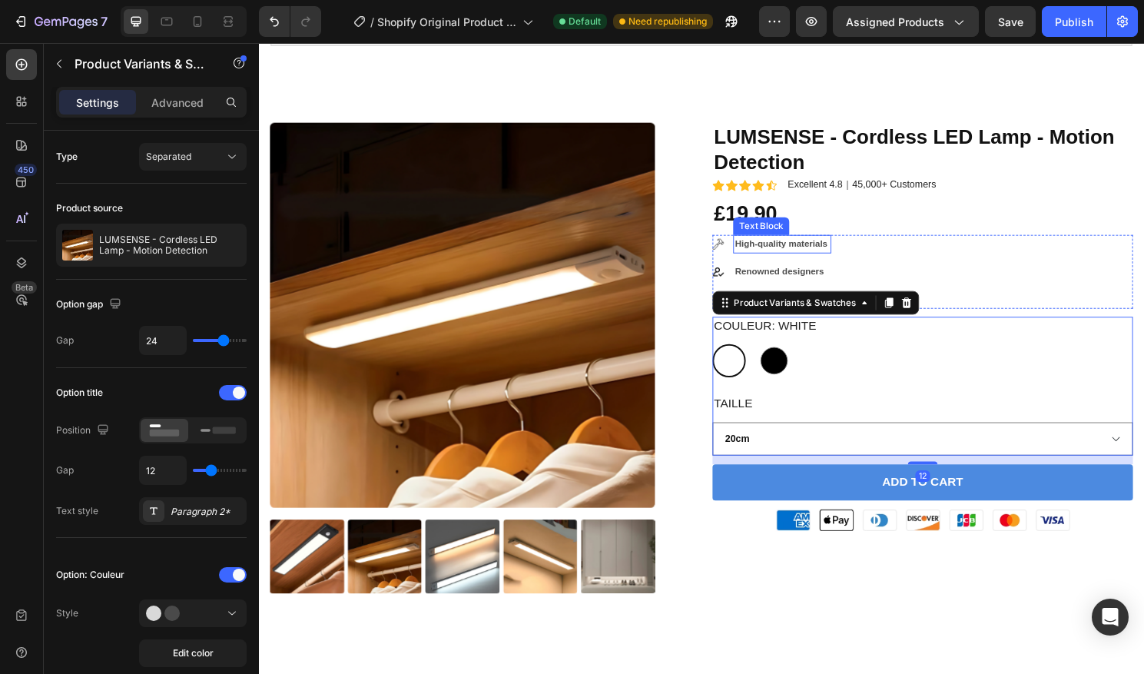
click at [814, 255] on p "High-quality materials" at bounding box center [803, 252] width 99 height 17
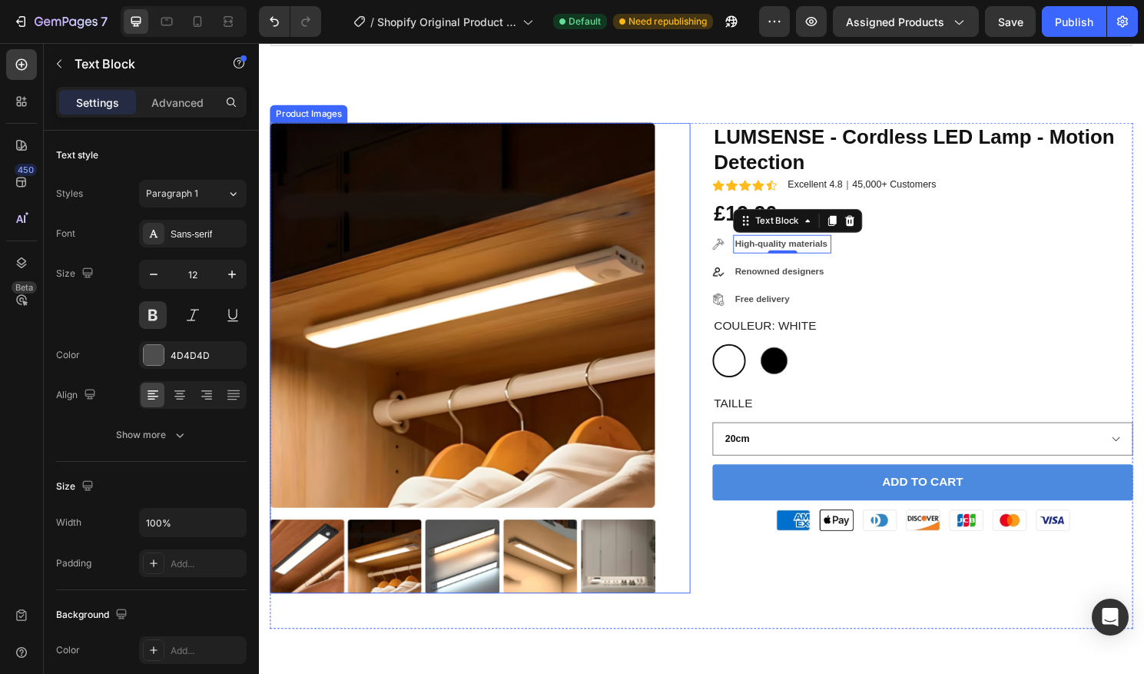
click at [706, 260] on div "Product Images" at bounding box center [489, 371] width 438 height 490
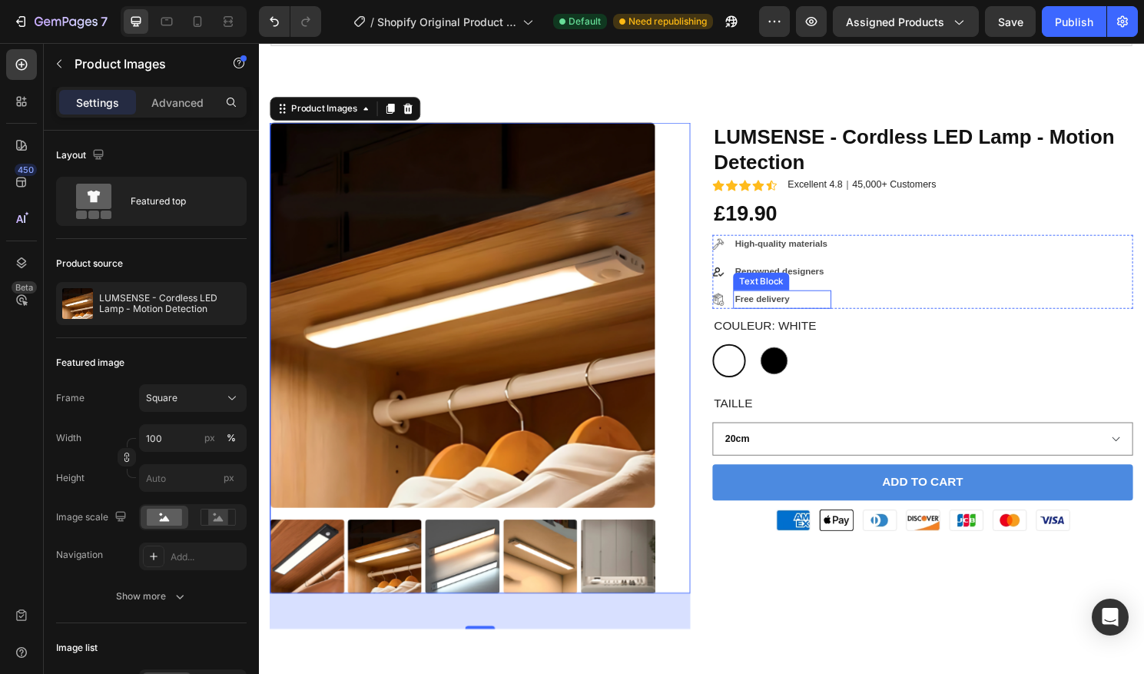
click at [770, 307] on p "Free delivery" at bounding box center [803, 310] width 99 height 17
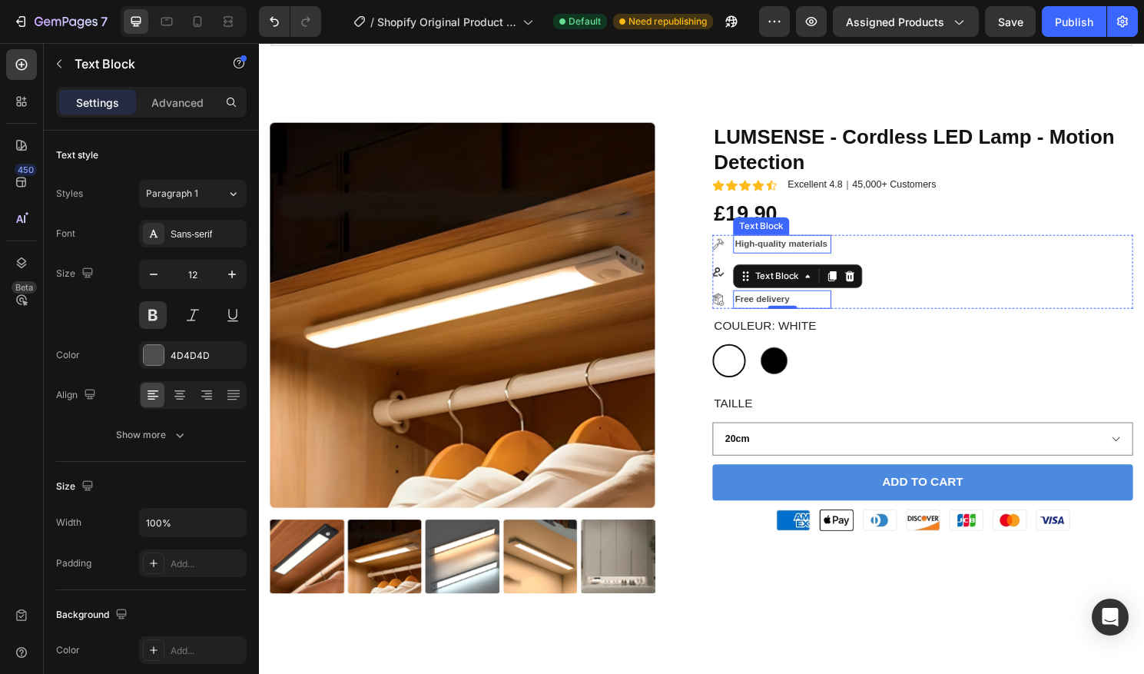
click at [853, 249] on p "High-quality materials" at bounding box center [803, 252] width 99 height 17
click at [824, 305] on p "Free delivery" at bounding box center [803, 310] width 99 height 17
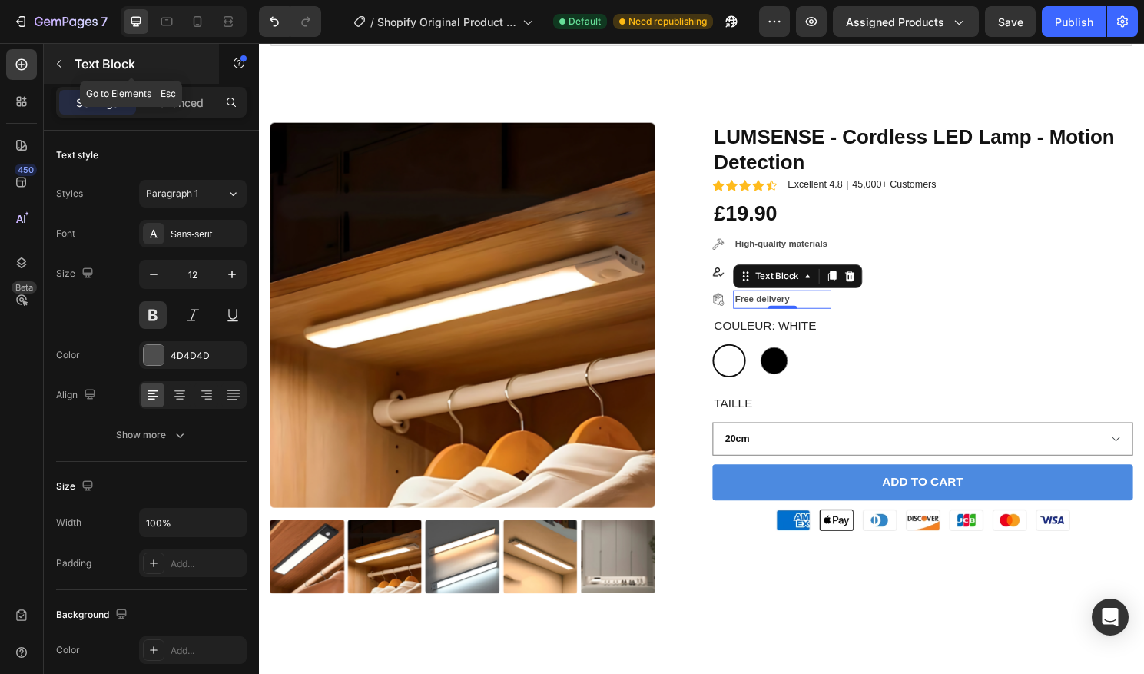
click at [55, 69] on icon "button" at bounding box center [59, 64] width 12 height 12
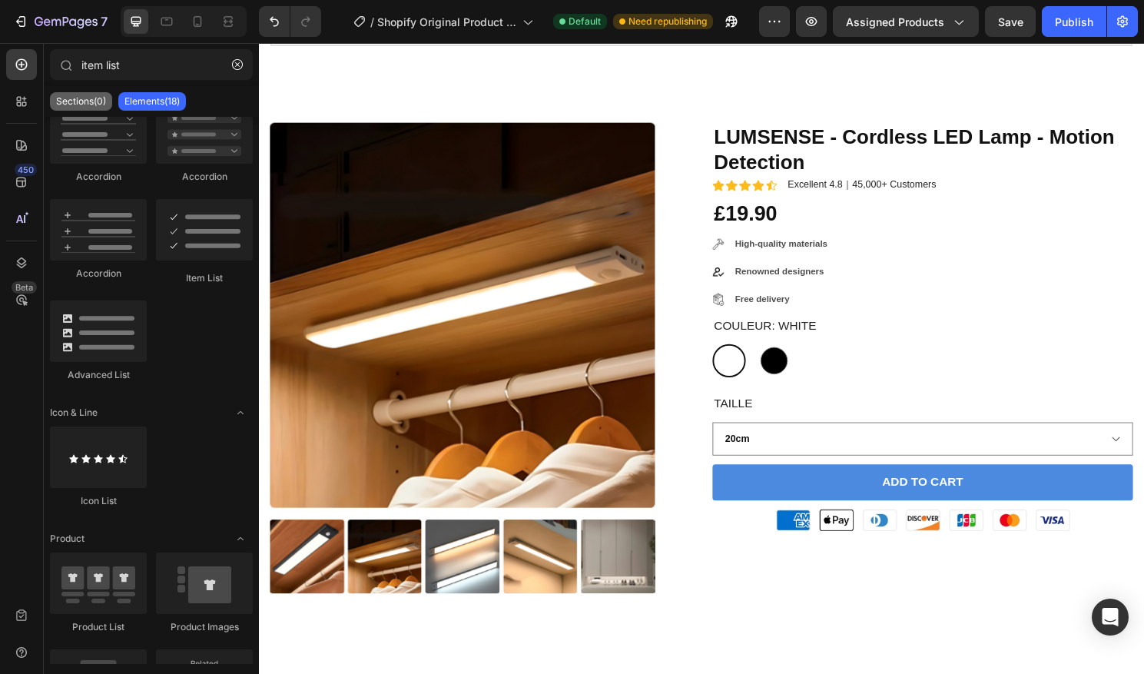
click at [90, 98] on p "Sections(0)" at bounding box center [81, 101] width 50 height 12
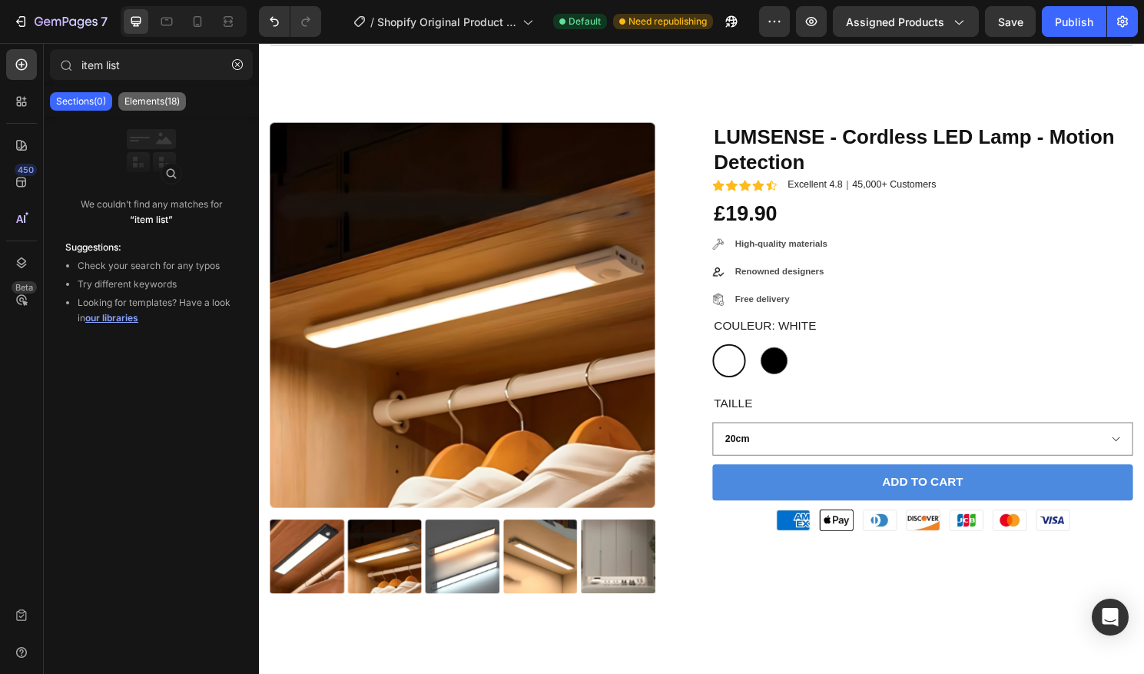
click at [159, 101] on p "Elements(18)" at bounding box center [151, 101] width 55 height 12
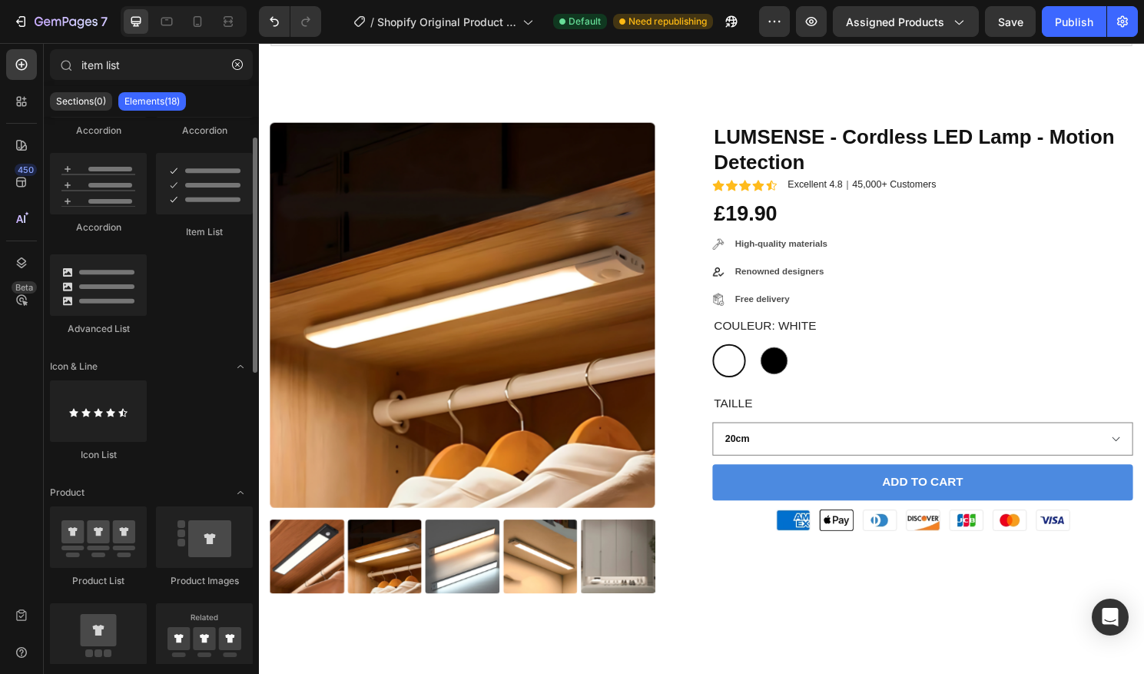
scroll to position [0, 0]
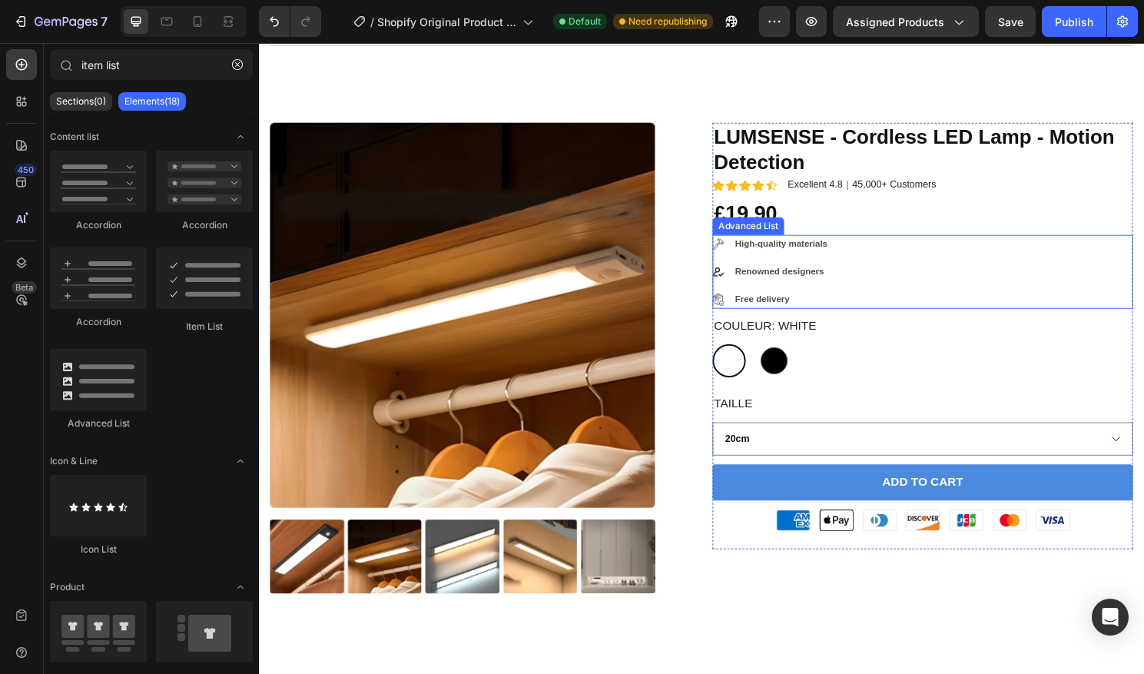
click at [867, 308] on div "Image High-quality materials Text Block Image Renowned designers Text Block Ima…" at bounding box center [950, 282] width 438 height 78
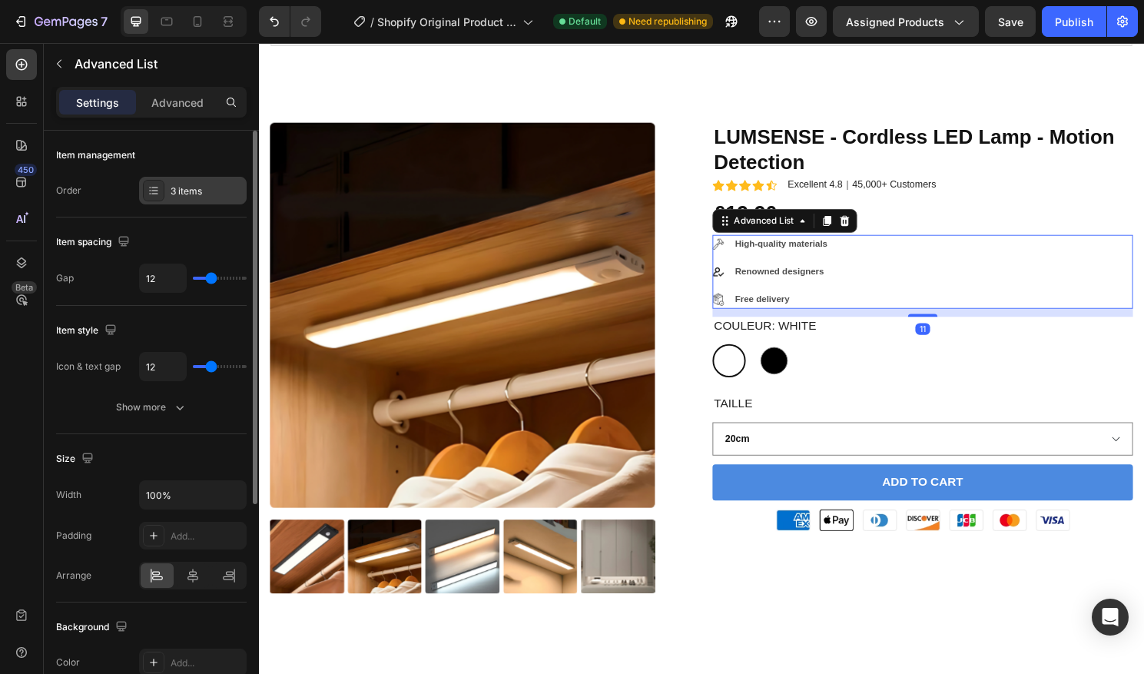
click at [157, 191] on icon at bounding box center [154, 190] width 12 height 12
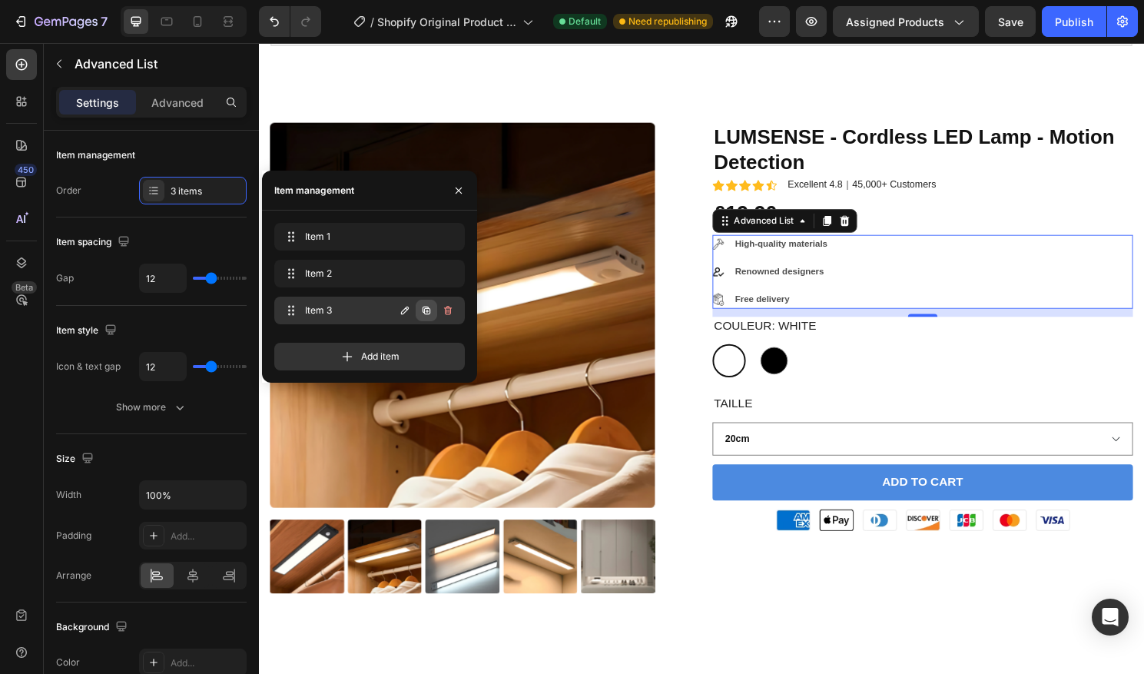
click at [426, 313] on icon "button" at bounding box center [426, 310] width 12 height 12
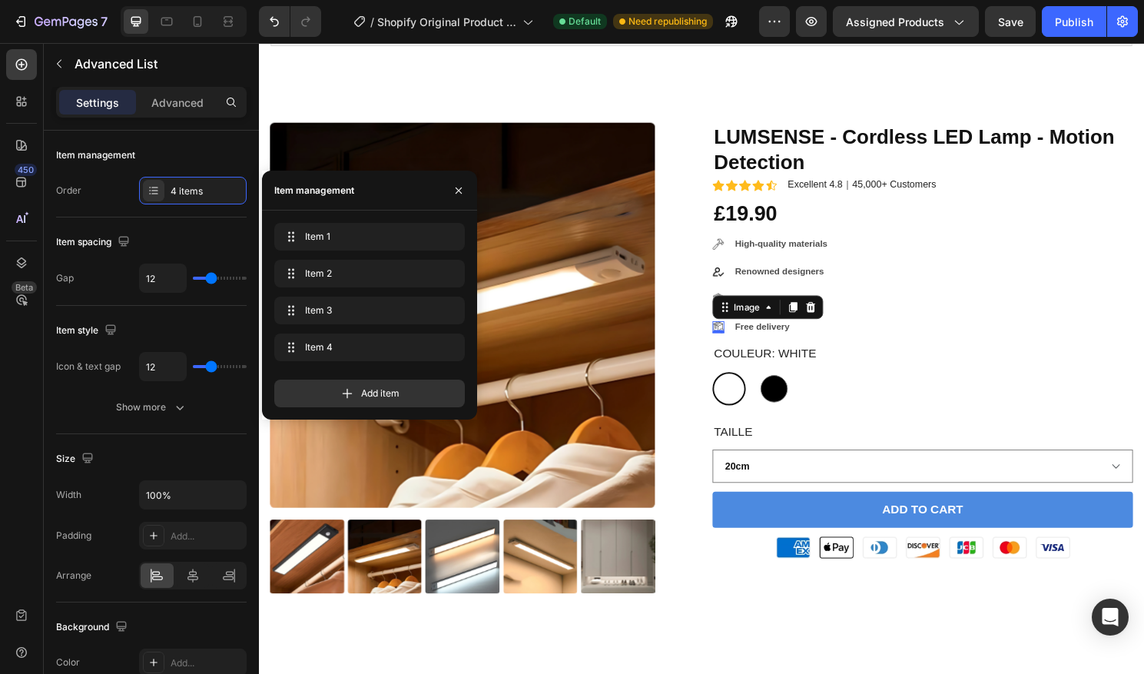
click at [738, 341] on img at bounding box center [737, 339] width 12 height 12
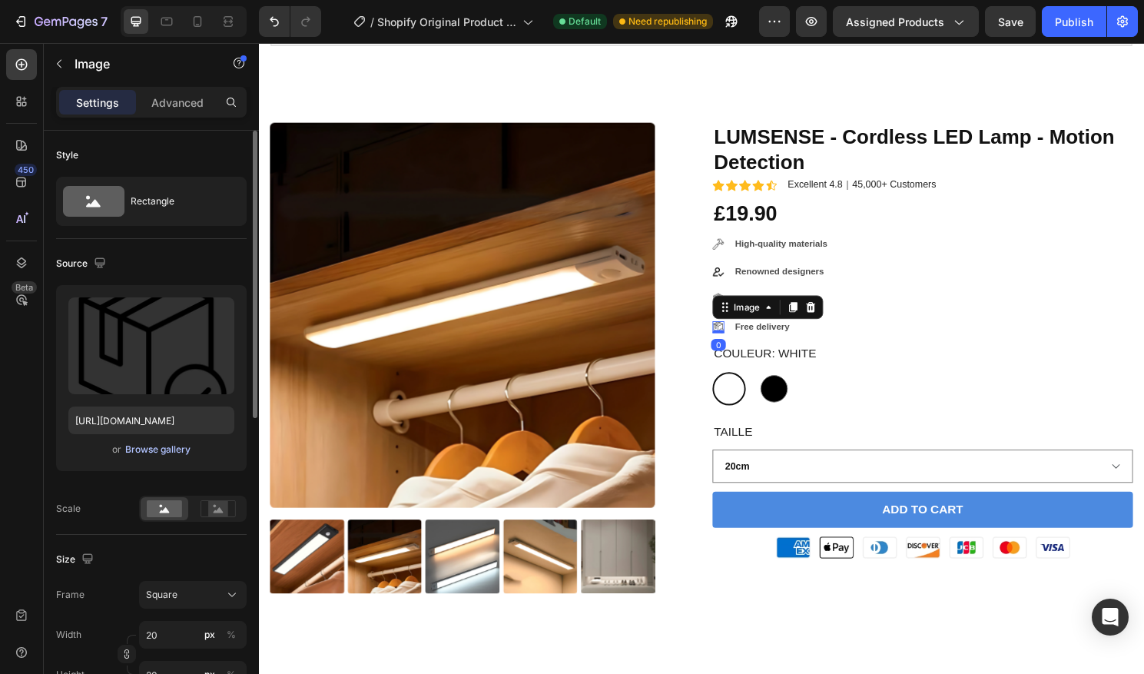
click at [144, 453] on div "Browse gallery" at bounding box center [157, 450] width 65 height 14
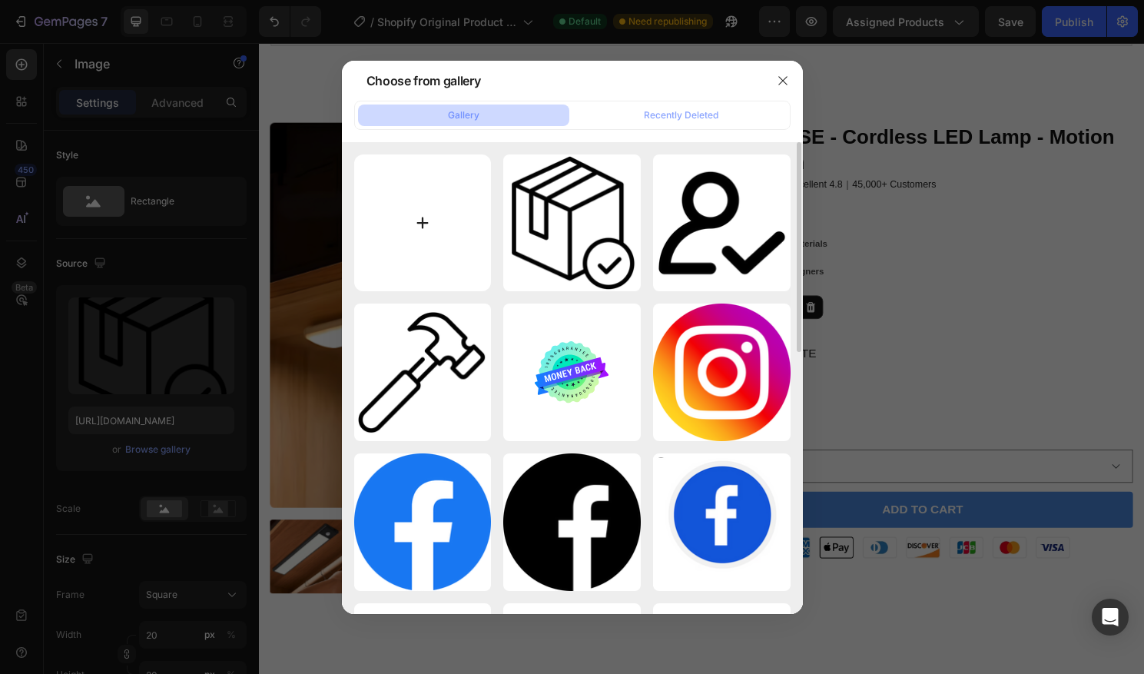
type input "C:\fakepath\traiter.png"
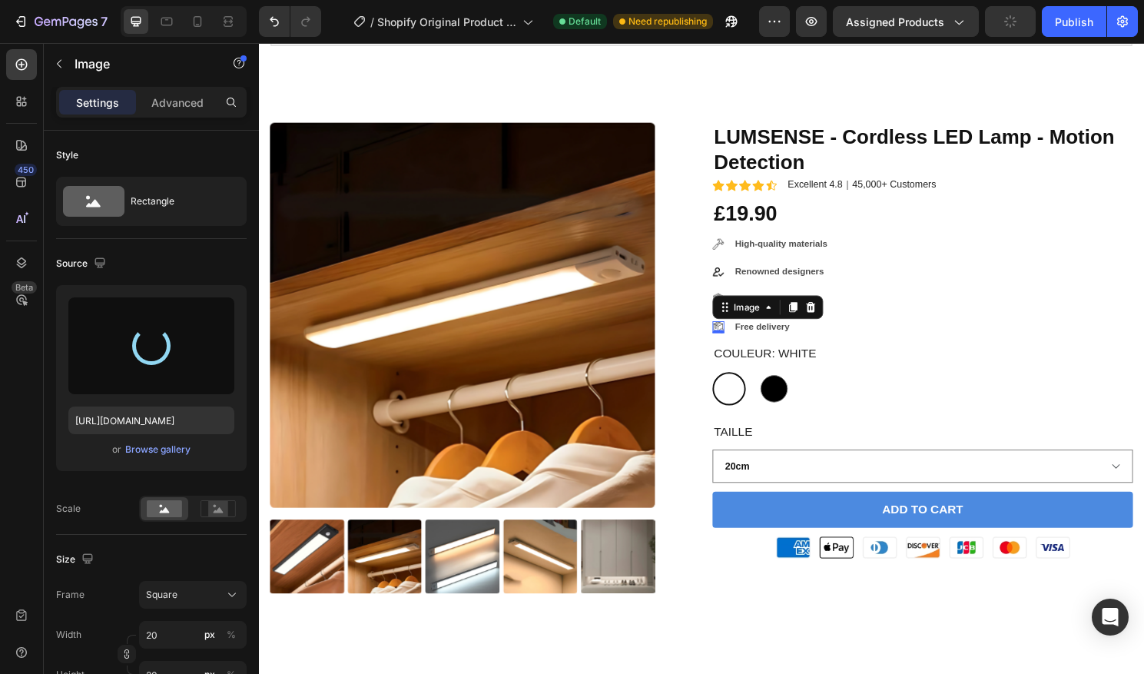
type input "https://cdn.shopify.com/s/files/1/0670/7760/3493/files/gempages_581389846103196…"
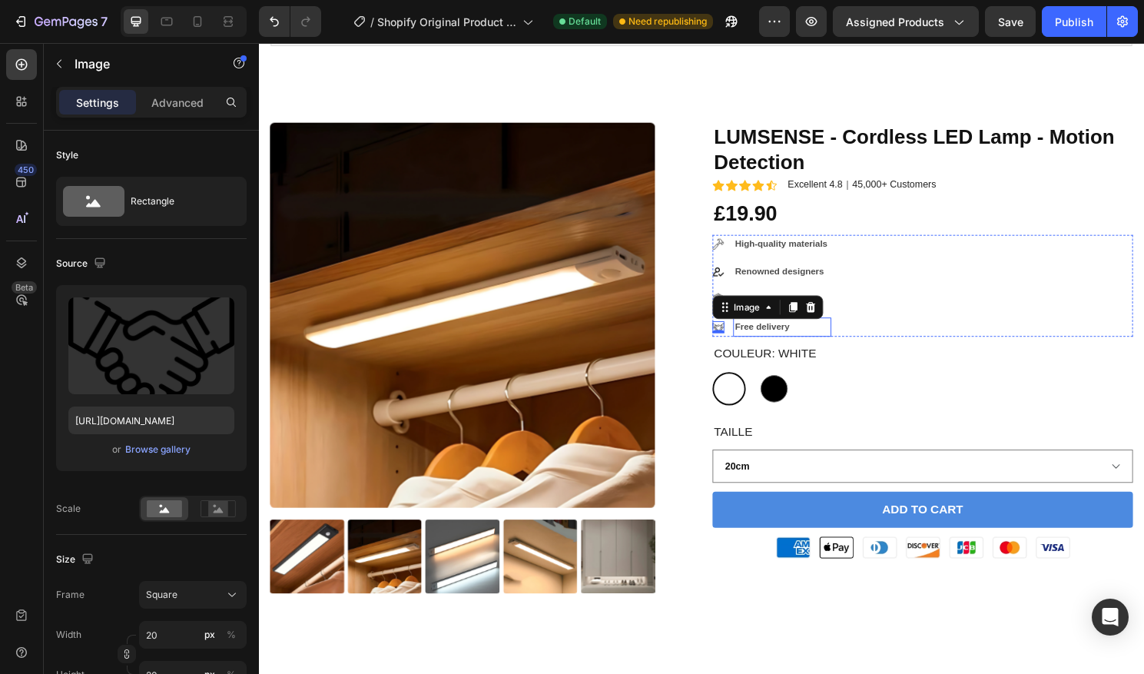
click at [797, 344] on p "Free delivery" at bounding box center [803, 338] width 99 height 17
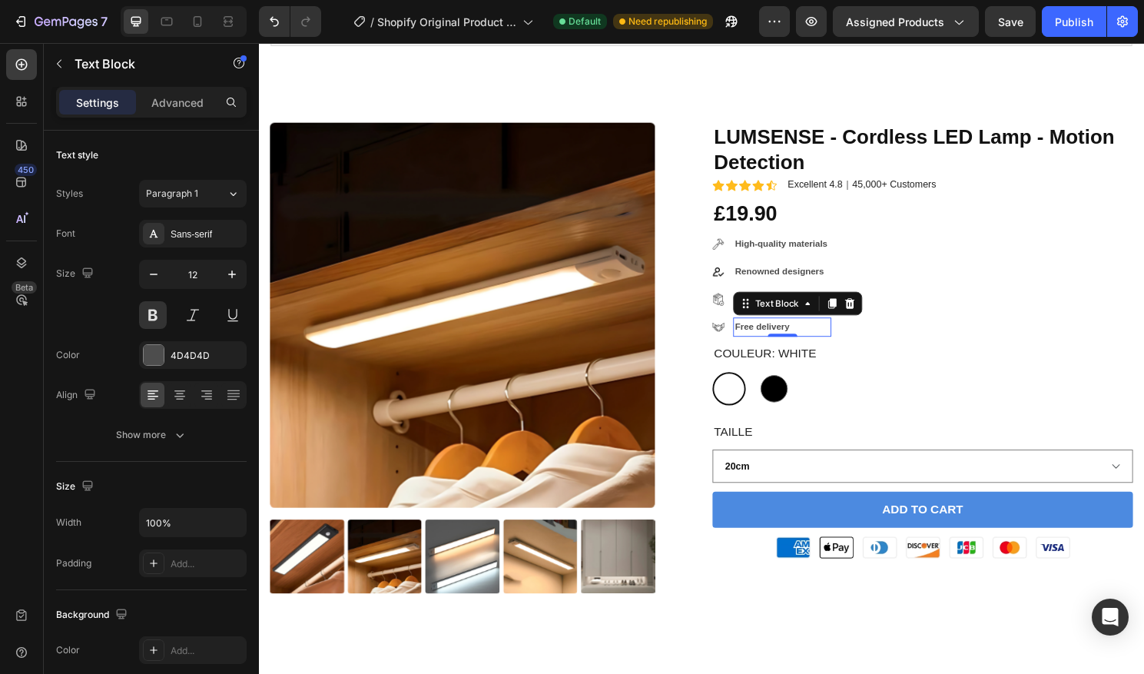
click at [824, 343] on p "Free delivery" at bounding box center [803, 338] width 99 height 17
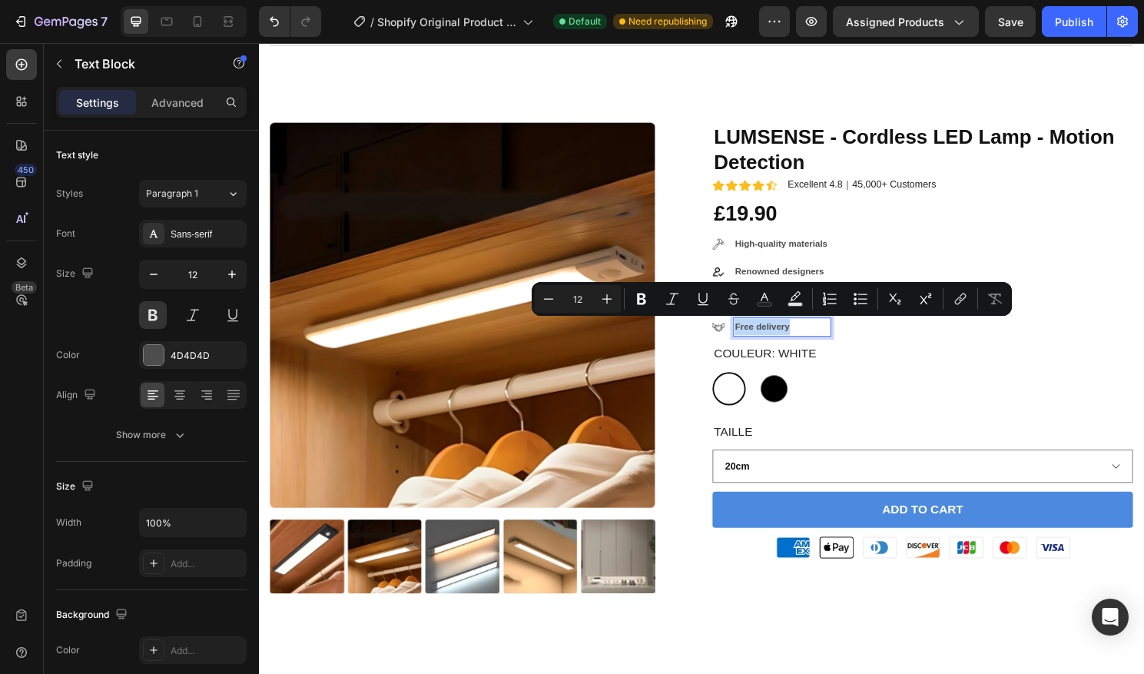
drag, startPoint x: 825, startPoint y: 342, endPoint x: 756, endPoint y: 342, distance: 69.1
click at [756, 342] on p "Free delivery" at bounding box center [803, 338] width 99 height 17
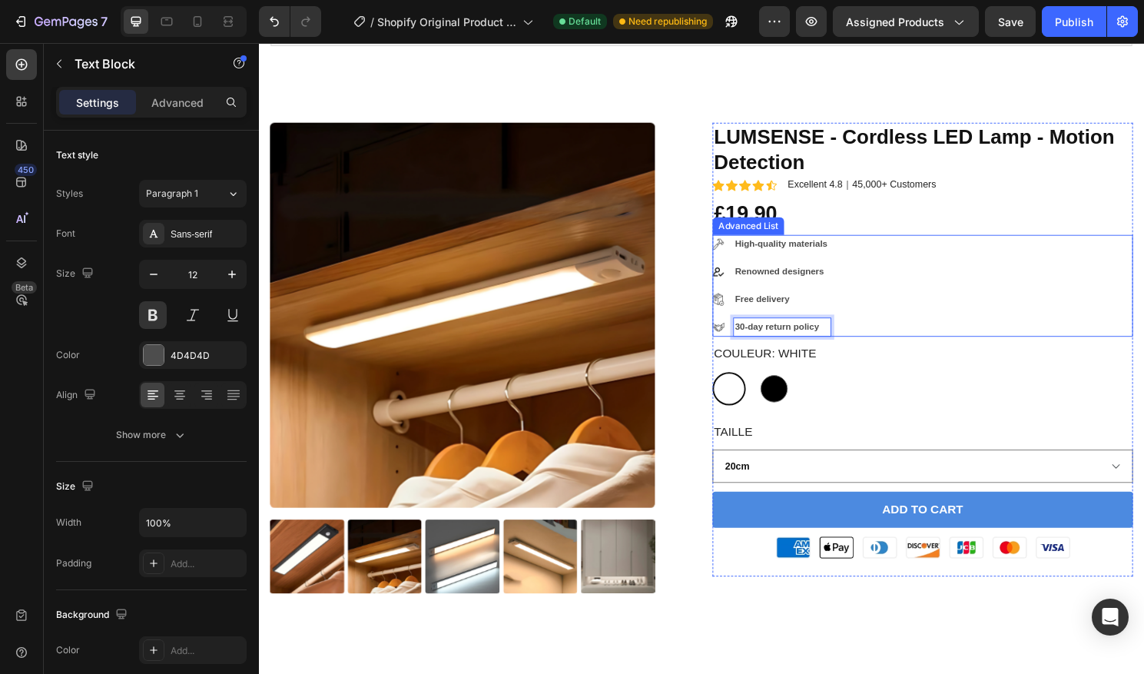
click at [904, 323] on div "Image High-quality materials Text Block Image Renowned designers Text Block Ima…" at bounding box center [950, 296] width 438 height 106
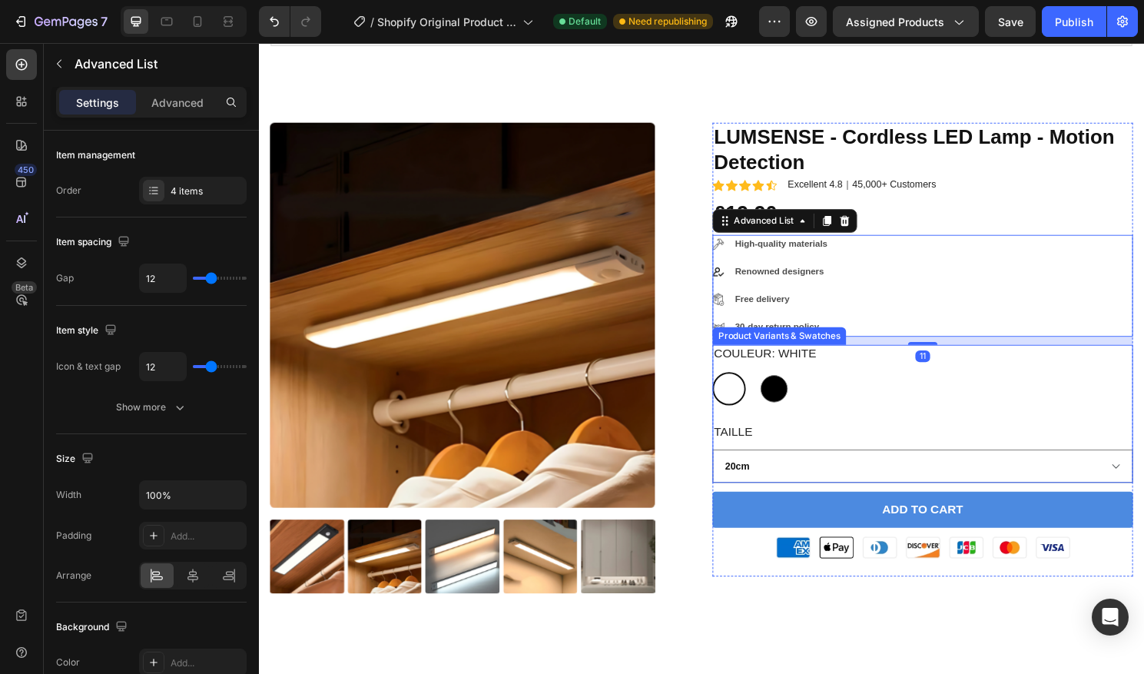
click at [921, 380] on div "Couleur: White White White Black Black" at bounding box center [950, 388] width 438 height 63
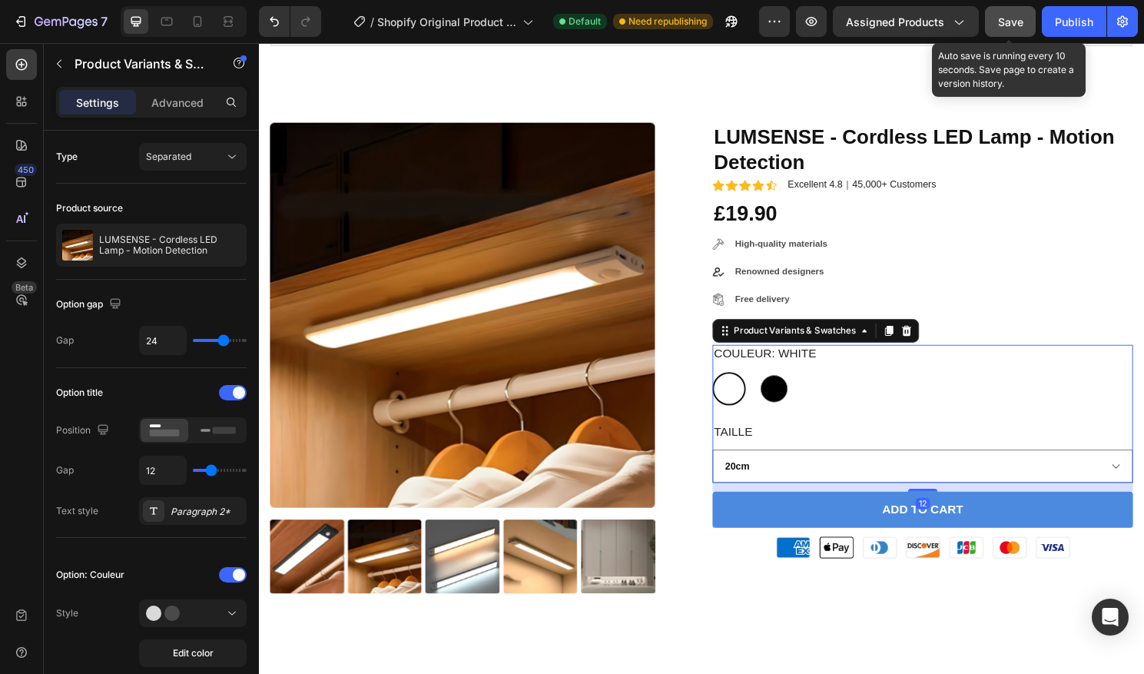
click at [1006, 22] on span "Save" at bounding box center [1010, 21] width 25 height 13
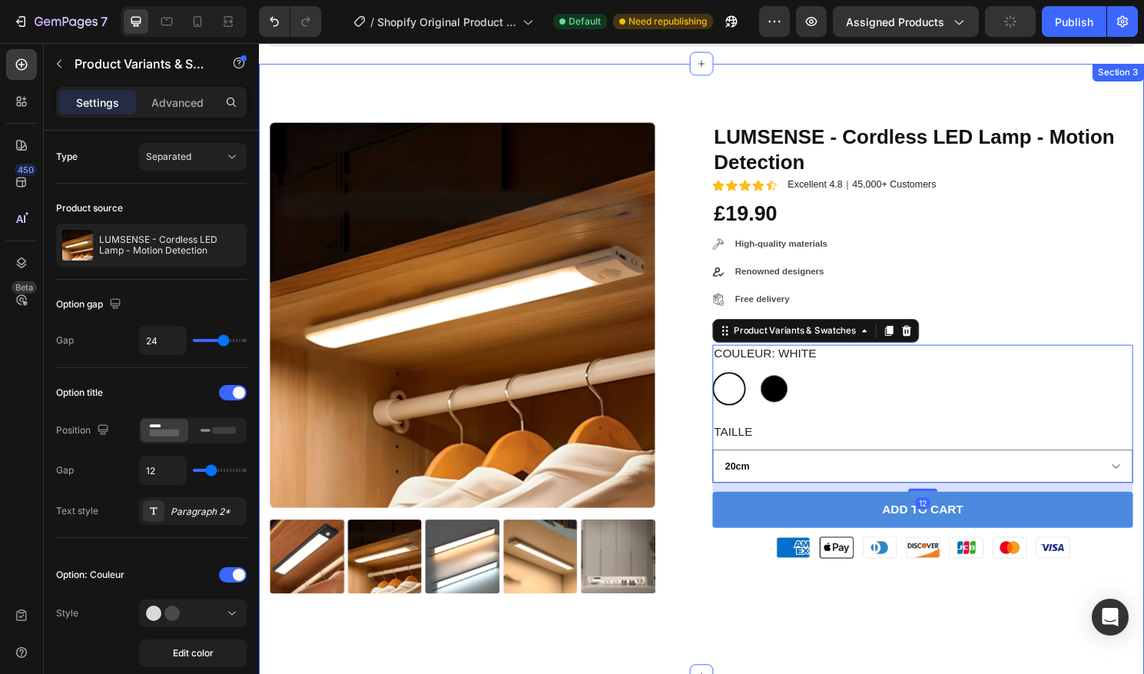
click at [519, 87] on div "Product Images LUMSENSE - Cordless LED Lamp - Motion Detection Product Title Ic…" at bounding box center [720, 384] width 922 height 638
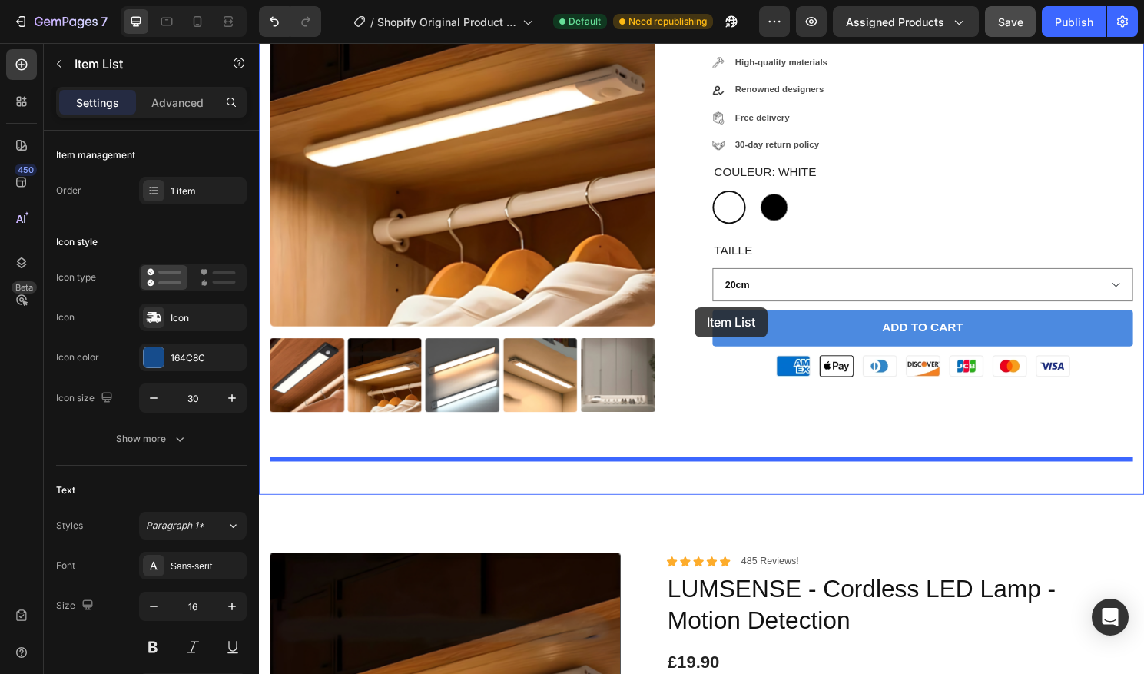
scroll to position [363, 0]
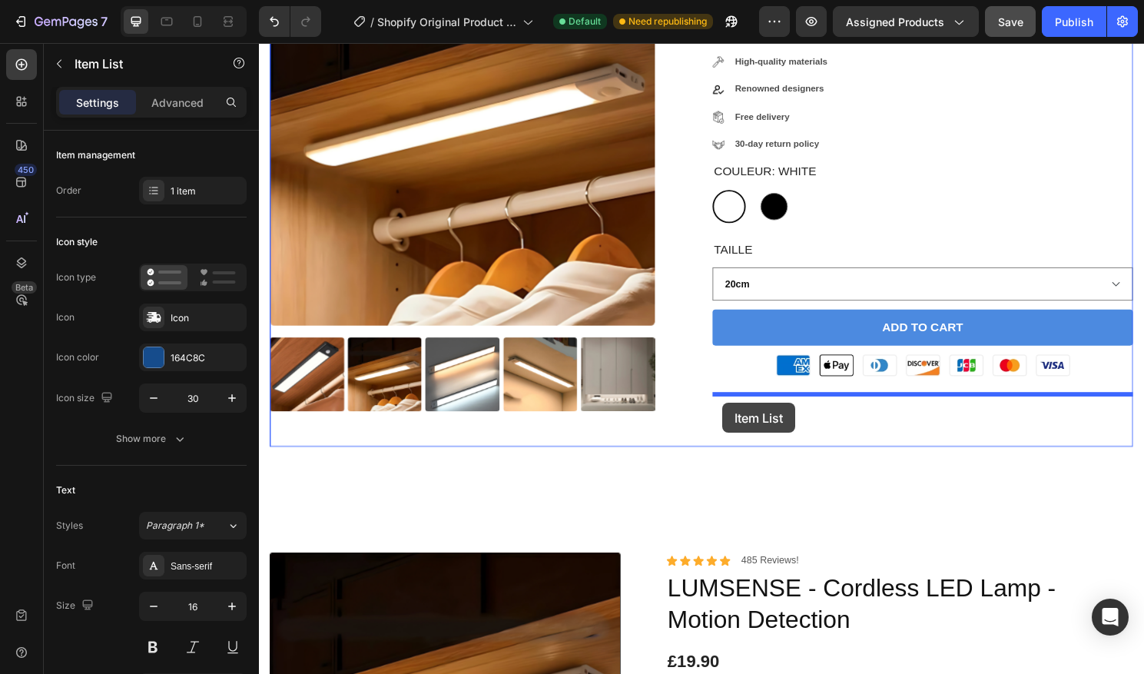
drag, startPoint x: 695, startPoint y: 356, endPoint x: 741, endPoint y: 418, distance: 77.4
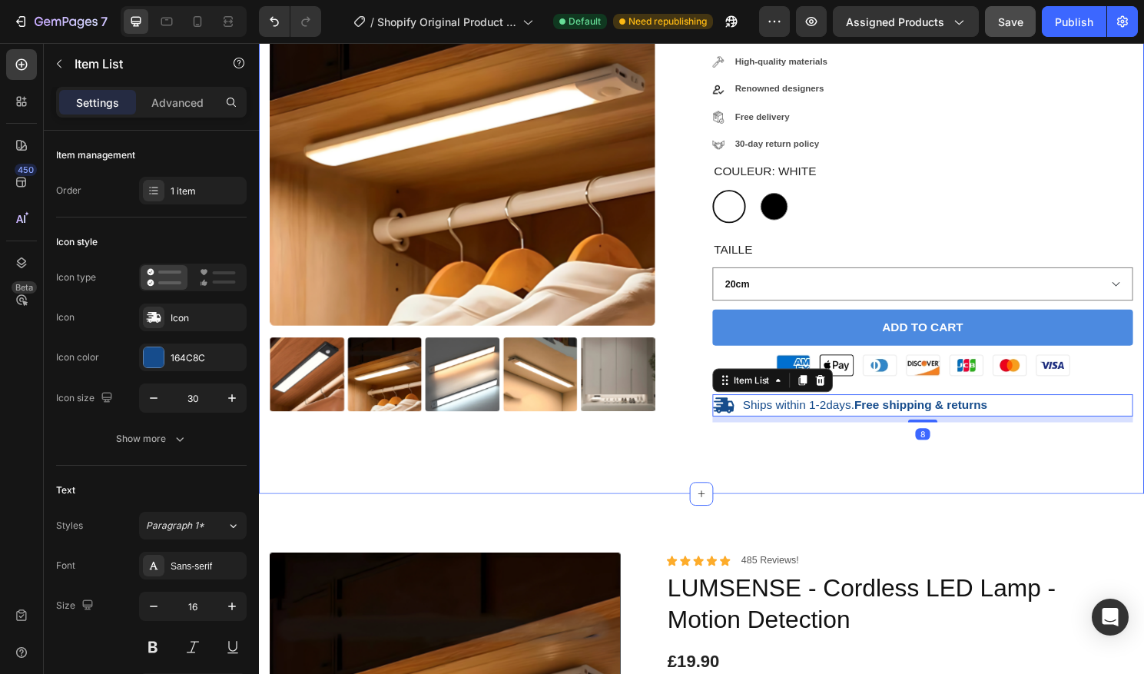
click at [1017, 467] on div "Product Images LUMSENSE - Cordless LED Lamp - Motion Detection Product Title Ic…" at bounding box center [719, 205] width 899 height 539
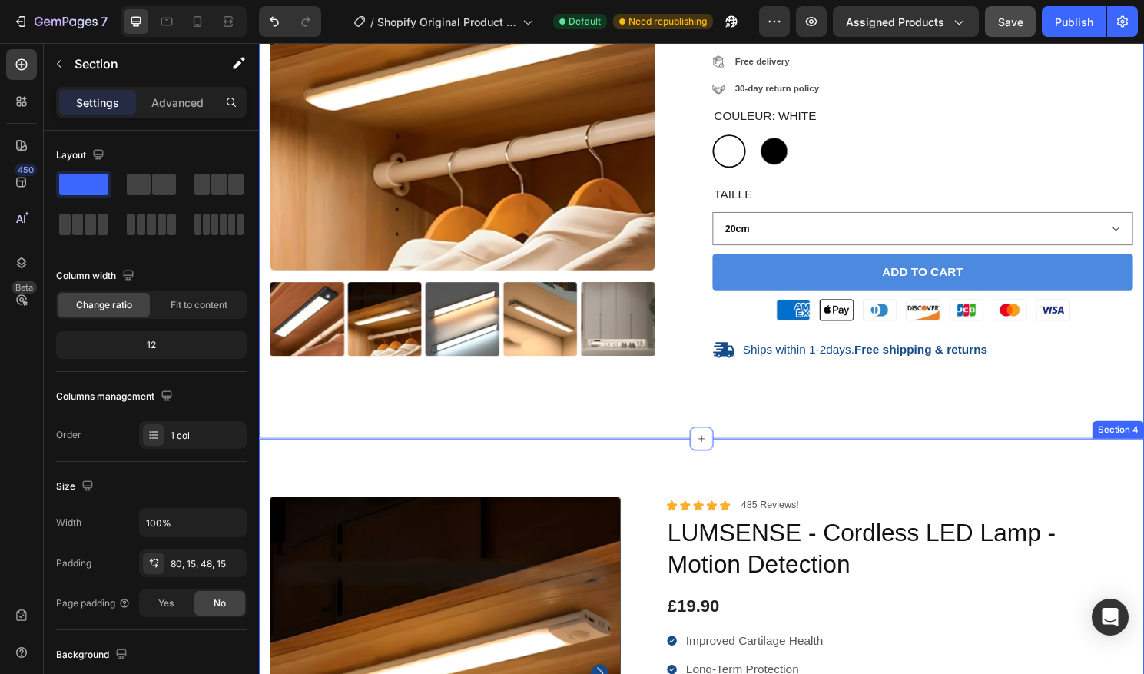
scroll to position [419, 0]
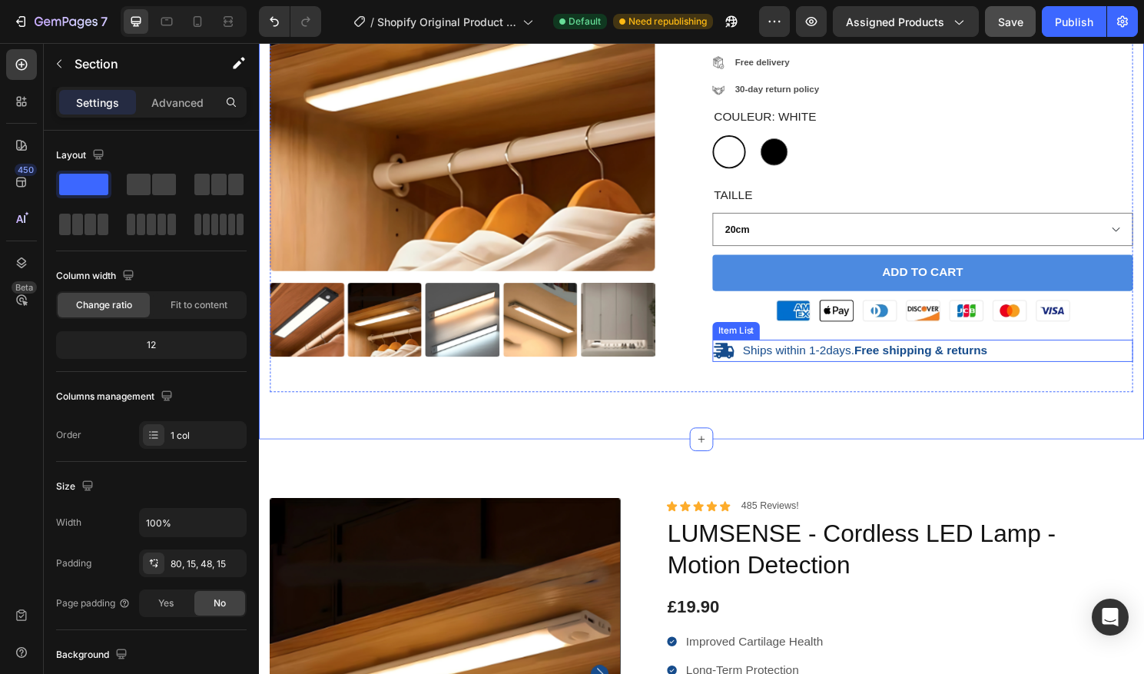
click at [864, 366] on p "Ships within 1-2days. Free shipping & returns" at bounding box center [890, 364] width 255 height 16
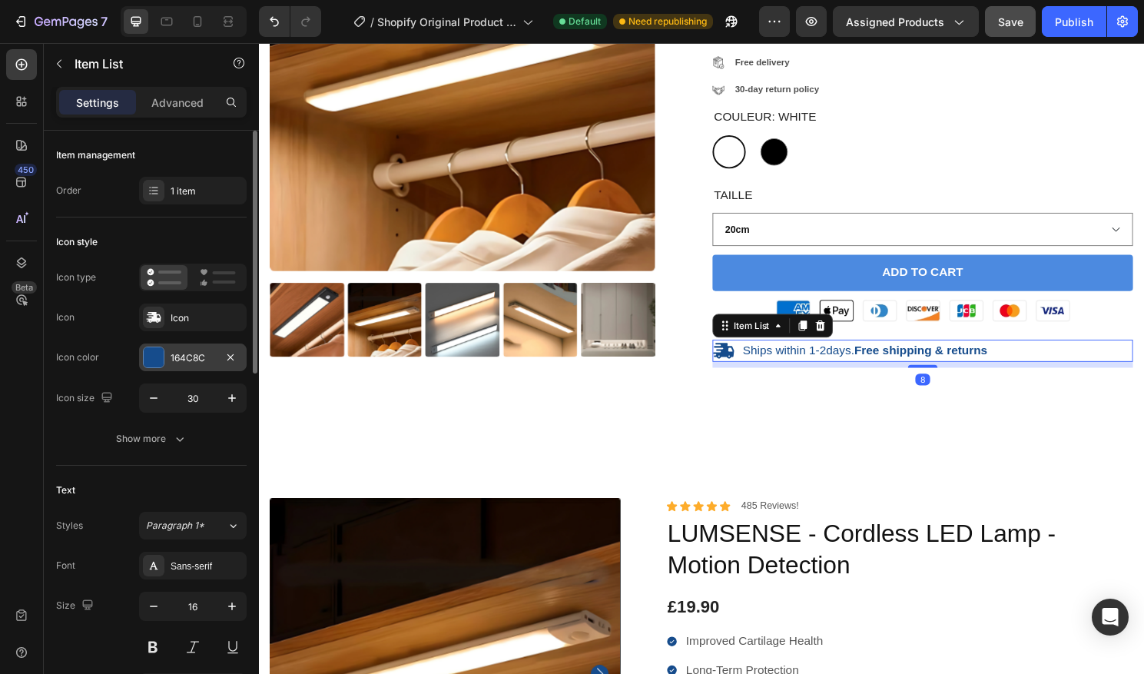
click at [167, 351] on div "164C8C" at bounding box center [193, 357] width 108 height 28
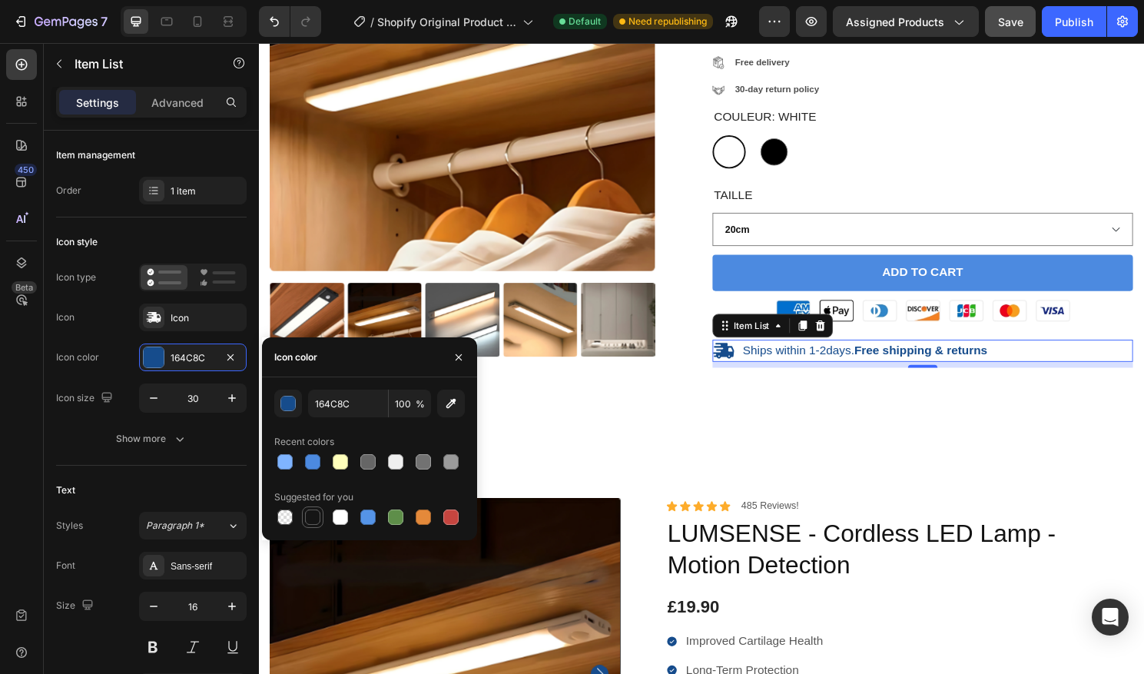
click at [310, 514] on div at bounding box center [312, 516] width 15 height 15
type input "151515"
click at [787, 360] on p "Ships within 1-2days. Free shipping & returns" at bounding box center [890, 364] width 255 height 16
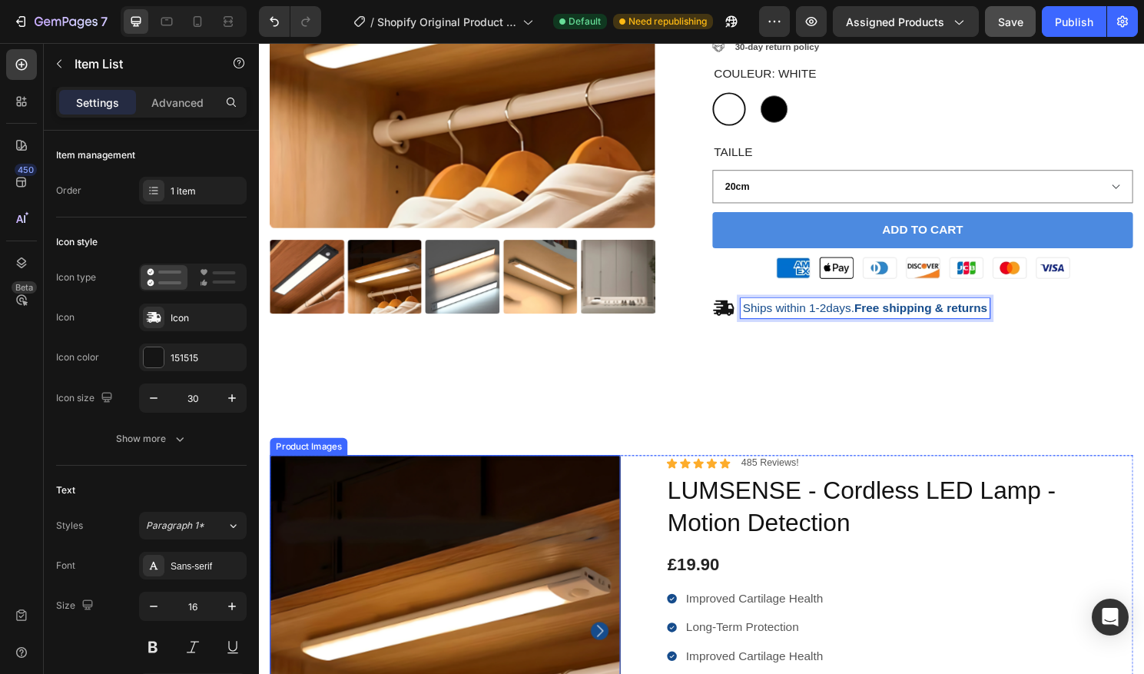
scroll to position [474, 0]
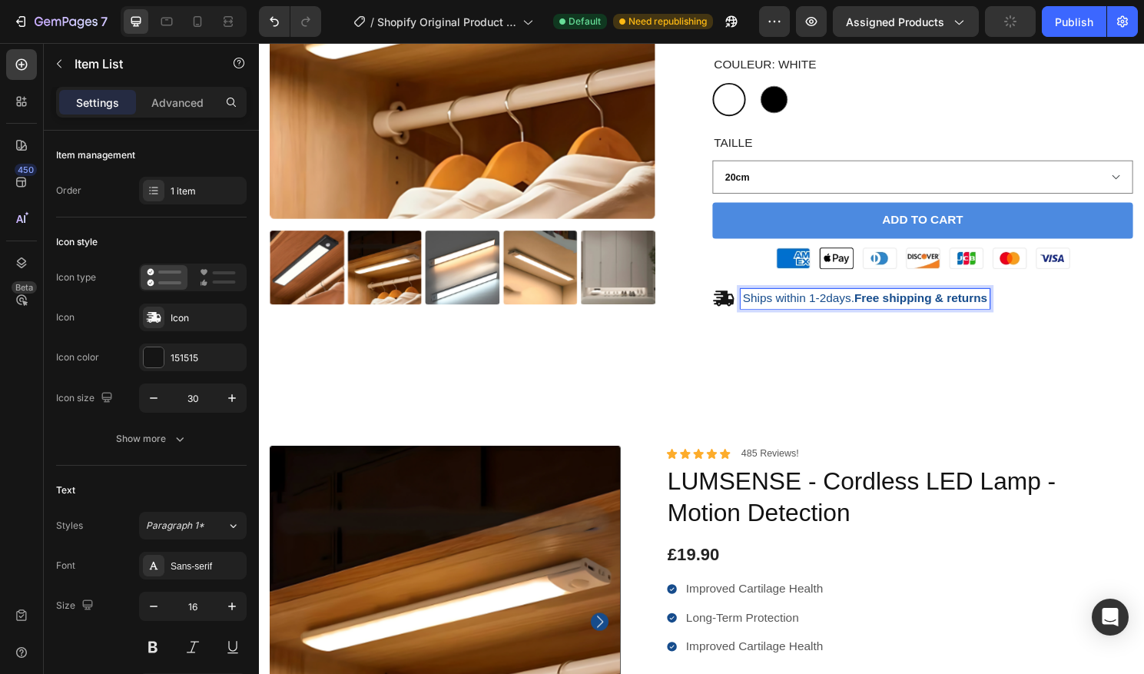
click at [1017, 306] on strong "Free shipping & returns" at bounding box center [948, 308] width 138 height 13
drag, startPoint x: 1019, startPoint y: 306, endPoint x: 757, endPoint y: 310, distance: 262.8
click at [757, 310] on div "Ships within 1-2days. Free shipping & returns" at bounding box center [875, 308] width 289 height 23
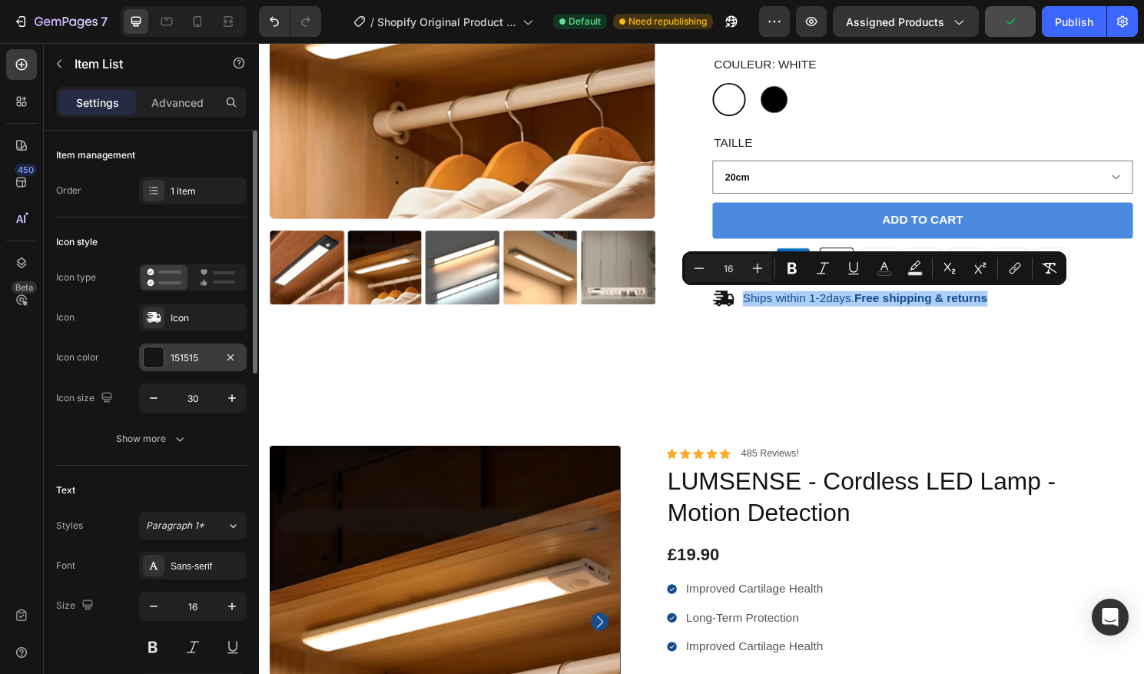
click at [155, 357] on div at bounding box center [154, 357] width 20 height 20
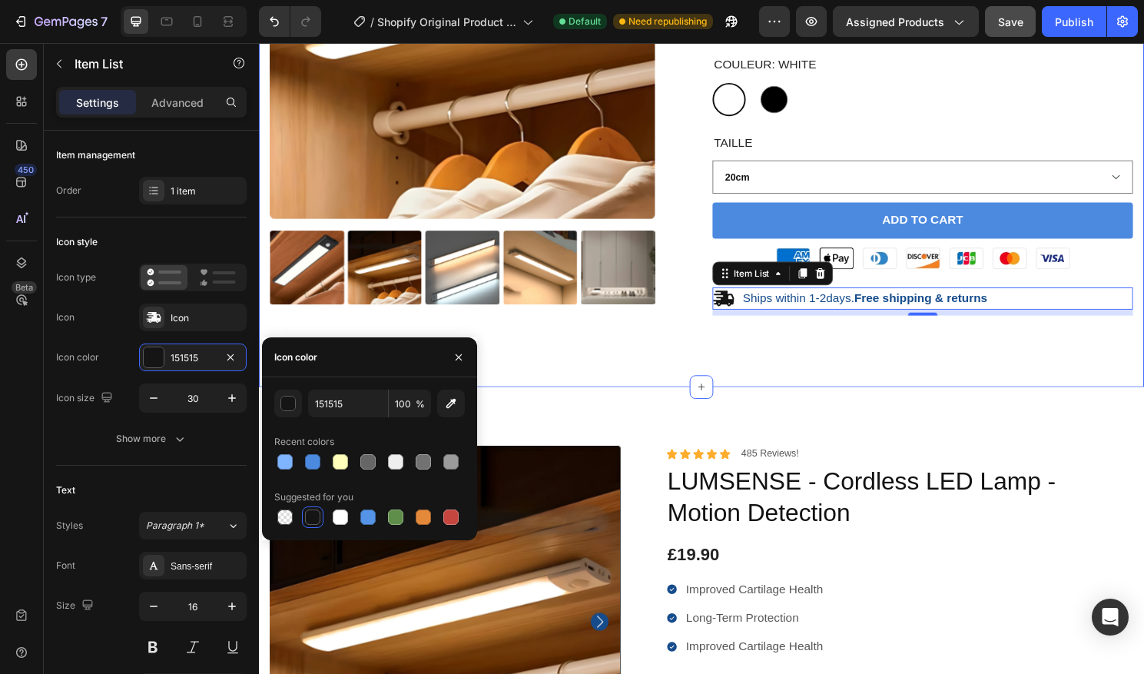
click at [771, 391] on div "Product Images LUMSENSE - Cordless LED Lamp - Motion Detection Product Title Ic…" at bounding box center [720, 82] width 922 height 638
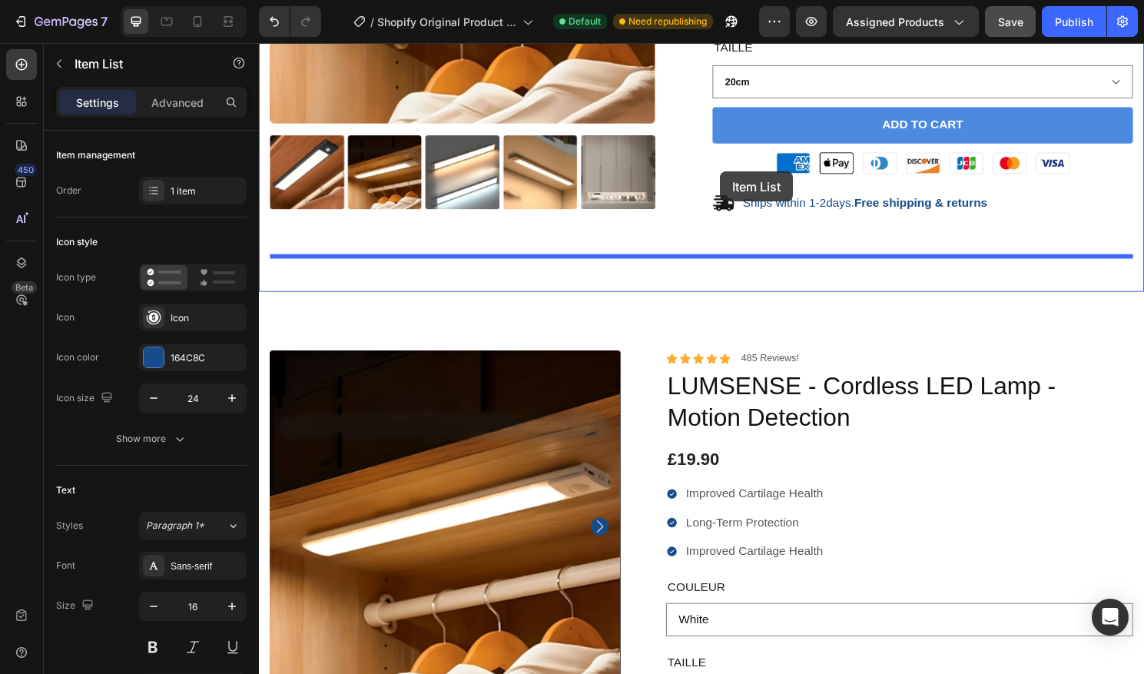
scroll to position [569, 0]
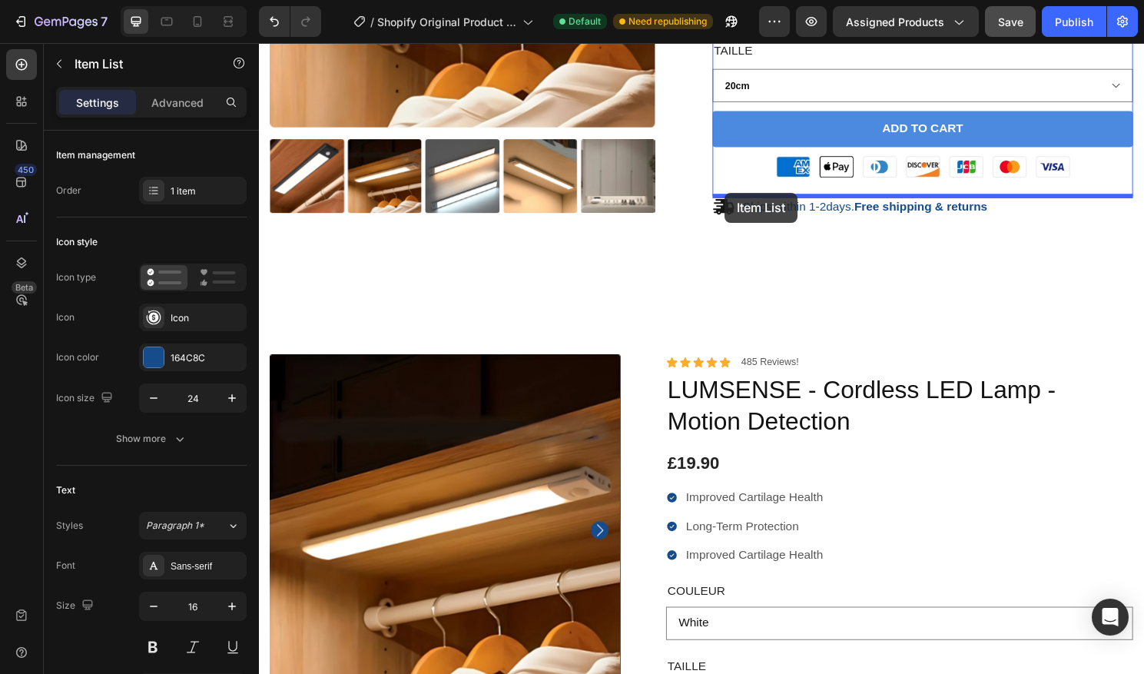
drag, startPoint x: 694, startPoint y: 262, endPoint x: 744, endPoint y: 199, distance: 79.9
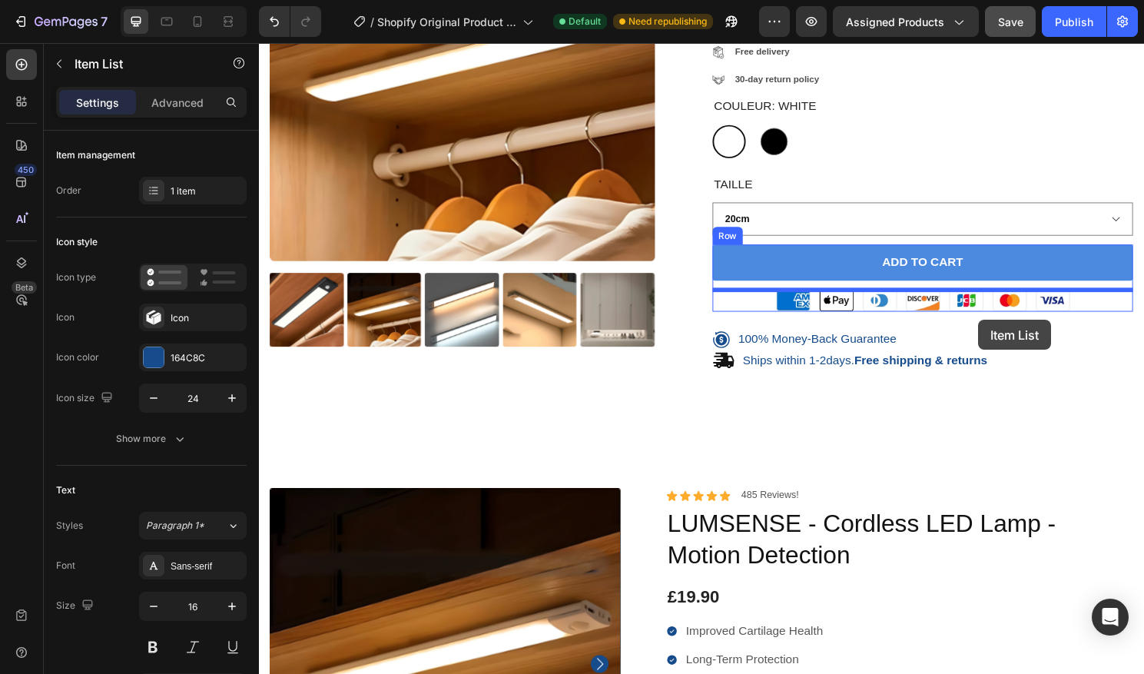
scroll to position [390, 0]
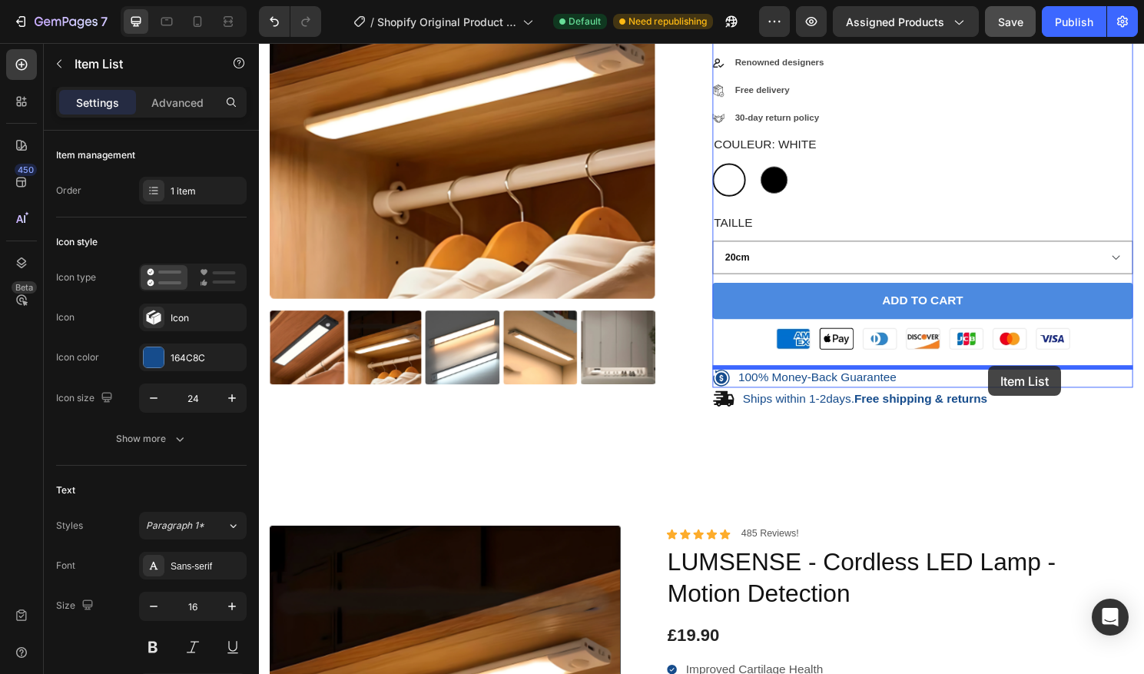
drag, startPoint x: 1019, startPoint y: 461, endPoint x: 1019, endPoint y: 380, distance: 81.4
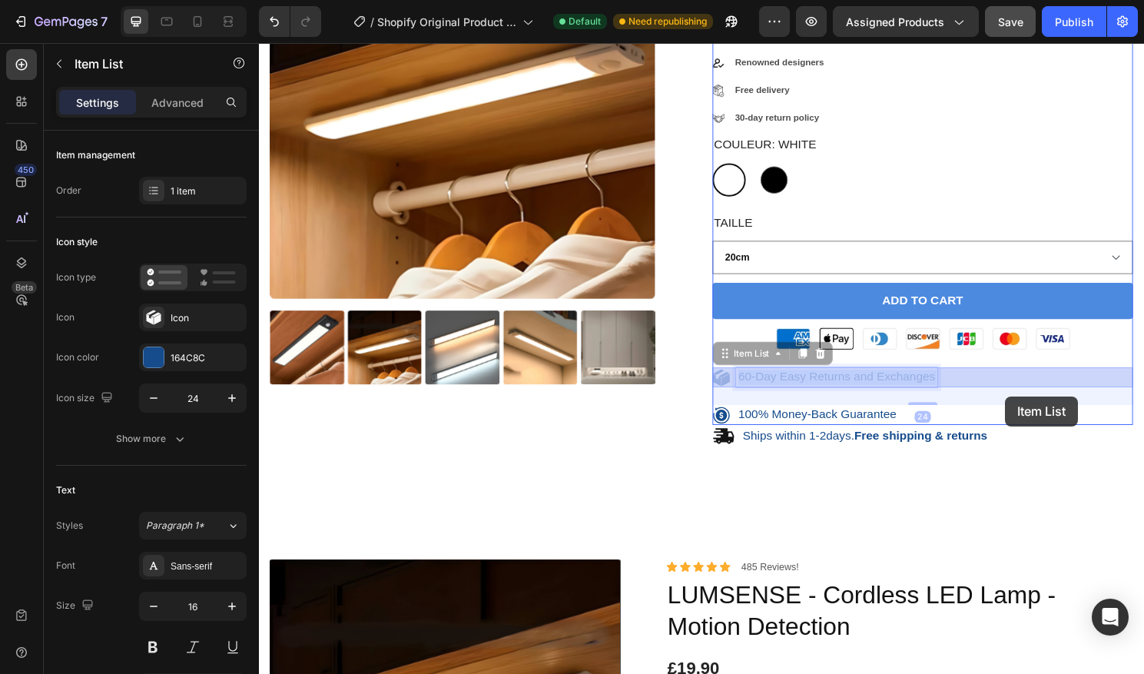
drag, startPoint x: 854, startPoint y: 393, endPoint x: 1036, endPoint y: 411, distance: 182.9
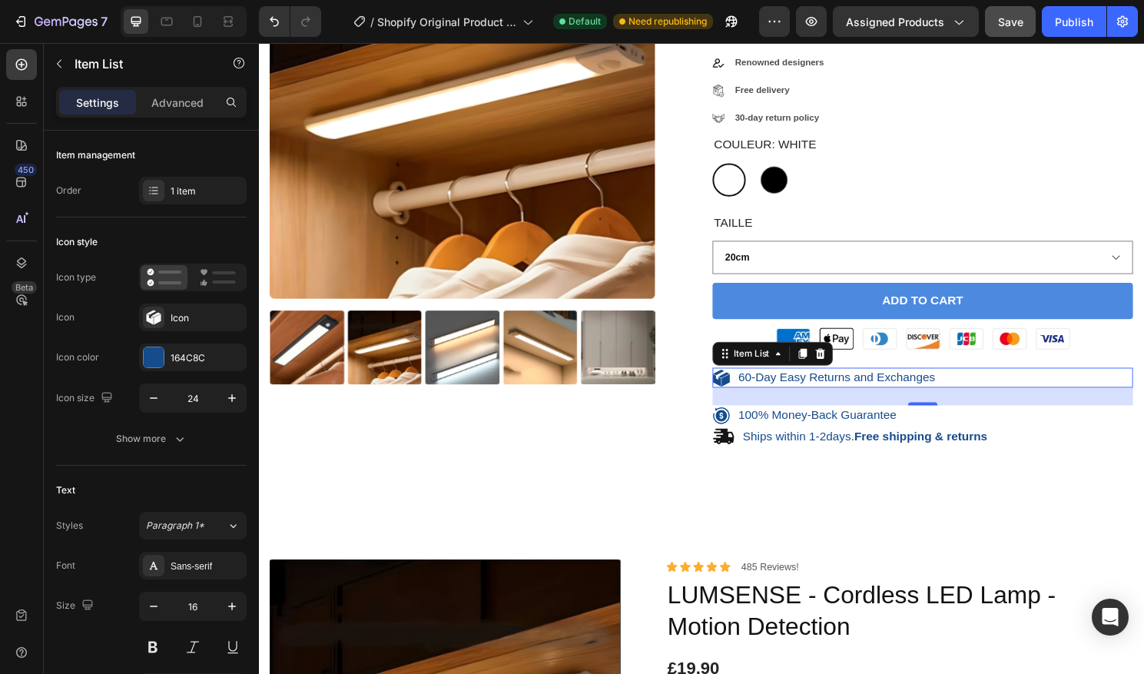
scroll to position [389, 0]
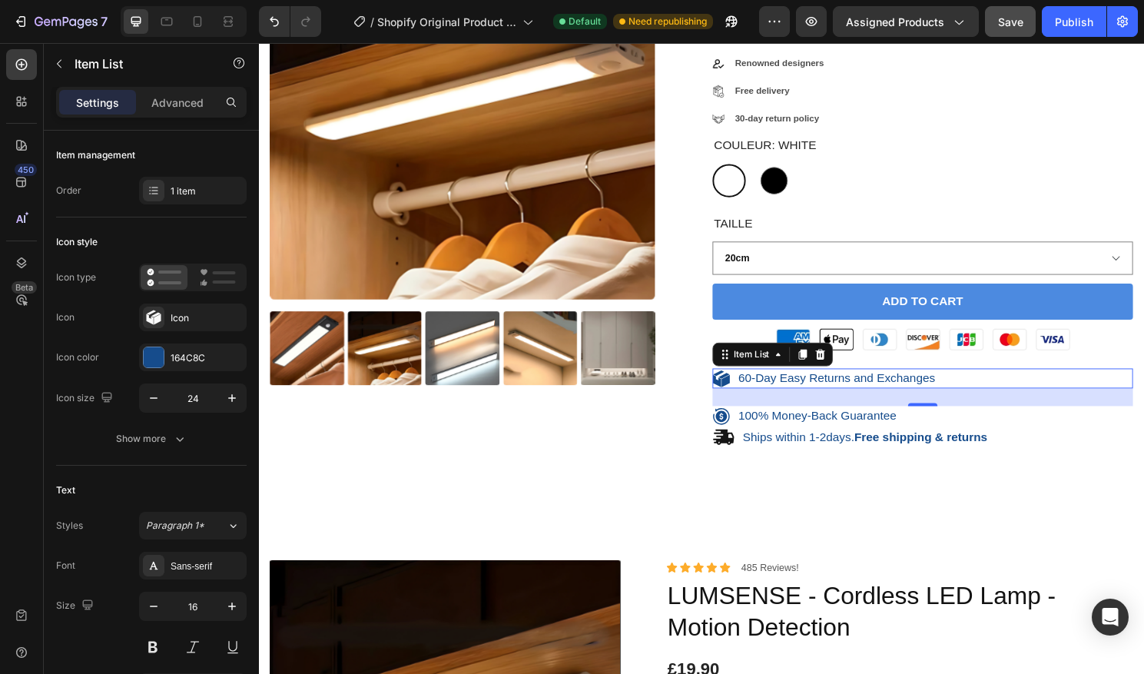
click at [1042, 414] on div "24" at bounding box center [950, 412] width 438 height 18
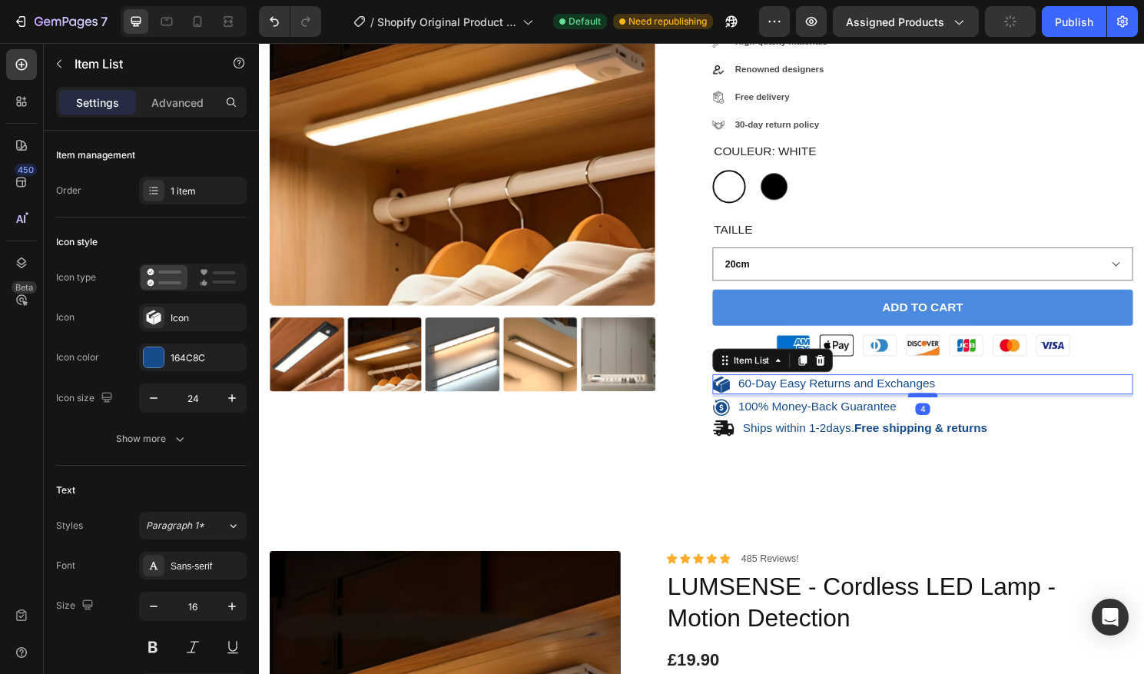
drag, startPoint x: 962, startPoint y: 418, endPoint x: 960, endPoint y: 403, distance: 15.5
click at [960, 403] on div "60-Day Easy Returns and Exchanges Item List 4" at bounding box center [950, 398] width 438 height 21
type input "100%"
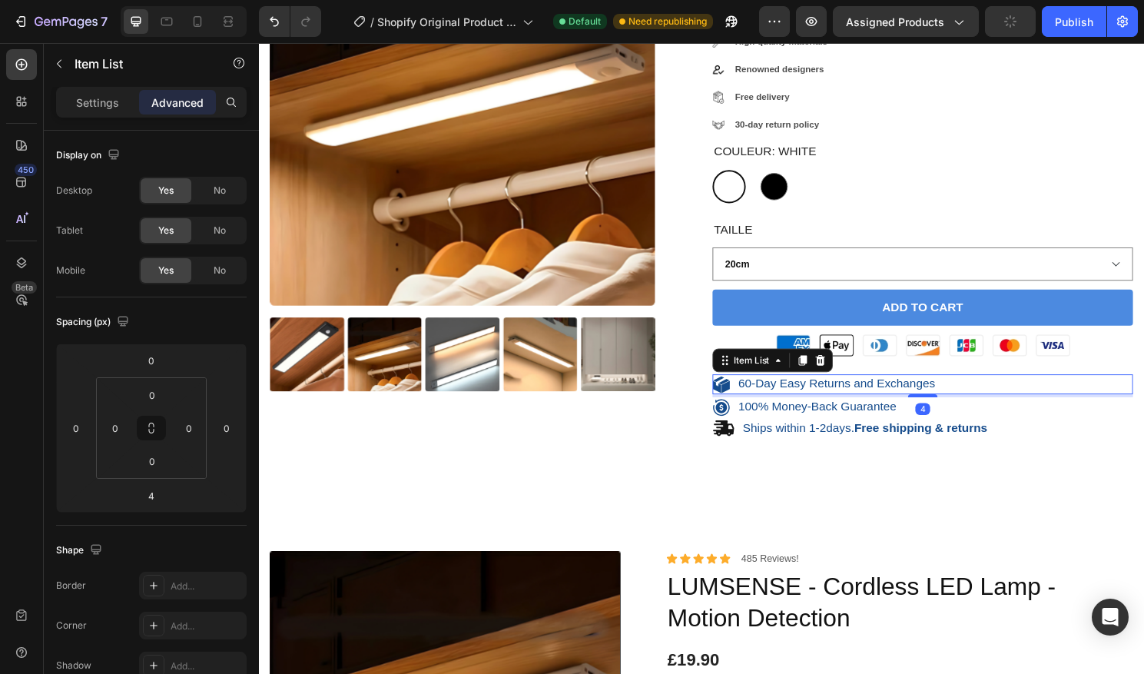
scroll to position [379, 0]
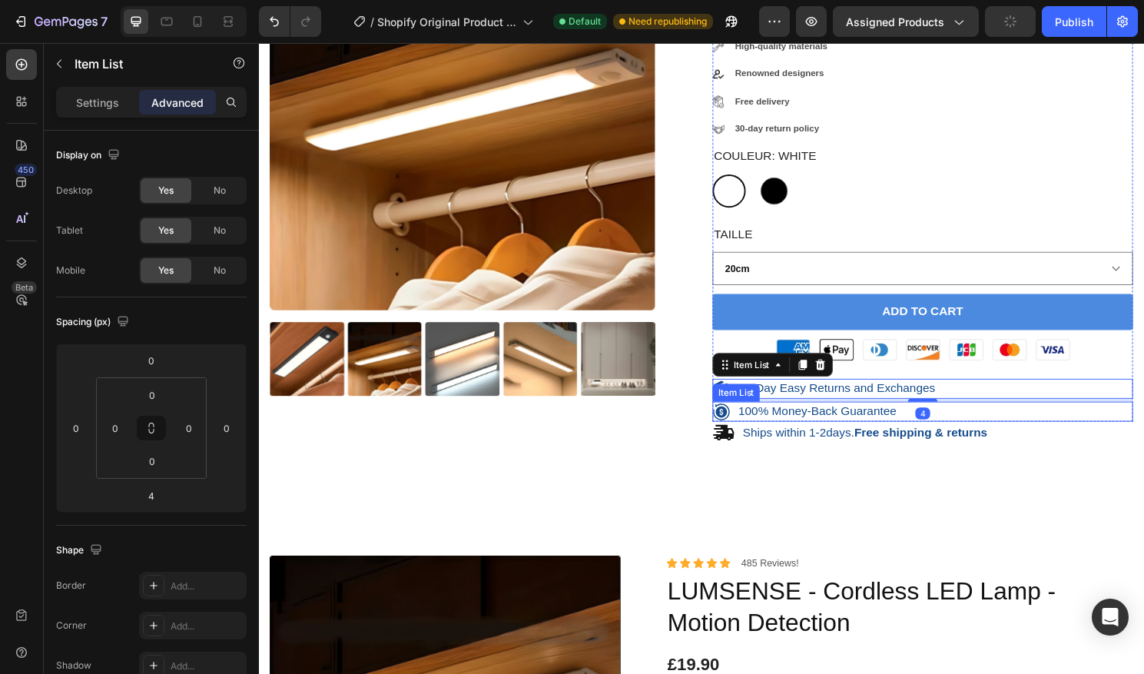
click at [1088, 427] on div "100% Money-Back Guarantee" at bounding box center [950, 426] width 438 height 21
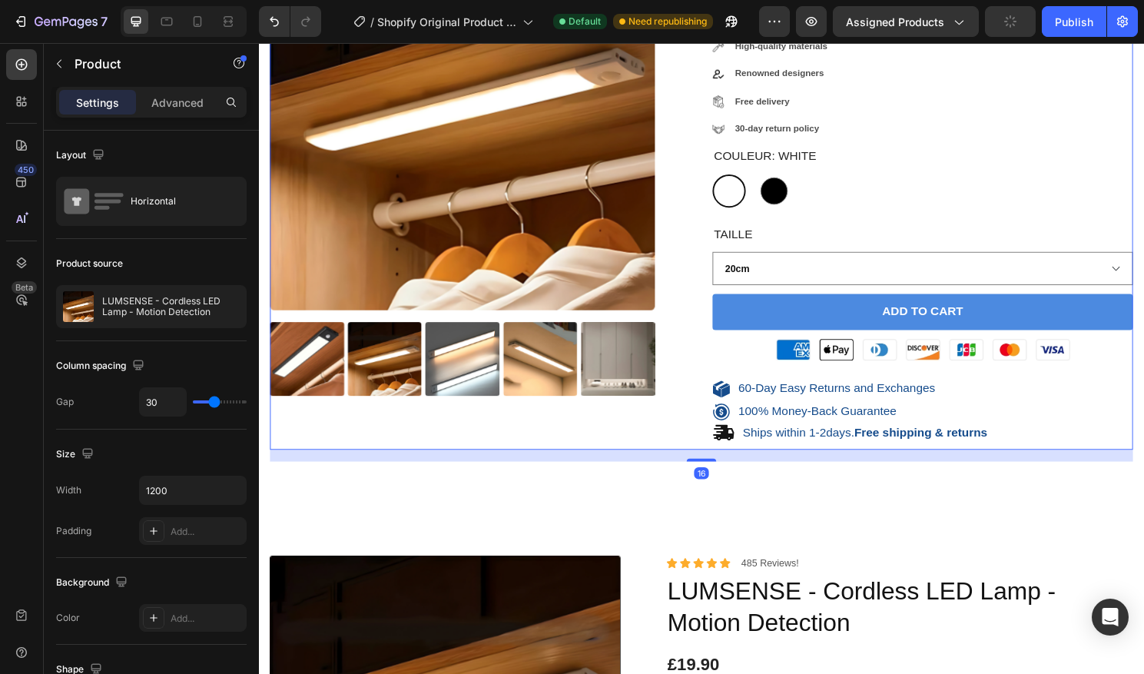
click at [634, 454] on div "Product Images" at bounding box center [489, 193] width 438 height 546
click at [771, 401] on p "60-Day Easy Returns and Exchanges" at bounding box center [860, 403] width 205 height 16
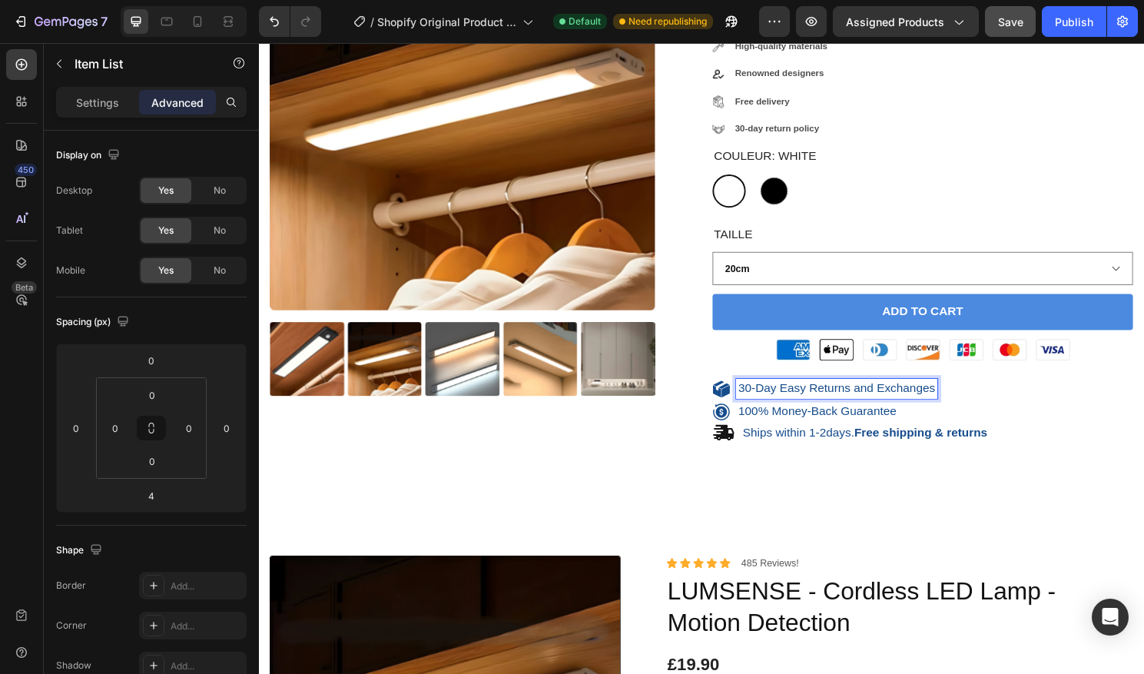
click at [742, 401] on icon at bounding box center [744, 400] width 12 height 6
click at [744, 401] on icon at bounding box center [740, 403] width 18 height 18
click at [112, 114] on div "Settings Advanced" at bounding box center [151, 102] width 191 height 31
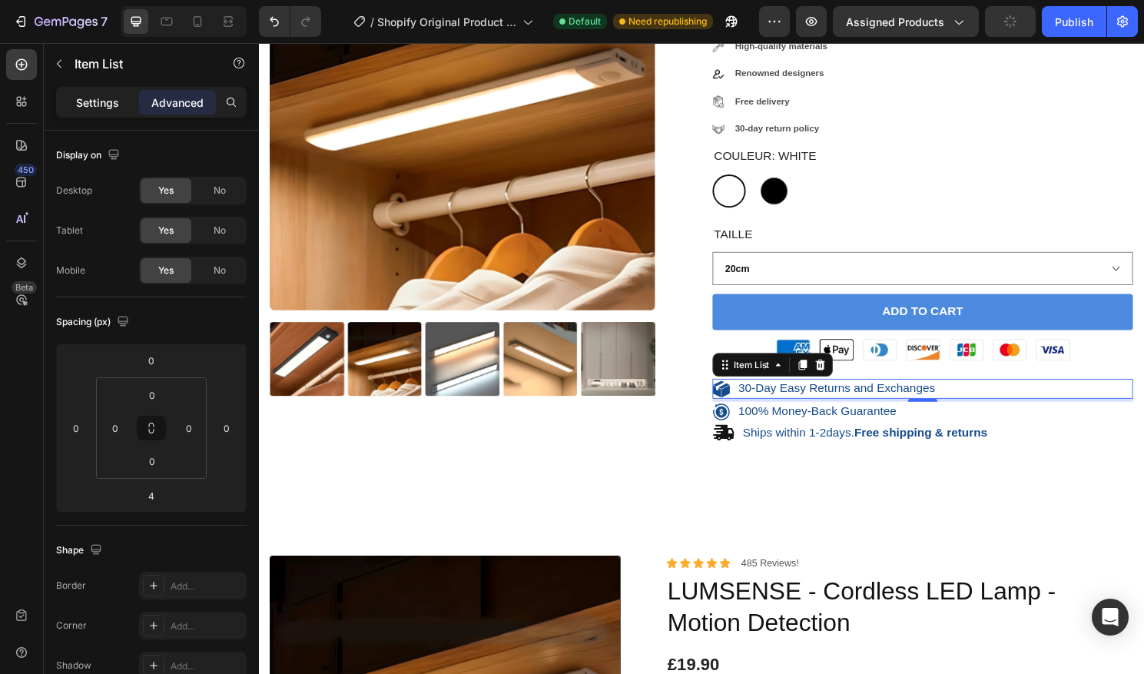
click at [115, 106] on p "Settings" at bounding box center [97, 102] width 43 height 16
type input "8"
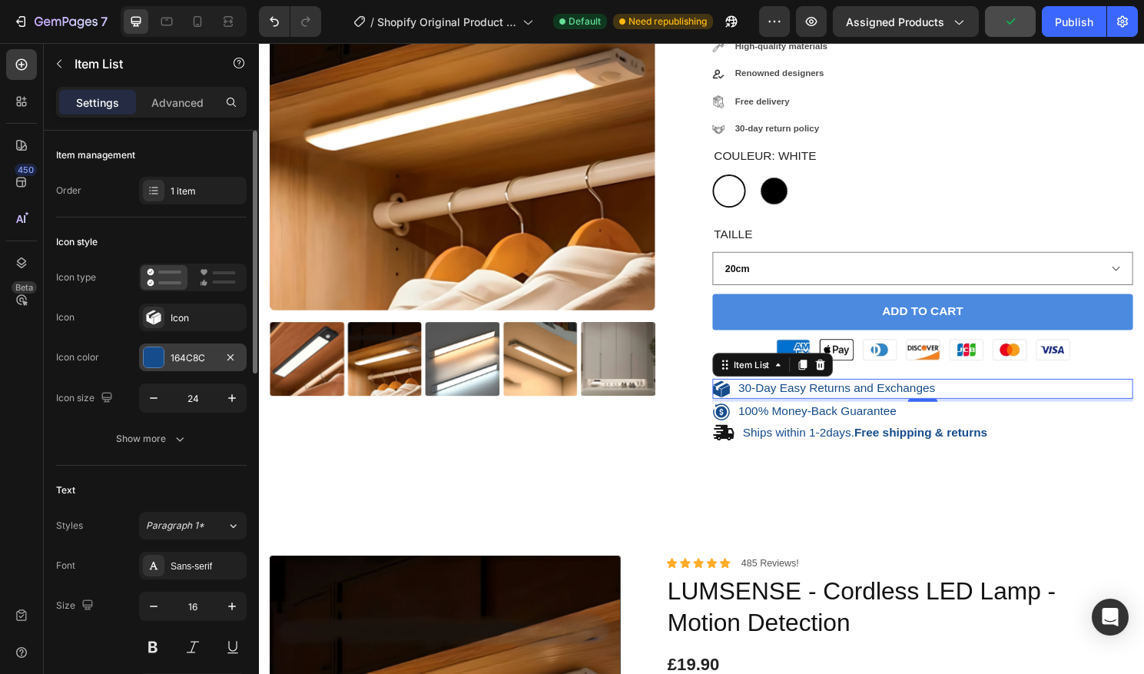
click at [164, 362] on div "164C8C" at bounding box center [193, 357] width 108 height 28
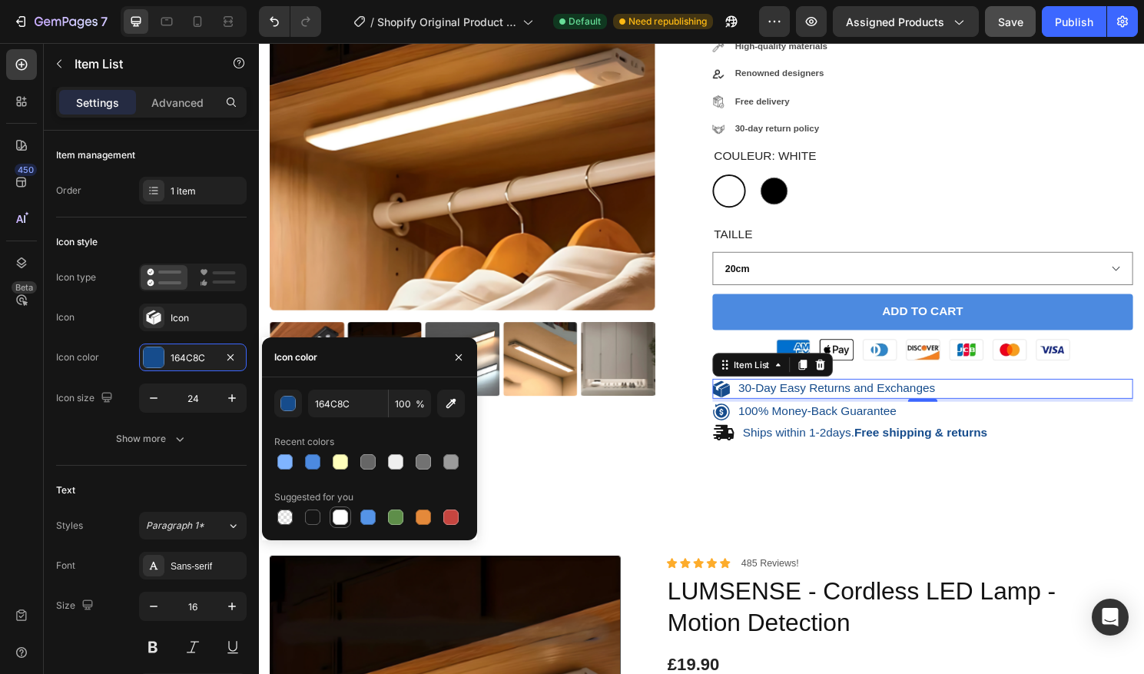
drag, startPoint x: 320, startPoint y: 521, endPoint x: 339, endPoint y: 519, distance: 18.6
click at [320, 521] on div at bounding box center [312, 517] width 18 height 18
type input "151515"
click at [742, 423] on icon at bounding box center [740, 426] width 17 height 17
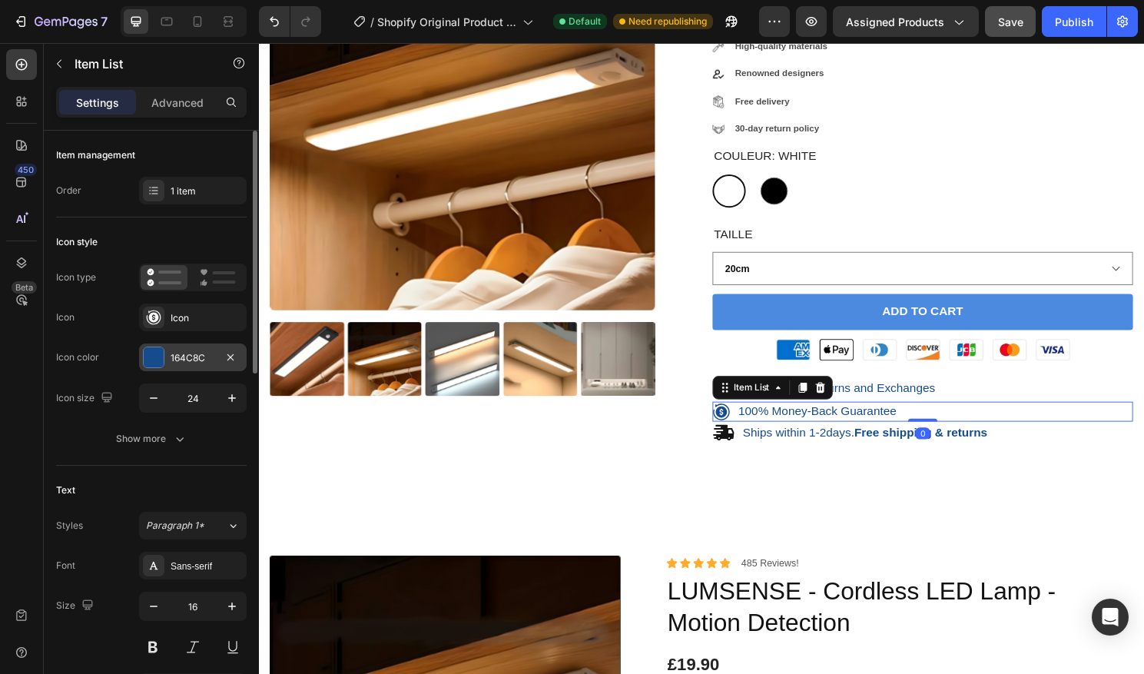
click at [146, 363] on div at bounding box center [154, 357] width 20 height 20
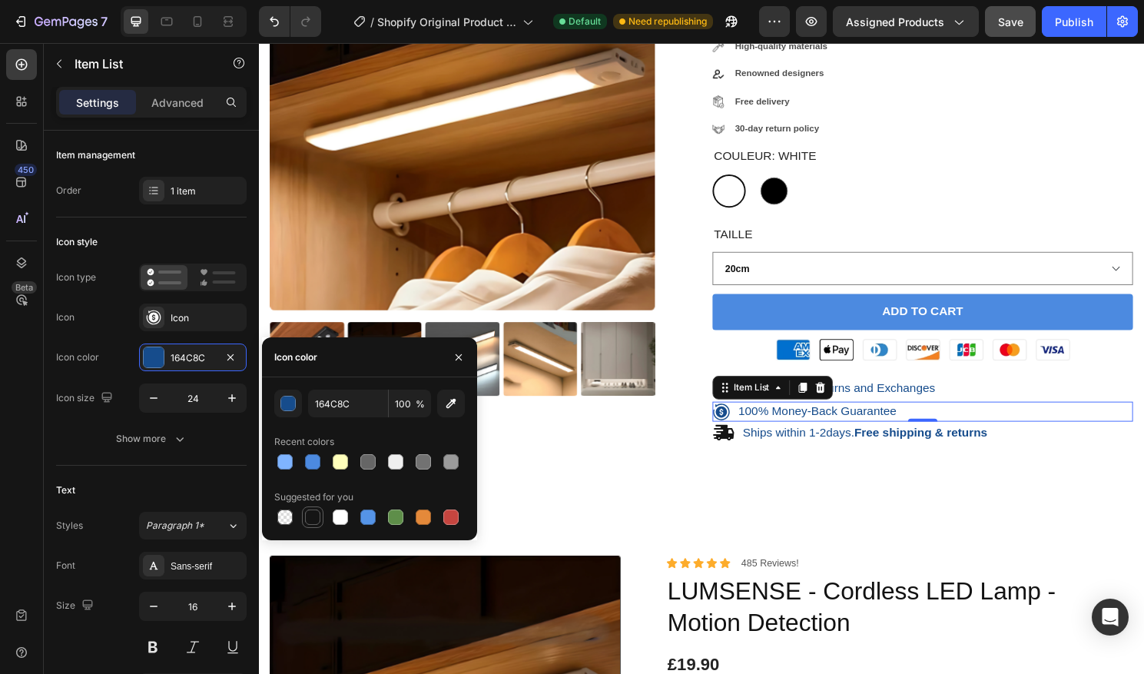
click at [311, 515] on div at bounding box center [312, 516] width 15 height 15
type input "151515"
click at [877, 429] on p "100% Money-Back Guarantee" at bounding box center [840, 427] width 164 height 16
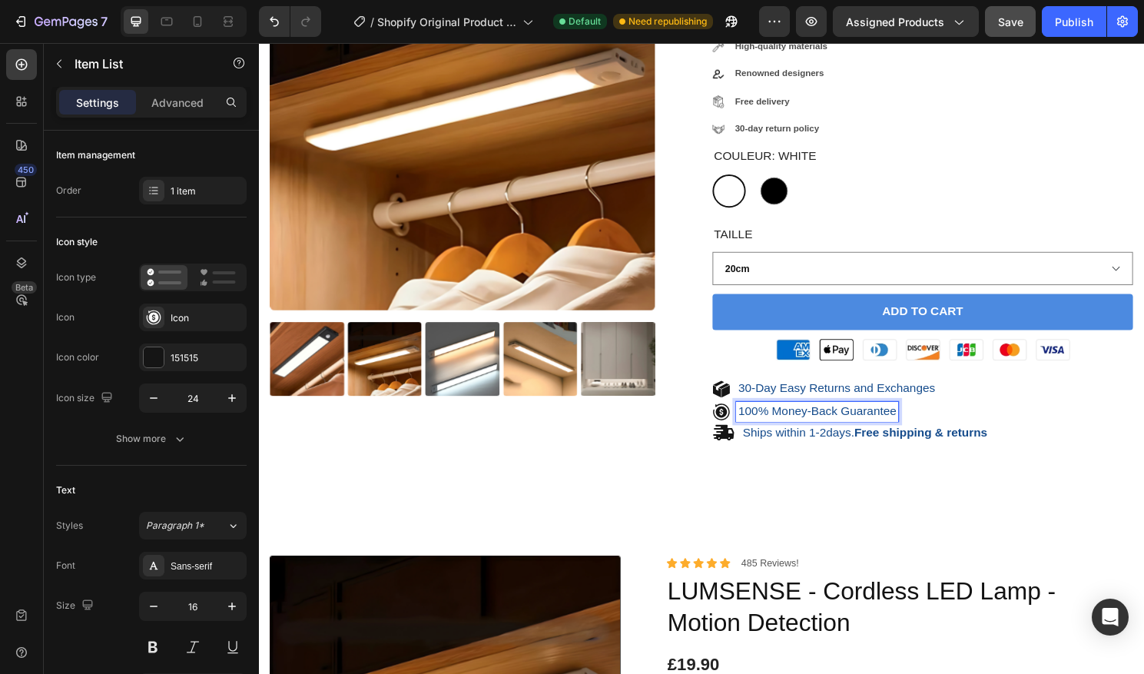
click at [915, 424] on p "100% Money-Back Guarantee" at bounding box center [840, 427] width 164 height 16
drag, startPoint x: 913, startPoint y: 424, endPoint x: 757, endPoint y: 427, distance: 156.0
click at [758, 427] on p "100% Money-Back Guarantee" at bounding box center [840, 427] width 164 height 16
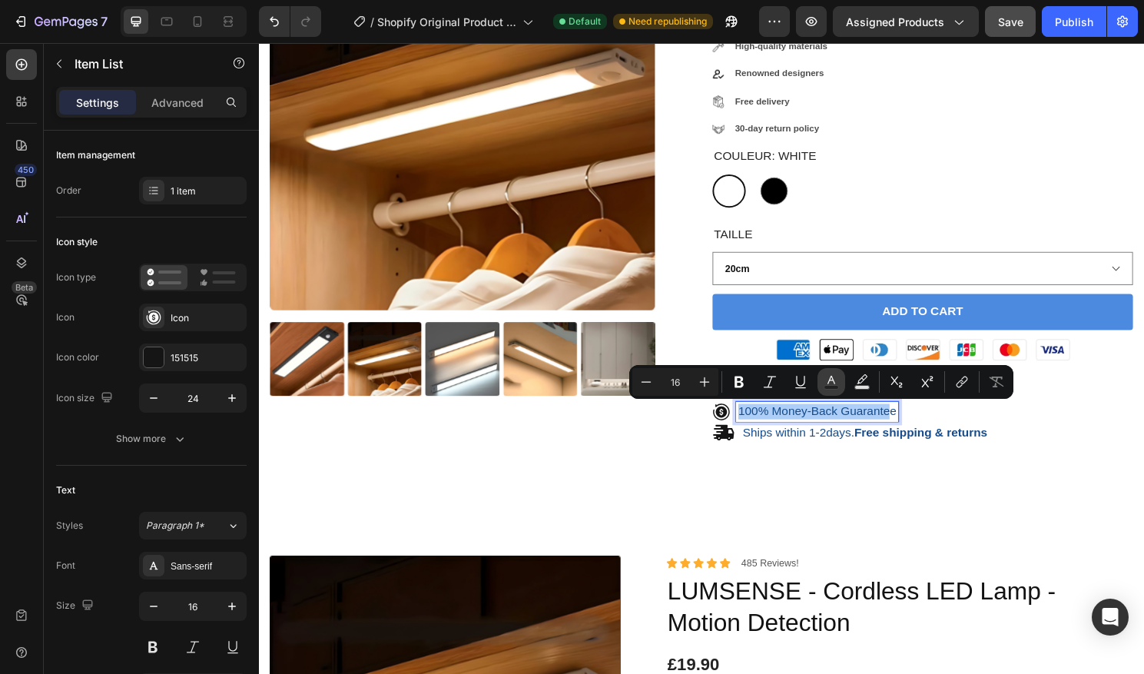
click at [834, 386] on rect "Editor contextual toolbar" at bounding box center [831, 388] width 15 height 4
type input "164C8C"
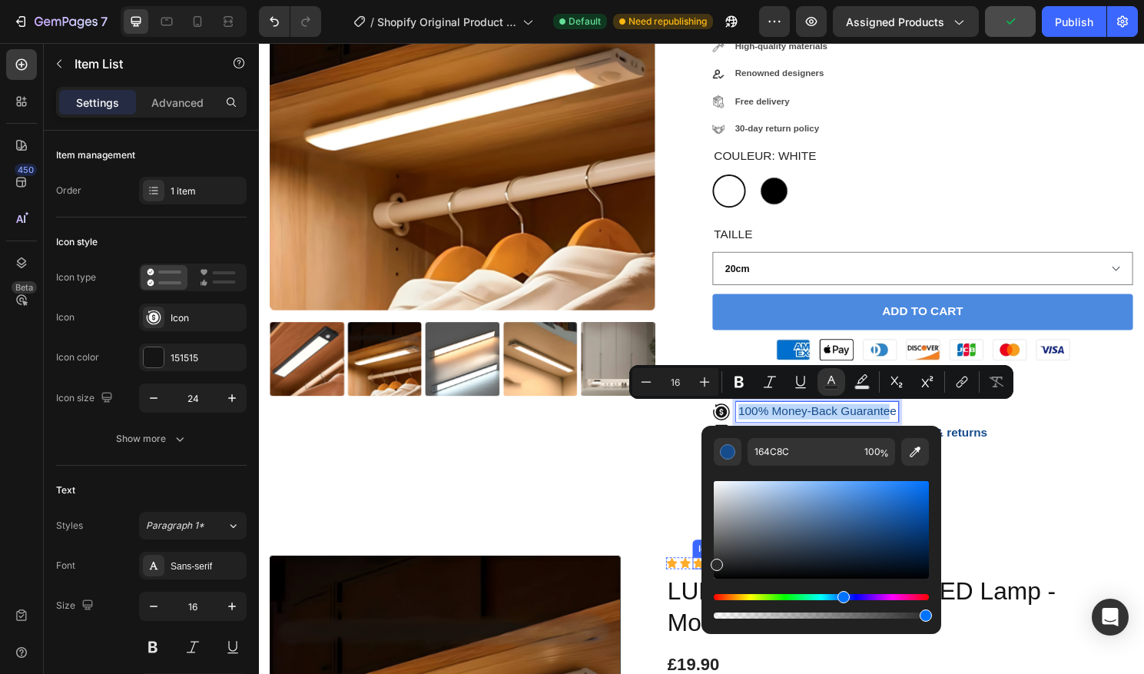
type input "2B2B2B"
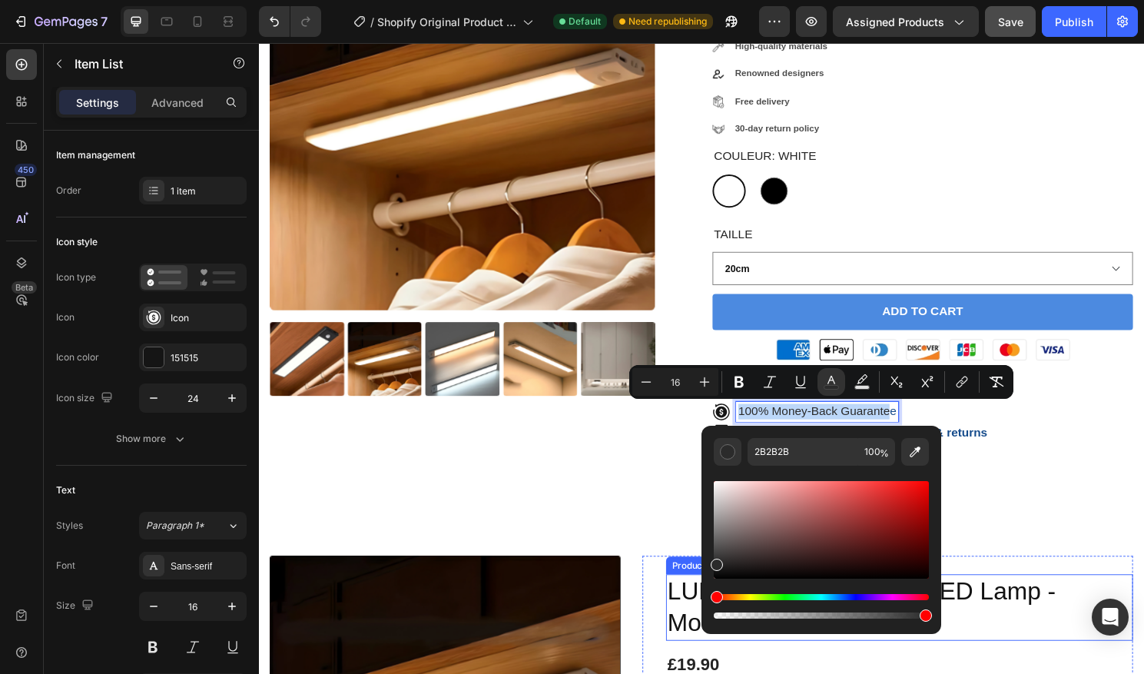
drag, startPoint x: 1149, startPoint y: 572, endPoint x: 718, endPoint y: 614, distance: 432.2
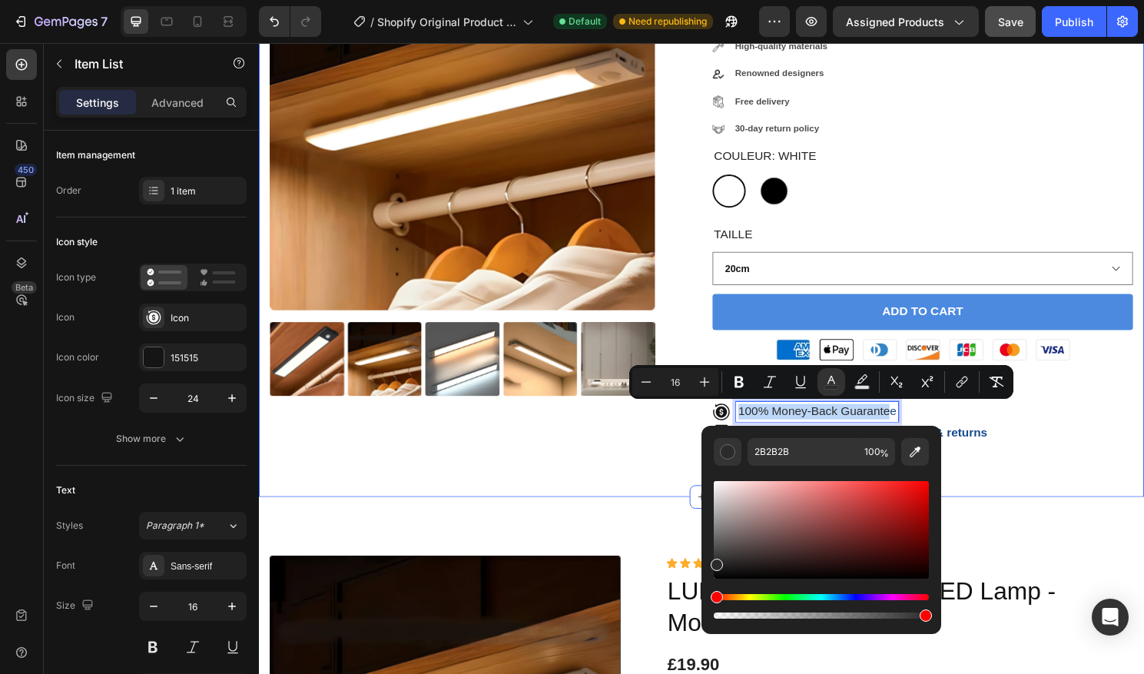
click at [675, 507] on div "Product Images LUMSENSE - Cordless LED Lamp - Motion Detection Product Title Ic…" at bounding box center [720, 187] width 922 height 657
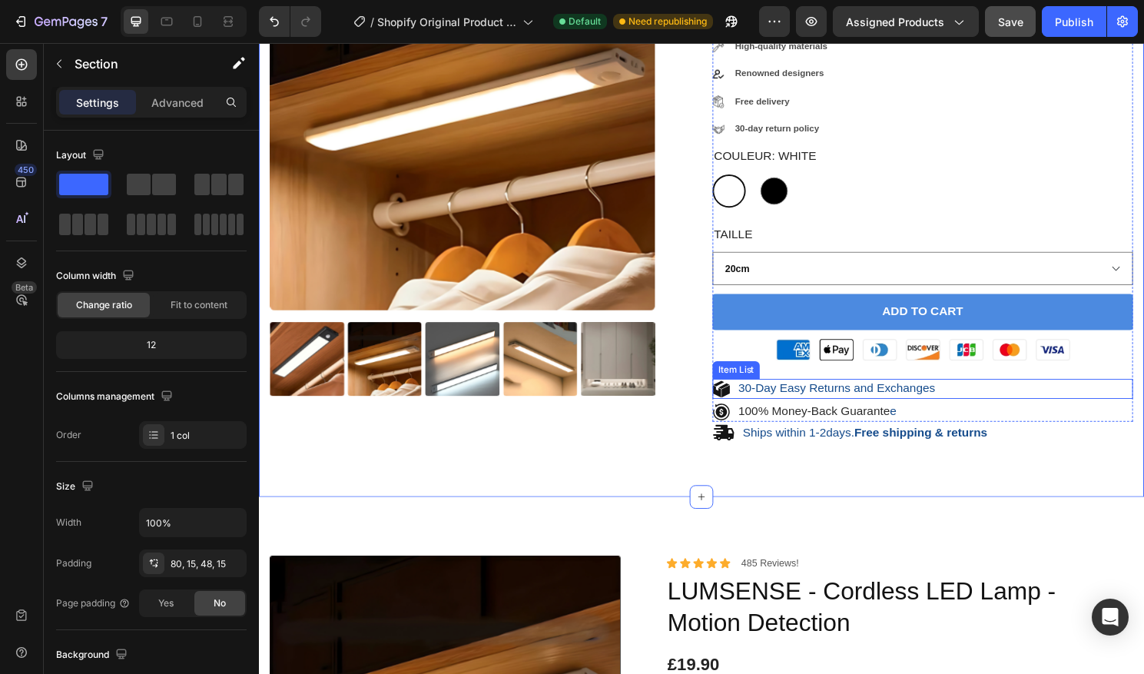
click at [895, 409] on p "30-Day Easy Returns and Exchanges" at bounding box center [860, 403] width 205 height 16
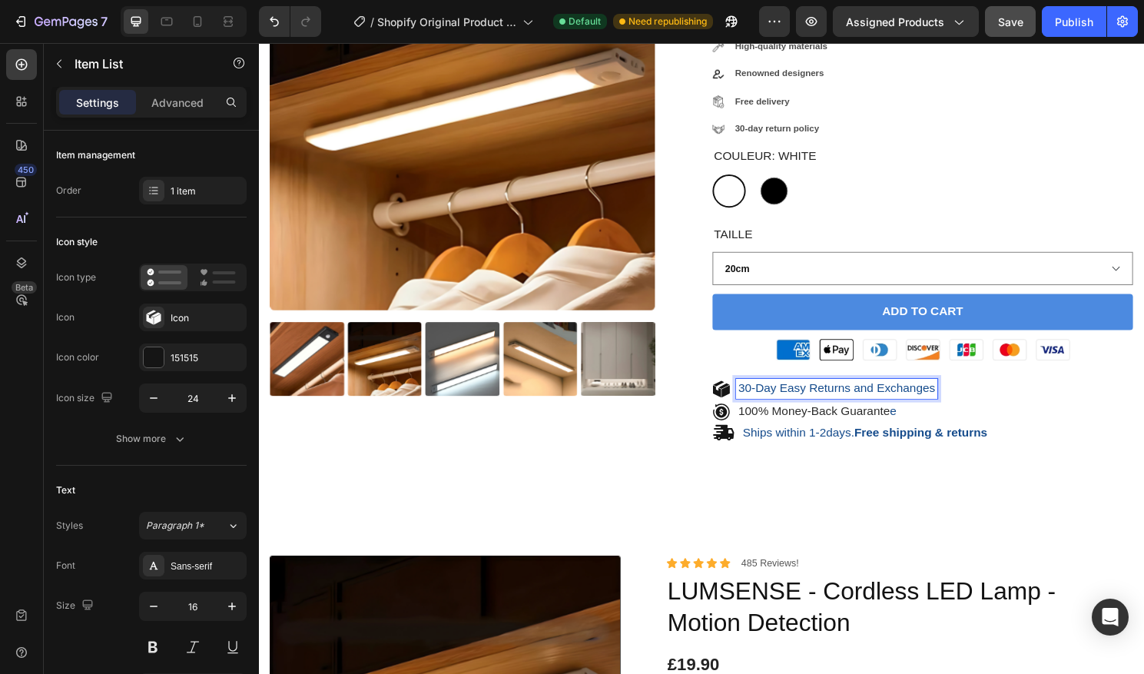
click at [958, 403] on p "30-Day Easy Returns and Exchanges" at bounding box center [860, 403] width 205 height 16
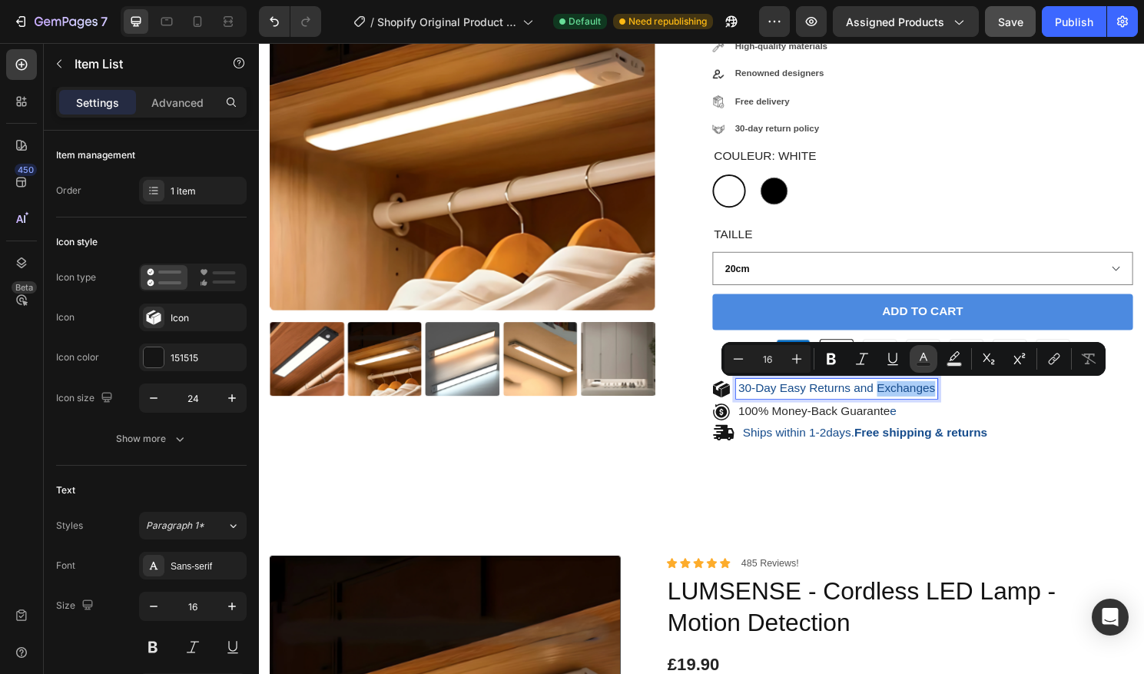
click at [923, 360] on icon "Editor contextual toolbar" at bounding box center [923, 358] width 15 height 15
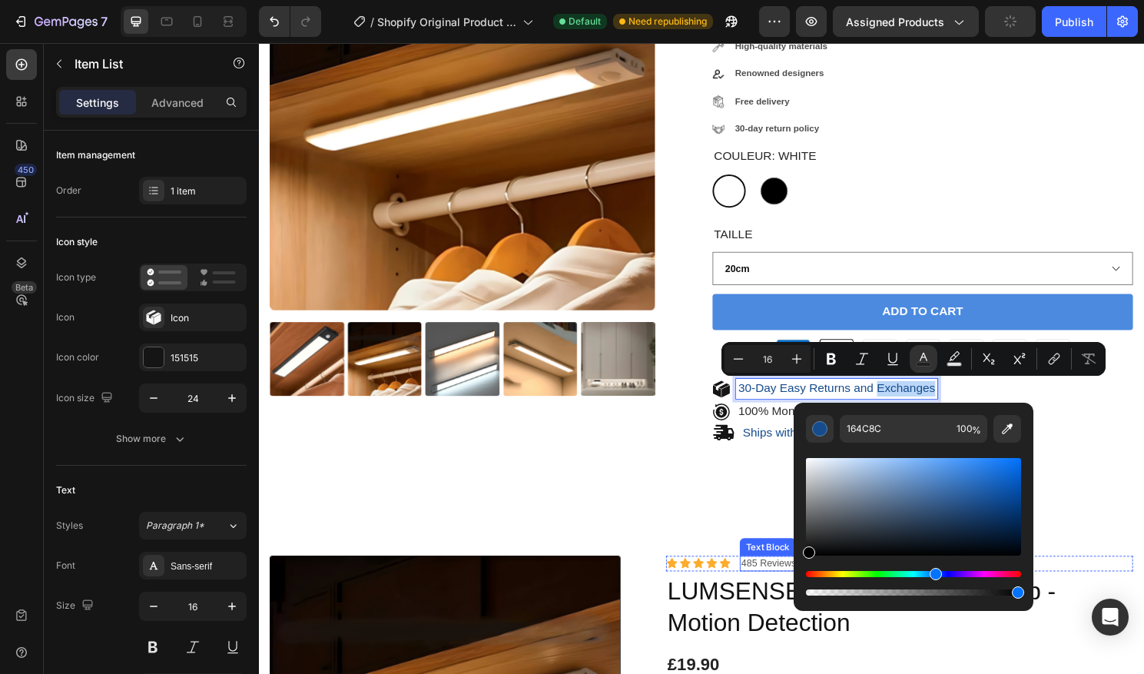
drag, startPoint x: 1248, startPoint y: 548, endPoint x: 810, endPoint y: 585, distance: 440.2
type input "000000"
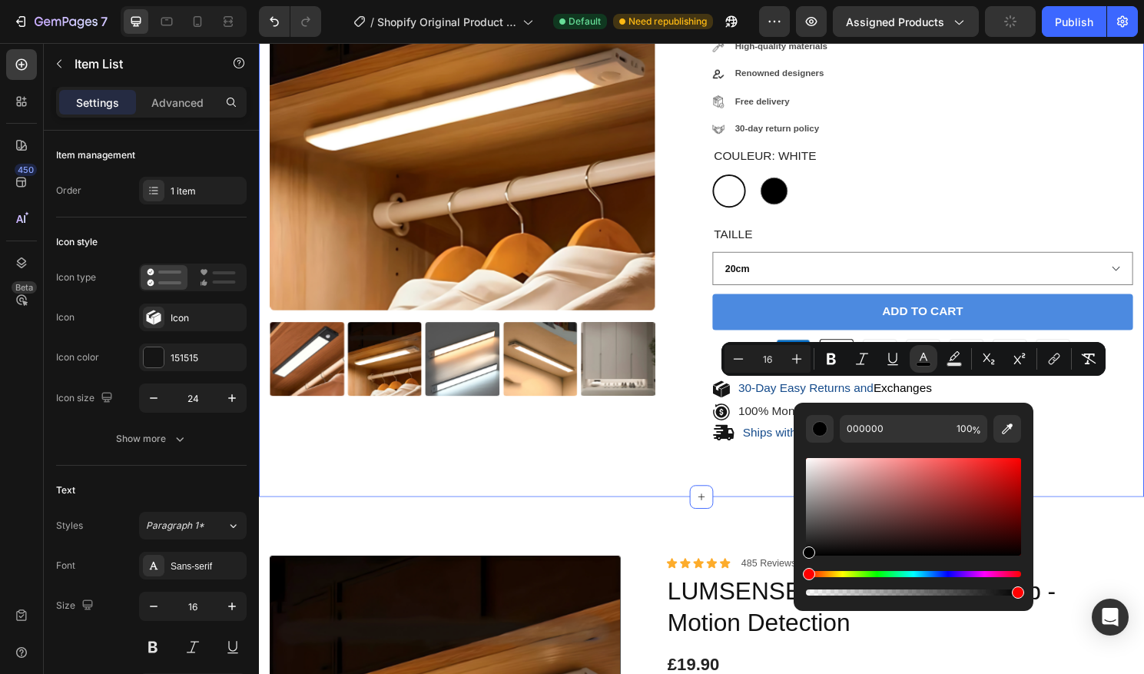
click at [765, 476] on div "Product Images LUMSENSE - Cordless LED Lamp - Motion Detection Product Title Ic…" at bounding box center [719, 199] width 899 height 559
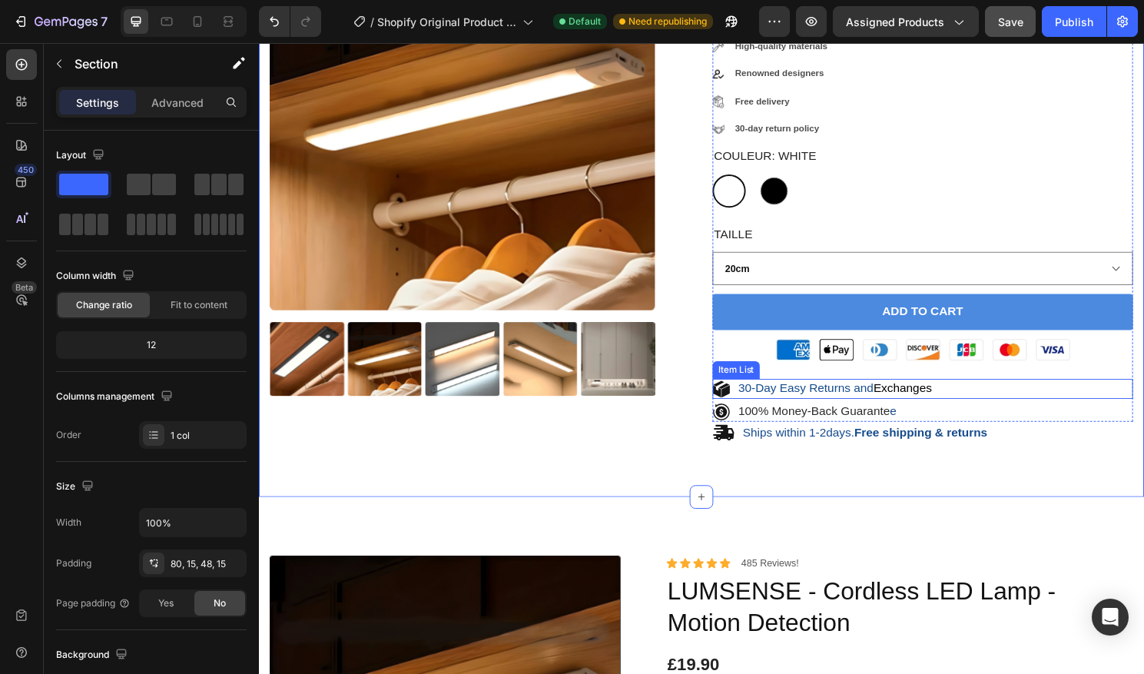
click at [877, 406] on p "30-Day Easy Returns and Exchanges" at bounding box center [858, 403] width 201 height 16
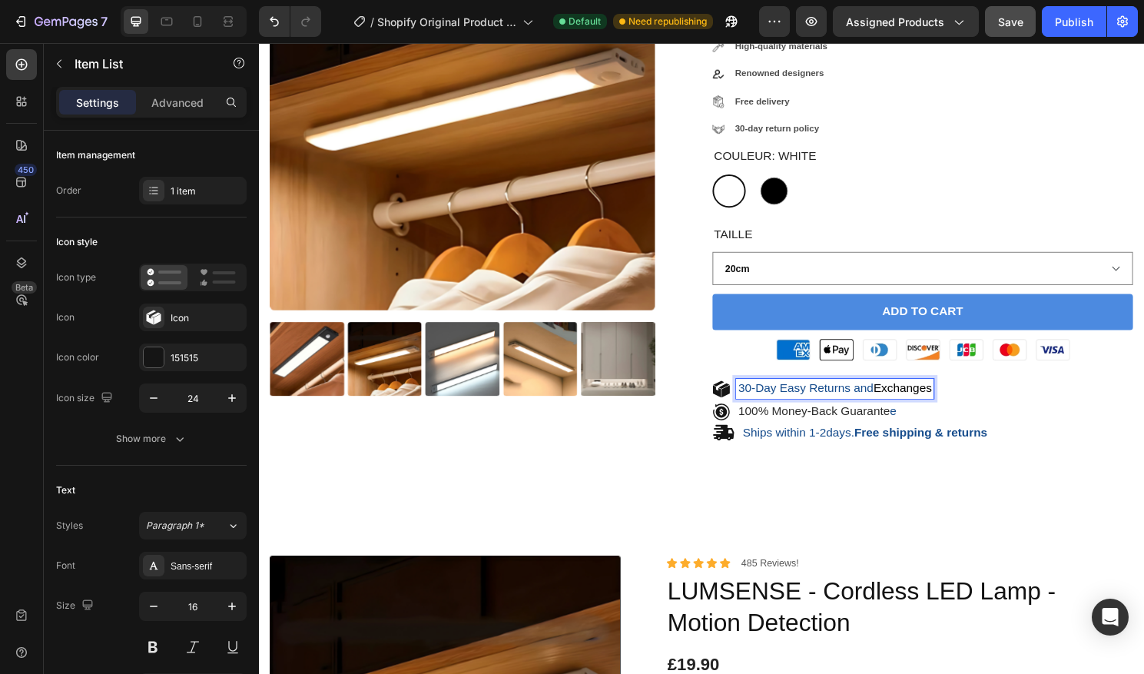
click at [903, 406] on span "Exchanges" at bounding box center [929, 402] width 61 height 13
drag, startPoint x: 884, startPoint y: 405, endPoint x: 756, endPoint y: 405, distance: 128.3
click at [757, 405] on div "30-Day Easy Returns and Exchanges" at bounding box center [859, 403] width 206 height 21
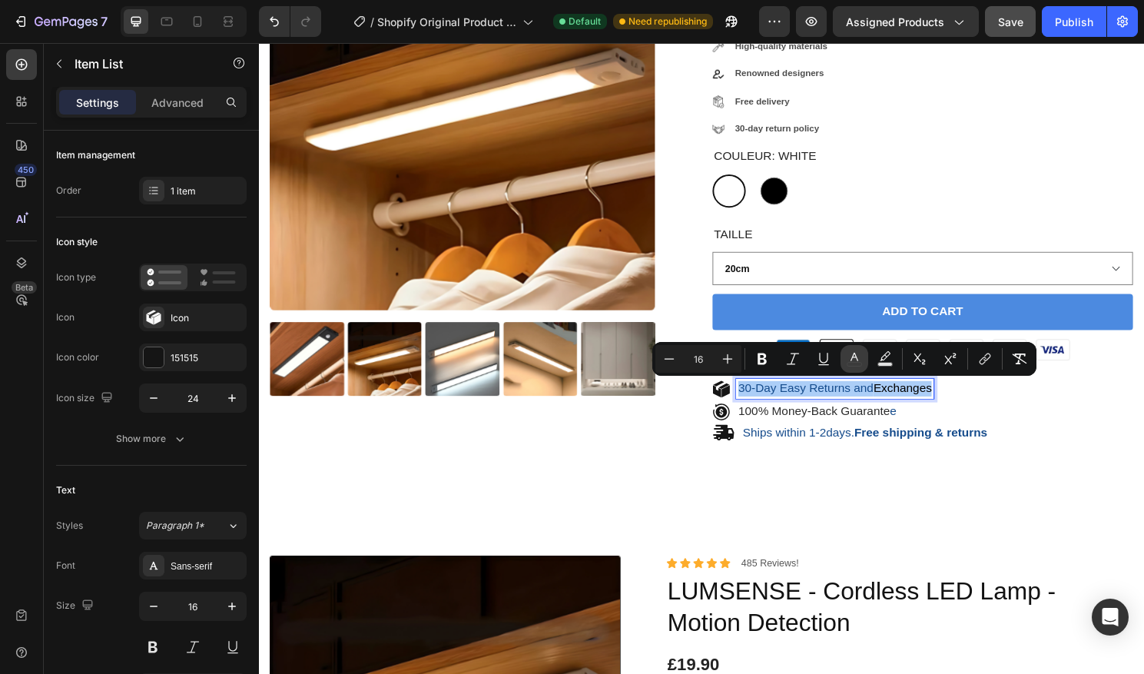
click at [859, 360] on icon "Editor contextual toolbar" at bounding box center [854, 358] width 15 height 15
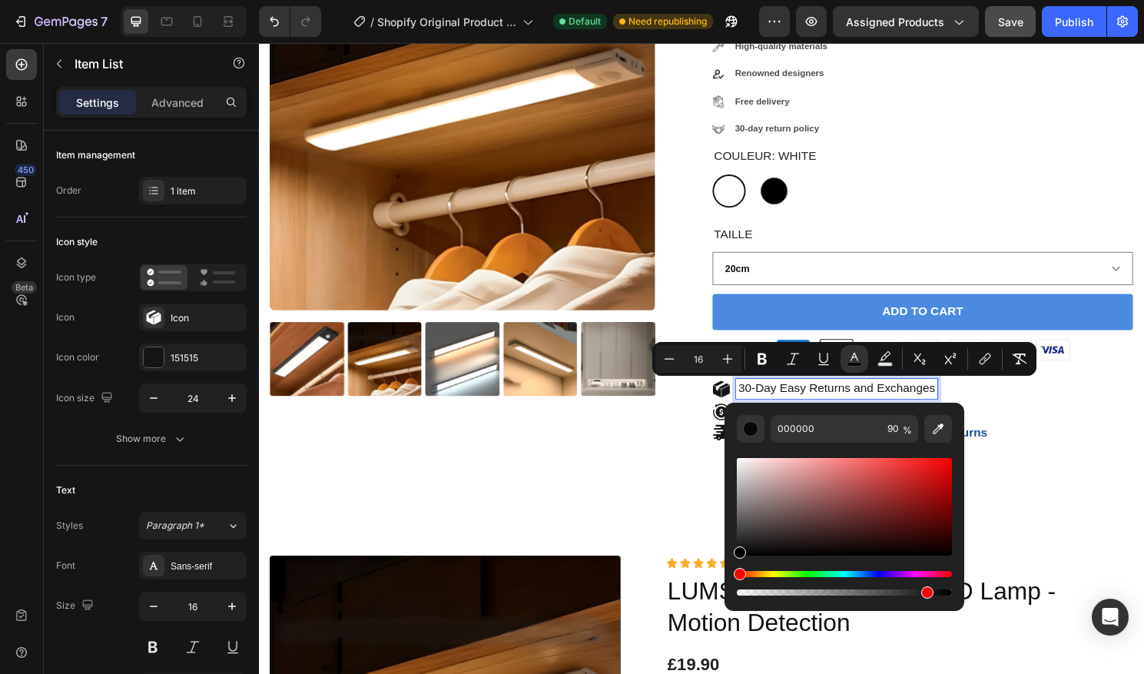
type input "87"
drag, startPoint x: 950, startPoint y: 594, endPoint x: 923, endPoint y: 595, distance: 26.9
click at [923, 595] on div "Editor contextual toolbar" at bounding box center [927, 592] width 12 height 12
click at [1120, 469] on div "Product Images LUMSENSE - Cordless LED Lamp - Motion Detection Product Title Ic…" at bounding box center [719, 199] width 899 height 559
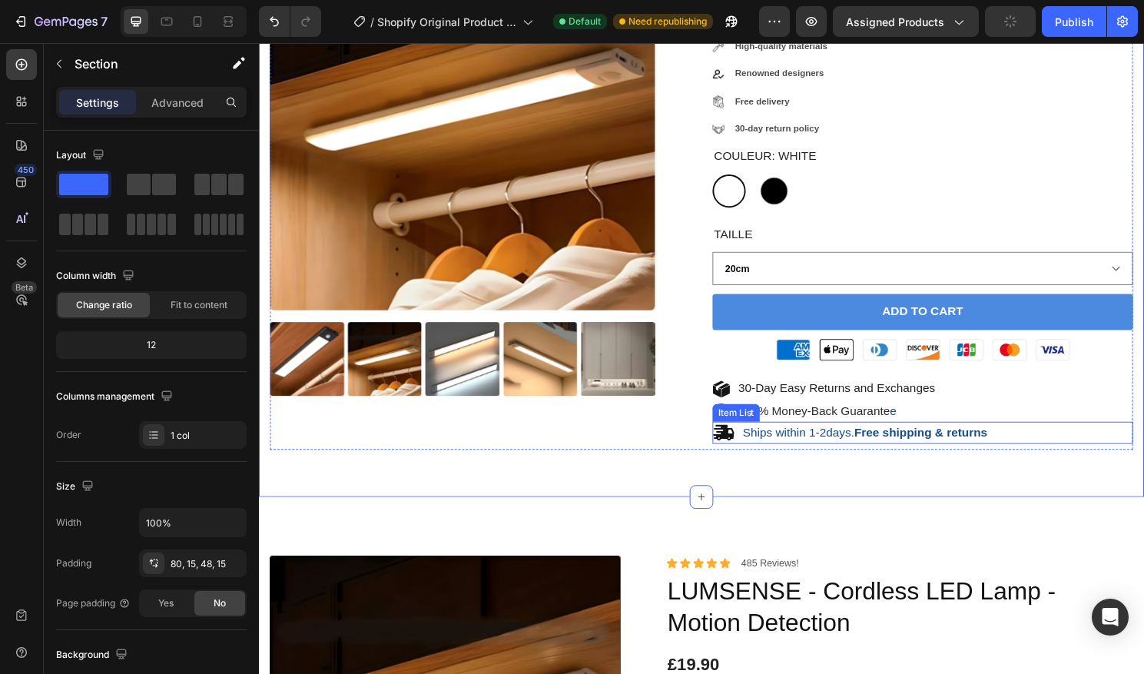
click at [973, 449] on strong "Free shipping & returns" at bounding box center [948, 448] width 138 height 13
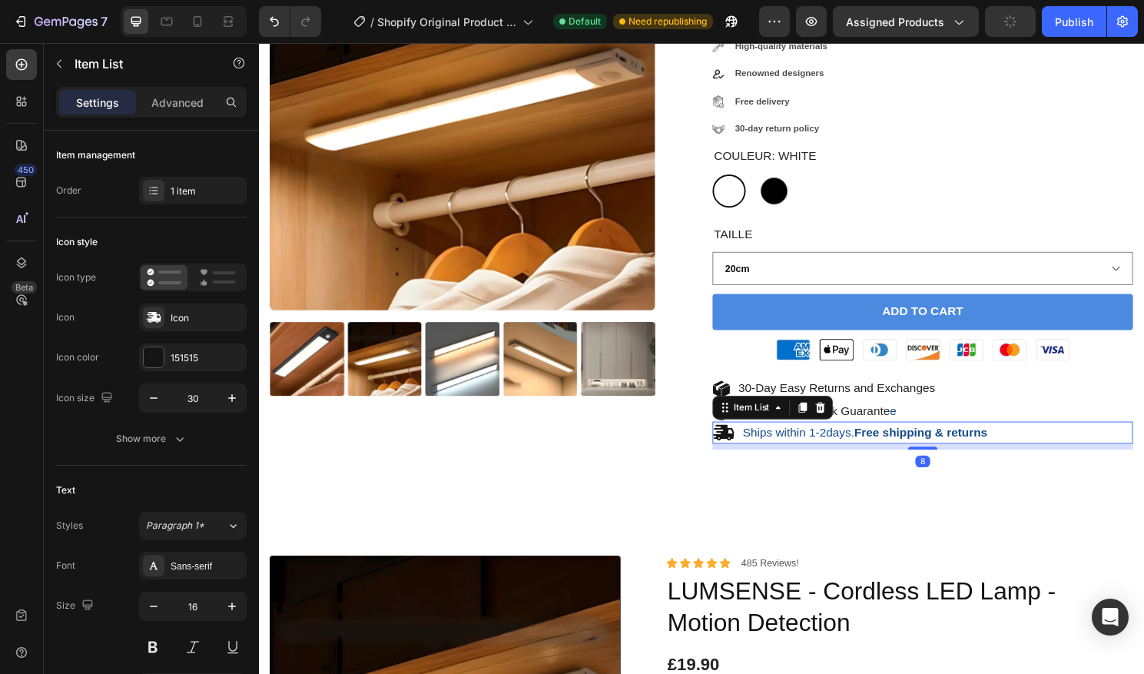
click at [873, 452] on p "Ships within 1-2days. Free shipping & returns" at bounding box center [890, 449] width 255 height 16
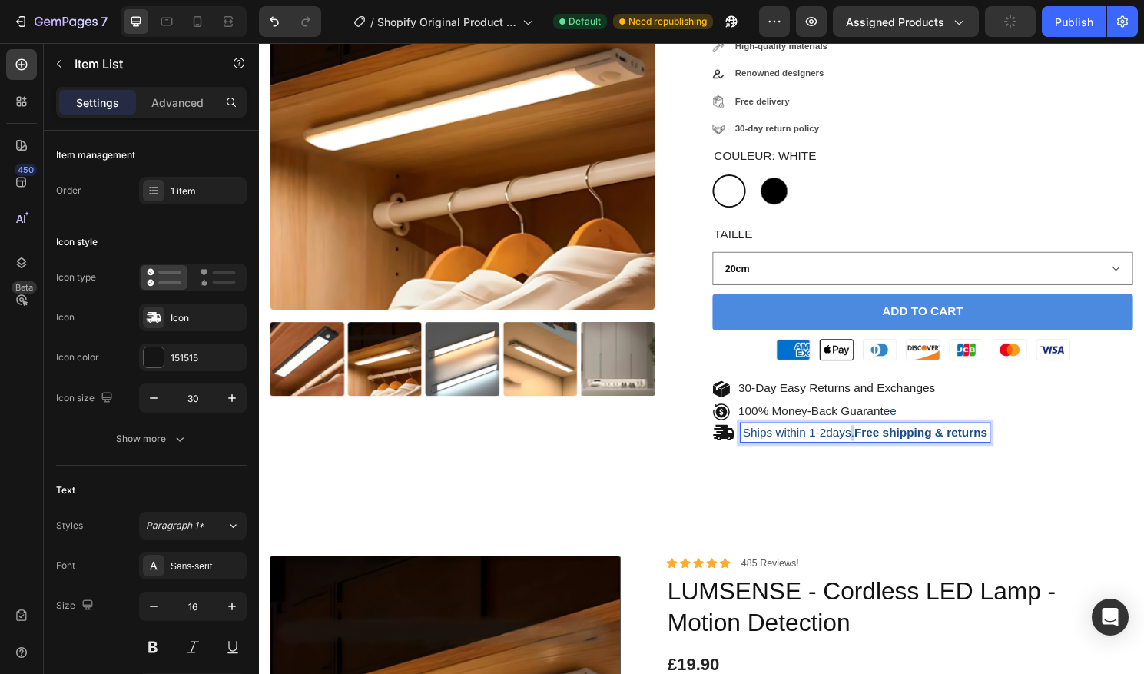
click at [873, 452] on p "Ships within 1-2days. Free shipping & returns" at bounding box center [890, 449] width 255 height 16
drag, startPoint x: 765, startPoint y: 449, endPoint x: 1019, endPoint y: 450, distance: 253.5
click at [1018, 450] on p "Ships within 1-2days. Free shipping & returns" at bounding box center [890, 449] width 255 height 16
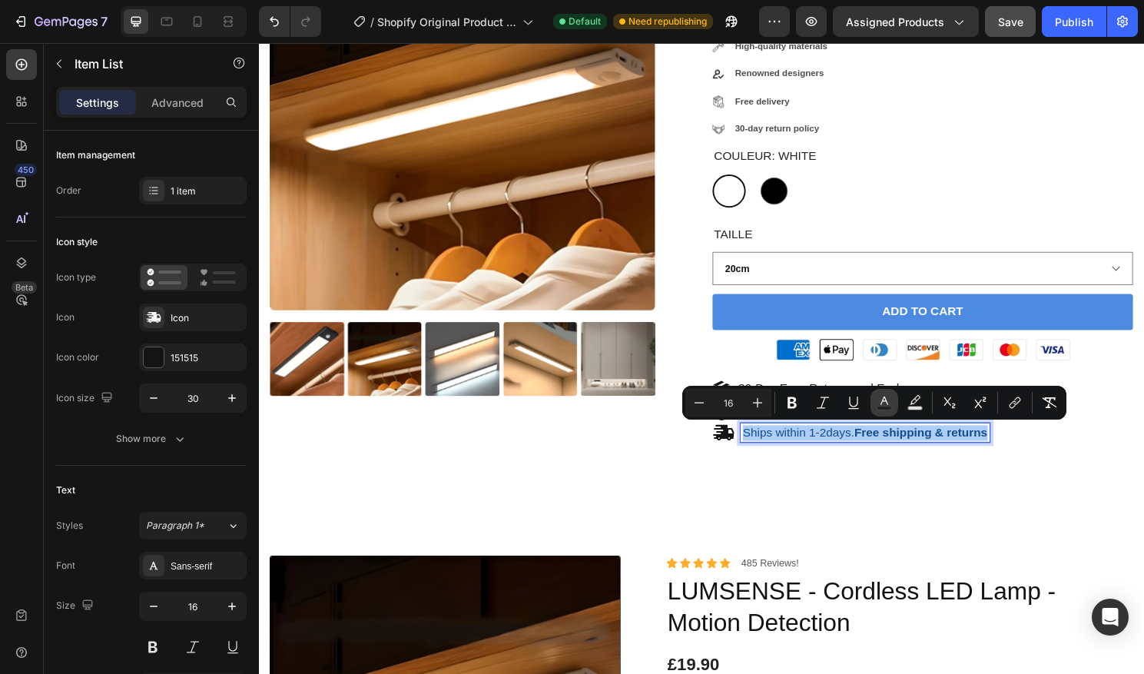
click at [890, 408] on rect "Editor contextual toolbar" at bounding box center [884, 408] width 15 height 4
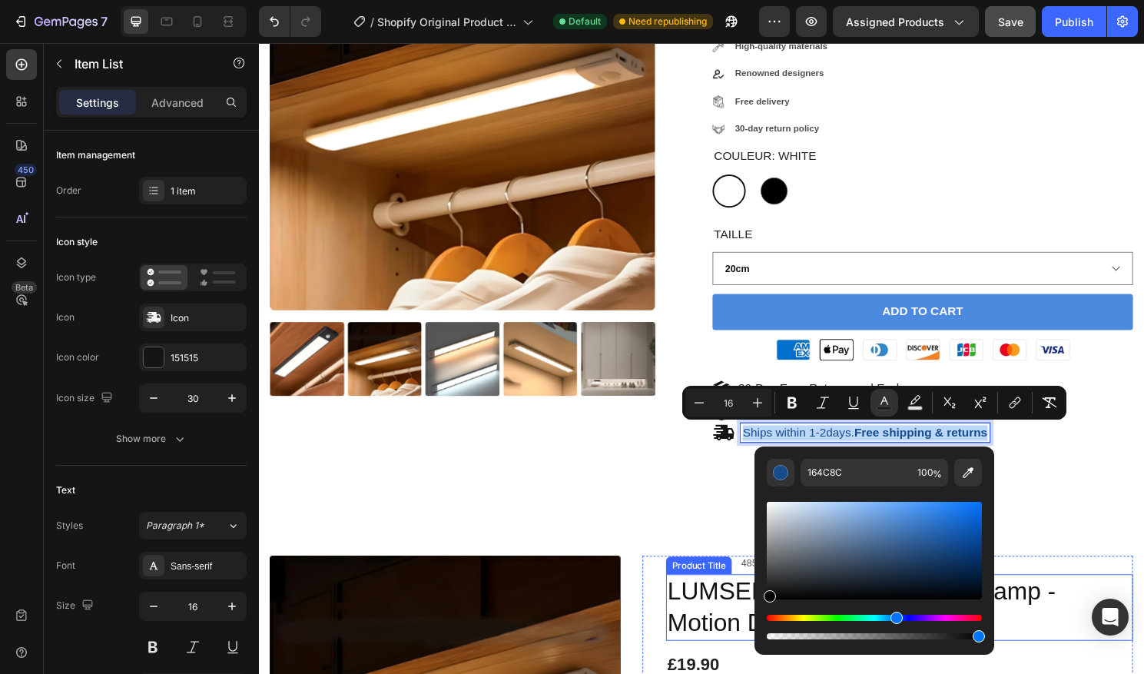
type input "000000"
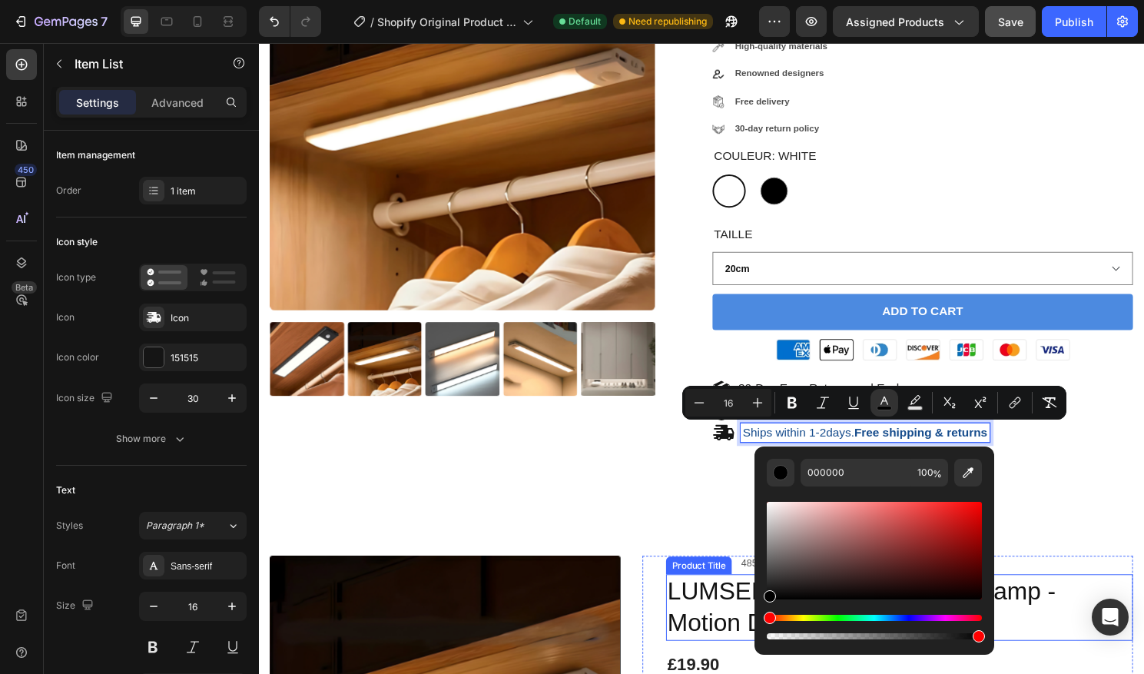
drag, startPoint x: 1212, startPoint y: 592, endPoint x: 738, endPoint y: 636, distance: 476.0
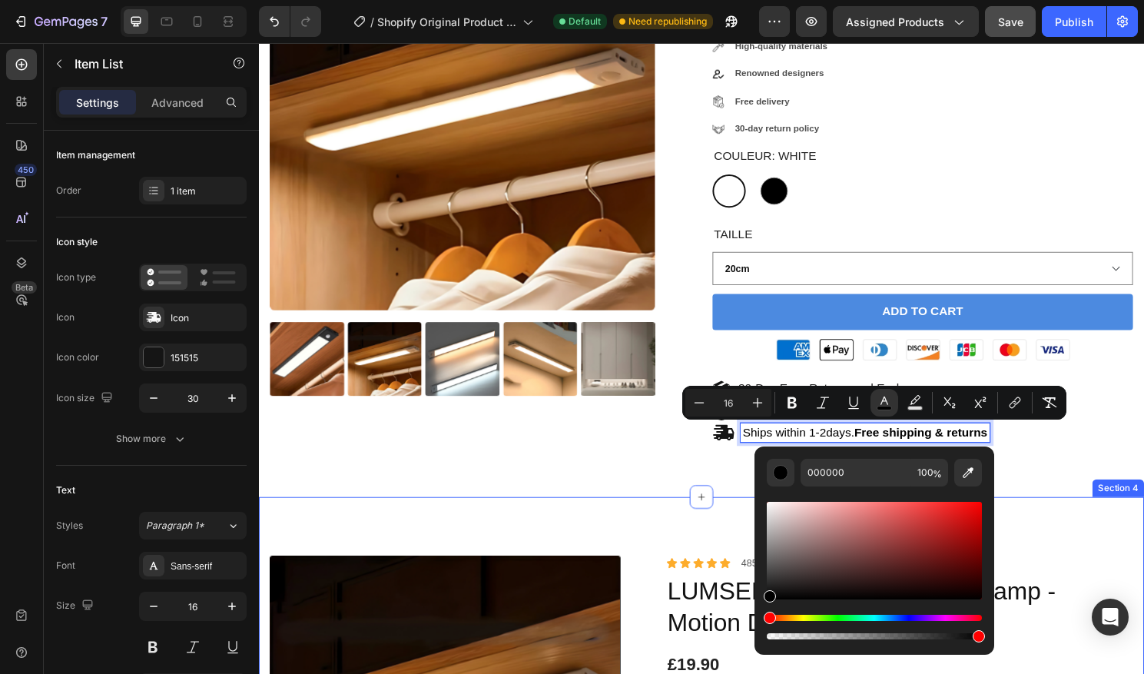
click at [668, 493] on div "Product Images LUMSENSE - Cordless LED Lamp - Motion Detection Product Title Ic…" at bounding box center [720, 187] width 922 height 657
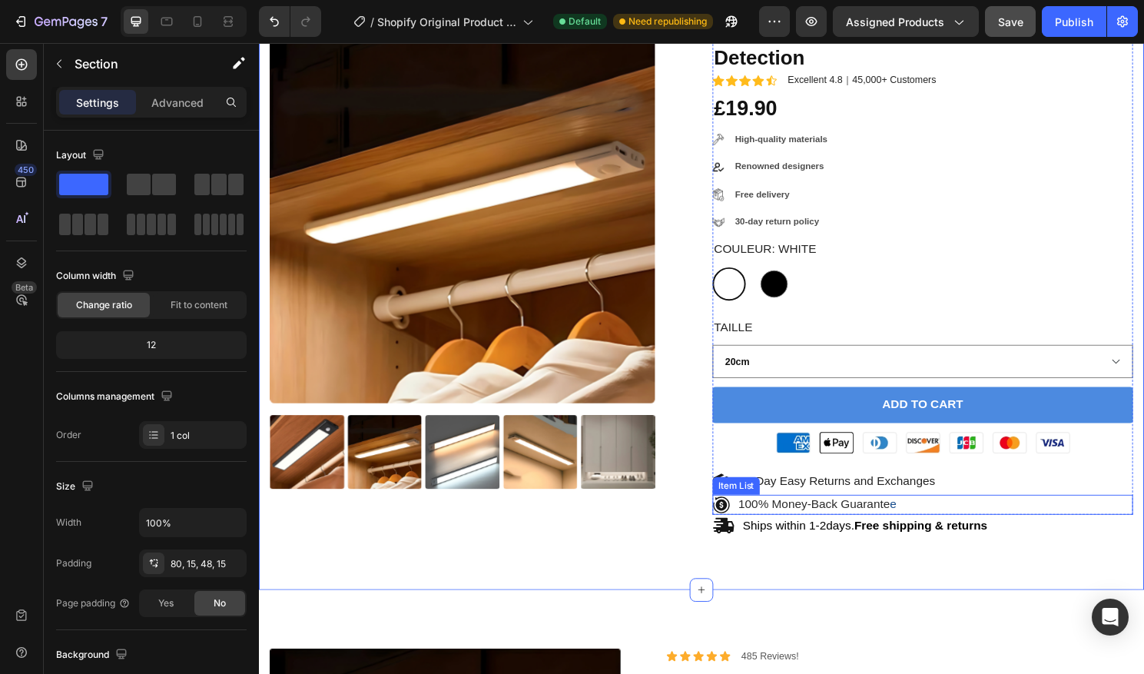
scroll to position [277, 0]
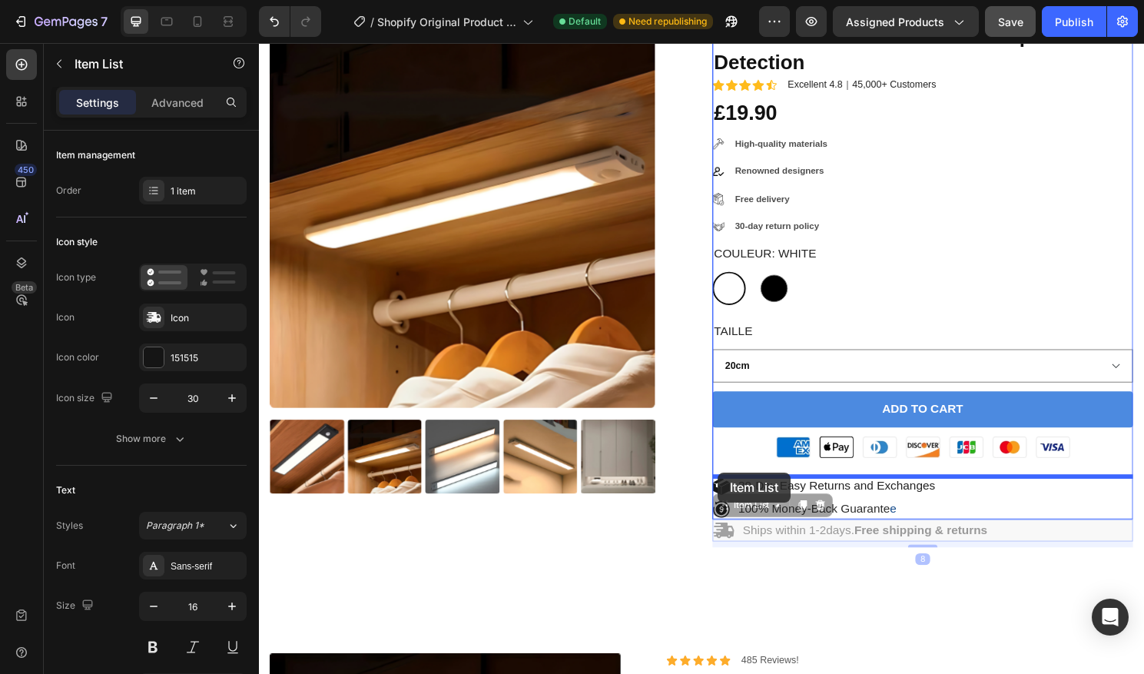
drag, startPoint x: 738, startPoint y: 552, endPoint x: 737, endPoint y: 490, distance: 62.2
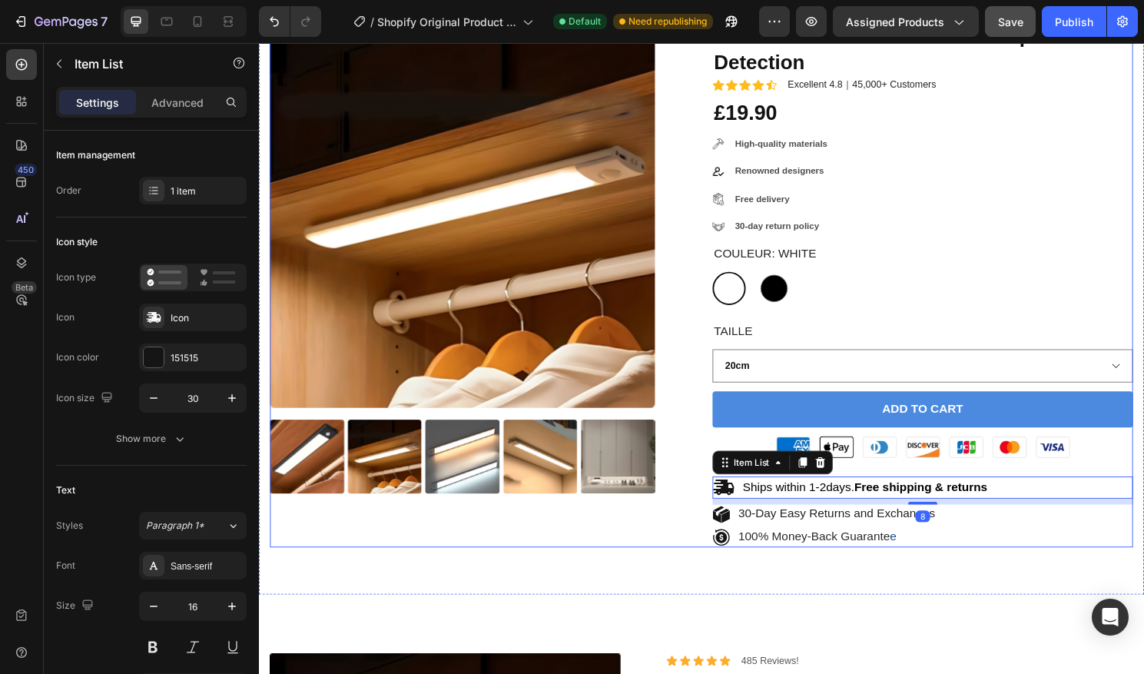
click at [698, 520] on div "Product Images" at bounding box center [489, 295] width 438 height 546
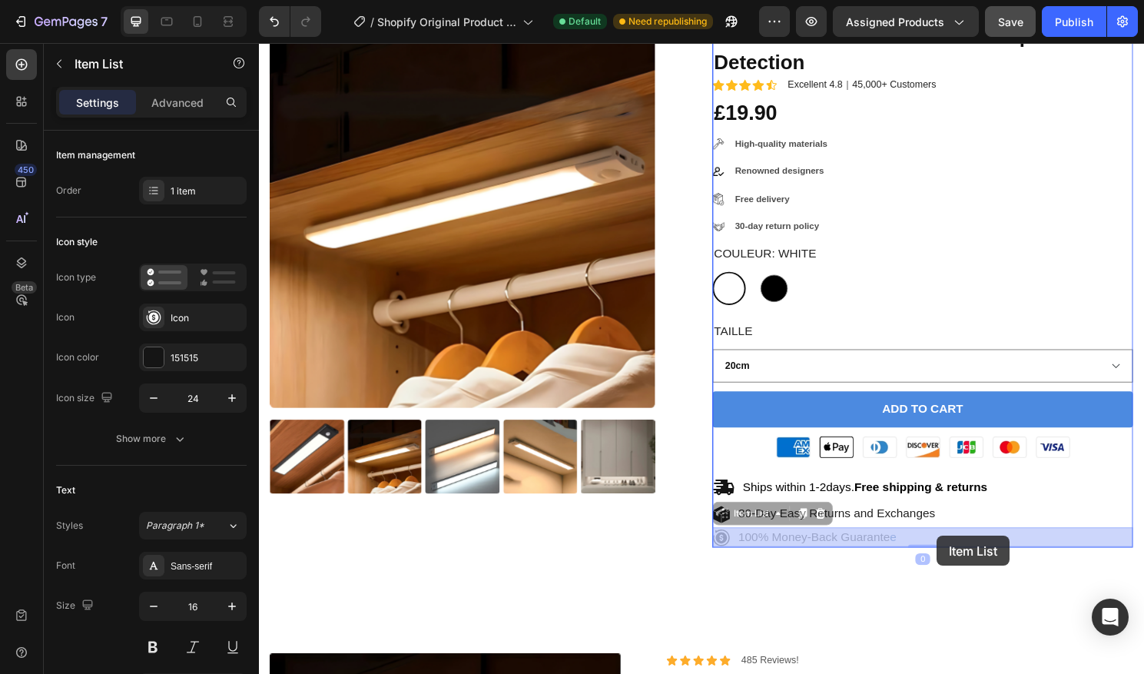
drag, startPoint x: 745, startPoint y: 560, endPoint x: 984, endPoint y: 540, distance: 239.8
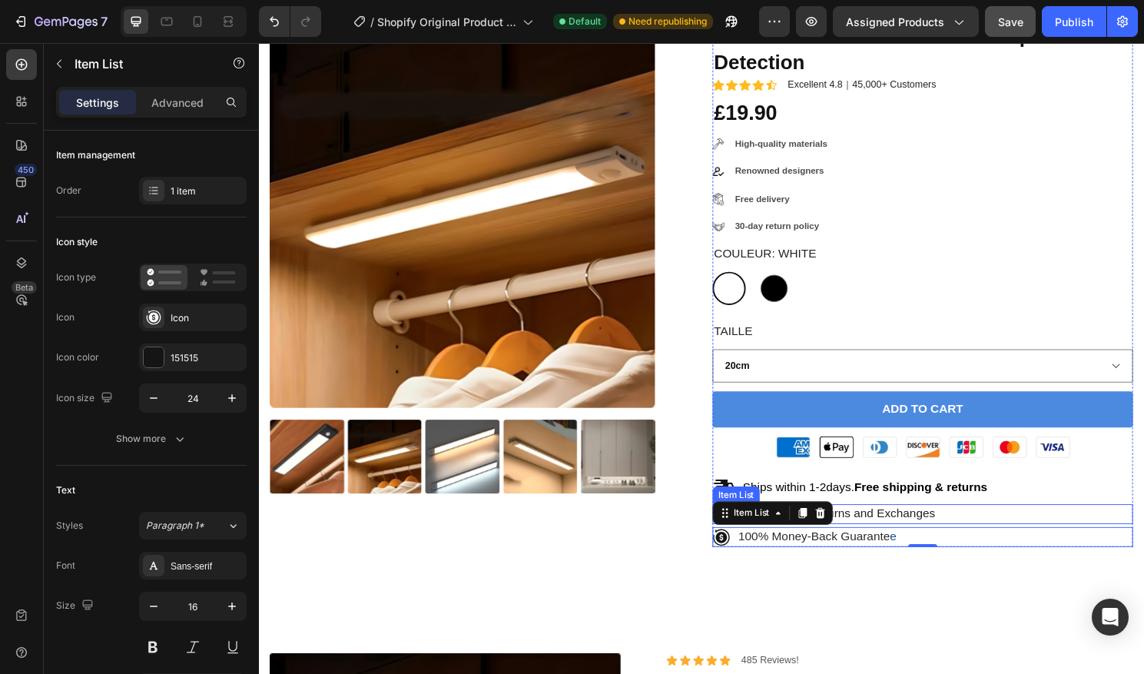
click at [996, 538] on div "30-Day Easy Returns and Exchanges" at bounding box center [950, 533] width 438 height 21
click at [1003, 562] on div "100% Money-Back Guarante e" at bounding box center [950, 557] width 438 height 21
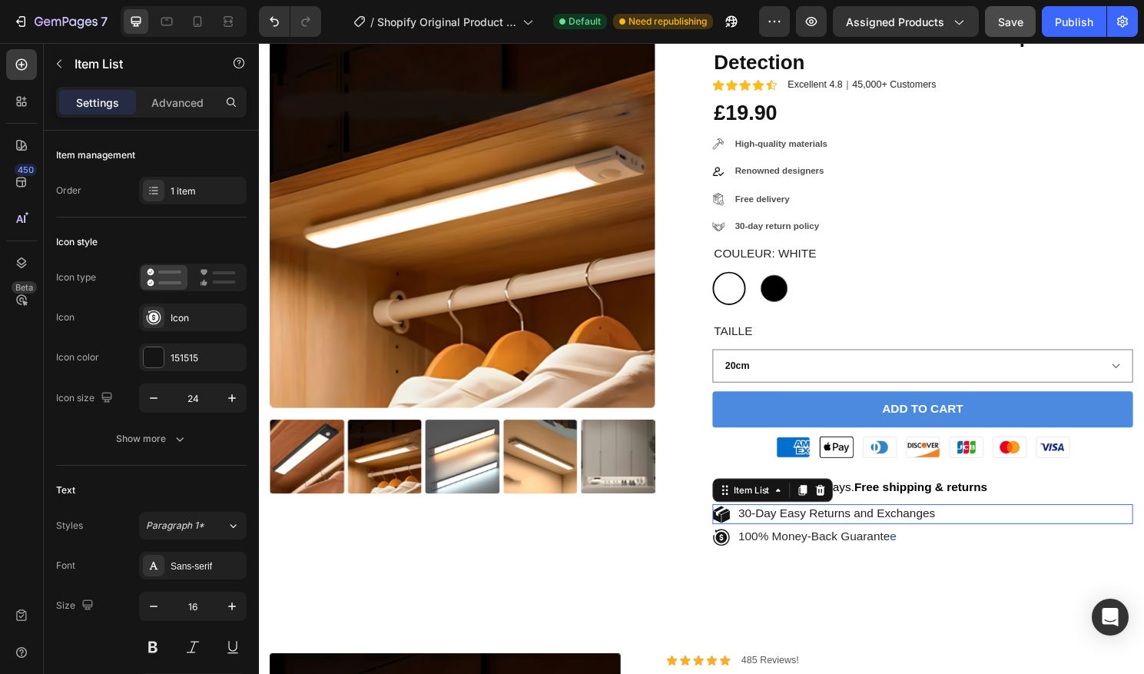
click at [1023, 535] on div "30-Day Easy Returns and Exchanges" at bounding box center [950, 533] width 438 height 21
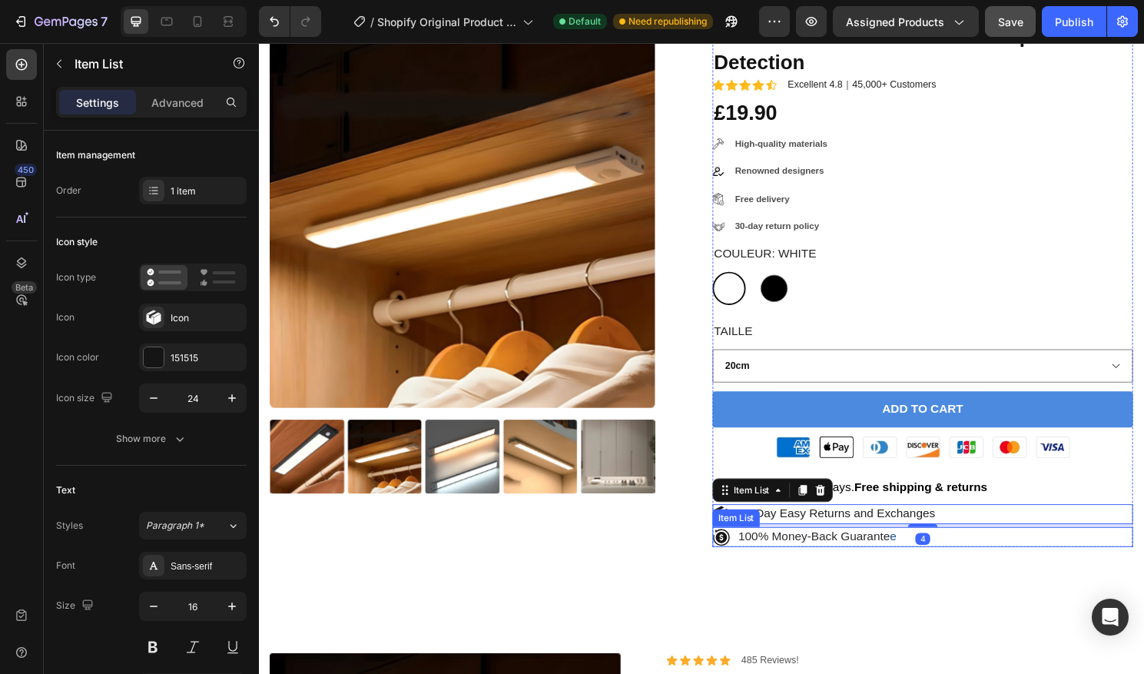
click at [1009, 557] on div "100% Money-Back Guarante e" at bounding box center [950, 557] width 438 height 21
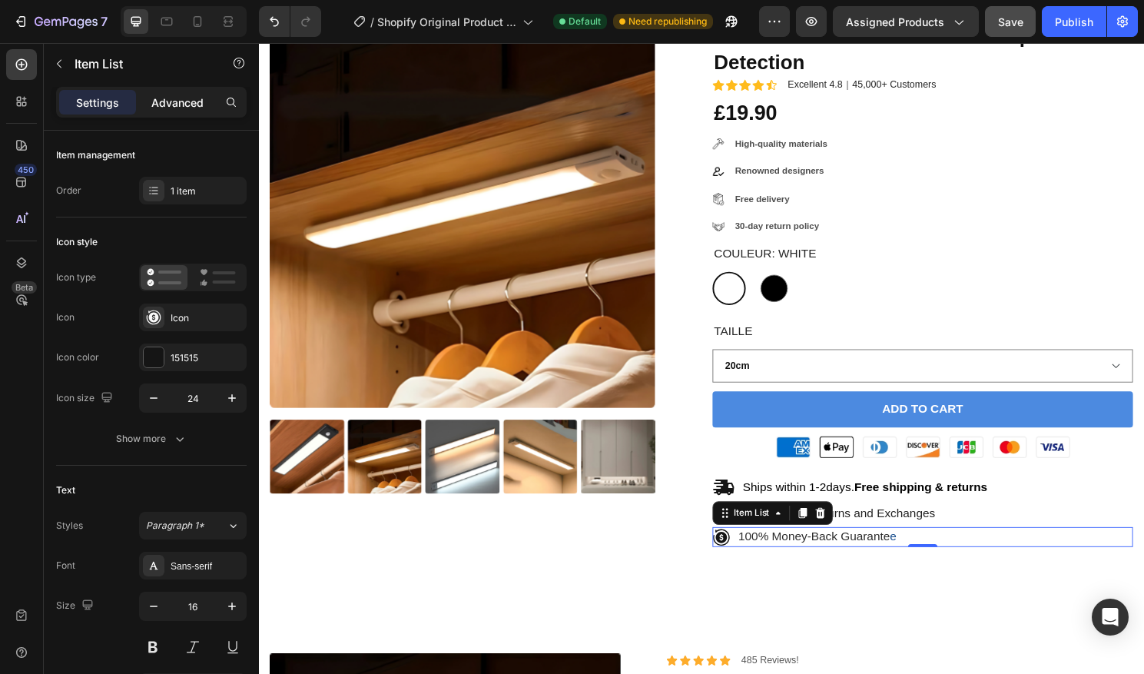
click at [170, 94] on p "Advanced" at bounding box center [177, 102] width 52 height 16
type input "100%"
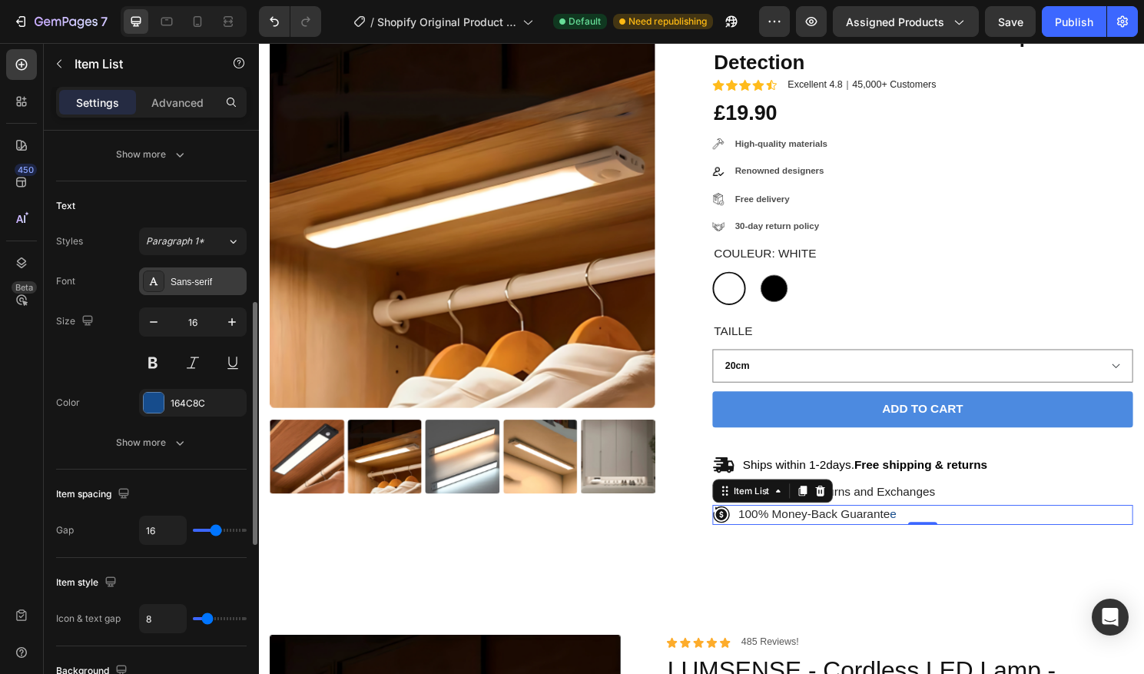
scroll to position [346, 0]
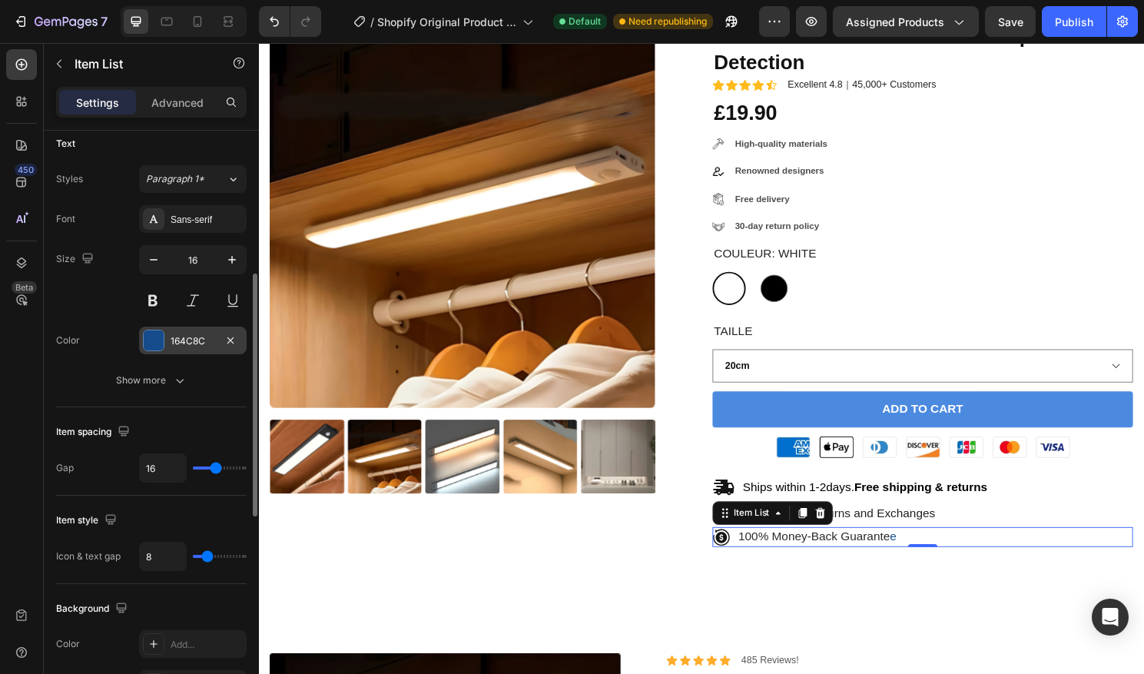
click at [164, 333] on div at bounding box center [154, 341] width 22 height 22
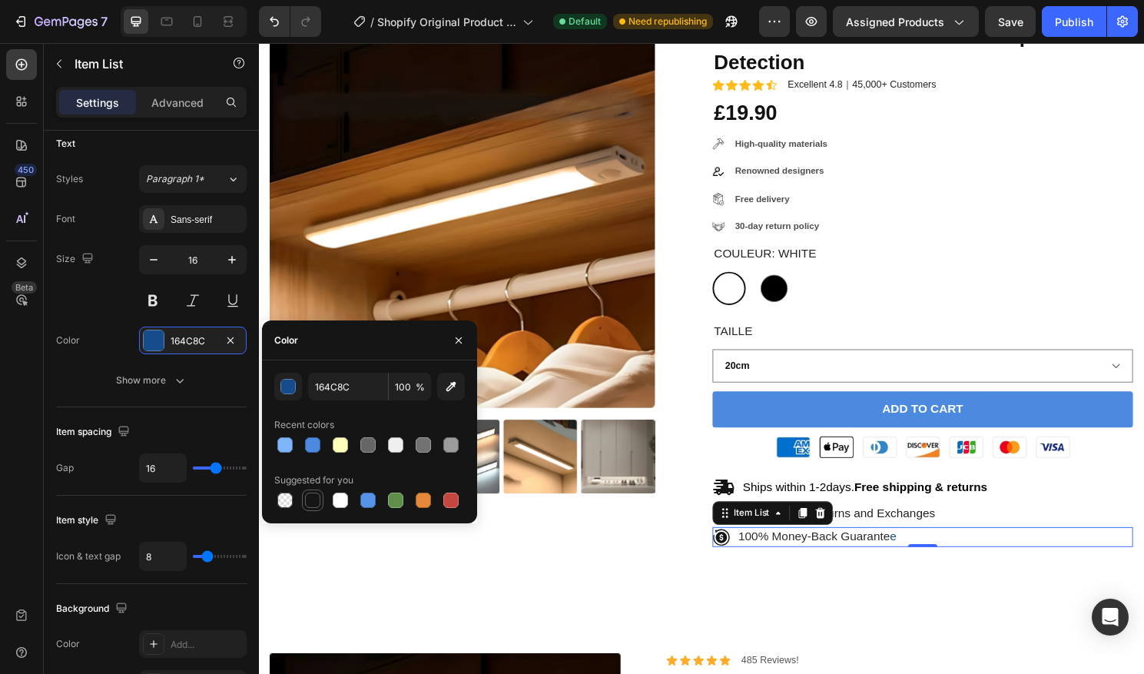
click at [310, 497] on div at bounding box center [312, 499] width 15 height 15
type input "151515"
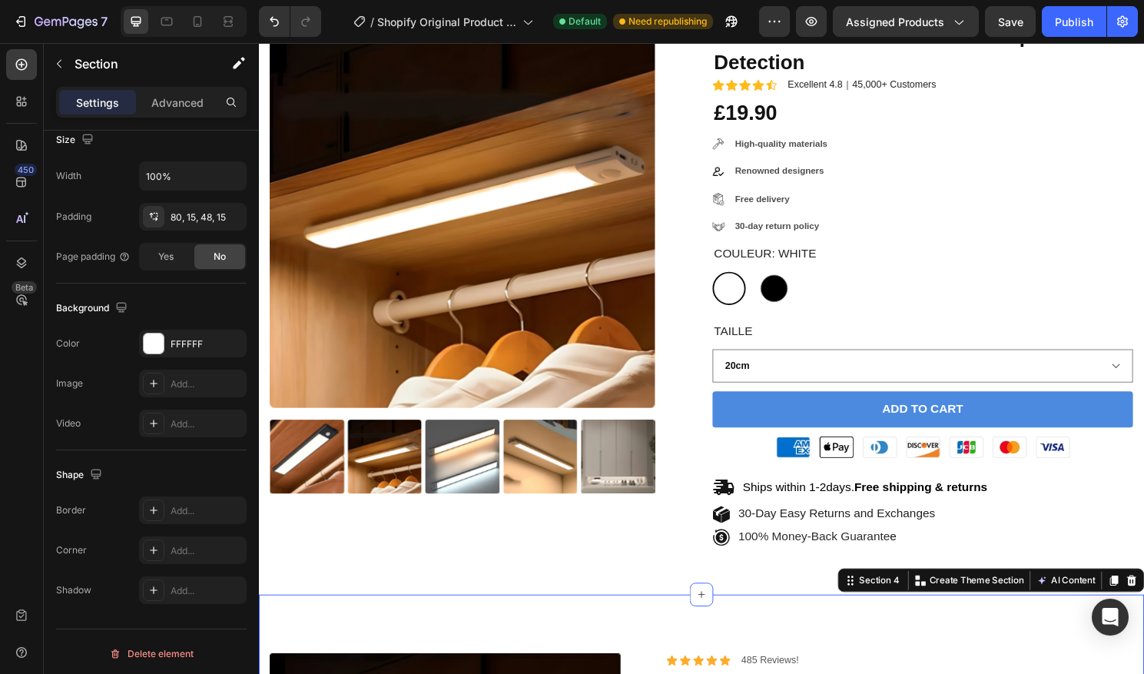
scroll to position [0, 0]
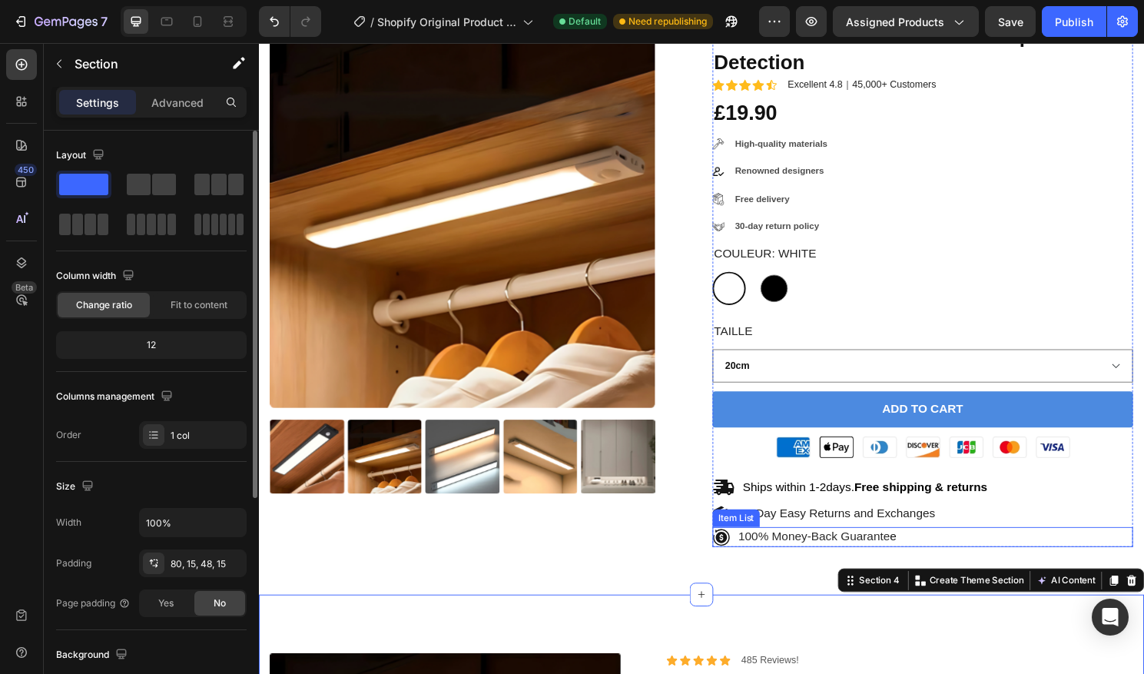
click at [820, 548] on div "100% Money-Back Guarante e" at bounding box center [840, 557] width 169 height 21
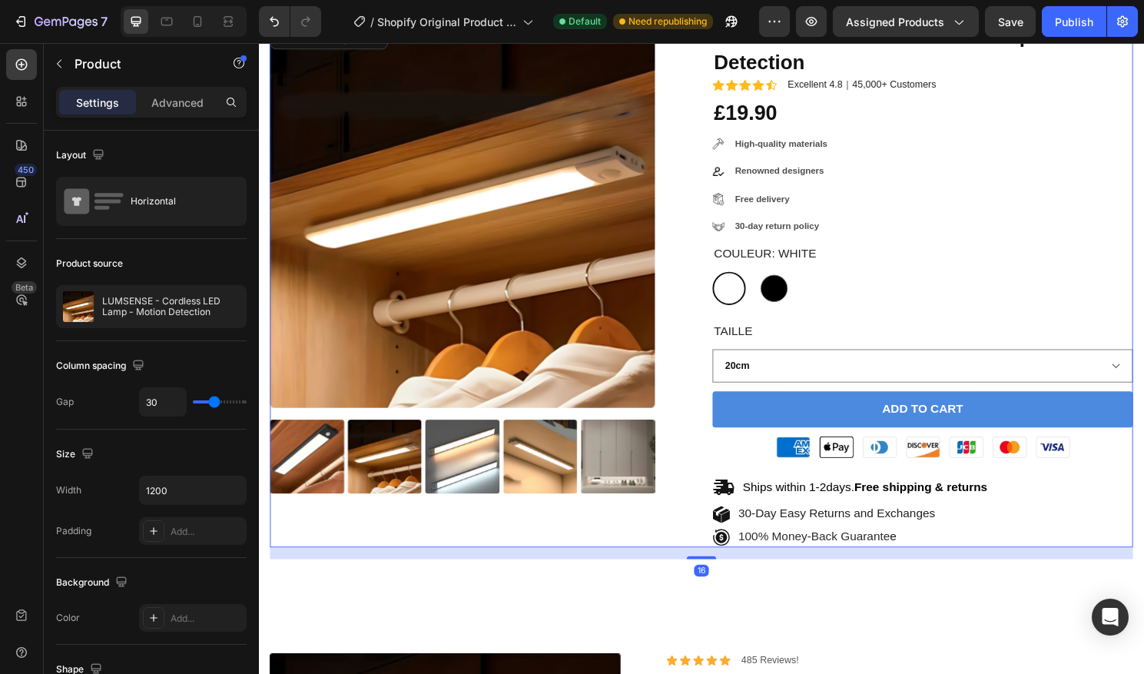
click at [725, 517] on div "Product Images LUMSENSE - Cordless LED Lamp - Motion Detection Product Title Ic…" at bounding box center [719, 295] width 899 height 546
click at [745, 525] on icon at bounding box center [740, 534] width 18 height 18
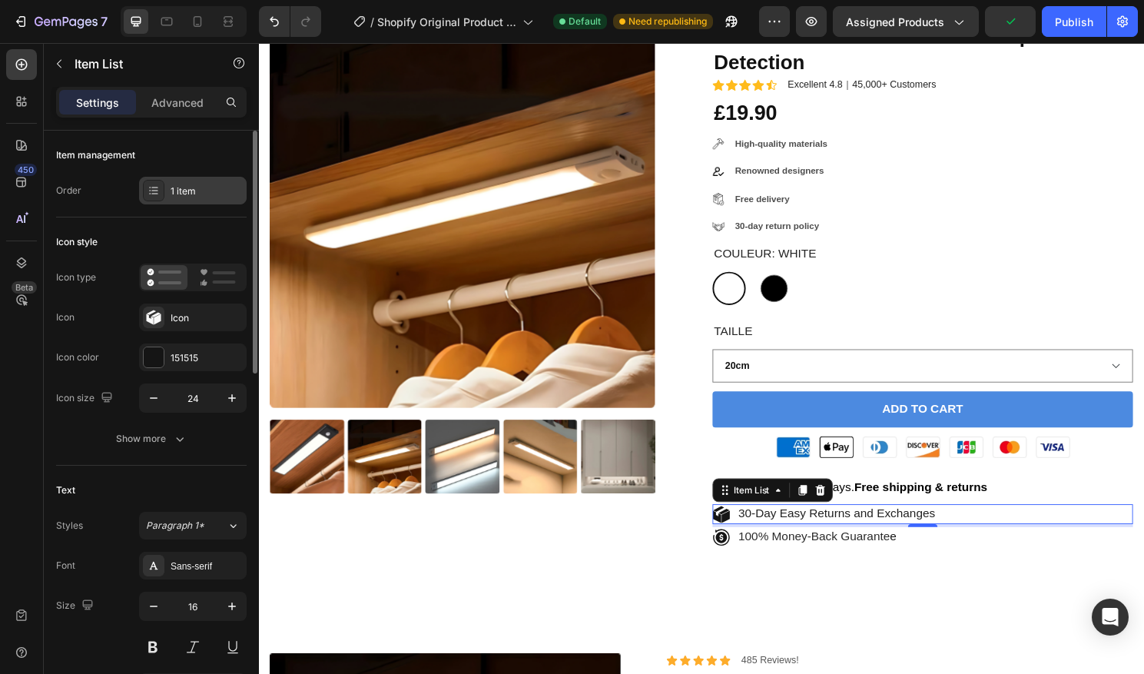
click at [176, 192] on div "1 item" at bounding box center [207, 191] width 72 height 14
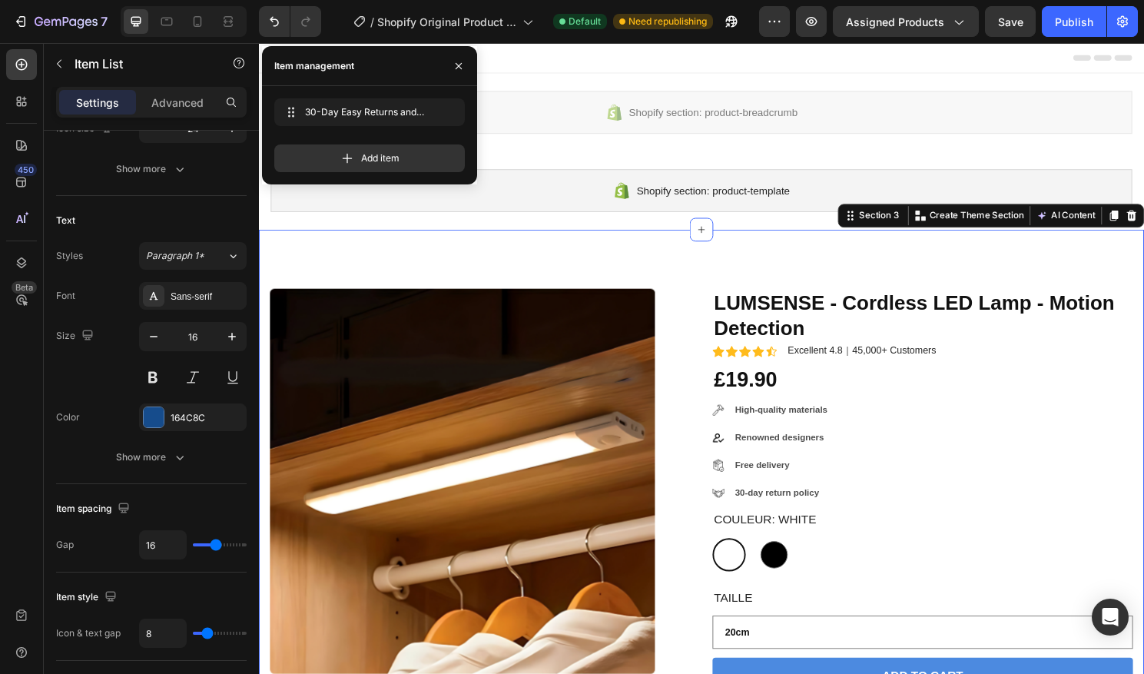
click at [768, 269] on div "Product Images LUMSENSE - Cordless LED Lamp - Motion Detection Product Title Ic…" at bounding box center [720, 565] width 922 height 657
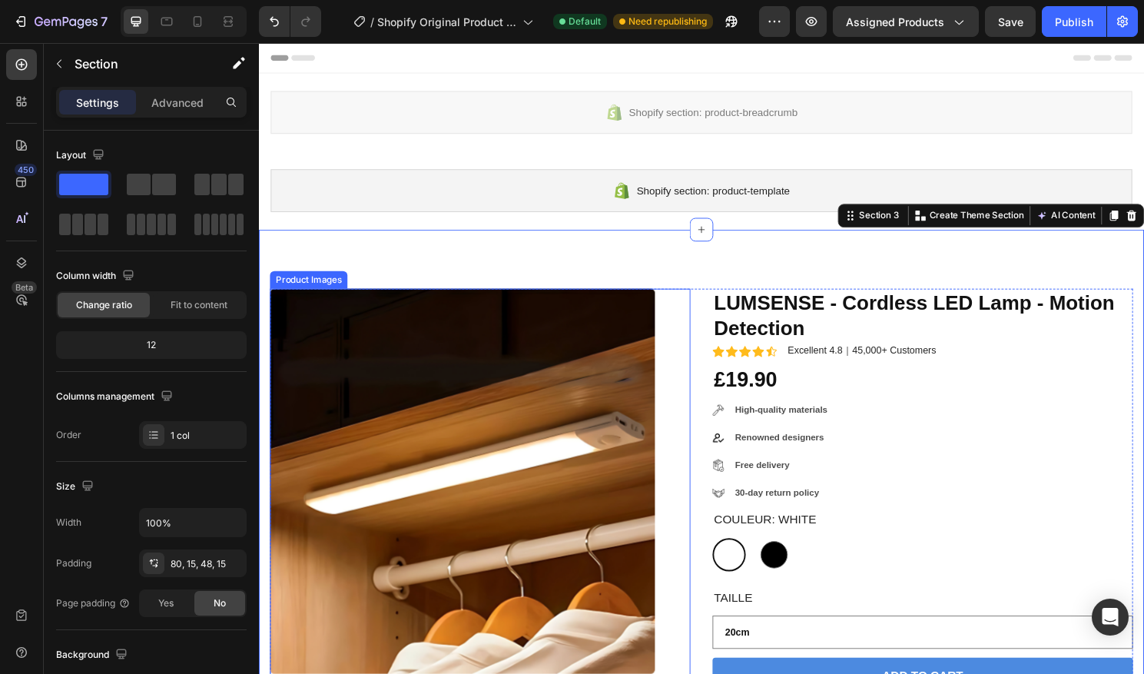
scroll to position [46, 0]
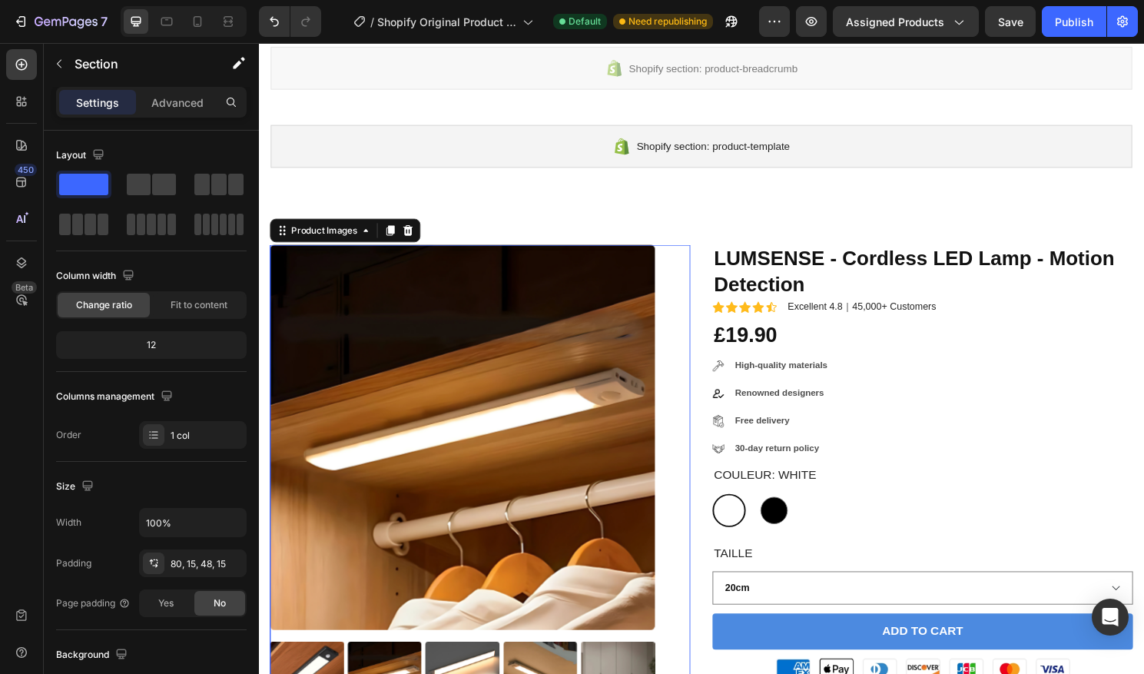
click at [708, 258] on div "Product Images 0" at bounding box center [489, 498] width 438 height 490
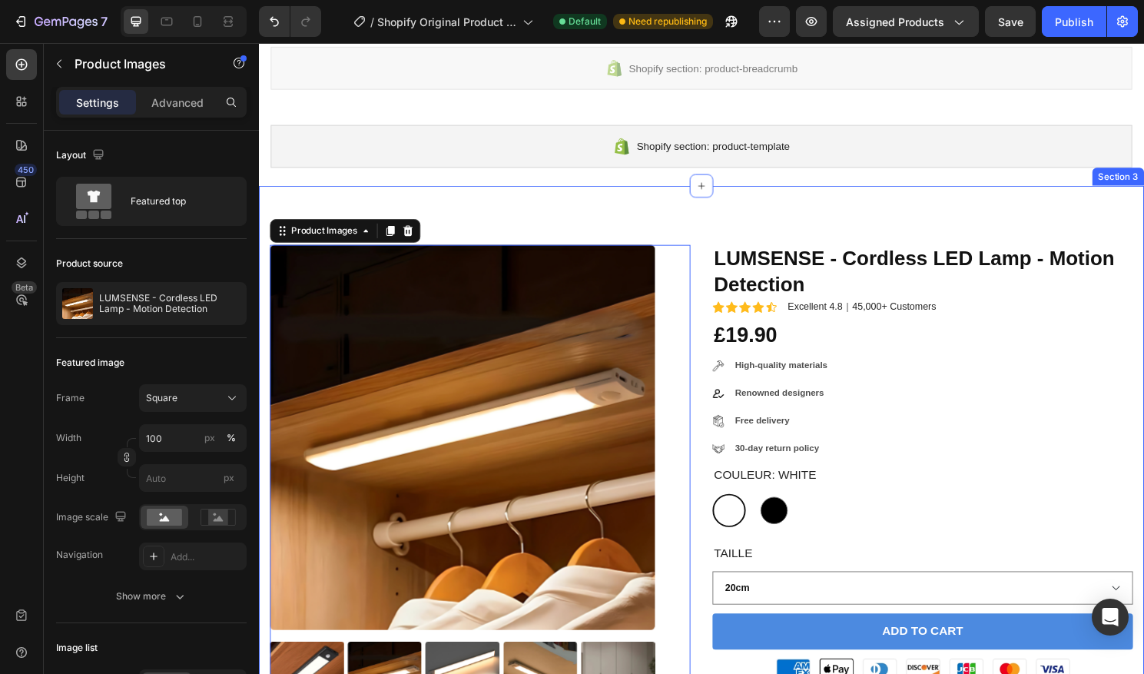
click at [724, 251] on div "Product Images 48 LUMSENSE - Cordless LED Lamp - Motion Detection Product Title…" at bounding box center [720, 519] width 922 height 657
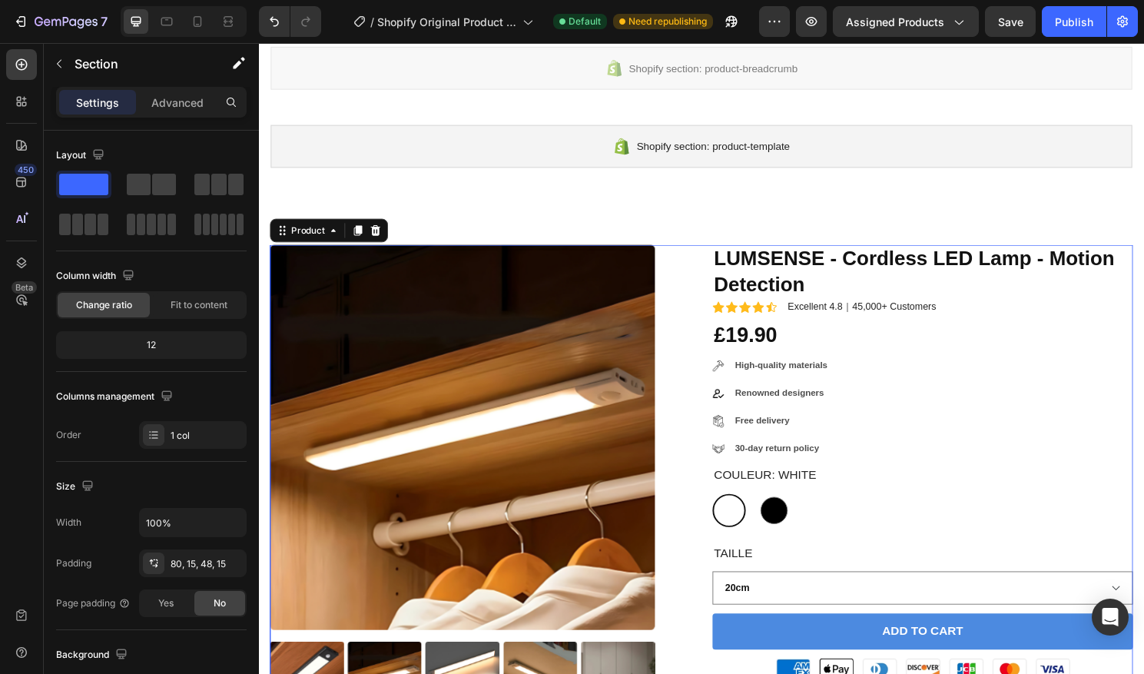
click at [730, 253] on div "Product Images LUMSENSE - Cordless LED Lamp - Motion Detection Product Title Ic…" at bounding box center [719, 526] width 899 height 546
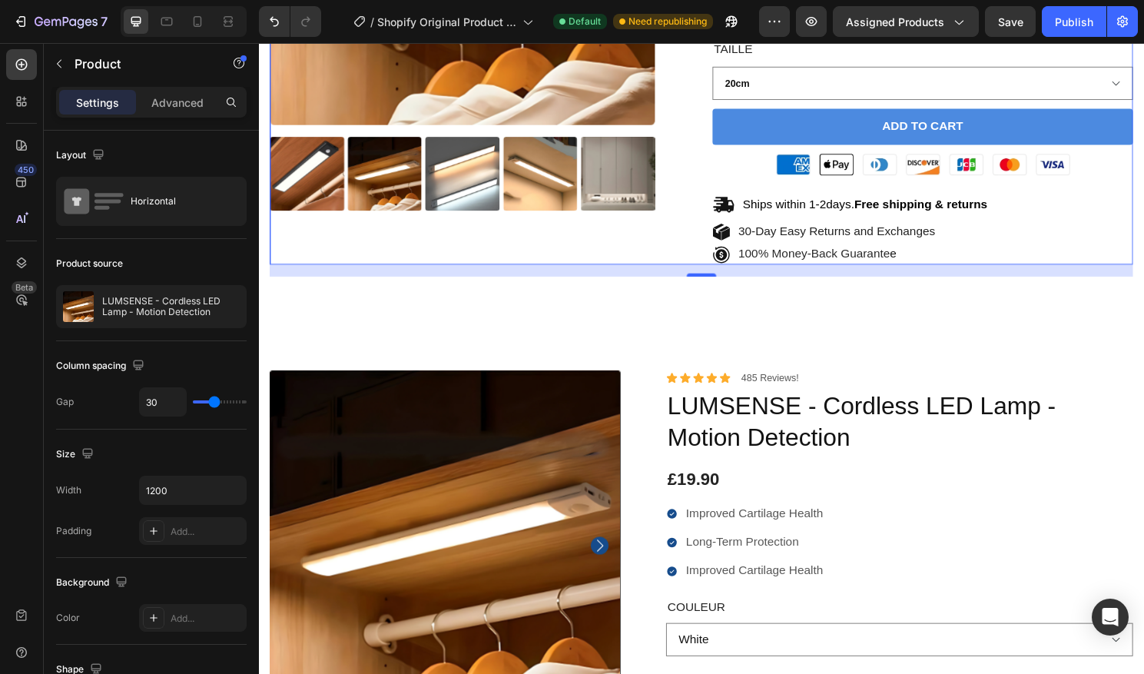
scroll to position [586, 0]
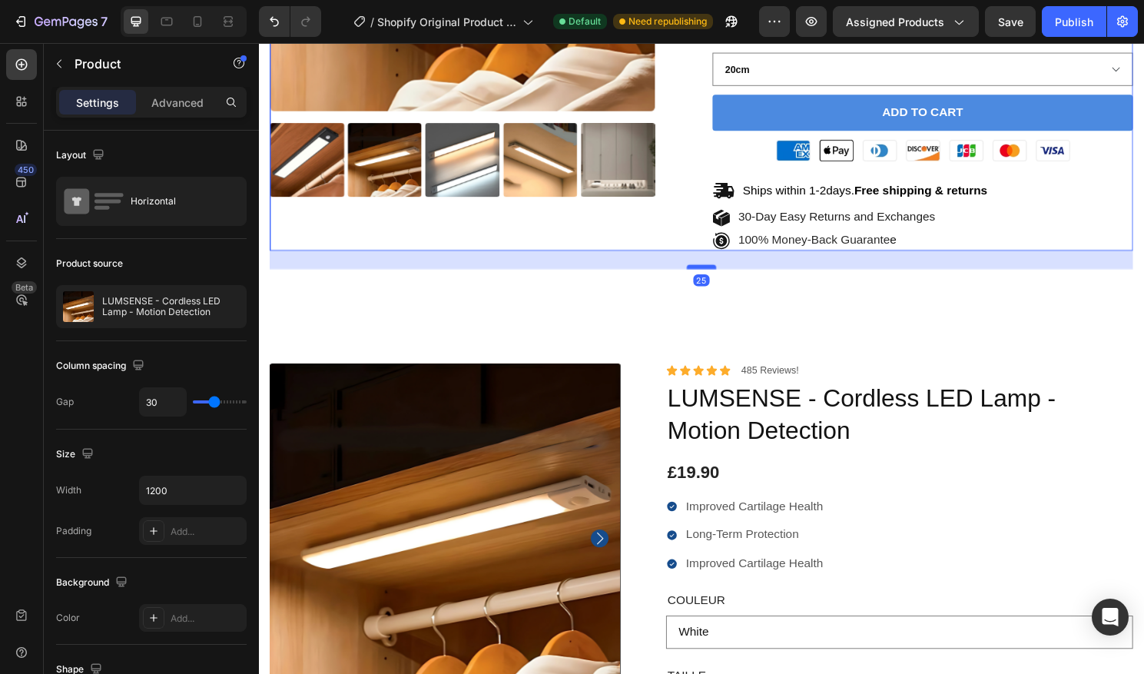
click at [722, 277] on div at bounding box center [719, 275] width 31 height 5
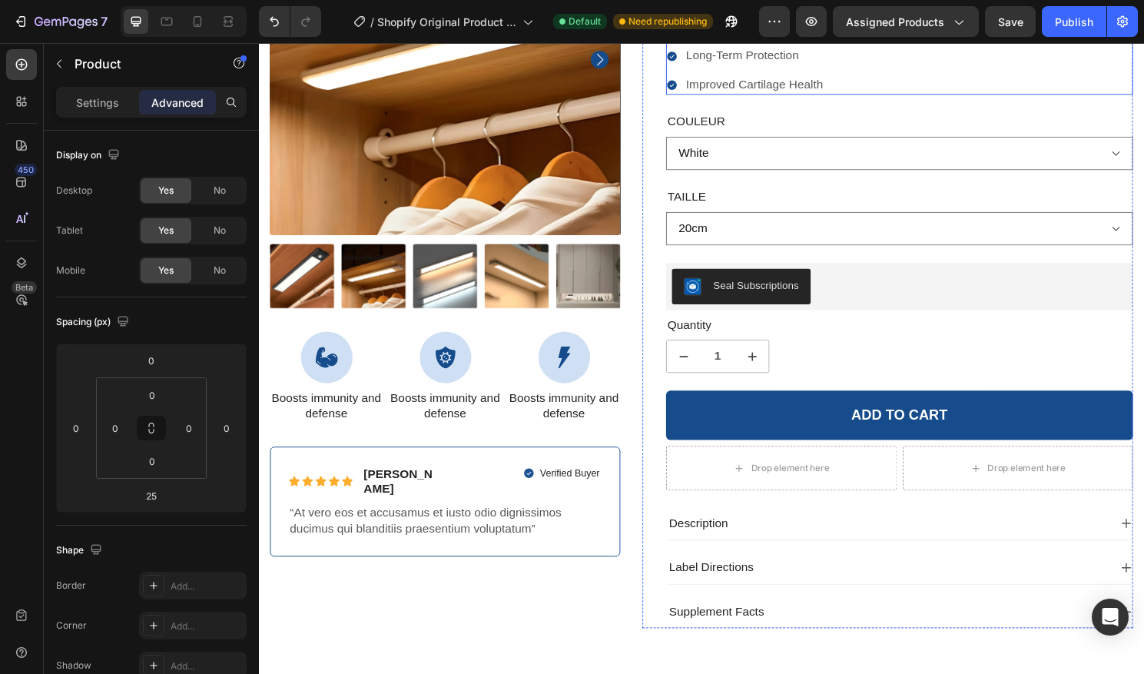
scroll to position [1056, 0]
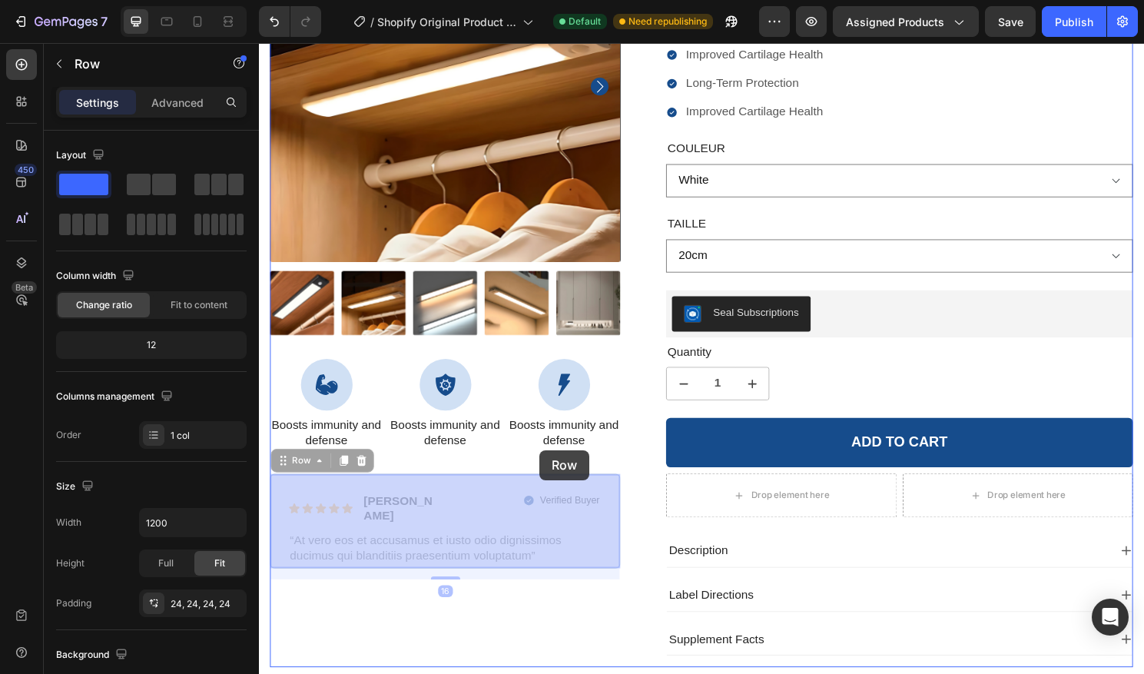
drag, startPoint x: 490, startPoint y: 506, endPoint x: 551, endPoint y: 467, distance: 72.2
click at [551, 467] on div "100% Money-Back Guarantee Item List 60-Day Easy Returns Item List Row Product I…" at bounding box center [720, 120] width 922 height 2266
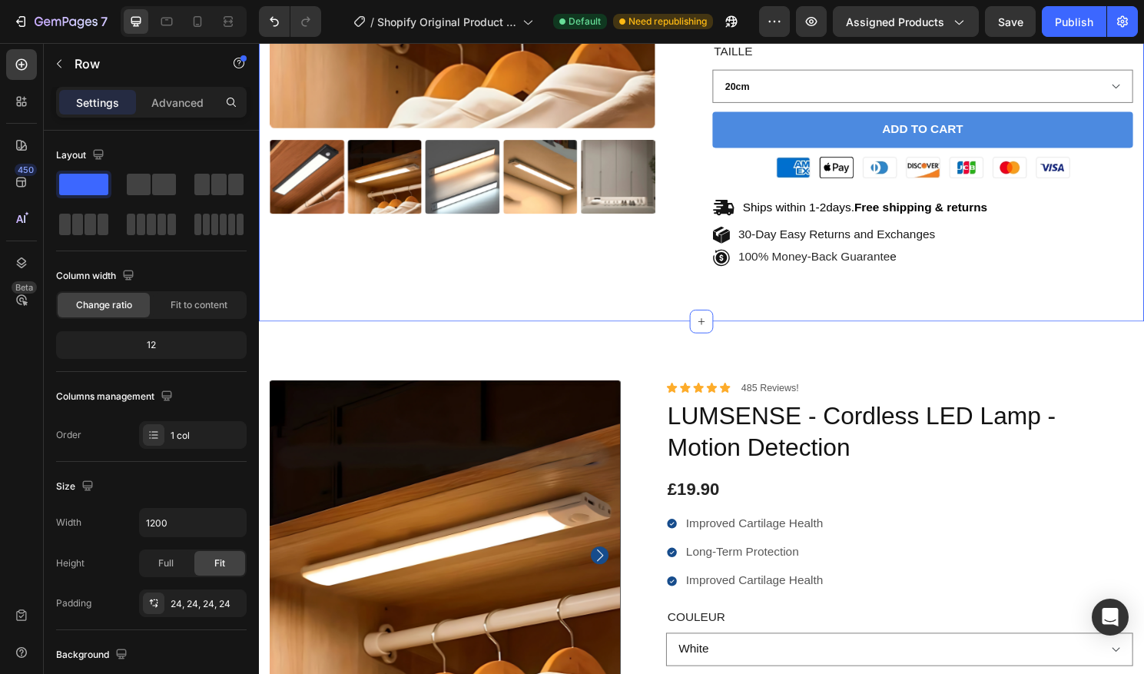
scroll to position [574, 0]
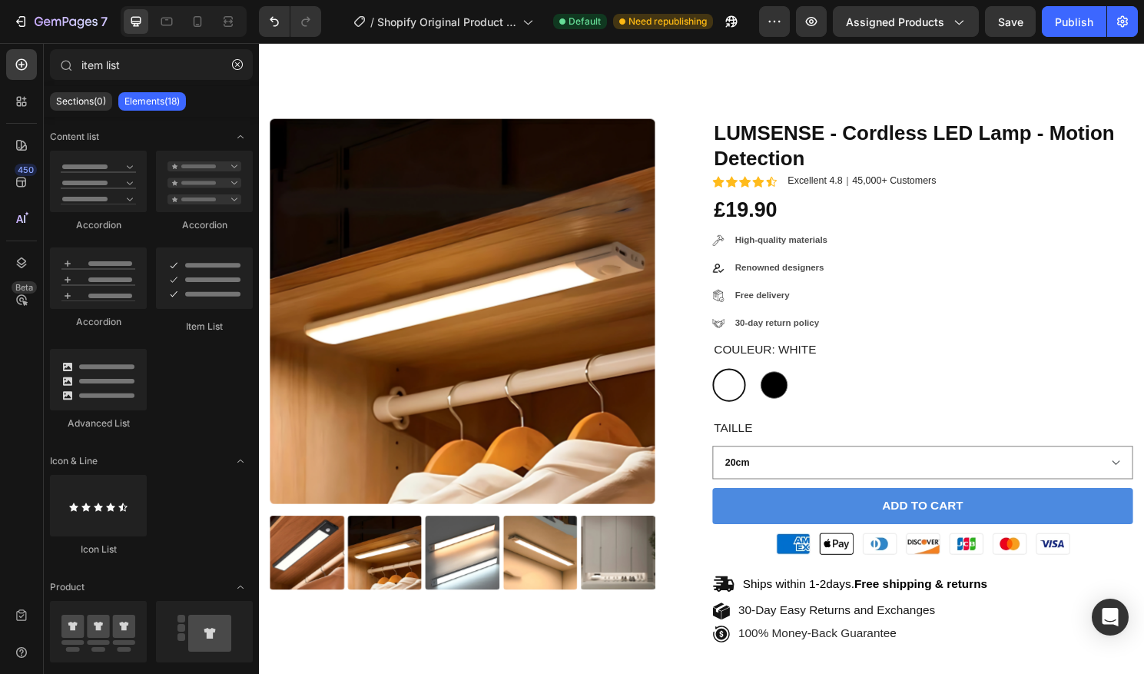
scroll to position [174, 0]
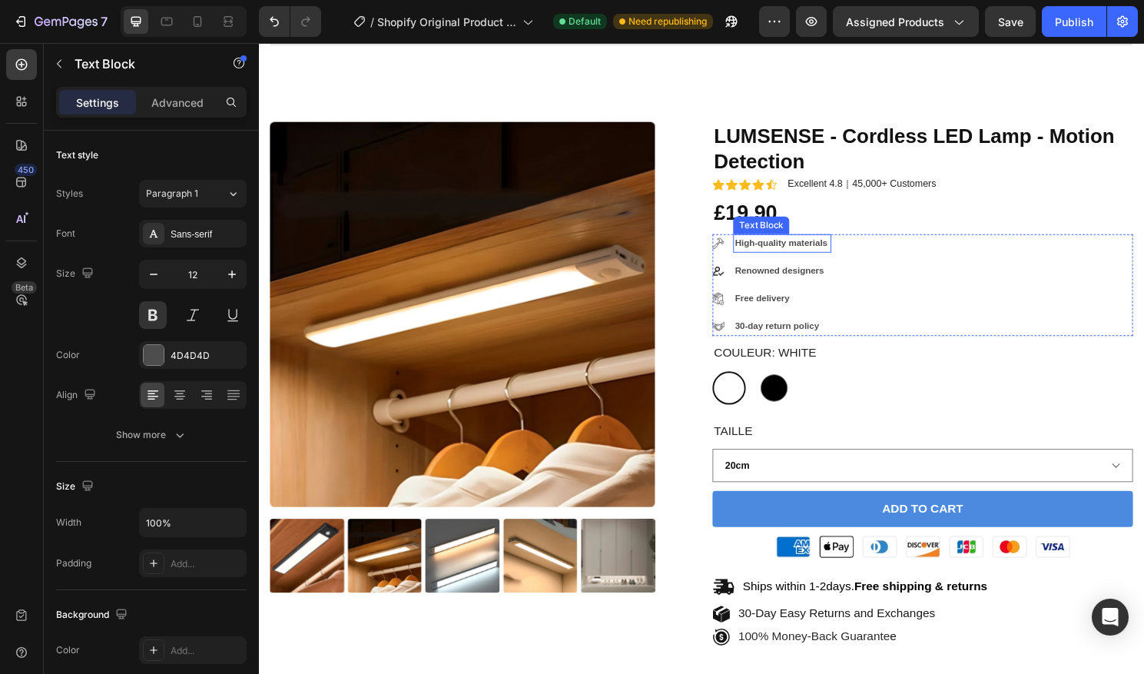
click at [830, 250] on p "High-quality materials" at bounding box center [803, 252] width 99 height 17
click at [928, 258] on div "Image High-quality materials Text Block 0 Image Renowned designers Text Block I…" at bounding box center [950, 295] width 438 height 106
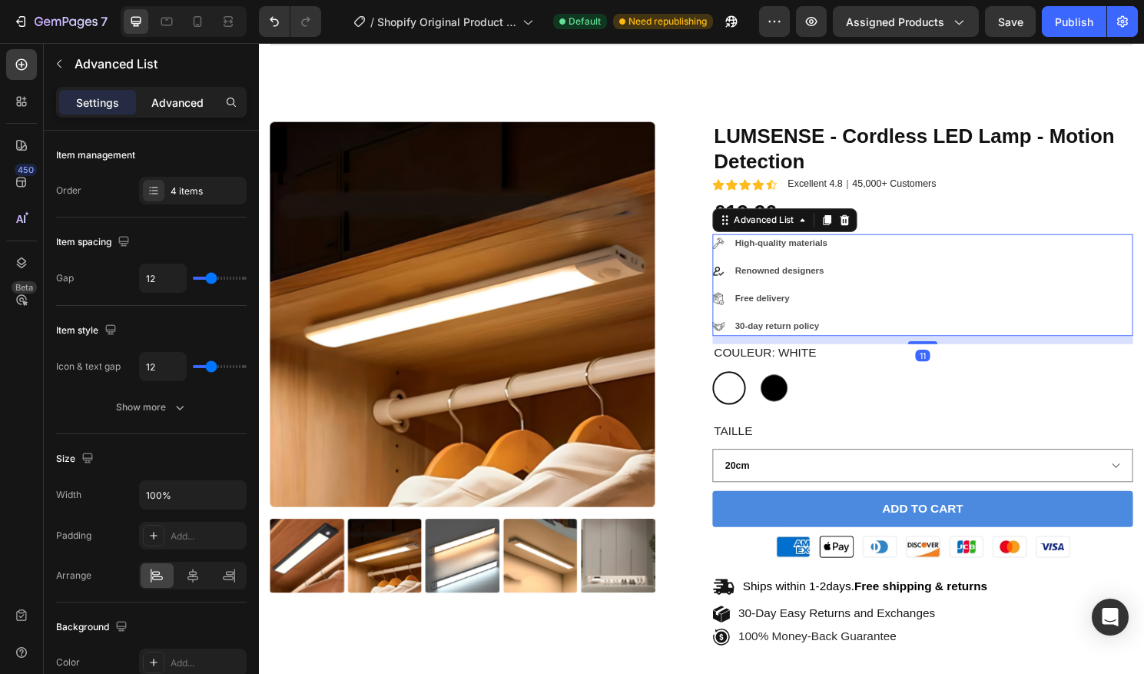
click at [171, 94] on p "Advanced" at bounding box center [177, 102] width 52 height 16
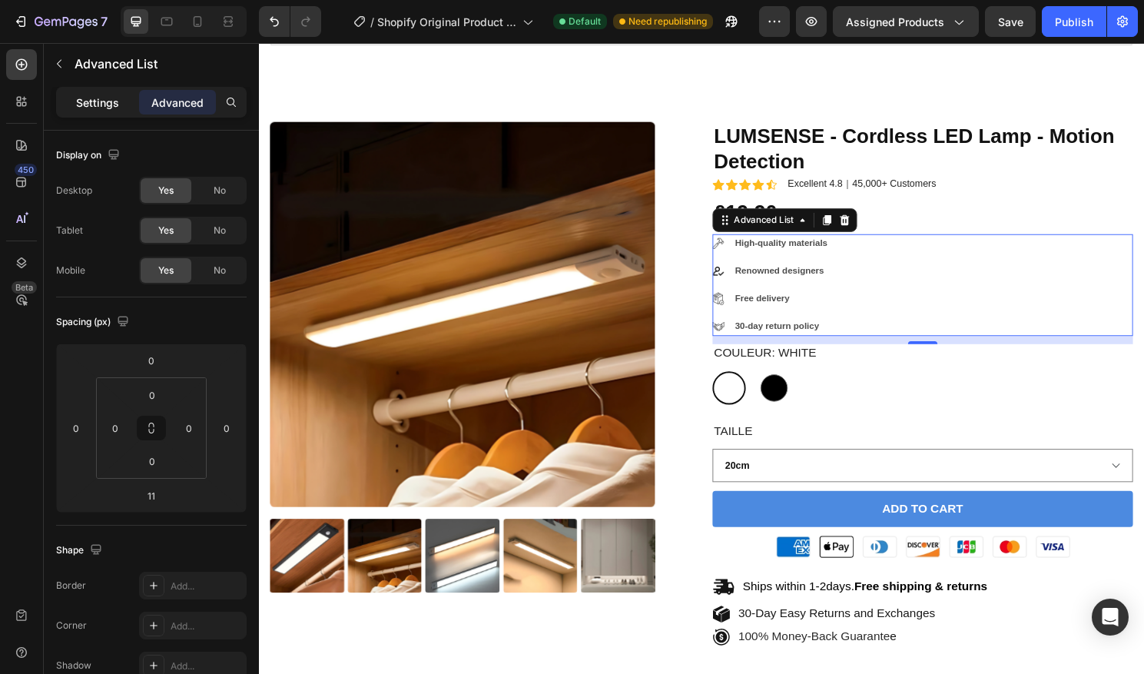
click at [104, 109] on p "Settings" at bounding box center [97, 102] width 43 height 16
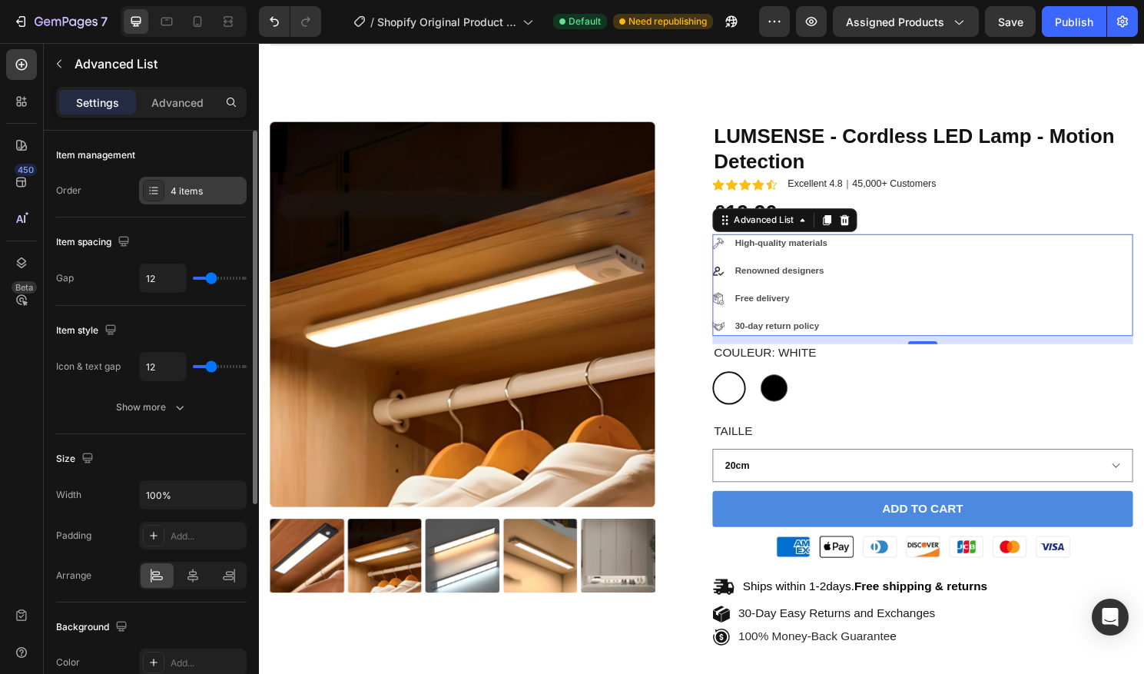
click at [149, 189] on icon at bounding box center [154, 190] width 12 height 12
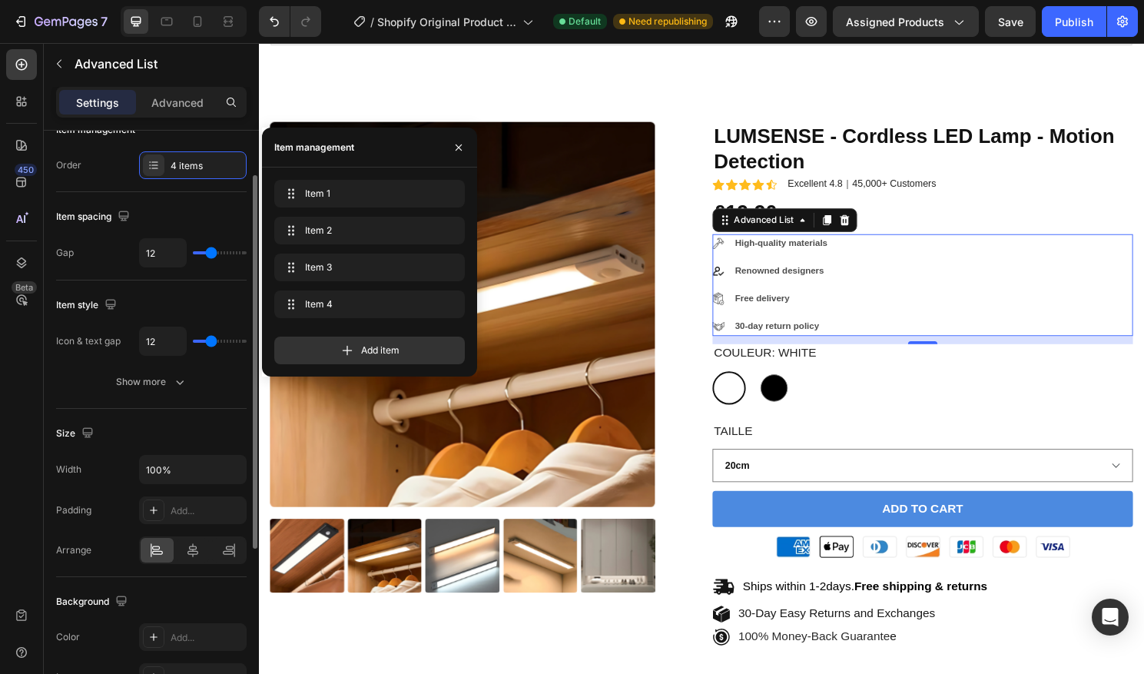
scroll to position [0, 0]
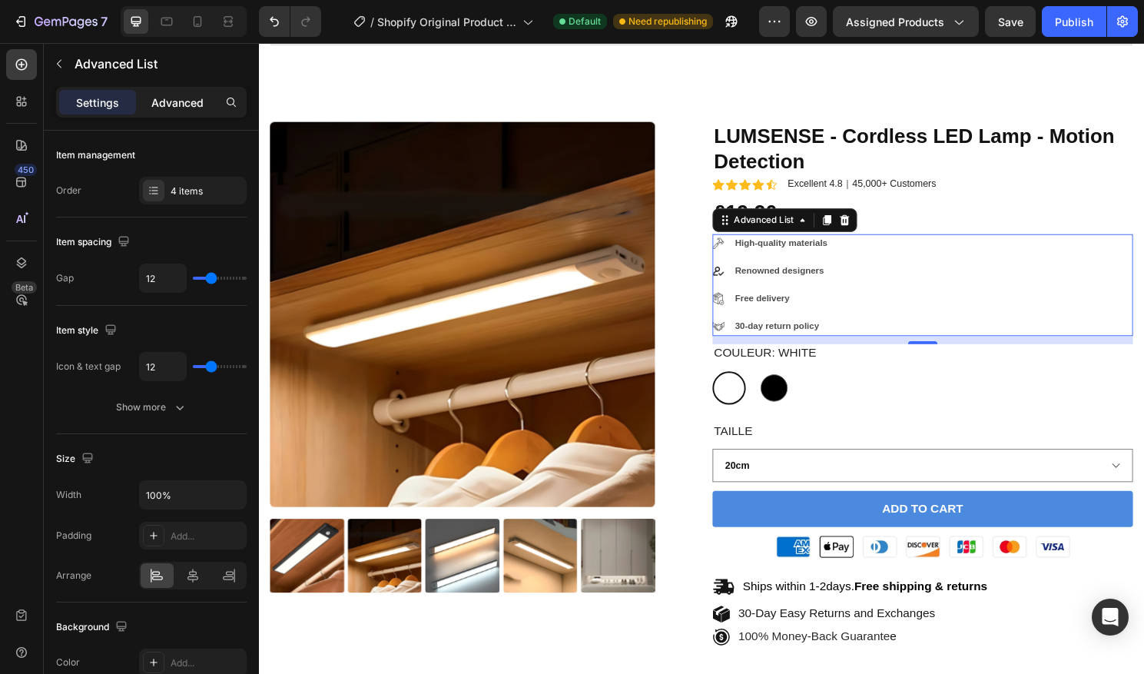
click at [178, 113] on div "Advanced" at bounding box center [177, 102] width 77 height 25
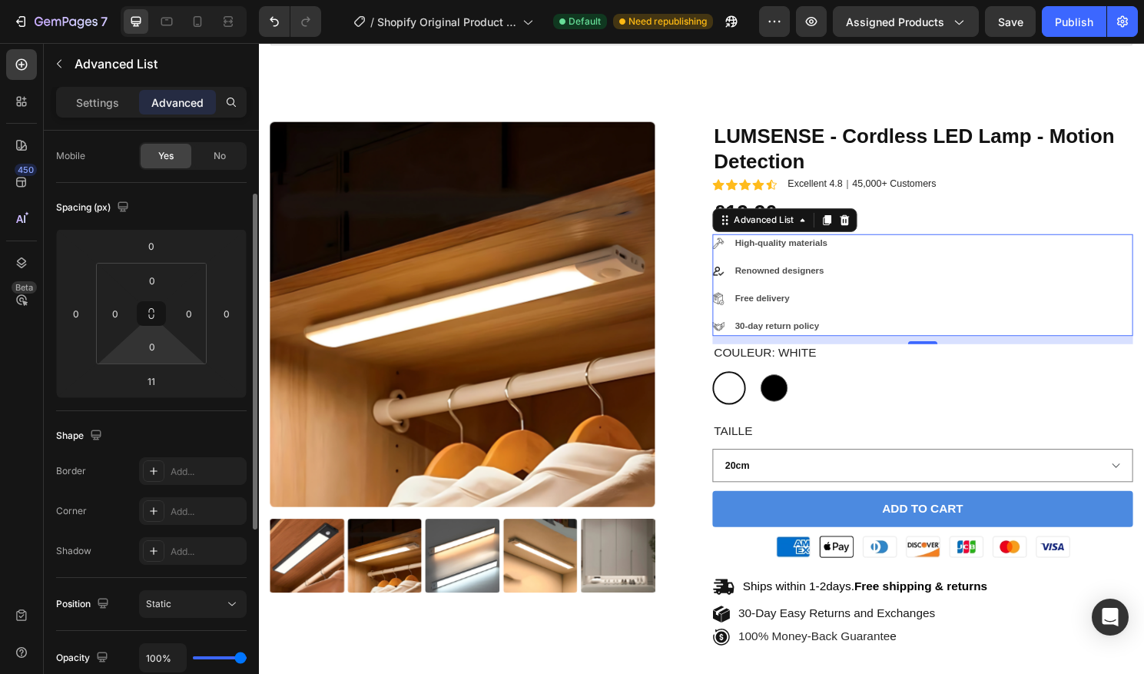
scroll to position [113, 0]
click at [945, 296] on div "Image High-quality materials Text Block Image Renowned designers Text Block Ima…" at bounding box center [950, 295] width 438 height 106
click at [953, 297] on div "Image High-quality materials Text Block Image Renowned designers Text Block Ima…" at bounding box center [950, 295] width 438 height 106
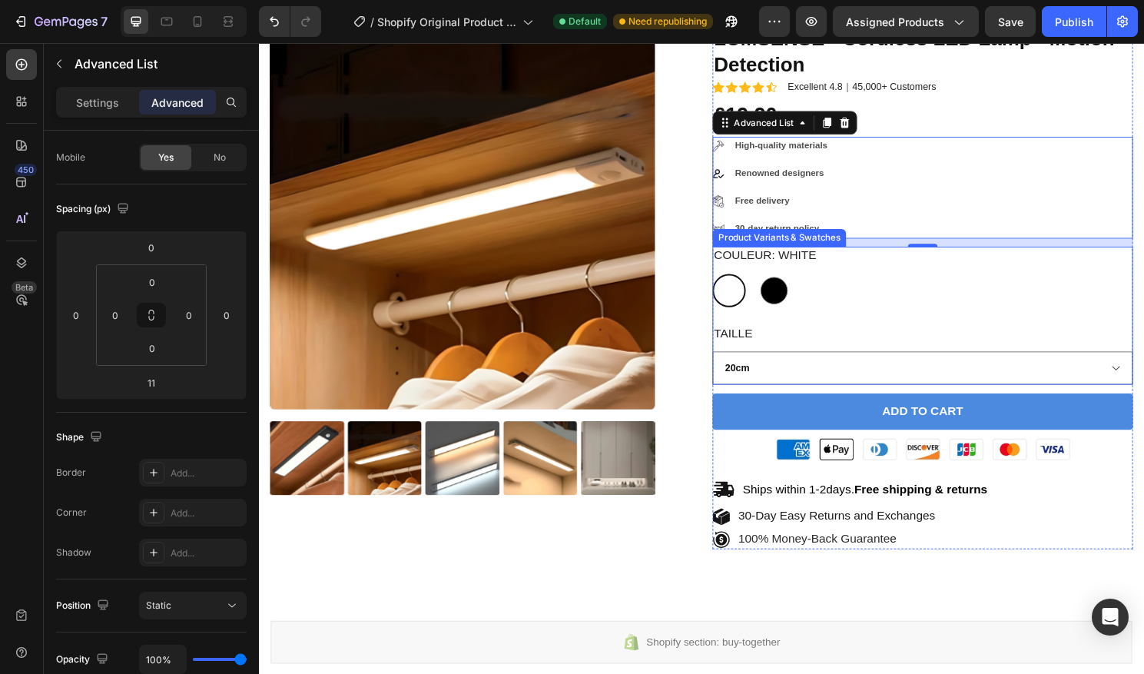
click at [907, 323] on div "Couleur: White White White Black Black Taille 20cm 40cm" at bounding box center [950, 327] width 438 height 144
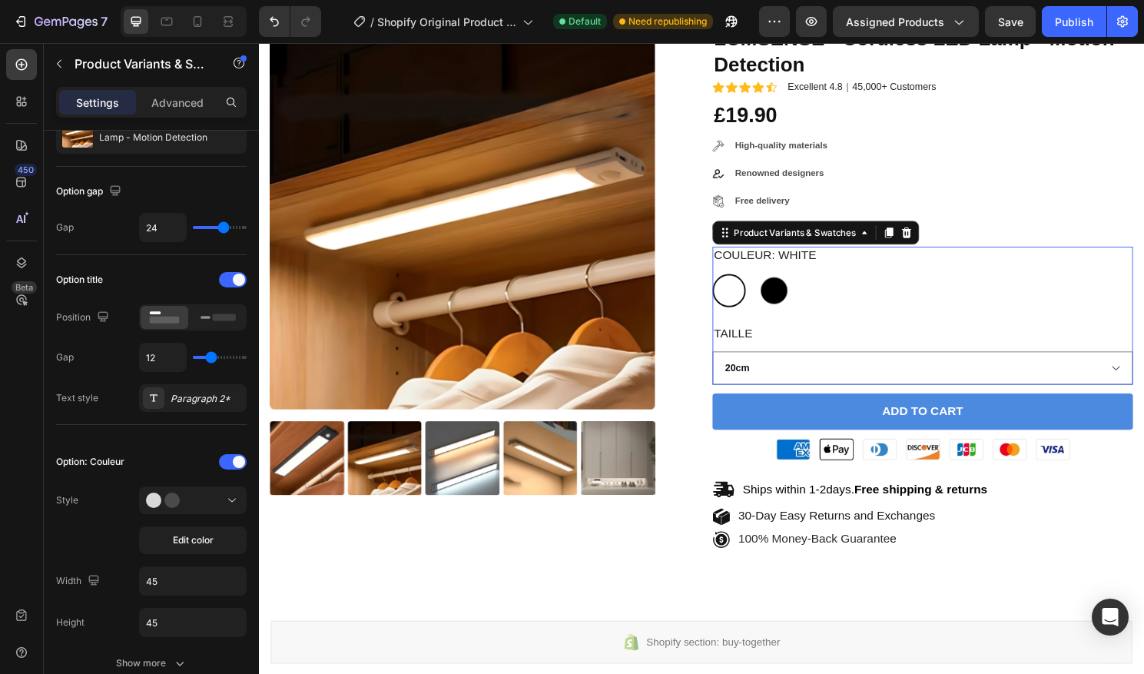
scroll to position [0, 0]
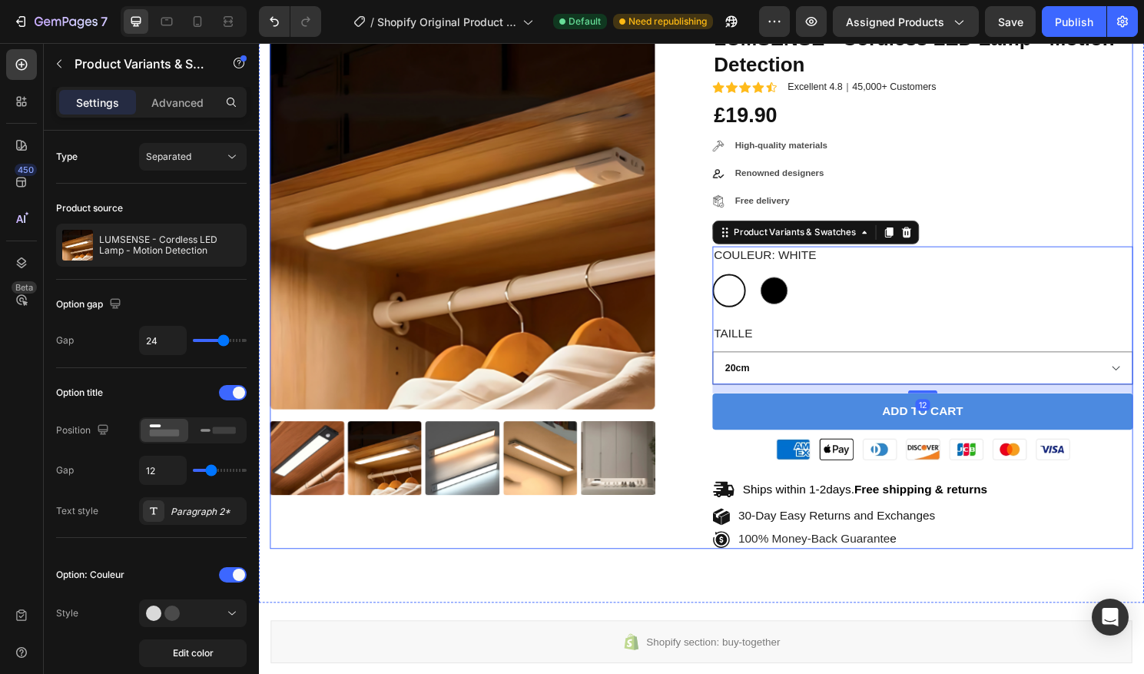
click at [721, 157] on div "Product Images LUMSENSE - Cordless LED Lamp - Motion Detection Product Title Ic…" at bounding box center [719, 297] width 899 height 546
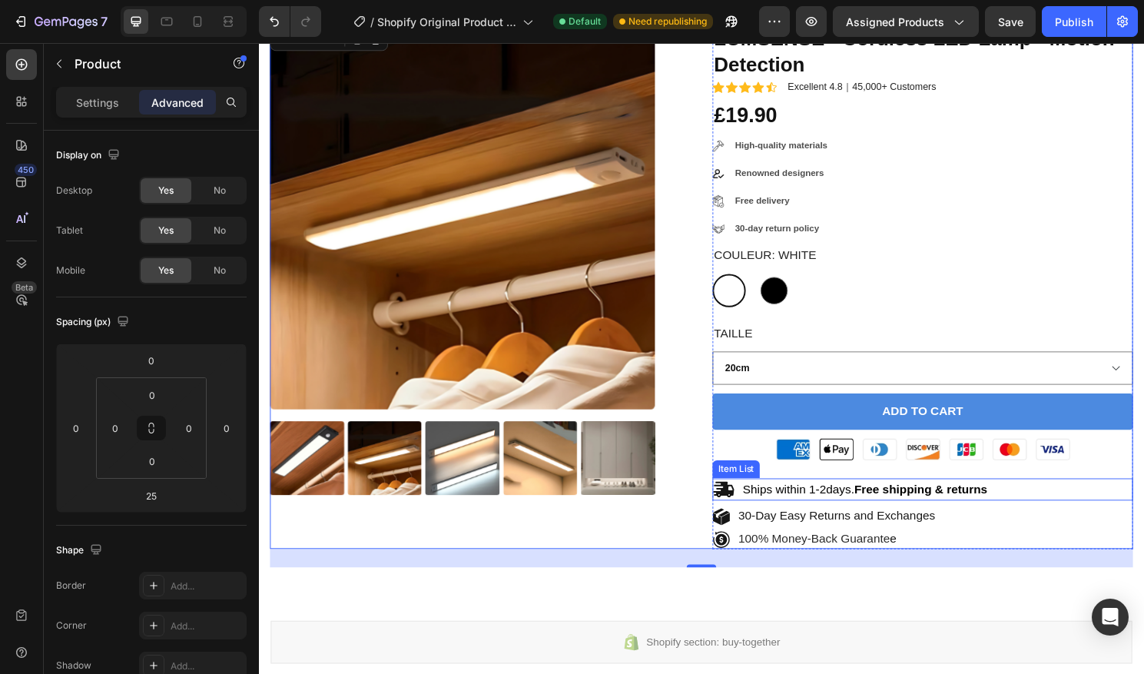
click at [904, 515] on p "Ships within 1-2days. Free shipping & returns" at bounding box center [890, 508] width 255 height 16
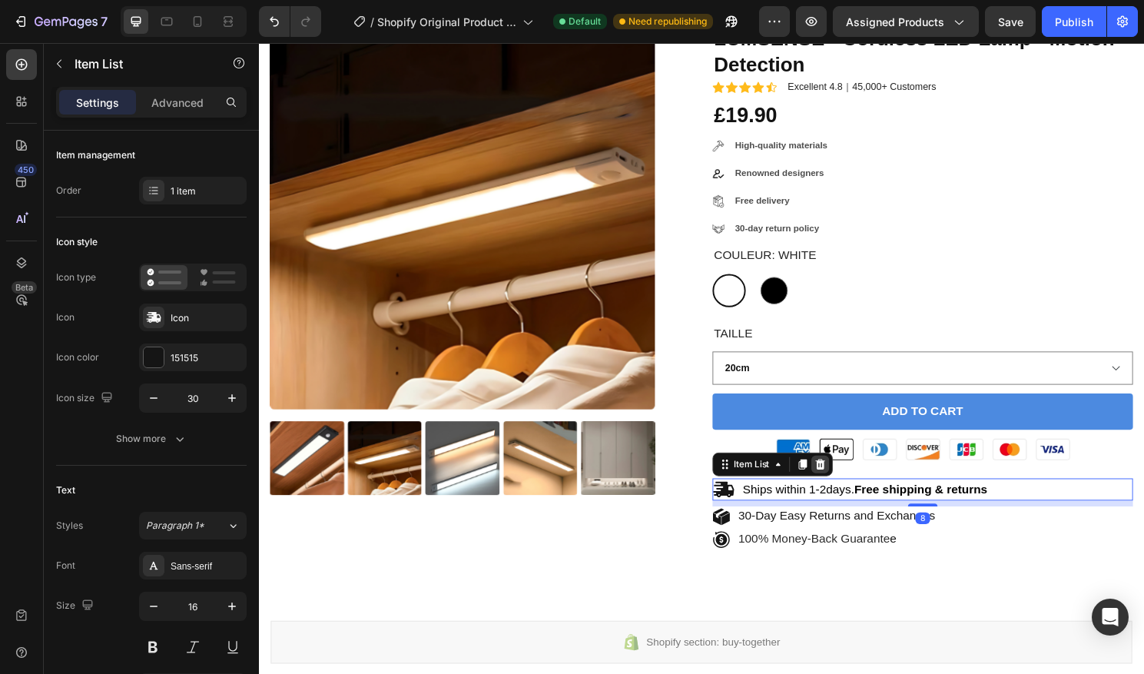
click at [846, 487] on icon at bounding box center [843, 482] width 12 height 12
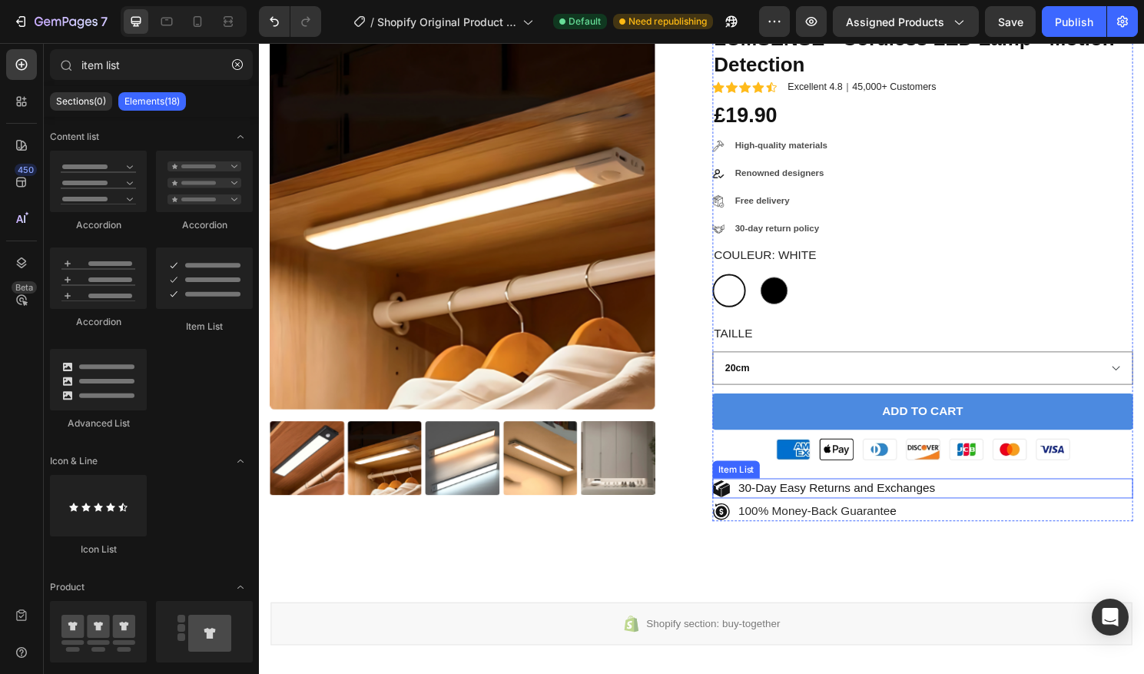
click at [847, 512] on span "30-Day Easy Returns and Exchanges" at bounding box center [860, 505] width 205 height 13
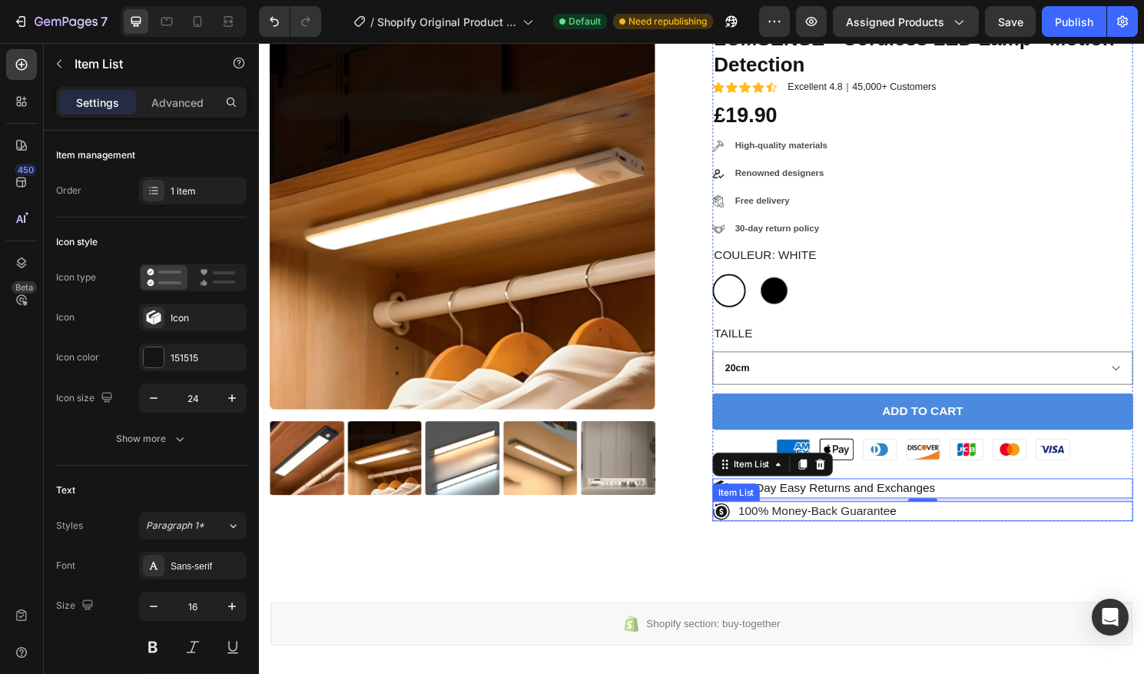
click at [876, 522] on div "100% Money-Back Guarante e" at bounding box center [840, 530] width 169 height 21
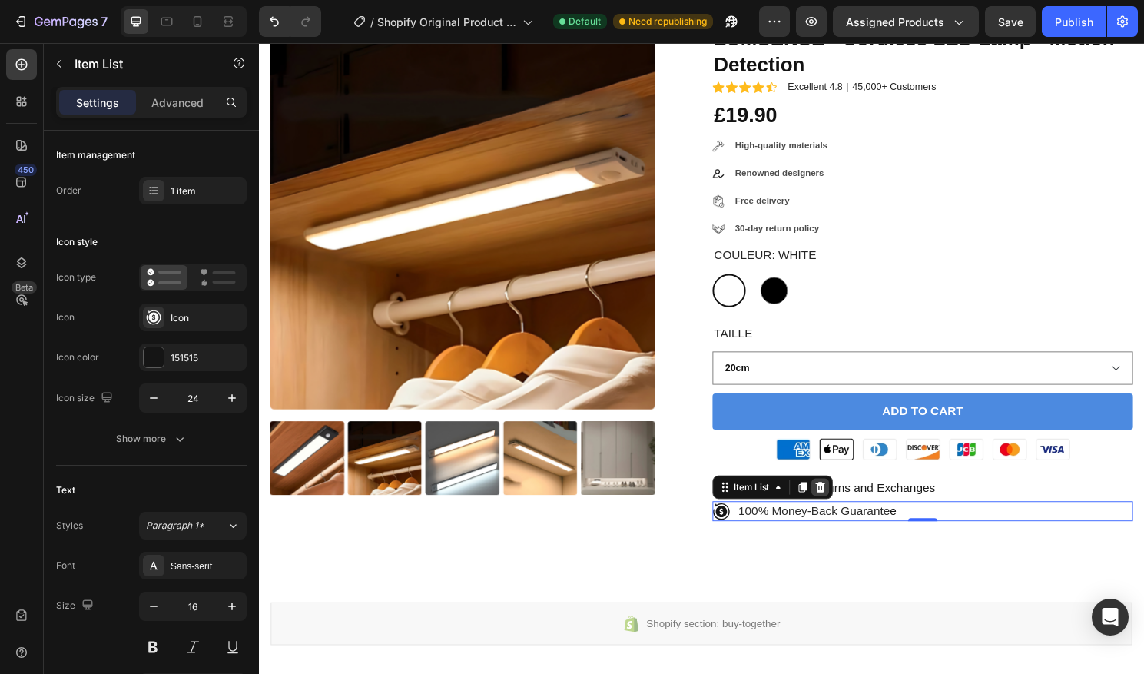
click at [841, 504] on icon at bounding box center [844, 505] width 10 height 11
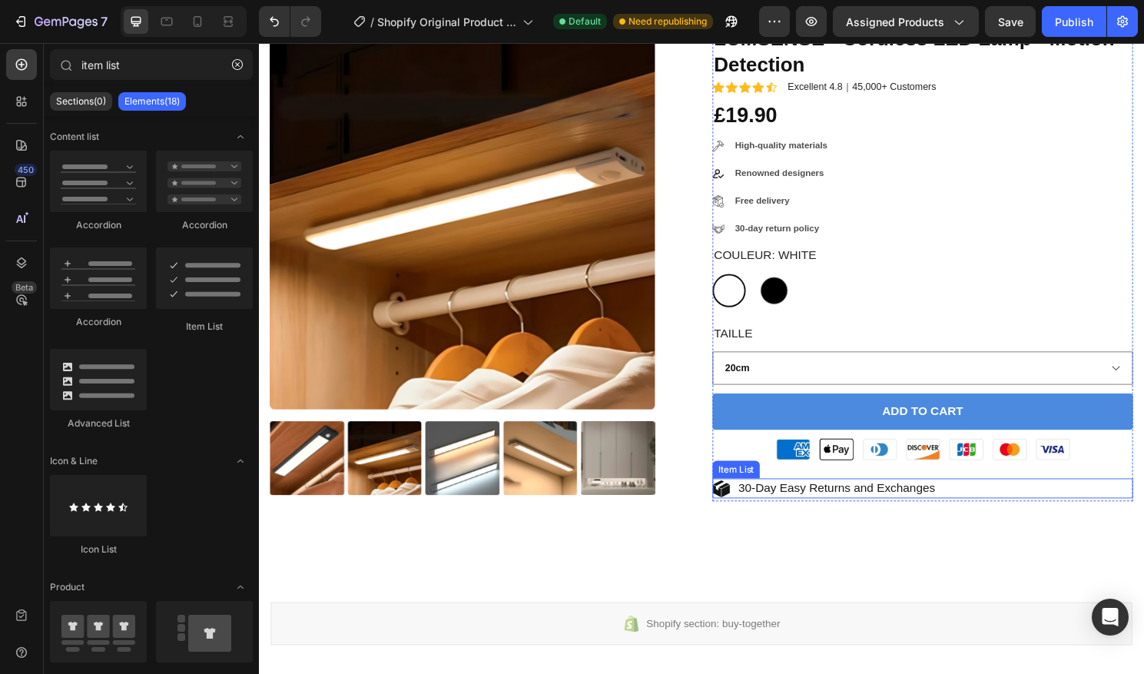
click at [862, 506] on span "30-Day Easy Returns and Exchanges" at bounding box center [860, 505] width 205 height 13
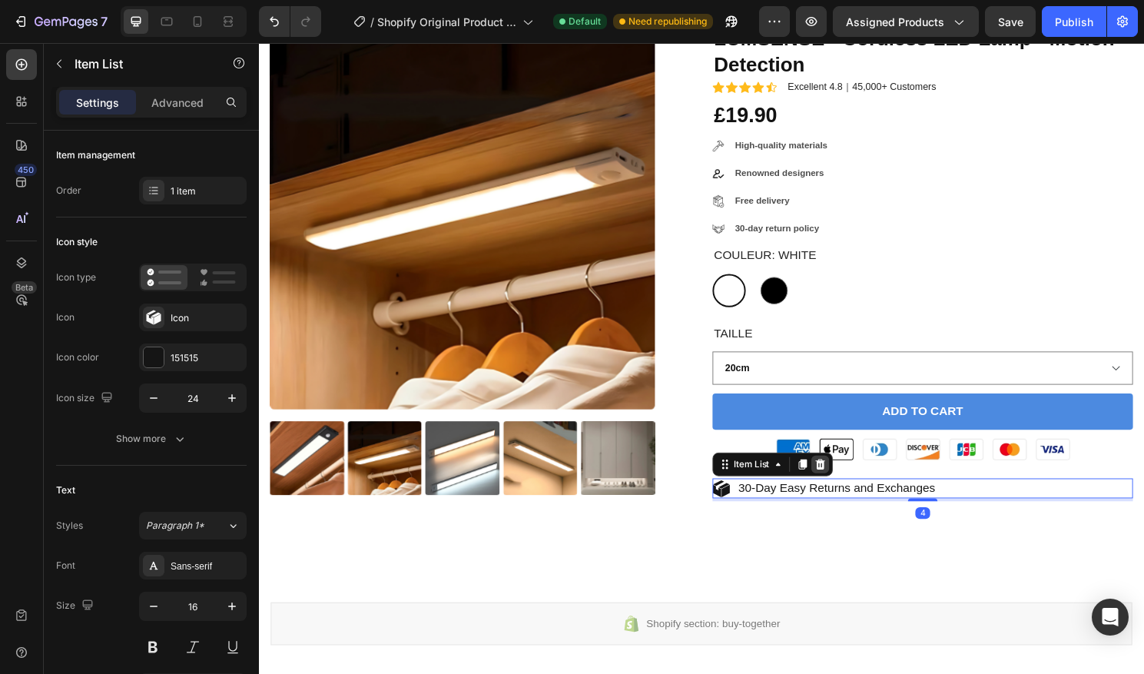
click at [846, 488] on icon at bounding box center [843, 482] width 12 height 12
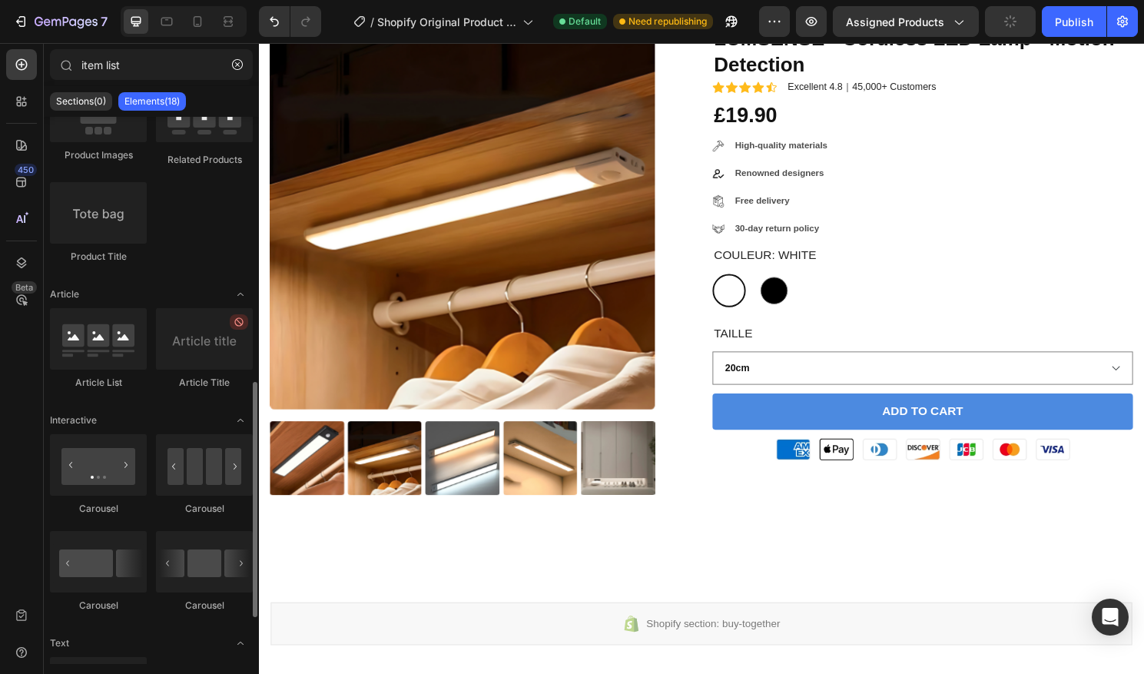
scroll to position [724, 0]
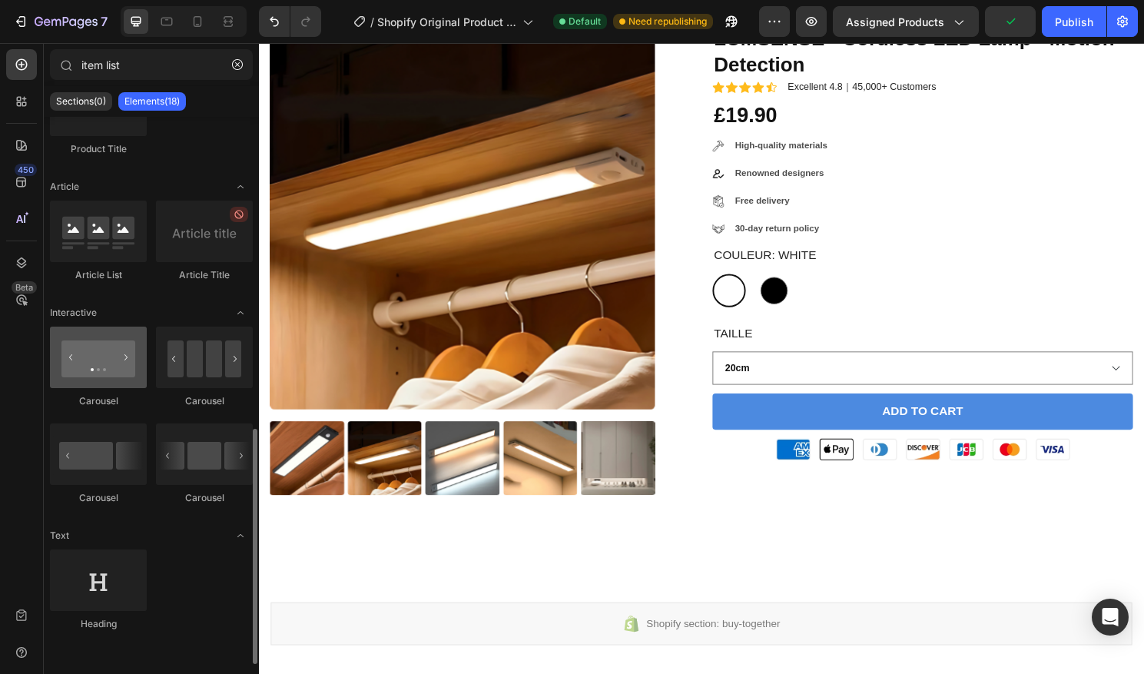
click at [108, 360] on div at bounding box center [98, 357] width 97 height 61
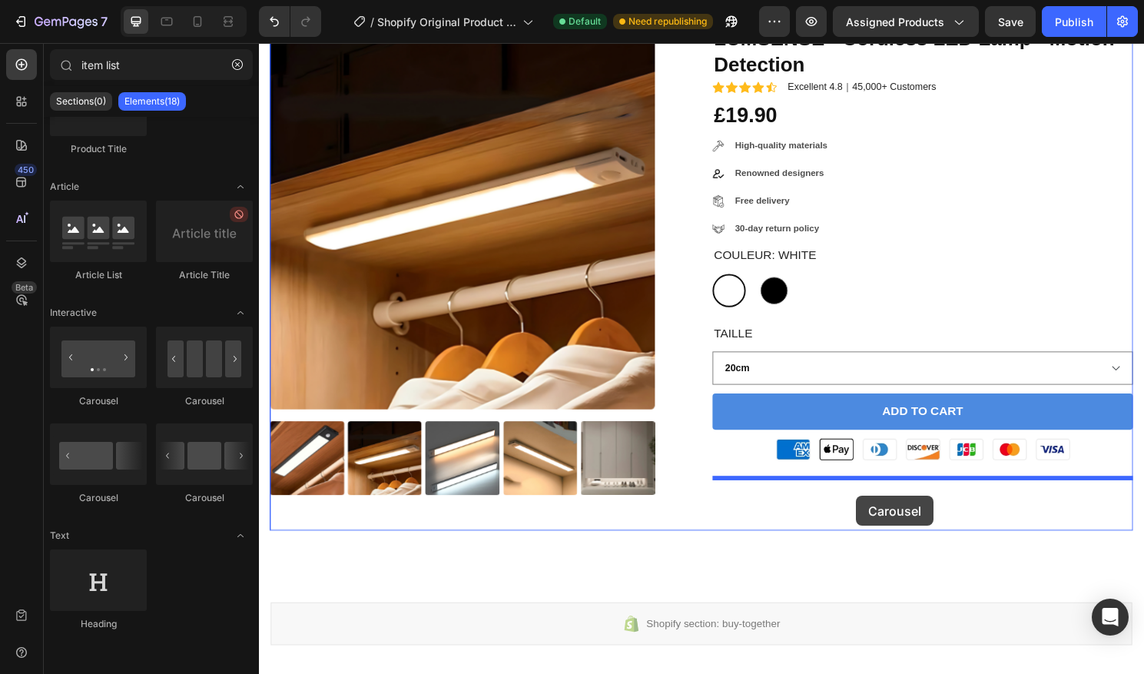
drag, startPoint x: 366, startPoint y: 403, endPoint x: 881, endPoint y: 514, distance: 526.6
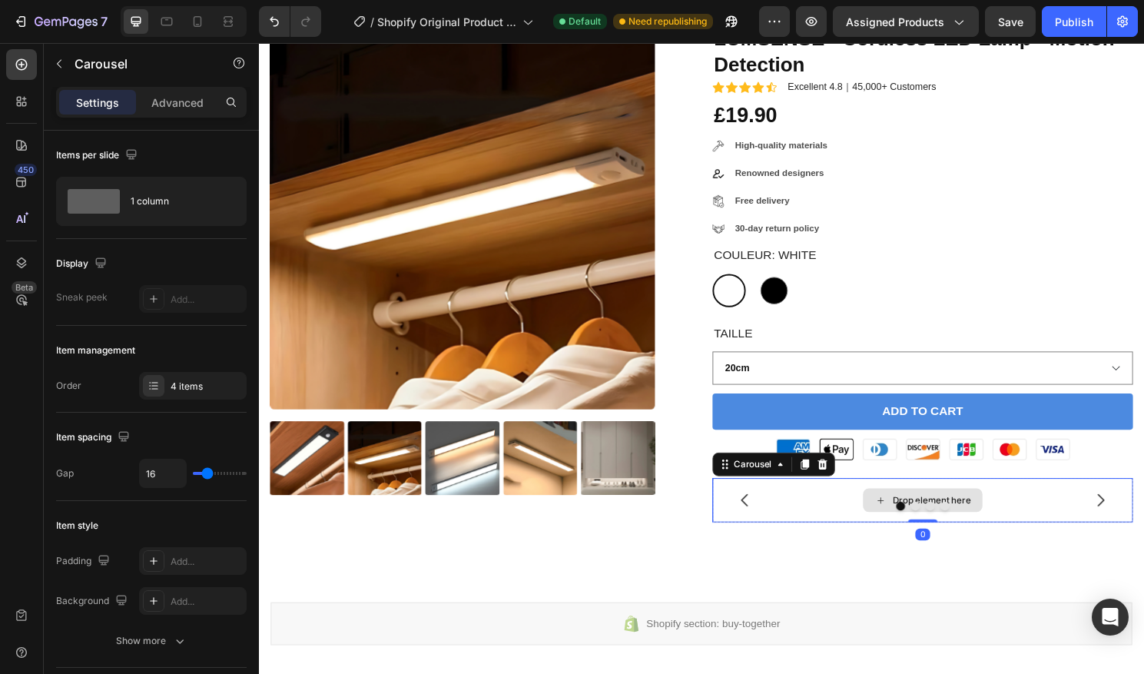
scroll to position [0, 0]
click at [850, 484] on icon at bounding box center [846, 482] width 12 height 12
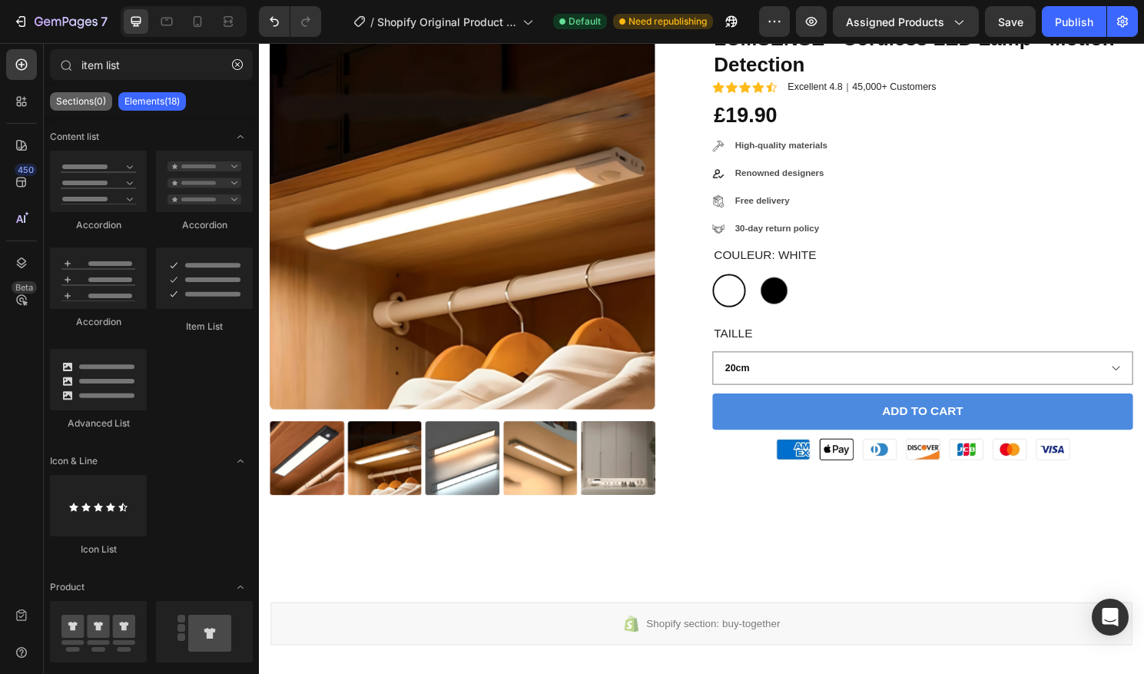
click at [88, 101] on p "Sections(0)" at bounding box center [81, 101] width 50 height 12
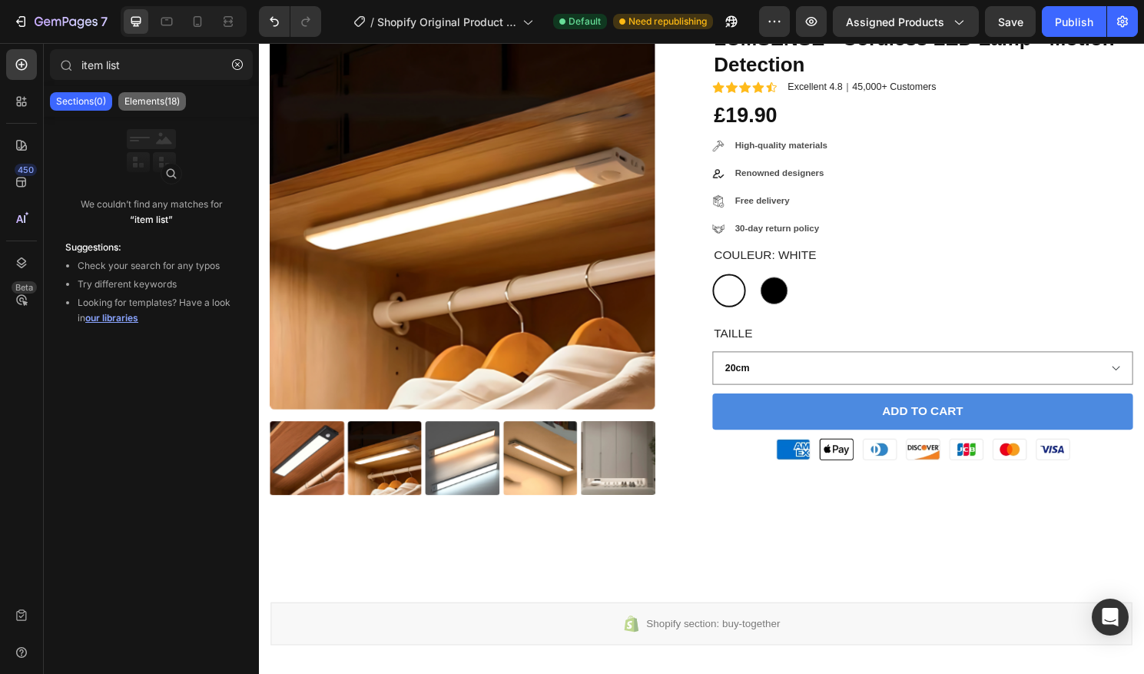
click at [127, 100] on p "Elements(18)" at bounding box center [151, 101] width 55 height 12
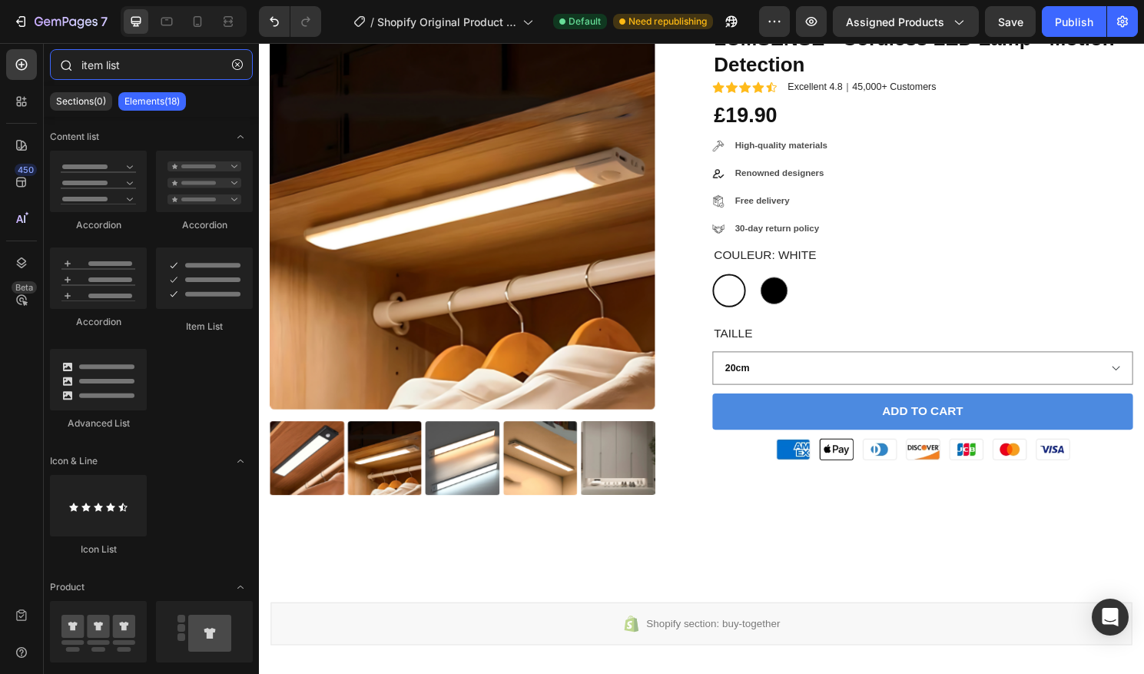
click at [138, 61] on input "item list" at bounding box center [151, 64] width 203 height 31
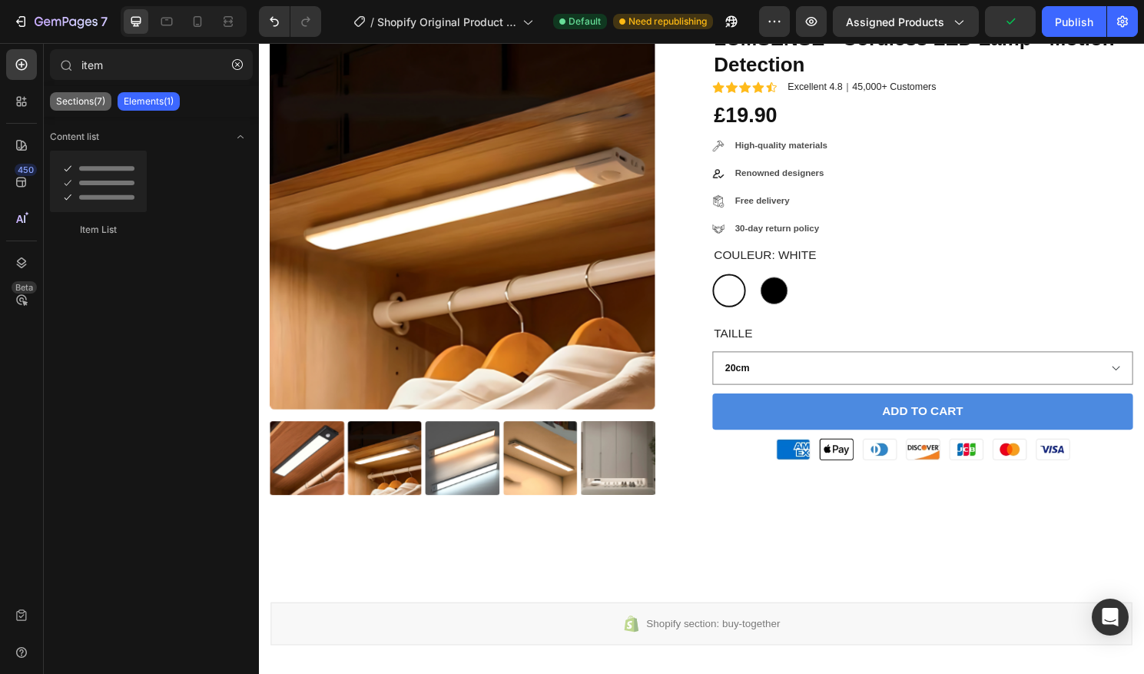
click at [91, 104] on p "Sections(7)" at bounding box center [80, 101] width 49 height 12
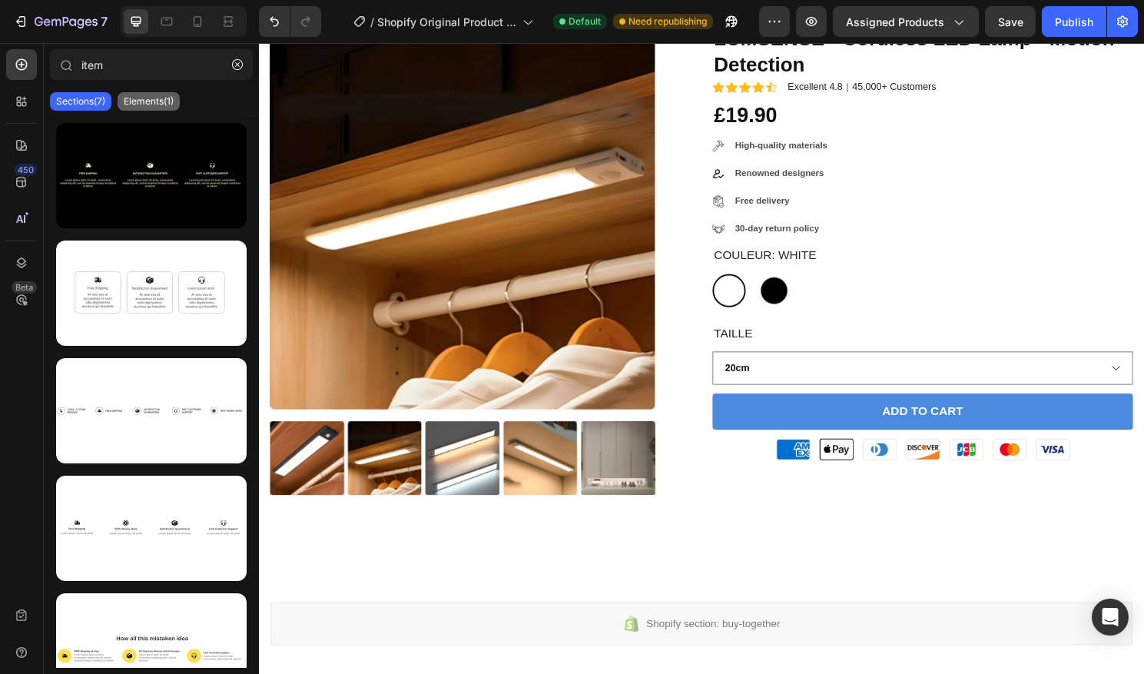
click at [157, 98] on p "Elements(1)" at bounding box center [149, 101] width 50 height 12
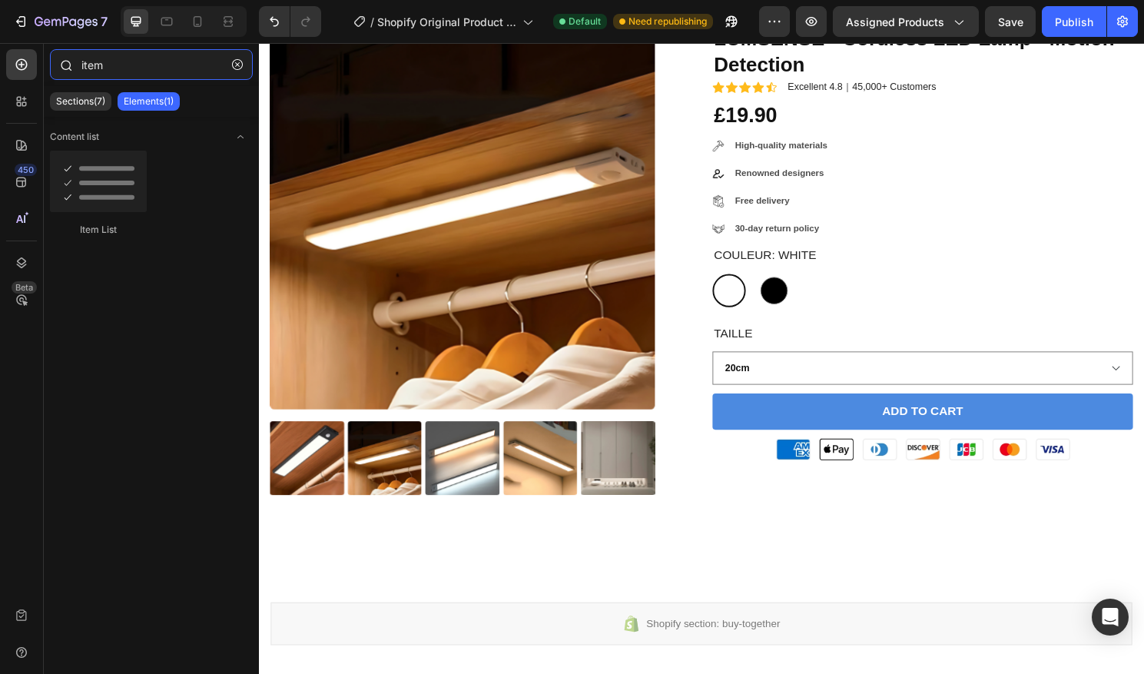
click at [157, 70] on input "item" at bounding box center [151, 64] width 203 height 31
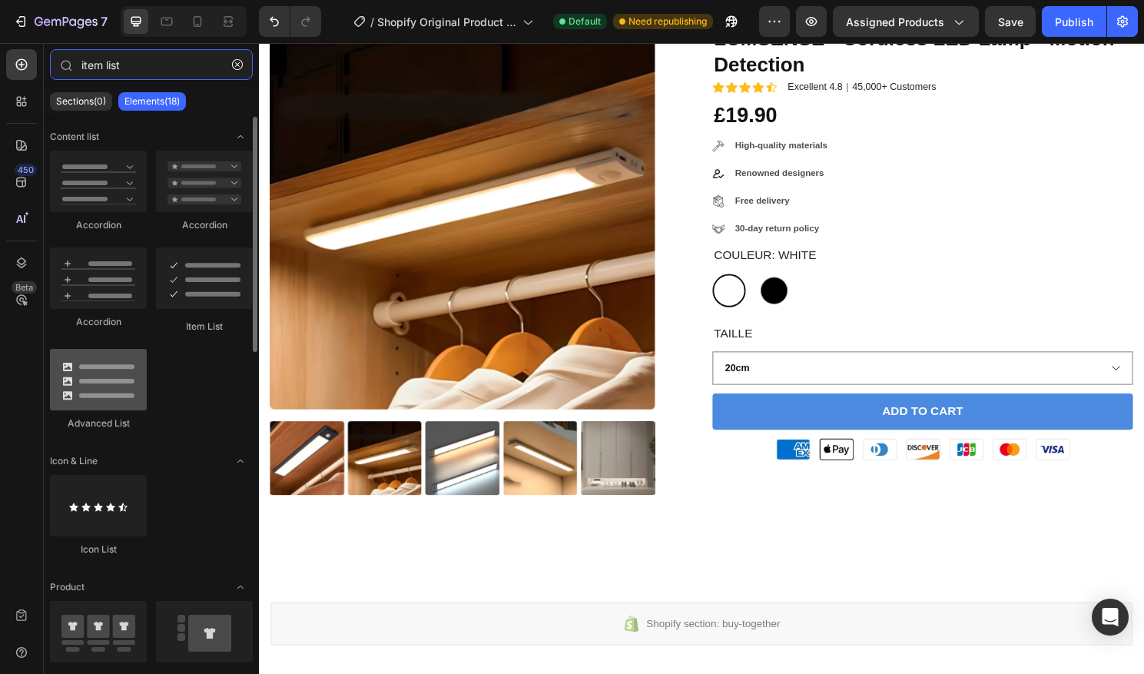
type input "item list"
click at [107, 373] on div at bounding box center [98, 379] width 97 height 61
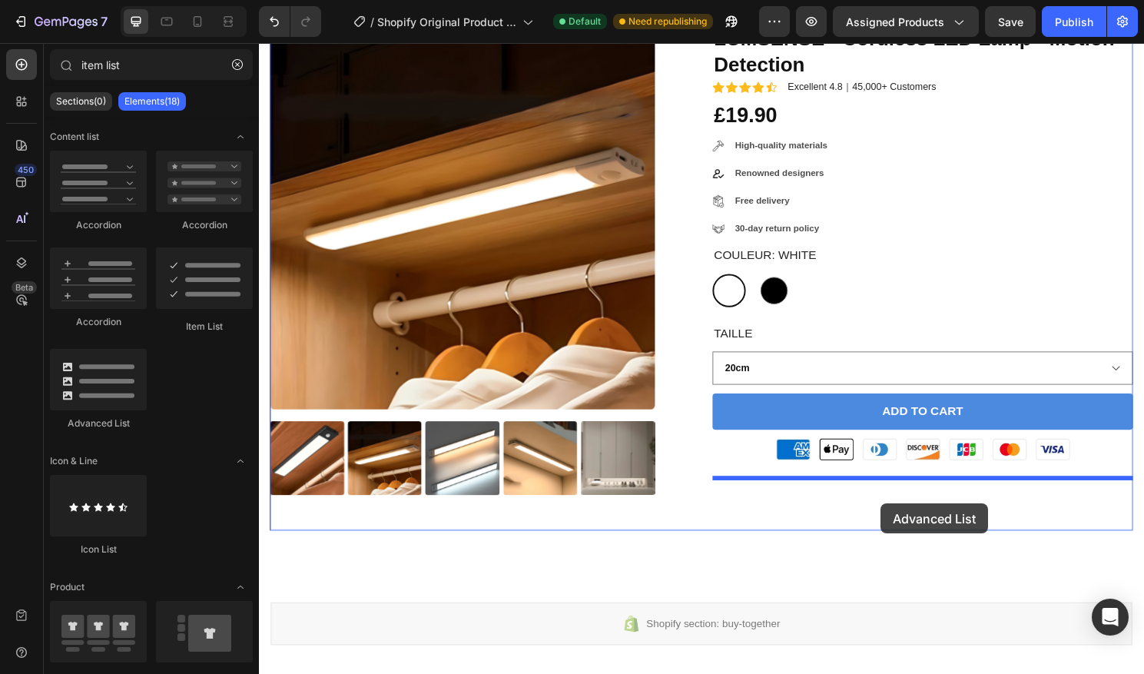
drag, startPoint x: 360, startPoint y: 416, endPoint x: 907, endPoint y: 522, distance: 557.3
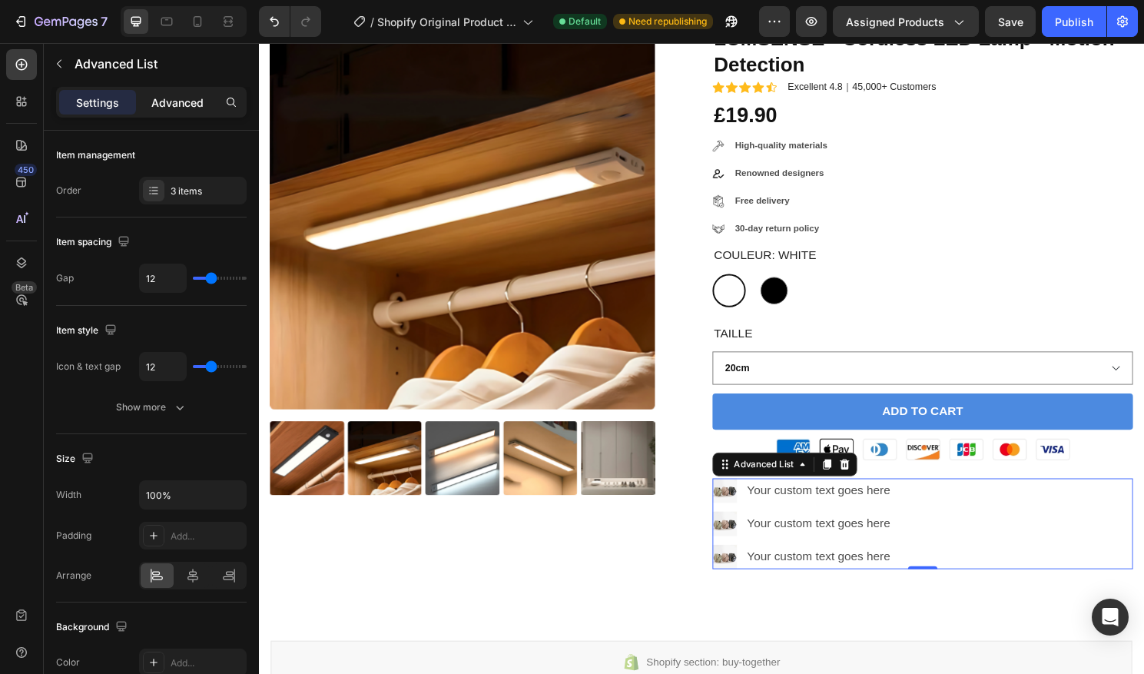
click at [156, 95] on p "Advanced" at bounding box center [177, 102] width 52 height 16
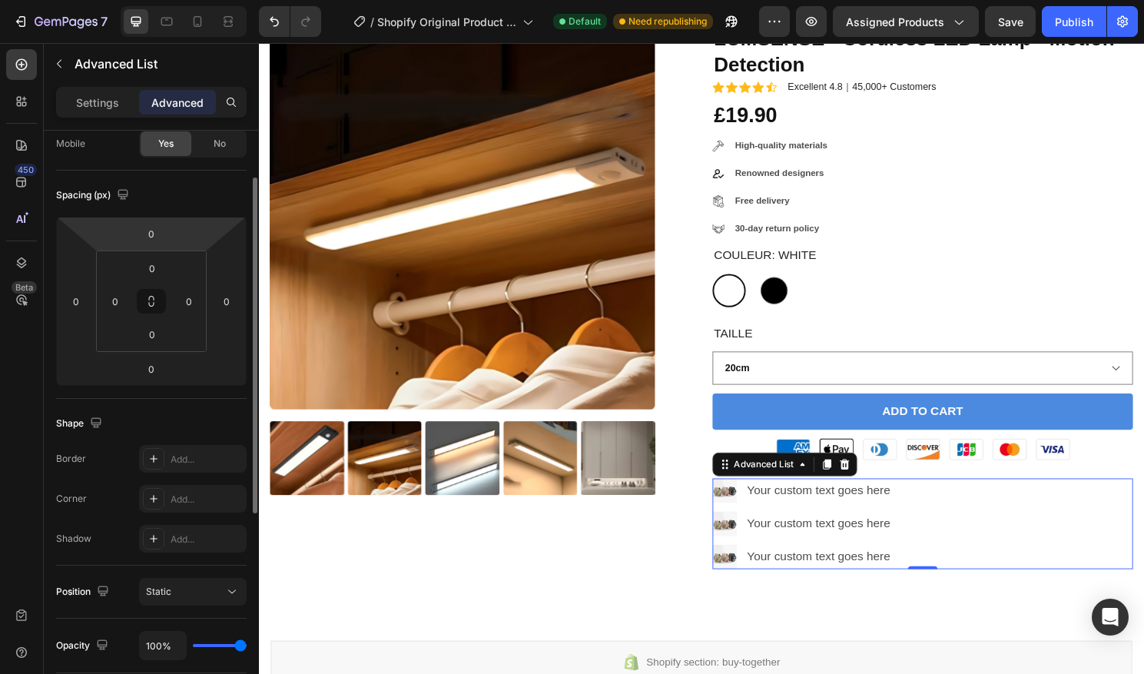
scroll to position [131, 0]
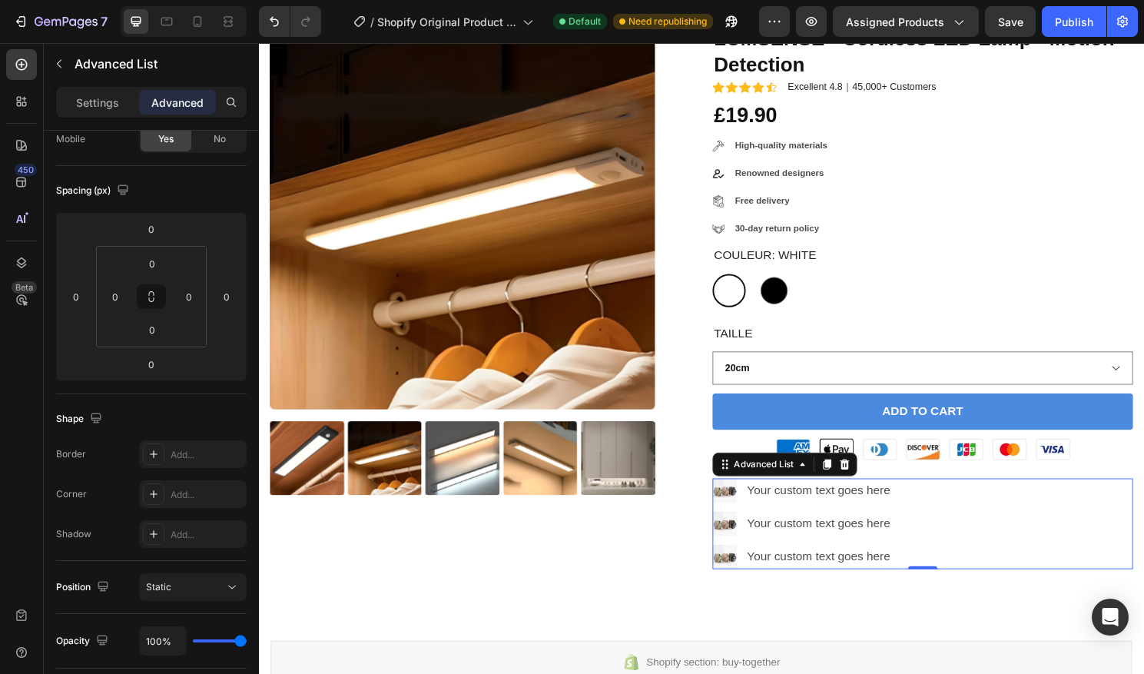
click at [1034, 511] on div "Image Your custom text goes here Text Block Image Your custom text goes here Te…" at bounding box center [950, 543] width 438 height 94
click at [863, 491] on div "Advanced List" at bounding box center [806, 481] width 151 height 25
click at [867, 486] on icon at bounding box center [869, 481] width 10 height 11
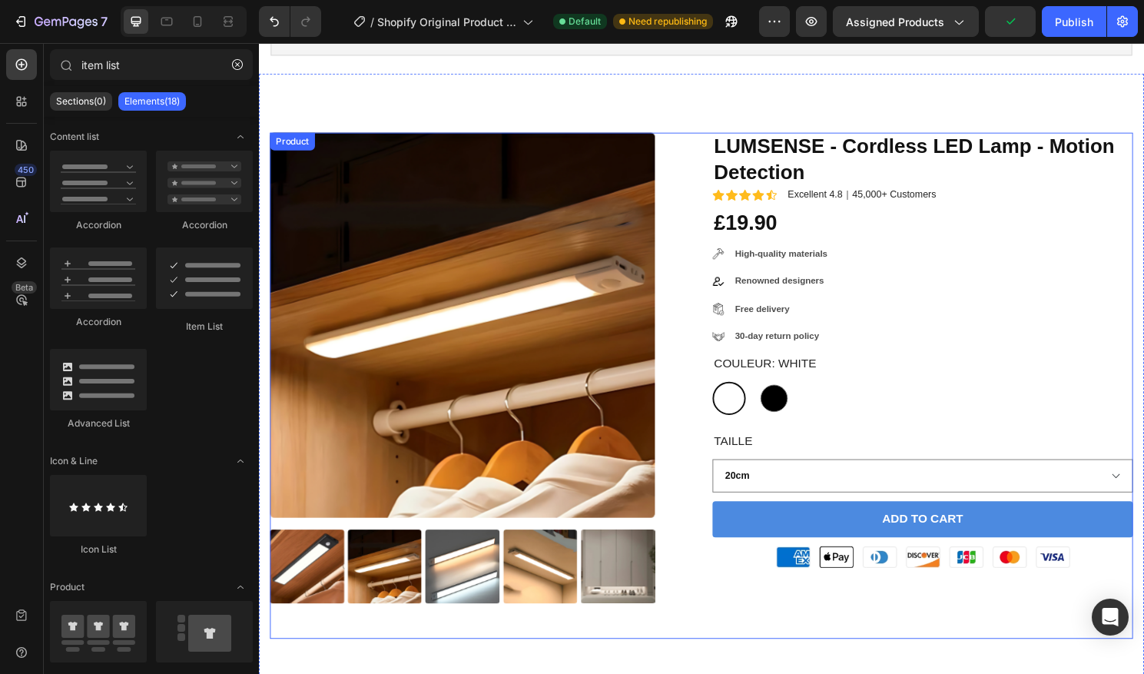
scroll to position [136, 0]
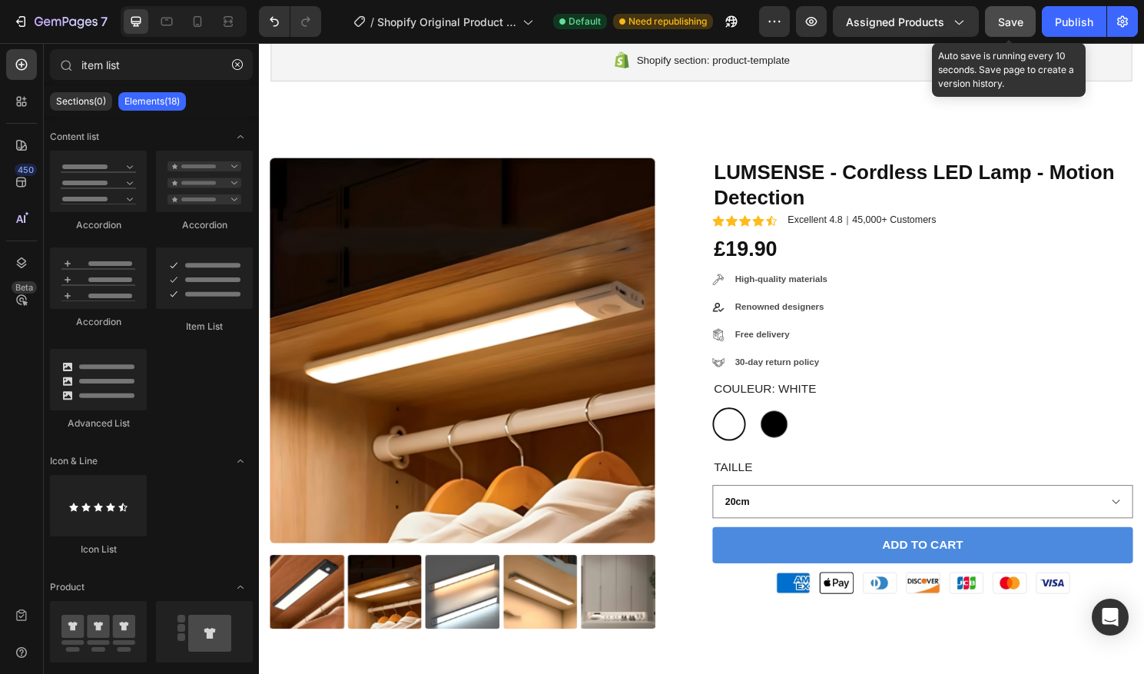
click at [999, 18] on span "Save" at bounding box center [1010, 21] width 25 height 13
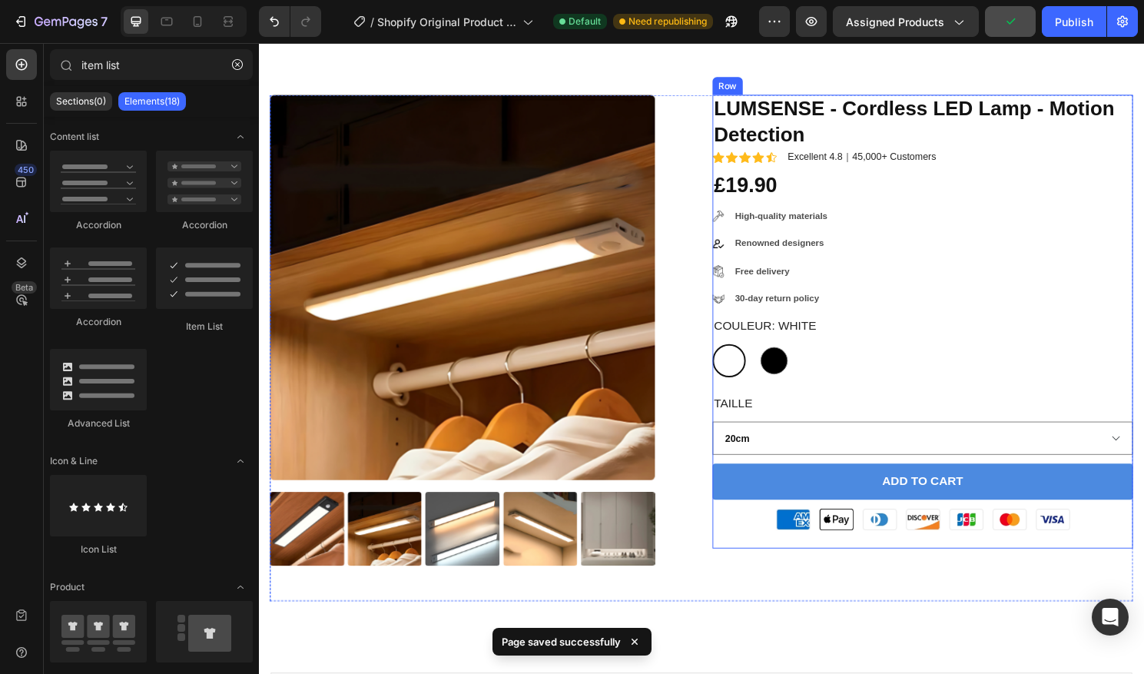
scroll to position [230, 0]
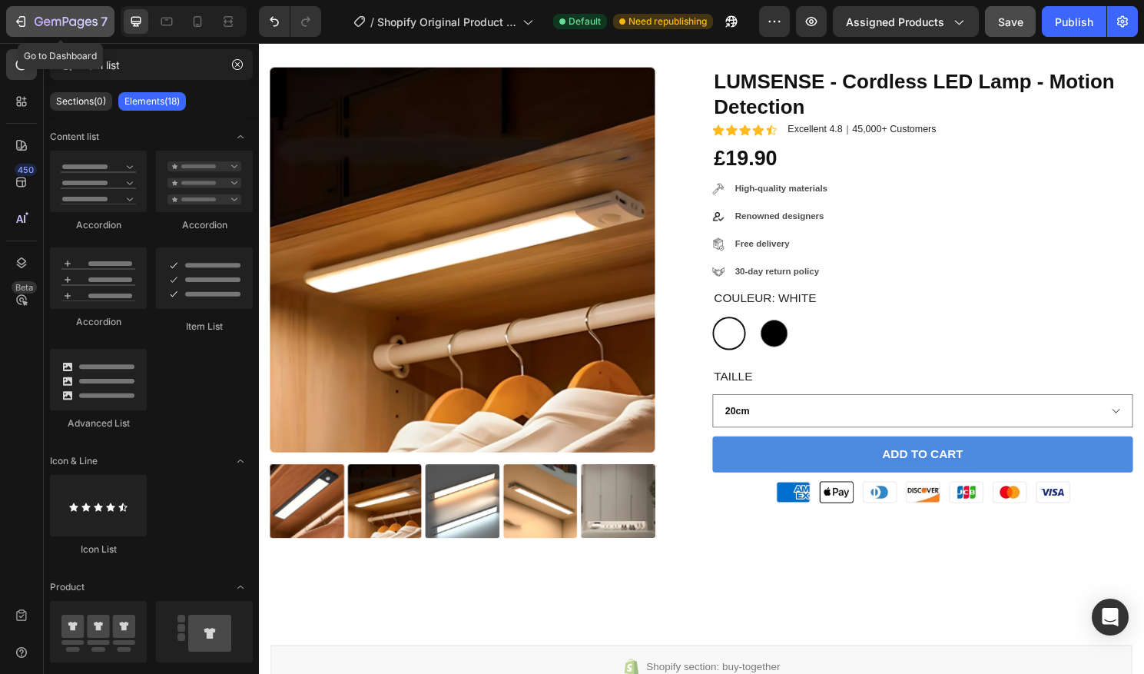
click at [44, 26] on icon "button" at bounding box center [66, 22] width 63 height 13
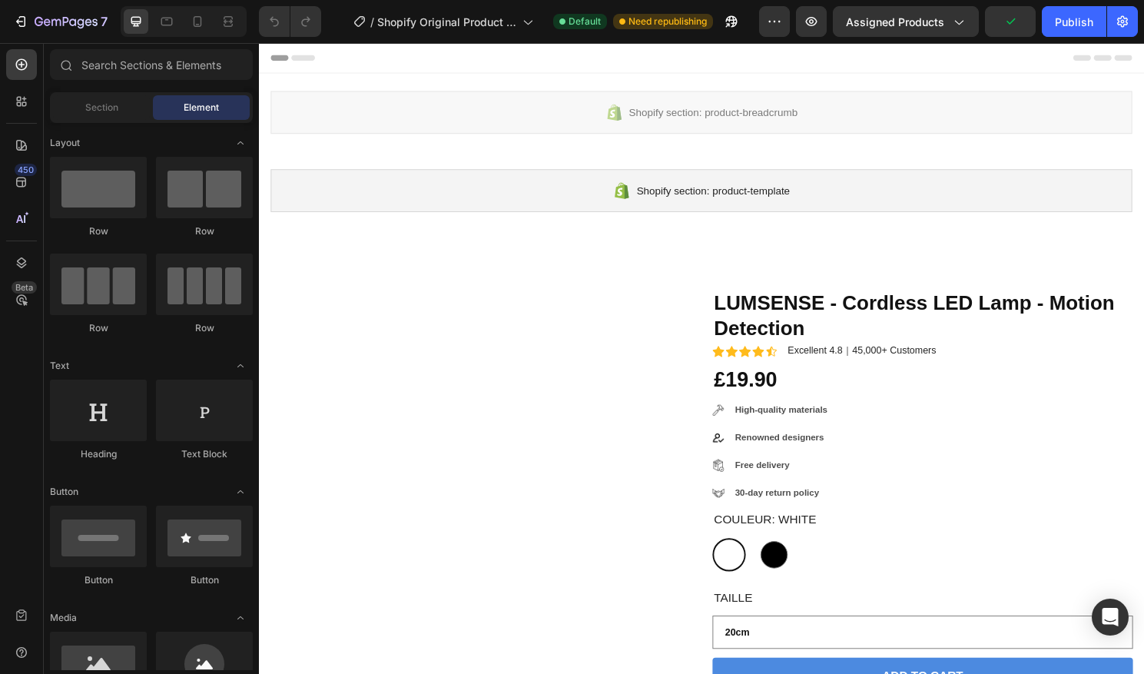
radio input "false"
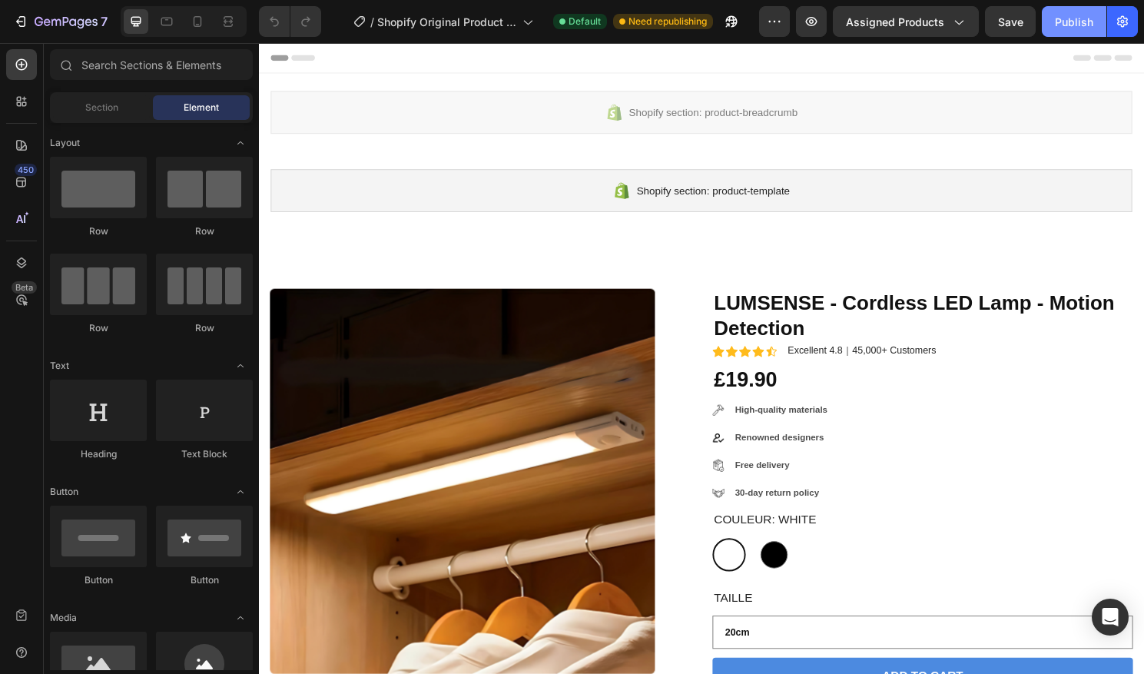
click at [1046, 21] on button "Publish" at bounding box center [1074, 21] width 65 height 31
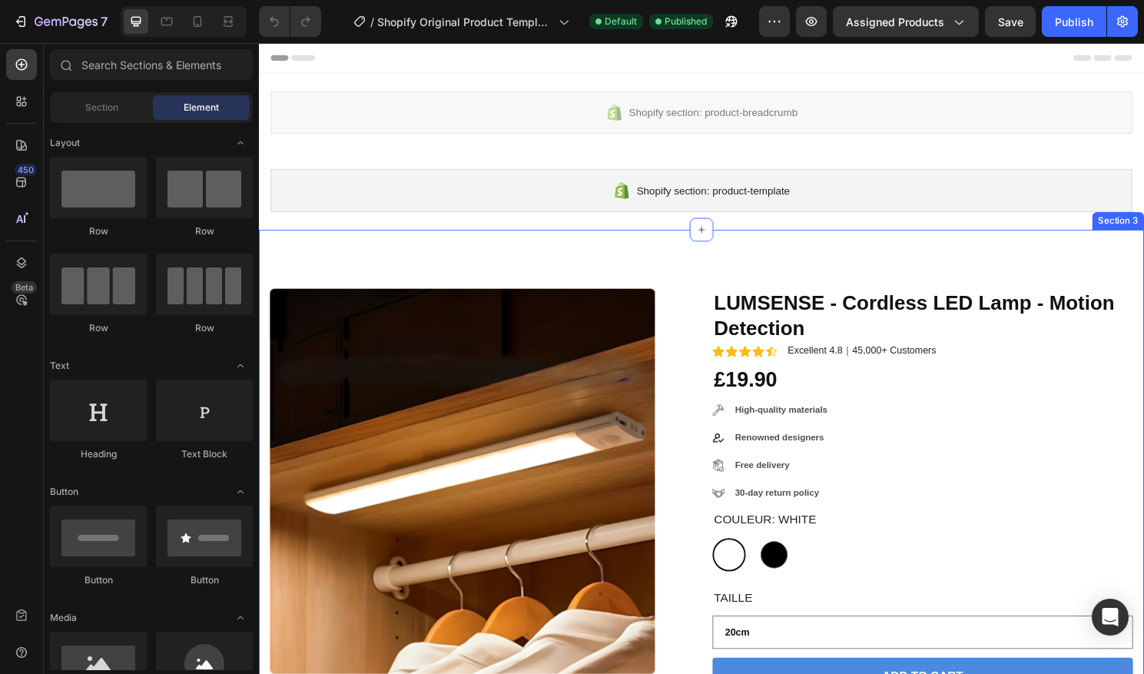
click at [1023, 255] on div "Product Images LUMSENSE - Cordless LED Lamp - Motion Detection Product Title Ic…" at bounding box center [720, 559] width 922 height 645
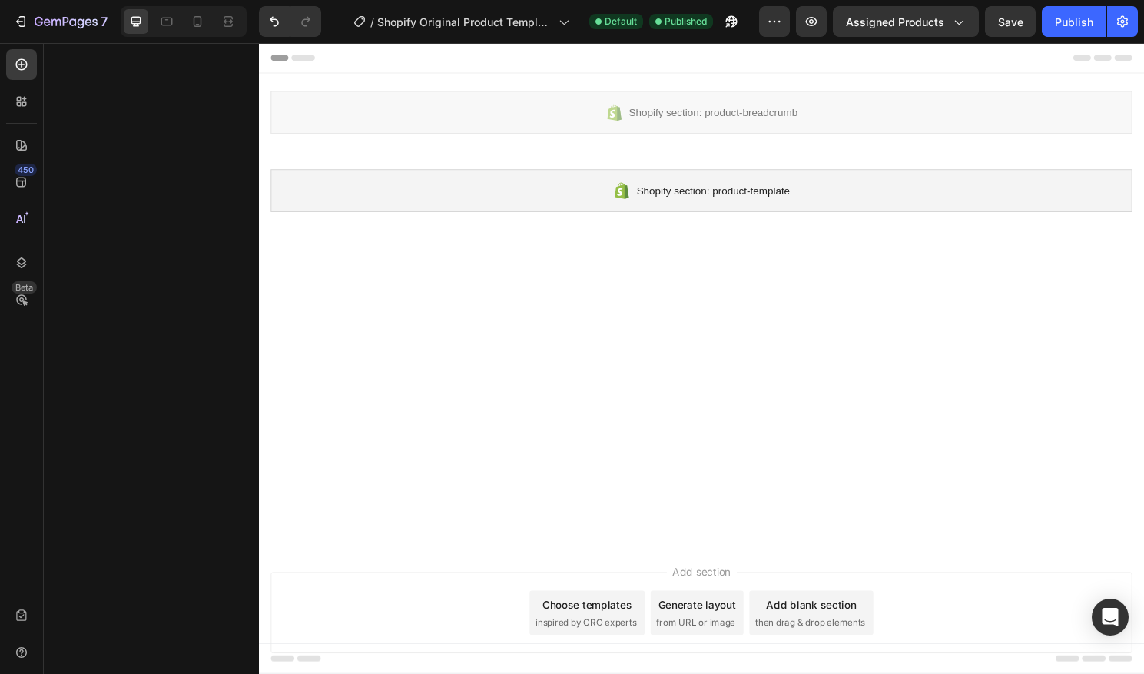
click at [1006, 284] on div at bounding box center [719, 278] width 897 height 45
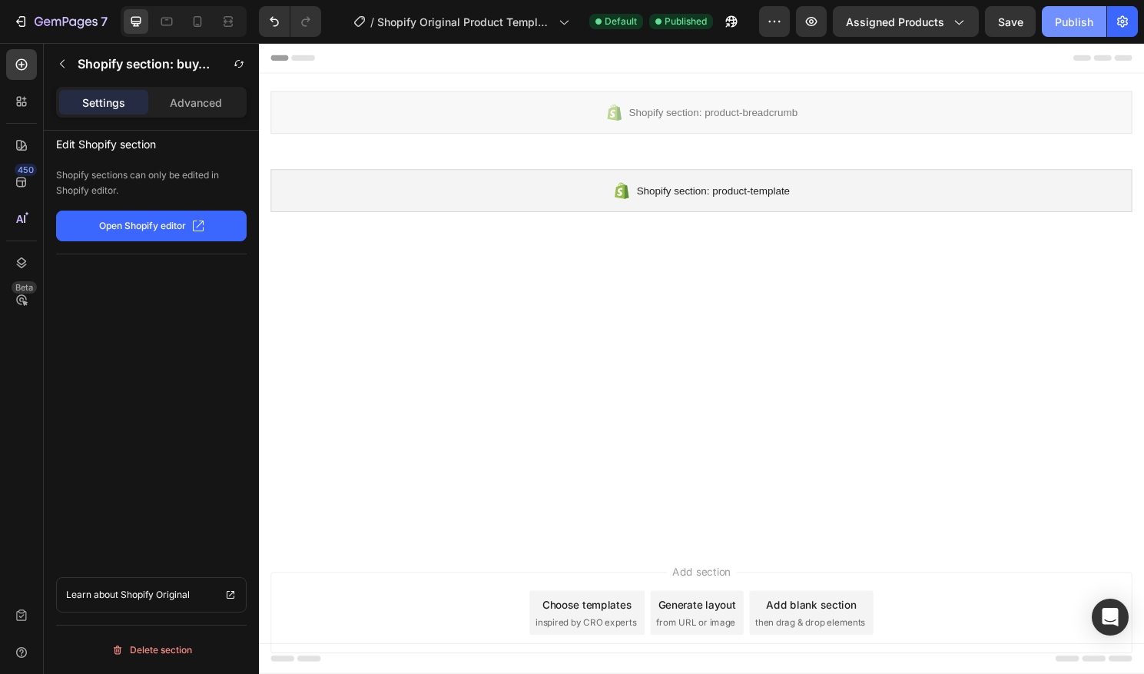
click at [1088, 25] on div "Publish" at bounding box center [1074, 22] width 38 height 16
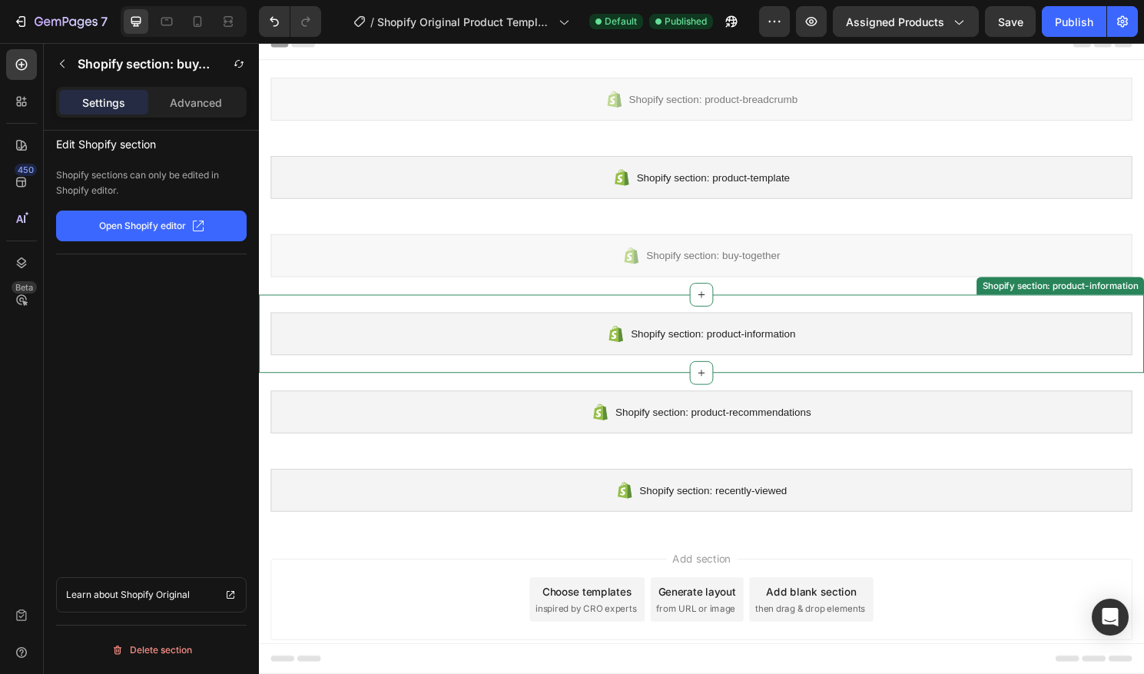
scroll to position [15, 0]
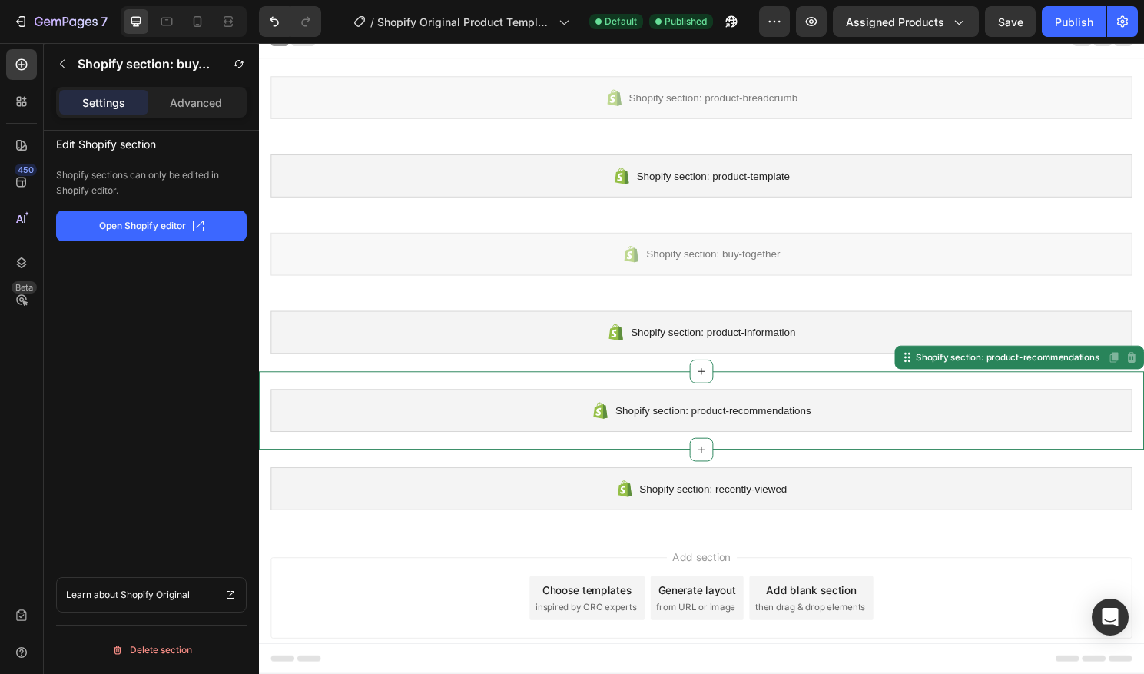
click at [566, 457] on div "Shopify section: product-recommendations Shopify section: product-recommendatio…" at bounding box center [720, 425] width 922 height 81
click at [67, 63] on icon "button" at bounding box center [62, 64] width 12 height 12
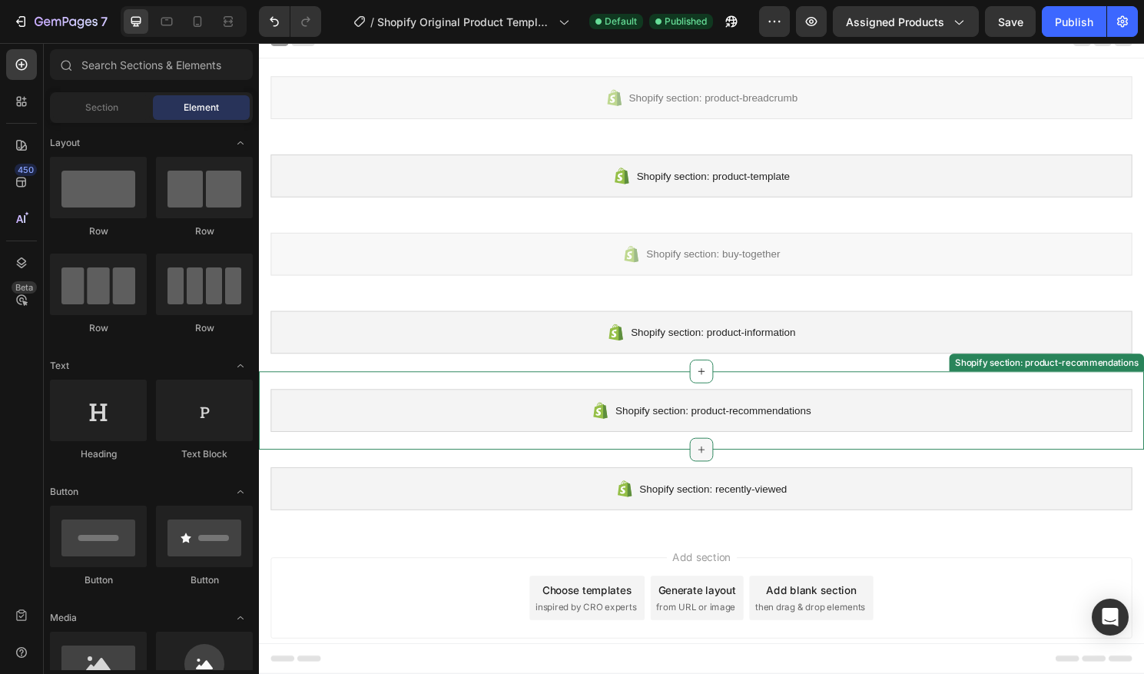
click at [721, 463] on icon at bounding box center [720, 466] width 12 height 12
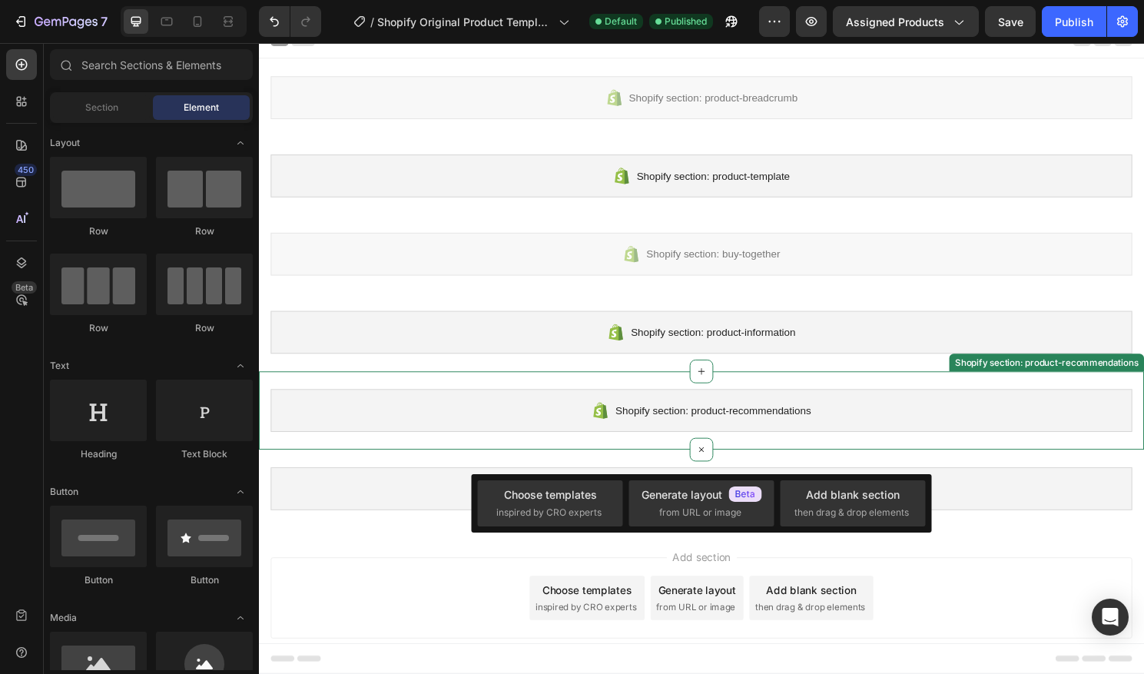
click at [437, 443] on div "Shopify section: product-recommendations" at bounding box center [719, 425] width 897 height 45
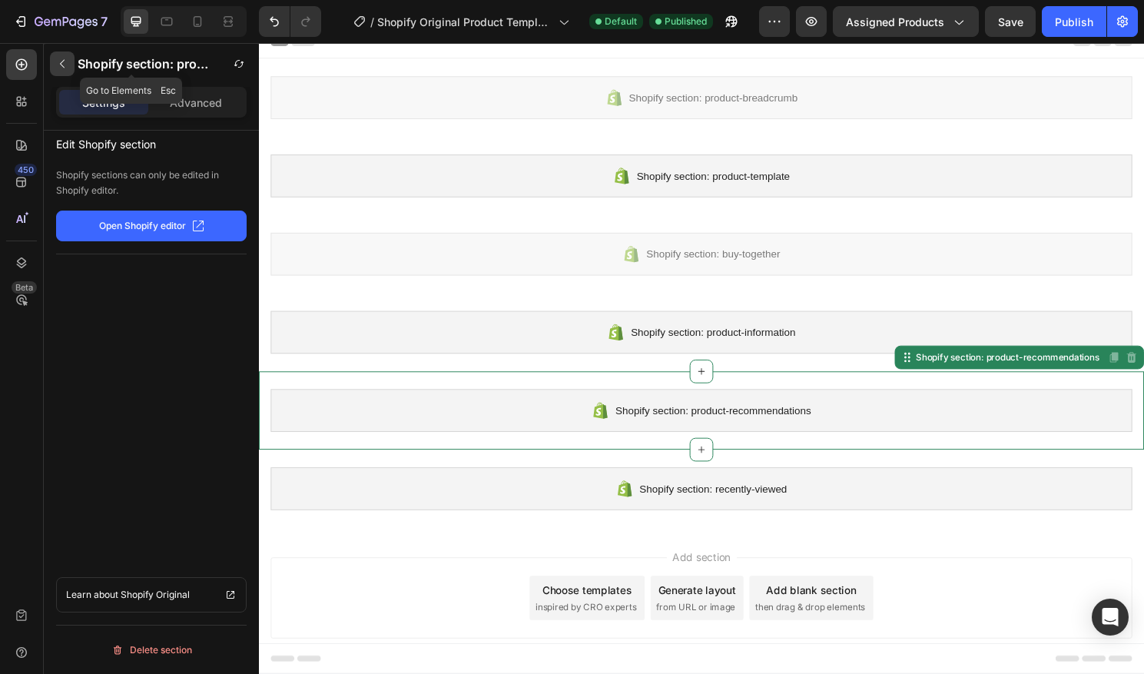
click at [68, 63] on button "button" at bounding box center [62, 63] width 25 height 25
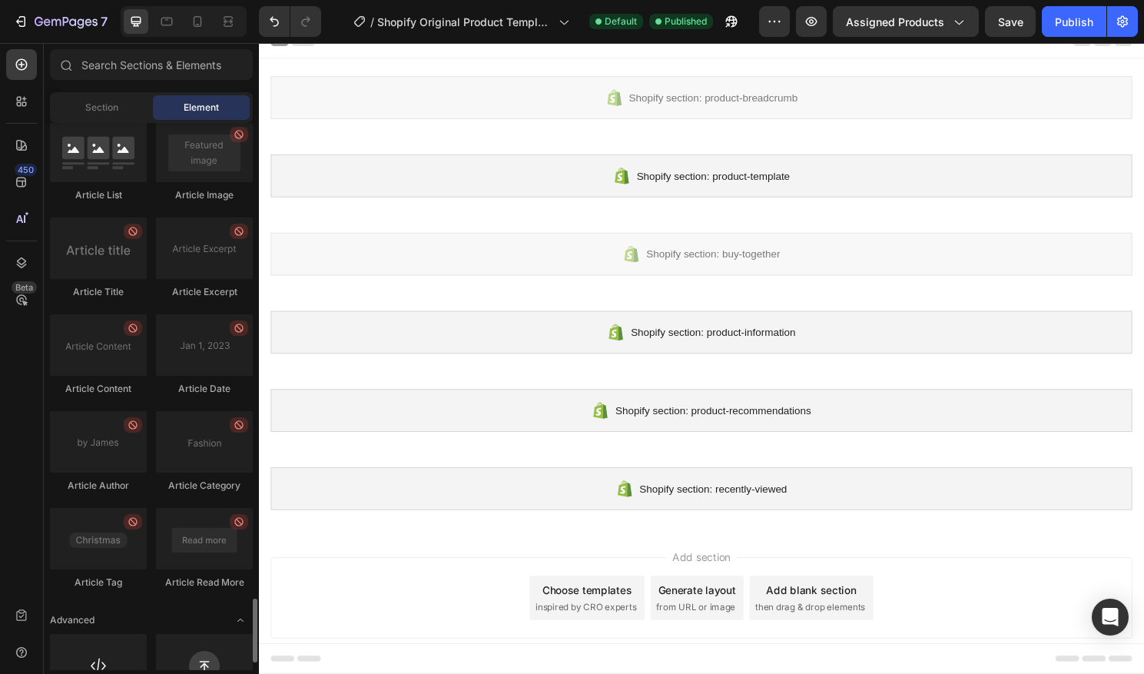
scroll to position [4108, 0]
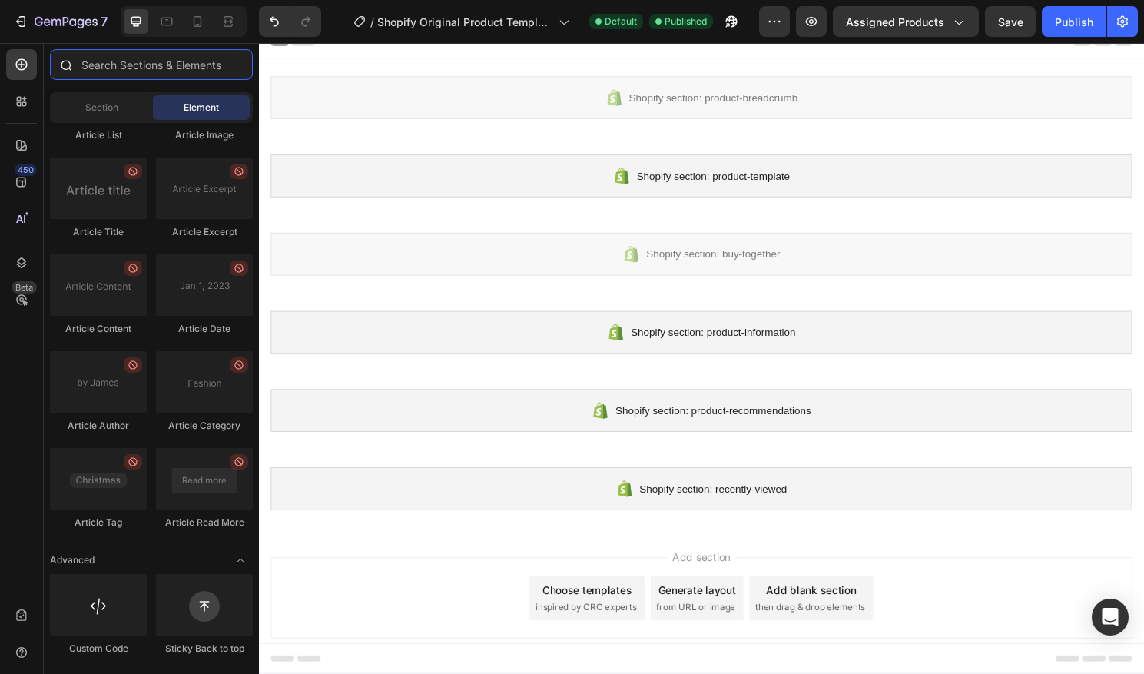
click at [183, 71] on input "text" at bounding box center [151, 64] width 203 height 31
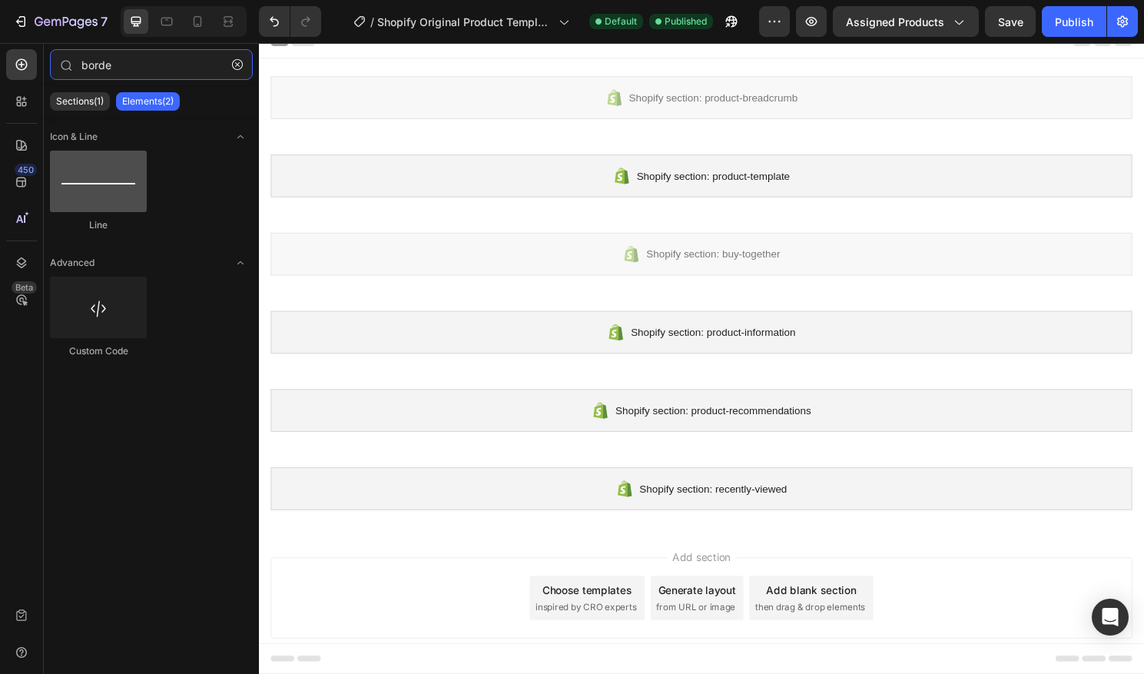
type input "borde"
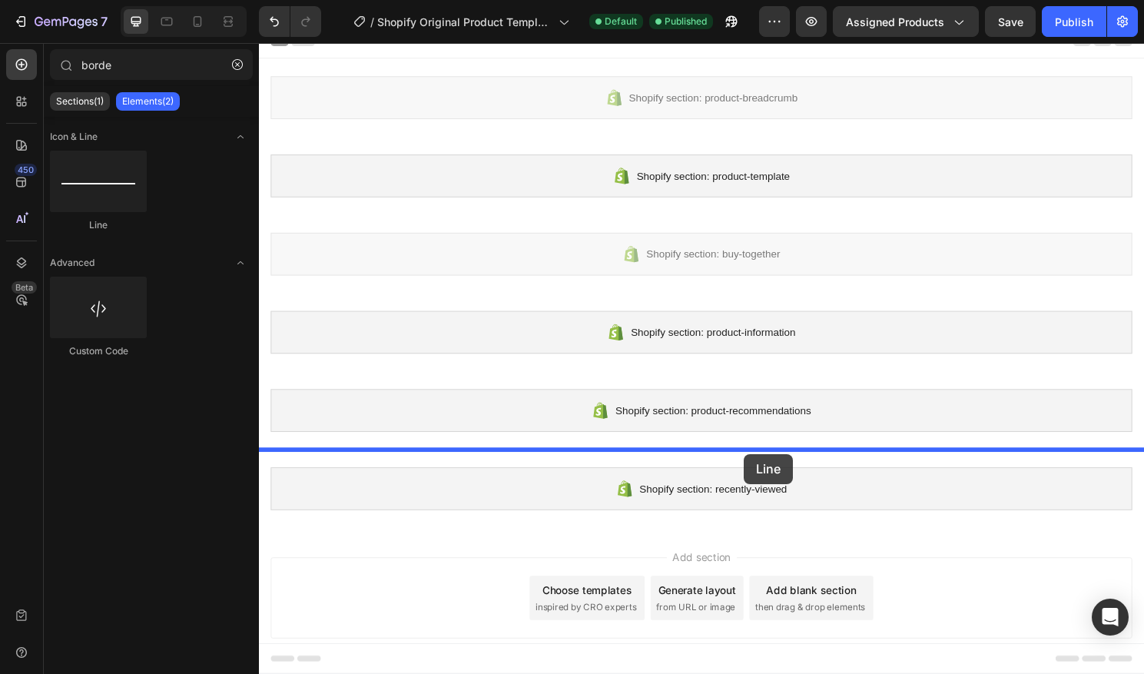
drag, startPoint x: 364, startPoint y: 214, endPoint x: 764, endPoint y: 470, distance: 474.8
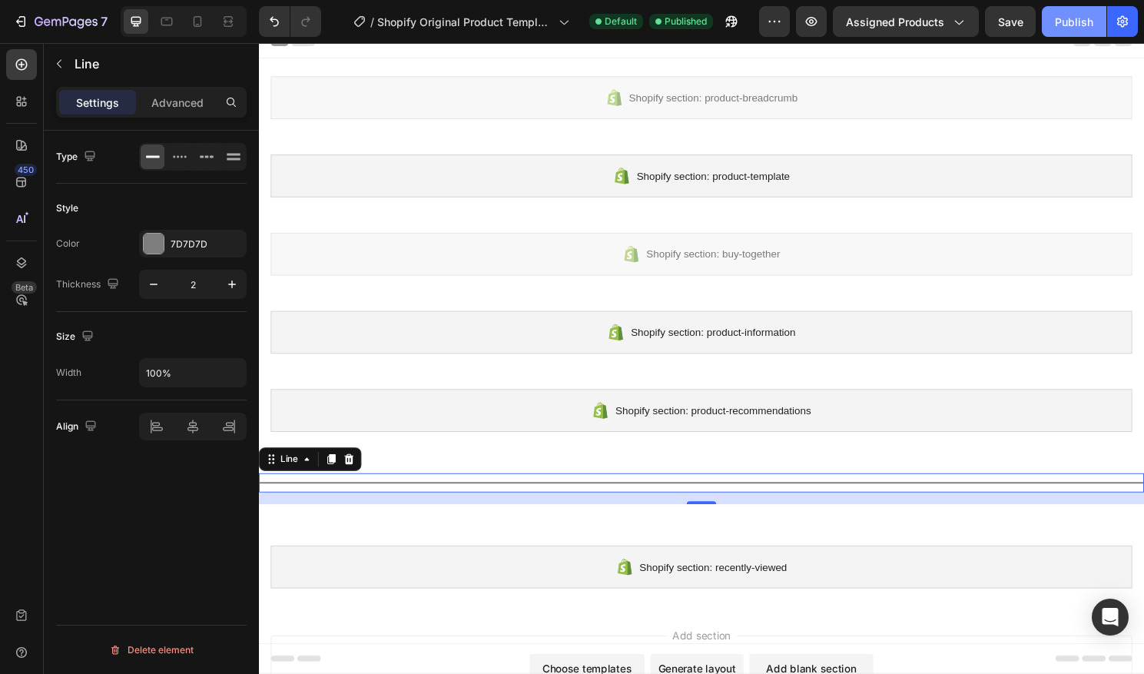
click at [1069, 9] on button "Publish" at bounding box center [1074, 21] width 65 height 31
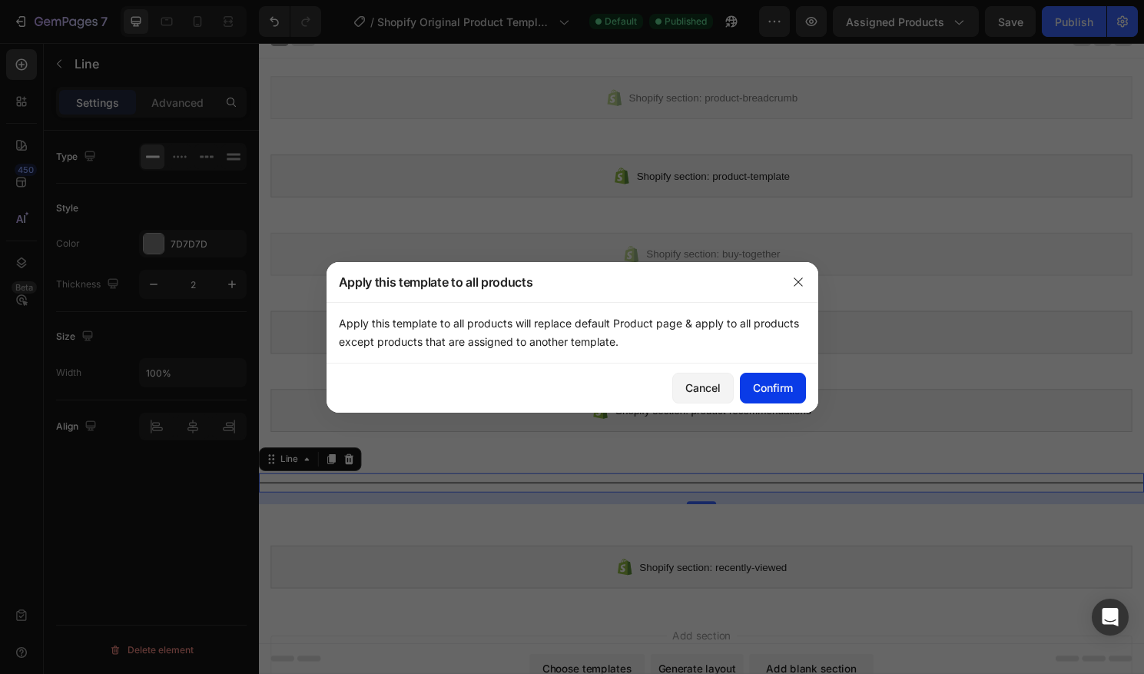
click at [786, 378] on button "Confirm" at bounding box center [773, 388] width 66 height 31
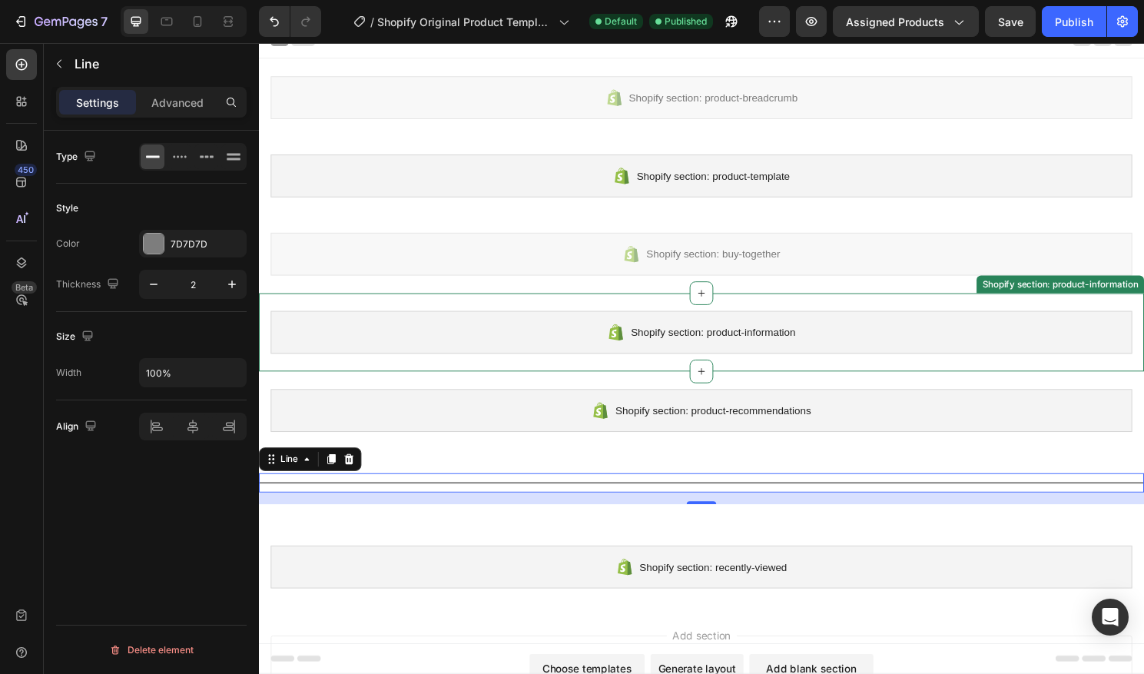
click at [847, 353] on div "Shopify section: product-information" at bounding box center [719, 344] width 897 height 45
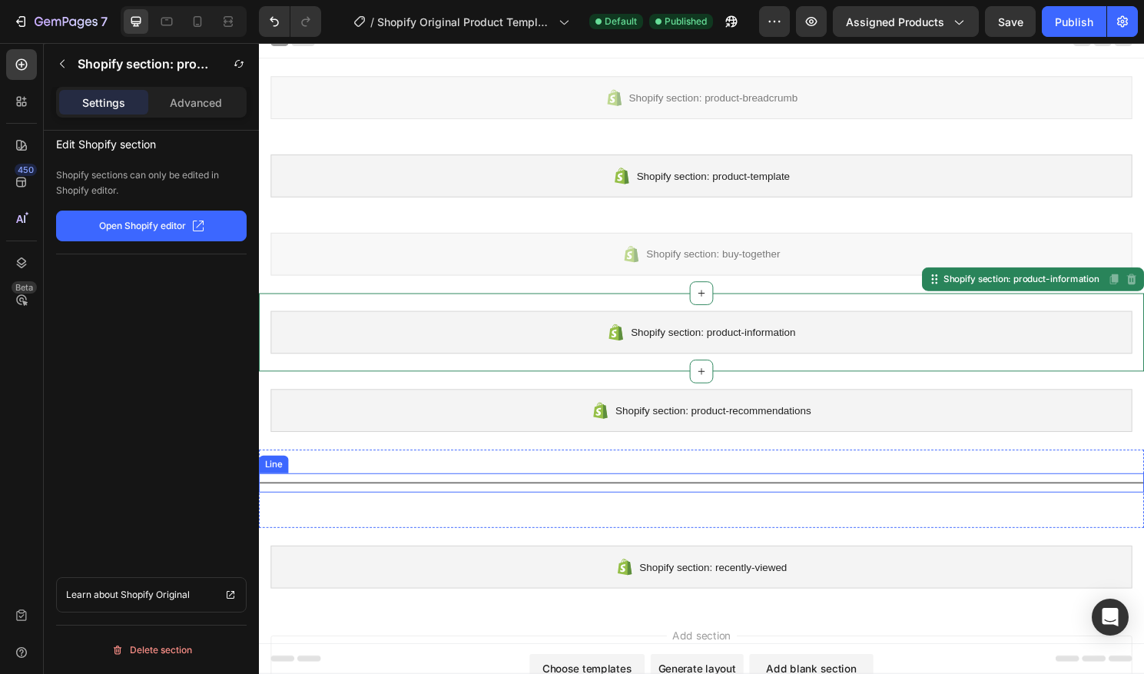
click at [553, 497] on div "Title Line" at bounding box center [720, 501] width 922 height 20
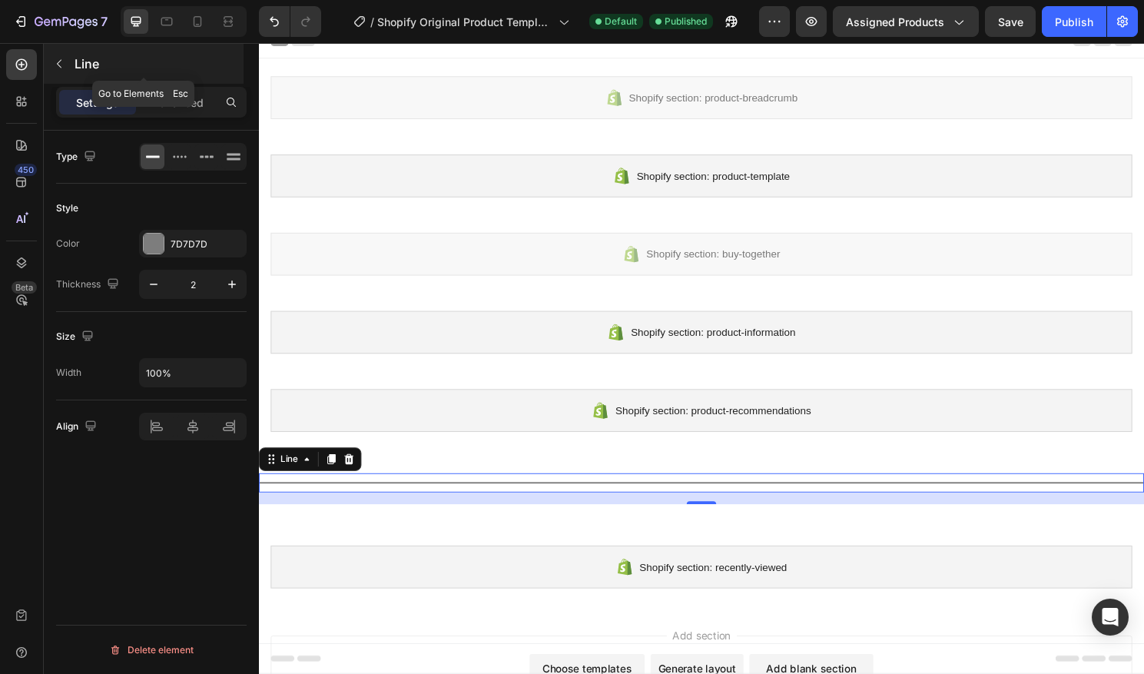
click at [59, 68] on icon "button" at bounding box center [59, 64] width 12 height 12
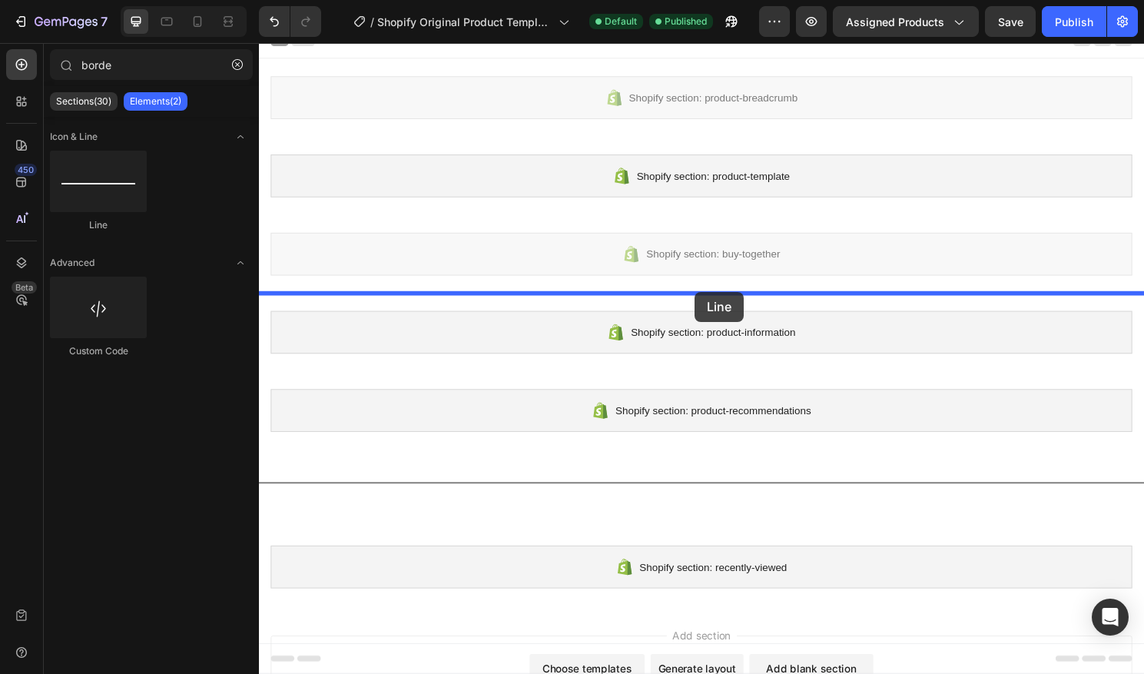
drag, startPoint x: 370, startPoint y: 227, endPoint x: 711, endPoint y: 302, distance: 348.6
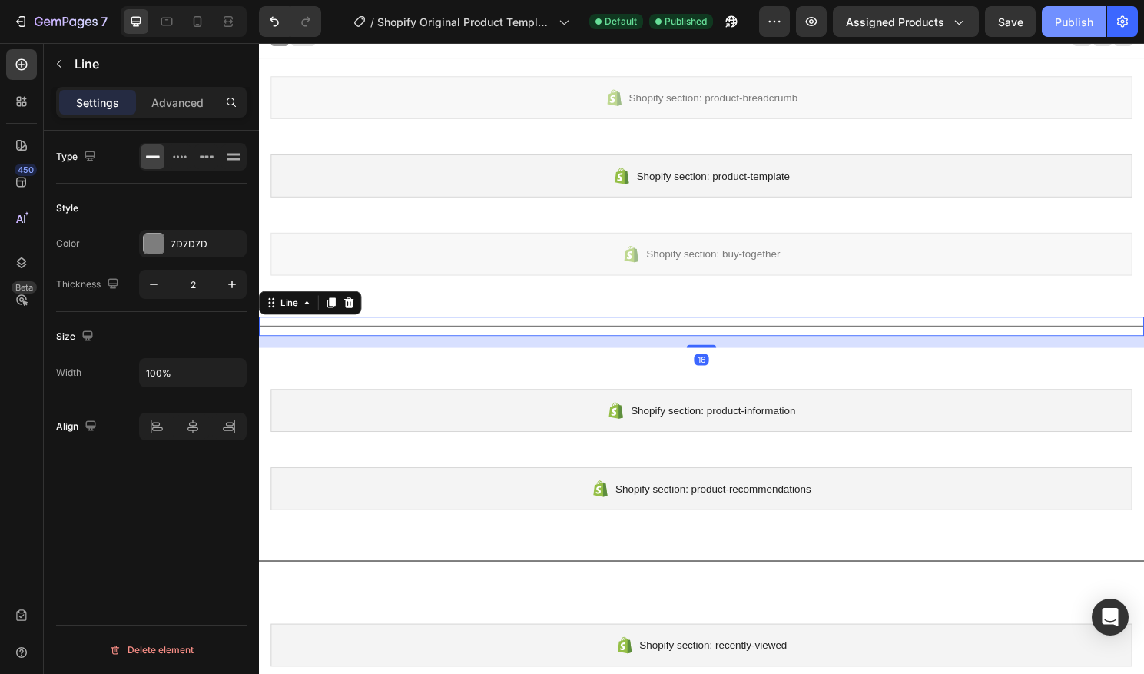
click at [1065, 24] on div "Publish" at bounding box center [1074, 22] width 38 height 16
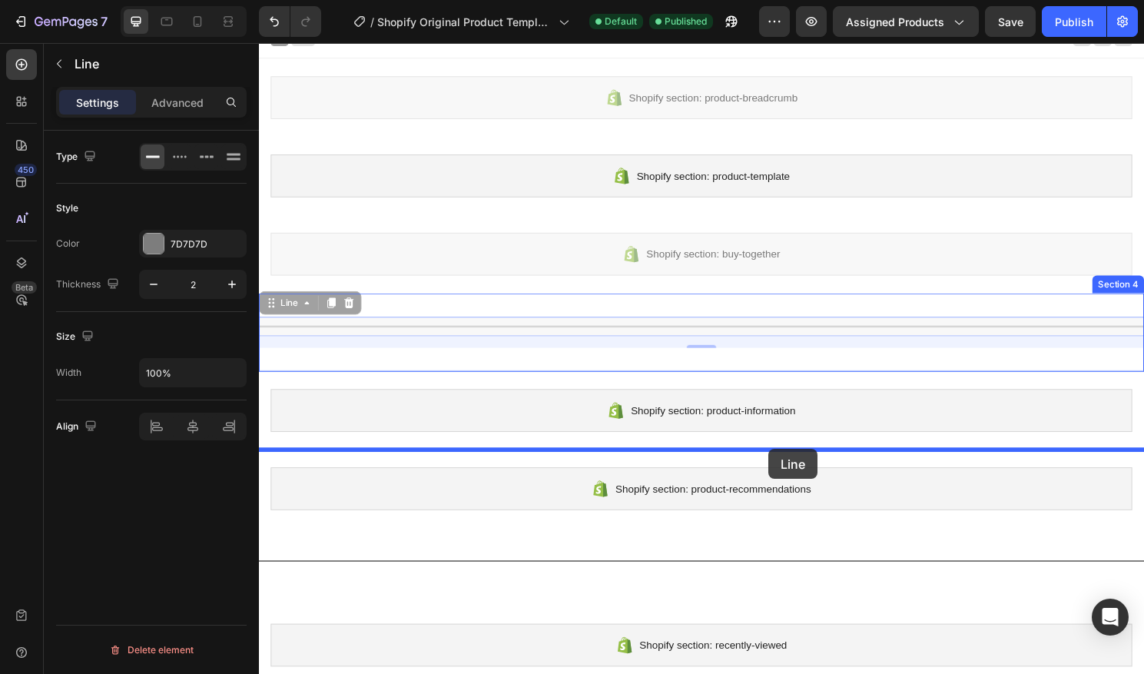
drag, startPoint x: 747, startPoint y: 337, endPoint x: 790, endPoint y: 469, distance: 138.7
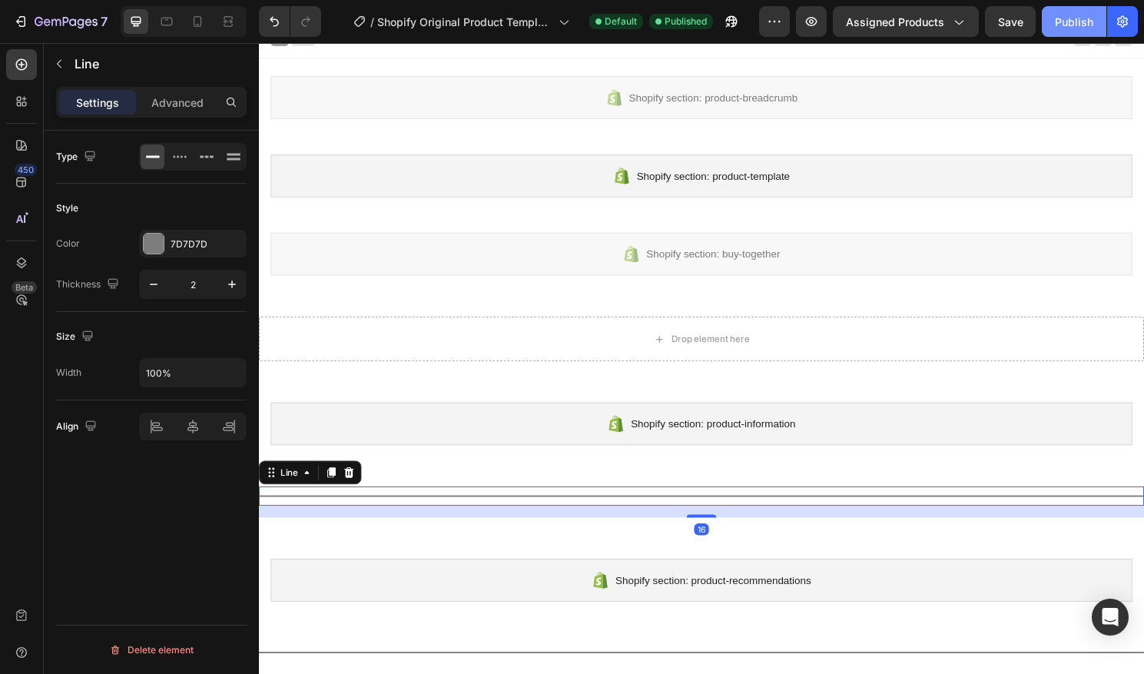
click at [1069, 28] on div "Publish" at bounding box center [1074, 22] width 38 height 16
click at [603, 506] on div "Title Line 16" at bounding box center [720, 515] width 922 height 20
click at [159, 283] on icon "button" at bounding box center [153, 284] width 15 height 15
type input "1"
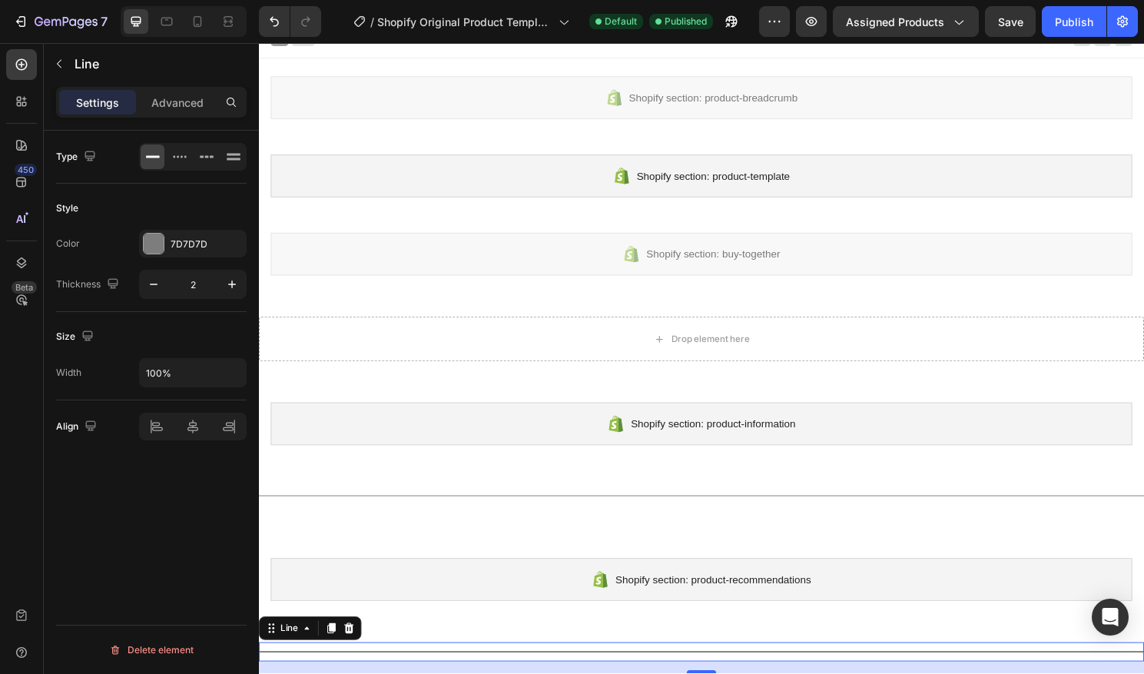
click at [549, 667] on div "Title Line 16" at bounding box center [720, 677] width 922 height 20
click at [157, 290] on icon "button" at bounding box center [153, 284] width 15 height 15
type input "1"
click at [1070, 12] on button "Publish" at bounding box center [1074, 21] width 65 height 31
click at [167, 246] on div "7D7D7D" at bounding box center [193, 244] width 108 height 28
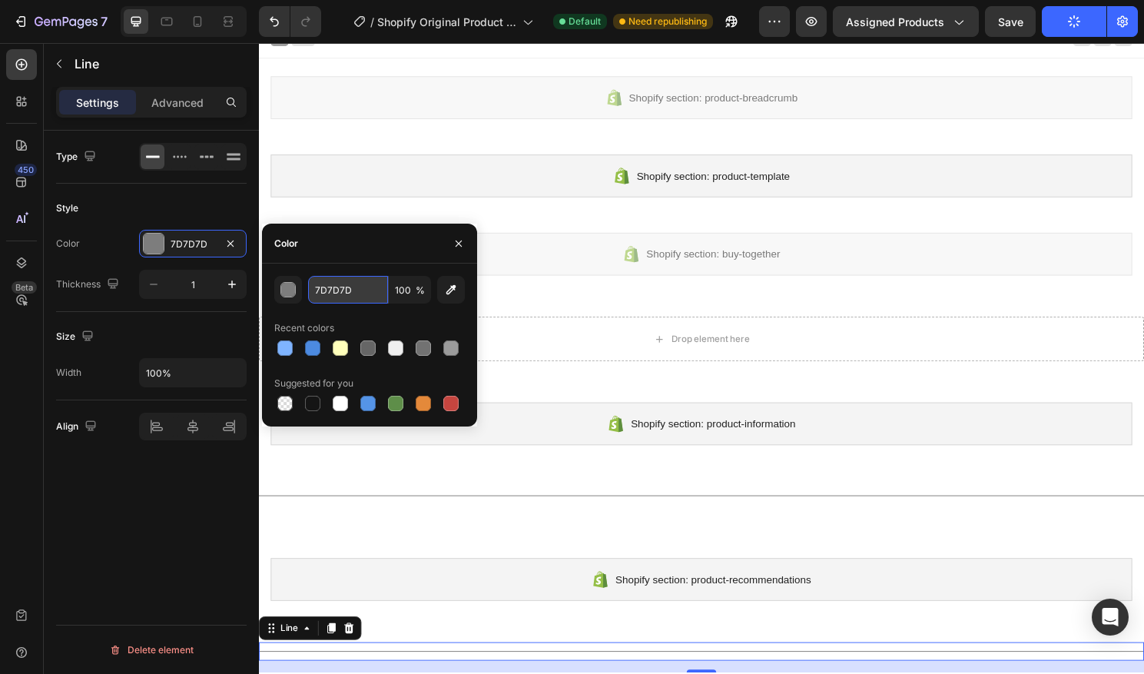
click at [343, 290] on input "7D7D7D" at bounding box center [348, 290] width 80 height 28
type input "E2E2E2"
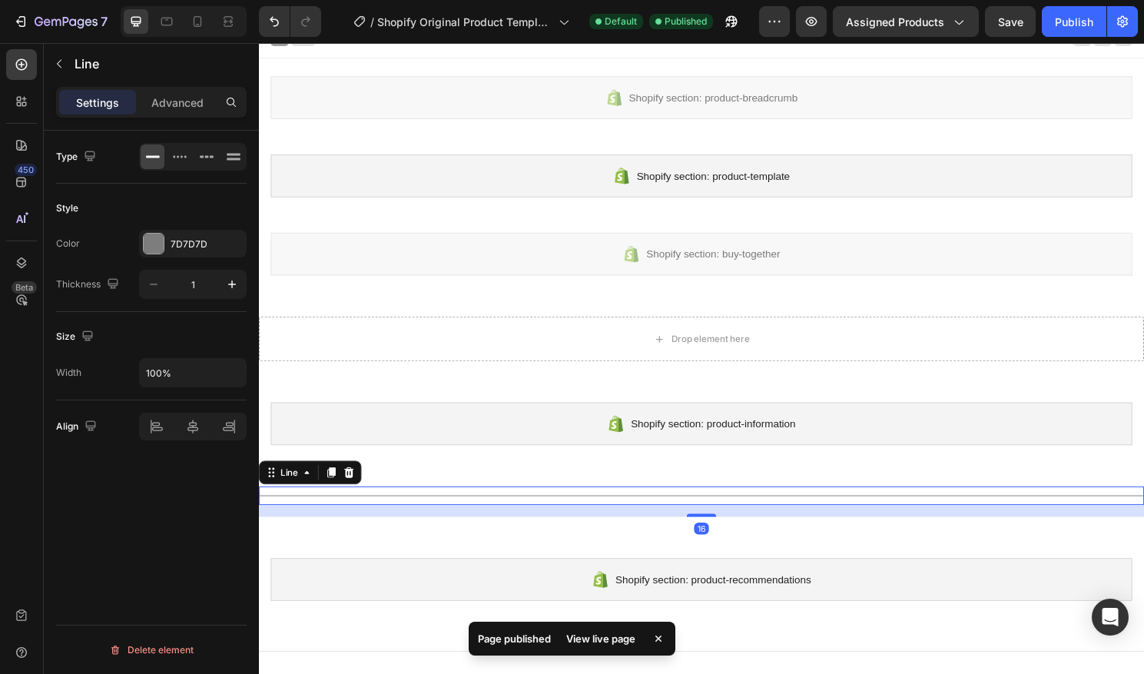
click at [704, 514] on div at bounding box center [720, 514] width 922 height 1
click at [150, 244] on div at bounding box center [154, 244] width 20 height 20
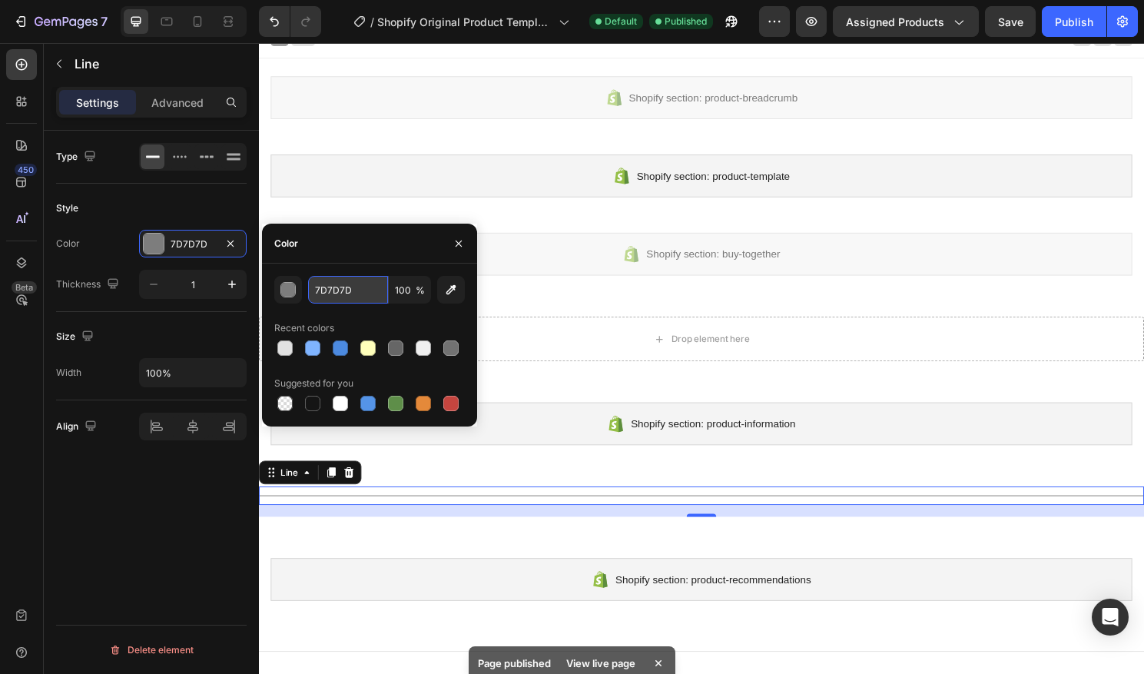
click at [344, 283] on input "7D7D7D" at bounding box center [348, 290] width 80 height 28
type input "E2E2E2"
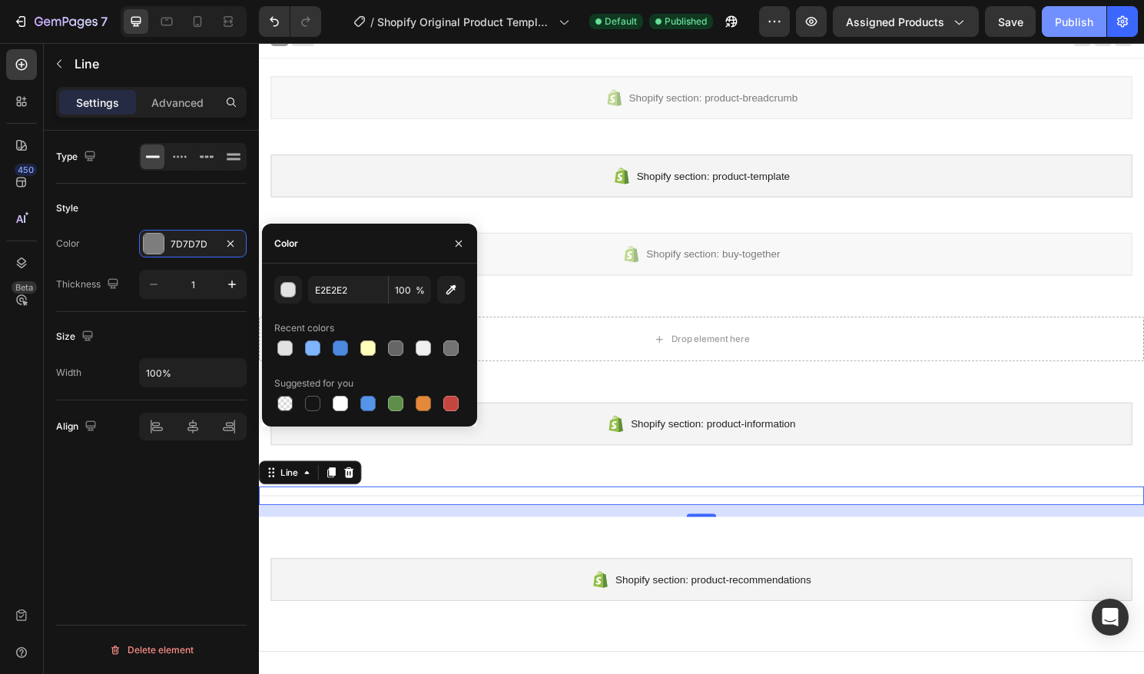
click at [1063, 19] on div "Publish" at bounding box center [1074, 22] width 38 height 16
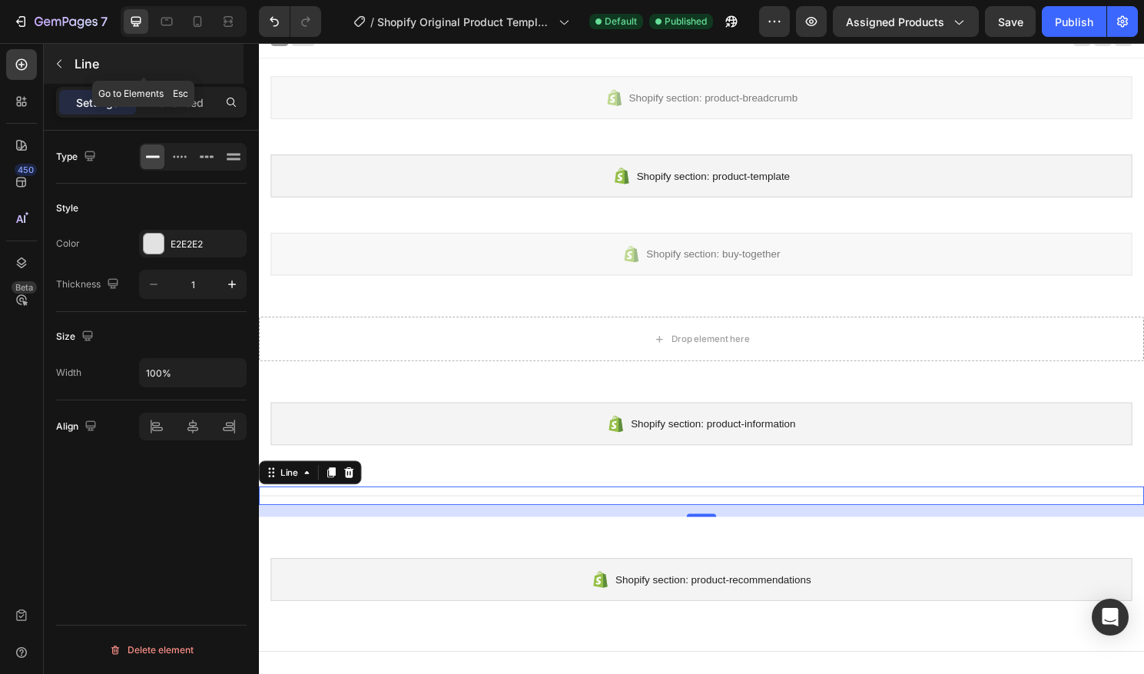
click at [61, 68] on icon "button" at bounding box center [59, 64] width 12 height 12
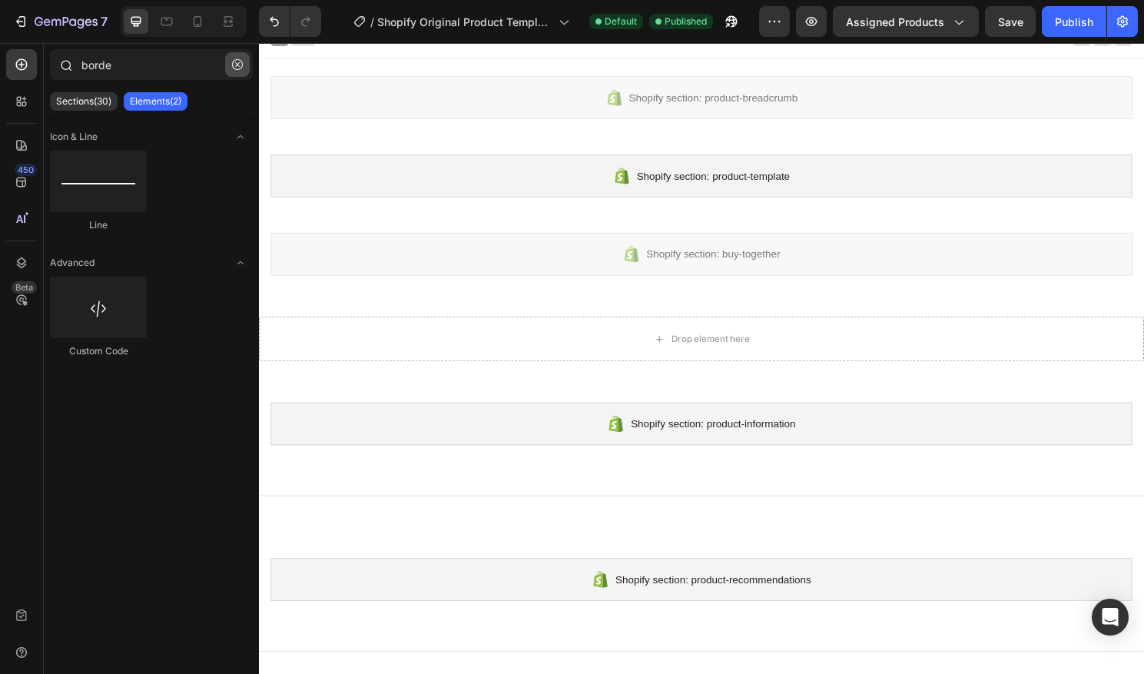
click at [232, 67] on icon "button" at bounding box center [237, 64] width 11 height 11
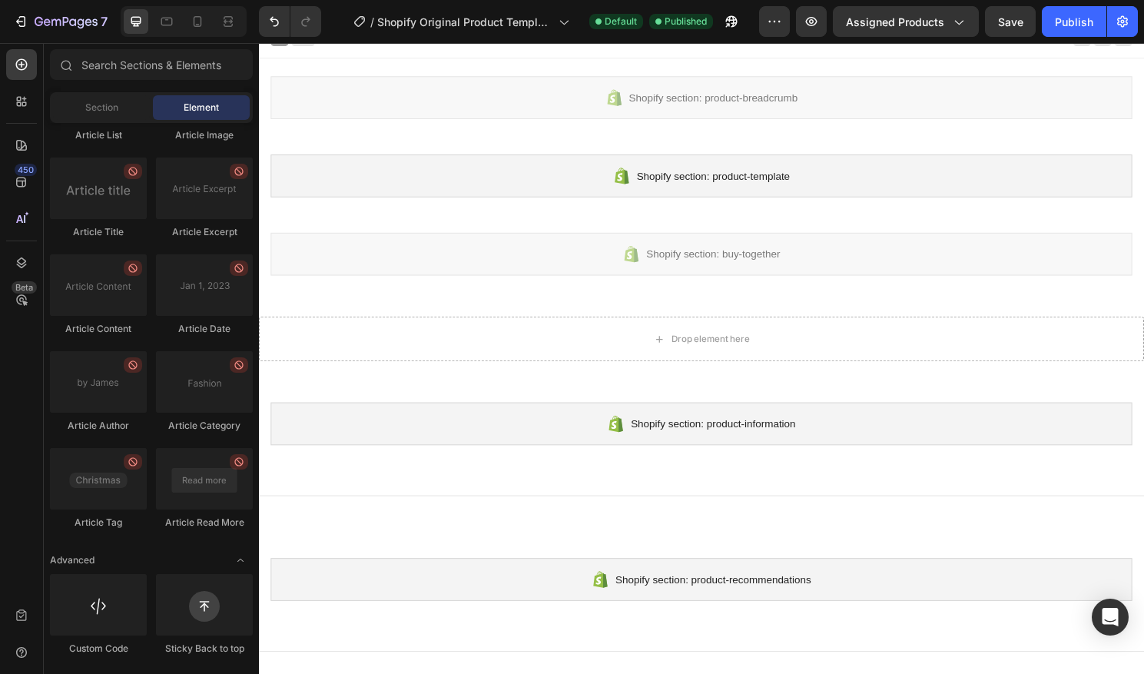
click at [88, 94] on div "Section Element" at bounding box center [151, 107] width 203 height 31
click at [85, 98] on div "Section" at bounding box center [101, 107] width 97 height 25
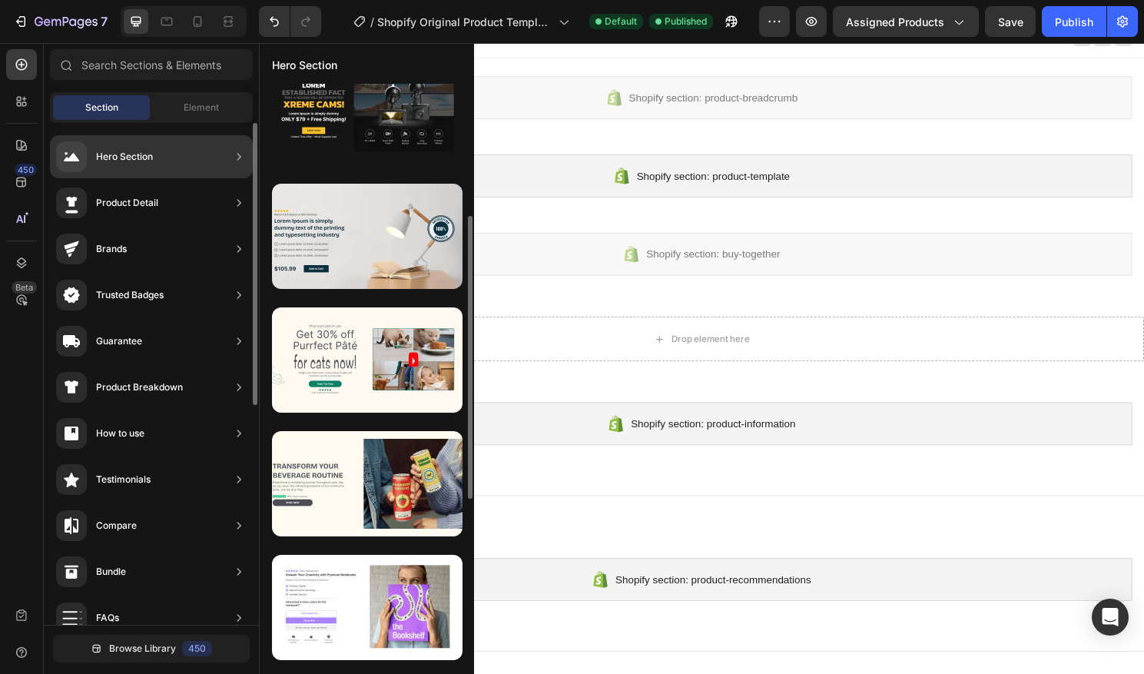
scroll to position [20, 0]
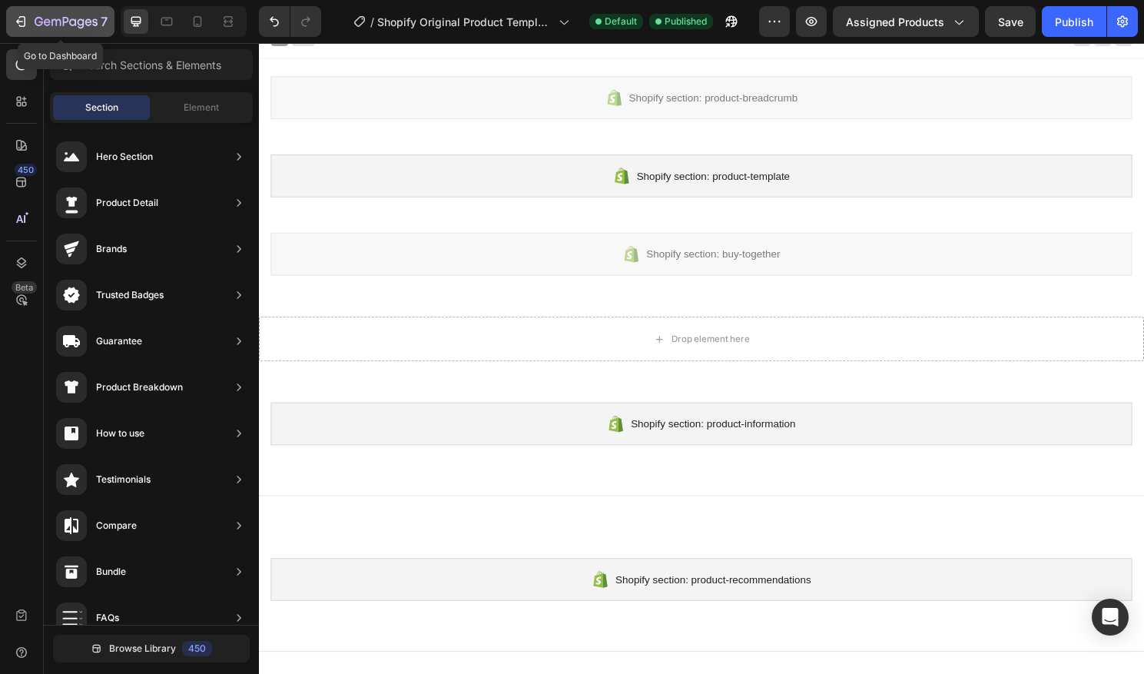
click at [49, 28] on icon "button" at bounding box center [66, 22] width 63 height 13
